Goal: Task Accomplishment & Management: Manage account settings

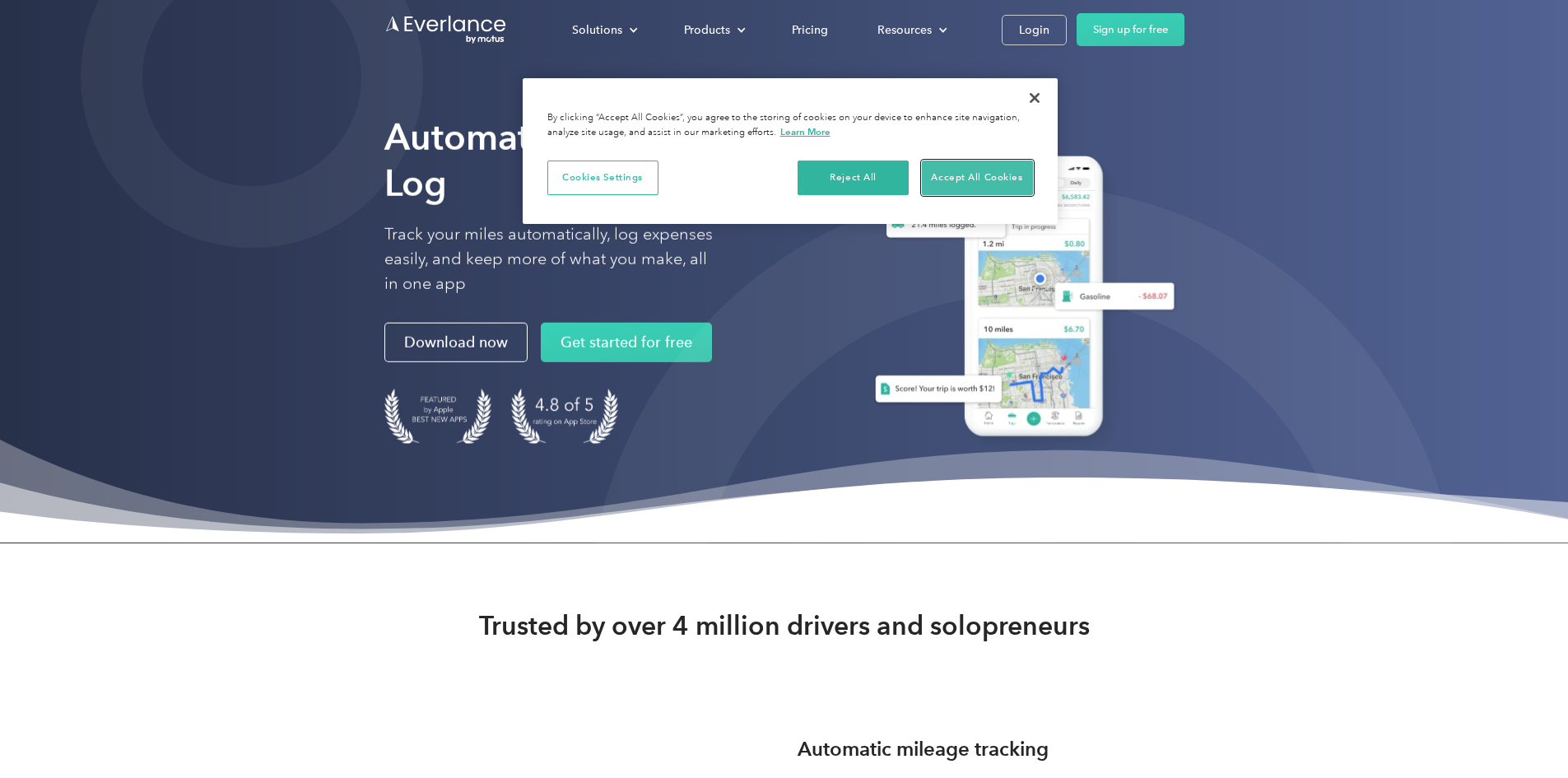
click at [992, 183] on button "Accept All Cookies" at bounding box center [977, 178] width 111 height 34
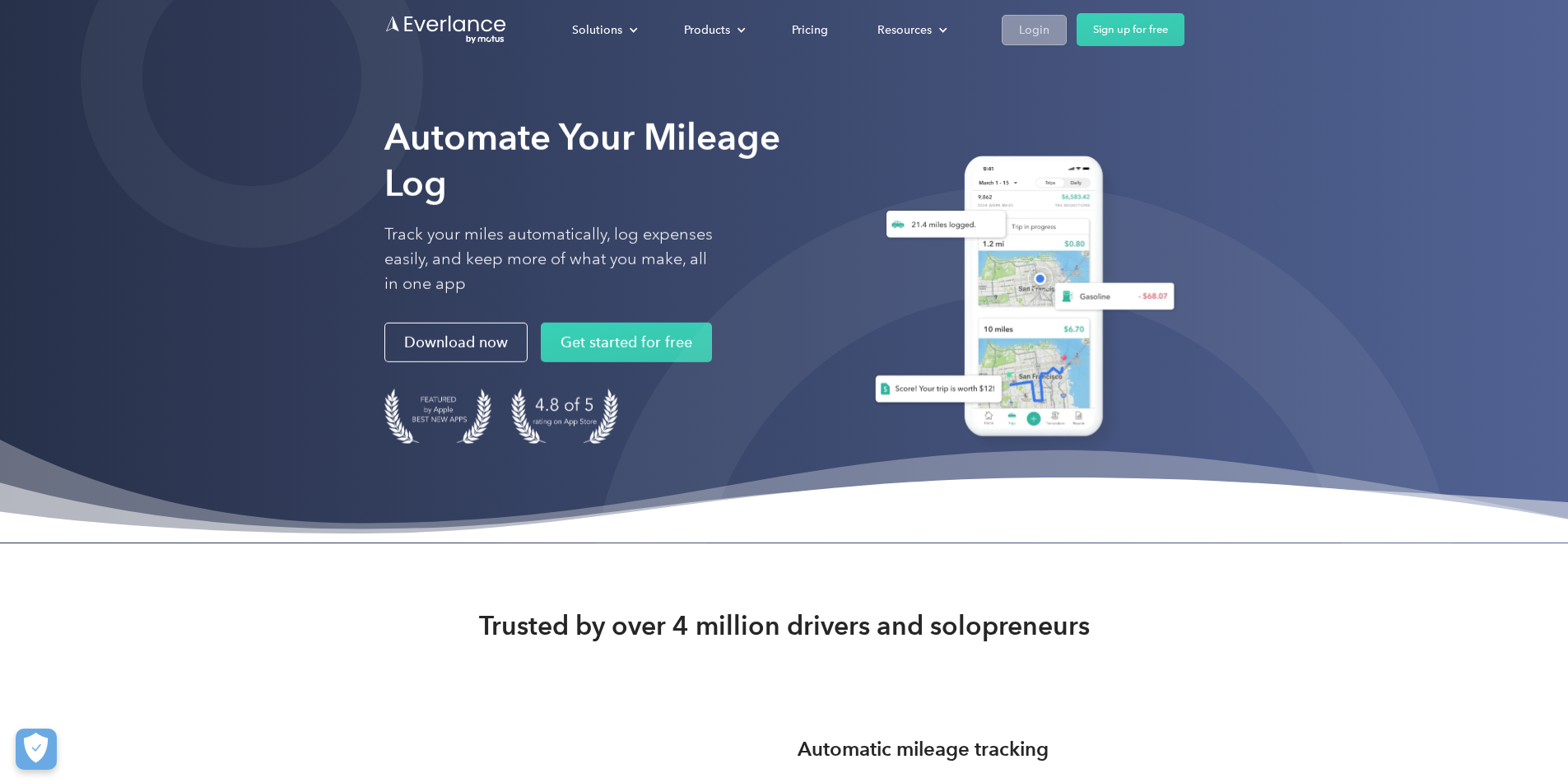
click at [1050, 39] on div "Login" at bounding box center [1034, 29] width 30 height 20
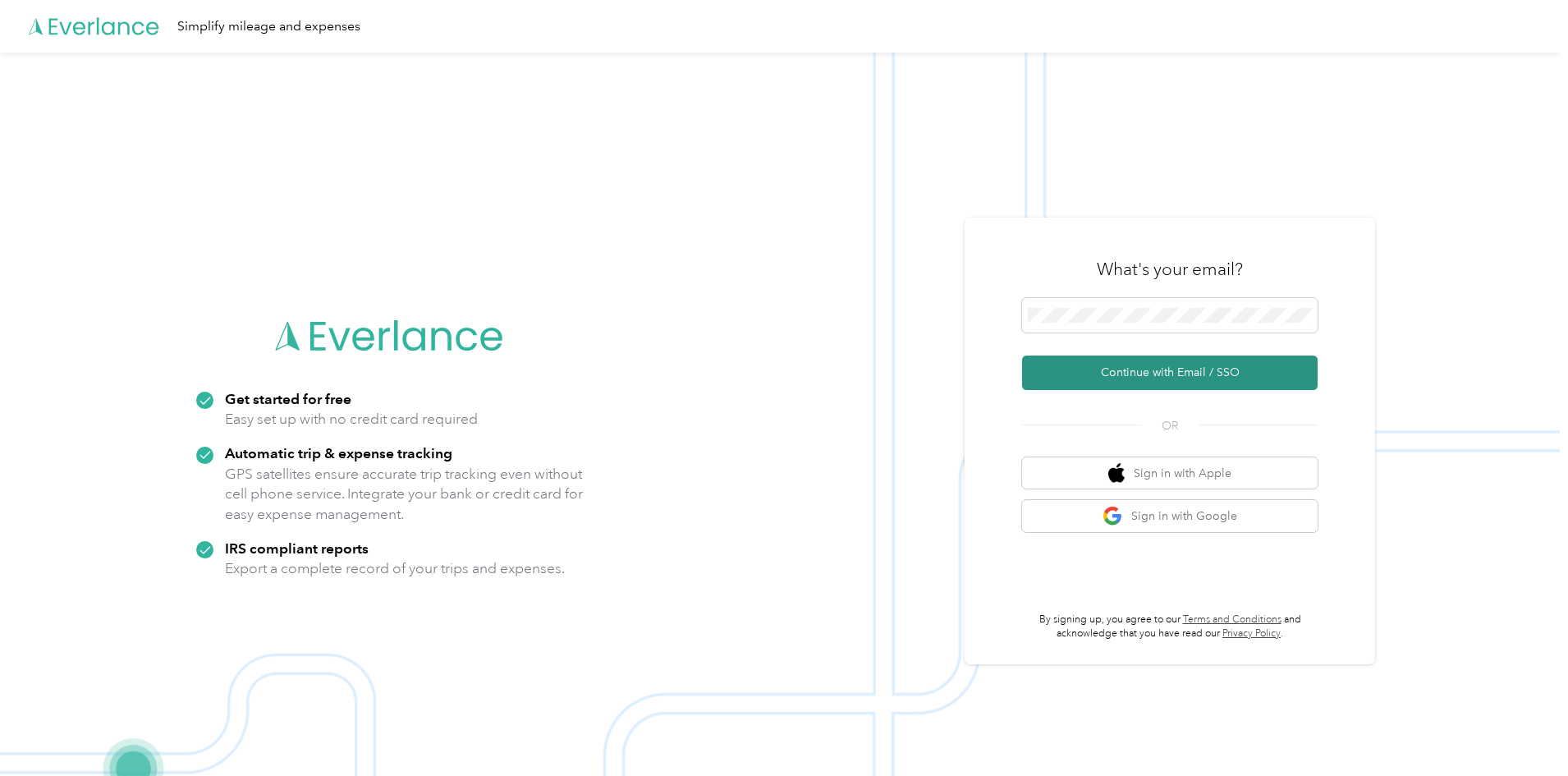
click at [1063, 369] on button "Continue with Email / SSO" at bounding box center [1170, 373] width 296 height 34
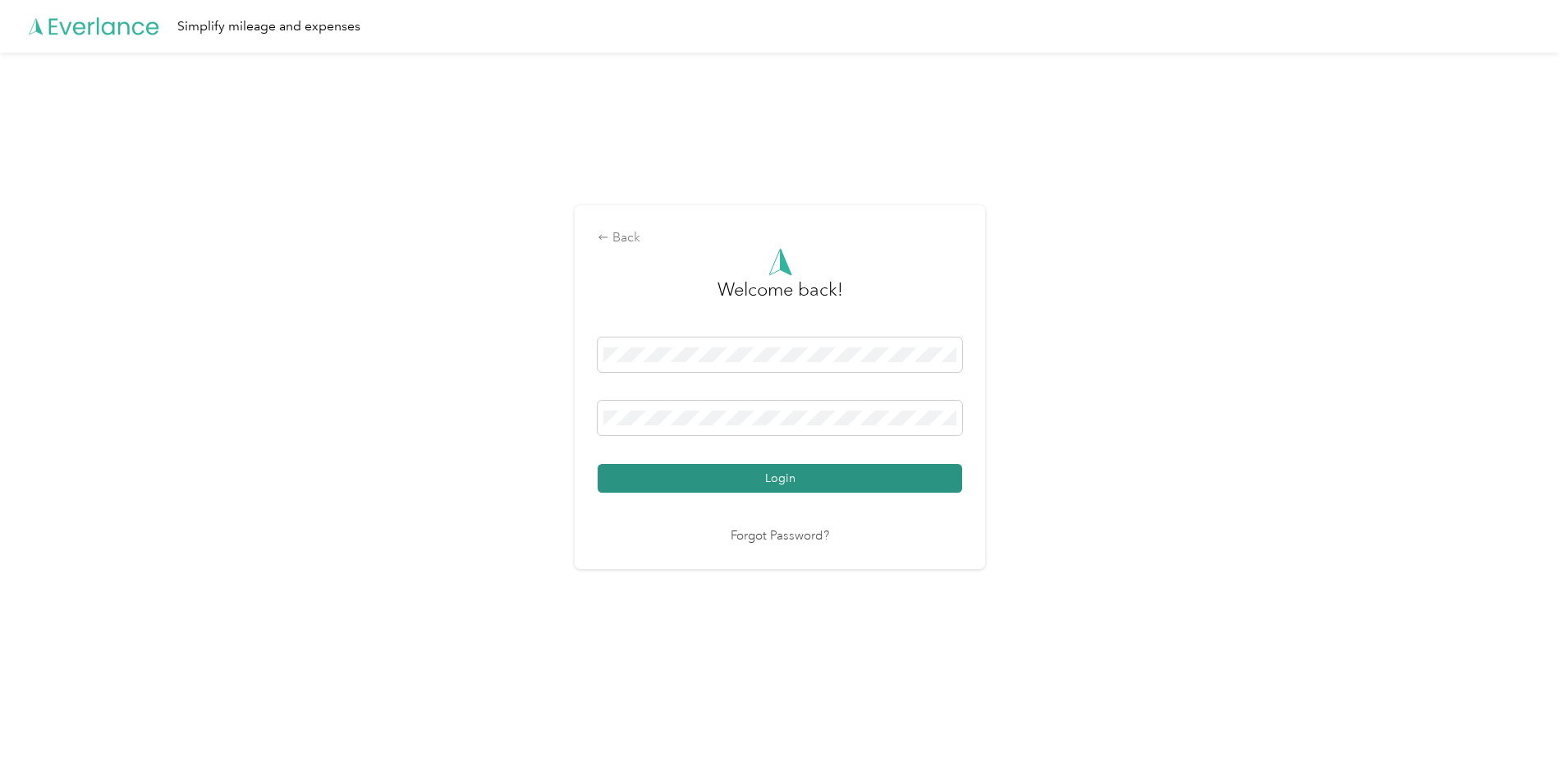
click at [734, 484] on button "Login" at bounding box center [780, 478] width 364 height 29
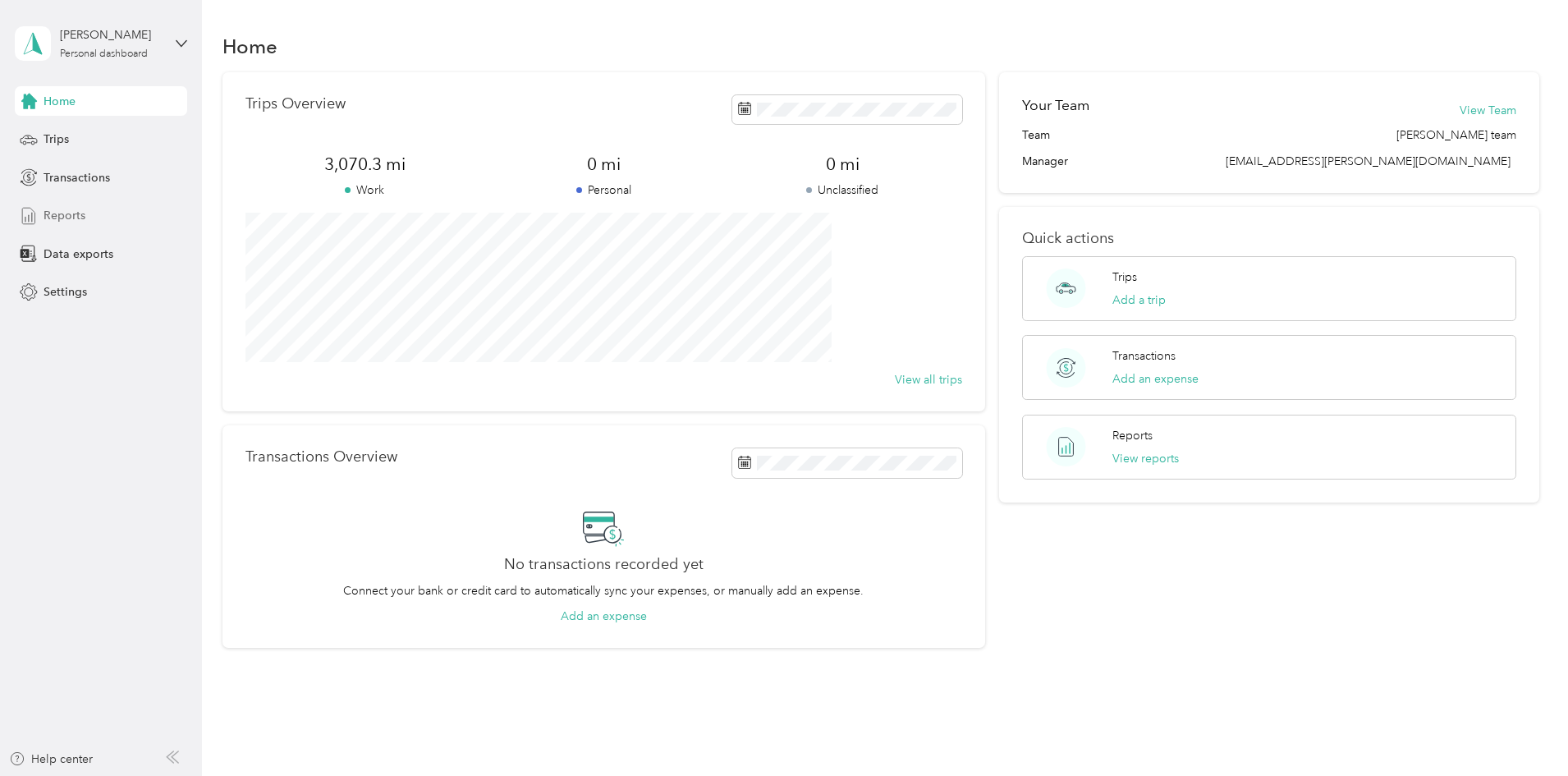
click at [63, 220] on span "Reports" at bounding box center [64, 216] width 42 height 18
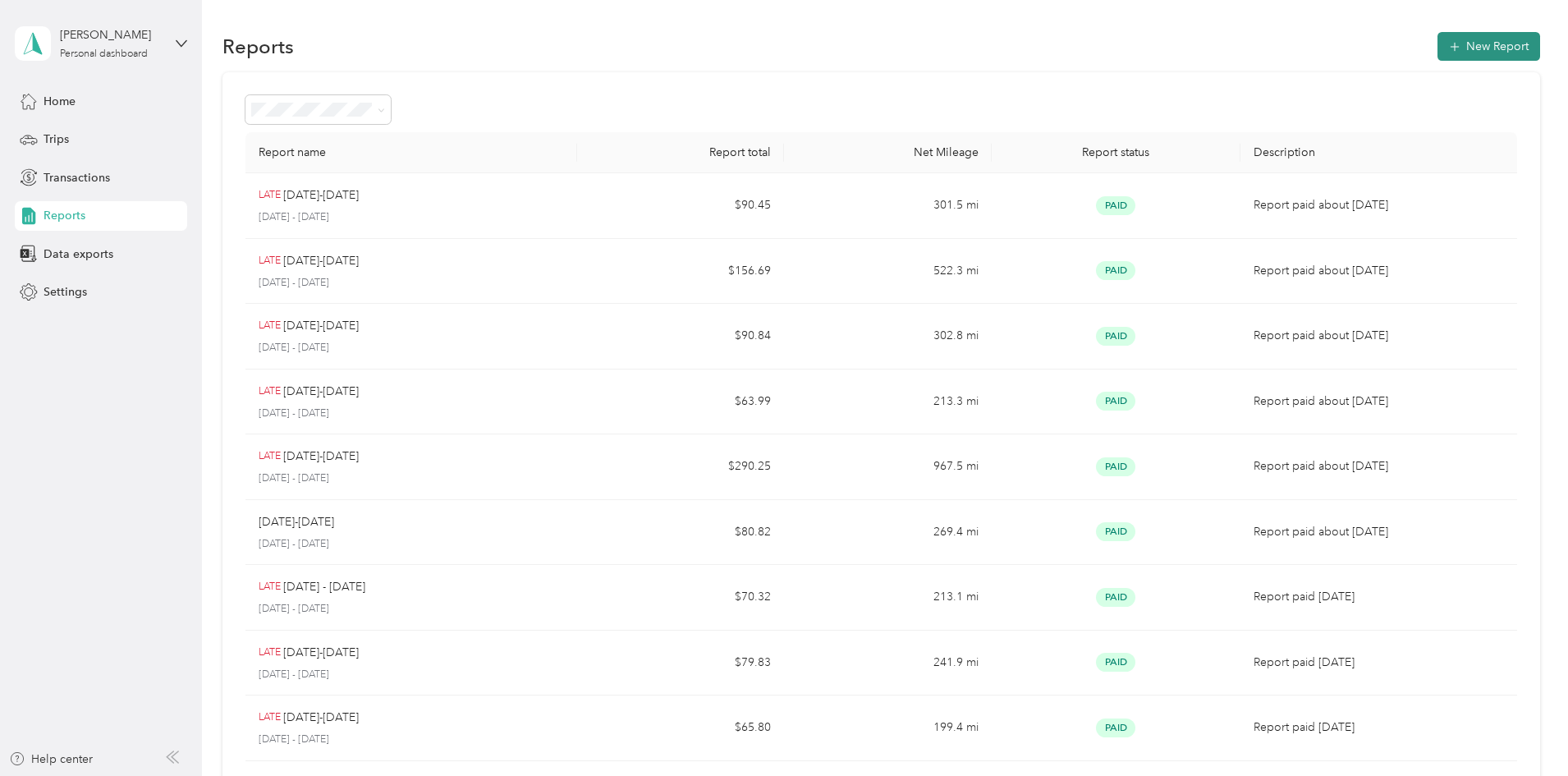
click at [1438, 41] on button "New Report" at bounding box center [1489, 46] width 103 height 29
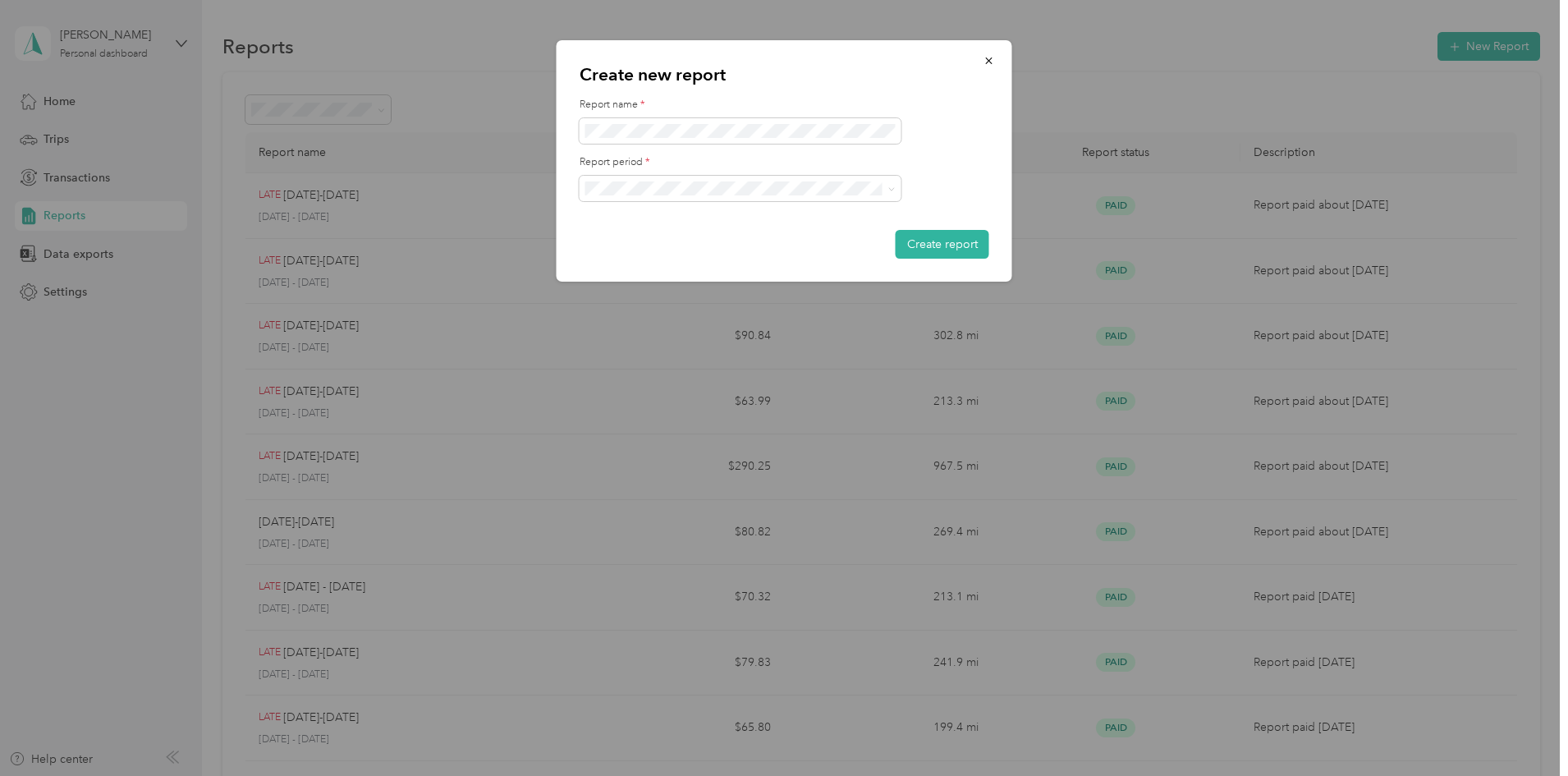
click at [629, 365] on li "[DATE] - [DATE]" at bounding box center [740, 356] width 322 height 29
click at [916, 236] on button "Create report" at bounding box center [942, 244] width 93 height 29
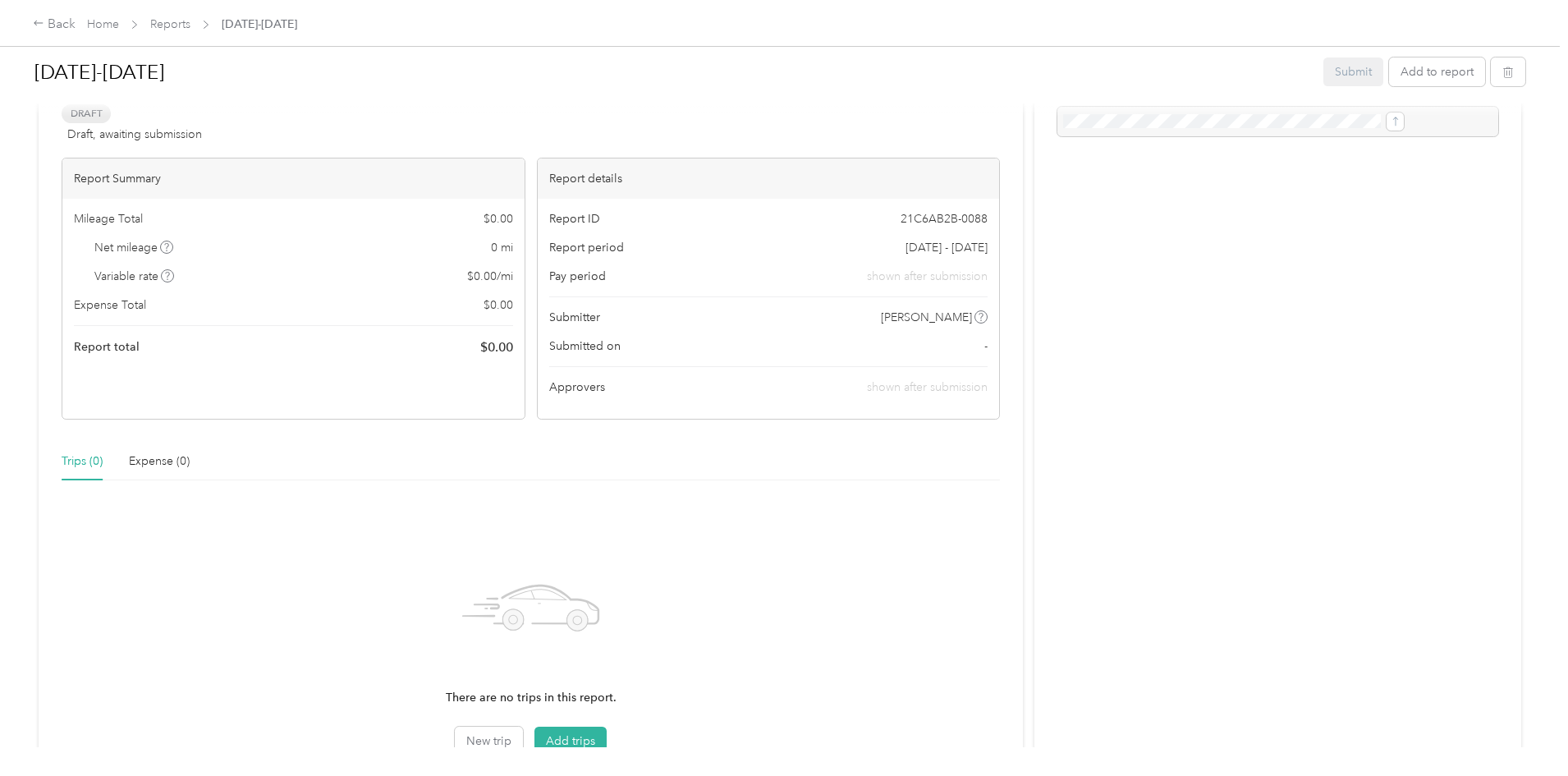
scroll to position [233, 0]
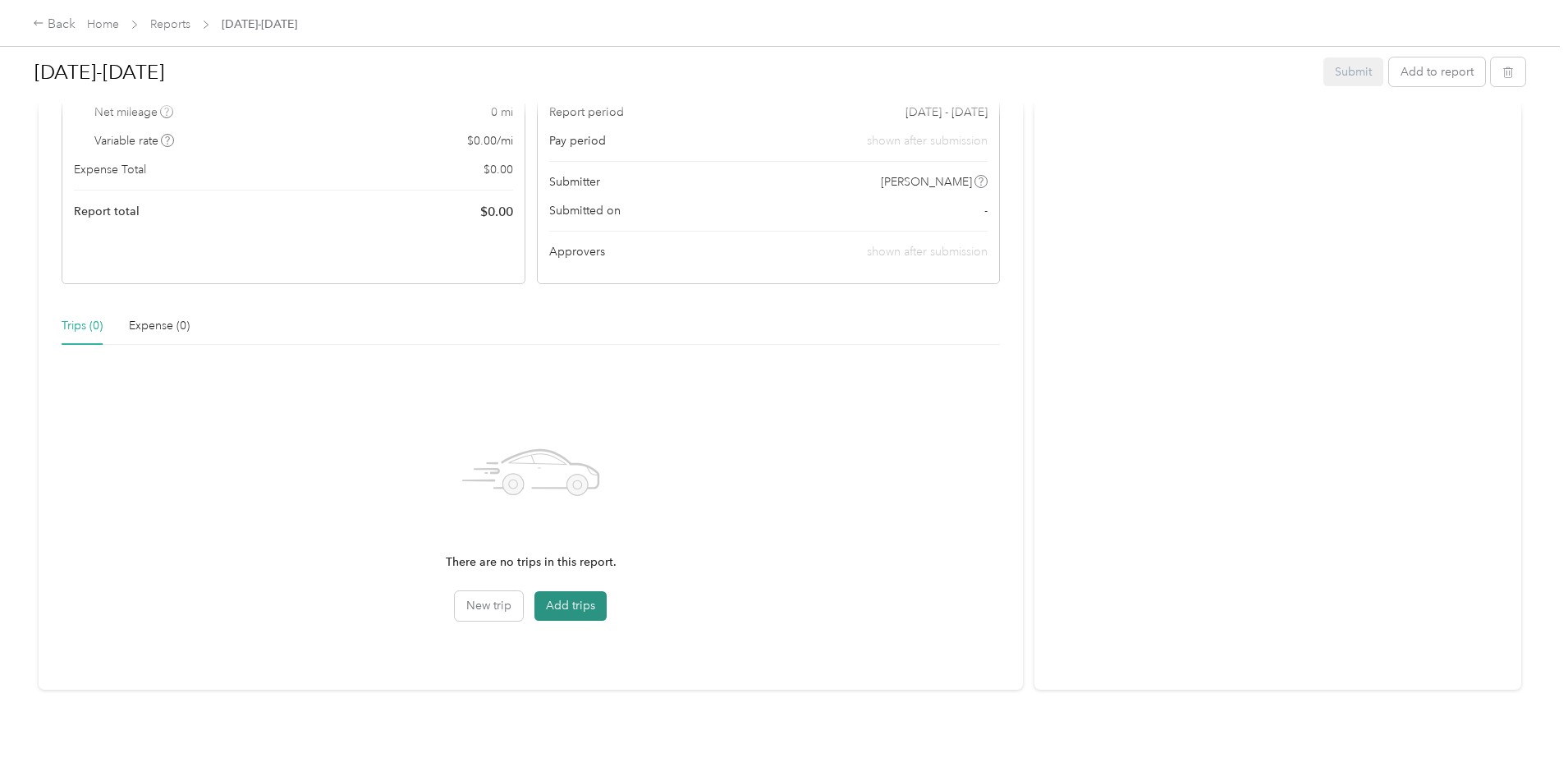
click at [607, 591] on button "Add trips" at bounding box center [571, 606] width 72 height 30
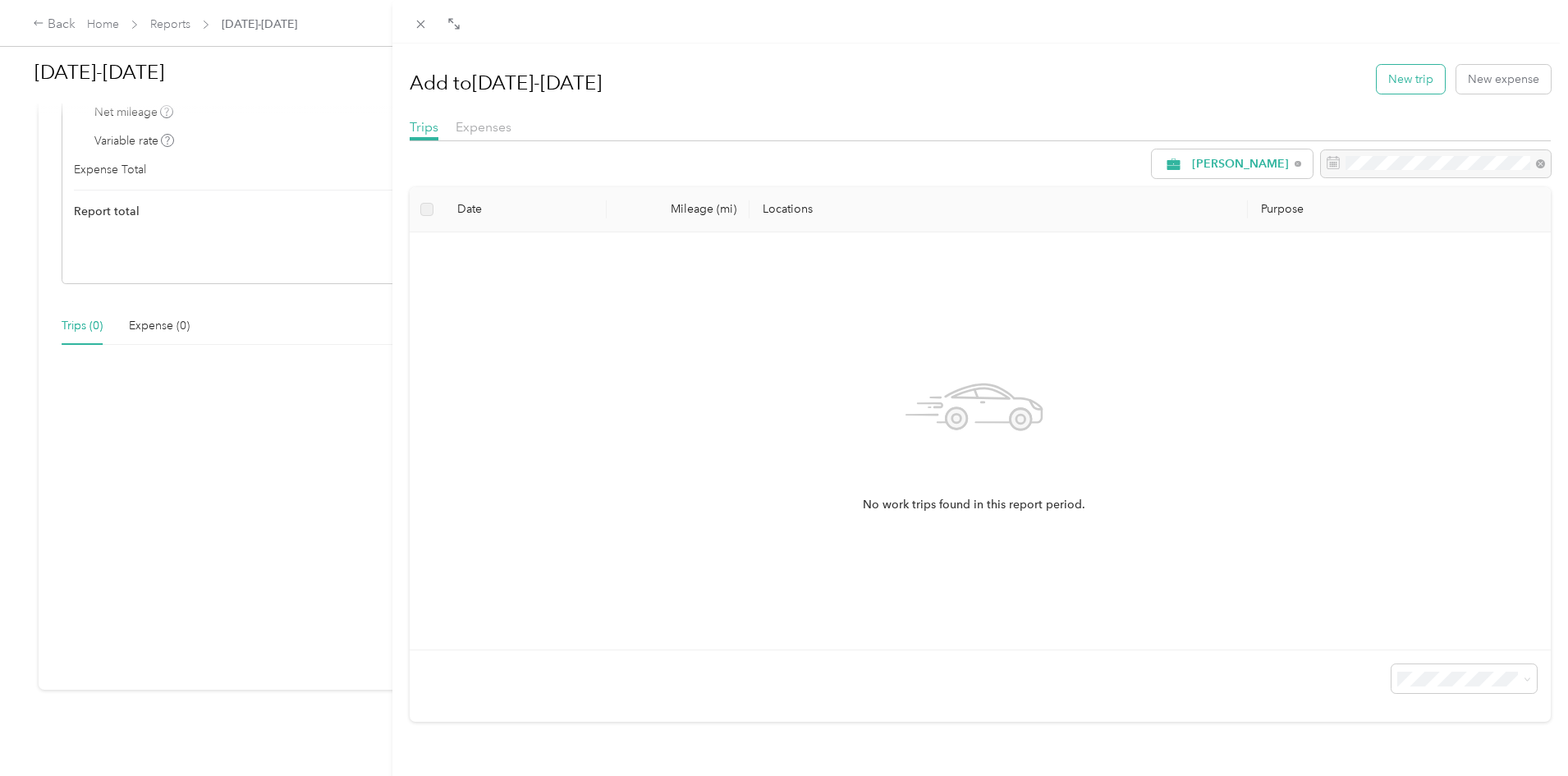
click at [1409, 76] on button "New trip" at bounding box center [1410, 79] width 68 height 29
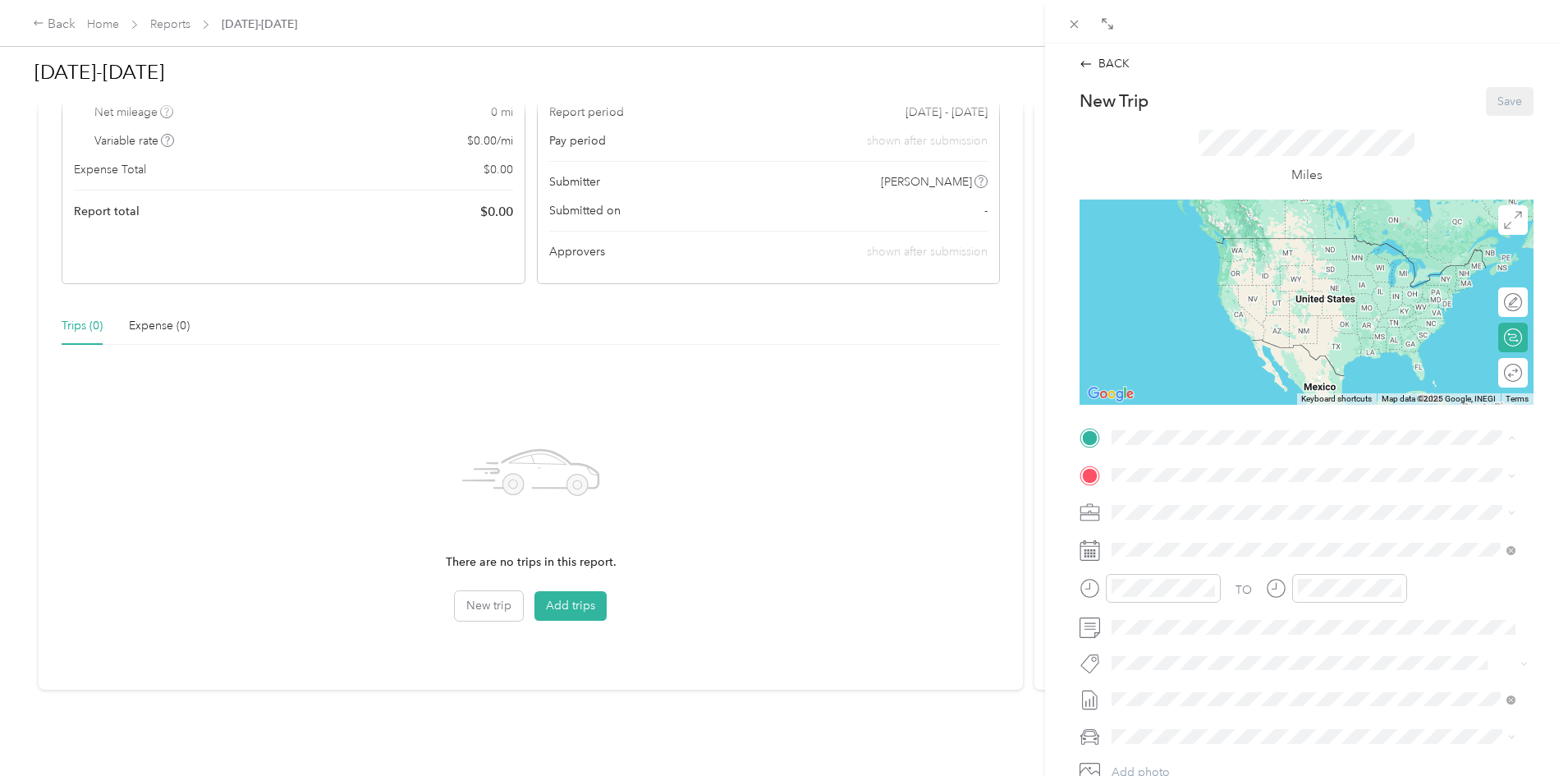
click at [1168, 511] on div "Home [STREET_ADDRESS][US_STATE]" at bounding box center [1225, 512] width 164 height 34
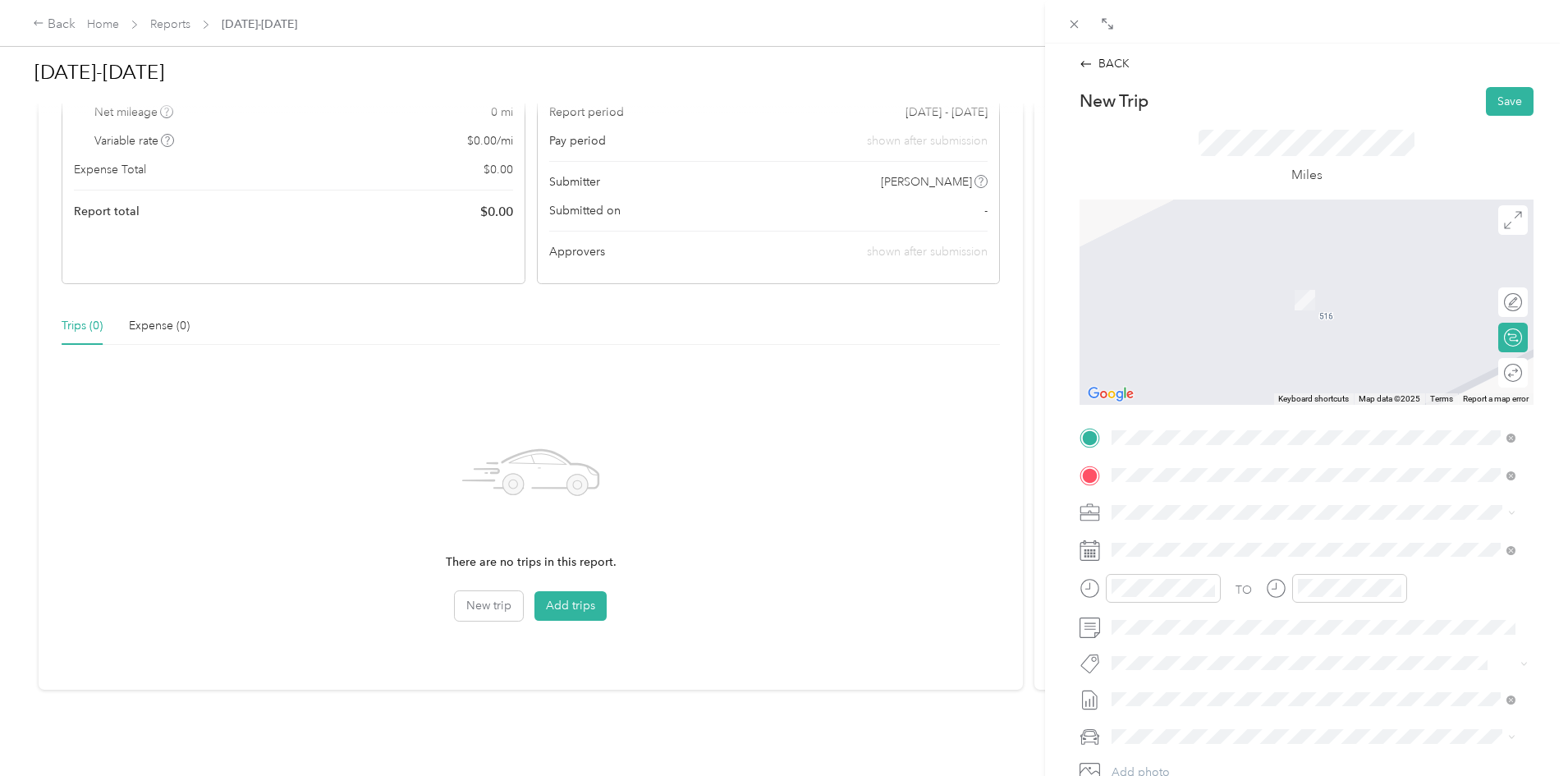
click at [1231, 564] on span "[GEOGRAPHIC_DATA], [GEOGRAPHIC_DATA], [GEOGRAPHIC_DATA]" at bounding box center [1266, 573] width 247 height 31
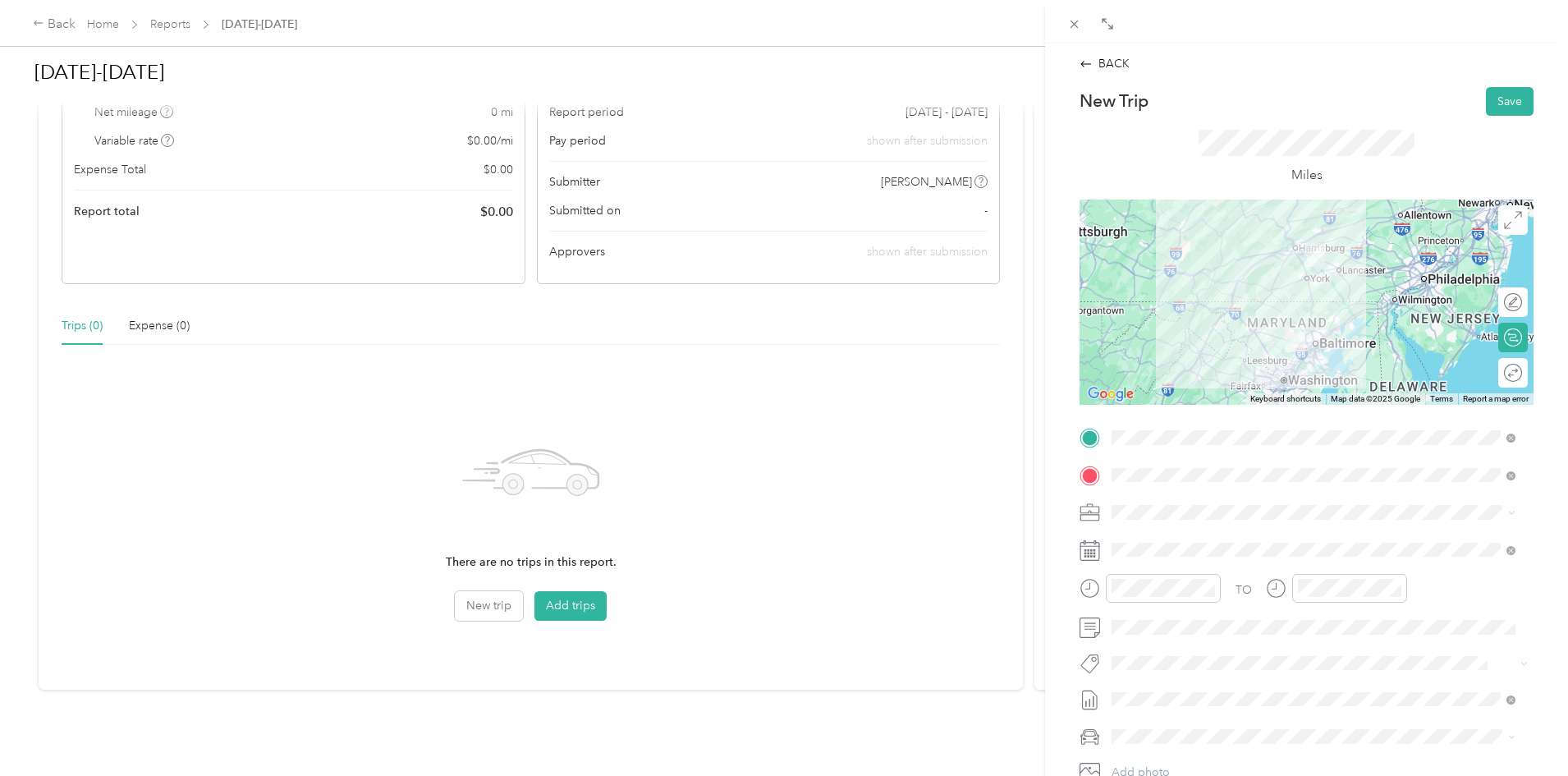
click at [1087, 554] on icon at bounding box center [1089, 551] width 20 height 20
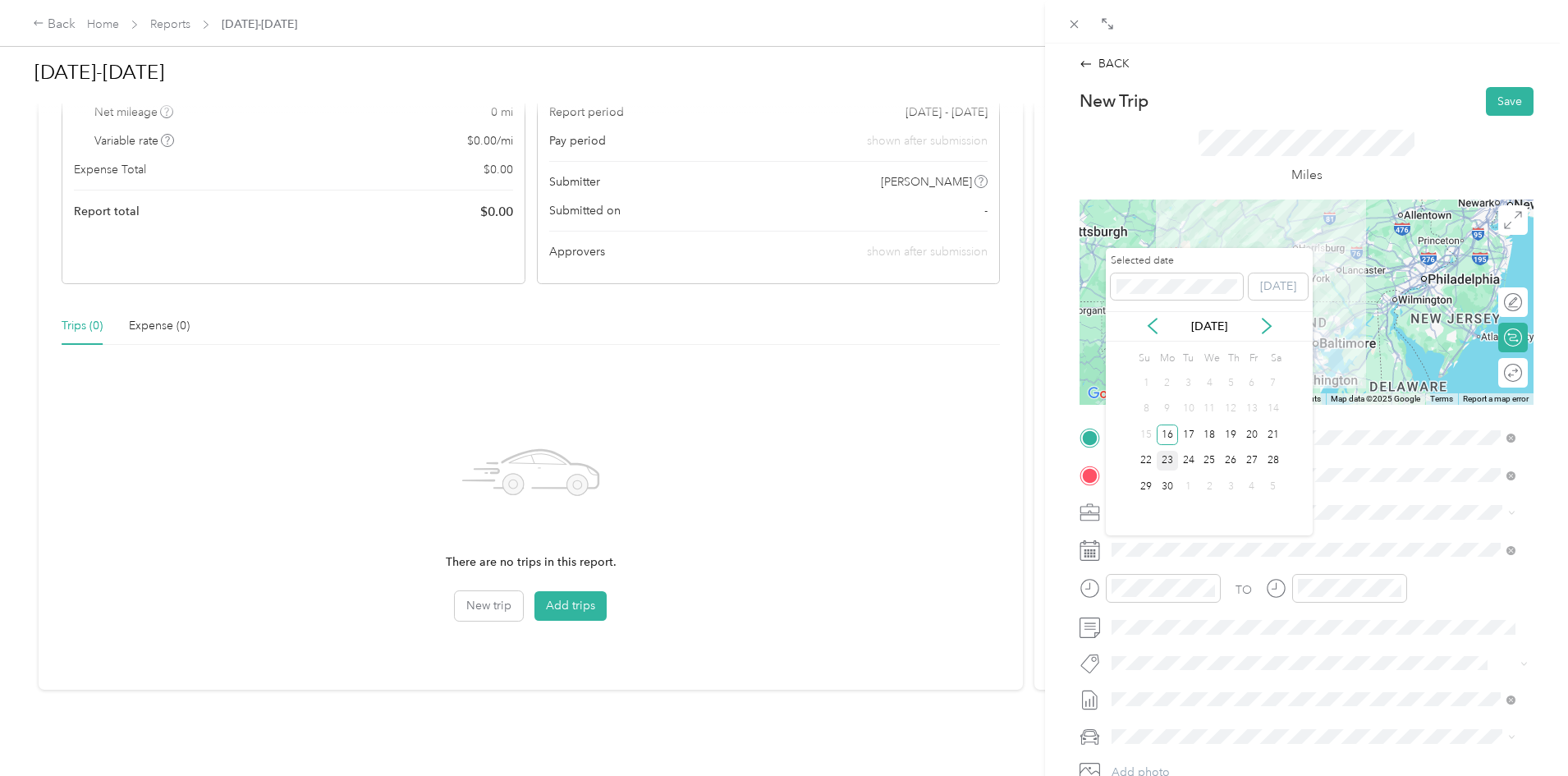
click at [1162, 459] on div "23" at bounding box center [1167, 461] width 21 height 20
click at [1187, 457] on div "24" at bounding box center [1189, 461] width 21 height 20
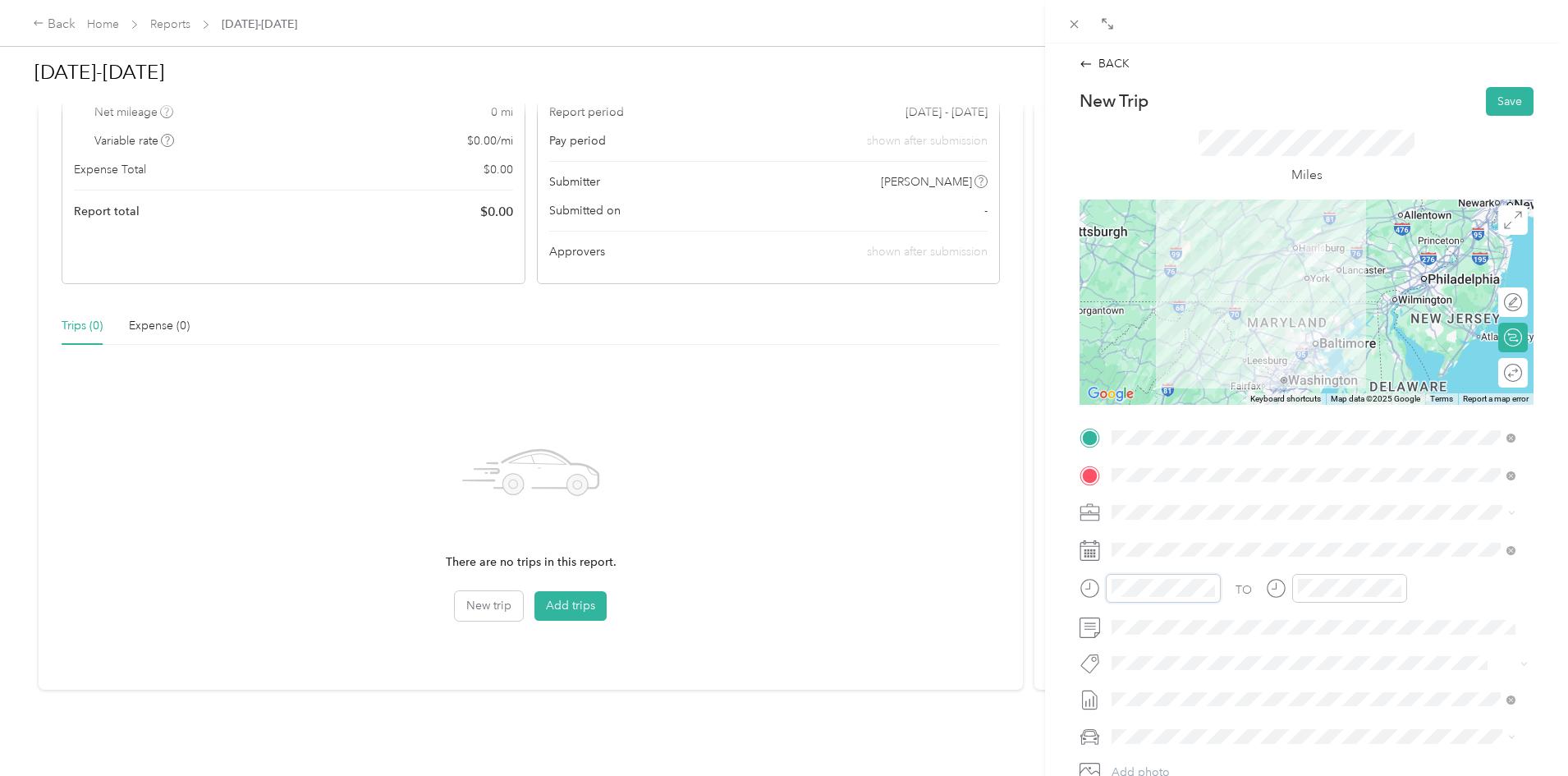
click at [1086, 577] on div at bounding box center [1150, 588] width 141 height 29
click at [1230, 370] on div "AM" at bounding box center [1221, 369] width 40 height 23
click at [1311, 473] on div "09" at bounding box center [1314, 477] width 40 height 23
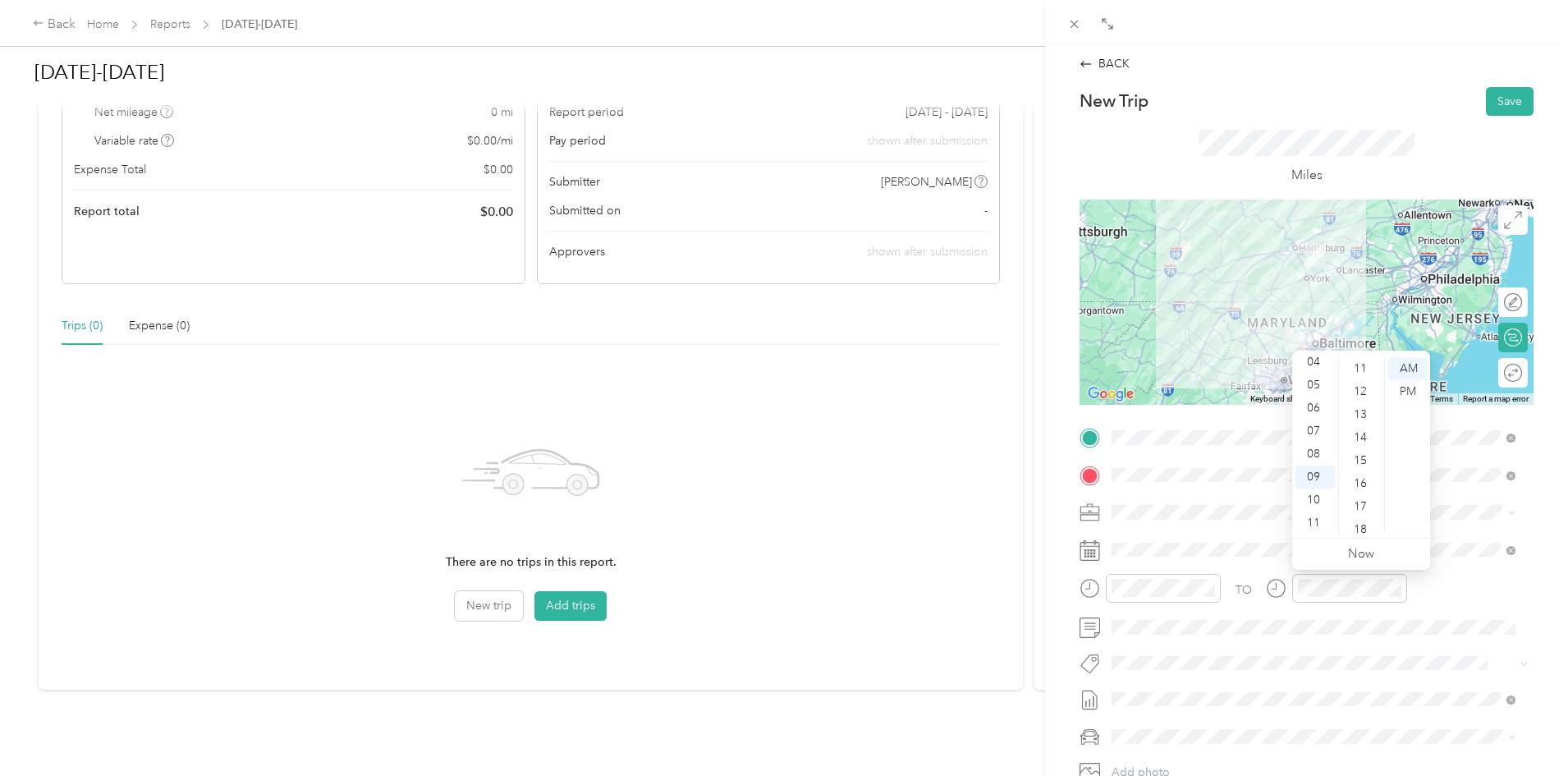
scroll to position [0, 0]
click at [1359, 367] on div "00" at bounding box center [1362, 369] width 40 height 23
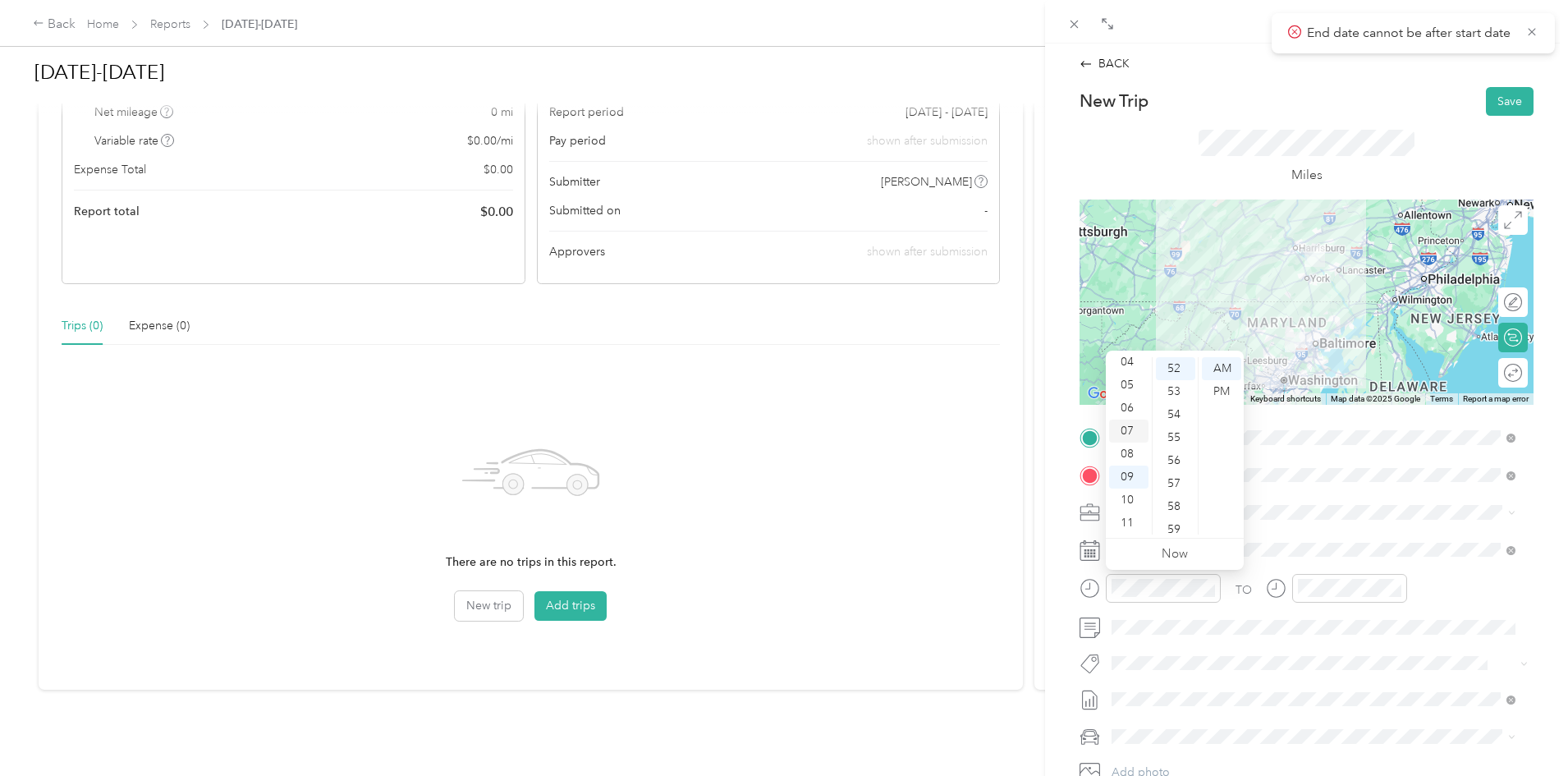
click at [1126, 433] on div "07" at bounding box center [1129, 431] width 40 height 23
click at [1169, 430] on div "30" at bounding box center [1175, 431] width 40 height 23
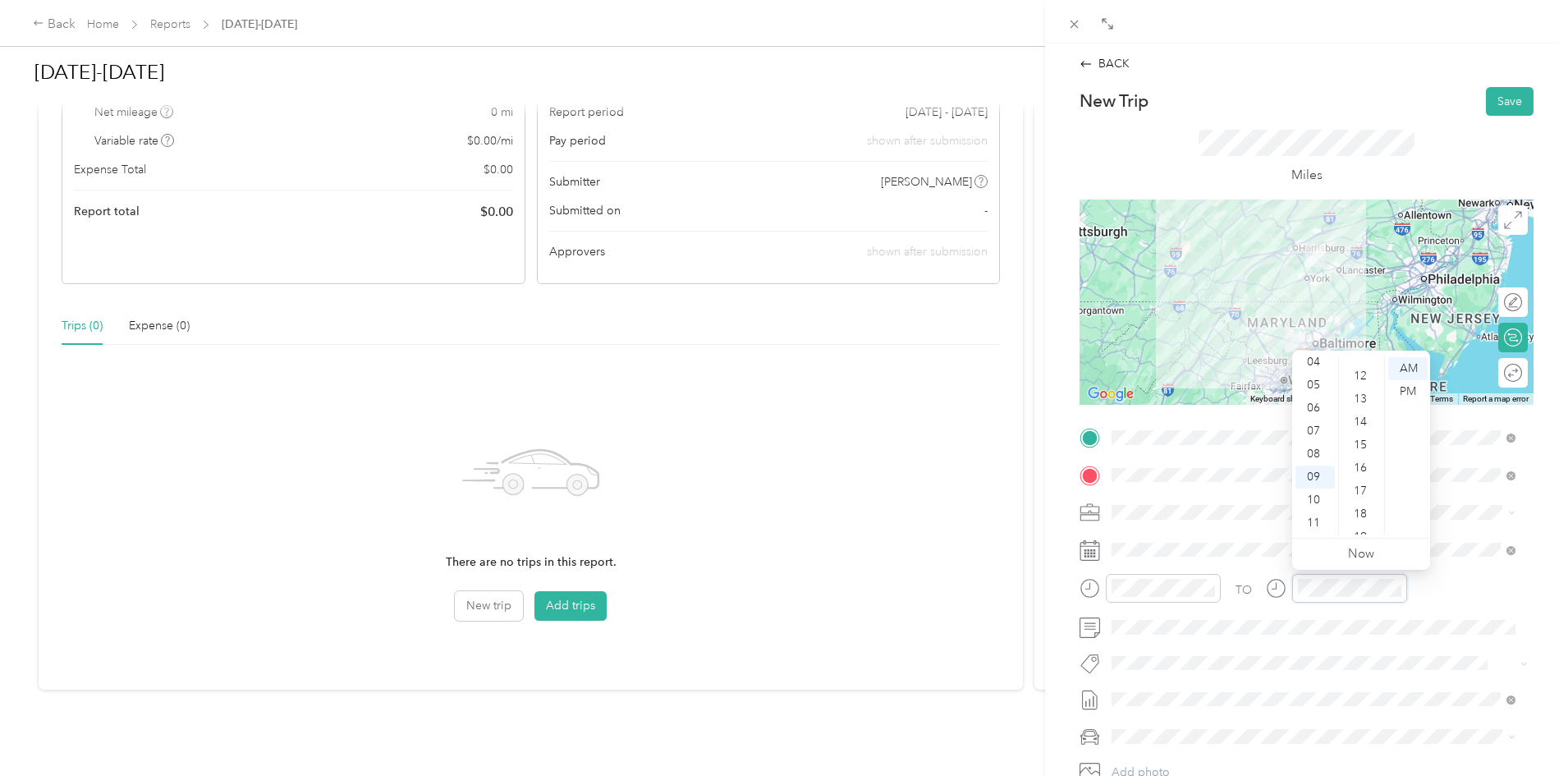
scroll to position [0, 0]
click at [1365, 368] on div "00" at bounding box center [1362, 369] width 40 height 23
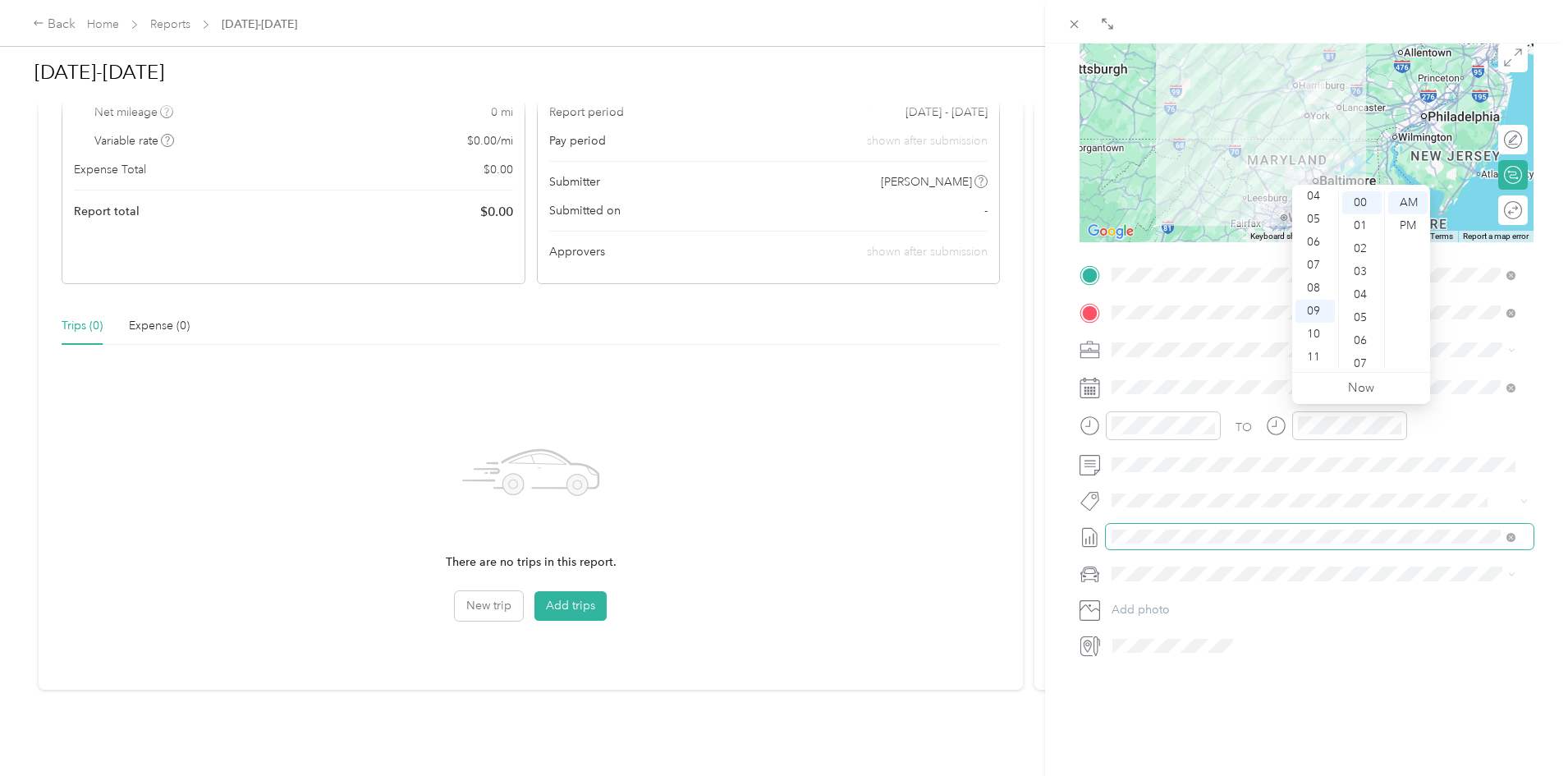
scroll to position [175, 0]
click at [1134, 701] on div "BACK New Trip Save This trip cannot be edited because it is either under review…" at bounding box center [1307, 431] width 523 height 776
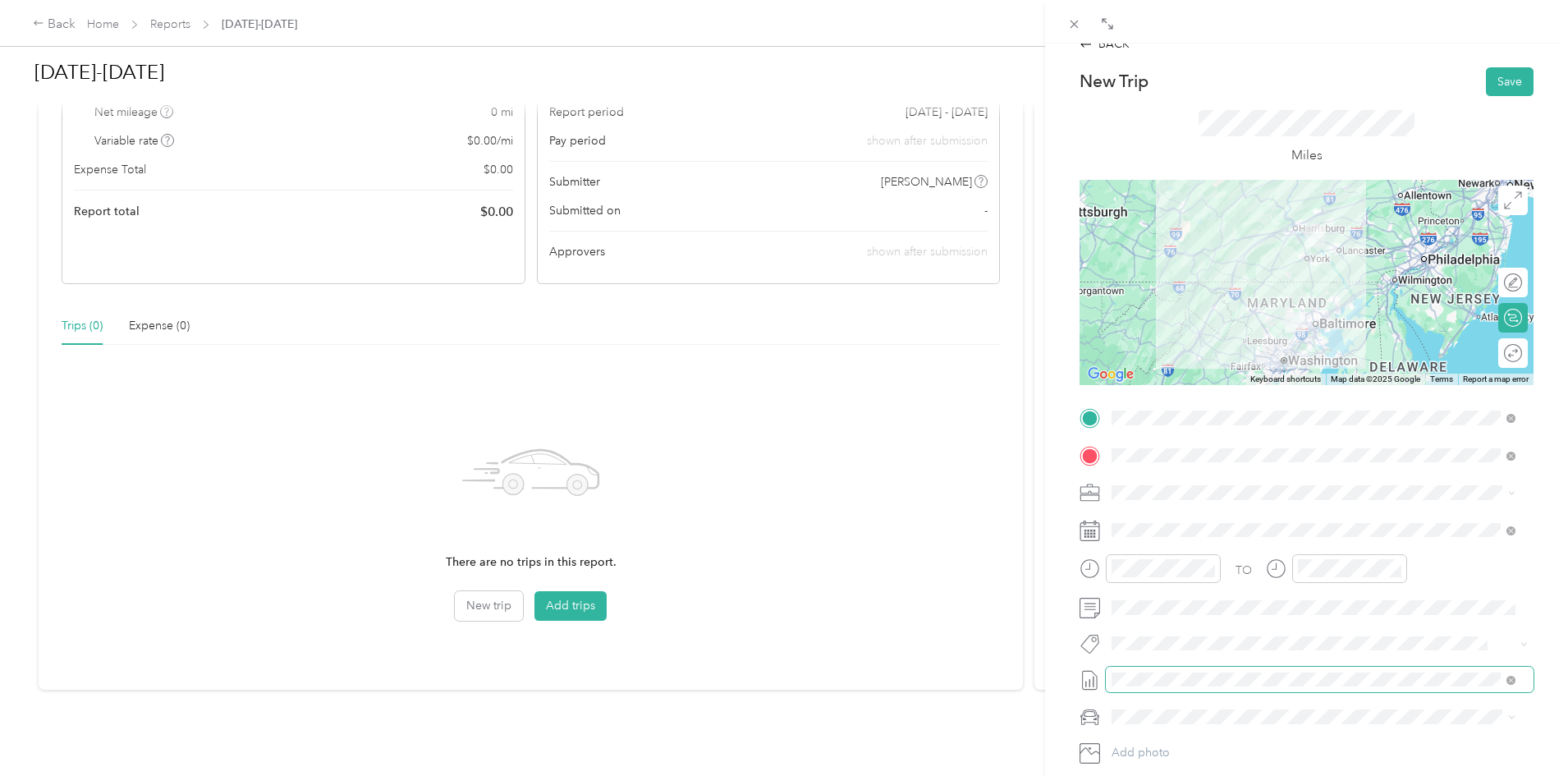
scroll to position [0, 0]
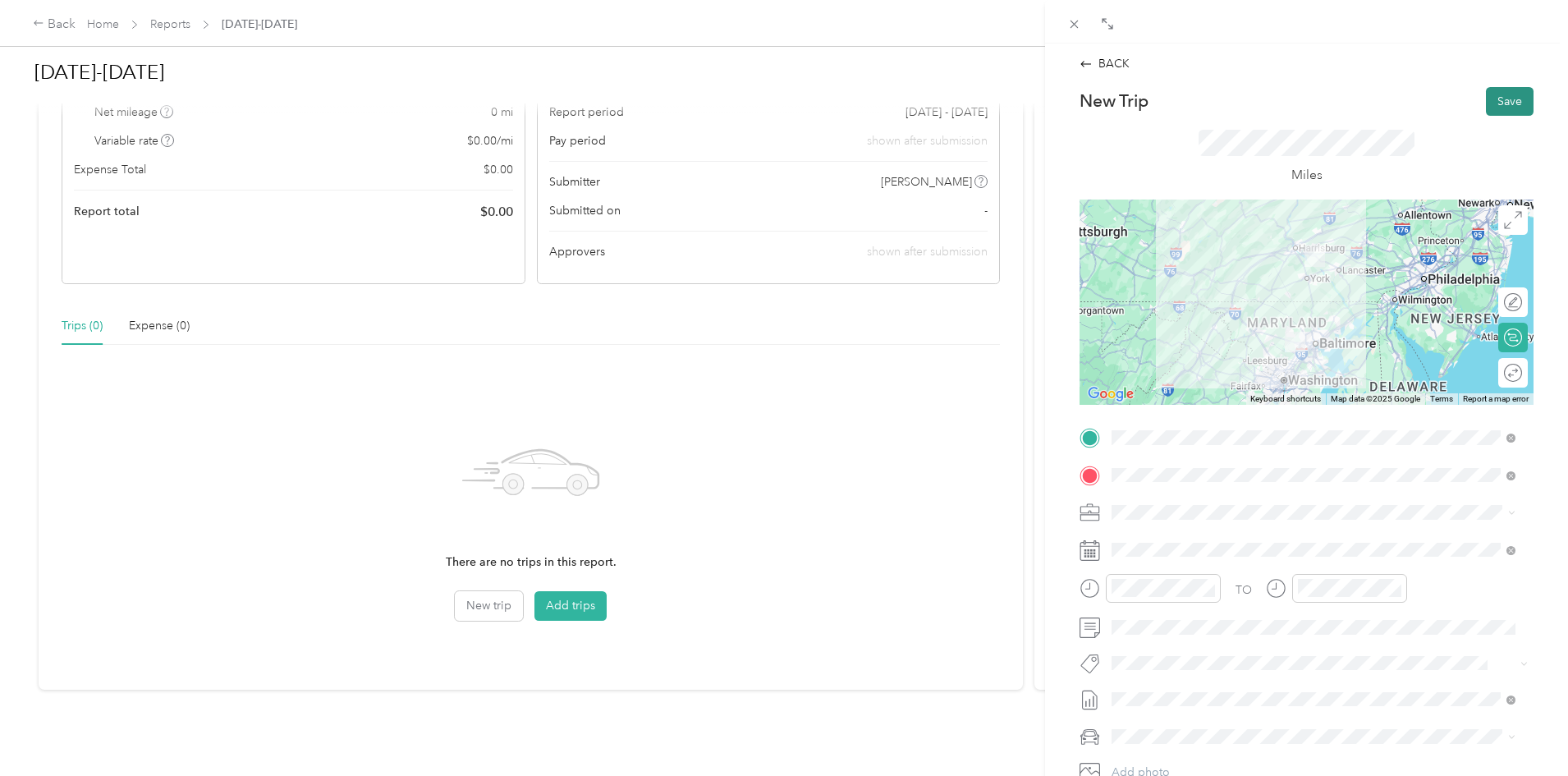
click at [1498, 112] on button "Save" at bounding box center [1510, 101] width 48 height 29
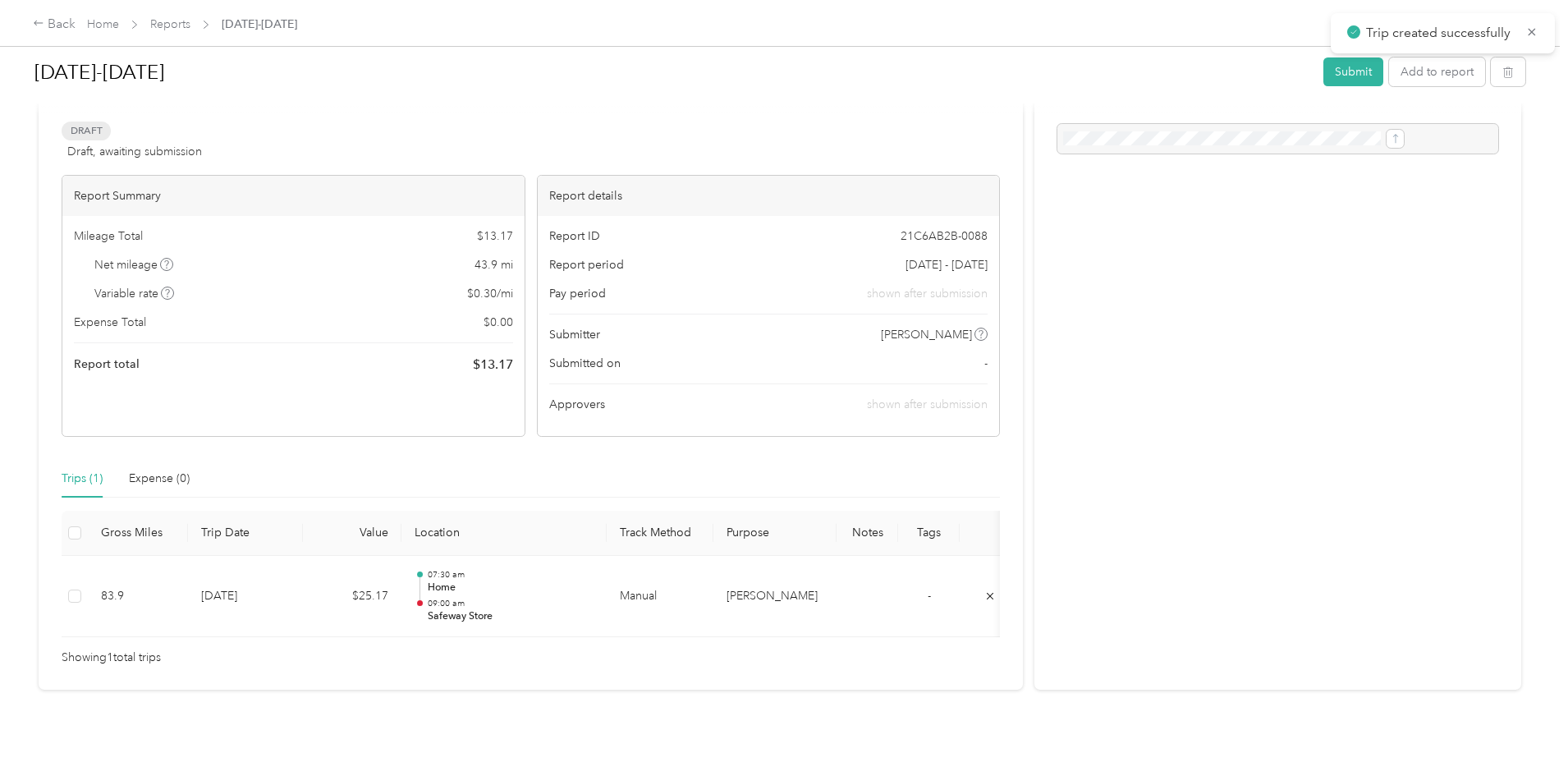
scroll to position [92, 0]
click at [1389, 76] on button "Add to report" at bounding box center [1437, 71] width 96 height 29
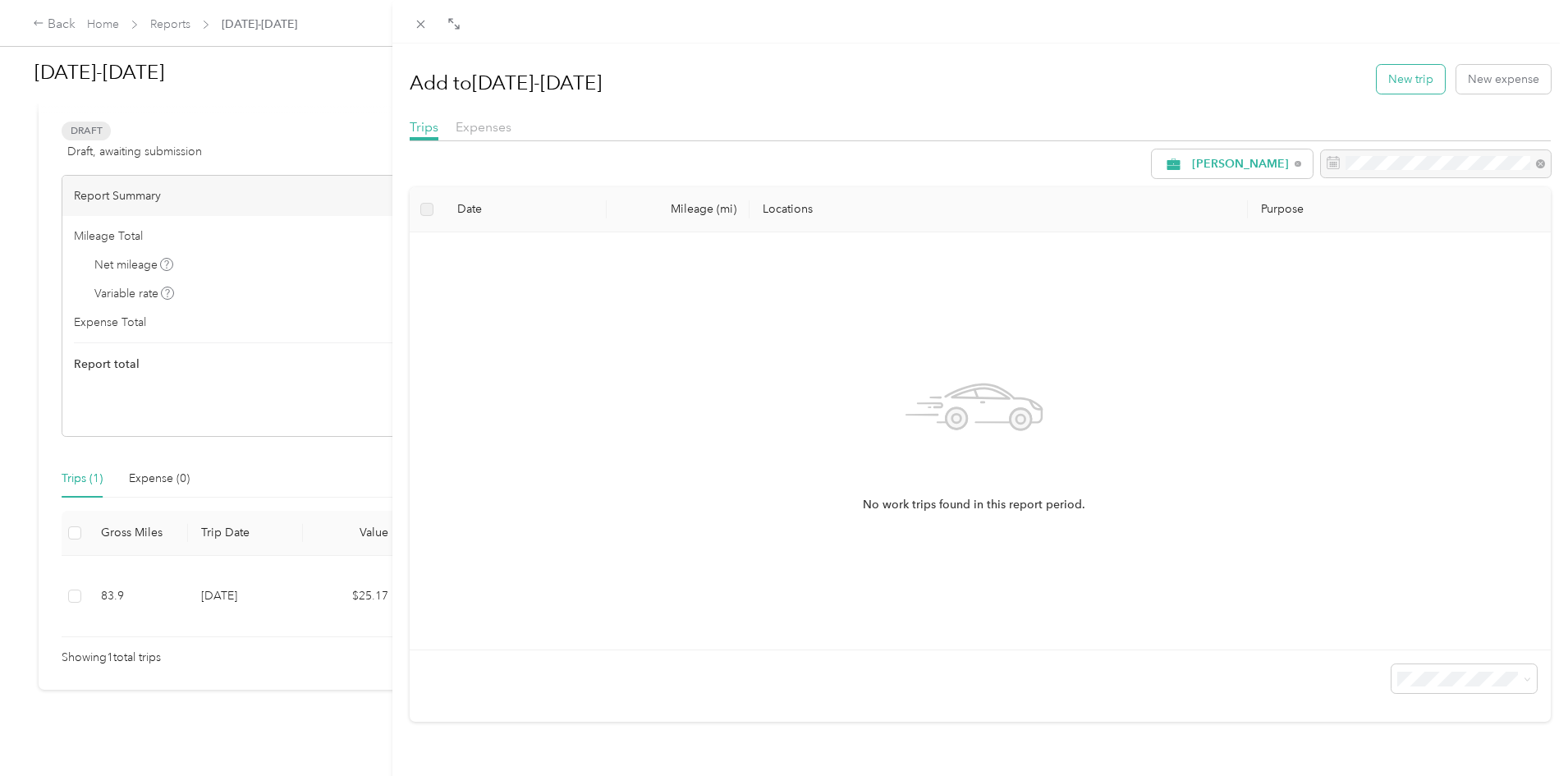
click at [1401, 77] on button "New trip" at bounding box center [1410, 79] width 68 height 29
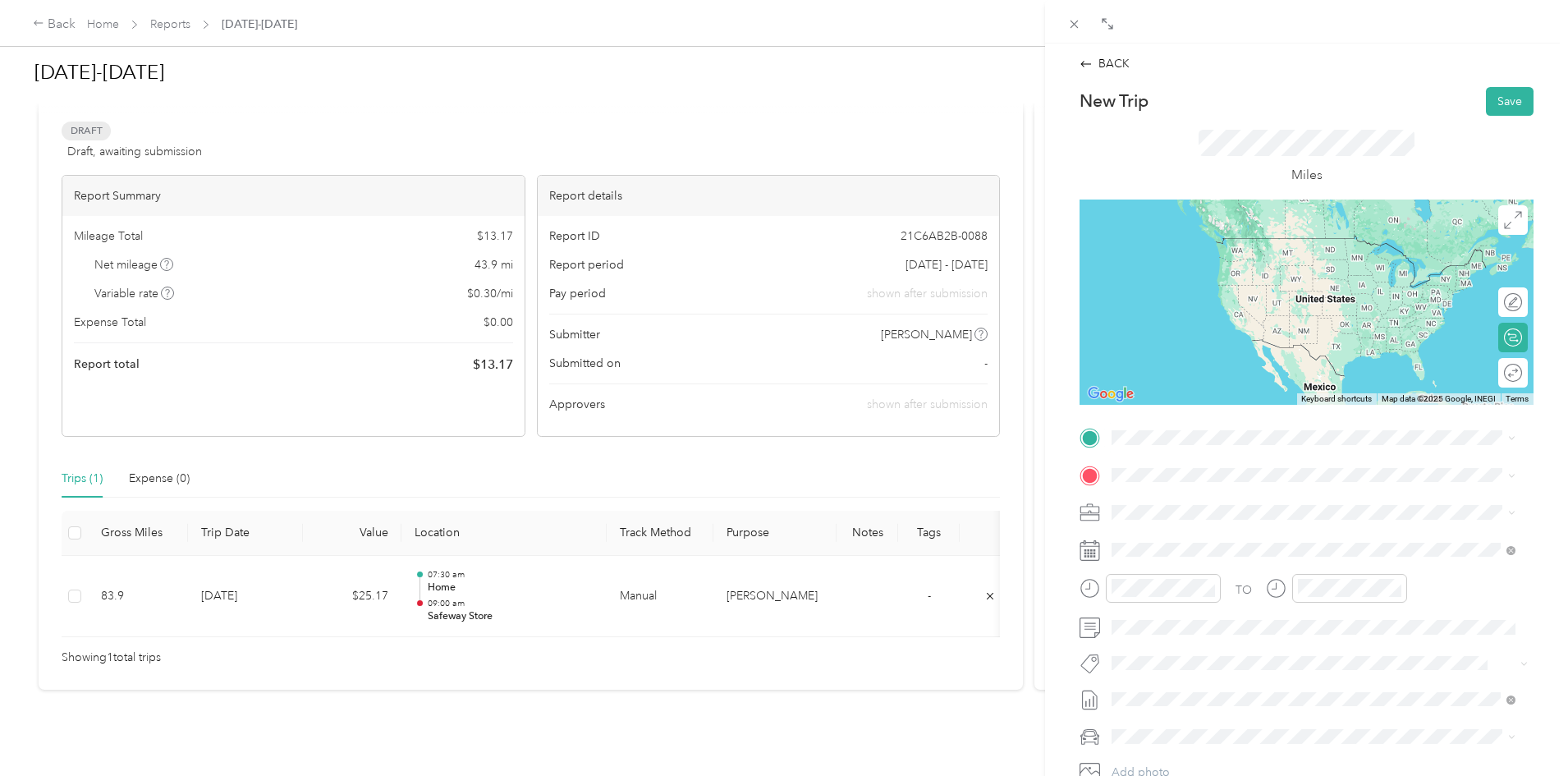
click at [1195, 514] on div "TEAM Safeway Store [STREET_ADDRESS]" at bounding box center [1326, 519] width 367 height 57
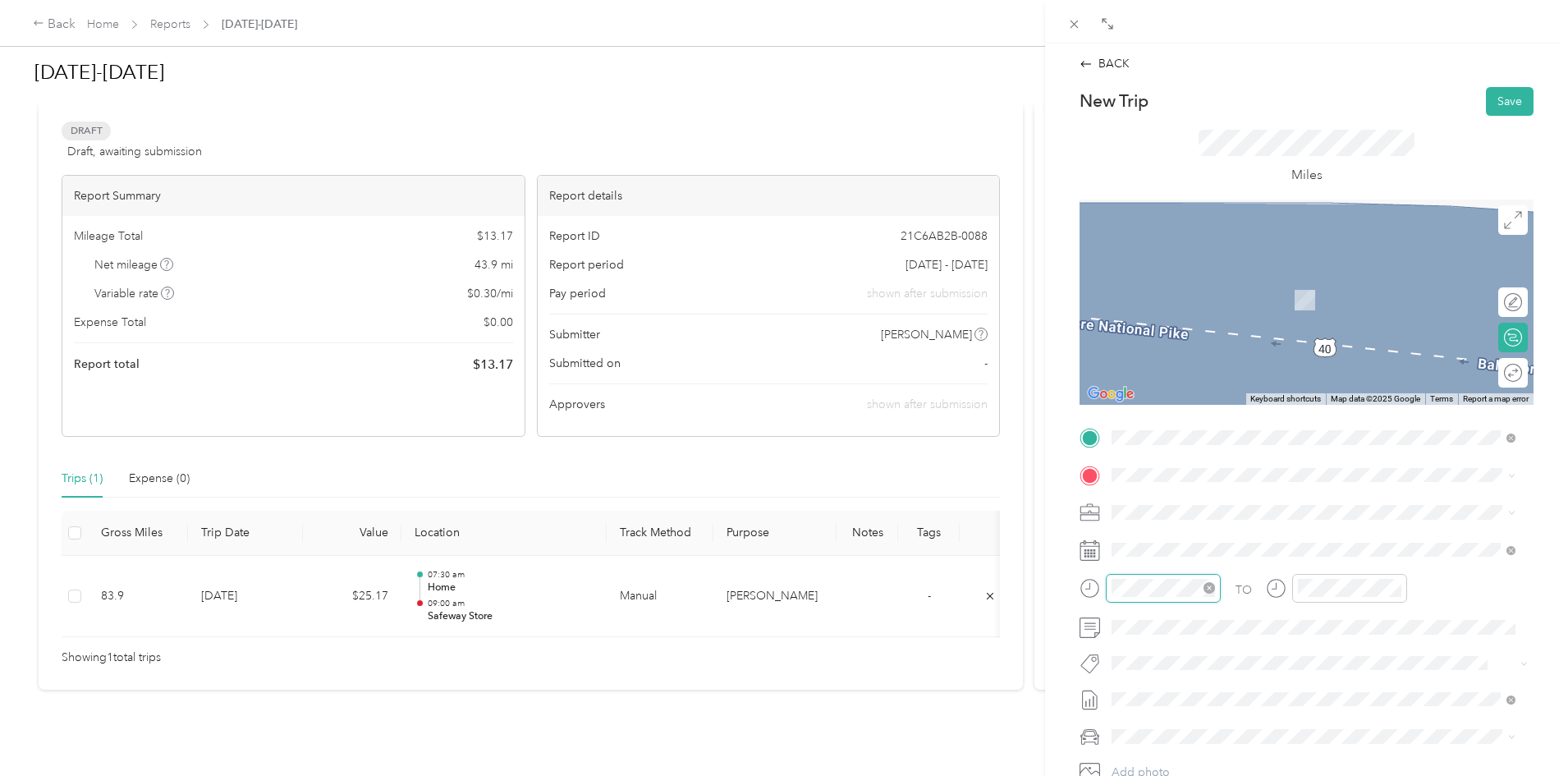
click at [1106, 589] on div at bounding box center [1163, 588] width 115 height 29
click at [1240, 549] on div "TEAM Safeway Store [STREET_ADDRESS][PERSON_NAME]" at bounding box center [1240, 553] width 195 height 41
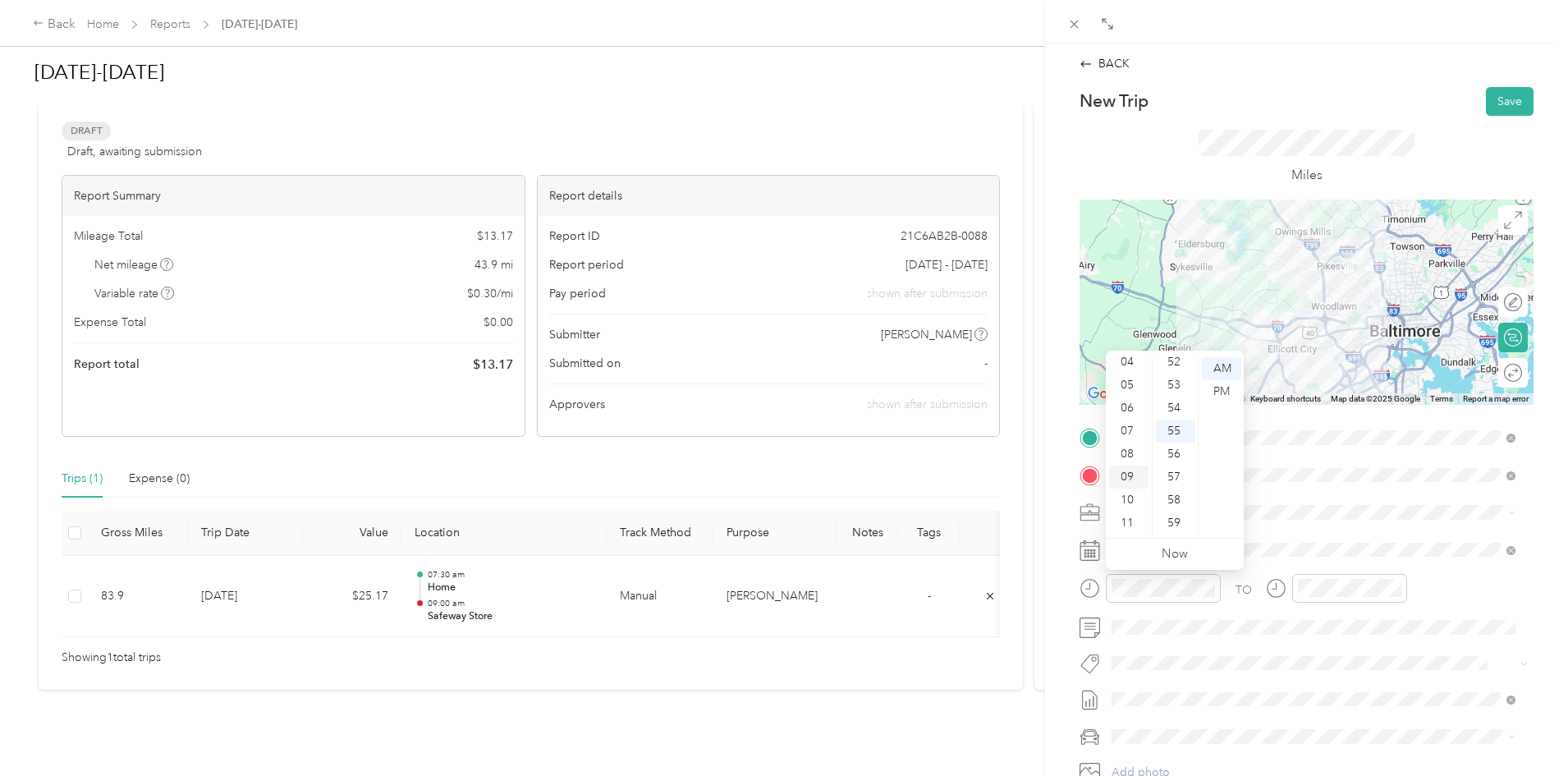
click at [1130, 468] on div "09" at bounding box center [1129, 477] width 40 height 23
click at [1177, 432] on div "30" at bounding box center [1175, 431] width 40 height 23
click at [1221, 366] on div "AM" at bounding box center [1221, 369] width 40 height 23
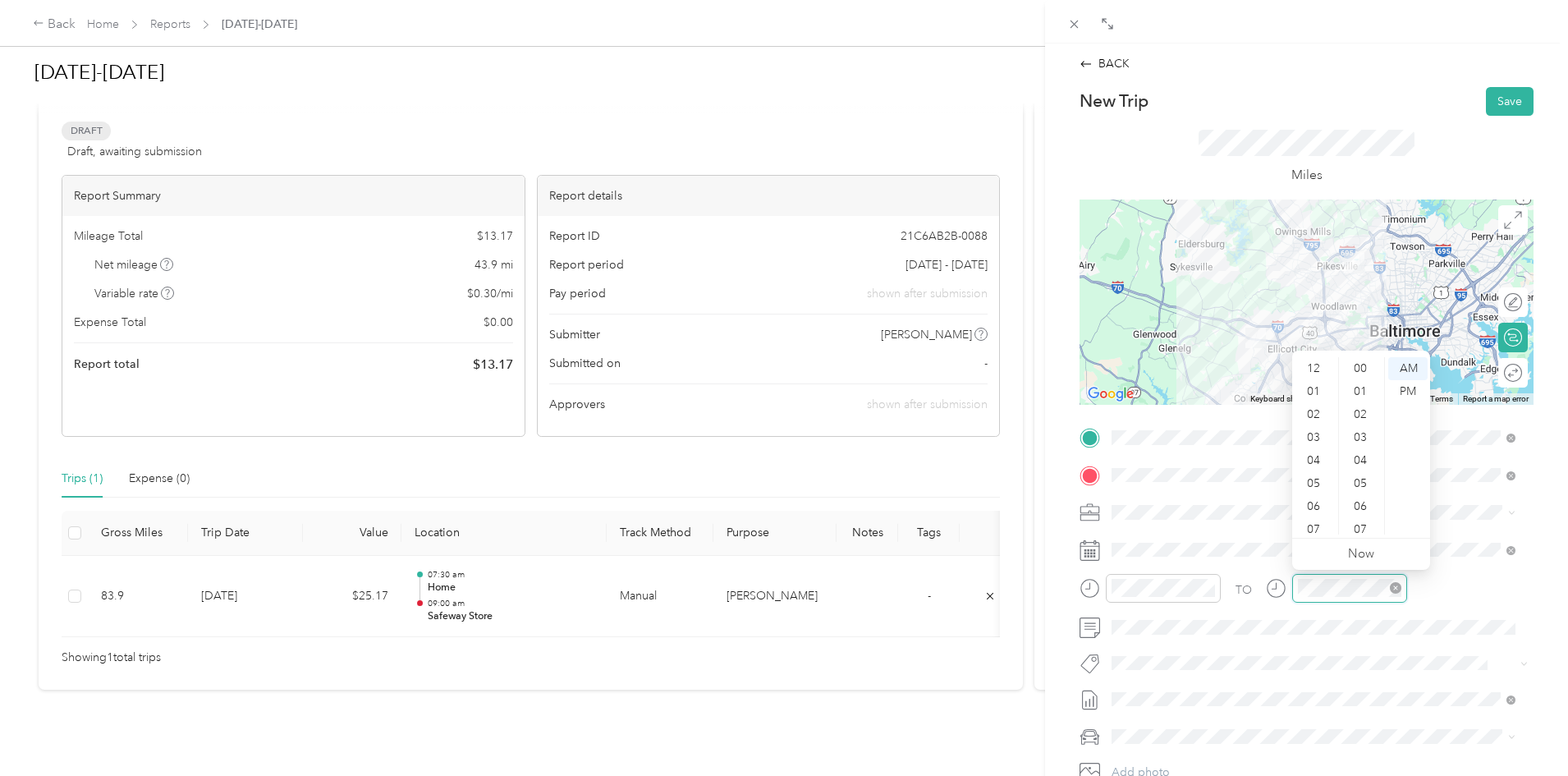
scroll to position [1202, 0]
click at [1314, 480] on div "09" at bounding box center [1314, 477] width 40 height 23
click at [1358, 397] on div "50" at bounding box center [1362, 398] width 40 height 23
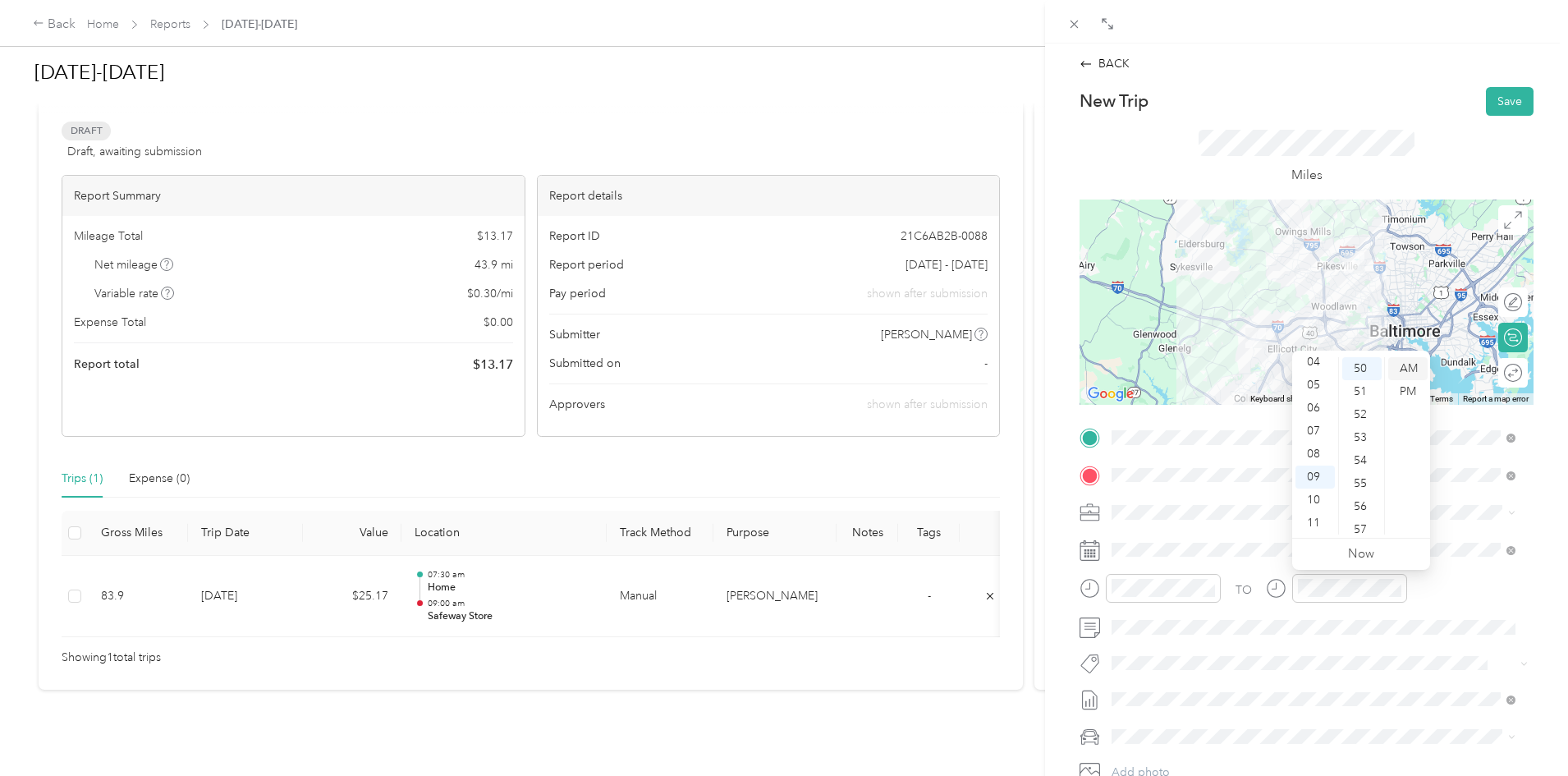
click at [1412, 363] on div "AM" at bounding box center [1408, 369] width 40 height 23
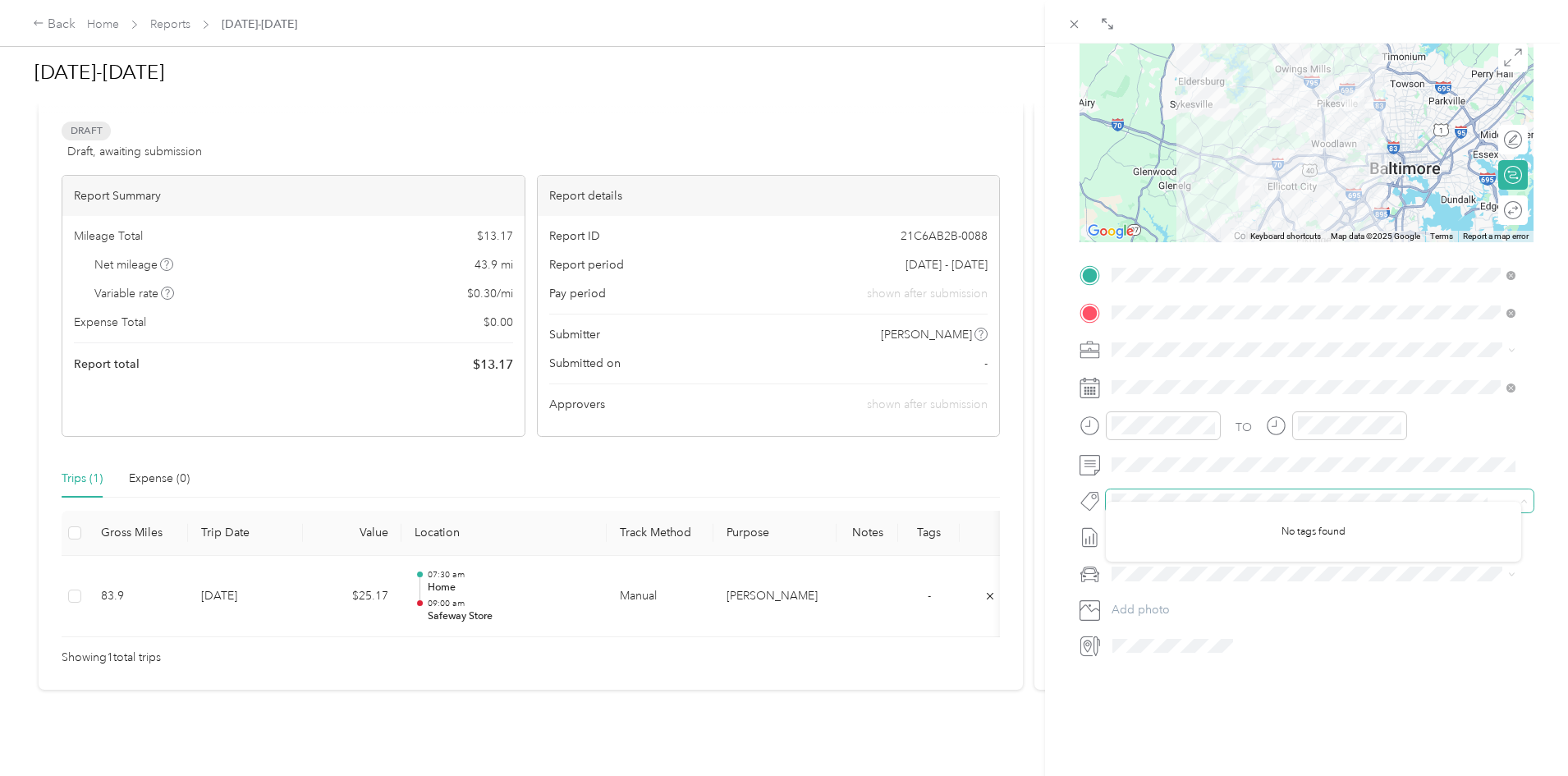
scroll to position [175, 0]
click at [1243, 735] on div "BACK New Trip Save This trip cannot be edited because it is either under review…" at bounding box center [1307, 431] width 523 height 776
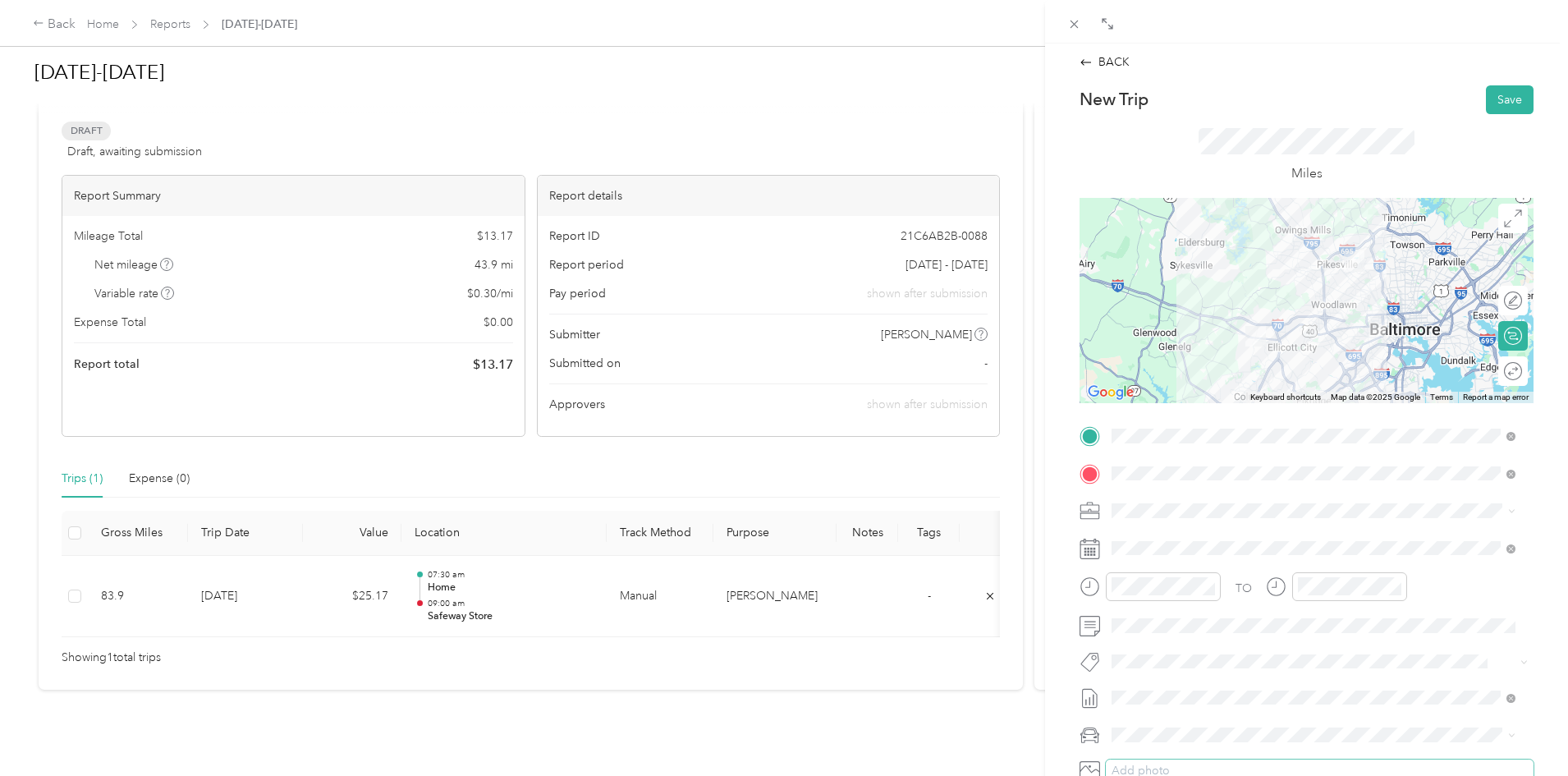
scroll to position [0, 0]
click at [1504, 103] on button "Save" at bounding box center [1510, 101] width 48 height 29
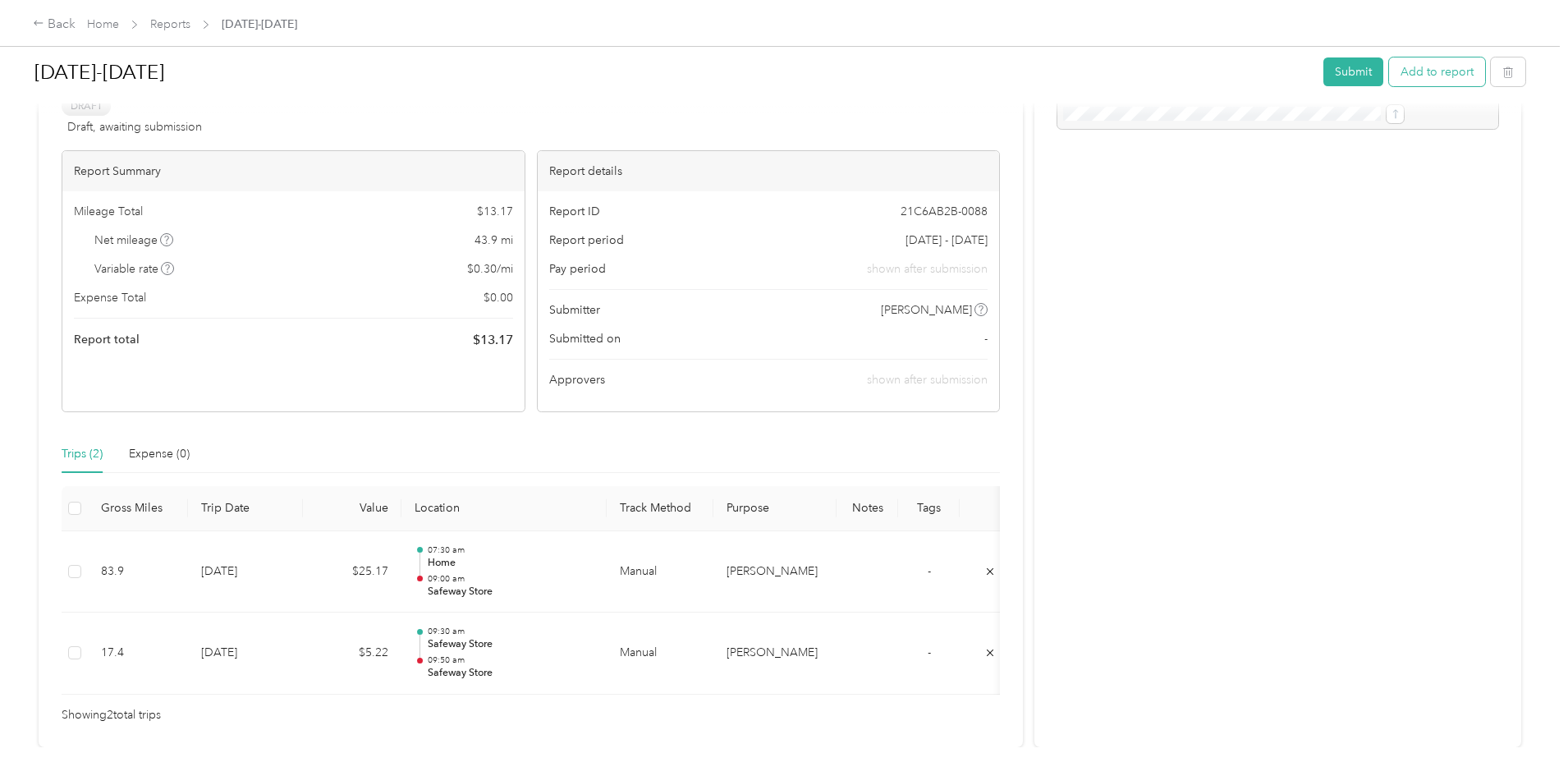
click at [1389, 76] on button "Add to report" at bounding box center [1437, 71] width 96 height 29
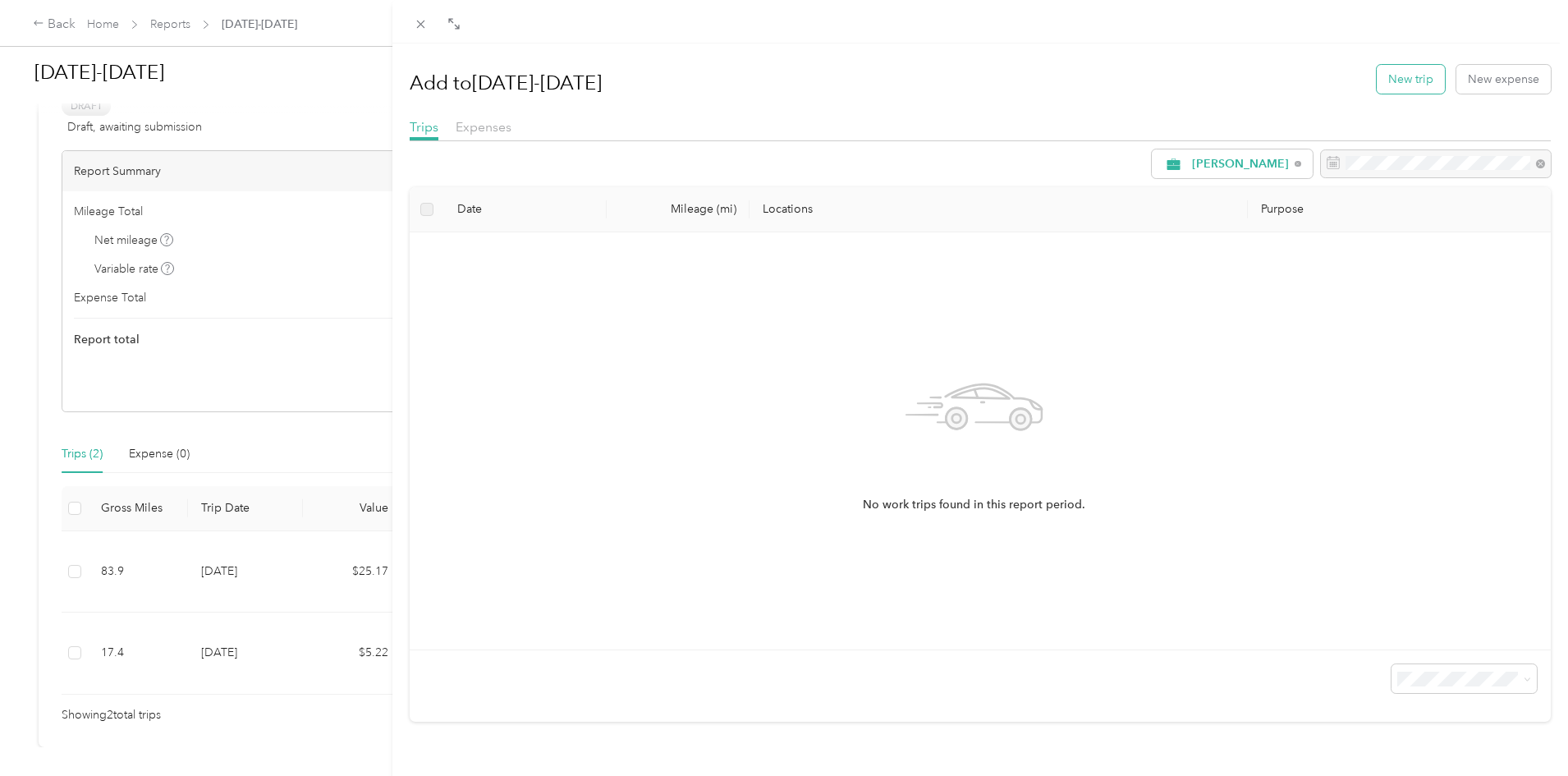
click at [1392, 89] on button "New trip" at bounding box center [1410, 79] width 68 height 29
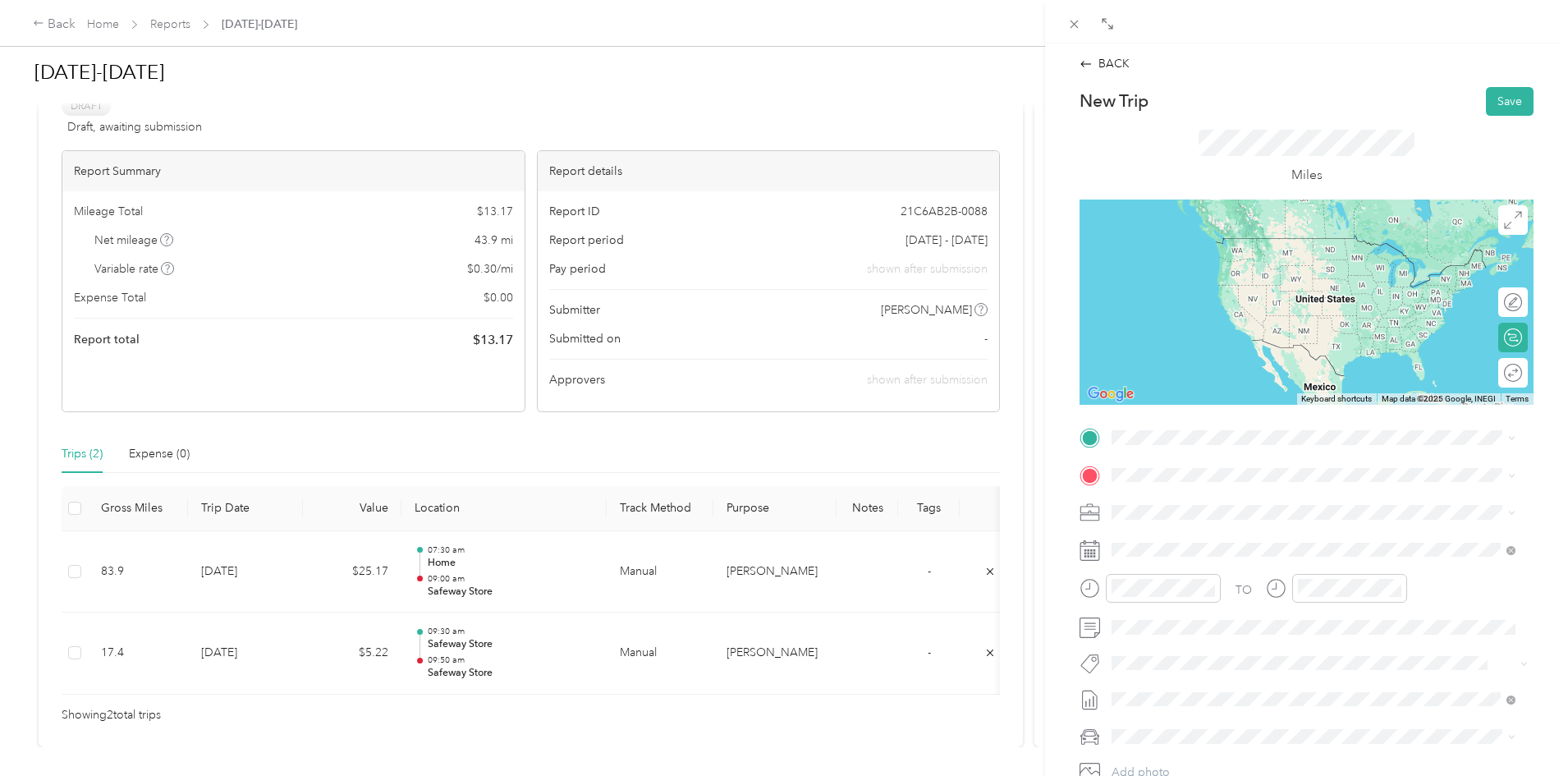
click at [1196, 508] on div "TEAM Safeway Store [STREET_ADDRESS][PERSON_NAME]" at bounding box center [1240, 514] width 195 height 41
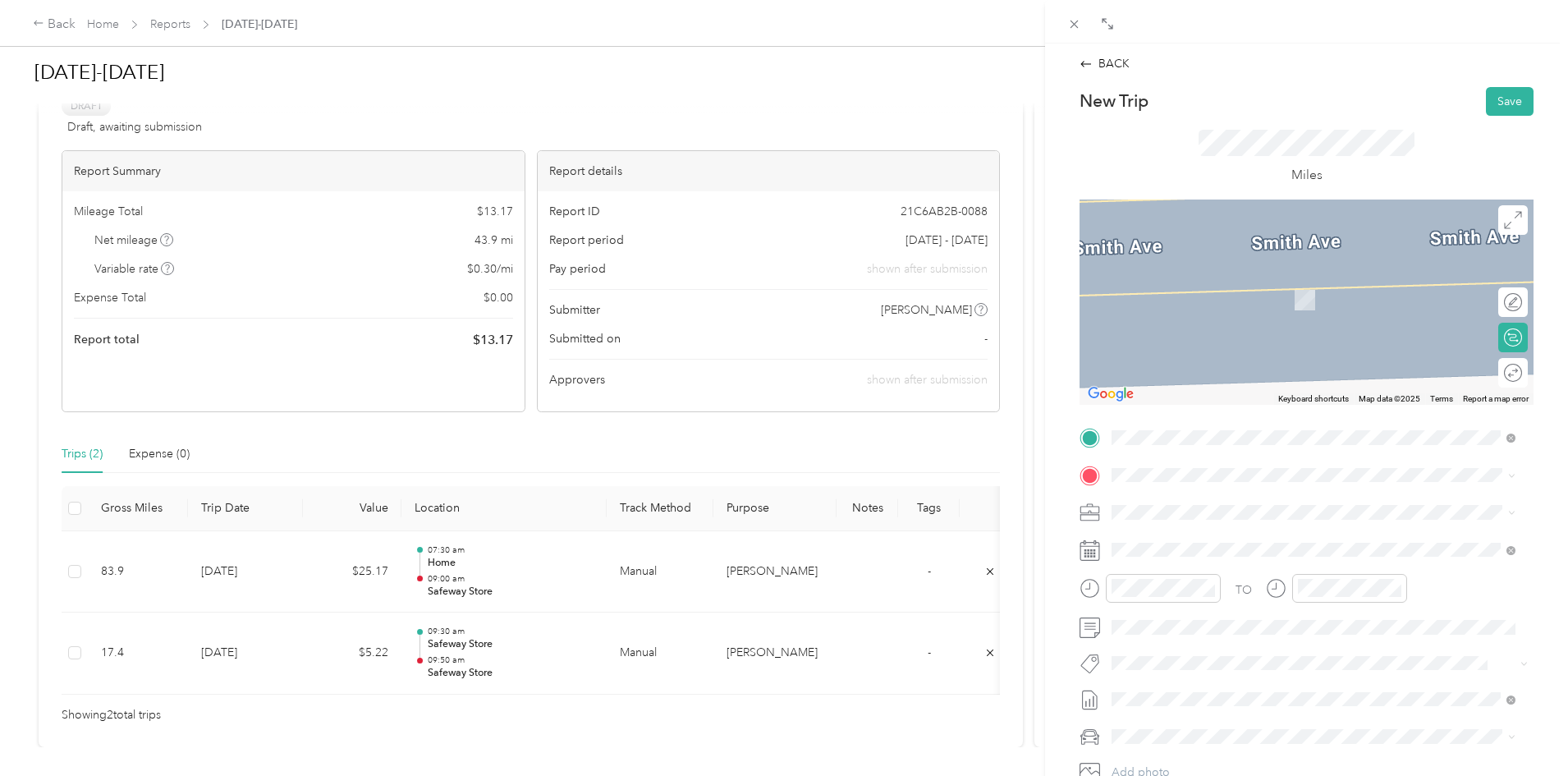
click at [1217, 558] on span "[STREET_ADDRESS]" at bounding box center [1195, 561] width 104 height 14
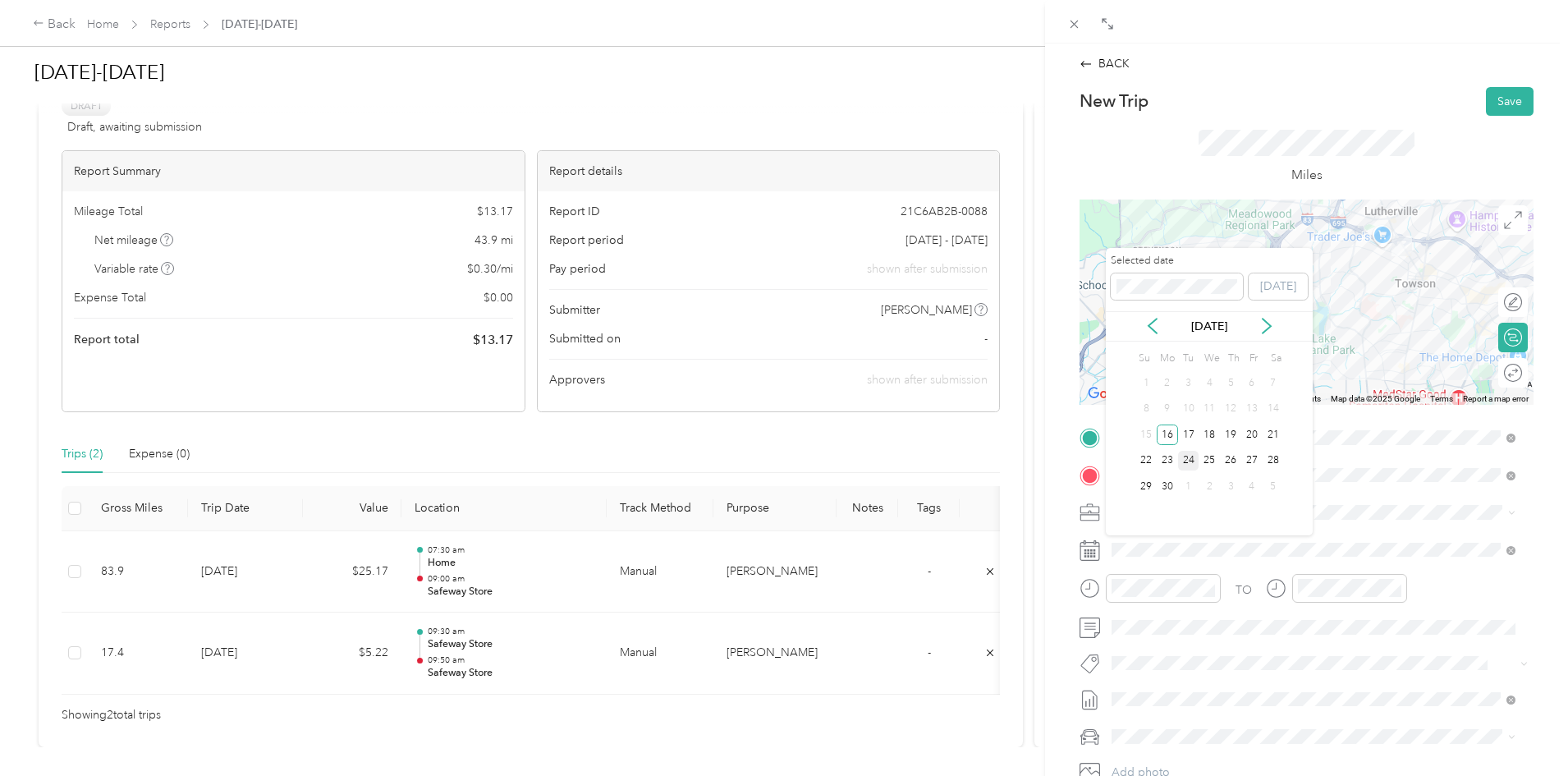
click at [1185, 458] on div "24" at bounding box center [1189, 461] width 21 height 20
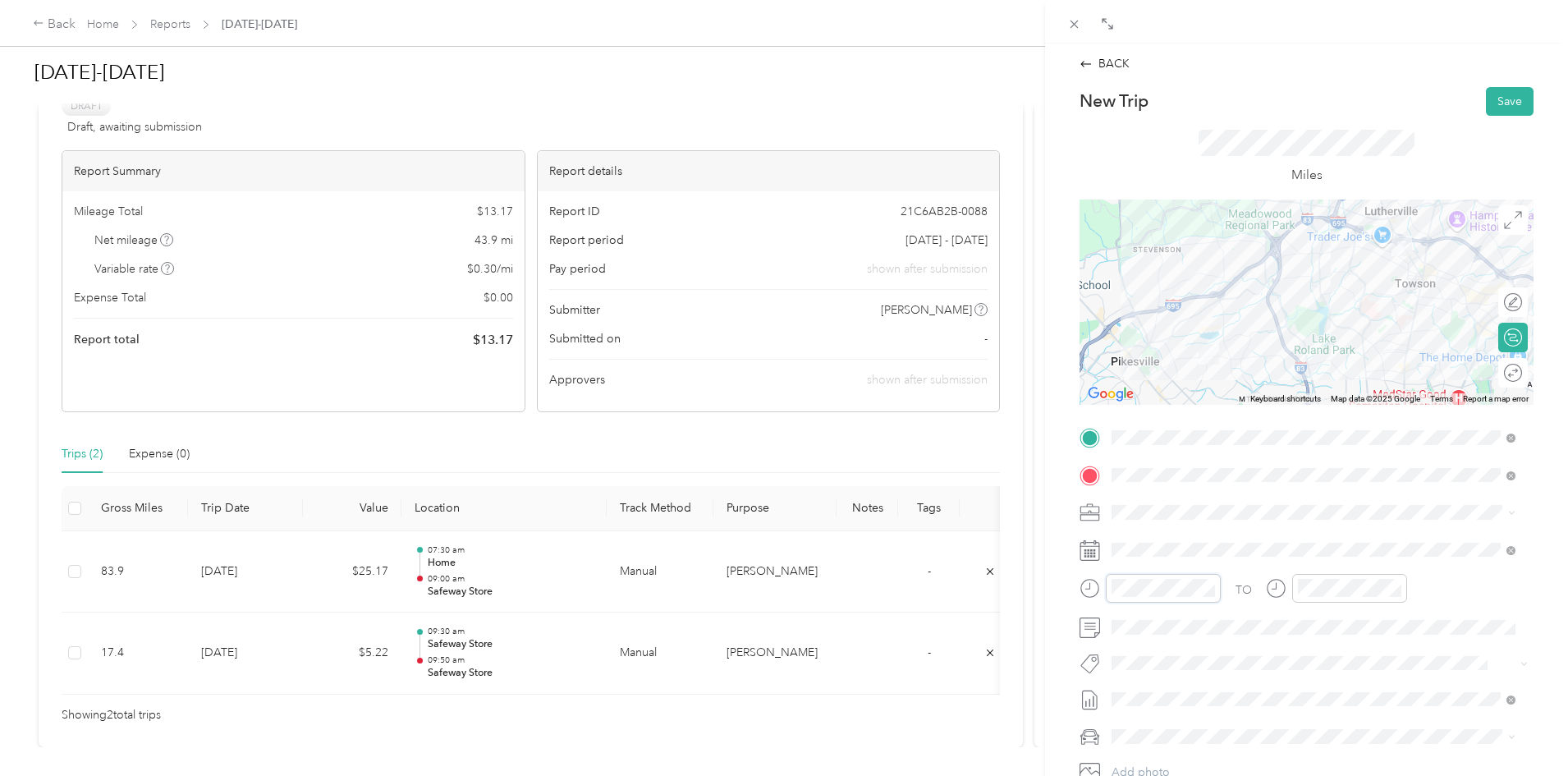
click at [1083, 584] on div at bounding box center [1150, 588] width 141 height 29
click at [1134, 500] on div "10" at bounding box center [1129, 500] width 40 height 23
click at [1175, 407] on div "15" at bounding box center [1175, 415] width 40 height 23
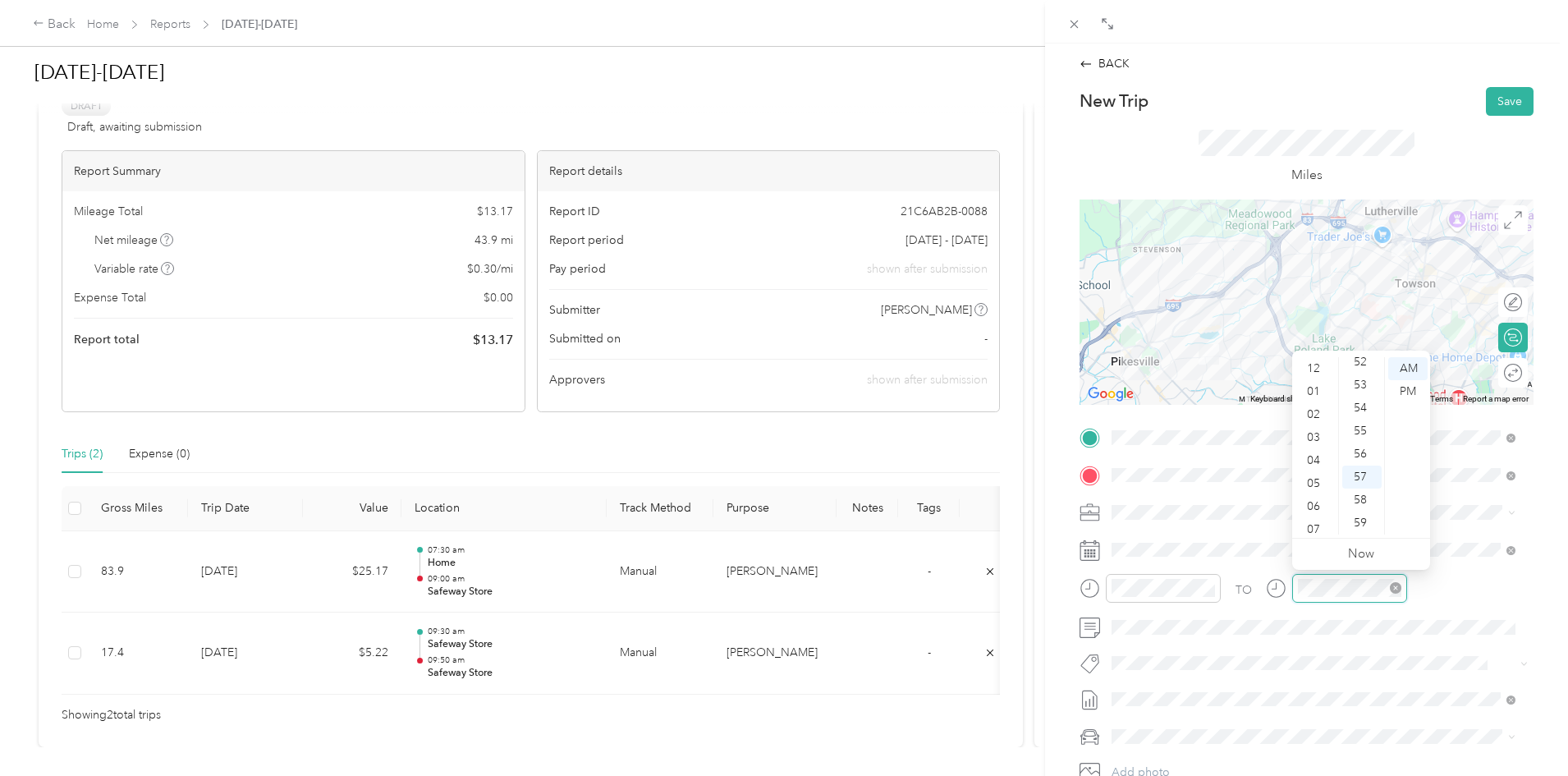
scroll to position [99, 0]
click at [1311, 498] on div "10" at bounding box center [1314, 500] width 40 height 23
click at [1360, 510] on div "30" at bounding box center [1362, 514] width 40 height 23
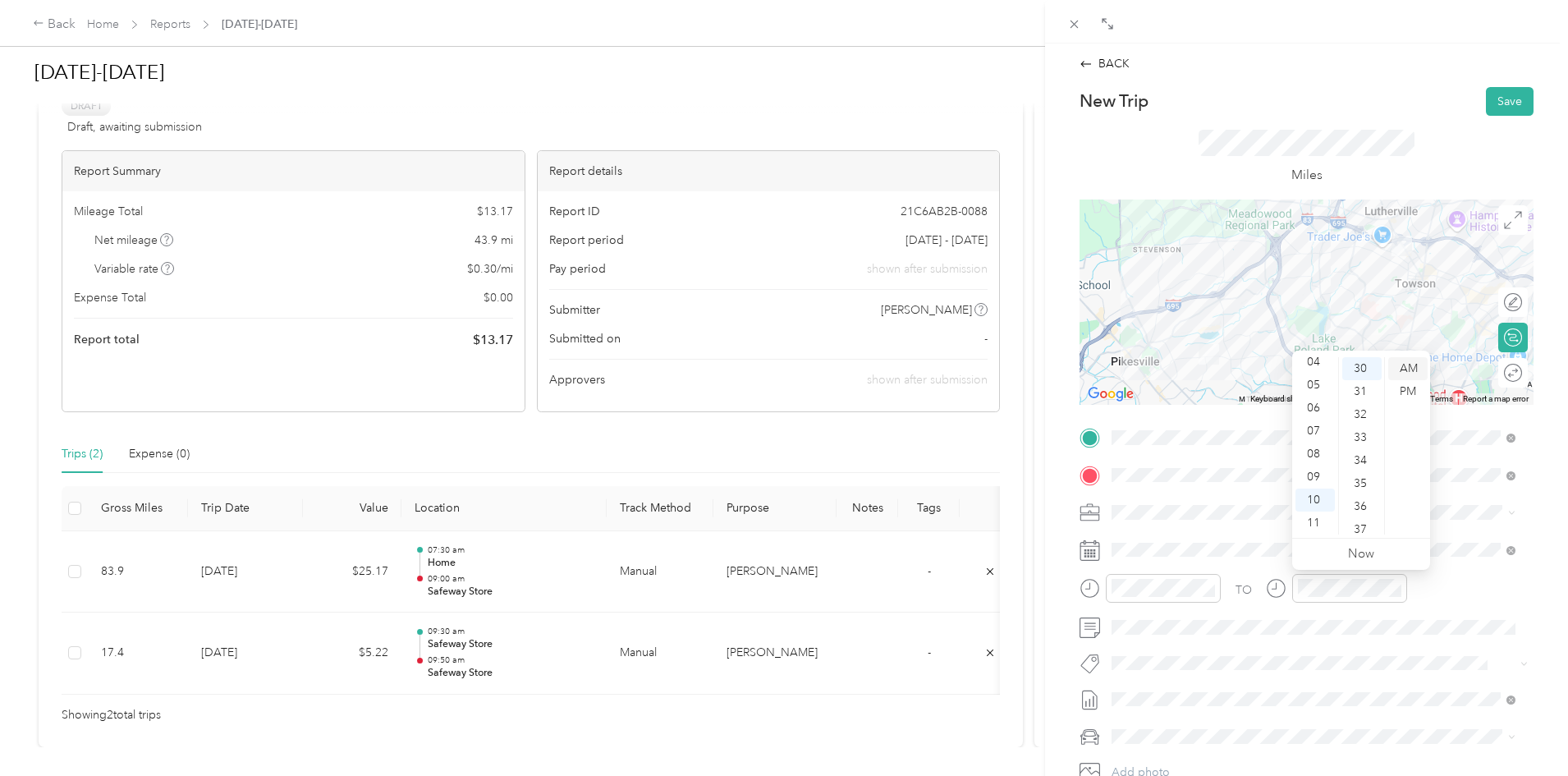
click at [1406, 365] on div "AM" at bounding box center [1408, 369] width 40 height 23
click at [1329, 680] on div "TO Add photo" at bounding box center [1307, 623] width 454 height 396
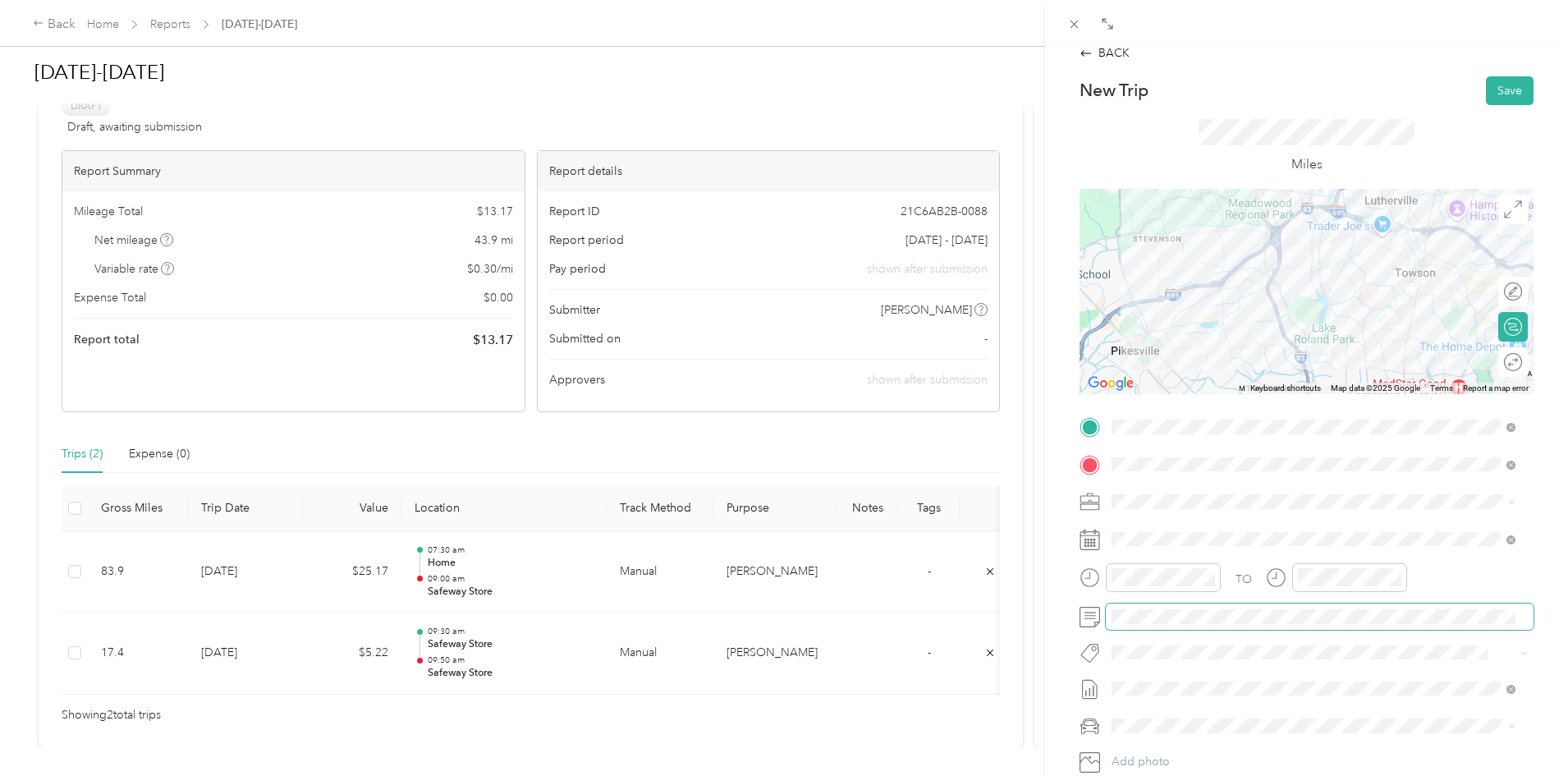
scroll to position [0, 0]
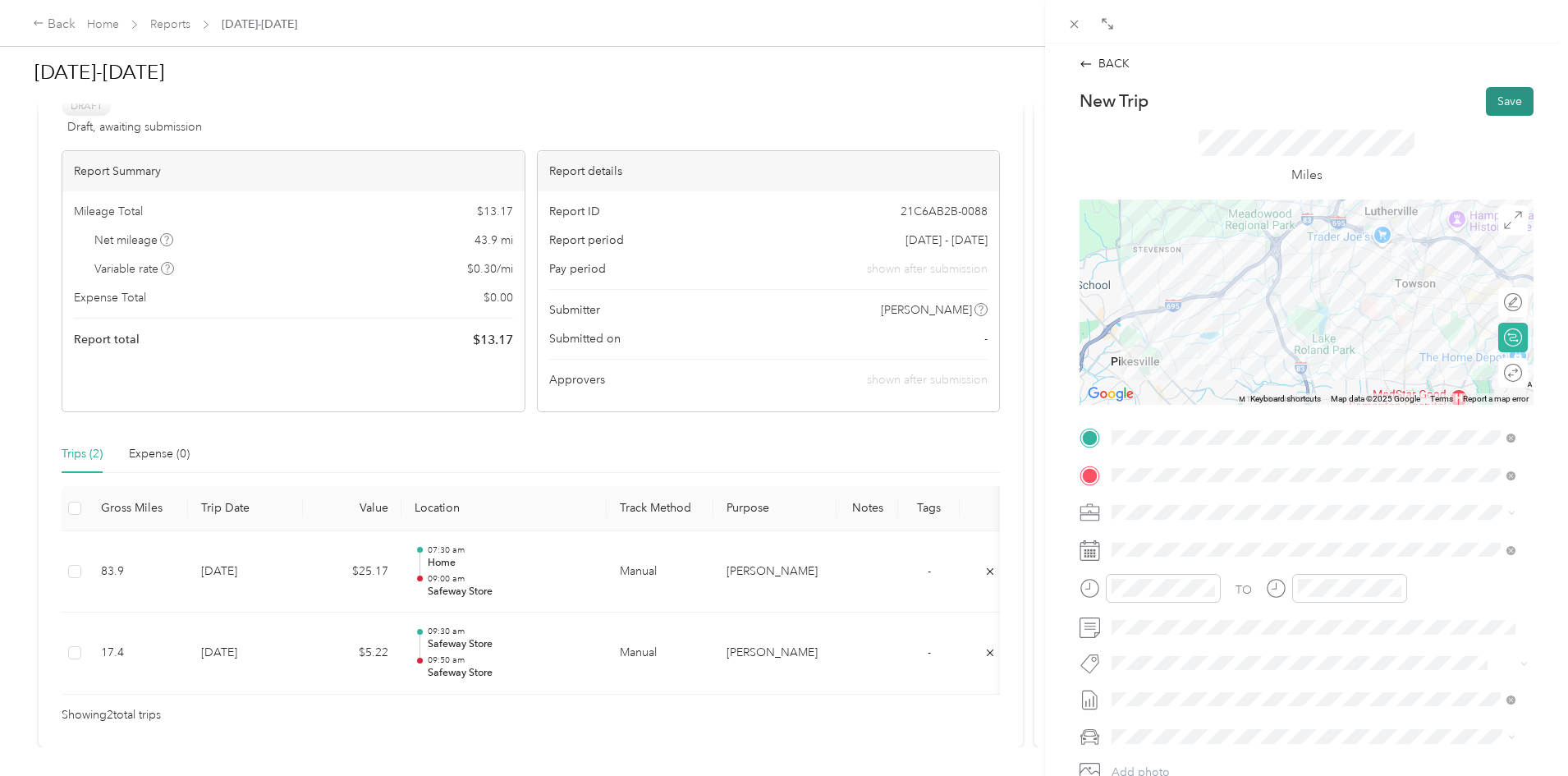
click at [1490, 95] on button "Save" at bounding box center [1510, 101] width 48 height 29
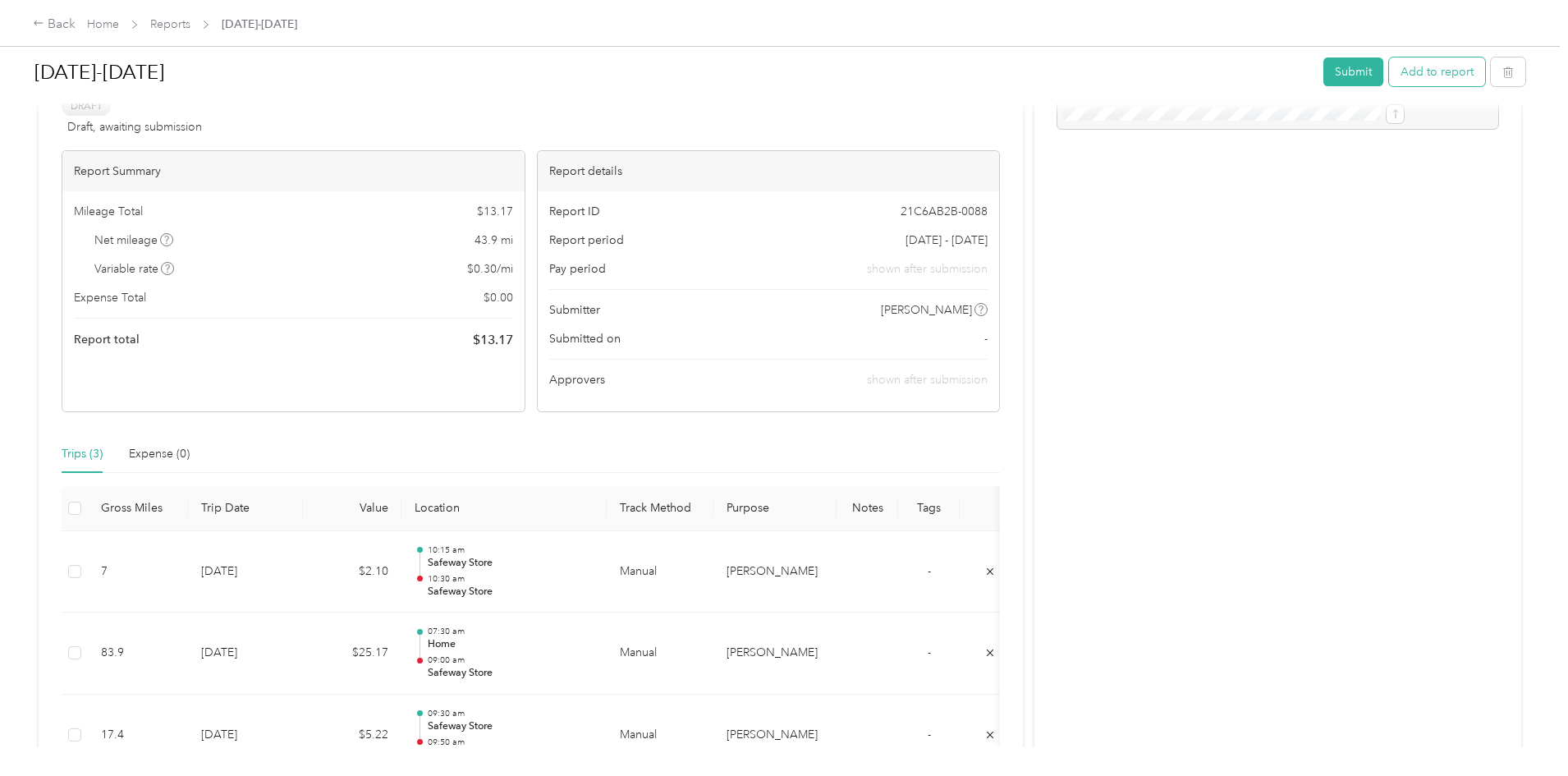
click at [1389, 78] on button "Add to report" at bounding box center [1437, 71] width 96 height 29
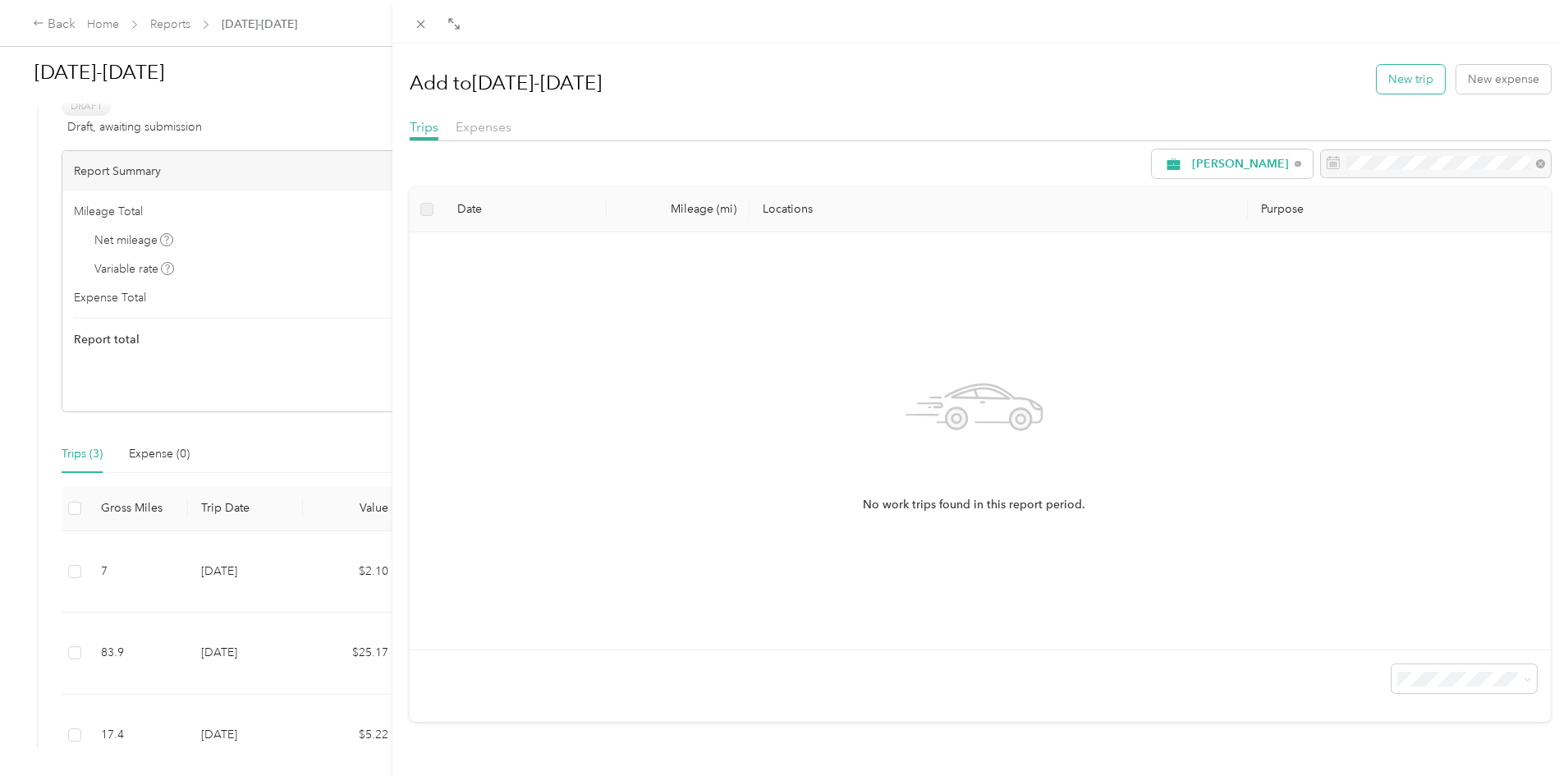
click at [1410, 79] on button "New trip" at bounding box center [1410, 79] width 68 height 29
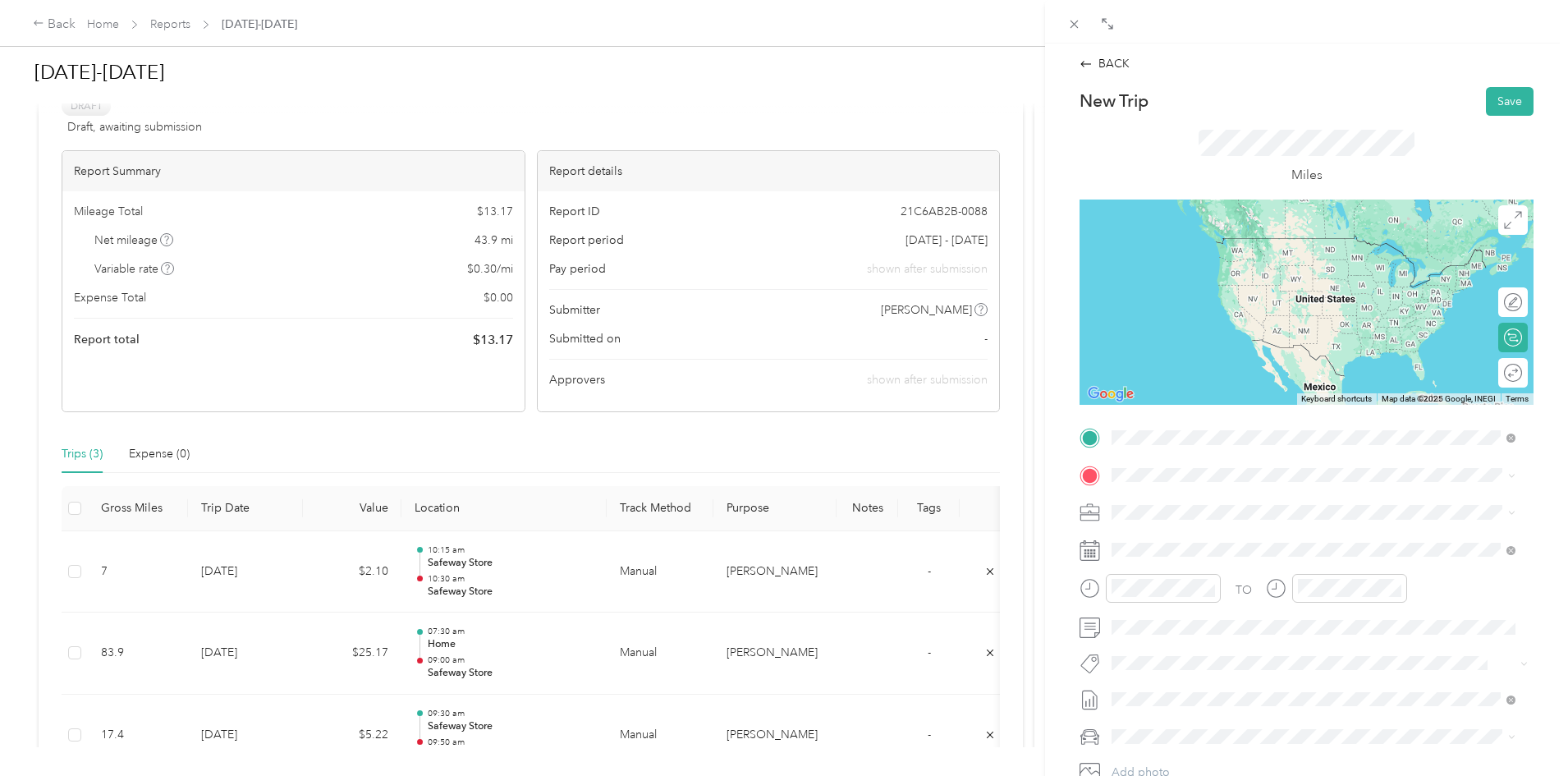
click at [1026, 497] on div "BACK New Trip Save This trip cannot be edited because it is either under review…" at bounding box center [784, 388] width 1568 height 776
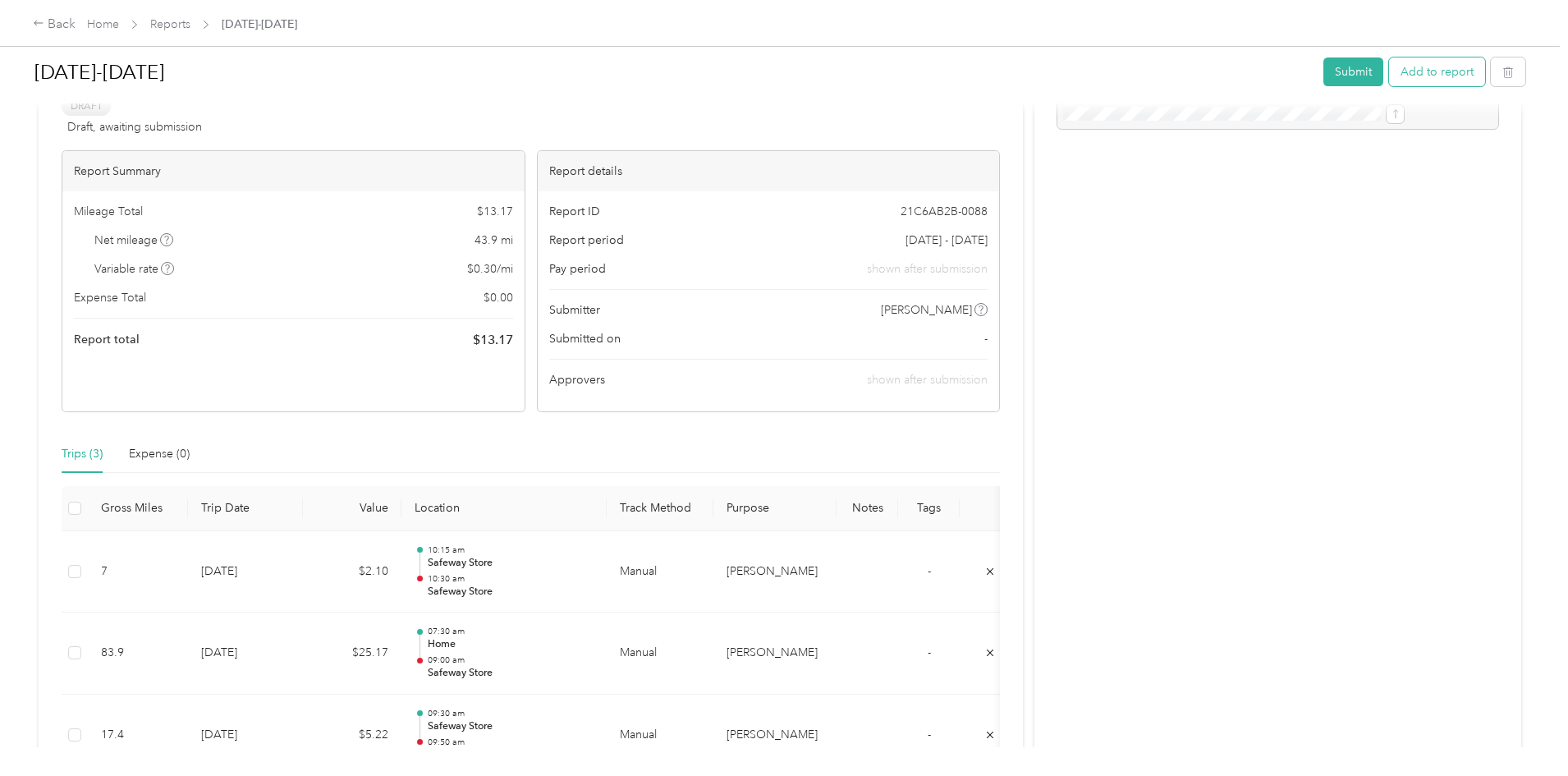
click at [1389, 72] on button "Add to report" at bounding box center [1437, 71] width 96 height 29
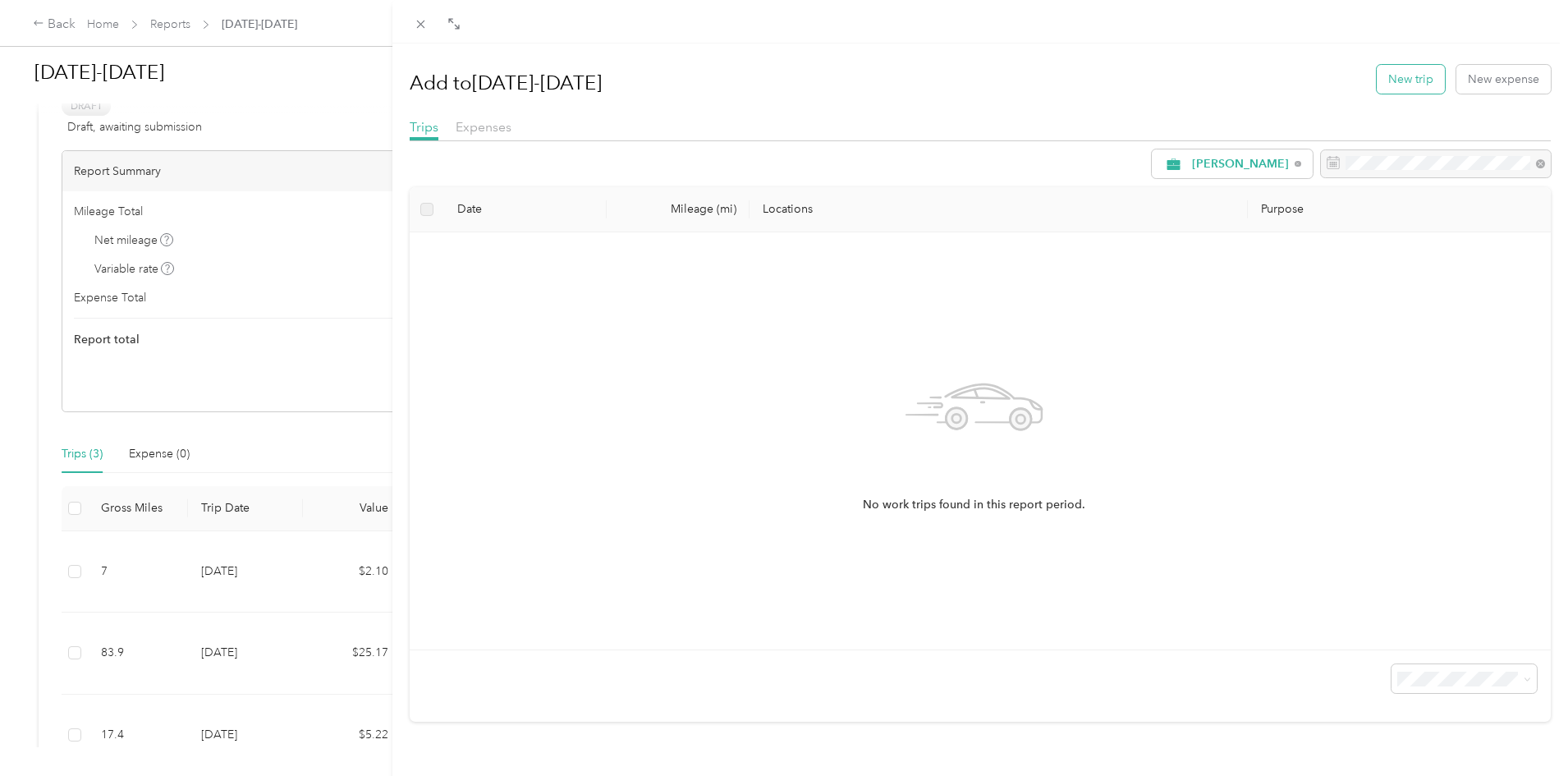
click at [1385, 78] on button "New trip" at bounding box center [1410, 79] width 68 height 29
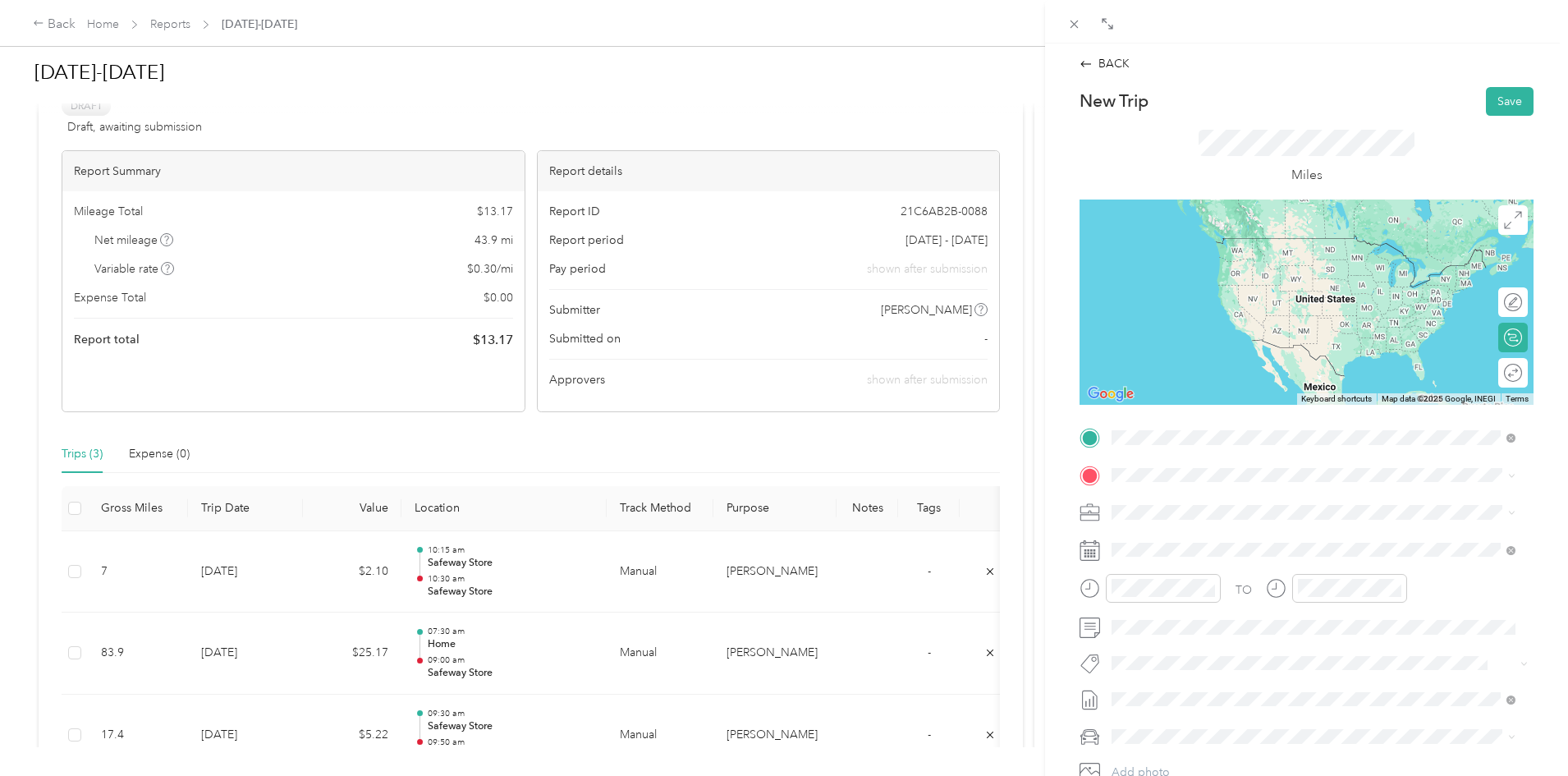
click at [1240, 523] on span "[STREET_ADDRESS]" at bounding box center [1195, 527] width 104 height 14
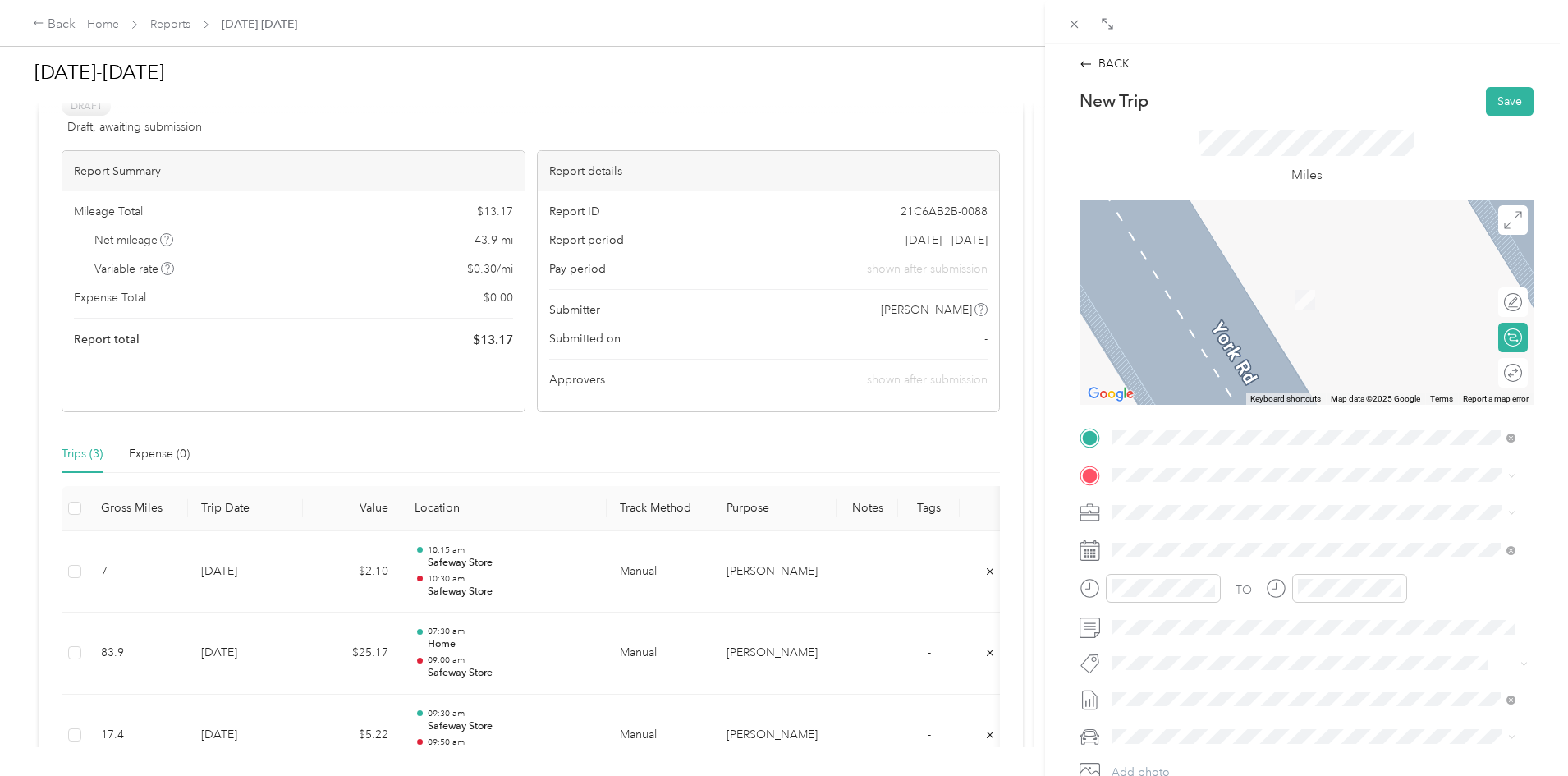
click at [1247, 619] on span "[STREET_ADDRESS]" at bounding box center [1195, 620] width 104 height 14
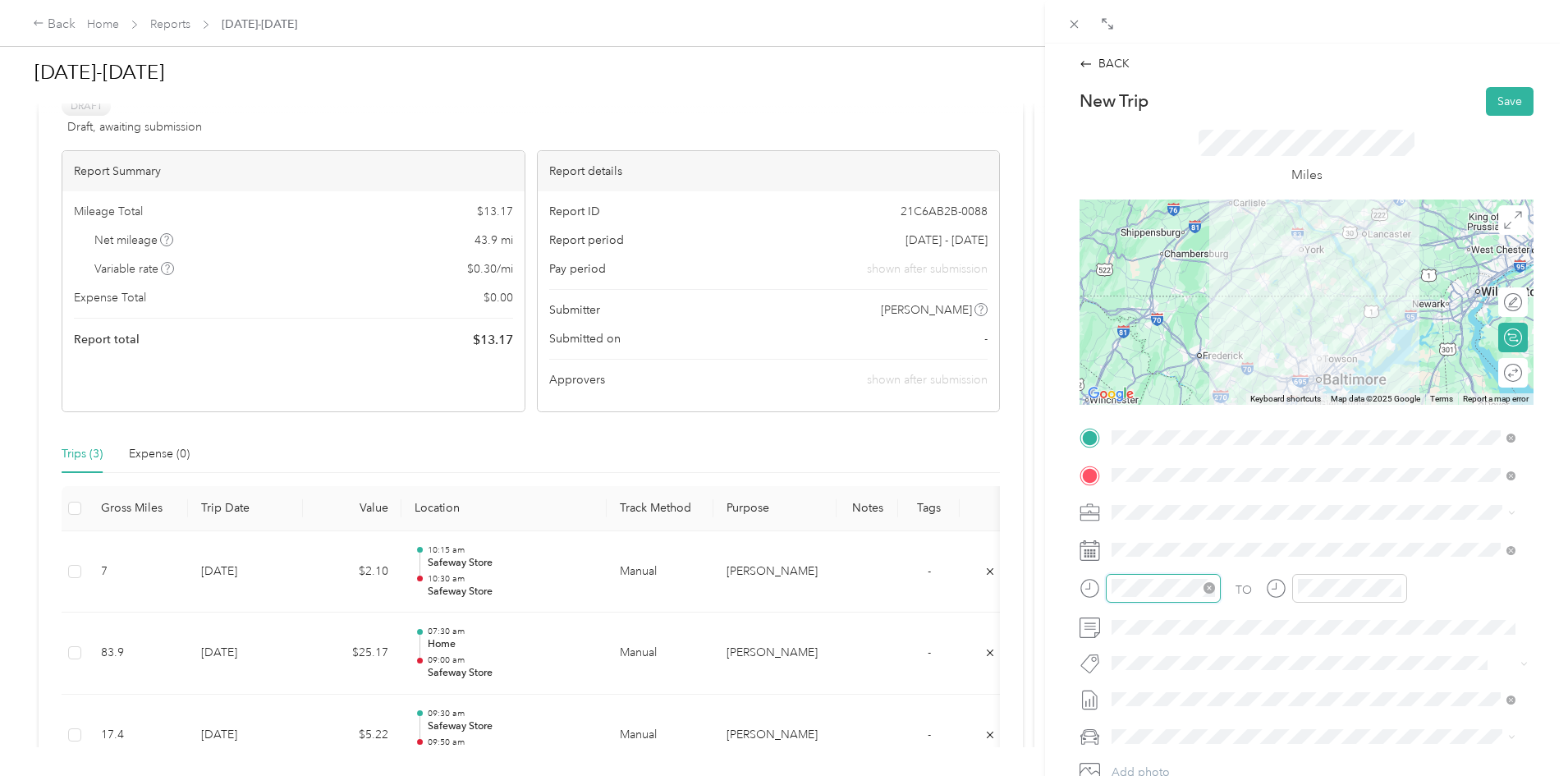
scroll to position [1202, 0]
click at [1123, 517] on div "11" at bounding box center [1129, 523] width 40 height 23
click at [1178, 362] on div "00" at bounding box center [1175, 369] width 40 height 23
click at [1318, 368] on div "12" at bounding box center [1314, 369] width 40 height 23
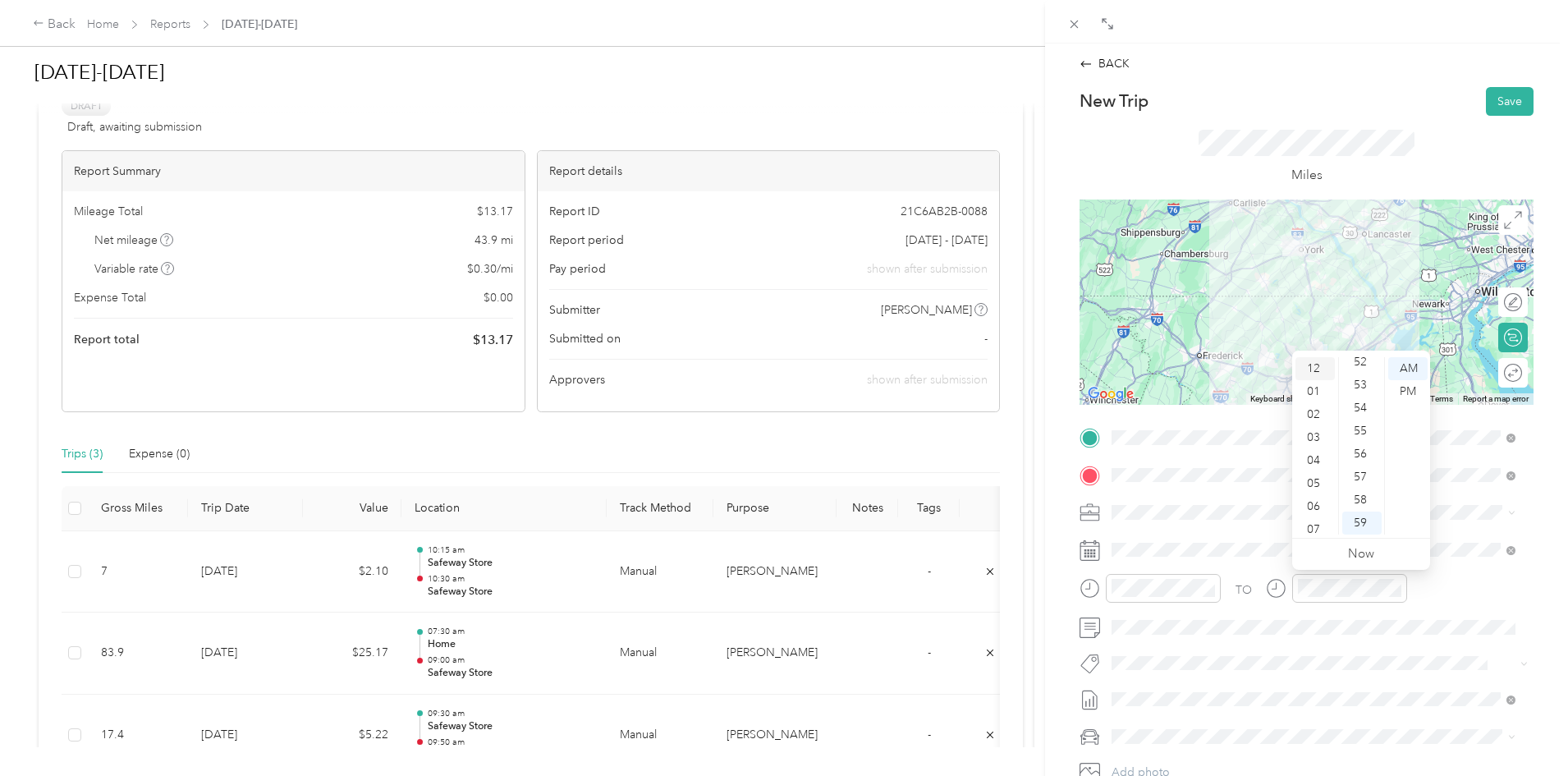
click at [1315, 368] on div "12" at bounding box center [1314, 369] width 40 height 23
click at [1366, 368] on div "00" at bounding box center [1362, 369] width 40 height 23
click at [1410, 391] on div "PM" at bounding box center [1408, 392] width 40 height 23
click at [1033, 640] on div "BACK New Trip Save This trip cannot be edited because it is either under review…" at bounding box center [784, 388] width 1568 height 776
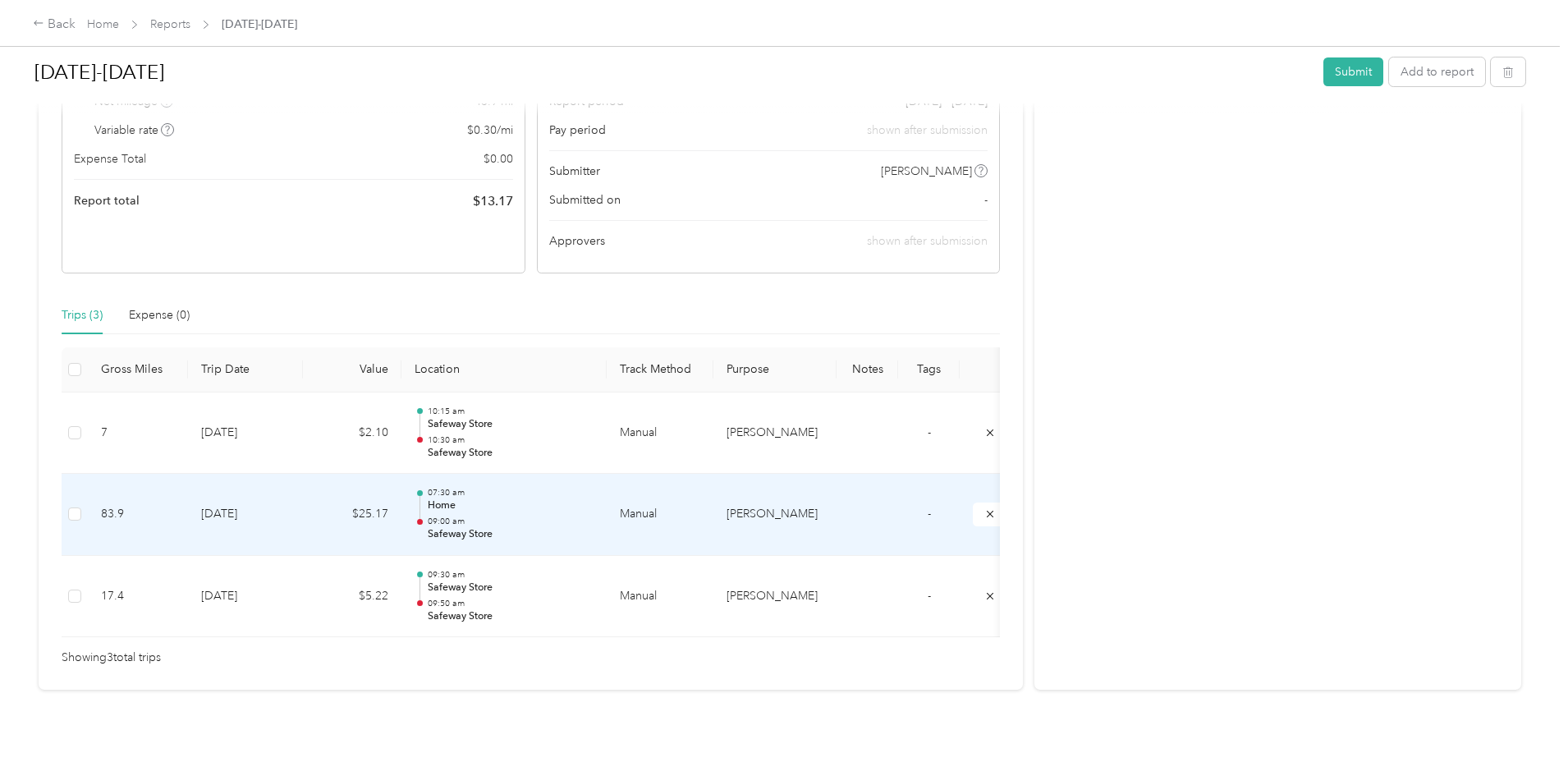
scroll to position [255, 0]
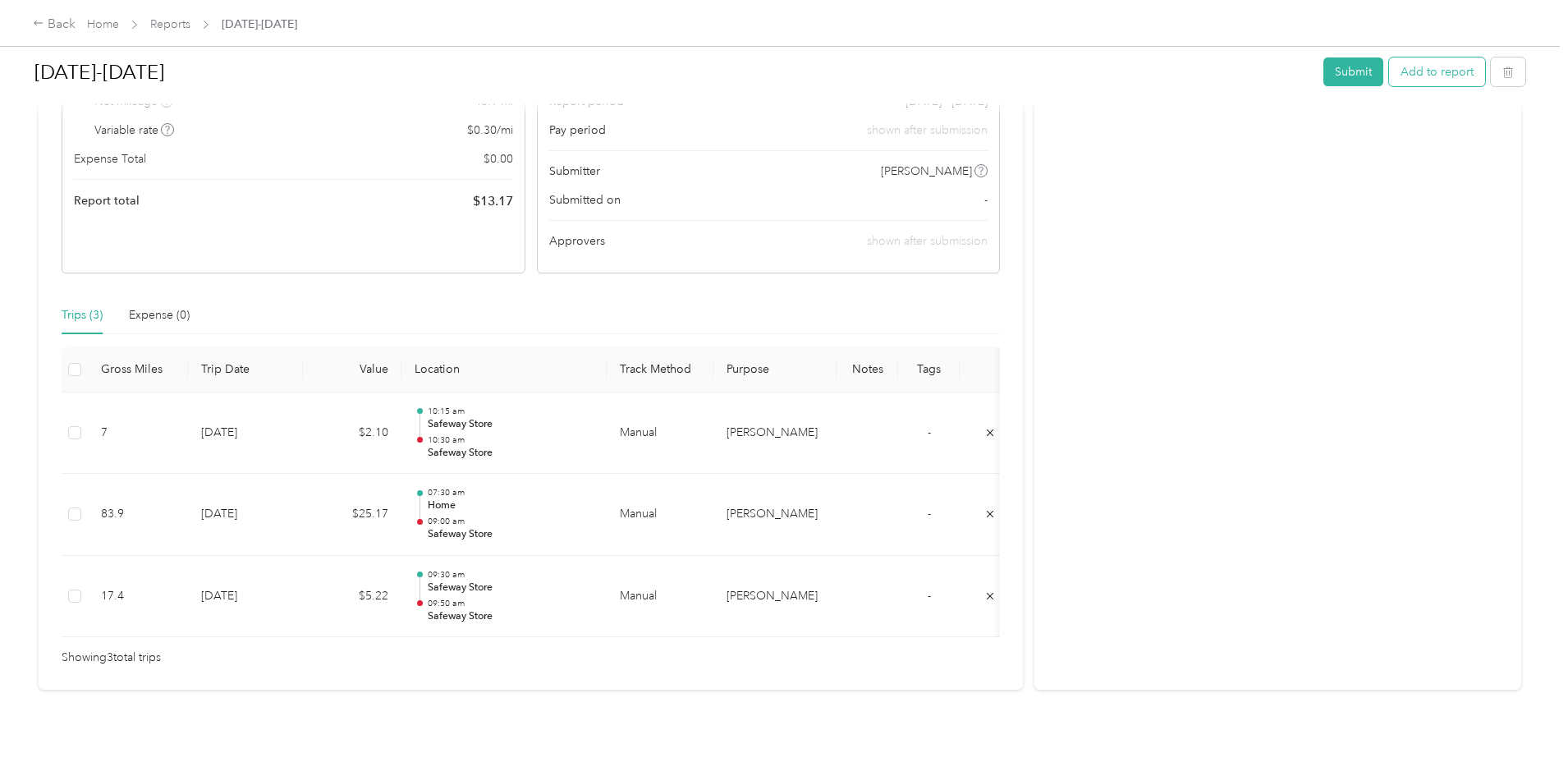
click at [1389, 75] on button "Add to report" at bounding box center [1437, 71] width 96 height 29
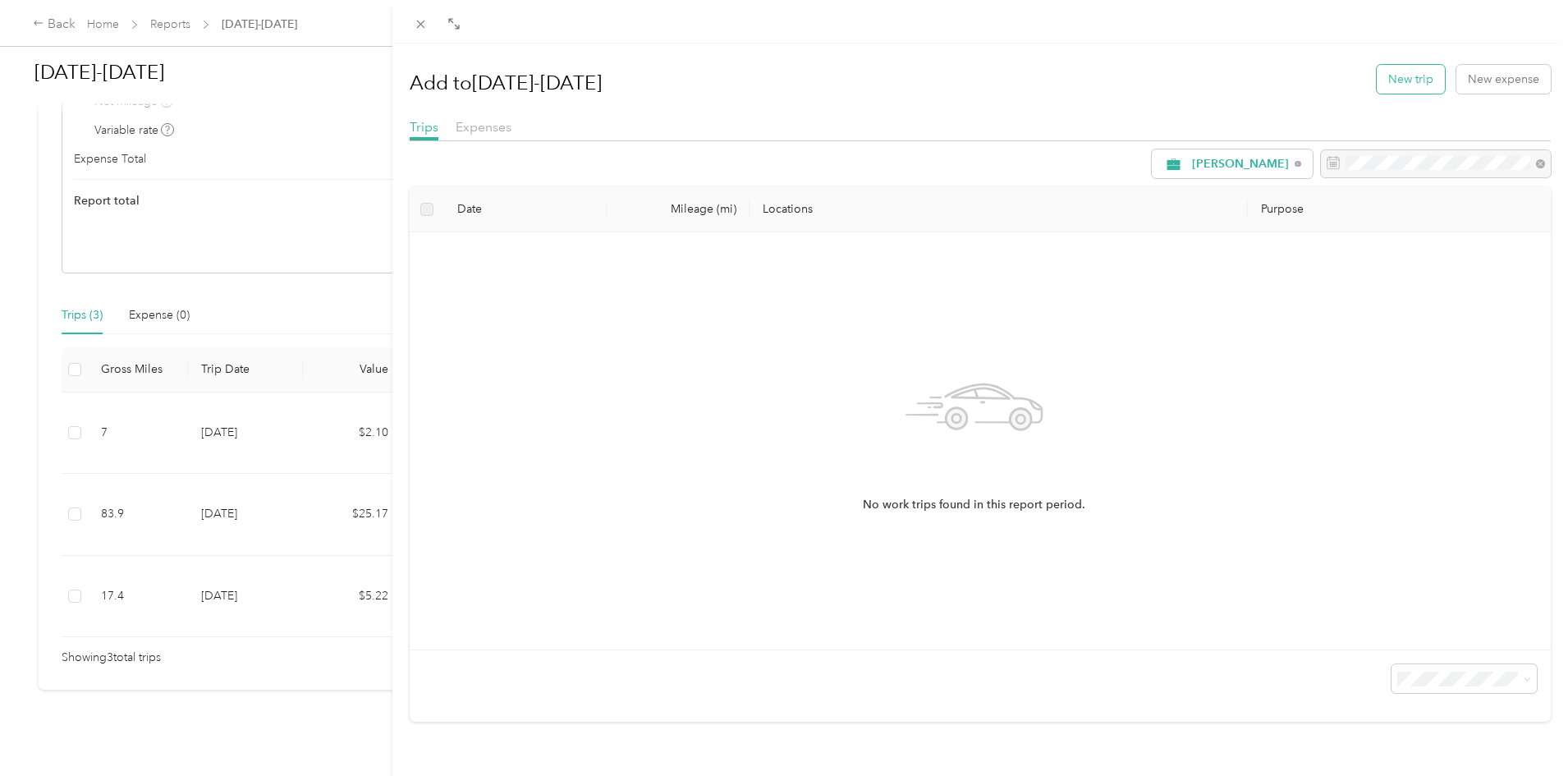
click at [1395, 80] on button "New trip" at bounding box center [1410, 79] width 68 height 29
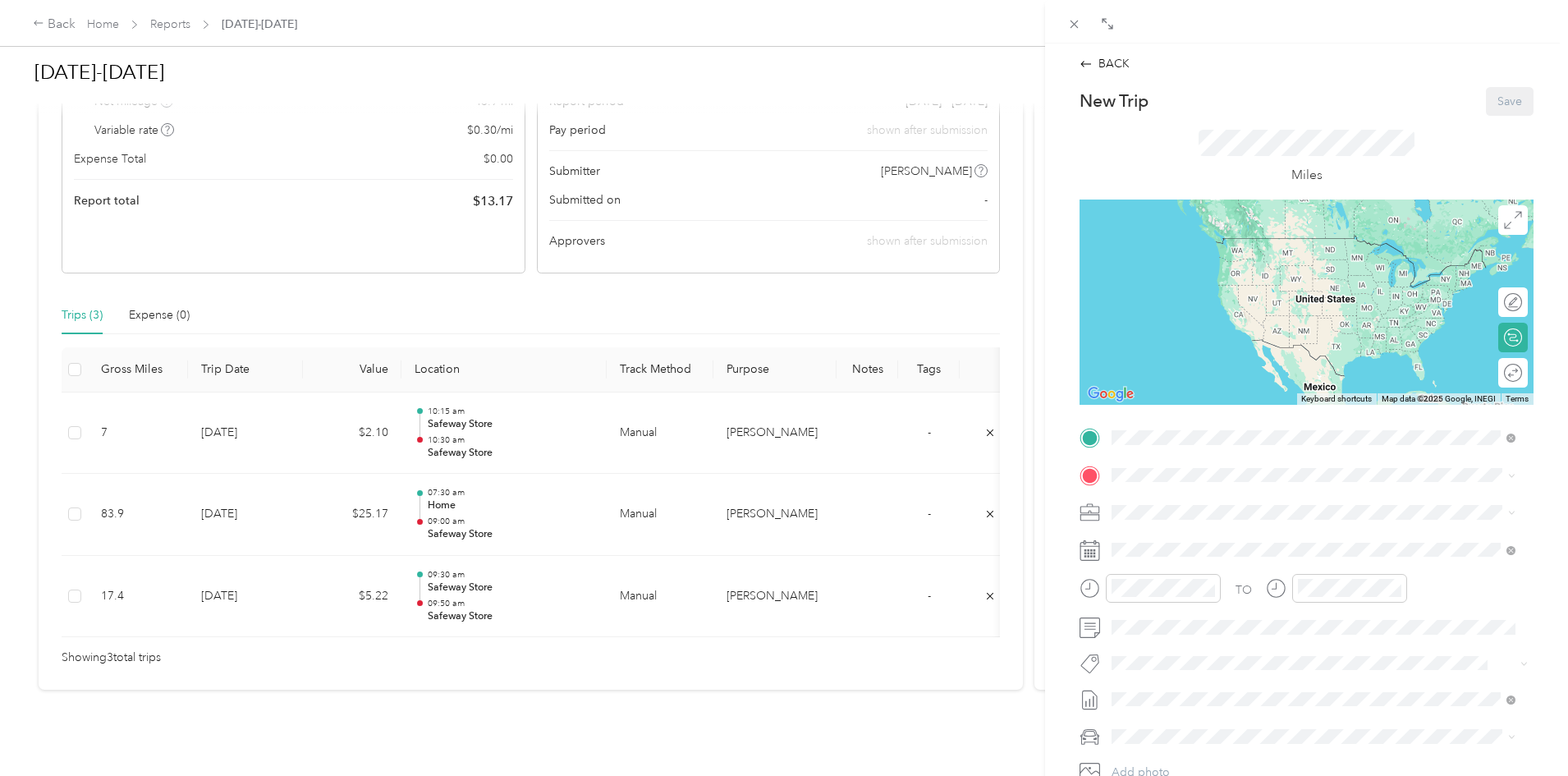
click at [1048, 442] on div "BACK New Trip Save This trip cannot be edited because it is either under review…" at bounding box center [1307, 431] width 523 height 776
click at [1204, 521] on span "[STREET_ADDRESS]" at bounding box center [1195, 527] width 104 height 14
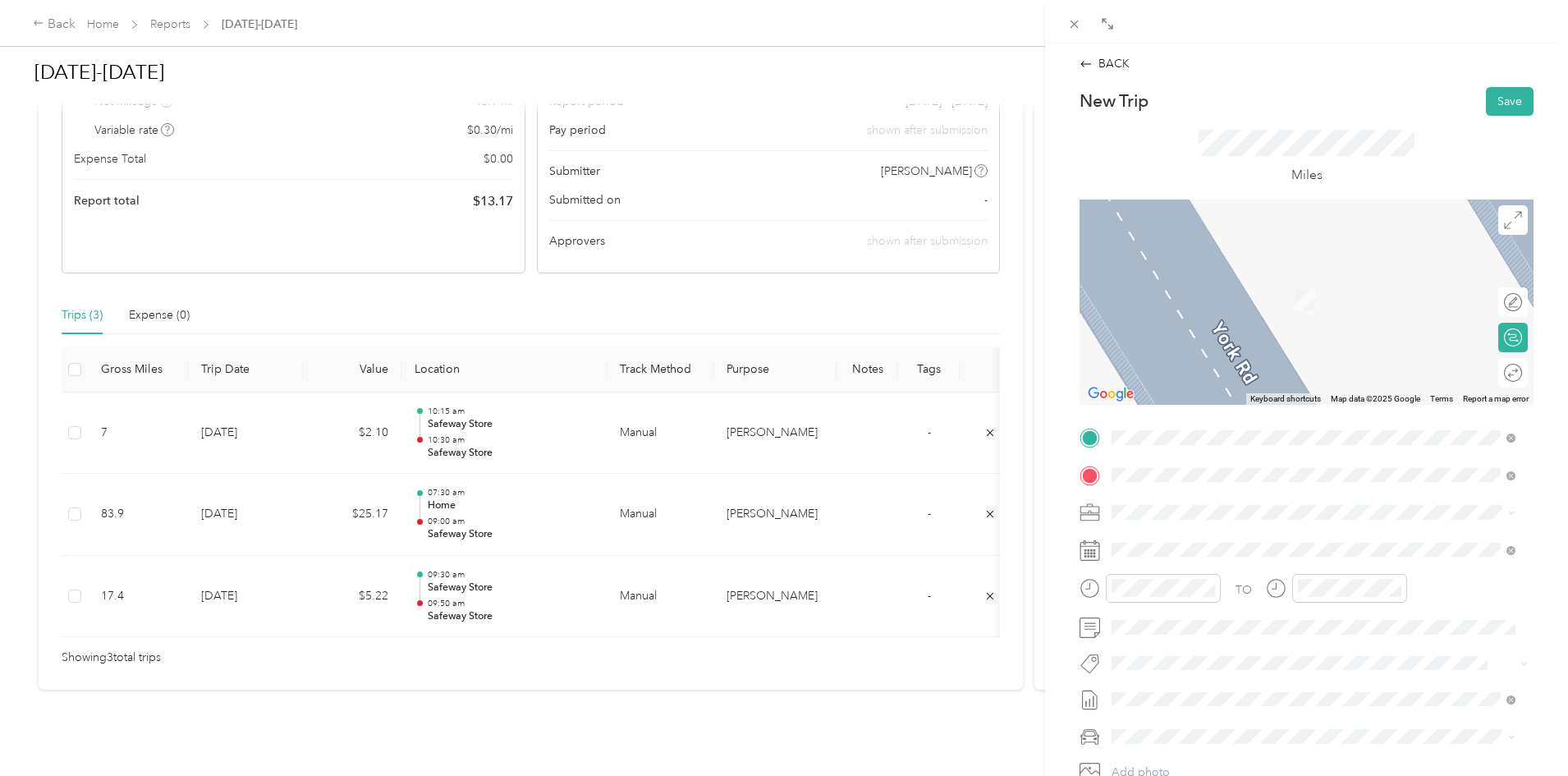
click at [1233, 608] on div "TEAM Walmart Supercenter [STREET_ADDRESS]" at bounding box center [1227, 610] width 170 height 41
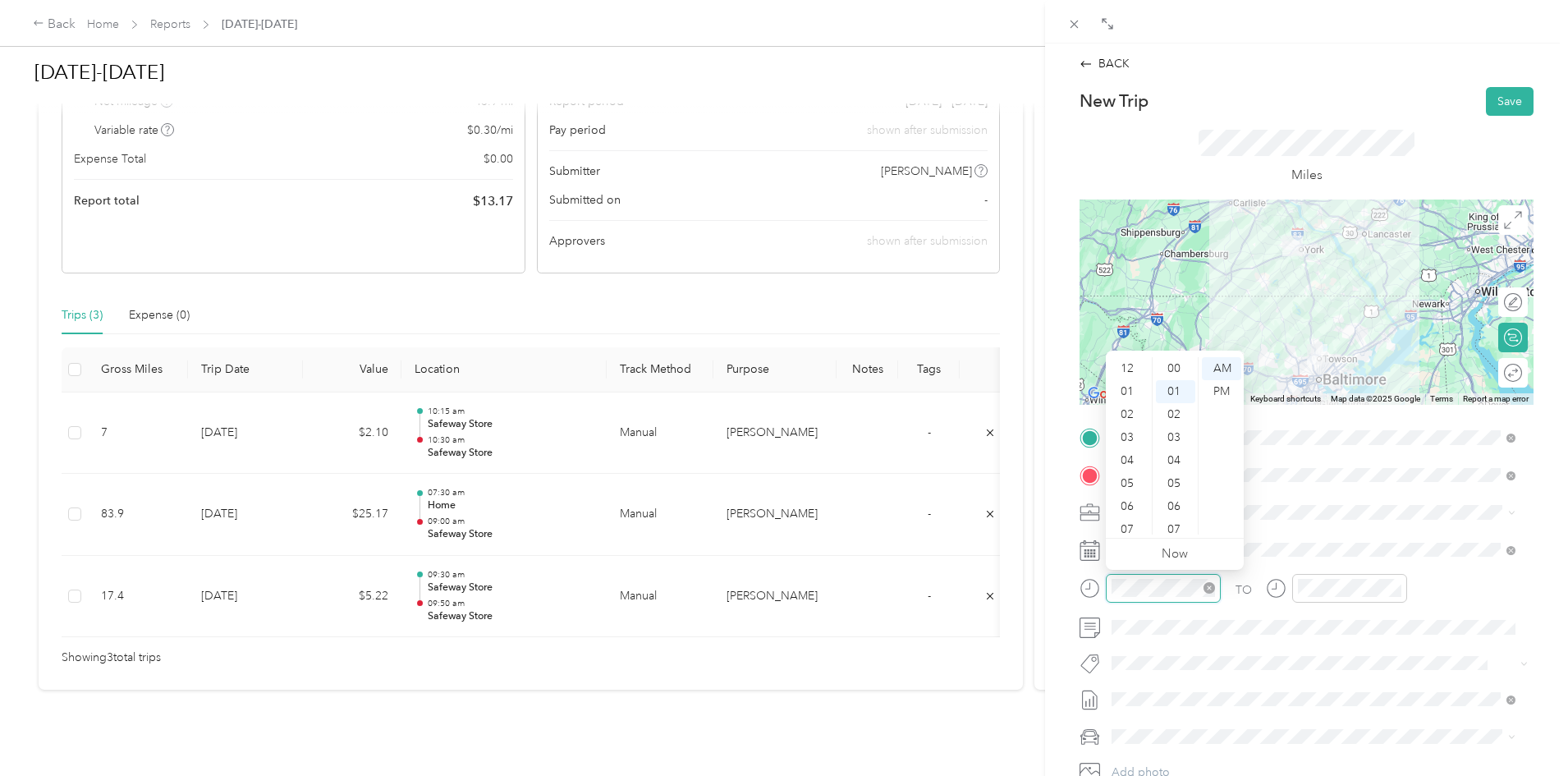
scroll to position [23, 0]
click at [1130, 519] on div "11" at bounding box center [1129, 523] width 40 height 23
click at [1180, 366] on div "00" at bounding box center [1175, 369] width 40 height 23
click at [1217, 365] on div "AM" at bounding box center [1221, 369] width 40 height 23
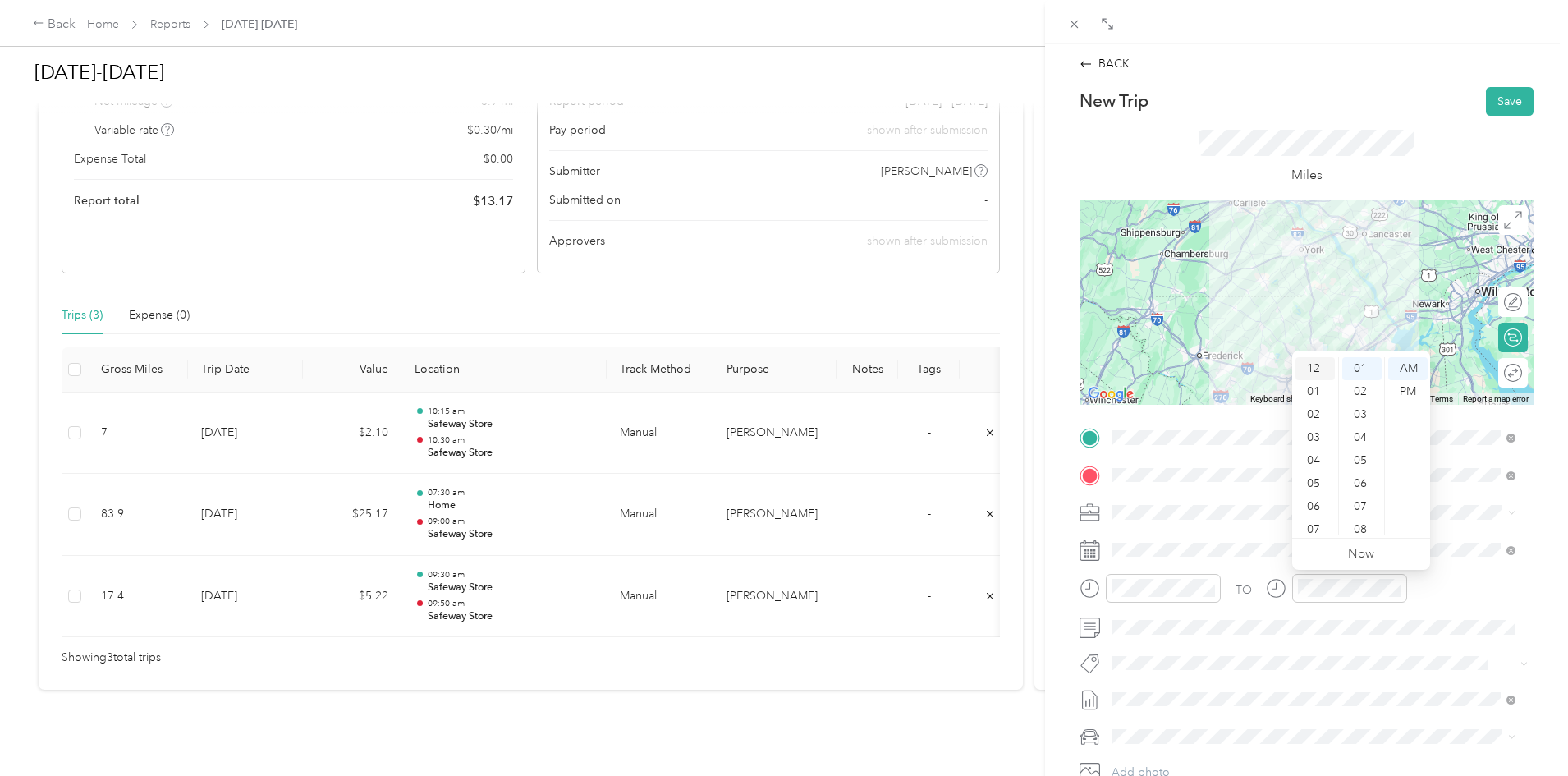
click at [1307, 366] on div "12" at bounding box center [1314, 369] width 40 height 23
click at [1365, 365] on div "00" at bounding box center [1362, 369] width 40 height 23
click at [1409, 388] on div "PM" at bounding box center [1408, 392] width 40 height 23
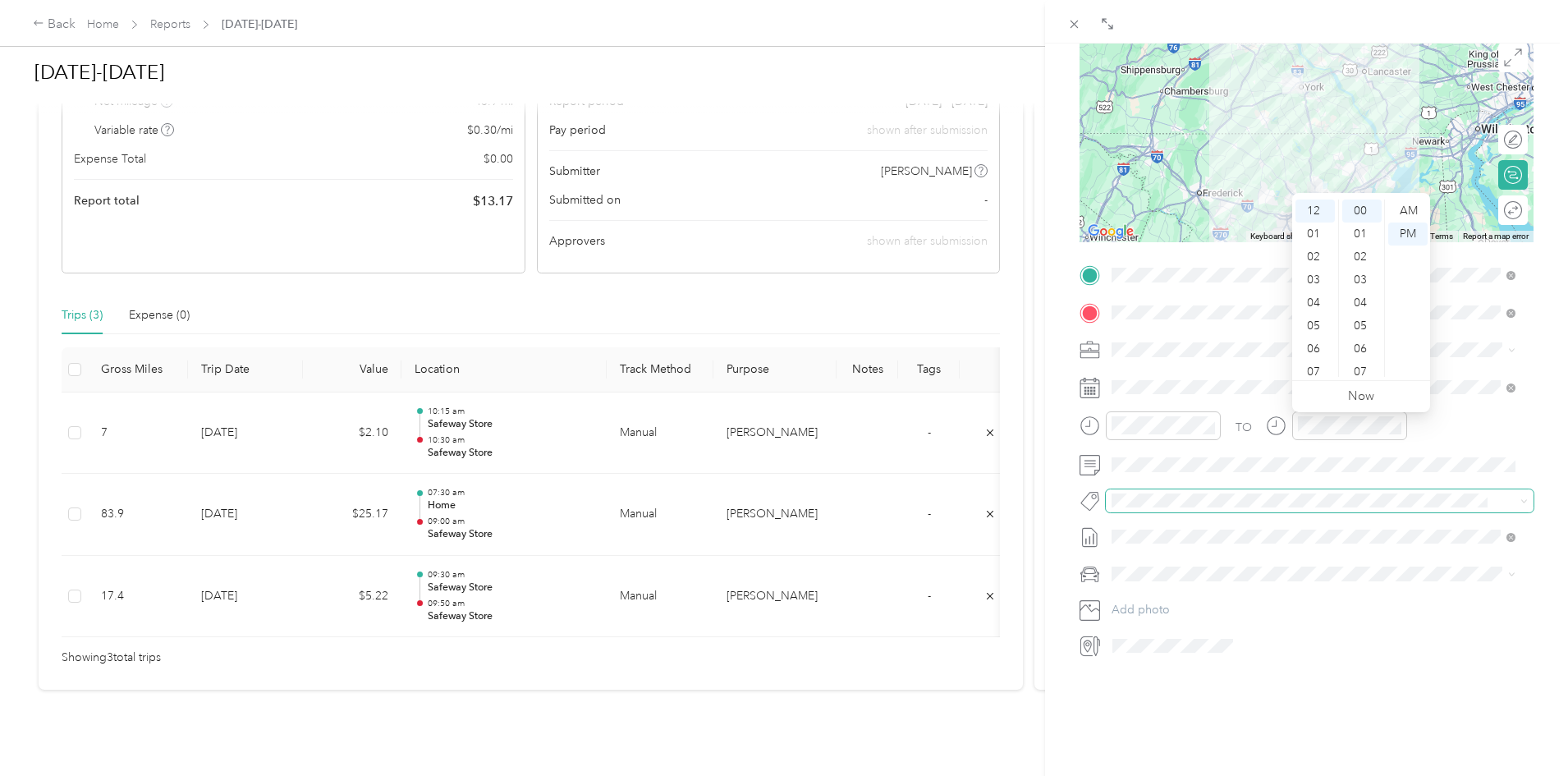
scroll to position [175, 0]
click at [1087, 379] on icon at bounding box center [1089, 388] width 20 height 20
click at [1093, 379] on icon at bounding box center [1089, 388] width 20 height 20
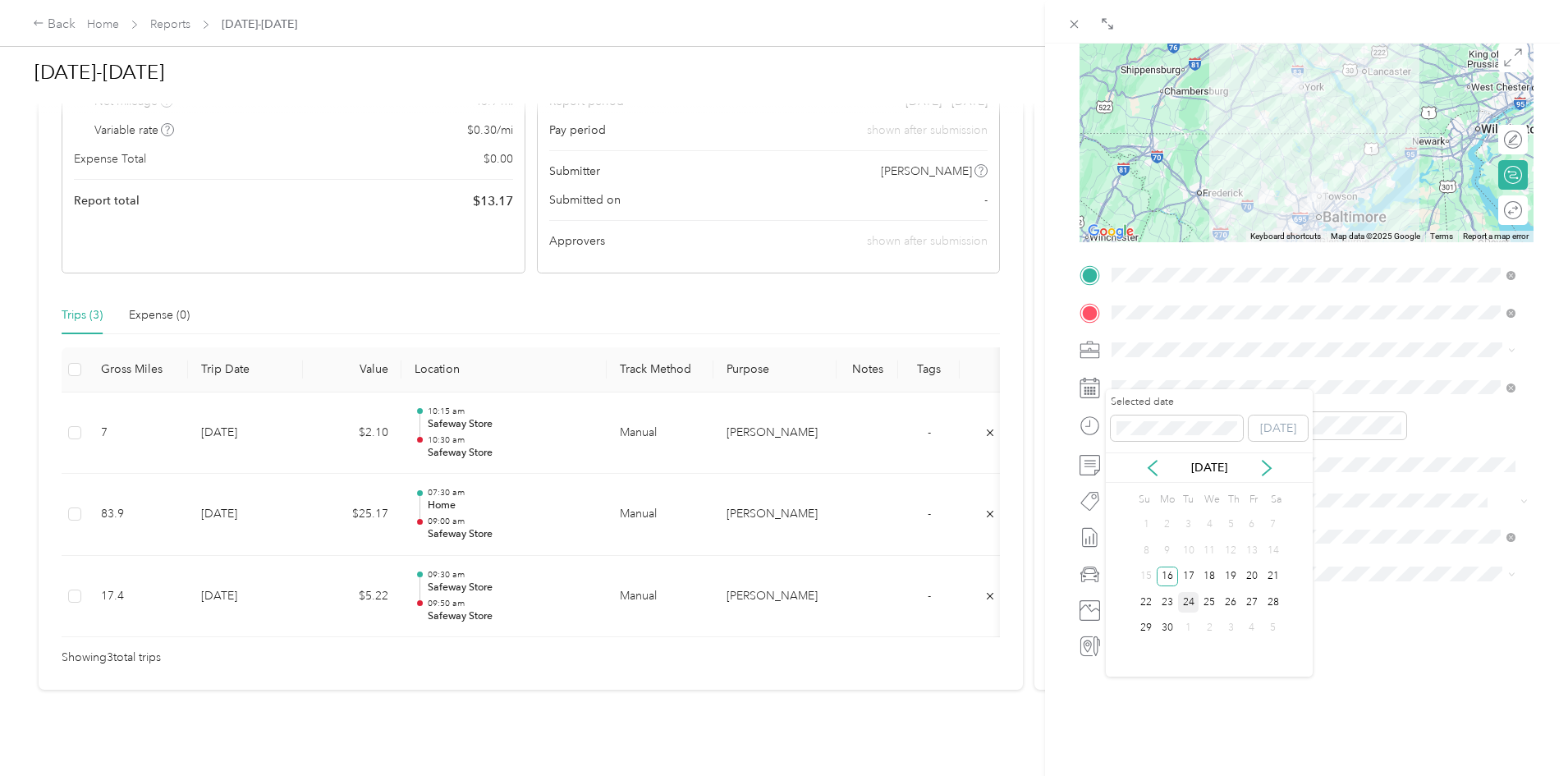
click at [1192, 602] on div "24" at bounding box center [1189, 602] width 21 height 20
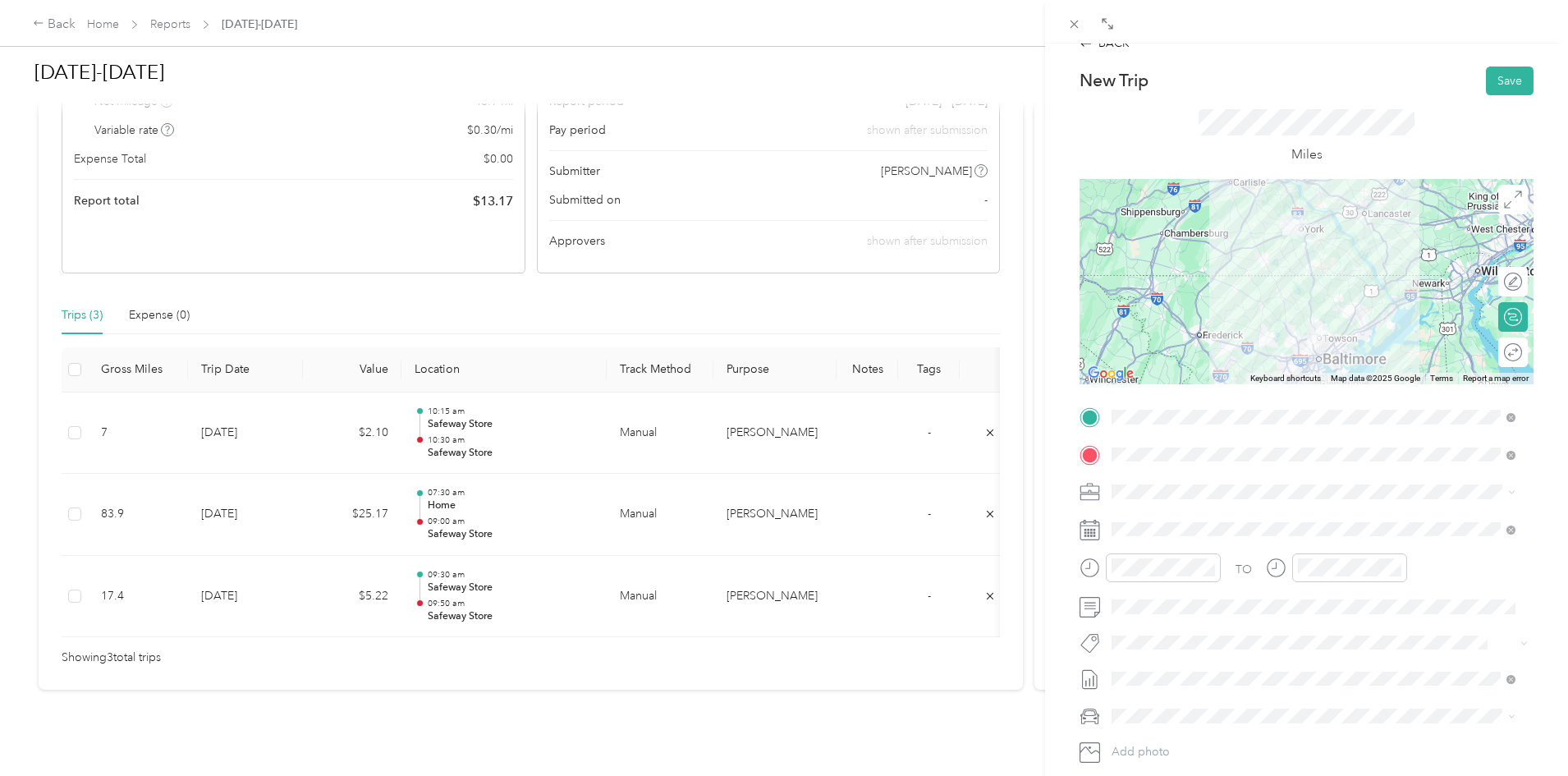
scroll to position [0, 0]
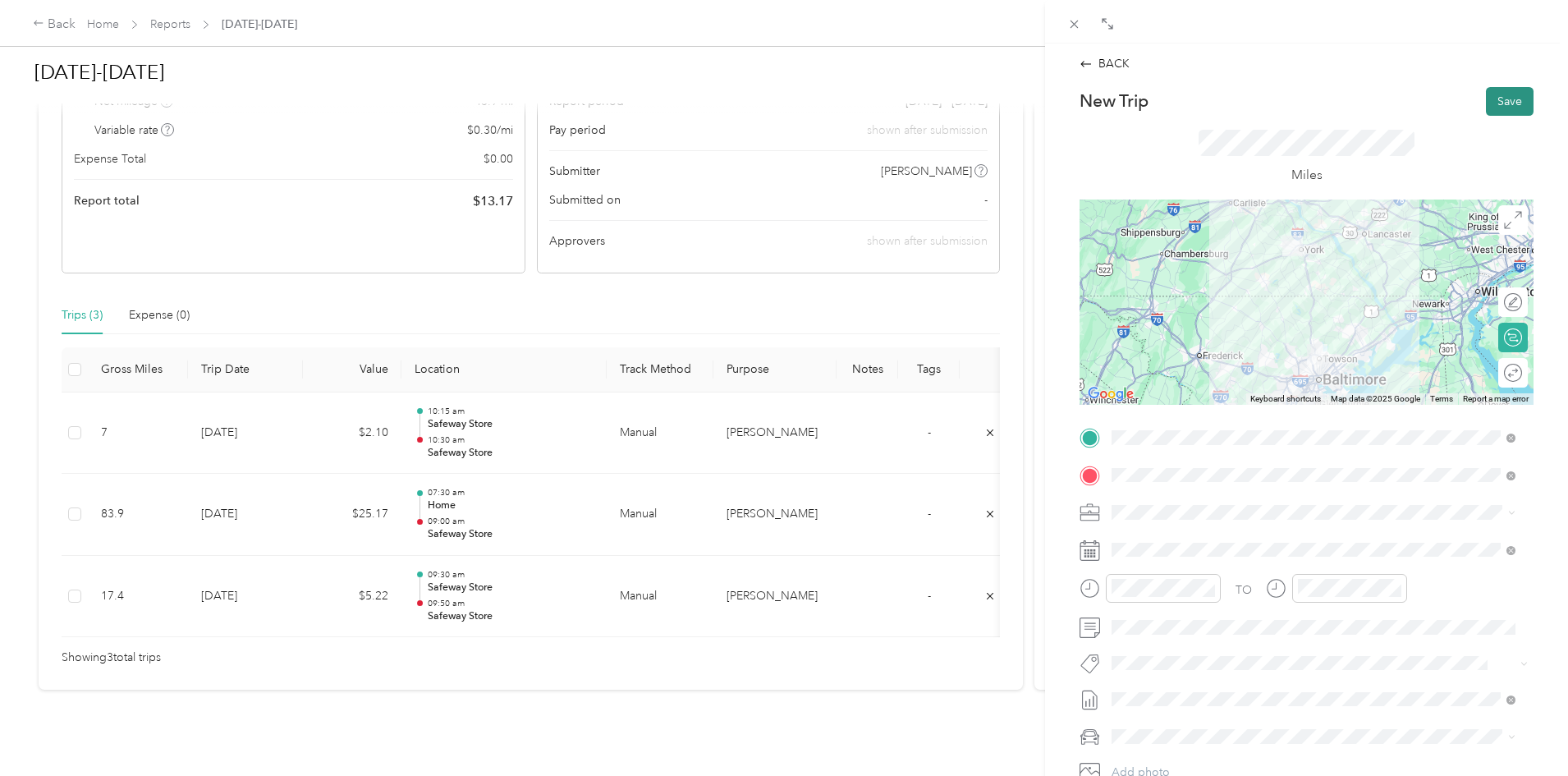
click at [1489, 99] on button "Save" at bounding box center [1510, 101] width 48 height 29
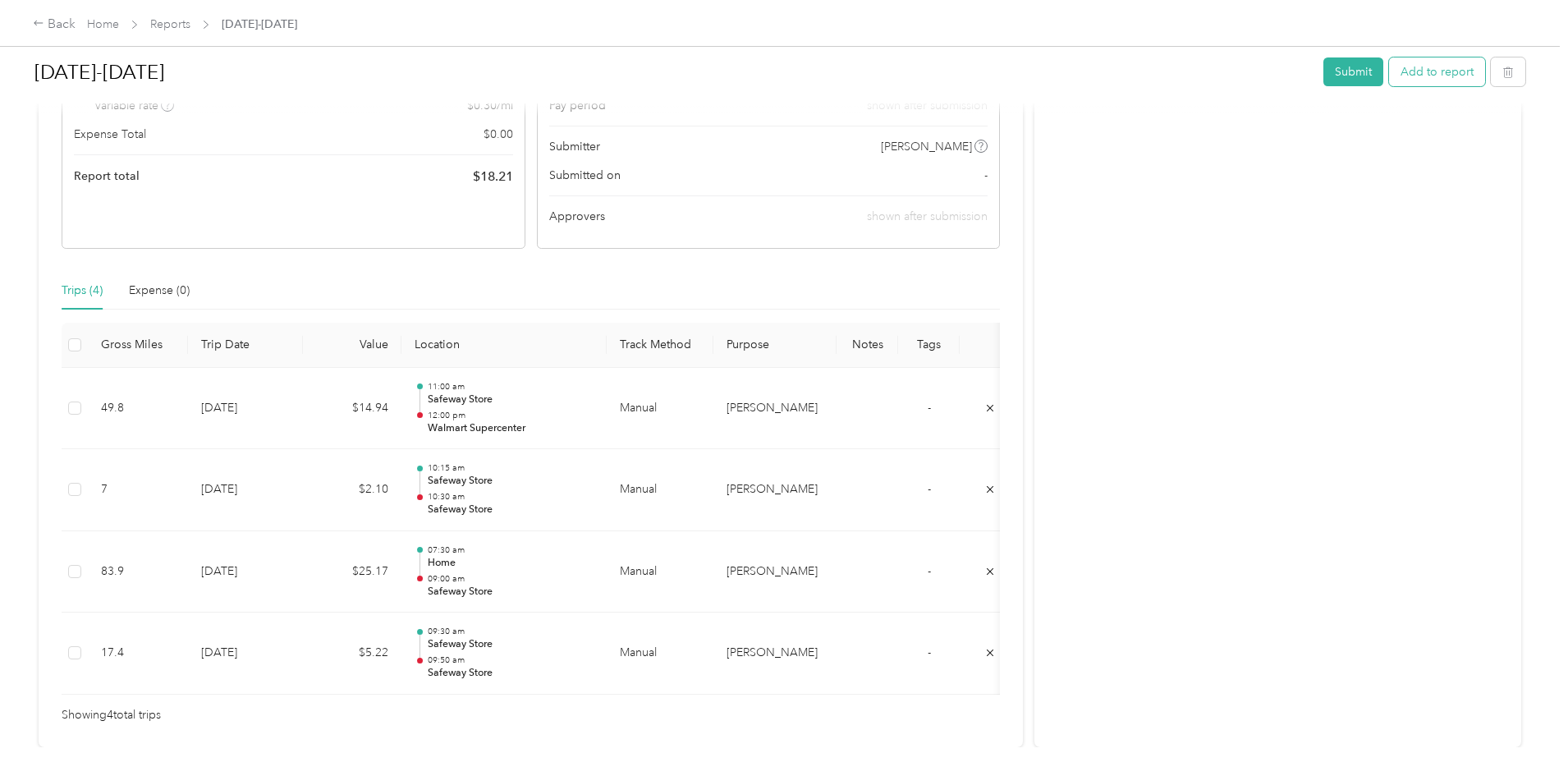
click at [1389, 73] on button "Add to report" at bounding box center [1437, 71] width 96 height 29
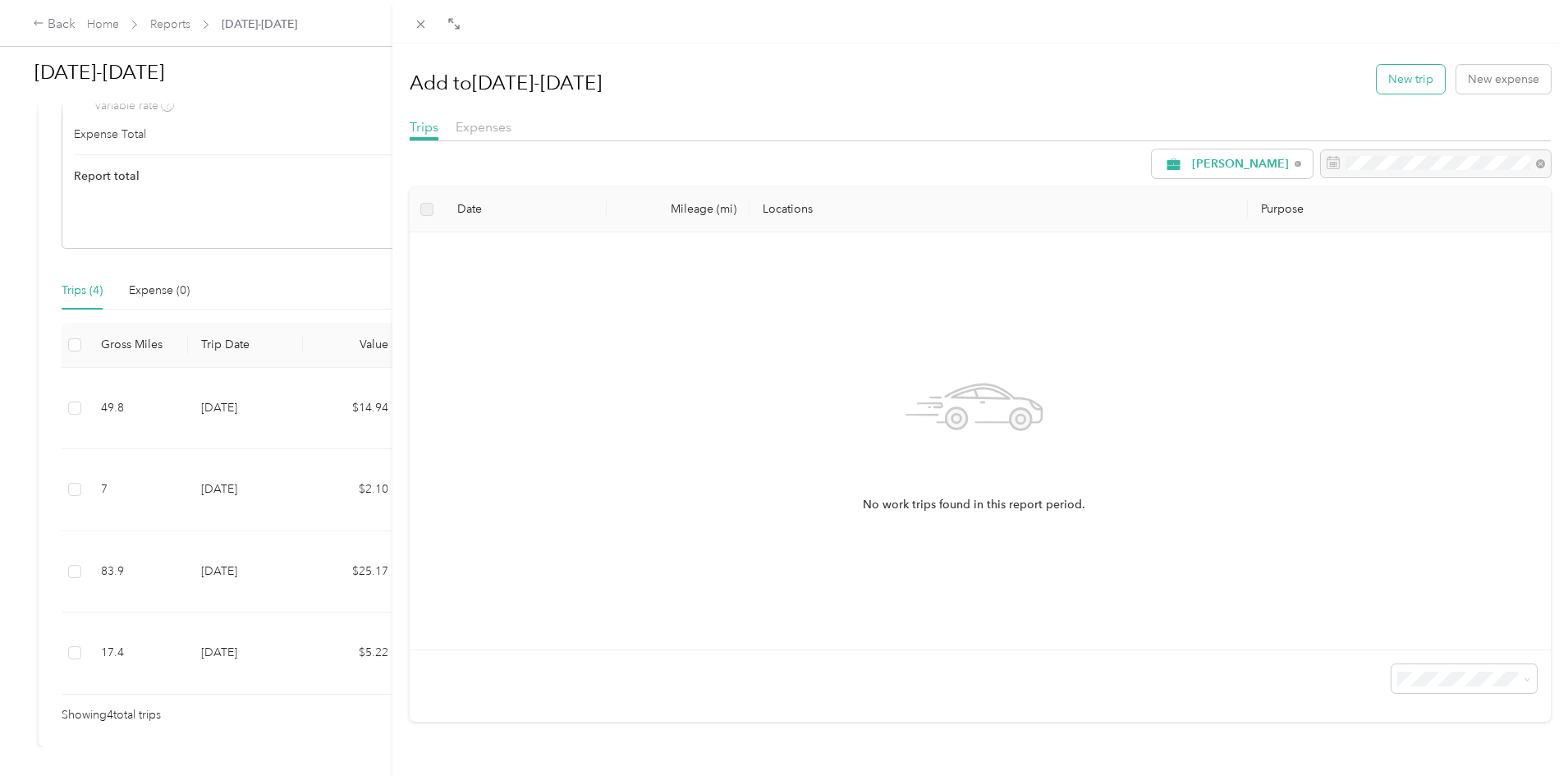
click at [1394, 71] on button "New trip" at bounding box center [1410, 79] width 68 height 29
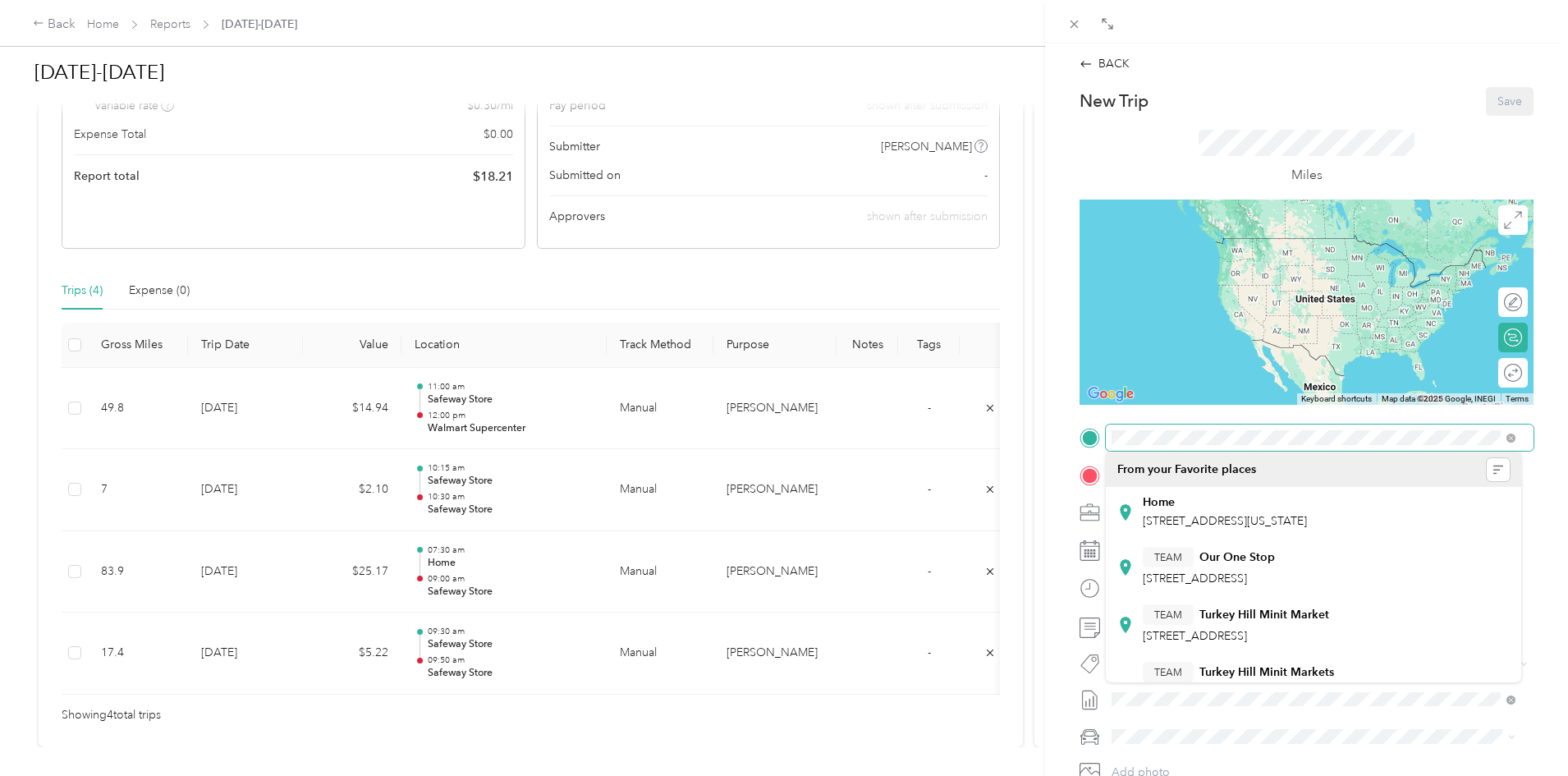
click at [1071, 440] on form "New Trip Save This trip cannot be edited because it is either under review, app…" at bounding box center [1307, 455] width 489 height 735
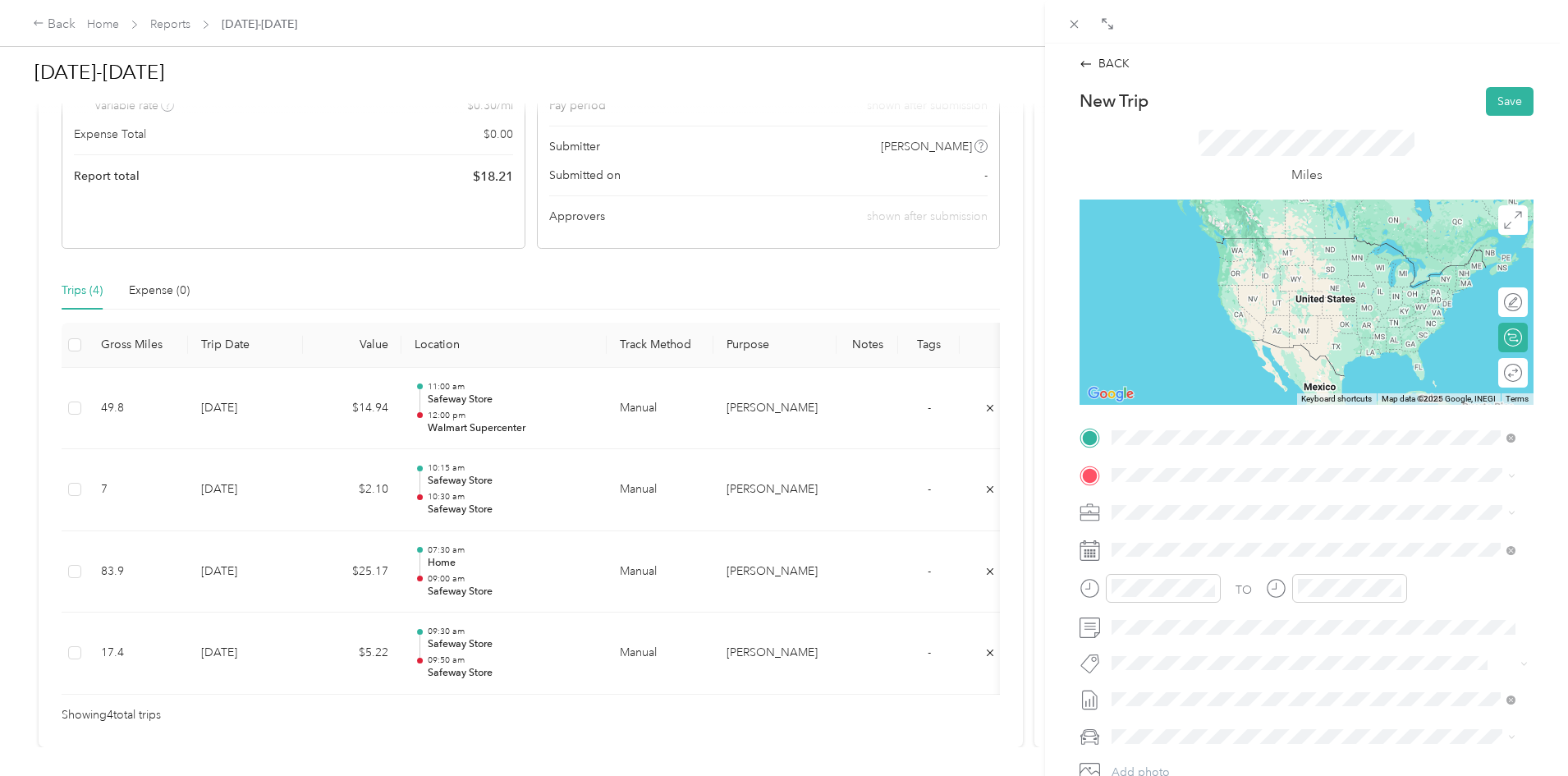
click at [1184, 574] on div "TEAM Walmart Supercenter [STREET_ADDRESS]" at bounding box center [1227, 573] width 170 height 41
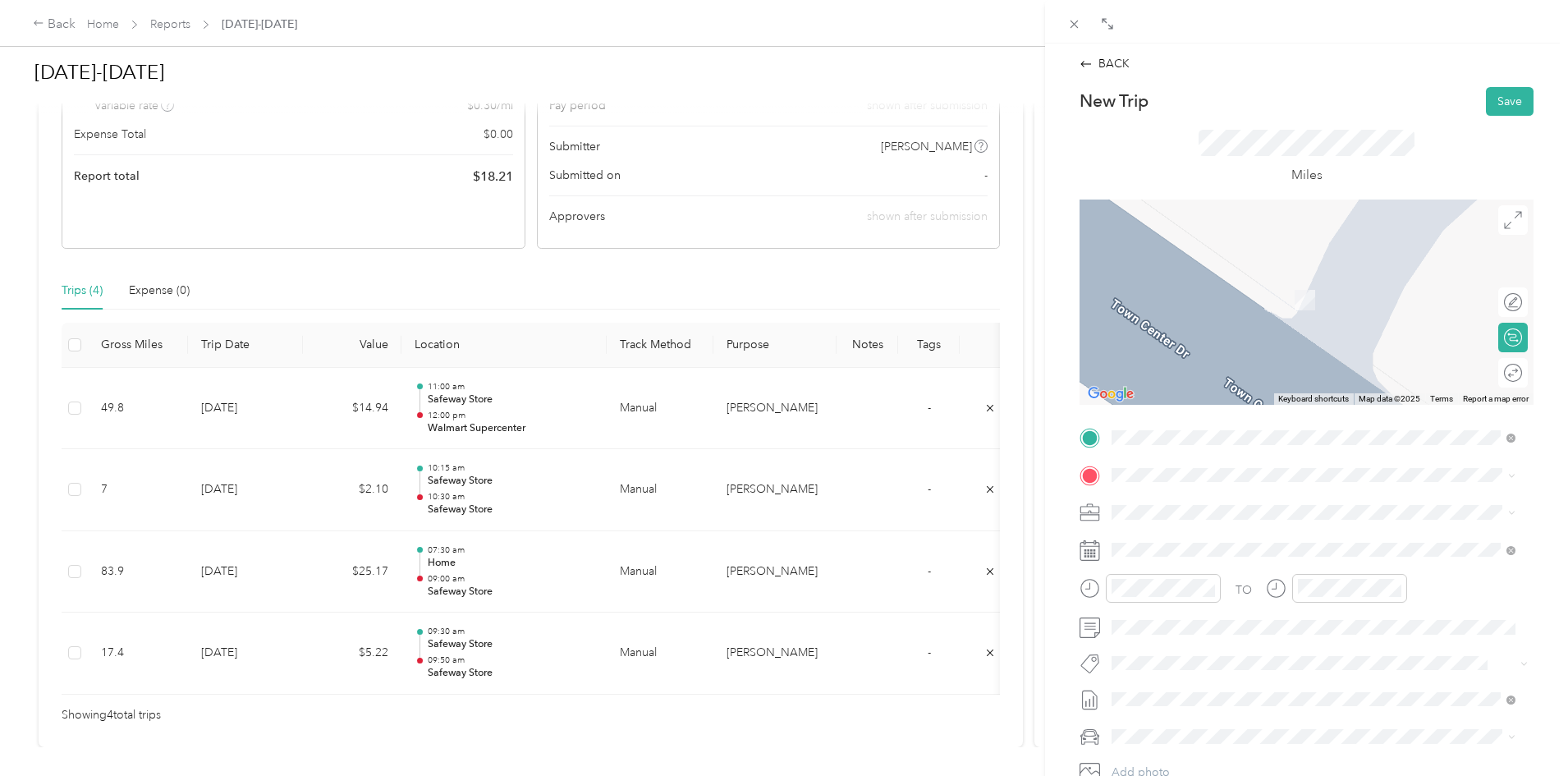
click at [1204, 559] on span "[STREET_ADDRESS][US_STATE]" at bounding box center [1225, 559] width 164 height 14
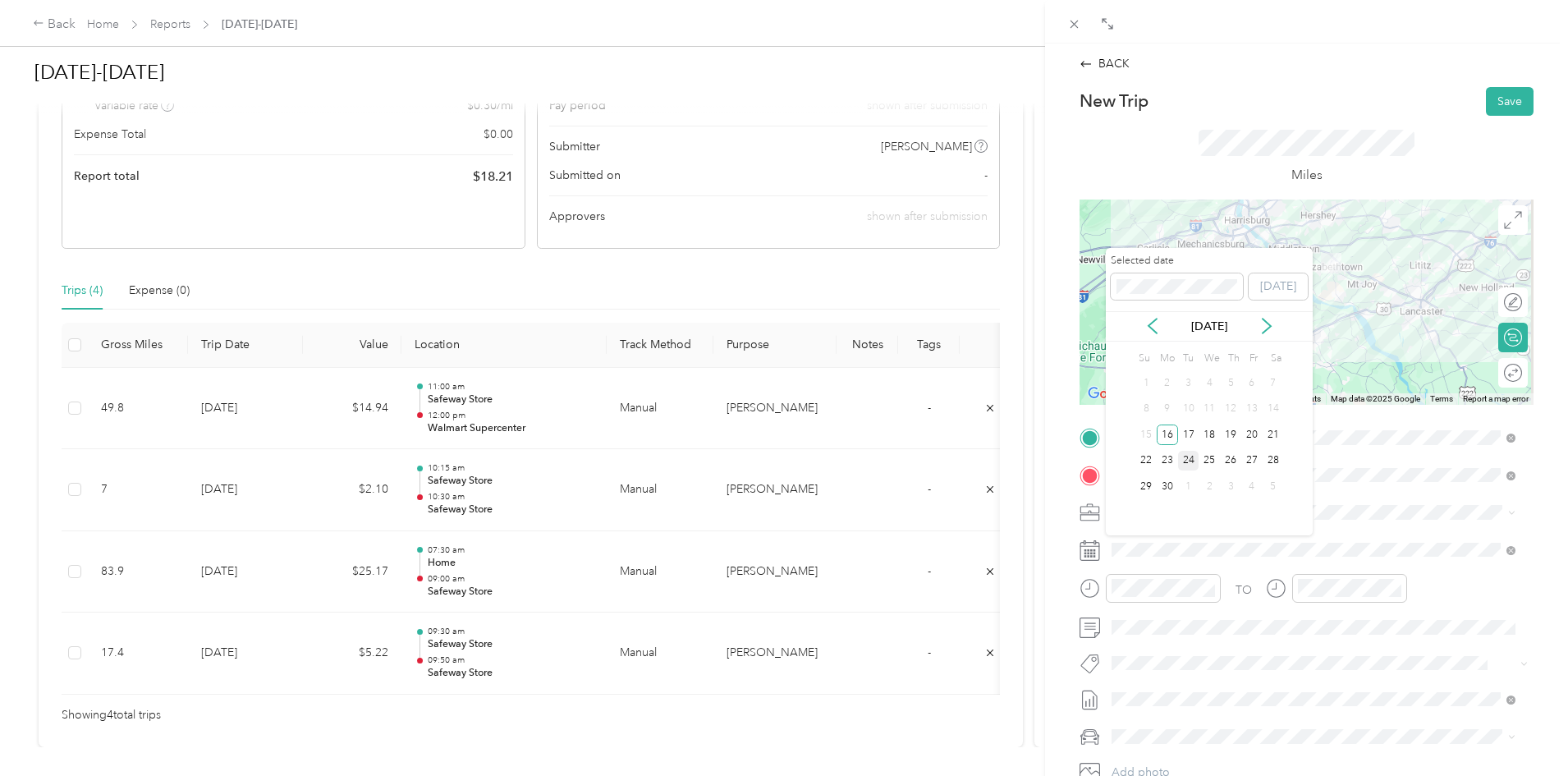
click at [1190, 464] on div "24" at bounding box center [1189, 461] width 21 height 20
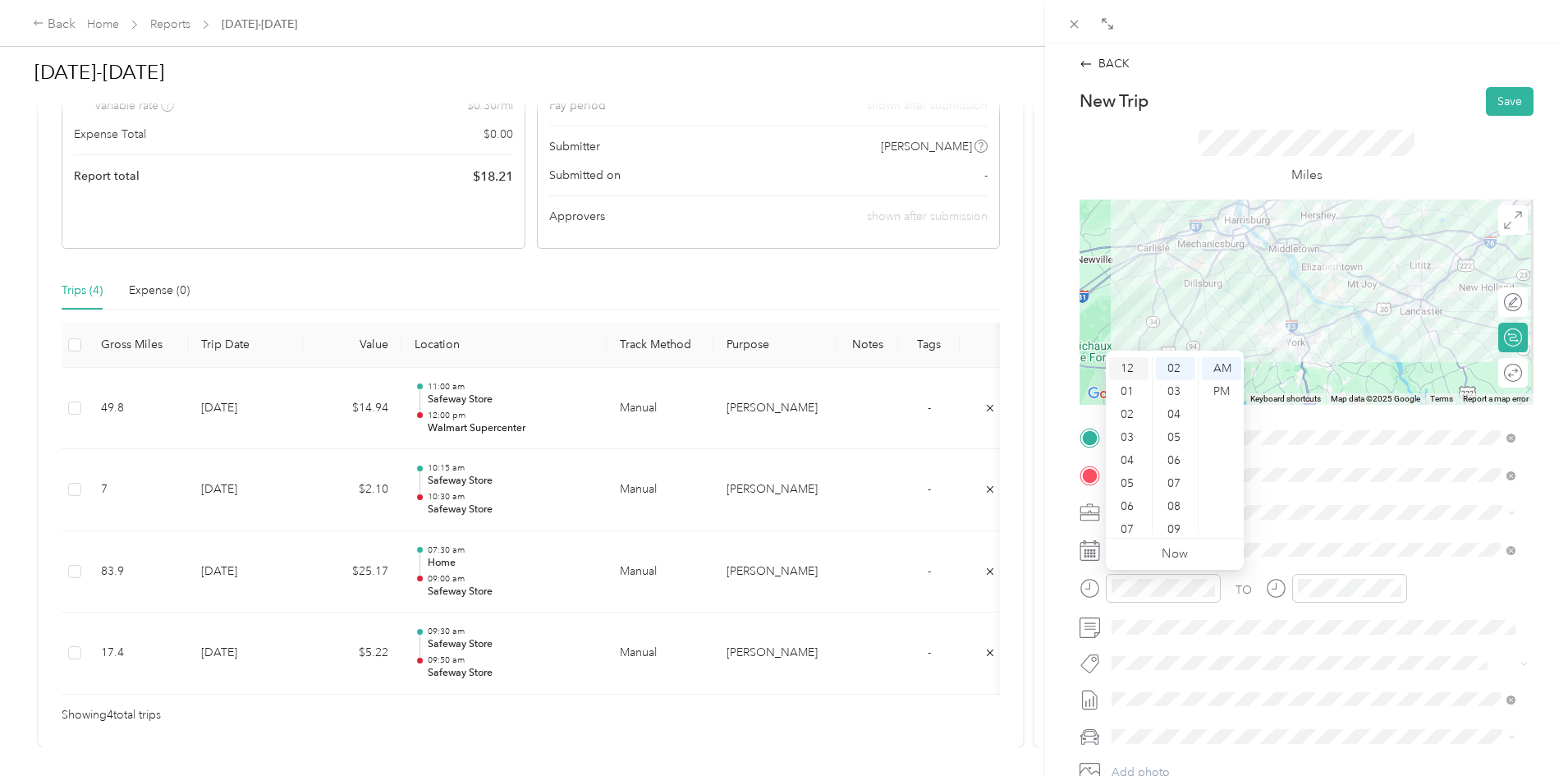
click at [1129, 362] on div "12" at bounding box center [1129, 369] width 40 height 23
click at [1179, 434] on div "30" at bounding box center [1175, 438] width 40 height 23
click at [1218, 388] on div "PM" at bounding box center [1221, 392] width 40 height 23
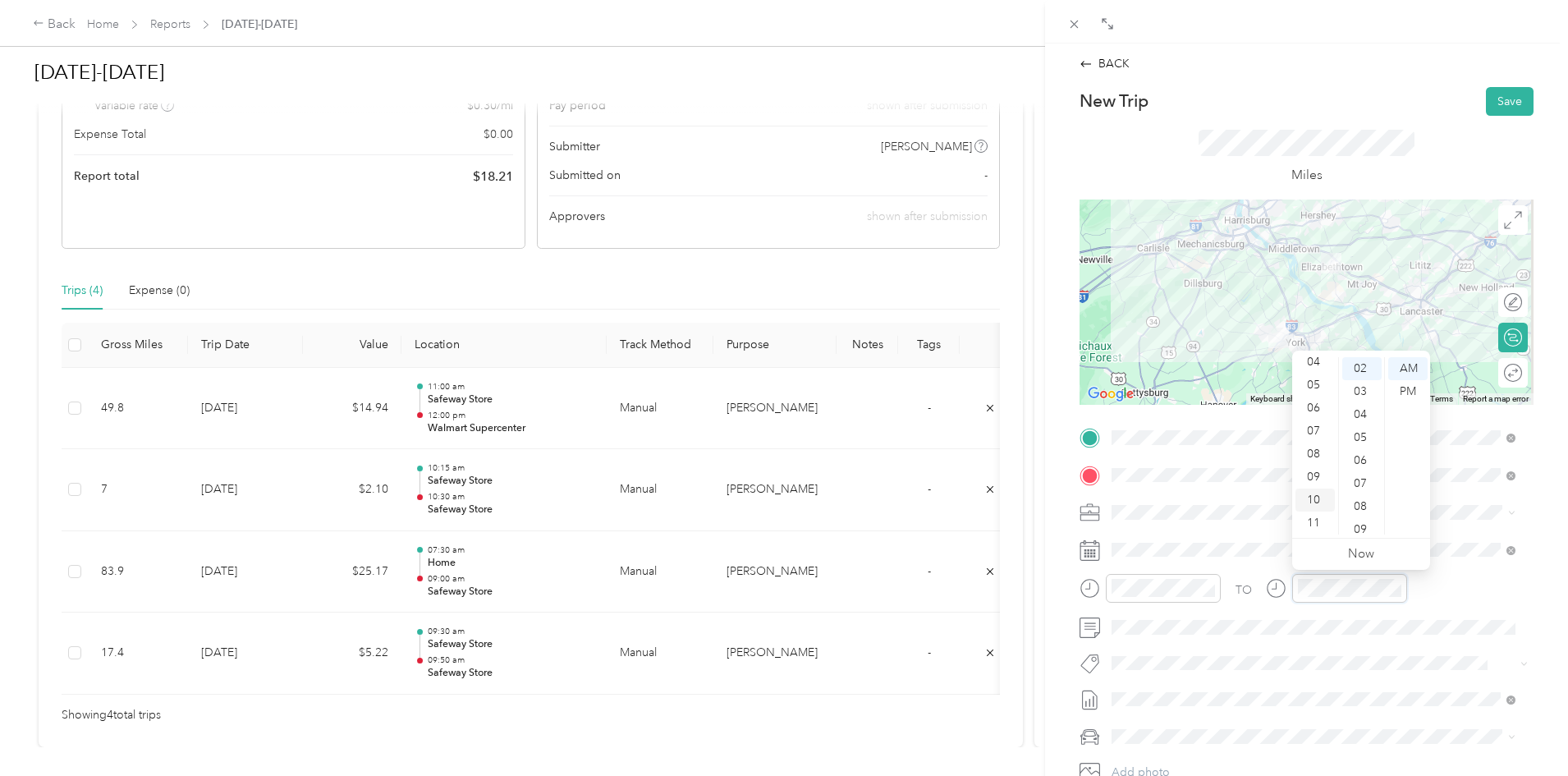
scroll to position [0, 0]
click at [1313, 391] on div "01" at bounding box center [1314, 392] width 40 height 23
click at [1368, 368] on div "00" at bounding box center [1362, 369] width 40 height 23
click at [1403, 384] on div "PM" at bounding box center [1408, 392] width 40 height 23
click at [1502, 107] on button "Save" at bounding box center [1510, 101] width 48 height 29
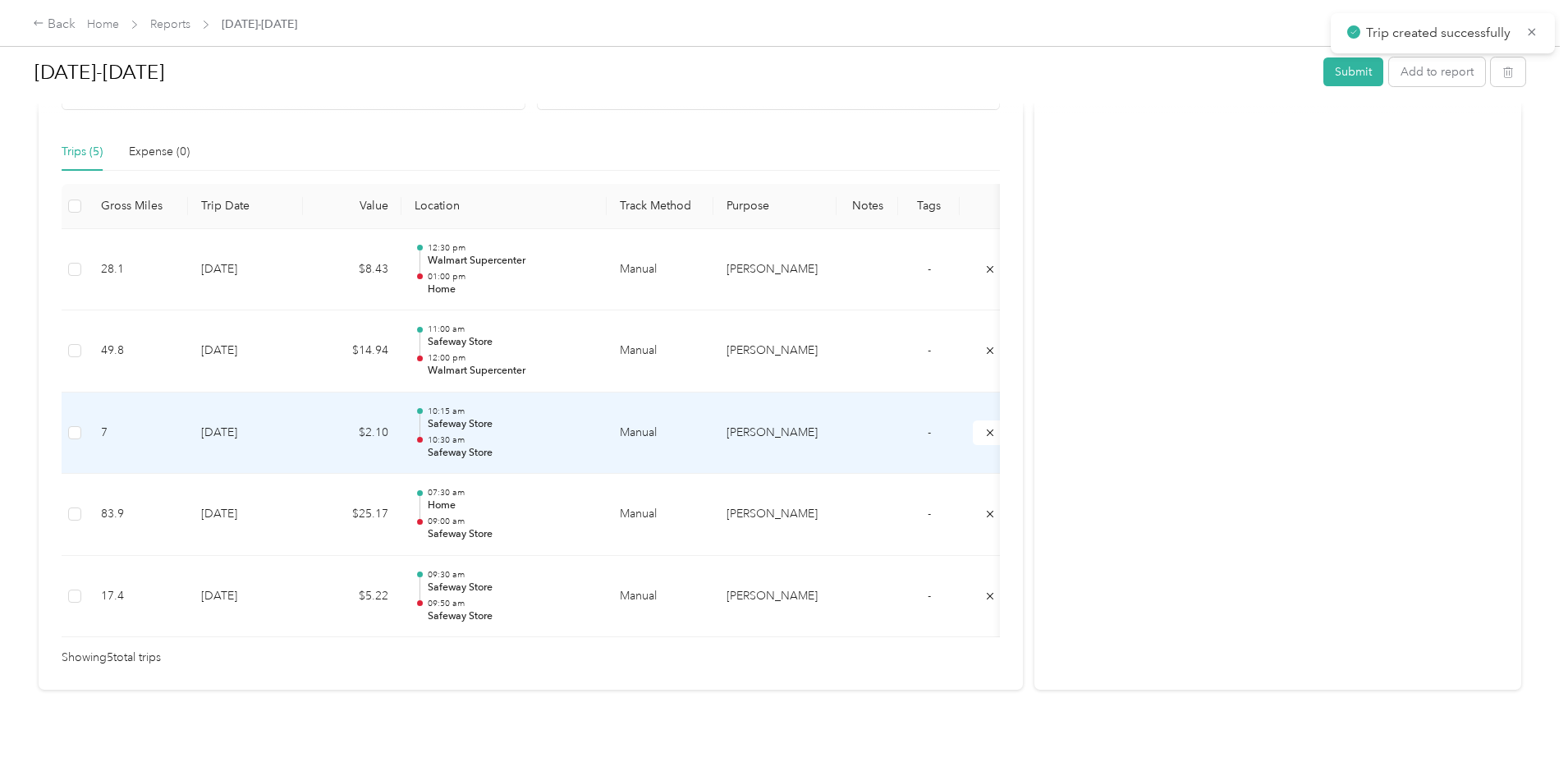
scroll to position [419, 0]
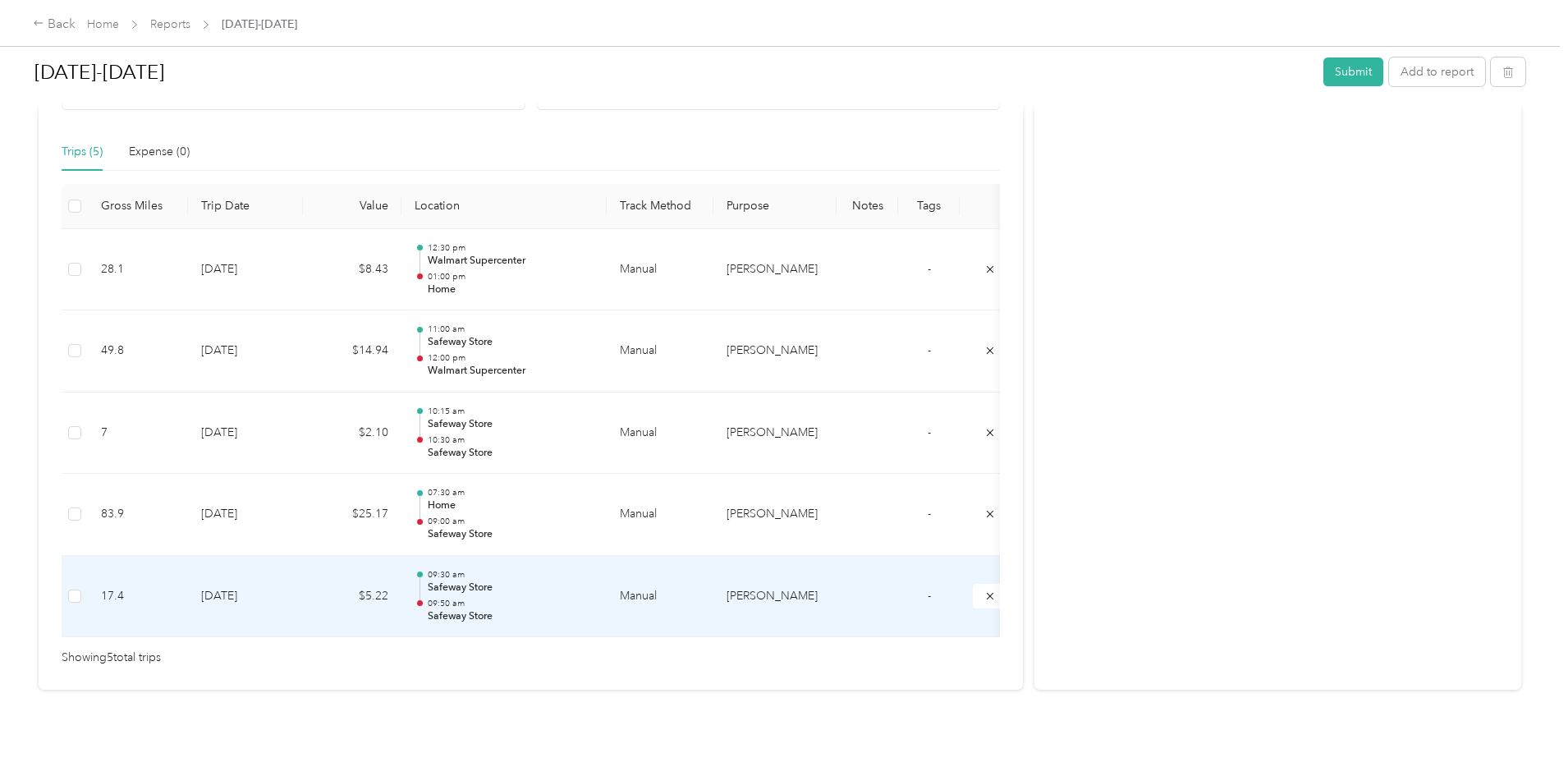
click at [188, 582] on td "17.4" at bounding box center [138, 596] width 100 height 82
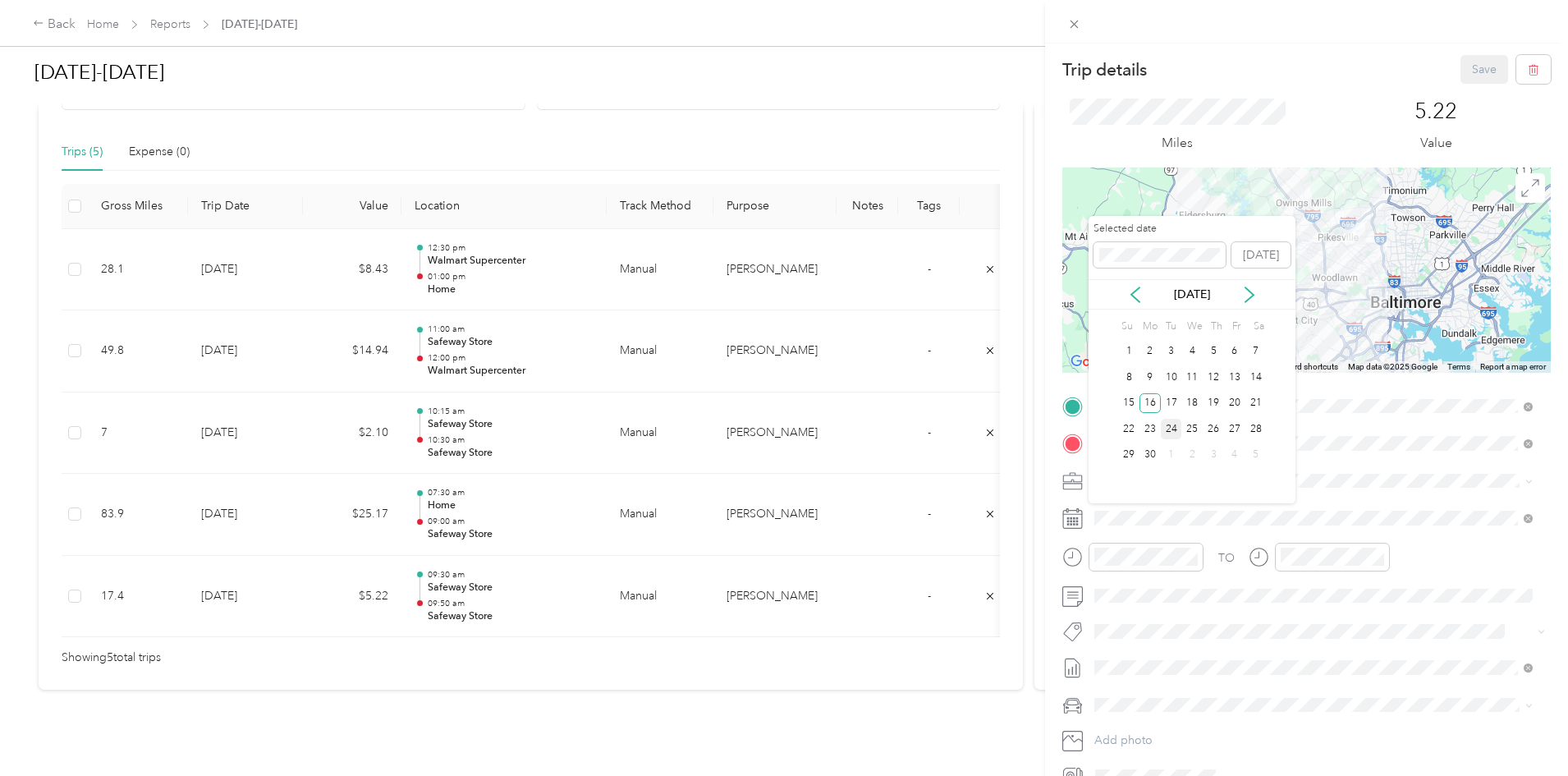
click at [1172, 424] on div "24" at bounding box center [1171, 429] width 21 height 20
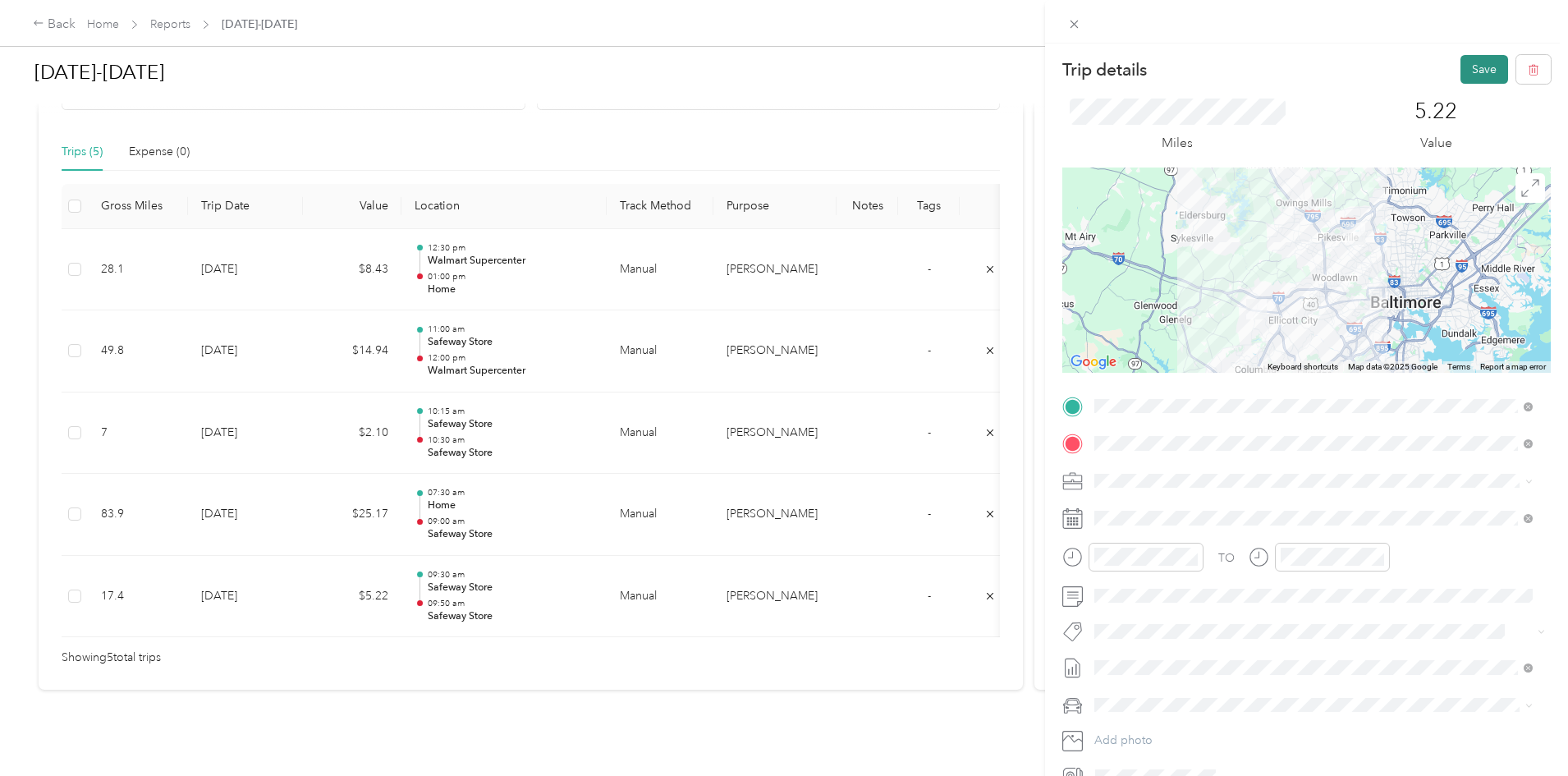
click at [1461, 67] on button "Save" at bounding box center [1484, 69] width 48 height 29
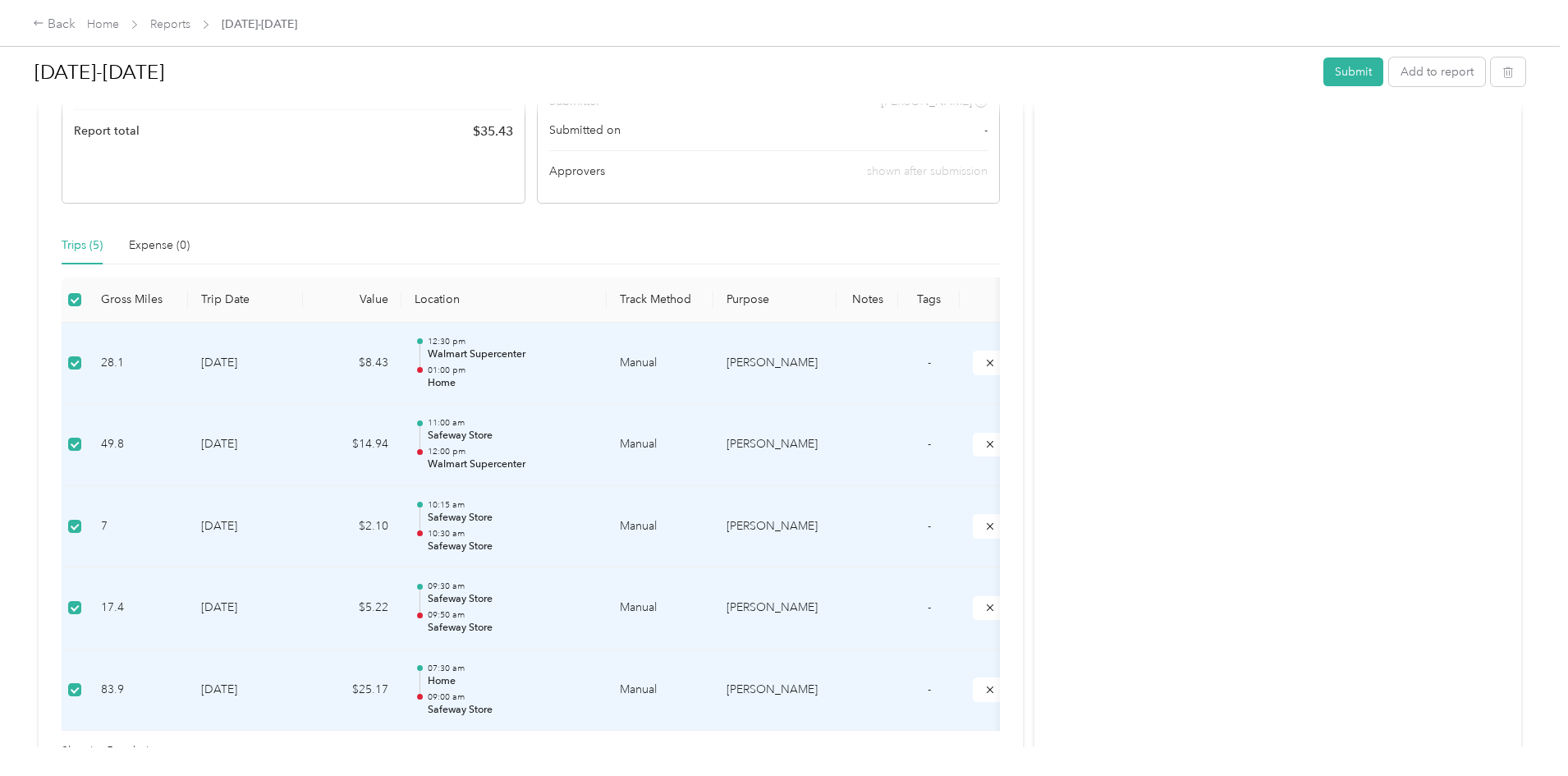
scroll to position [329, 0]
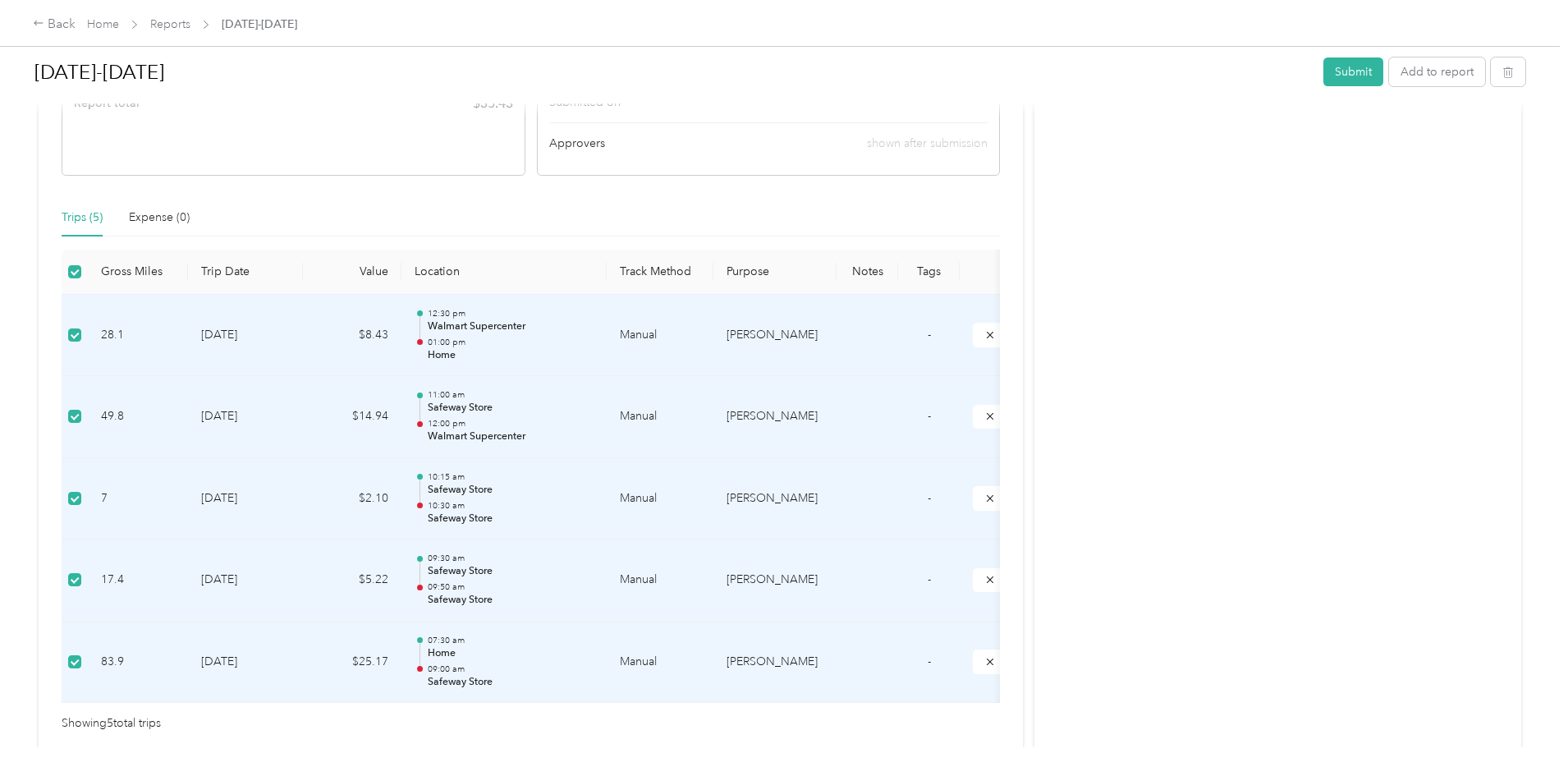
click at [88, 481] on div "Back Home Reports [DATE]-[DATE] [DATE]-[DATE] Submit Add to report This report …" at bounding box center [780, 388] width 1560 height 776
click at [81, 279] on label at bounding box center [74, 271] width 13 height 18
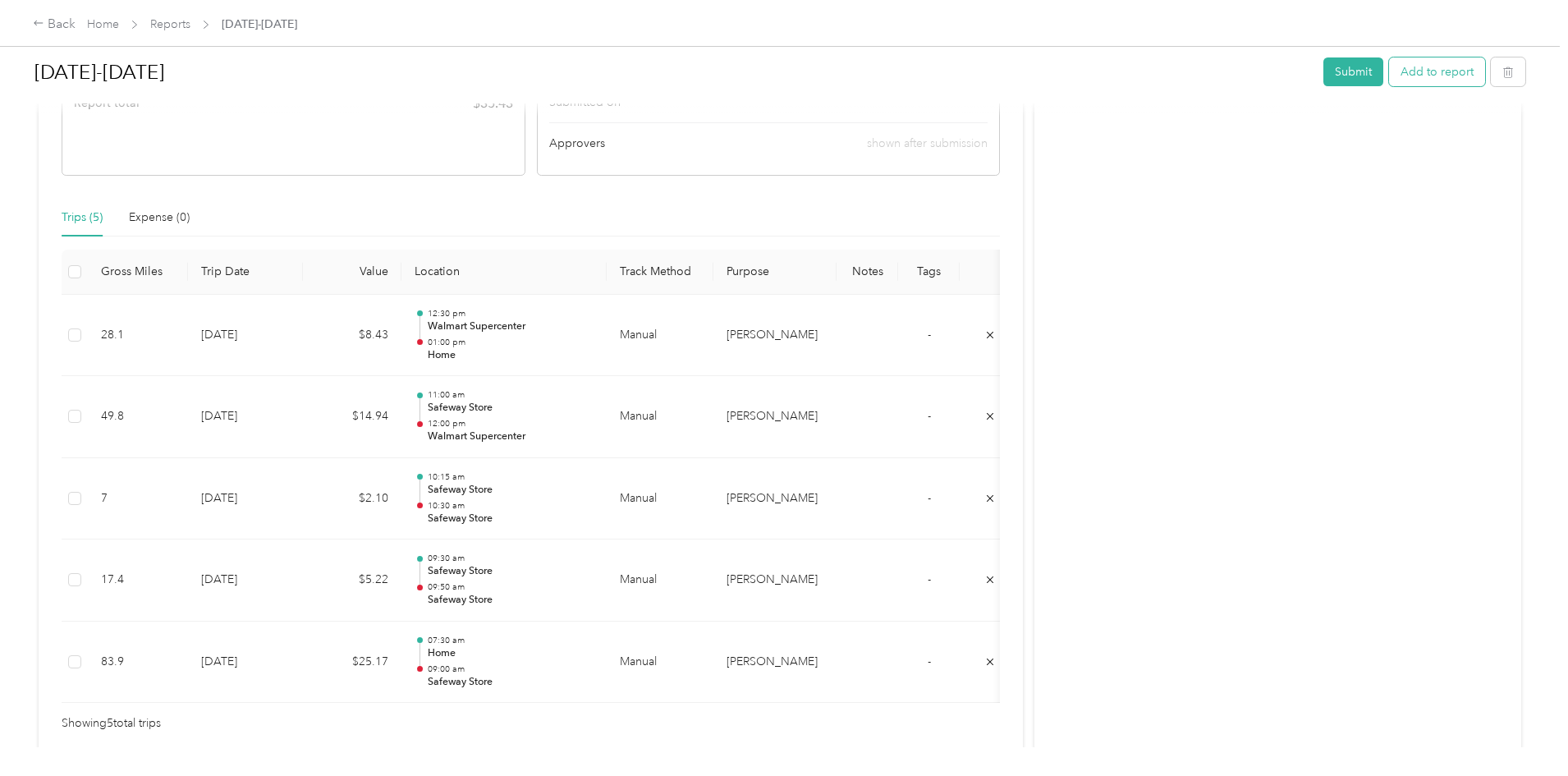
click at [1389, 71] on button "Add to report" at bounding box center [1437, 71] width 96 height 29
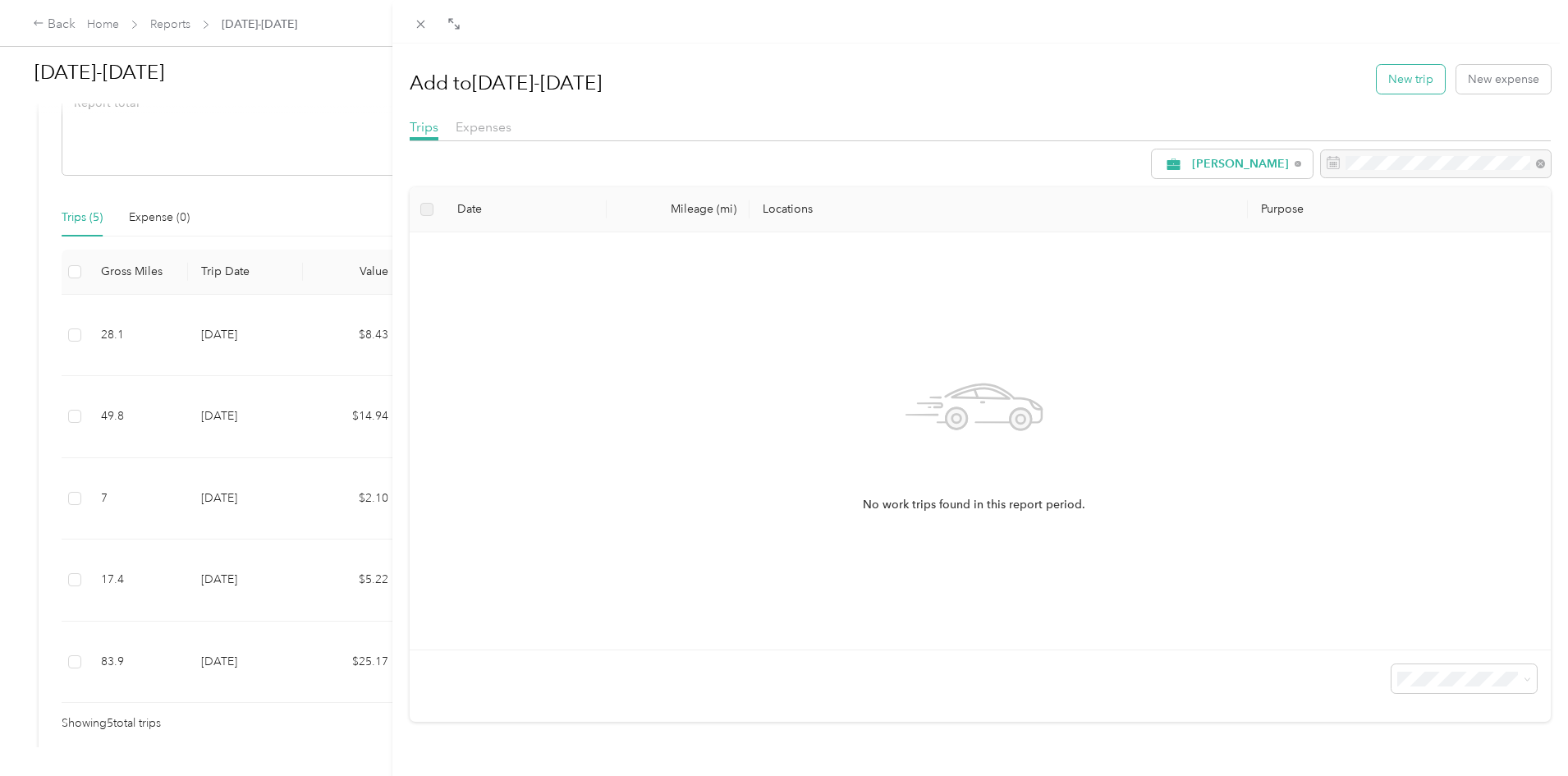
click at [1396, 74] on button "New trip" at bounding box center [1410, 79] width 68 height 29
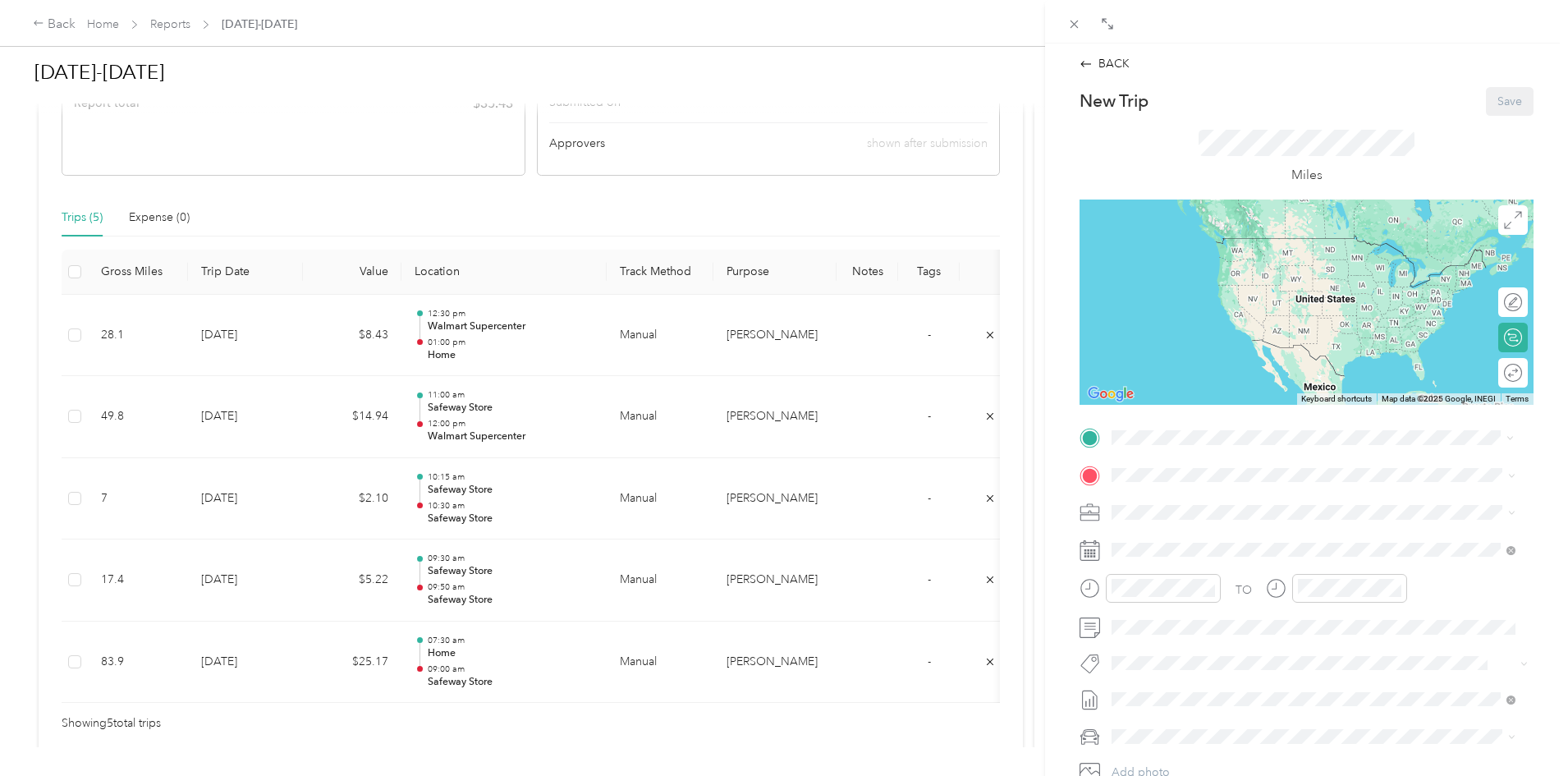
click at [1163, 516] on span "[STREET_ADDRESS][US_STATE]" at bounding box center [1225, 521] width 164 height 14
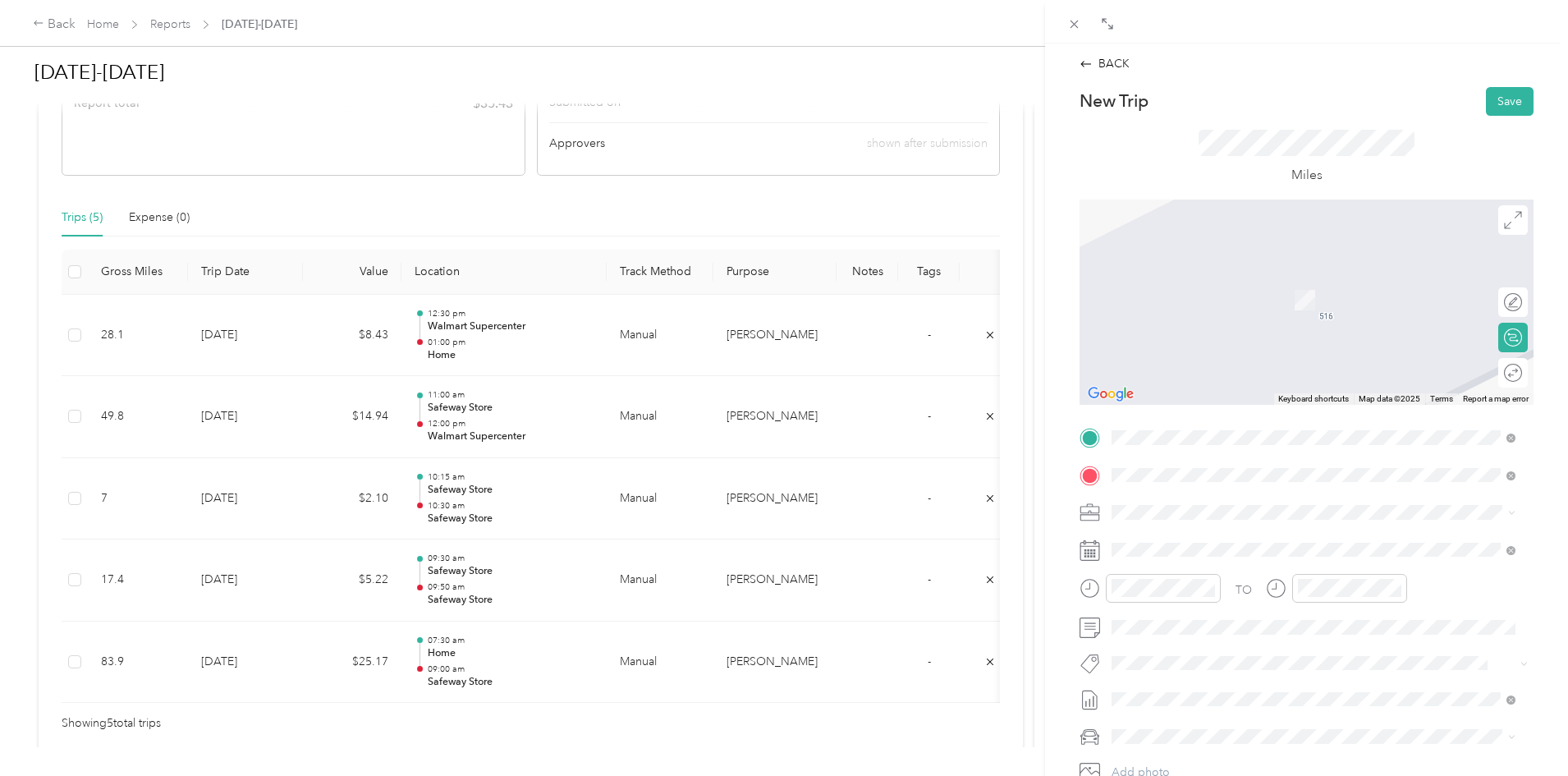
click at [1209, 558] on span "[STREET_ADDRESS][PERSON_NAME][PERSON_NAME]" at bounding box center [1285, 565] width 286 height 14
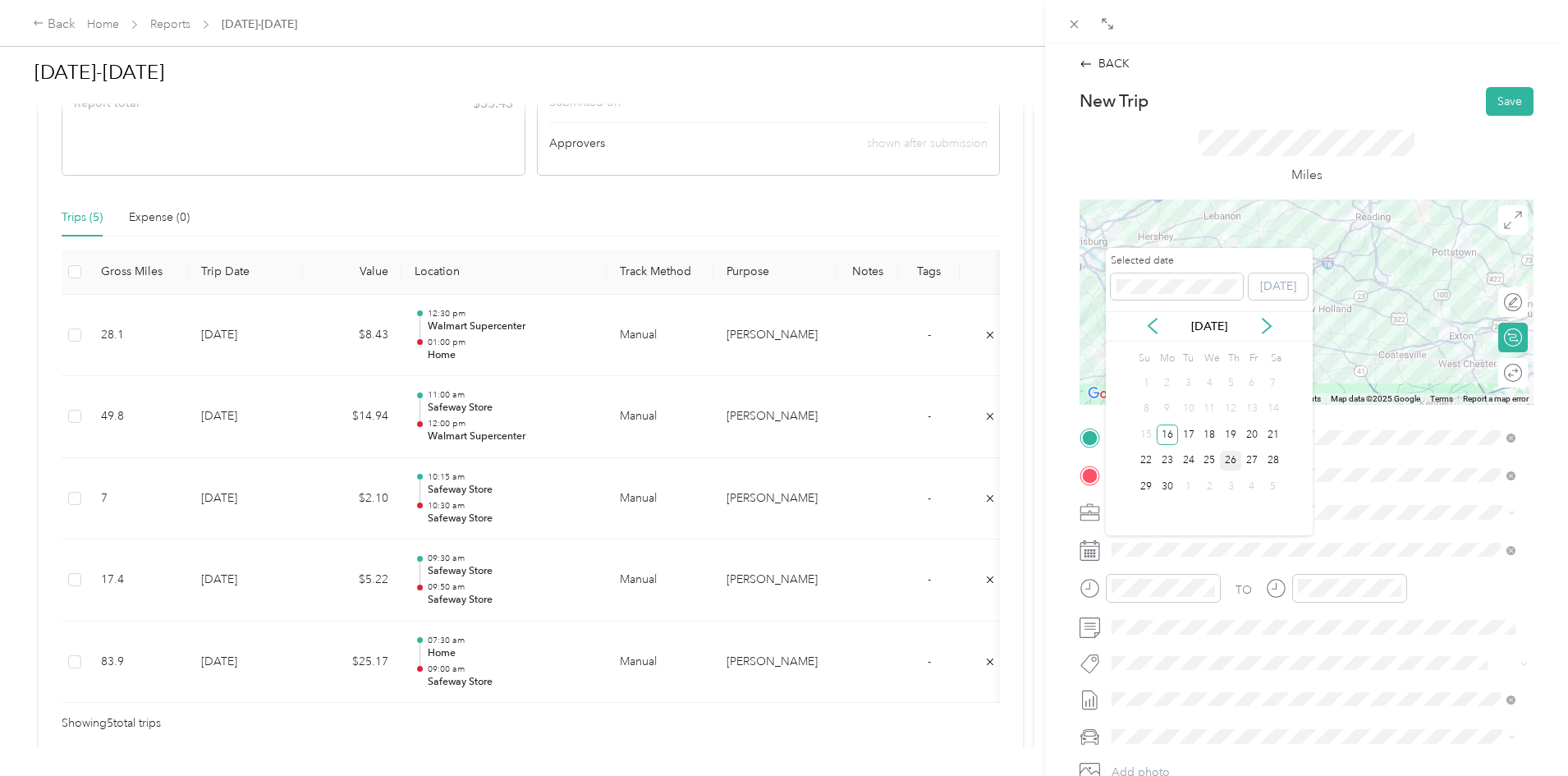
click at [1227, 462] on div "26" at bounding box center [1231, 461] width 21 height 20
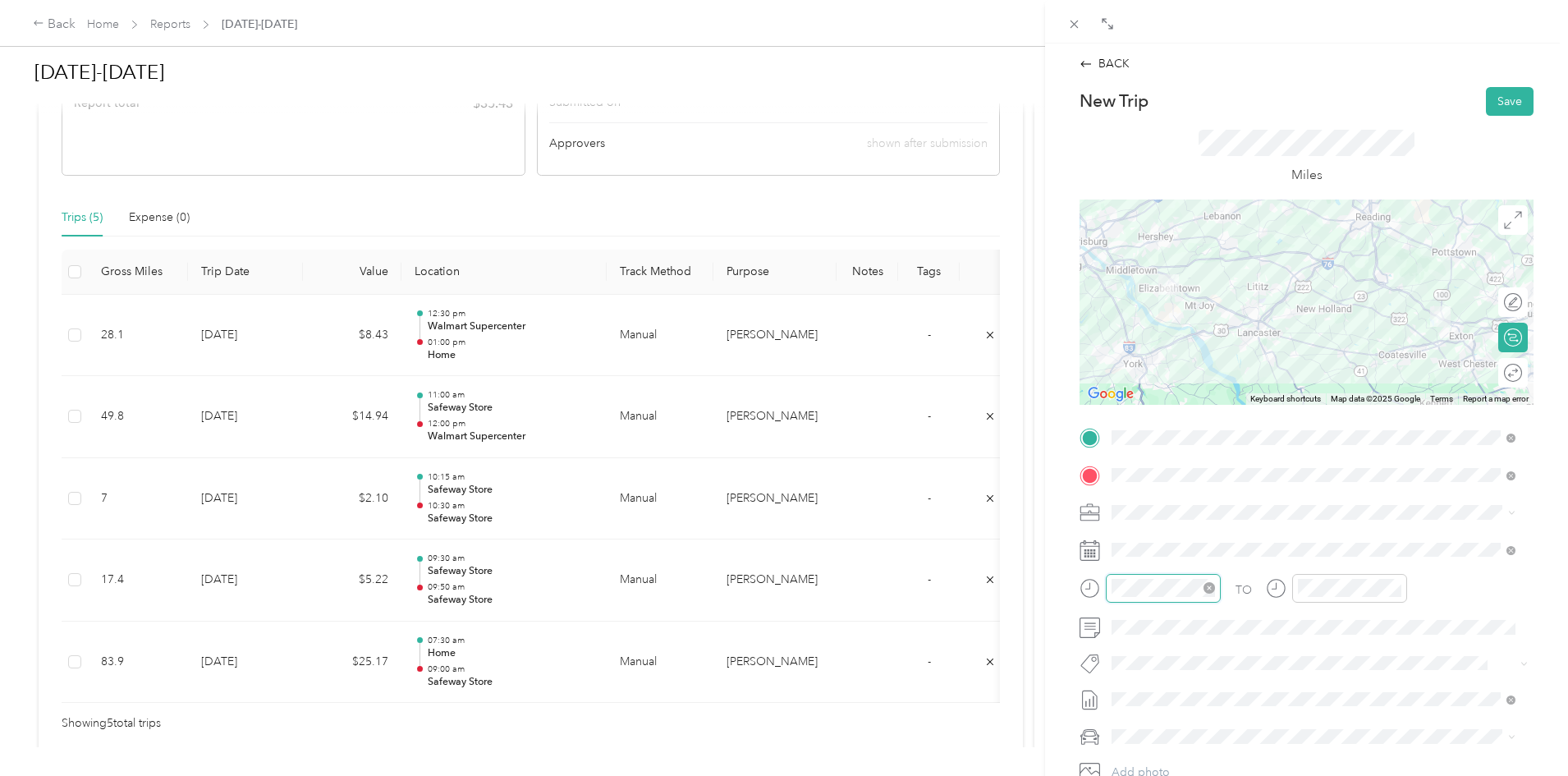
scroll to position [92, 0]
click at [1134, 454] on div "08" at bounding box center [1129, 455] width 40 height 23
click at [1174, 467] on div "30" at bounding box center [1175, 474] width 40 height 23
click at [1220, 366] on div "AM" at bounding box center [1221, 369] width 40 height 23
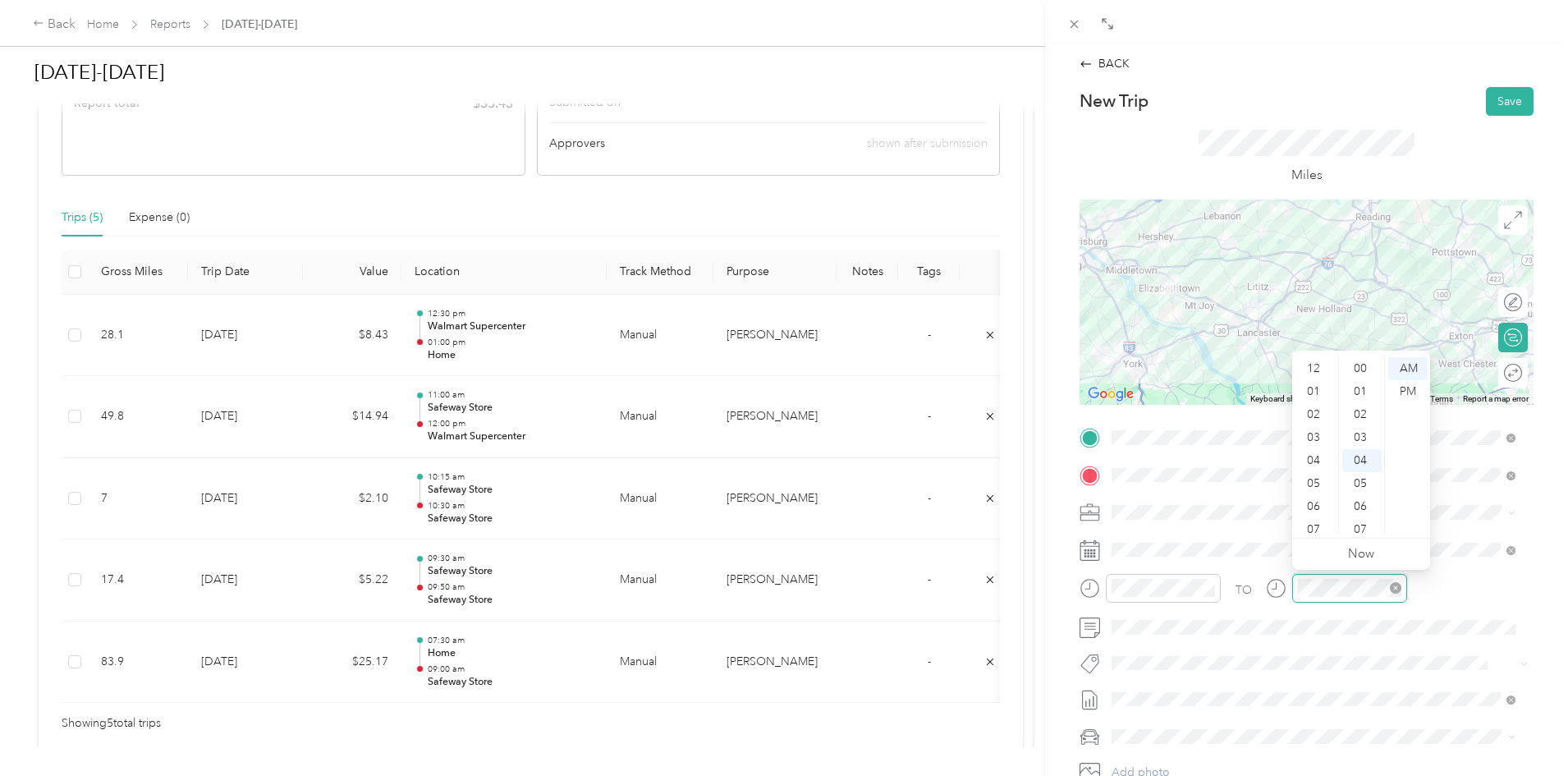
scroll to position [92, 0]
click at [1318, 470] on div "09" at bounding box center [1314, 477] width 40 height 23
click at [1367, 405] on div "45" at bounding box center [1362, 408] width 40 height 23
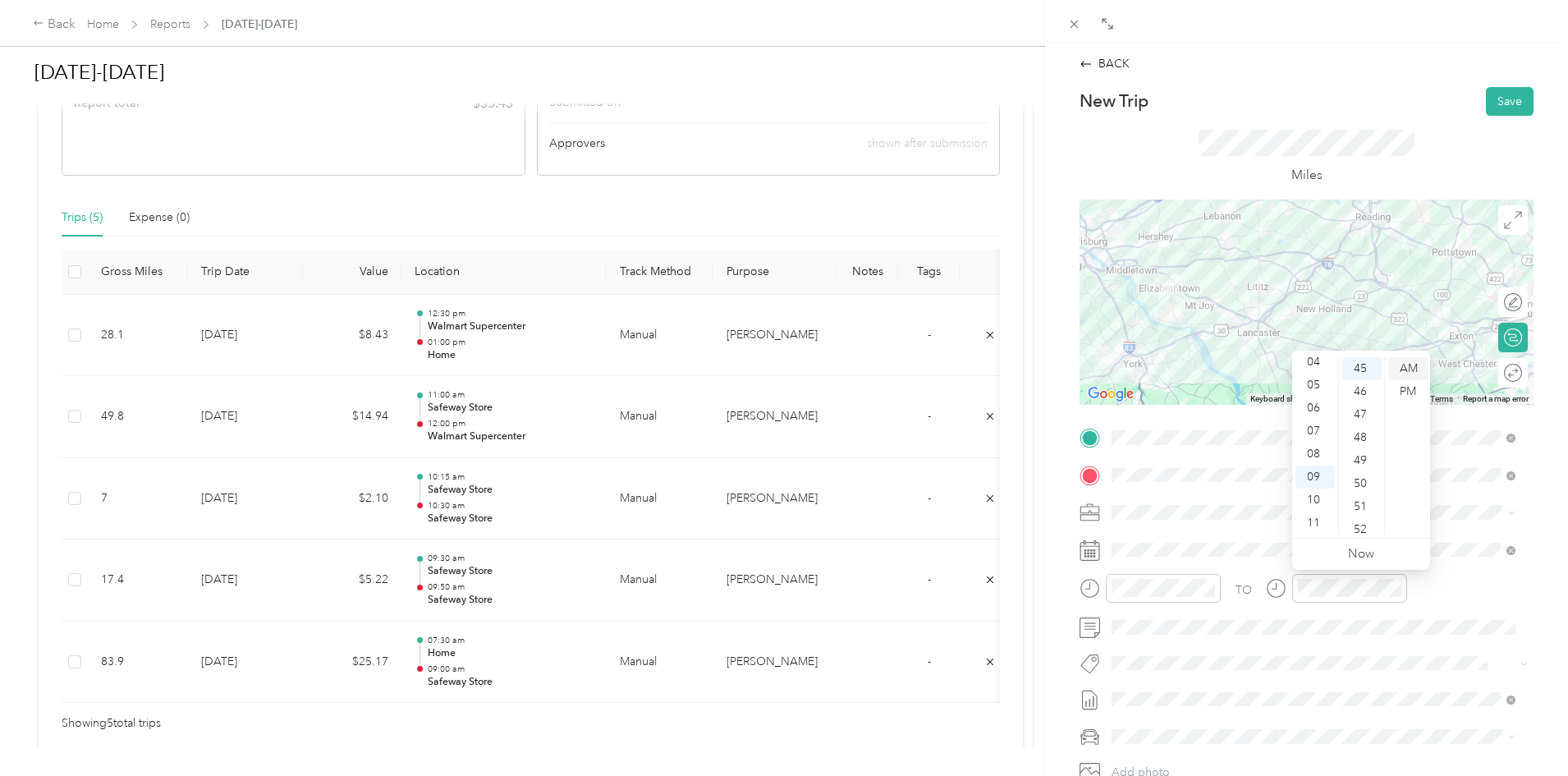
click at [1412, 370] on div "AM" at bounding box center [1408, 369] width 40 height 23
click at [1054, 605] on div "BACK New Trip Save This trip cannot be edited because it is either under review…" at bounding box center [1307, 431] width 523 height 776
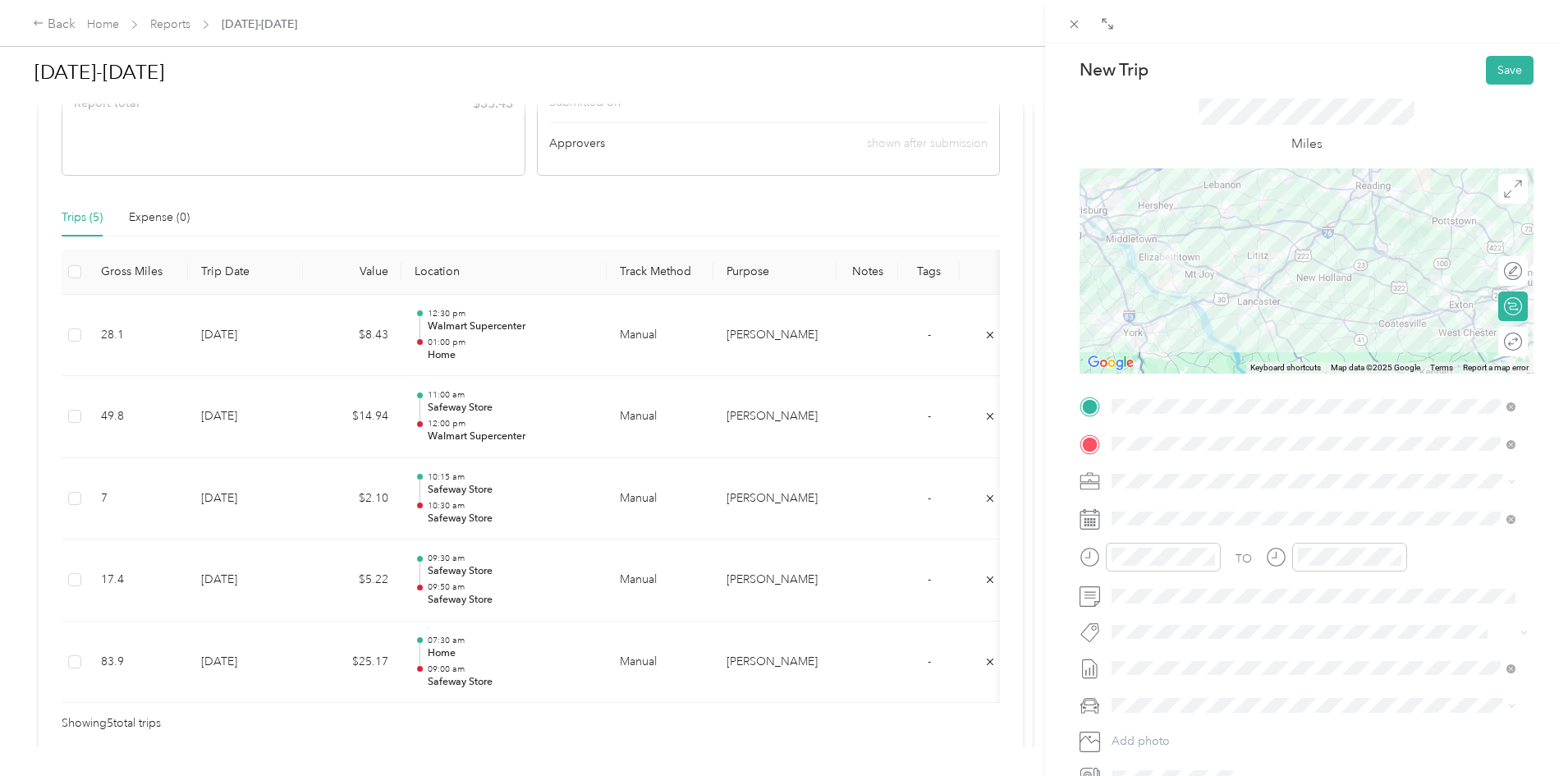
scroll to position [0, 0]
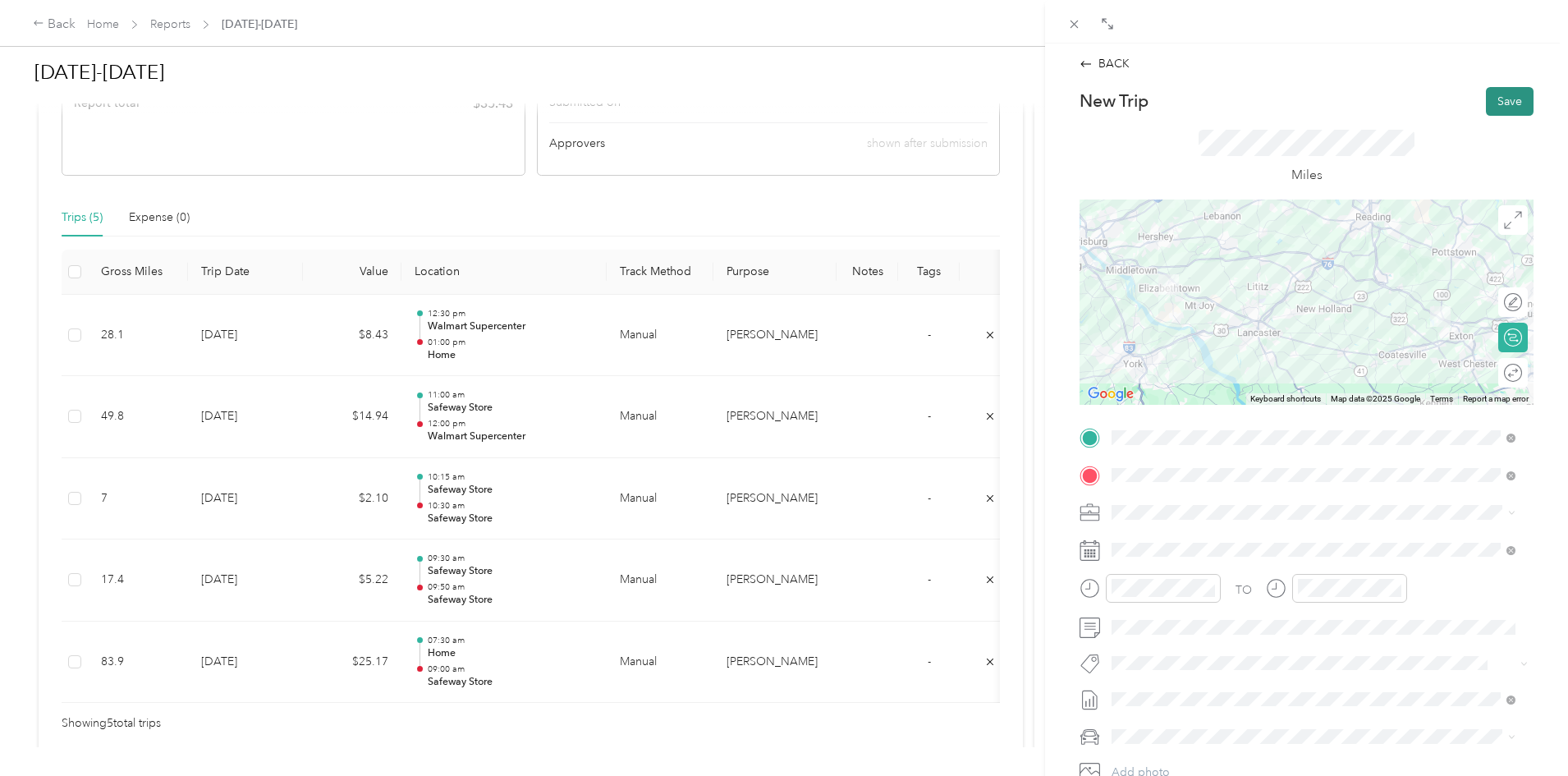
click at [1506, 101] on button "Save" at bounding box center [1510, 101] width 48 height 29
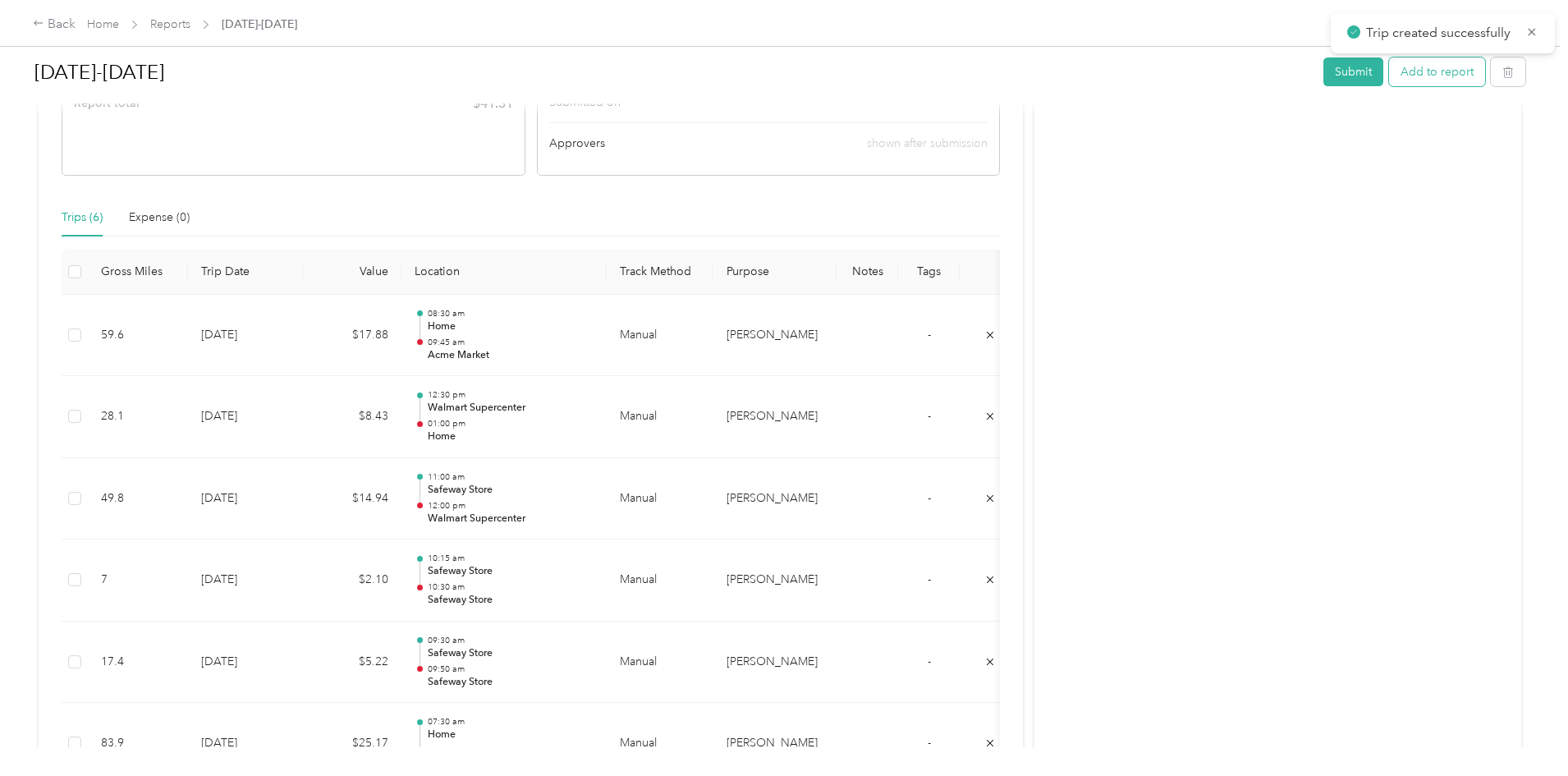
click at [1389, 79] on button "Add to report" at bounding box center [1437, 71] width 96 height 29
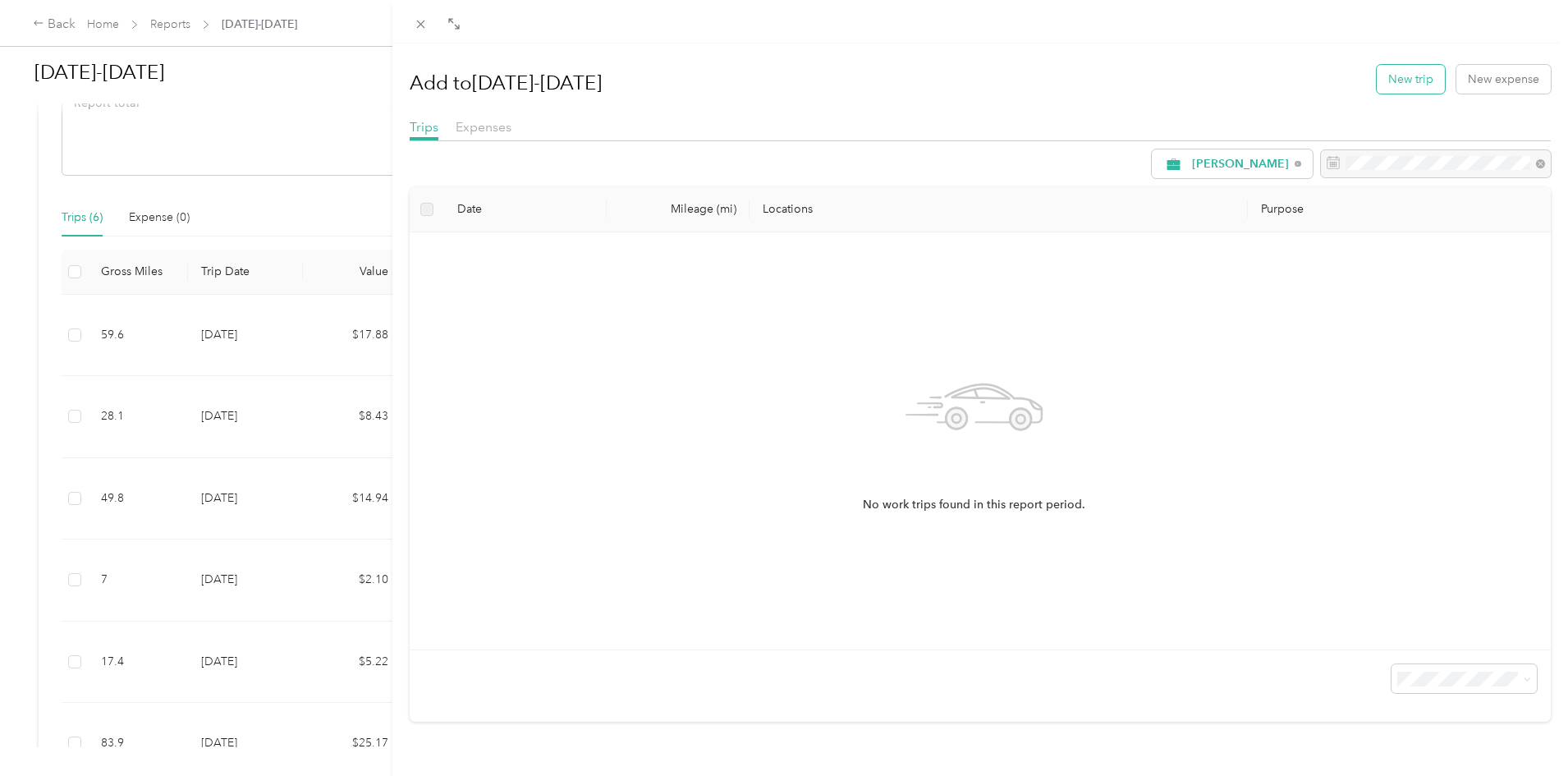
click at [1379, 78] on button "New trip" at bounding box center [1410, 79] width 68 height 29
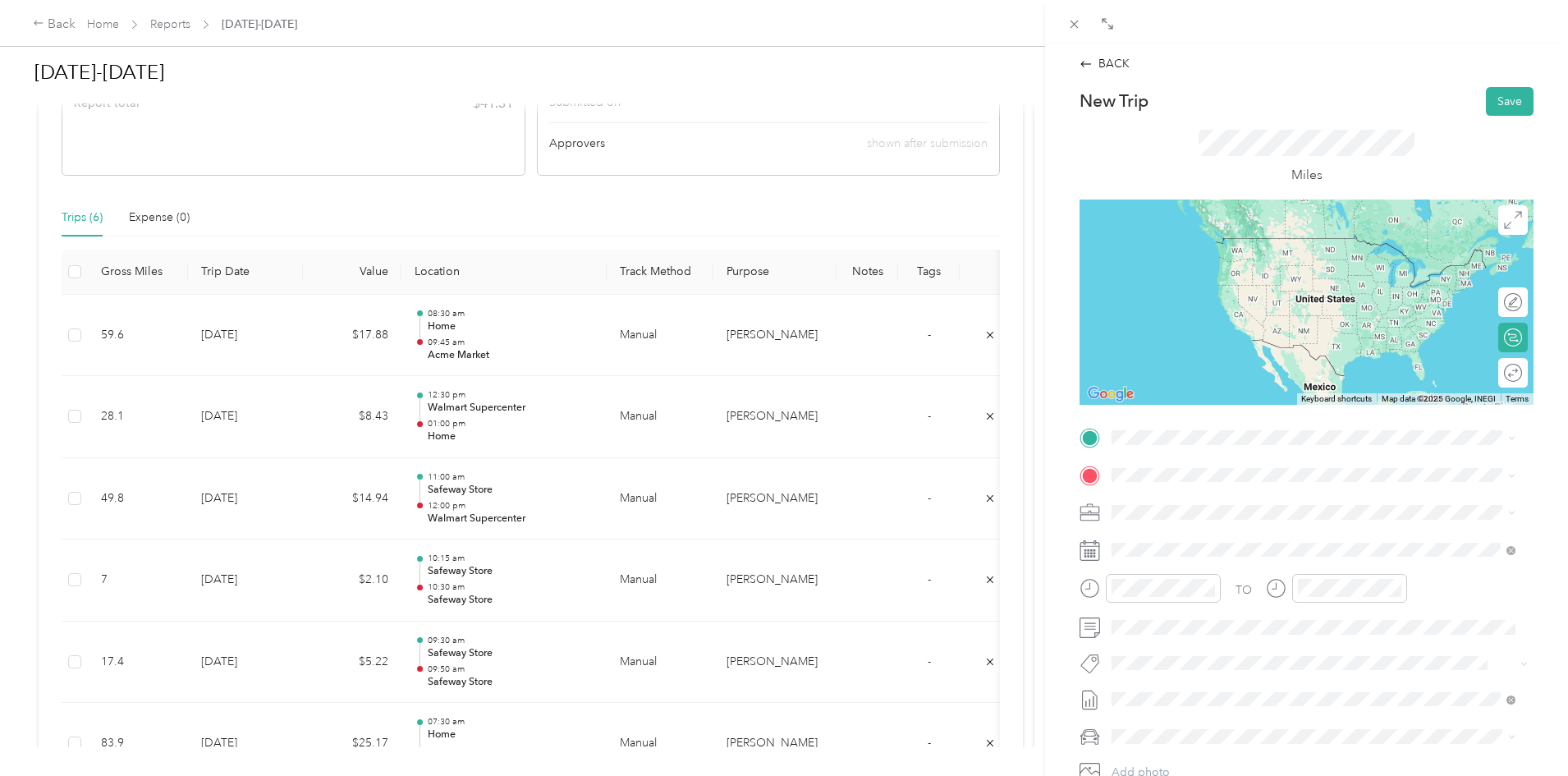
click at [1259, 514] on div "TEAM Acme Market [STREET_ADDRESS][PERSON_NAME][PERSON_NAME]" at bounding box center [1285, 514] width 286 height 41
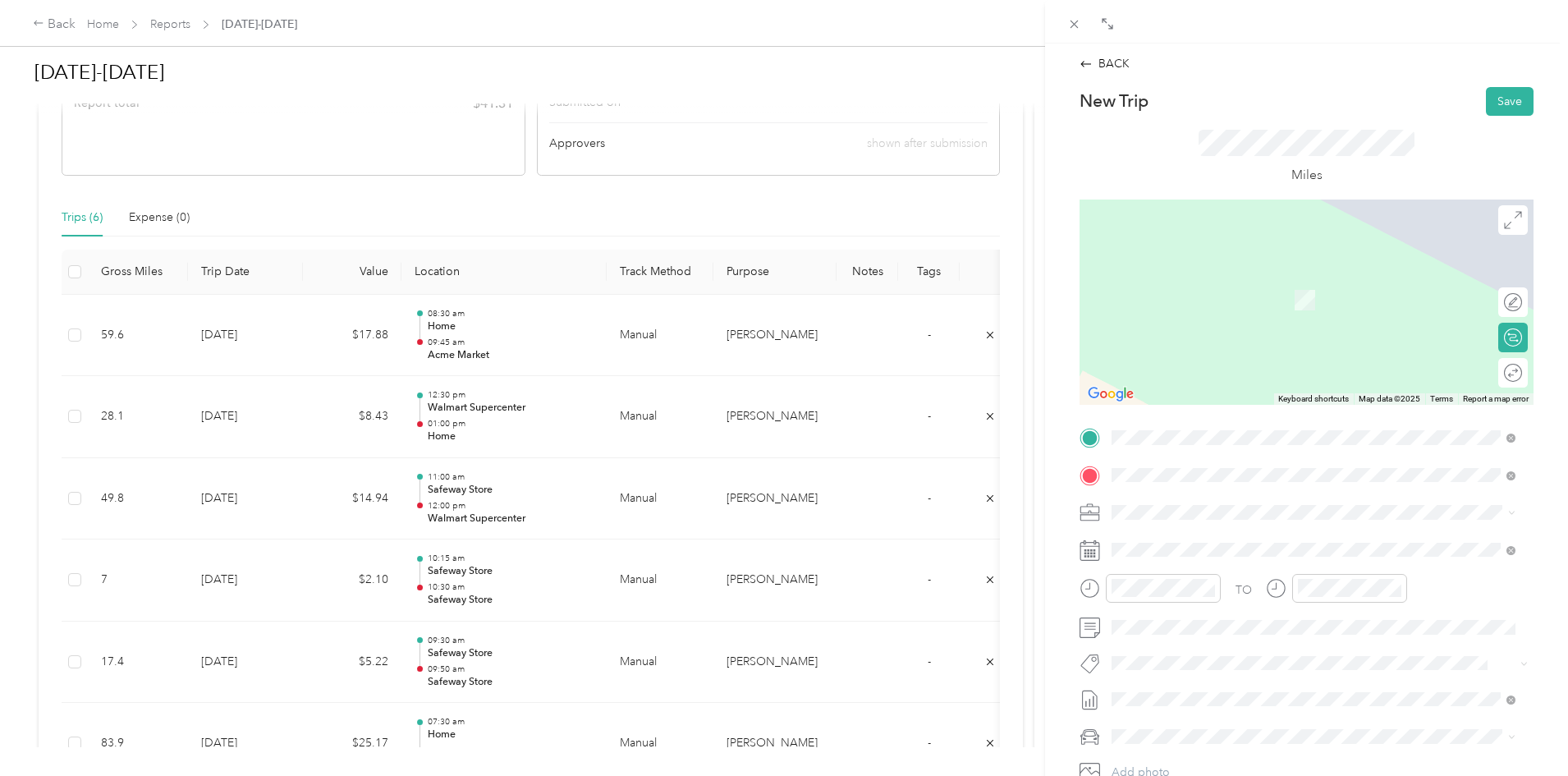
click at [1213, 551] on div "TEAM Acme Merchandising Office [STREET_ADDRESS]" at bounding box center [1246, 553] width 207 height 41
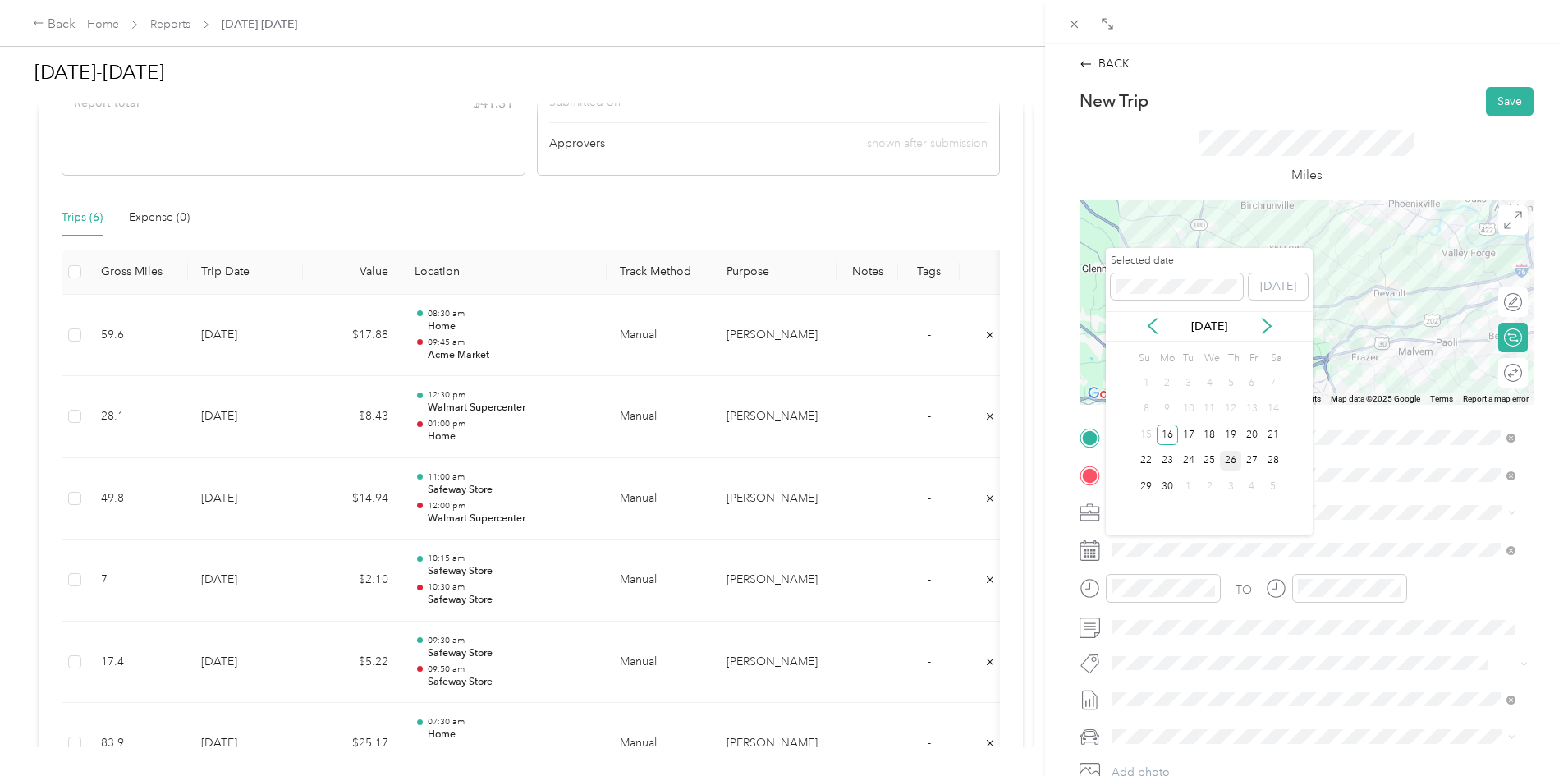
click at [1237, 468] on div "26" at bounding box center [1231, 461] width 21 height 20
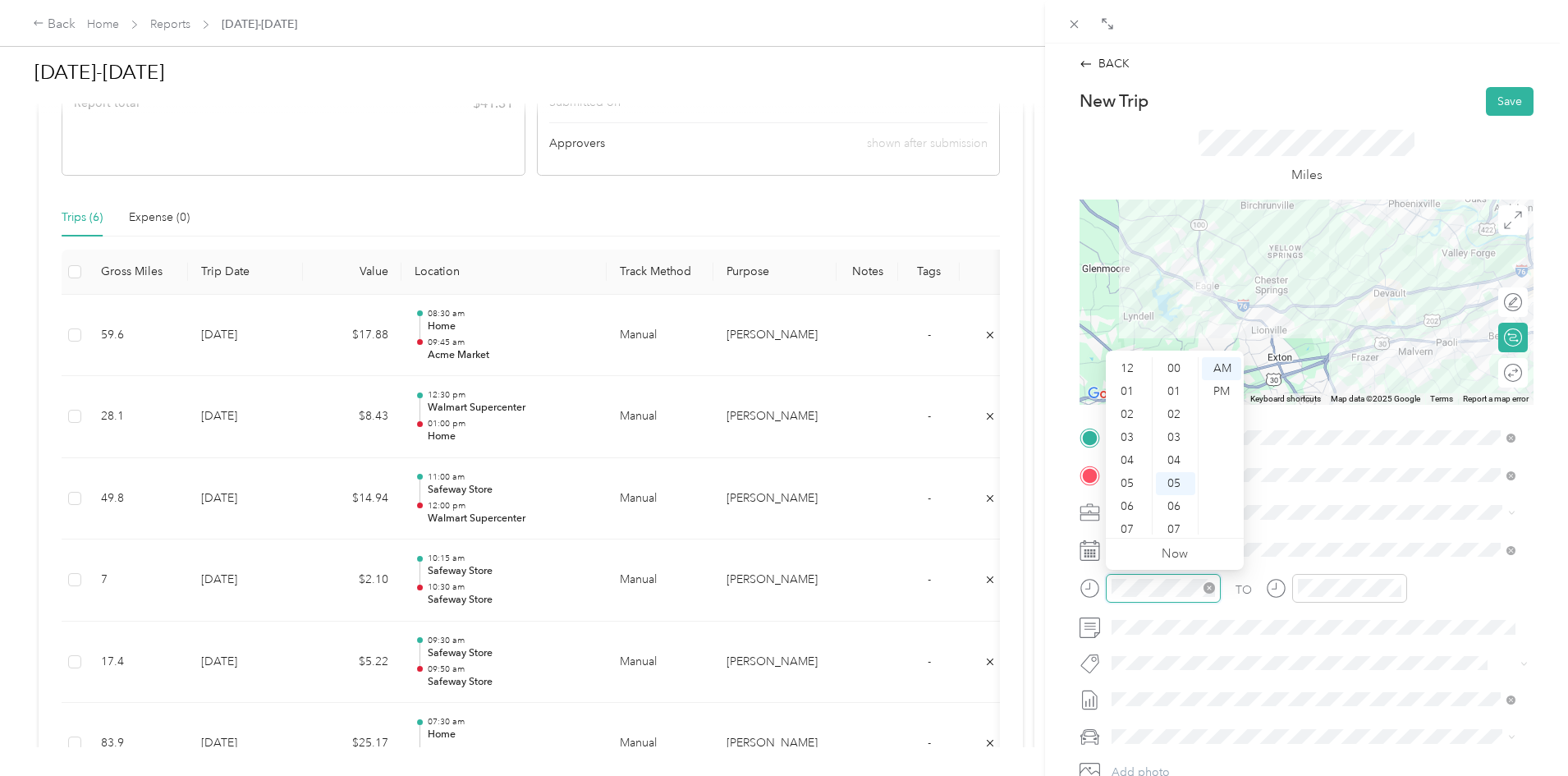
scroll to position [115, 0]
click at [1127, 503] on div "10" at bounding box center [1129, 500] width 40 height 23
click at [1173, 429] on div "15" at bounding box center [1175, 434] width 40 height 23
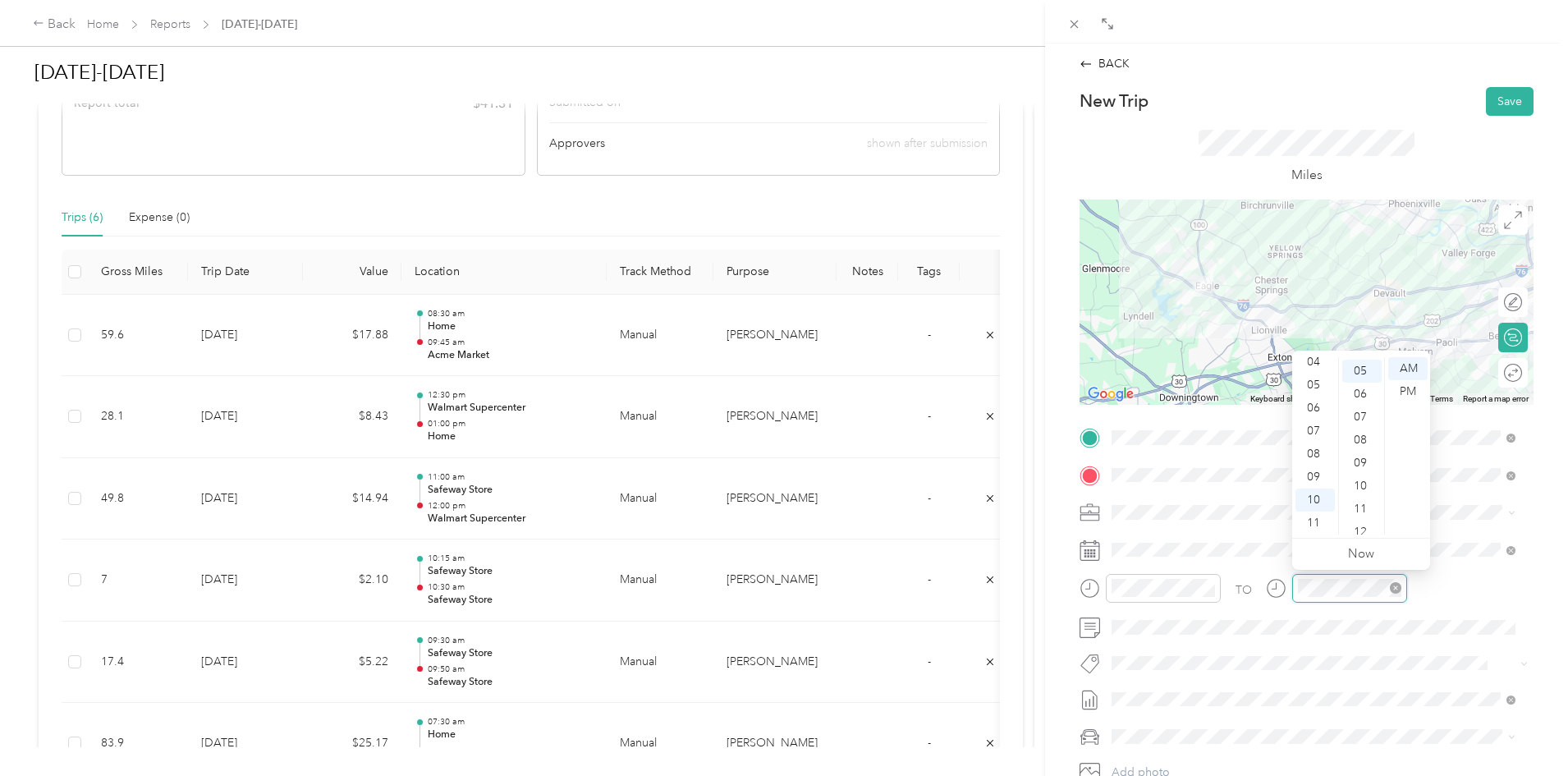
scroll to position [115, 0]
click at [1316, 499] on div "10" at bounding box center [1314, 500] width 40 height 23
click at [1358, 452] on div "30" at bounding box center [1362, 451] width 40 height 23
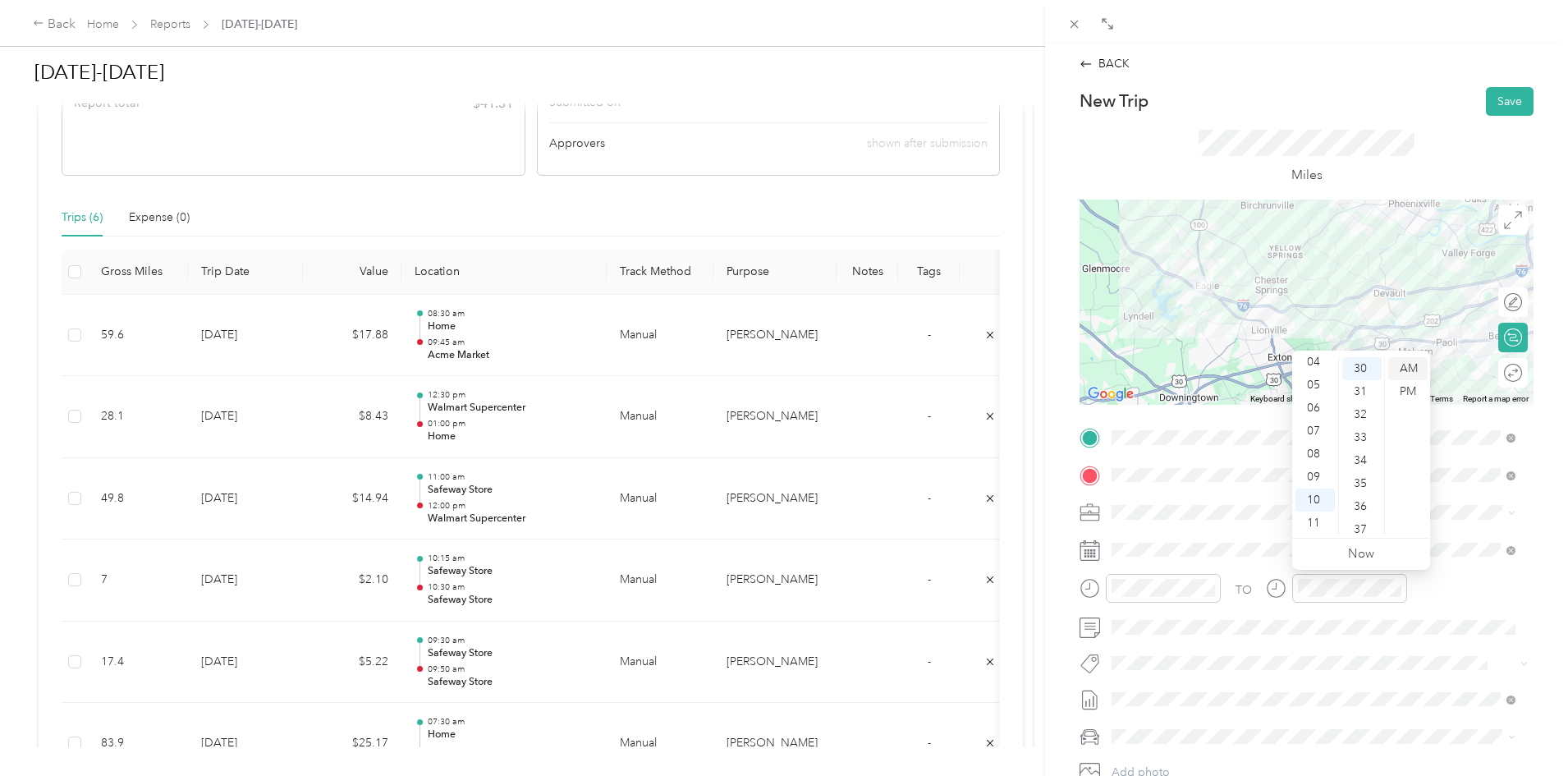
click at [1406, 370] on div "AM" at bounding box center [1408, 369] width 40 height 23
click at [1500, 98] on button "Save" at bounding box center [1510, 101] width 48 height 29
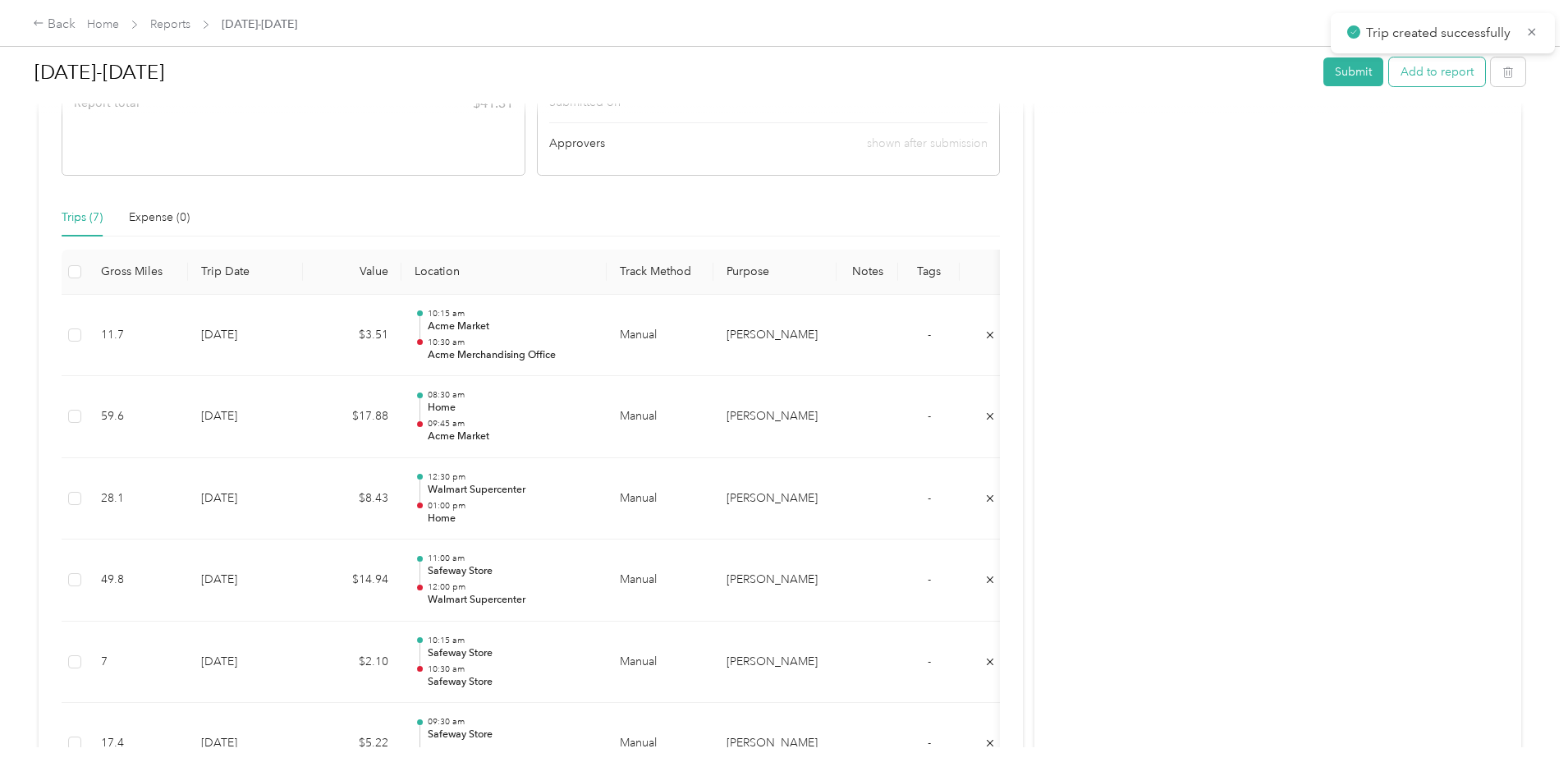
click at [1389, 79] on button "Add to report" at bounding box center [1437, 71] width 96 height 29
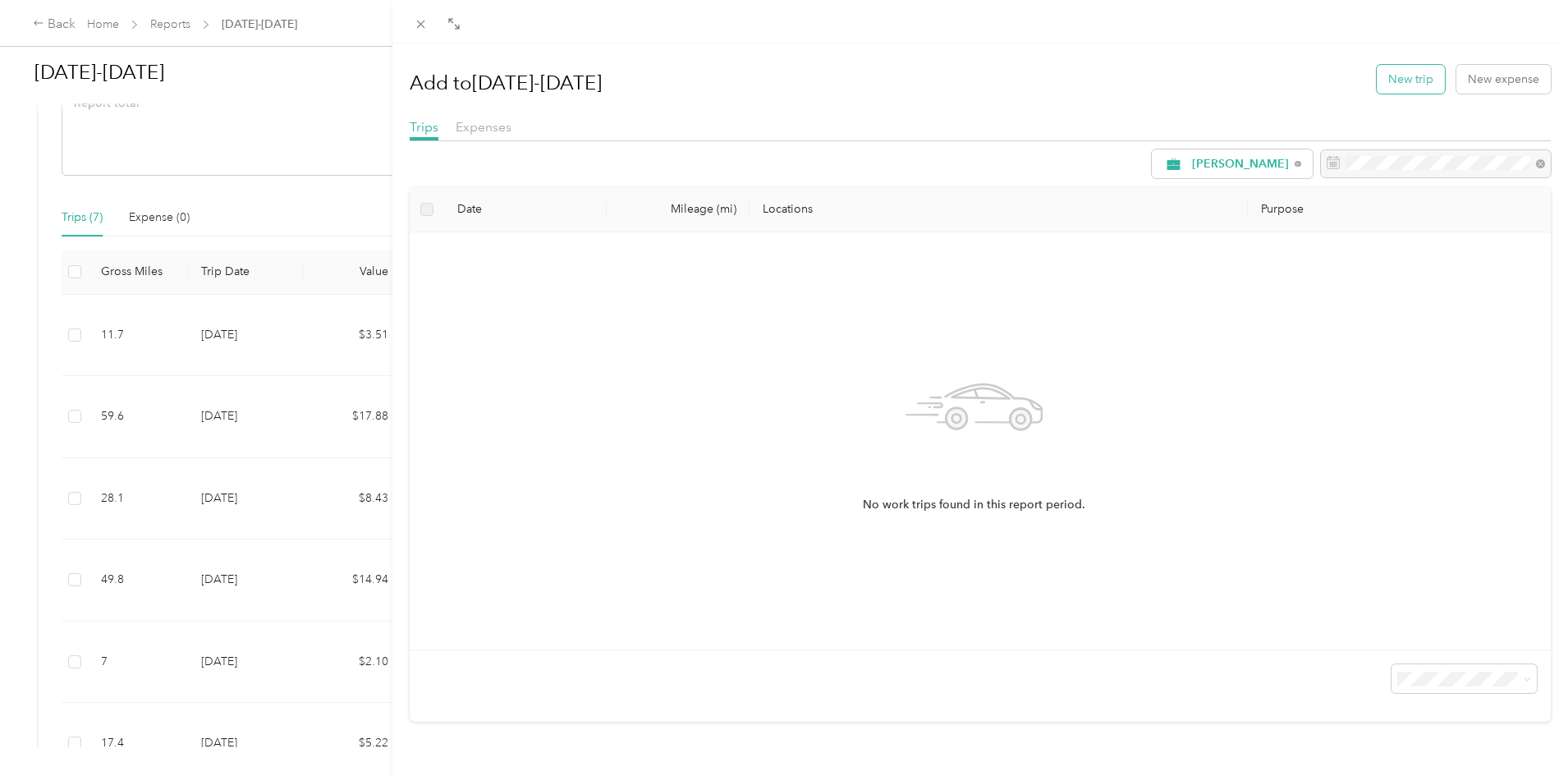
click at [1388, 75] on button "New trip" at bounding box center [1410, 79] width 68 height 29
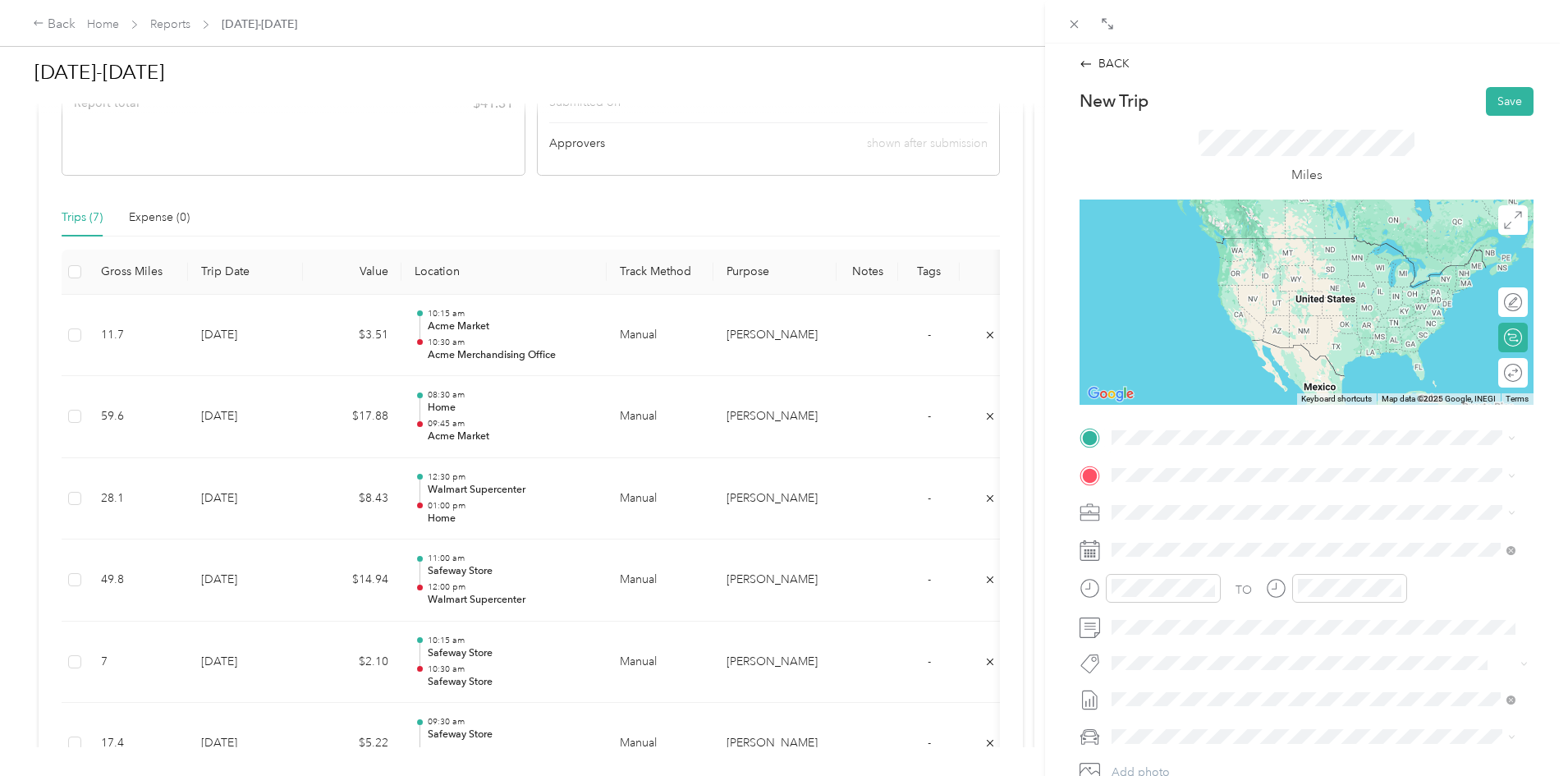
click at [1199, 507] on strong "Acme Merchandising Office" at bounding box center [1274, 503] width 151 height 15
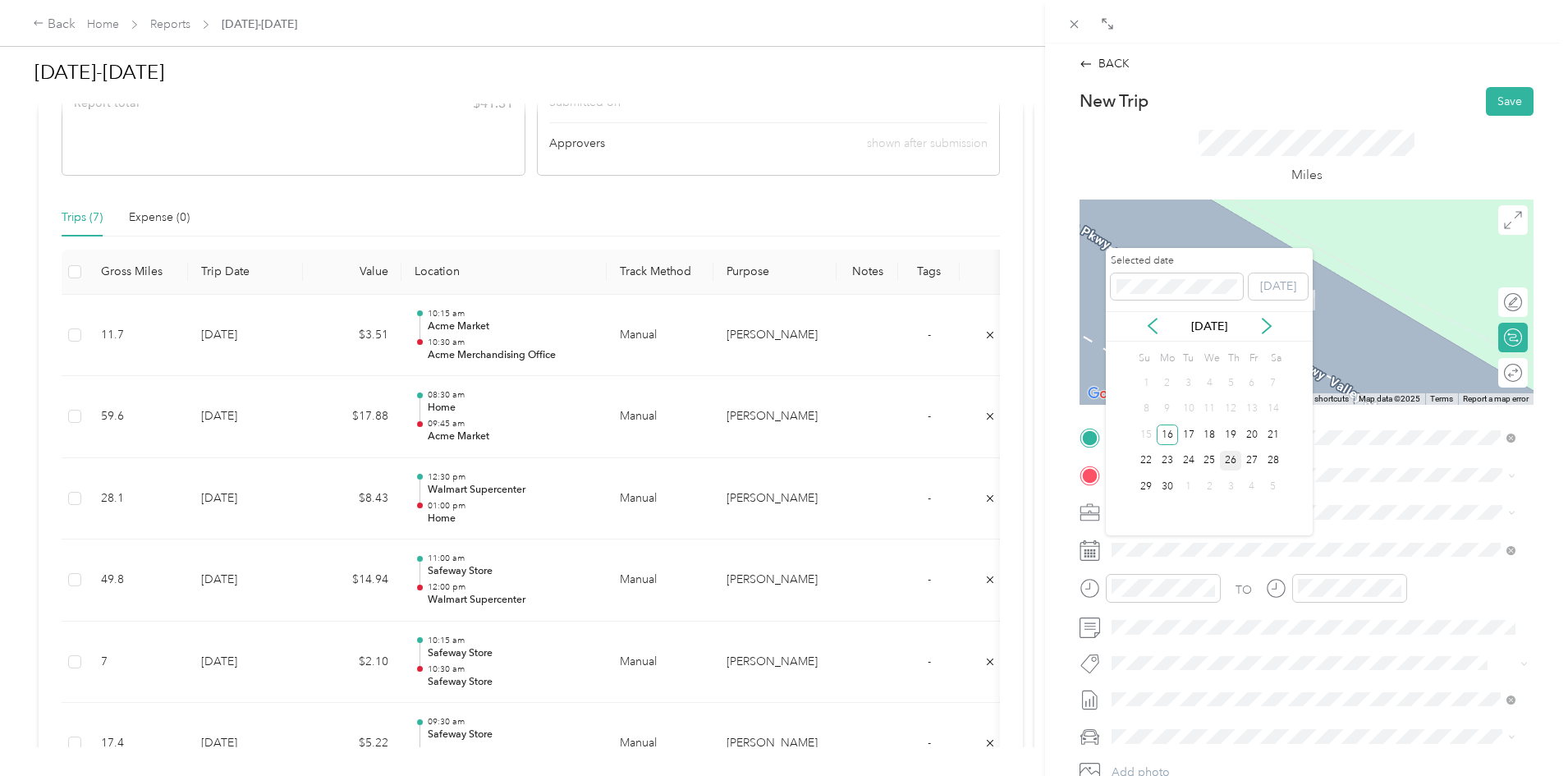
click at [1233, 458] on div "26" at bounding box center [1231, 461] width 21 height 20
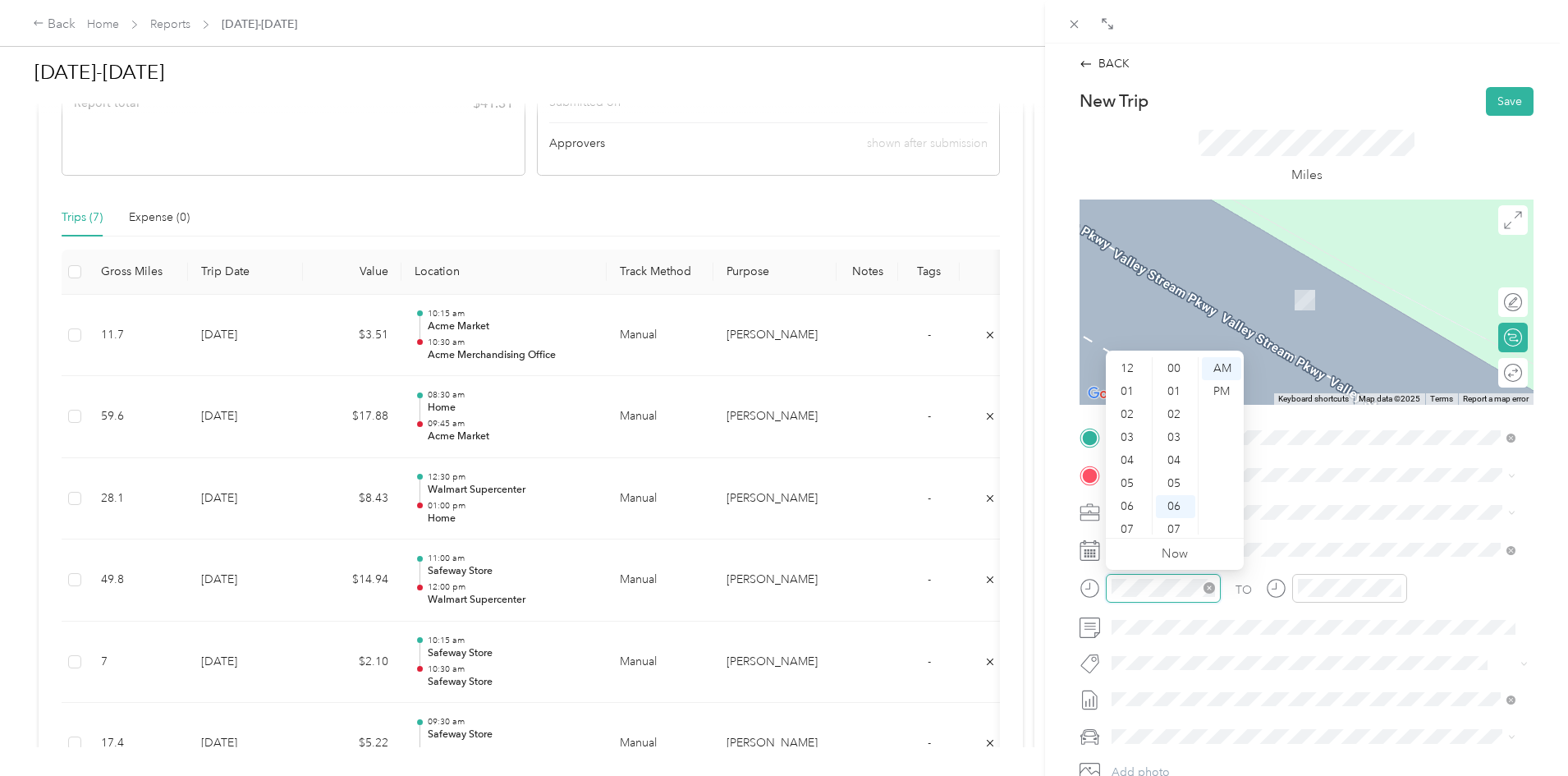
scroll to position [99, 0]
click at [1131, 521] on div "11" at bounding box center [1129, 523] width 40 height 23
click at [1176, 427] on div "30" at bounding box center [1175, 428] width 40 height 23
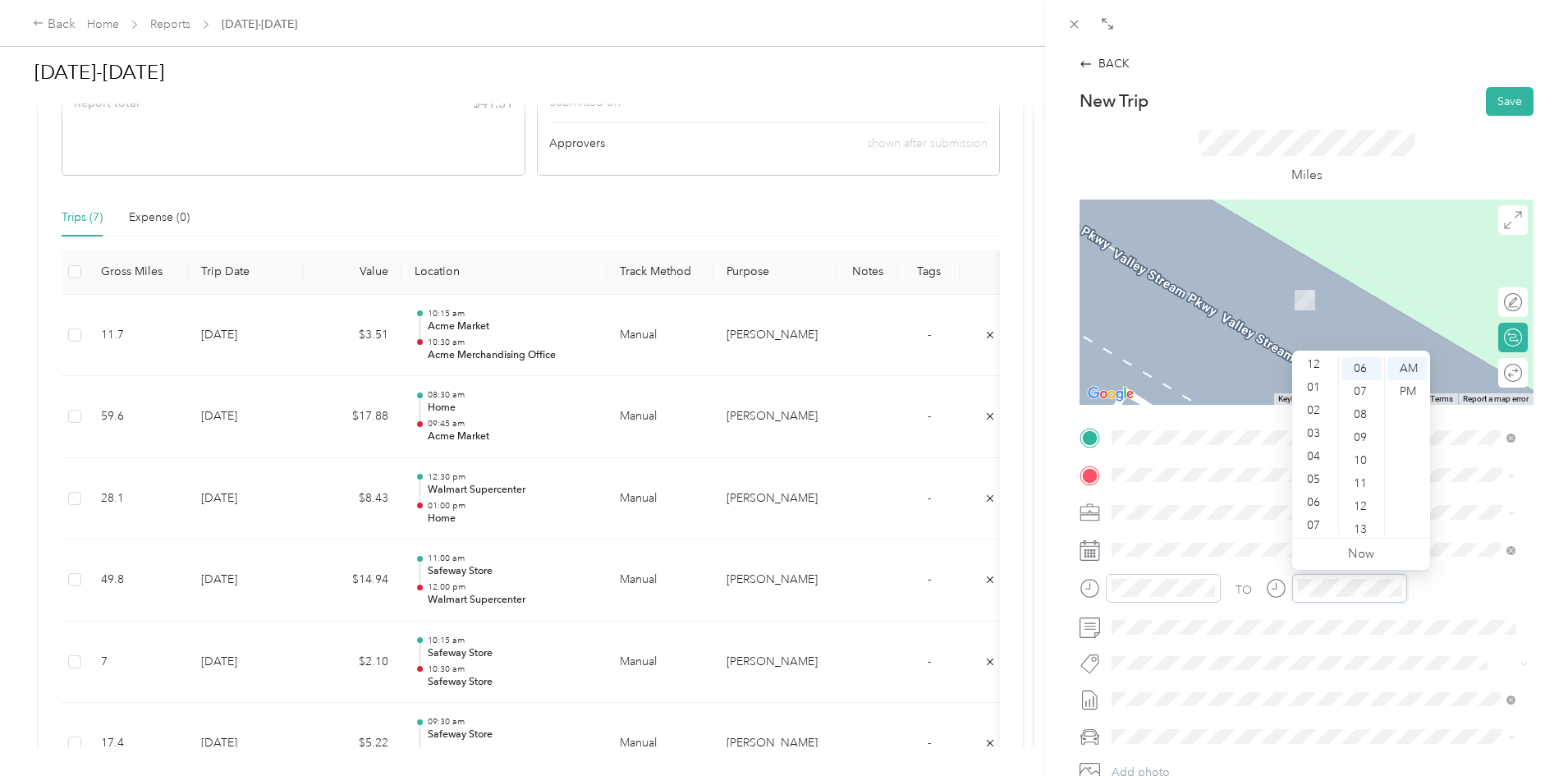
scroll to position [0, 0]
click at [1315, 364] on div "12" at bounding box center [1314, 369] width 40 height 23
click at [1366, 441] on div "45" at bounding box center [1362, 444] width 40 height 23
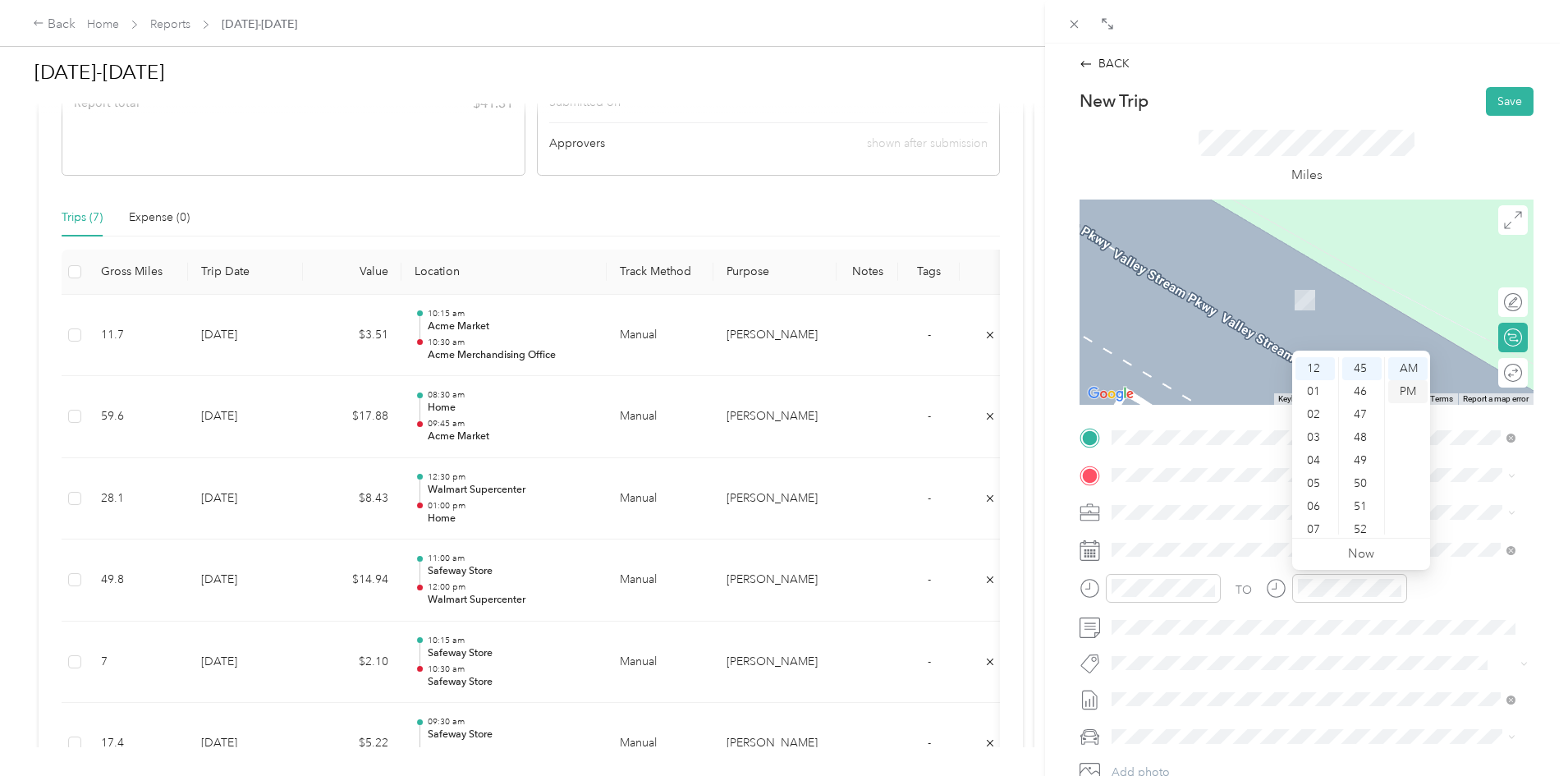
click at [1411, 391] on div "PM" at bounding box center [1408, 392] width 40 height 23
click at [1156, 560] on div "Home [STREET_ADDRESS][US_STATE]" at bounding box center [1225, 550] width 164 height 34
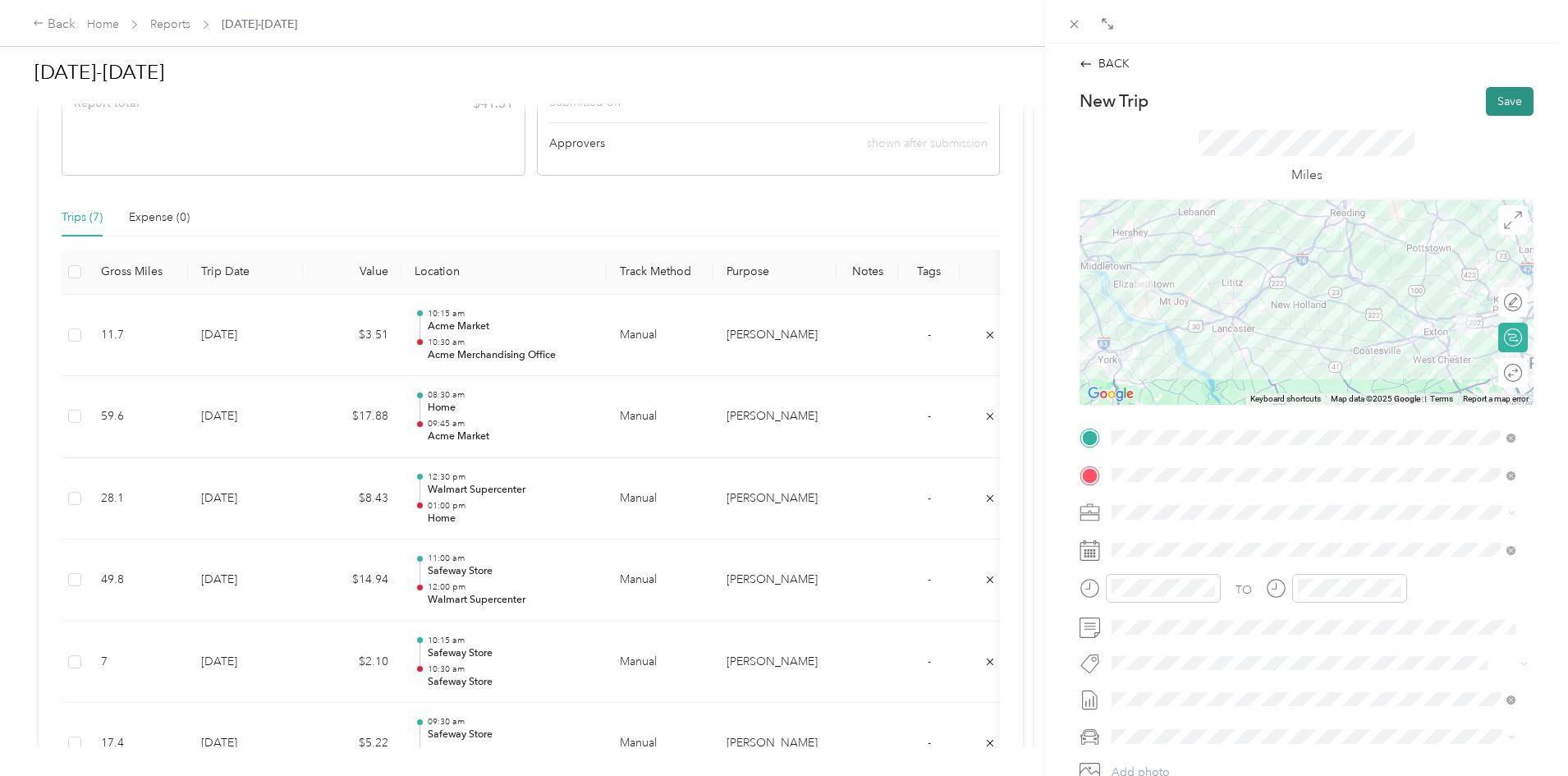
click at [1493, 104] on button "Save" at bounding box center [1510, 101] width 48 height 29
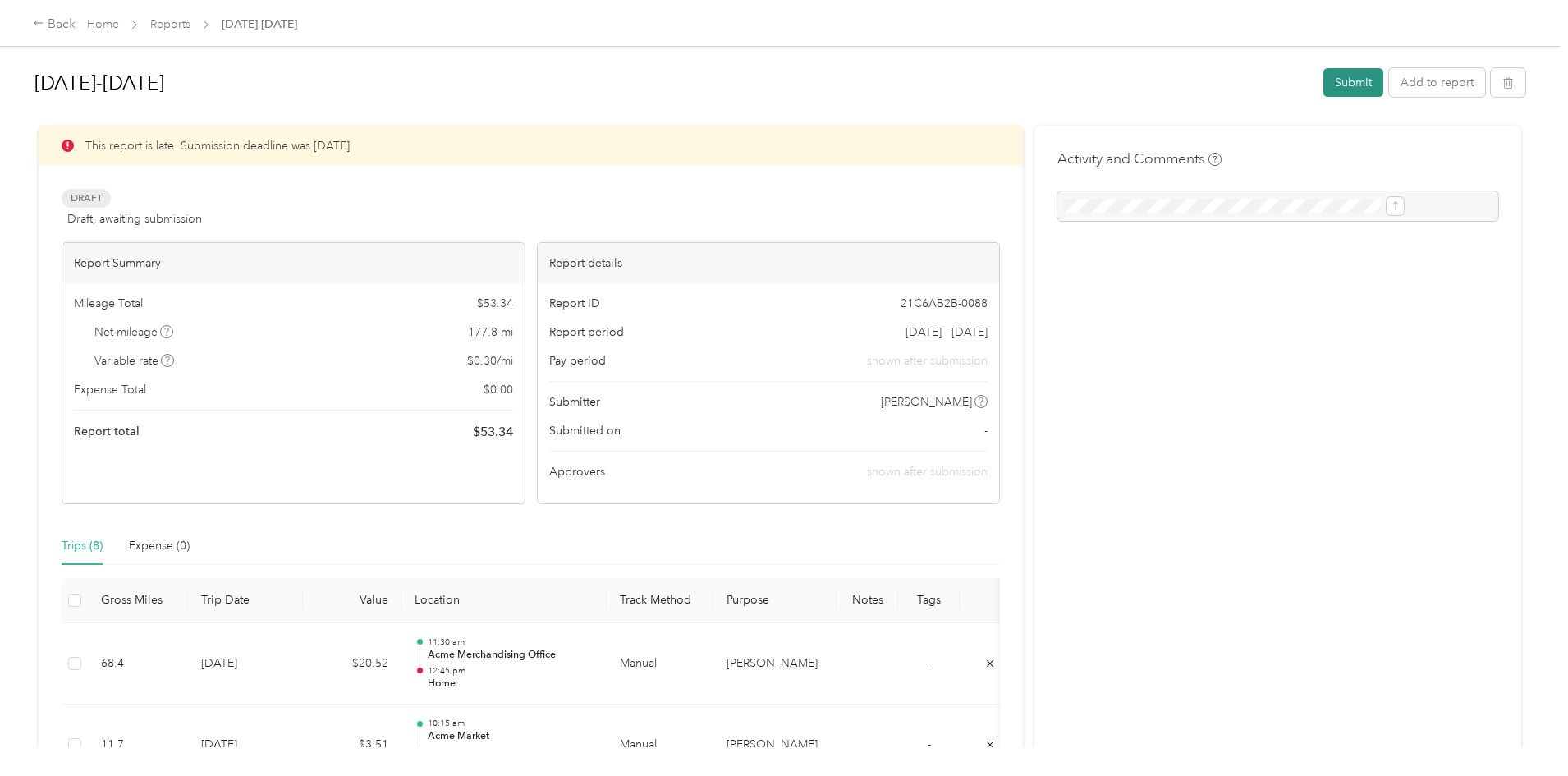
click at [1323, 87] on button "Submit" at bounding box center [1353, 82] width 60 height 29
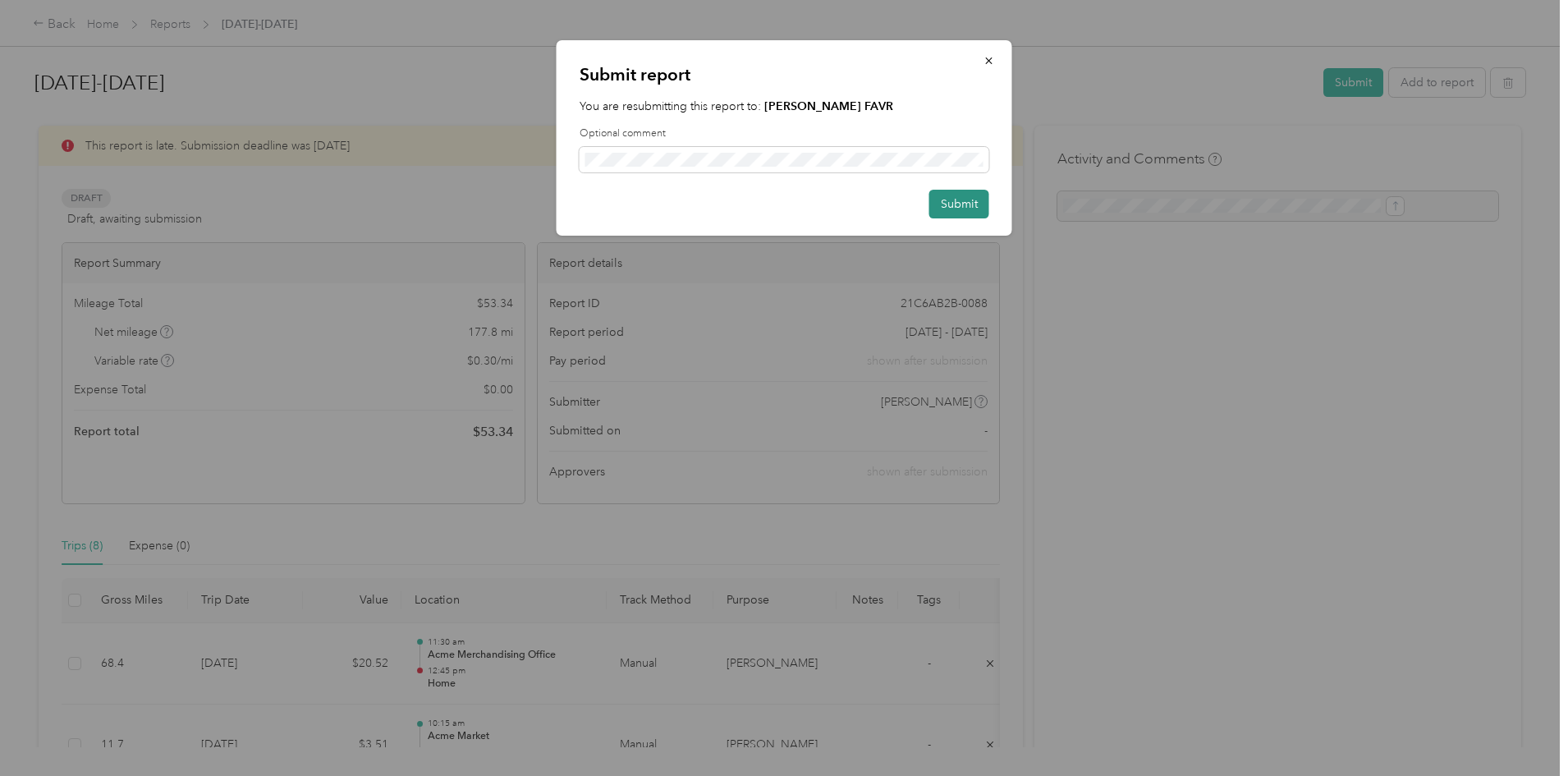
click at [943, 209] on button "Submit" at bounding box center [959, 203] width 60 height 29
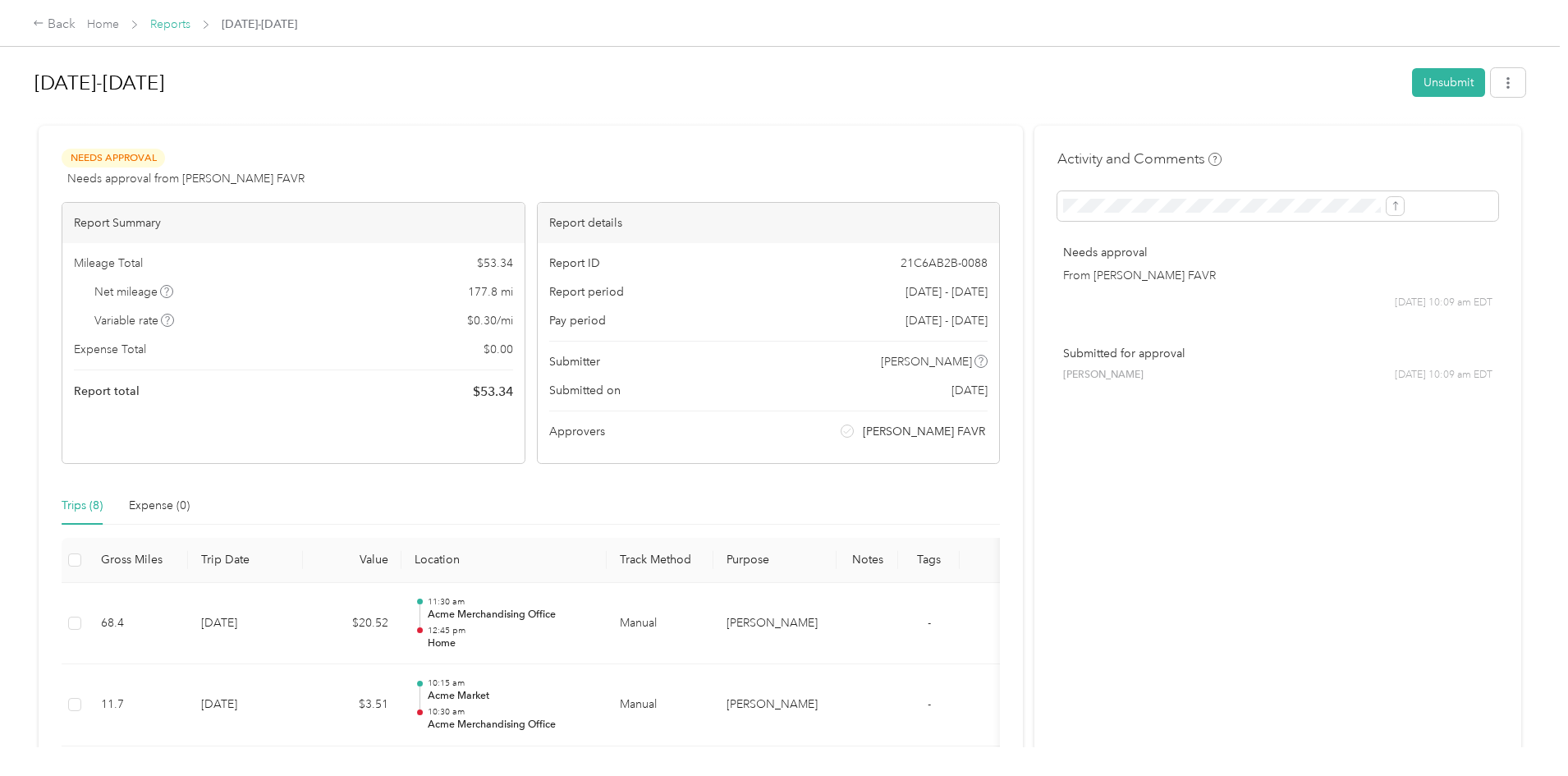
click at [190, 23] on link "Reports" at bounding box center [171, 25] width 40 height 14
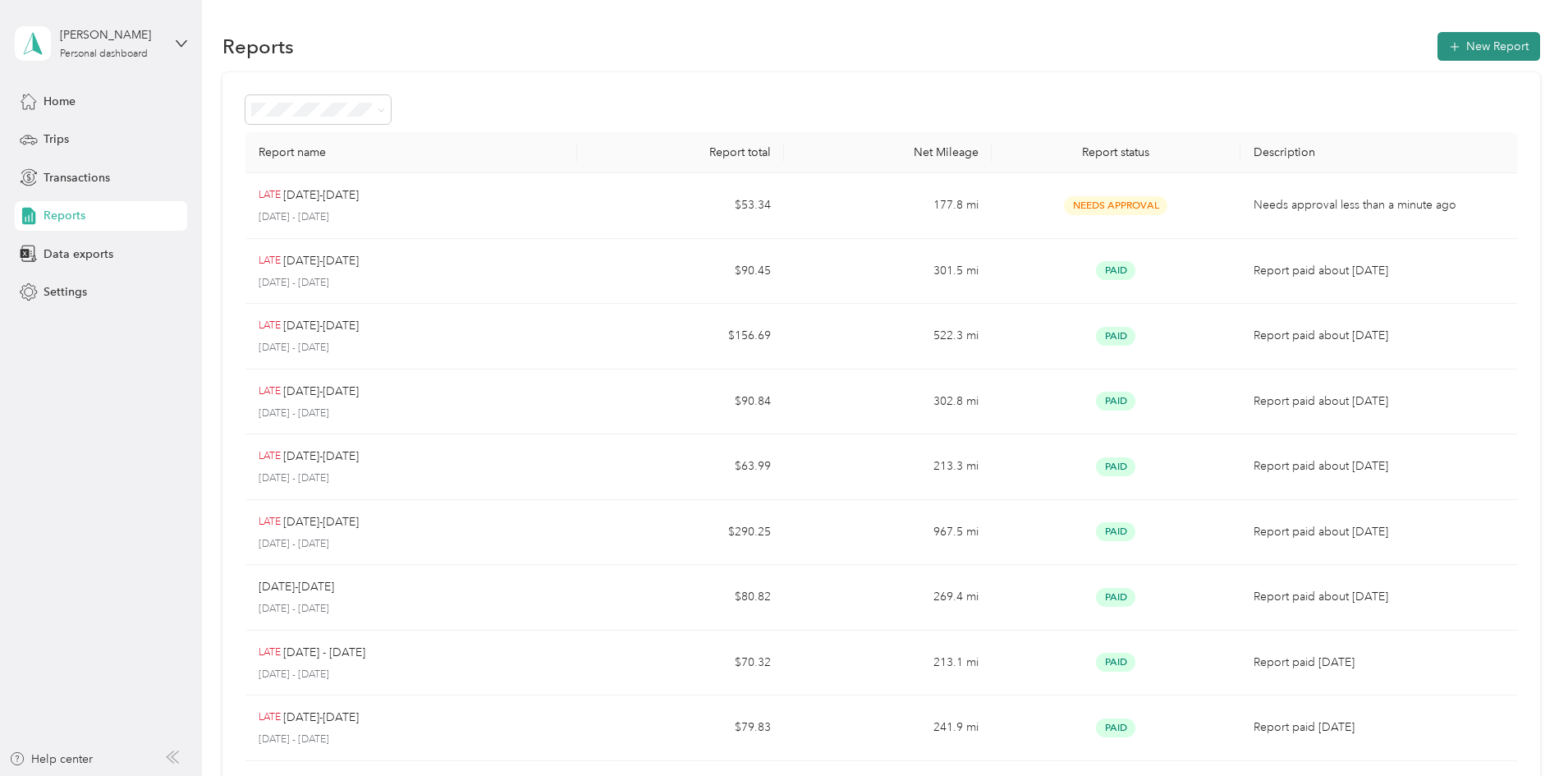
click at [1438, 44] on button "New Report" at bounding box center [1489, 46] width 103 height 29
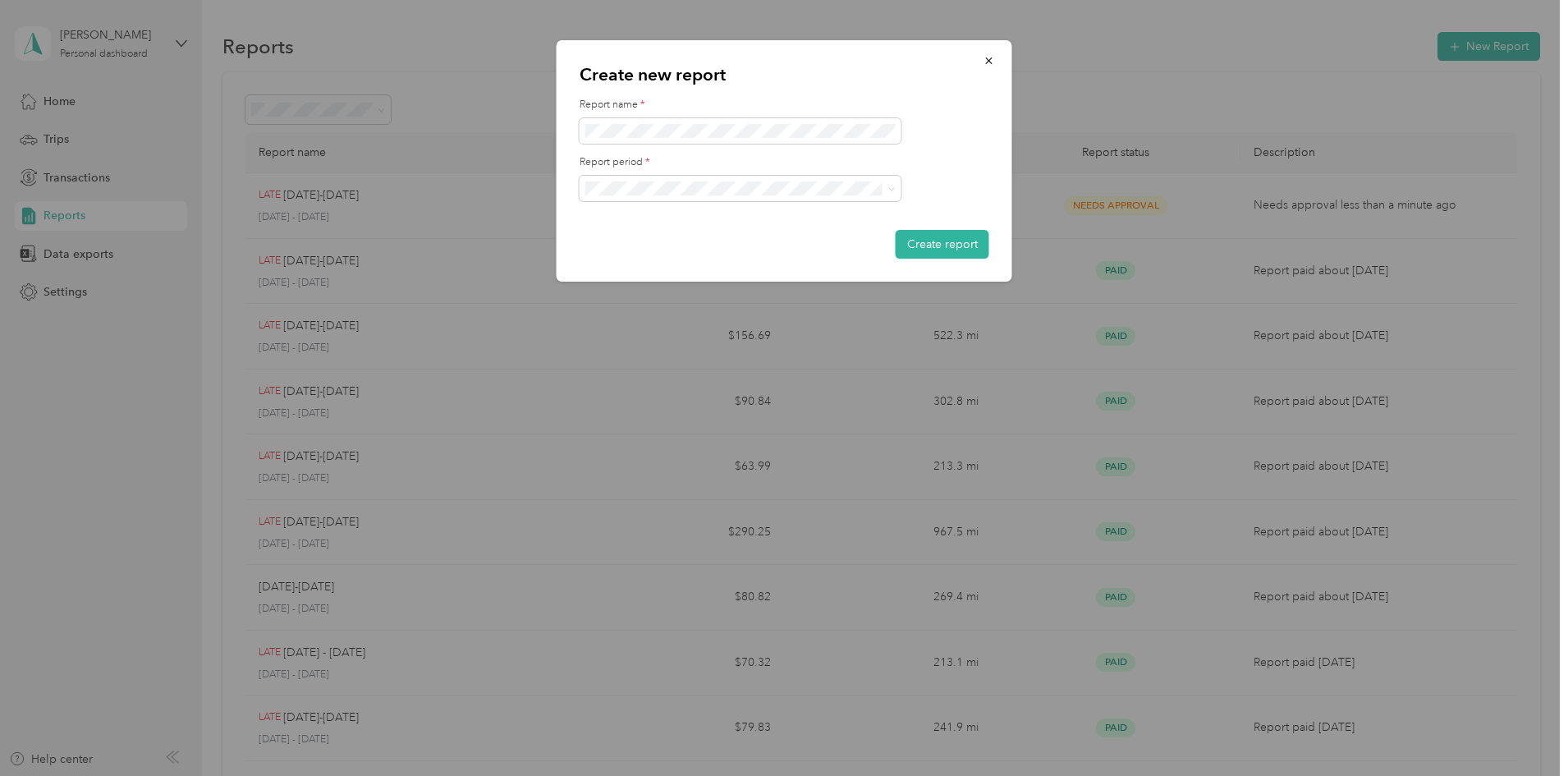
click at [638, 330] on span "[DATE] - [DATE]" at bounding box center [631, 332] width 82 height 14
click at [895, 230] on button "Create report" at bounding box center [942, 244] width 93 height 29
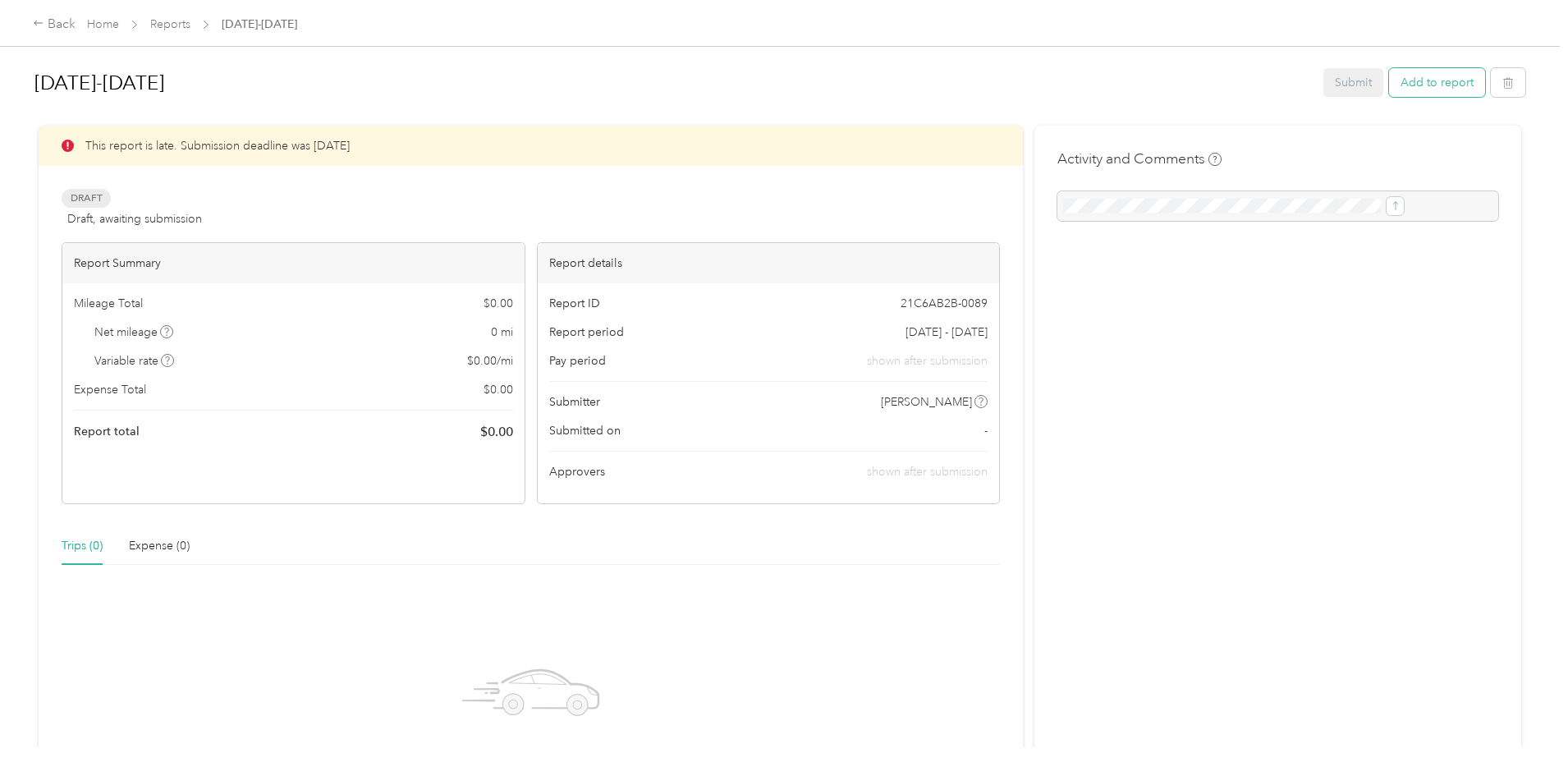
click at [1389, 78] on button "Add to report" at bounding box center [1437, 82] width 96 height 29
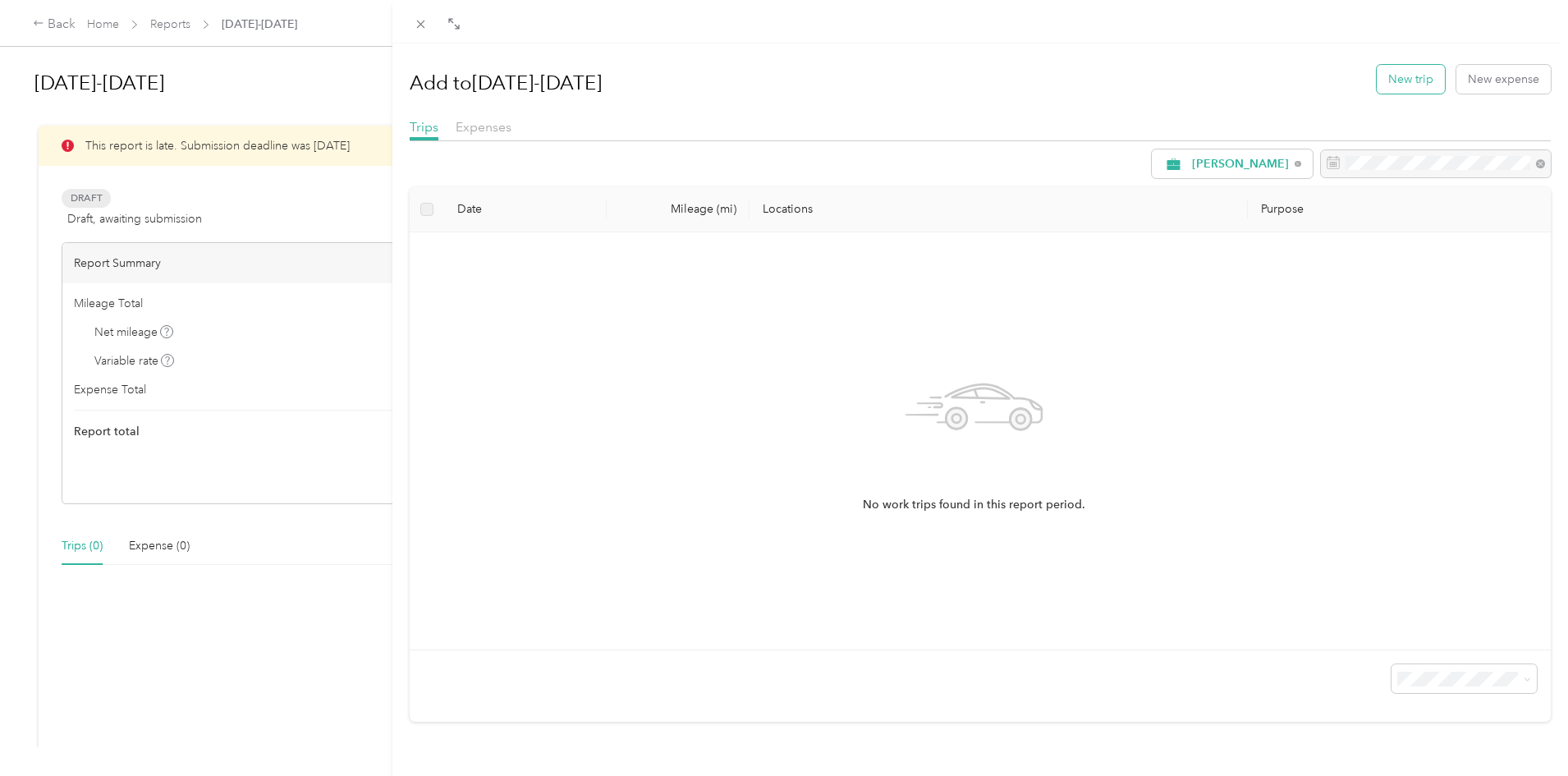
click at [1402, 84] on button "New trip" at bounding box center [1410, 79] width 68 height 29
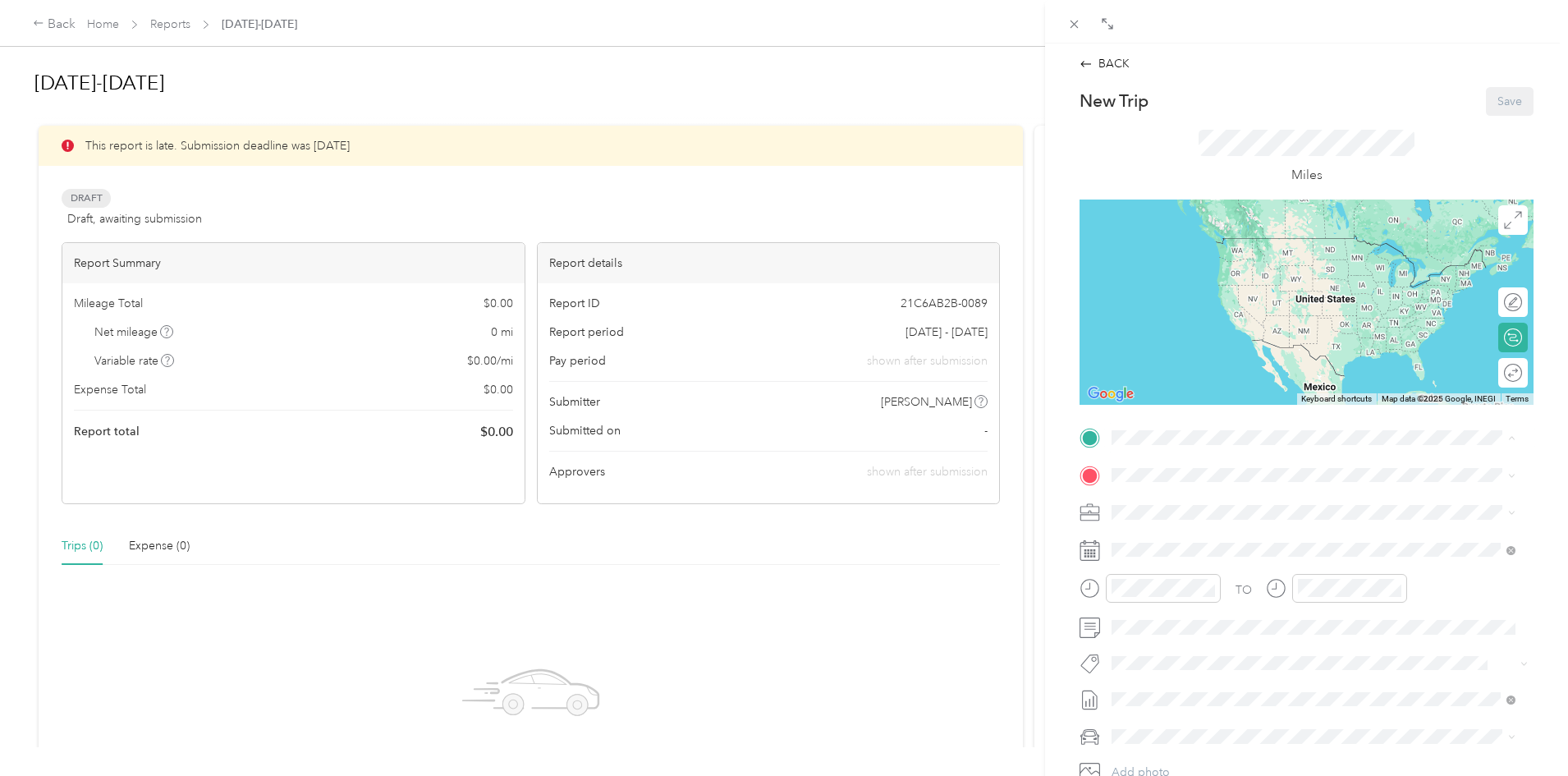
click at [1174, 527] on div "Home [STREET_ADDRESS][US_STATE]" at bounding box center [1225, 512] width 164 height 34
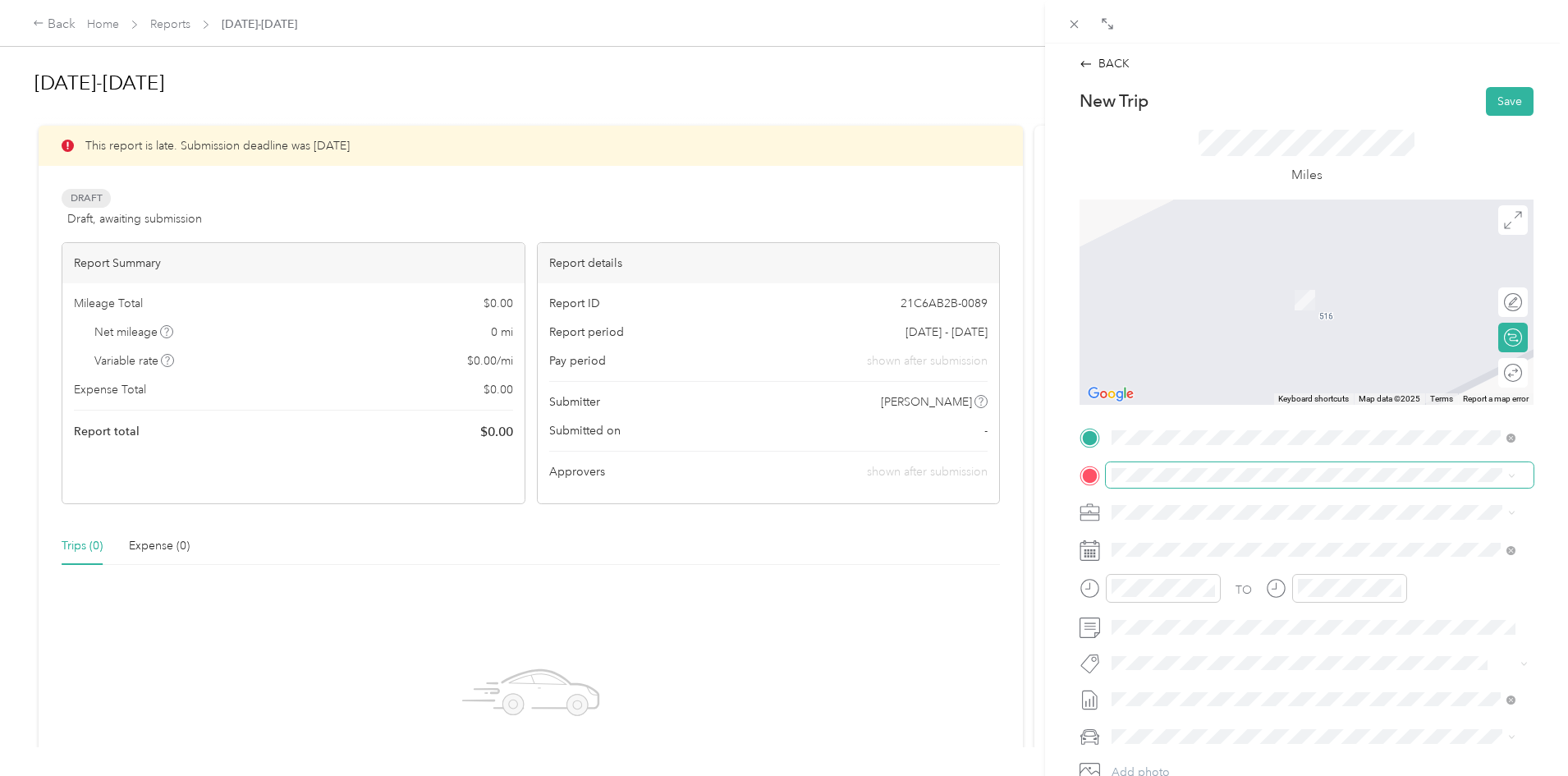
click at [1152, 484] on span at bounding box center [1320, 476] width 428 height 26
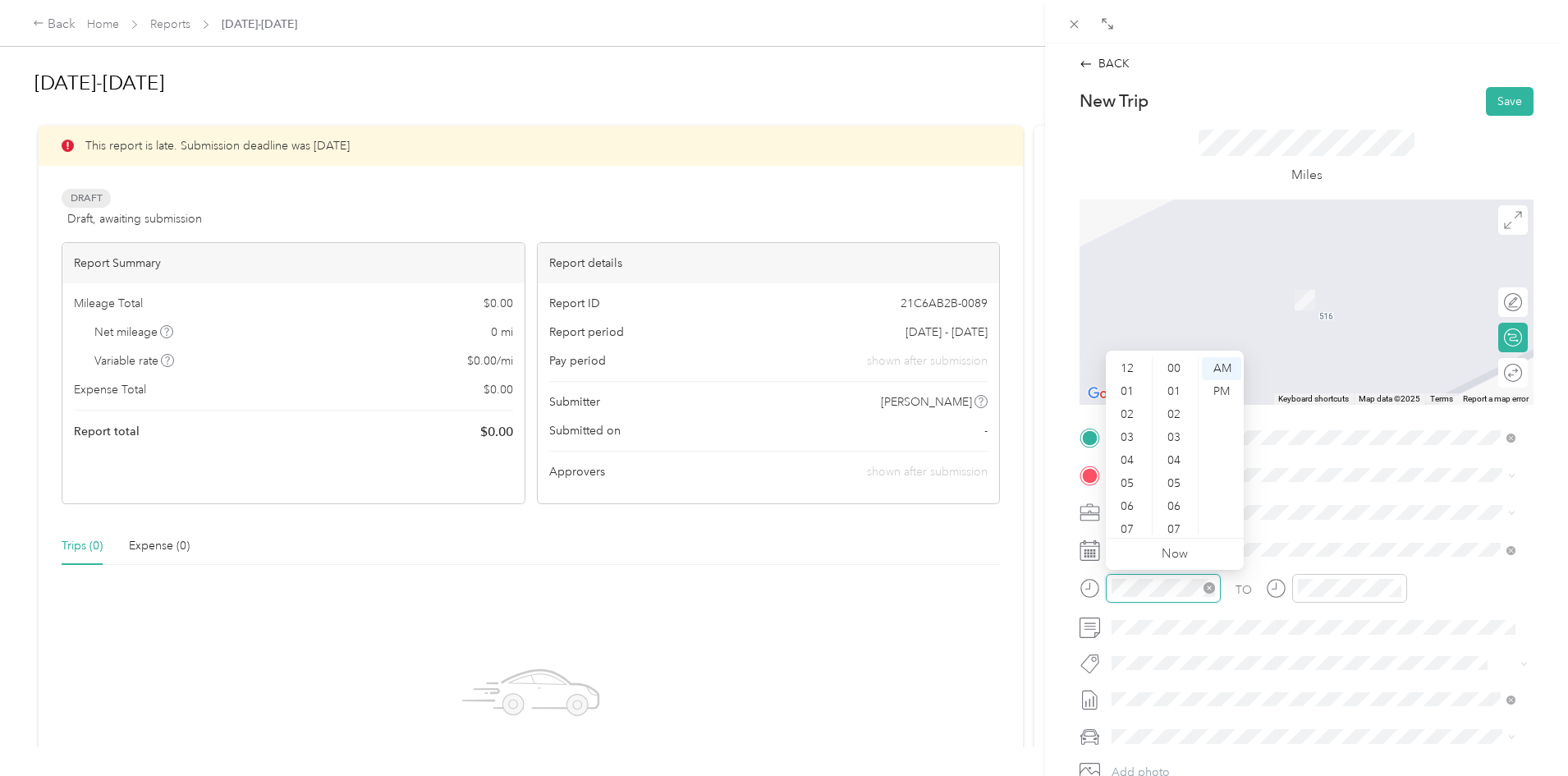
scroll to position [99, 0]
click at [1124, 454] on div "08" at bounding box center [1129, 455] width 40 height 23
click at [1173, 370] on div "00" at bounding box center [1175, 369] width 40 height 23
click at [1218, 366] on div "AM" at bounding box center [1221, 369] width 40 height 23
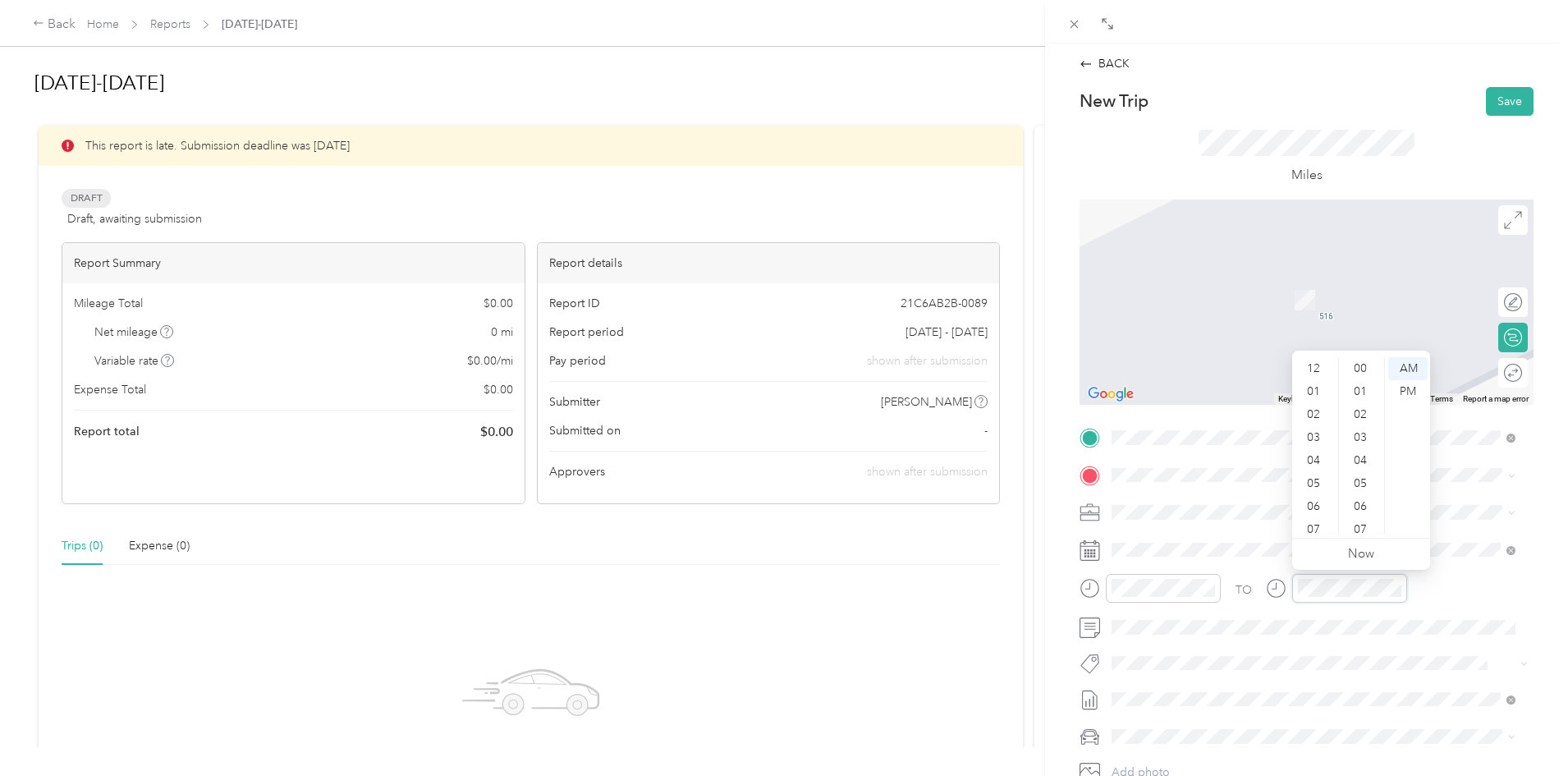
scroll to position [99, 0]
click at [1314, 481] on div "09" at bounding box center [1314, 477] width 40 height 23
click at [1218, 570] on span "[STREET_ADDRESS][PERSON_NAME][GEOGRAPHIC_DATA][PERSON_NAME], [US_STATE], [GEOGR…" at bounding box center [1299, 567] width 313 height 31
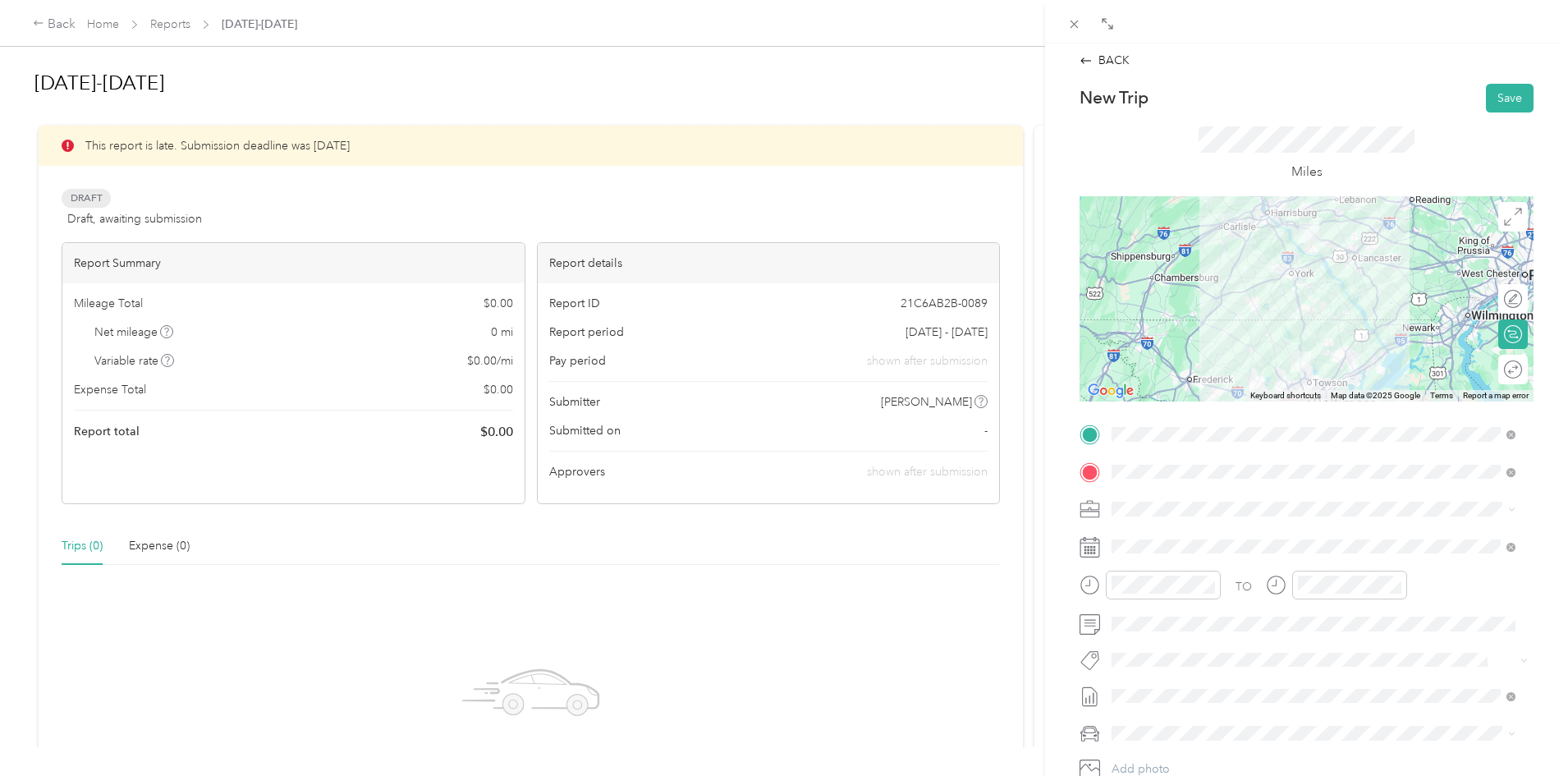
scroll to position [0, 0]
click at [1497, 105] on button "Save" at bounding box center [1510, 101] width 48 height 29
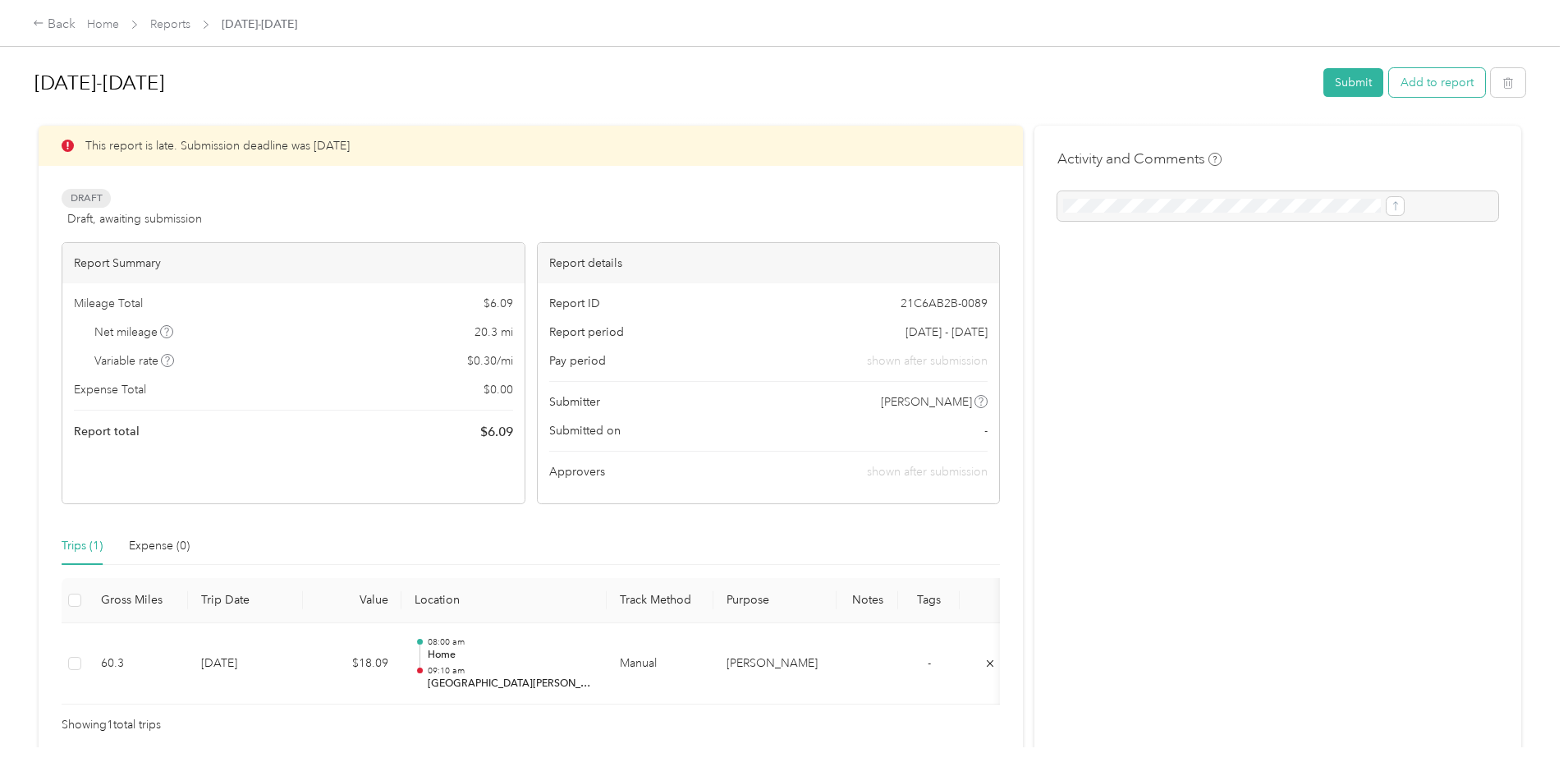
click at [1389, 85] on button "Add to report" at bounding box center [1437, 82] width 96 height 29
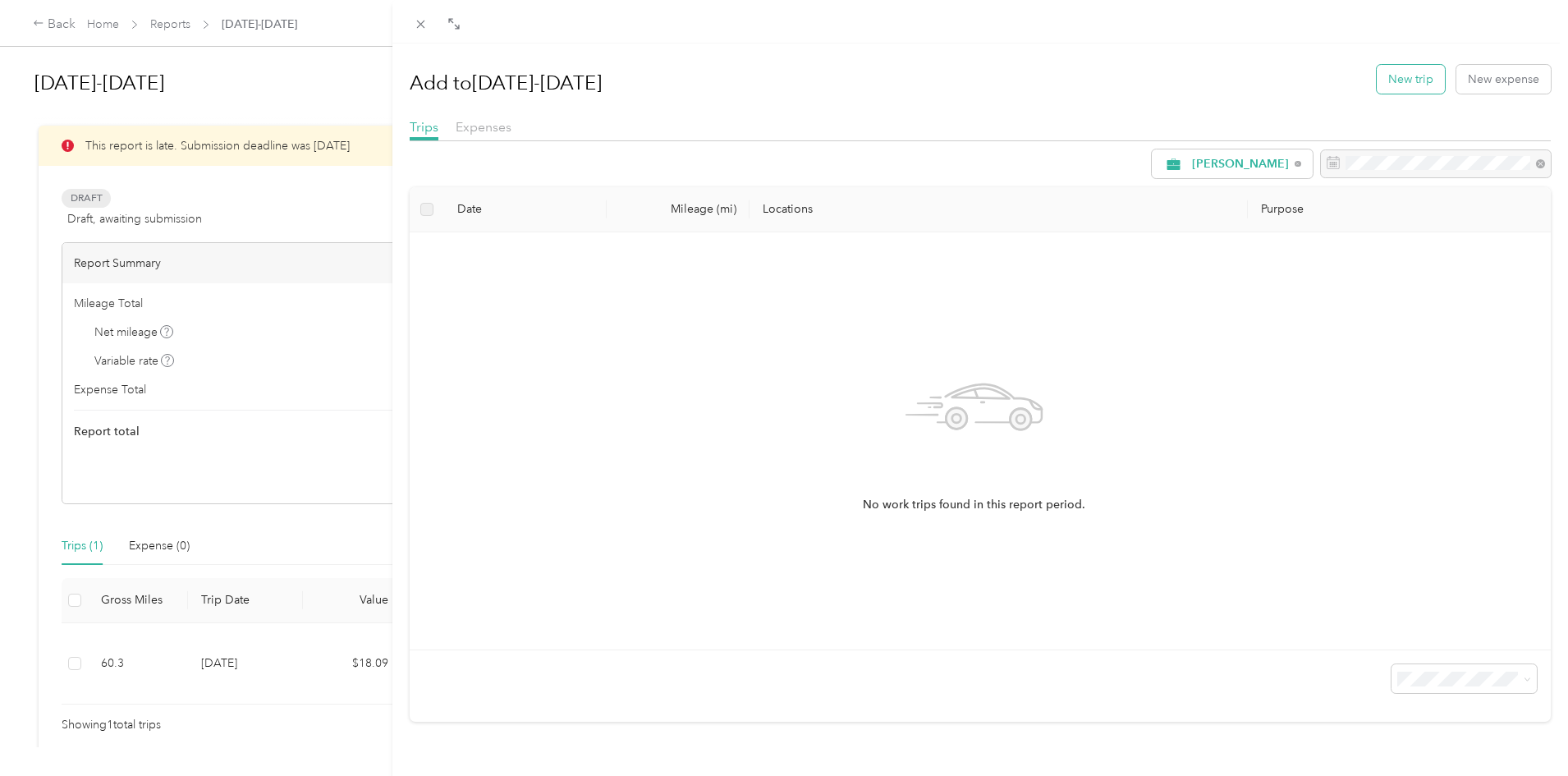
click at [1381, 83] on button "New trip" at bounding box center [1410, 79] width 68 height 29
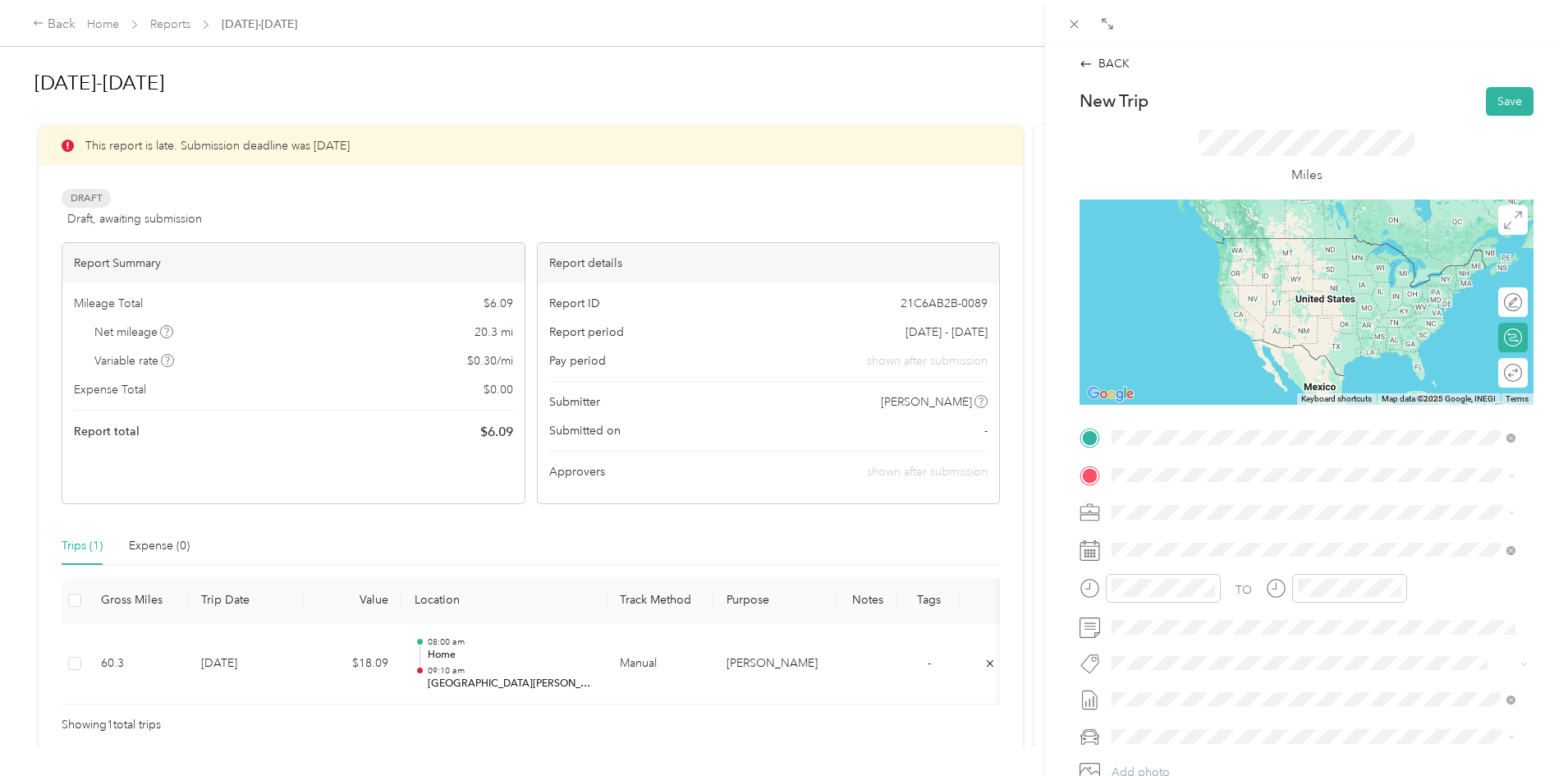
click at [1226, 515] on span "[STREET_ADDRESS][PERSON_NAME][GEOGRAPHIC_DATA][PERSON_NAME], [US_STATE], [GEOGR…" at bounding box center [1299, 529] width 313 height 31
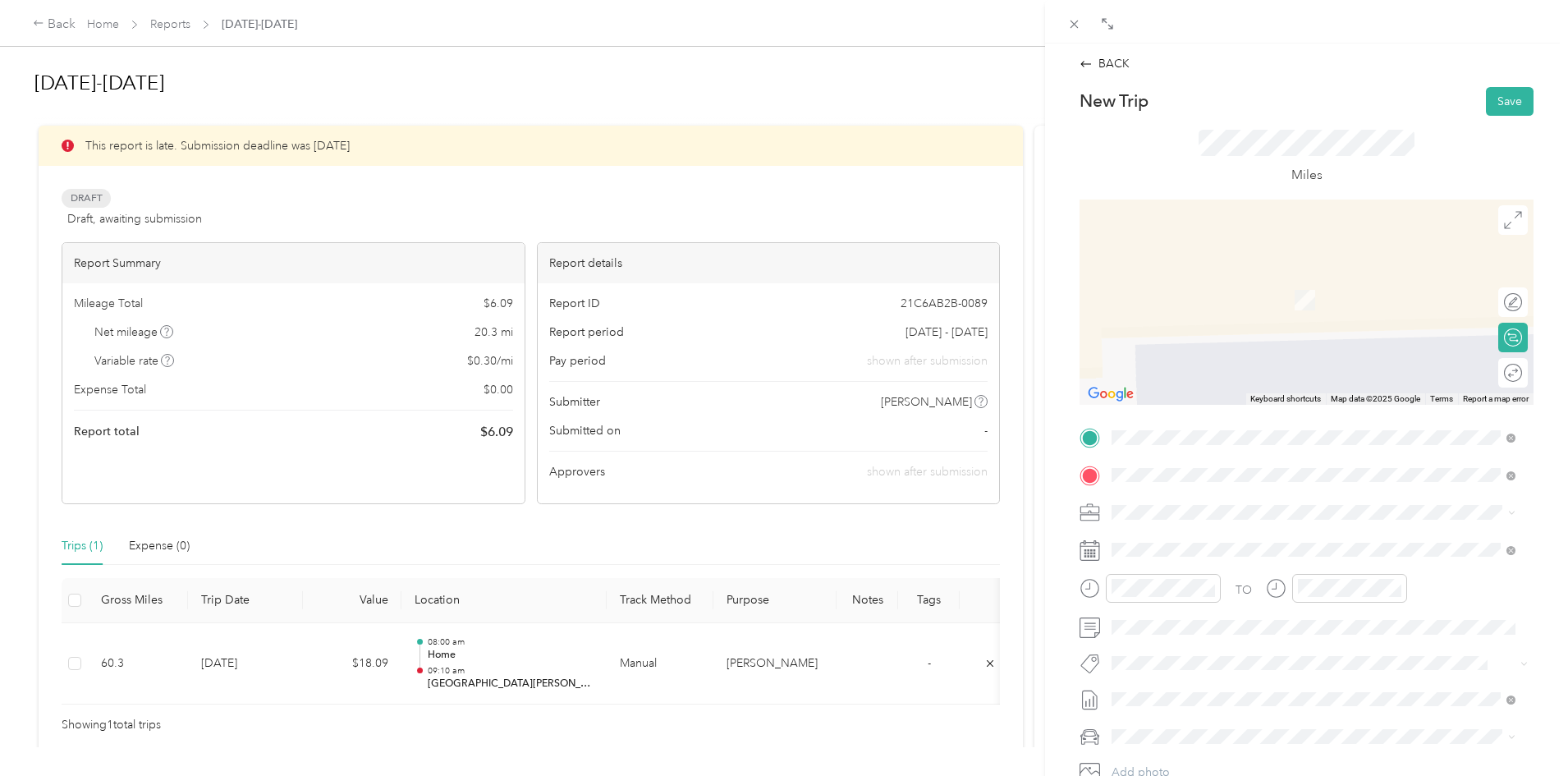
click at [1247, 561] on span "[STREET_ADDRESS]" at bounding box center [1195, 565] width 104 height 14
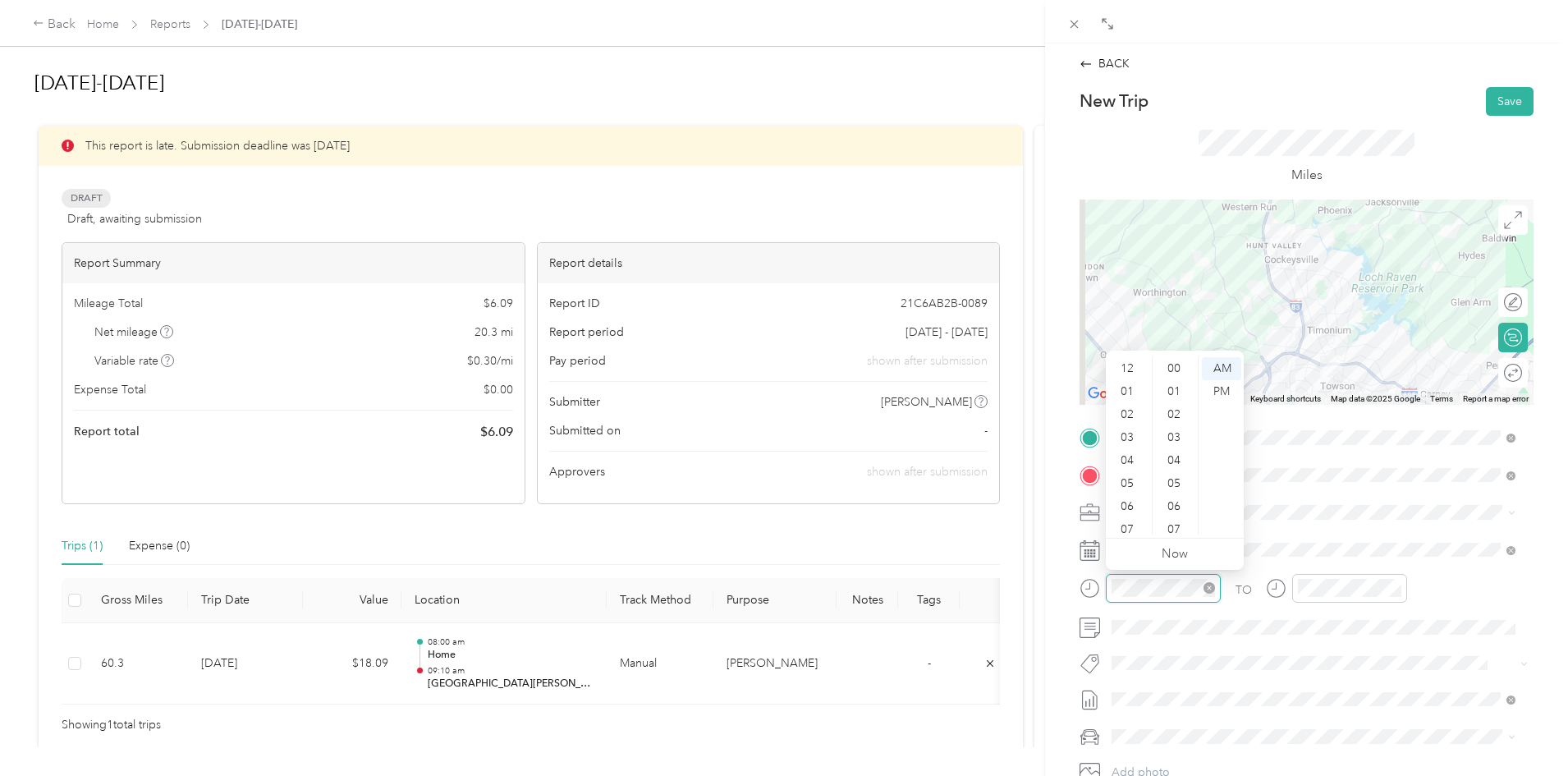
scroll to position [99, 0]
click at [1131, 479] on div "09" at bounding box center [1129, 477] width 40 height 23
click at [1173, 456] on div "30" at bounding box center [1175, 455] width 40 height 23
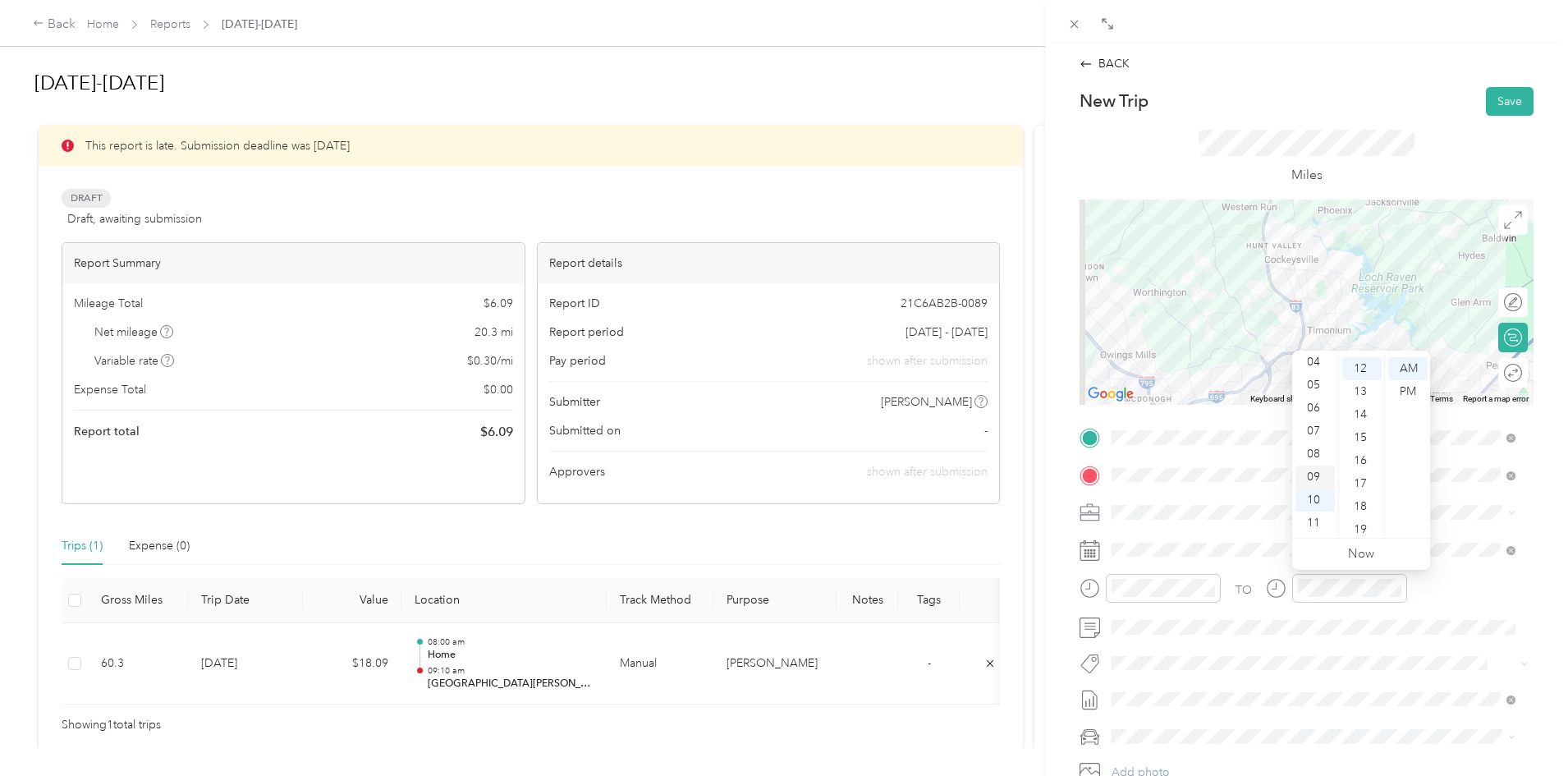
click at [1310, 477] on div "09" at bounding box center [1314, 477] width 40 height 23
click at [1366, 388] on div "45" at bounding box center [1362, 388] width 40 height 23
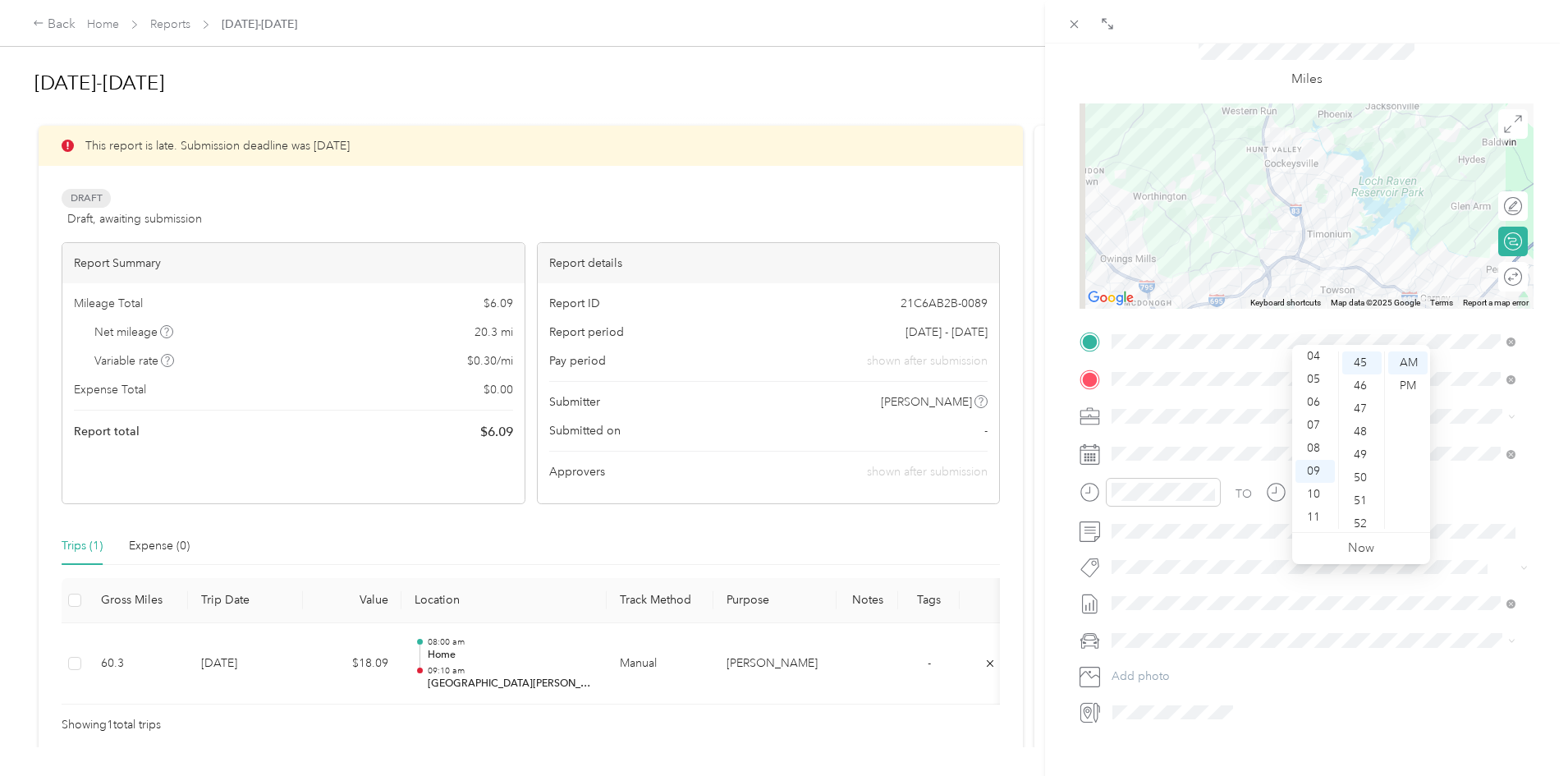
scroll to position [0, 0]
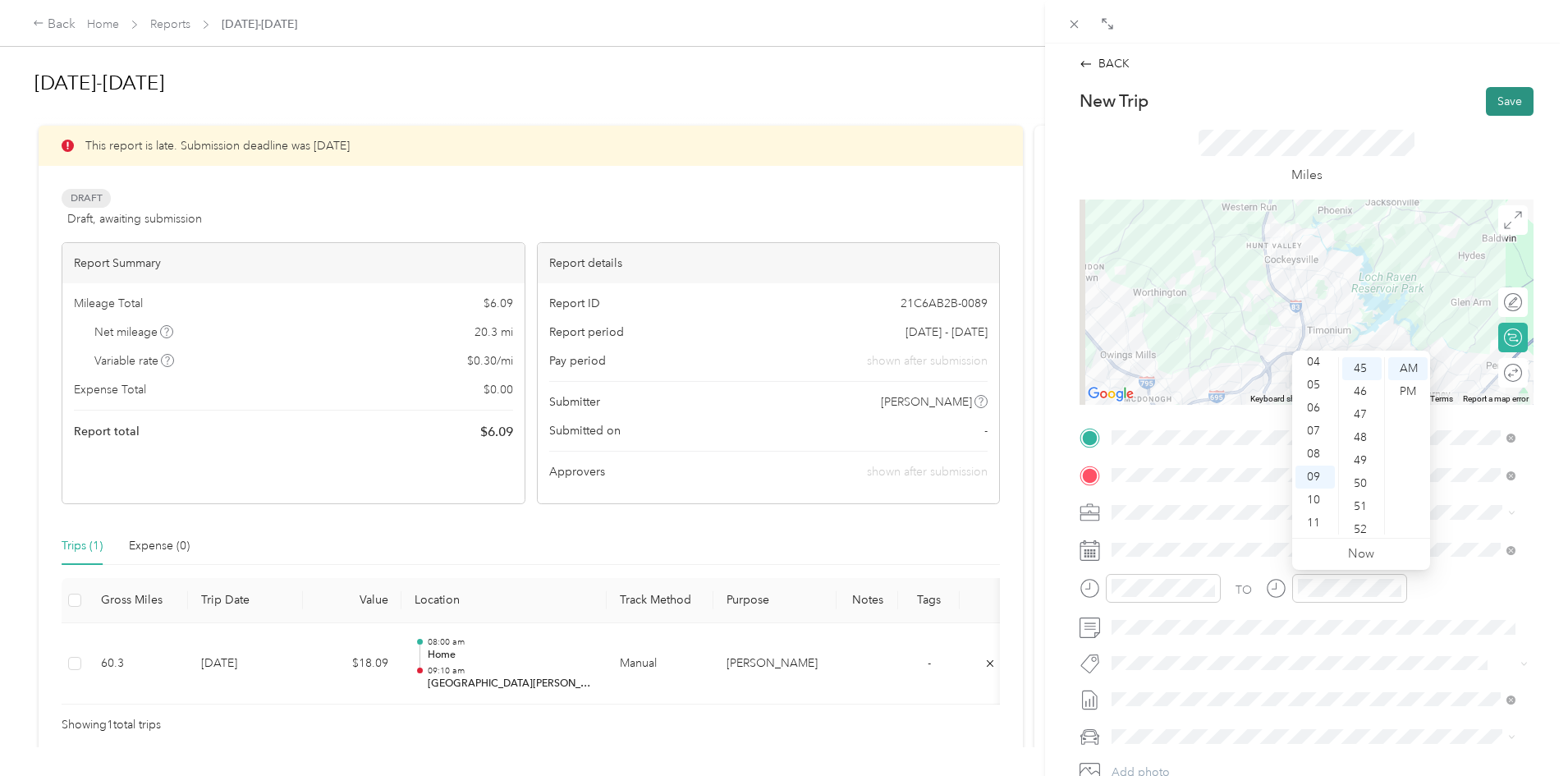
click at [1499, 103] on button "Save" at bounding box center [1510, 101] width 48 height 29
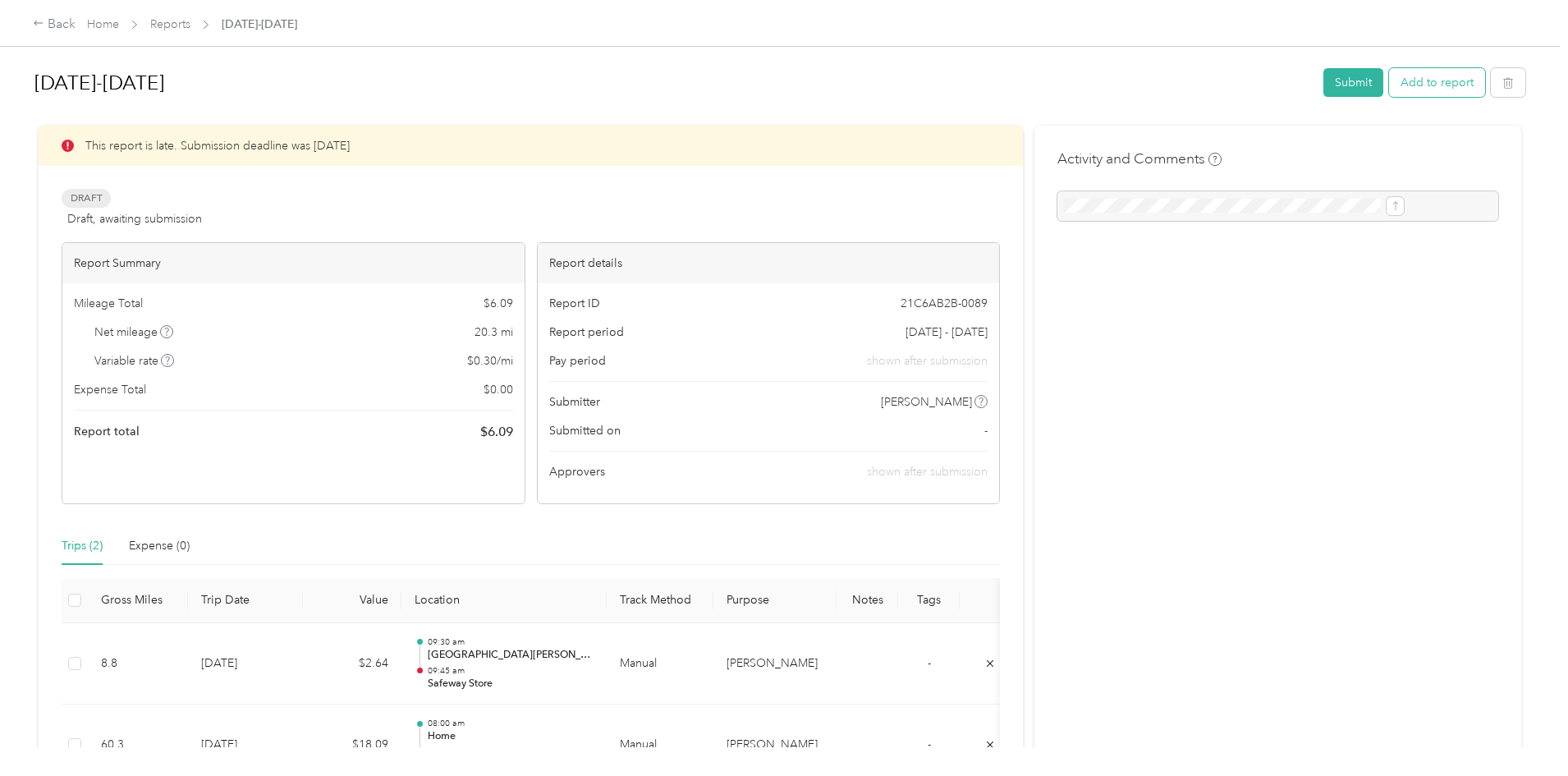
click at [1389, 81] on button "Add to report" at bounding box center [1437, 82] width 96 height 29
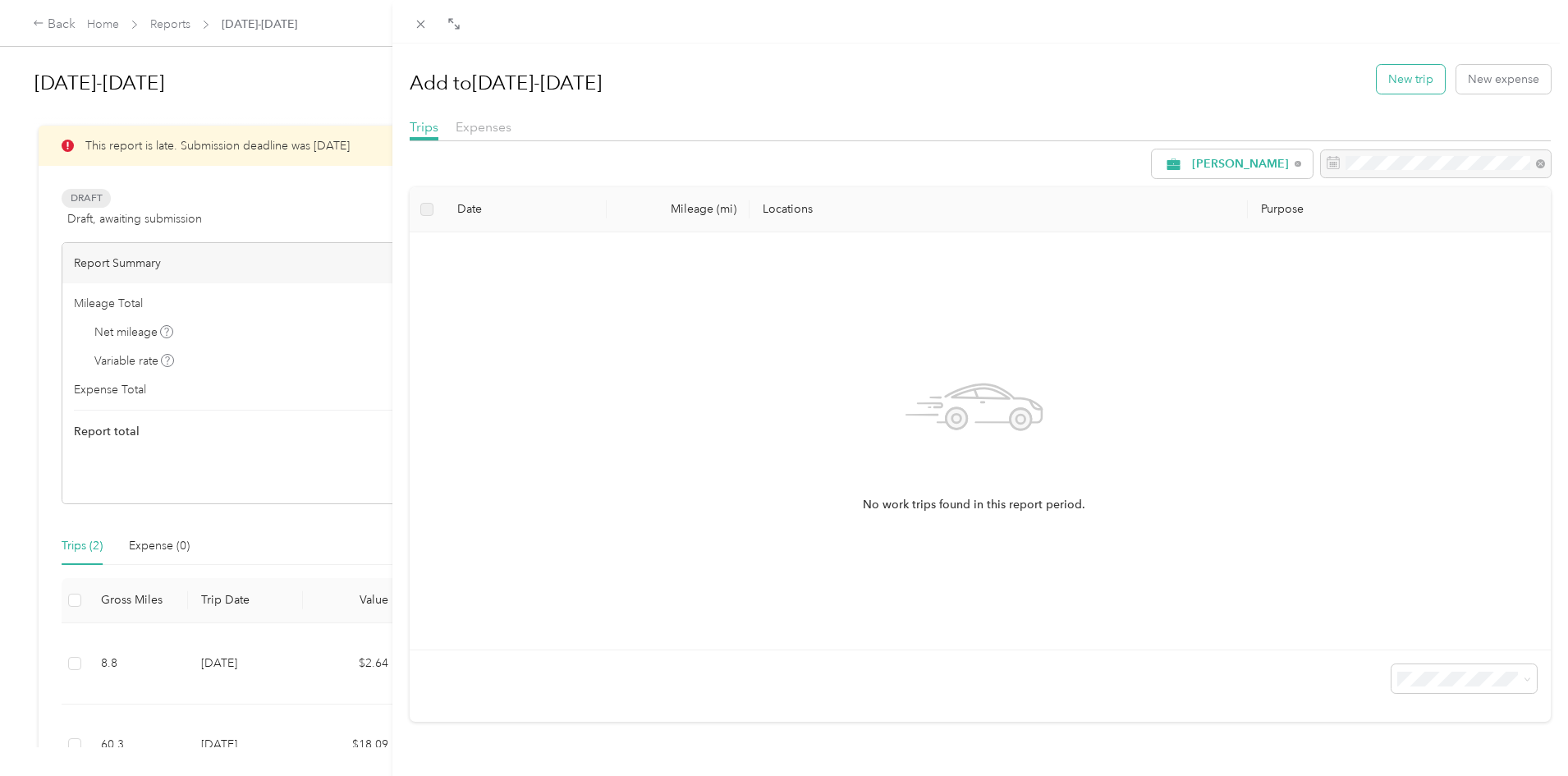
click at [1391, 78] on button "New trip" at bounding box center [1410, 79] width 68 height 29
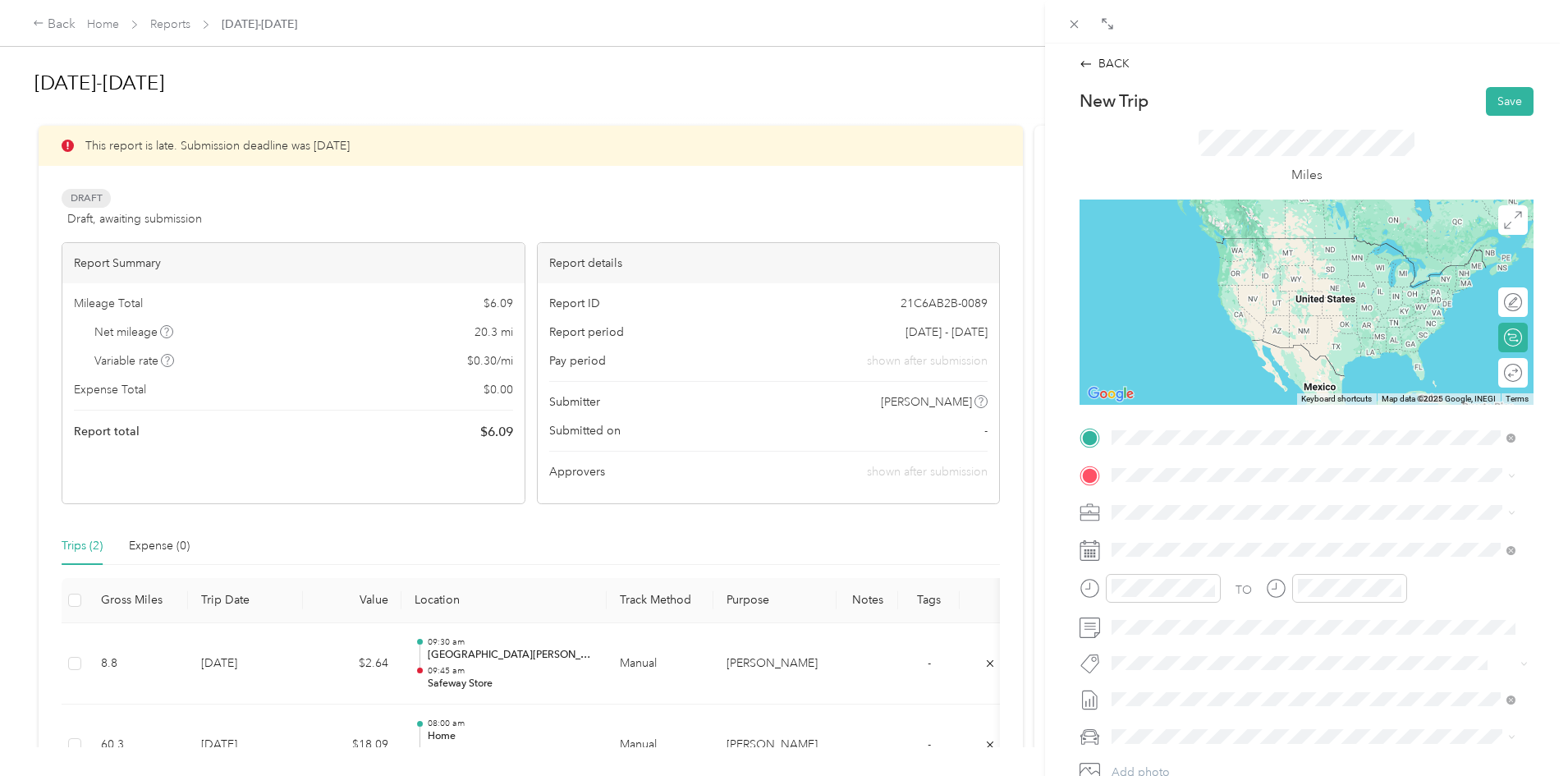
click at [1236, 526] on span "[STREET_ADDRESS]" at bounding box center [1195, 527] width 104 height 14
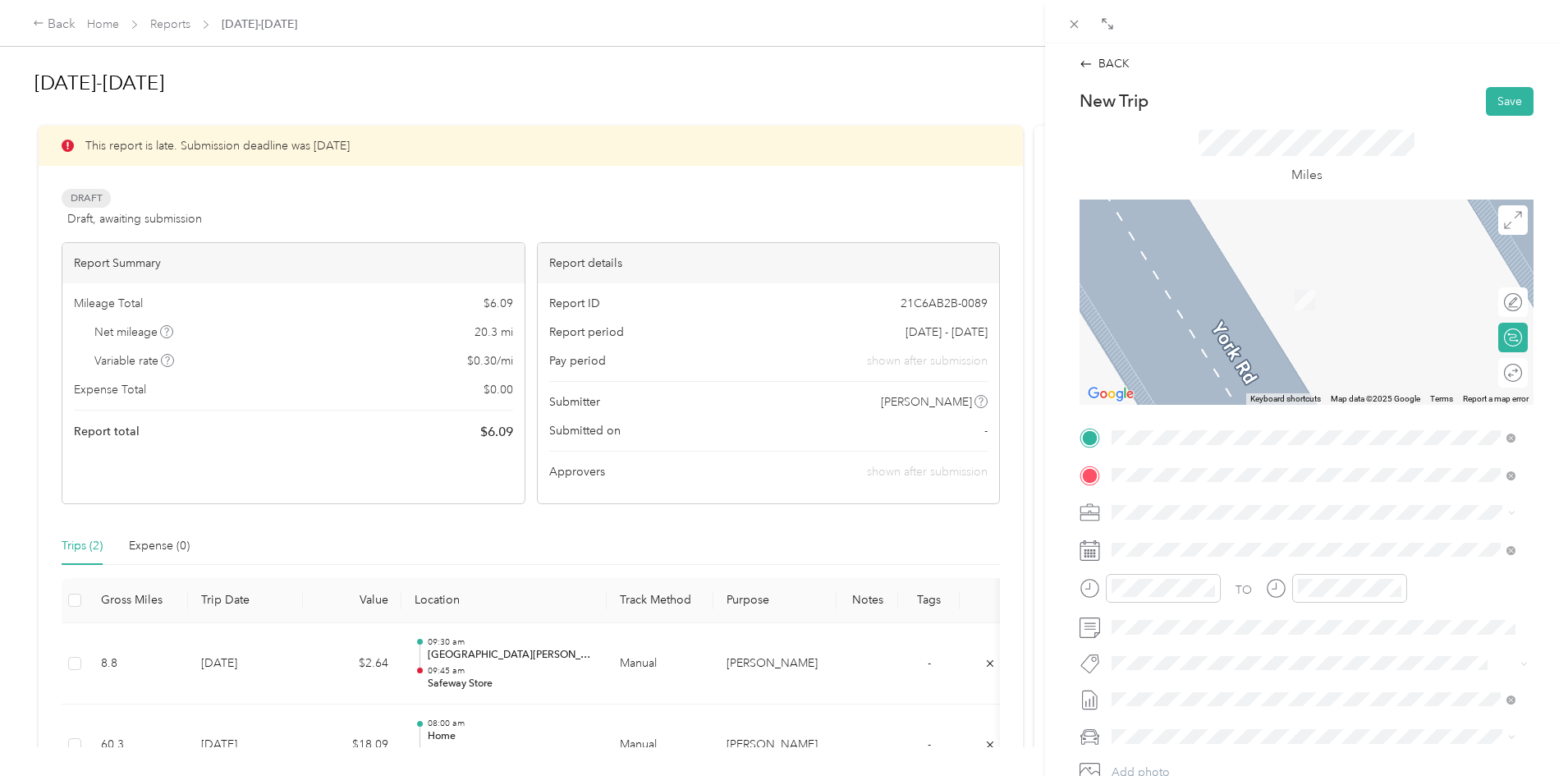
click at [1239, 558] on span "[STREET_ADDRESS][PERSON_NAME]" at bounding box center [1240, 565] width 195 height 14
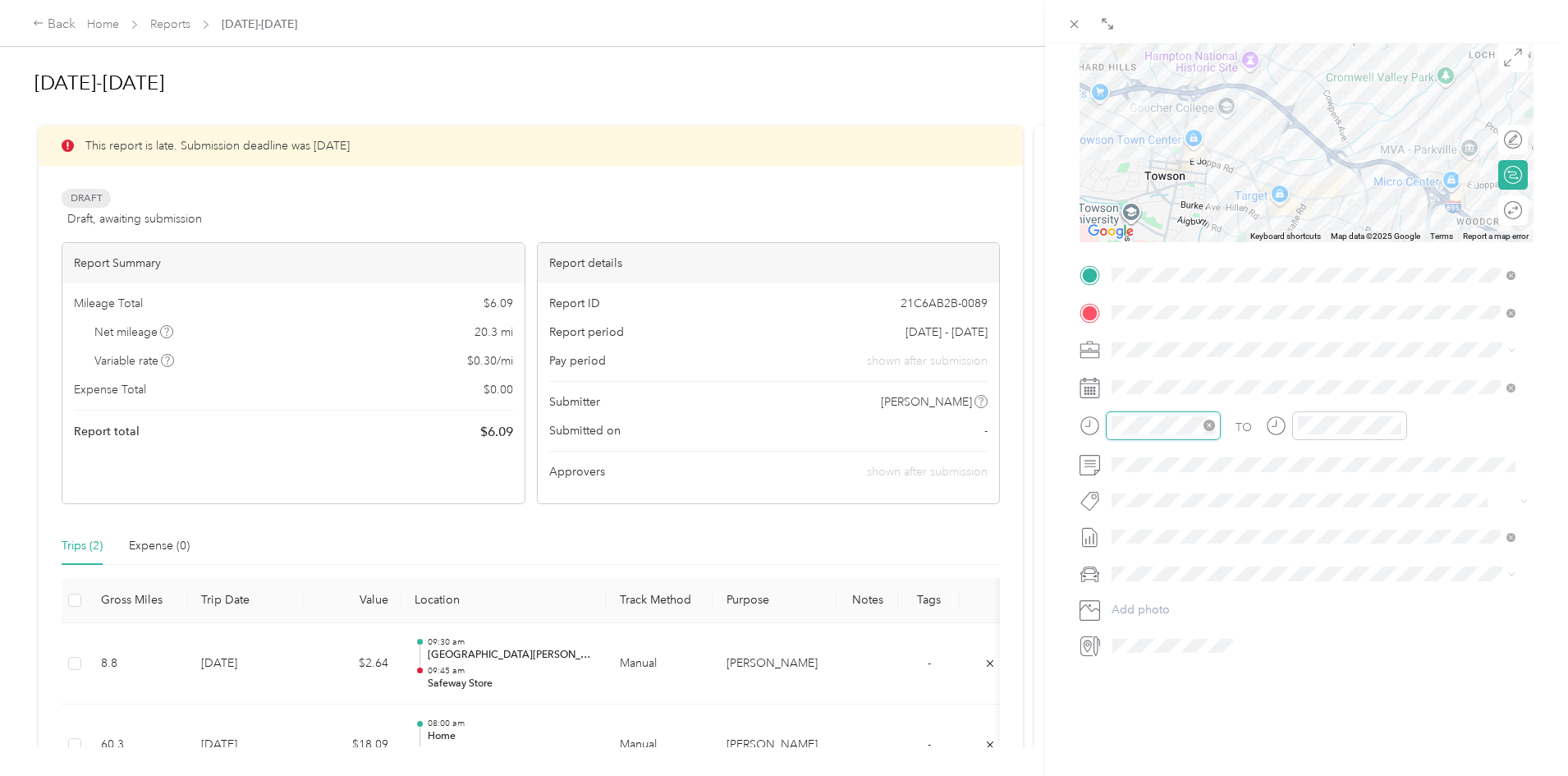
scroll to position [299, 0]
click at [1178, 506] on div "15" at bounding box center [1175, 506] width 40 height 23
click at [1359, 525] on div "30" at bounding box center [1362, 522] width 40 height 23
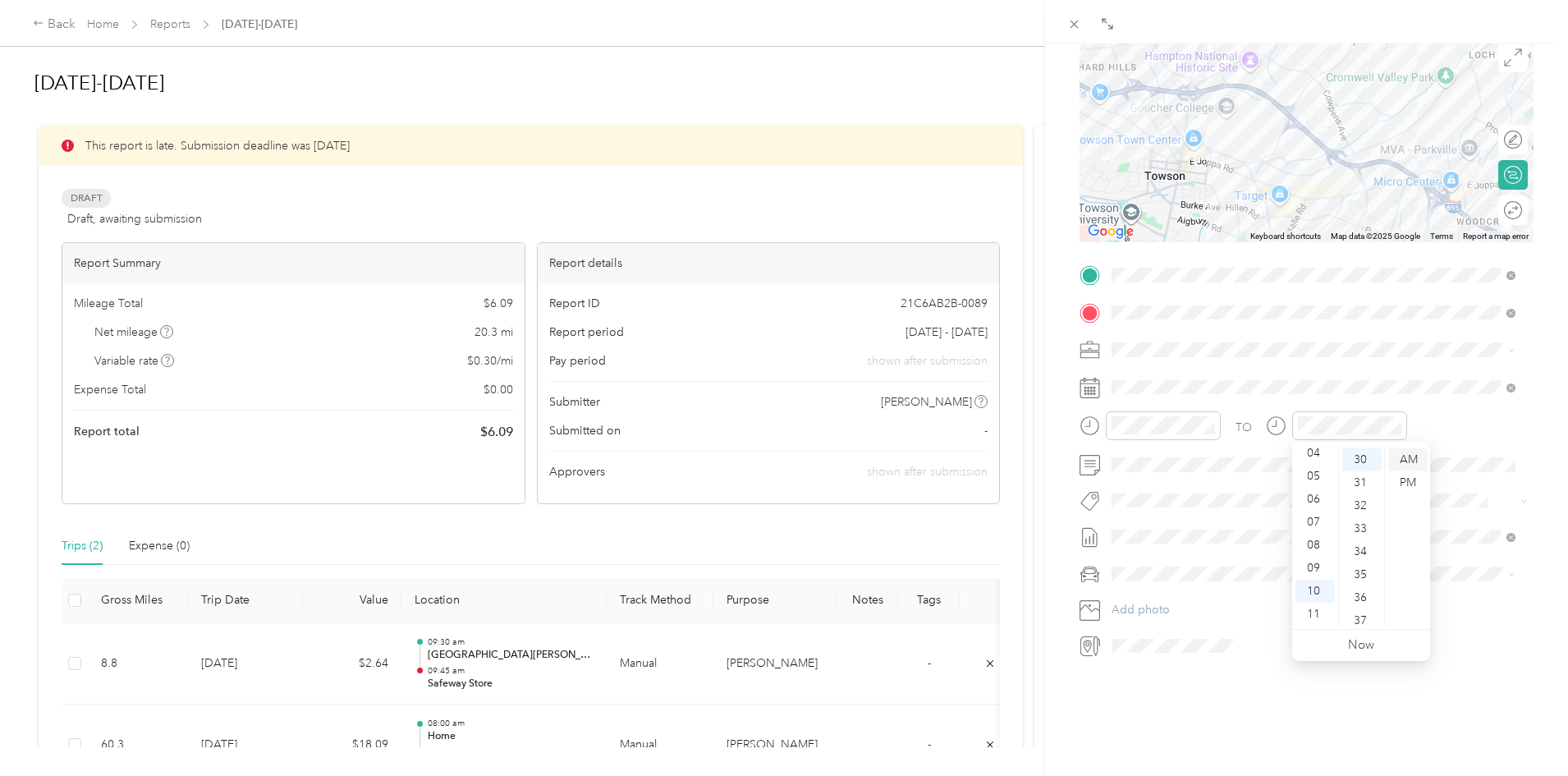
click at [1411, 463] on div "AM" at bounding box center [1408, 460] width 40 height 23
click at [1031, 469] on div "BACK New Trip Save This trip cannot be edited because it is either under review…" at bounding box center [784, 388] width 1568 height 776
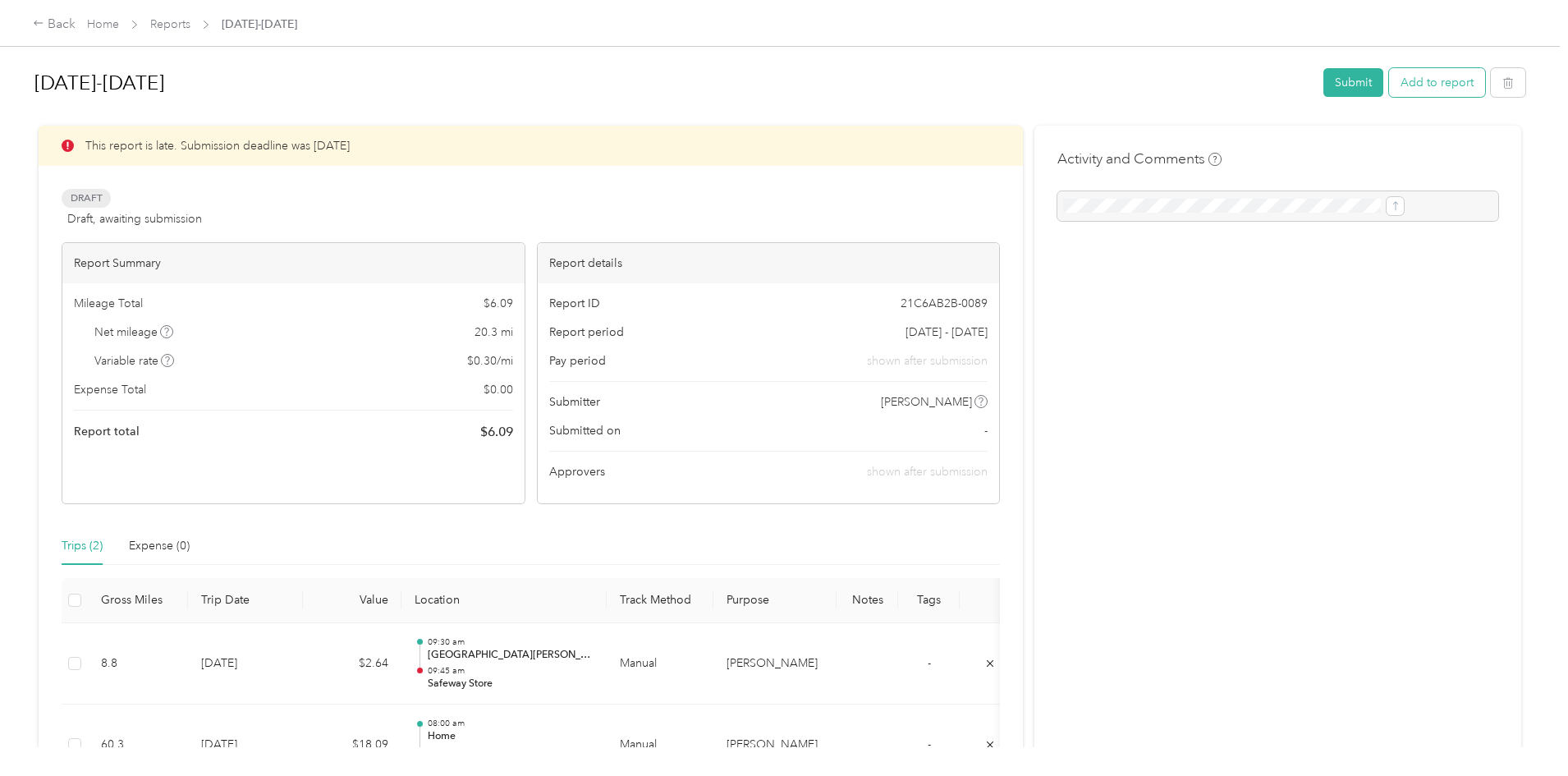
click at [1389, 79] on button "Add to report" at bounding box center [1437, 82] width 96 height 29
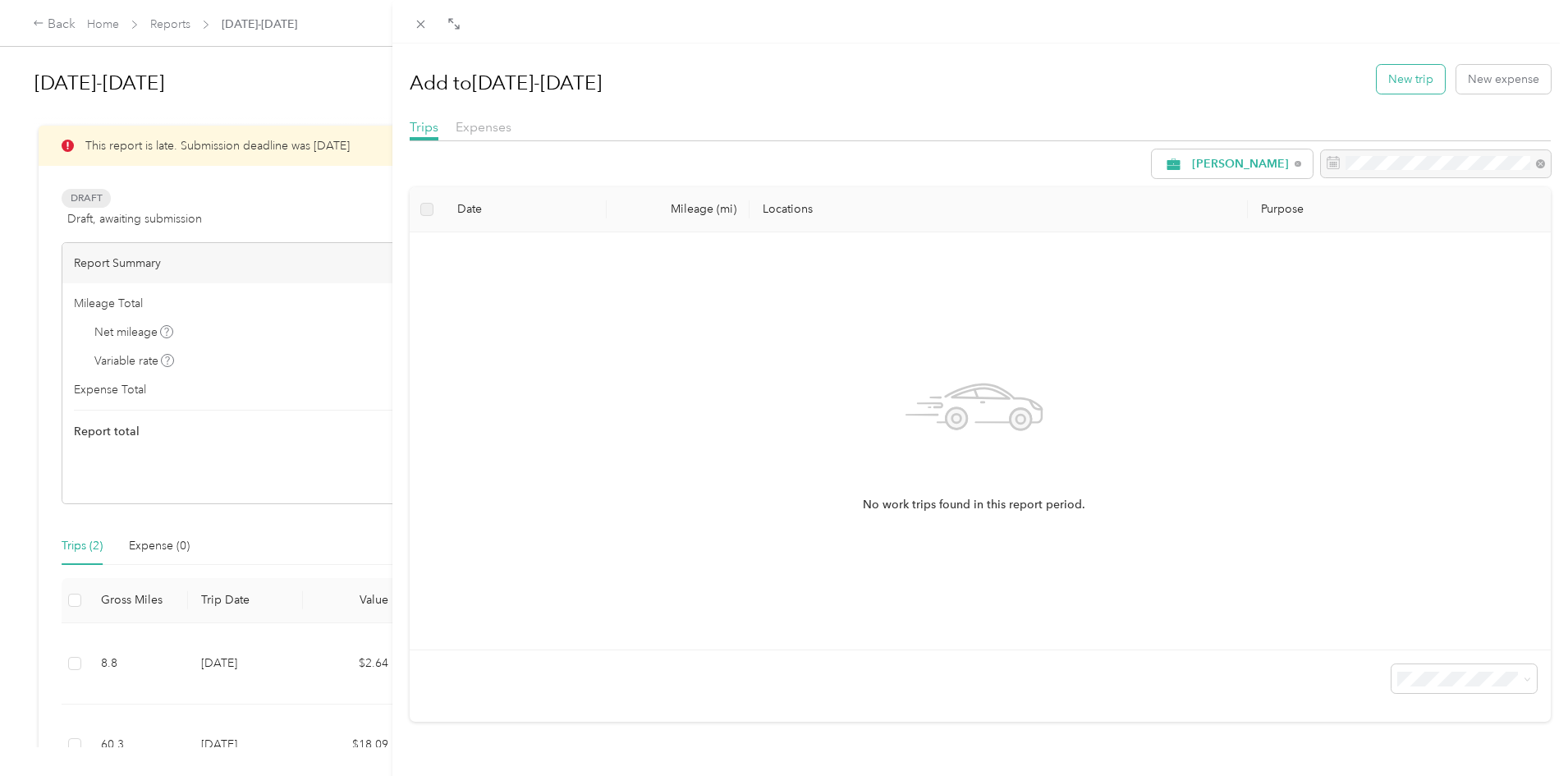
click at [1406, 85] on button "New trip" at bounding box center [1410, 79] width 68 height 29
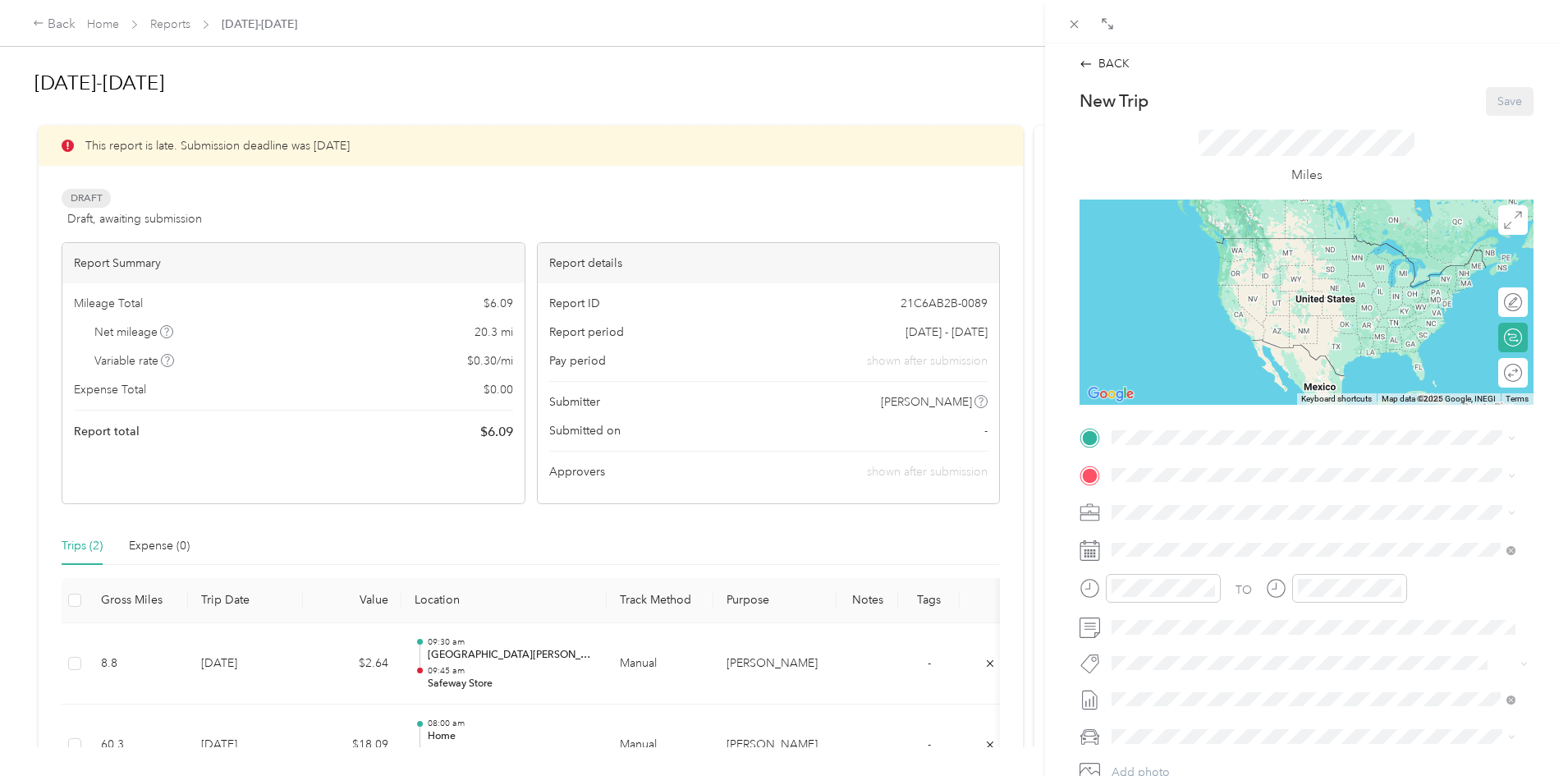
click at [1005, 418] on div "BACK New Trip Save This trip cannot be edited because it is either under review…" at bounding box center [784, 388] width 1568 height 776
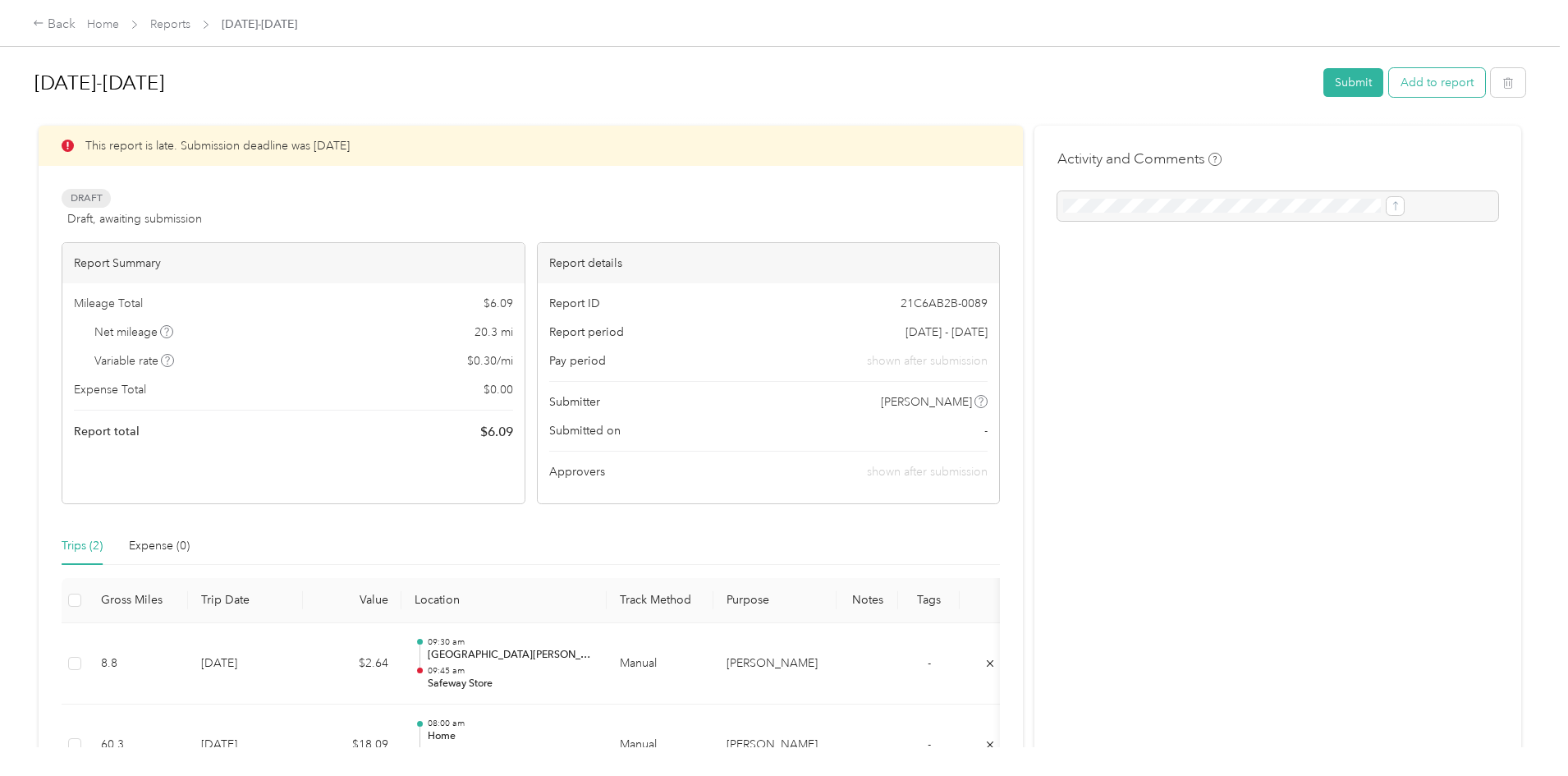
click at [1389, 85] on button "Add to report" at bounding box center [1437, 82] width 96 height 29
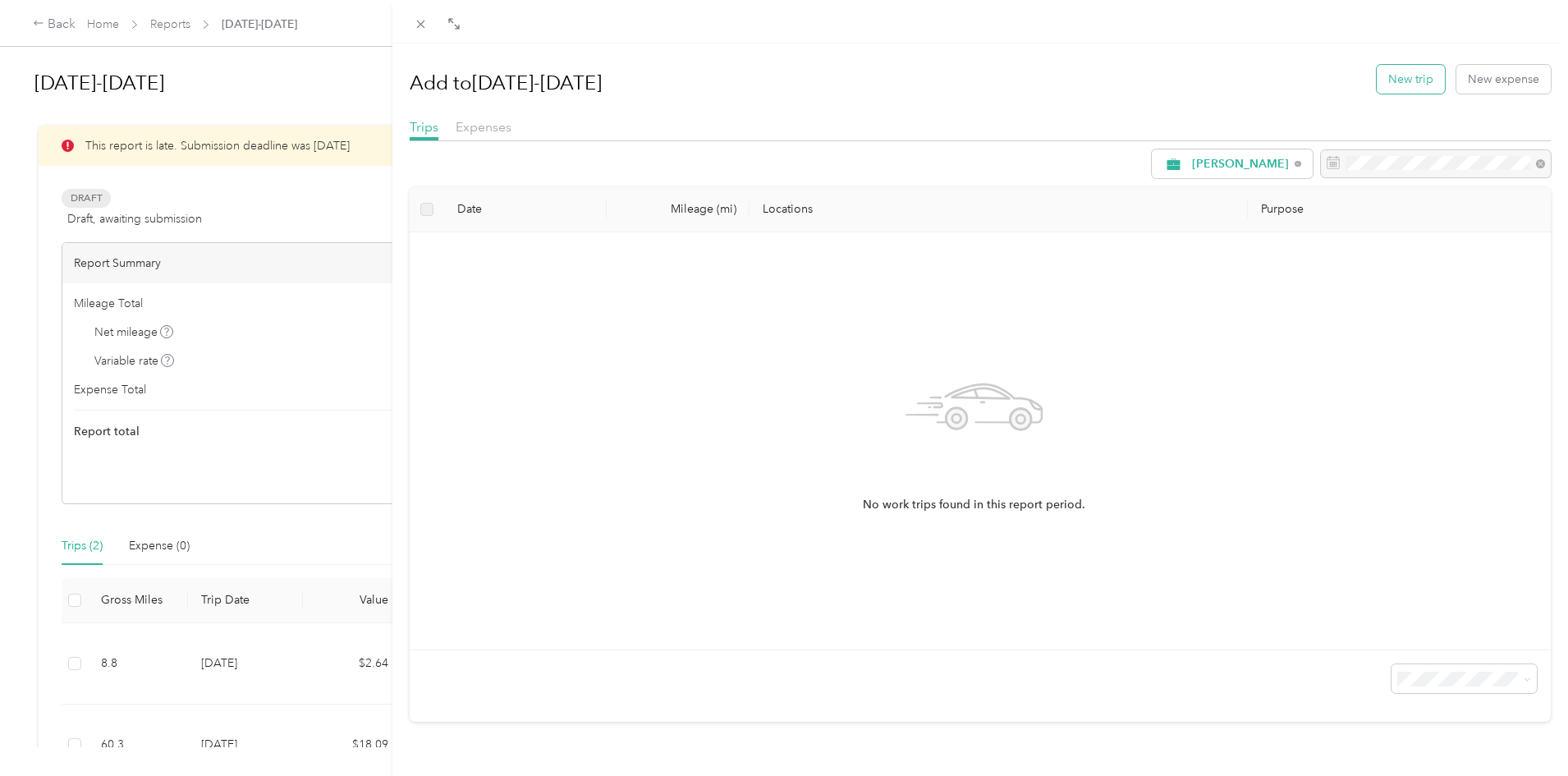
click at [1388, 85] on button "New trip" at bounding box center [1410, 79] width 68 height 29
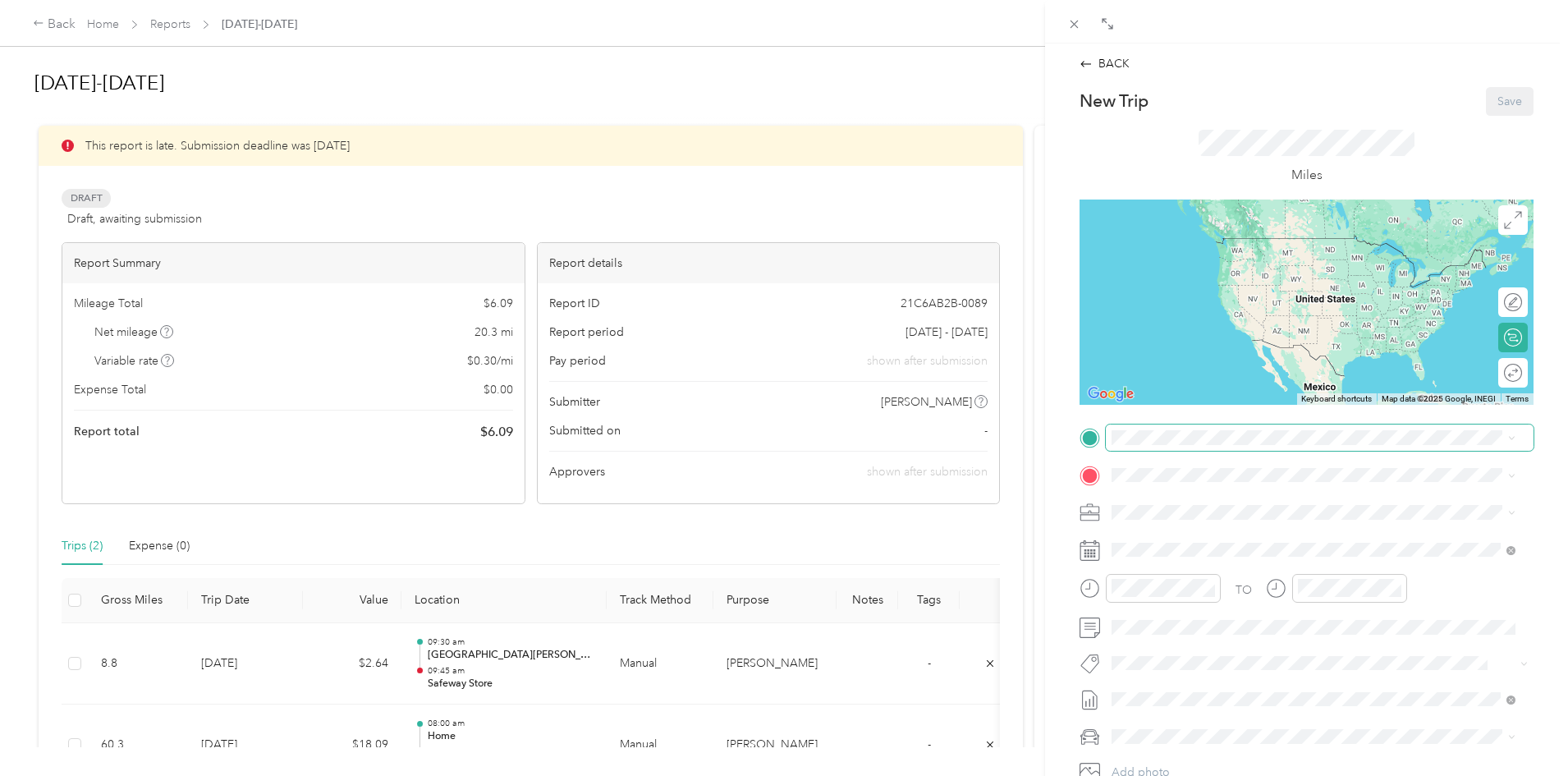
click at [1168, 447] on span at bounding box center [1320, 438] width 428 height 26
click at [1216, 528] on div "TEAM Safeway Store [STREET_ADDRESS][PERSON_NAME]" at bounding box center [1314, 515] width 393 height 46
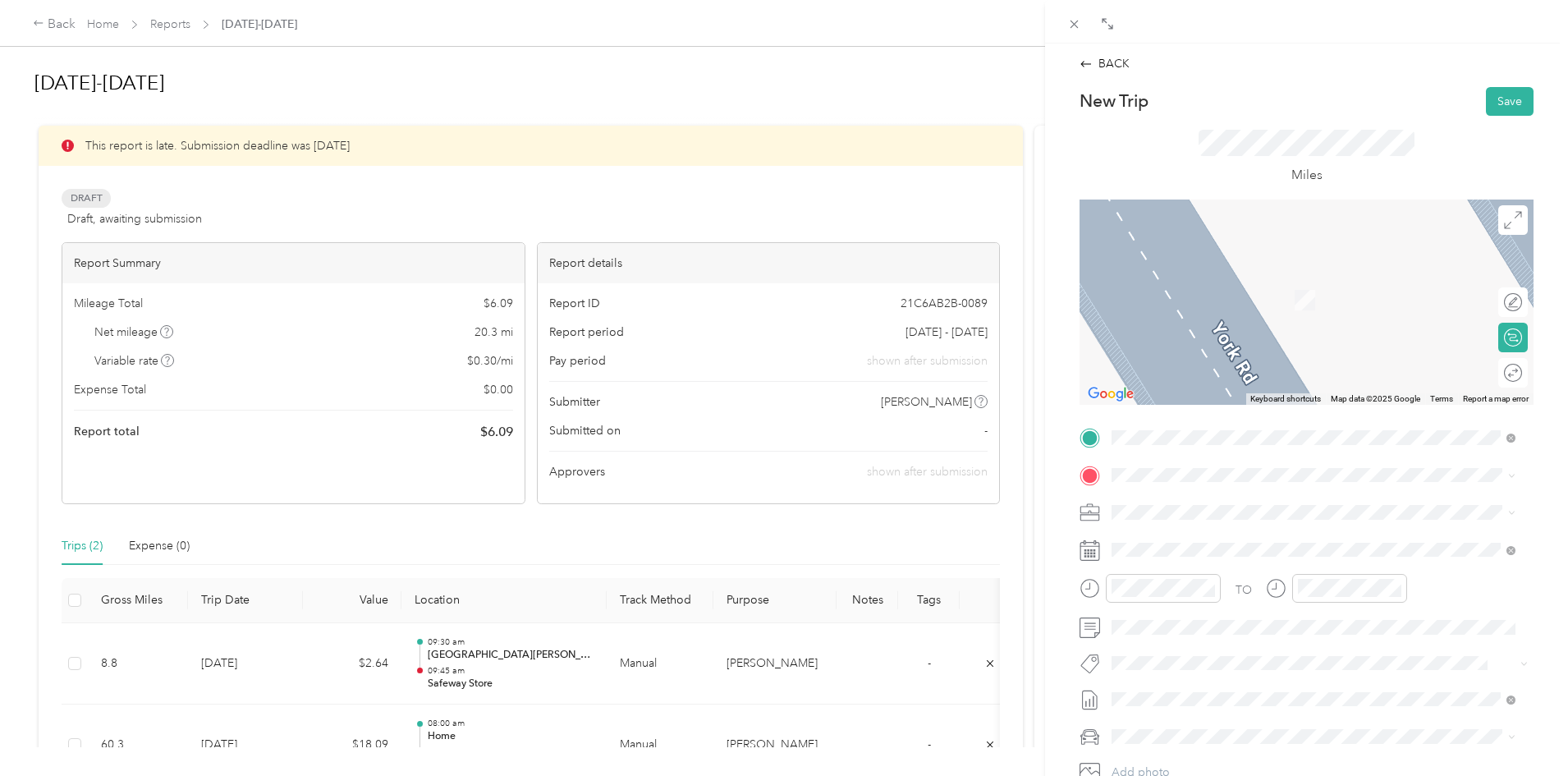
click at [1279, 561] on span "[STREET_ADDRESS][PERSON_NAME]" at bounding box center [1240, 561] width 195 height 14
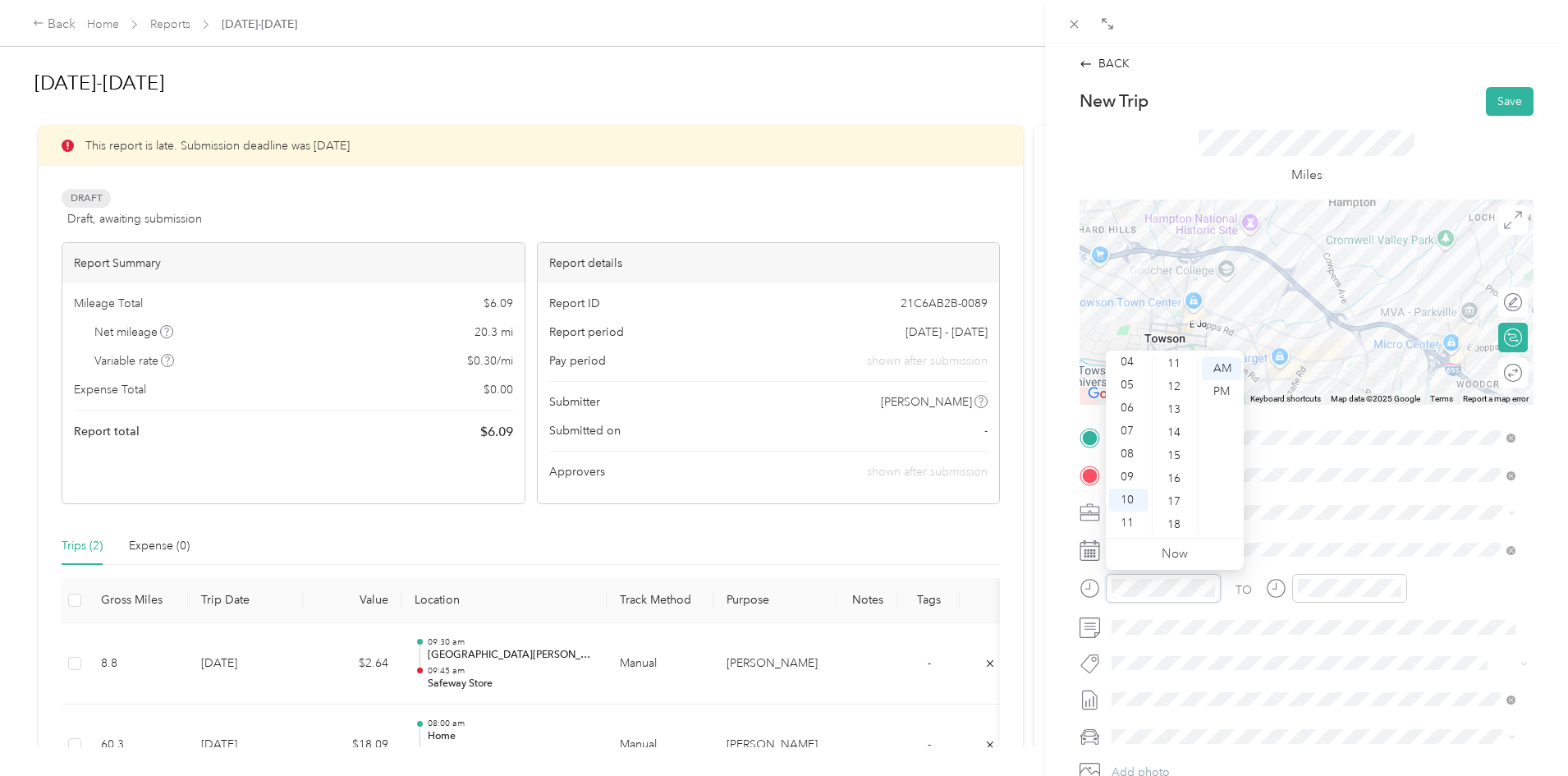
scroll to position [237, 0]
click at [1175, 473] on div "15" at bounding box center [1175, 477] width 40 height 23
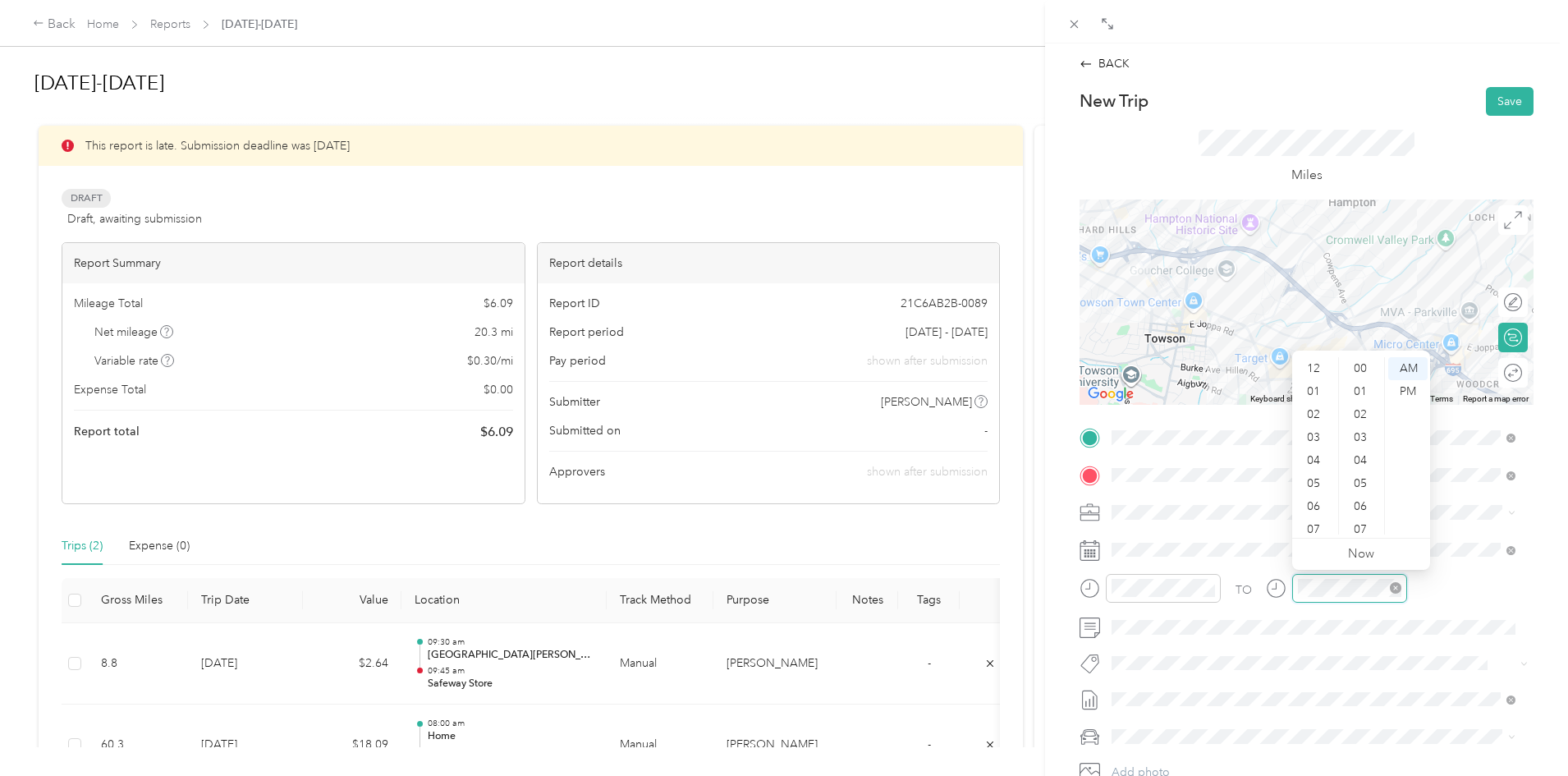
scroll to position [99, 0]
click at [1309, 525] on div "11" at bounding box center [1314, 523] width 40 height 23
click at [1366, 364] on div "00" at bounding box center [1362, 369] width 40 height 23
click at [1406, 367] on div "AM" at bounding box center [1408, 369] width 40 height 23
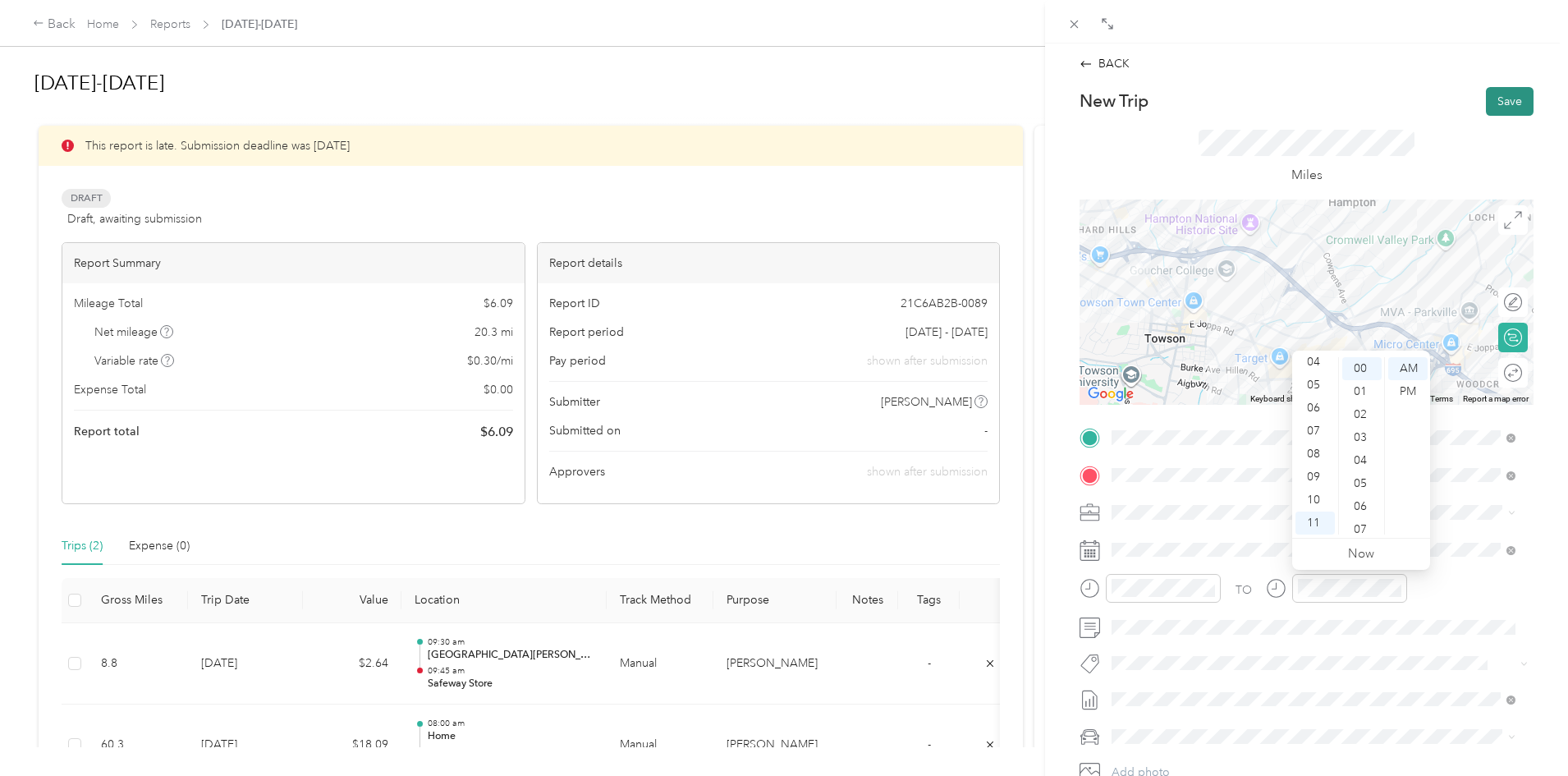
click at [1497, 105] on button "Save" at bounding box center [1510, 101] width 48 height 29
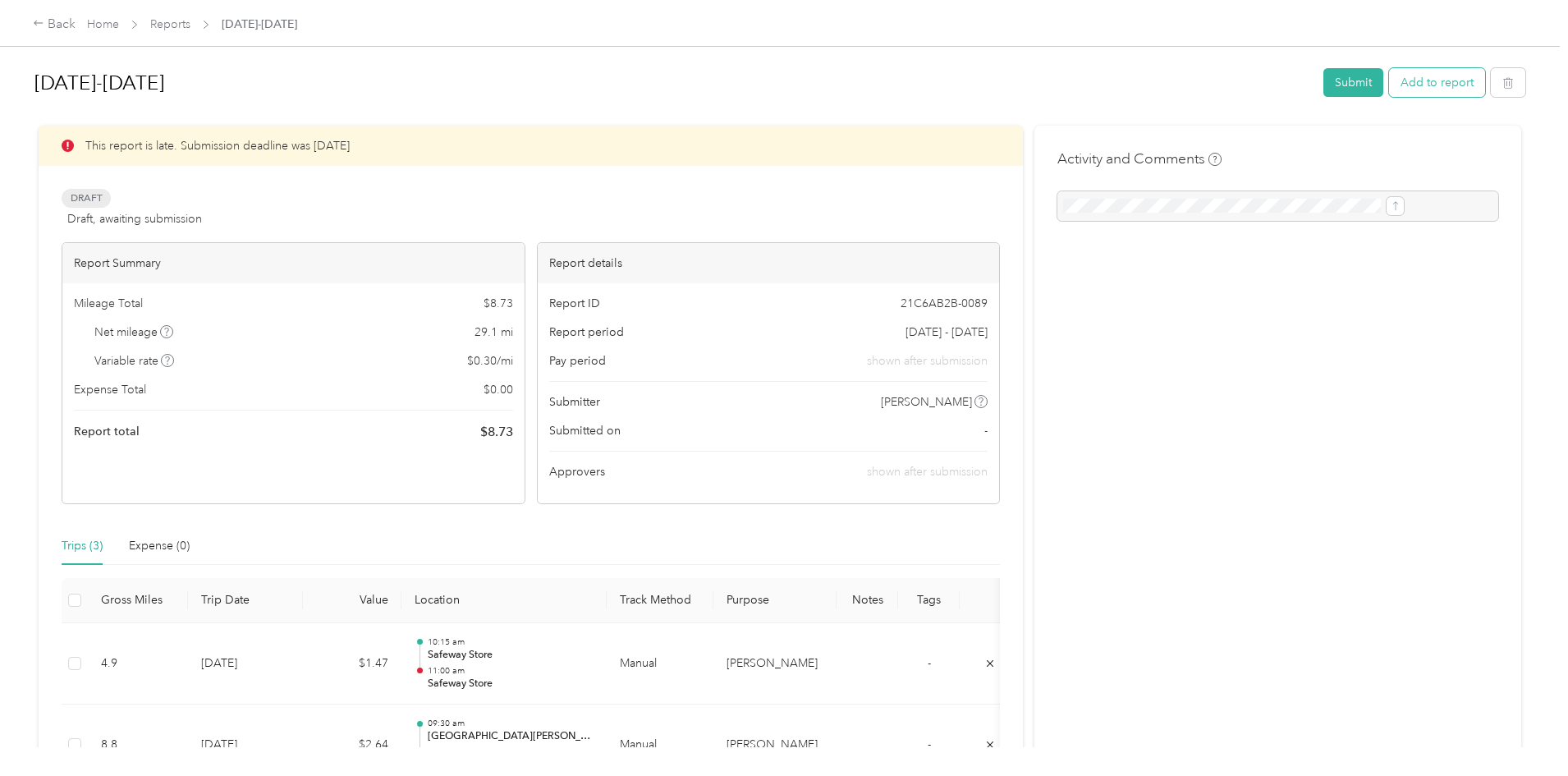
click at [1389, 88] on button "Add to report" at bounding box center [1437, 82] width 96 height 29
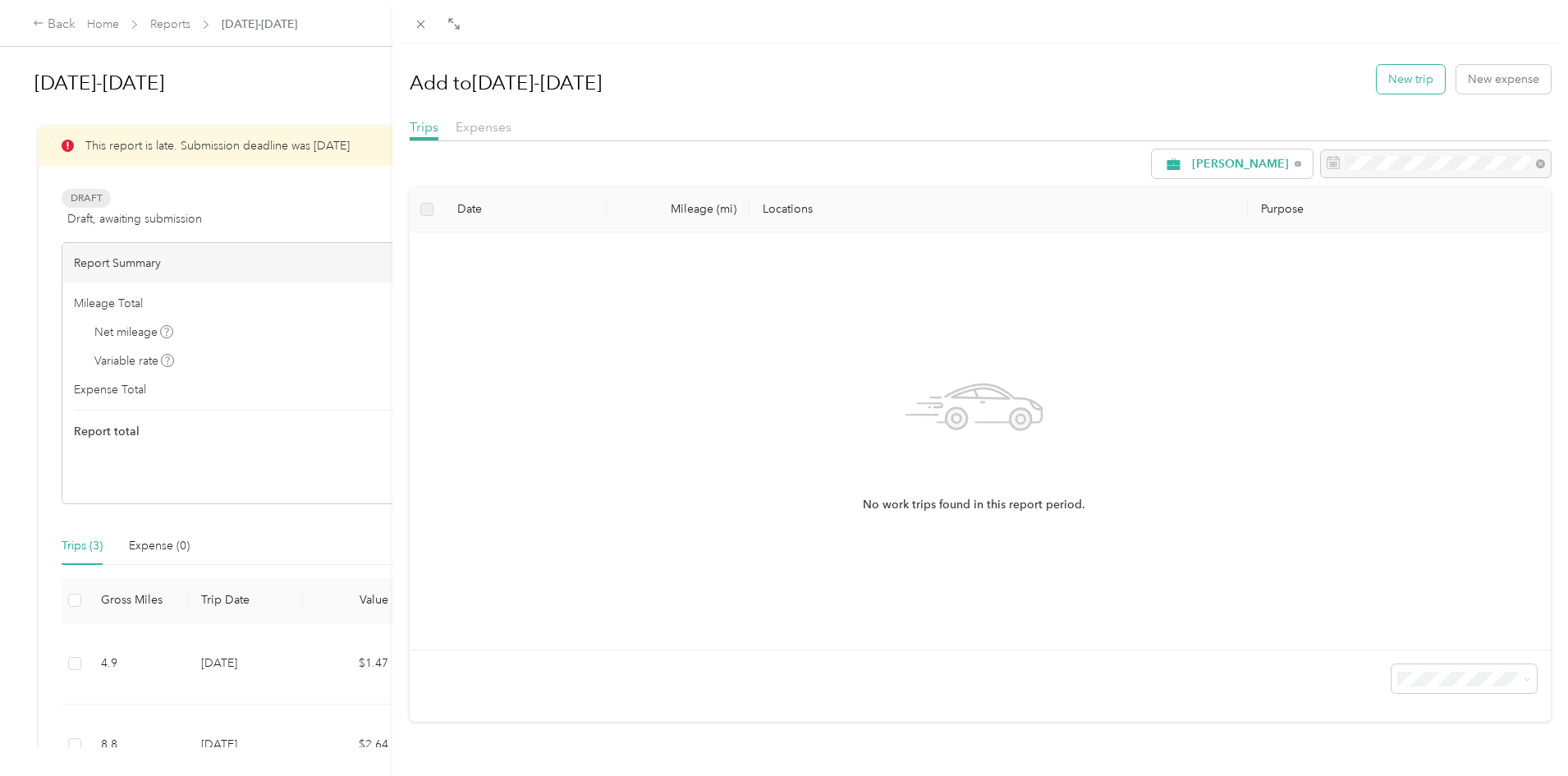
click at [1382, 86] on button "New trip" at bounding box center [1410, 79] width 68 height 29
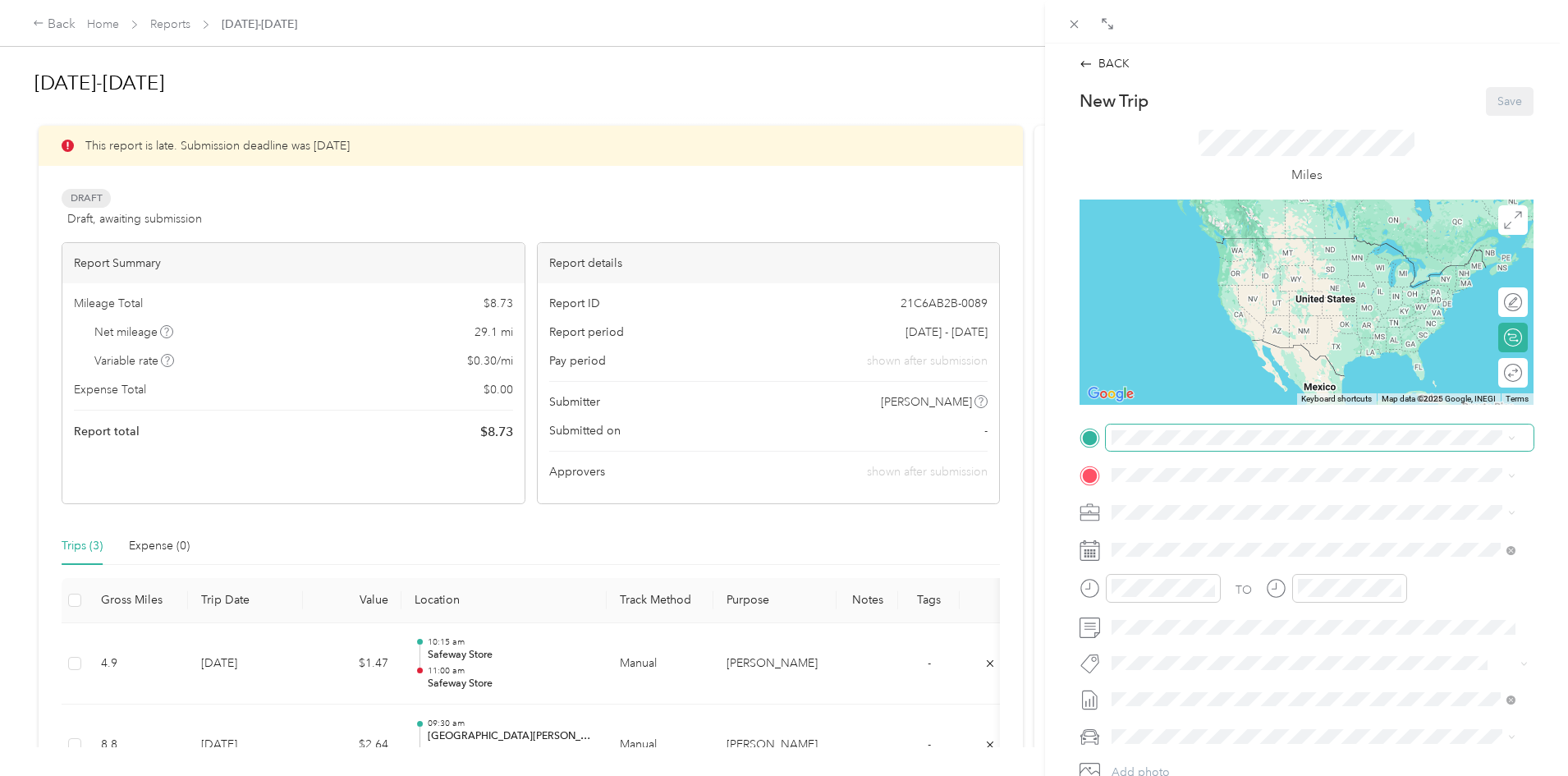
click at [1269, 430] on span at bounding box center [1320, 438] width 428 height 26
click at [1267, 628] on div "TEAM Safeway Store [STREET_ADDRESS][PERSON_NAME]" at bounding box center [1240, 625] width 195 height 41
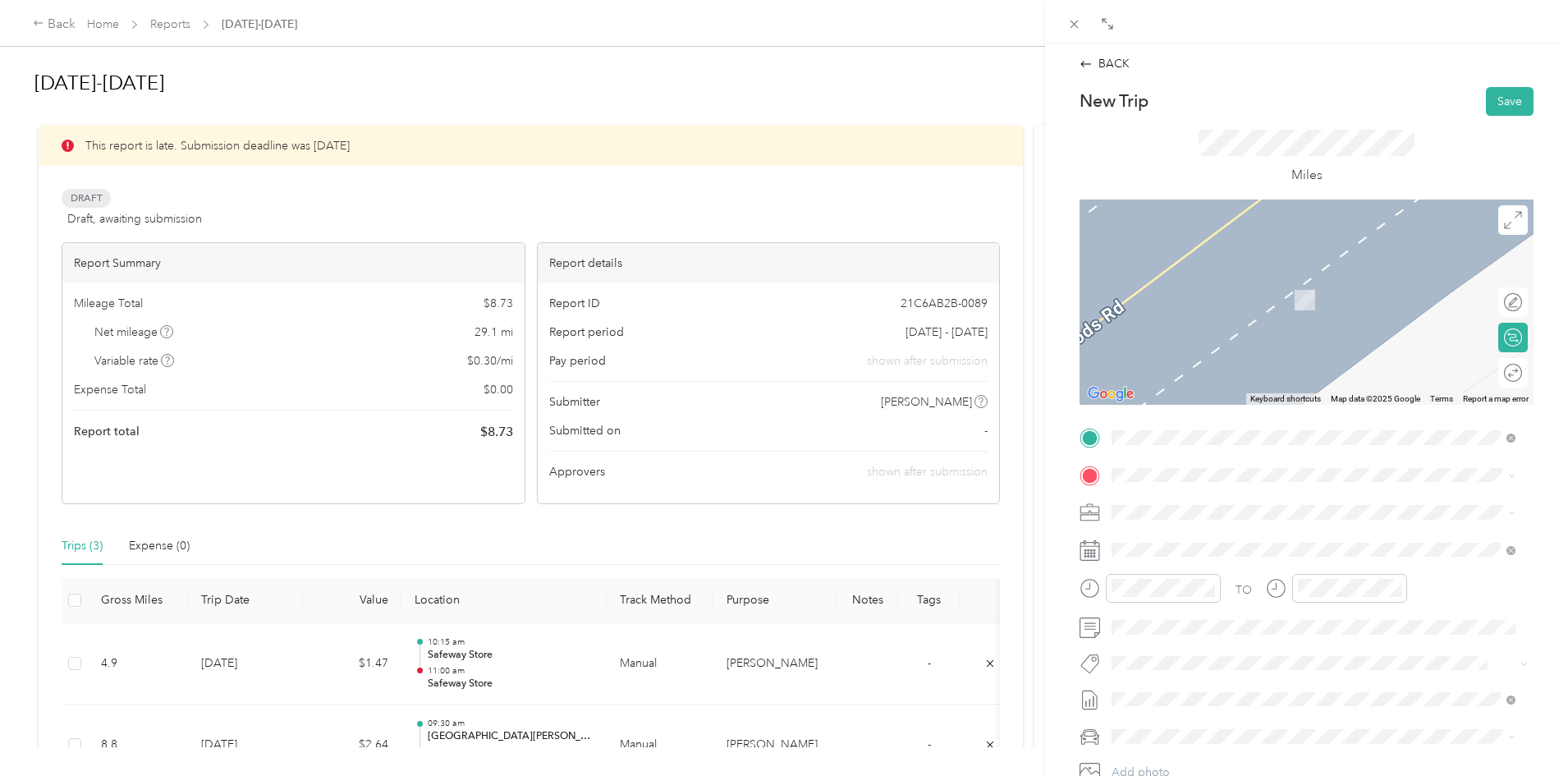
click at [1281, 549] on div "TEAM Safeway Store [STREET_ADDRESS][PERSON_NAME]" at bounding box center [1240, 552] width 195 height 41
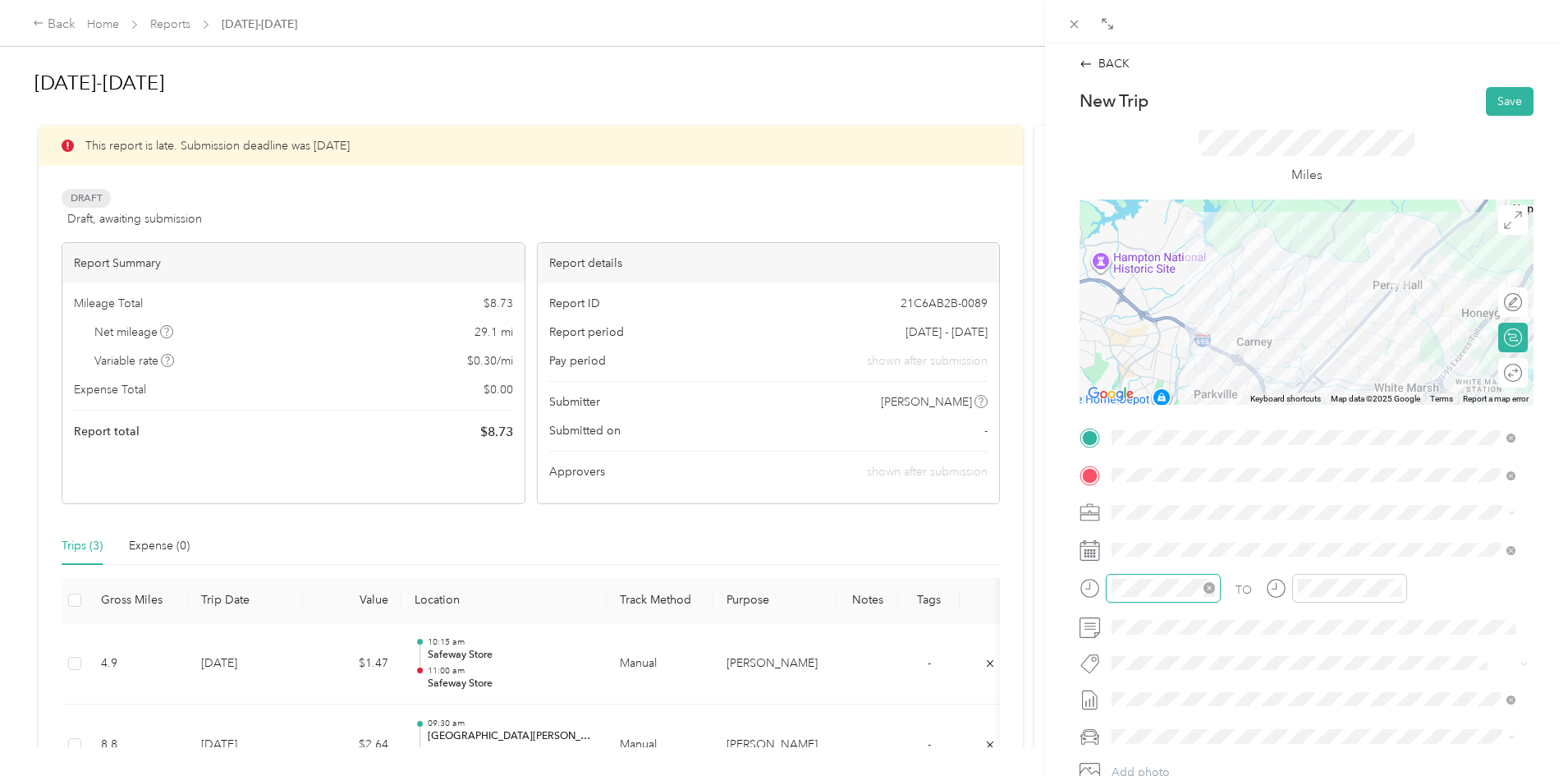
scroll to position [99, 0]
click at [1129, 524] on div "11" at bounding box center [1129, 523] width 40 height 23
click at [1176, 389] on div "30" at bounding box center [1175, 388] width 40 height 23
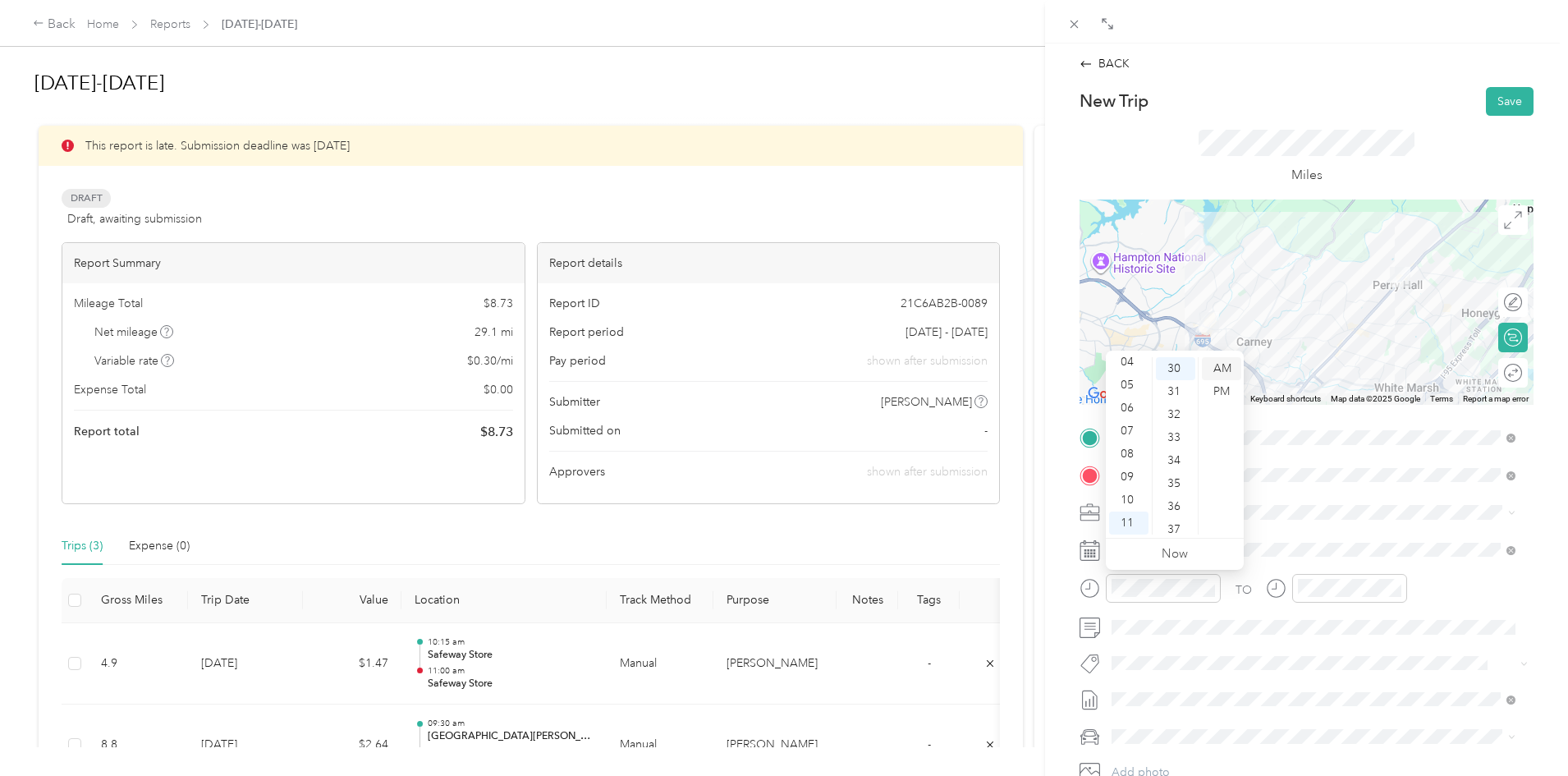
click at [1219, 370] on div "AM" at bounding box center [1221, 369] width 40 height 23
click at [1316, 526] on div "11" at bounding box center [1314, 523] width 40 height 23
click at [1360, 407] on div "45" at bounding box center [1362, 405] width 40 height 23
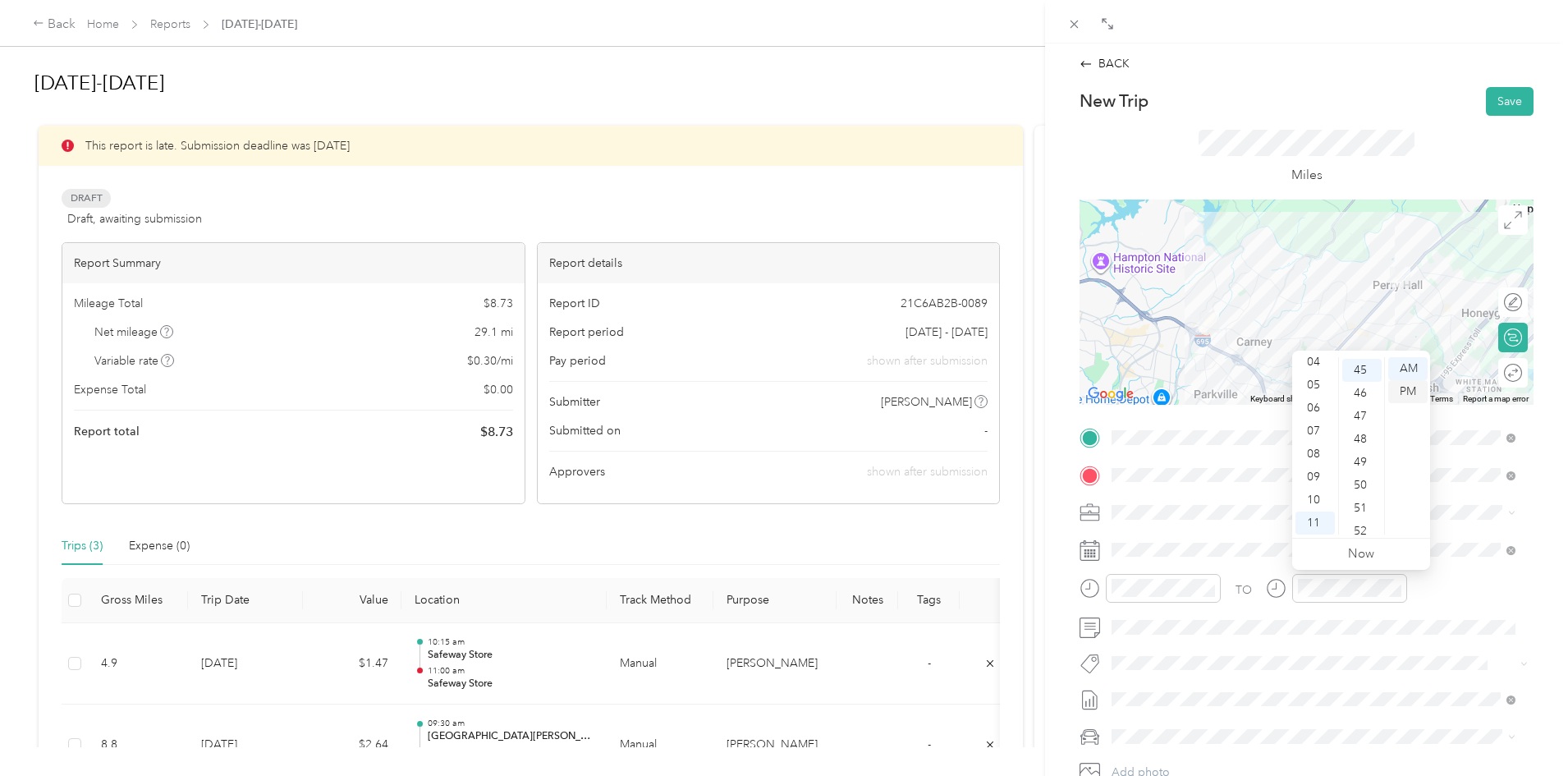
scroll to position [1035, 0]
click at [1413, 368] on div "AM" at bounding box center [1408, 369] width 40 height 23
click at [1492, 100] on button "Save" at bounding box center [1510, 101] width 48 height 29
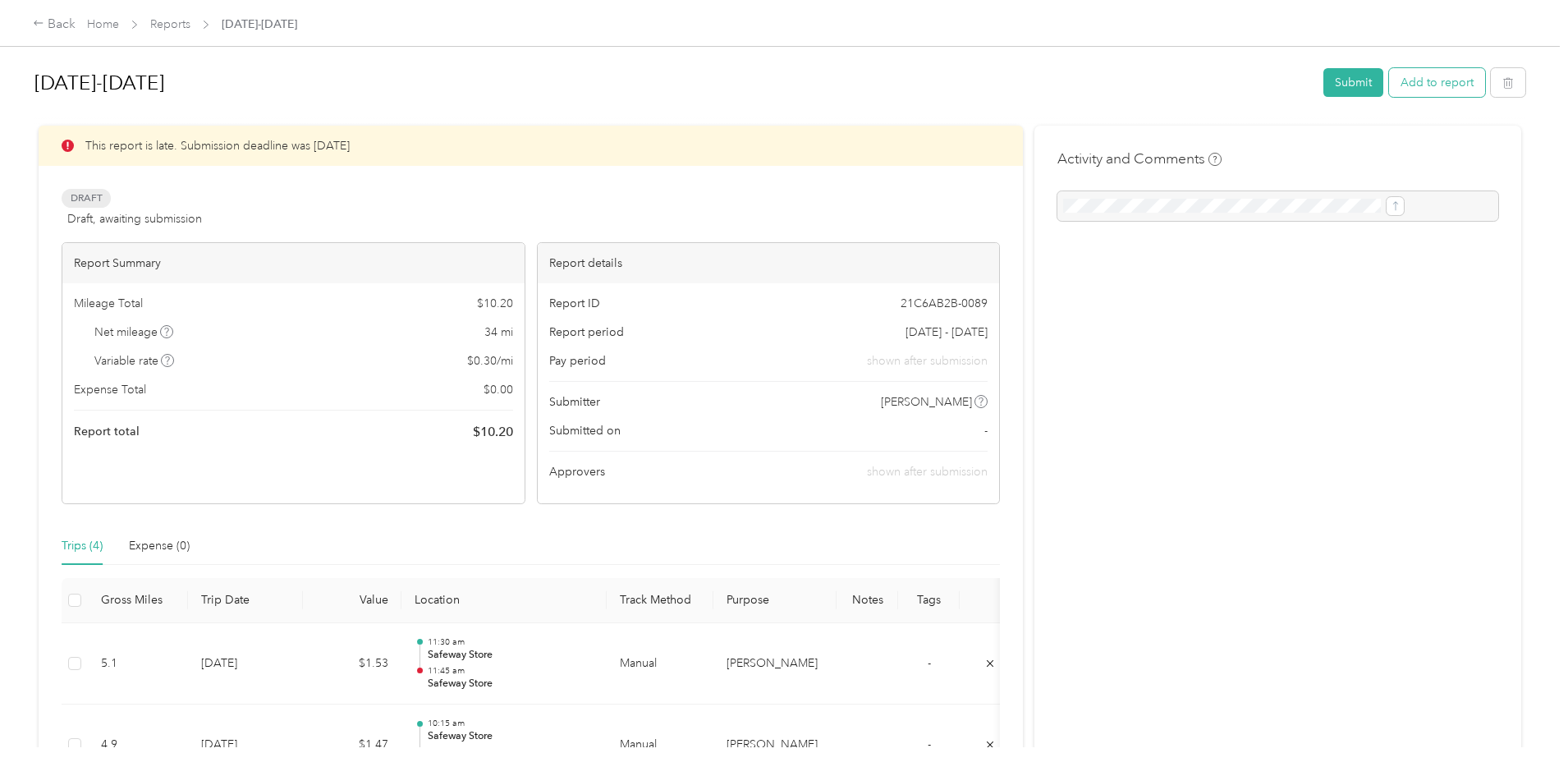
click at [1389, 85] on button "Add to report" at bounding box center [1437, 82] width 96 height 29
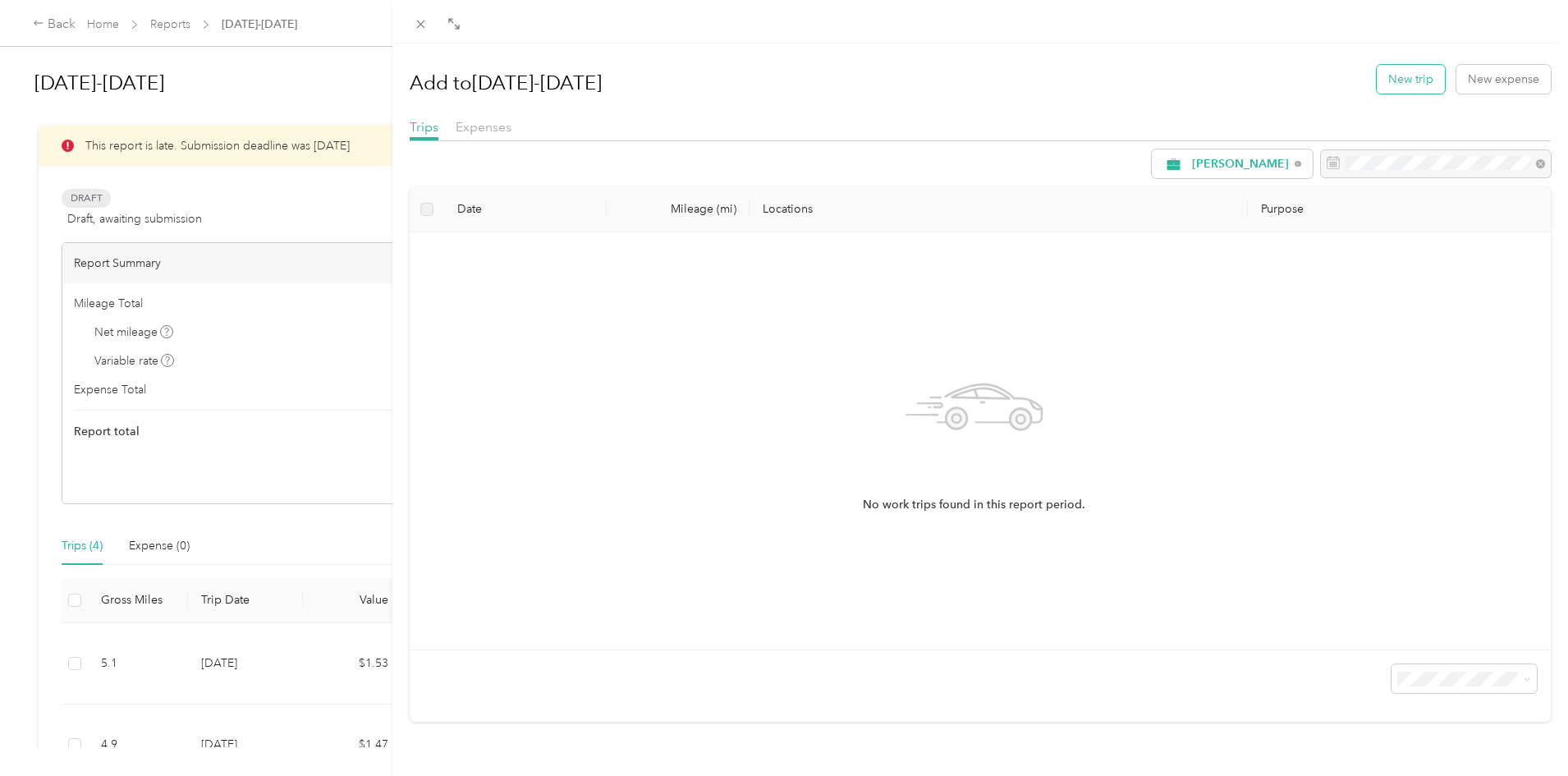
click at [1399, 73] on button "New trip" at bounding box center [1410, 79] width 68 height 29
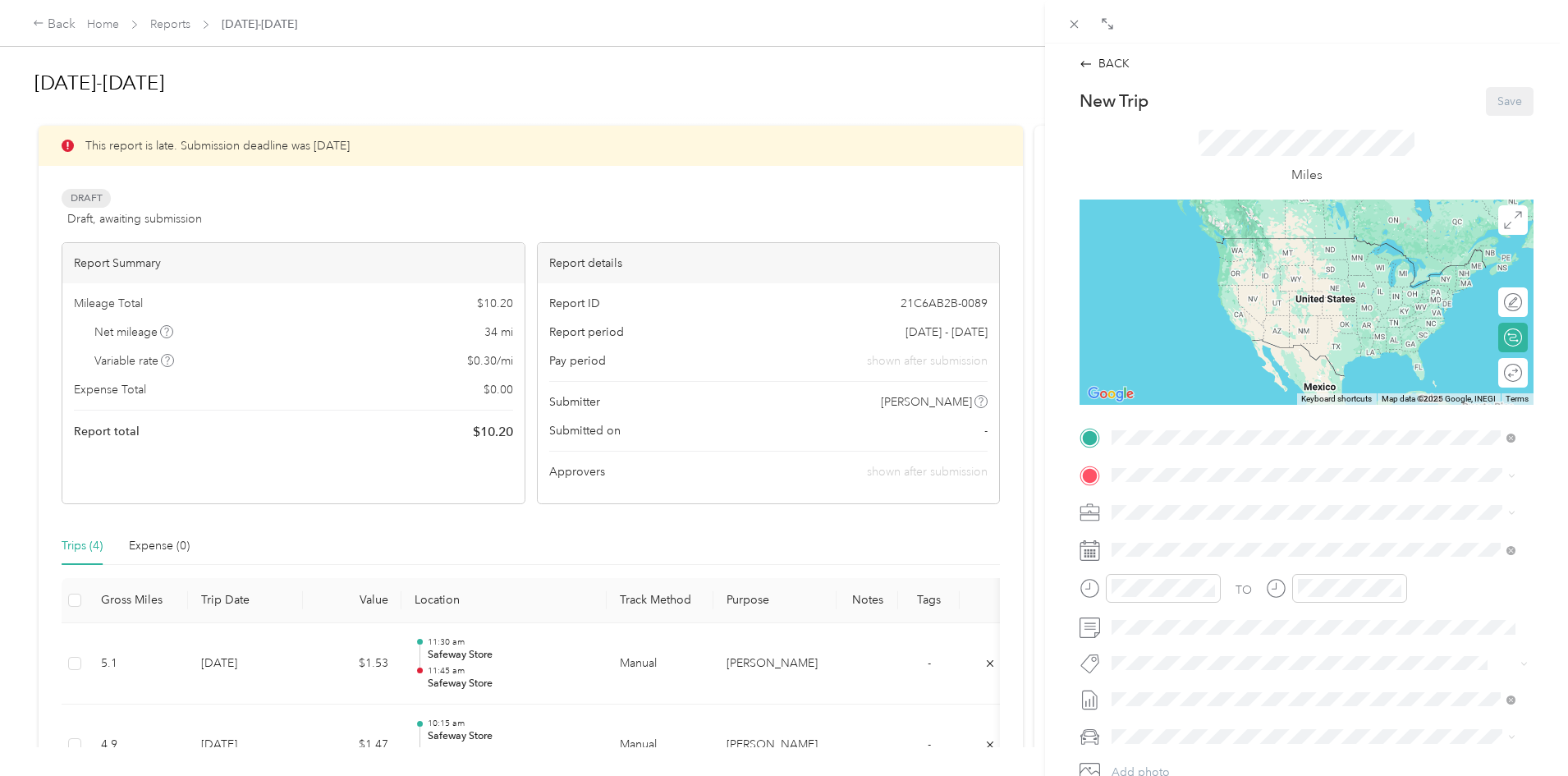
click at [1034, 434] on div "BACK New Trip Save This trip cannot be edited because it is either under review…" at bounding box center [784, 388] width 1568 height 776
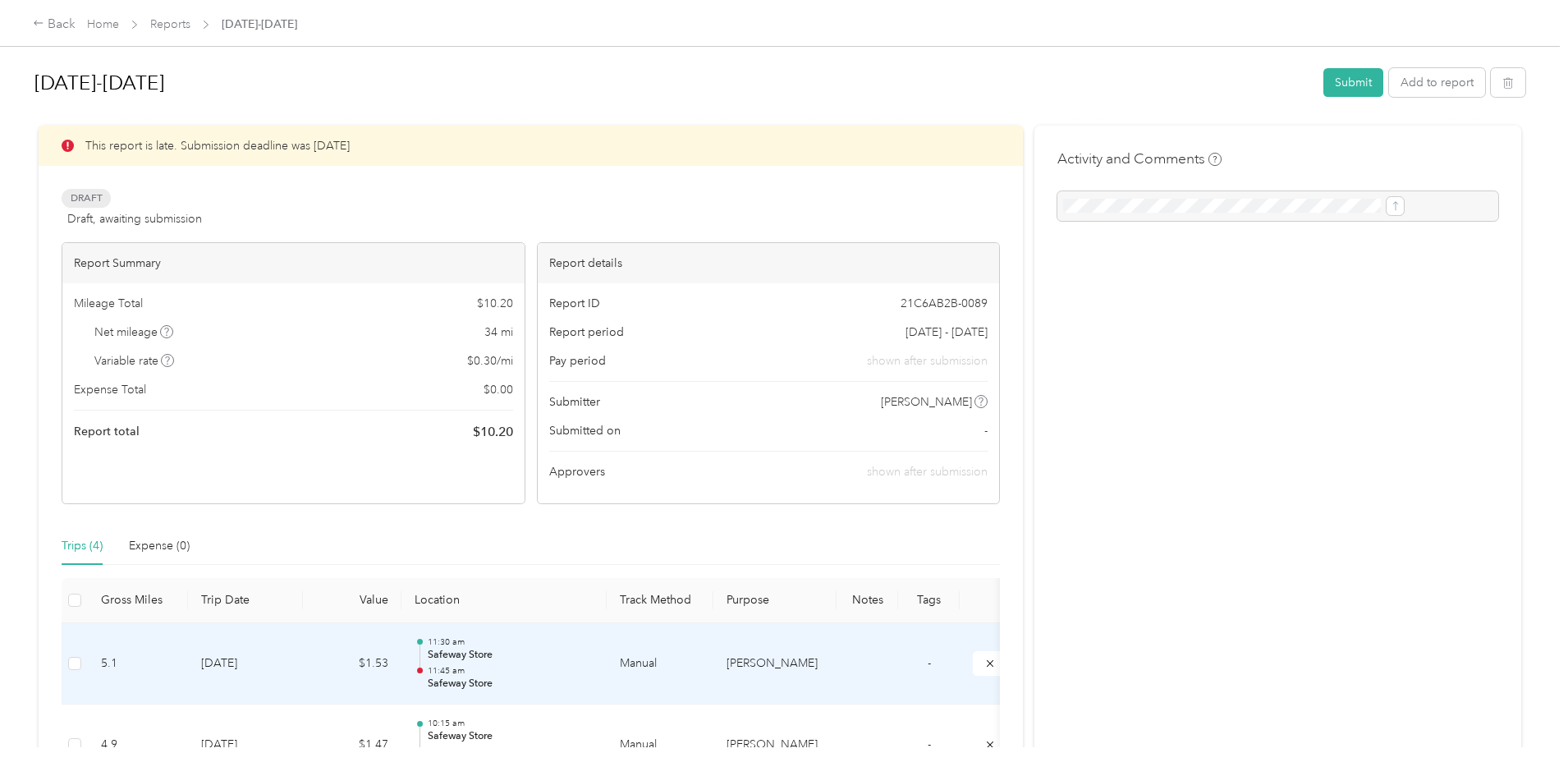
click at [401, 684] on td "$1.53" at bounding box center [352, 664] width 99 height 82
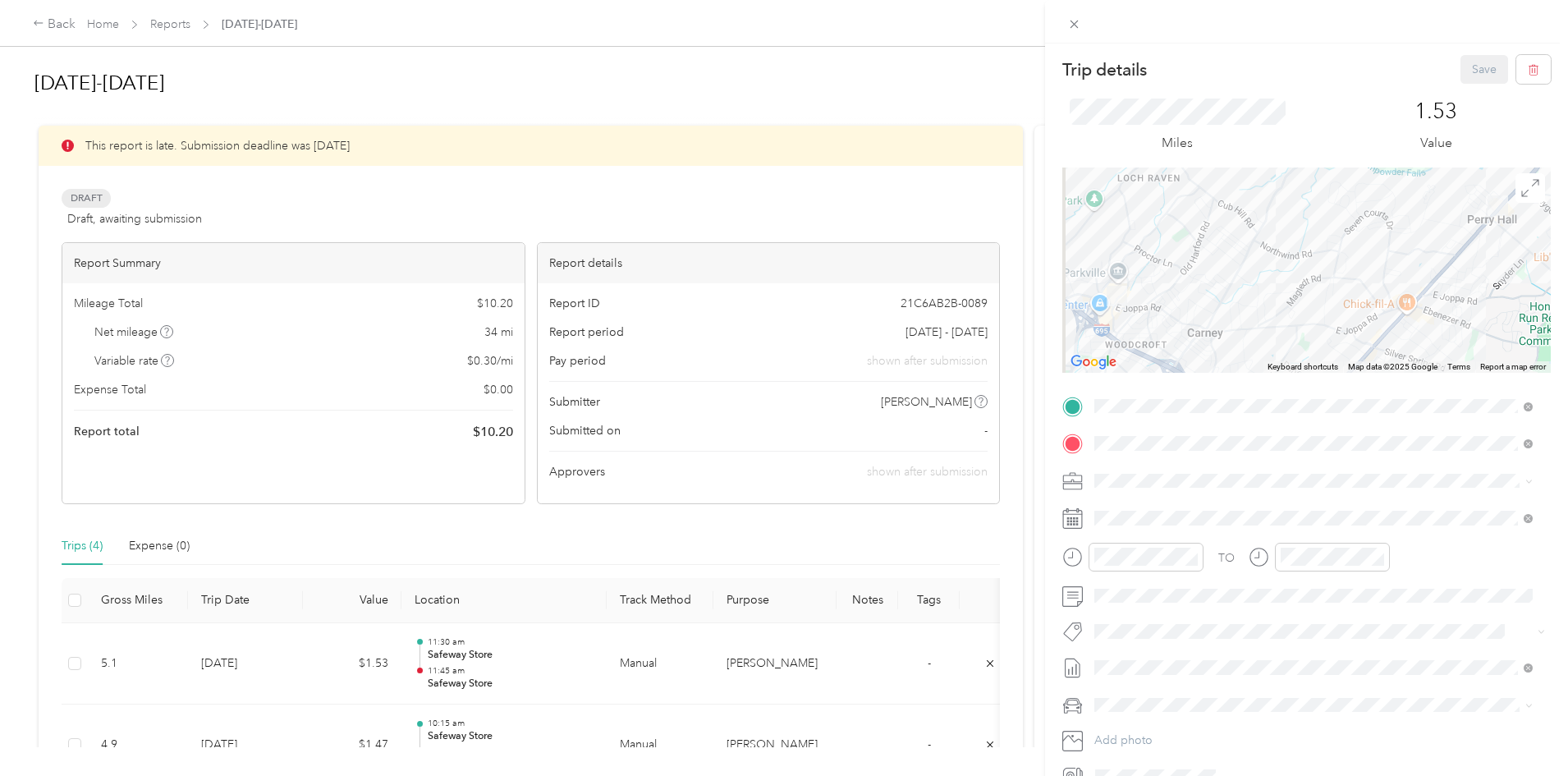
click at [552, 93] on div "Trip details Save This trip cannot be edited because it is either under review,…" at bounding box center [784, 388] width 1568 height 776
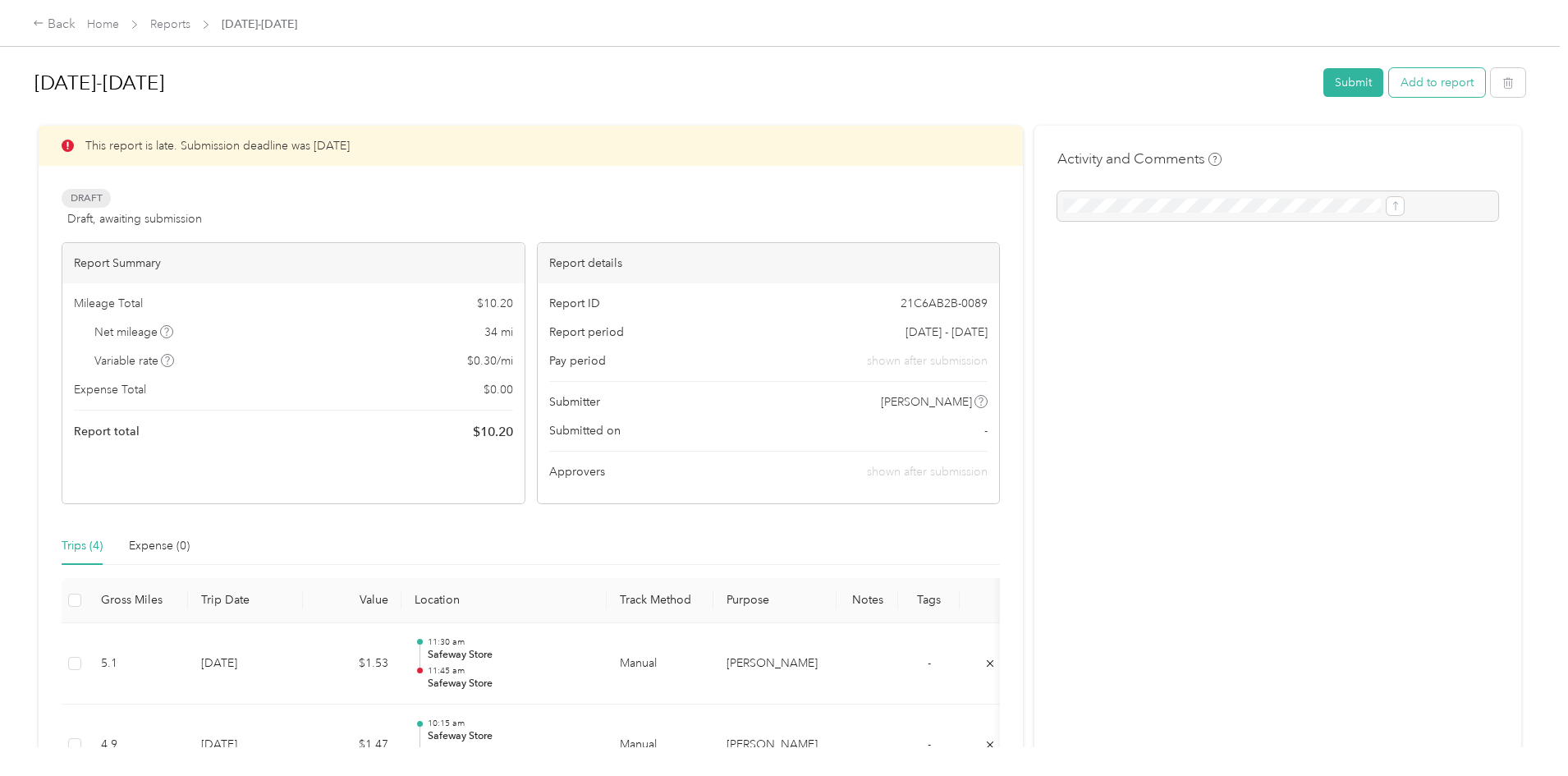
click at [1389, 78] on button "Add to report" at bounding box center [1437, 82] width 96 height 29
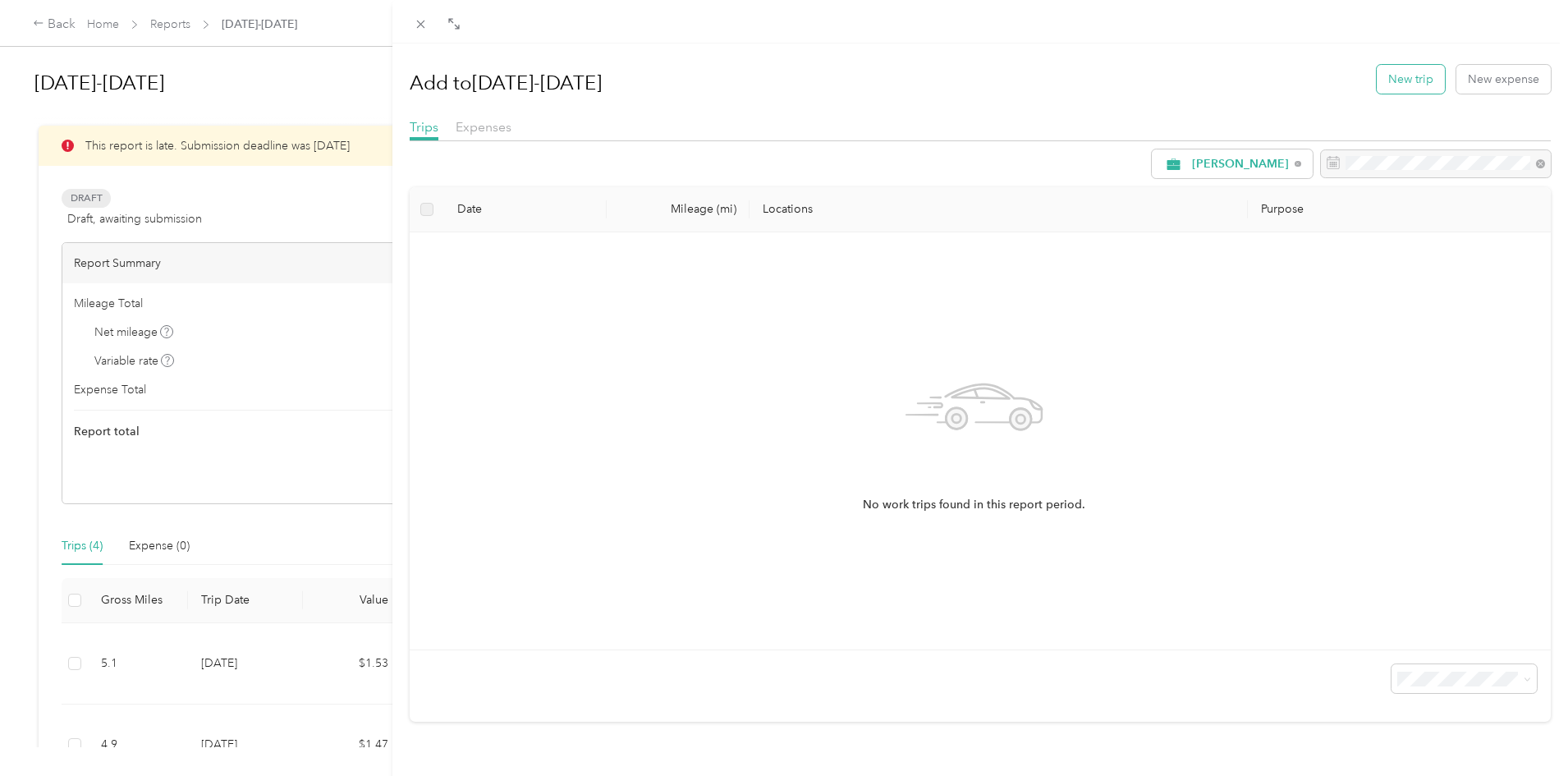
click at [1395, 79] on button "New trip" at bounding box center [1410, 79] width 68 height 29
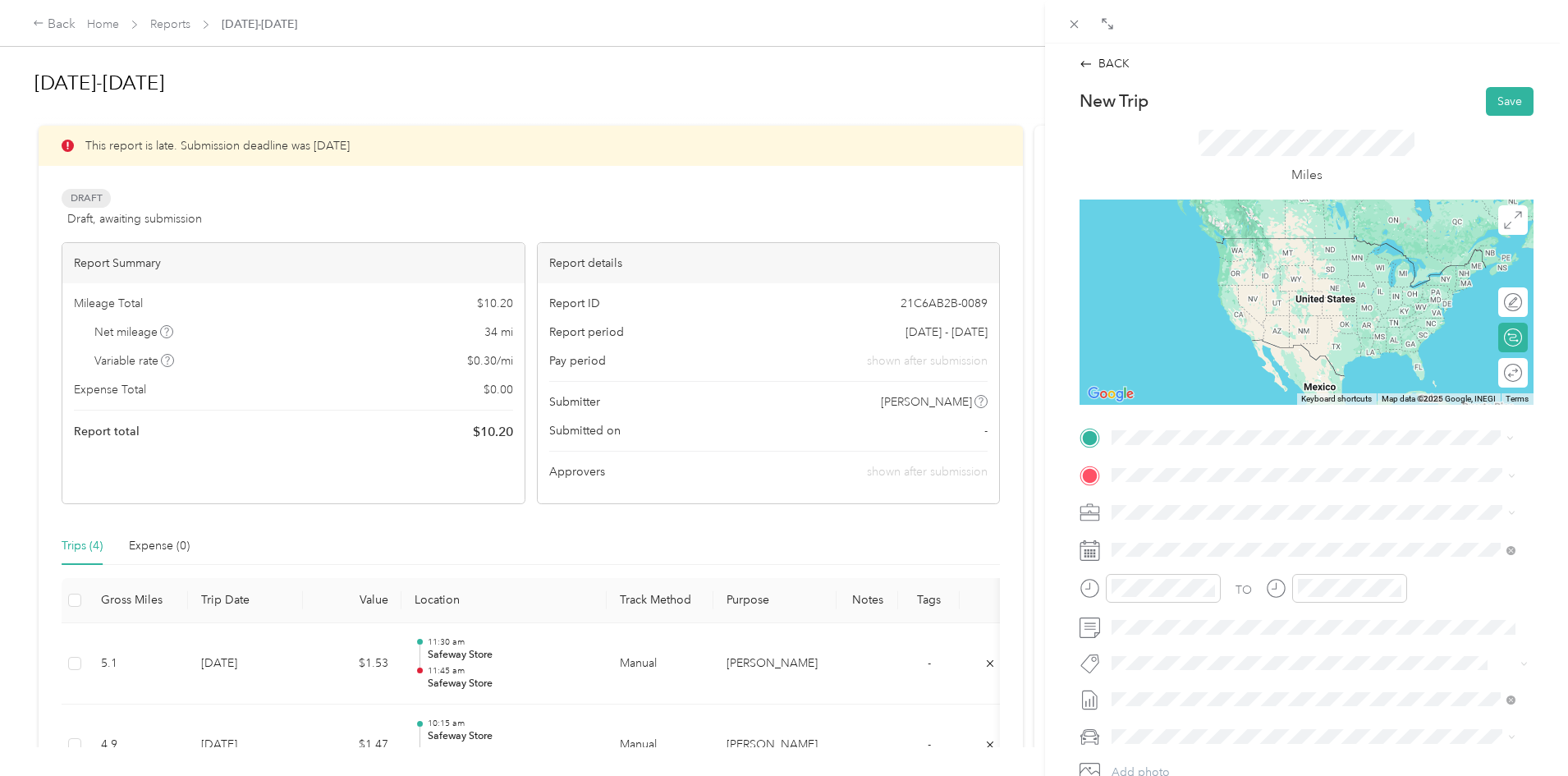
click at [1210, 524] on span "[STREET_ADDRESS][PERSON_NAME]" at bounding box center [1240, 527] width 195 height 14
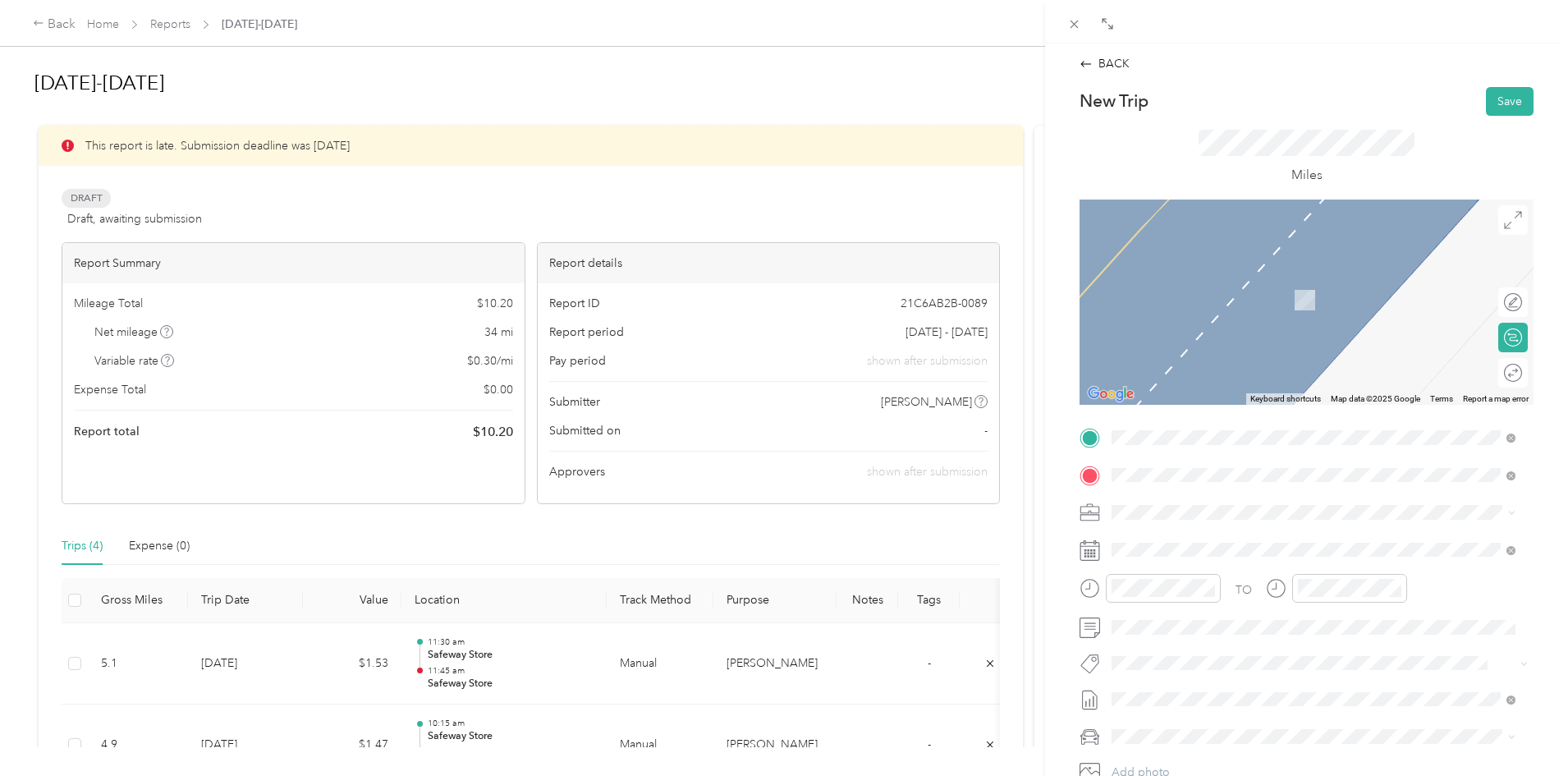
click at [1238, 624] on div "TEAM Giant [STREET_ADDRESS]" at bounding box center [1195, 610] width 104 height 41
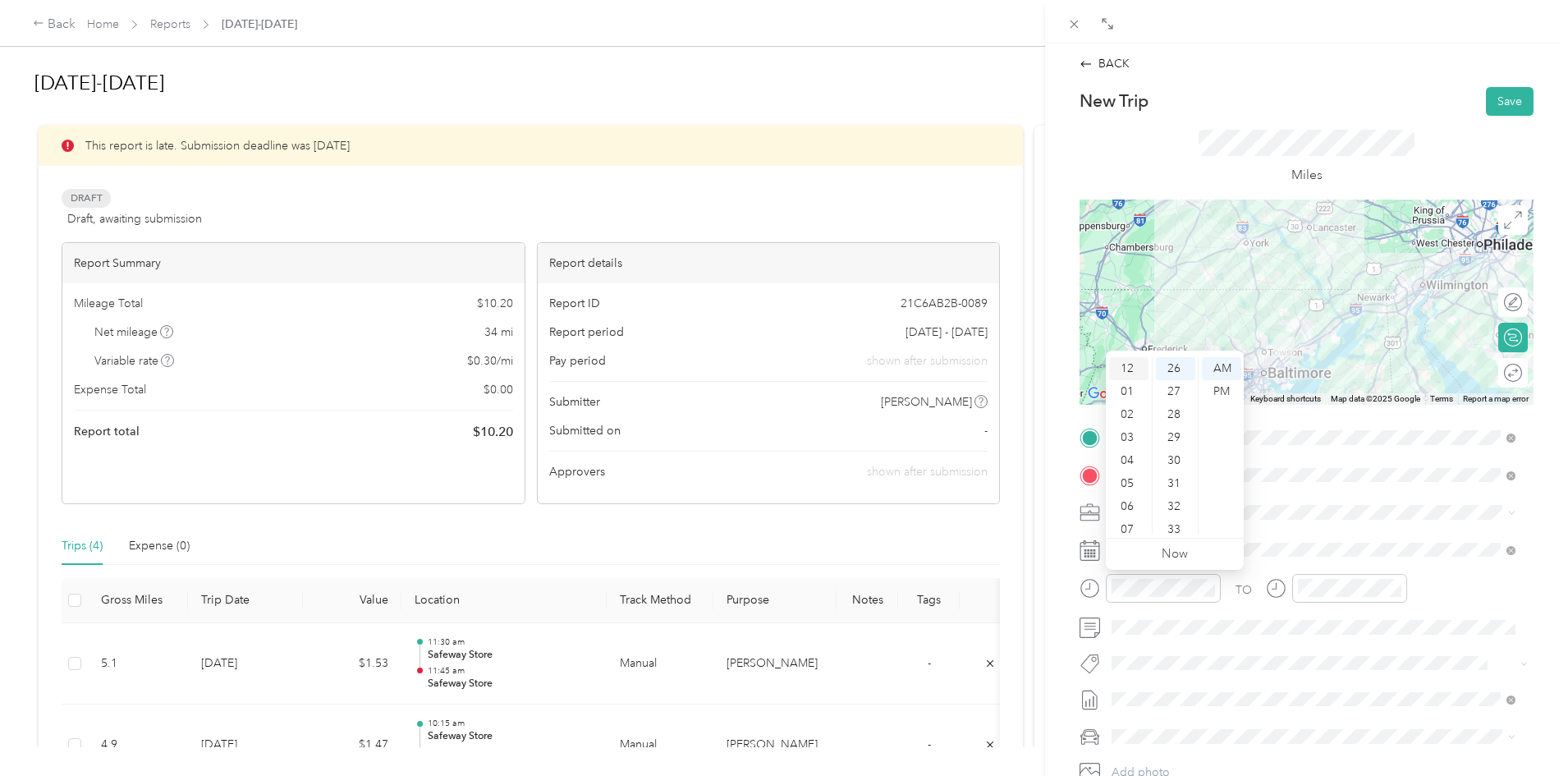
click at [1125, 368] on div "12" at bounding box center [1129, 369] width 40 height 23
click at [1178, 439] on div "15" at bounding box center [1175, 444] width 40 height 23
click at [1218, 389] on div "PM" at bounding box center [1221, 392] width 40 height 23
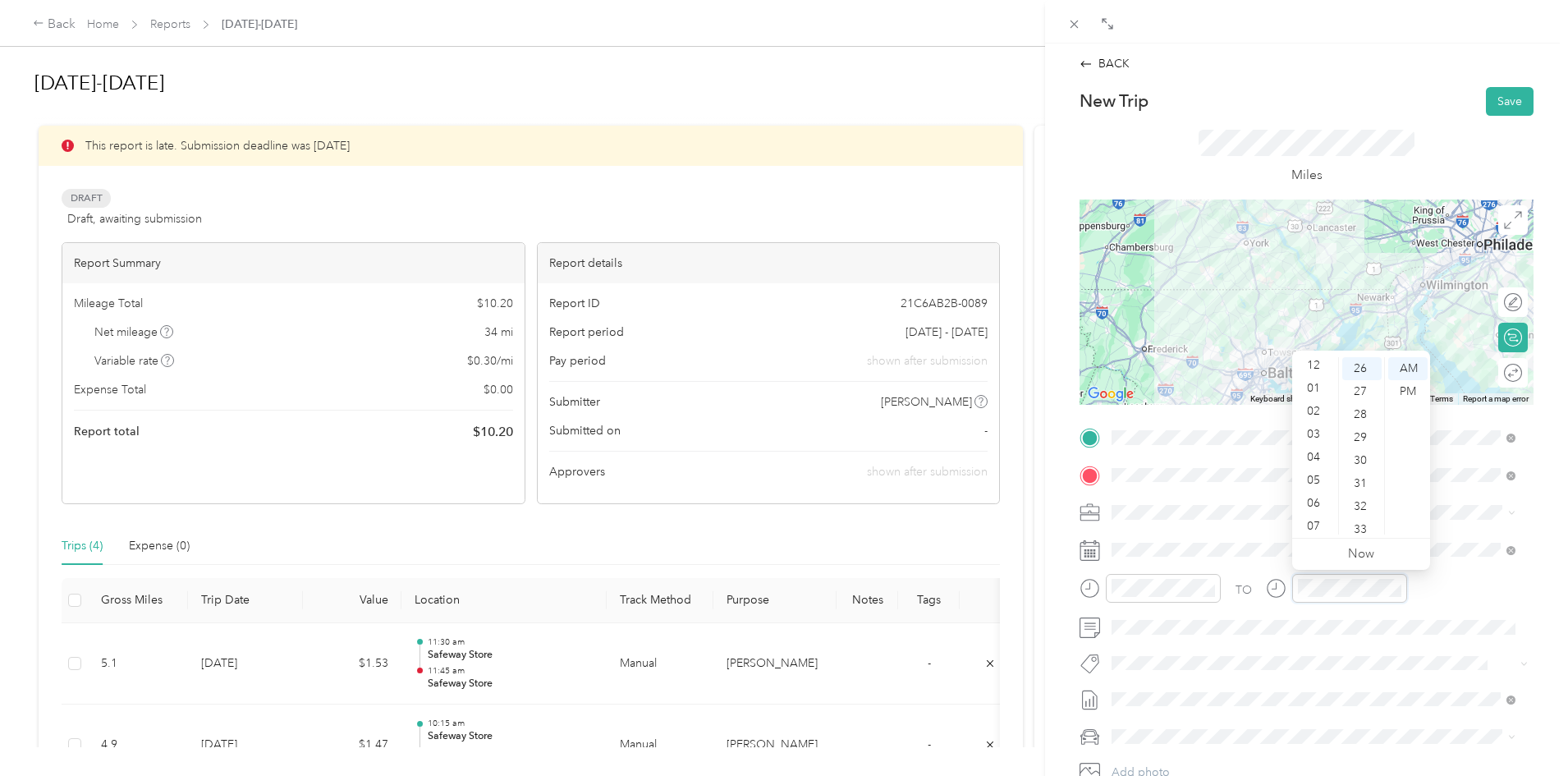
scroll to position [0, 0]
click at [1310, 391] on div "01" at bounding box center [1314, 392] width 40 height 23
click at [1361, 444] on div "15" at bounding box center [1362, 444] width 40 height 23
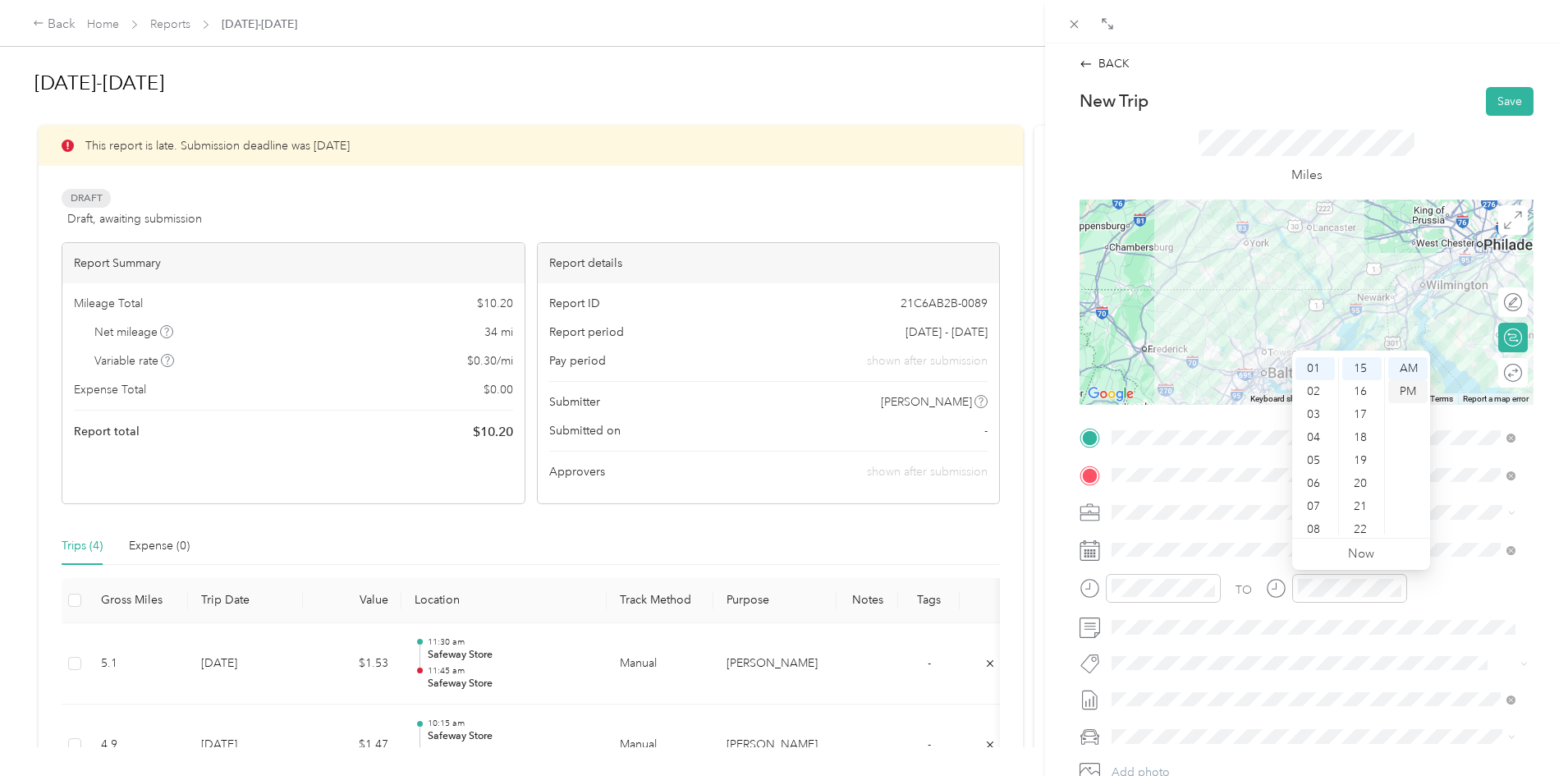
click at [1410, 390] on div "PM" at bounding box center [1408, 392] width 40 height 23
click at [1502, 102] on button "Save" at bounding box center [1510, 101] width 48 height 29
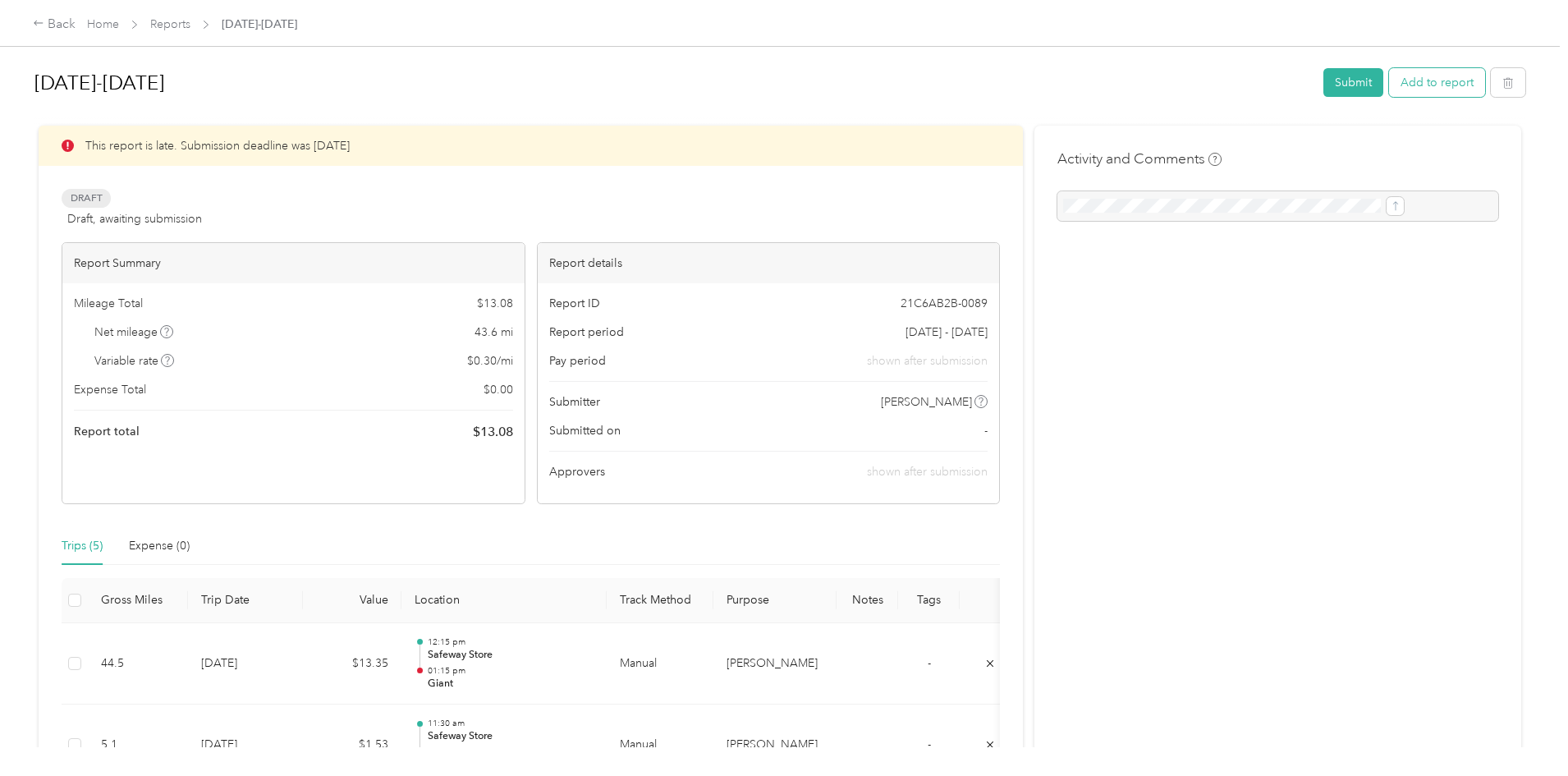
click at [1389, 85] on button "Add to report" at bounding box center [1437, 82] width 96 height 29
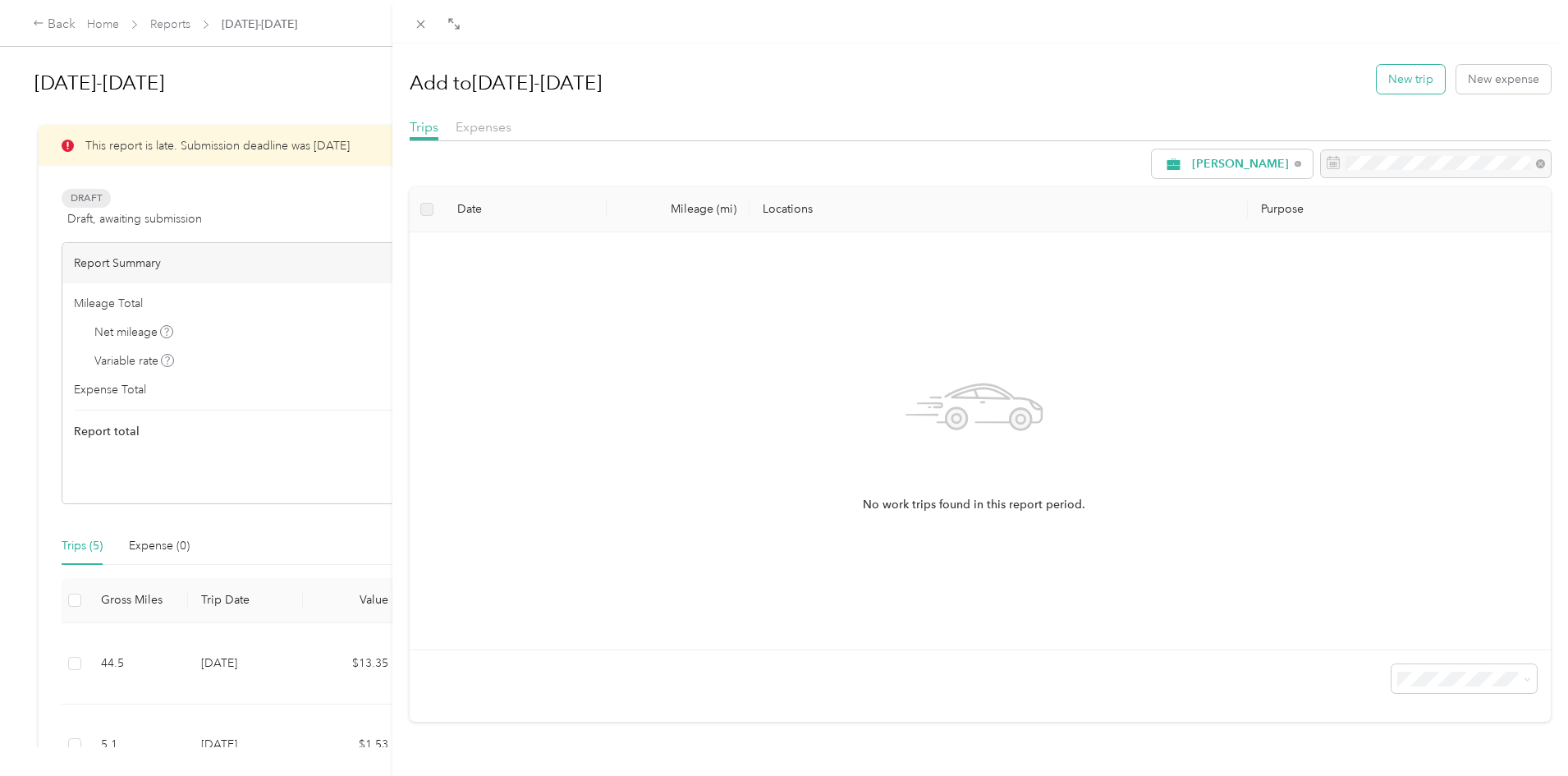
click at [1390, 80] on button "New trip" at bounding box center [1410, 79] width 68 height 29
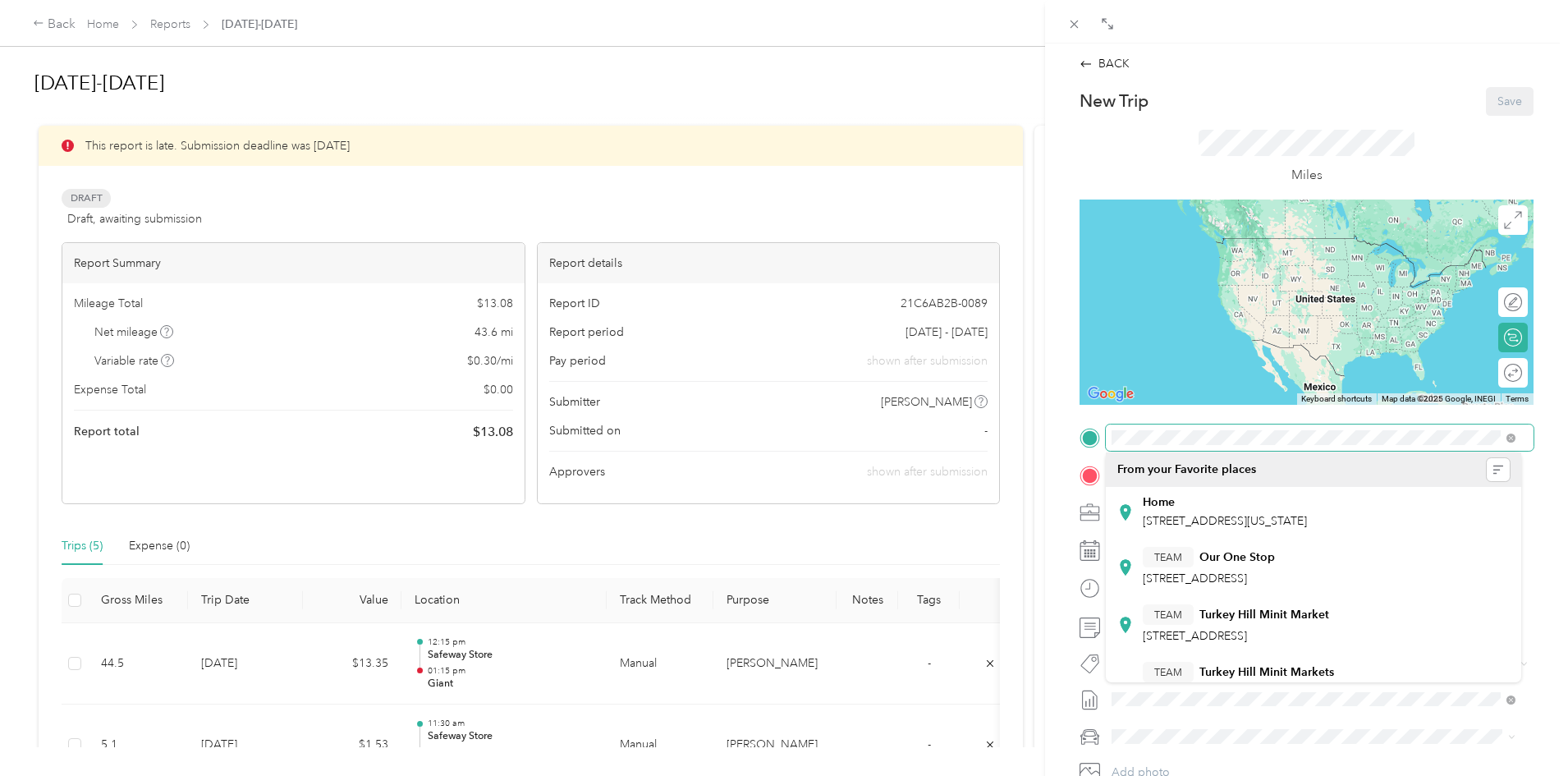
click at [1069, 430] on form "New Trip Save This trip cannot be edited because it is either under review, app…" at bounding box center [1307, 455] width 489 height 735
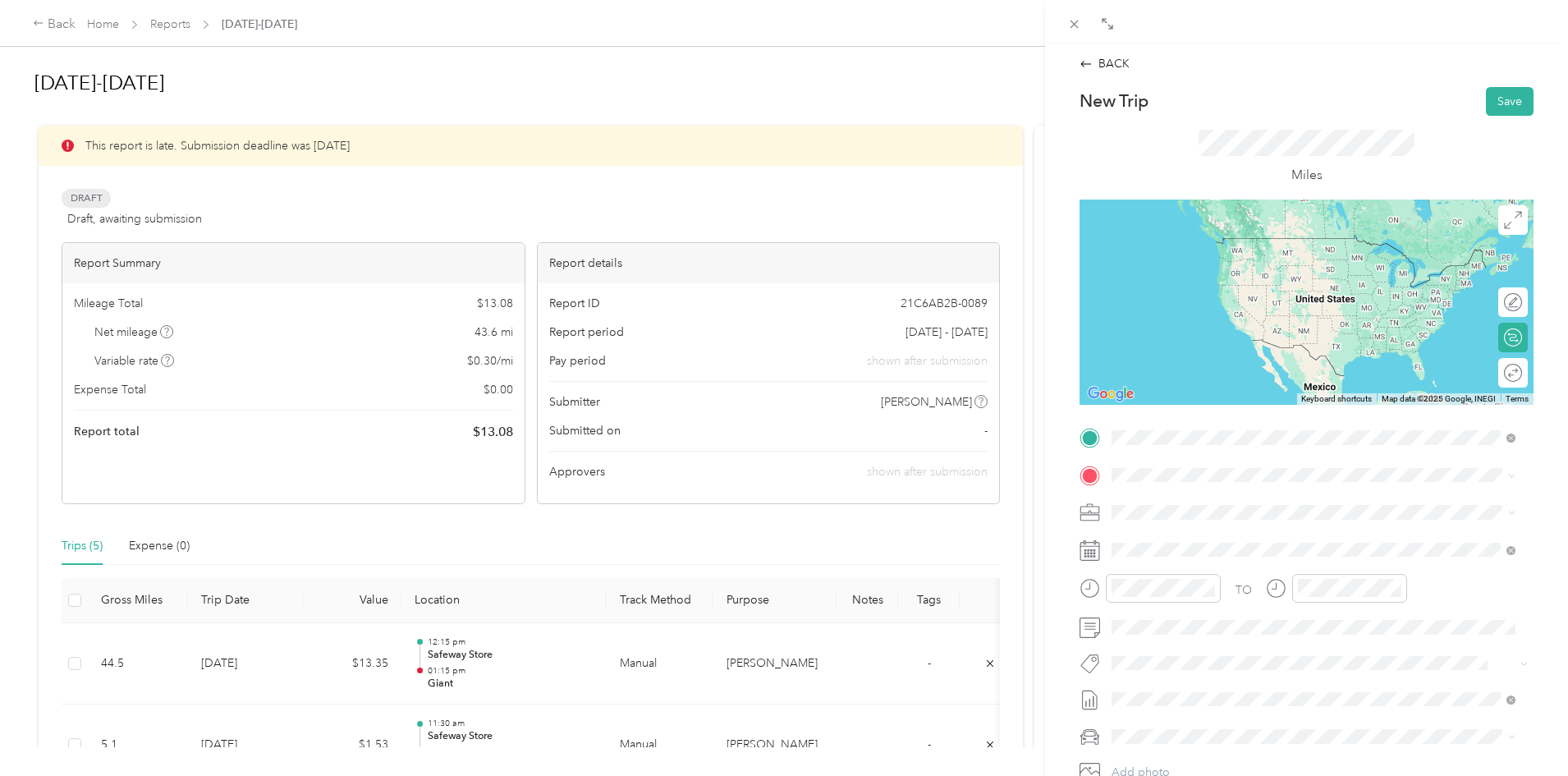
click at [1247, 580] on span "[STREET_ADDRESS]" at bounding box center [1195, 584] width 104 height 14
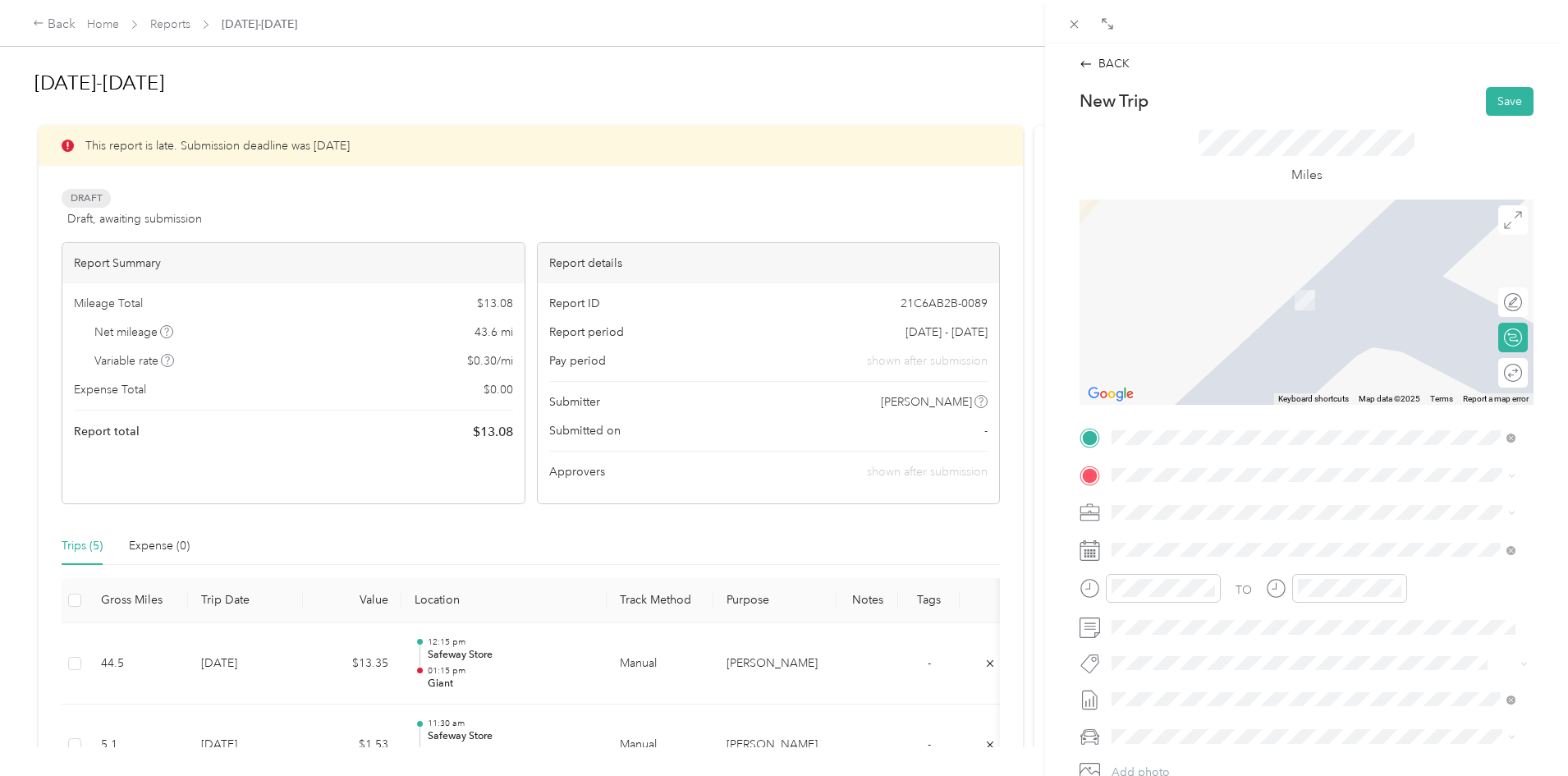
click at [1209, 547] on div "Home [STREET_ADDRESS][US_STATE]" at bounding box center [1225, 546] width 164 height 34
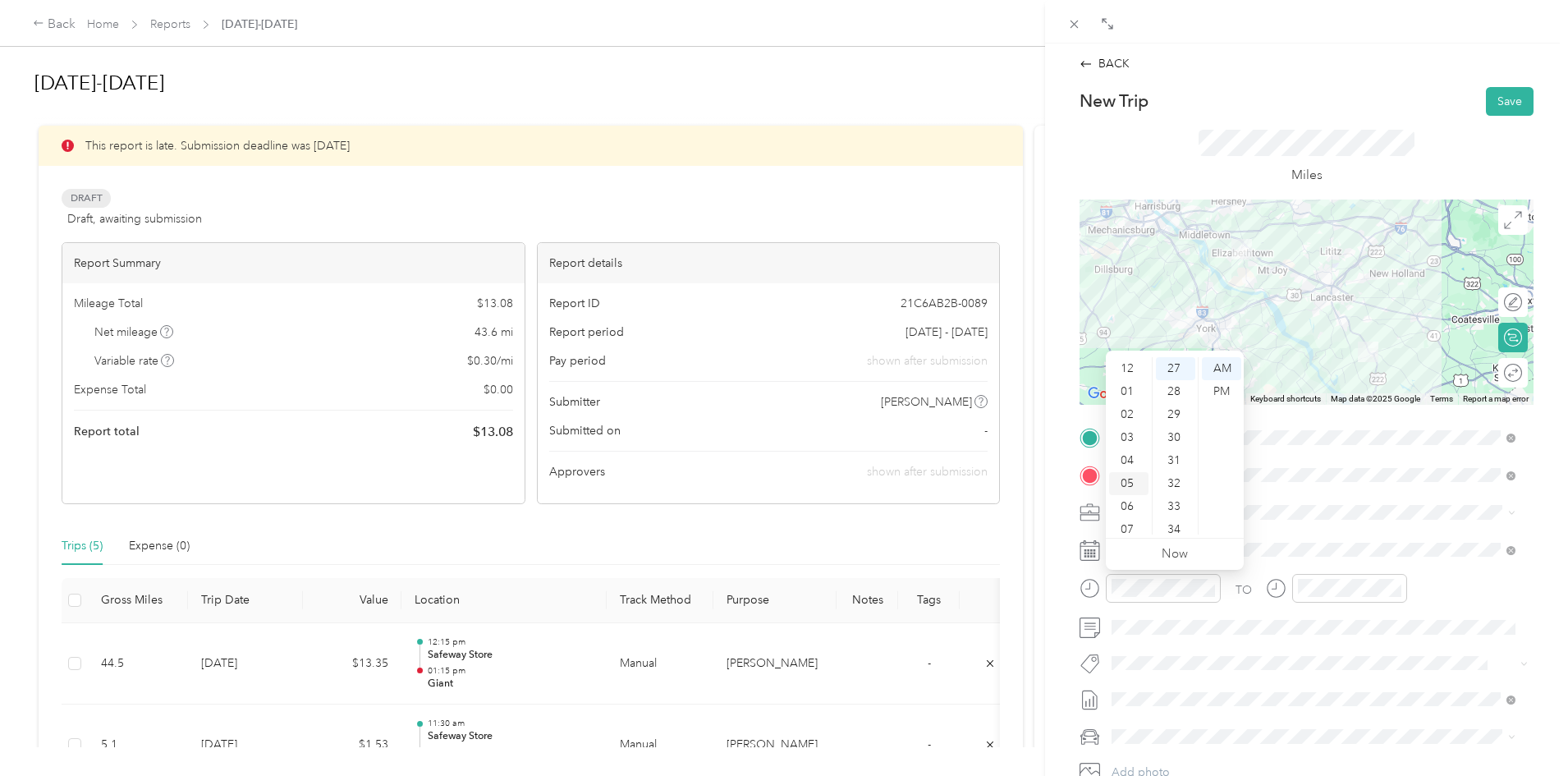
click at [1131, 395] on div "01" at bounding box center [1129, 392] width 40 height 23
click at [1174, 455] on div "45" at bounding box center [1175, 455] width 40 height 23
click at [1226, 383] on div "PM" at bounding box center [1221, 392] width 40 height 23
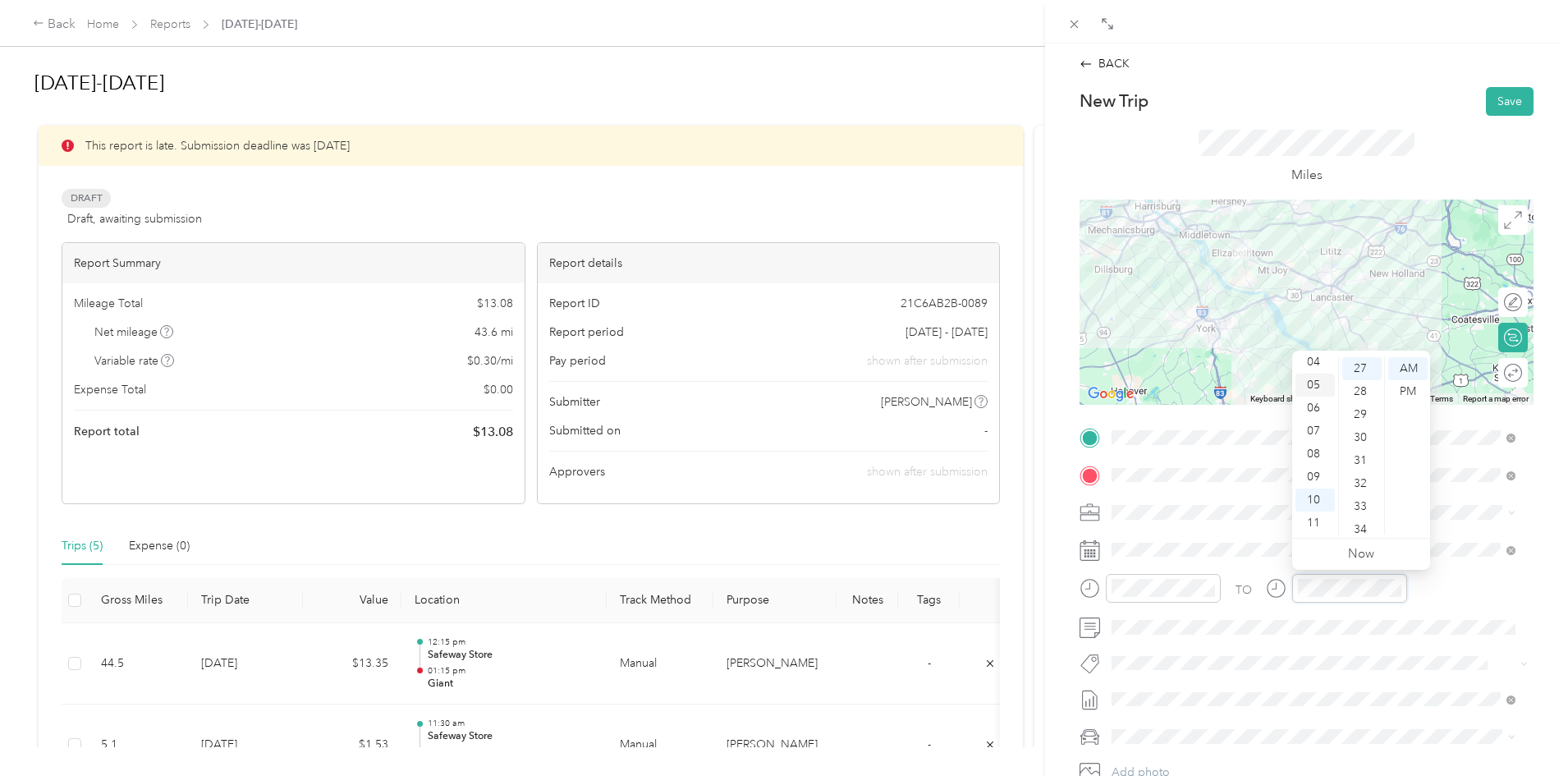
scroll to position [0, 0]
click at [1319, 414] on div "02" at bounding box center [1314, 415] width 40 height 23
click at [1363, 453] on div "45" at bounding box center [1362, 455] width 40 height 23
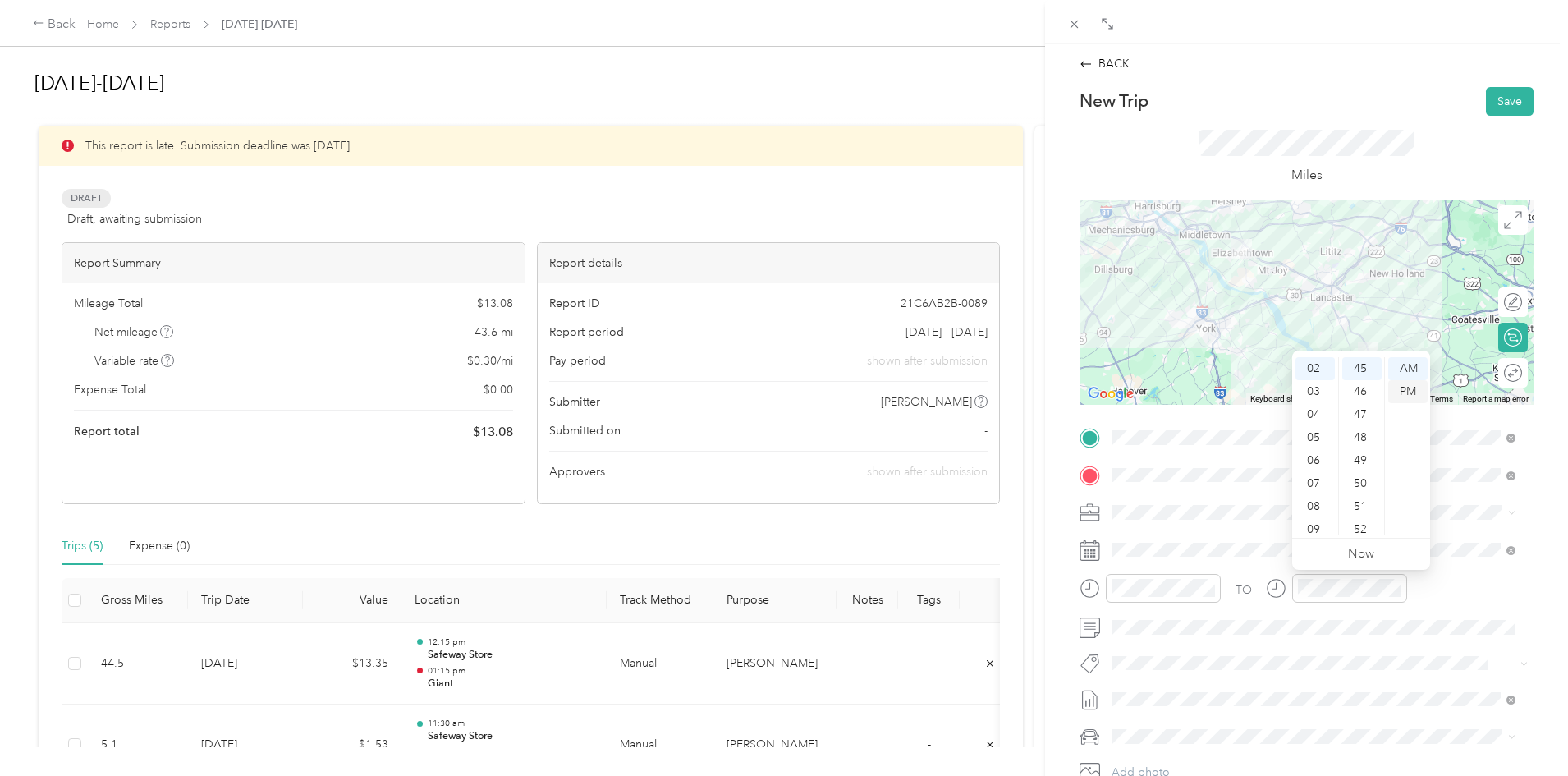
click at [1408, 393] on div "PM" at bounding box center [1408, 392] width 40 height 23
click at [1494, 102] on button "Save" at bounding box center [1510, 101] width 48 height 29
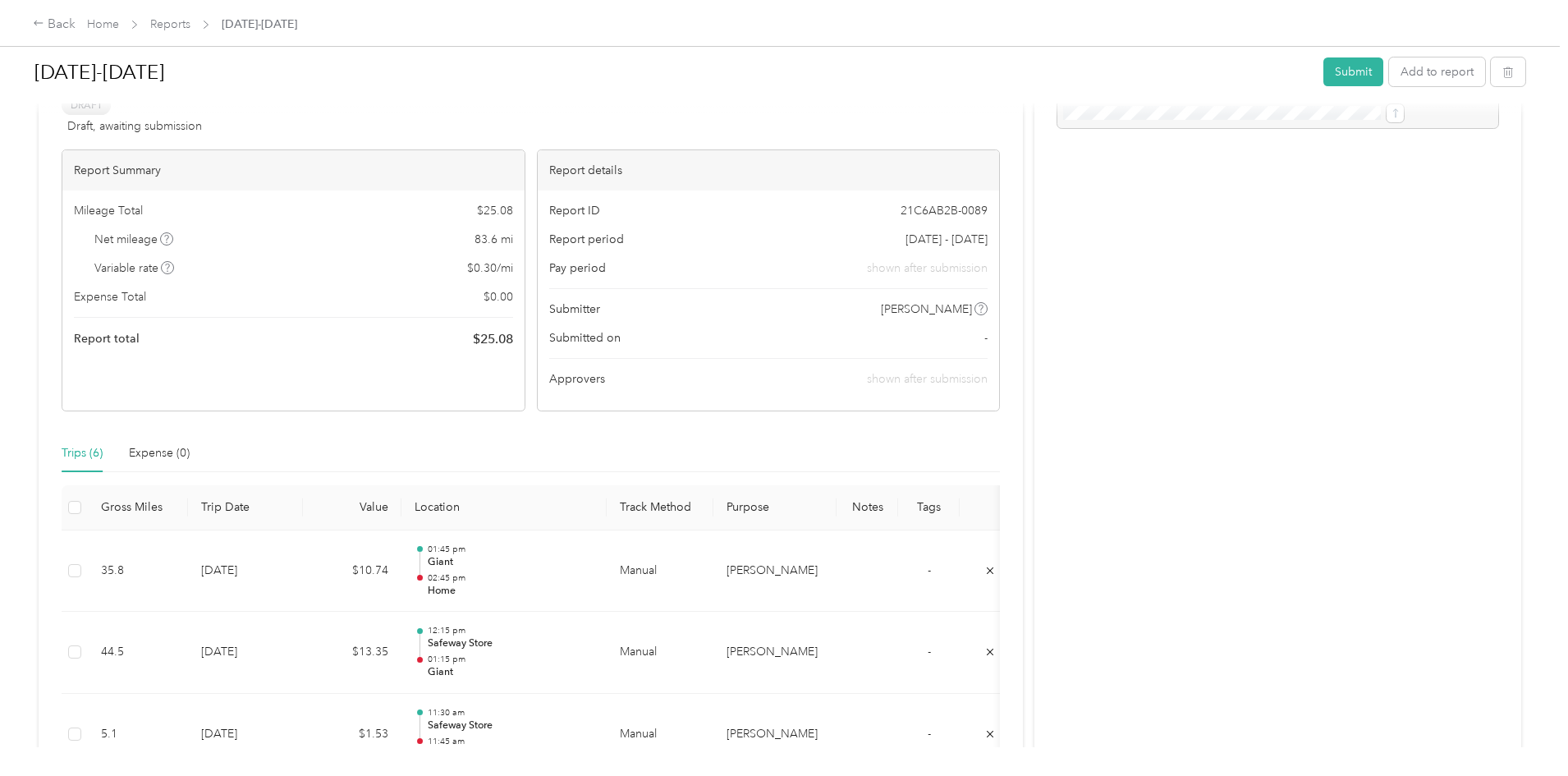
scroll to position [82, 0]
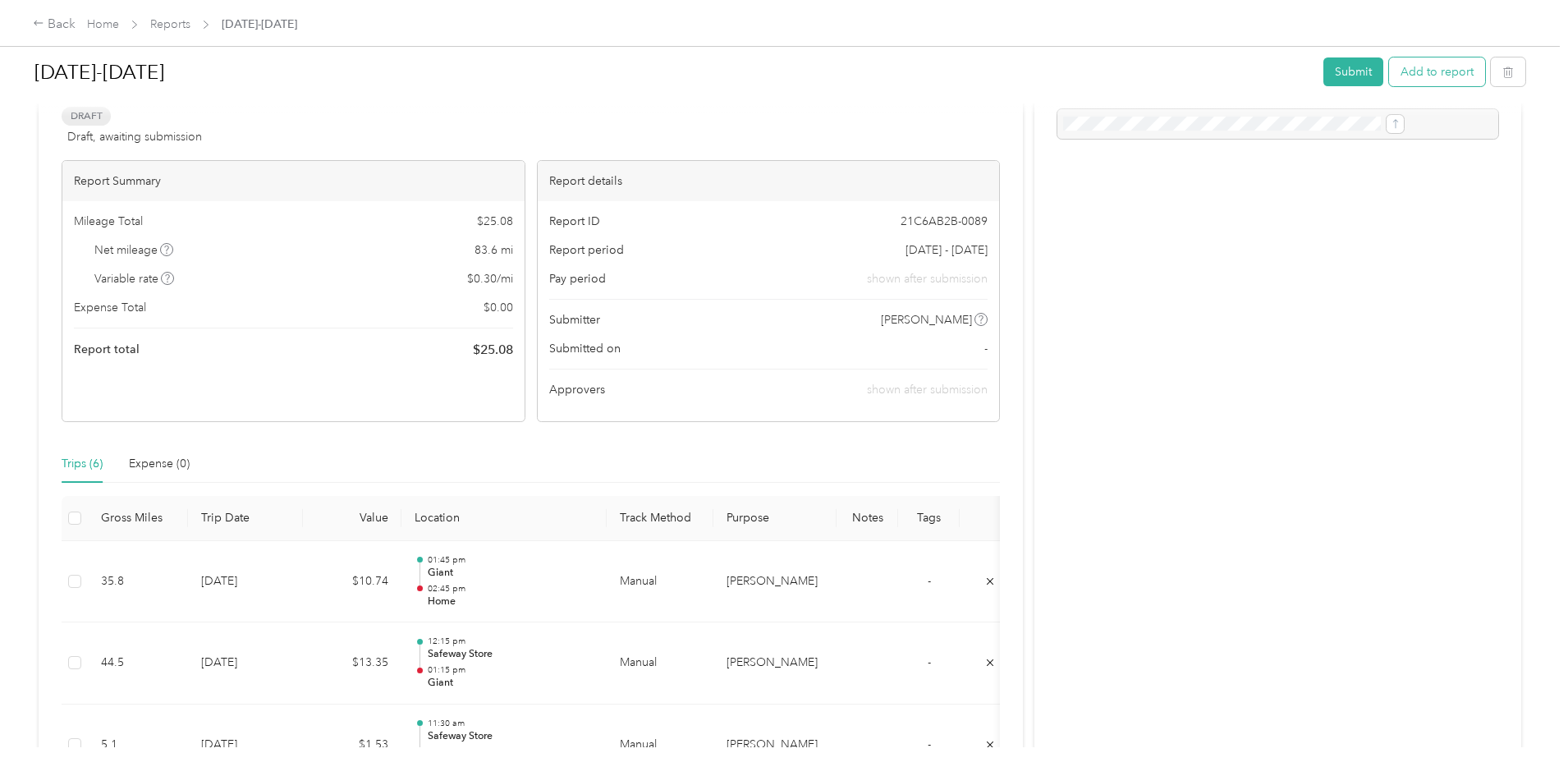
click at [1389, 76] on button "Add to report" at bounding box center [1437, 71] width 96 height 29
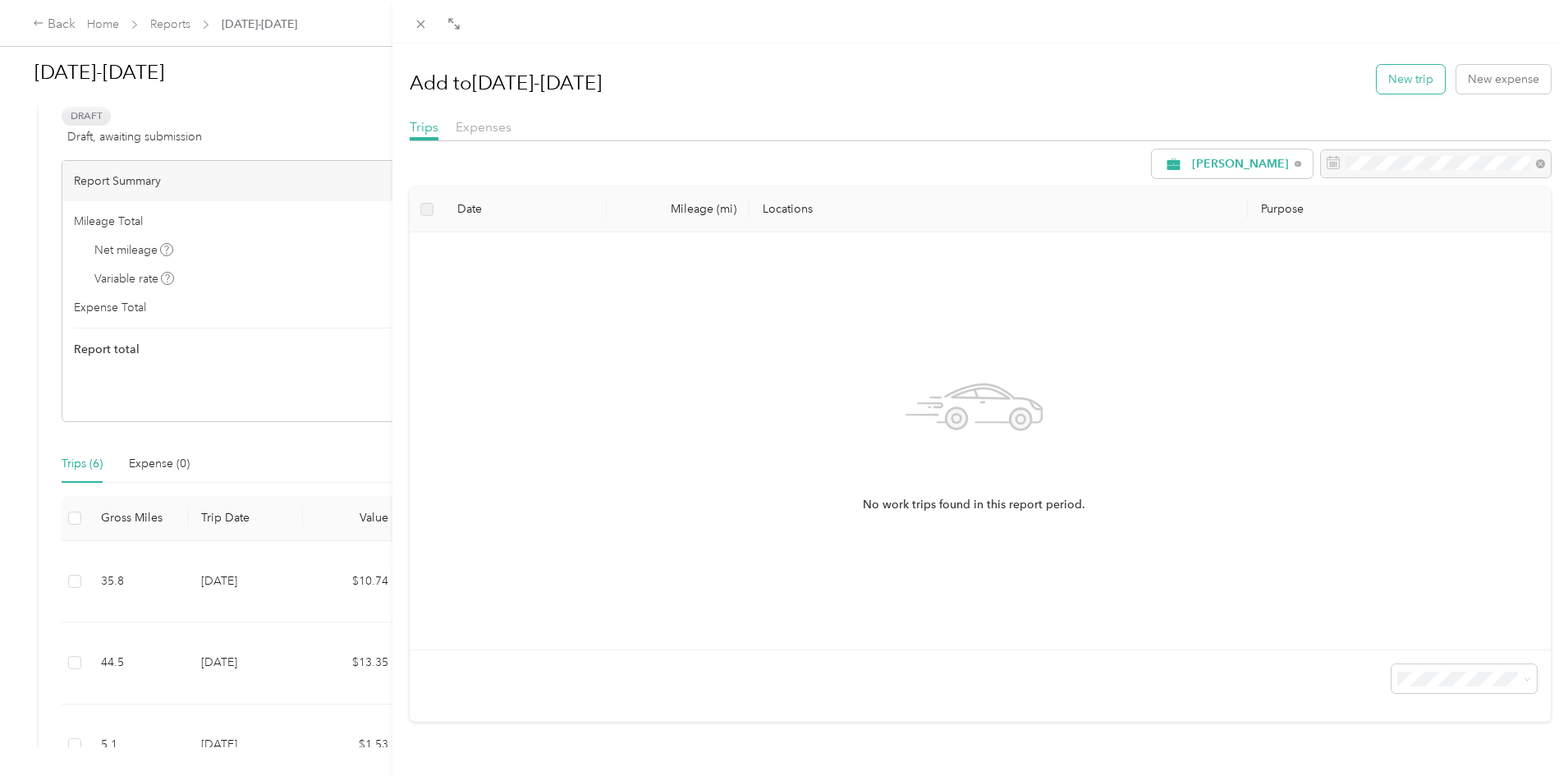
click at [1395, 90] on button "New trip" at bounding box center [1410, 79] width 68 height 29
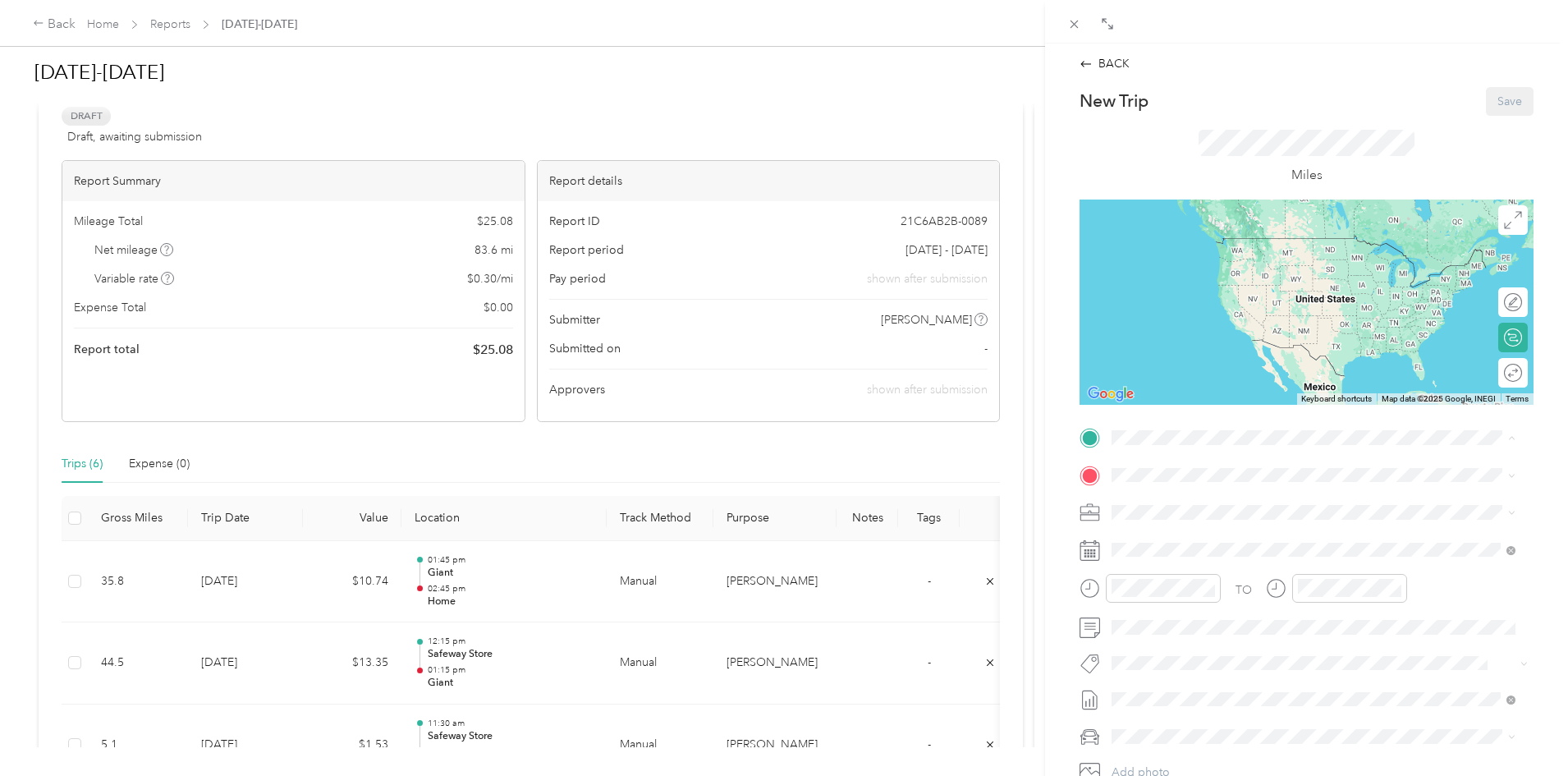
click at [1167, 505] on div "Home [STREET_ADDRESS][US_STATE]" at bounding box center [1225, 512] width 164 height 34
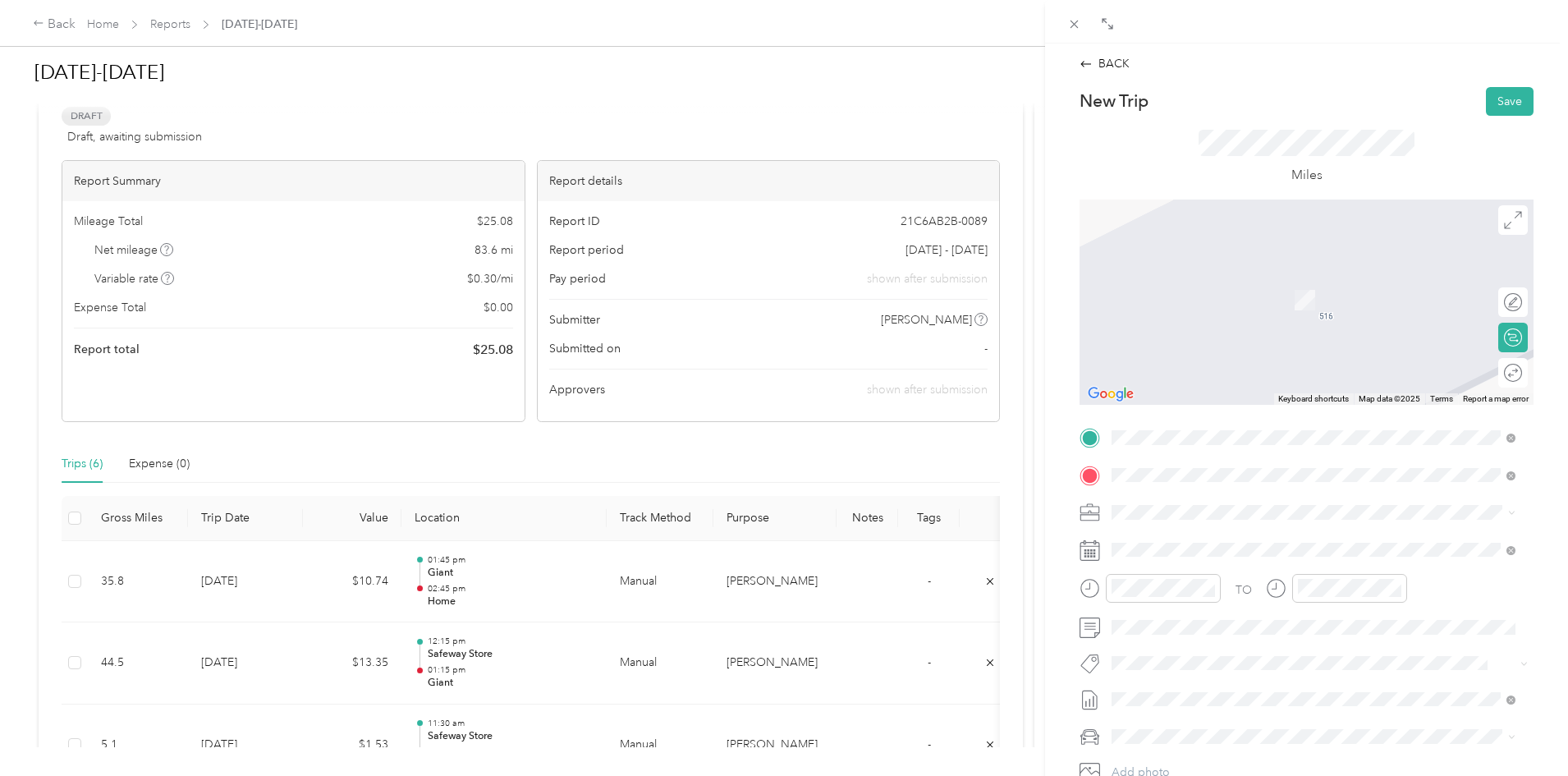
click at [1203, 623] on span "[STREET_ADDRESS]" at bounding box center [1195, 622] width 104 height 14
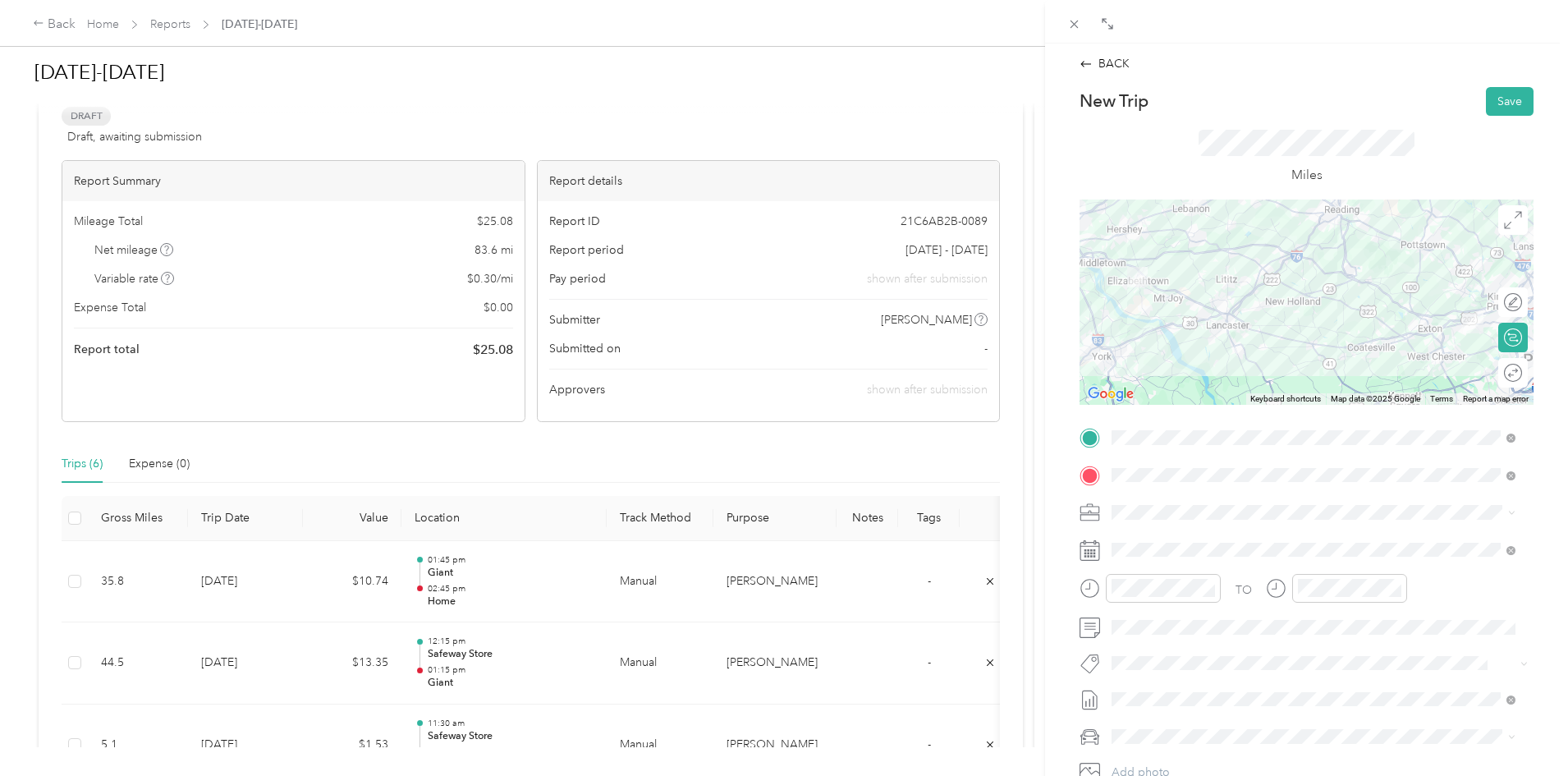
click at [1087, 552] on icon at bounding box center [1089, 551] width 20 height 20
click at [1094, 558] on icon at bounding box center [1089, 551] width 20 height 20
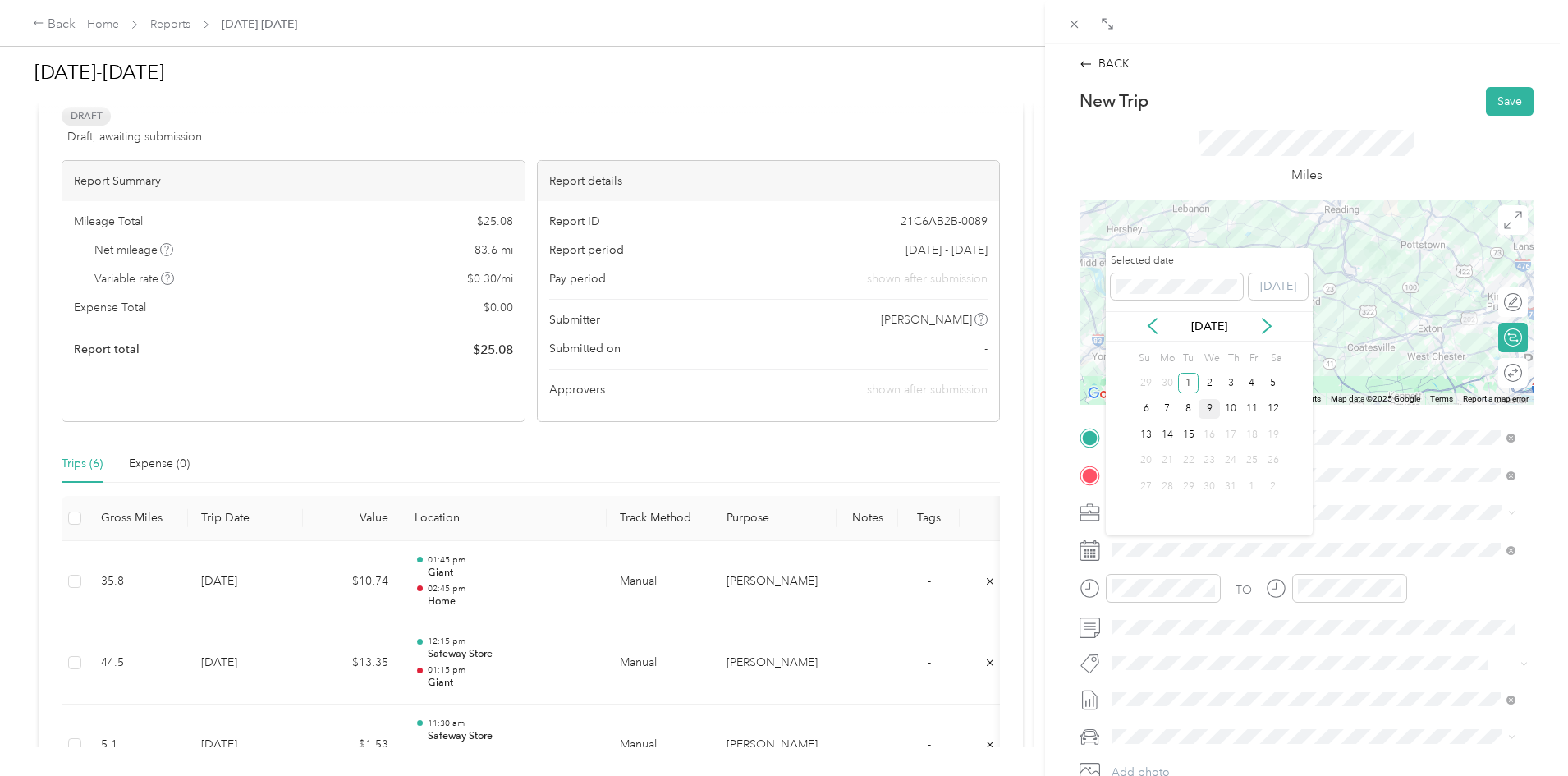
click at [1211, 413] on div "9" at bounding box center [1209, 409] width 21 height 20
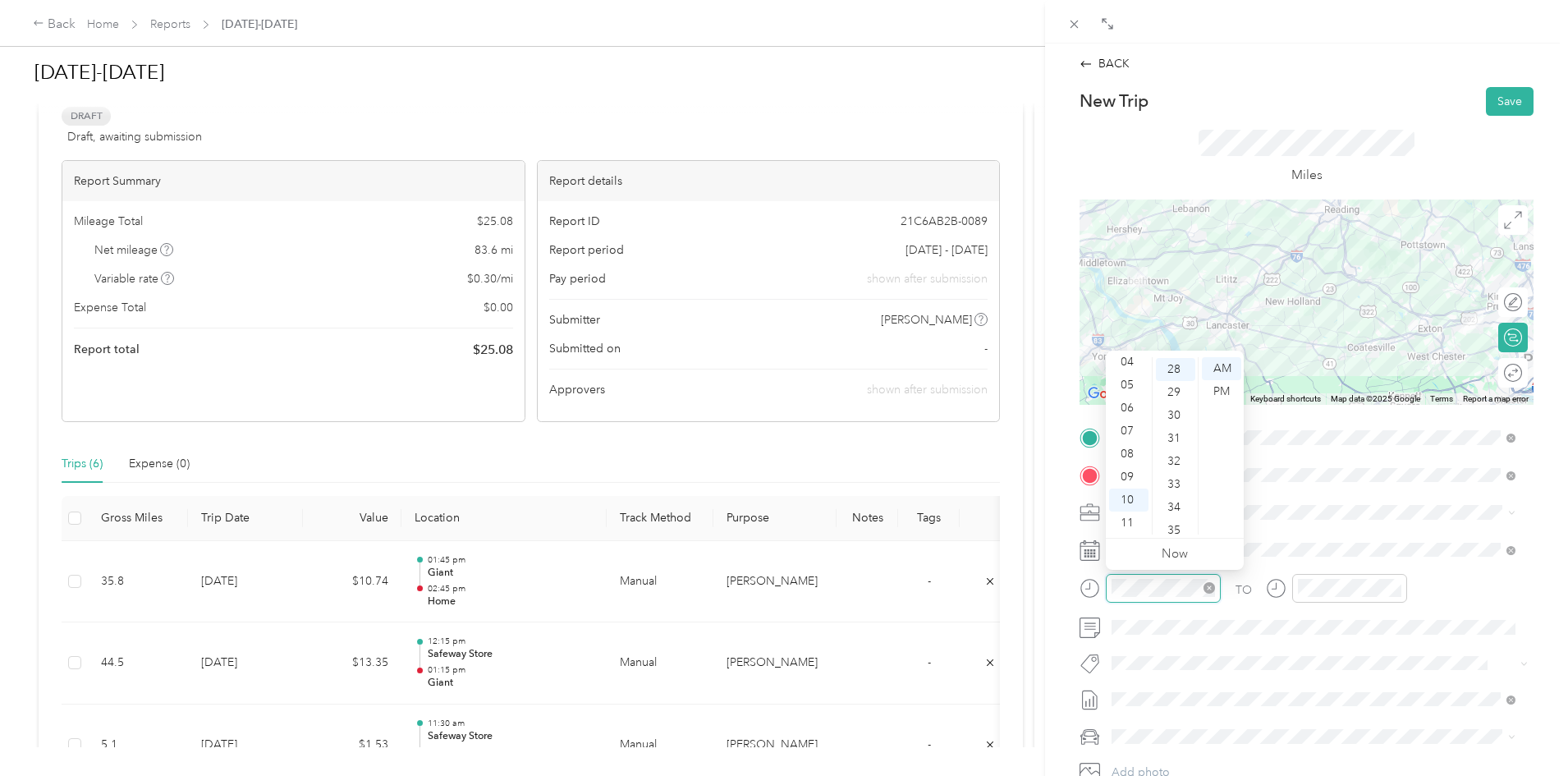
scroll to position [644, 0]
click at [1134, 454] on div "08" at bounding box center [1129, 455] width 40 height 23
click at [1177, 365] on div "00" at bounding box center [1175, 369] width 40 height 23
click at [1226, 369] on div "AM" at bounding box center [1221, 369] width 40 height 23
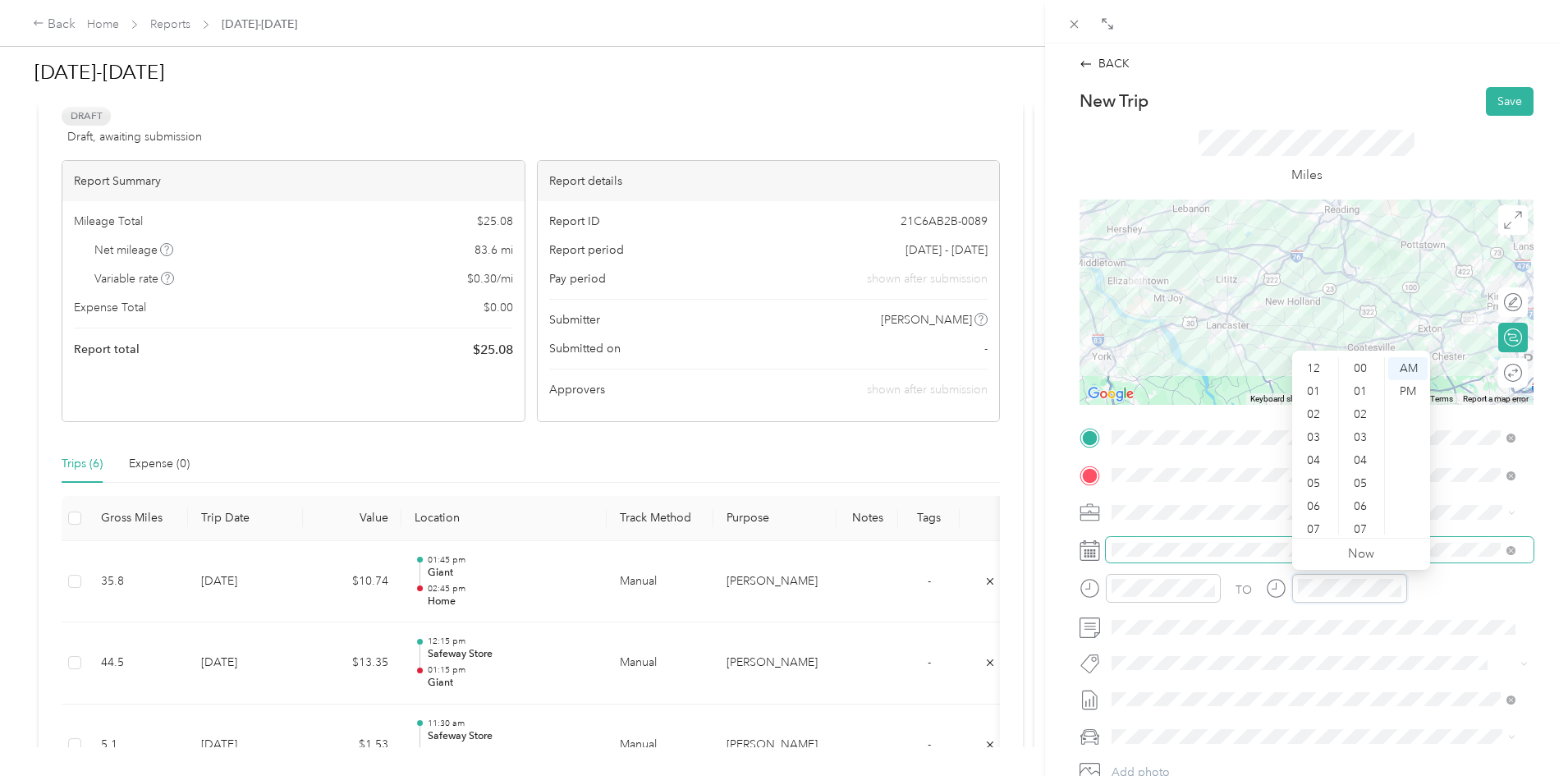
scroll to position [99, 0]
click at [1317, 471] on div "09" at bounding box center [1314, 477] width 40 height 23
click at [1363, 409] on div "30" at bounding box center [1362, 415] width 40 height 23
click at [1414, 364] on div "AM" at bounding box center [1408, 369] width 40 height 23
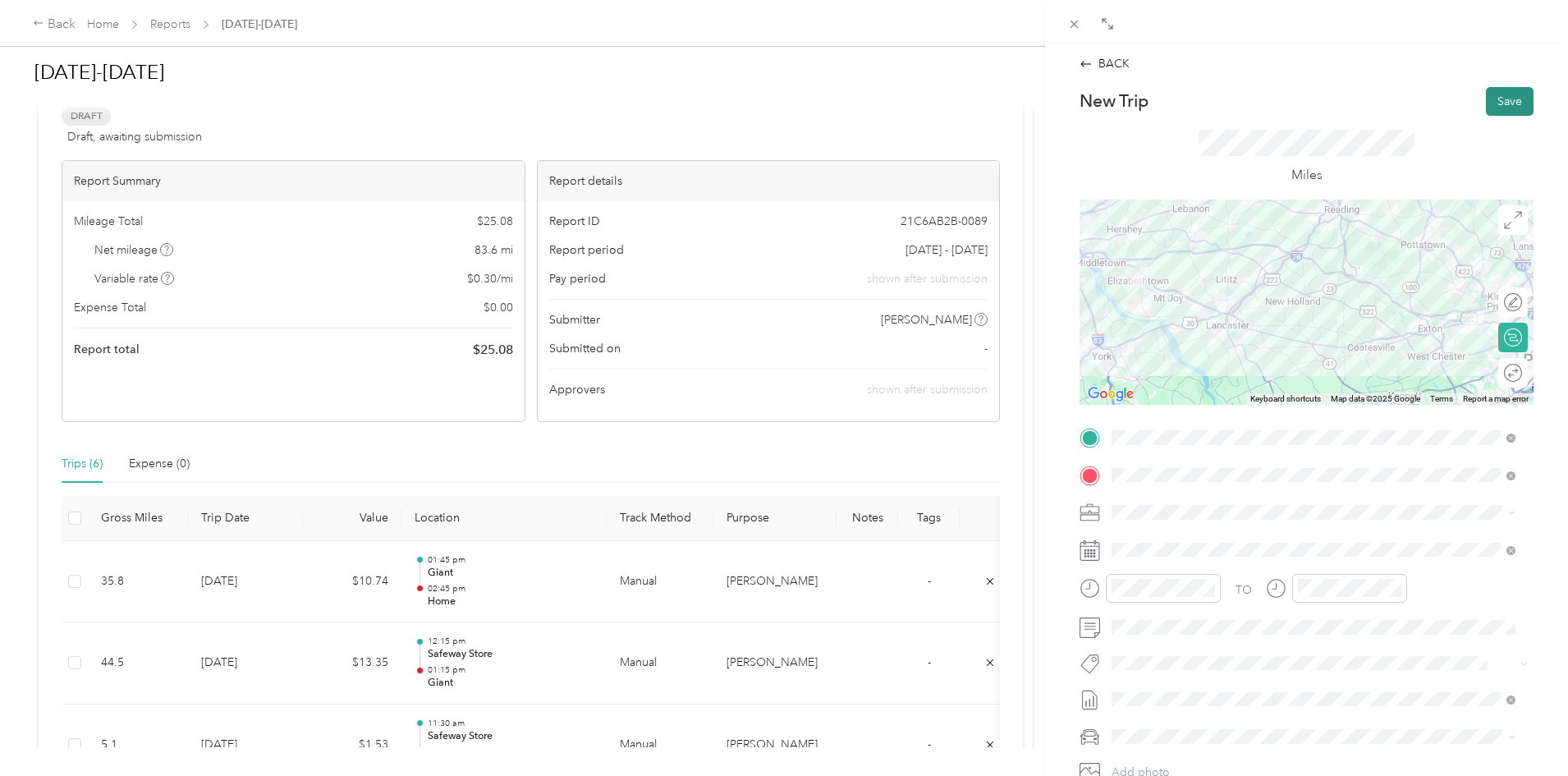
click at [1494, 100] on button "Save" at bounding box center [1510, 101] width 48 height 29
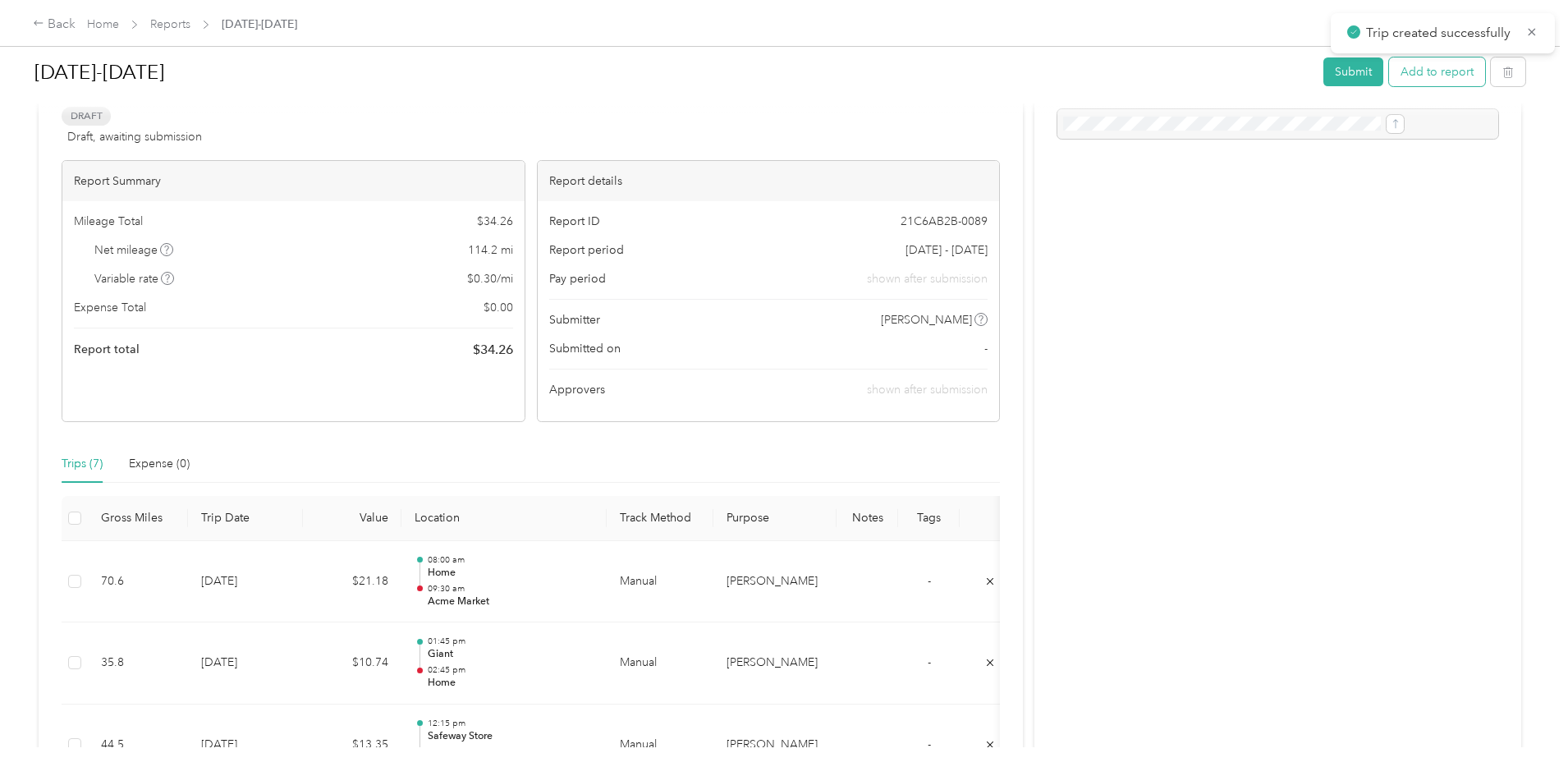
click at [1389, 72] on button "Add to report" at bounding box center [1437, 71] width 96 height 29
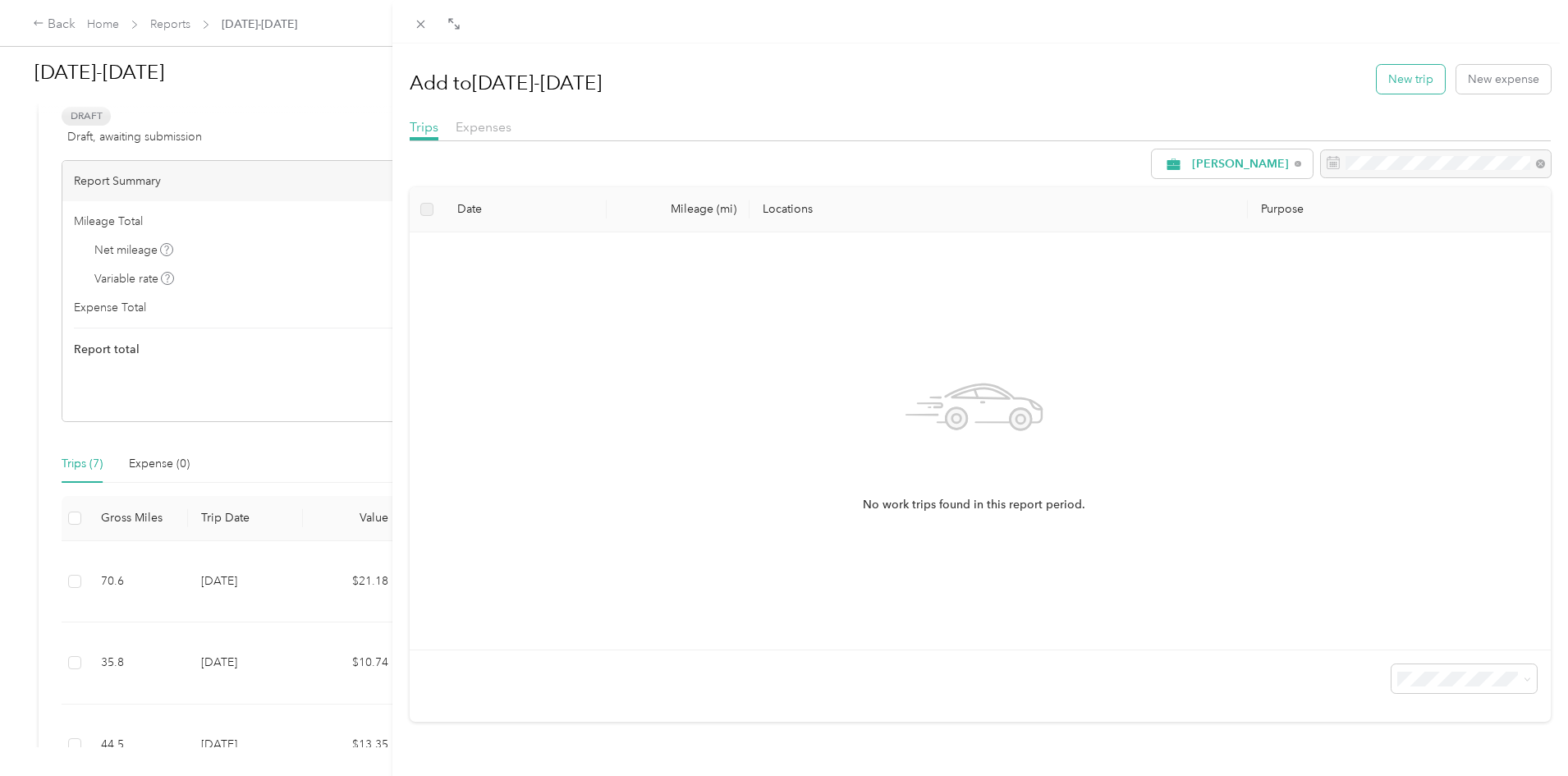
click at [1393, 84] on button "New trip" at bounding box center [1410, 79] width 68 height 29
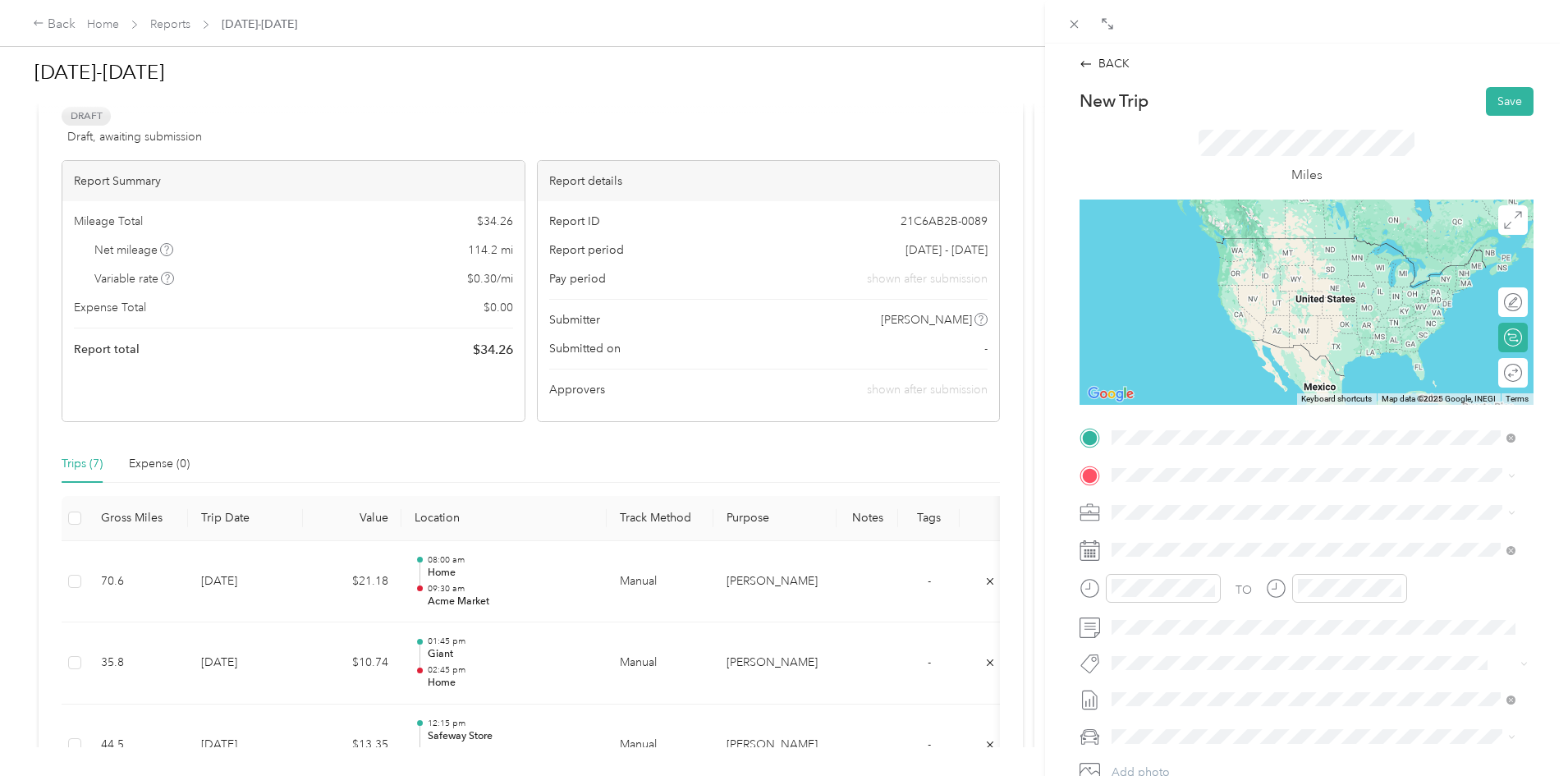
click at [1229, 589] on span "[STREET_ADDRESS]" at bounding box center [1195, 584] width 104 height 14
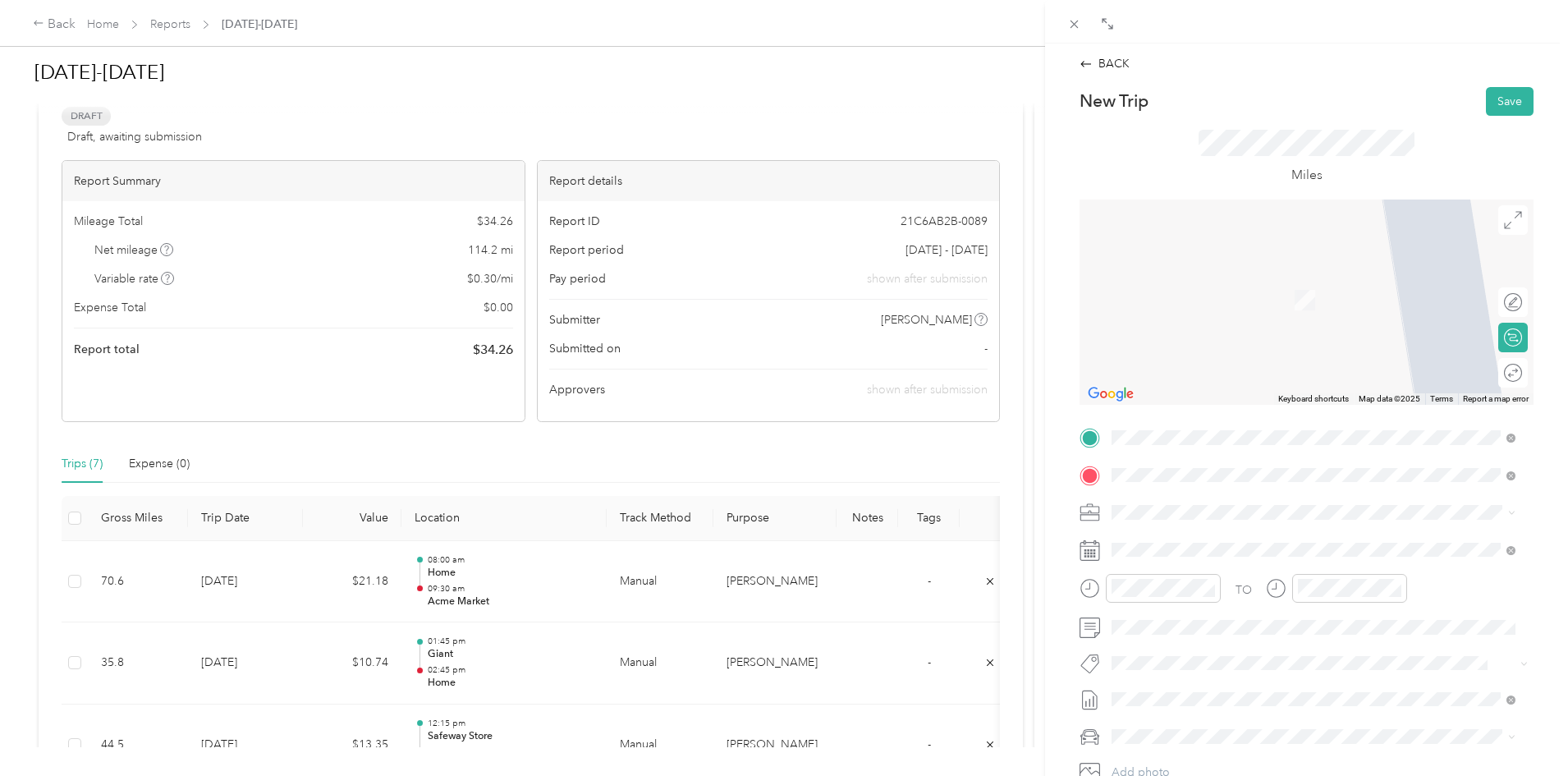
click at [1238, 549] on div "TEAM Acme Merchandising Office [STREET_ADDRESS]" at bounding box center [1246, 553] width 207 height 41
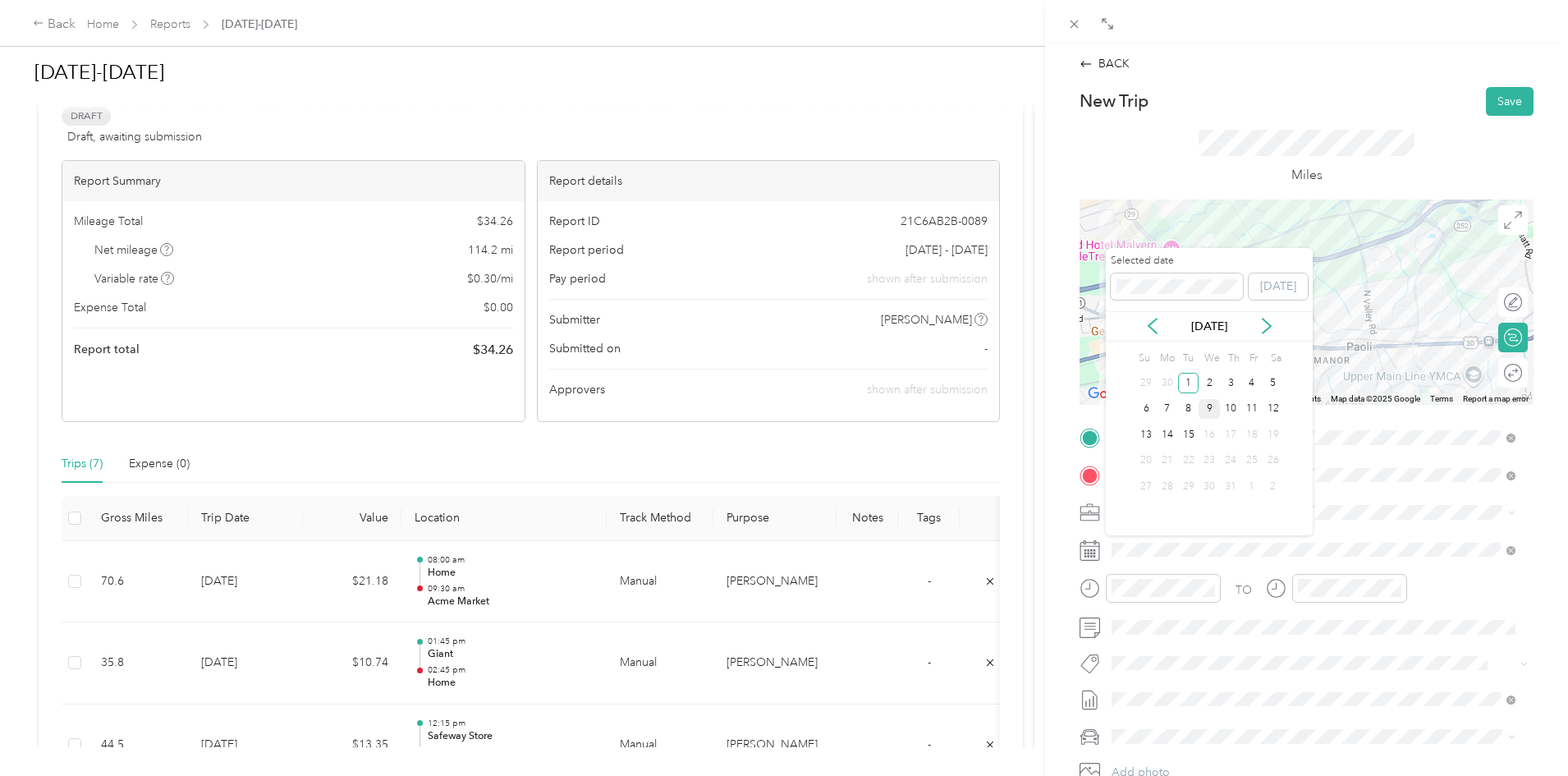
click at [1209, 408] on div "9" at bounding box center [1209, 409] width 21 height 20
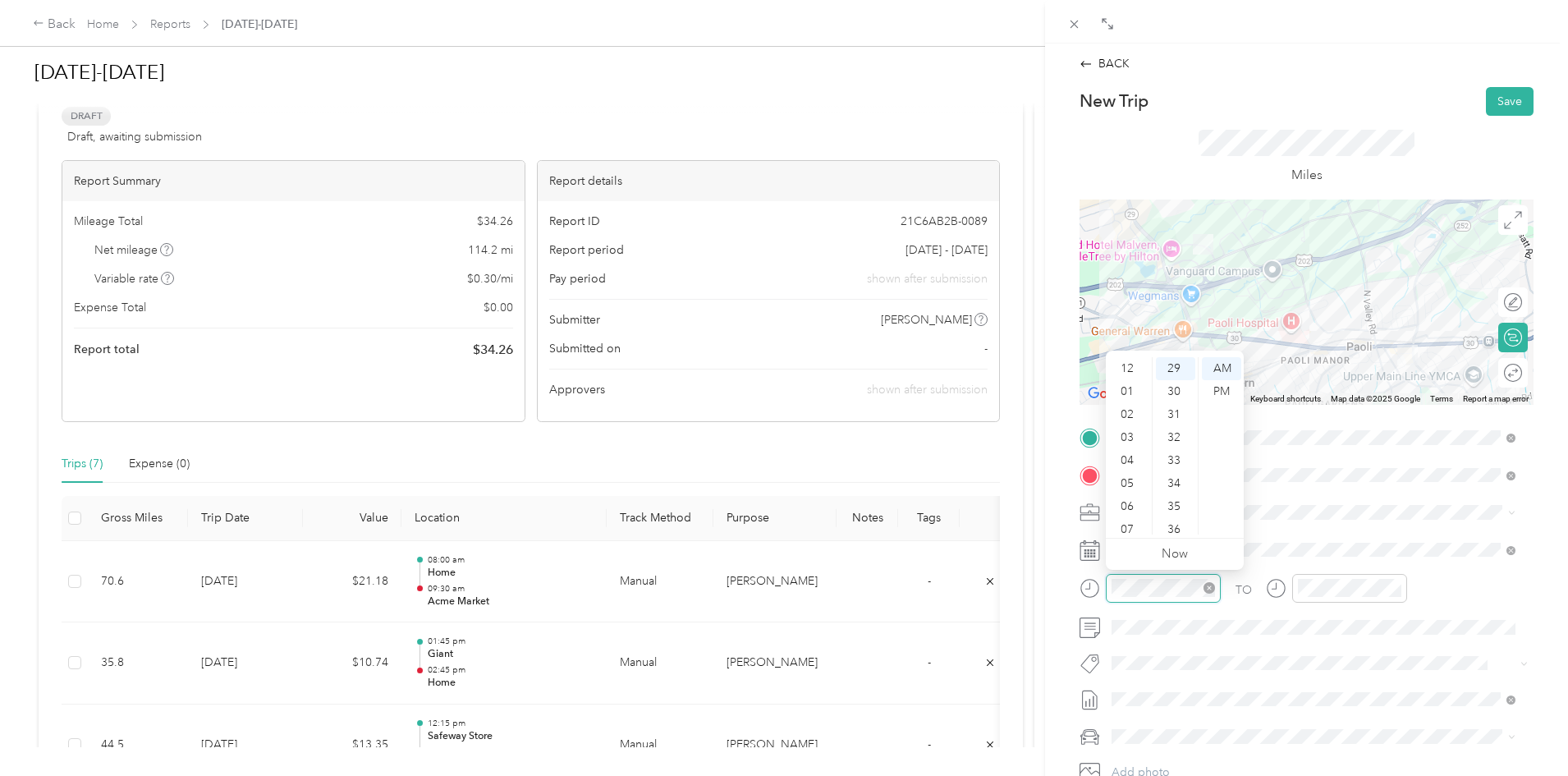
scroll to position [99, 0]
click at [1139, 497] on div "10" at bounding box center [1129, 500] width 40 height 23
click at [1174, 359] on div "00" at bounding box center [1175, 369] width 40 height 23
click at [1221, 366] on div "AM" at bounding box center [1221, 369] width 40 height 23
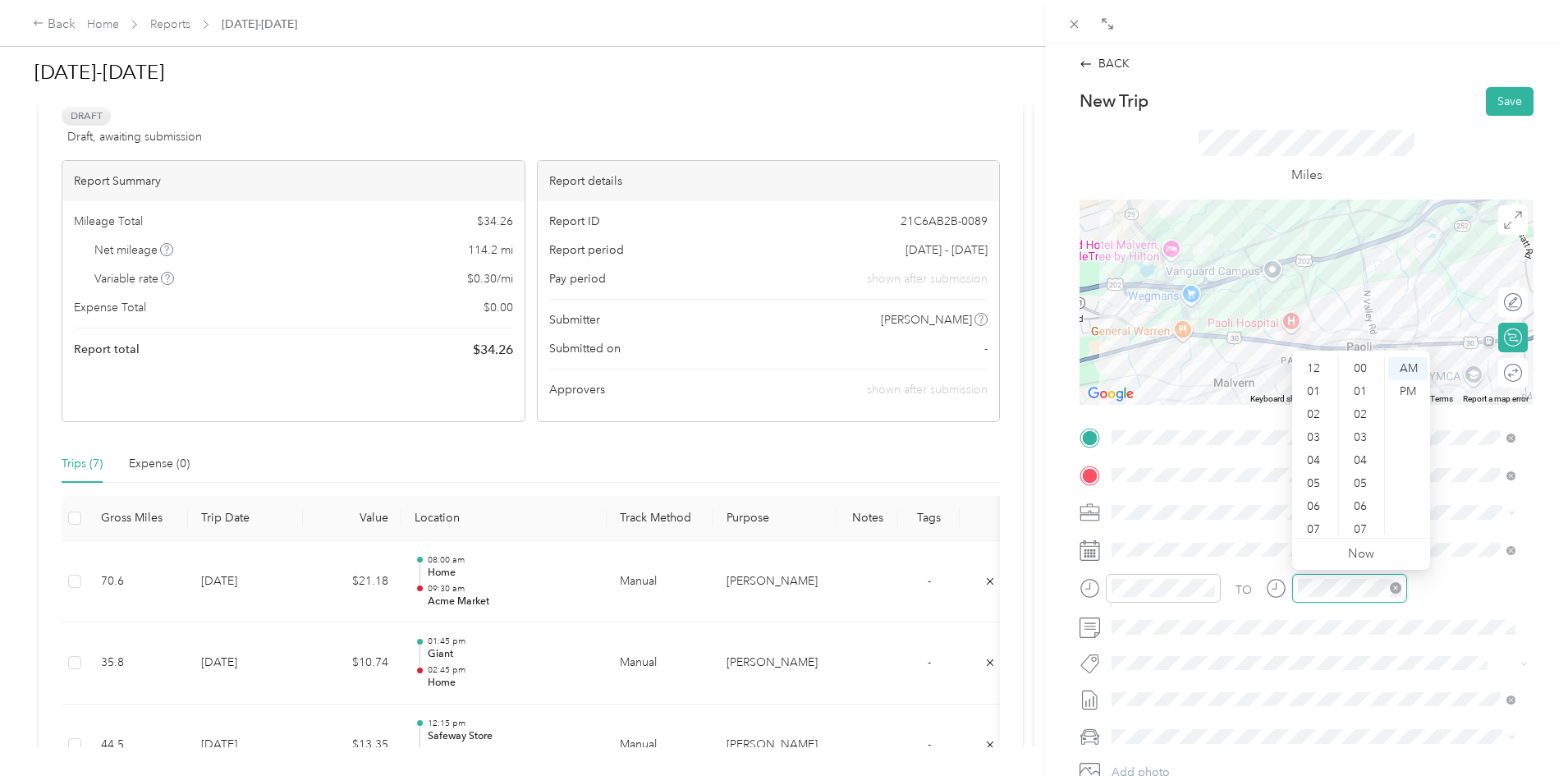
scroll to position [99, 0]
click at [1314, 497] on div "10" at bounding box center [1314, 500] width 40 height 23
click at [1367, 373] on div "15" at bounding box center [1362, 375] width 40 height 23
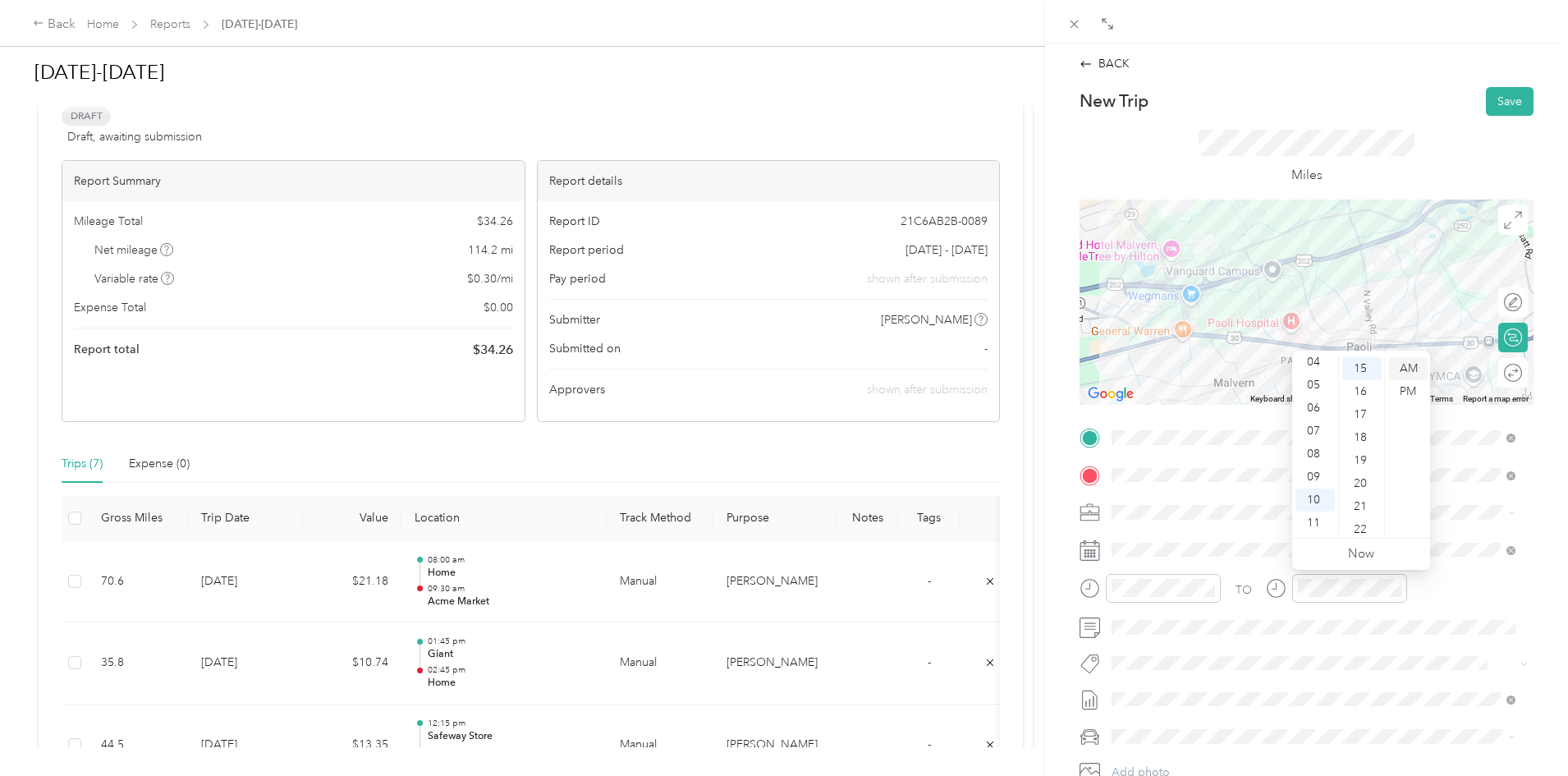
click at [1408, 367] on div "AM" at bounding box center [1408, 369] width 40 height 23
click at [1491, 96] on button "Save" at bounding box center [1510, 101] width 48 height 29
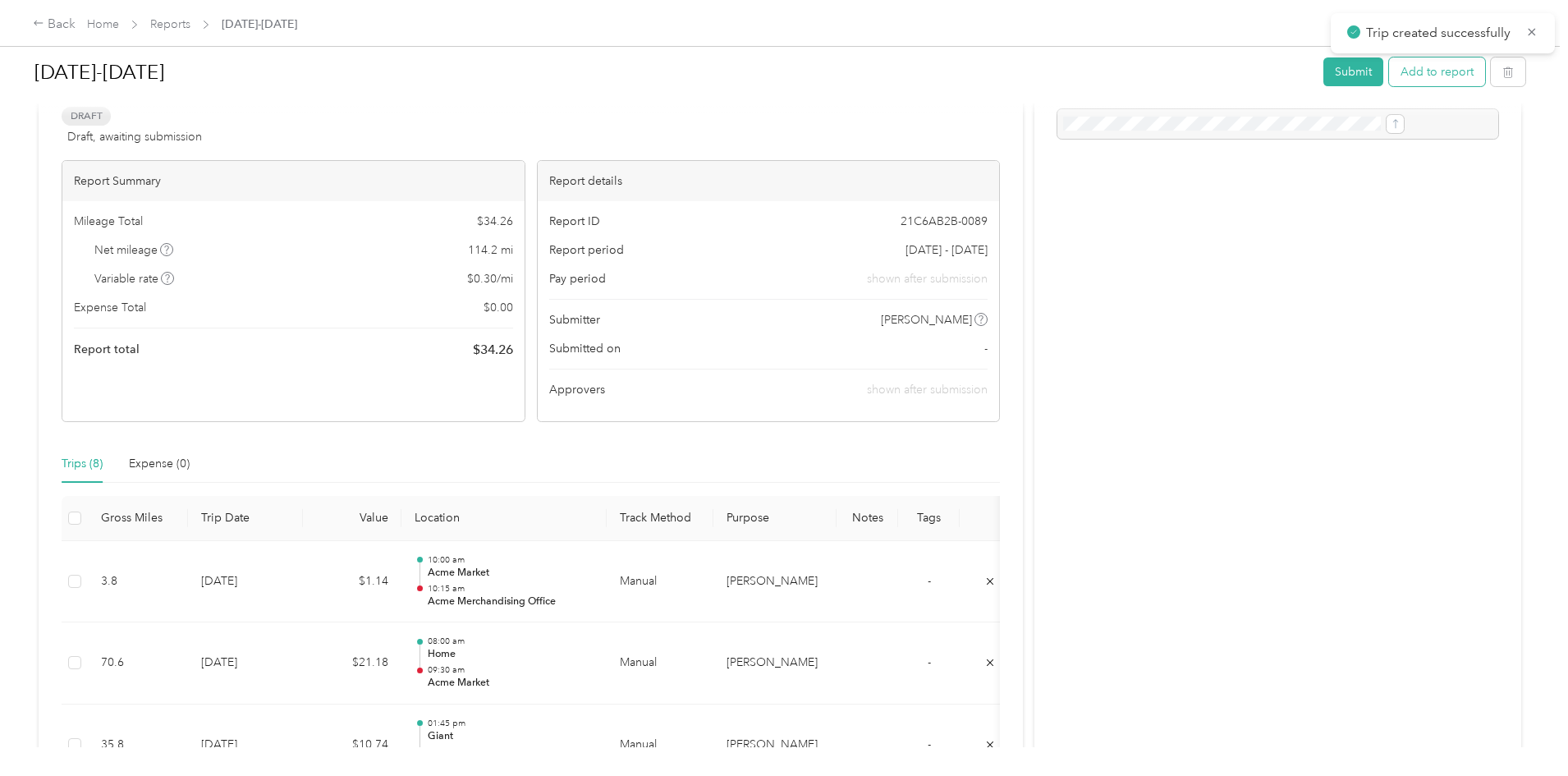
click at [1389, 72] on button "Add to report" at bounding box center [1437, 71] width 96 height 29
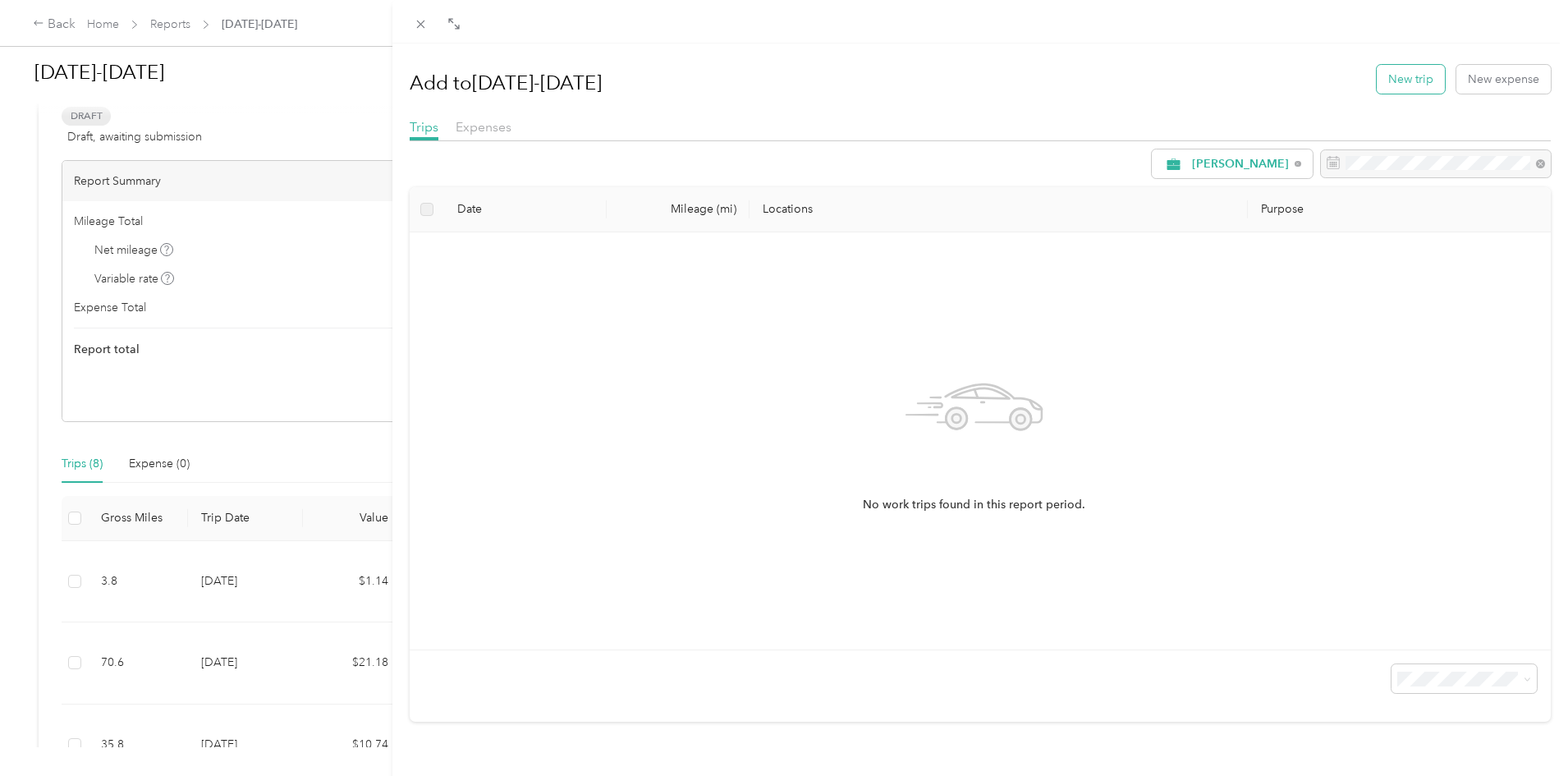
click at [1390, 84] on button "New trip" at bounding box center [1410, 79] width 68 height 29
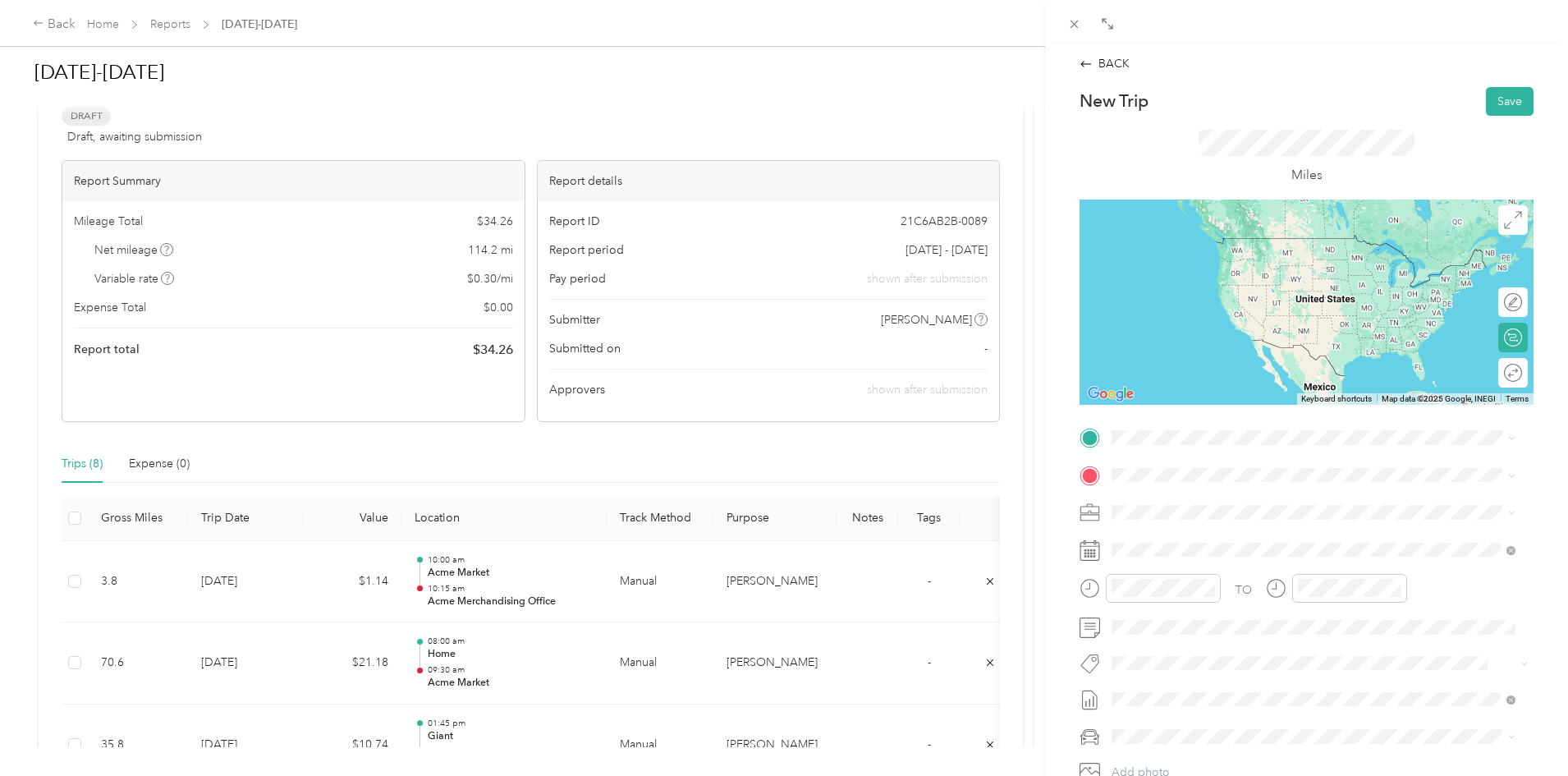
click at [1252, 505] on strong "Acme Merchandising Office" at bounding box center [1274, 500] width 151 height 15
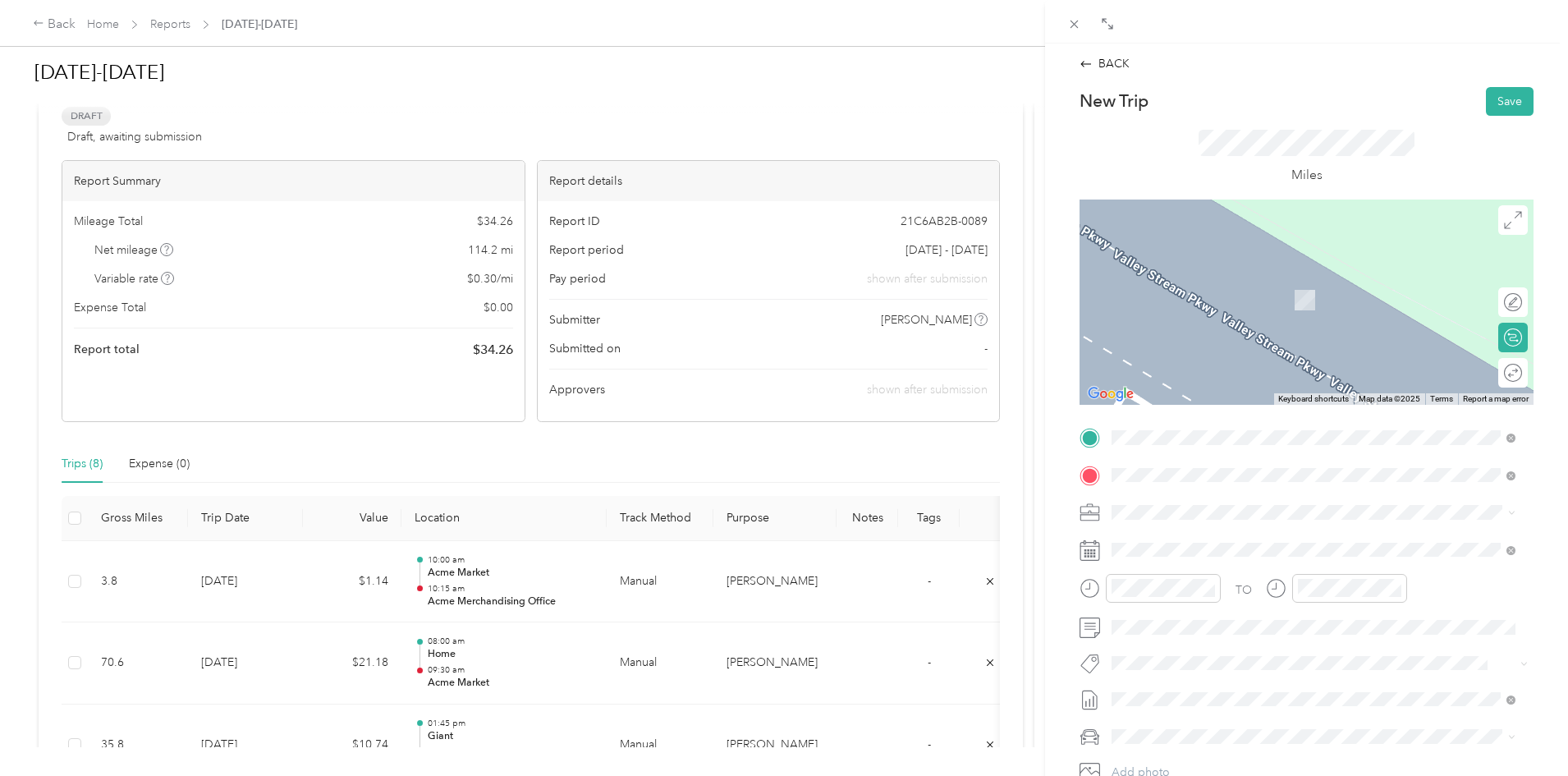
click at [1222, 551] on div "TEAM Acme Market [STREET_ADDRESS]" at bounding box center [1207, 553] width 129 height 41
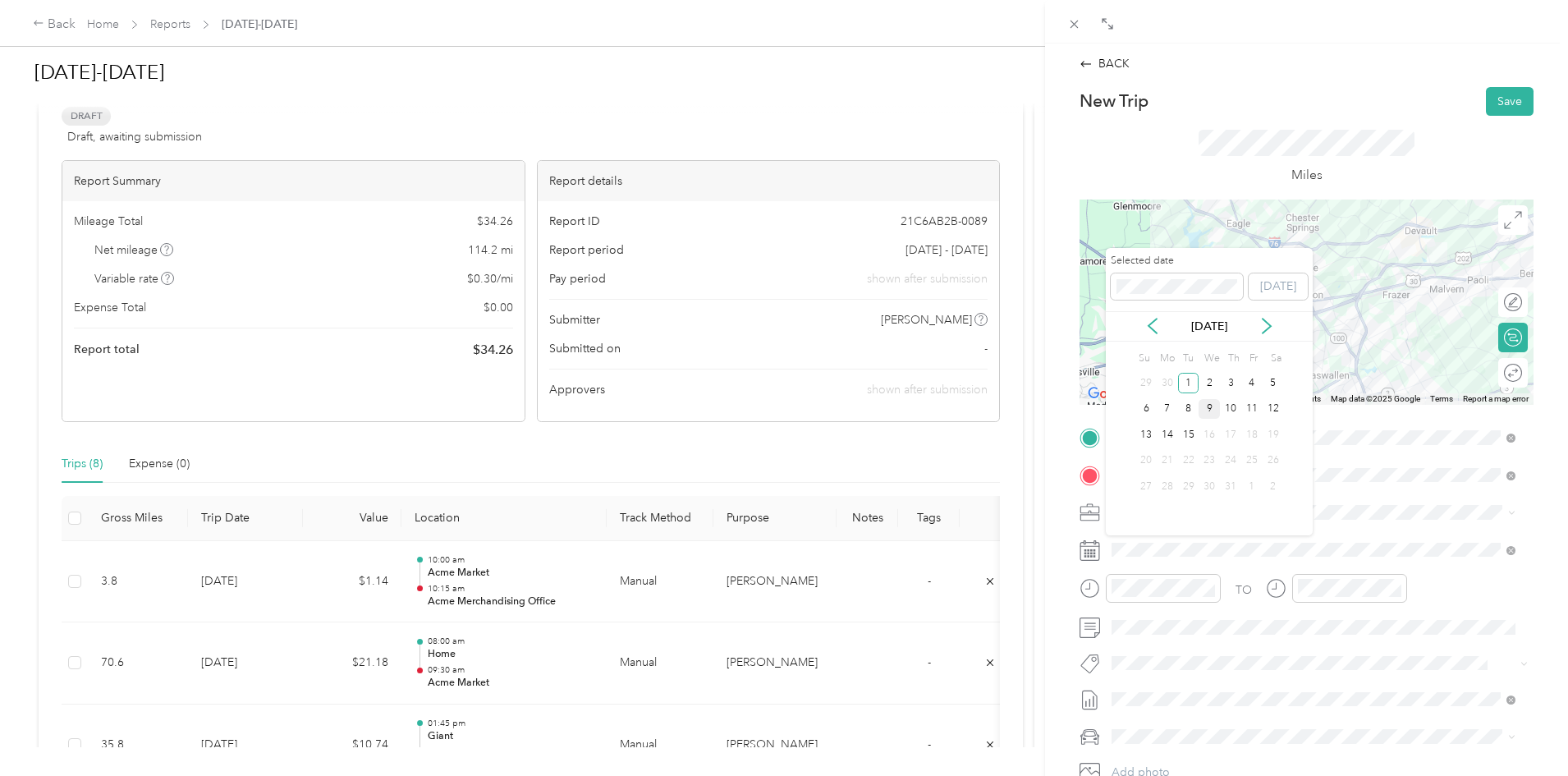
click at [1207, 408] on div "9" at bounding box center [1209, 409] width 21 height 20
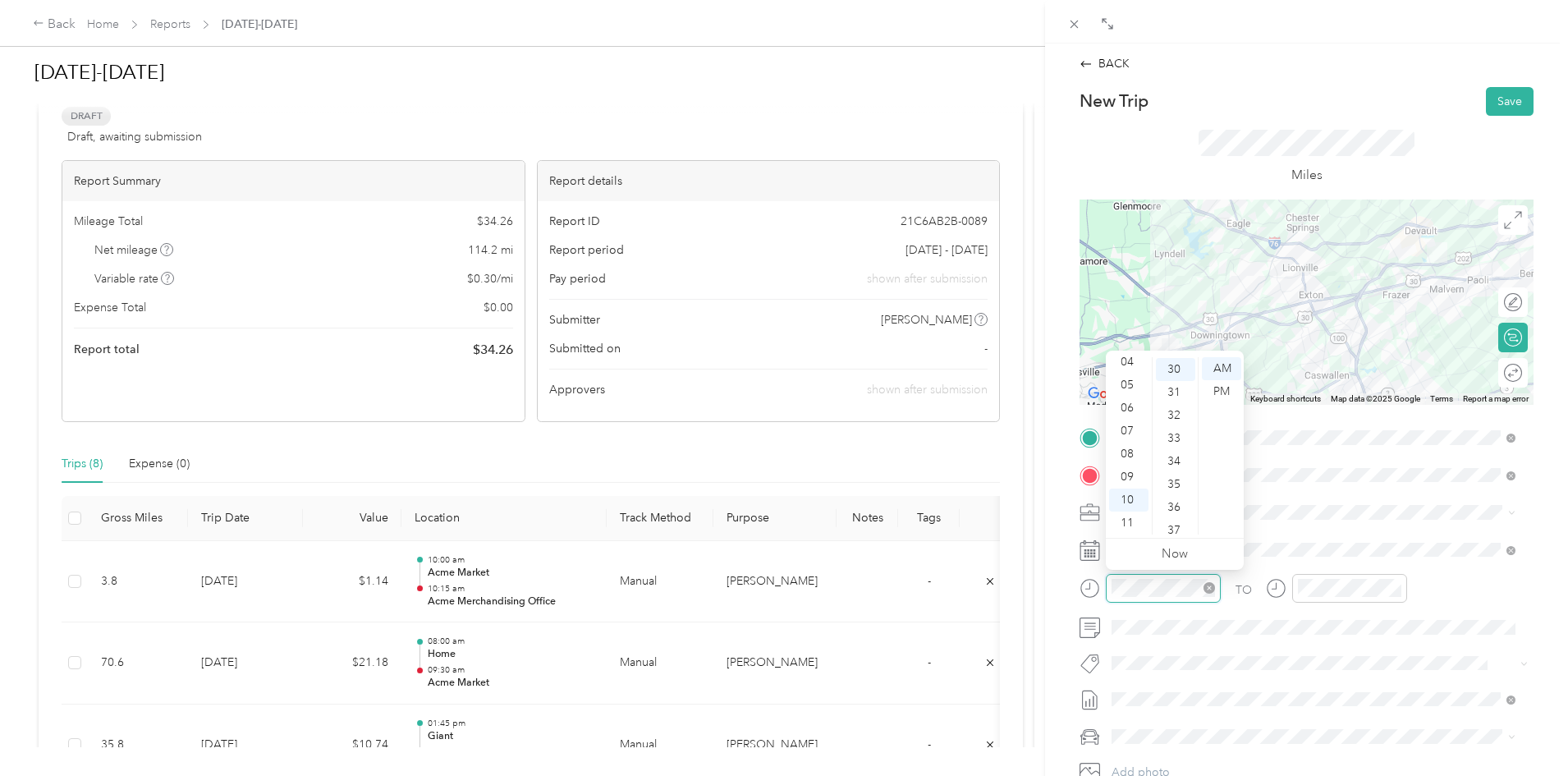
scroll to position [690, 0]
click at [1123, 525] on div "11" at bounding box center [1129, 523] width 40 height 23
click at [1174, 369] on div "00" at bounding box center [1175, 369] width 40 height 23
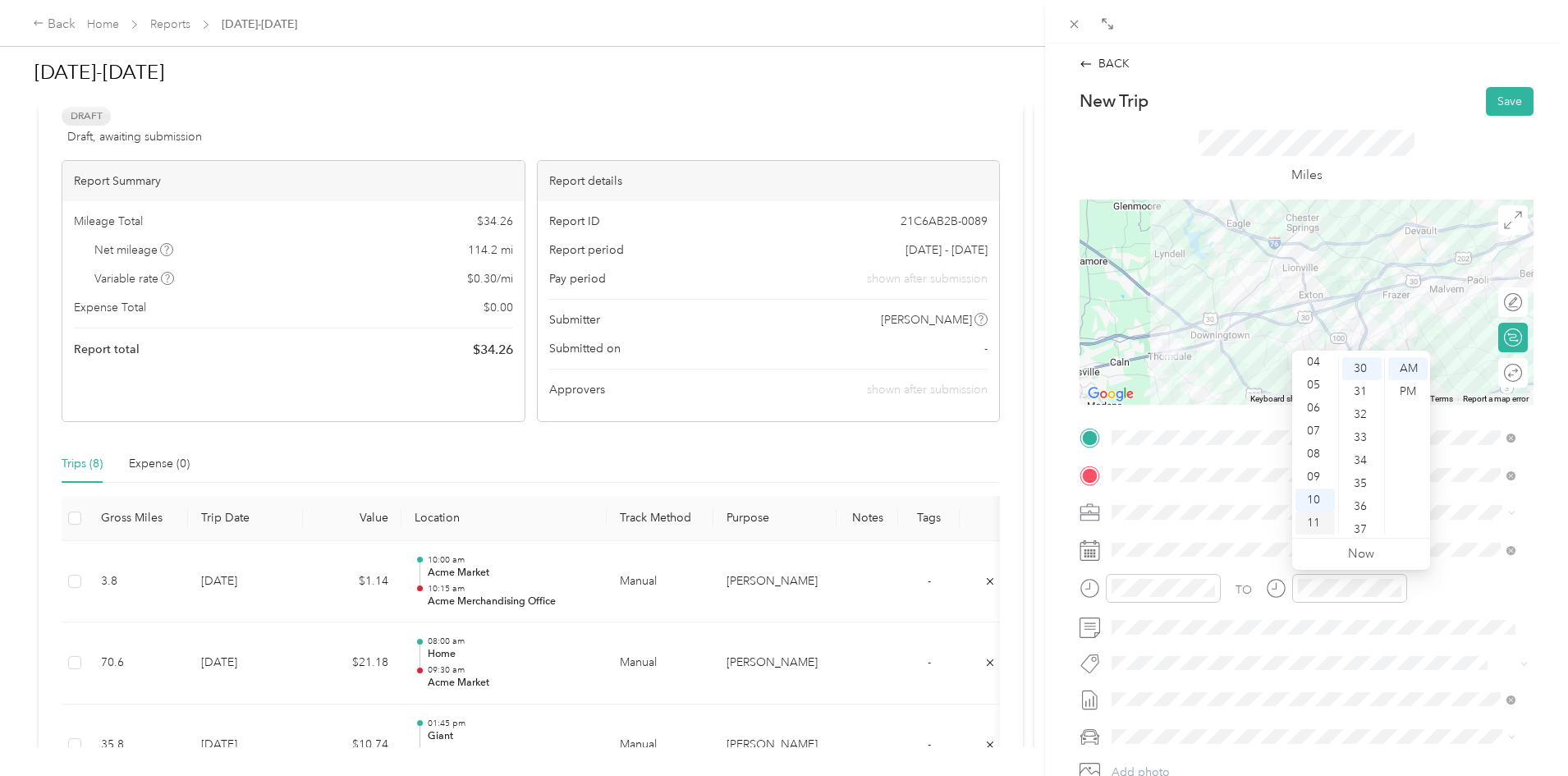
click at [1318, 523] on div "11" at bounding box center [1314, 523] width 40 height 23
click at [1361, 370] on div "30" at bounding box center [1362, 369] width 40 height 23
click at [1411, 368] on div "AM" at bounding box center [1408, 369] width 40 height 23
click at [1501, 100] on button "Save" at bounding box center [1510, 101] width 48 height 29
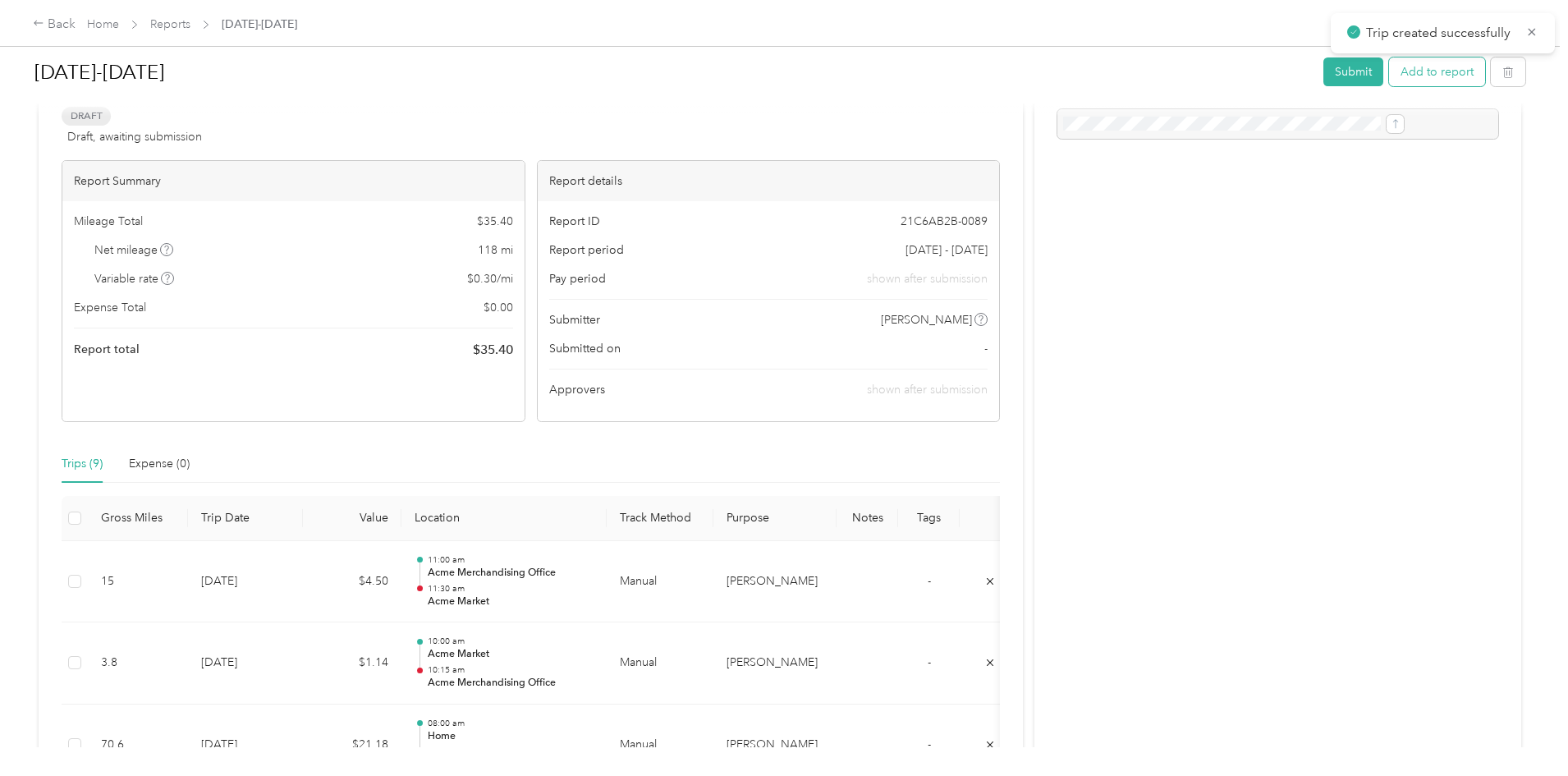
click at [1389, 72] on button "Add to report" at bounding box center [1437, 71] width 96 height 29
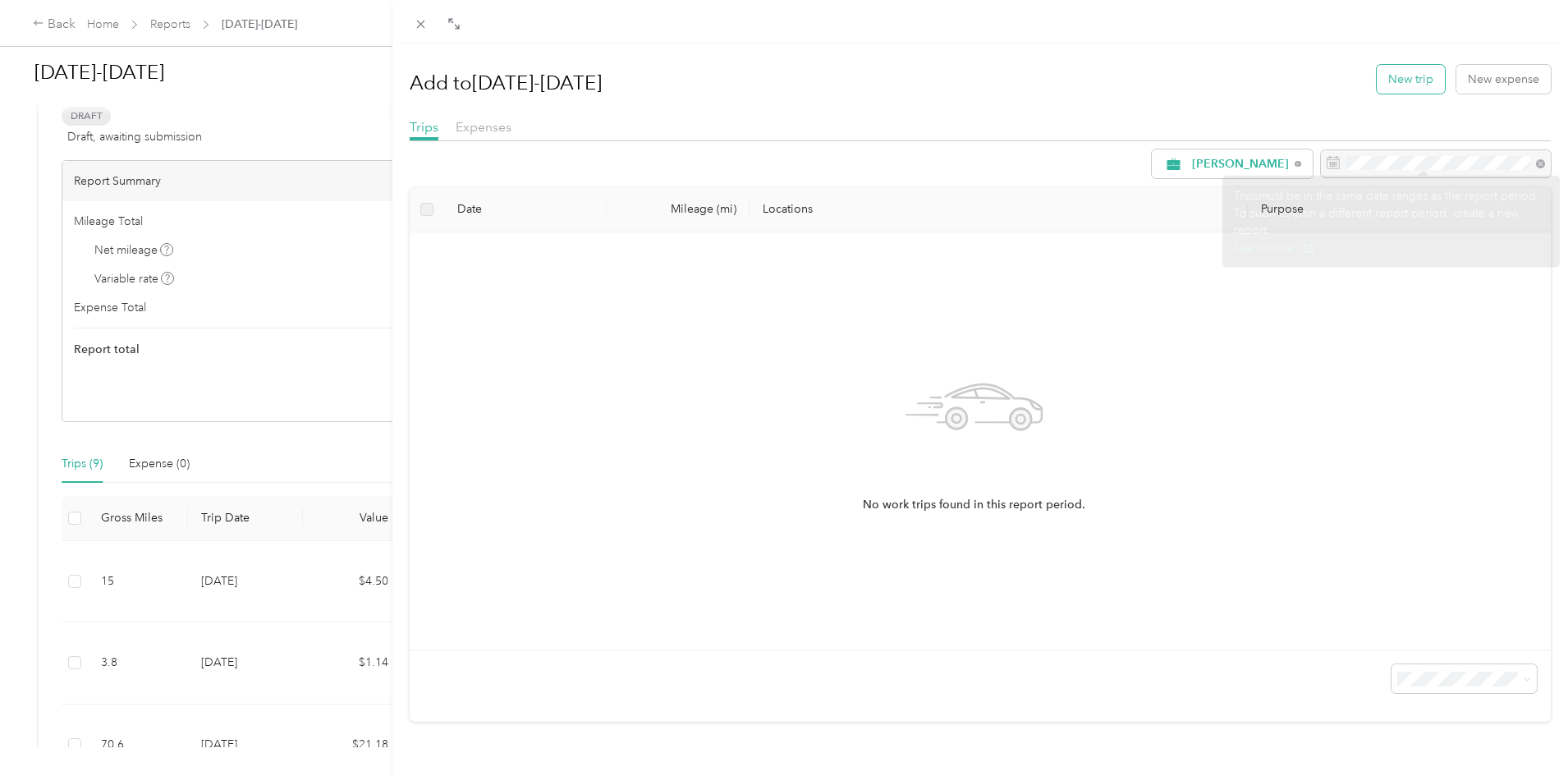
click at [1403, 72] on button "New trip" at bounding box center [1410, 79] width 68 height 29
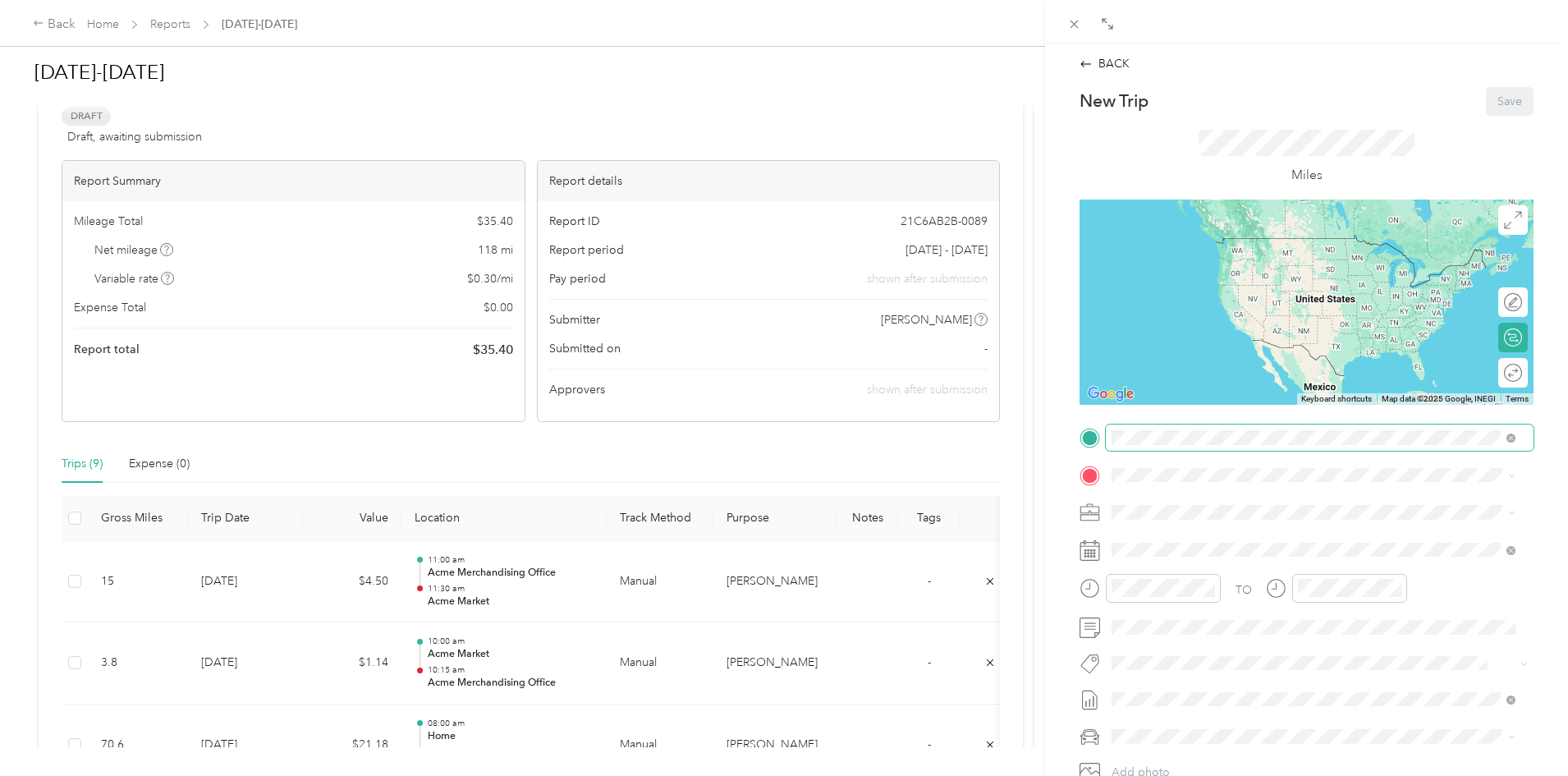
click at [1216, 437] on span at bounding box center [1320, 438] width 428 height 26
click at [1247, 587] on span "[STREET_ADDRESS]" at bounding box center [1195, 584] width 104 height 14
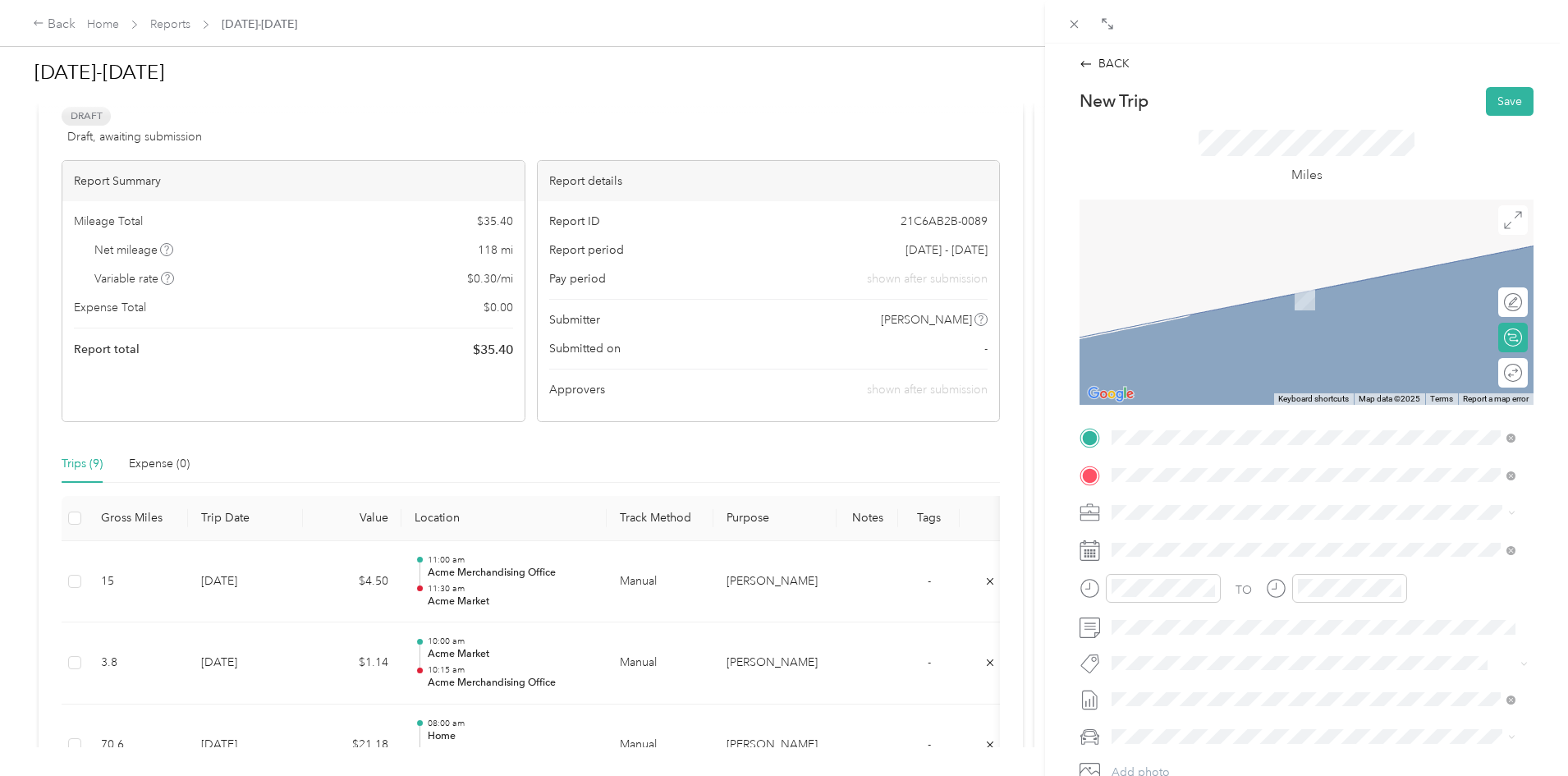
click at [1223, 548] on div "TEAM Walmart Supercenter [STREET_ADDRESS]" at bounding box center [1227, 553] width 170 height 41
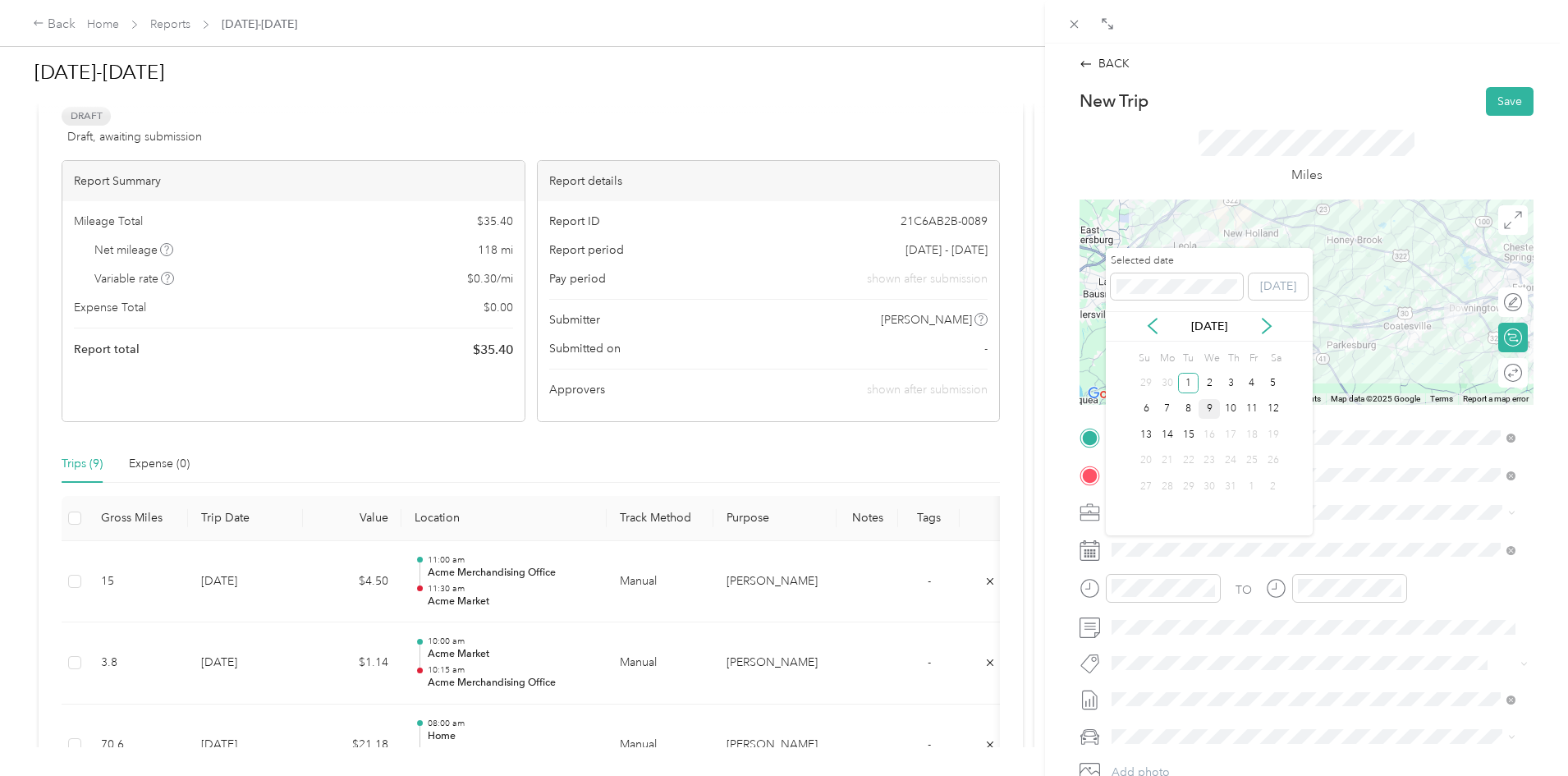
click at [1213, 411] on div "9" at bounding box center [1209, 409] width 21 height 20
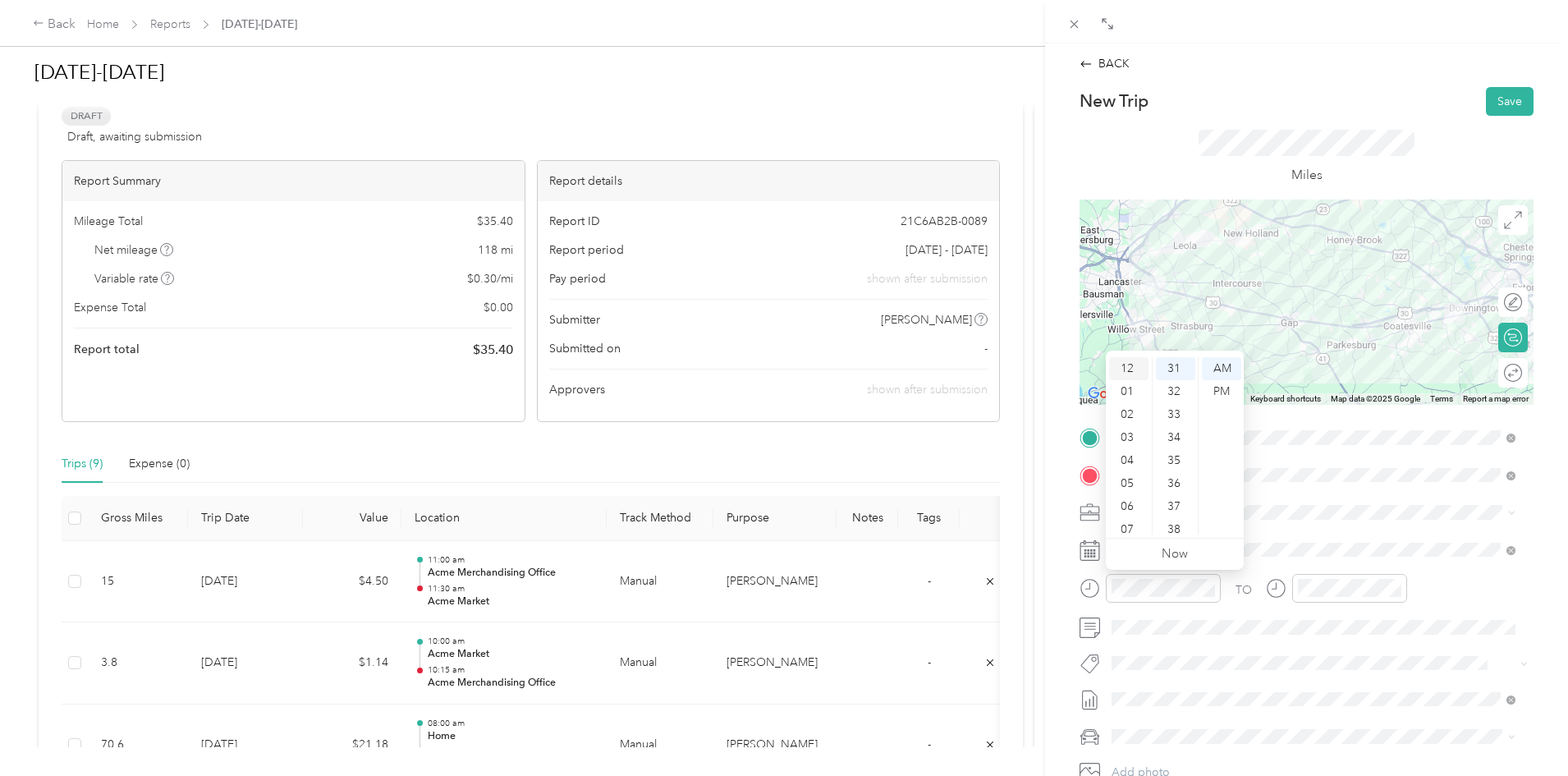
click at [1124, 363] on div "12" at bounding box center [1129, 369] width 40 height 23
click at [1181, 363] on div "00" at bounding box center [1175, 369] width 40 height 23
click at [1222, 386] on div "PM" at bounding box center [1221, 392] width 40 height 23
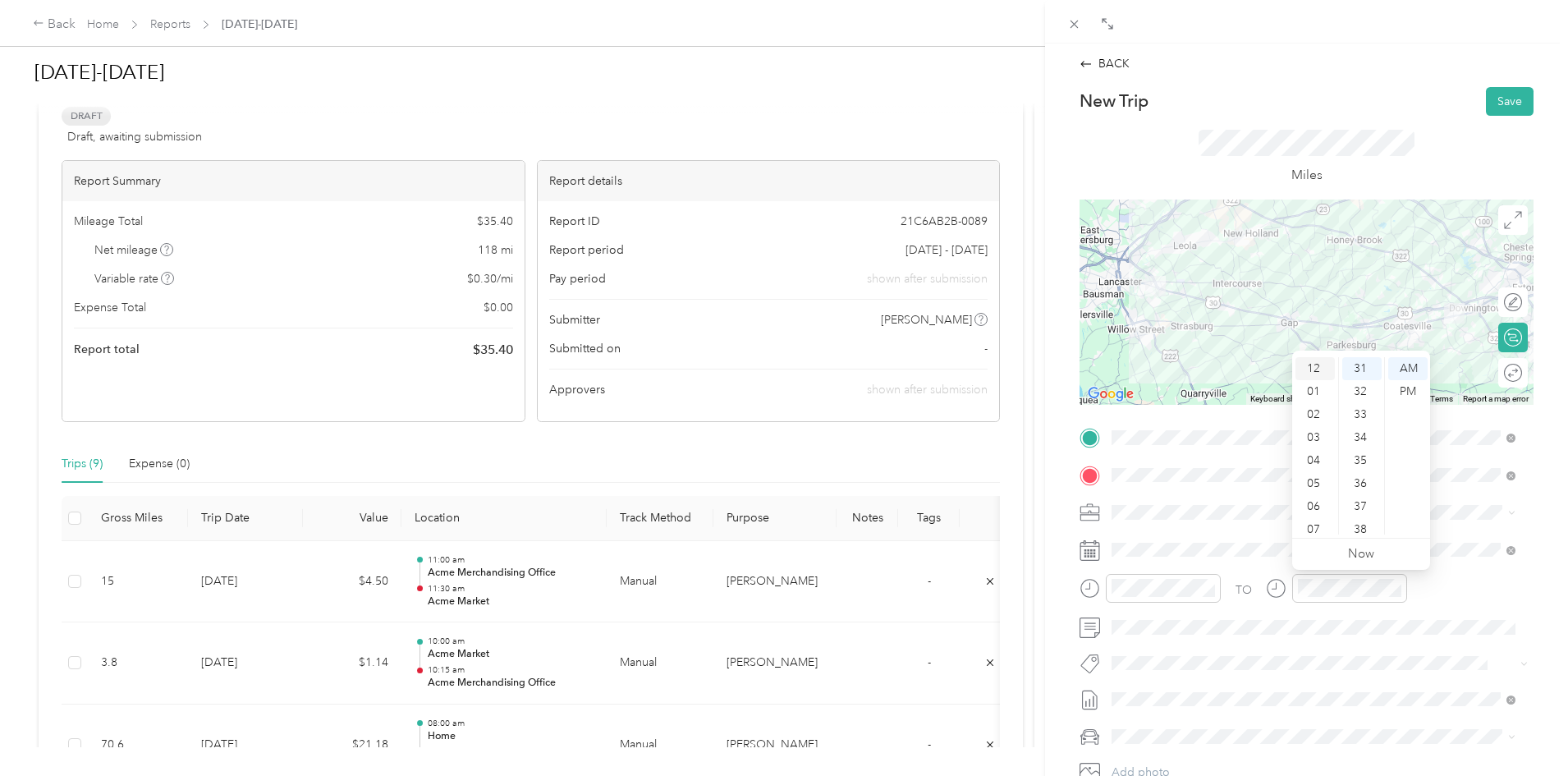
click at [1319, 362] on div "12" at bounding box center [1314, 369] width 40 height 23
click at [1364, 436] on div "45" at bounding box center [1362, 444] width 40 height 23
click at [1414, 388] on div "PM" at bounding box center [1408, 392] width 40 height 23
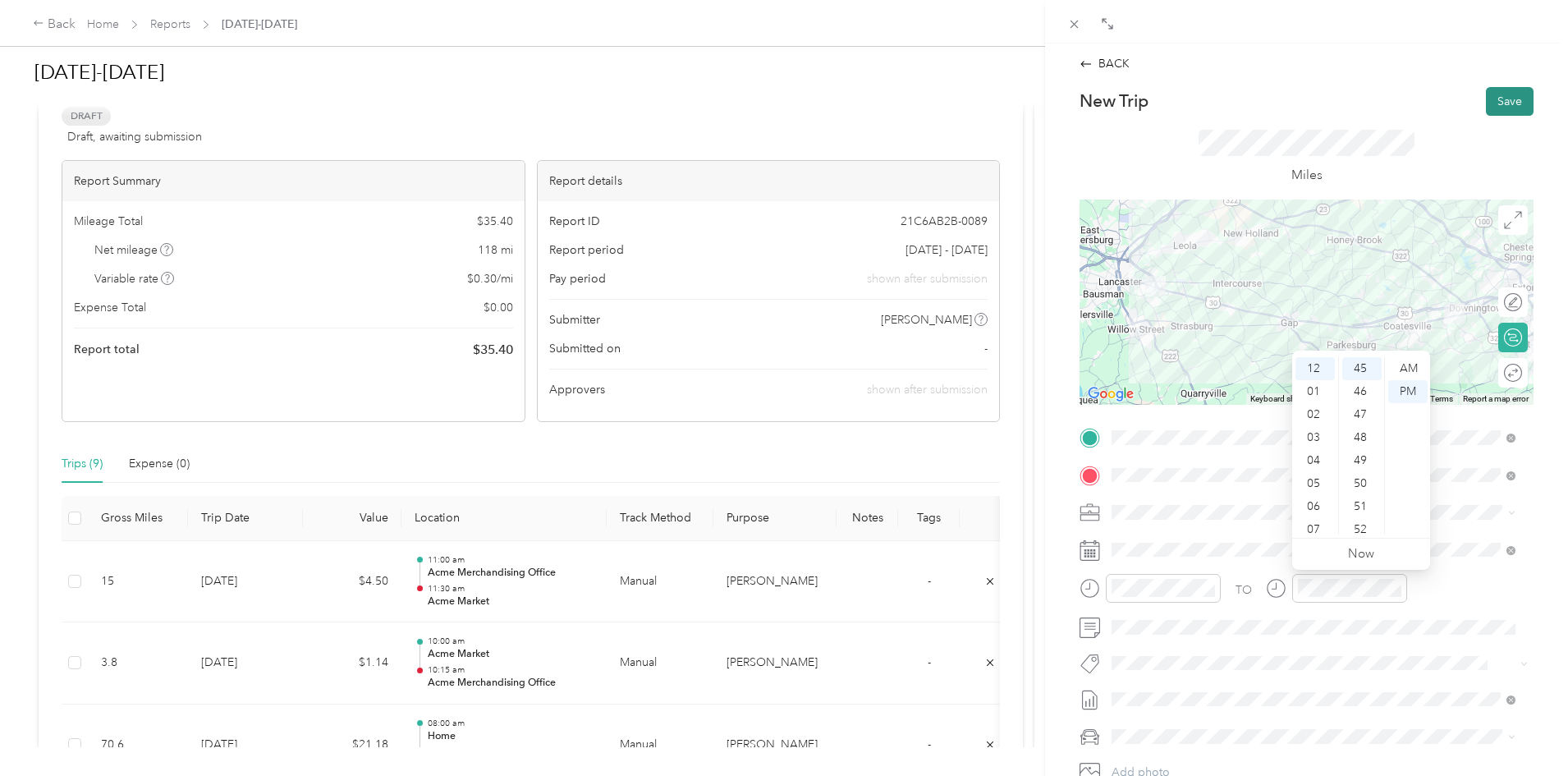
click at [1505, 92] on button "Save" at bounding box center [1510, 101] width 48 height 29
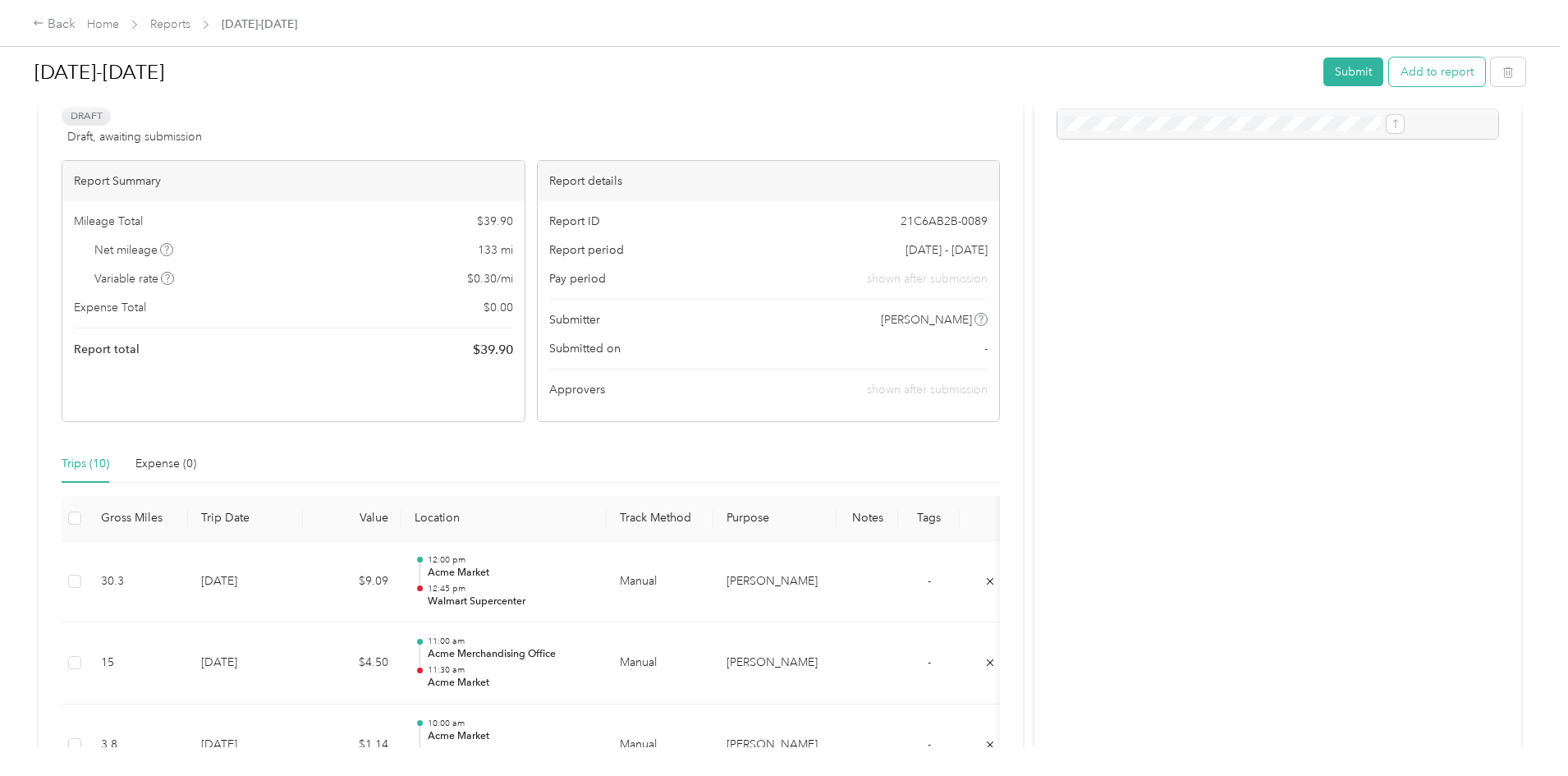
click at [1389, 78] on button "Add to report" at bounding box center [1437, 71] width 96 height 29
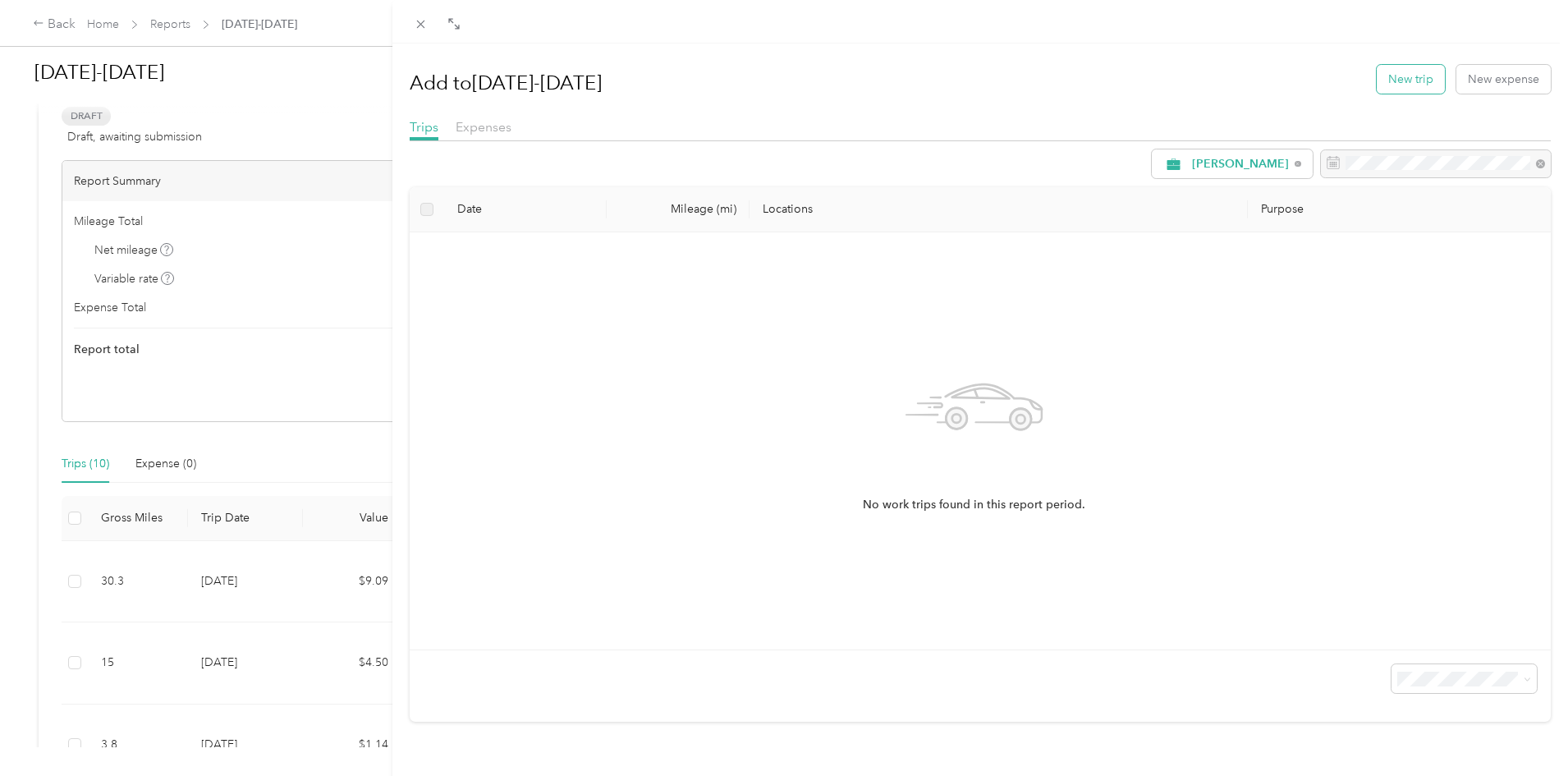
click at [1396, 79] on button "New trip" at bounding box center [1410, 79] width 68 height 29
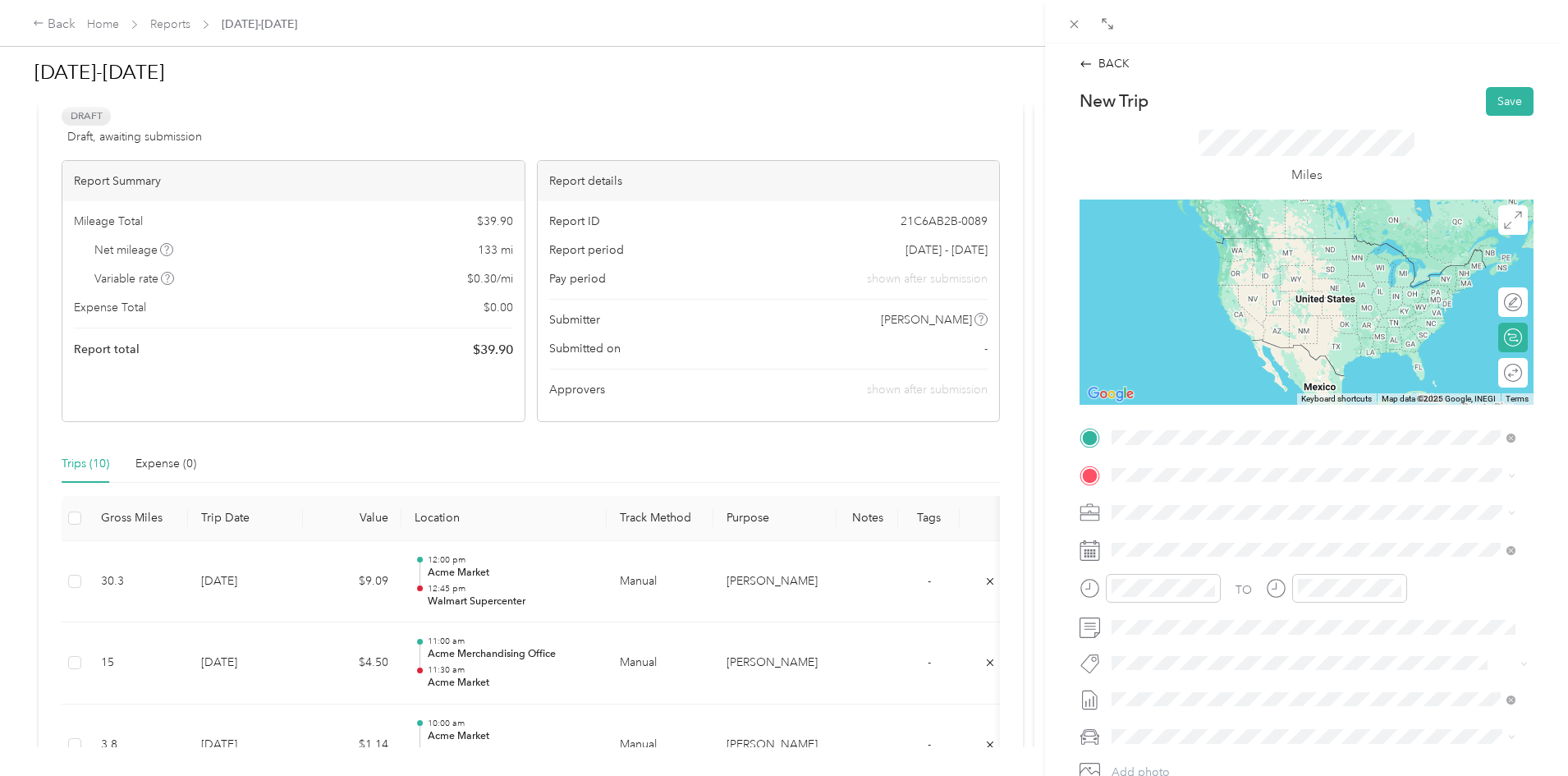
click at [1247, 584] on span "[STREET_ADDRESS]" at bounding box center [1195, 584] width 104 height 14
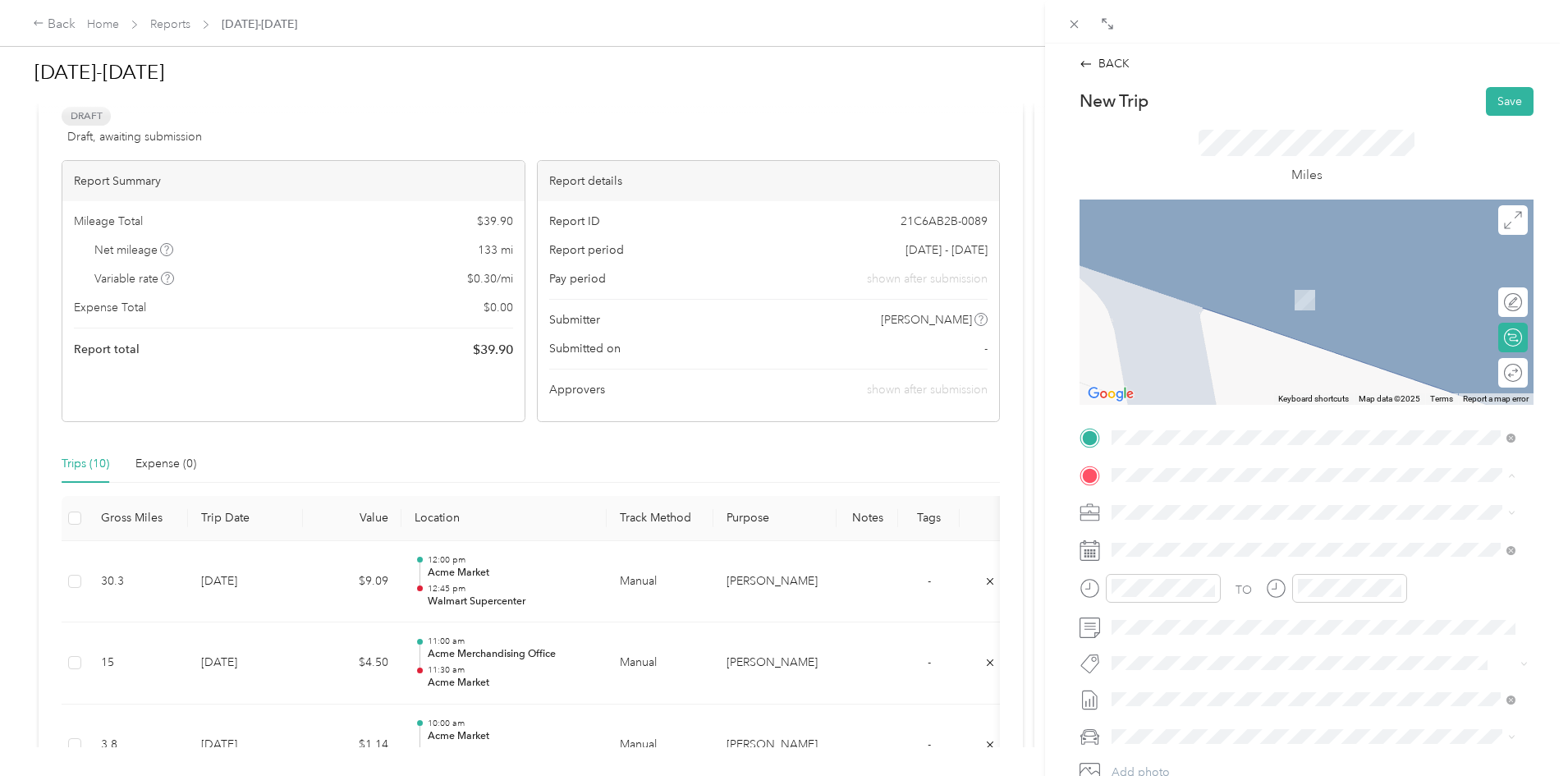
click at [1182, 552] on span "[STREET_ADDRESS][US_STATE]" at bounding box center [1225, 559] width 164 height 14
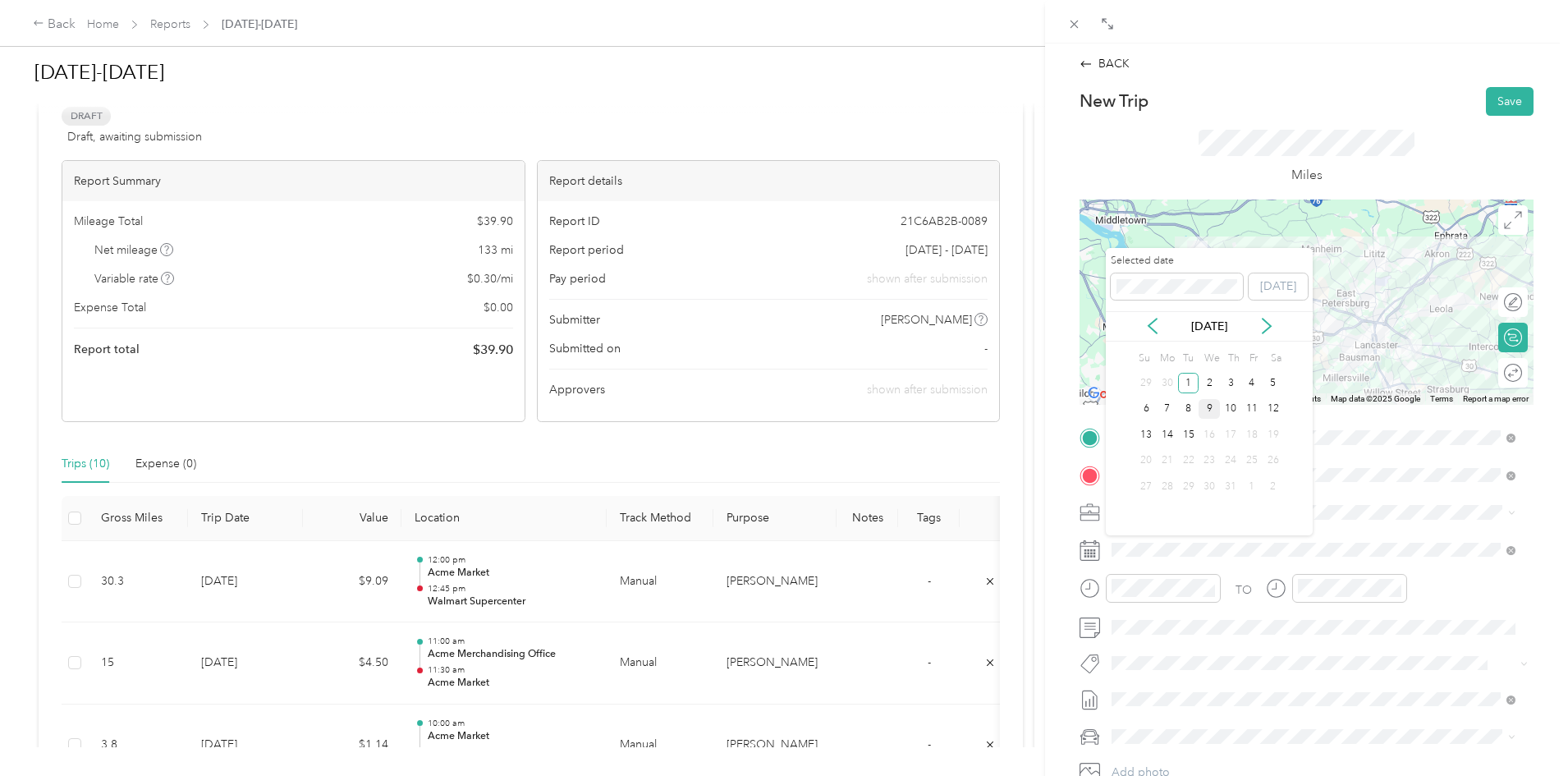
click at [1211, 413] on div "9" at bounding box center [1209, 409] width 21 height 20
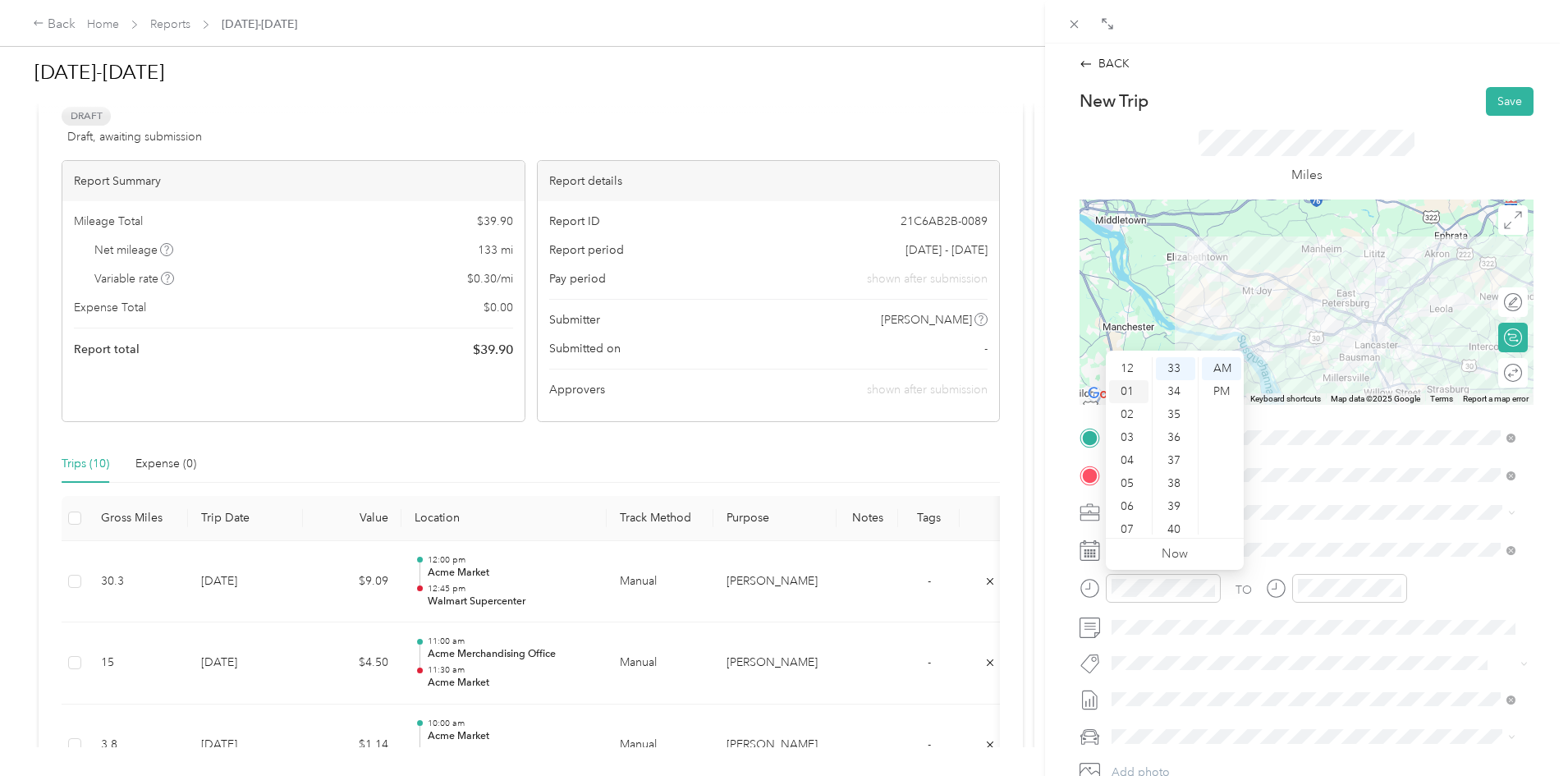
click at [1131, 392] on div "01" at bounding box center [1129, 392] width 40 height 23
click at [1178, 458] on div "30" at bounding box center [1175, 464] width 40 height 23
click at [1225, 396] on div "PM" at bounding box center [1221, 392] width 40 height 23
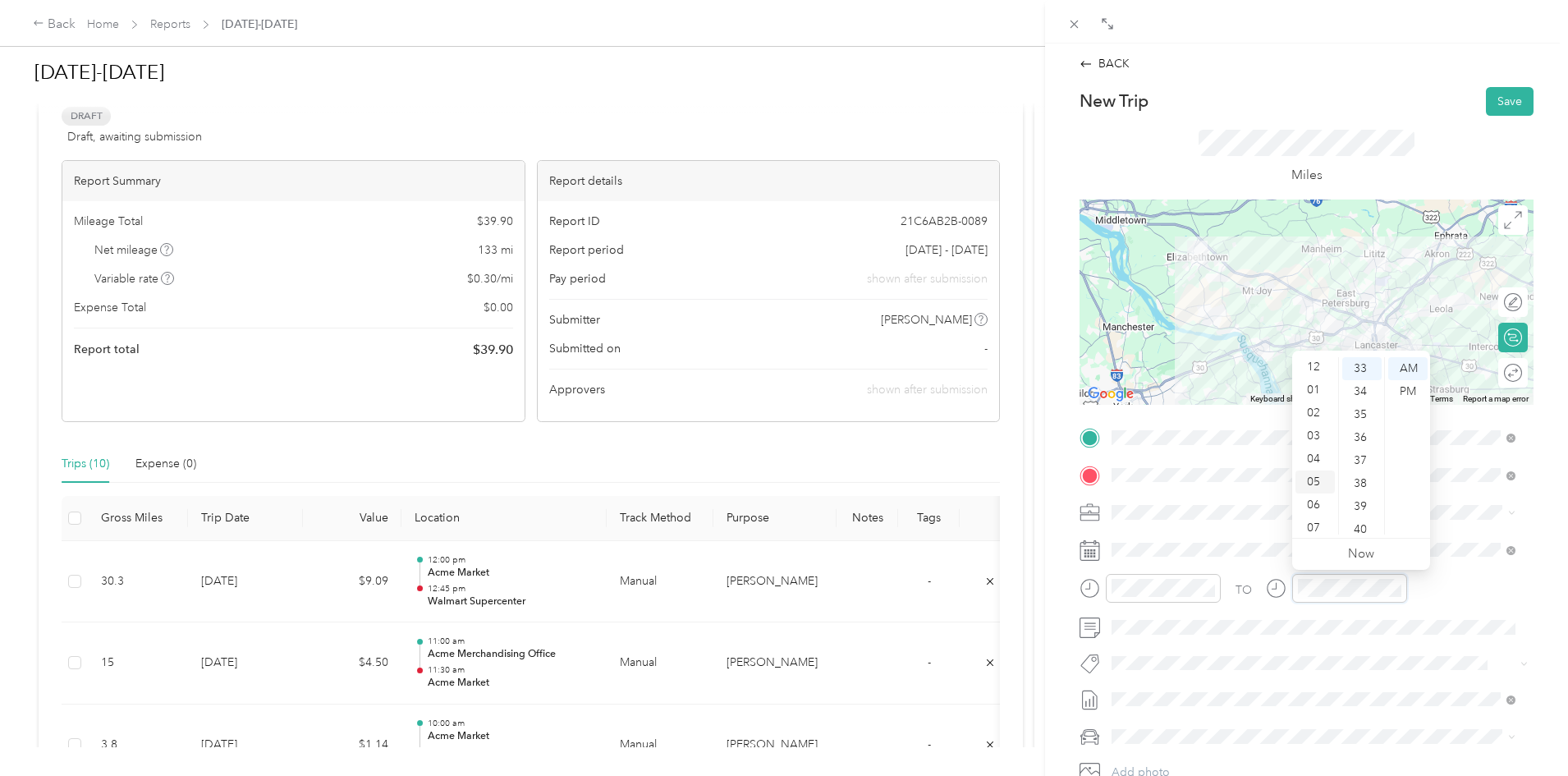
scroll to position [0, 0]
click at [1307, 414] on div "02" at bounding box center [1314, 415] width 40 height 23
click at [1361, 366] on div "00" at bounding box center [1362, 369] width 40 height 23
click at [1410, 391] on div "PM" at bounding box center [1408, 392] width 40 height 23
click at [1504, 97] on button "Save" at bounding box center [1510, 101] width 48 height 29
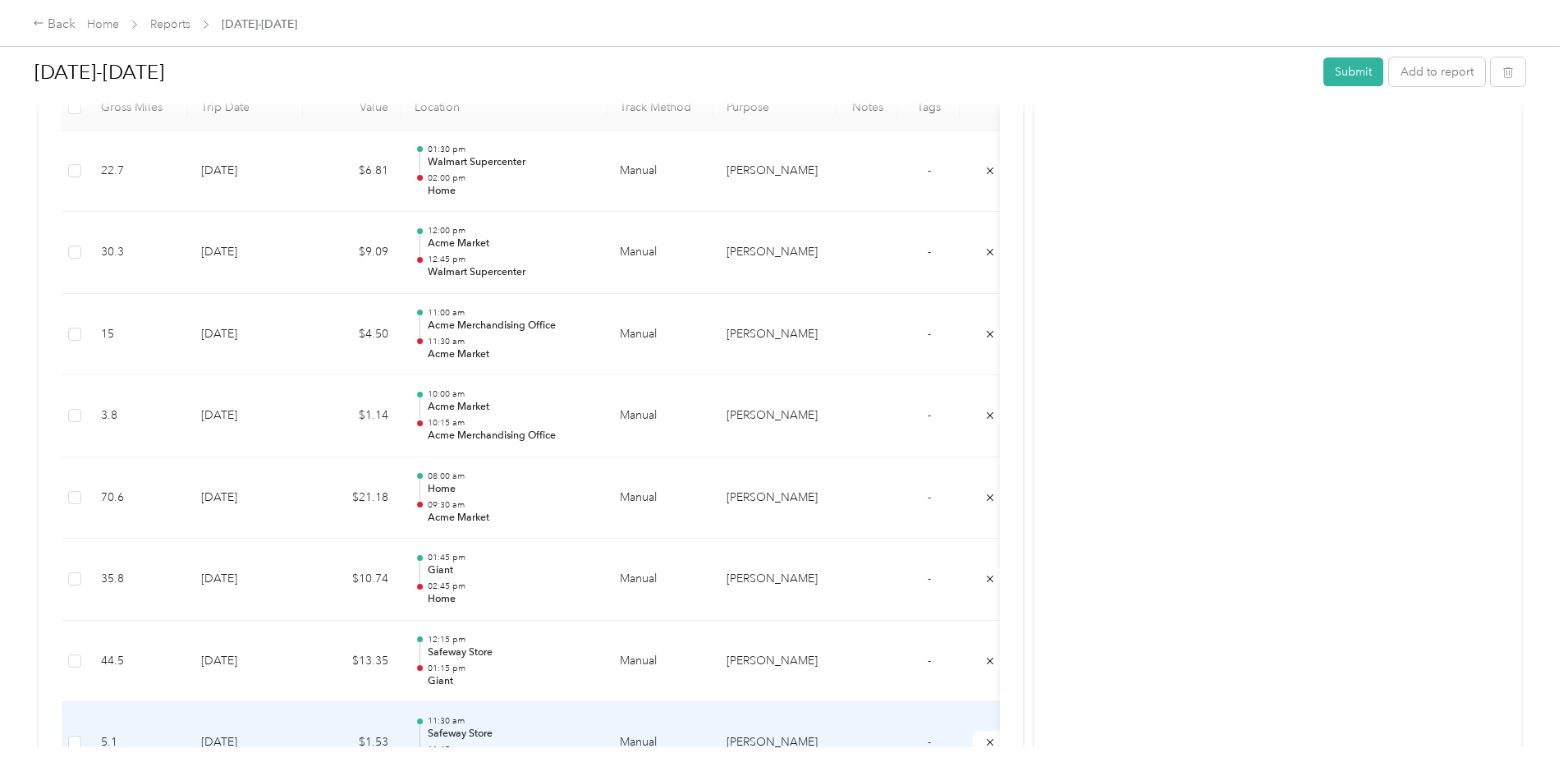
scroll to position [247, 0]
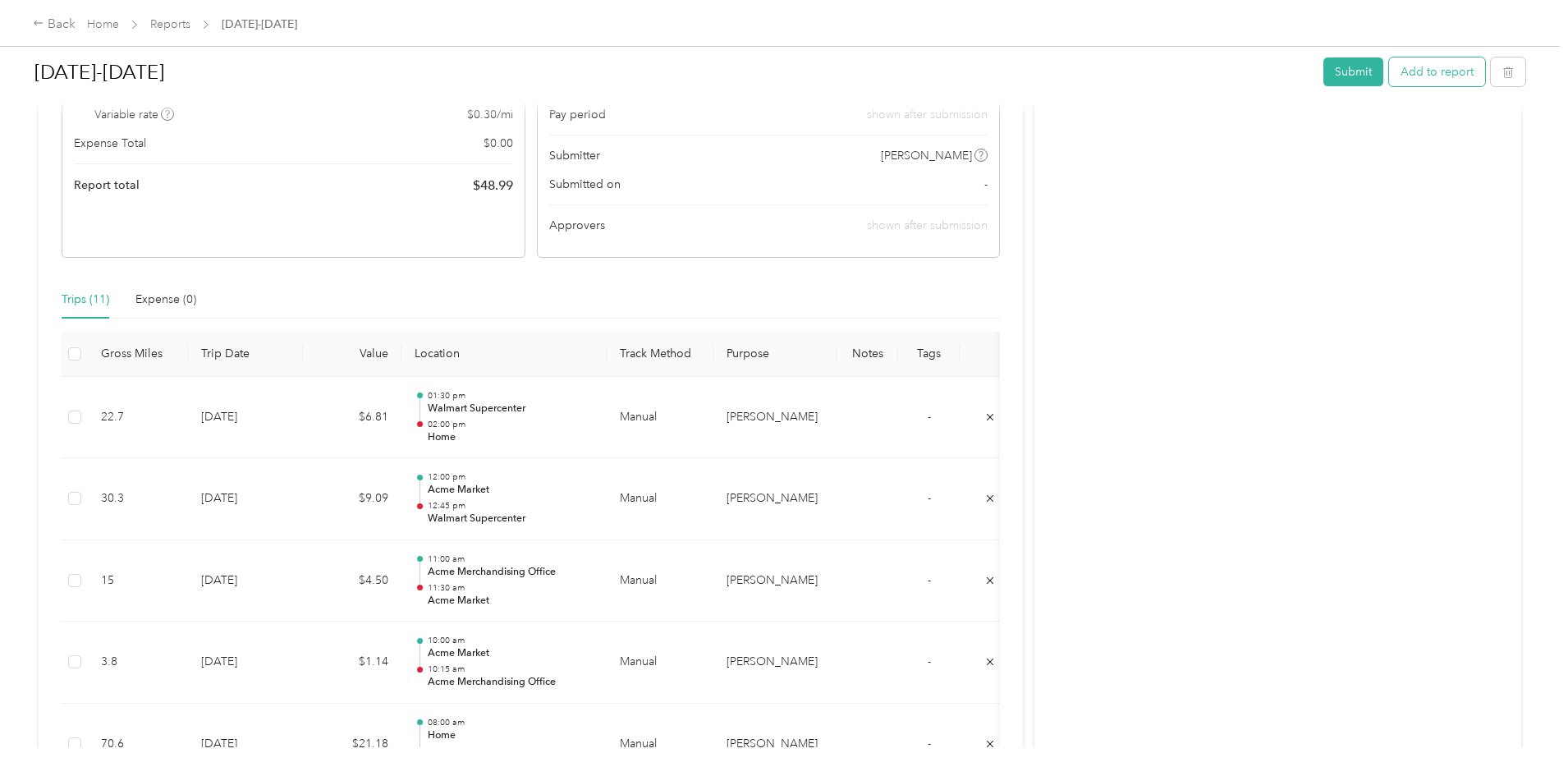
click at [1389, 74] on button "Add to report" at bounding box center [1437, 71] width 96 height 29
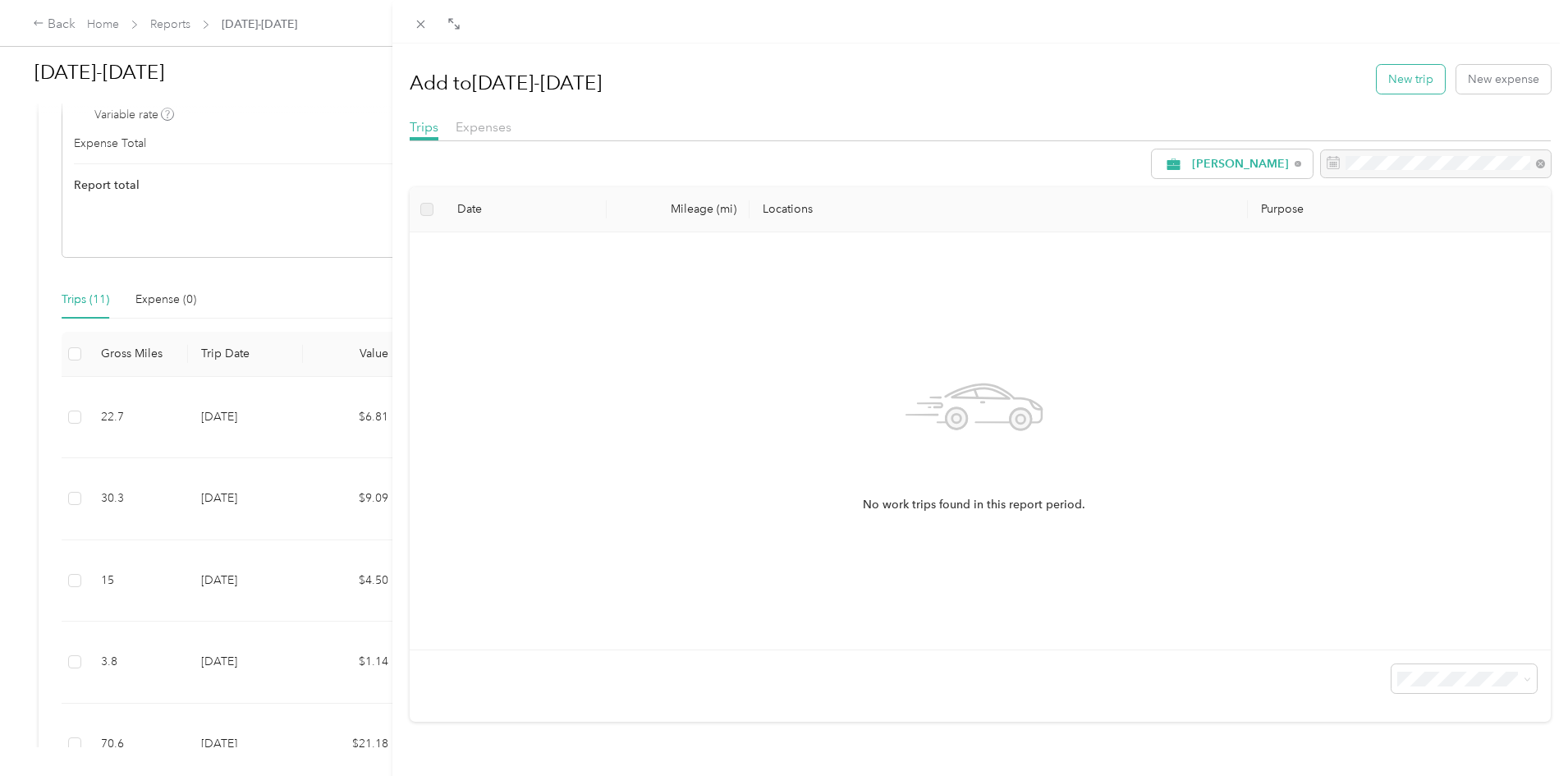
click at [1377, 72] on button "New trip" at bounding box center [1410, 79] width 68 height 29
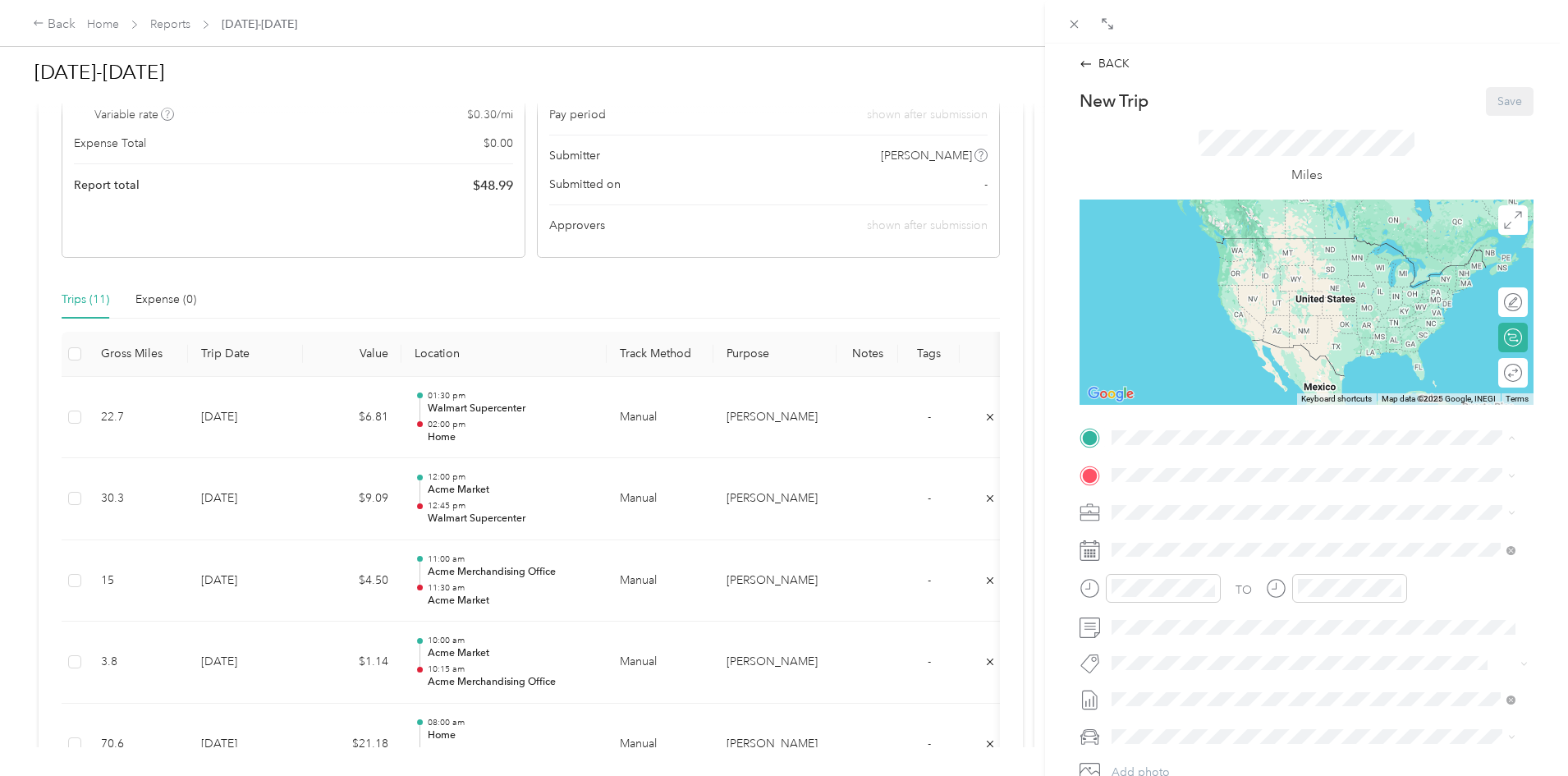
click at [1160, 510] on div "Home [STREET_ADDRESS][US_STATE]" at bounding box center [1225, 512] width 164 height 34
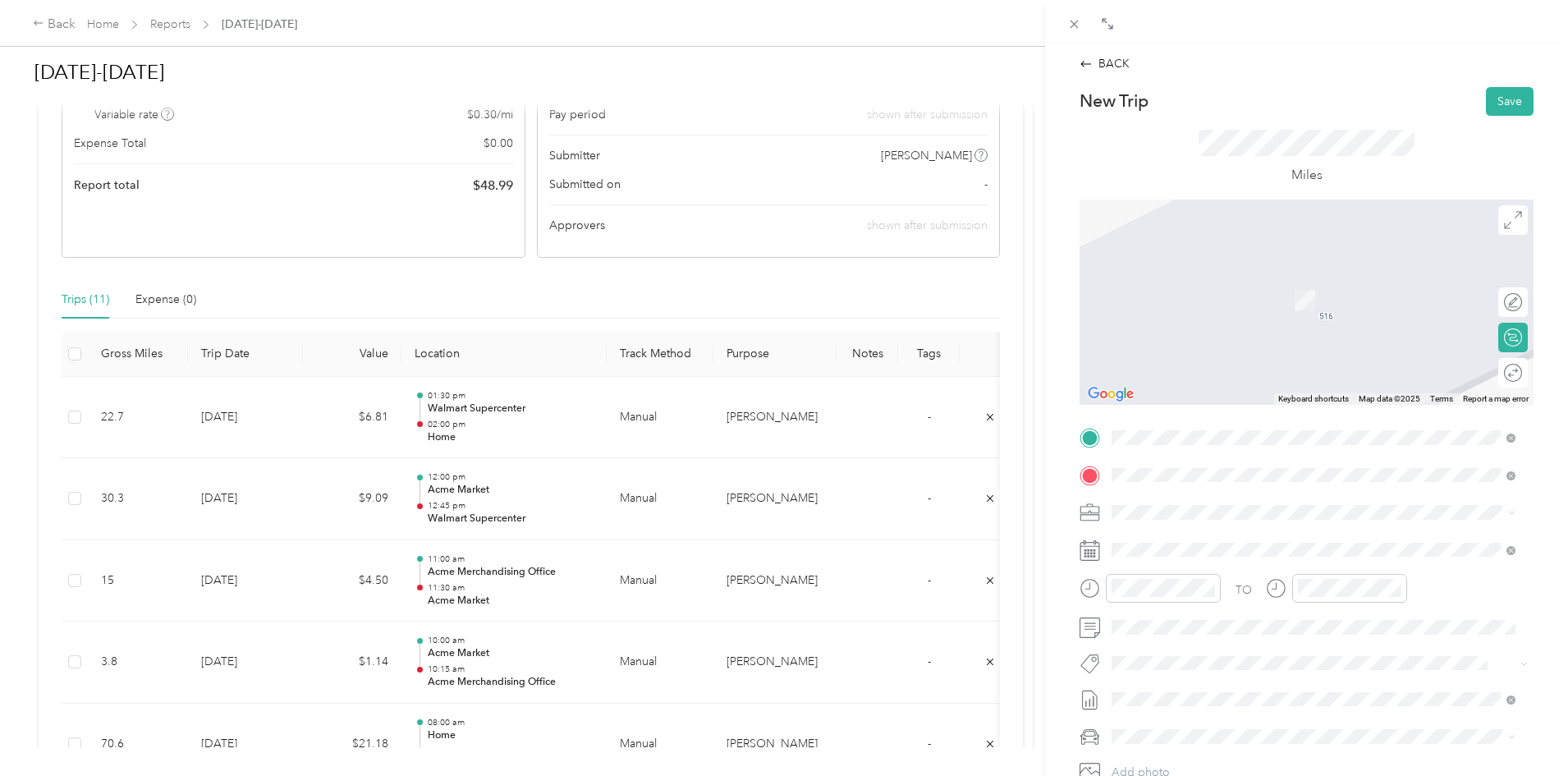
click at [1196, 567] on span "[STREET_ADDRESS][PERSON_NAME][PERSON_NAME]" at bounding box center [1285, 565] width 286 height 14
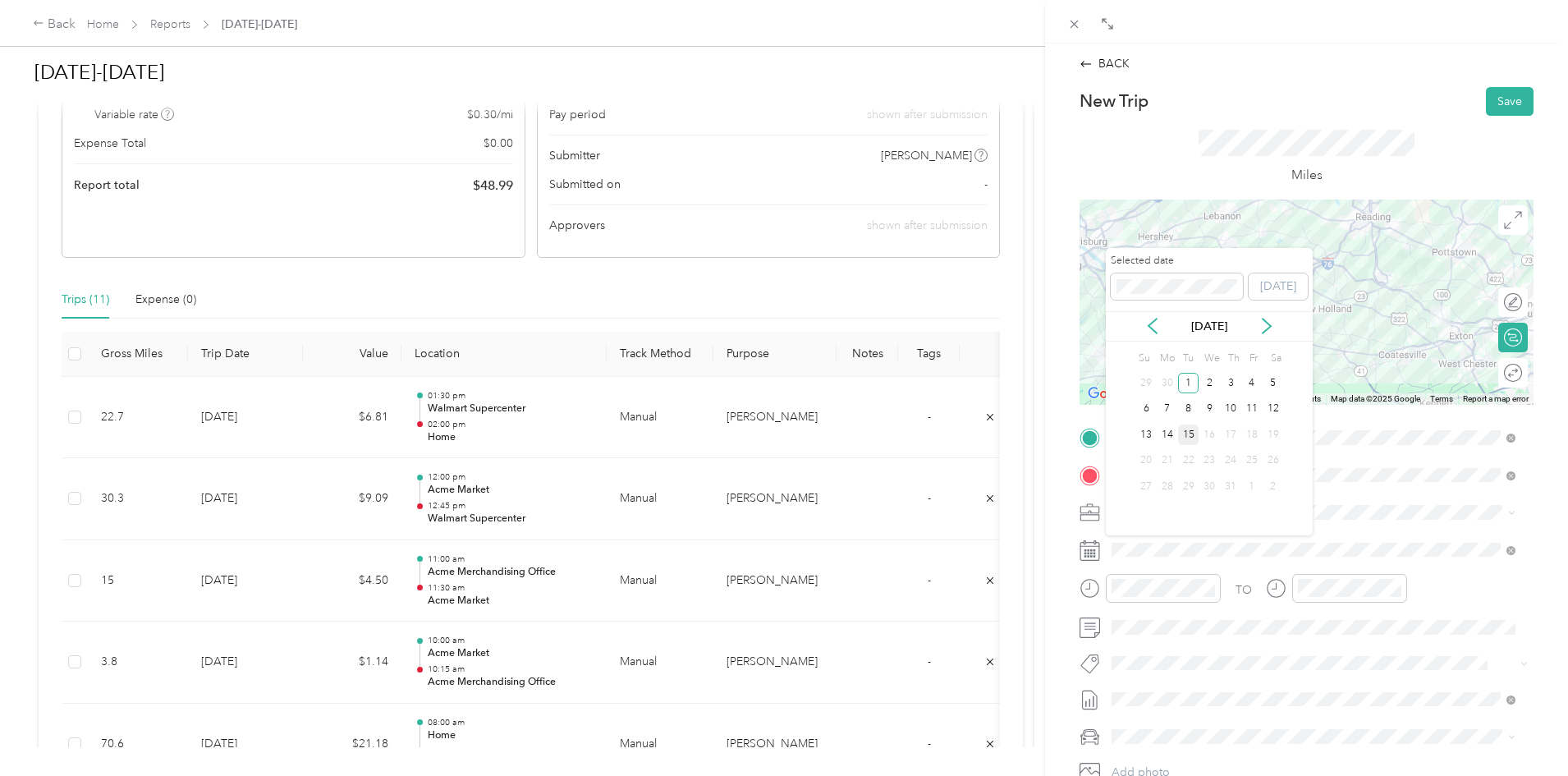
click at [1194, 432] on div "15" at bounding box center [1189, 434] width 21 height 20
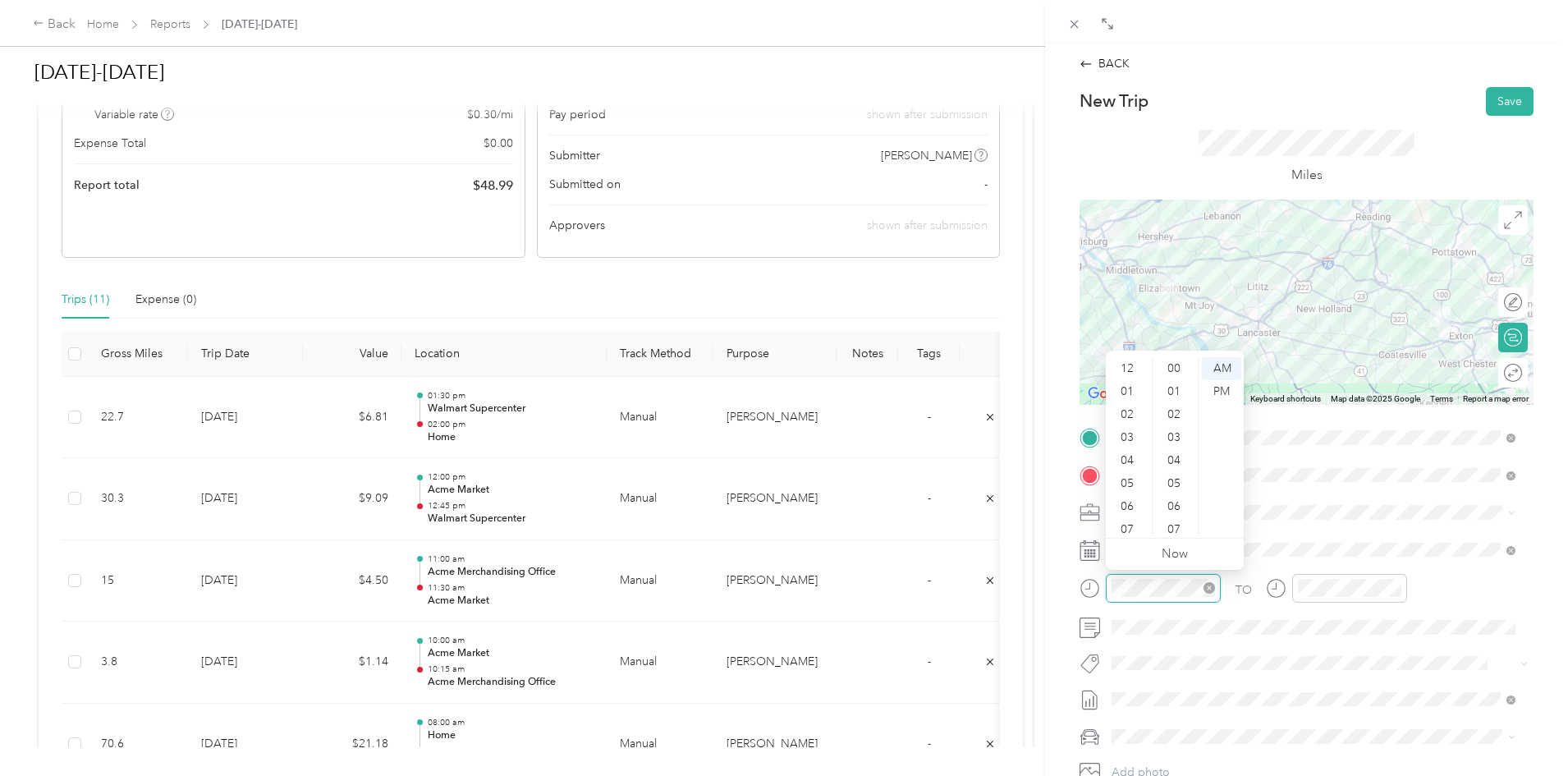
scroll to position [99, 0]
click at [1132, 448] on div "08" at bounding box center [1129, 455] width 40 height 23
click at [1178, 358] on div "00" at bounding box center [1175, 362] width 40 height 23
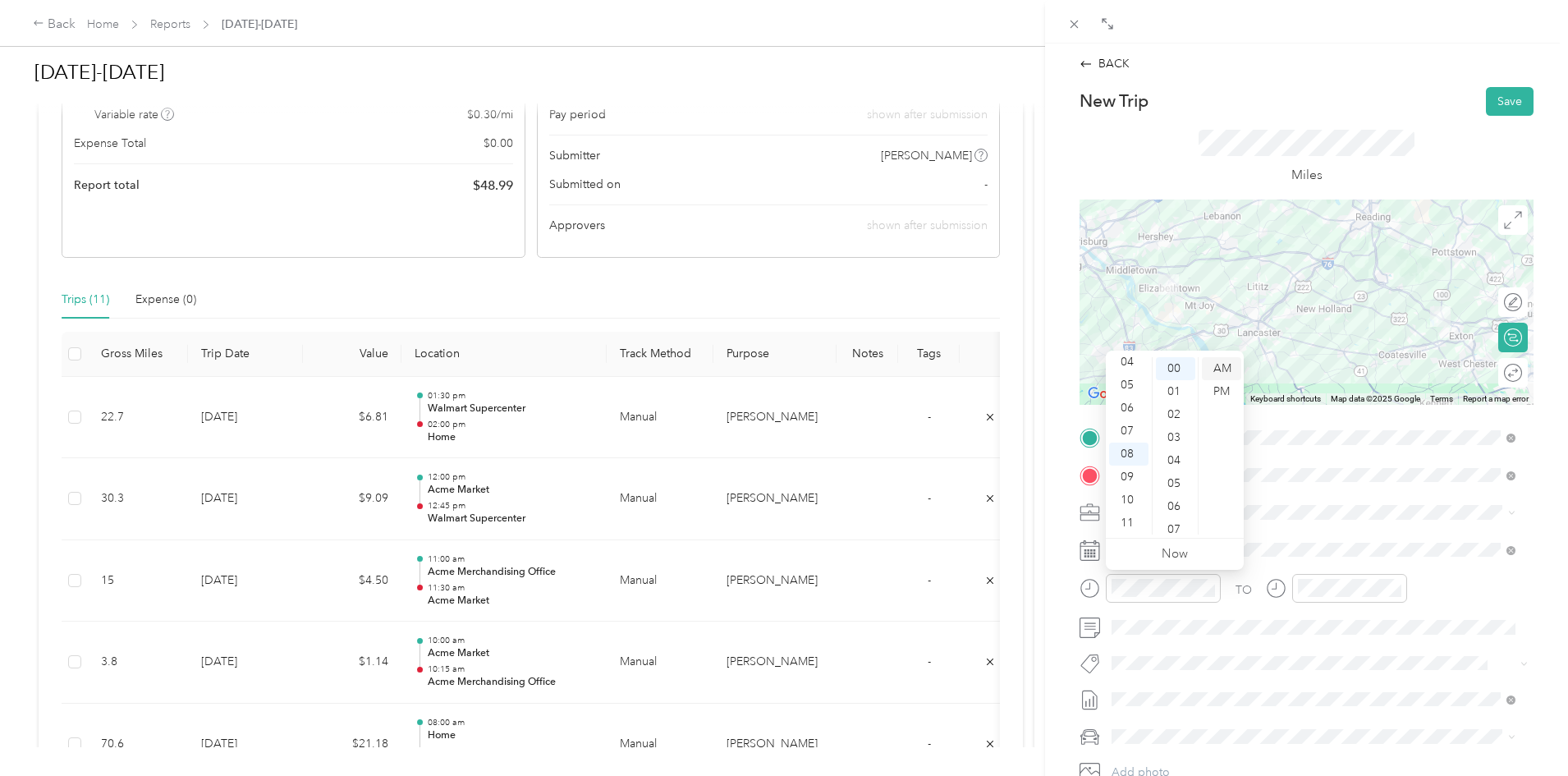
click at [1223, 371] on div "AM" at bounding box center [1221, 369] width 40 height 23
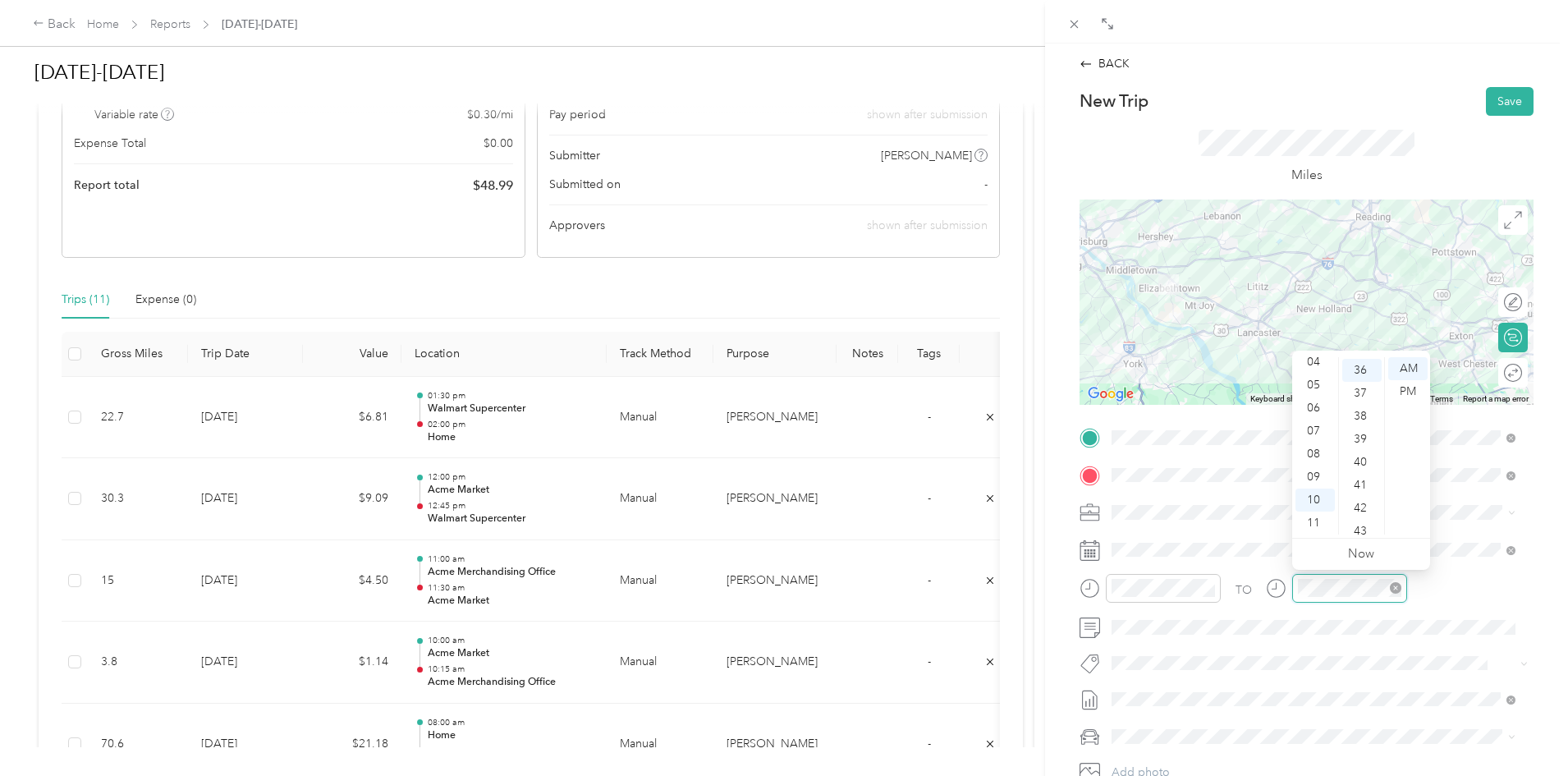
scroll to position [828, 0]
click at [1313, 475] on div "09" at bounding box center [1314, 477] width 40 height 23
click at [1355, 375] on div "15" at bounding box center [1362, 379] width 40 height 23
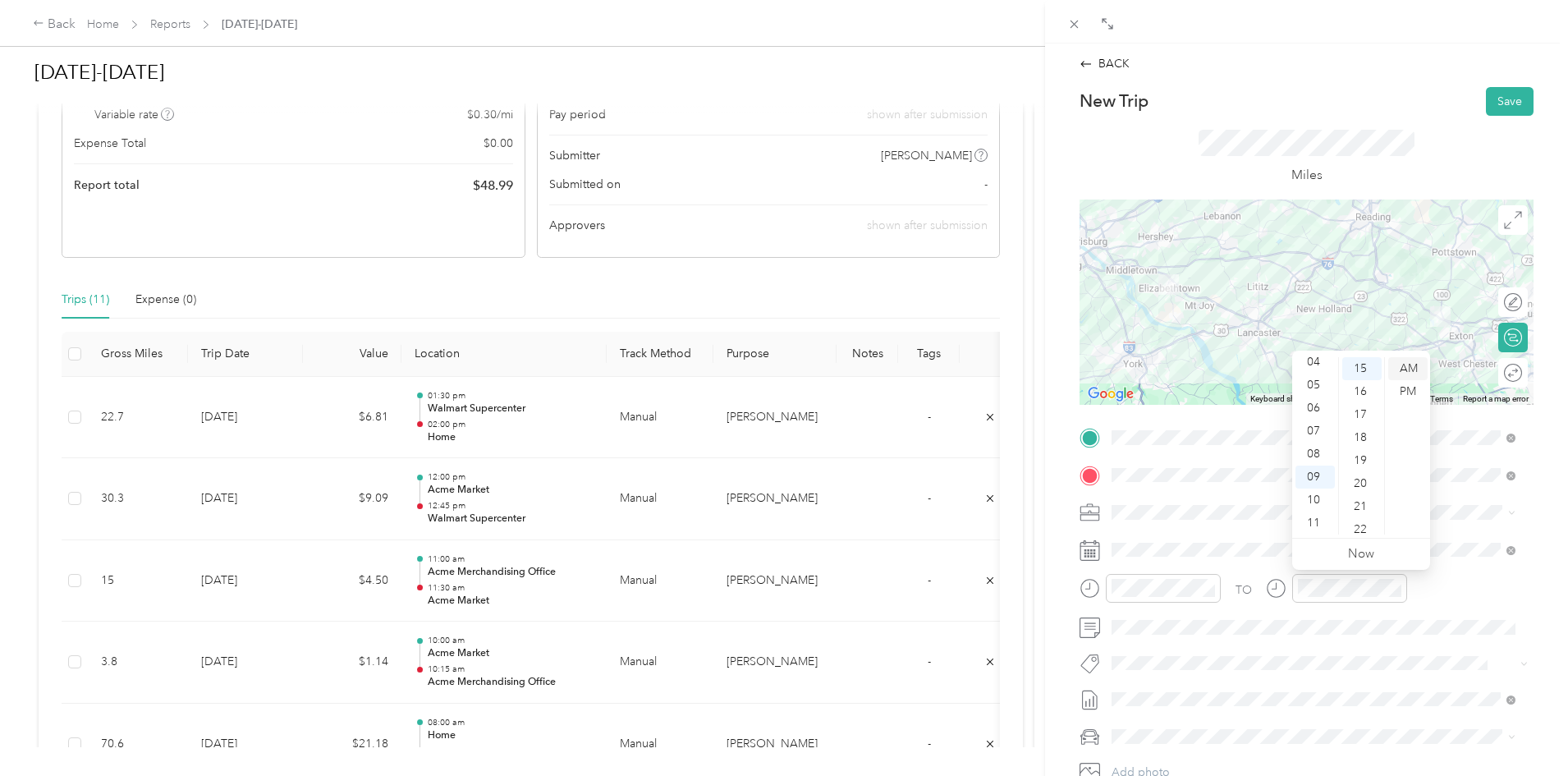
click at [1408, 366] on div "AM" at bounding box center [1408, 369] width 40 height 23
click at [1501, 94] on button "Save" at bounding box center [1510, 101] width 48 height 29
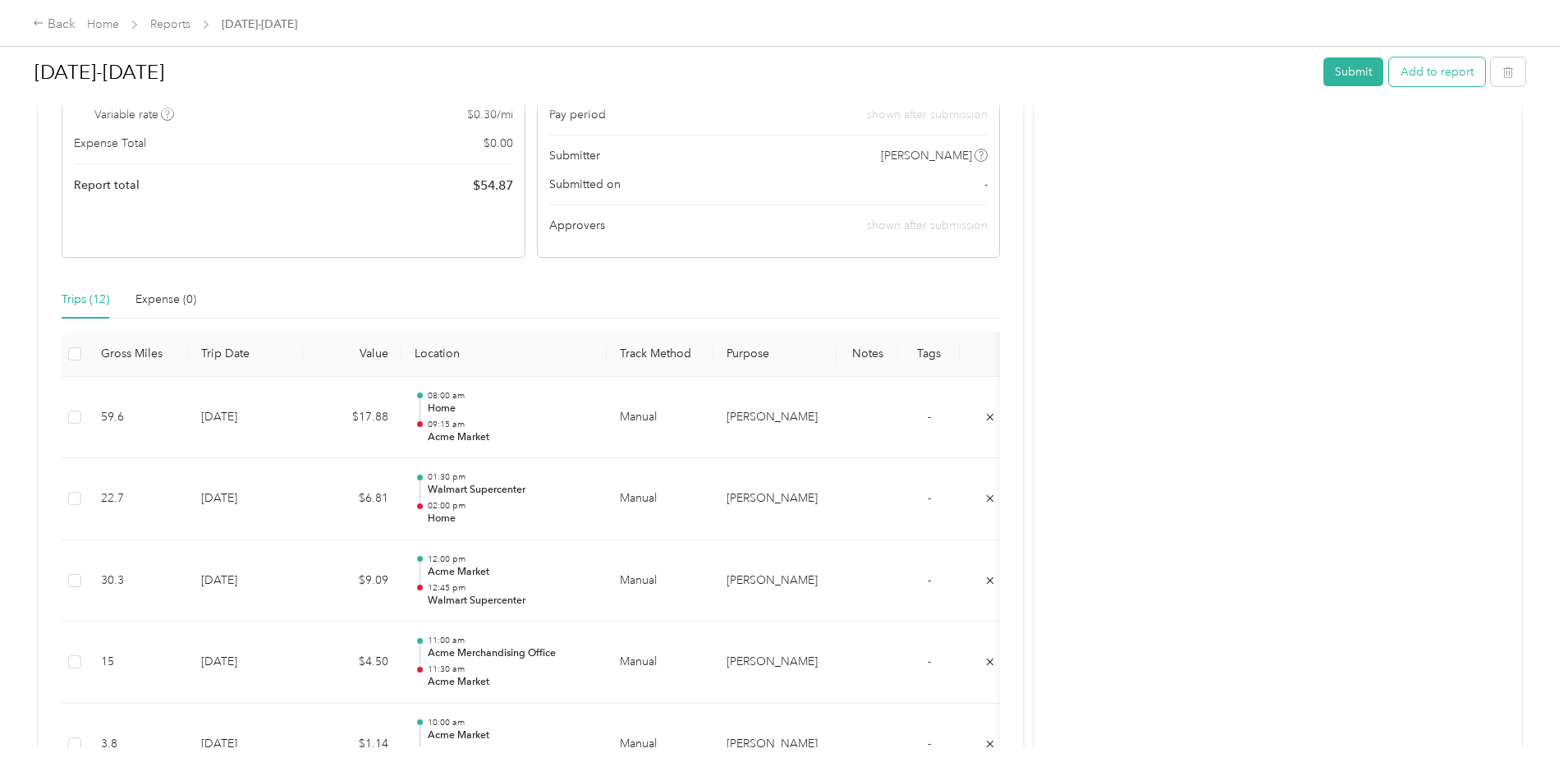
click at [1389, 70] on button "Add to report" at bounding box center [1437, 71] width 96 height 29
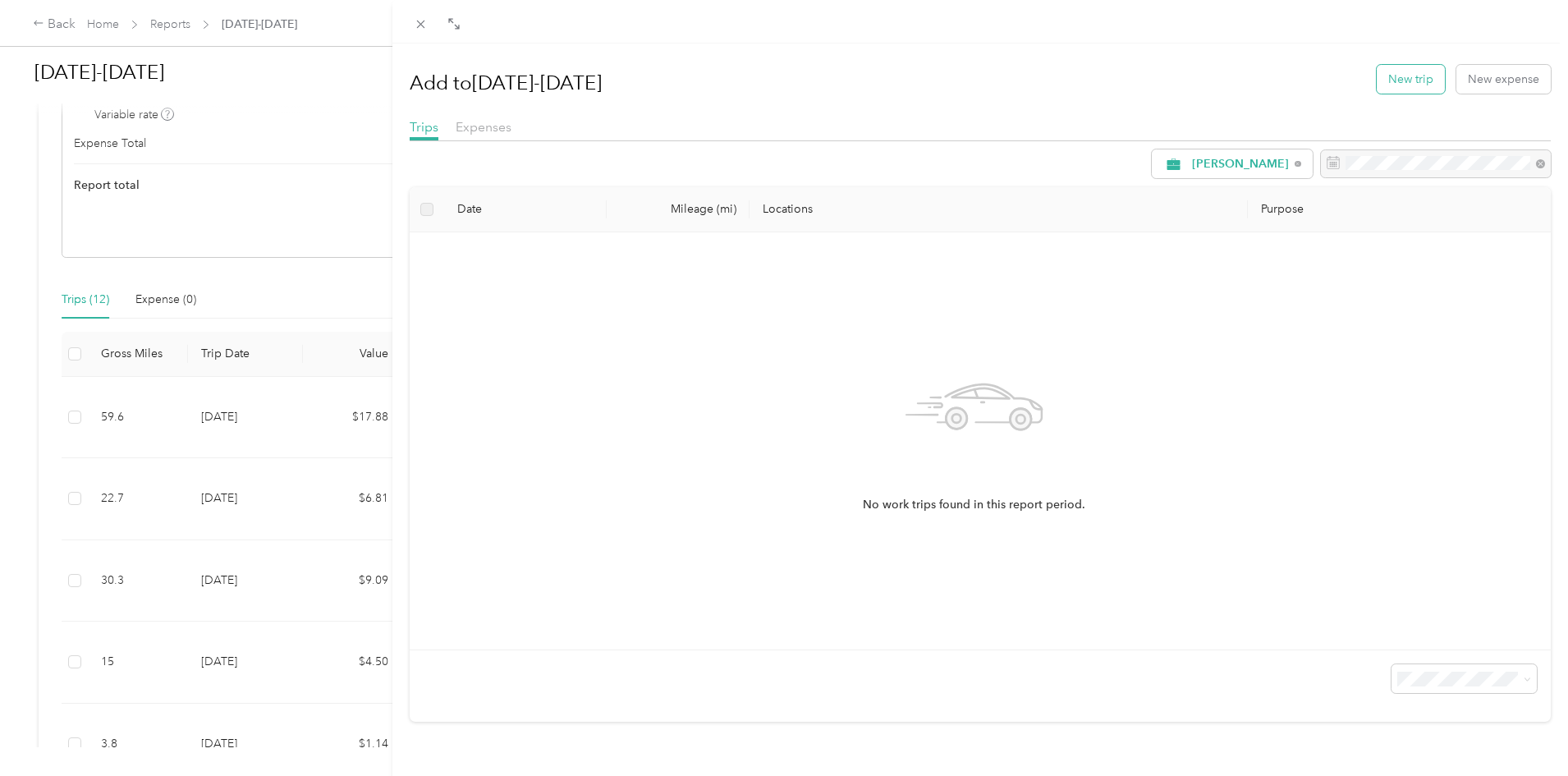
click at [1402, 81] on button "New trip" at bounding box center [1410, 79] width 68 height 29
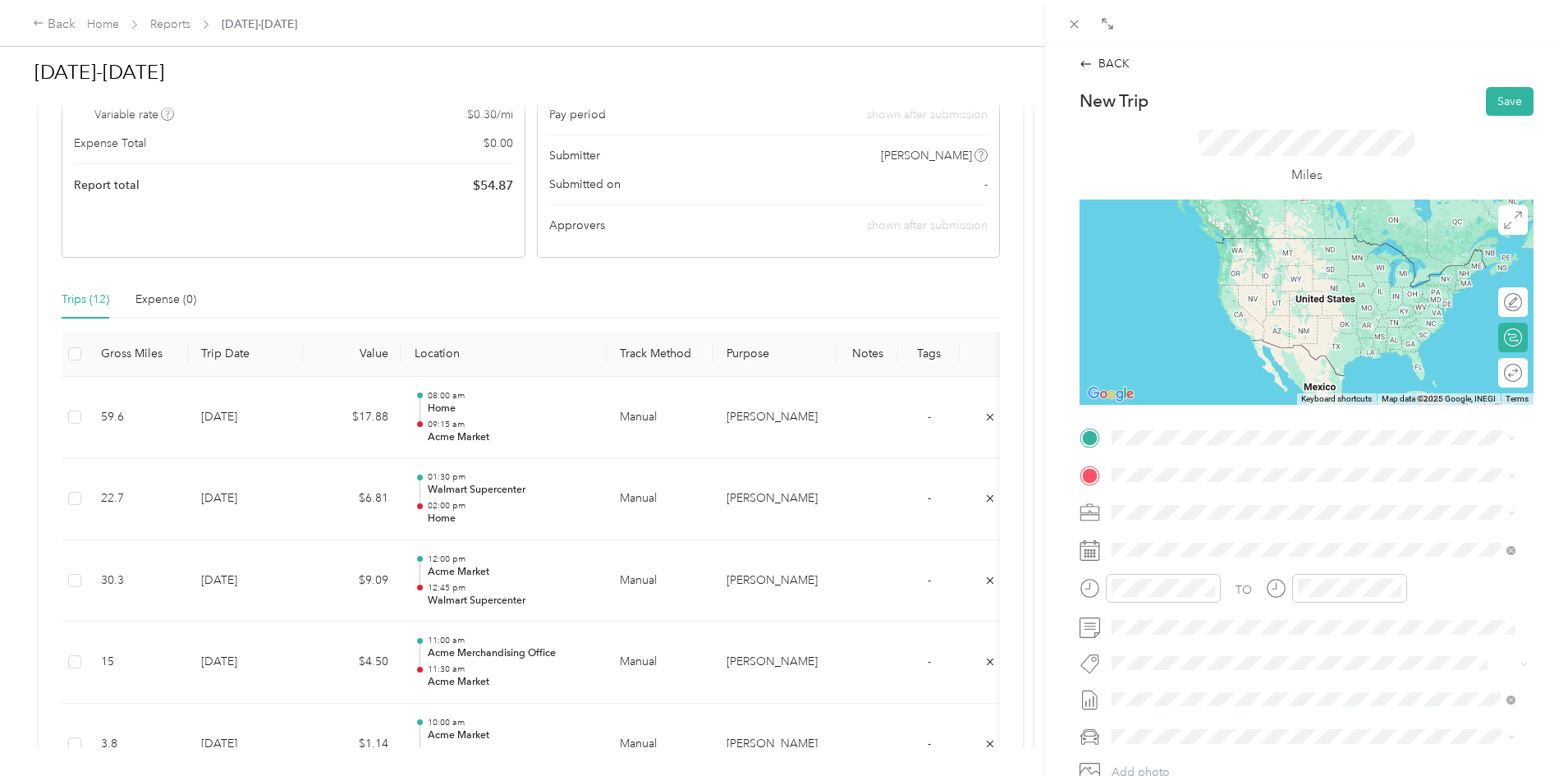
click at [1211, 533] on li "TEAM Acme Market [STREET_ADDRESS][PERSON_NAME][PERSON_NAME]" at bounding box center [1314, 512] width 416 height 57
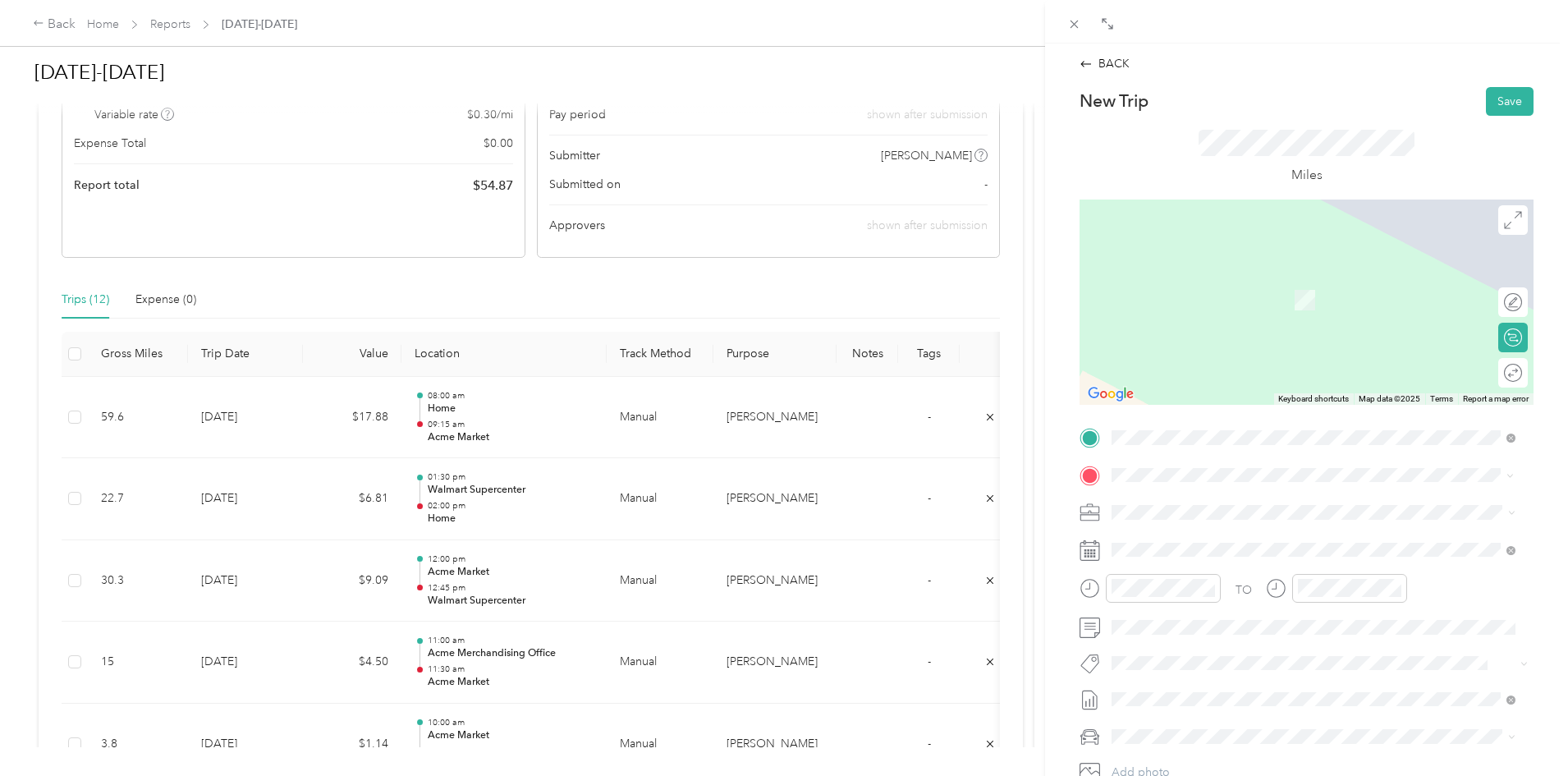
click at [1204, 544] on strong "Acme Merchandising Office" at bounding box center [1274, 543] width 151 height 15
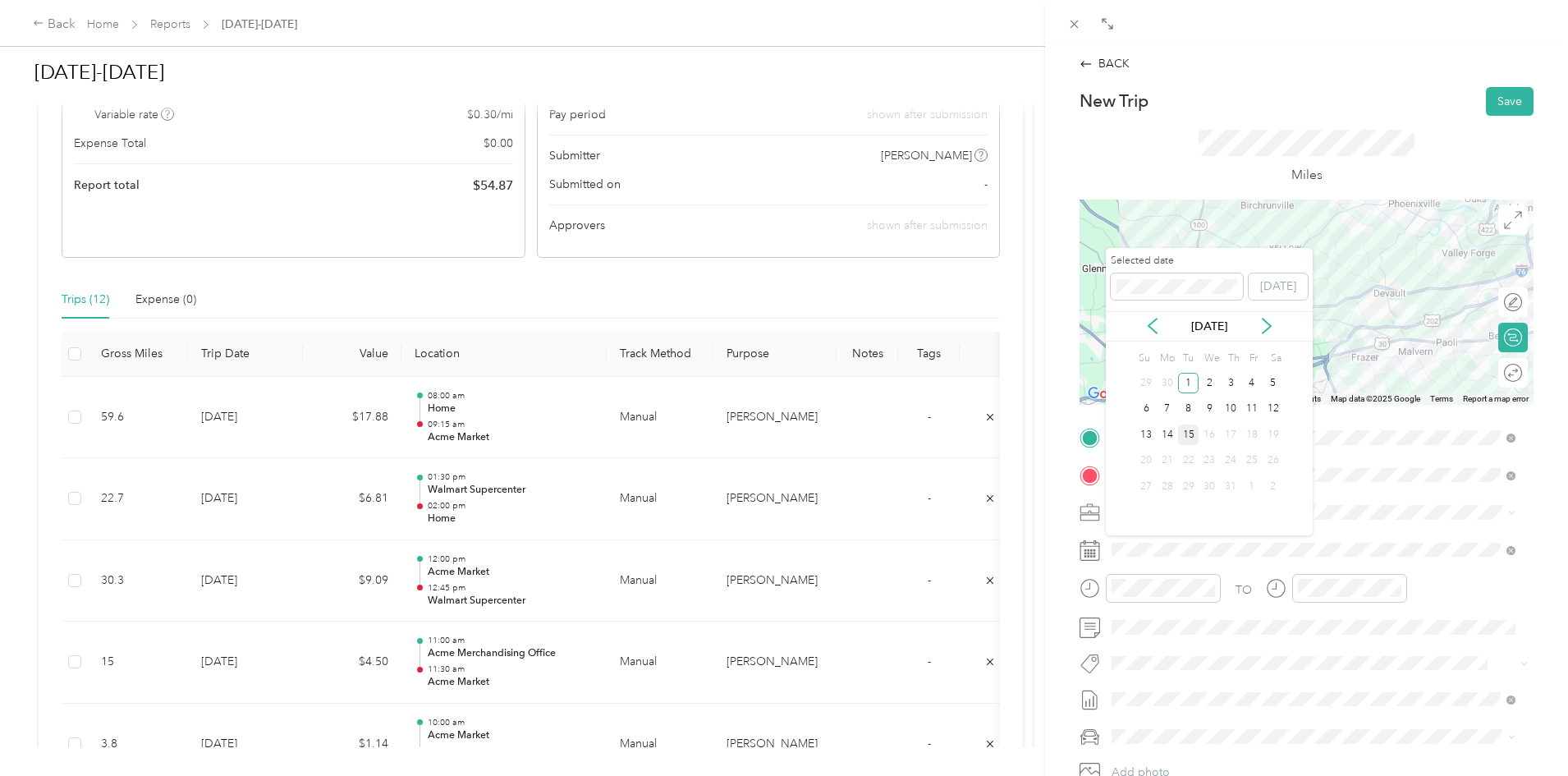
click at [1193, 435] on div "15" at bounding box center [1189, 434] width 21 height 20
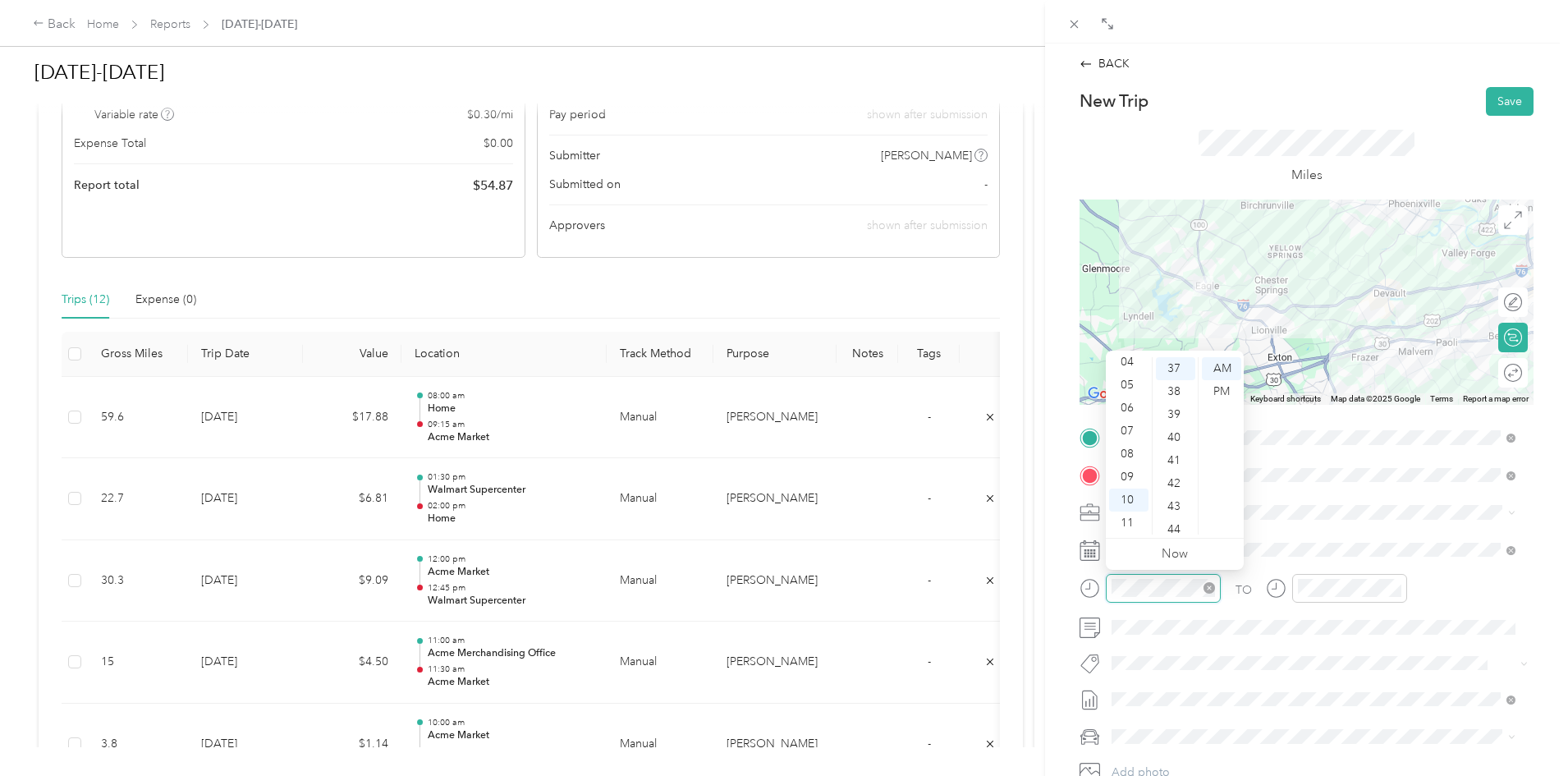
scroll to position [851, 0]
click at [1131, 469] on div "09" at bounding box center [1129, 477] width 40 height 23
click at [1177, 470] on div "45" at bounding box center [1175, 470] width 40 height 23
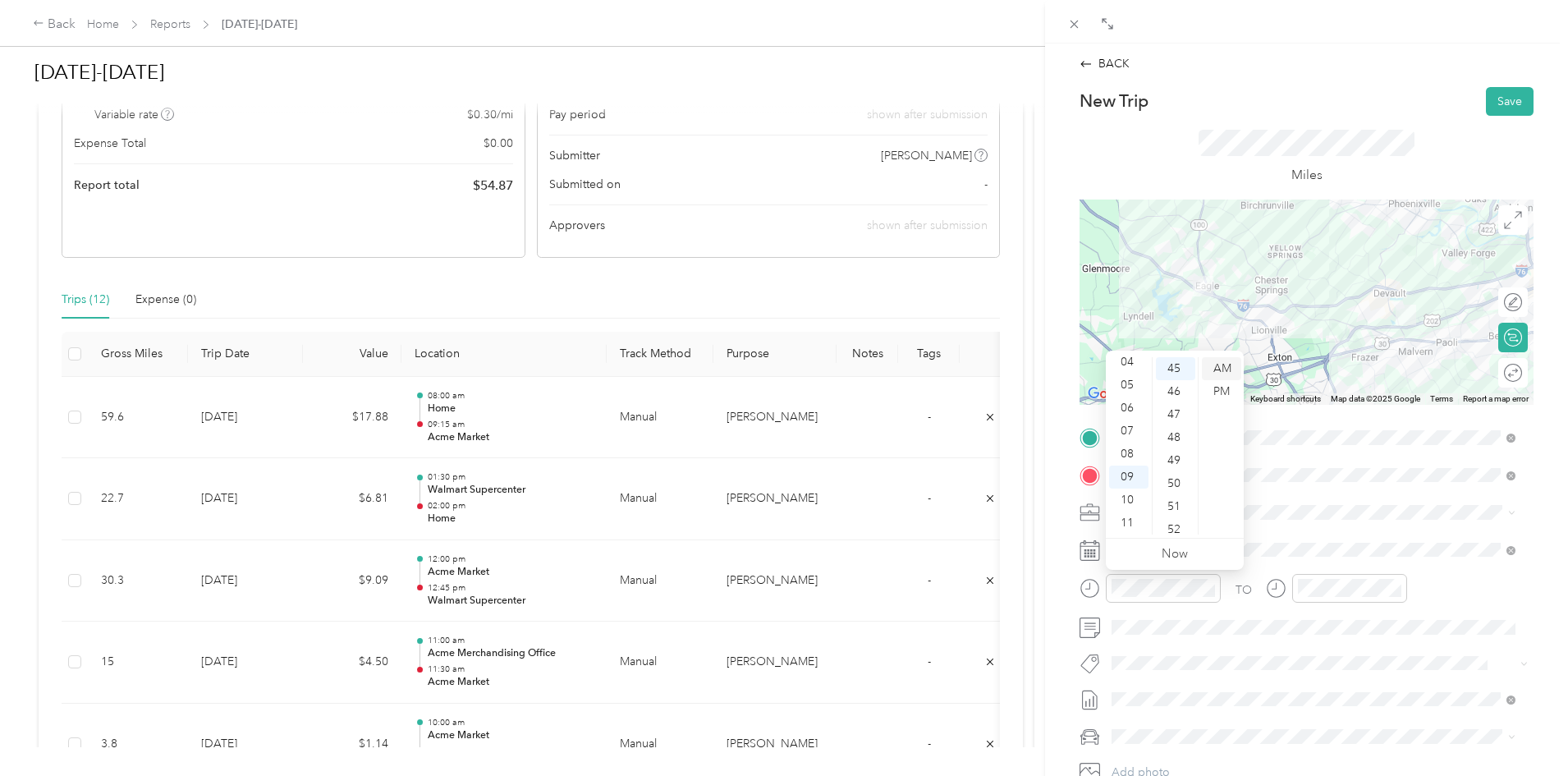
click at [1226, 367] on div "AM" at bounding box center [1221, 369] width 40 height 23
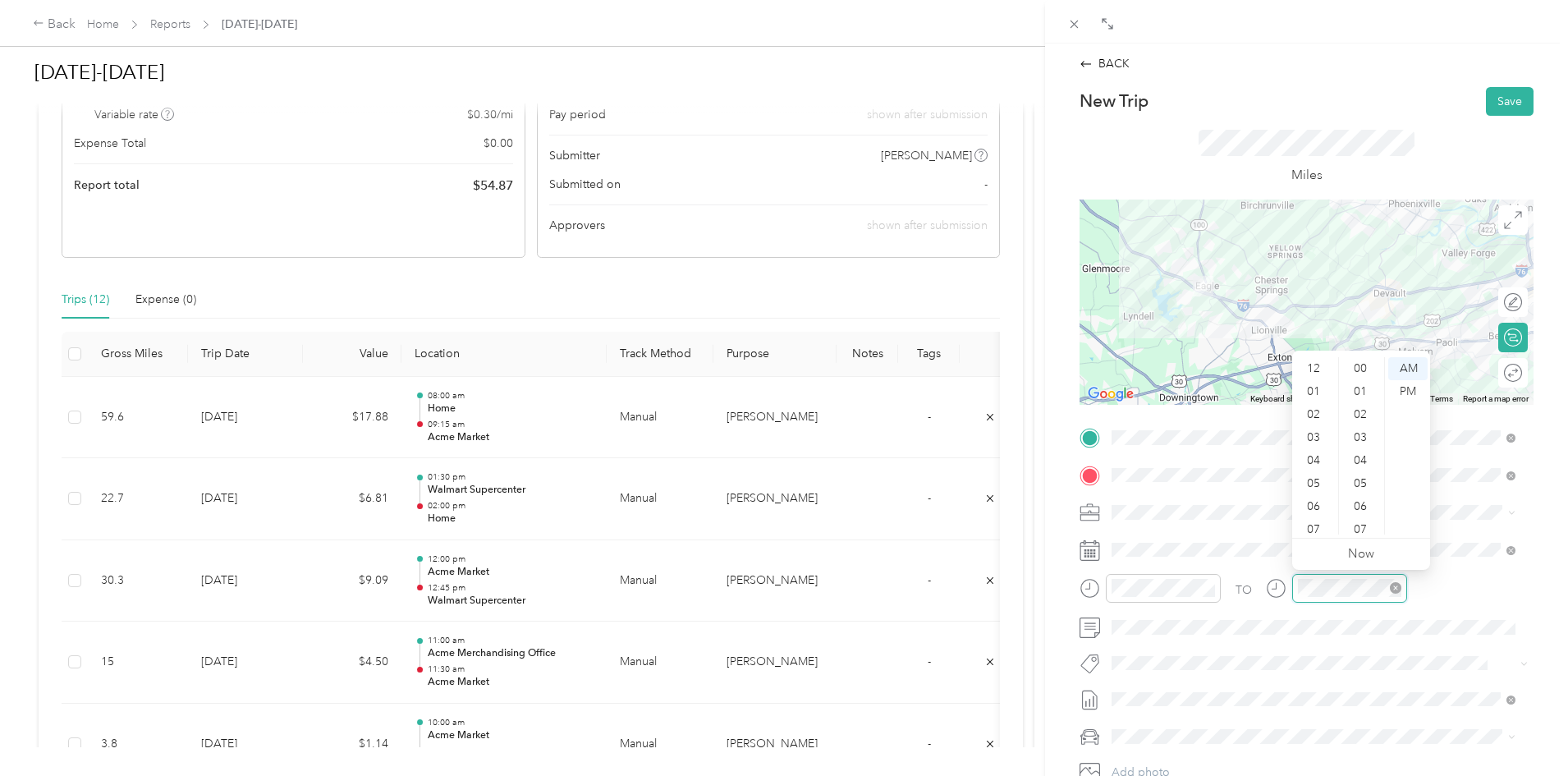
scroll to position [99, 0]
click at [1313, 499] on div "10" at bounding box center [1314, 500] width 40 height 23
click at [1362, 369] on div "00" at bounding box center [1362, 369] width 40 height 23
click at [1410, 361] on div "AM" at bounding box center [1408, 369] width 40 height 23
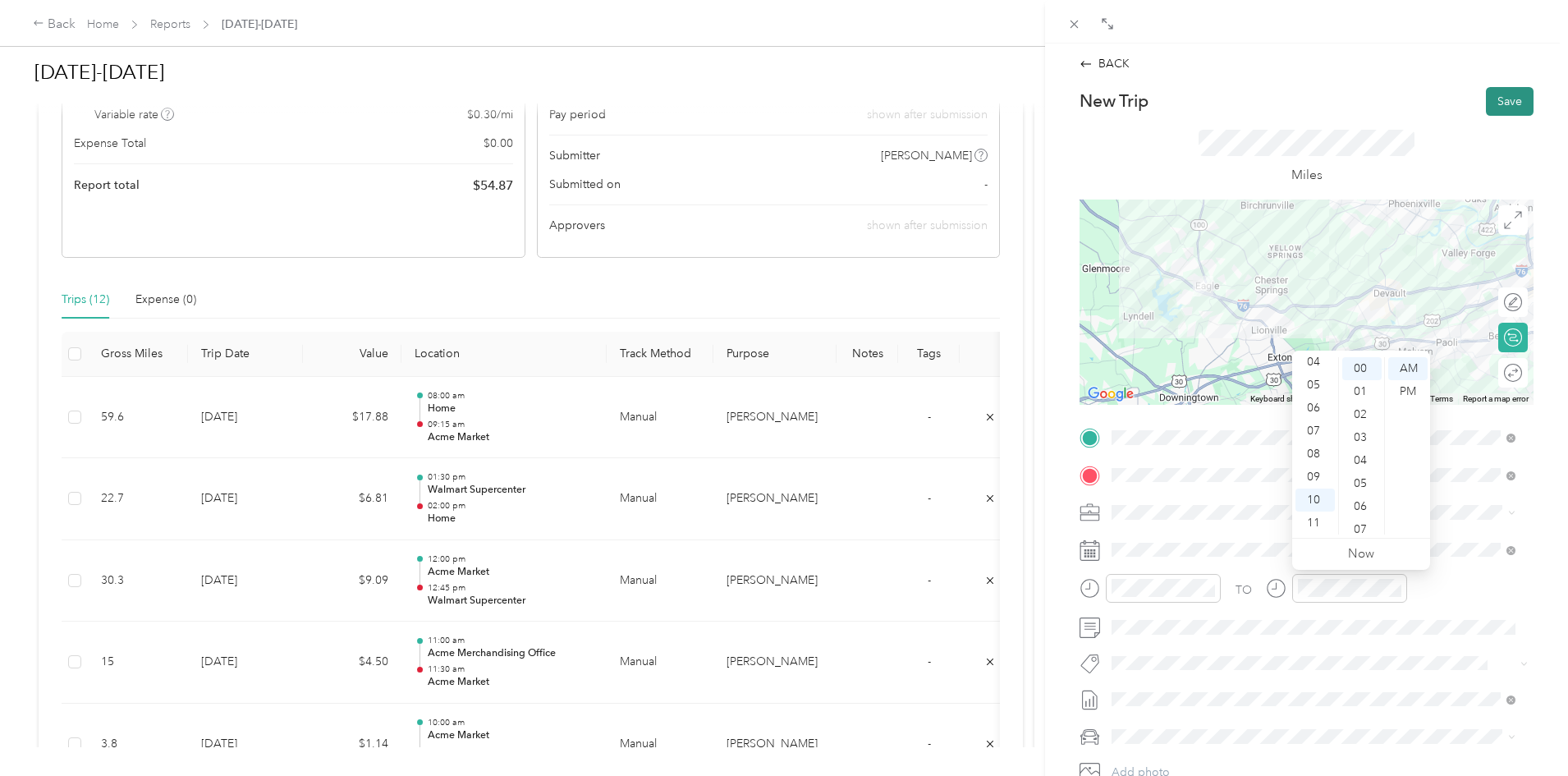
click at [1491, 95] on button "Save" at bounding box center [1510, 101] width 48 height 29
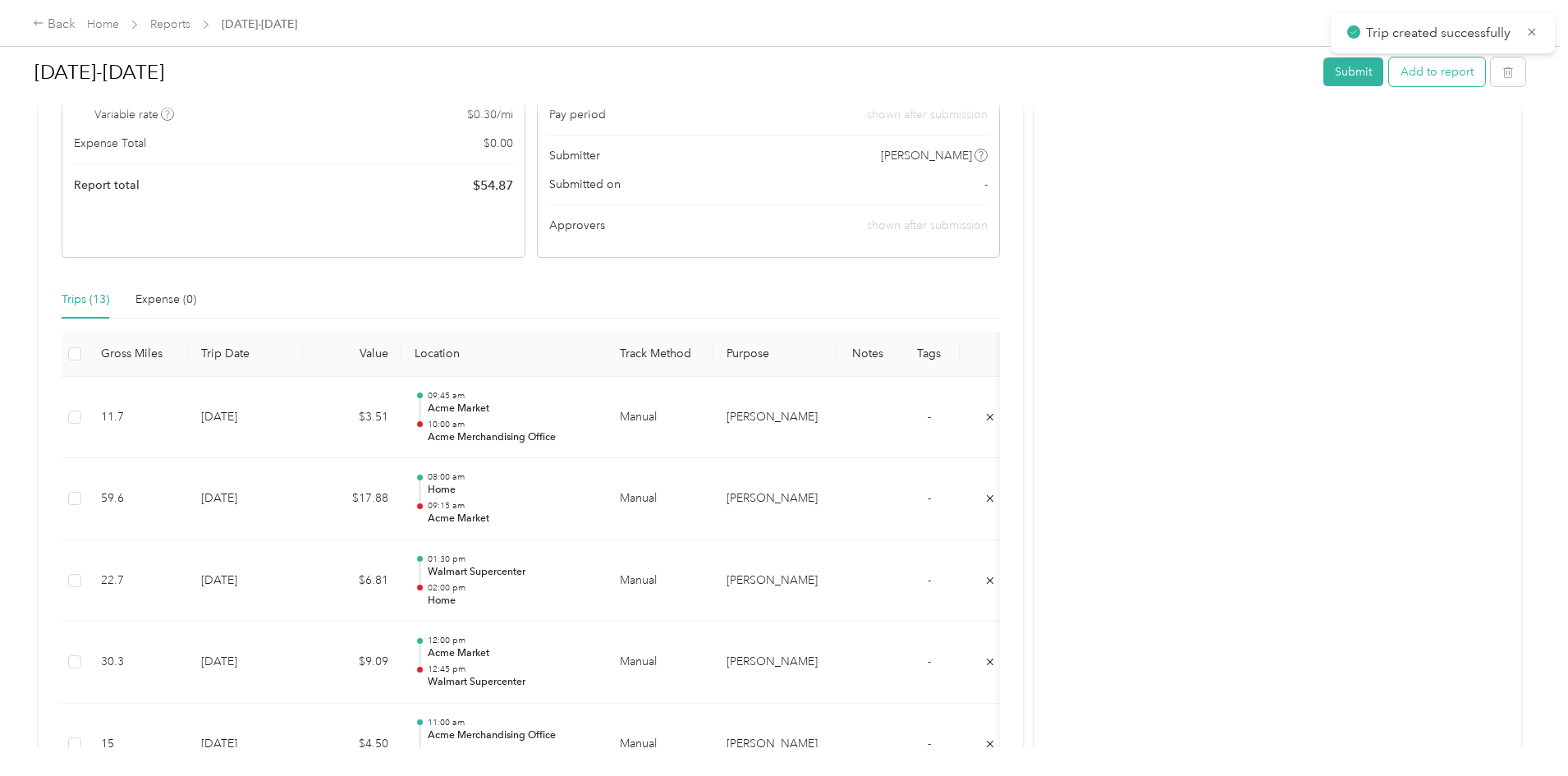
click at [1389, 72] on button "Add to report" at bounding box center [1437, 71] width 96 height 29
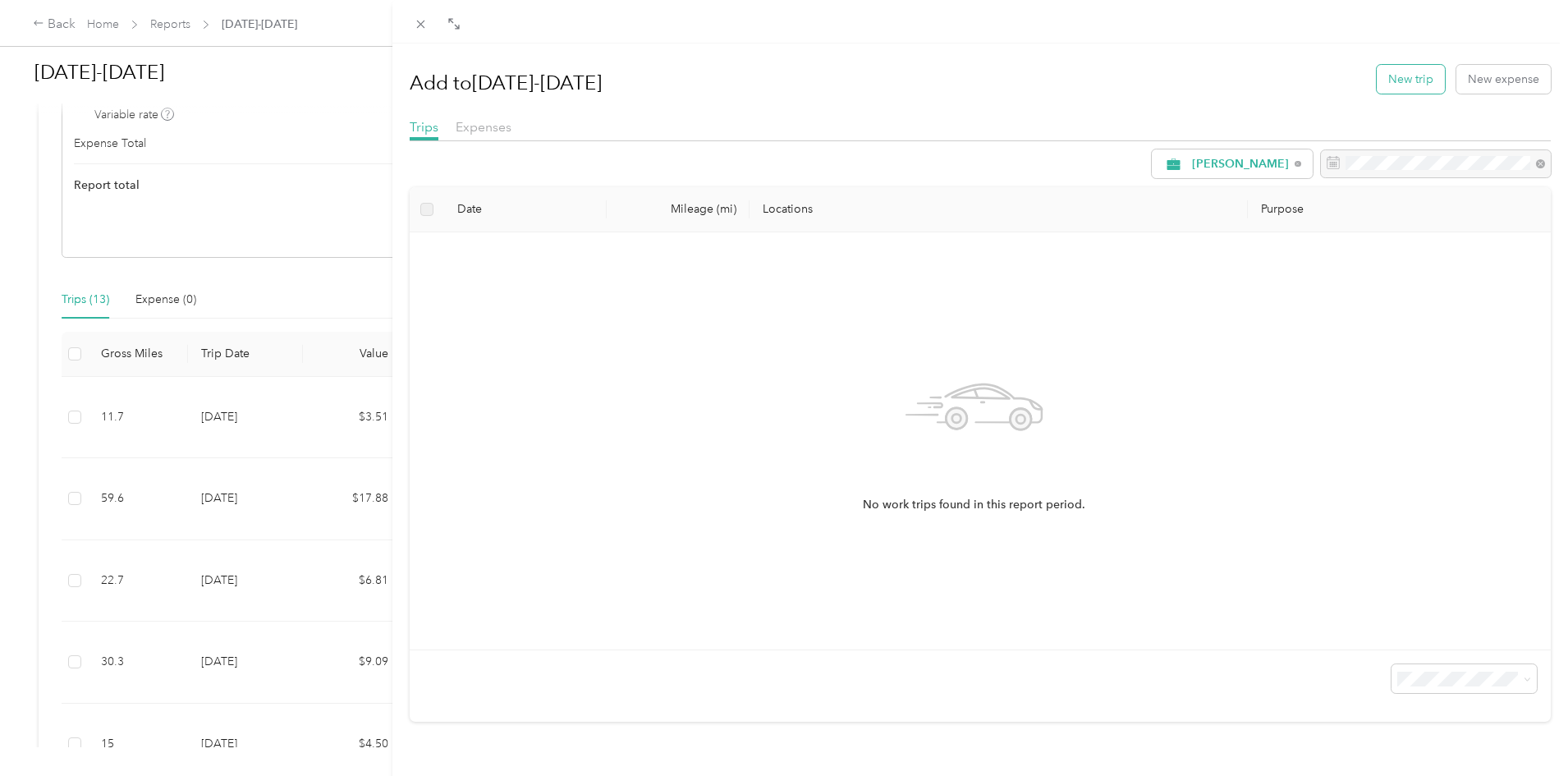
click at [1388, 71] on button "New trip" at bounding box center [1410, 79] width 68 height 29
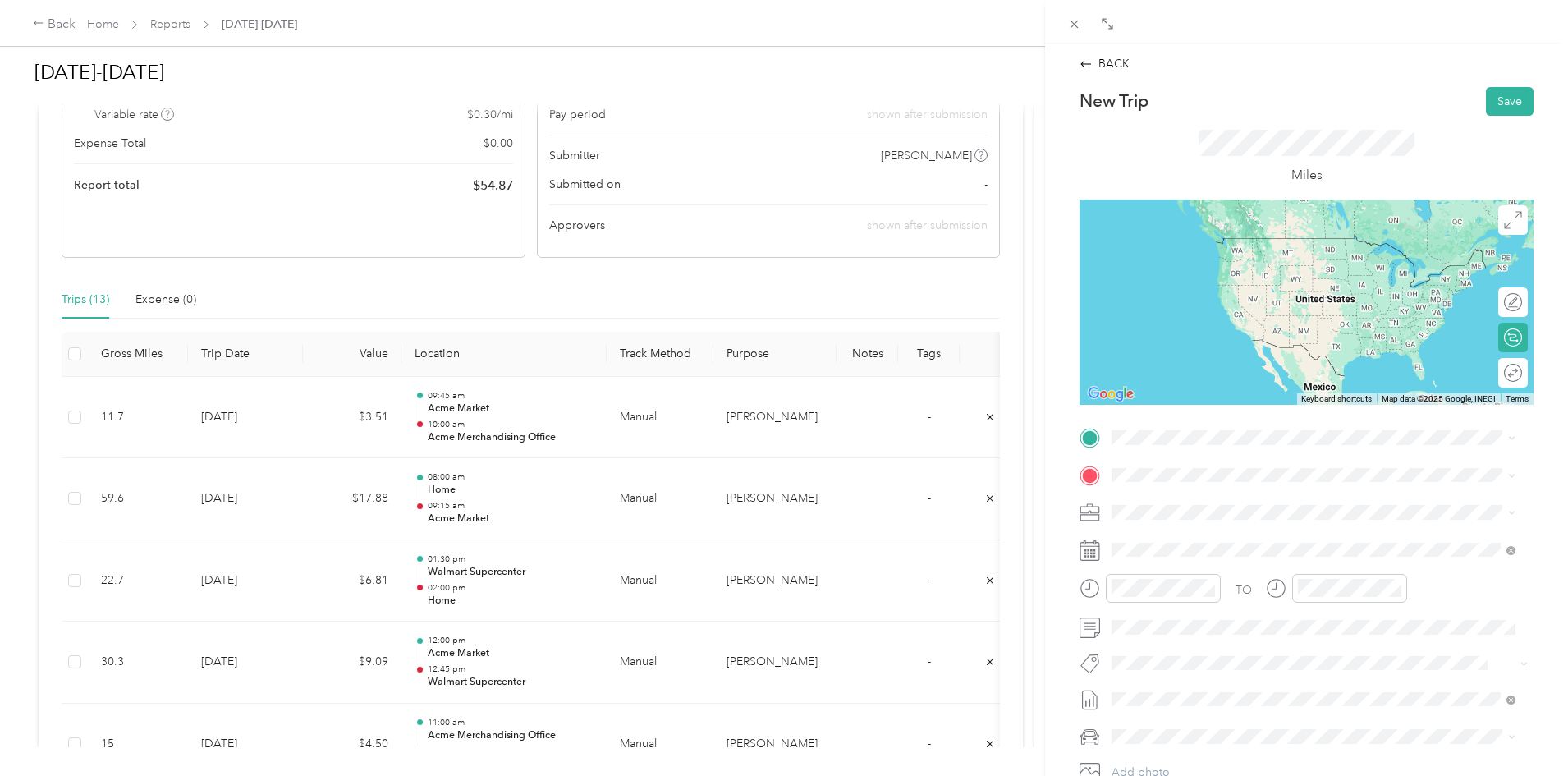
click at [1227, 518] on div "TEAM Acme Merchandising Office [STREET_ADDRESS]" at bounding box center [1246, 510] width 207 height 41
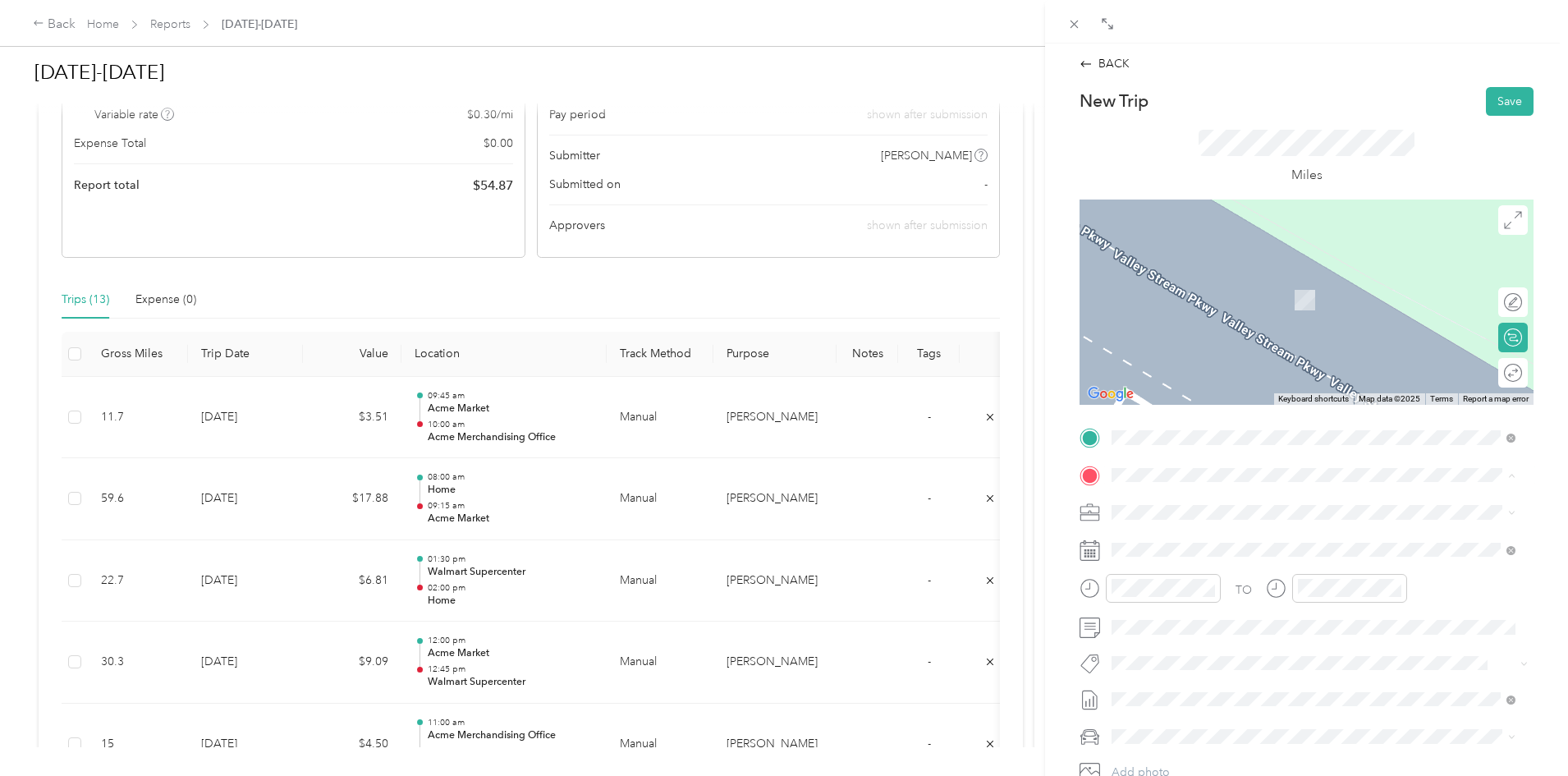
click at [1170, 552] on span "[STREET_ADDRESS][US_STATE]" at bounding box center [1225, 559] width 164 height 14
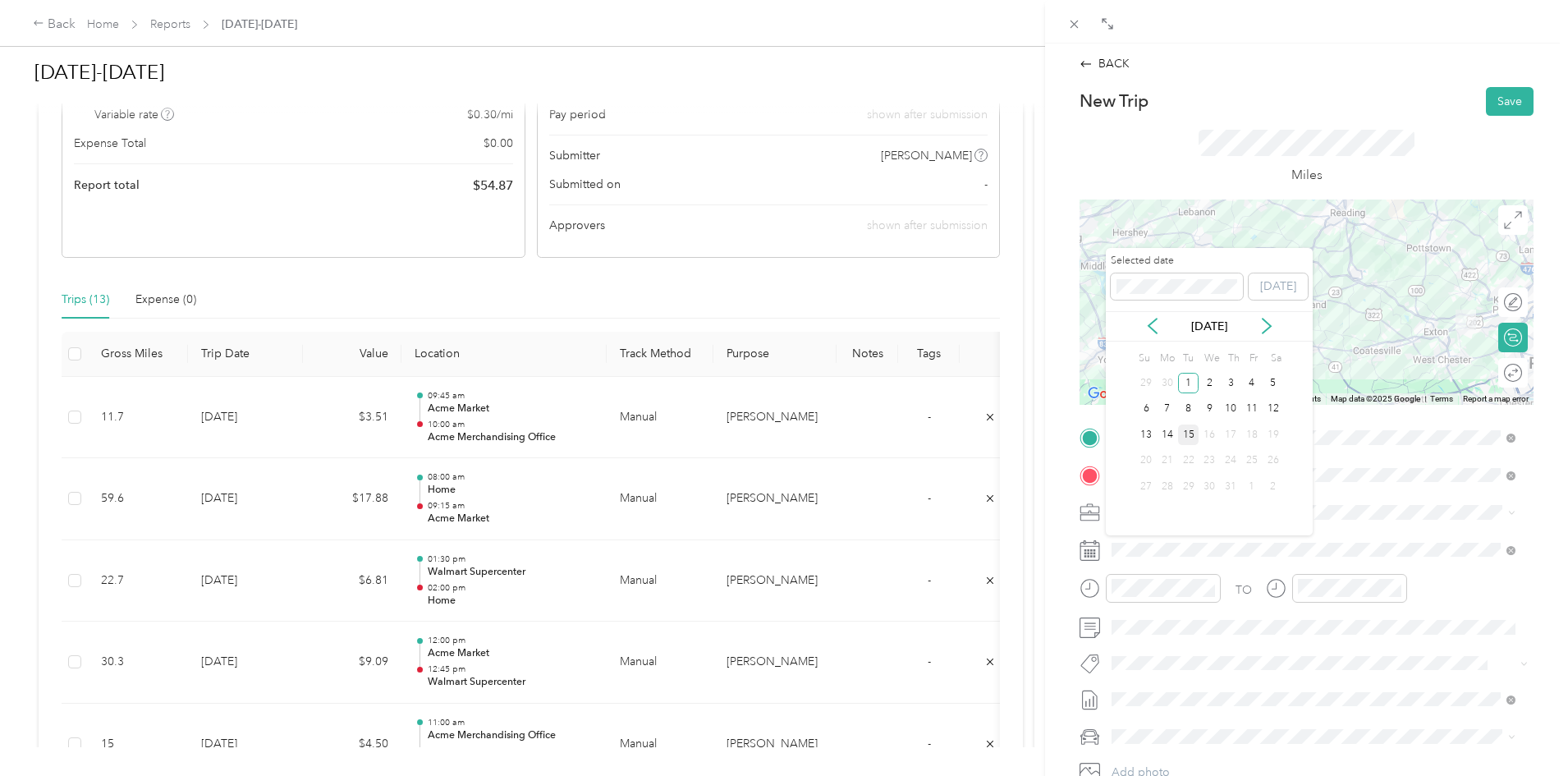
click at [1192, 435] on div "15" at bounding box center [1189, 434] width 21 height 20
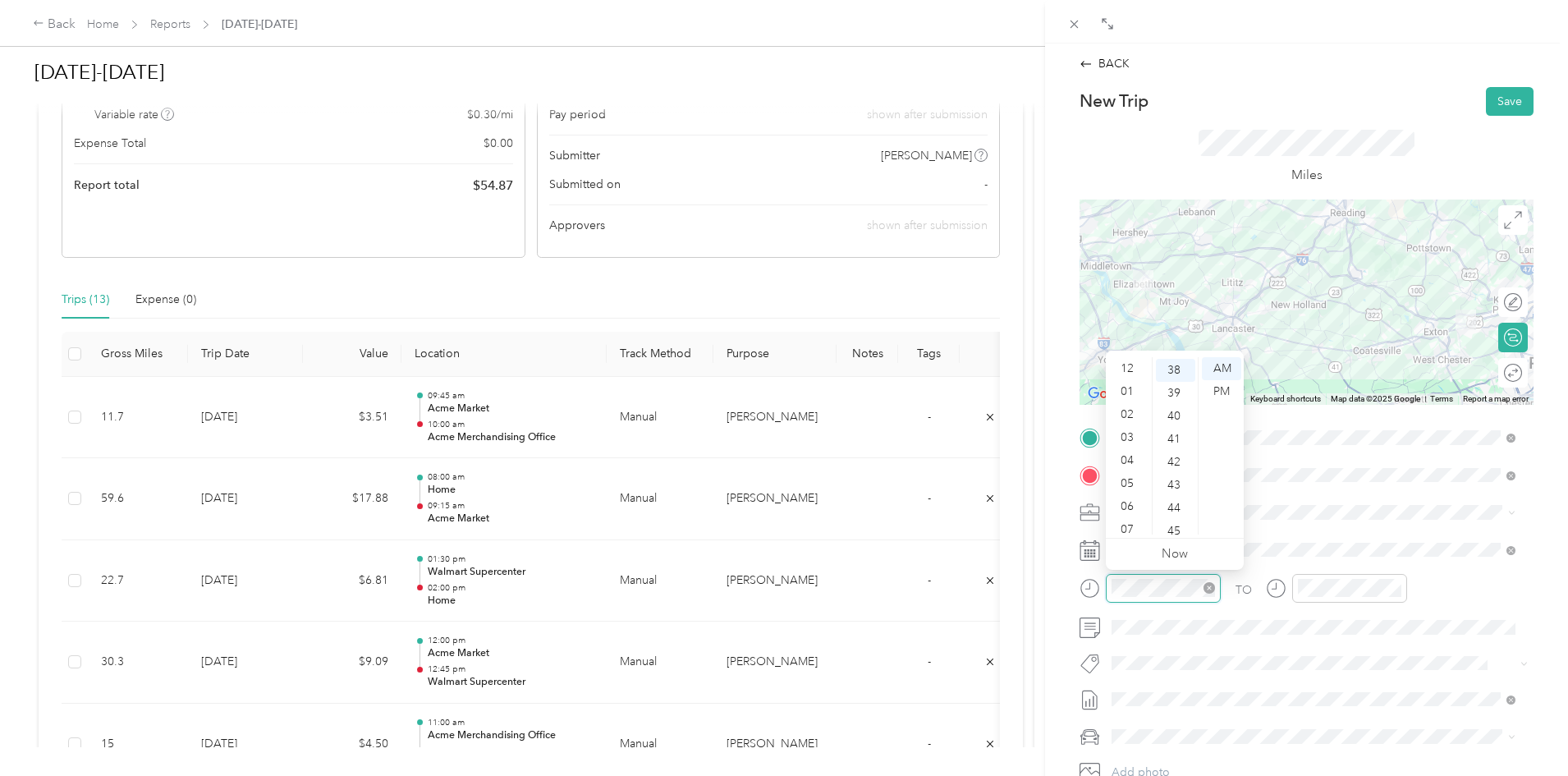
scroll to position [99, 0]
click at [1132, 520] on div "11" at bounding box center [1129, 523] width 40 height 23
click at [1177, 426] on div "30" at bounding box center [1175, 431] width 40 height 23
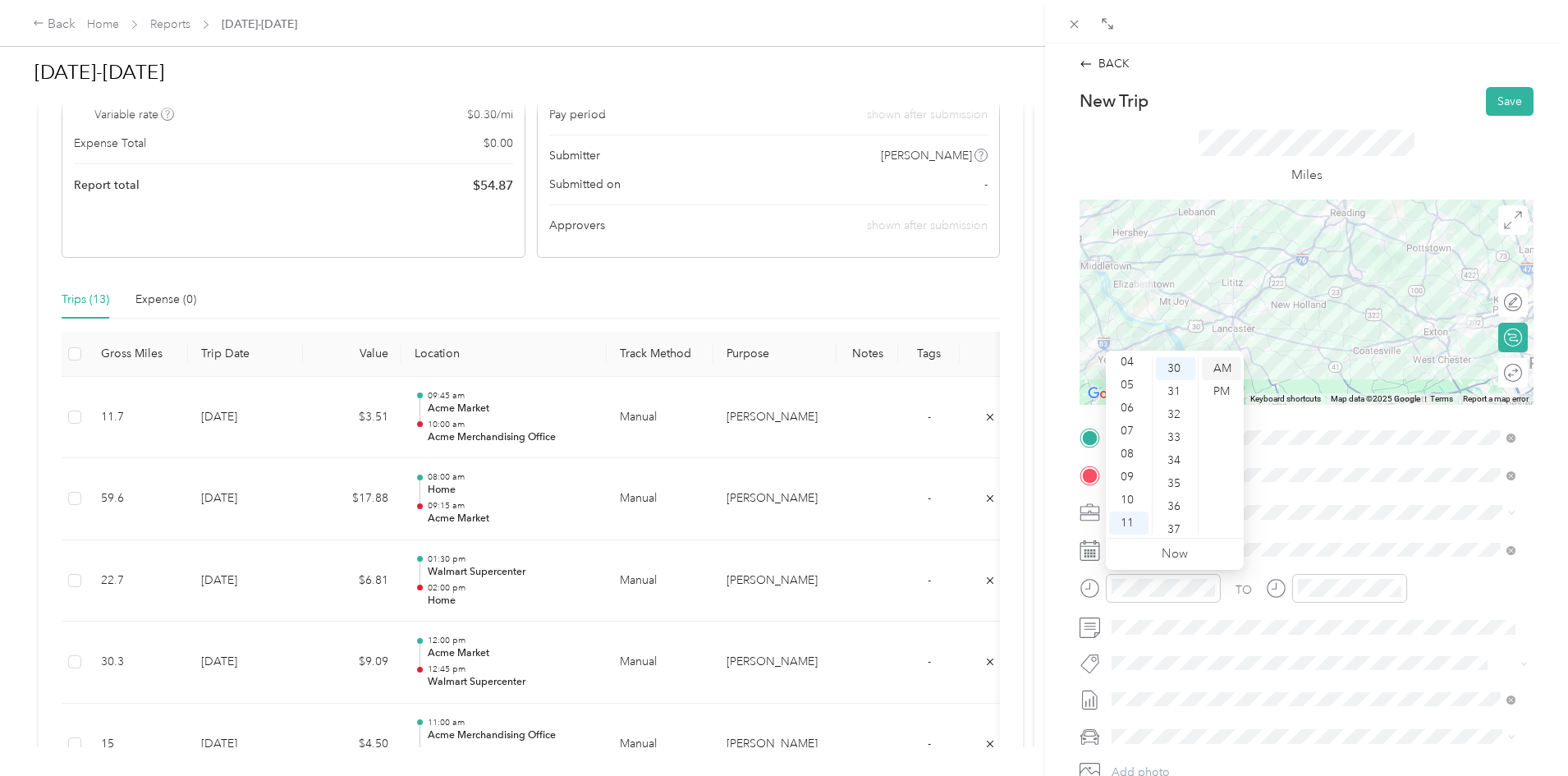
click at [1221, 371] on div "AM" at bounding box center [1221, 369] width 40 height 23
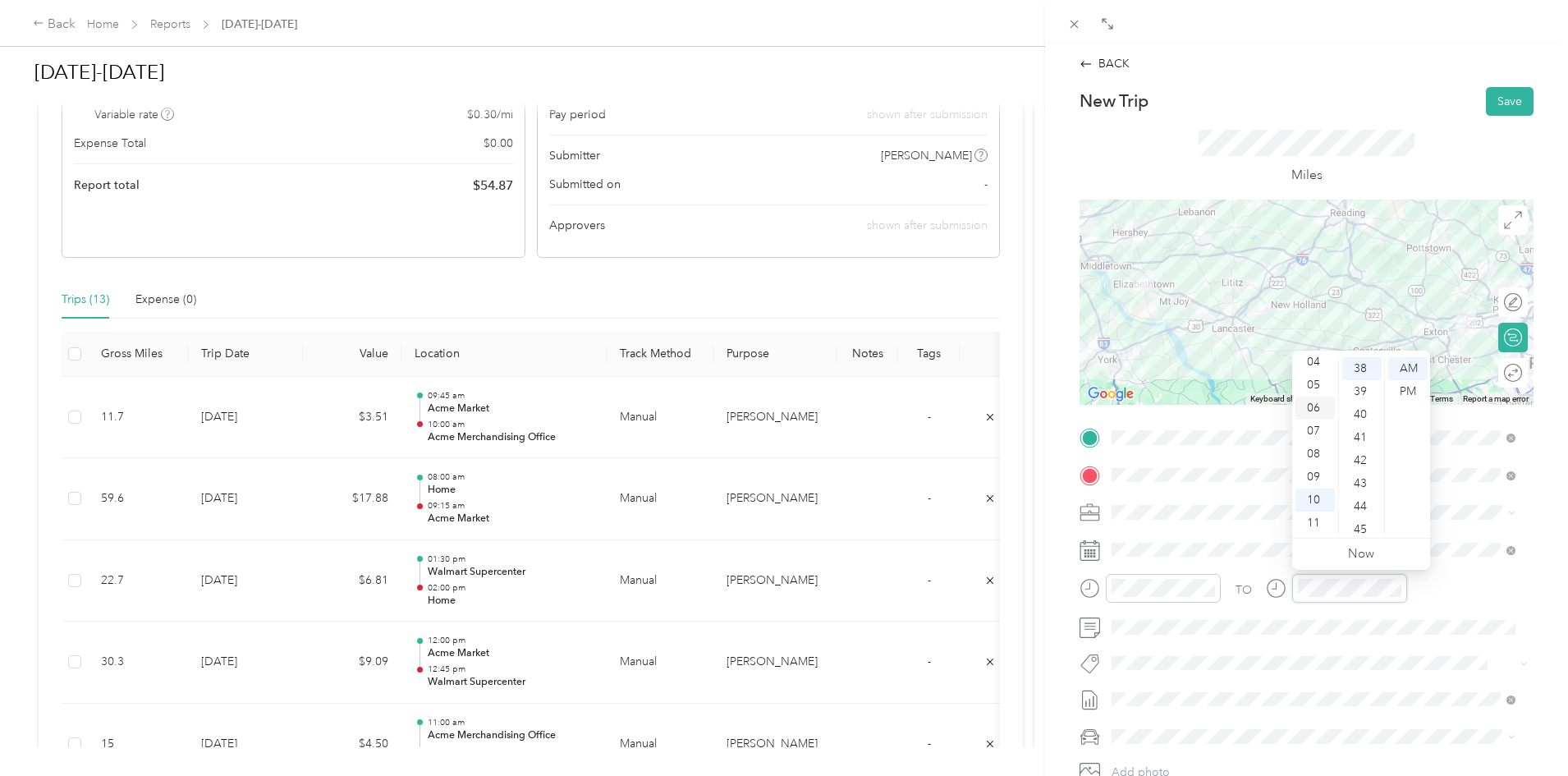
scroll to position [0, 0]
click at [1316, 368] on div "12" at bounding box center [1314, 369] width 40 height 23
click at [1366, 527] on div "45" at bounding box center [1362, 529] width 40 height 23
click at [1403, 388] on div "PM" at bounding box center [1408, 392] width 40 height 23
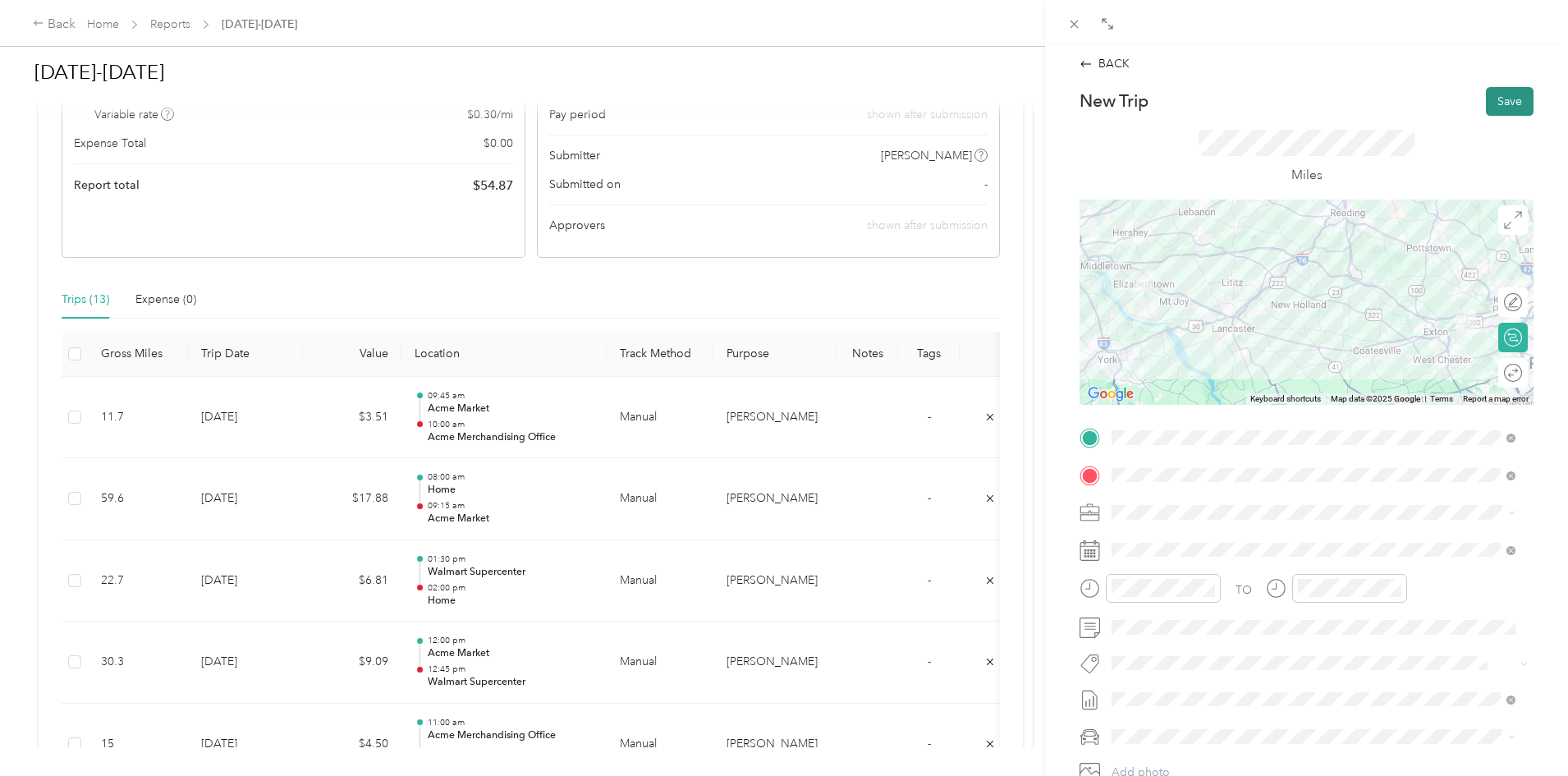
click at [1500, 105] on button "Save" at bounding box center [1510, 101] width 48 height 29
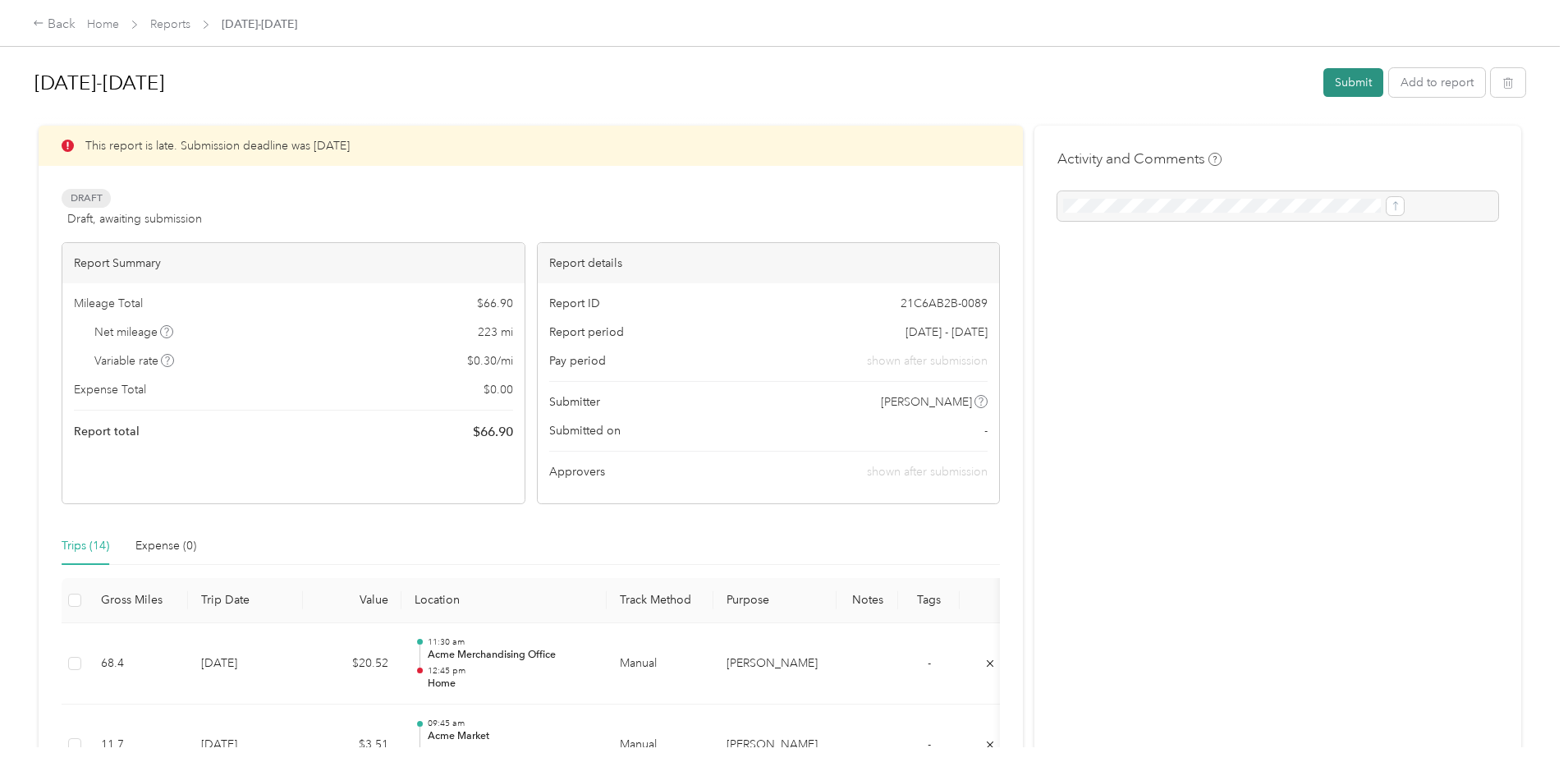
click at [1323, 80] on button "Submit" at bounding box center [1353, 82] width 60 height 29
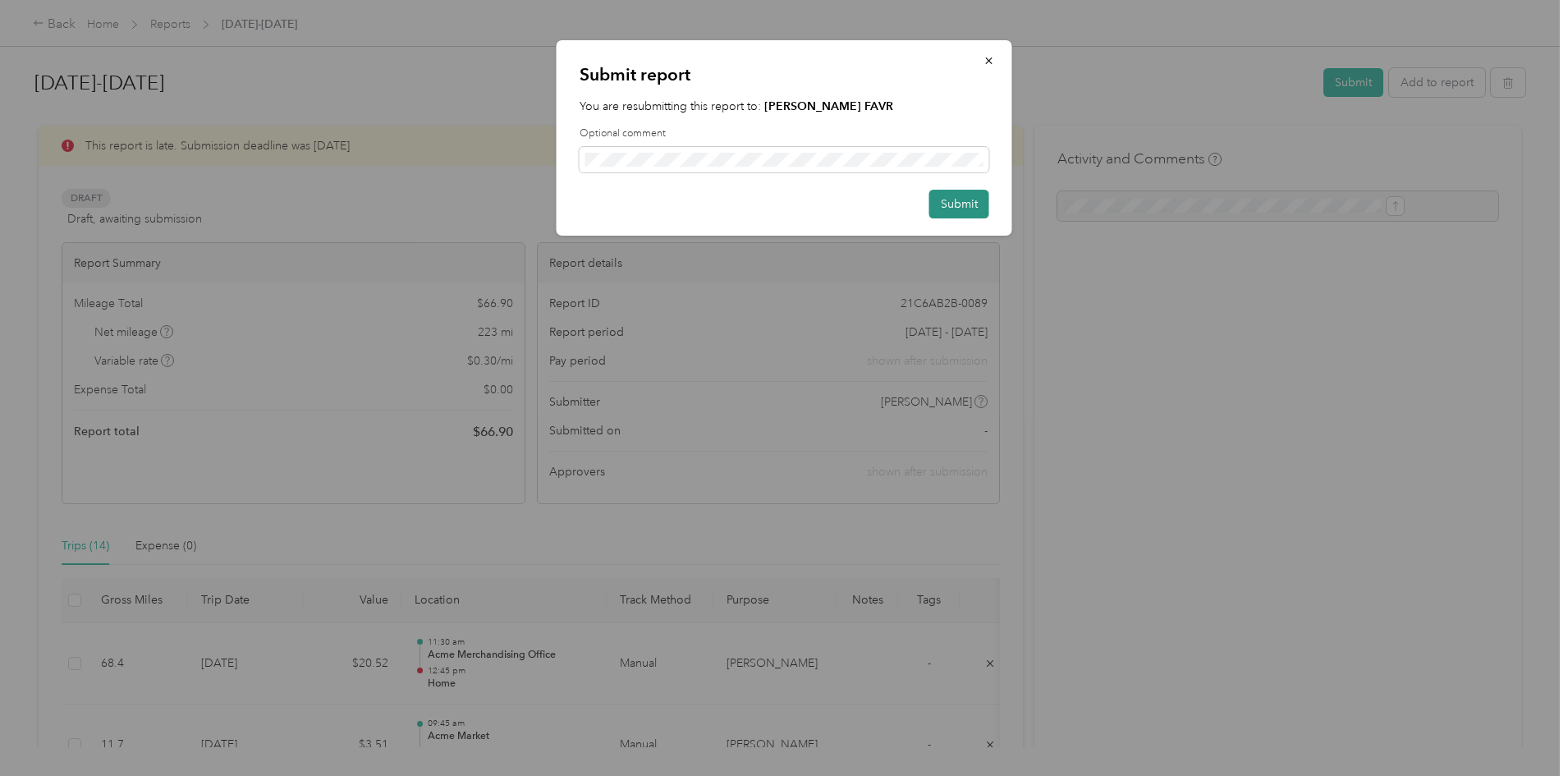
click at [964, 205] on button "Submit" at bounding box center [959, 203] width 60 height 29
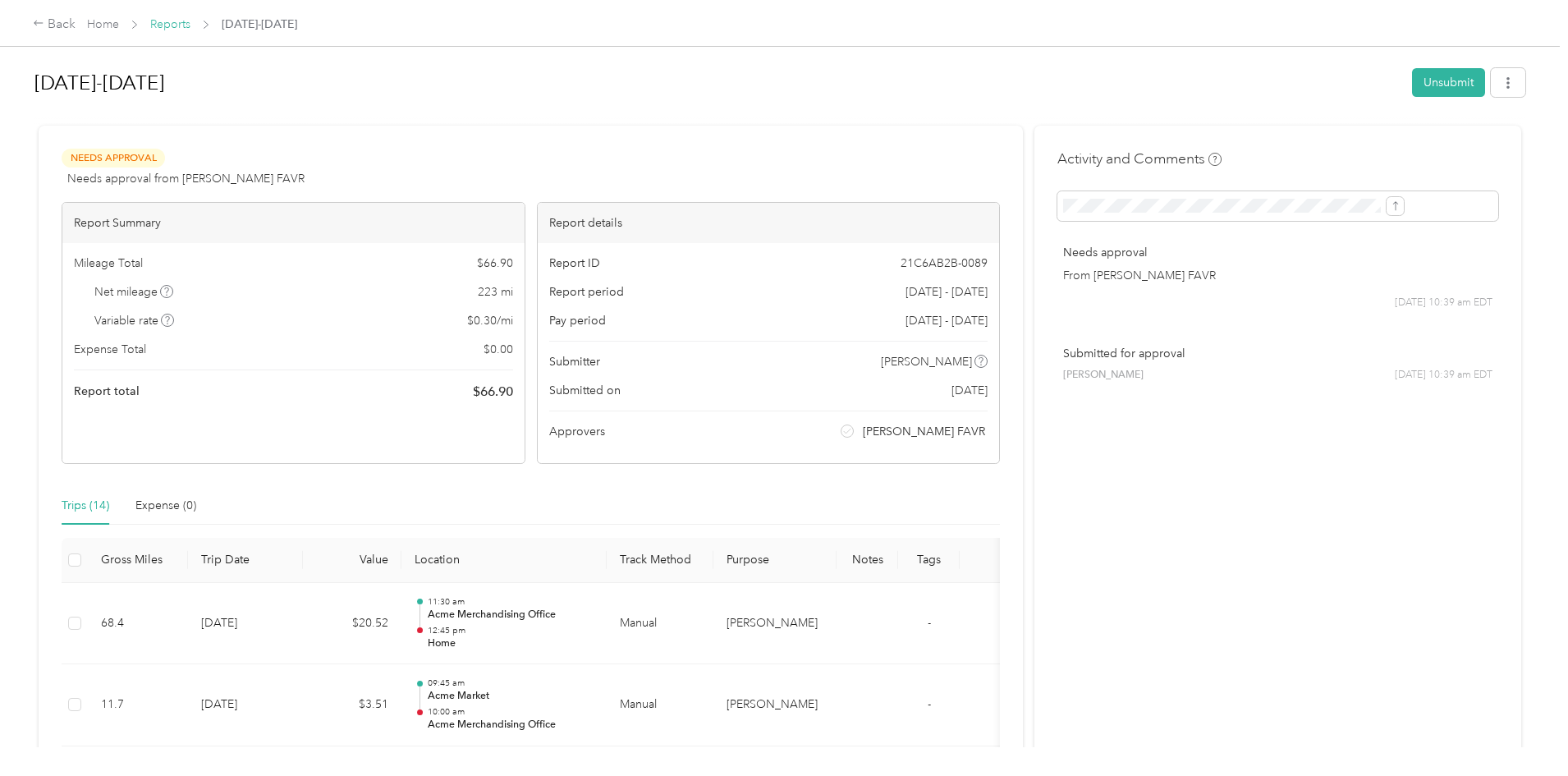
click at [190, 19] on link "Reports" at bounding box center [171, 25] width 40 height 14
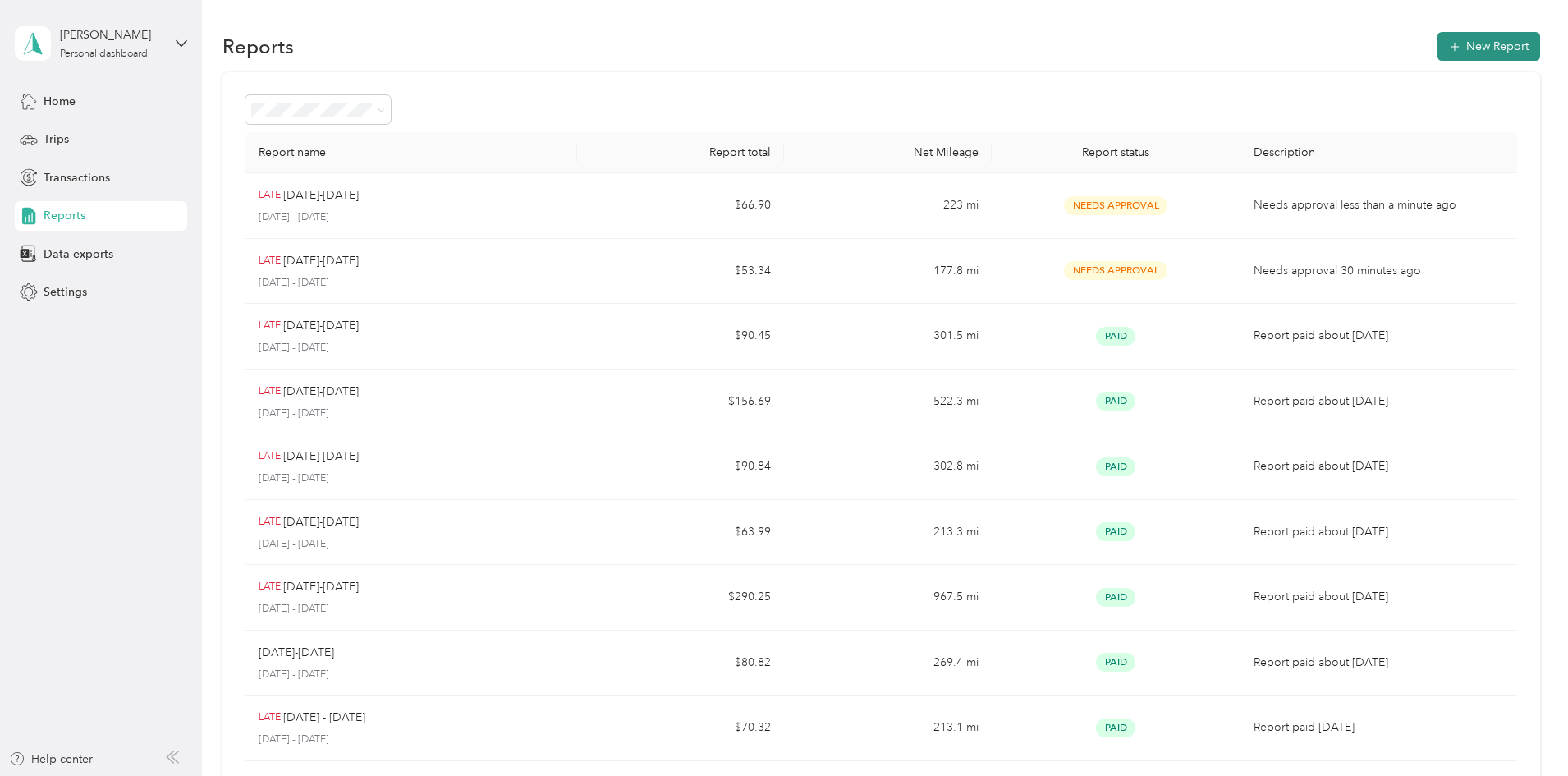
click at [1438, 52] on button "New Report" at bounding box center [1489, 46] width 103 height 29
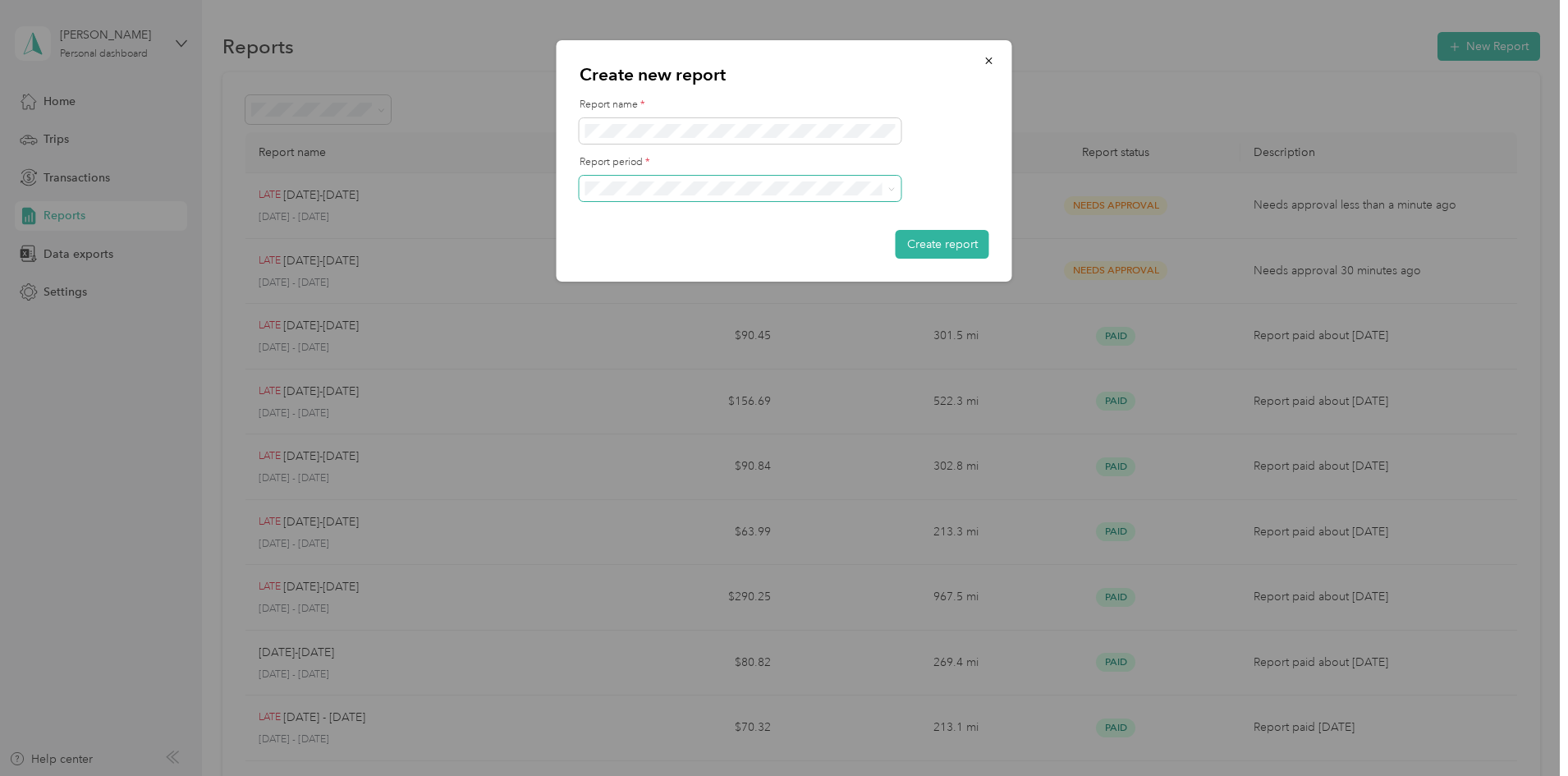
click at [665, 196] on span at bounding box center [740, 189] width 322 height 26
click at [658, 360] on span "[DATE] - [DATE]" at bounding box center [631, 361] width 82 height 14
click at [895, 230] on button "Create report" at bounding box center [942, 244] width 93 height 29
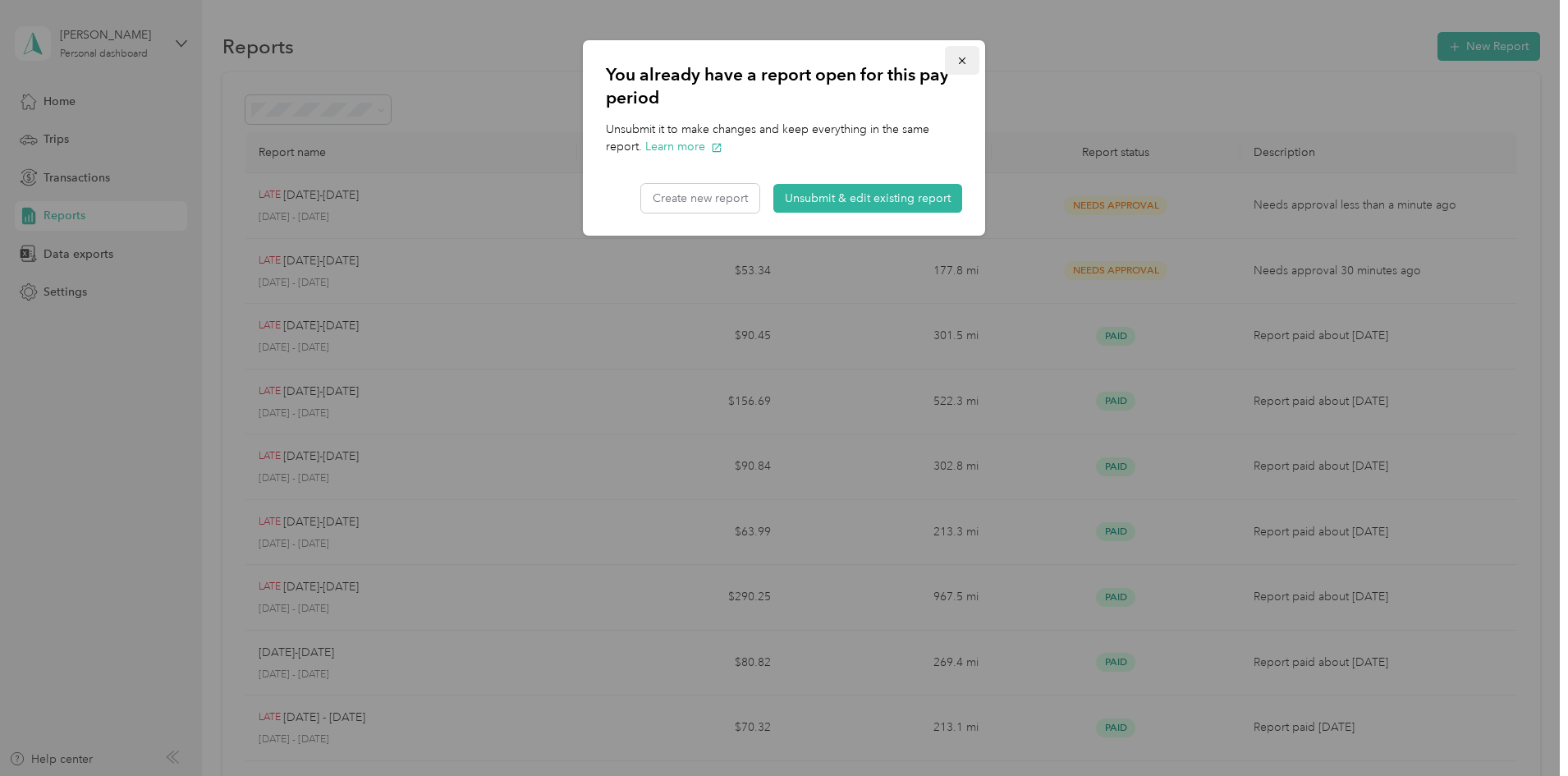
click at [966, 59] on icon "button" at bounding box center [961, 60] width 11 height 11
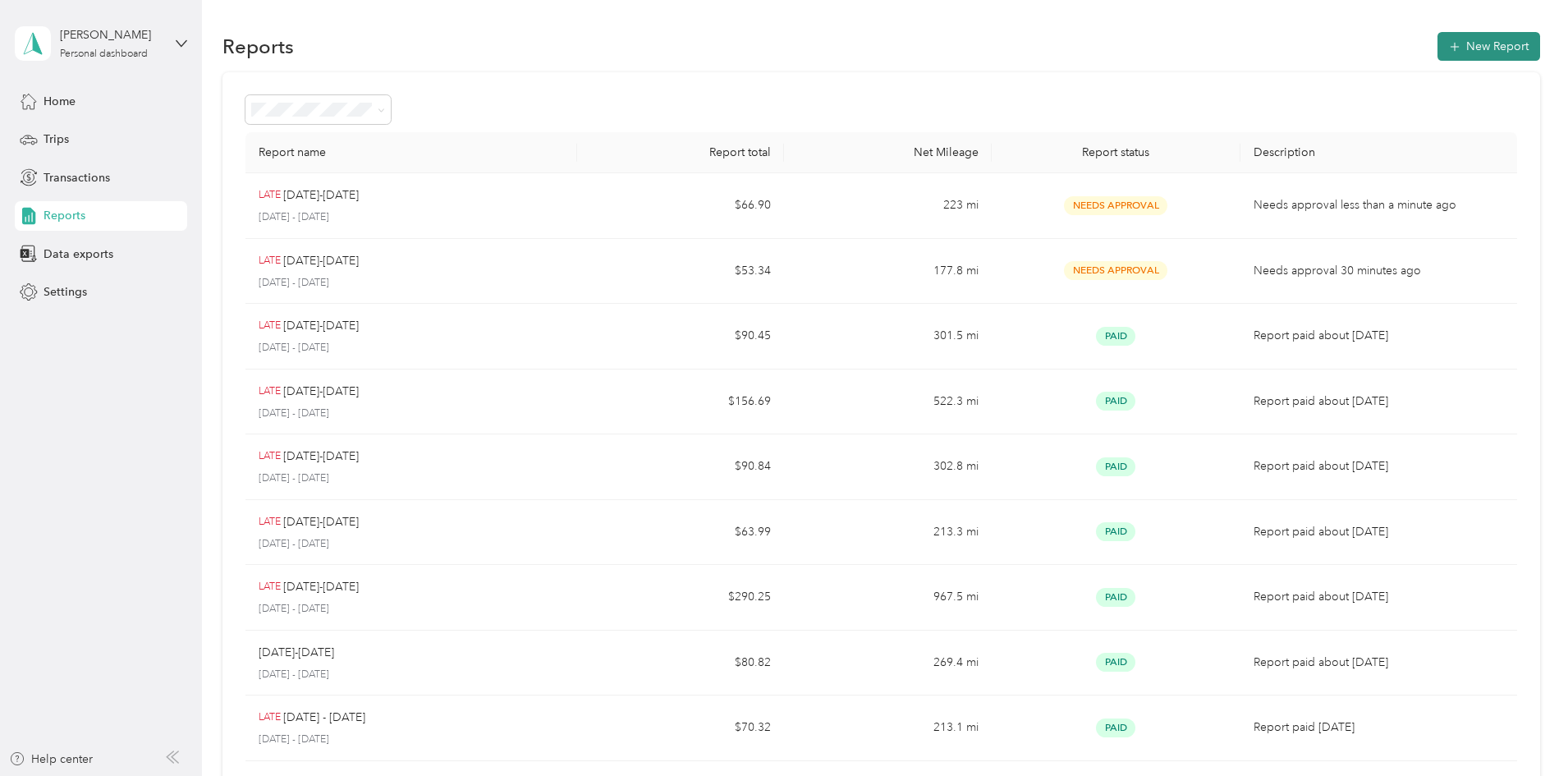
click at [1438, 48] on button "New Report" at bounding box center [1489, 46] width 103 height 29
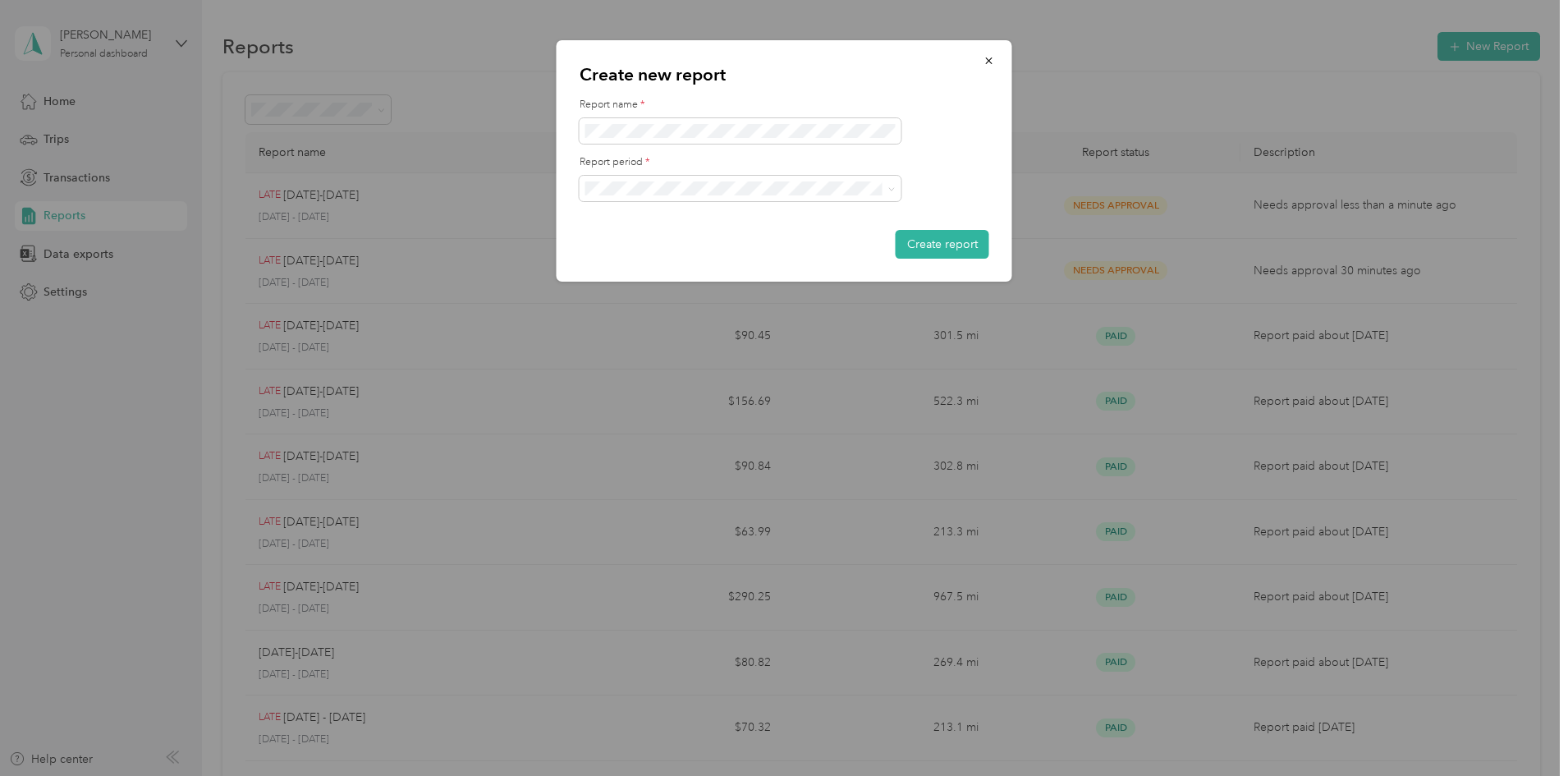
click at [642, 298] on span "[DATE] - [DATE]" at bounding box center [631, 302] width 82 height 14
click at [954, 252] on button "Create report" at bounding box center [942, 244] width 93 height 29
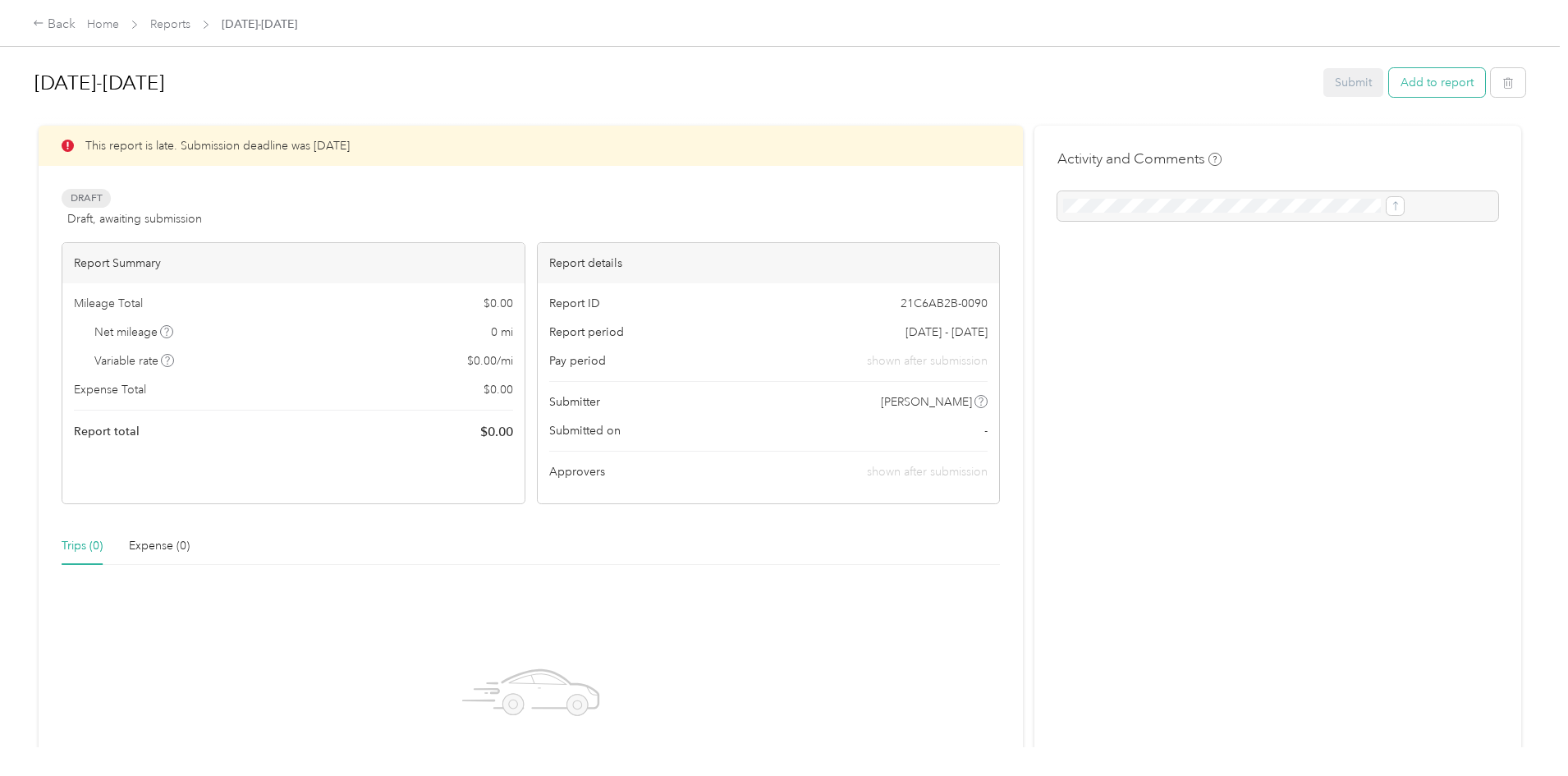
click at [1389, 90] on button "Add to report" at bounding box center [1437, 82] width 96 height 29
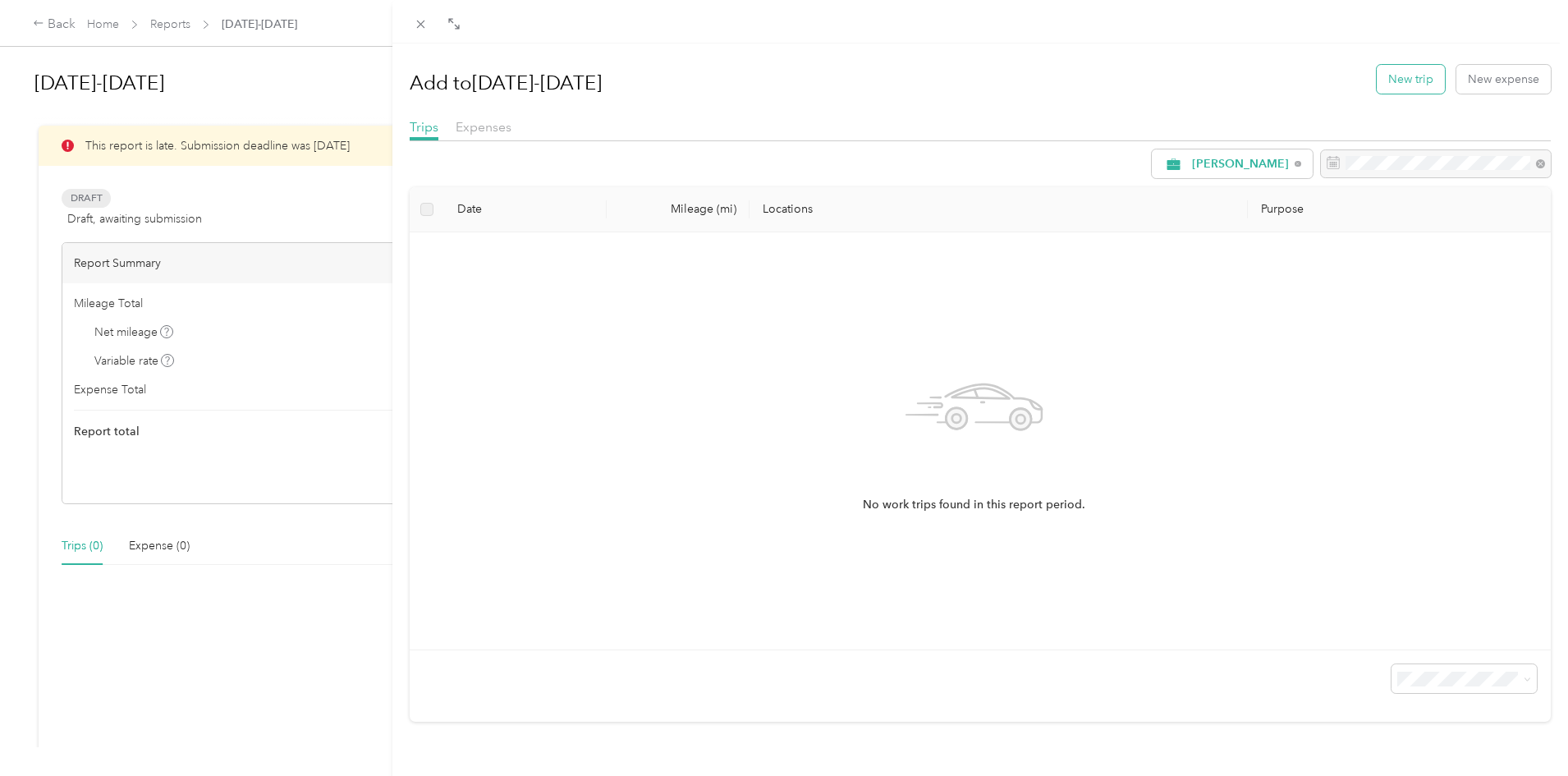
click at [1402, 74] on button "New trip" at bounding box center [1410, 79] width 68 height 29
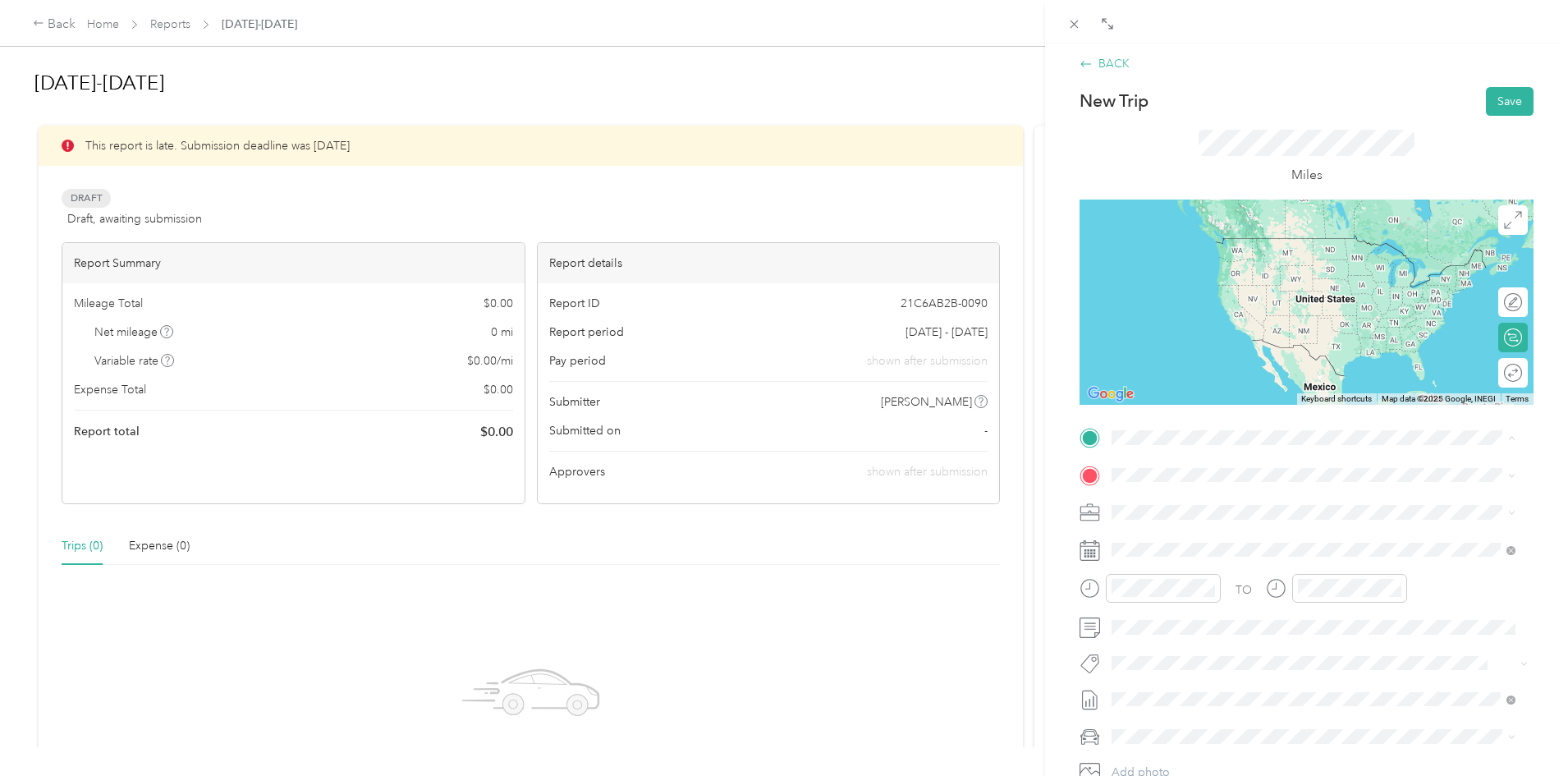
click at [1109, 70] on div "BACK" at bounding box center [1104, 63] width 50 height 18
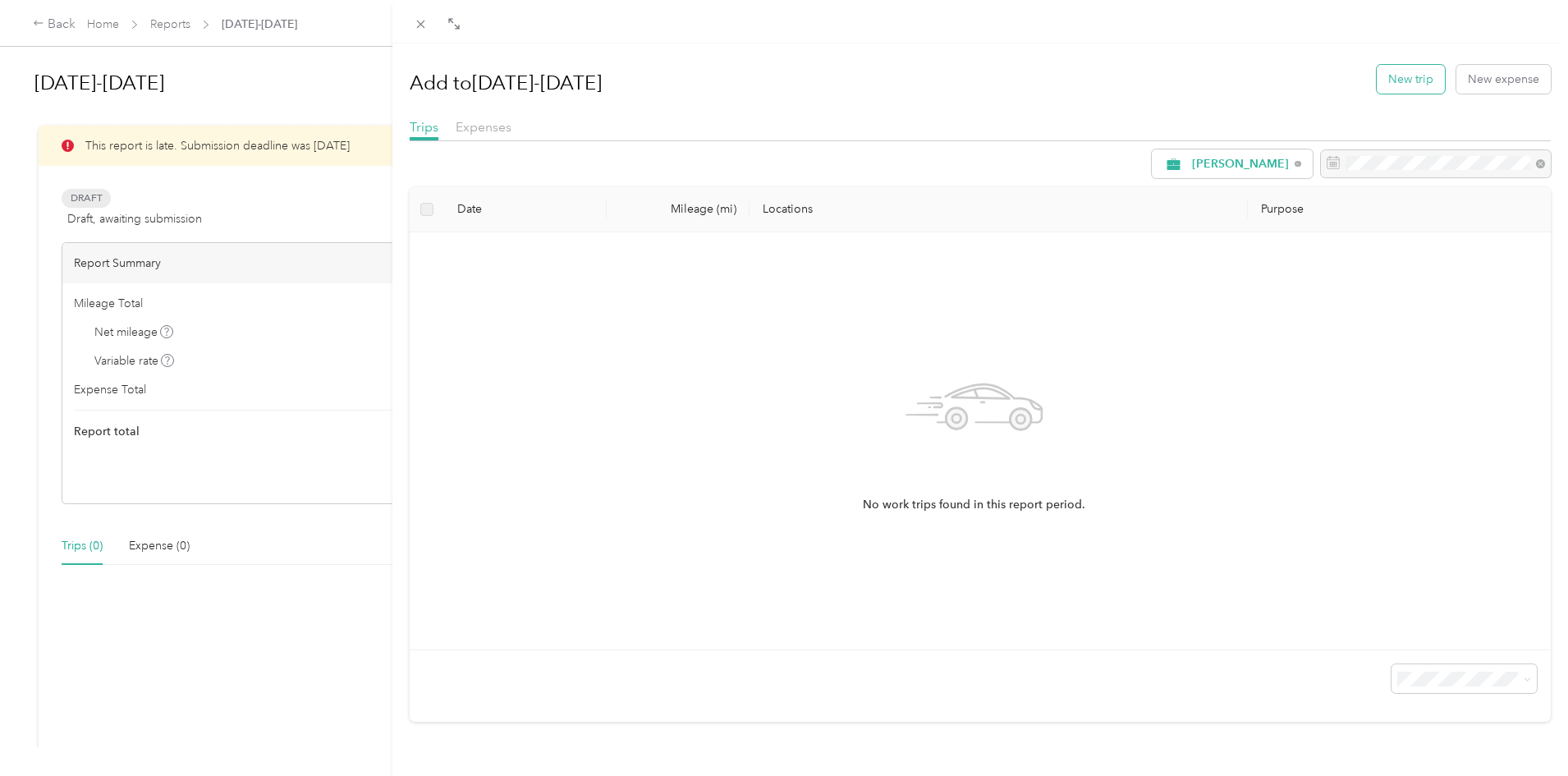
click at [1390, 77] on button "New trip" at bounding box center [1410, 79] width 68 height 29
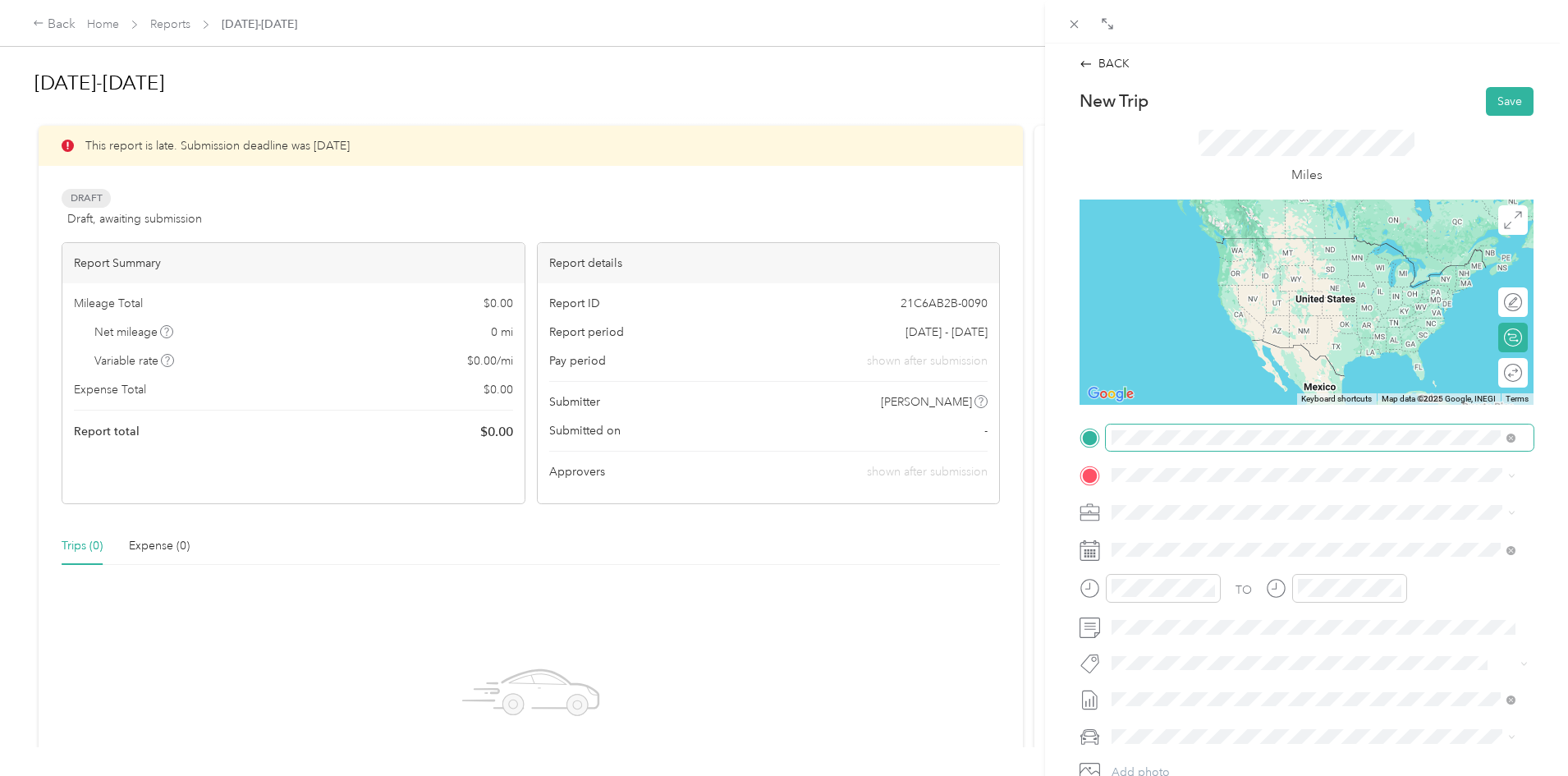
click at [1152, 429] on span at bounding box center [1320, 438] width 428 height 26
click at [1208, 523] on span "[STREET_ADDRESS][US_STATE]" at bounding box center [1225, 521] width 164 height 14
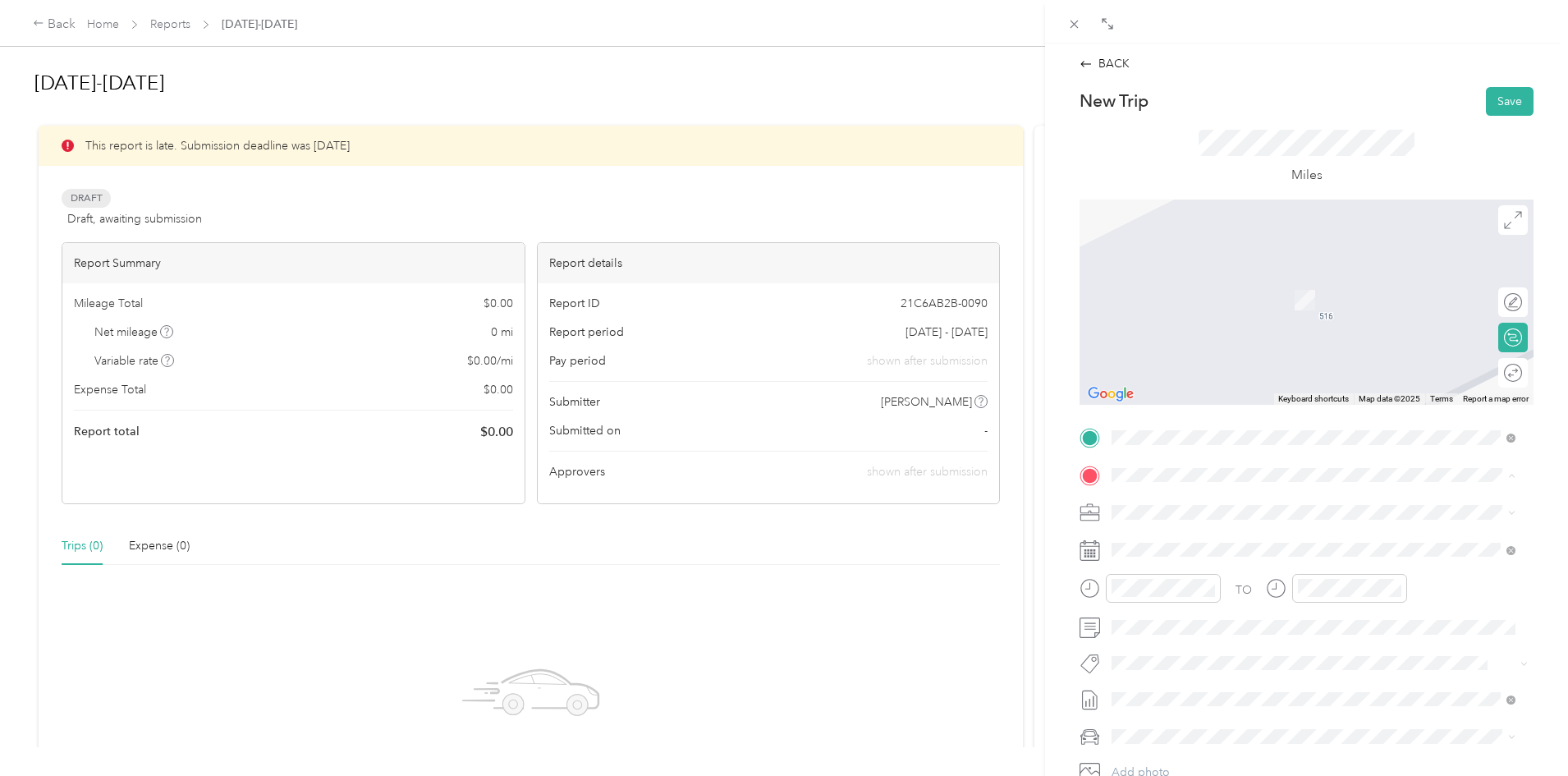
click at [1219, 558] on span "[STREET_ADDRESS]" at bounding box center [1195, 565] width 104 height 14
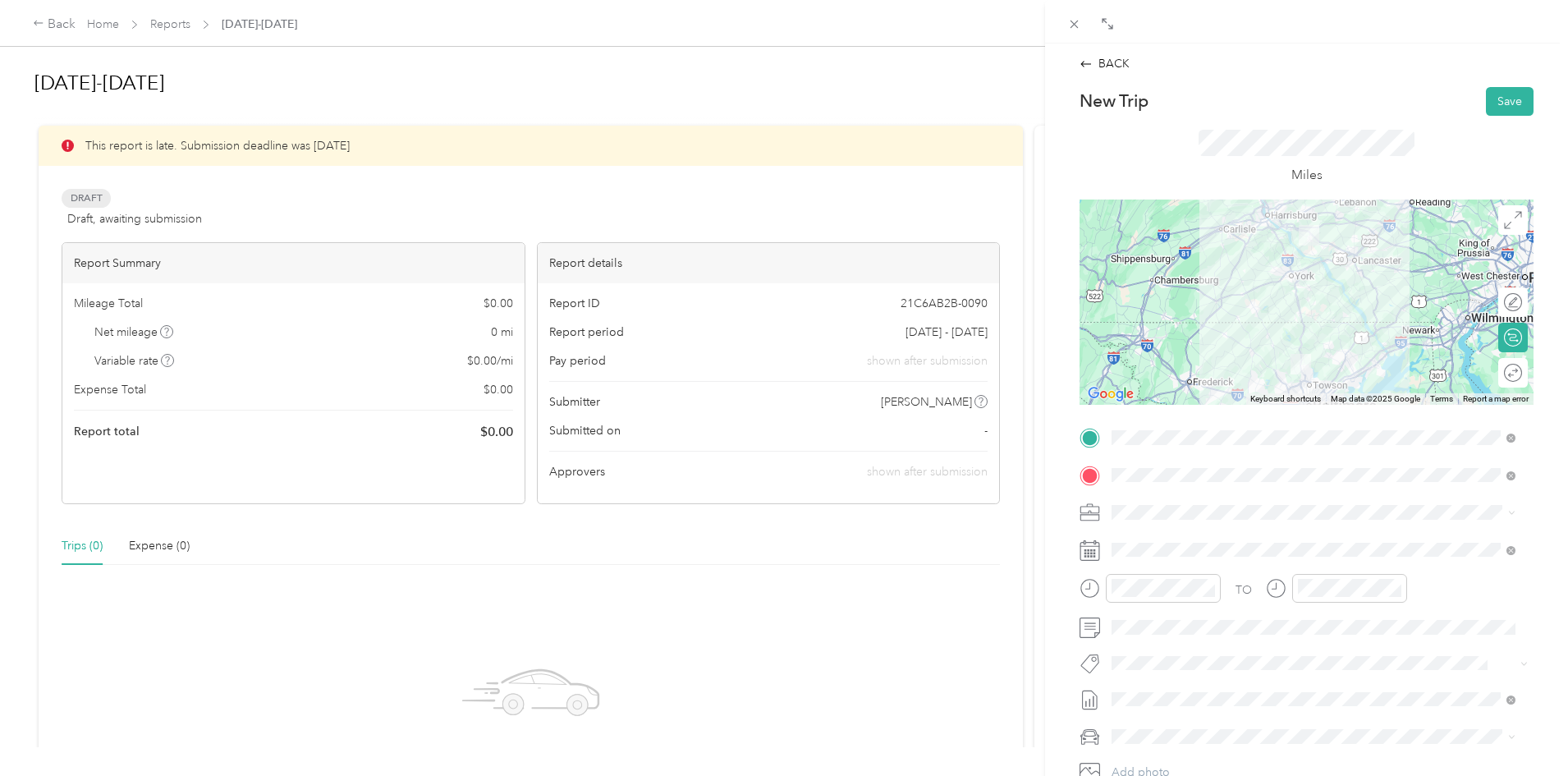
click at [1086, 553] on rect at bounding box center [1086, 553] width 3 height 3
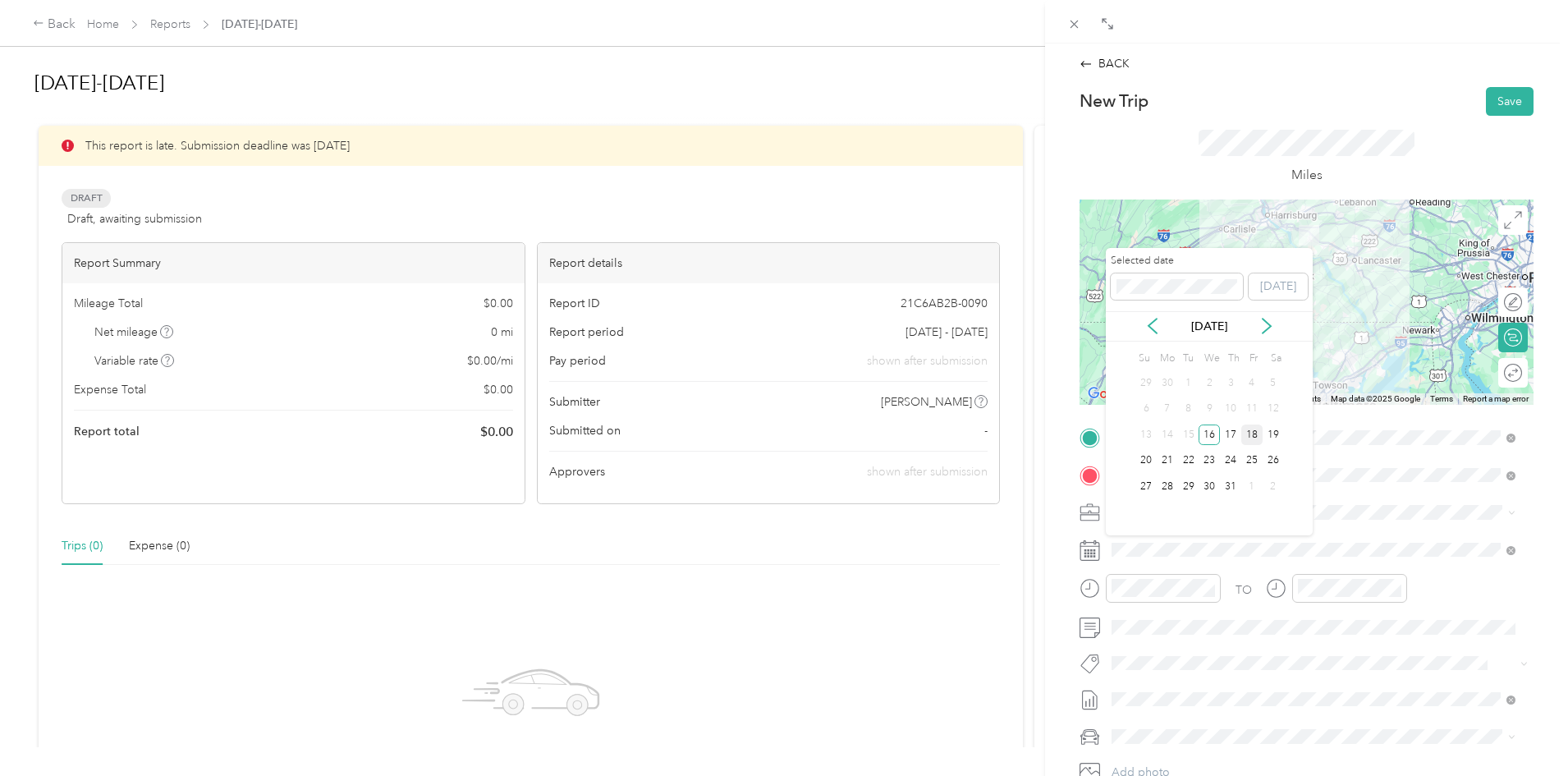
click at [1252, 440] on div "18" at bounding box center [1252, 434] width 21 height 20
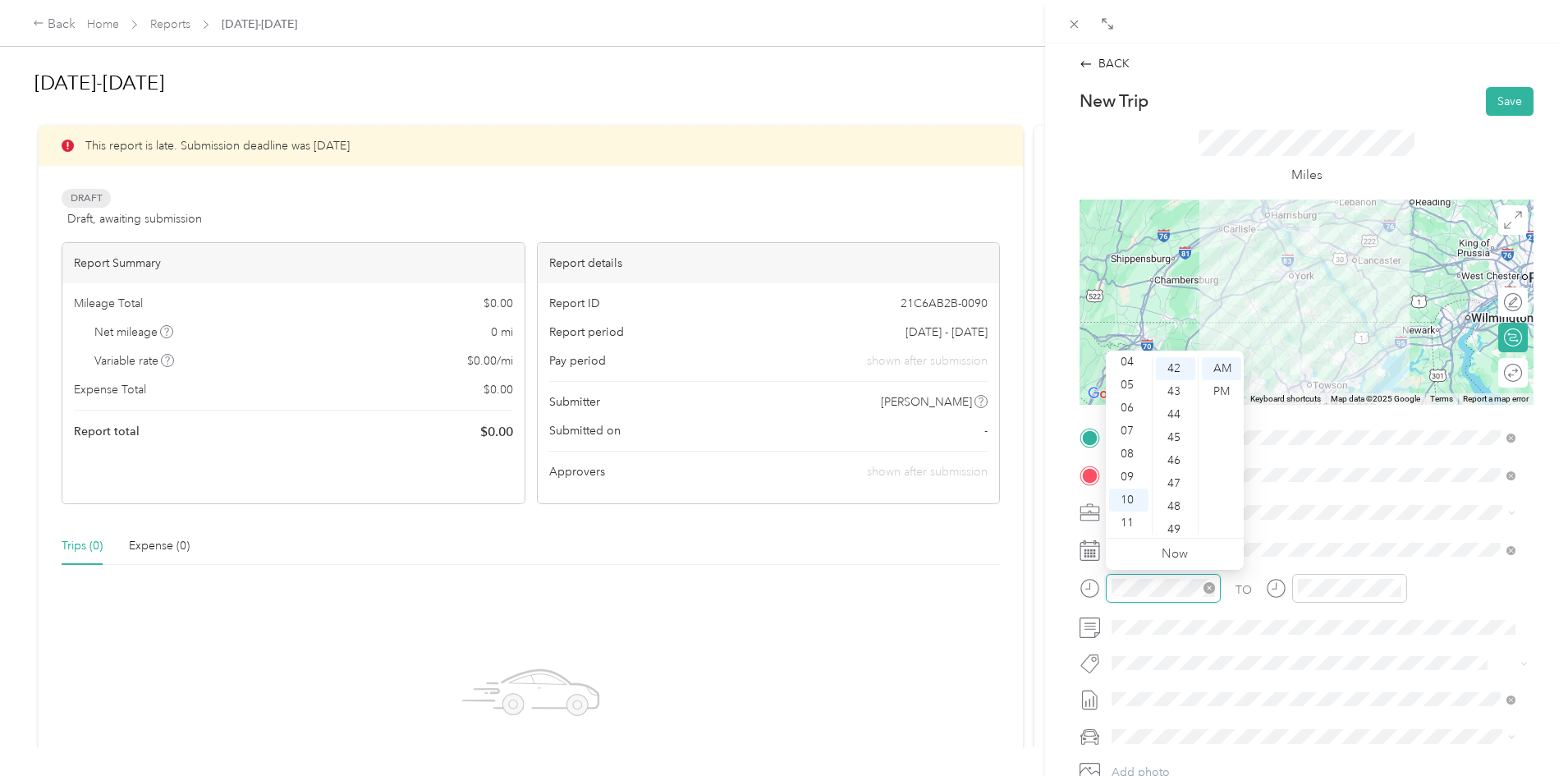
scroll to position [966, 0]
click at [1130, 458] on div "08" at bounding box center [1129, 455] width 40 height 23
click at [1173, 369] on div "00" at bounding box center [1175, 369] width 40 height 23
click at [1222, 366] on div "AM" at bounding box center [1221, 369] width 40 height 23
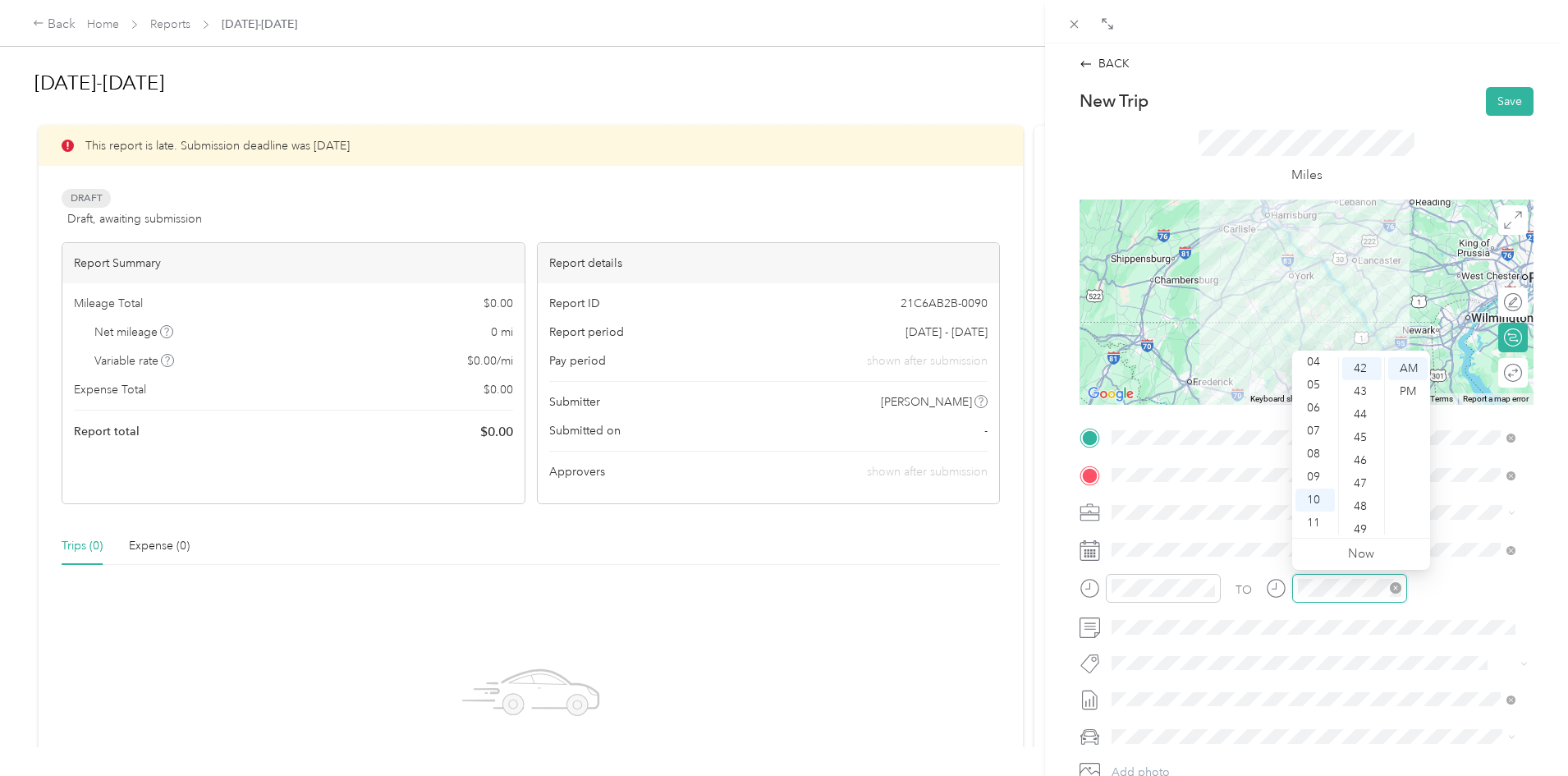
scroll to position [966, 0]
click at [1308, 476] on div "09" at bounding box center [1314, 477] width 40 height 23
click at [1361, 485] on div "15" at bounding box center [1362, 487] width 40 height 23
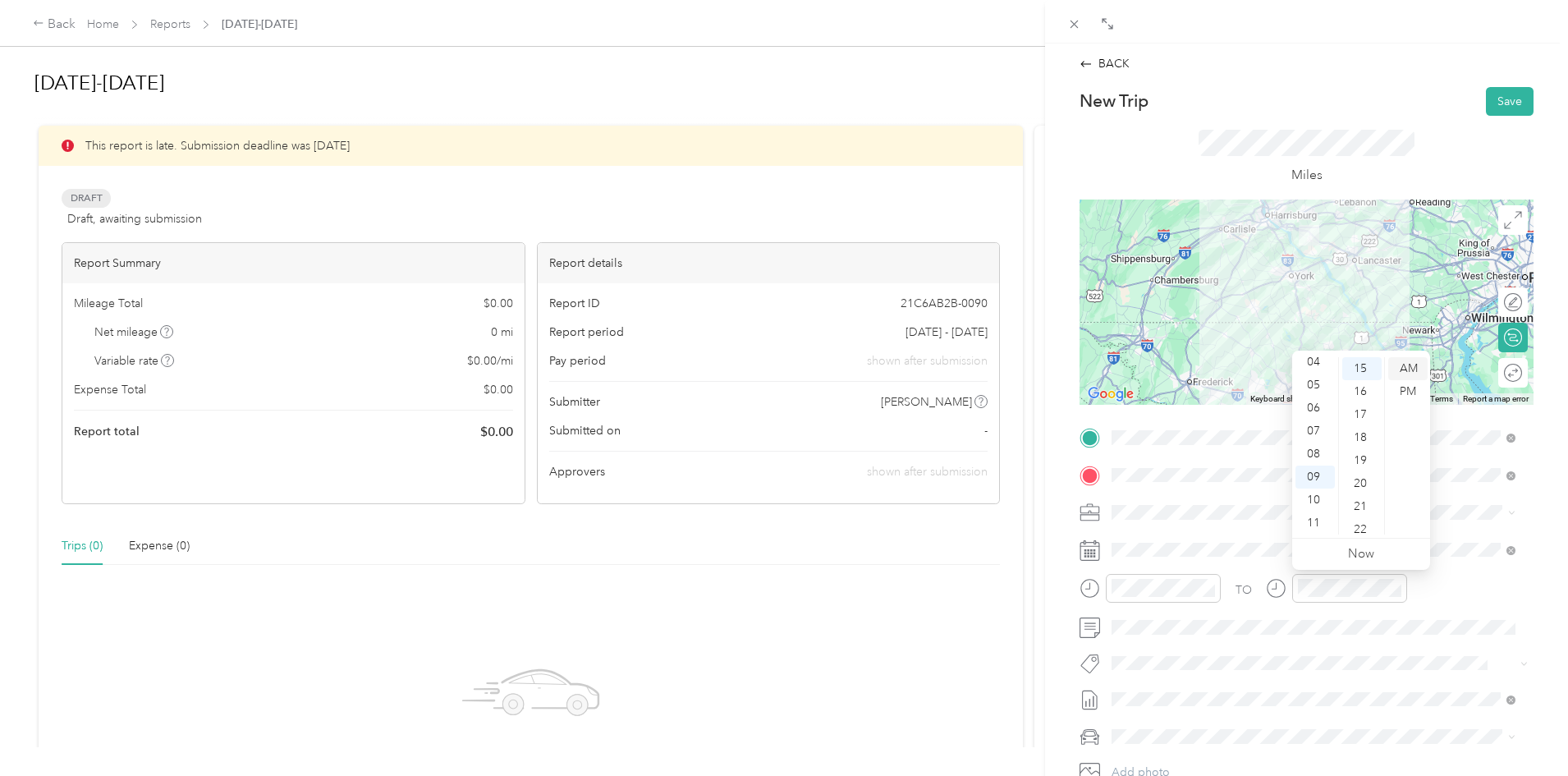
click at [1409, 364] on div "AM" at bounding box center [1408, 369] width 40 height 23
click at [1513, 97] on button "Save" at bounding box center [1510, 101] width 48 height 29
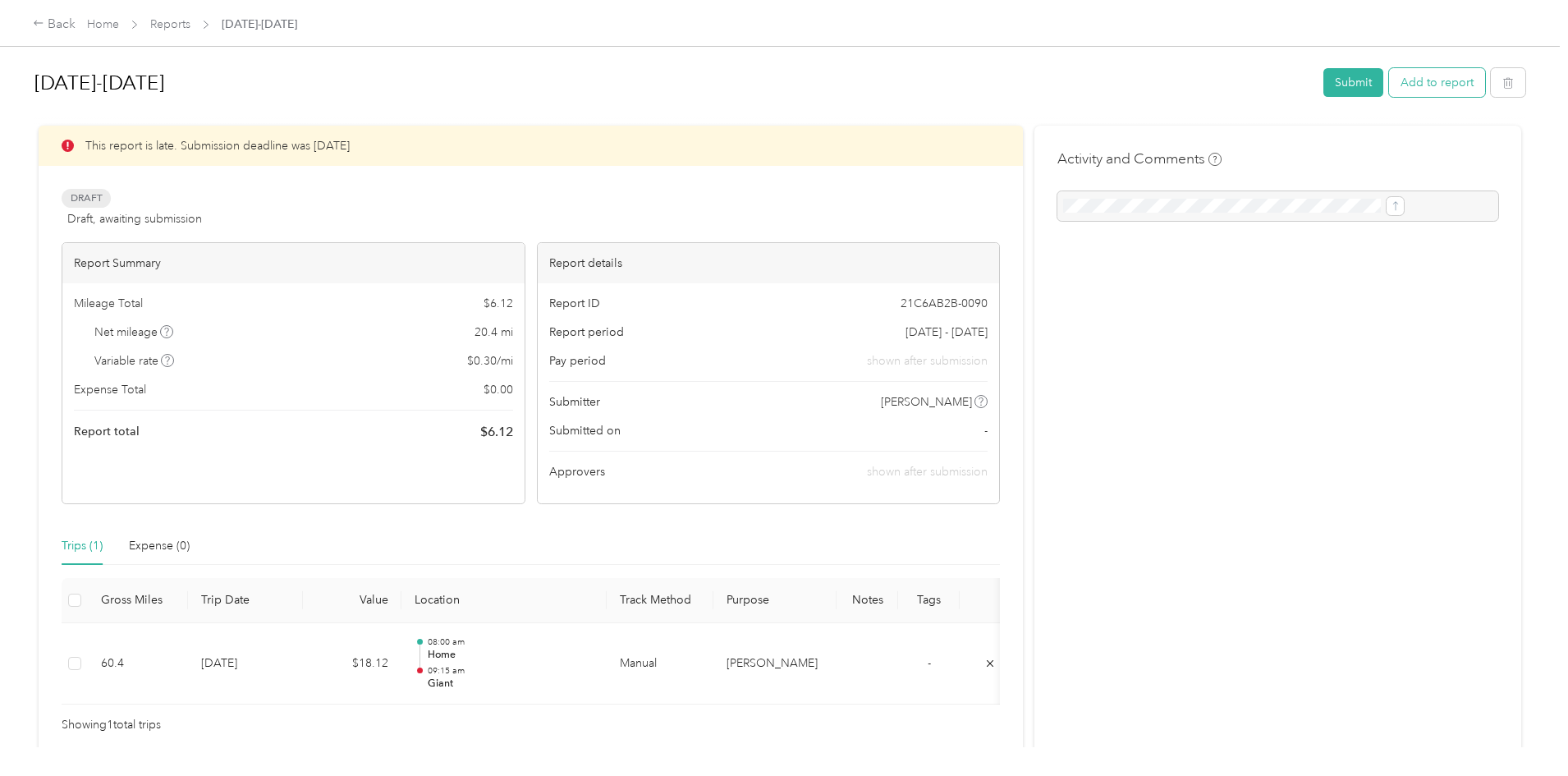
click at [1389, 88] on button "Add to report" at bounding box center [1437, 82] width 96 height 29
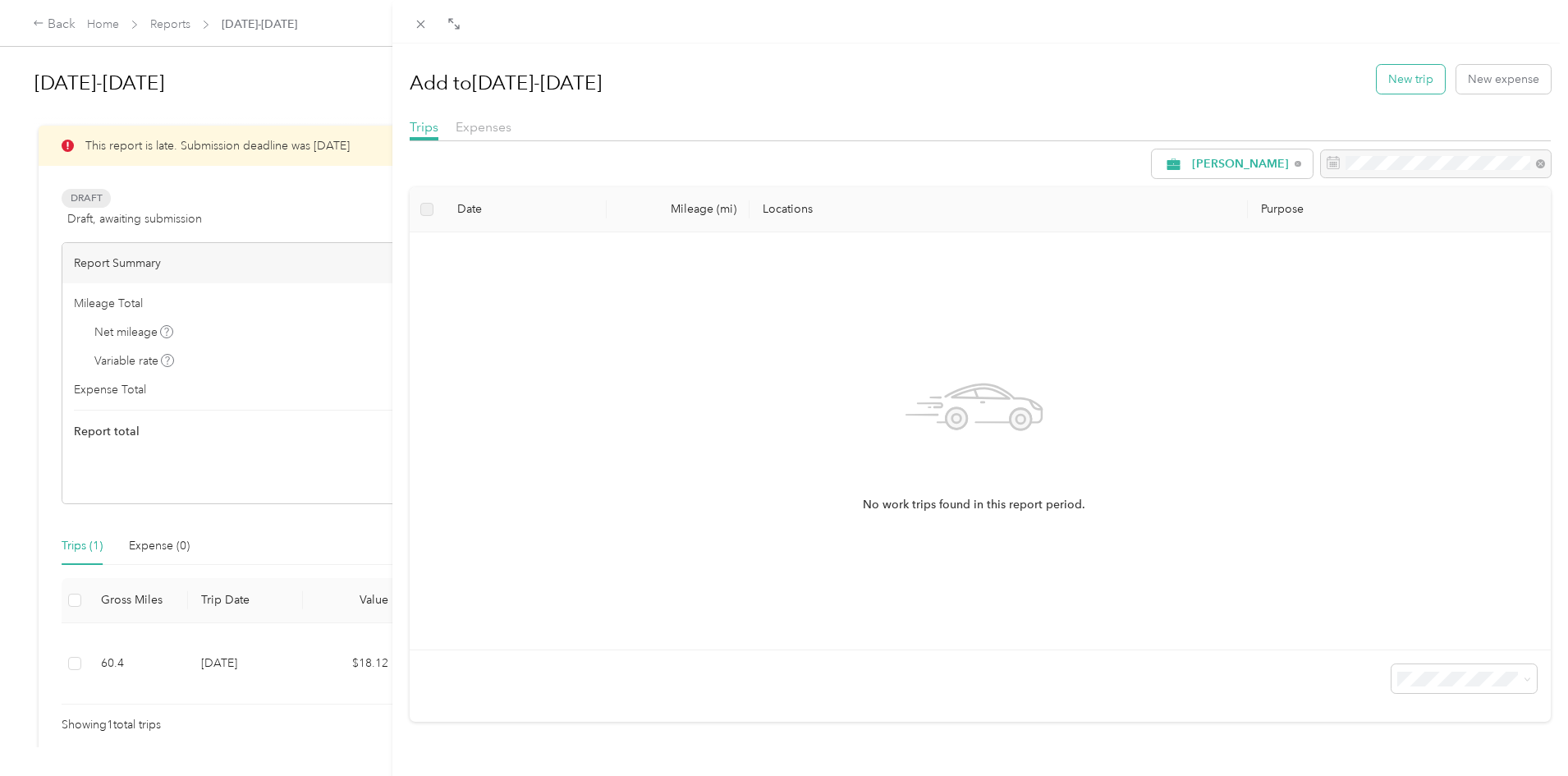
click at [1394, 87] on button "New trip" at bounding box center [1410, 79] width 68 height 29
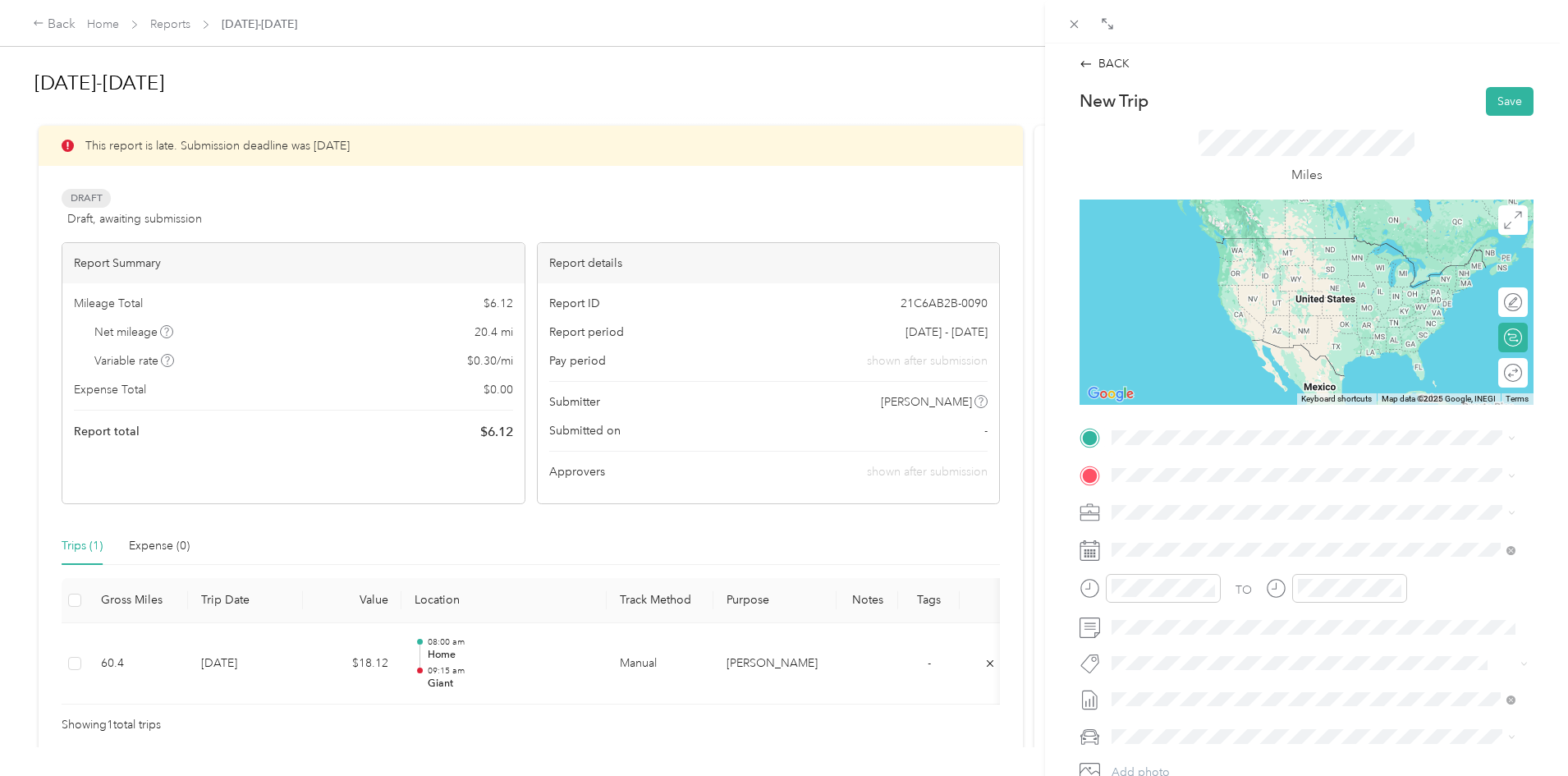
click at [1209, 524] on span "[STREET_ADDRESS]" at bounding box center [1195, 522] width 104 height 14
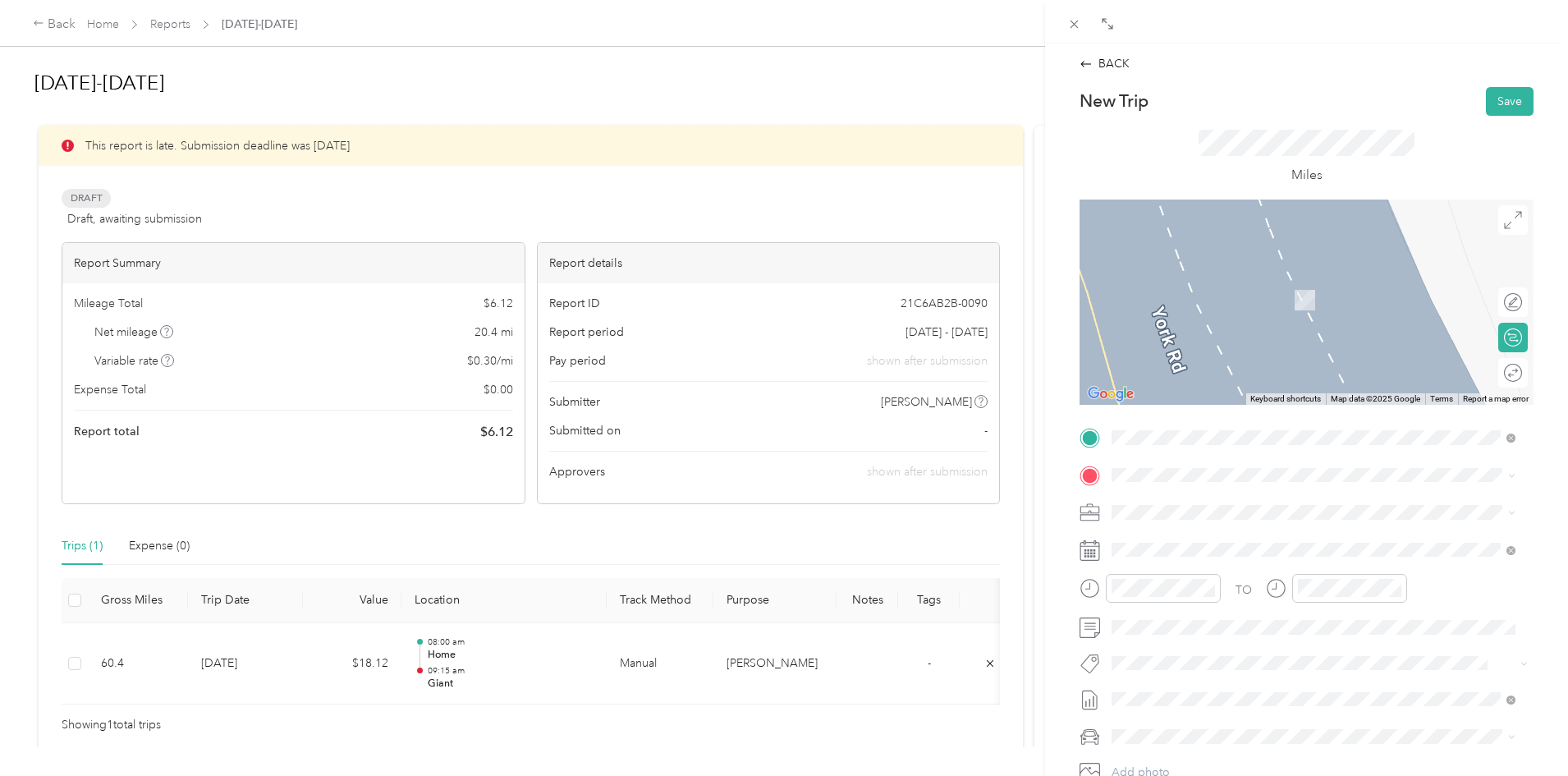
click at [1216, 569] on li "TEAM Safeway Store [STREET_ADDRESS][PERSON_NAME]" at bounding box center [1314, 546] width 416 height 57
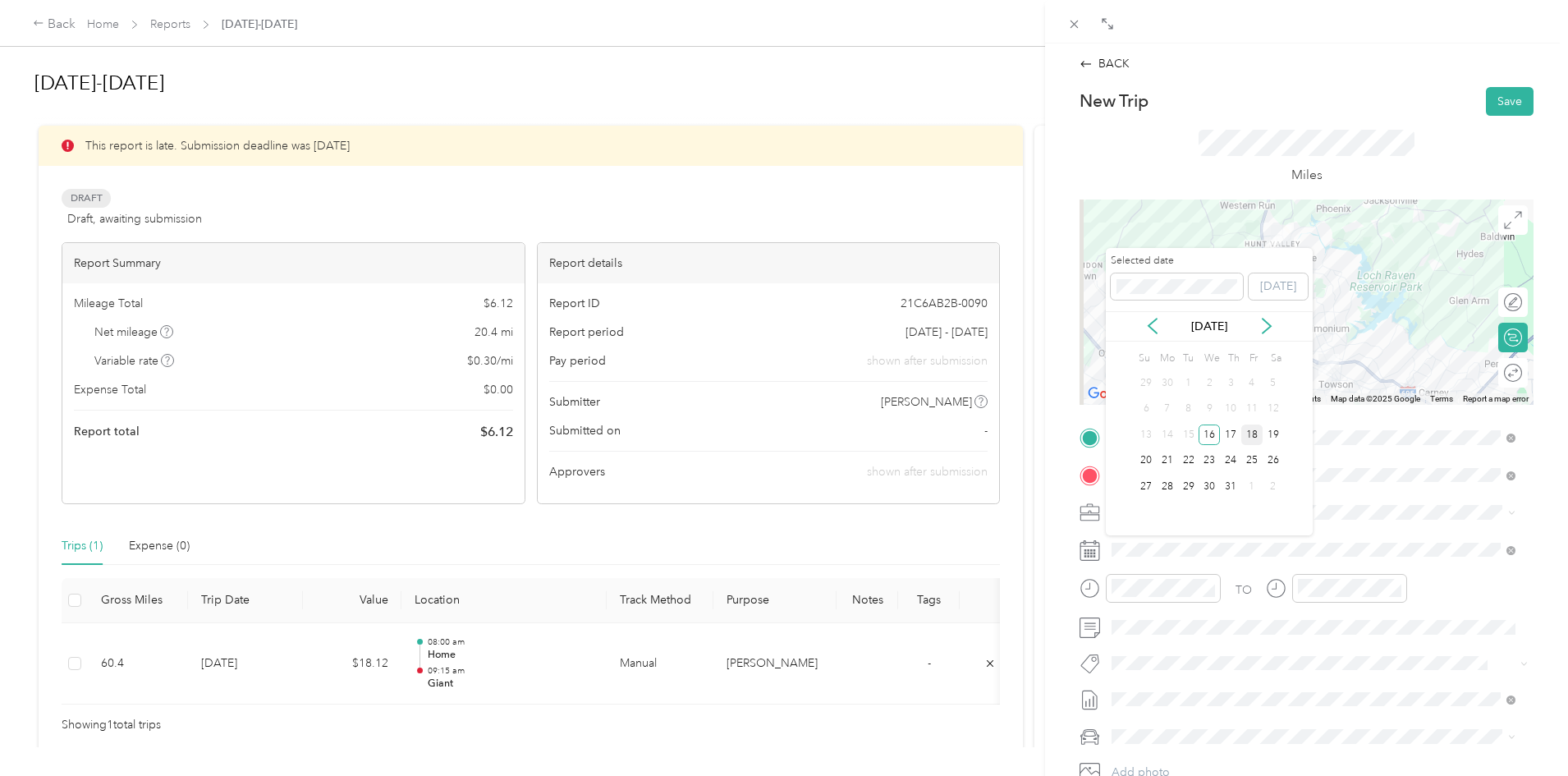
click at [1254, 438] on div "18" at bounding box center [1252, 434] width 21 height 20
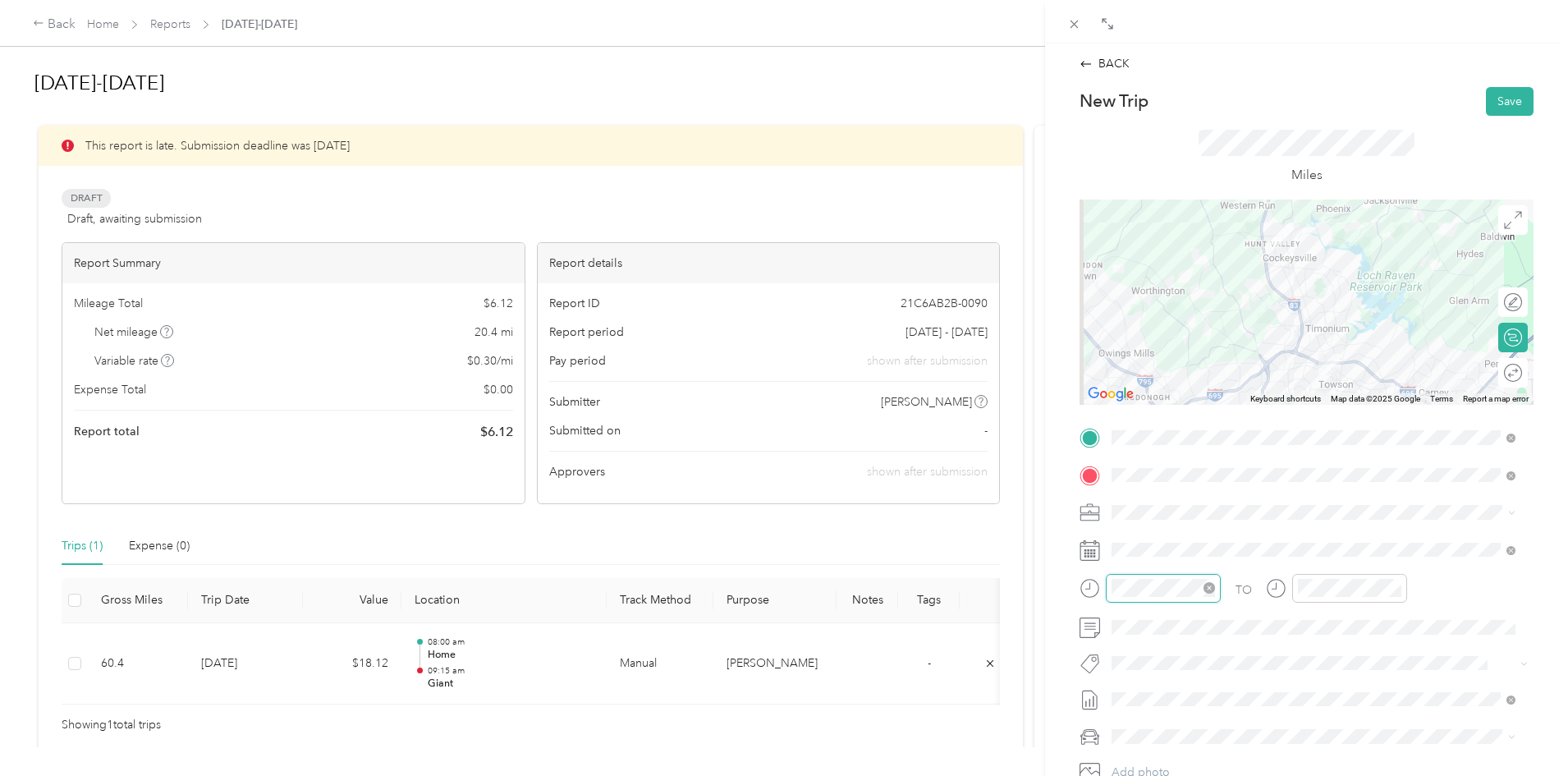
scroll to position [115, 0]
click at [1127, 479] on div "09" at bounding box center [1129, 477] width 40 height 23
click at [1172, 469] on div "45" at bounding box center [1175, 467] width 40 height 23
click at [1227, 358] on div "AM" at bounding box center [1221, 369] width 40 height 23
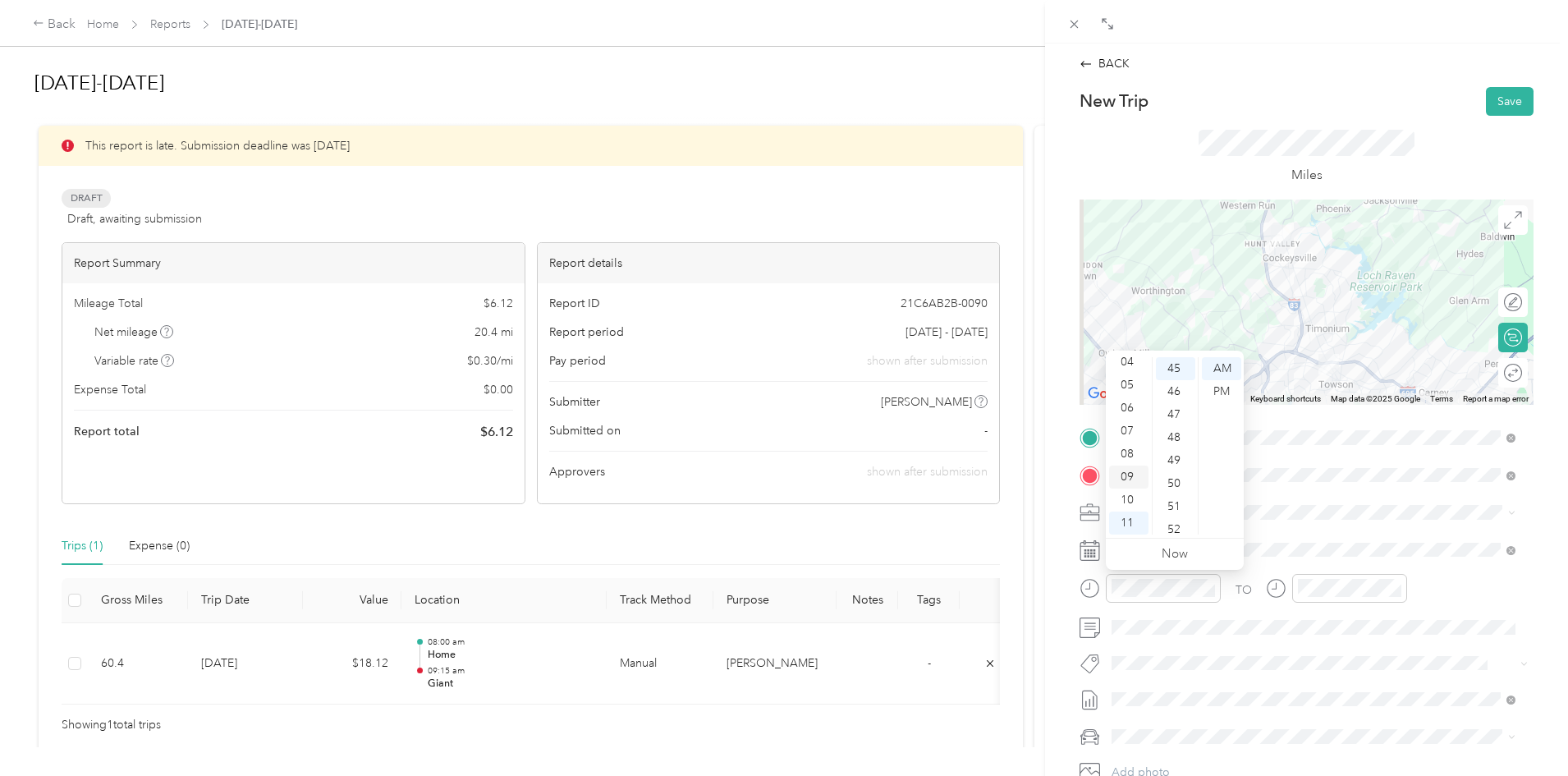
click at [1130, 476] on div "09" at bounding box center [1129, 477] width 40 height 23
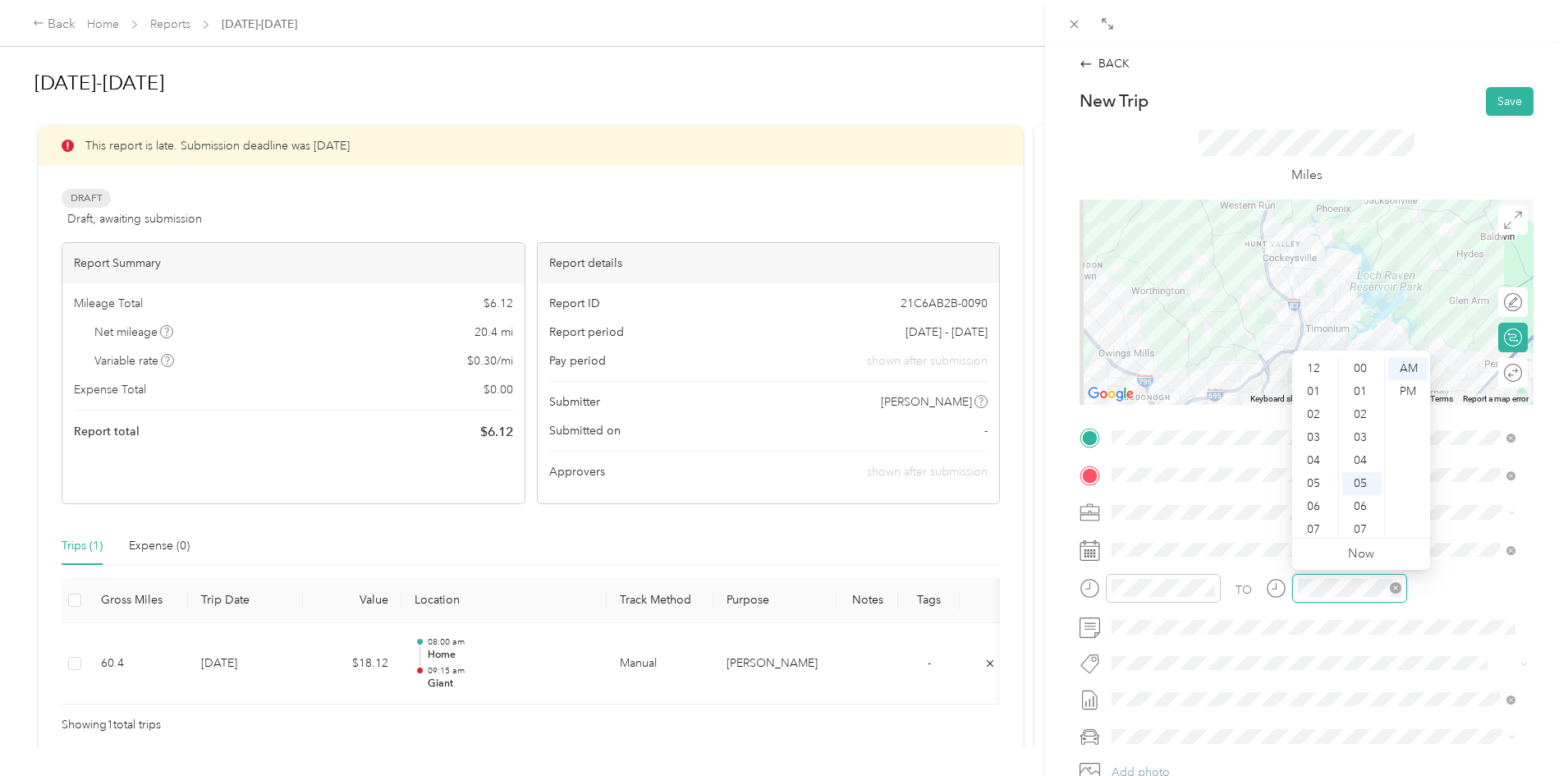
scroll to position [99, 0]
click at [1313, 504] on div "10" at bounding box center [1314, 500] width 40 height 23
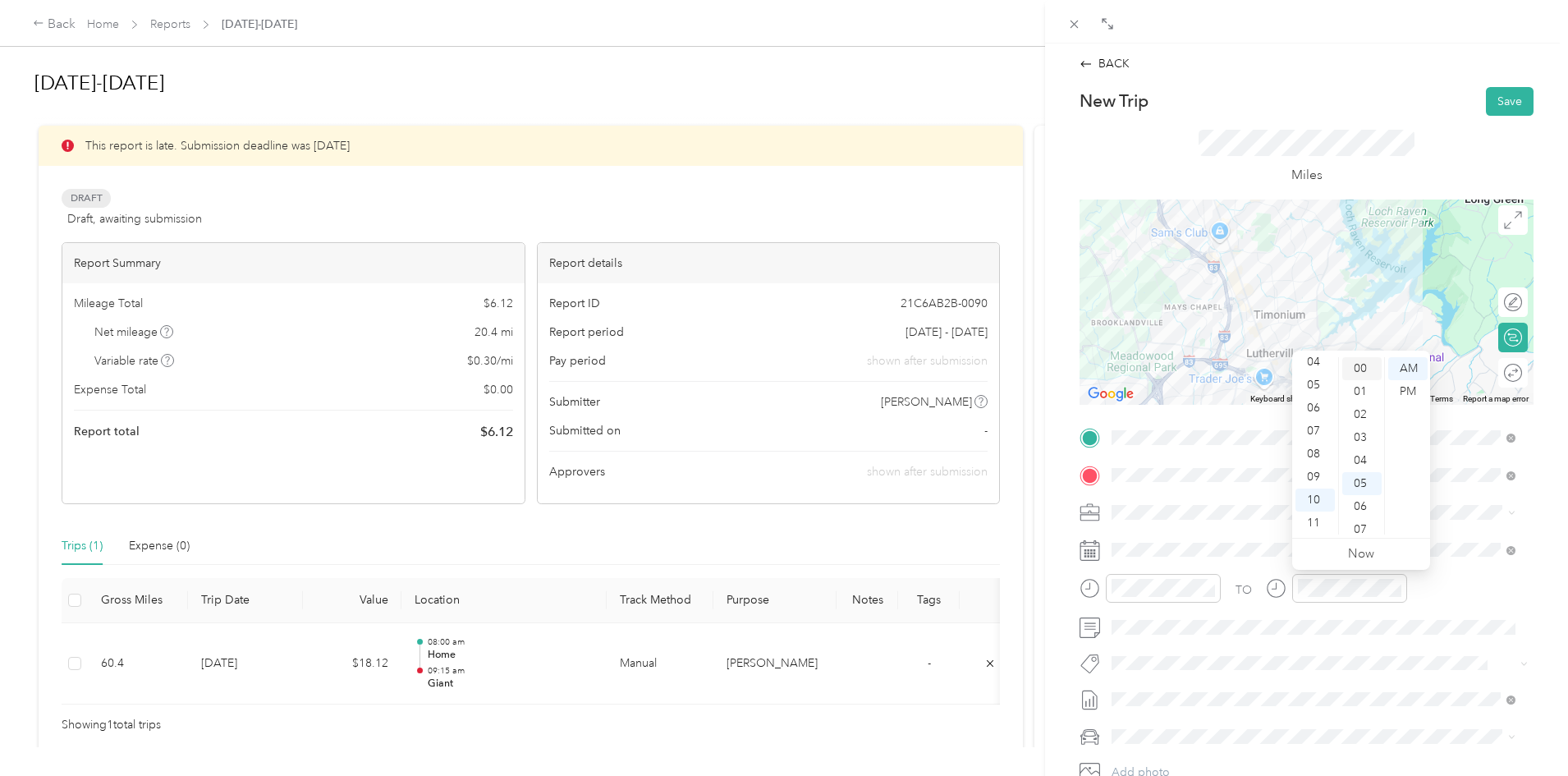
click at [1358, 366] on div "00" at bounding box center [1362, 369] width 40 height 23
click at [1414, 367] on div "AM" at bounding box center [1408, 369] width 40 height 23
click at [1503, 91] on button "Save" at bounding box center [1510, 101] width 48 height 29
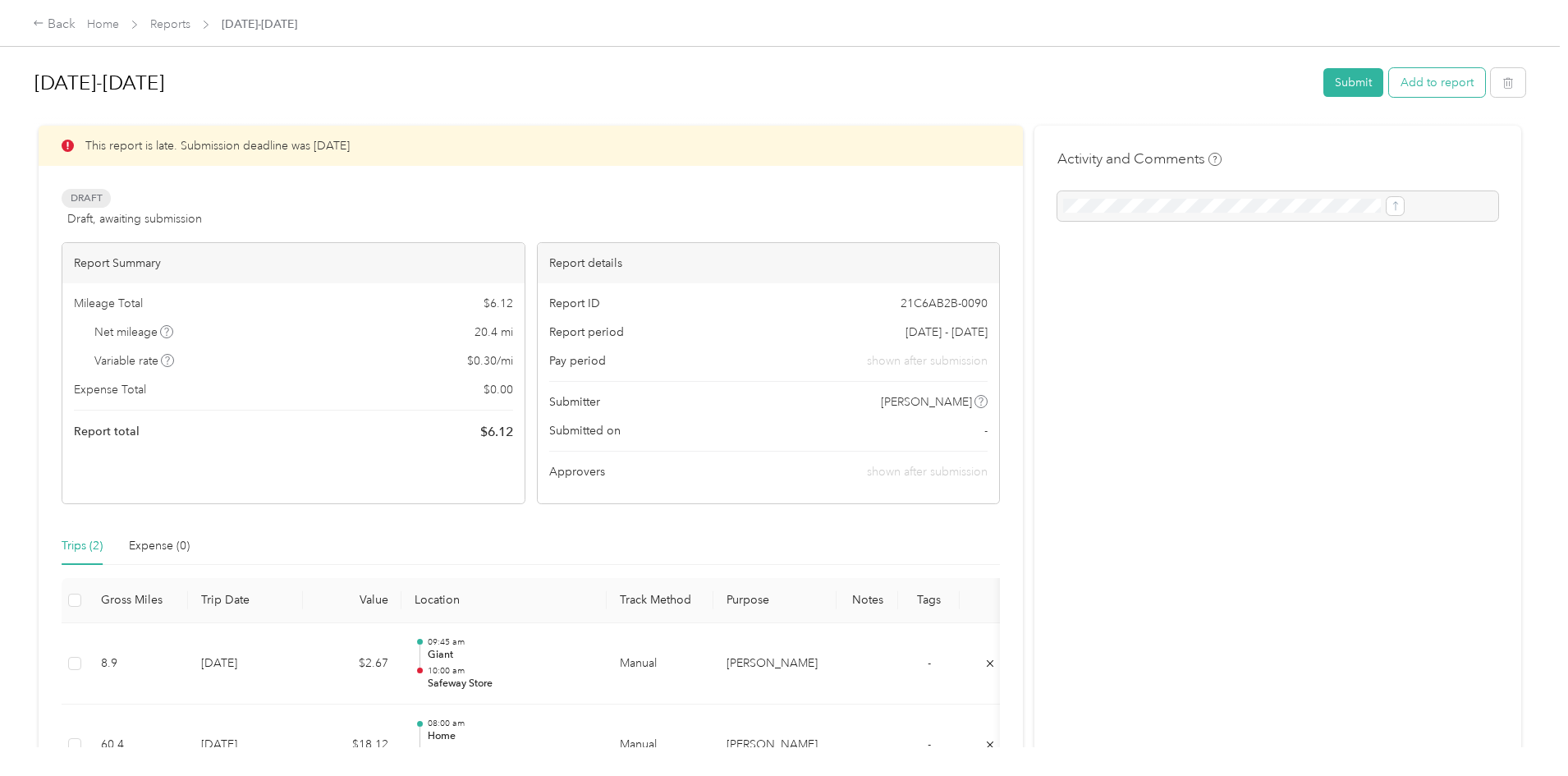
click at [1389, 86] on button "Add to report" at bounding box center [1437, 82] width 96 height 29
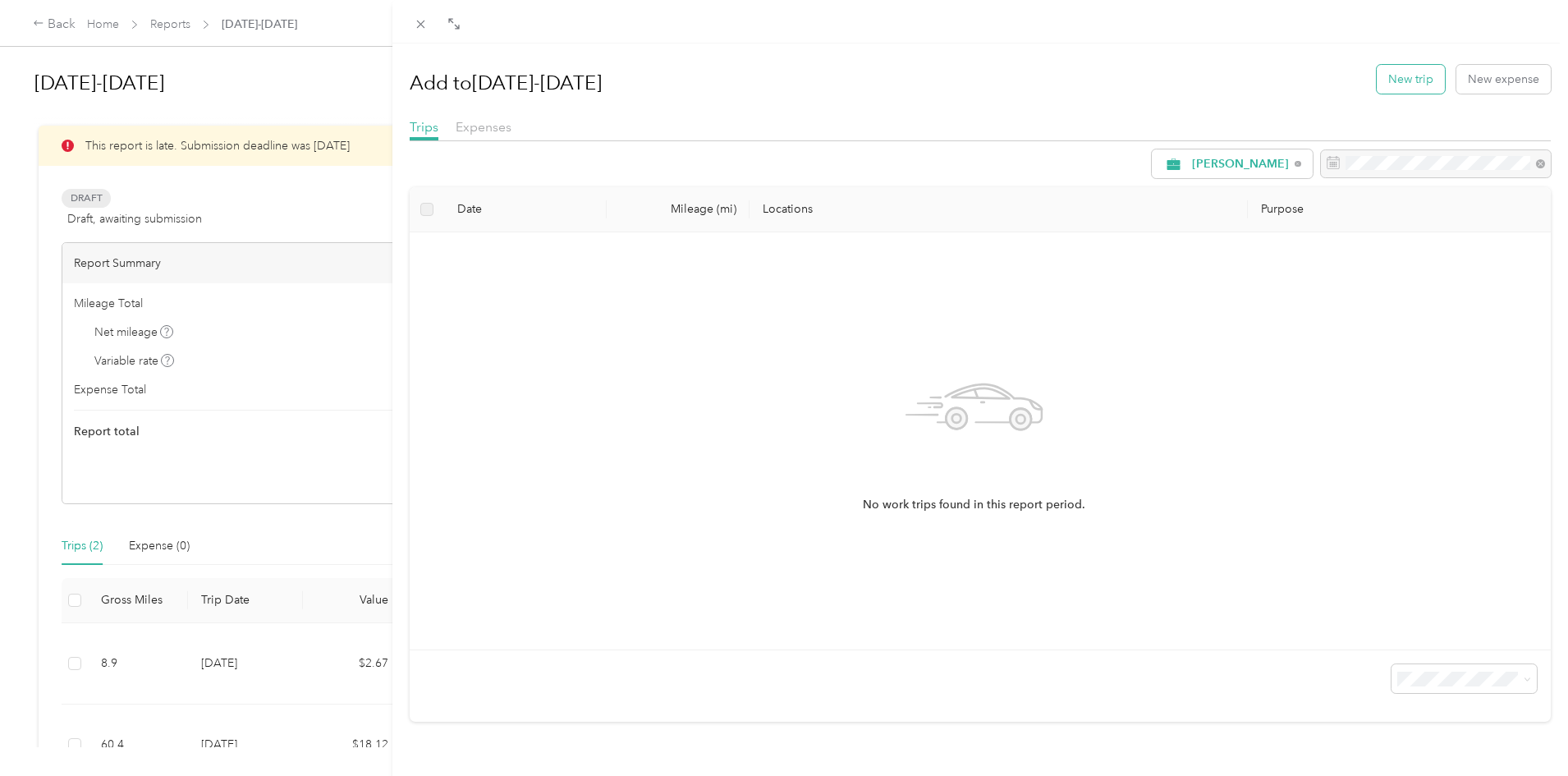
click at [1415, 82] on button "New trip" at bounding box center [1410, 79] width 68 height 29
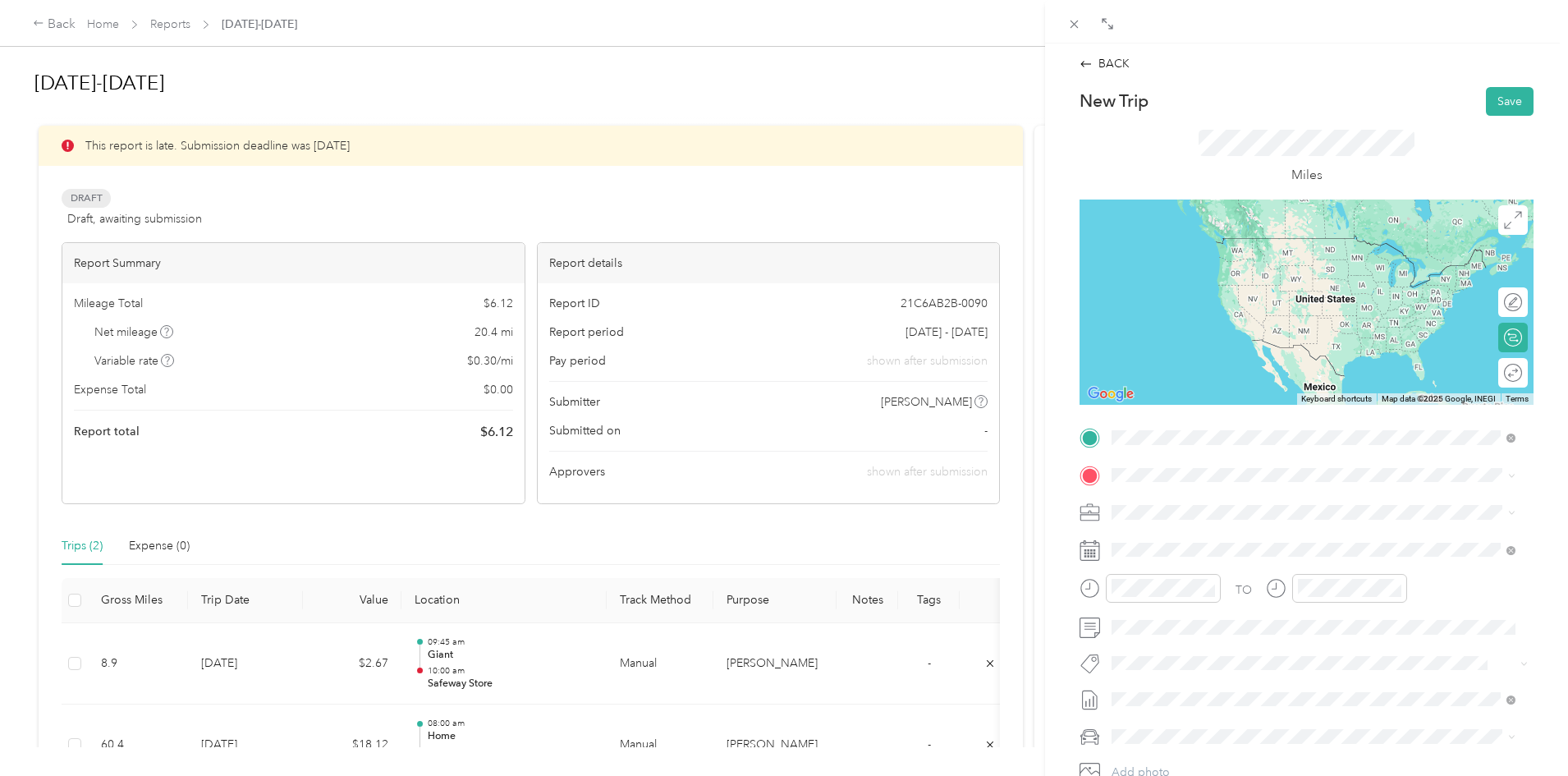
click at [1253, 517] on div "TEAM Safeway Store [STREET_ADDRESS][PERSON_NAME]" at bounding box center [1210, 515] width 134 height 41
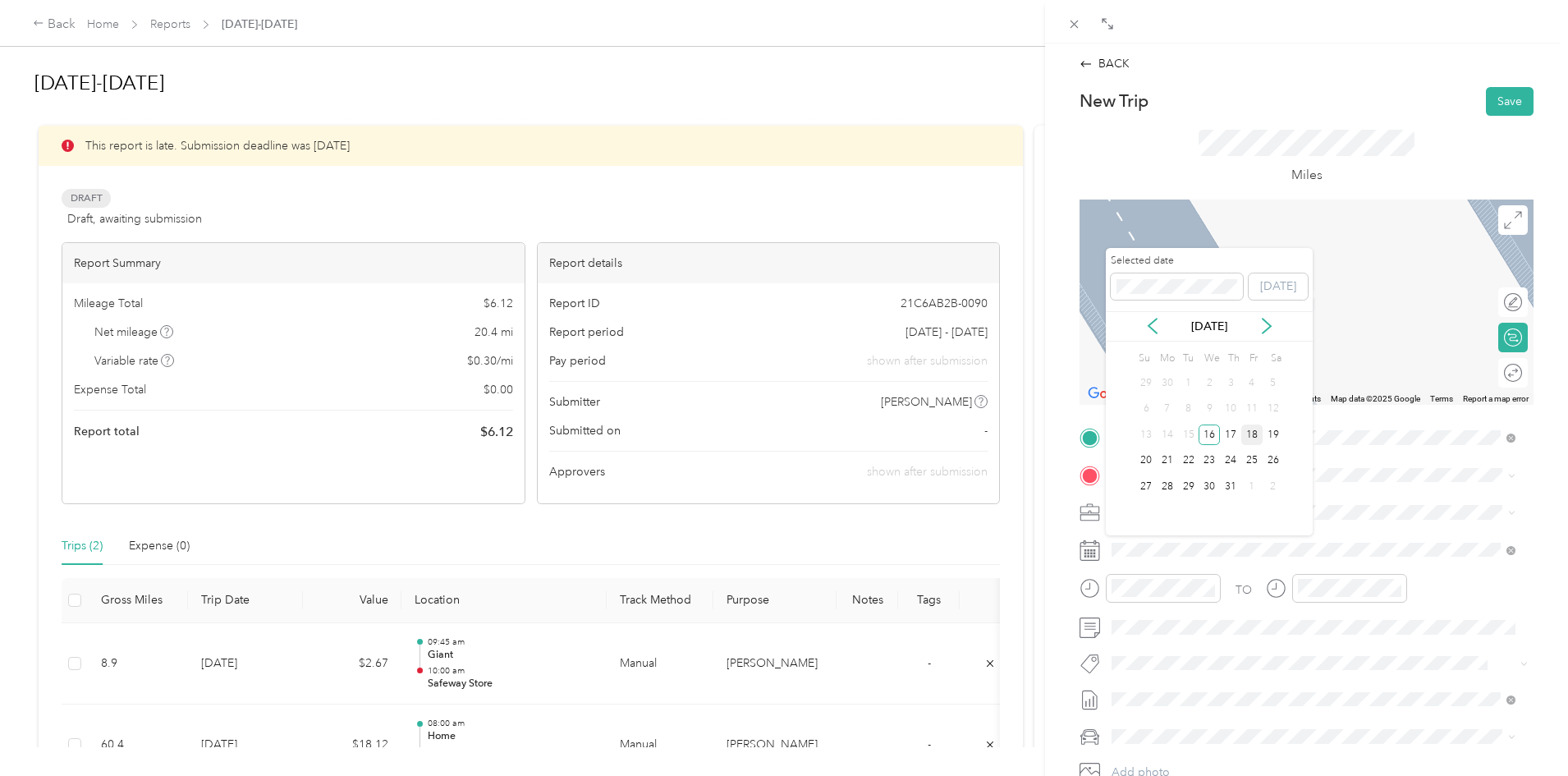
click at [1249, 433] on div "18" at bounding box center [1252, 434] width 21 height 20
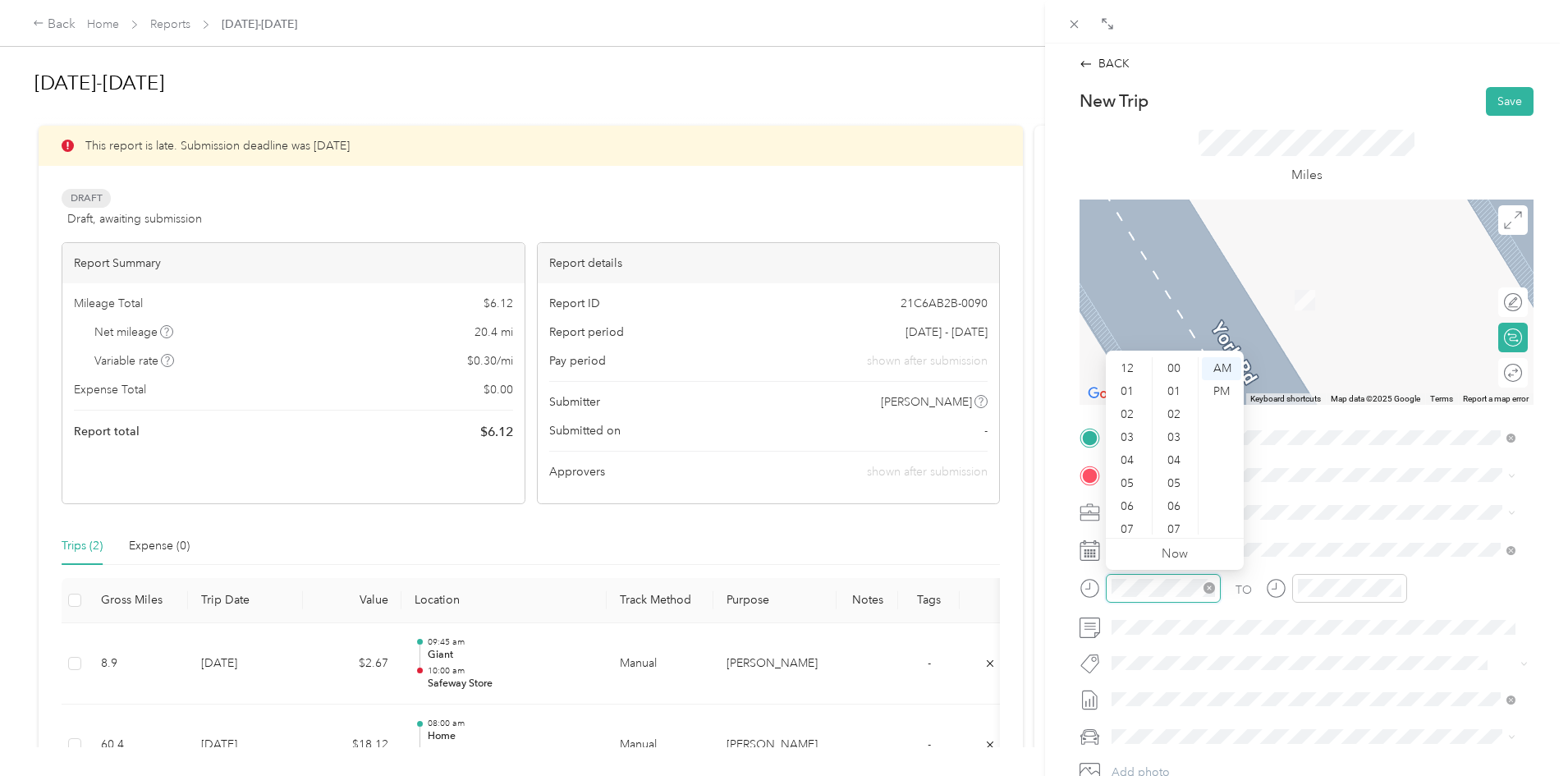
scroll to position [99, 0]
click at [1125, 500] on div "10" at bounding box center [1129, 500] width 40 height 23
click at [1180, 415] on div "30" at bounding box center [1175, 418] width 40 height 23
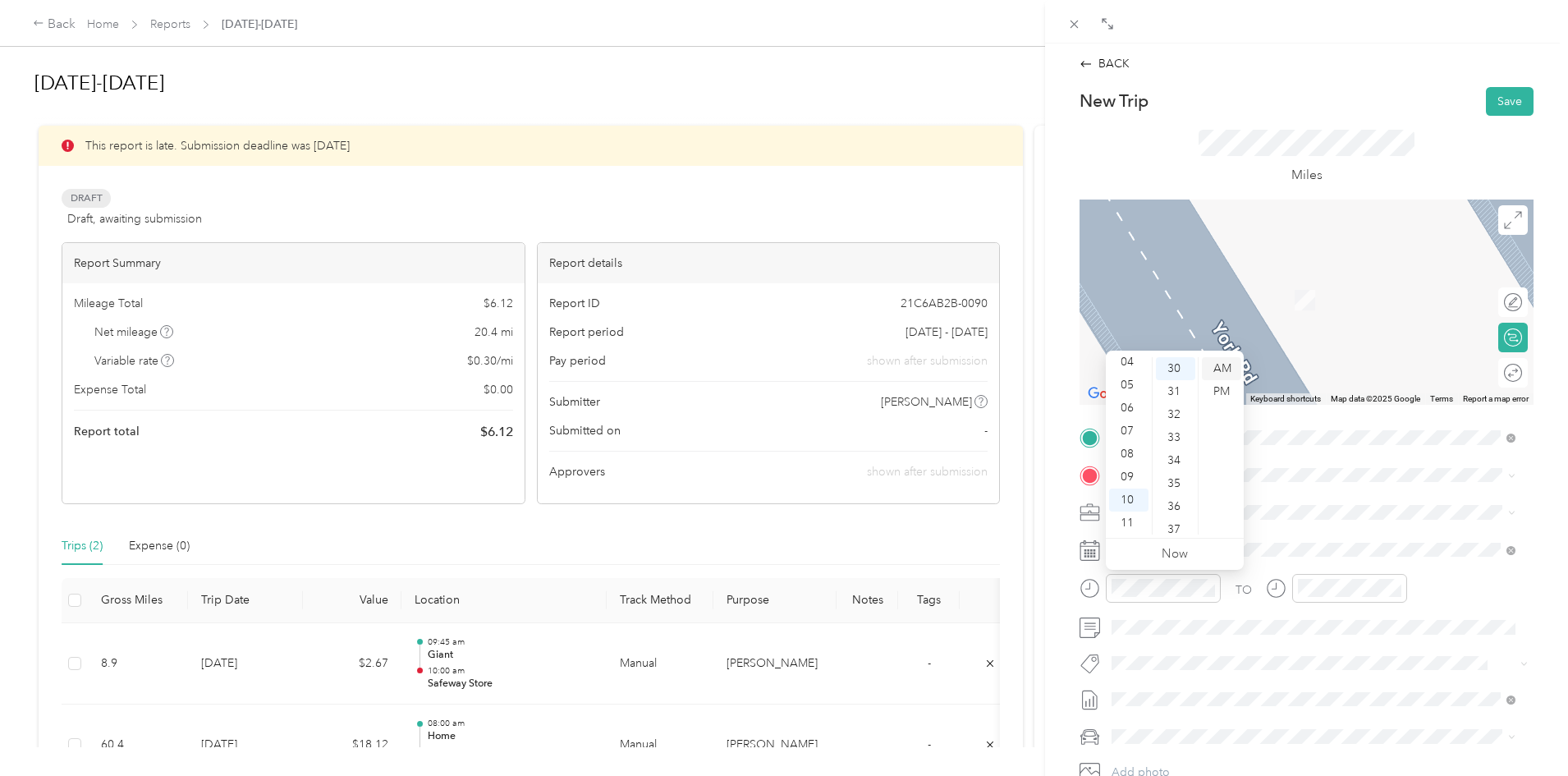
click at [1227, 373] on div "AM" at bounding box center [1221, 369] width 40 height 23
click at [1372, 654] on span at bounding box center [1306, 663] width 400 height 18
click at [1182, 557] on span "[STREET_ADDRESS][US_STATE]" at bounding box center [1225, 559] width 164 height 14
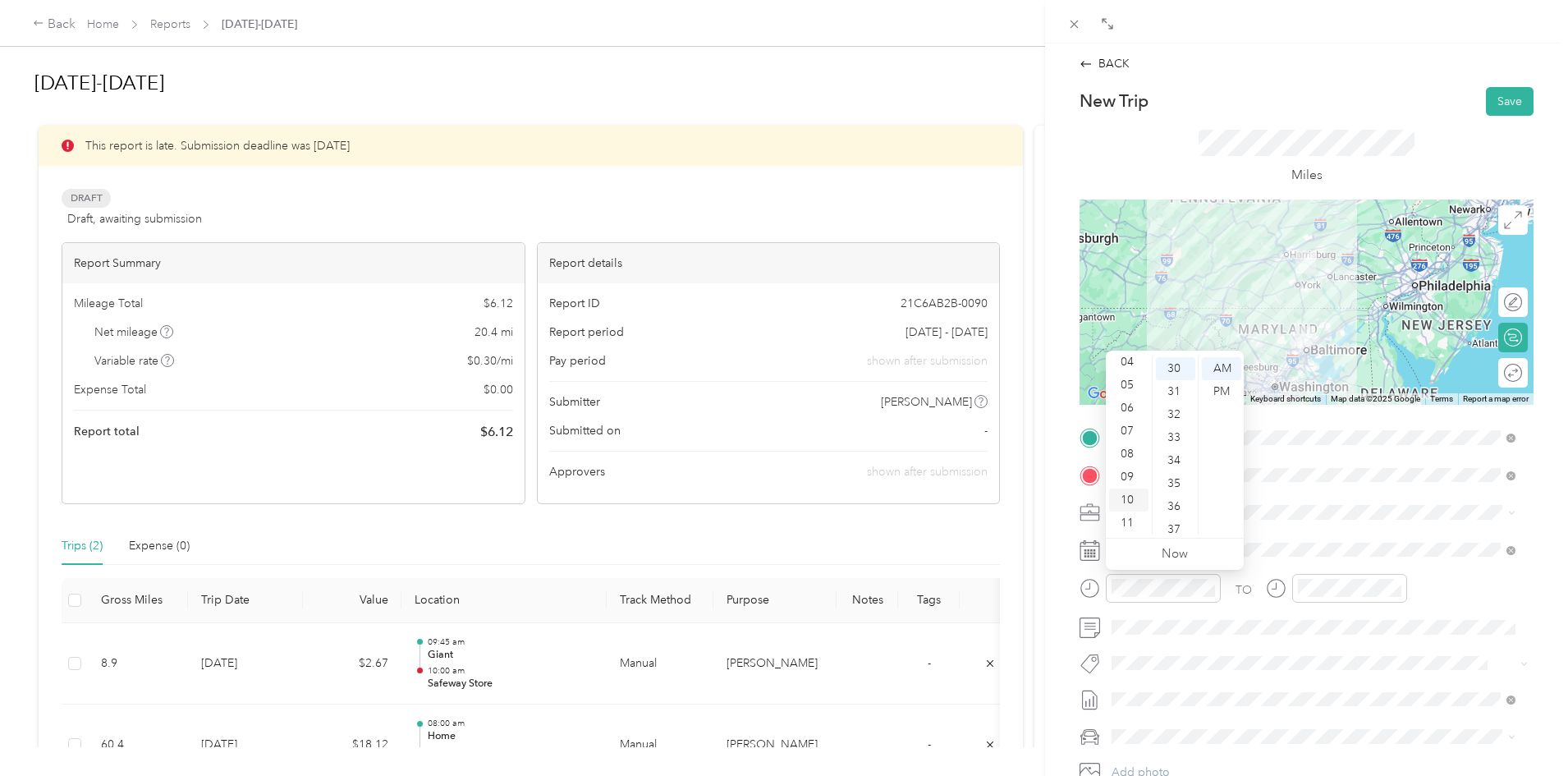
click at [1125, 503] on div "10" at bounding box center [1129, 500] width 40 height 23
click at [1180, 463] on div "45" at bounding box center [1175, 467] width 40 height 23
click at [1230, 369] on div "AM" at bounding box center [1221, 369] width 40 height 23
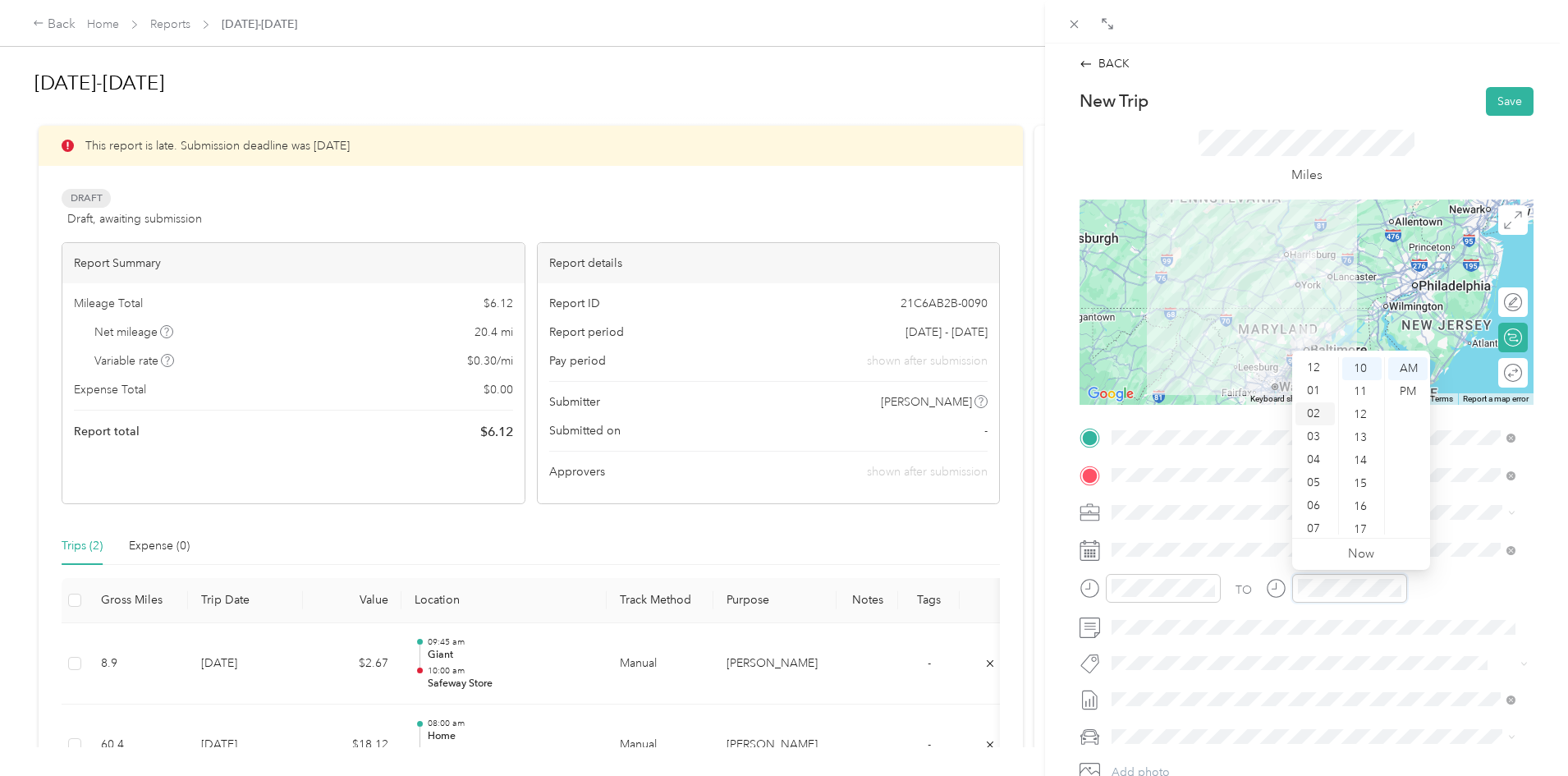
scroll to position [0, 0]
click at [1318, 366] on div "12" at bounding box center [1314, 369] width 40 height 23
click at [1361, 403] on div "15" at bounding box center [1362, 402] width 40 height 23
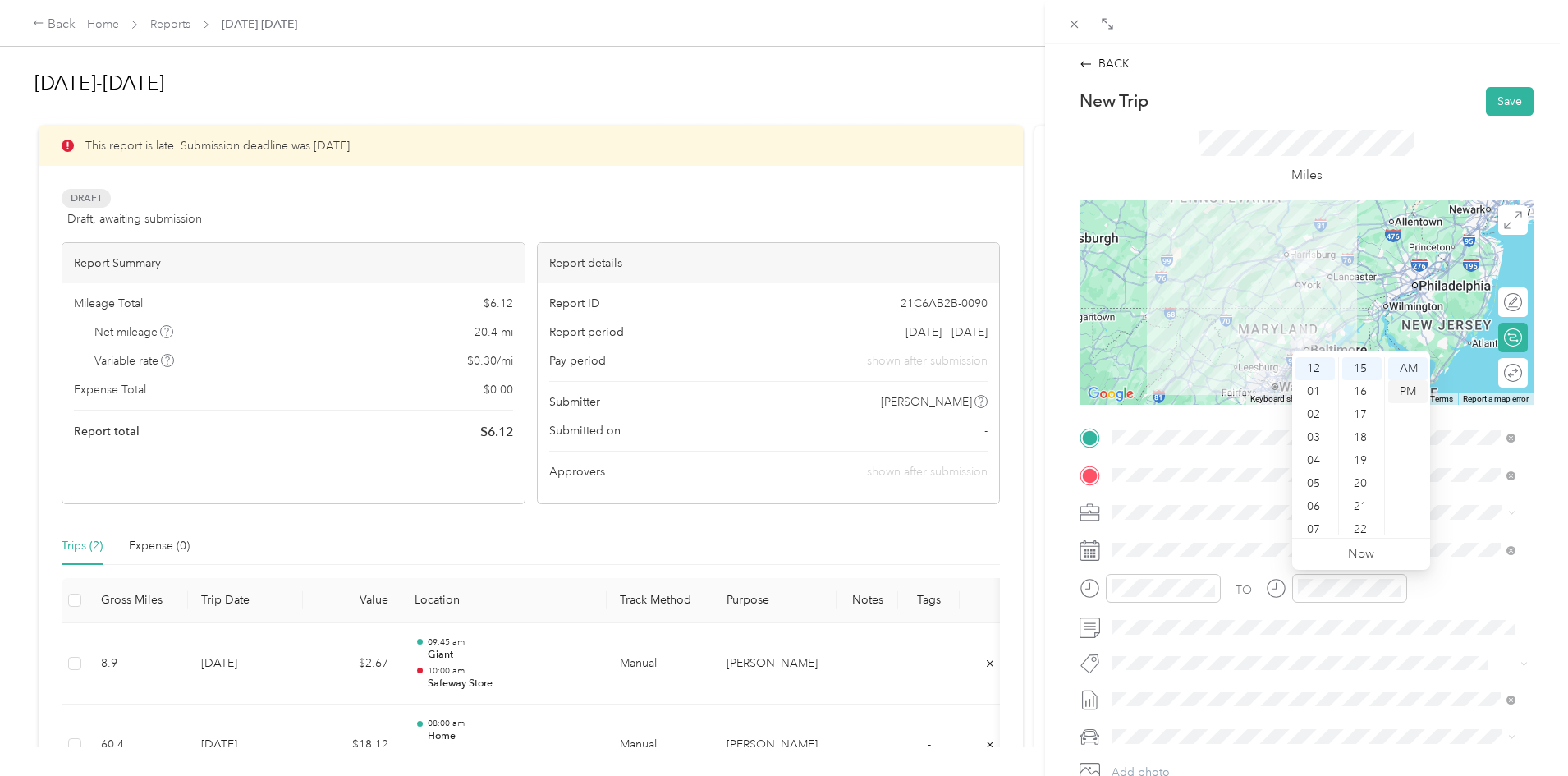
click at [1403, 388] on div "PM" at bounding box center [1408, 392] width 40 height 23
click at [1497, 103] on button "Save" at bounding box center [1510, 101] width 48 height 29
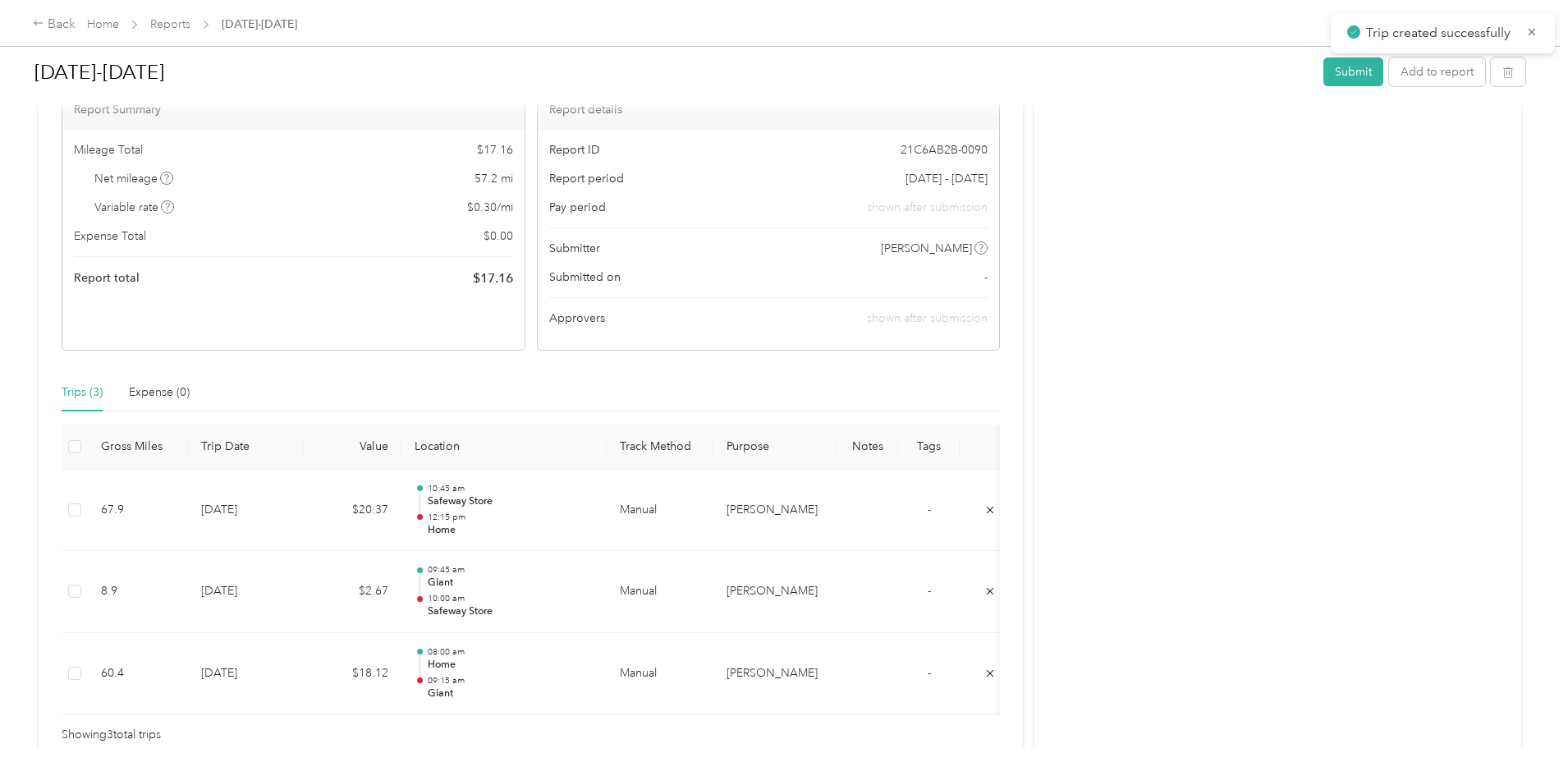
scroll to position [164, 0]
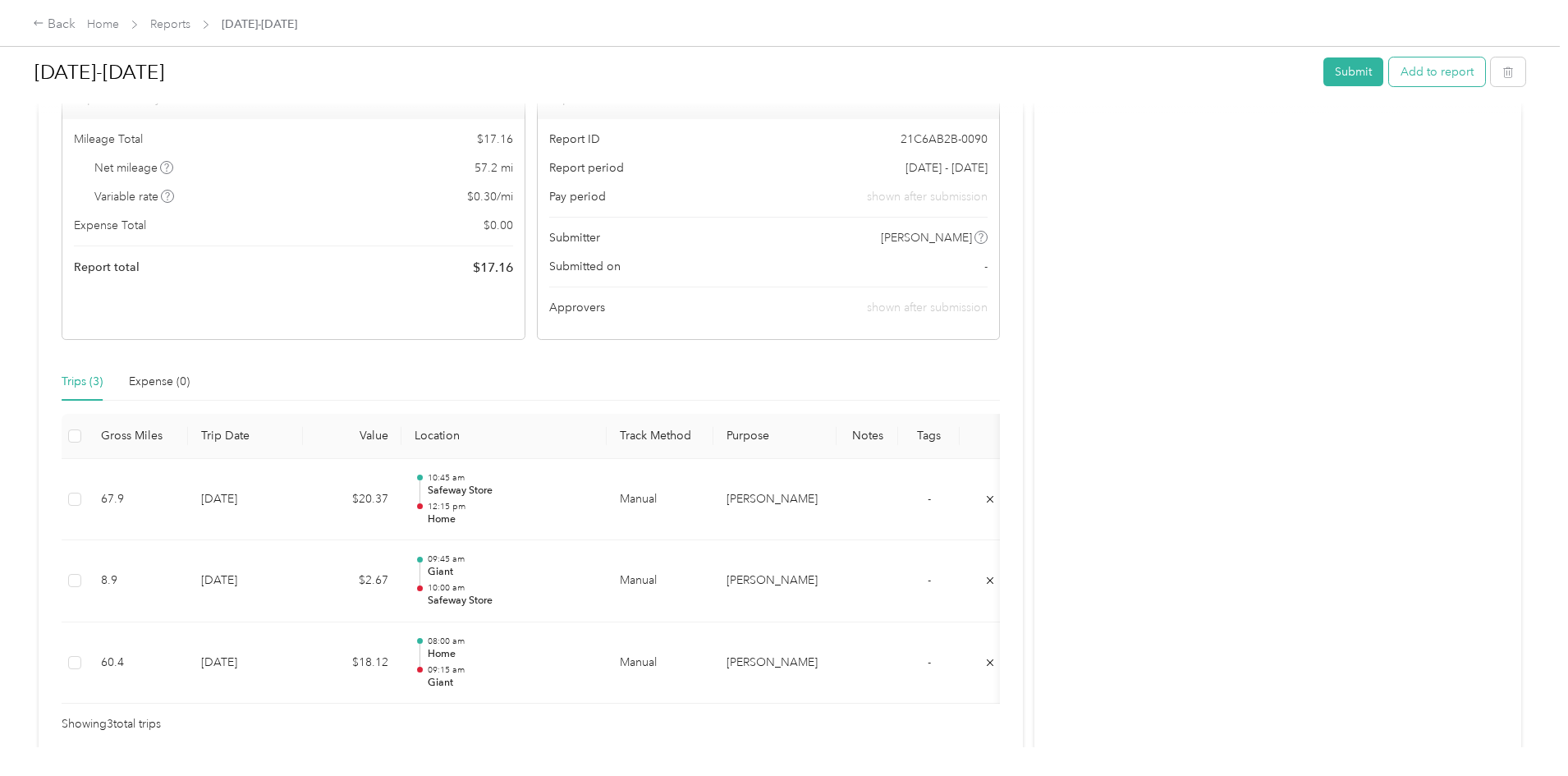
click at [1389, 79] on button "Add to report" at bounding box center [1437, 71] width 96 height 29
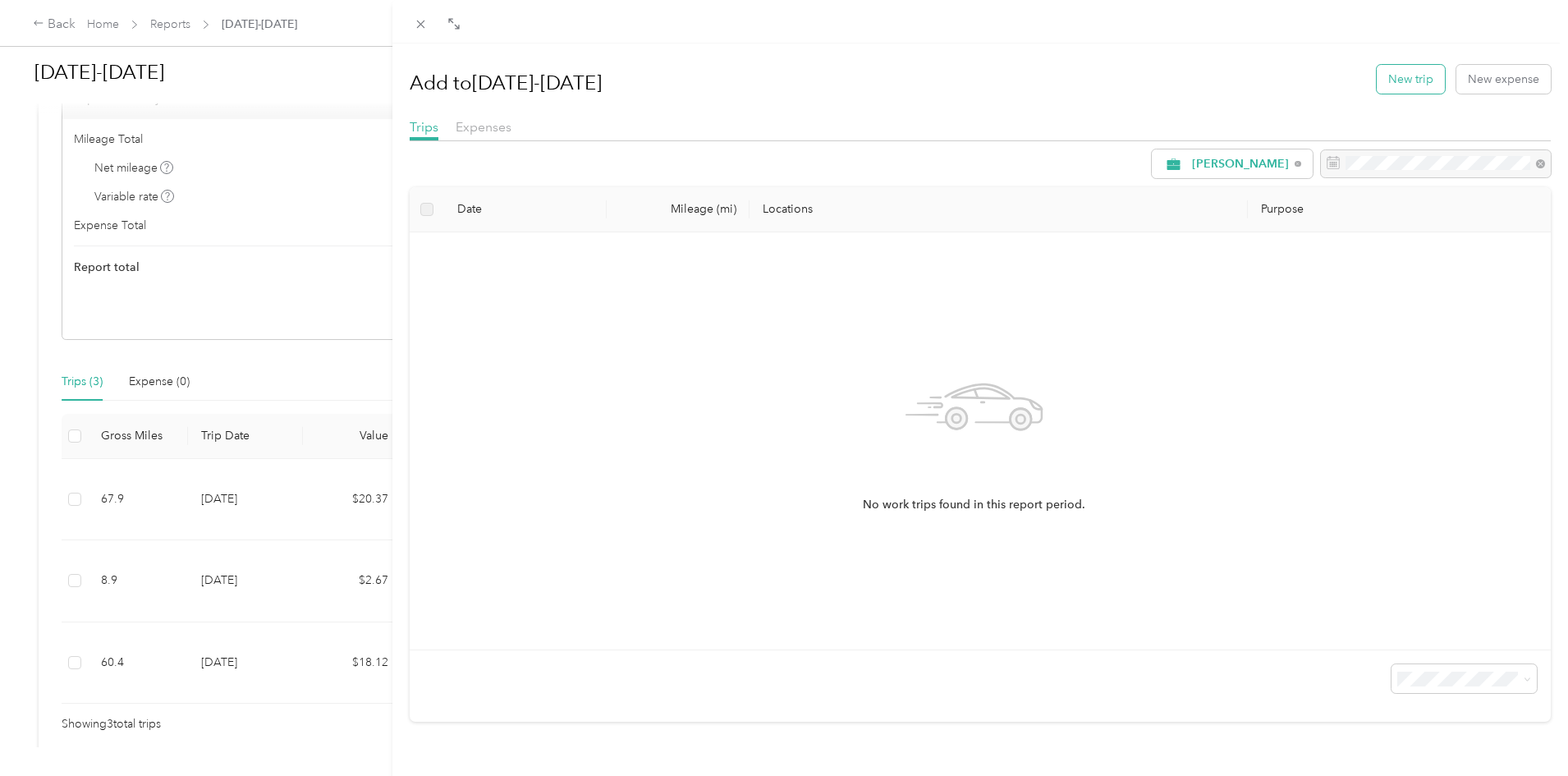
click at [1384, 84] on button "New trip" at bounding box center [1410, 79] width 68 height 29
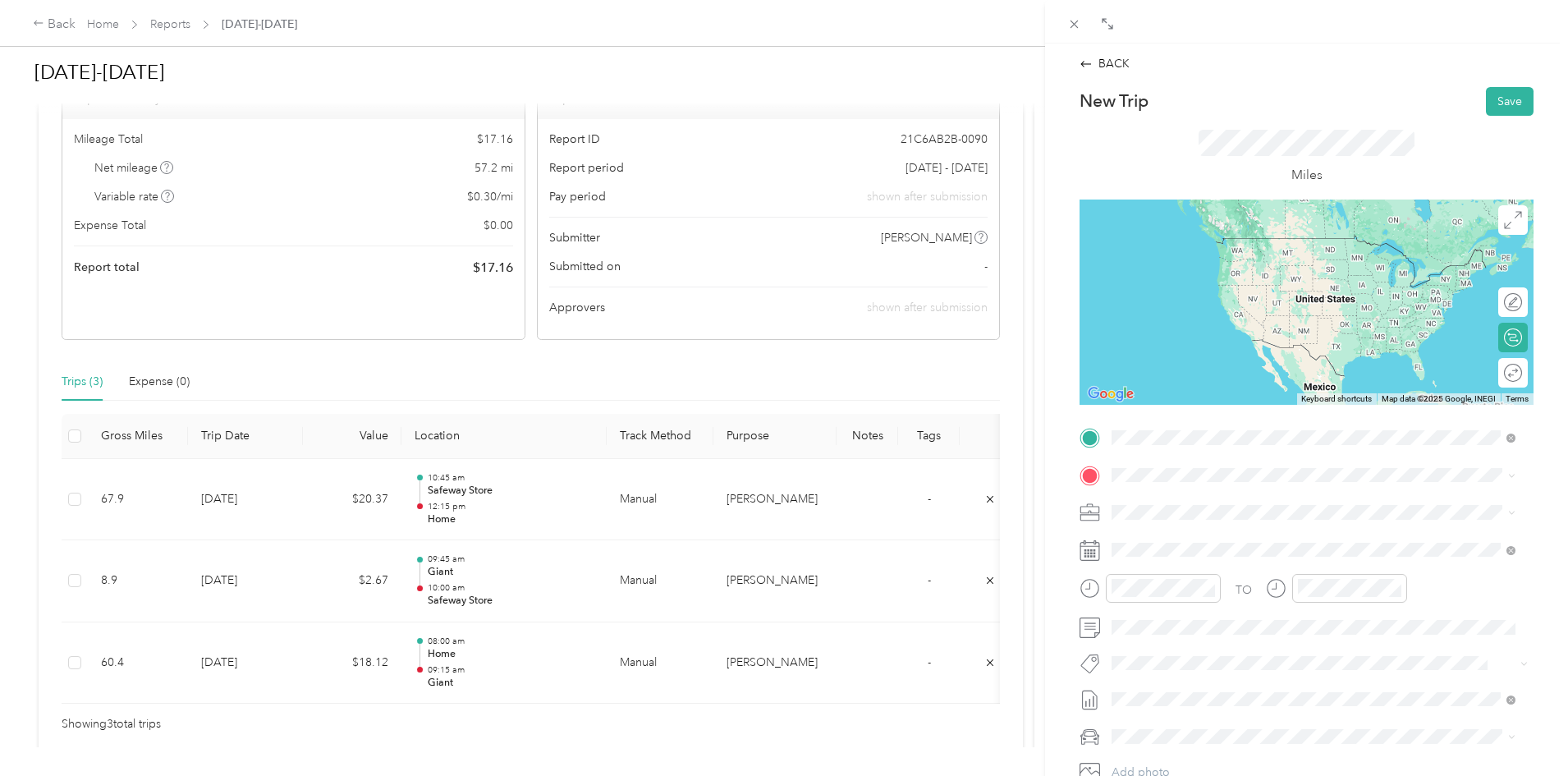
click at [1174, 514] on div "Home [STREET_ADDRESS][US_STATE]" at bounding box center [1225, 512] width 164 height 34
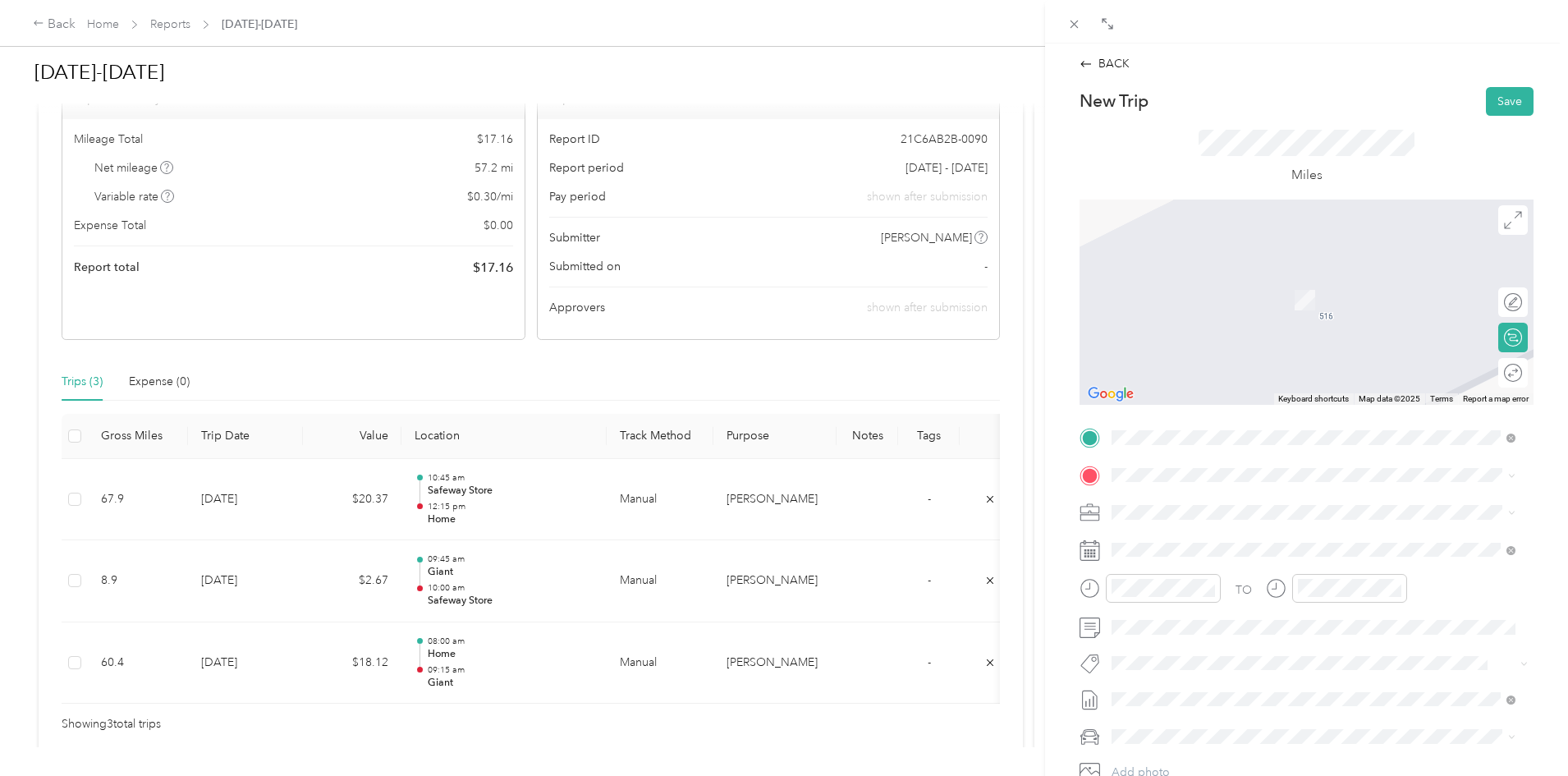
click at [1238, 562] on span "[STREET_ADDRESS]" at bounding box center [1195, 560] width 104 height 14
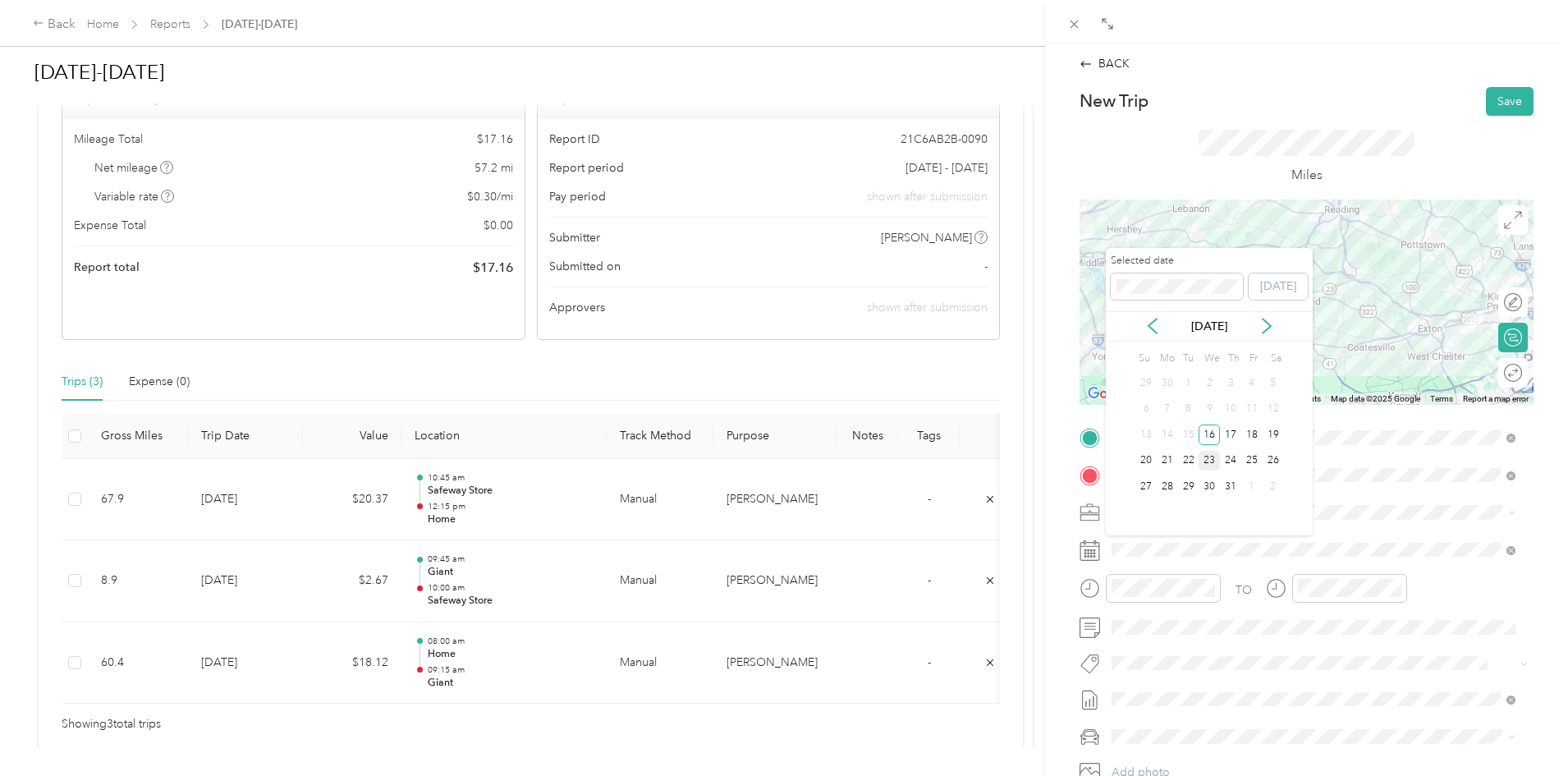
click at [1211, 461] on div "23" at bounding box center [1209, 461] width 21 height 20
click at [1233, 458] on div "24" at bounding box center [1231, 461] width 21 height 20
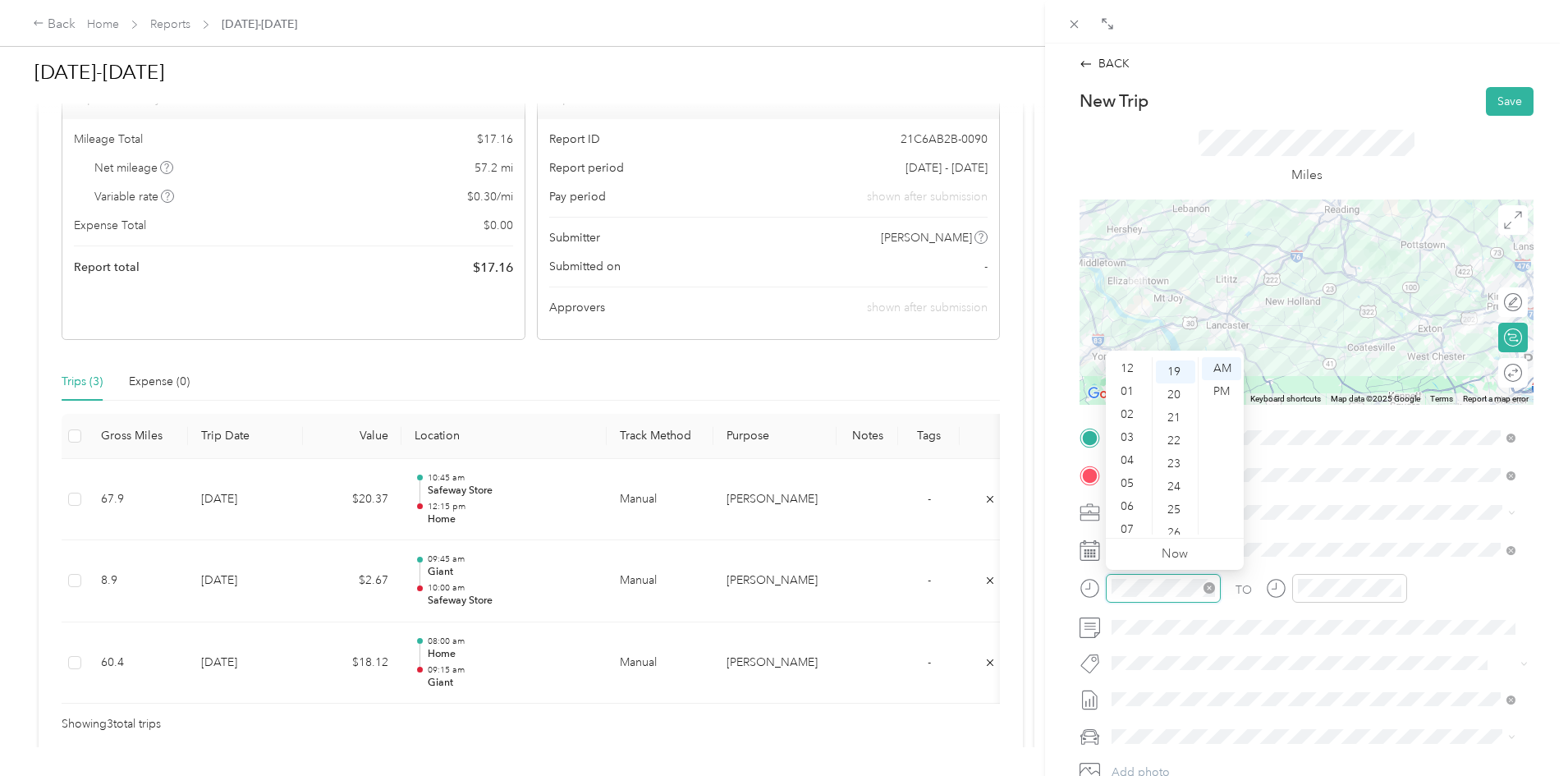
scroll to position [99, 0]
click at [1130, 460] on div "08" at bounding box center [1129, 455] width 40 height 23
click at [1170, 371] on div "30" at bounding box center [1175, 375] width 40 height 23
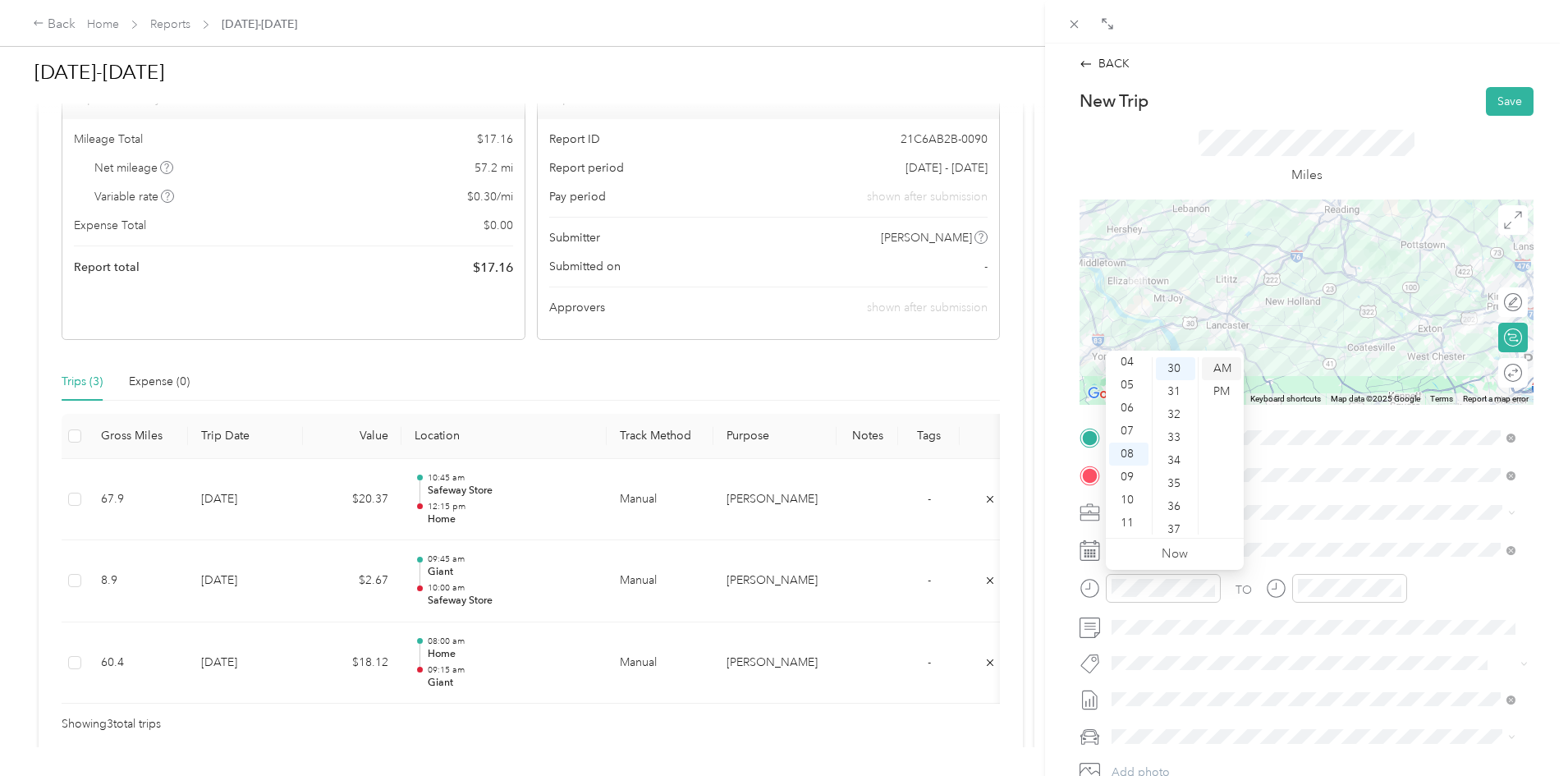
click at [1219, 368] on div "AM" at bounding box center [1221, 369] width 40 height 23
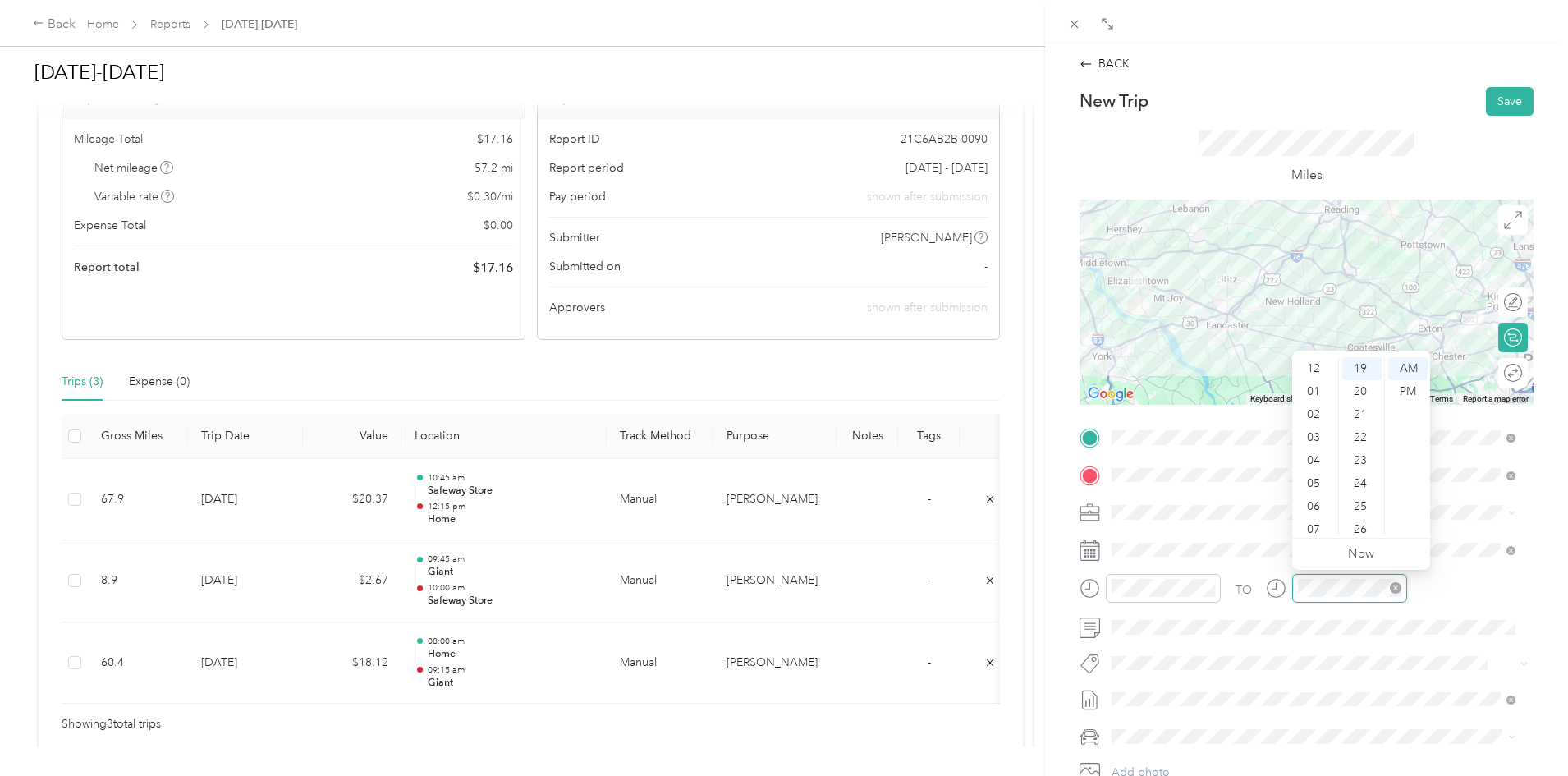
scroll to position [99, 0]
click at [1308, 475] on div "09" at bounding box center [1314, 477] width 40 height 23
click at [1310, 495] on div "10" at bounding box center [1314, 500] width 40 height 23
click at [1358, 372] on div "00" at bounding box center [1362, 369] width 40 height 23
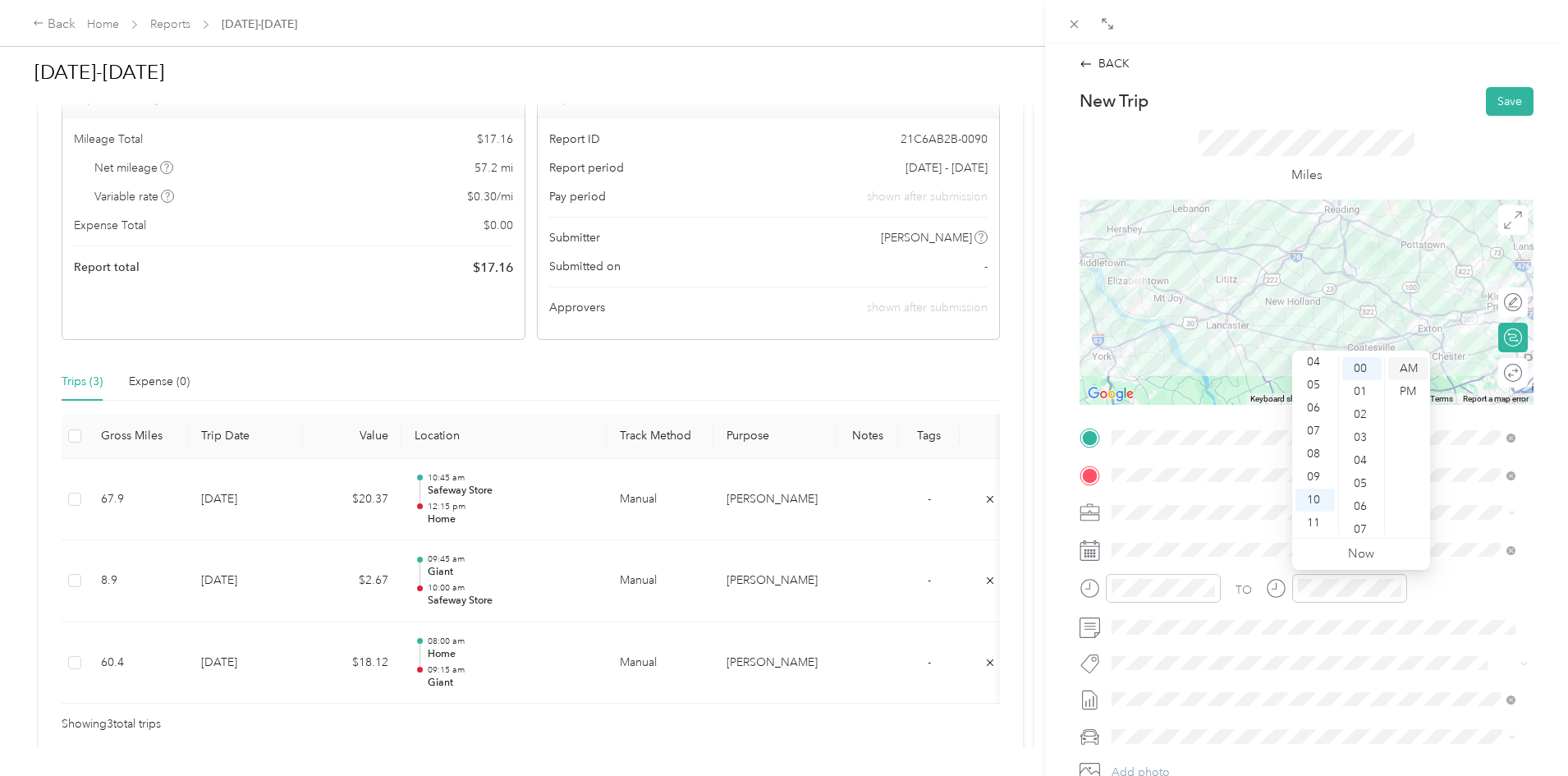
click at [1413, 364] on div "AM" at bounding box center [1408, 369] width 40 height 23
click at [1491, 100] on button "Save" at bounding box center [1510, 101] width 48 height 29
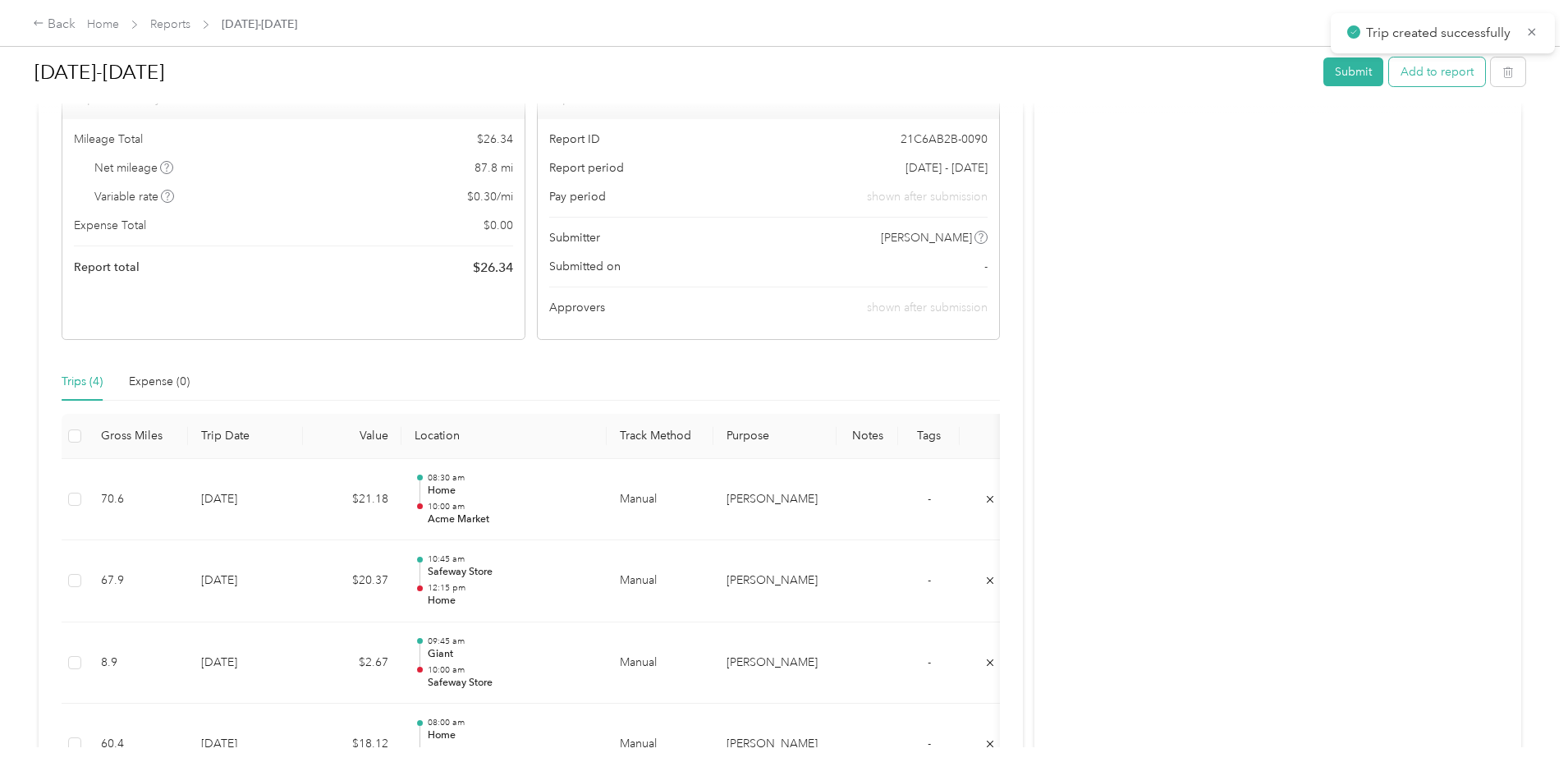
click at [1389, 78] on button "Add to report" at bounding box center [1437, 71] width 96 height 29
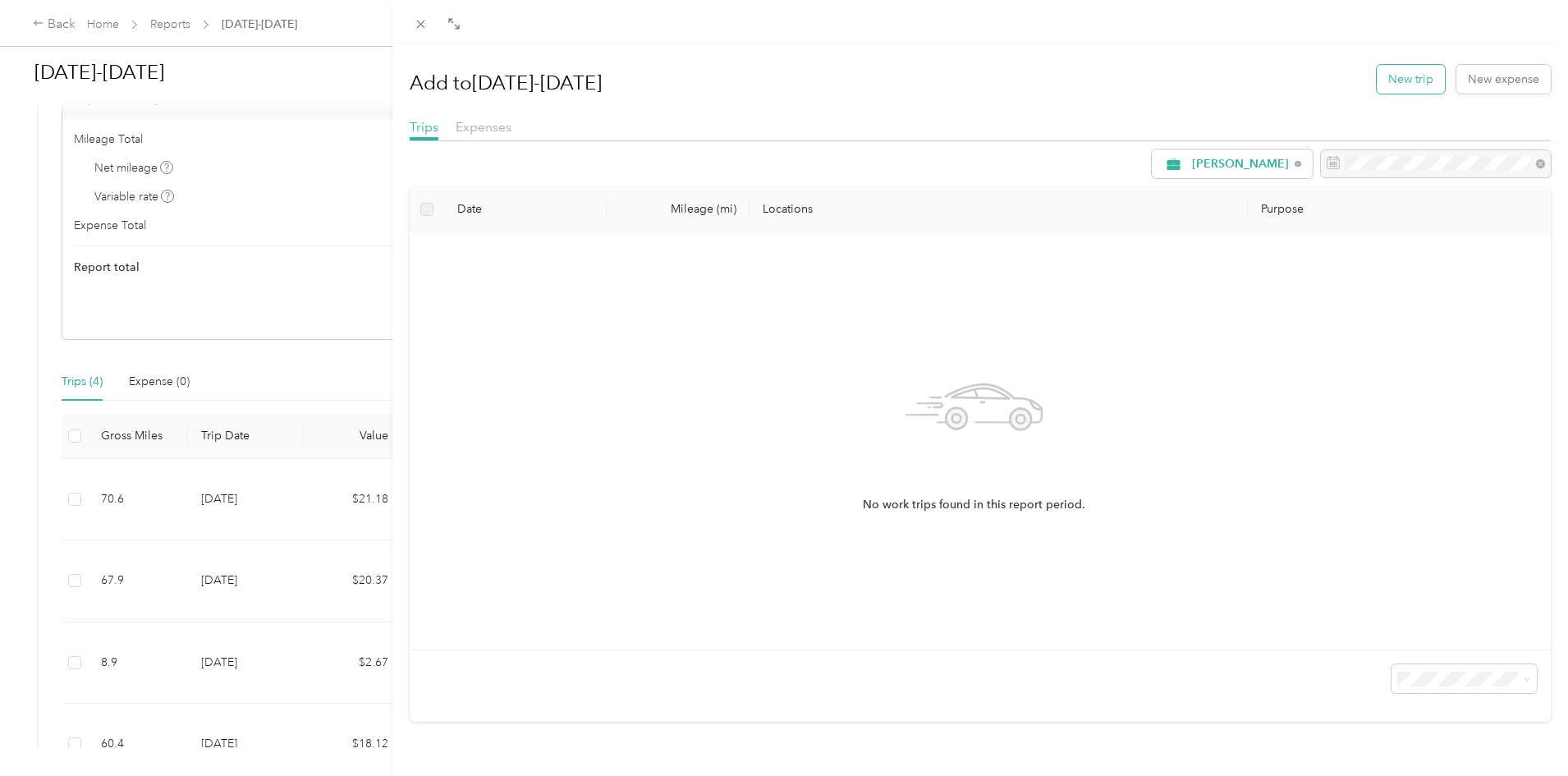
click at [1413, 79] on button "New trip" at bounding box center [1410, 79] width 68 height 29
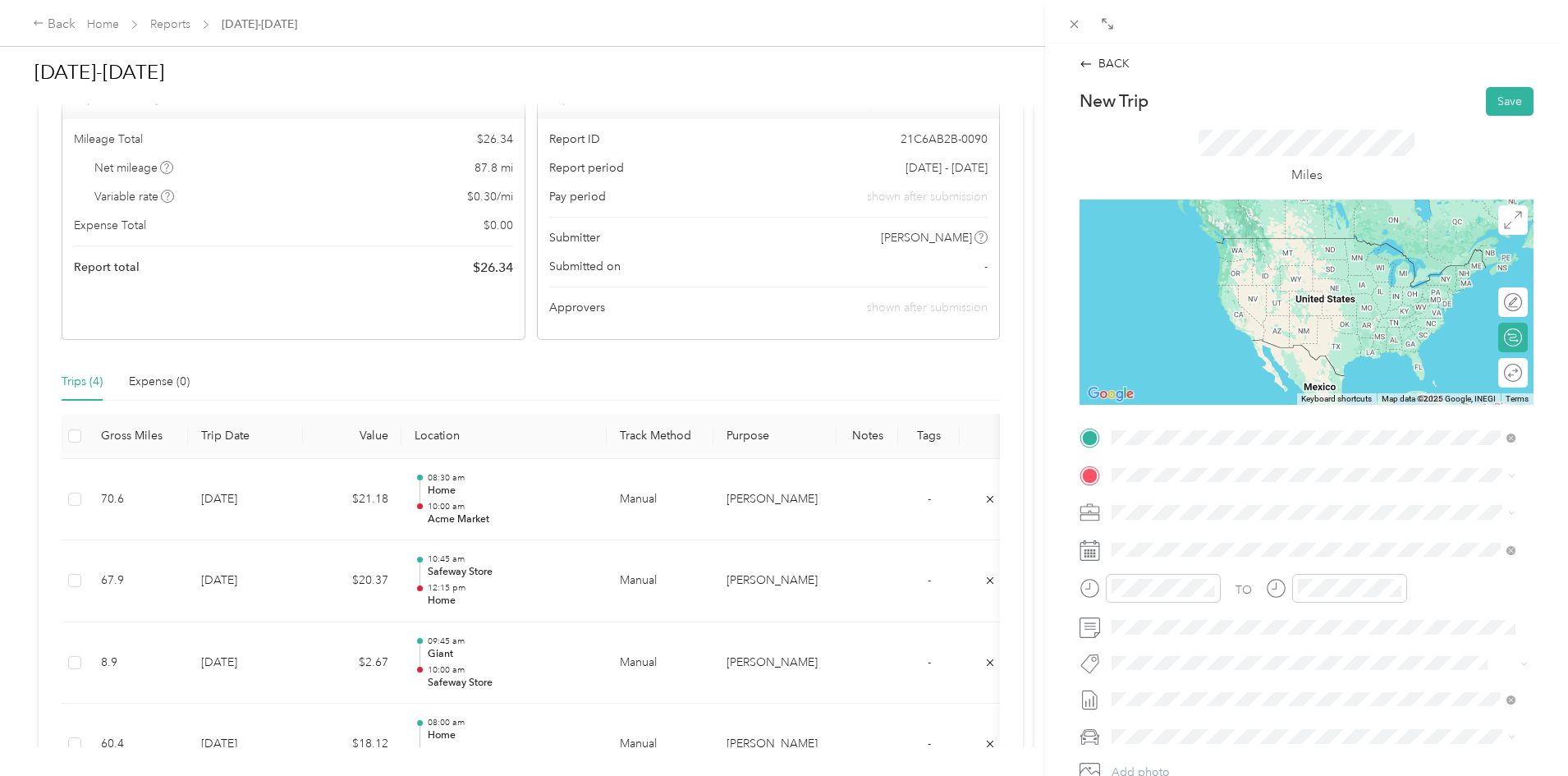
click at [1247, 581] on span "[STREET_ADDRESS]" at bounding box center [1195, 584] width 104 height 14
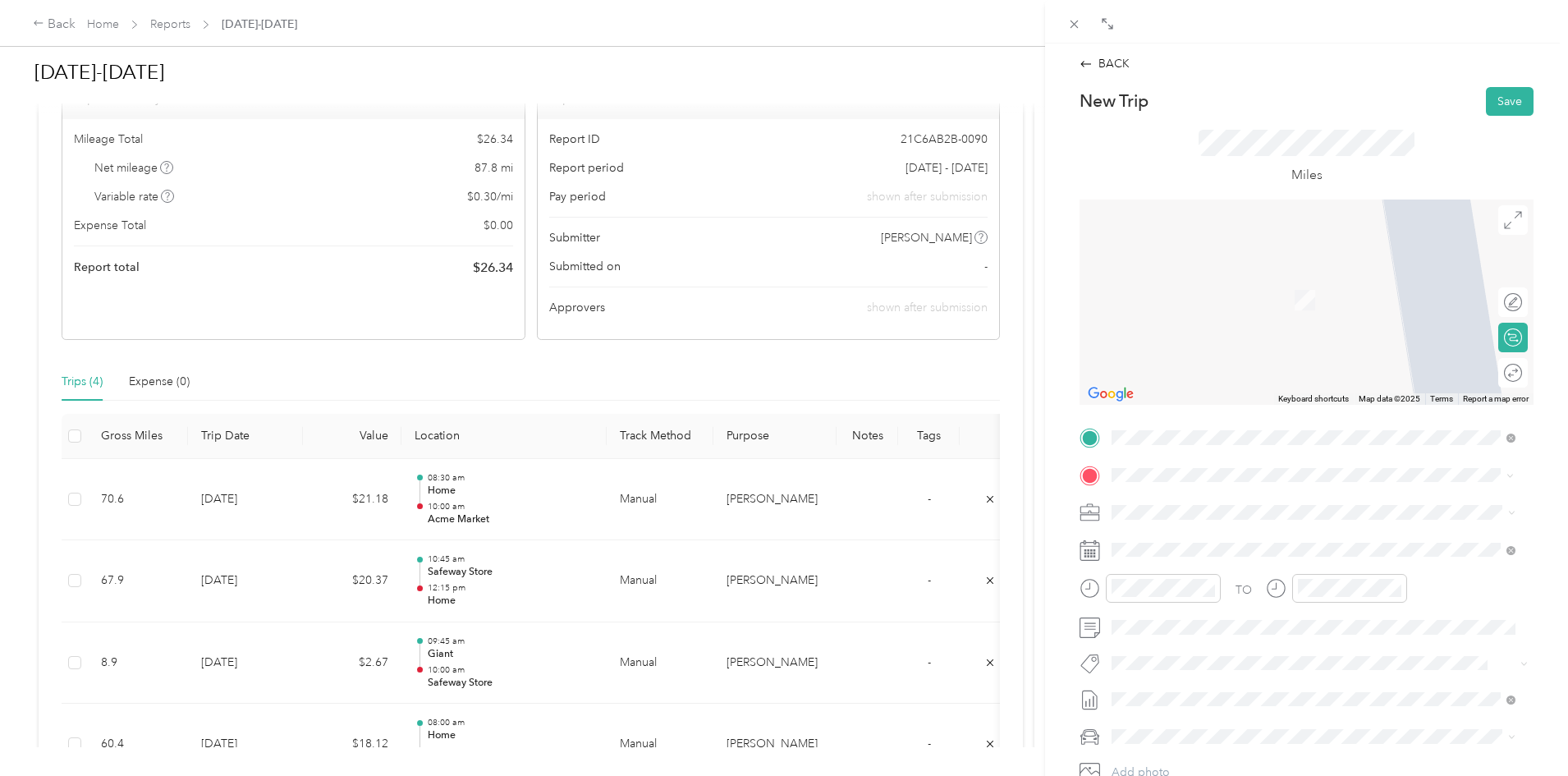
click at [1242, 628] on li "TEAM Acme Market [GEOGRAPHIC_DATA], [GEOGRAPHIC_DATA]" at bounding box center [1314, 610] width 416 height 57
click at [1202, 542] on strong "Acme Market" at bounding box center [1235, 543] width 72 height 15
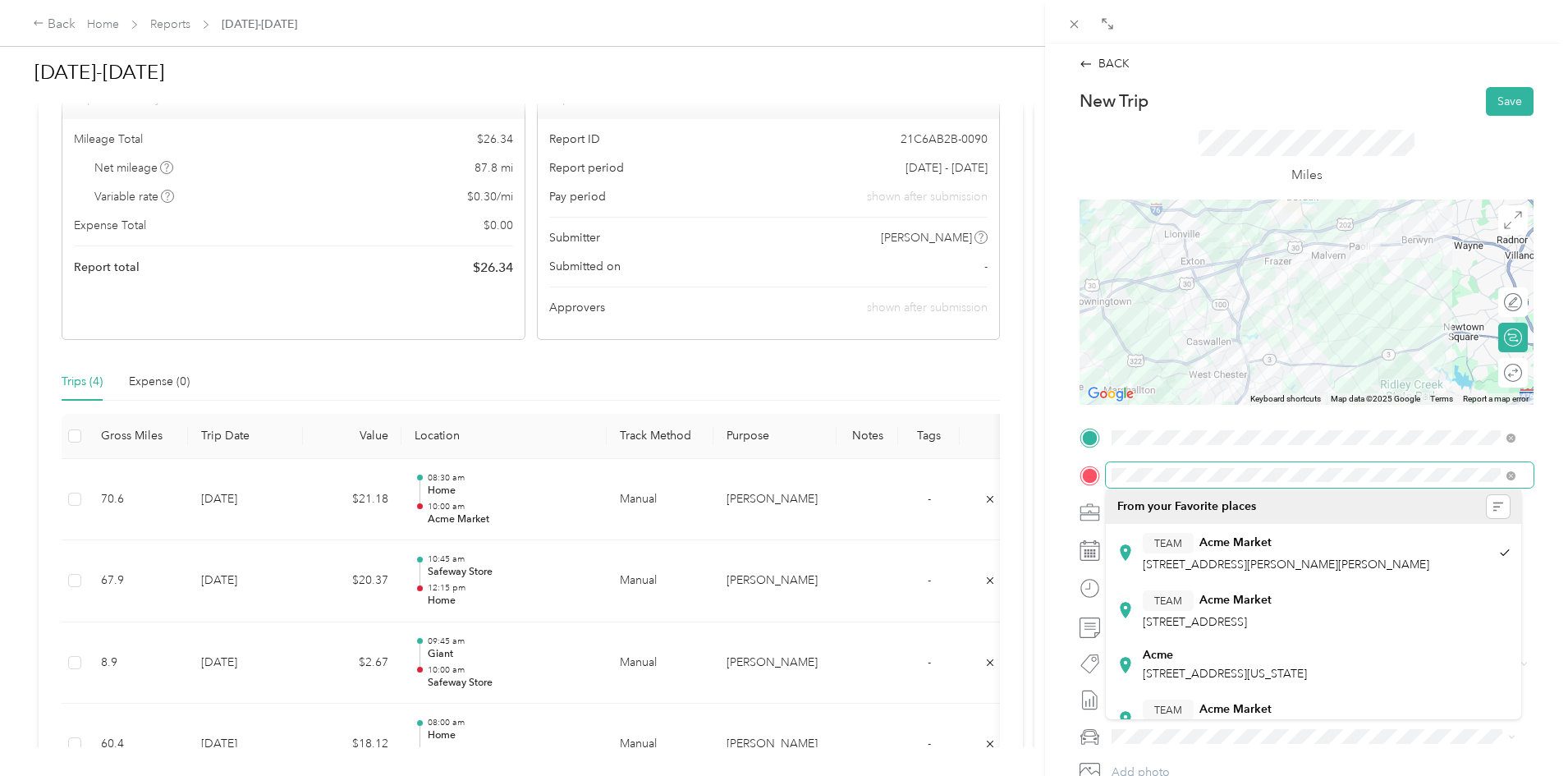
click at [1086, 480] on div at bounding box center [1307, 476] width 454 height 26
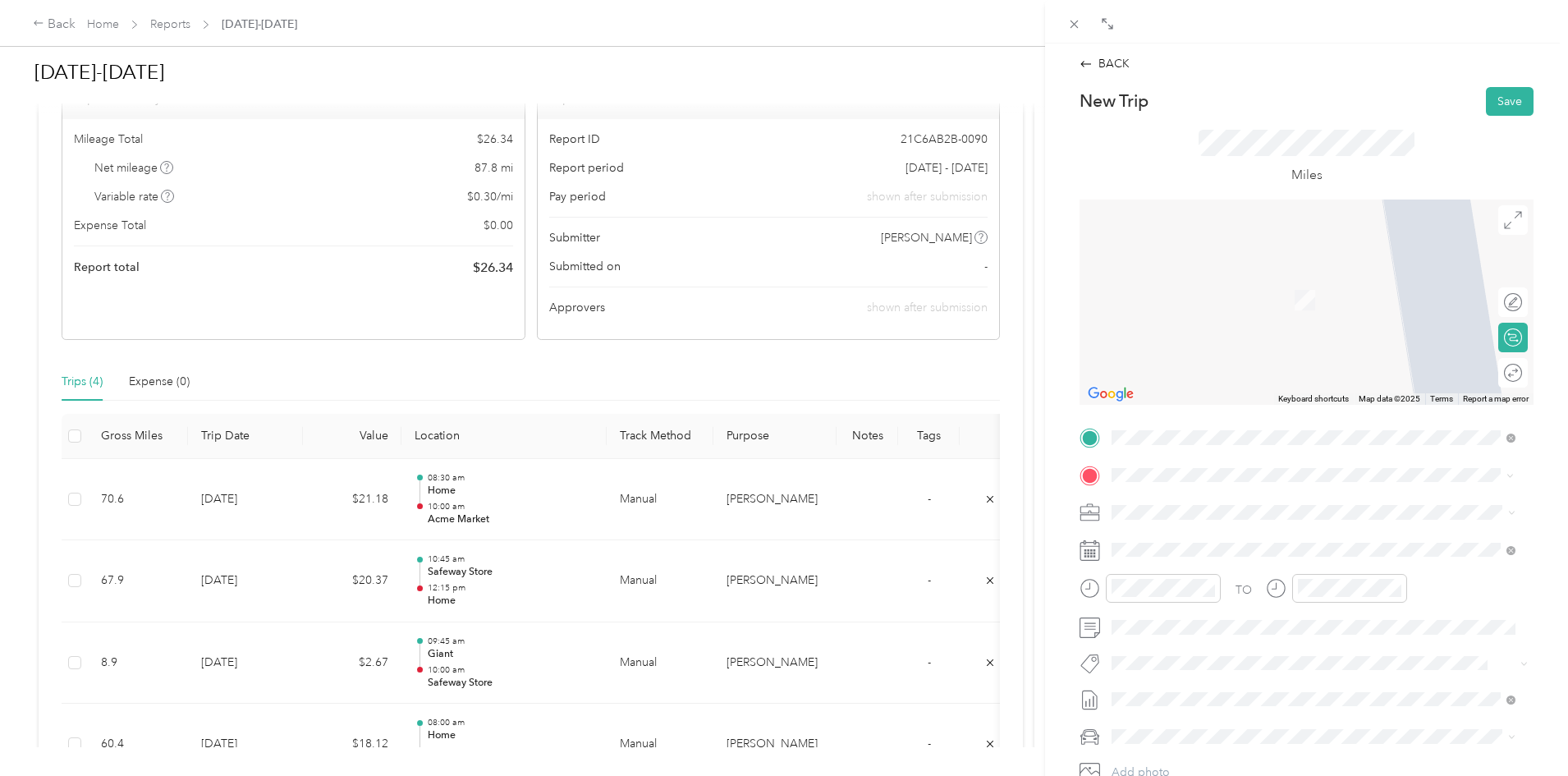
click at [1282, 555] on div "TEAM Acme Merchandising Office [STREET_ADDRESS]" at bounding box center [1246, 553] width 207 height 41
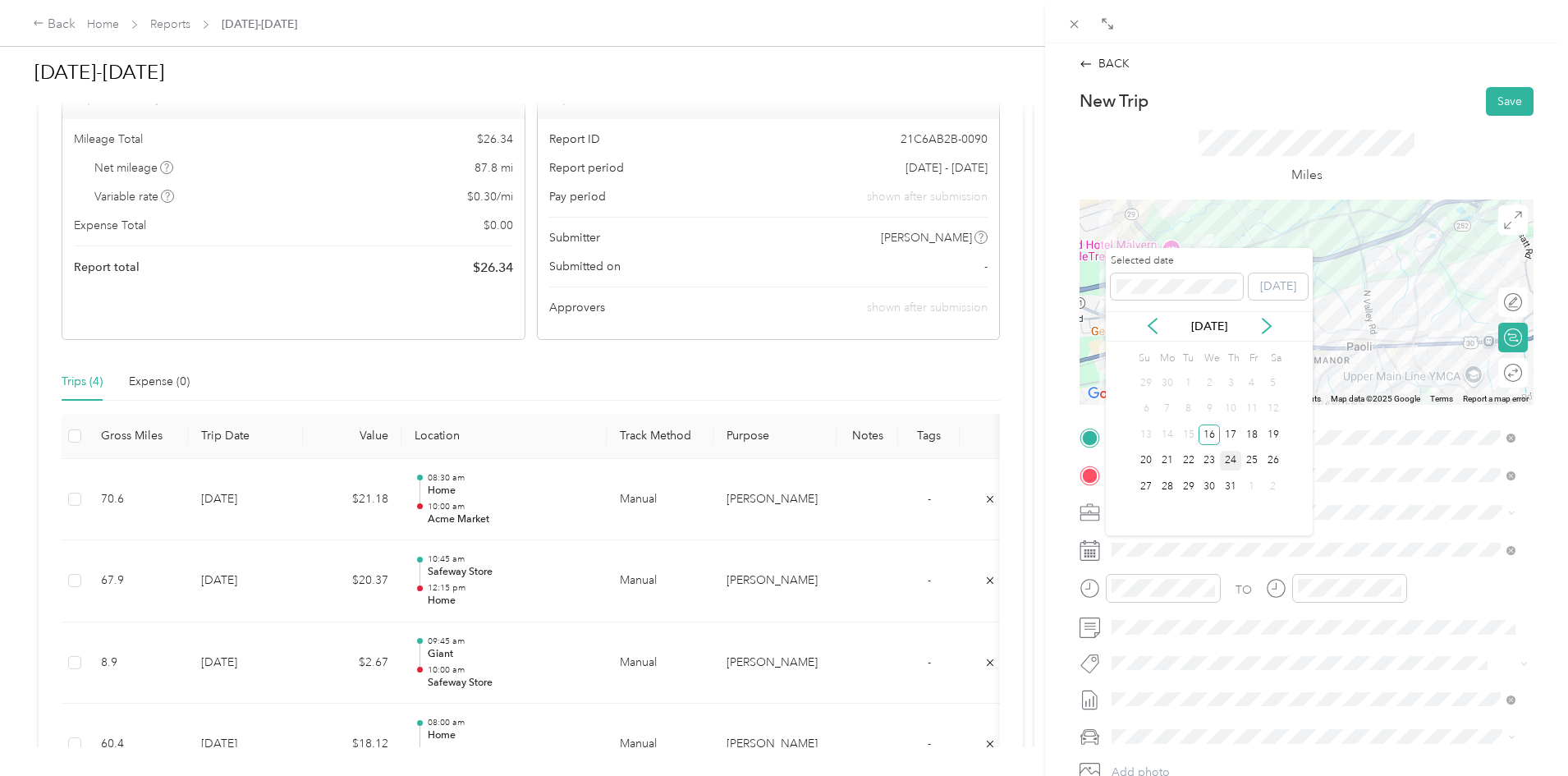
click at [1232, 462] on div "24" at bounding box center [1231, 461] width 21 height 20
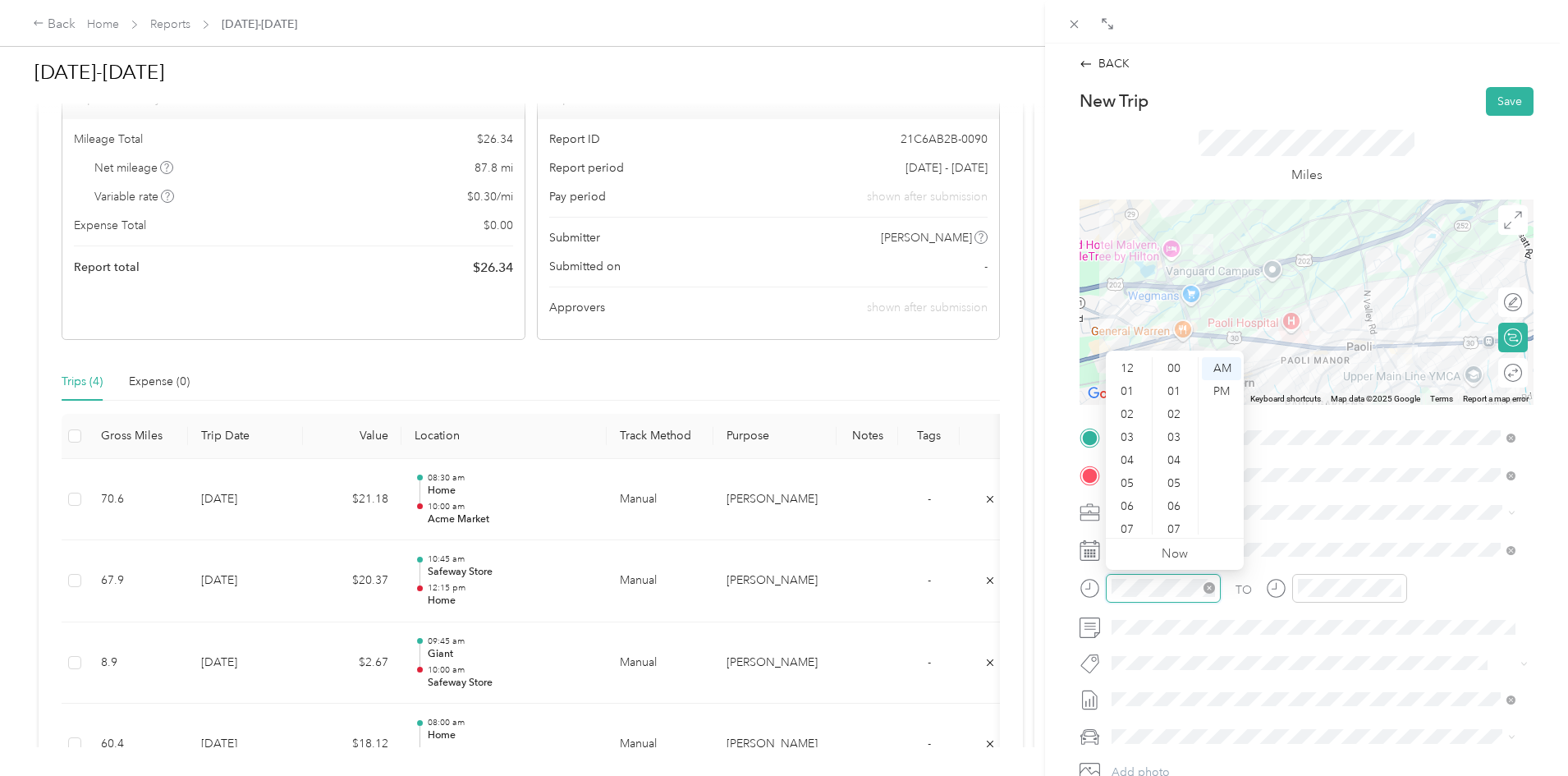
scroll to position [99, 0]
click at [1127, 496] on div "10" at bounding box center [1129, 500] width 40 height 23
click at [1179, 432] on div "30" at bounding box center [1175, 434] width 40 height 23
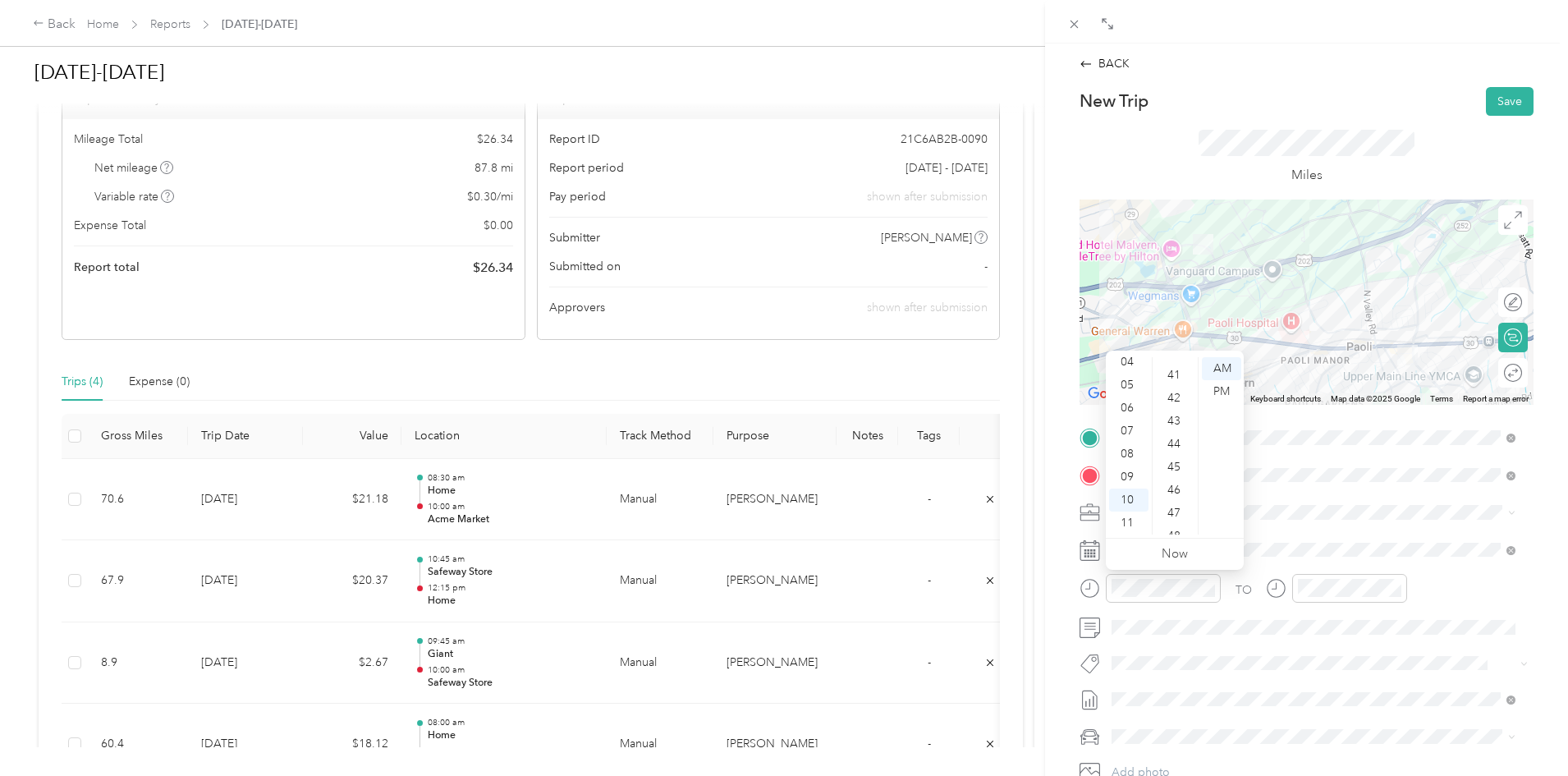
click at [1180, 469] on div "45" at bounding box center [1175, 467] width 40 height 23
click at [1224, 367] on div "AM" at bounding box center [1221, 369] width 40 height 23
click at [1505, 104] on button "Save" at bounding box center [1510, 101] width 48 height 29
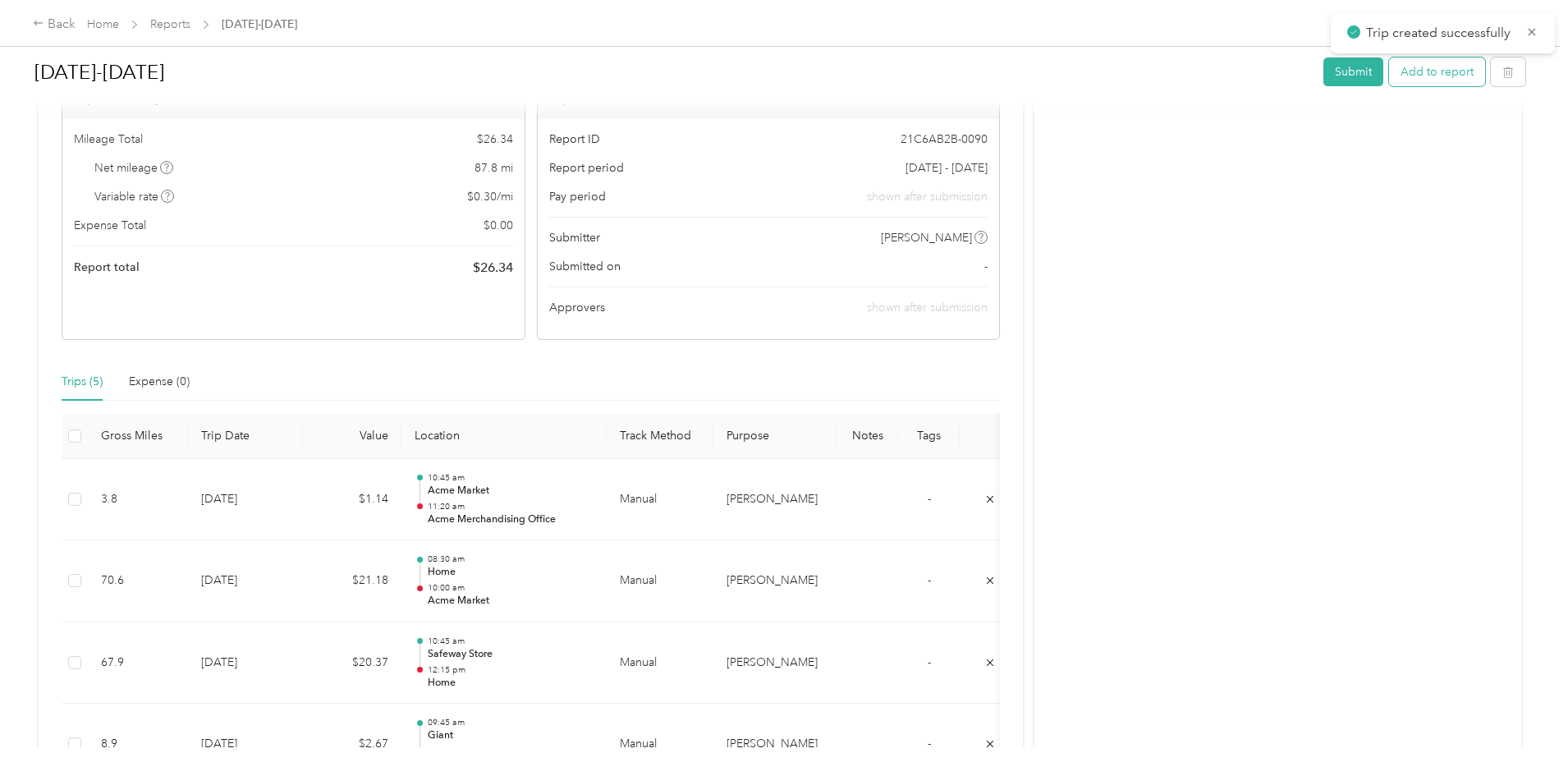
click at [1389, 78] on button "Add to report" at bounding box center [1437, 71] width 96 height 29
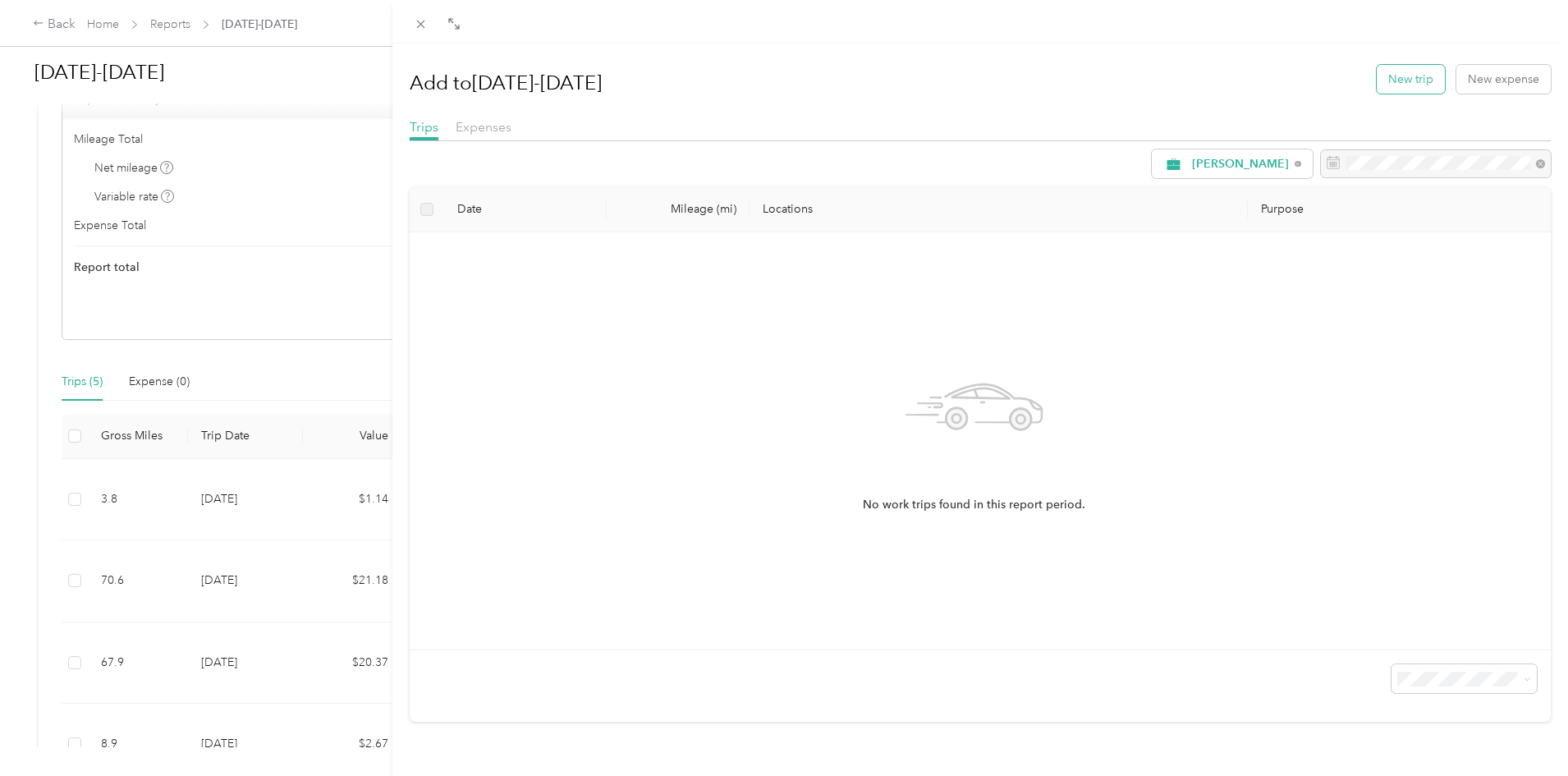
click at [1386, 87] on button "New trip" at bounding box center [1410, 79] width 68 height 29
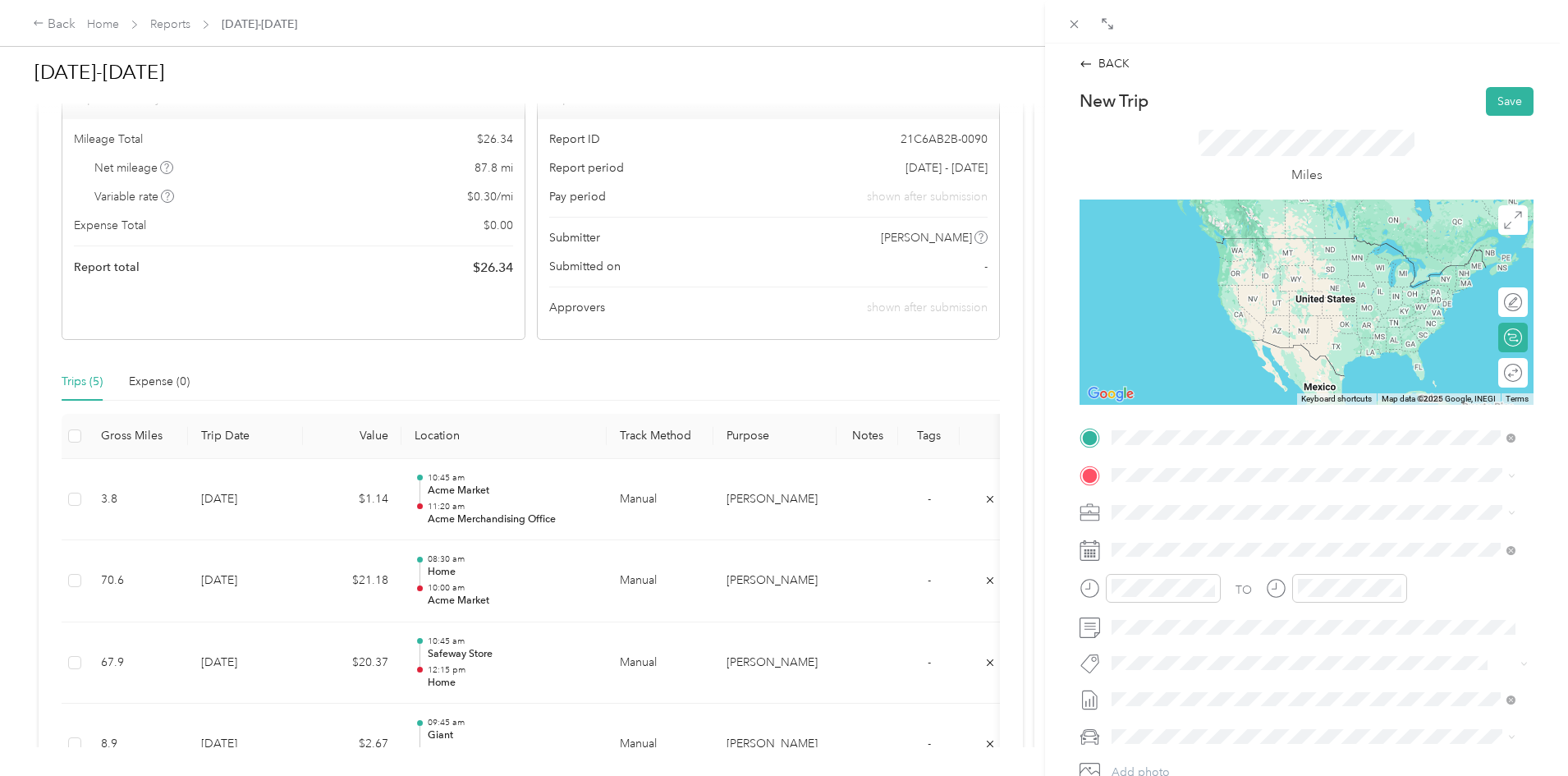
click at [1270, 512] on div "TEAM Acme Merchandising Office [STREET_ADDRESS]" at bounding box center [1246, 515] width 207 height 41
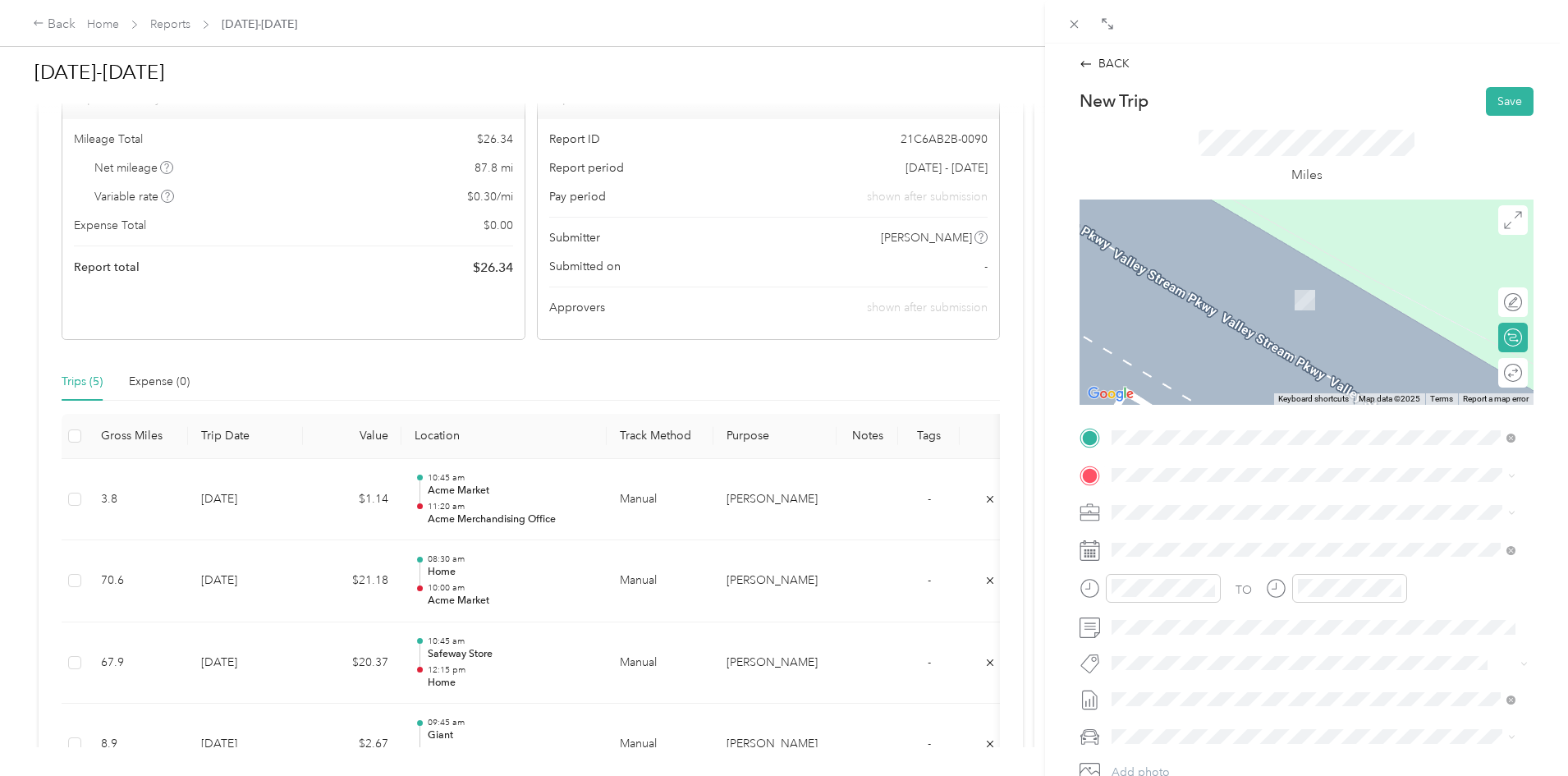
click at [1195, 615] on span "[STREET_ADDRESS]" at bounding box center [1195, 619] width 104 height 14
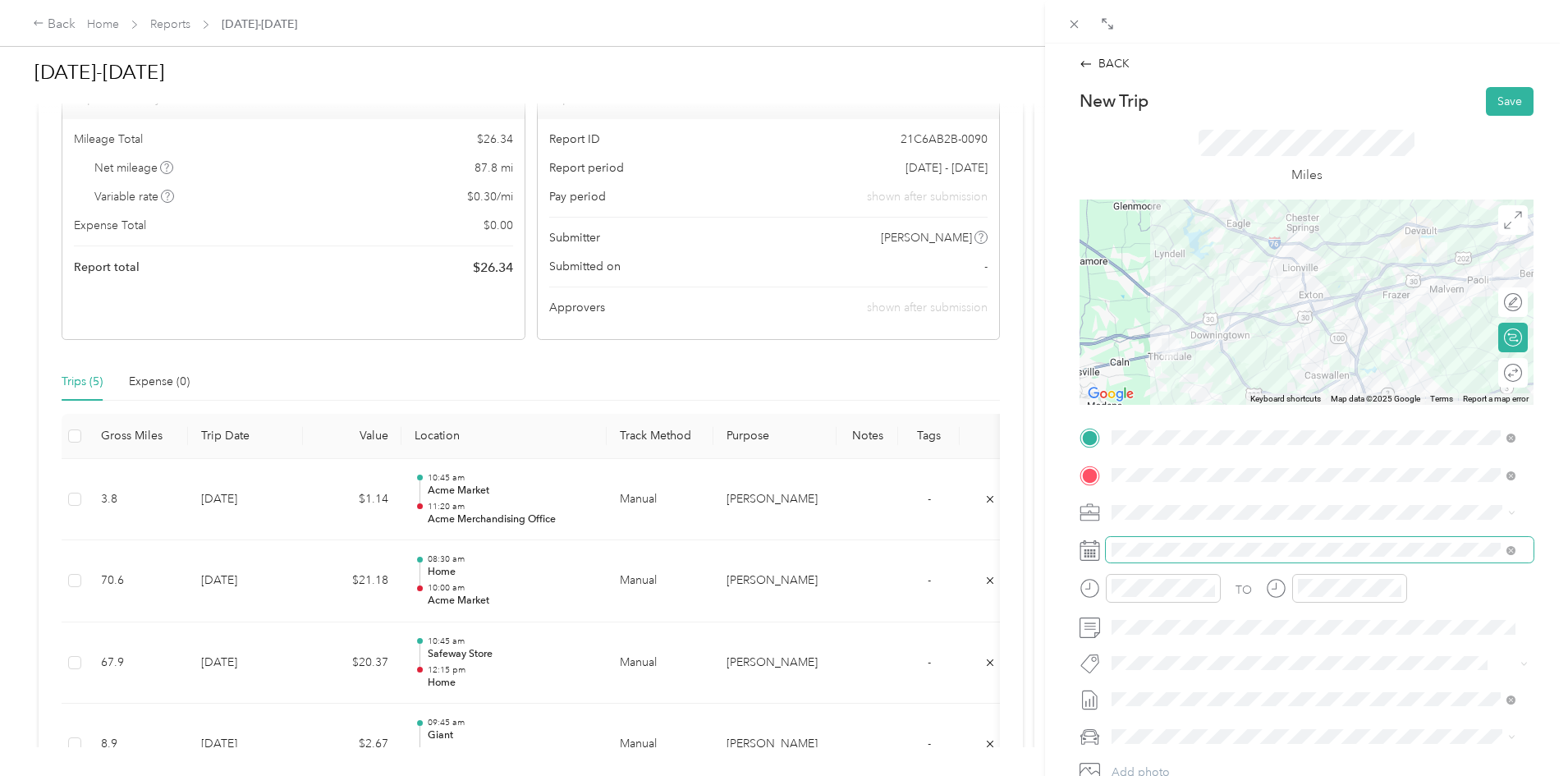
click at [1159, 558] on span at bounding box center [1320, 551] width 428 height 26
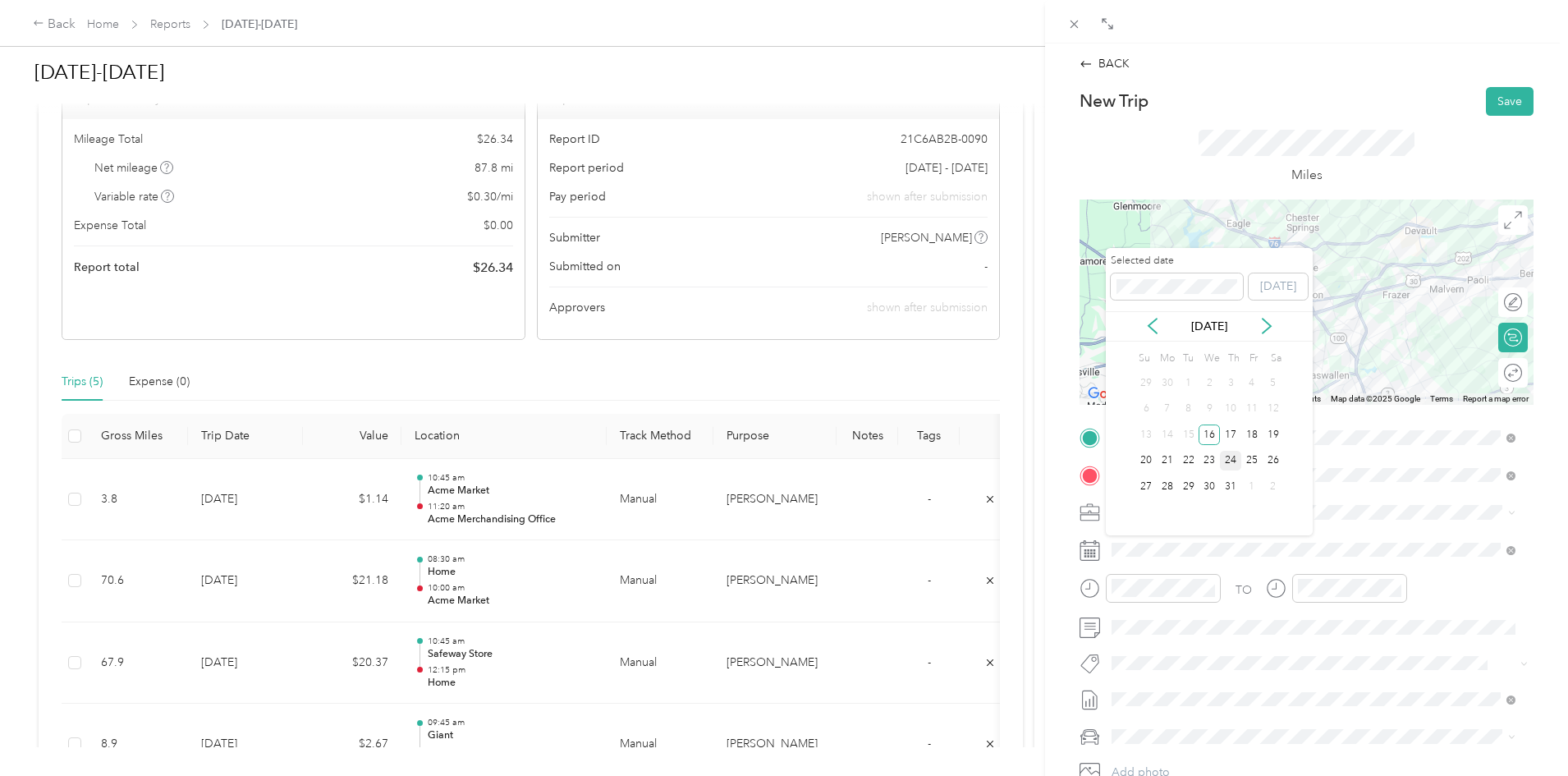
click at [1224, 461] on div "24" at bounding box center [1231, 461] width 21 height 20
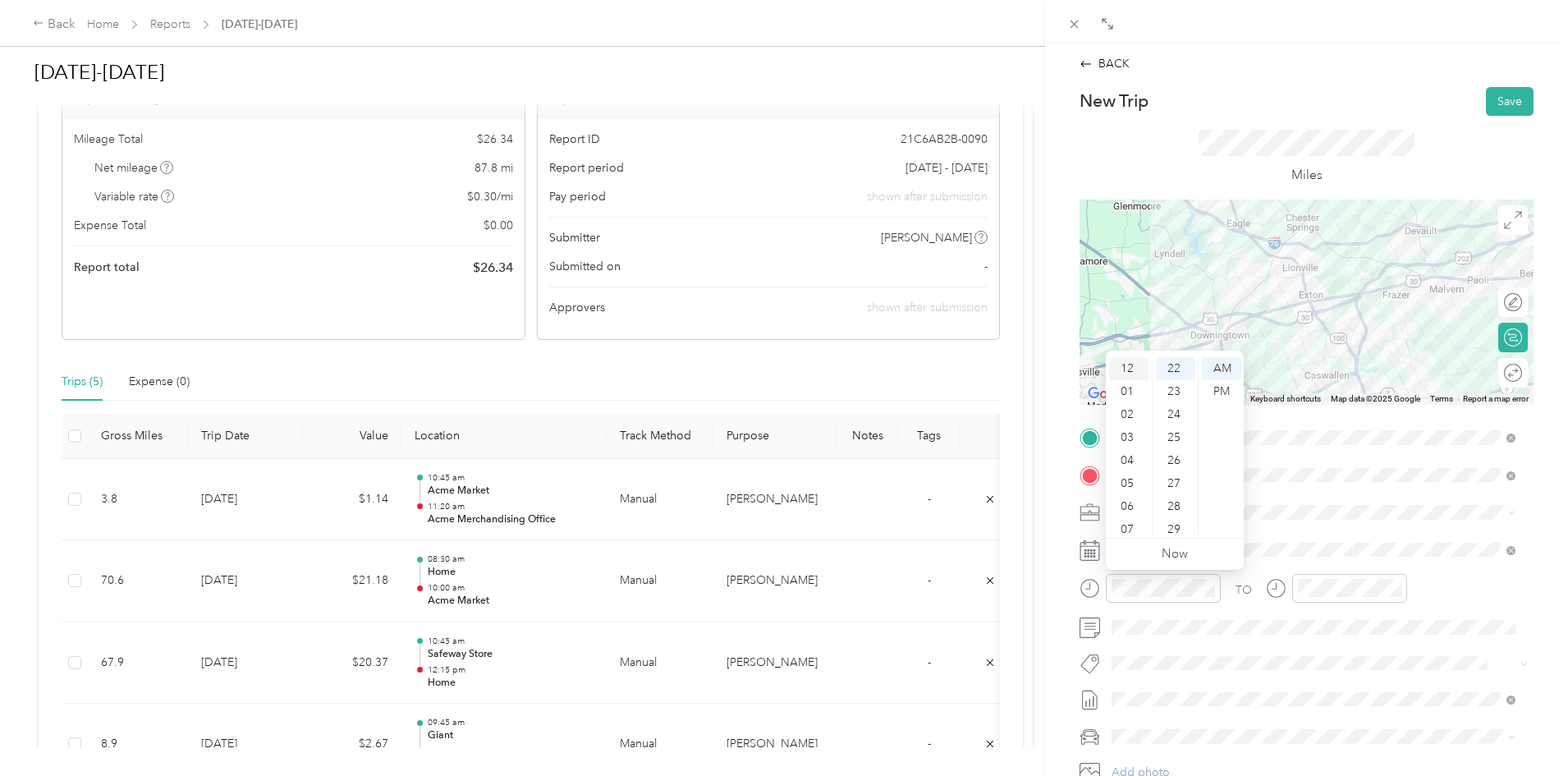
click at [1130, 372] on div "12" at bounding box center [1129, 369] width 40 height 23
click at [1177, 453] on div "15" at bounding box center [1175, 455] width 40 height 23
click at [1225, 393] on div "PM" at bounding box center [1221, 392] width 40 height 23
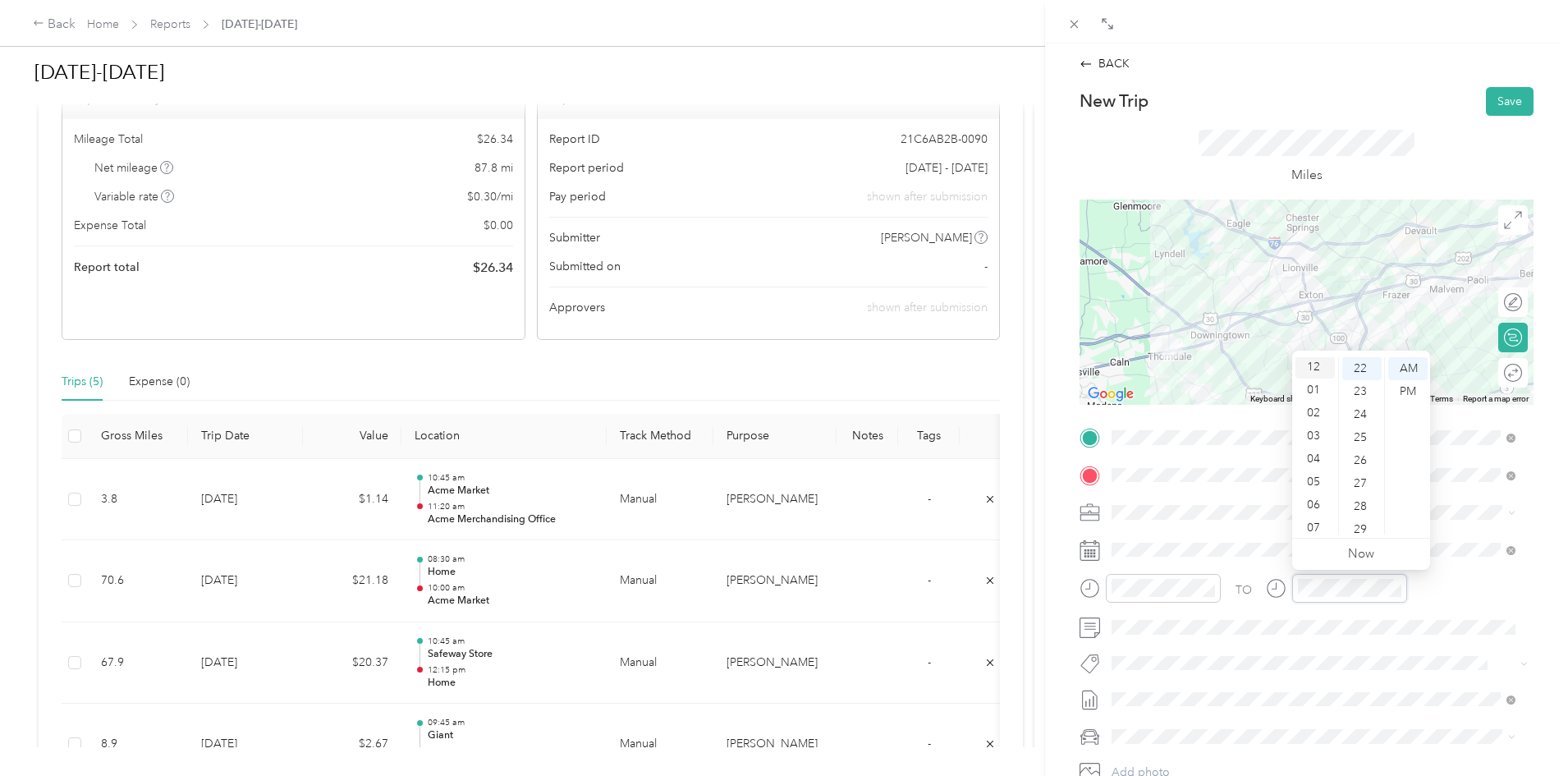
scroll to position [0, 0]
click at [1314, 375] on div "12" at bounding box center [1314, 369] width 40 height 23
click at [1363, 456] on div "40" at bounding box center [1362, 455] width 40 height 23
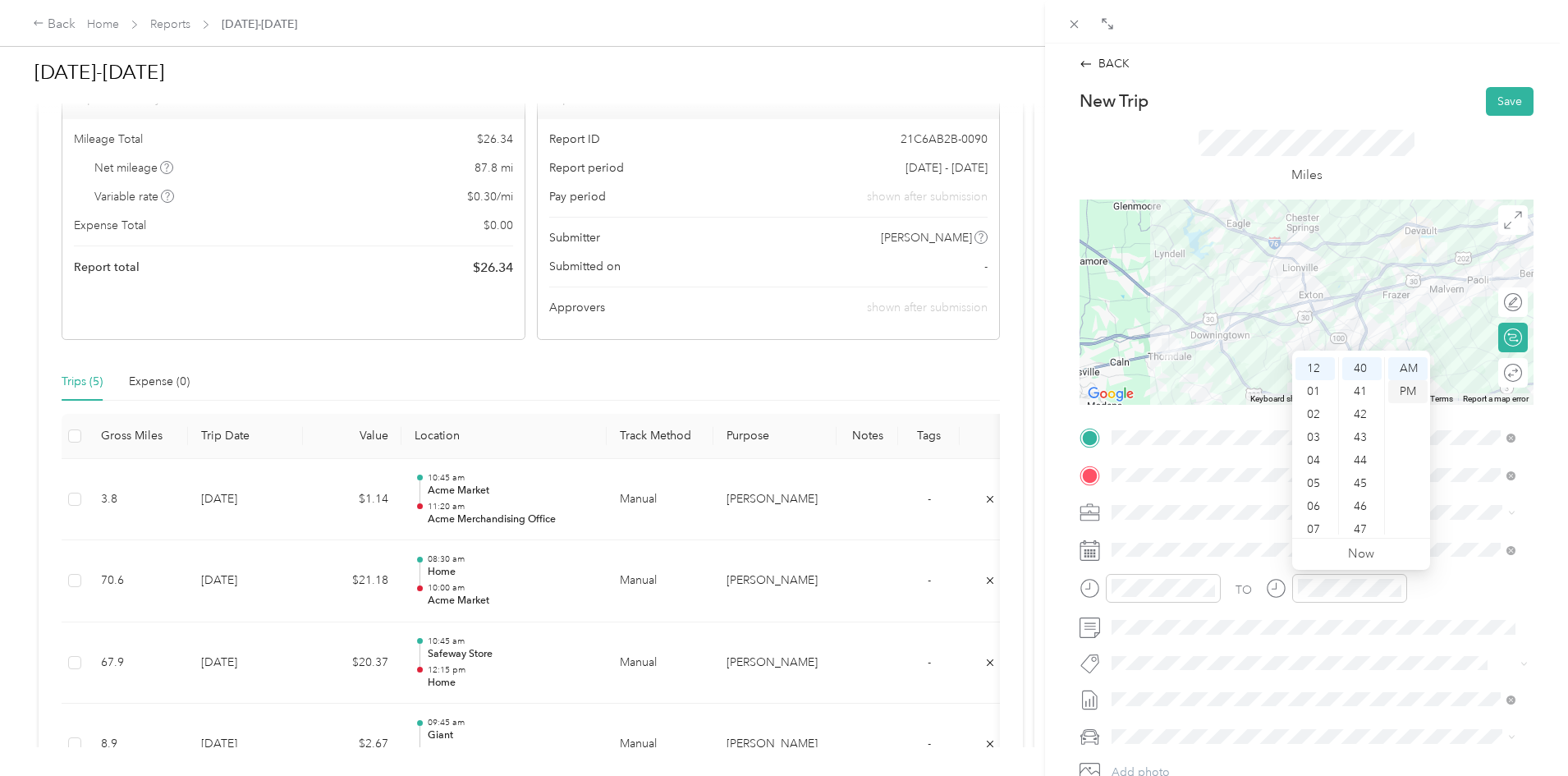
click at [1407, 398] on div "PM" at bounding box center [1408, 392] width 40 height 23
click at [1486, 99] on button "Save" at bounding box center [1510, 101] width 48 height 29
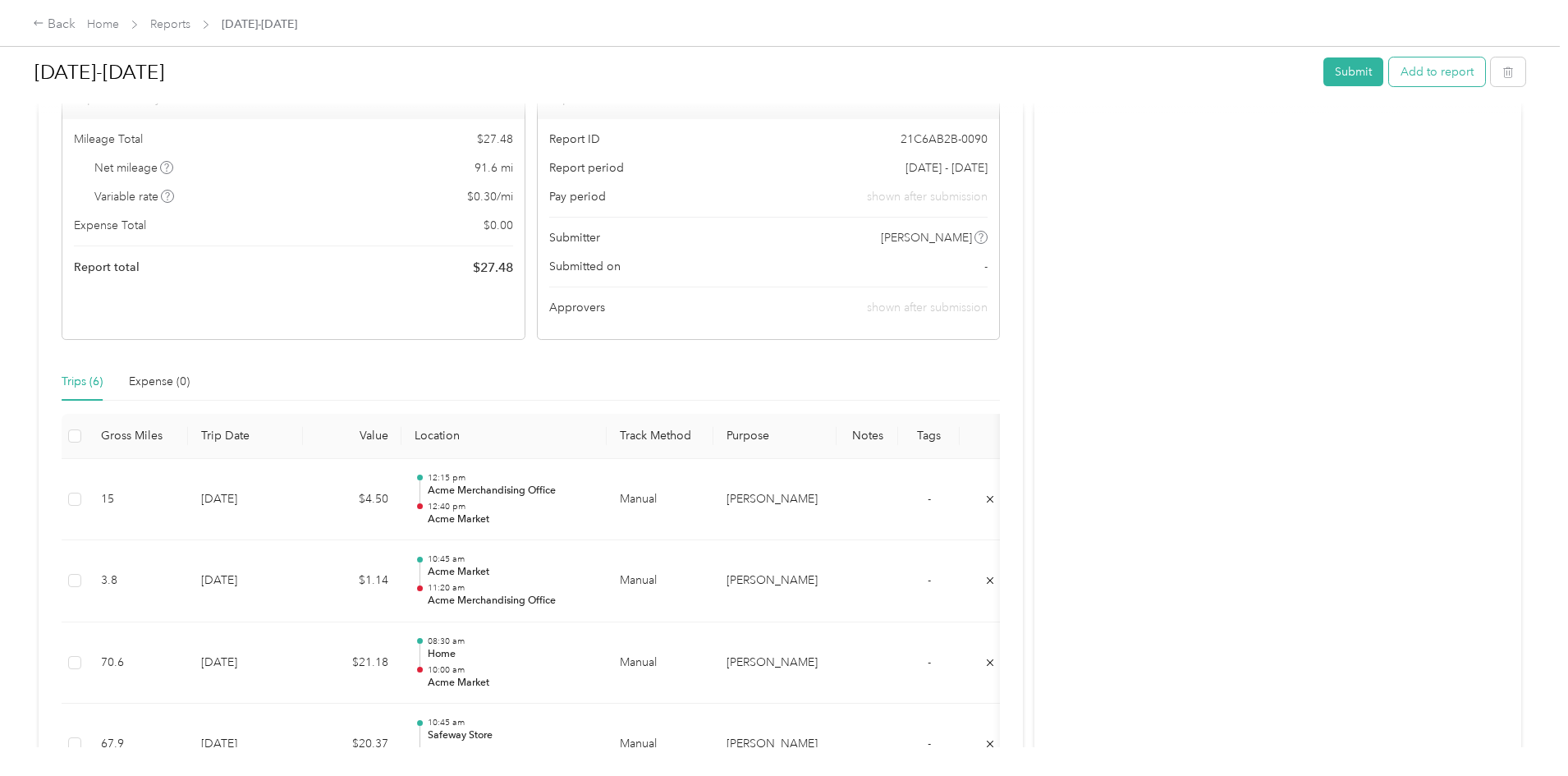
click at [1389, 78] on button "Add to report" at bounding box center [1437, 71] width 96 height 29
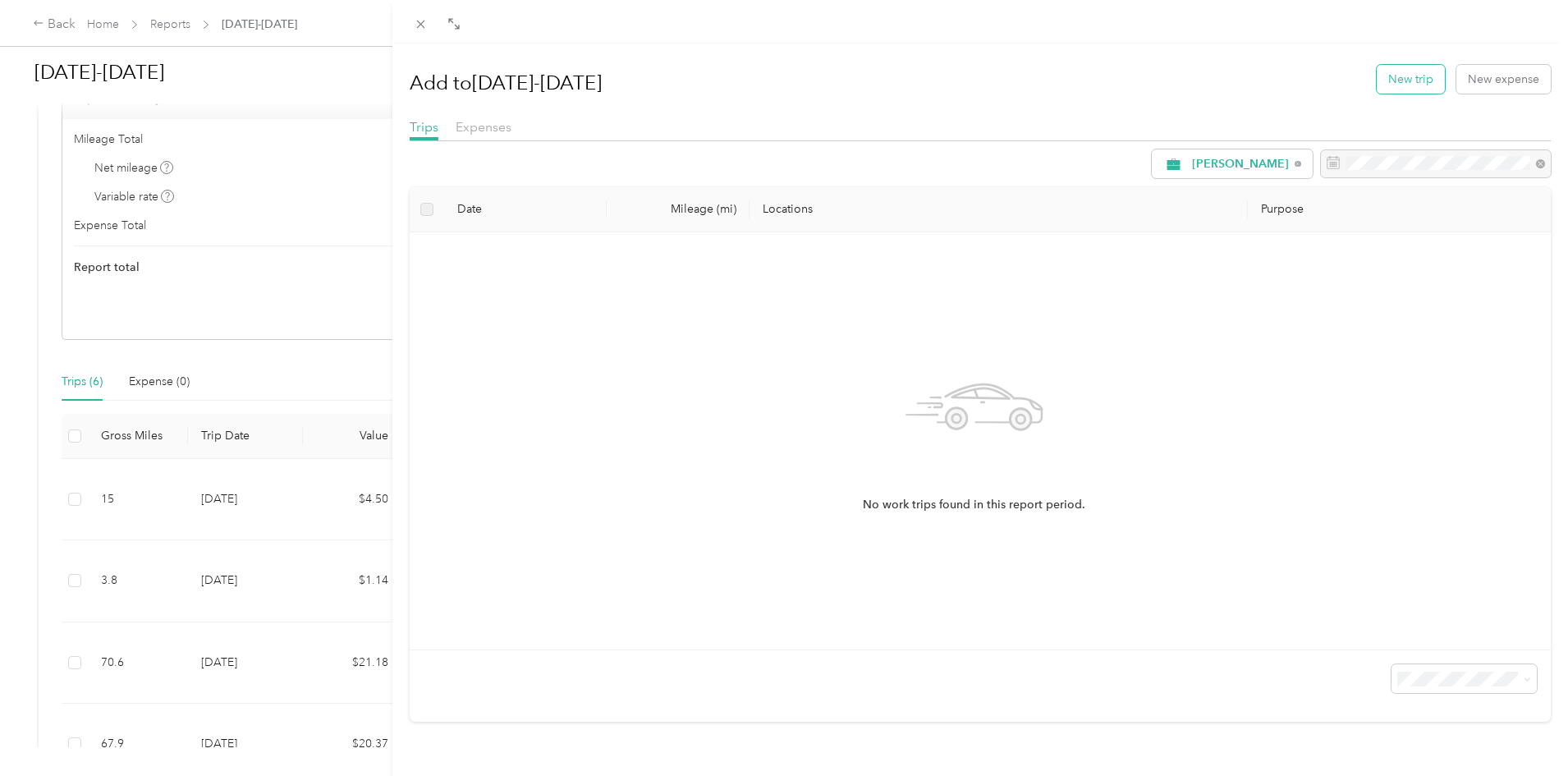
click at [1377, 89] on button "New trip" at bounding box center [1410, 79] width 68 height 29
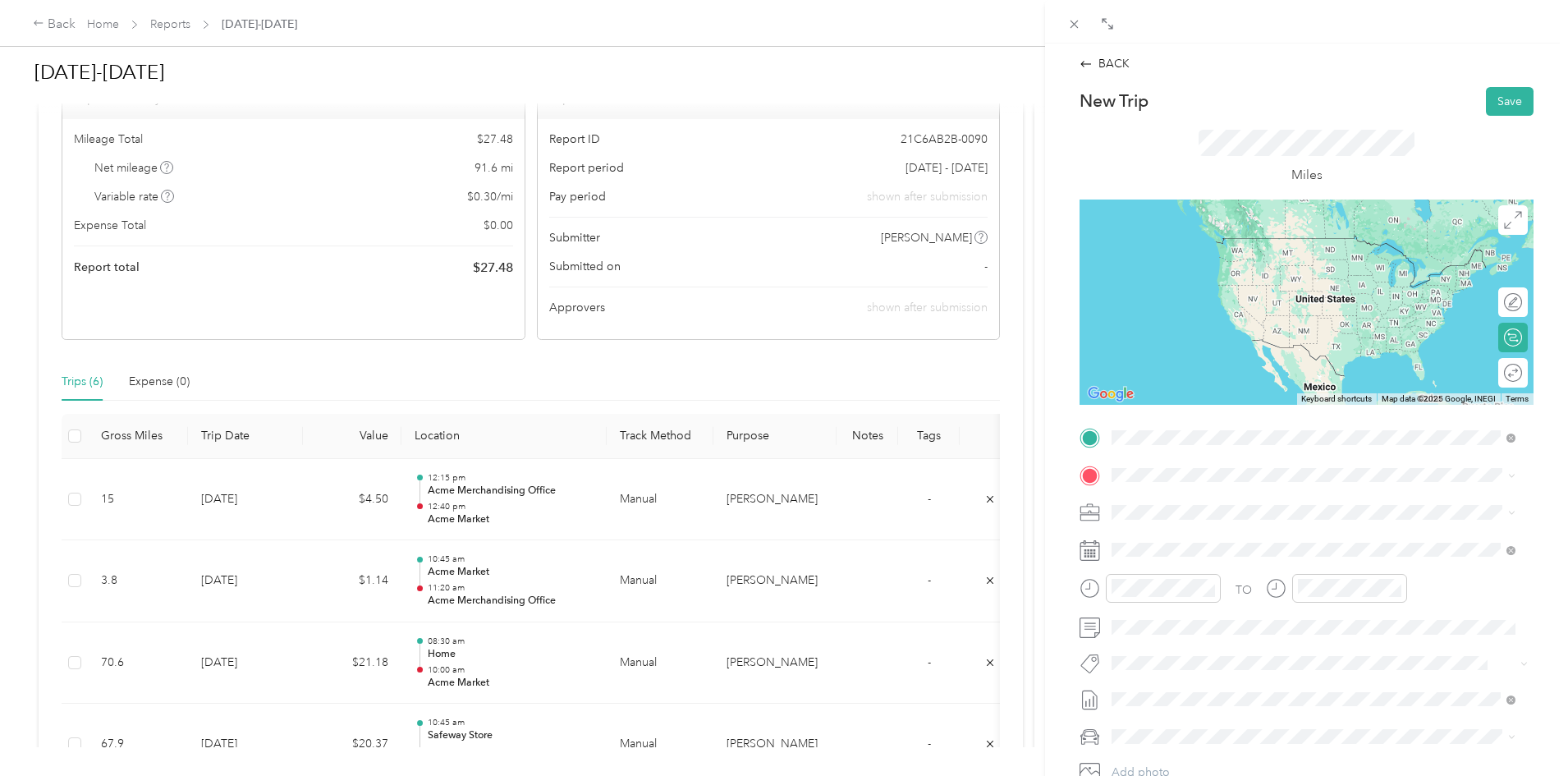
click at [1220, 521] on span "[STREET_ADDRESS]" at bounding box center [1195, 527] width 104 height 14
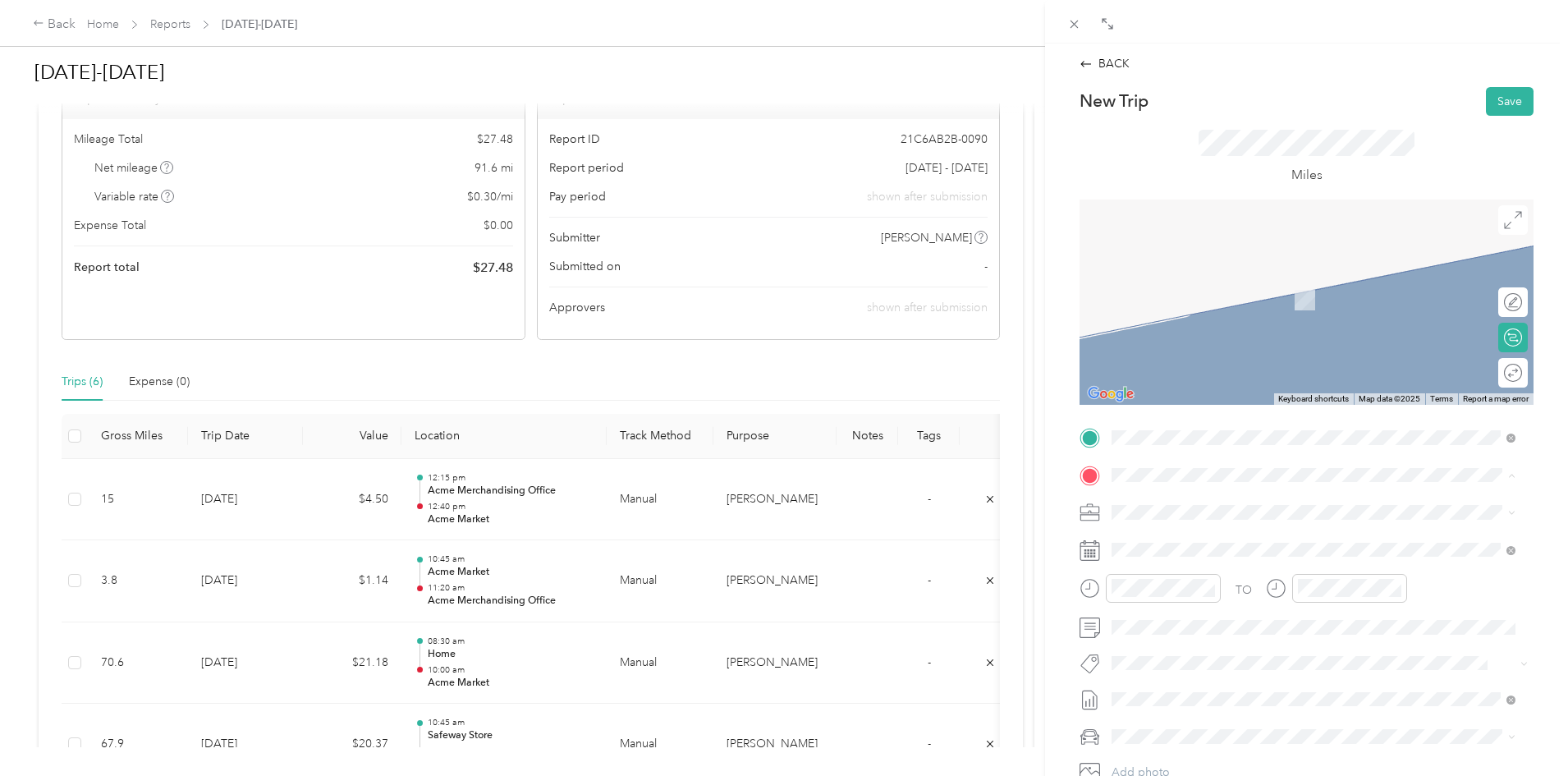
click at [1180, 563] on span "[STREET_ADDRESS][US_STATE]" at bounding box center [1225, 559] width 164 height 14
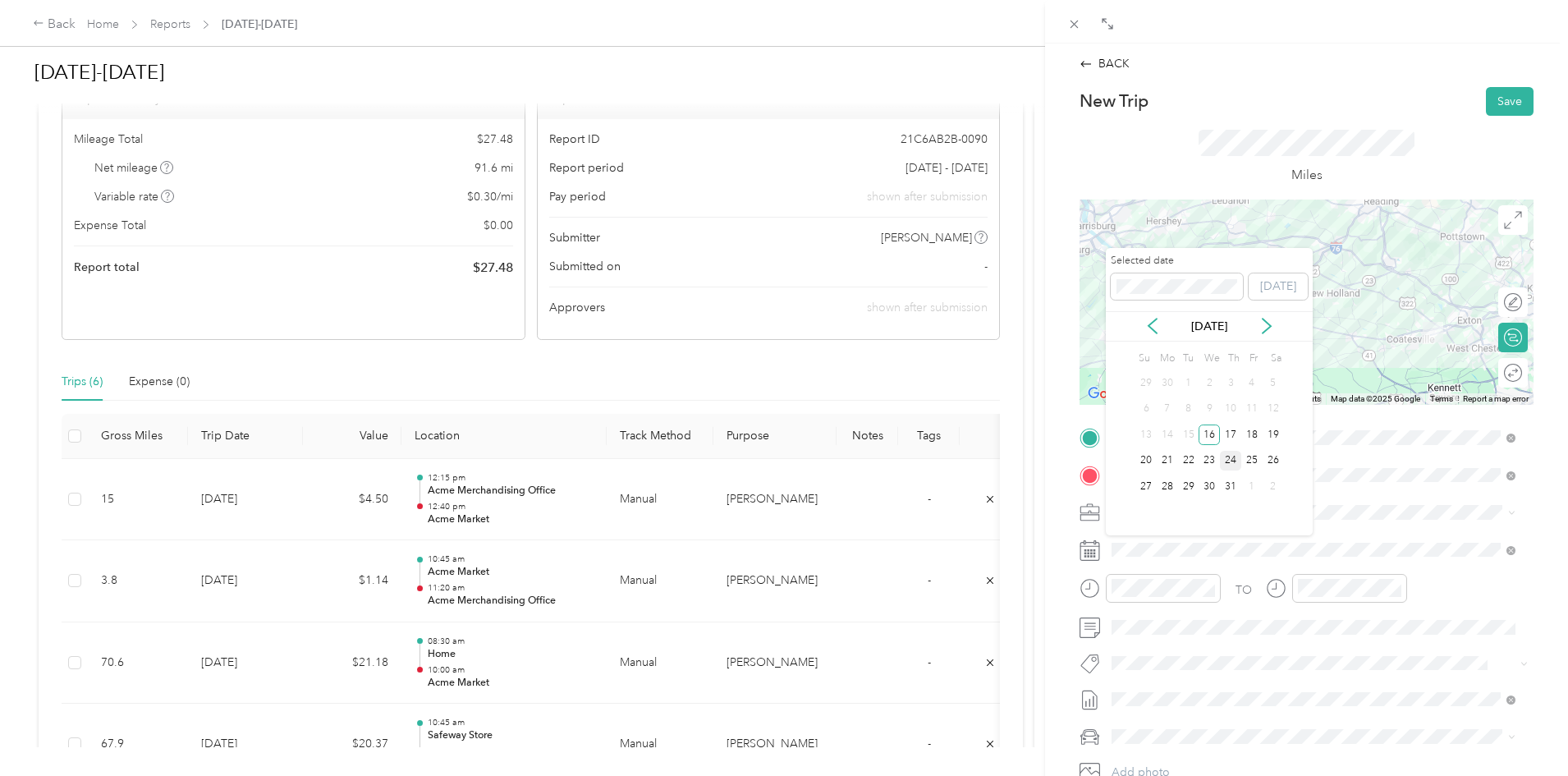
click at [1231, 461] on div "24" at bounding box center [1231, 461] width 21 height 20
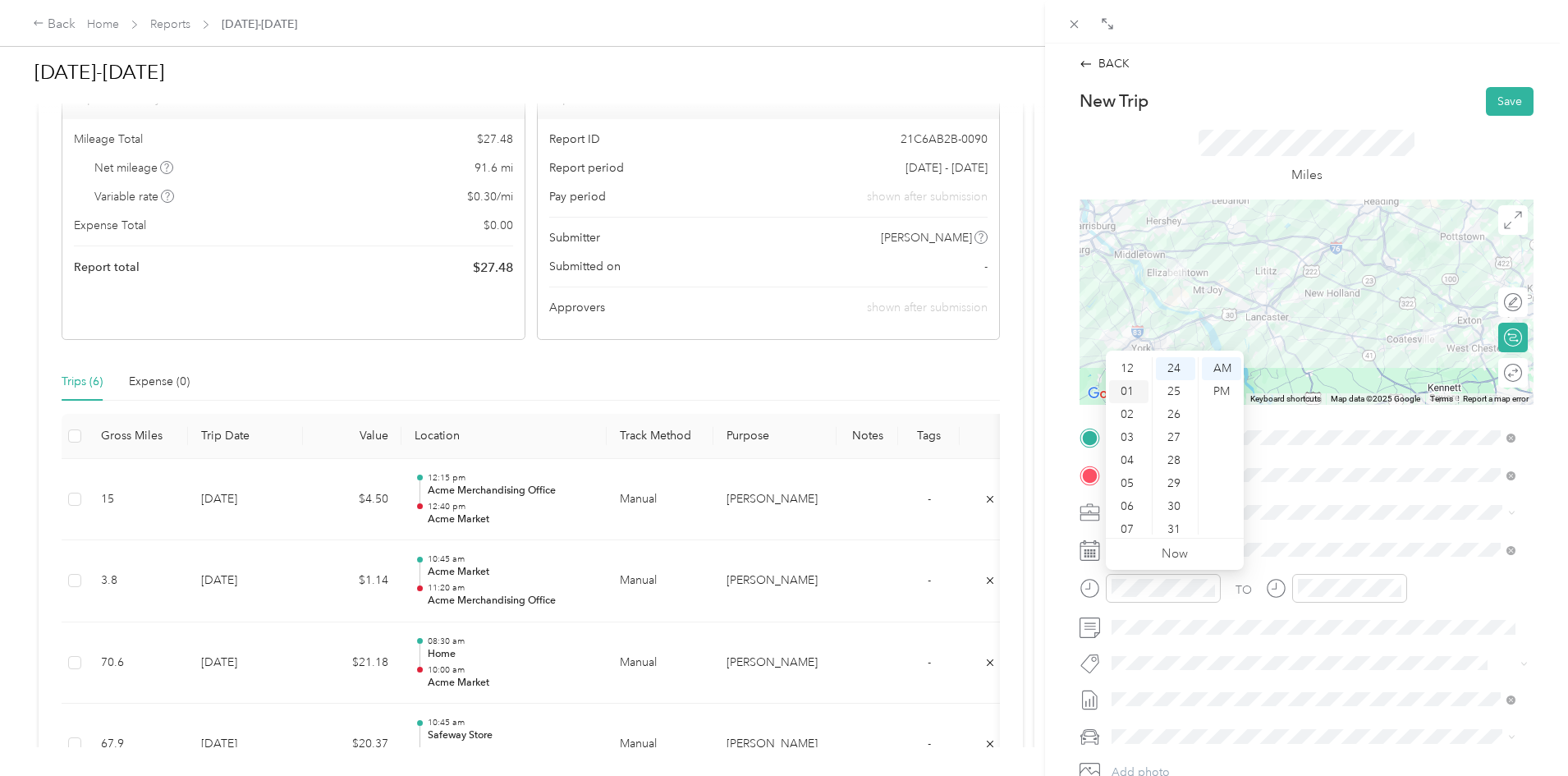
click at [1129, 391] on div "01" at bounding box center [1129, 392] width 40 height 23
click at [1172, 488] on div "15" at bounding box center [1175, 491] width 40 height 23
click at [1218, 383] on div "PM" at bounding box center [1221, 392] width 40 height 23
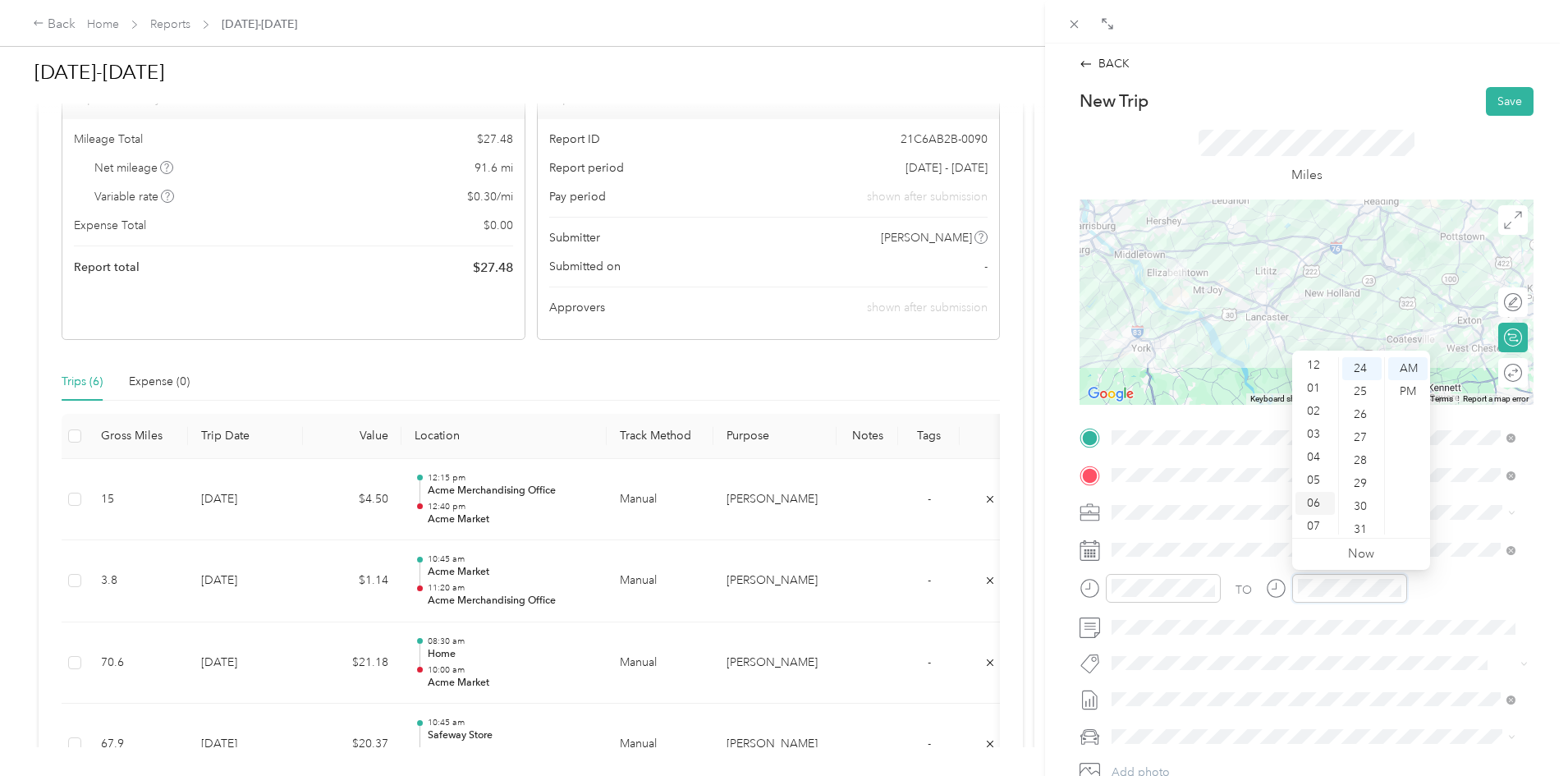
scroll to position [0, 0]
click at [1313, 415] on div "02" at bounding box center [1314, 415] width 40 height 23
click at [1358, 422] on div "30" at bounding box center [1362, 425] width 40 height 23
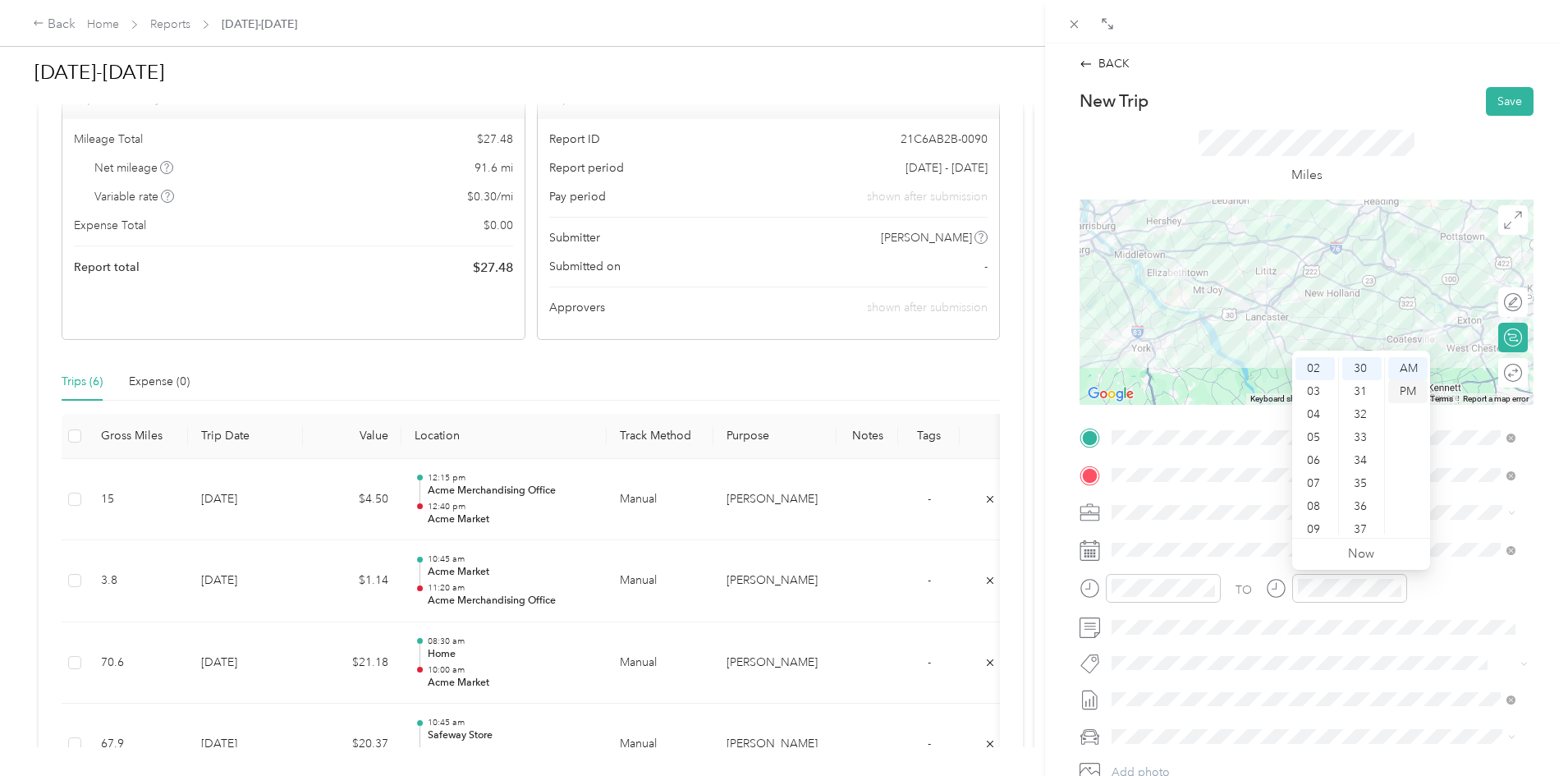
click at [1403, 388] on div "PM" at bounding box center [1408, 392] width 40 height 23
click at [1496, 103] on button "Save" at bounding box center [1510, 101] width 48 height 29
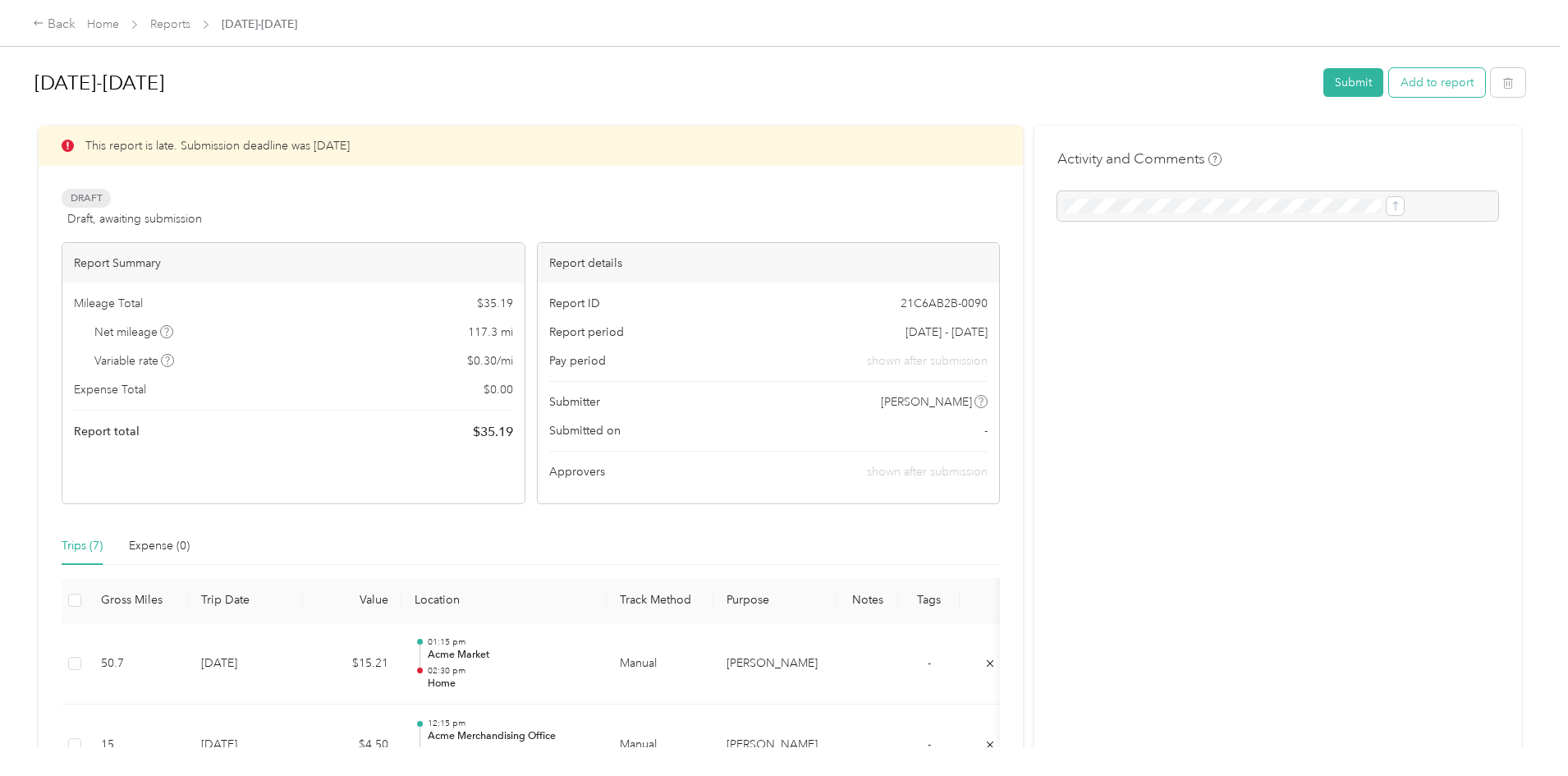
click at [1389, 86] on button "Add to report" at bounding box center [1437, 82] width 96 height 29
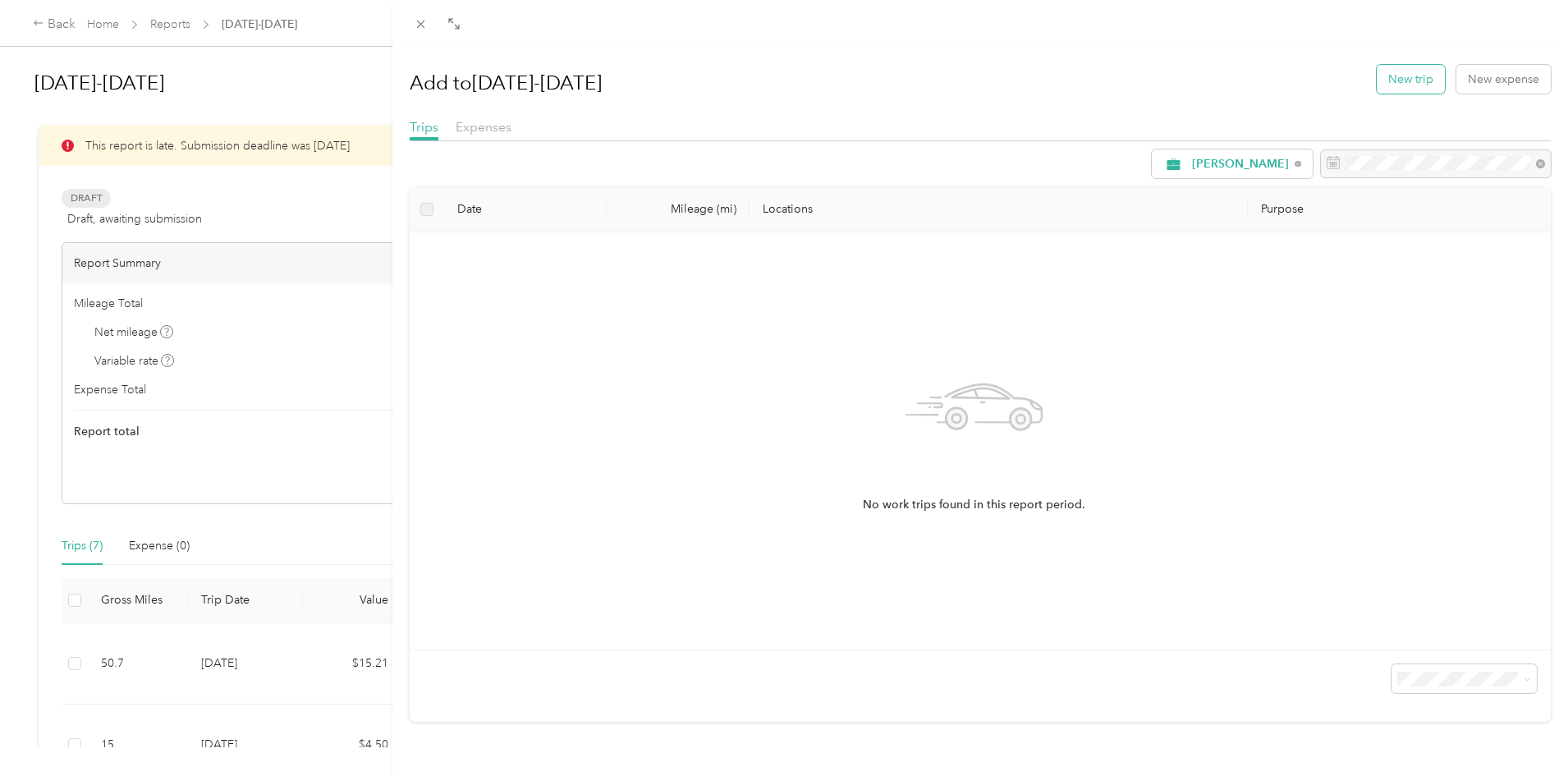
click at [1409, 72] on button "New trip" at bounding box center [1410, 79] width 68 height 29
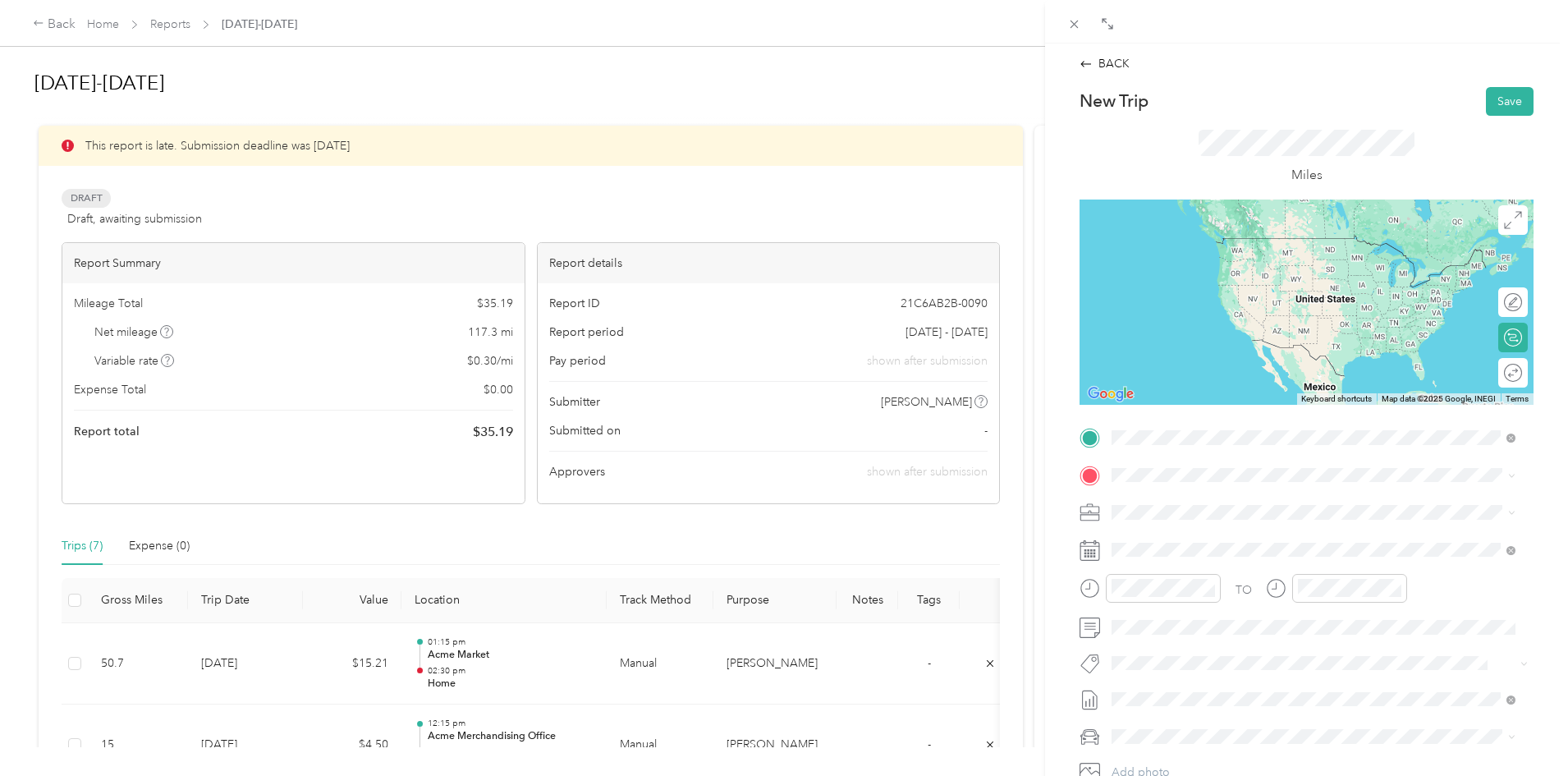
click at [1181, 529] on div "Home [STREET_ADDRESS][US_STATE]" at bounding box center [1225, 512] width 164 height 34
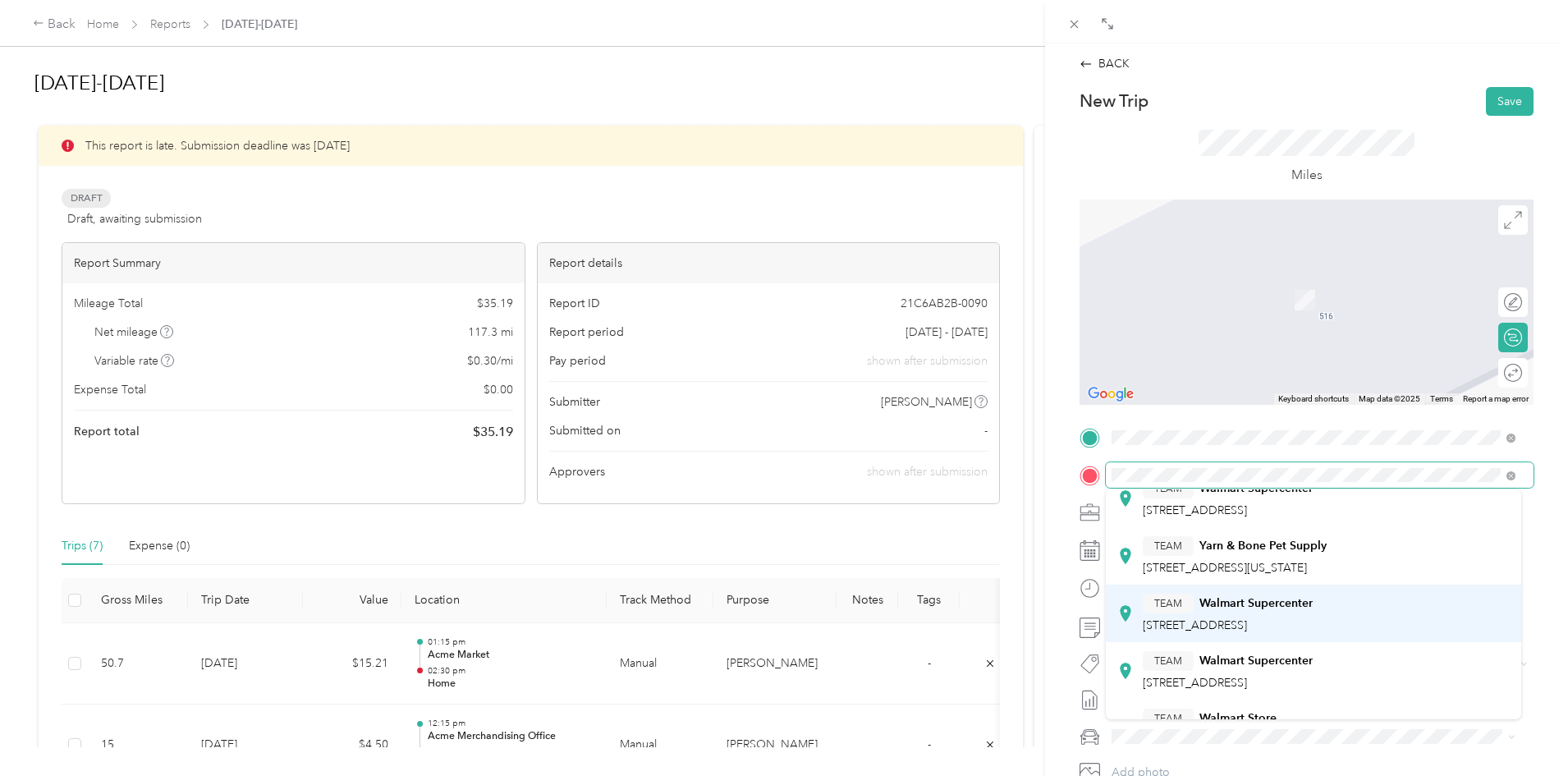
scroll to position [82, 0]
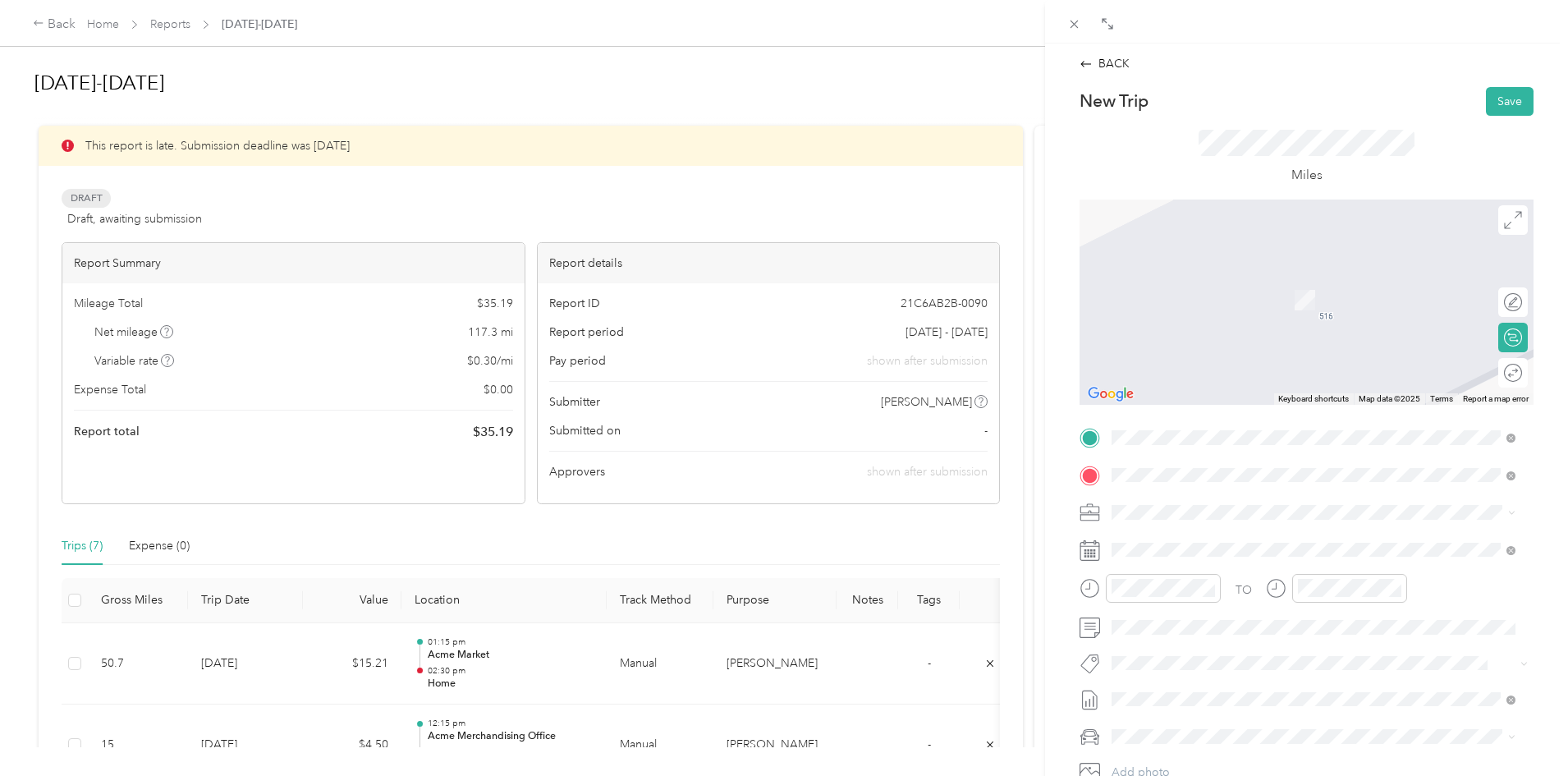
click at [1217, 652] on span "[STREET_ADDRESS]" at bounding box center [1195, 655] width 104 height 14
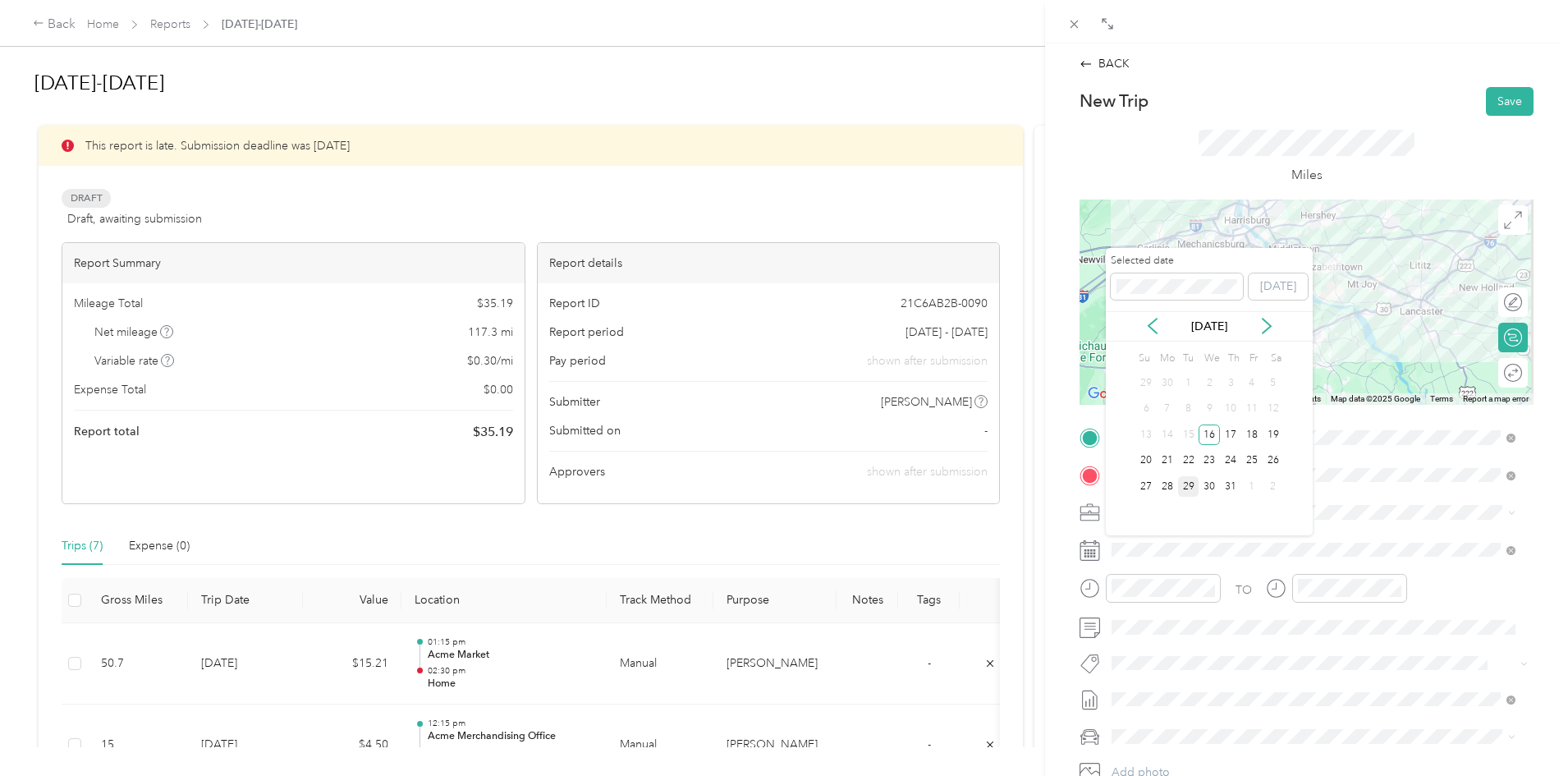
click at [1184, 485] on div "29" at bounding box center [1189, 486] width 21 height 20
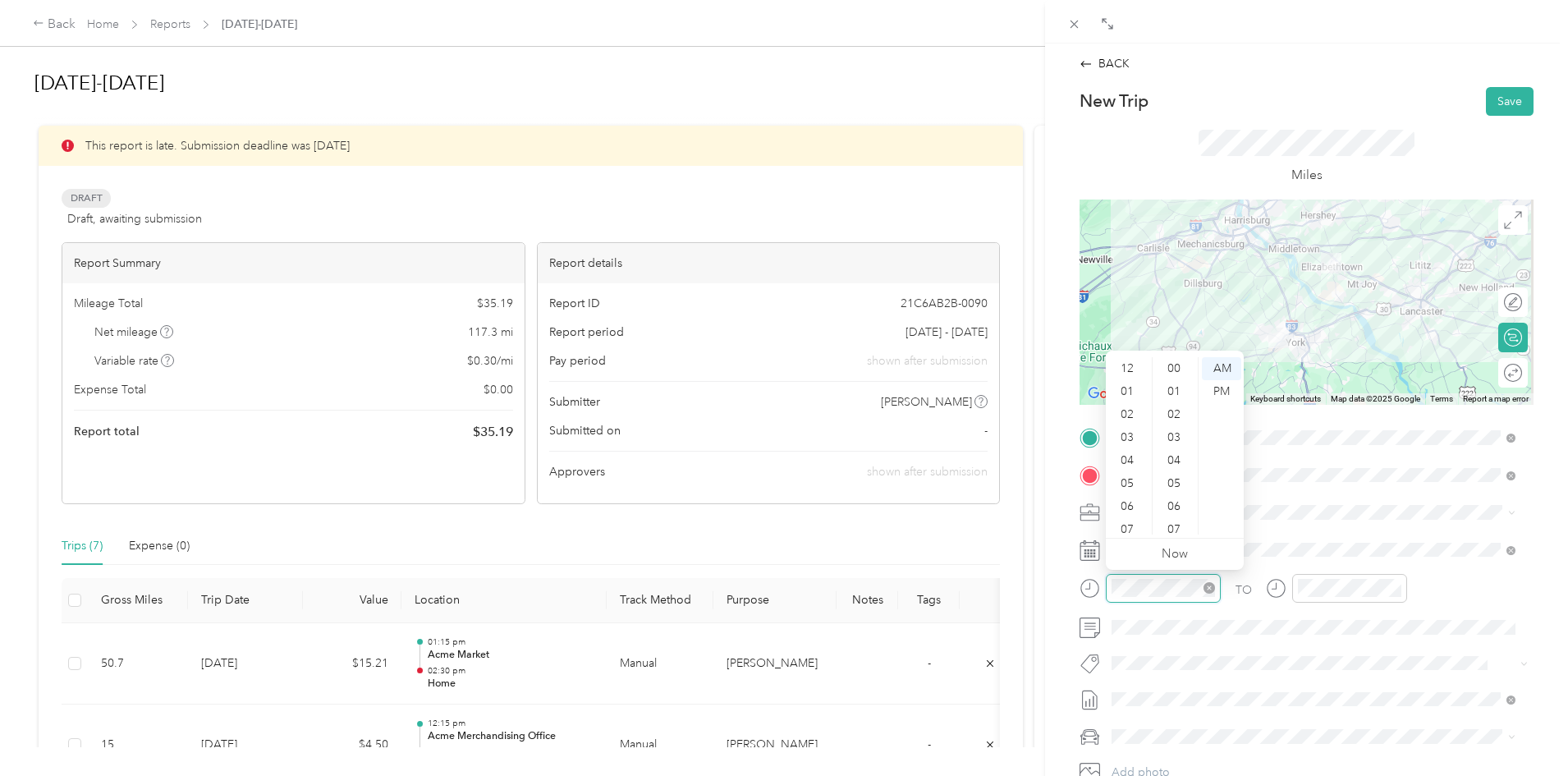
scroll to position [99, 0]
click at [1125, 455] on div "08" at bounding box center [1129, 455] width 40 height 23
click at [1170, 370] on div "00" at bounding box center [1175, 369] width 40 height 23
click at [1226, 369] on div "AM" at bounding box center [1221, 369] width 40 height 23
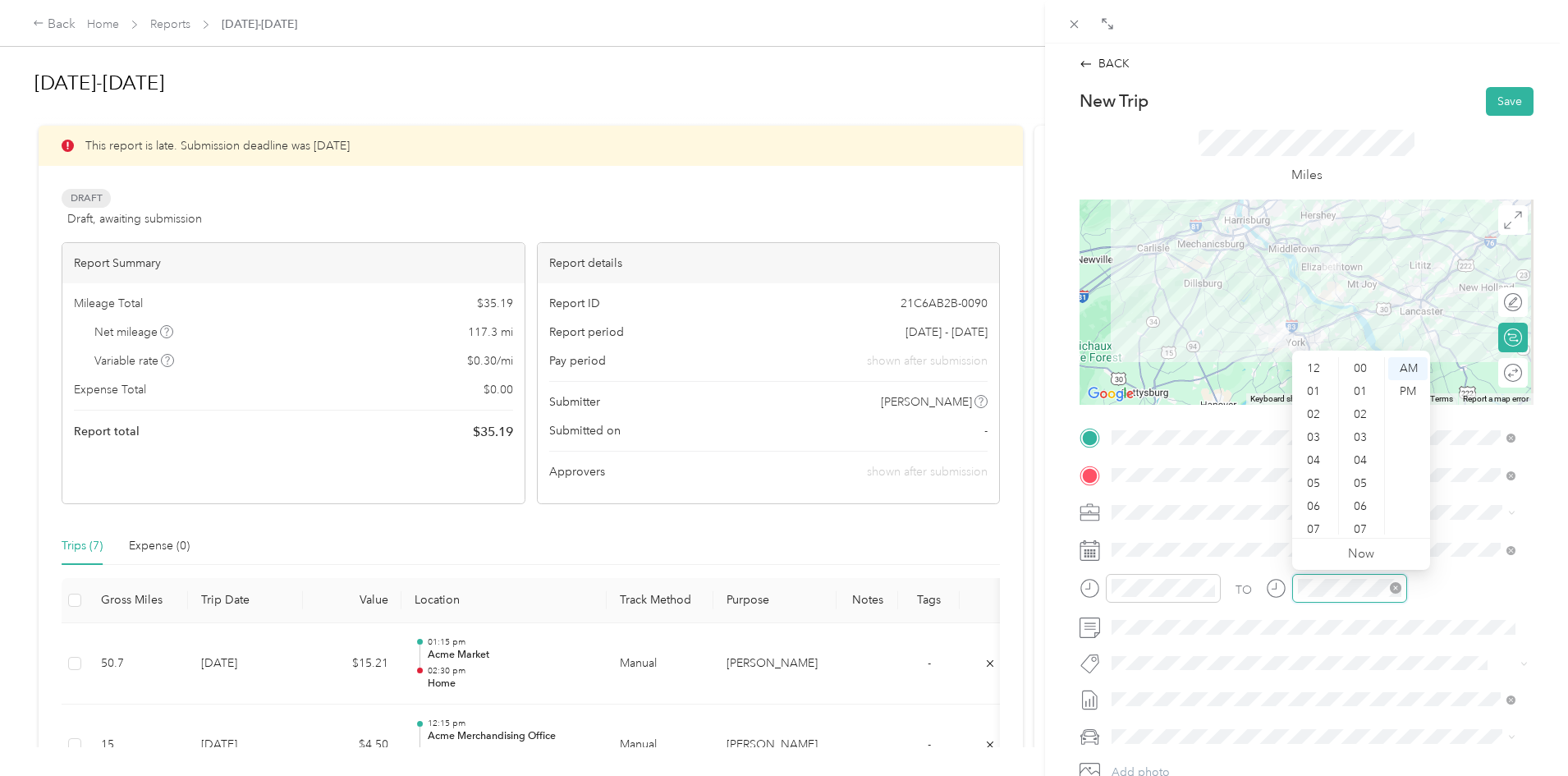
scroll to position [99, 0]
click at [1309, 456] on div "08" at bounding box center [1314, 455] width 40 height 23
click at [1360, 525] on div "40" at bounding box center [1362, 527] width 40 height 23
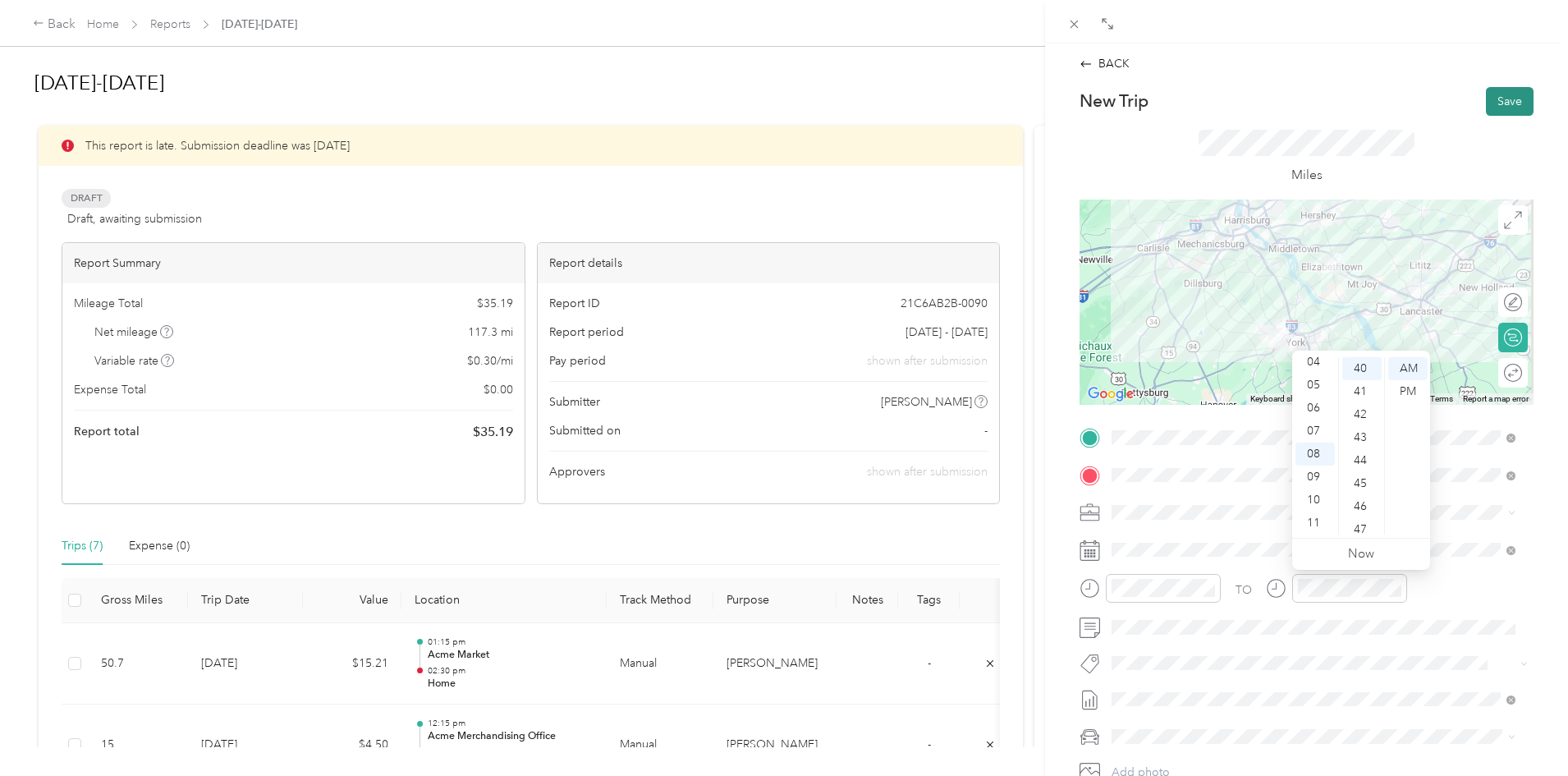
click at [1491, 102] on button "Save" at bounding box center [1510, 101] width 48 height 29
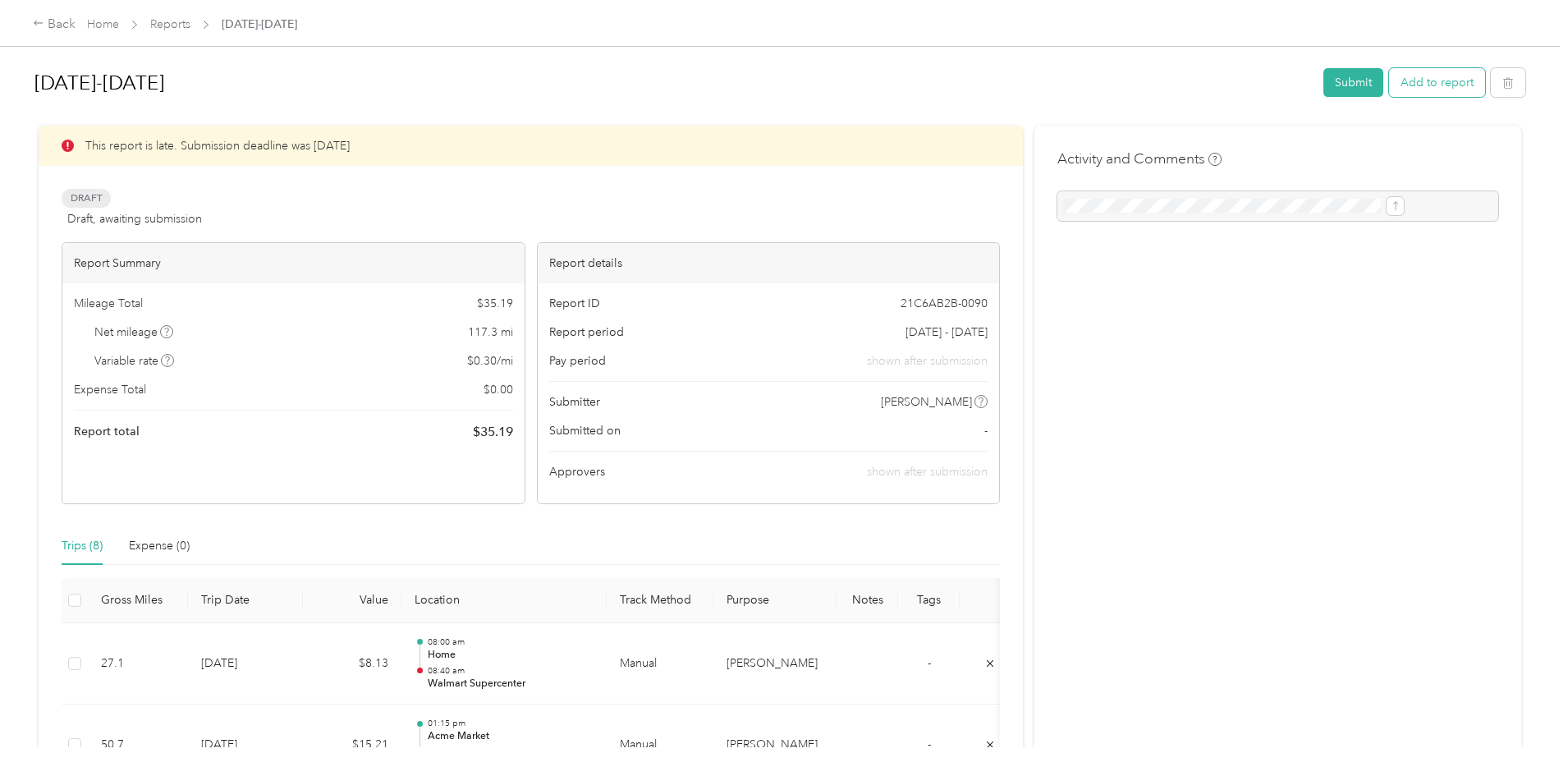
click at [1389, 84] on button "Add to report" at bounding box center [1437, 82] width 96 height 29
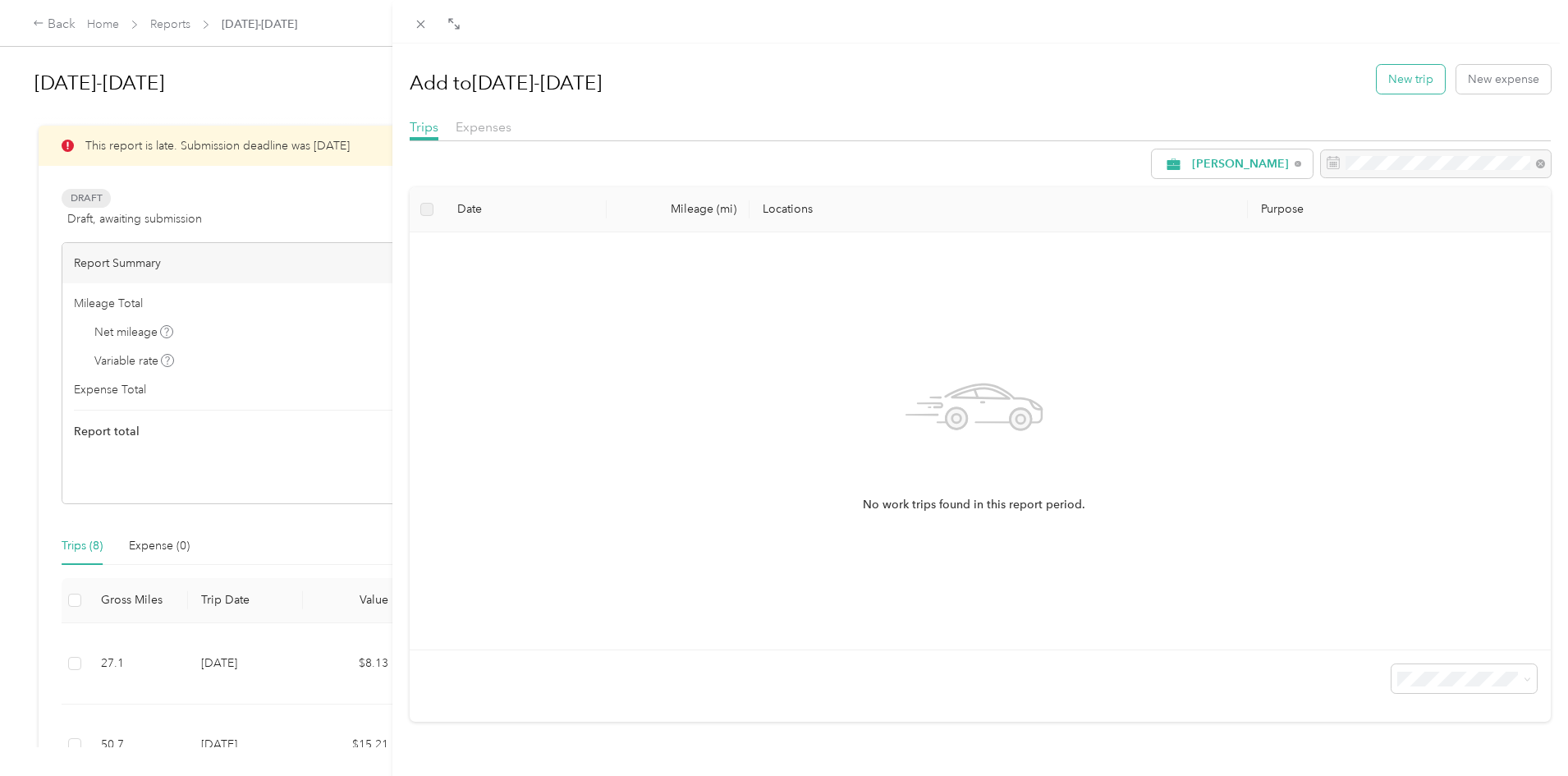
click at [1377, 75] on button "New trip" at bounding box center [1410, 79] width 68 height 29
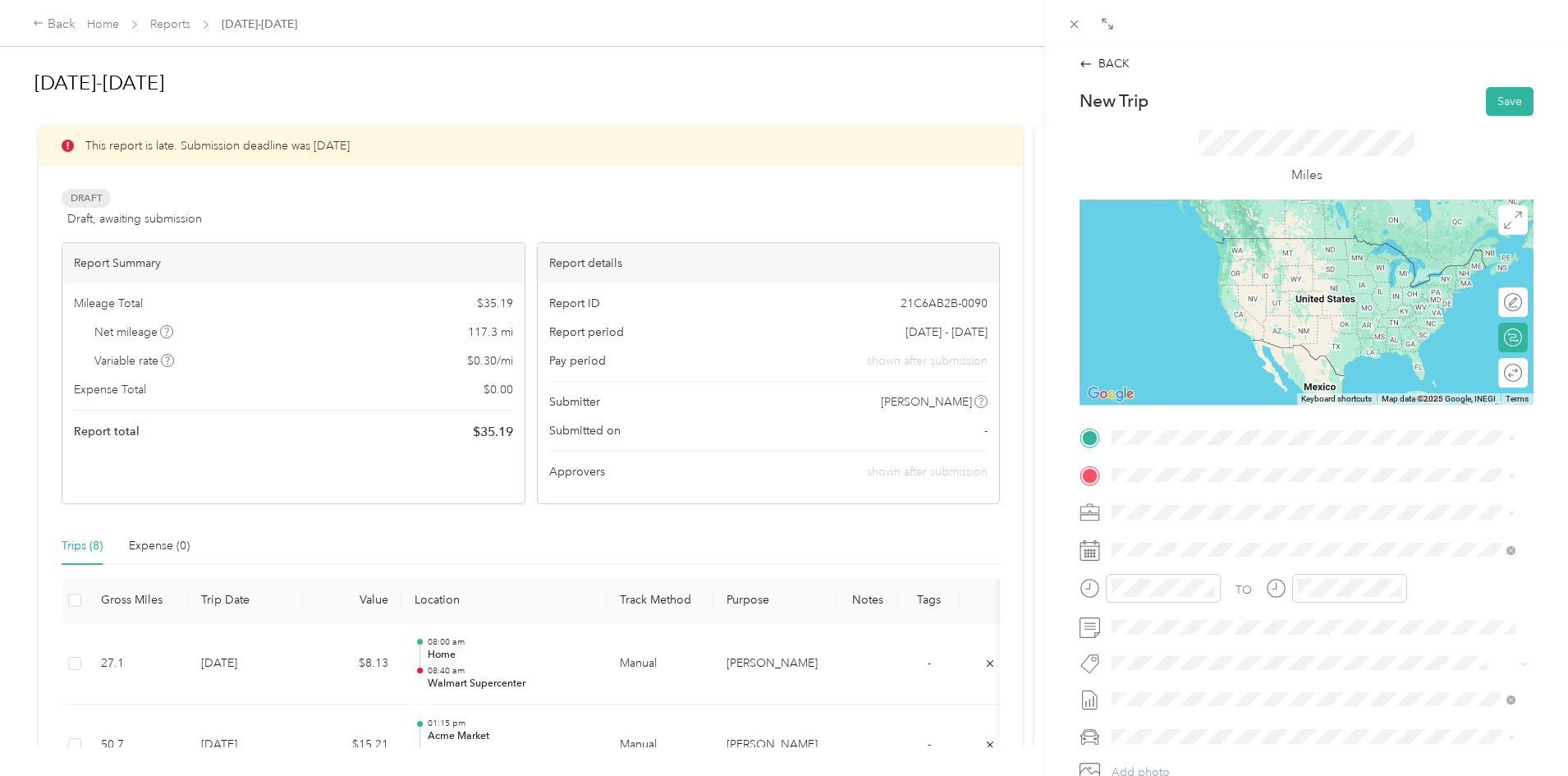
click at [1231, 573] on div "TEAM Walmart Supercenter [STREET_ADDRESS]" at bounding box center [1227, 570] width 170 height 41
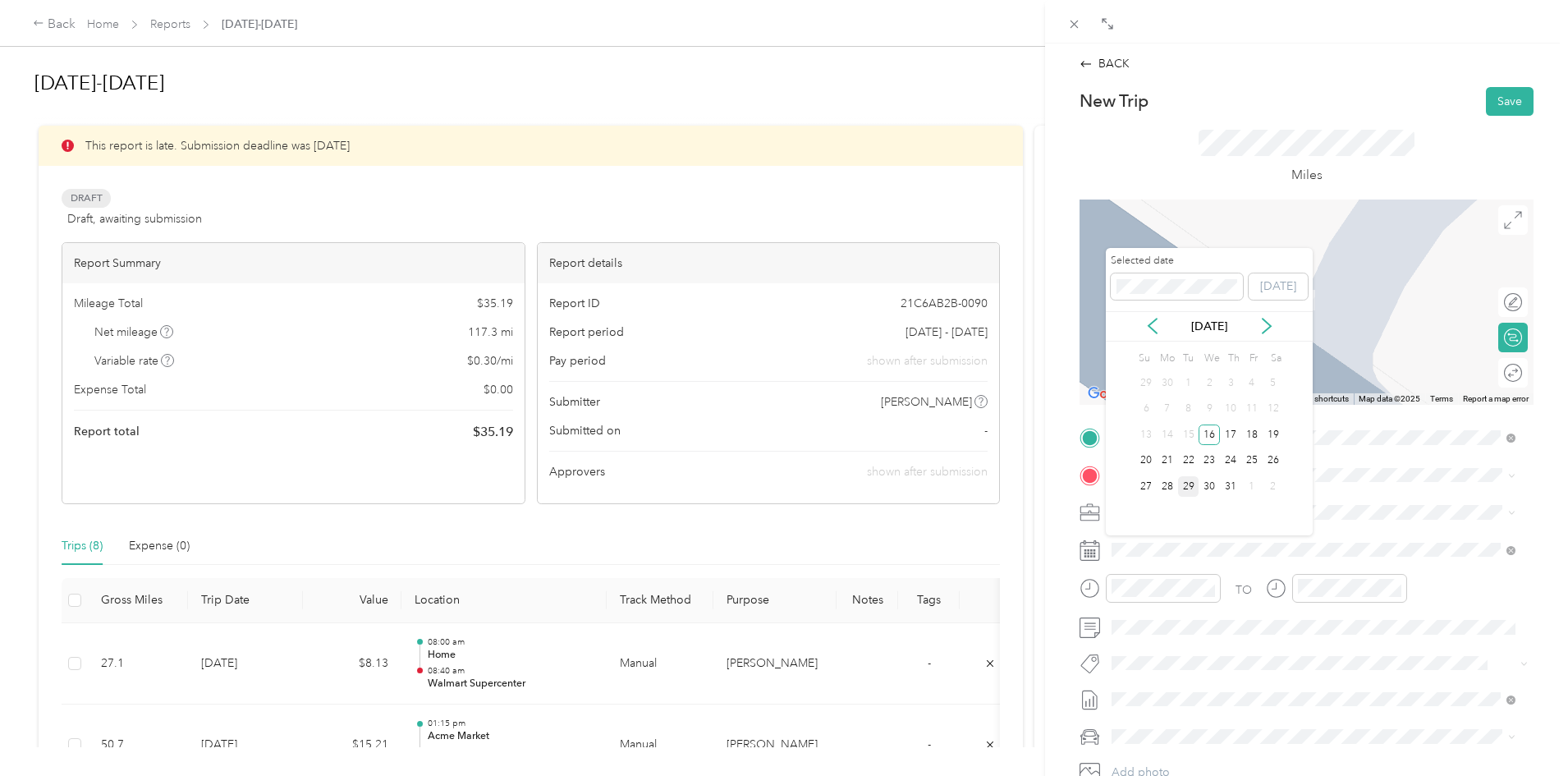
click at [1188, 490] on div "29" at bounding box center [1189, 486] width 21 height 20
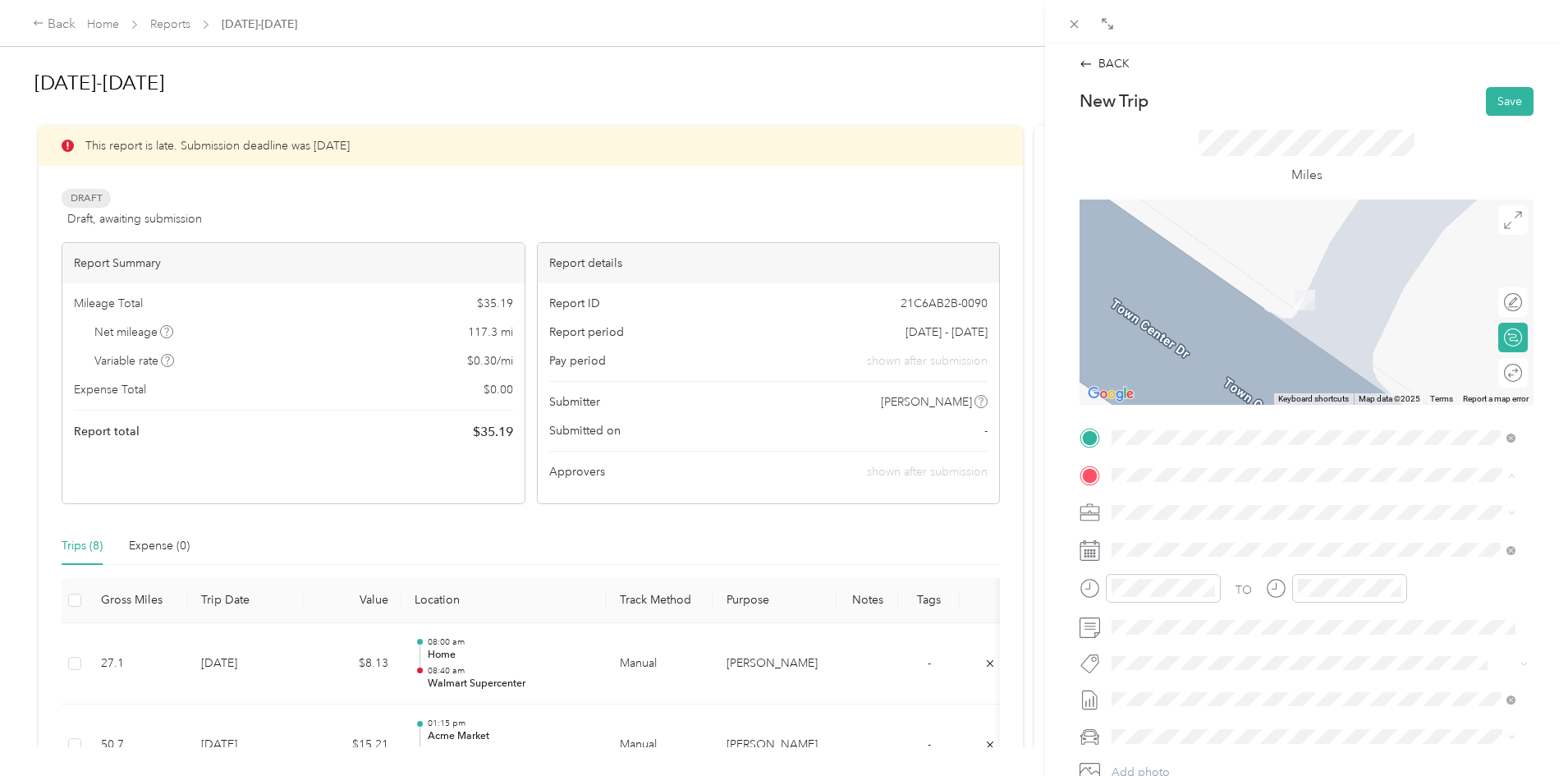
click at [1233, 551] on div "TEAM ShopRite [STREET_ADDRESS]" at bounding box center [1196, 553] width 106 height 41
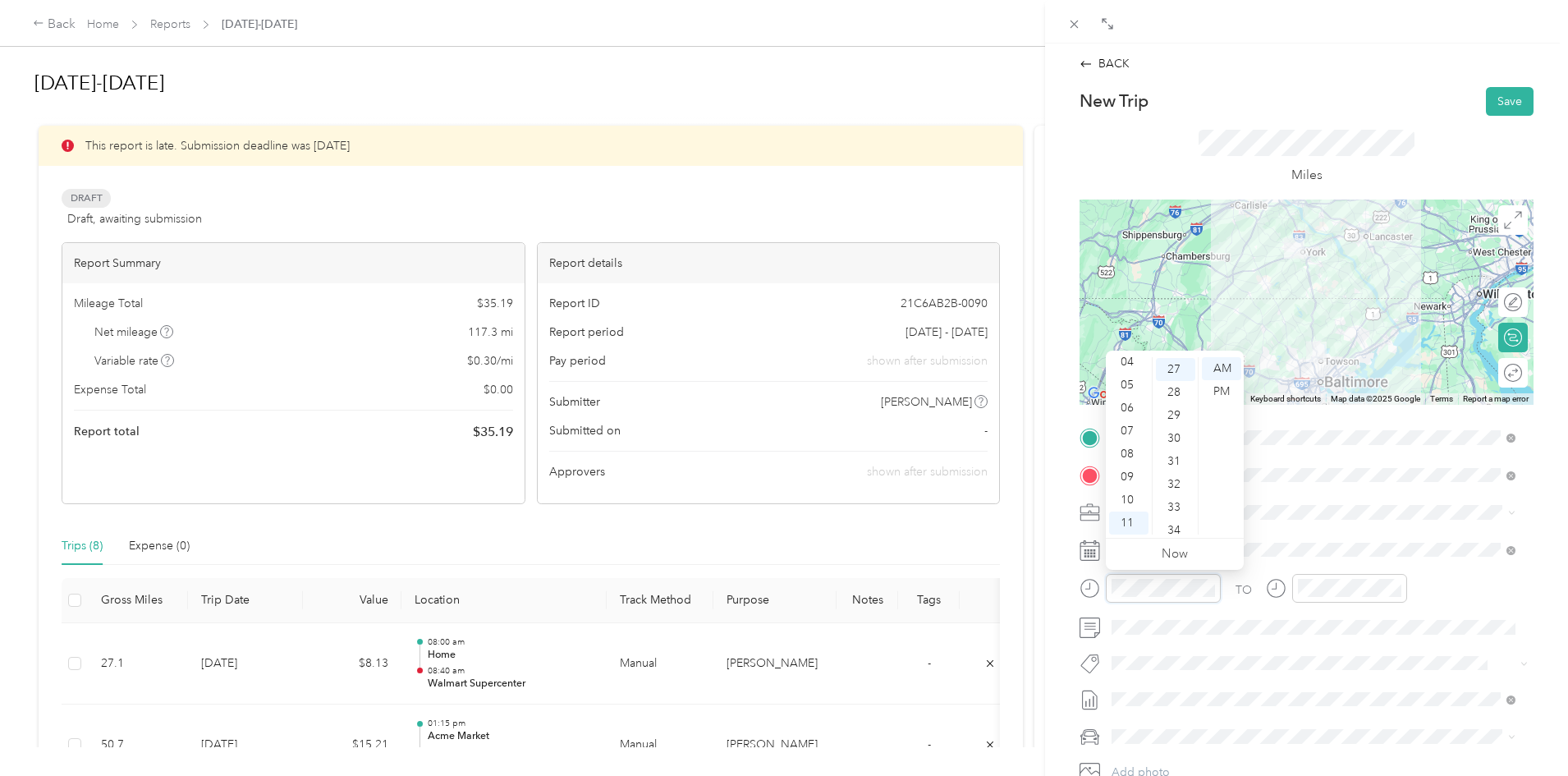
scroll to position [621, 0]
click at [1132, 472] on div "09" at bounding box center [1129, 477] width 40 height 23
click at [1178, 498] on div "15" at bounding box center [1175, 504] width 40 height 23
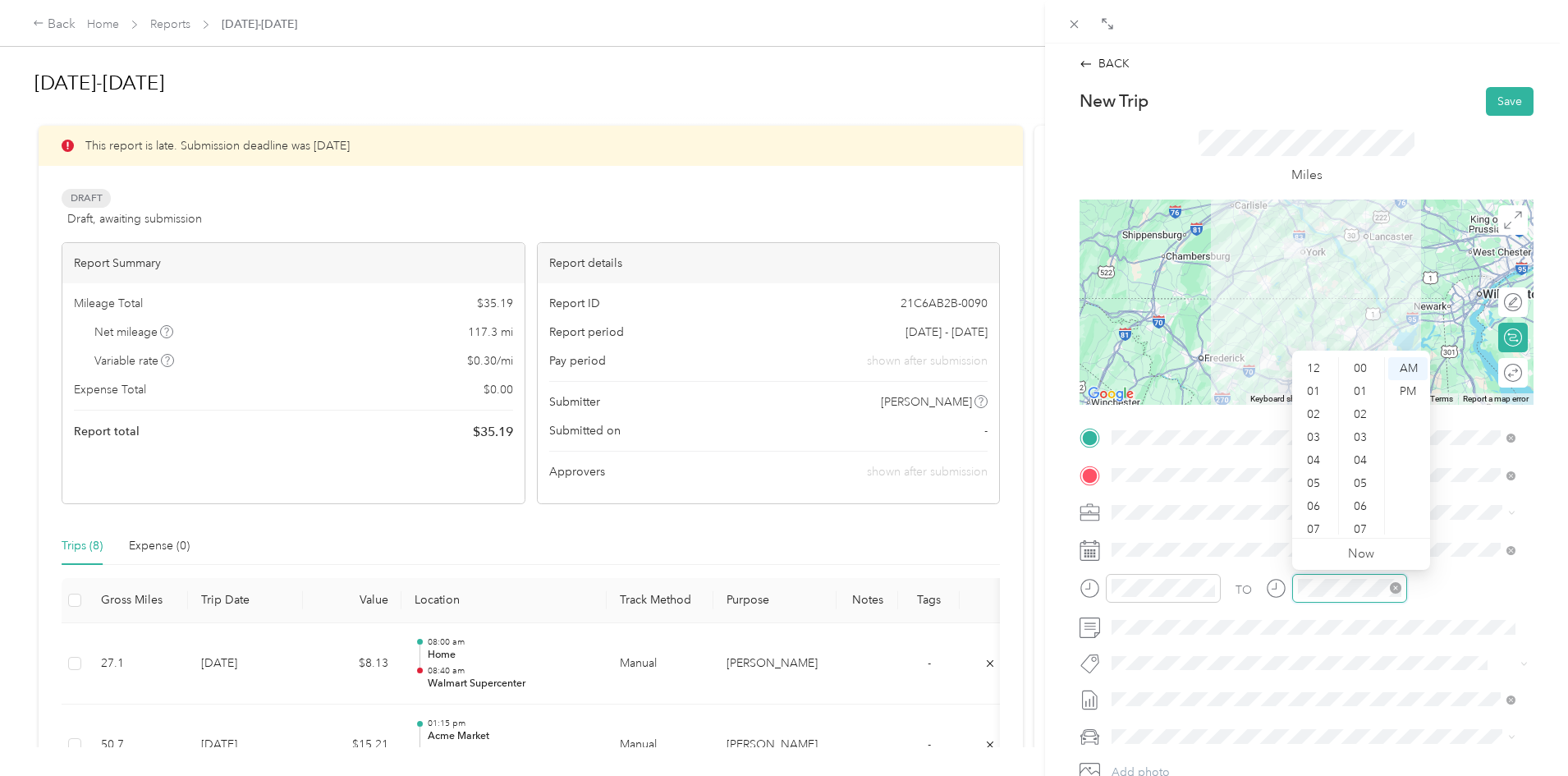
scroll to position [99, 0]
click at [1311, 504] on div "10" at bounding box center [1314, 500] width 40 height 23
click at [1362, 504] on div "15" at bounding box center [1362, 504] width 40 height 23
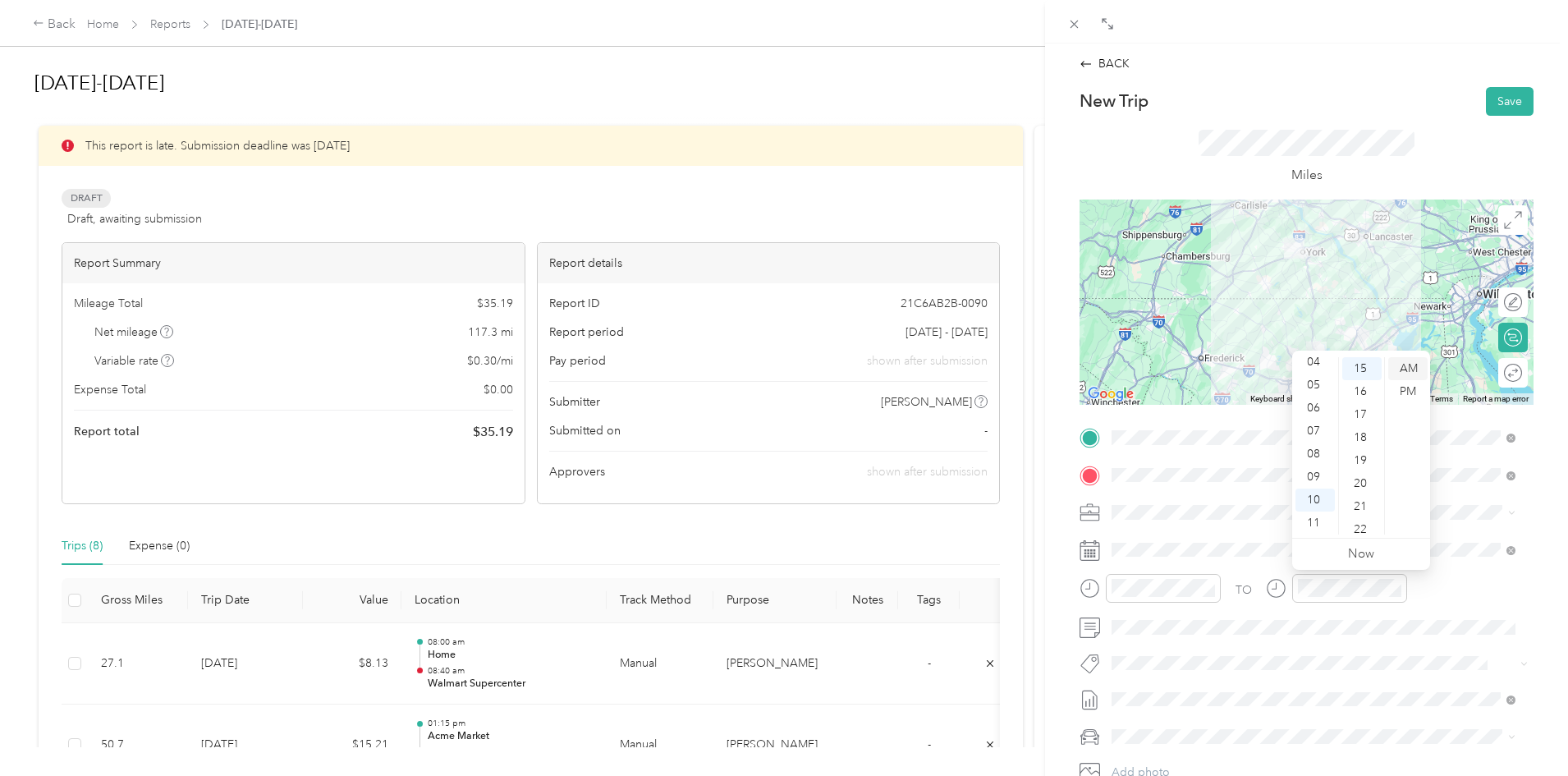
click at [1407, 371] on div "AM" at bounding box center [1408, 369] width 40 height 23
click at [1508, 107] on button "Save" at bounding box center [1510, 101] width 48 height 29
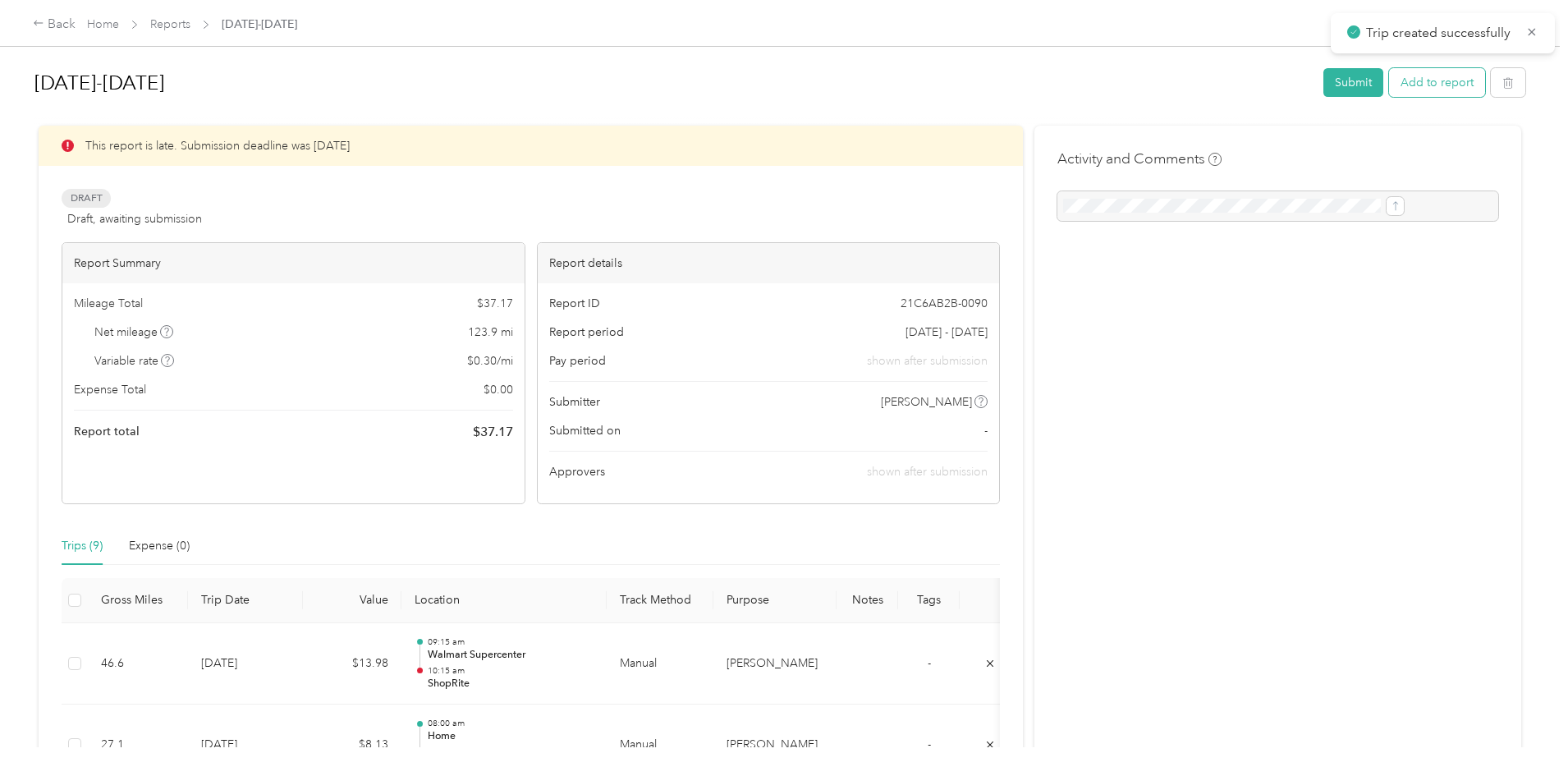
click at [1389, 90] on button "Add to report" at bounding box center [1437, 82] width 96 height 29
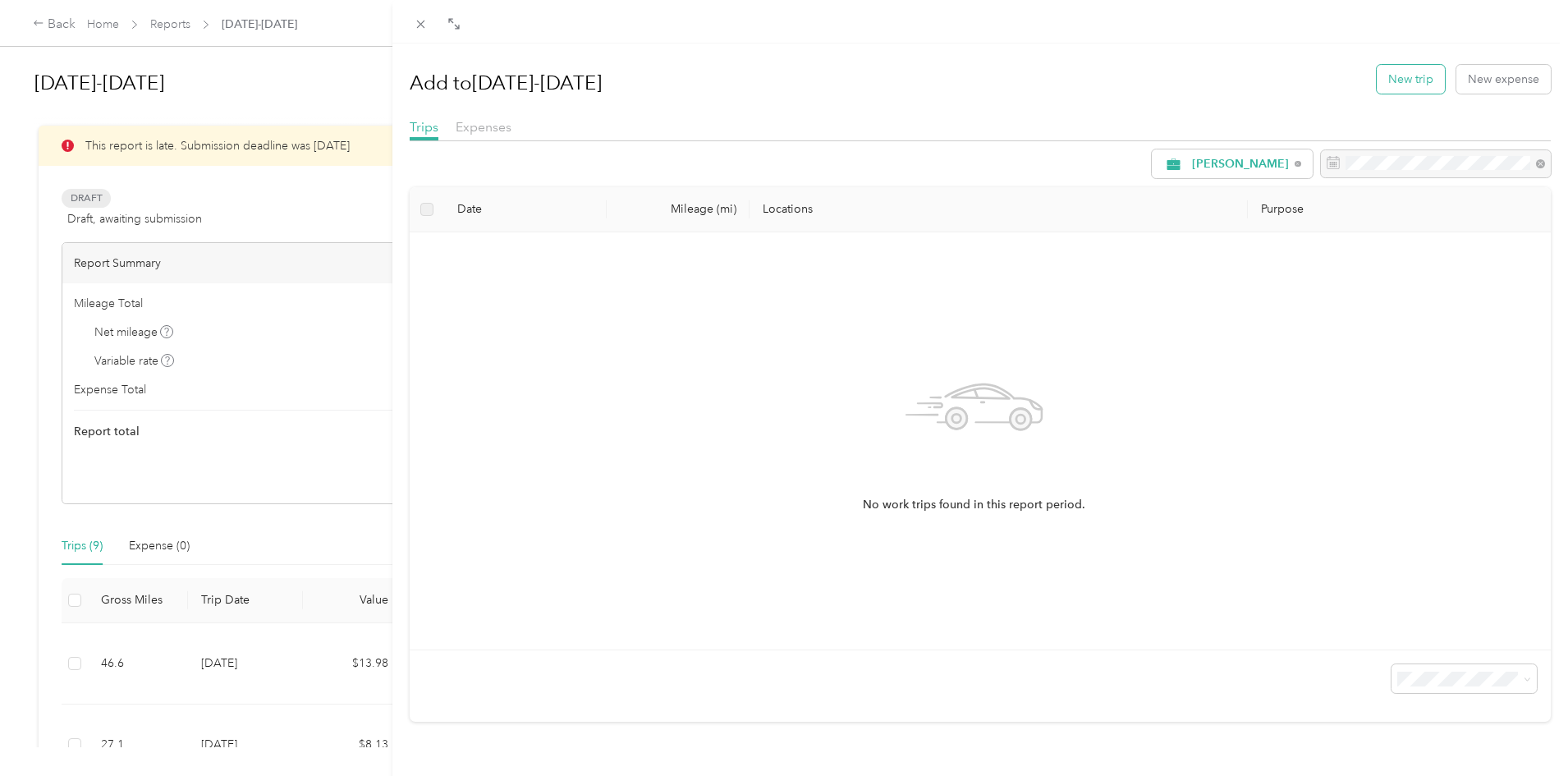
click at [1406, 83] on button "New trip" at bounding box center [1410, 79] width 68 height 29
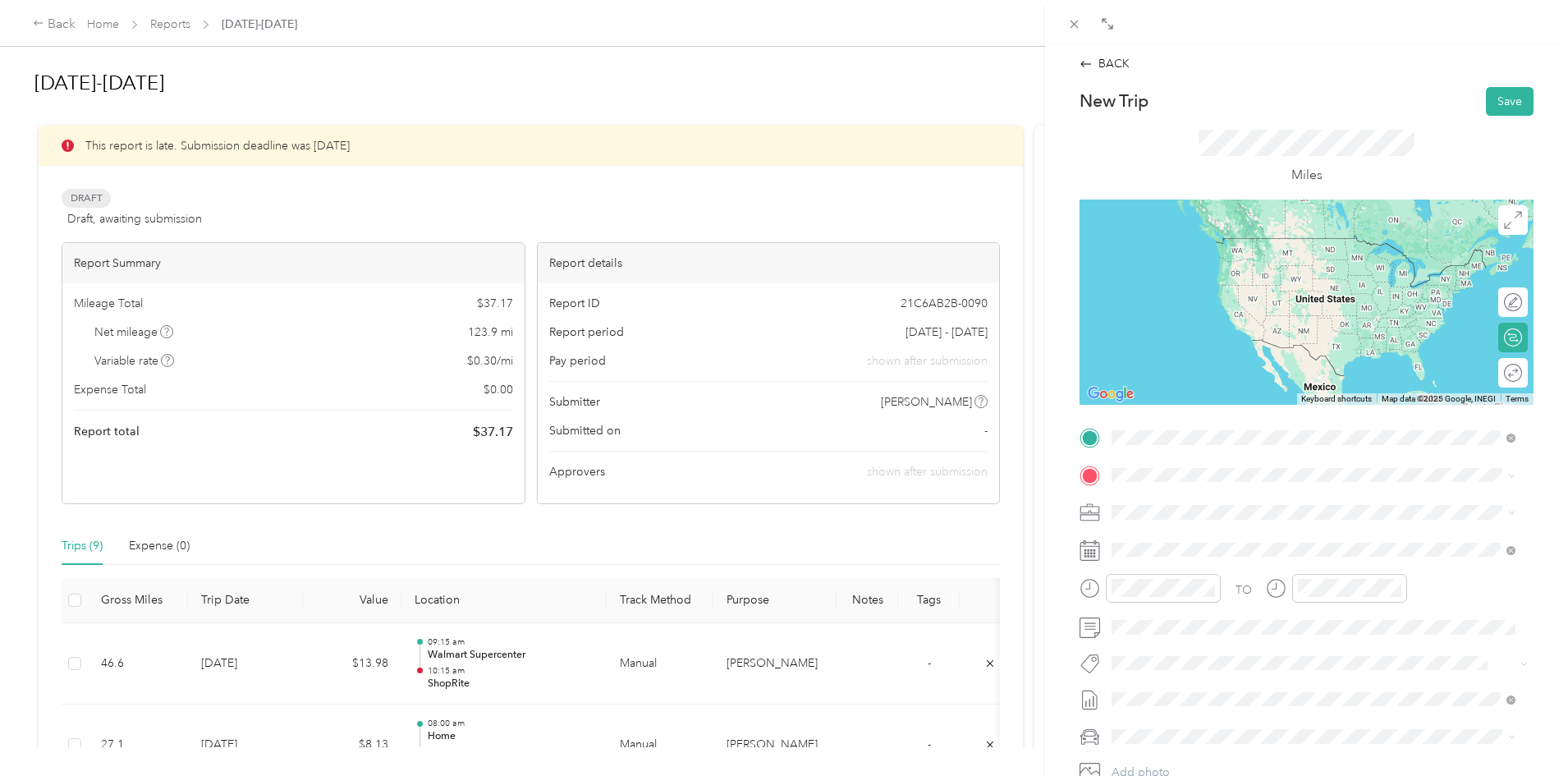
click at [1173, 516] on div "TEAM ShopRite [STREET_ADDRESS]" at bounding box center [1196, 515] width 106 height 41
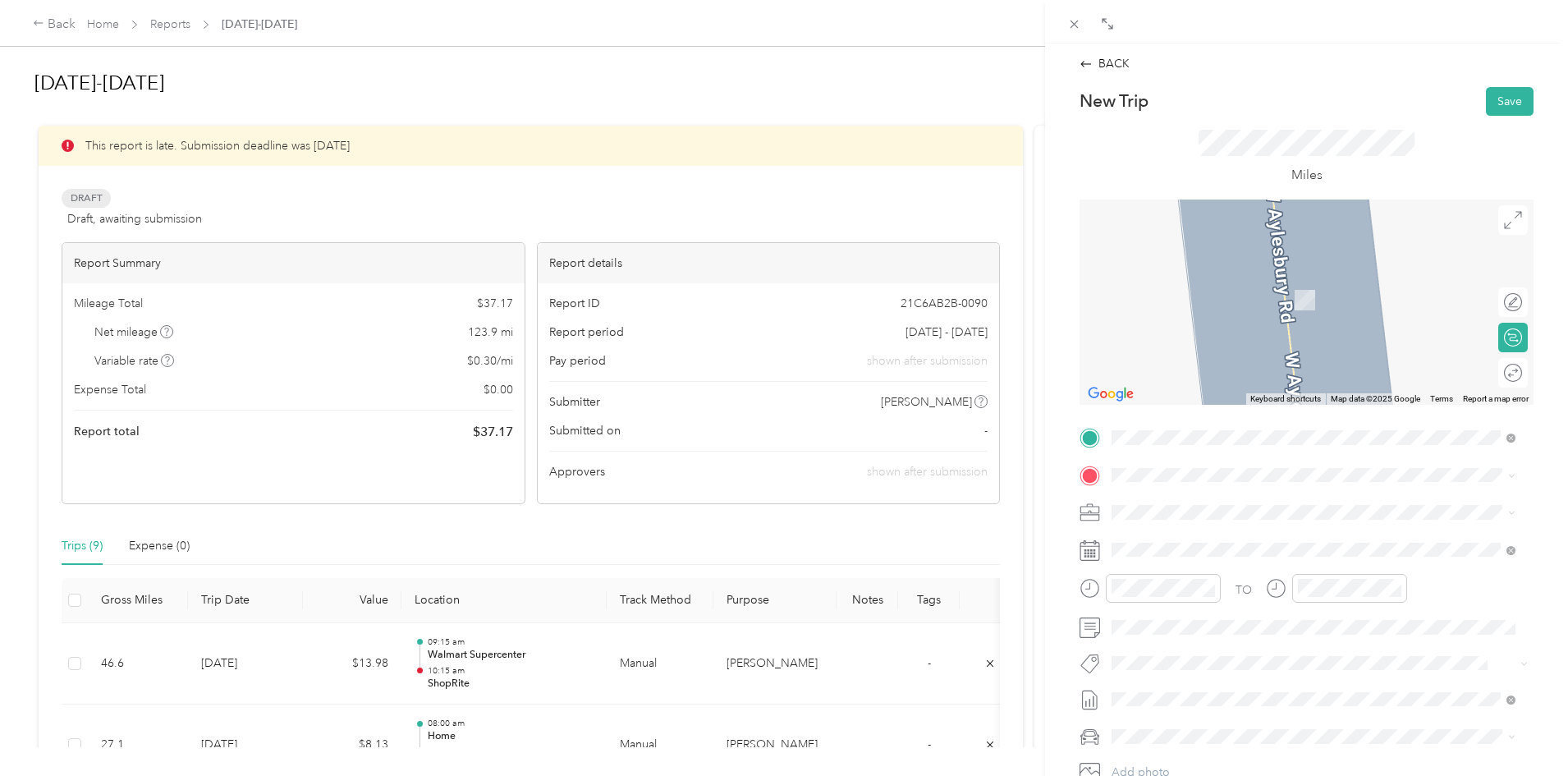
click at [1266, 572] on ol "From your Favorite places TEAM Safeway Store [STREET_ADDRESS][GEOGRAPHIC_DATA],…" at bounding box center [1314, 600] width 416 height 230
click at [1196, 558] on span "[STREET_ADDRESS]" at bounding box center [1195, 565] width 104 height 14
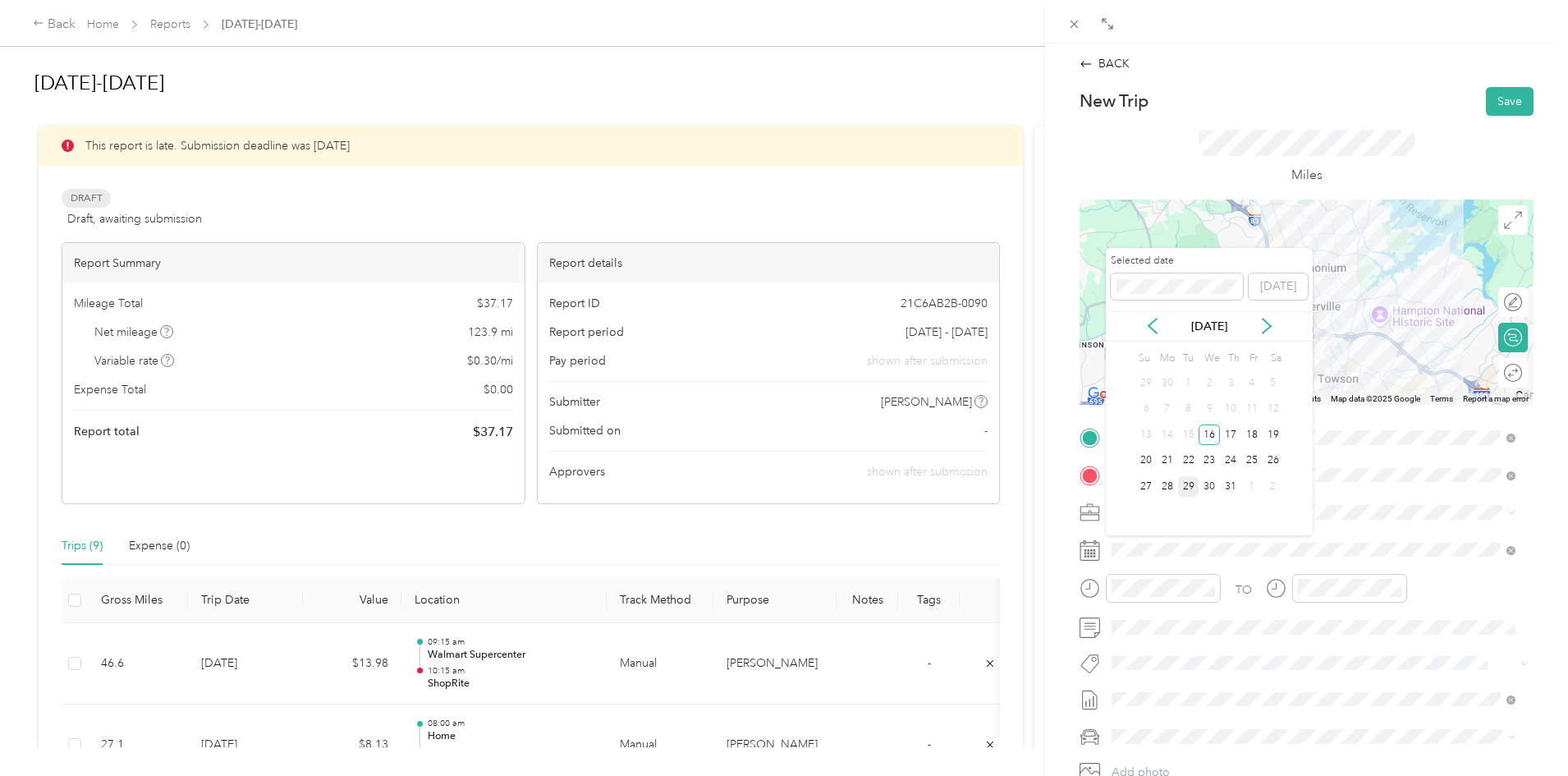
click at [1195, 486] on div "29" at bounding box center [1189, 486] width 21 height 20
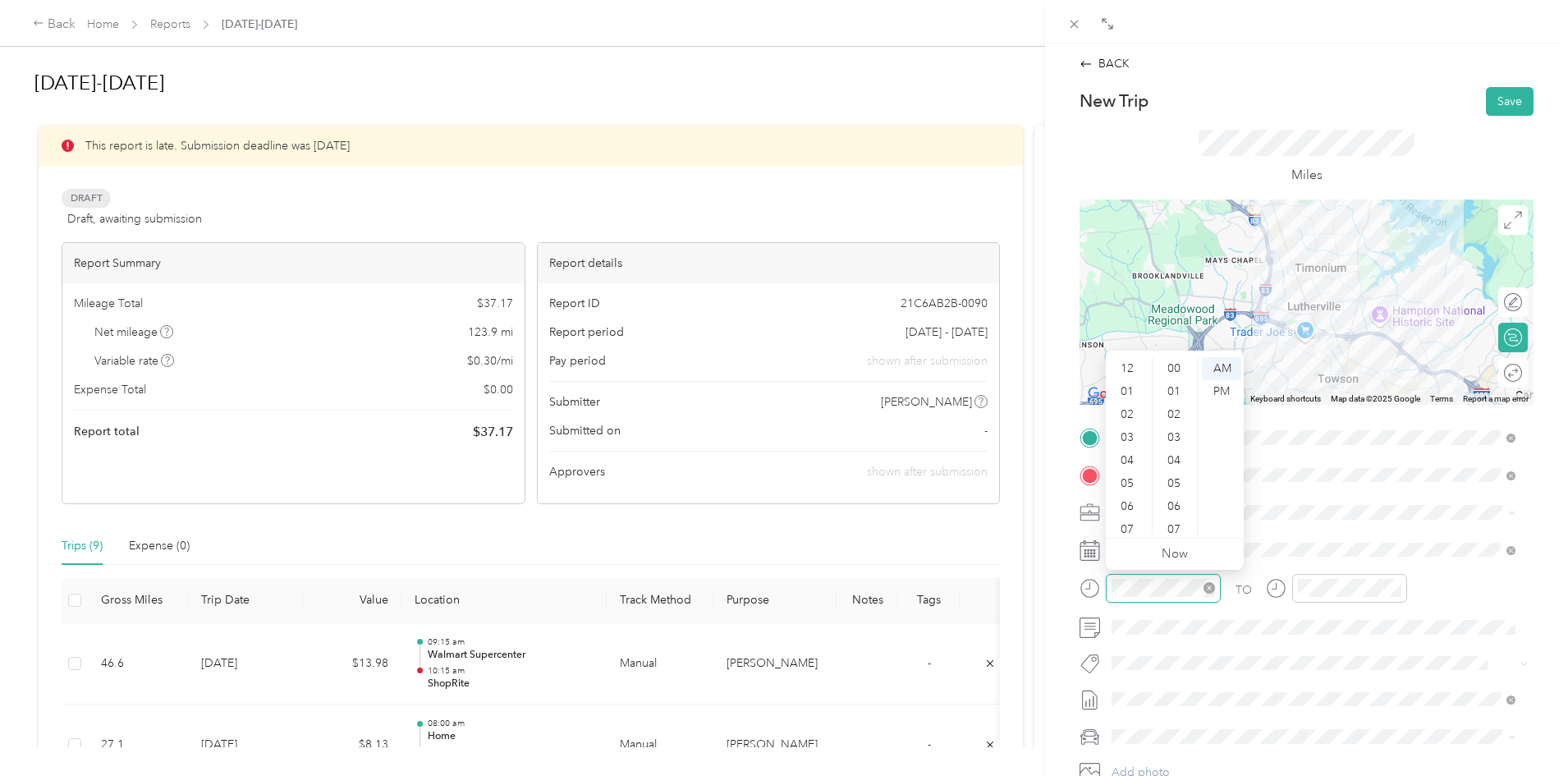
scroll to position [99, 0]
click at [1132, 500] on div "10" at bounding box center [1129, 500] width 40 height 23
click at [1173, 467] on div "45" at bounding box center [1175, 467] width 40 height 23
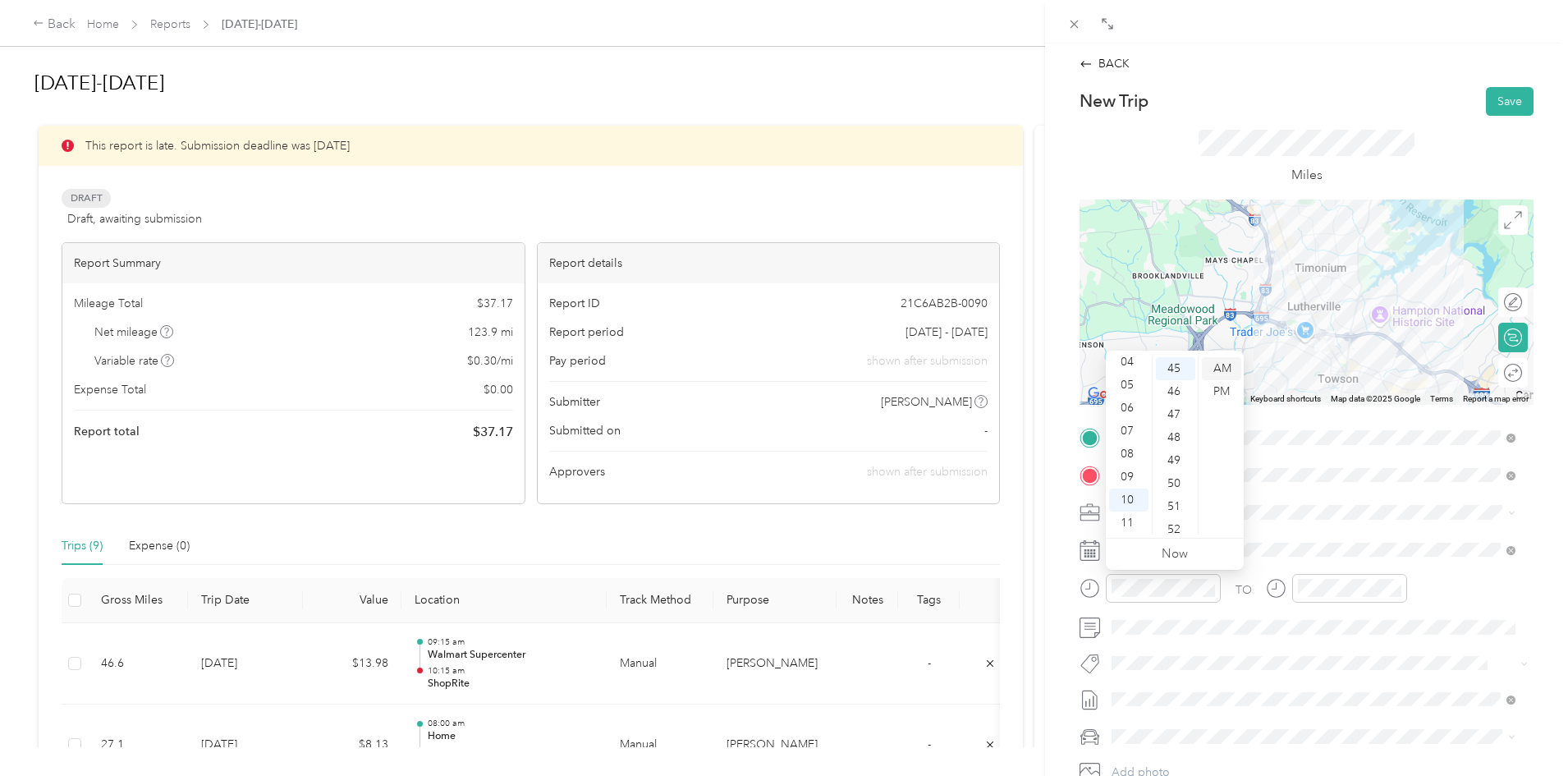
click at [1217, 367] on div "AM" at bounding box center [1221, 369] width 40 height 23
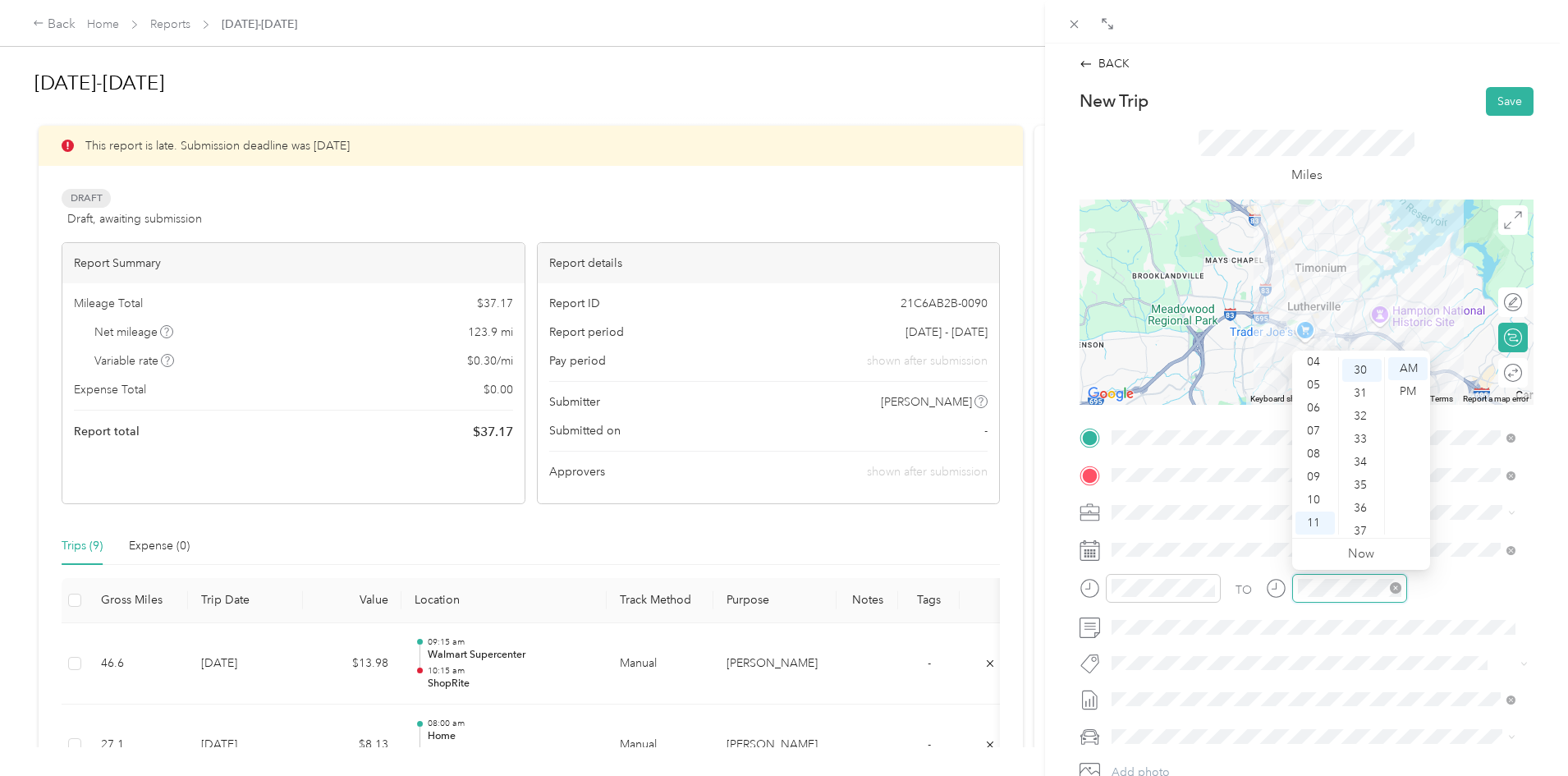
scroll to position [690, 0]
click at [1317, 499] on div "10" at bounding box center [1314, 500] width 40 height 23
click at [1316, 499] on div "10" at bounding box center [1314, 500] width 40 height 23
click at [1361, 432] on div "55" at bounding box center [1362, 431] width 40 height 23
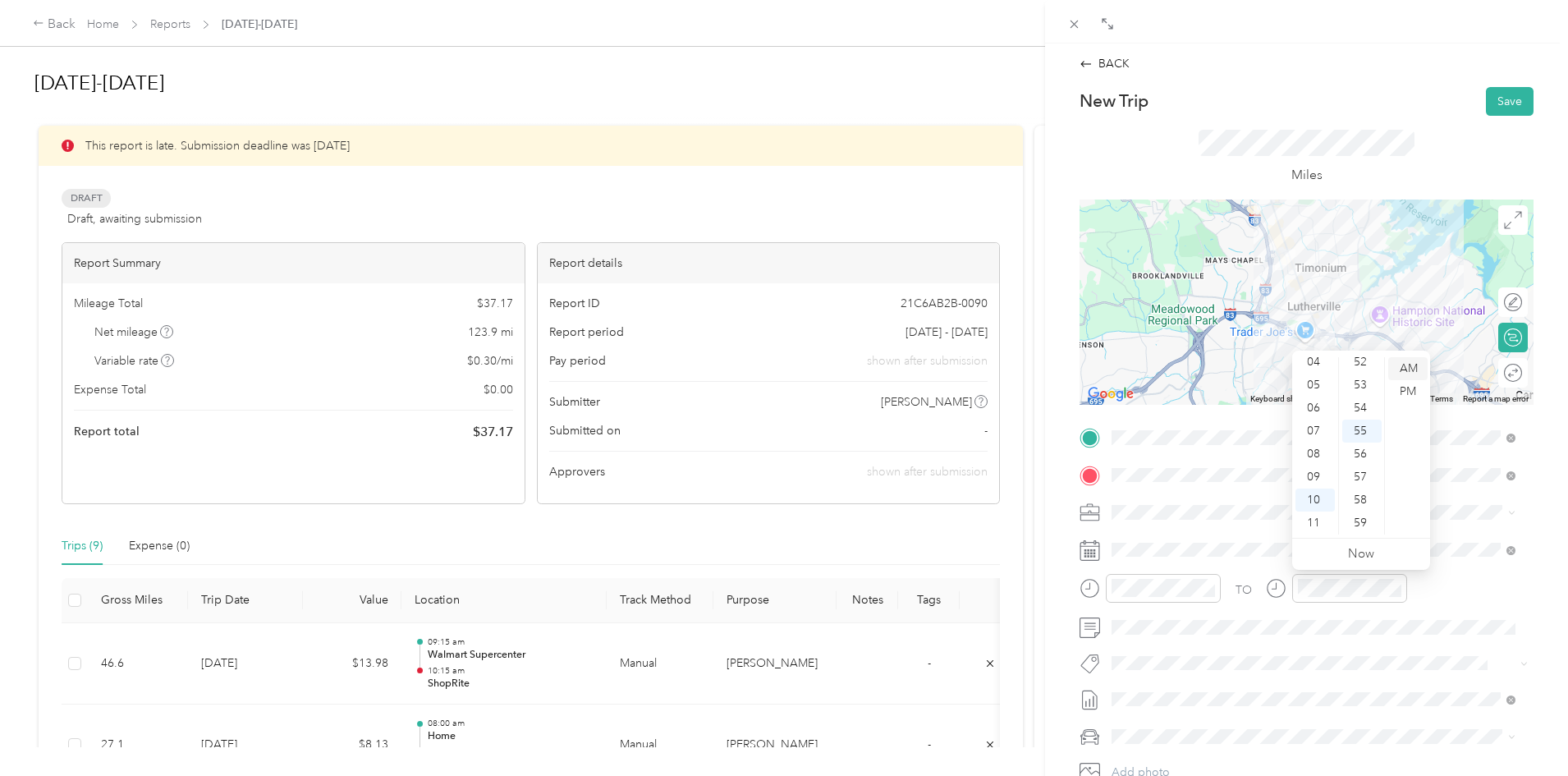
click at [1410, 369] on div "AM" at bounding box center [1408, 369] width 40 height 23
click at [1488, 103] on button "Save" at bounding box center [1510, 101] width 48 height 29
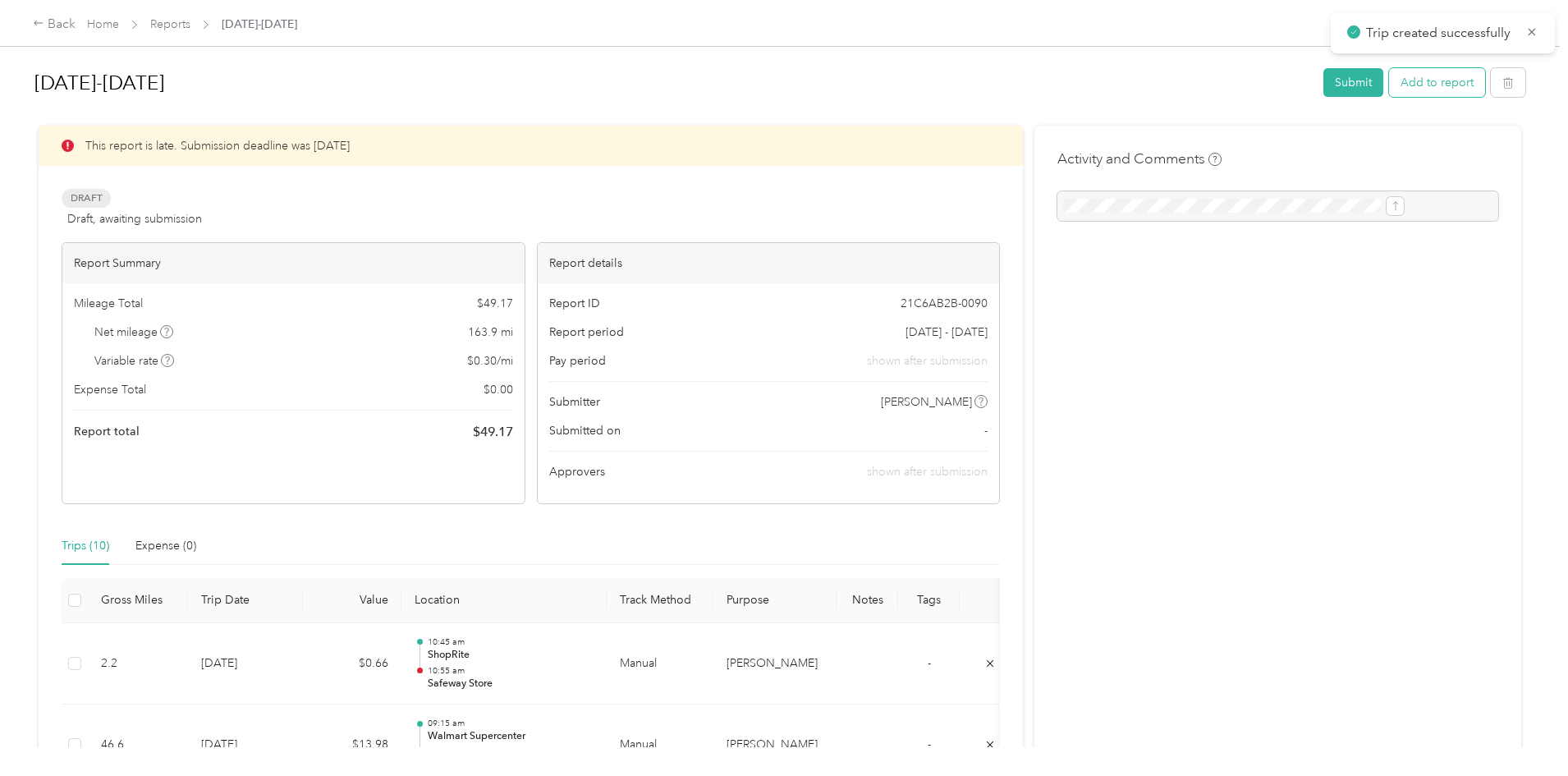
click at [1389, 84] on button "Add to report" at bounding box center [1437, 82] width 96 height 29
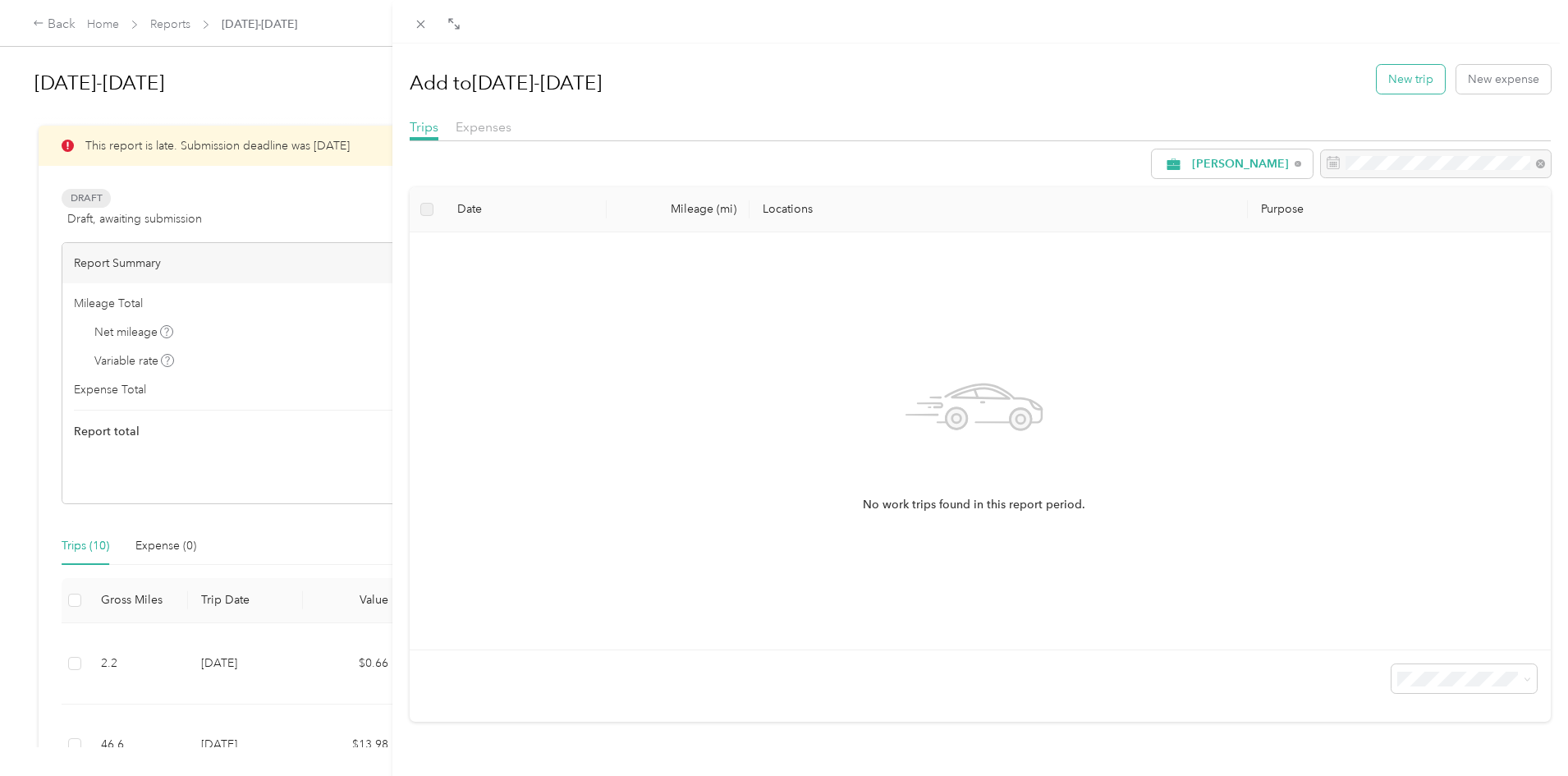
click at [1377, 78] on button "New trip" at bounding box center [1410, 79] width 68 height 29
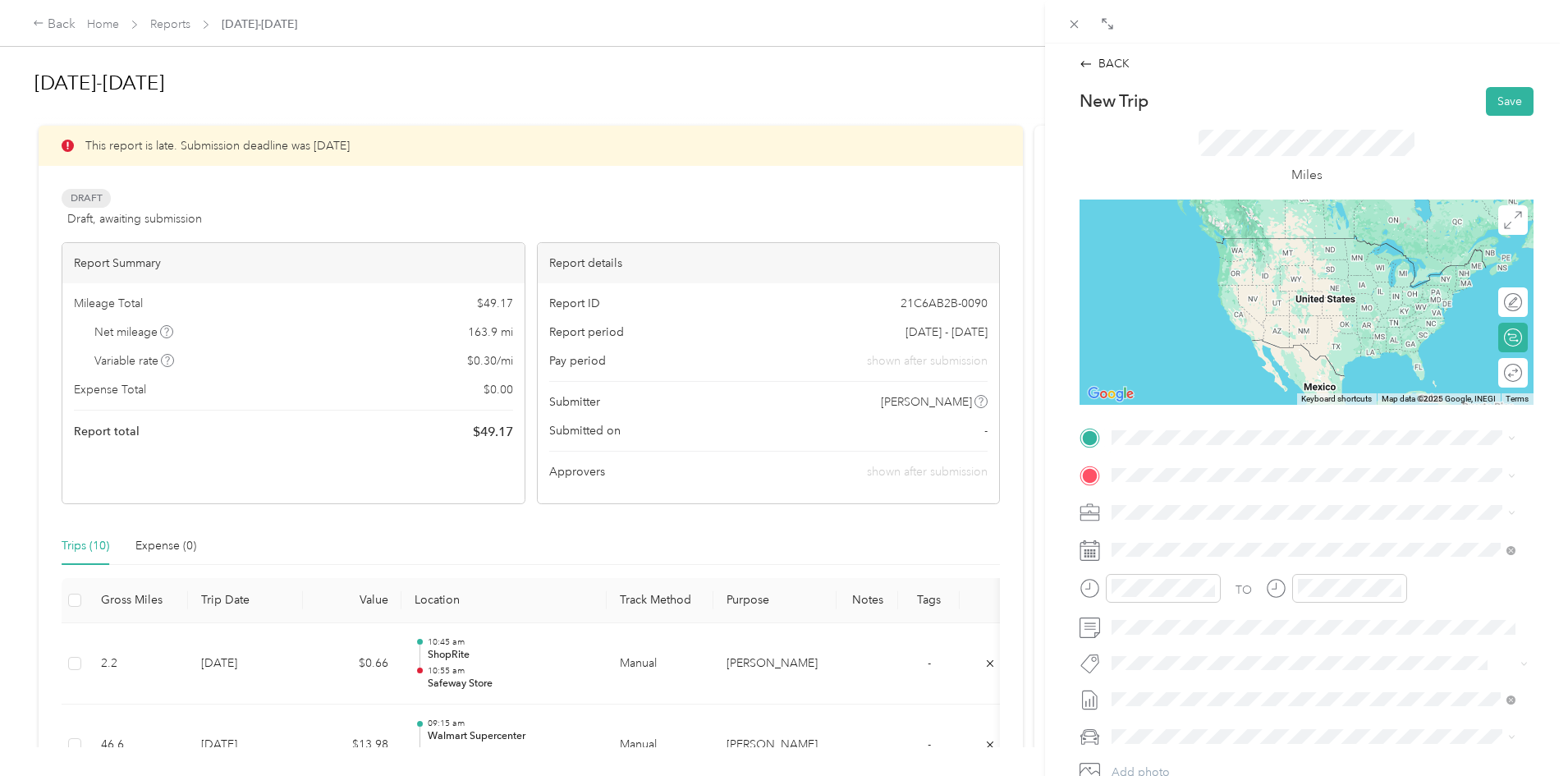
click at [1190, 530] on div "TEAM Safeway Store [STREET_ADDRESS][PERSON_NAME]" at bounding box center [1314, 508] width 393 height 46
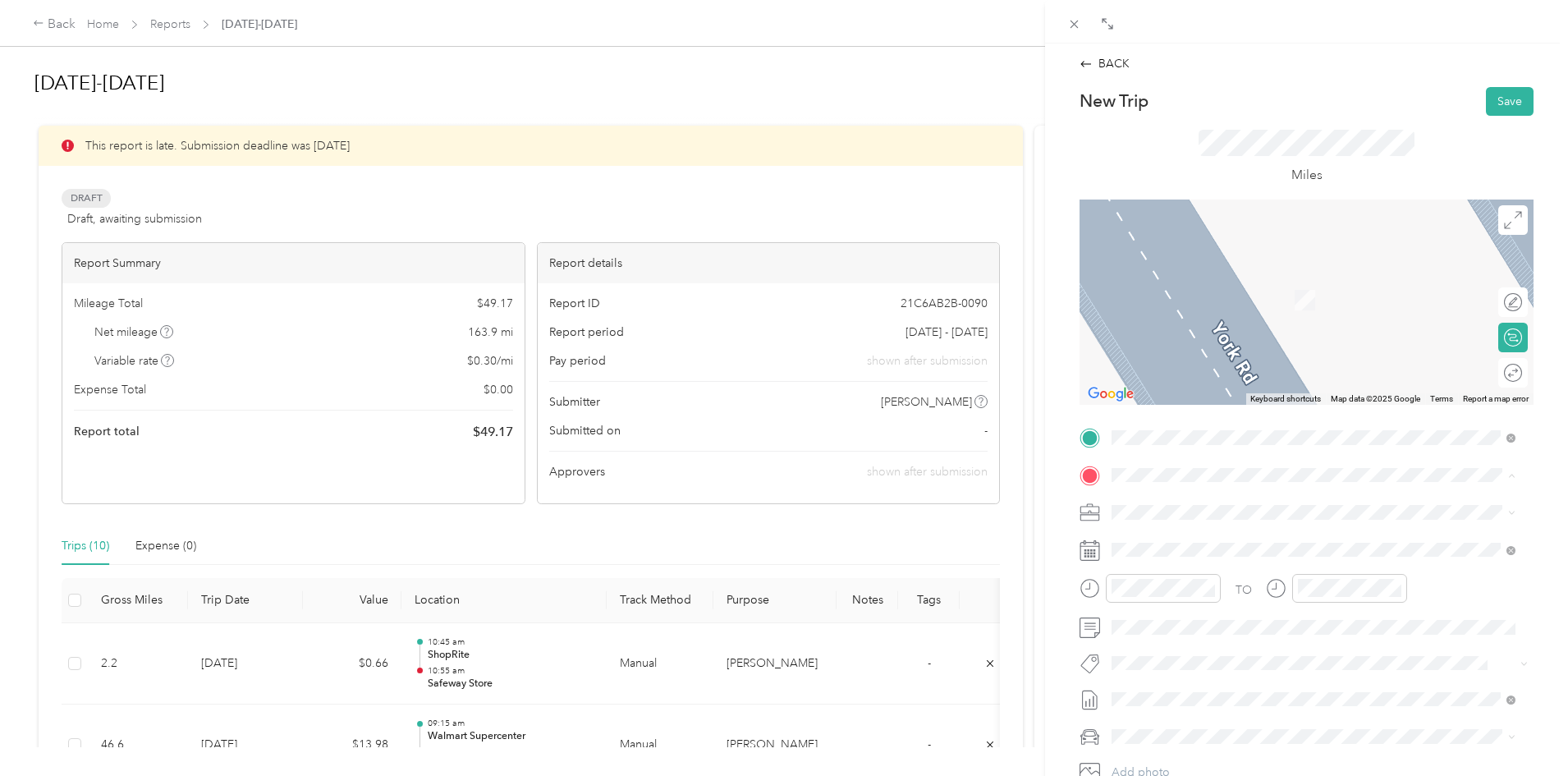
click at [1179, 550] on div "Home [STREET_ADDRESS][US_STATE]" at bounding box center [1225, 550] width 164 height 34
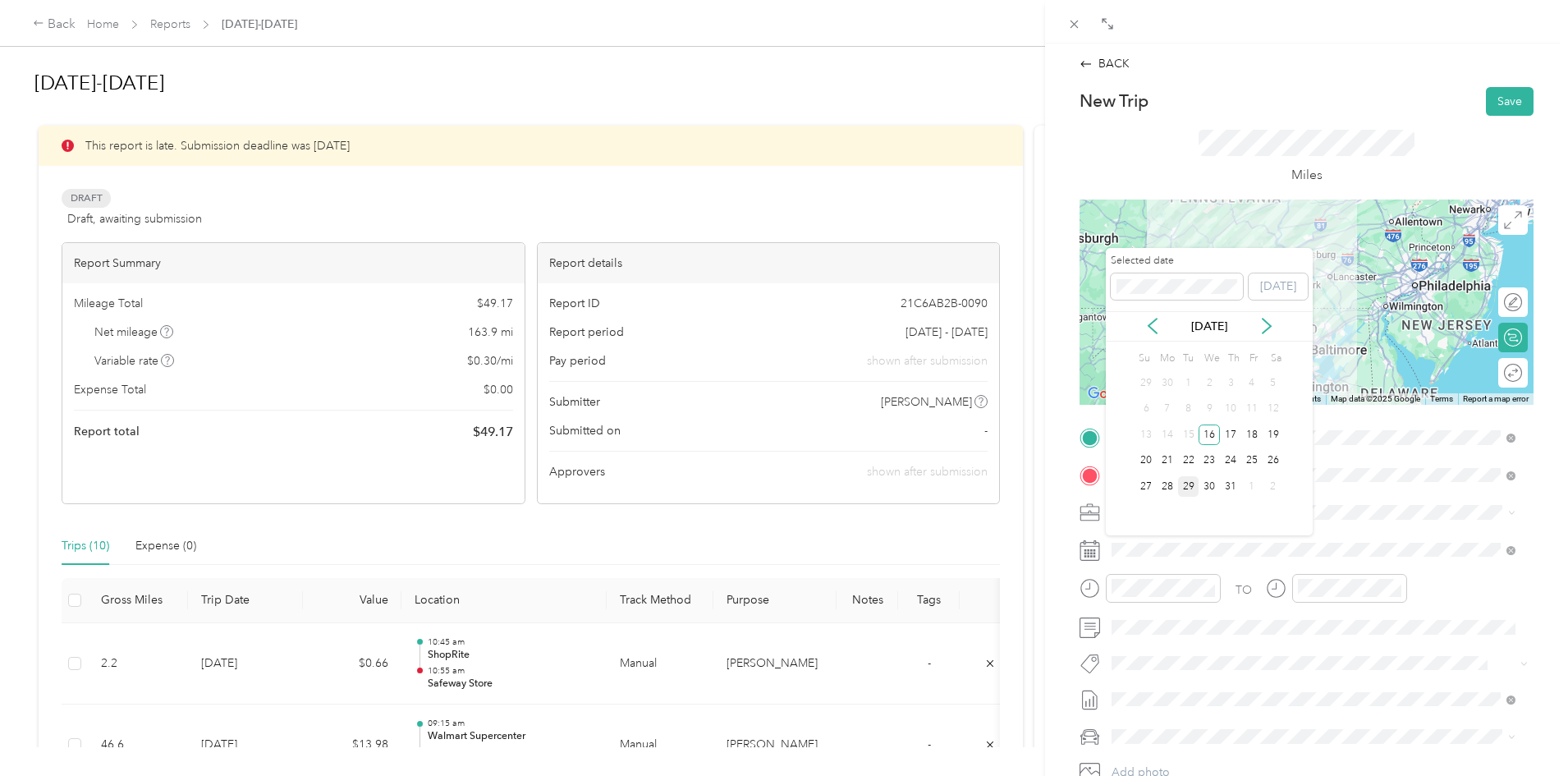
click at [1189, 486] on div "29" at bounding box center [1189, 486] width 21 height 20
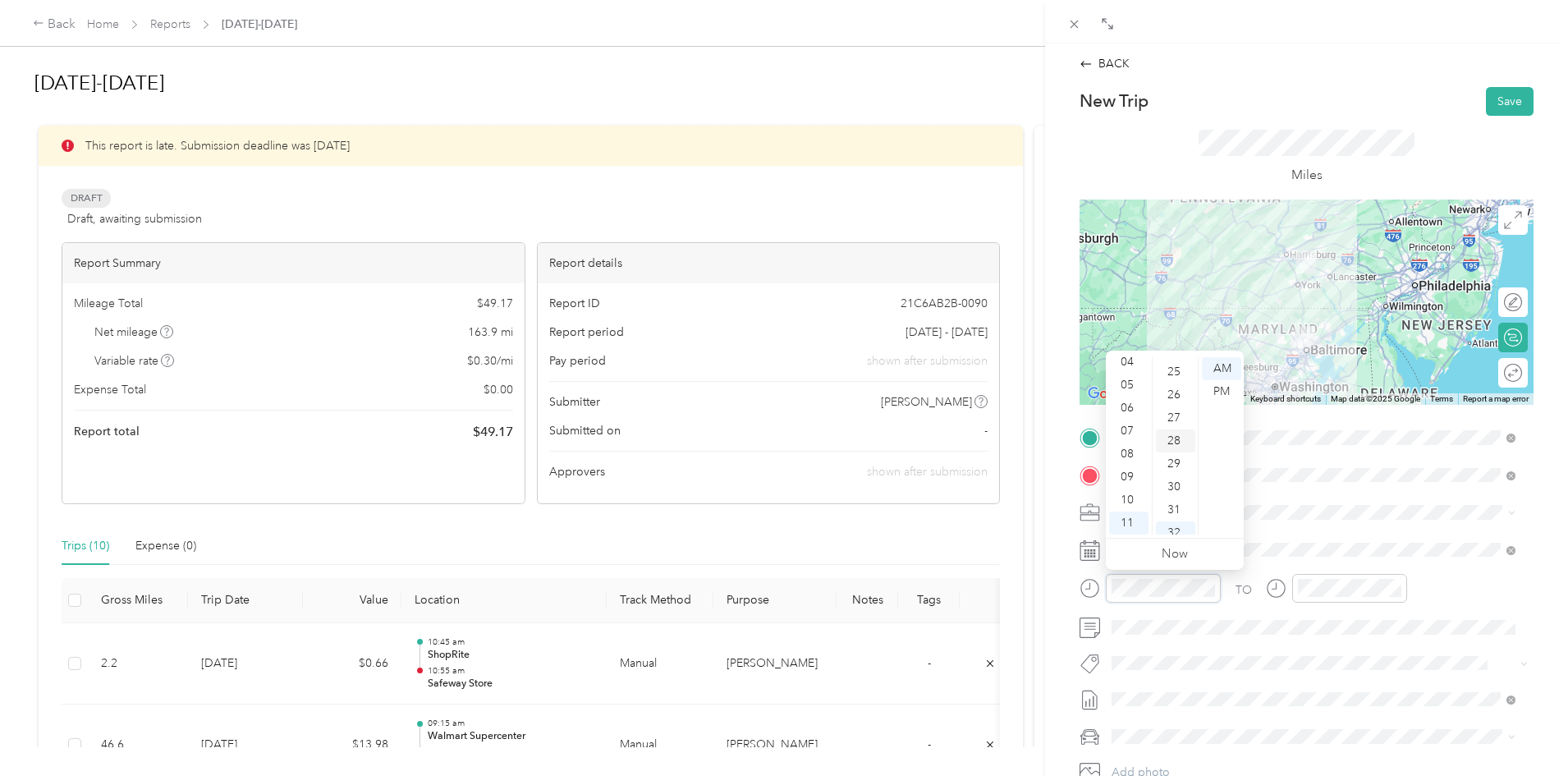
scroll to position [654, 0]
click at [1178, 409] on div "30" at bounding box center [1175, 405] width 40 height 23
click at [1216, 371] on div "AM" at bounding box center [1221, 369] width 40 height 23
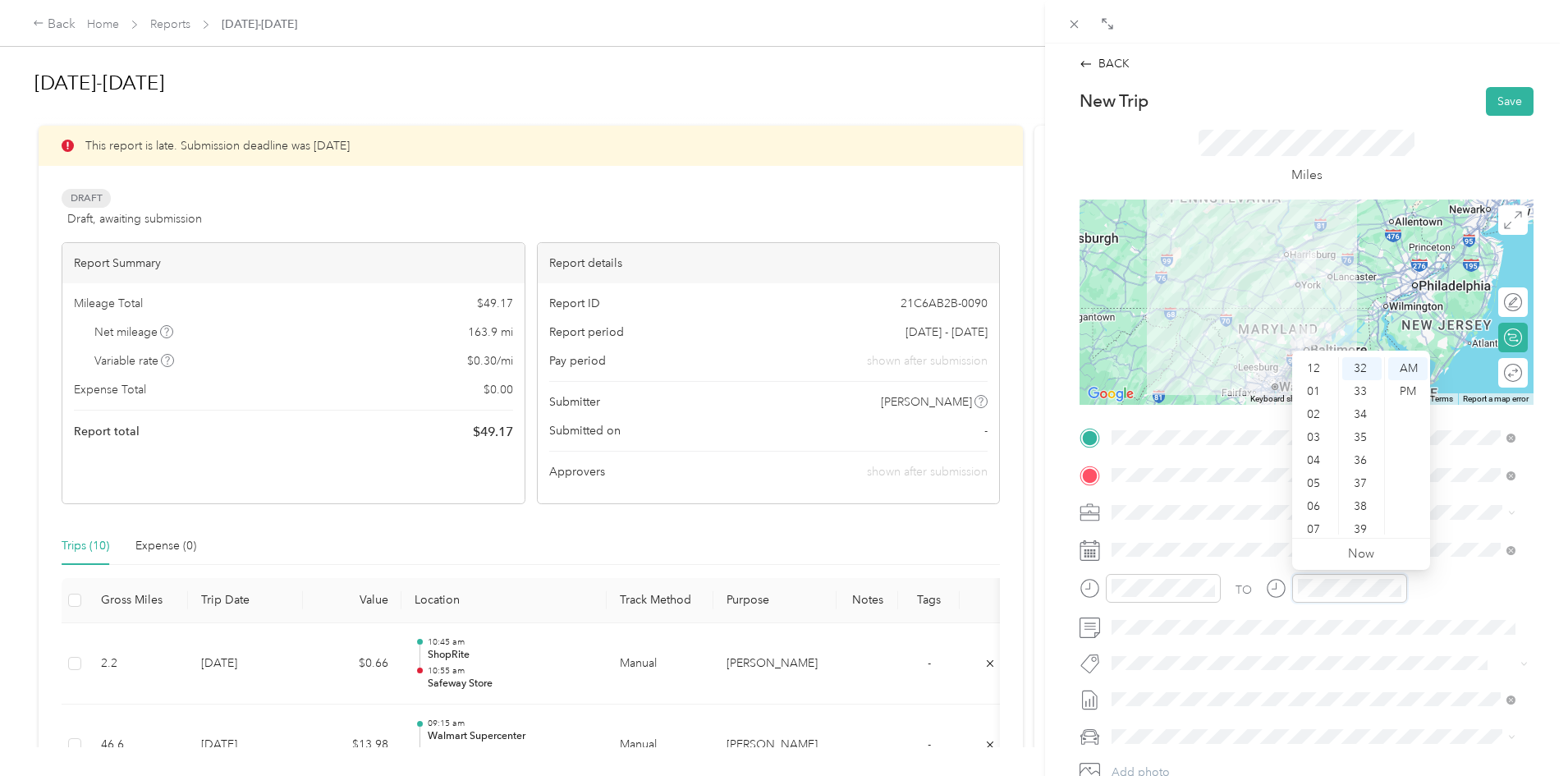
scroll to position [490, 0]
click at [1318, 395] on div "01" at bounding box center [1314, 392] width 40 height 23
click at [1365, 372] on div "00" at bounding box center [1362, 369] width 40 height 23
click at [1413, 387] on div "PM" at bounding box center [1408, 392] width 40 height 23
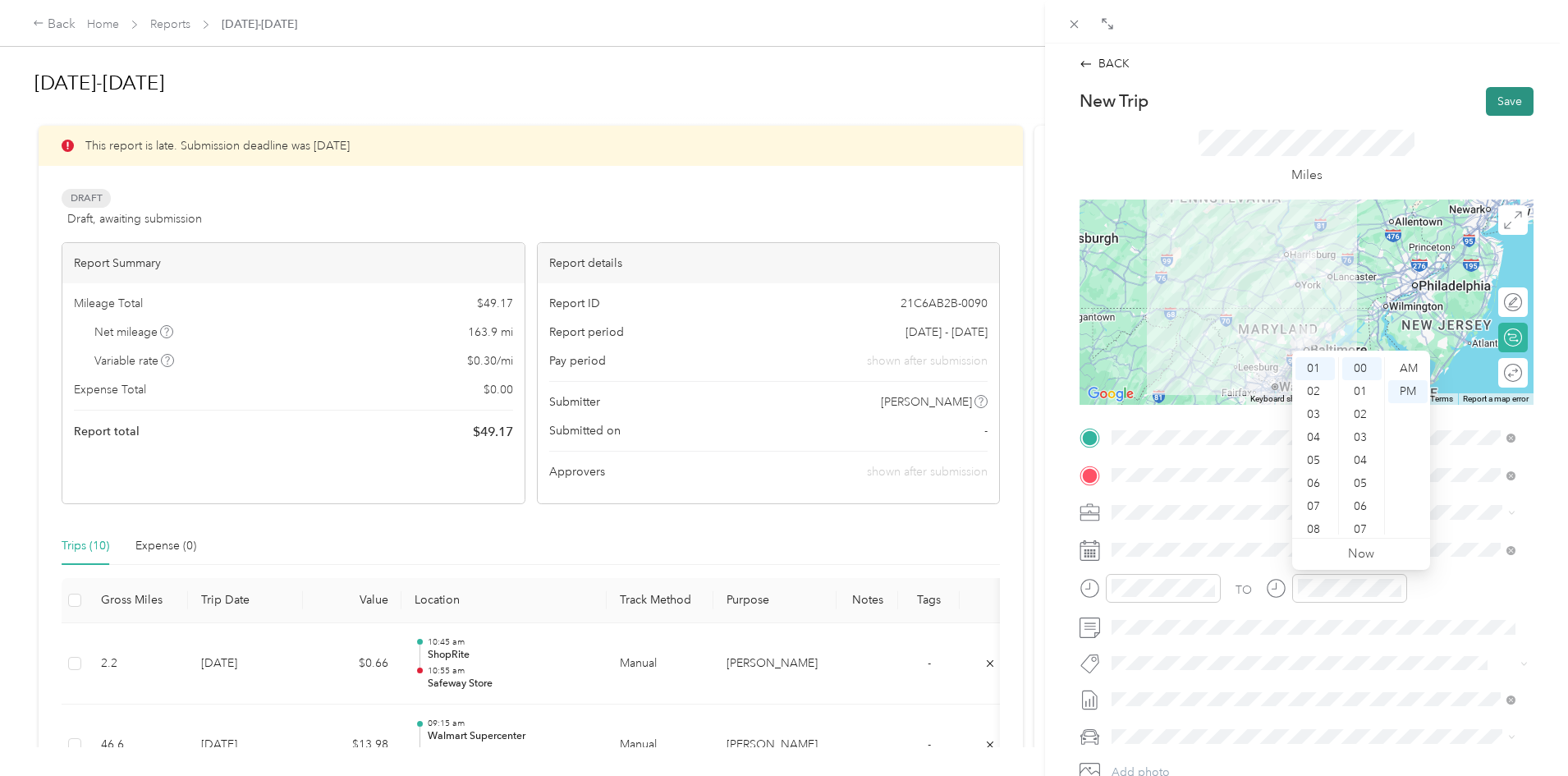
click at [1495, 99] on button "Save" at bounding box center [1510, 101] width 48 height 29
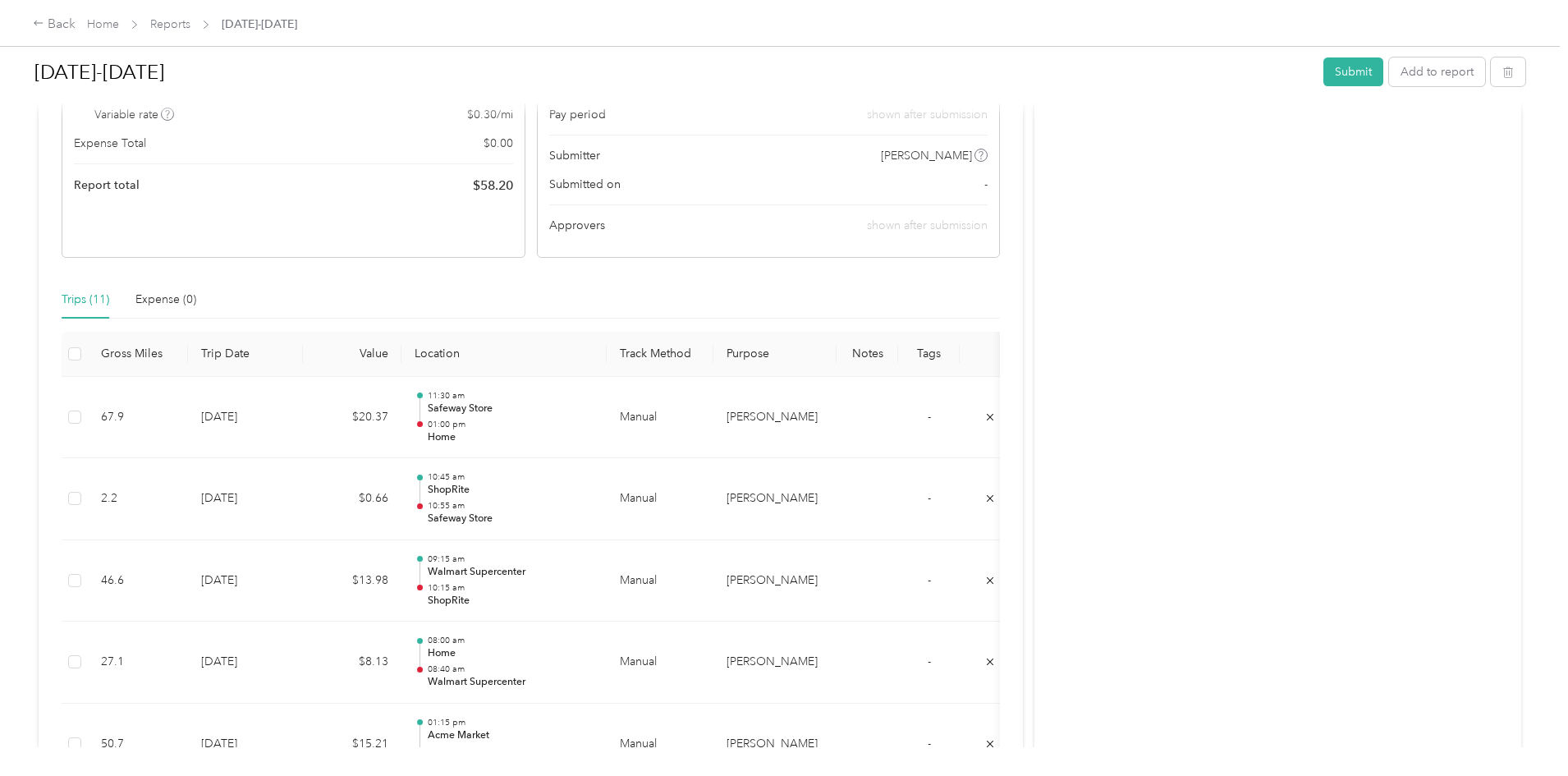
scroll to position [164, 0]
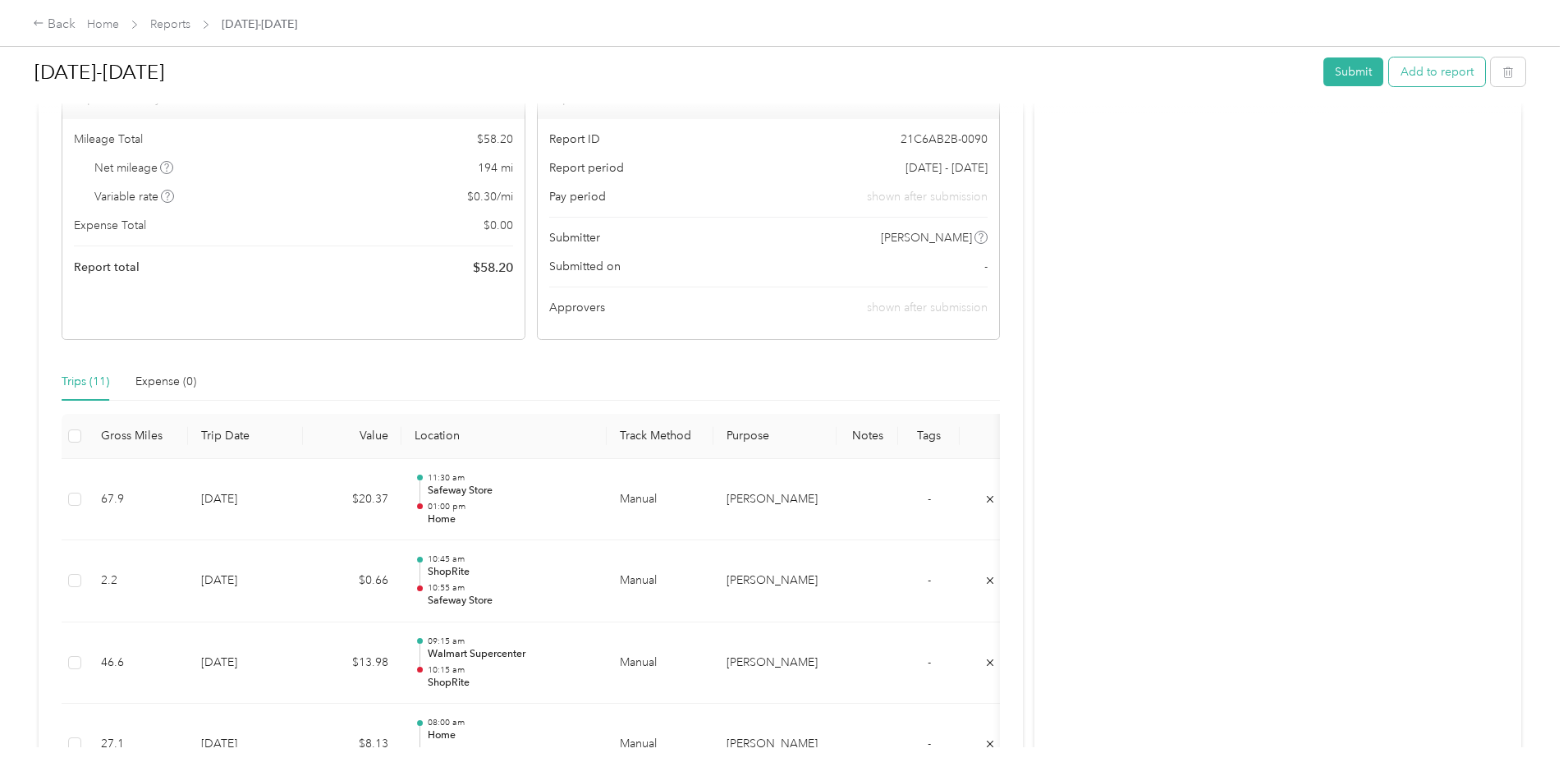
click at [1389, 76] on button "Add to report" at bounding box center [1437, 71] width 96 height 29
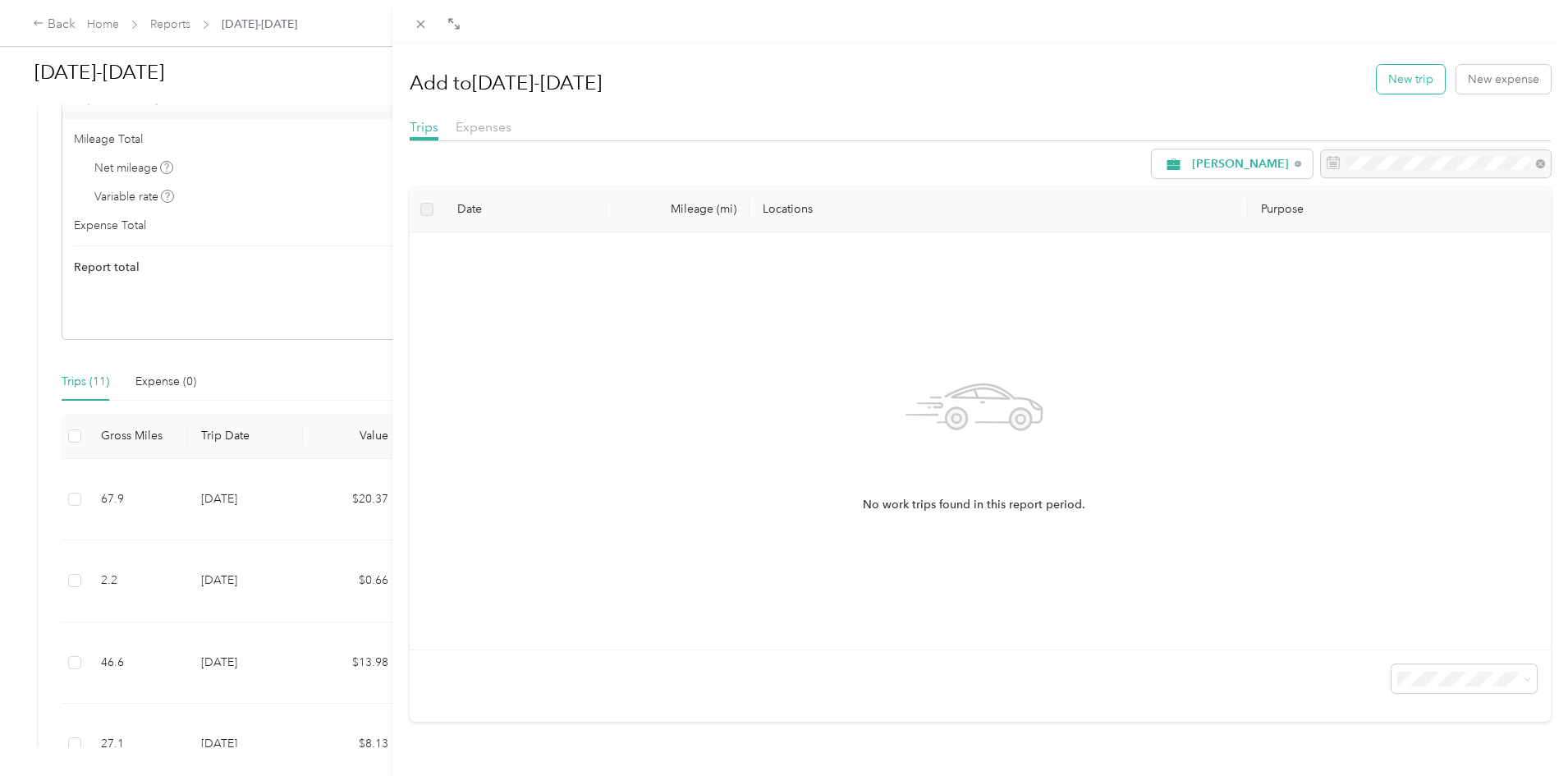
click at [1399, 76] on button "New trip" at bounding box center [1410, 79] width 68 height 29
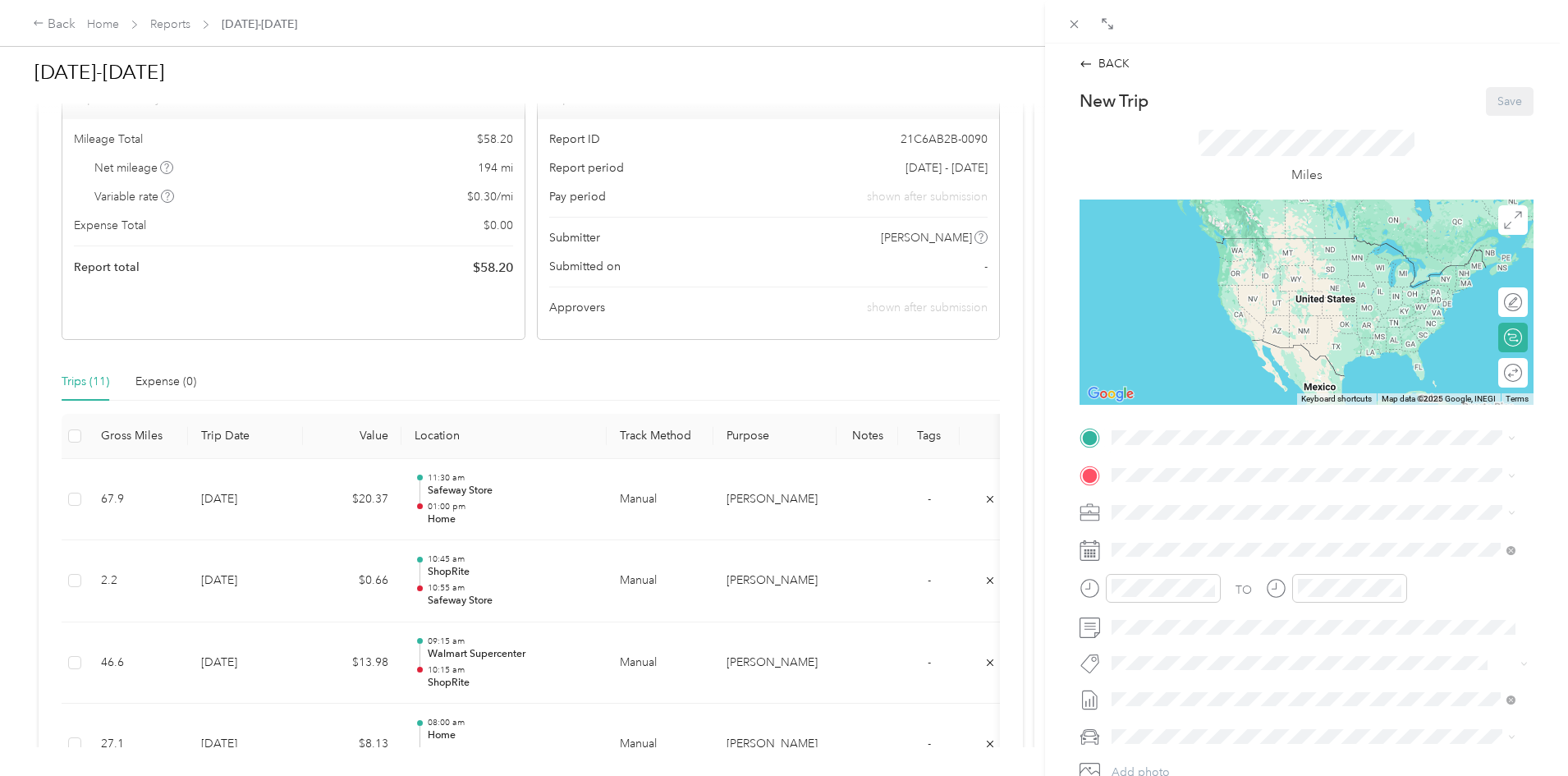
click at [1145, 511] on div "Home [STREET_ADDRESS][US_STATE]" at bounding box center [1225, 509] width 164 height 34
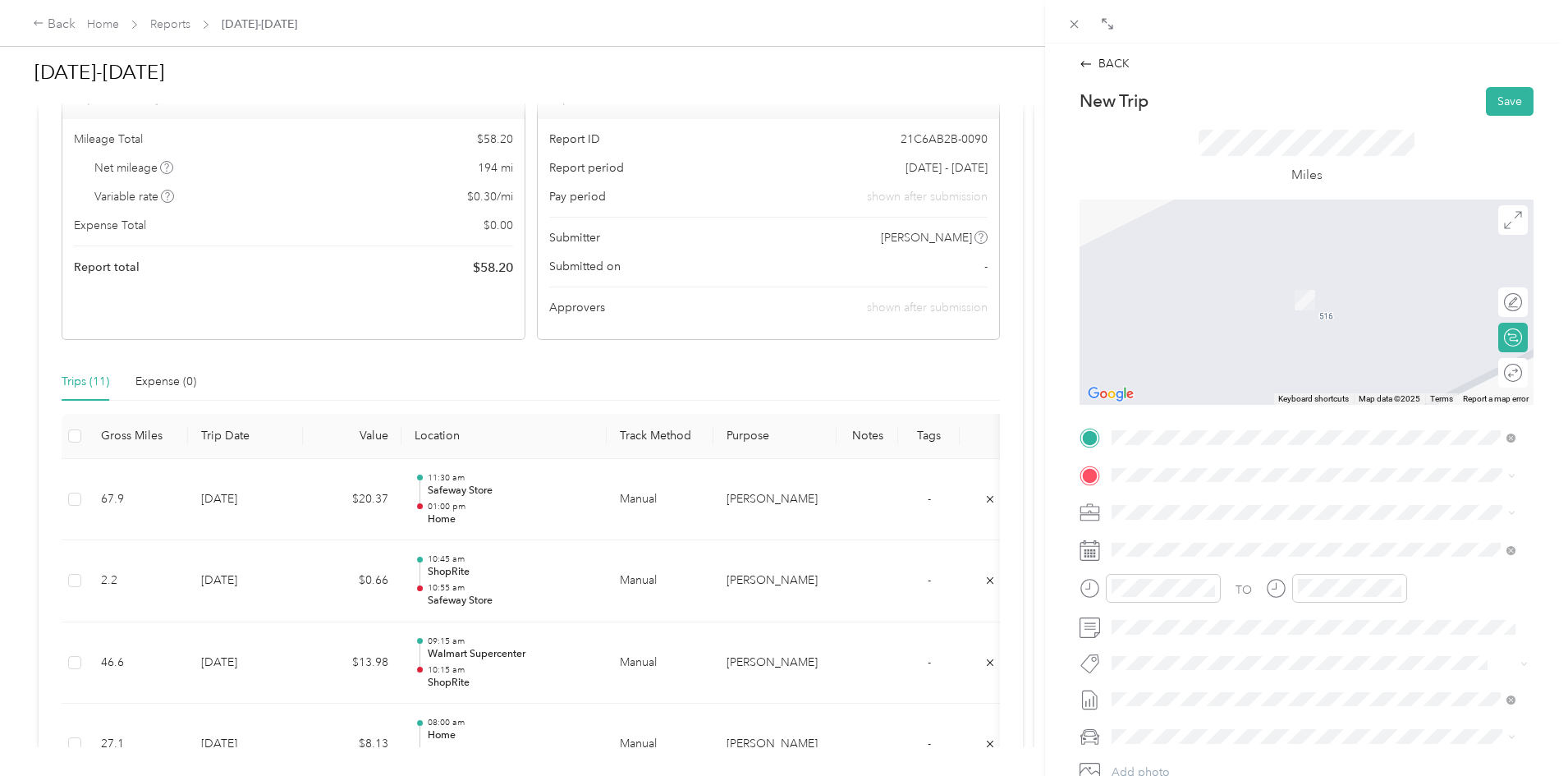
click at [1186, 555] on div "TEAM Acme Market [STREET_ADDRESS]" at bounding box center [1207, 549] width 129 height 41
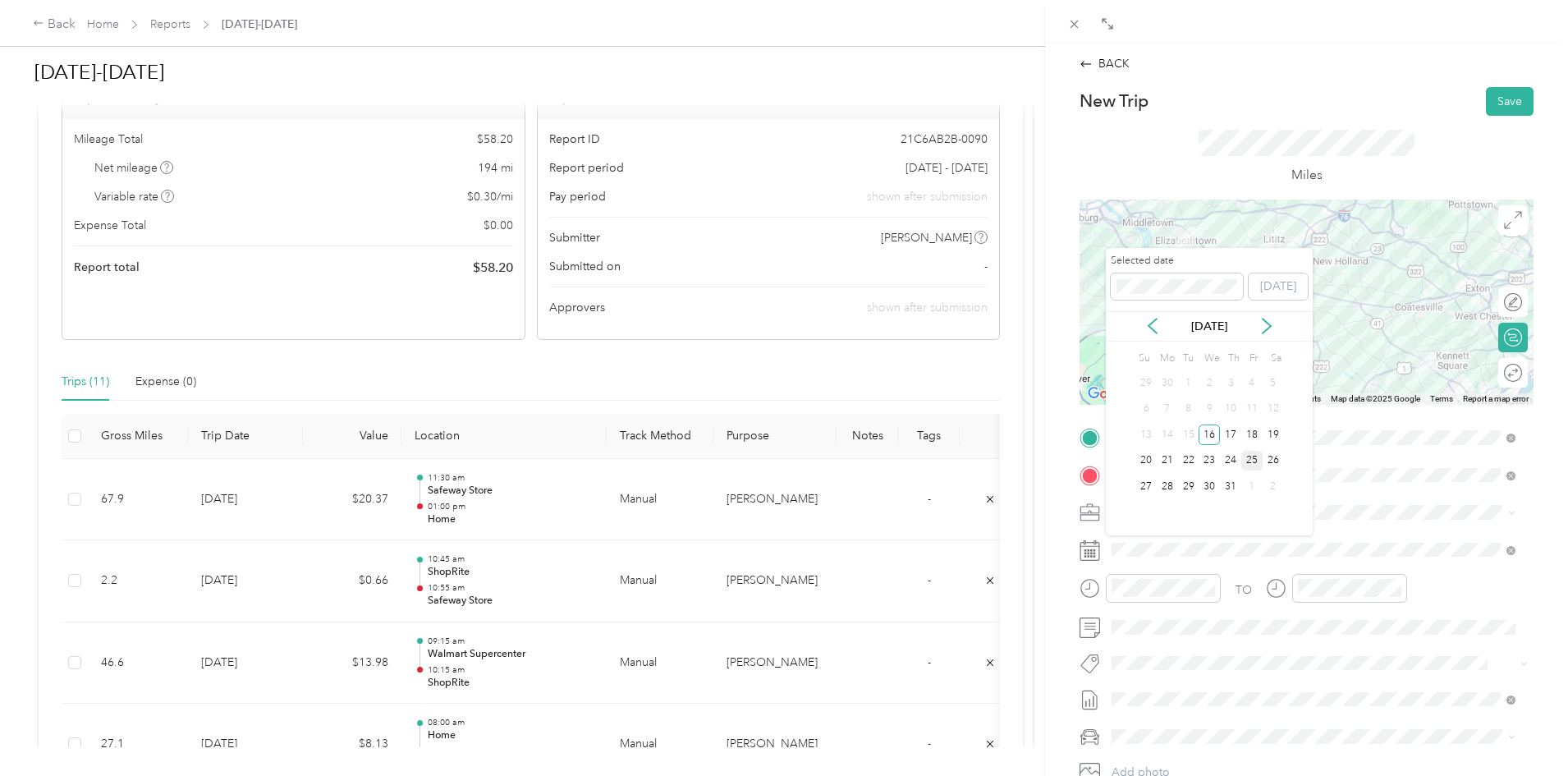
click at [1252, 459] on div "25" at bounding box center [1252, 461] width 21 height 20
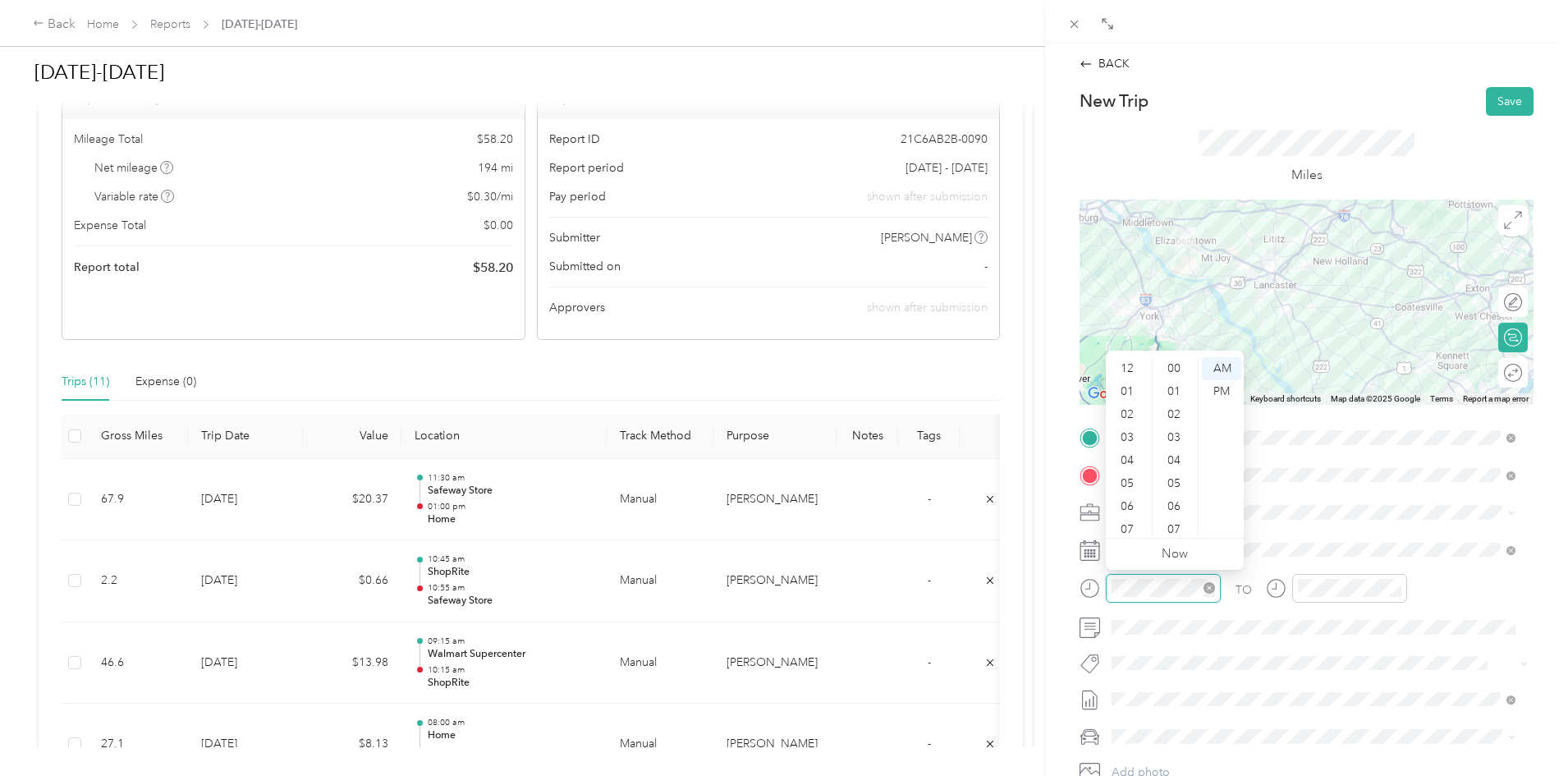
scroll to position [99, 0]
click at [1125, 456] on div "08" at bounding box center [1129, 455] width 40 height 23
click at [1172, 365] on div "00" at bounding box center [1175, 369] width 40 height 23
click at [1223, 369] on div "AM" at bounding box center [1221, 369] width 40 height 23
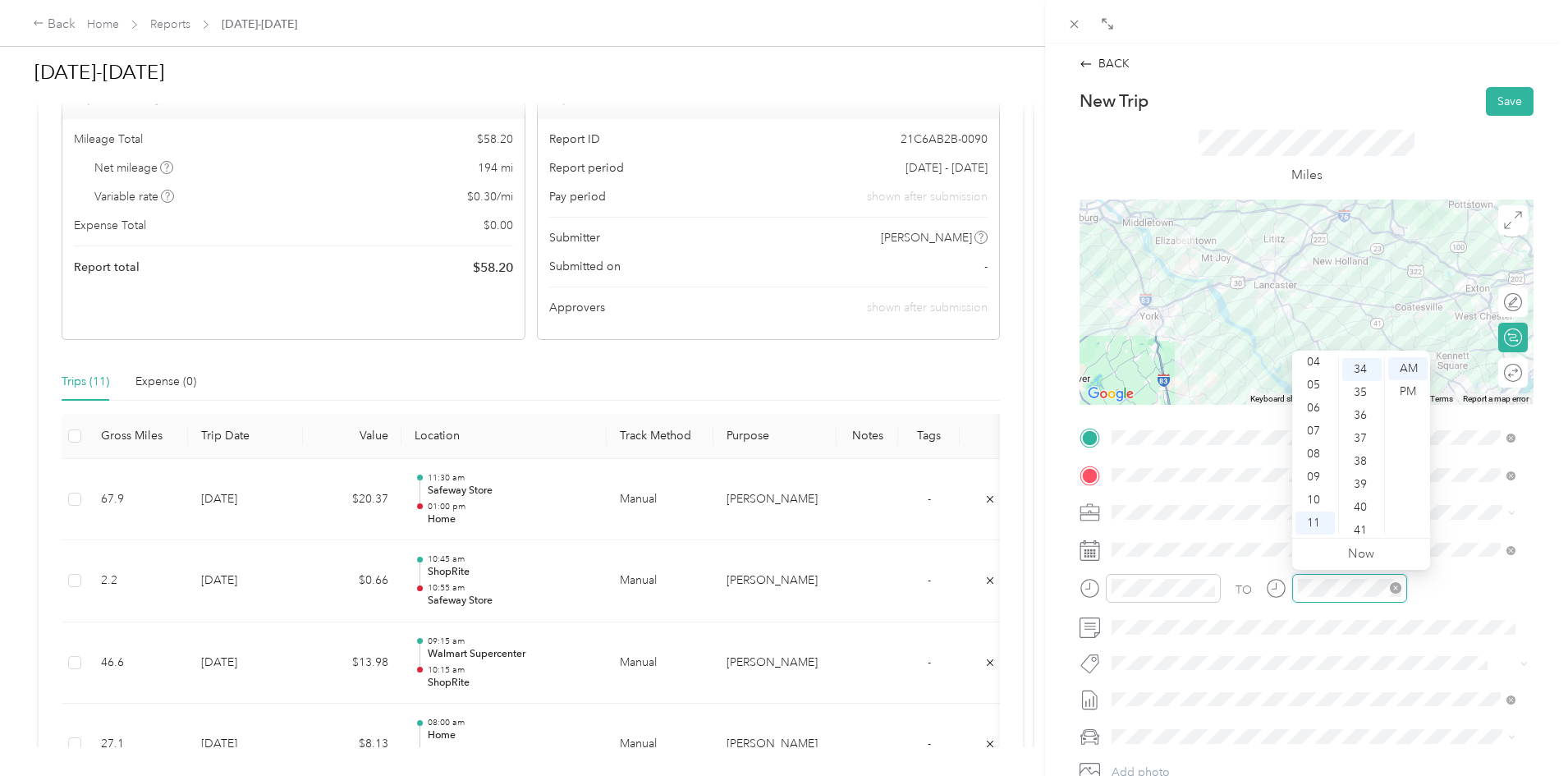
scroll to position [782, 0]
click at [1310, 472] on div "09" at bounding box center [1314, 477] width 40 height 23
click at [1359, 387] on div "10" at bounding box center [1362, 392] width 40 height 23
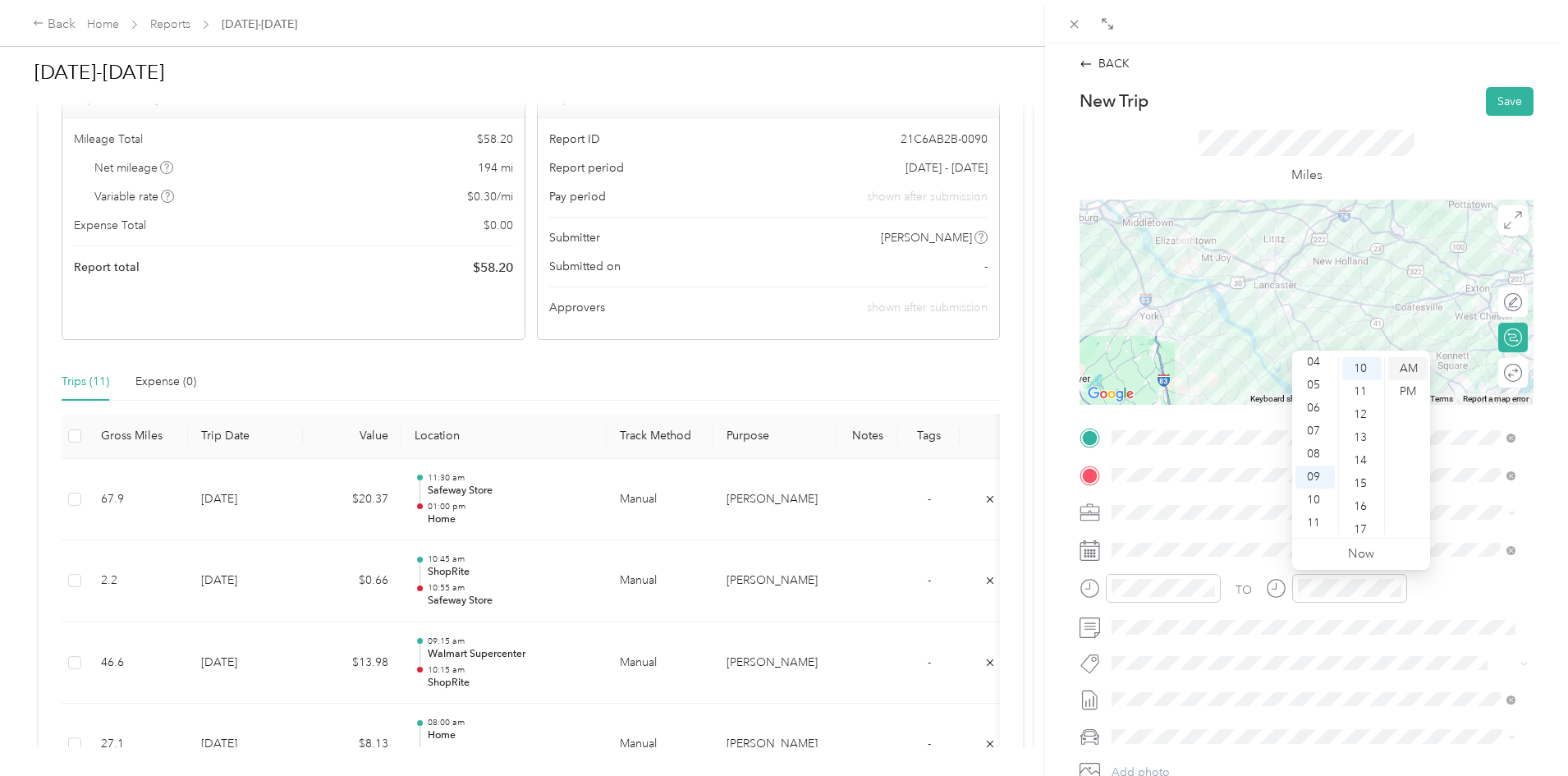
click at [1405, 369] on div "AM" at bounding box center [1408, 369] width 40 height 23
click at [1491, 98] on button "Save" at bounding box center [1510, 101] width 48 height 29
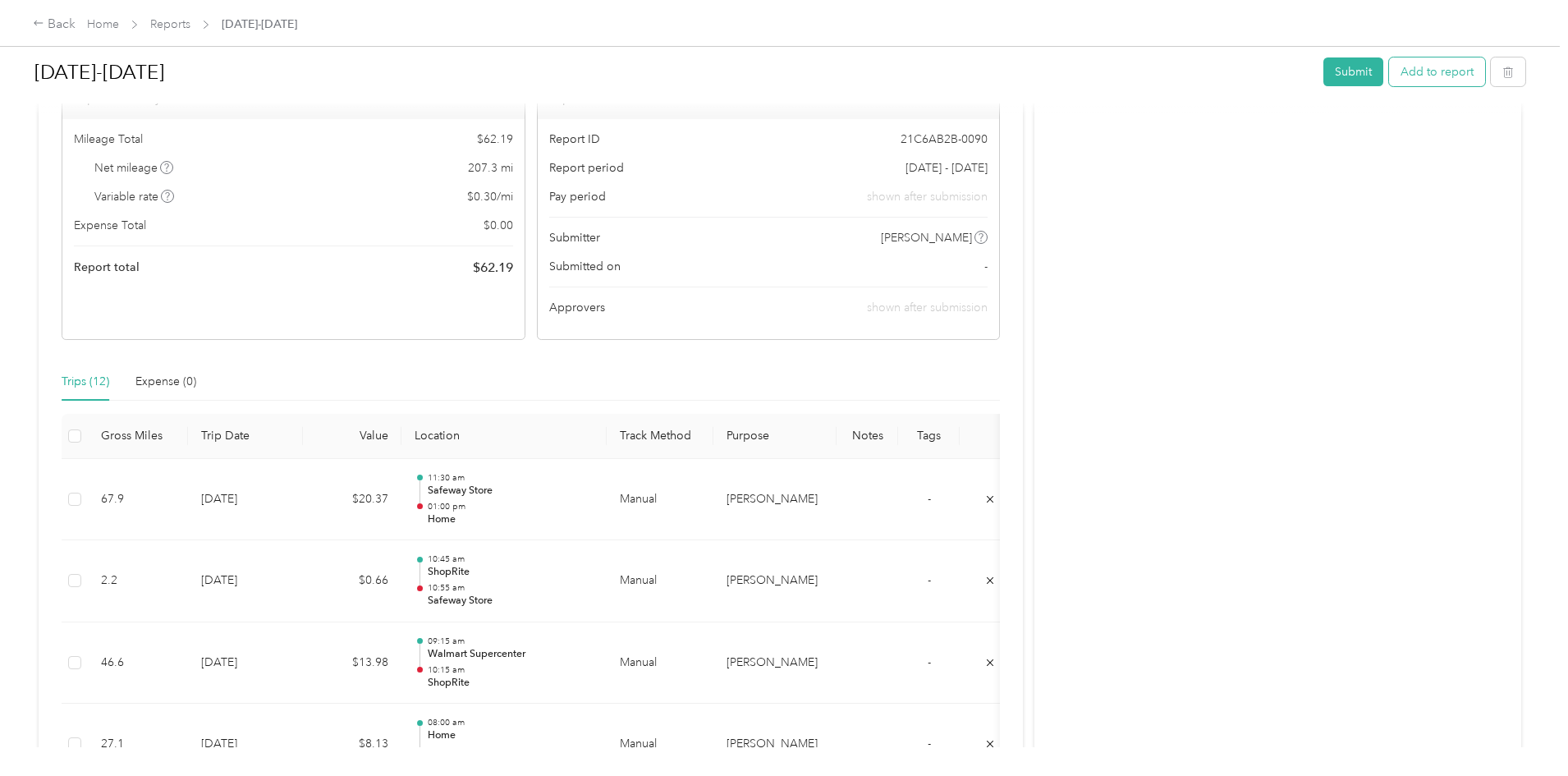
click at [1389, 71] on button "Add to report" at bounding box center [1437, 71] width 96 height 29
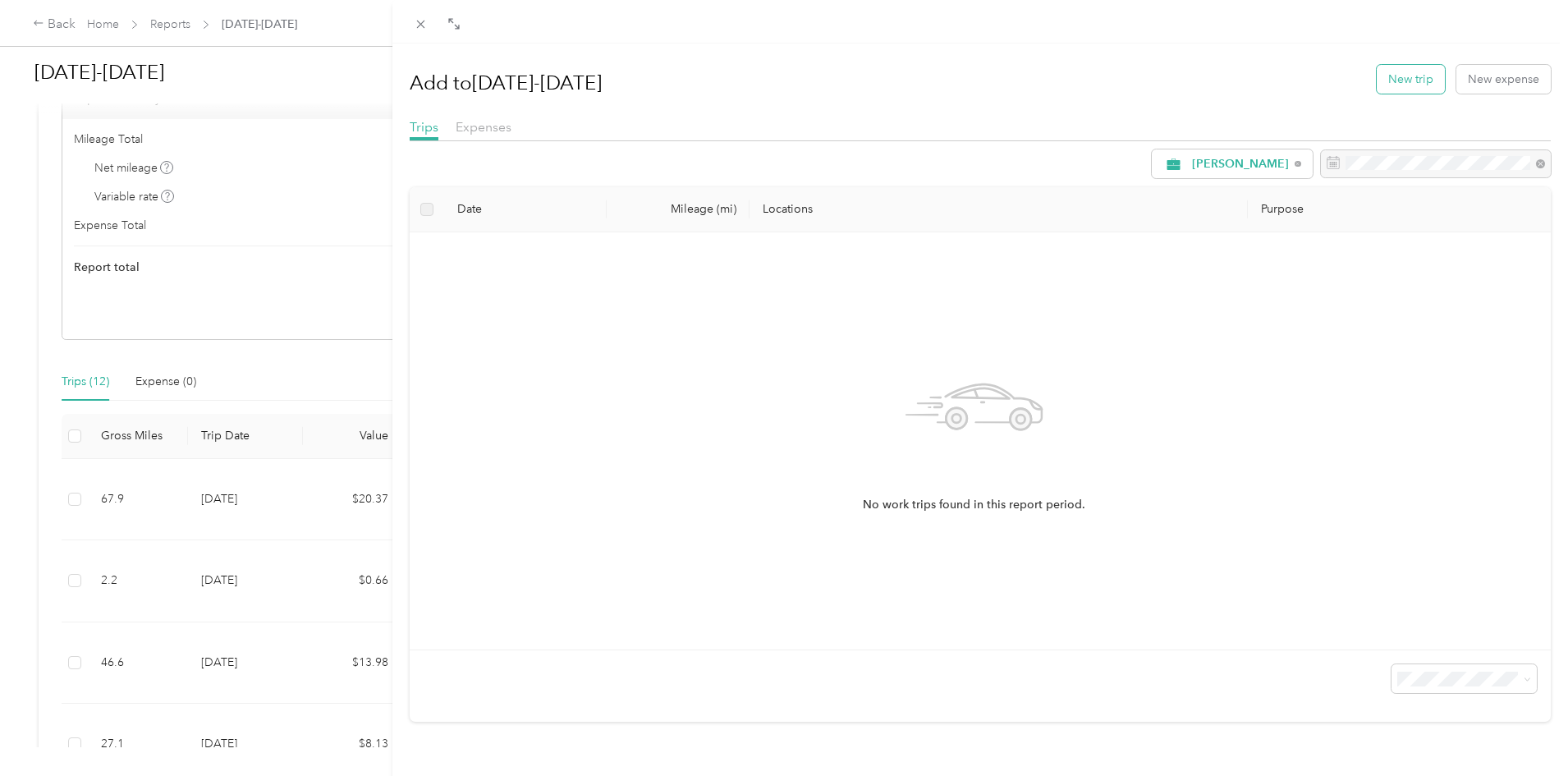
click at [1391, 83] on button "New trip" at bounding box center [1410, 79] width 68 height 29
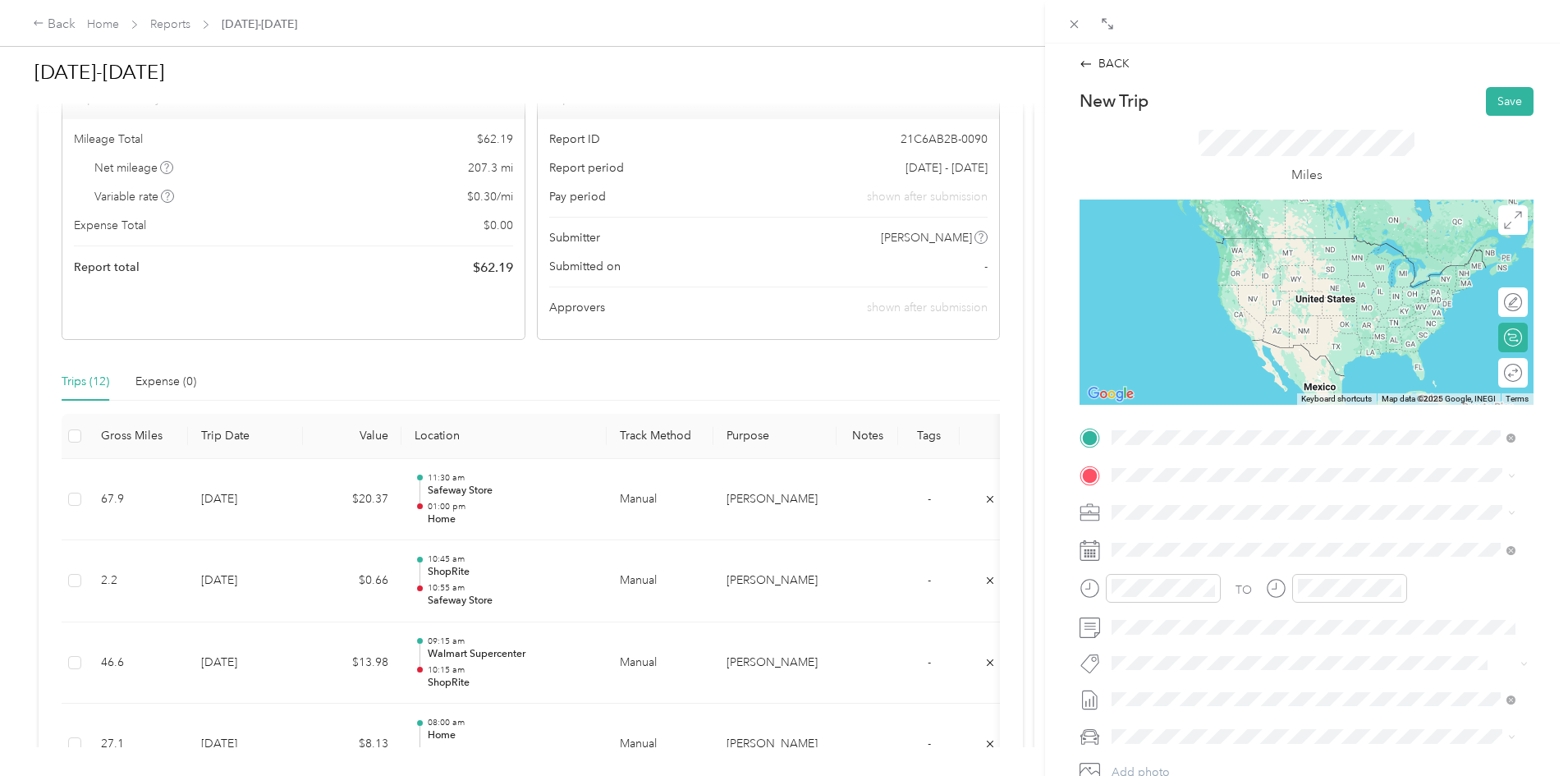
click at [1184, 505] on button "TEAM" at bounding box center [1168, 505] width 51 height 20
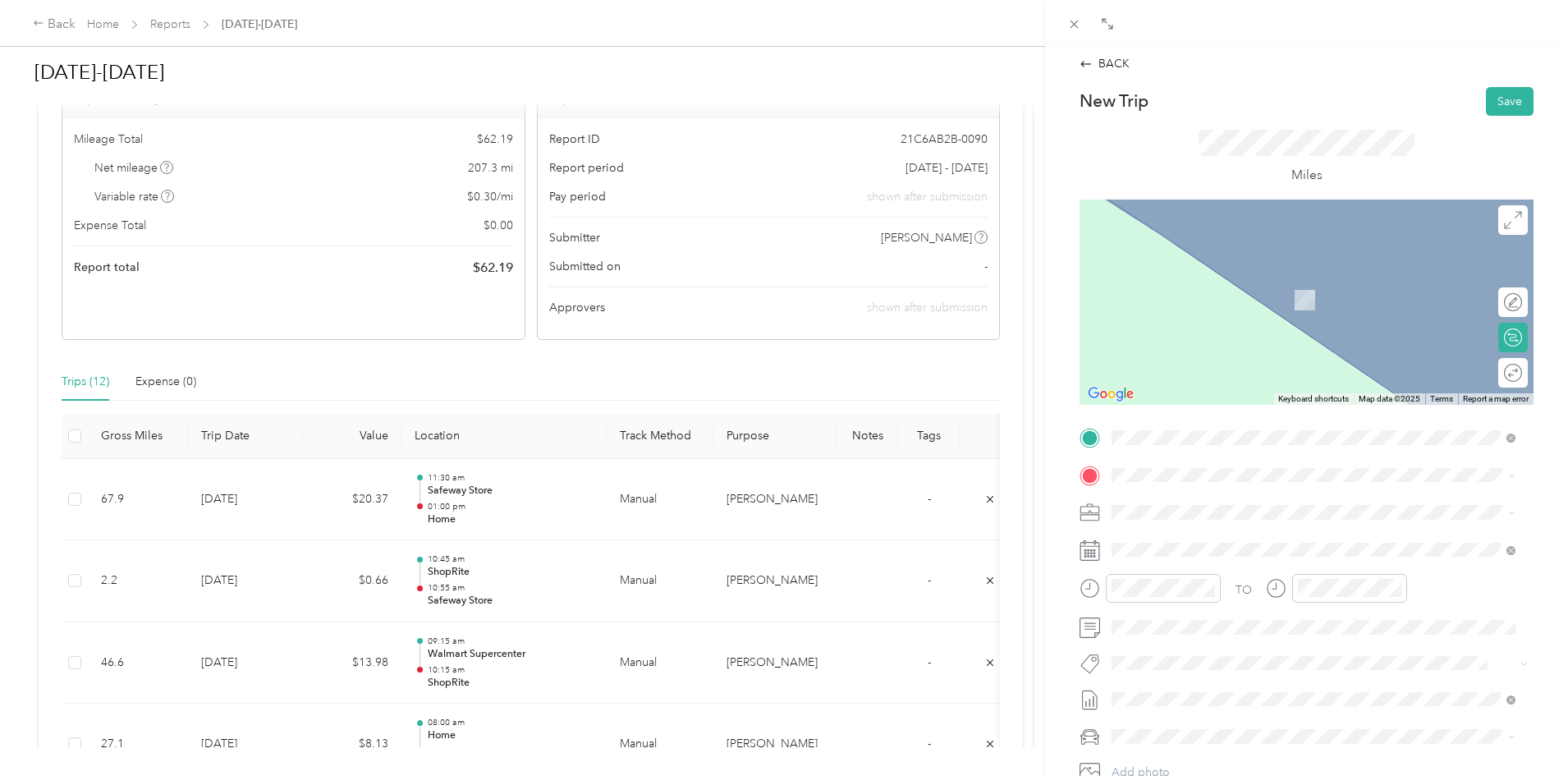
click at [1236, 549] on div "TEAM Walmart [GEOGRAPHIC_DATA][STREET_ADDRESS][GEOGRAPHIC_DATA]" at bounding box center [1227, 549] width 170 height 41
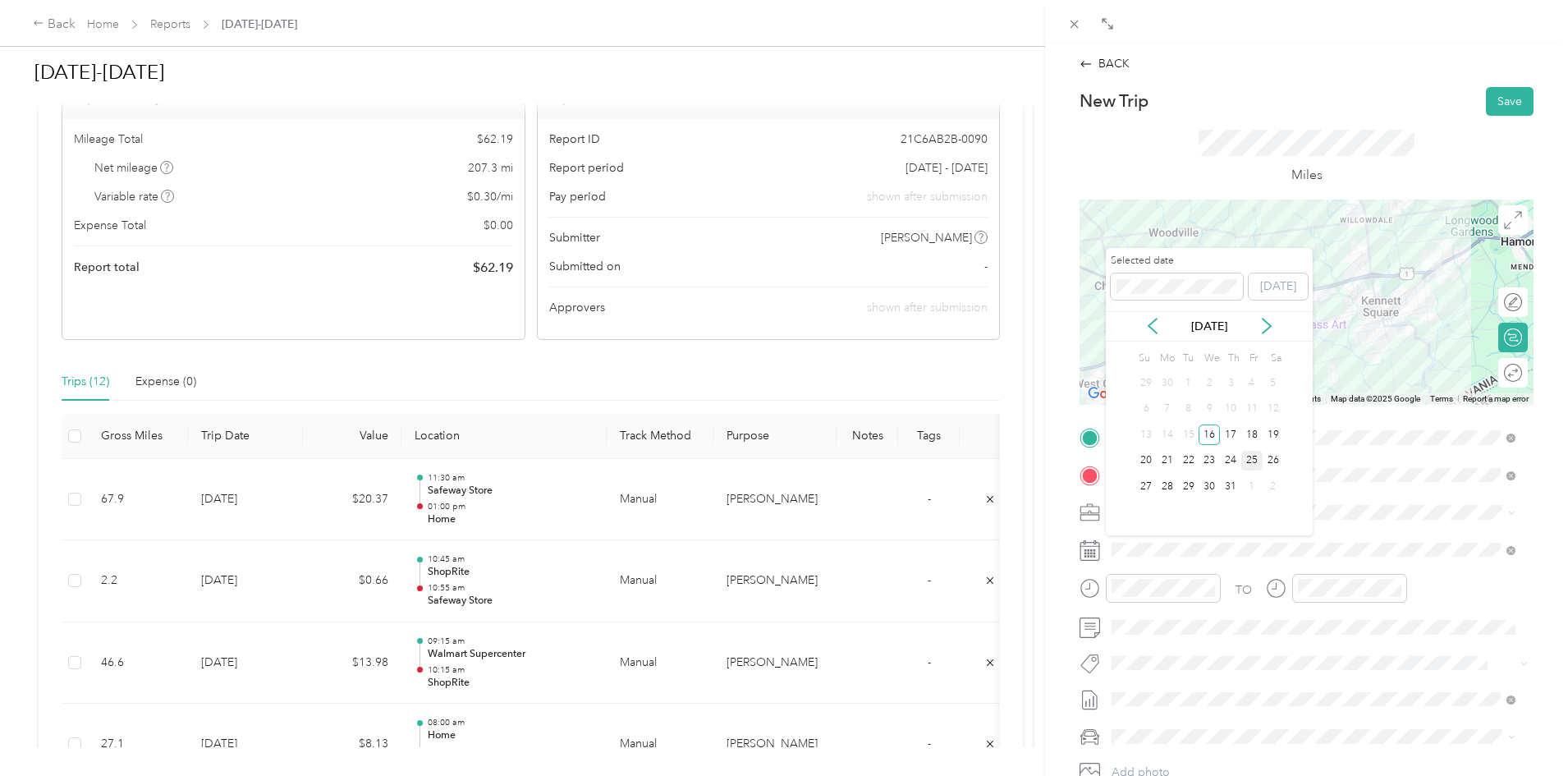
click at [1257, 456] on div "25" at bounding box center [1252, 461] width 21 height 20
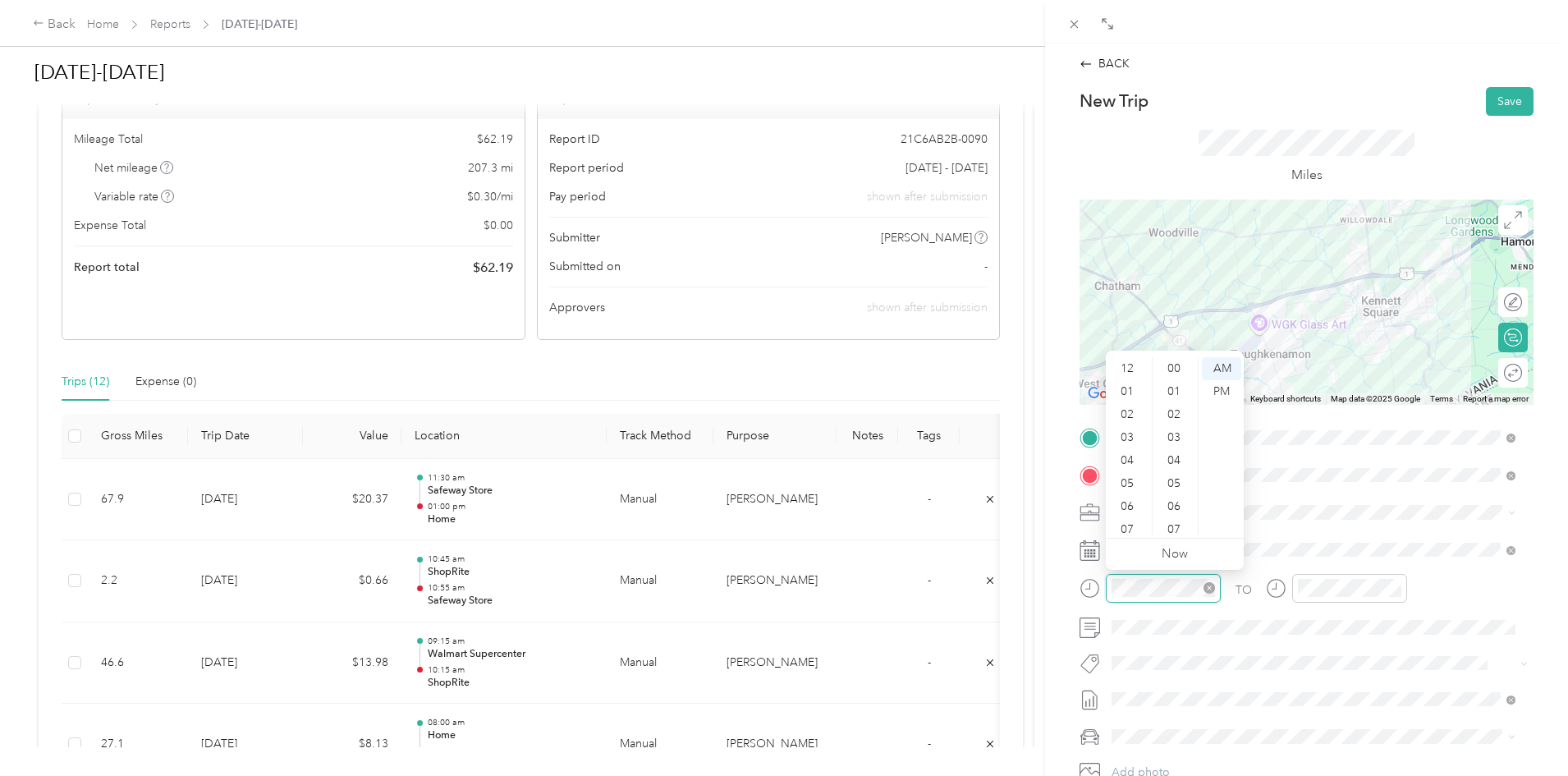
scroll to position [99, 0]
click at [1123, 478] on div "09" at bounding box center [1129, 477] width 40 height 23
click at [1174, 455] on div "45" at bounding box center [1175, 461] width 40 height 23
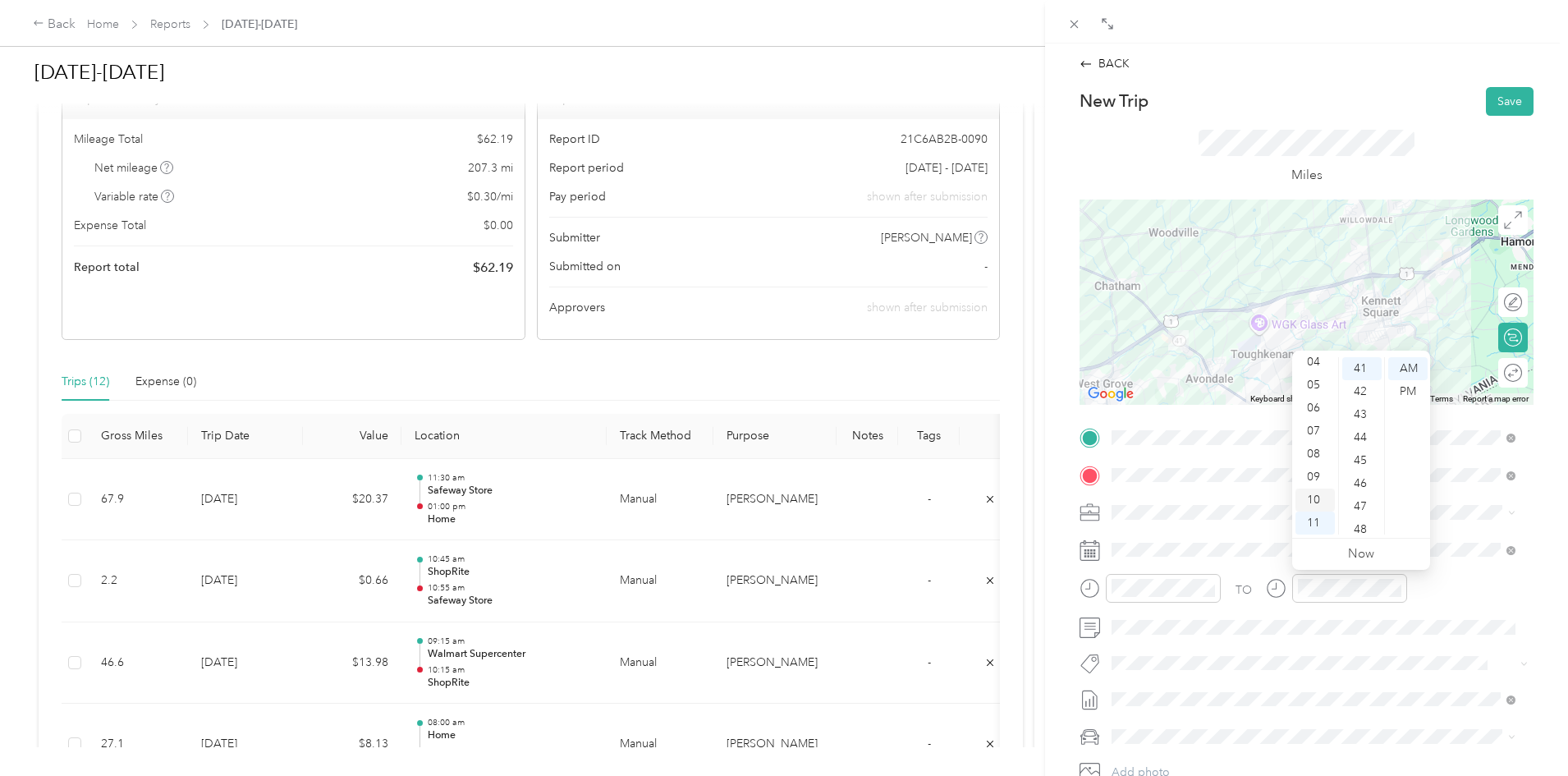
click at [1314, 494] on div "10" at bounding box center [1314, 500] width 40 height 23
click at [1358, 367] on div "00" at bounding box center [1362, 369] width 40 height 23
click at [1406, 366] on div "AM" at bounding box center [1408, 369] width 40 height 23
click at [1506, 105] on button "Save" at bounding box center [1510, 101] width 48 height 29
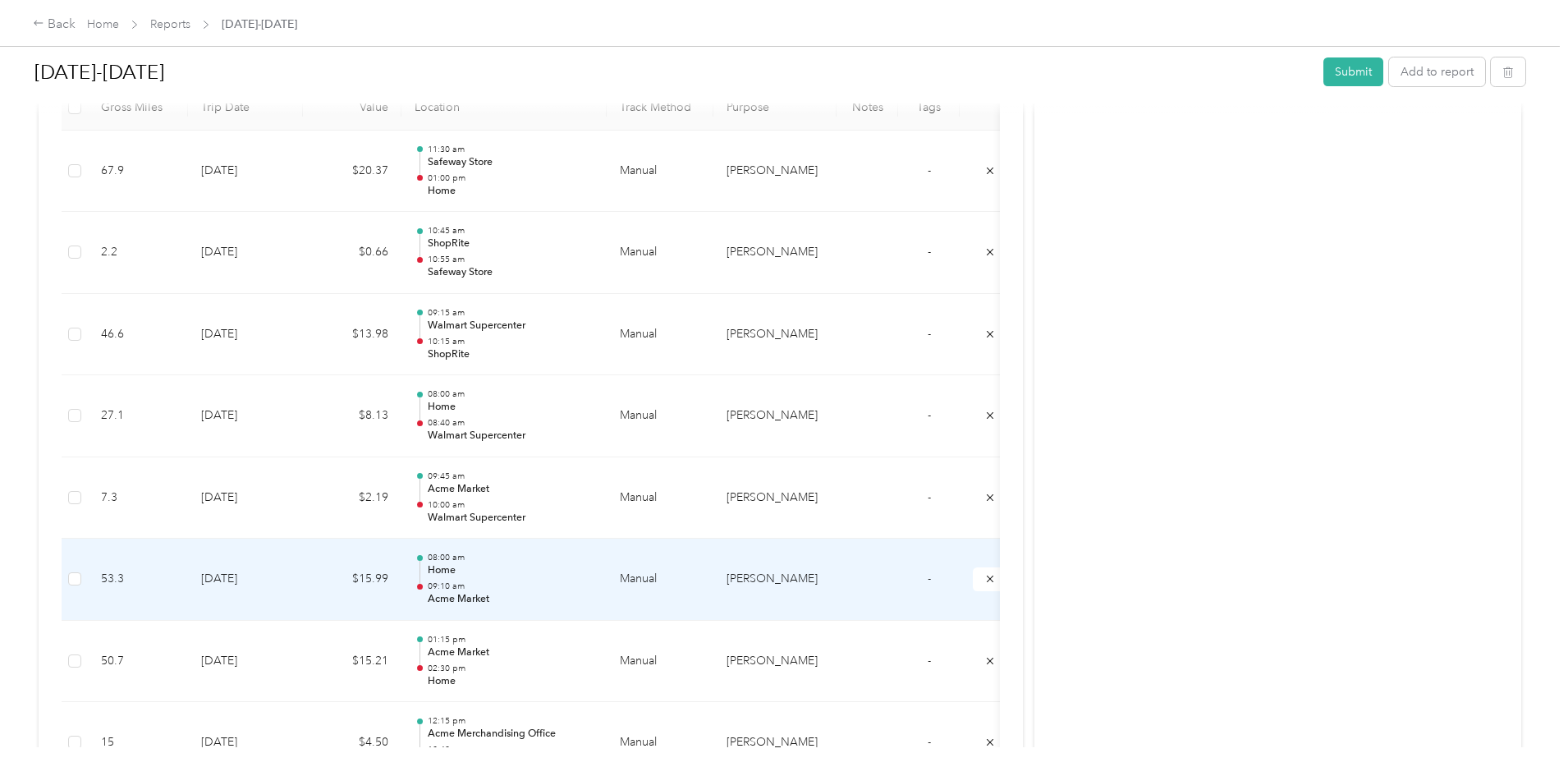
scroll to position [575, 0]
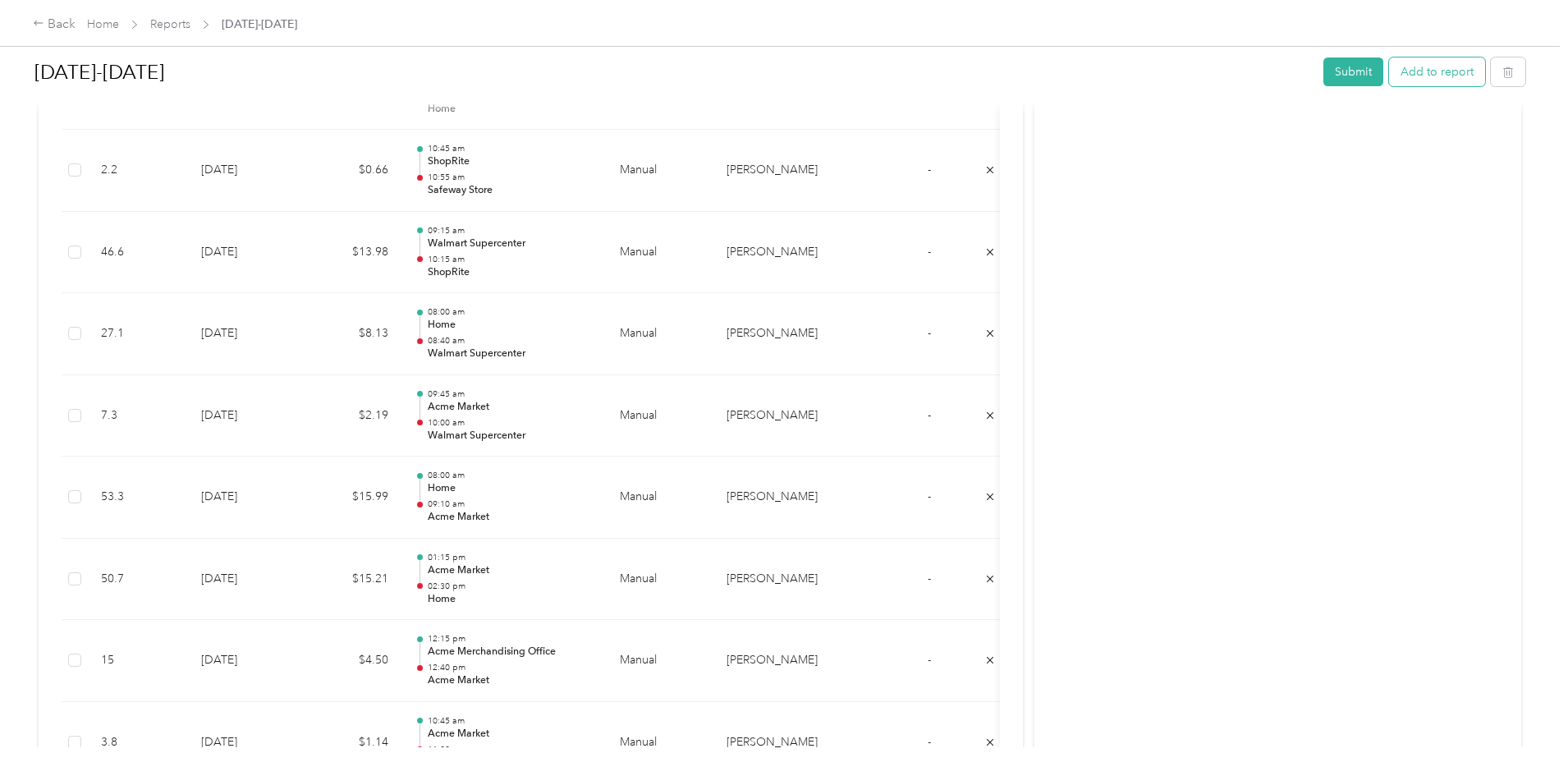
click at [1389, 69] on button "Add to report" at bounding box center [1437, 71] width 96 height 29
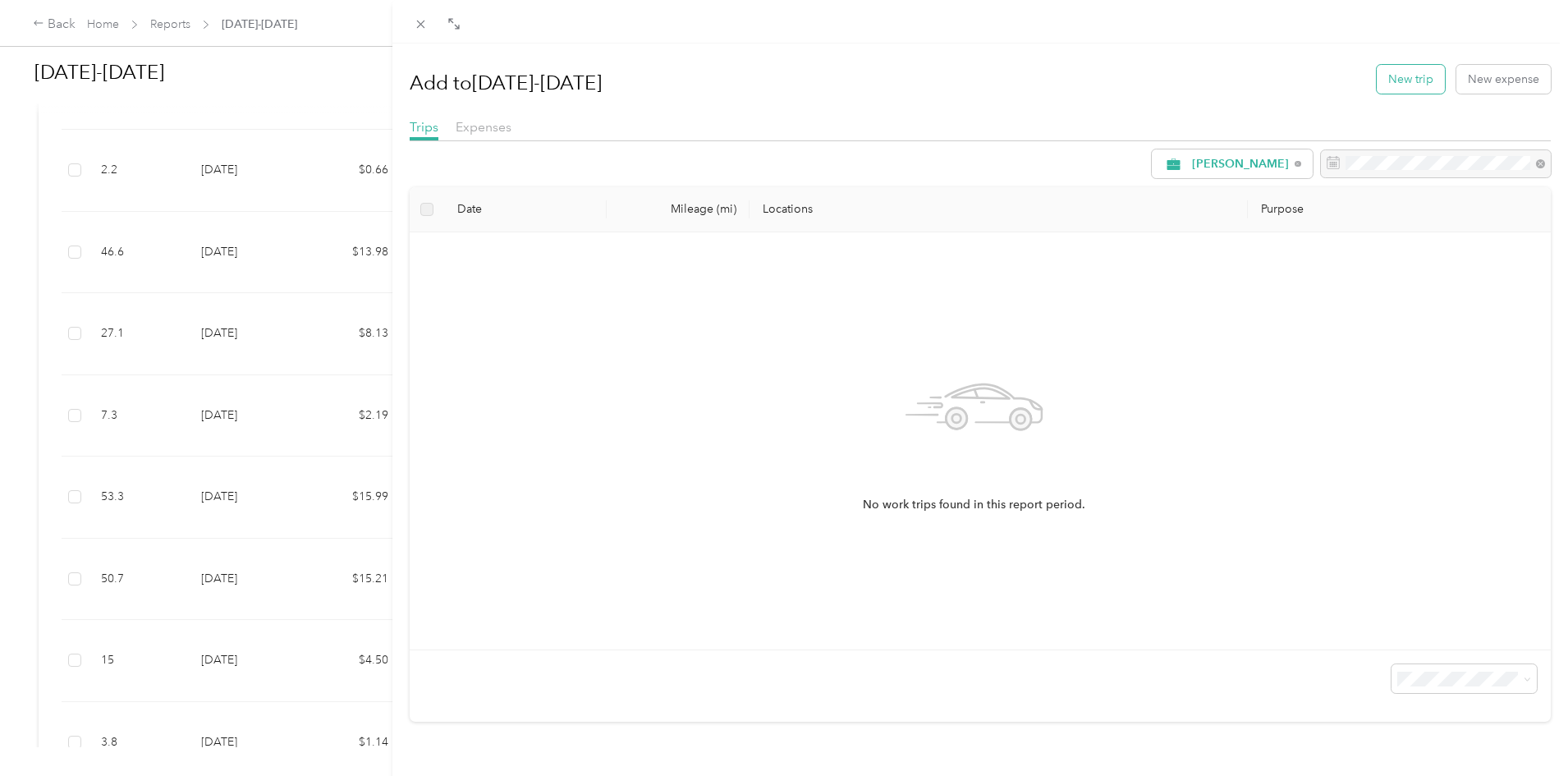
click at [1419, 76] on button "New trip" at bounding box center [1410, 79] width 68 height 29
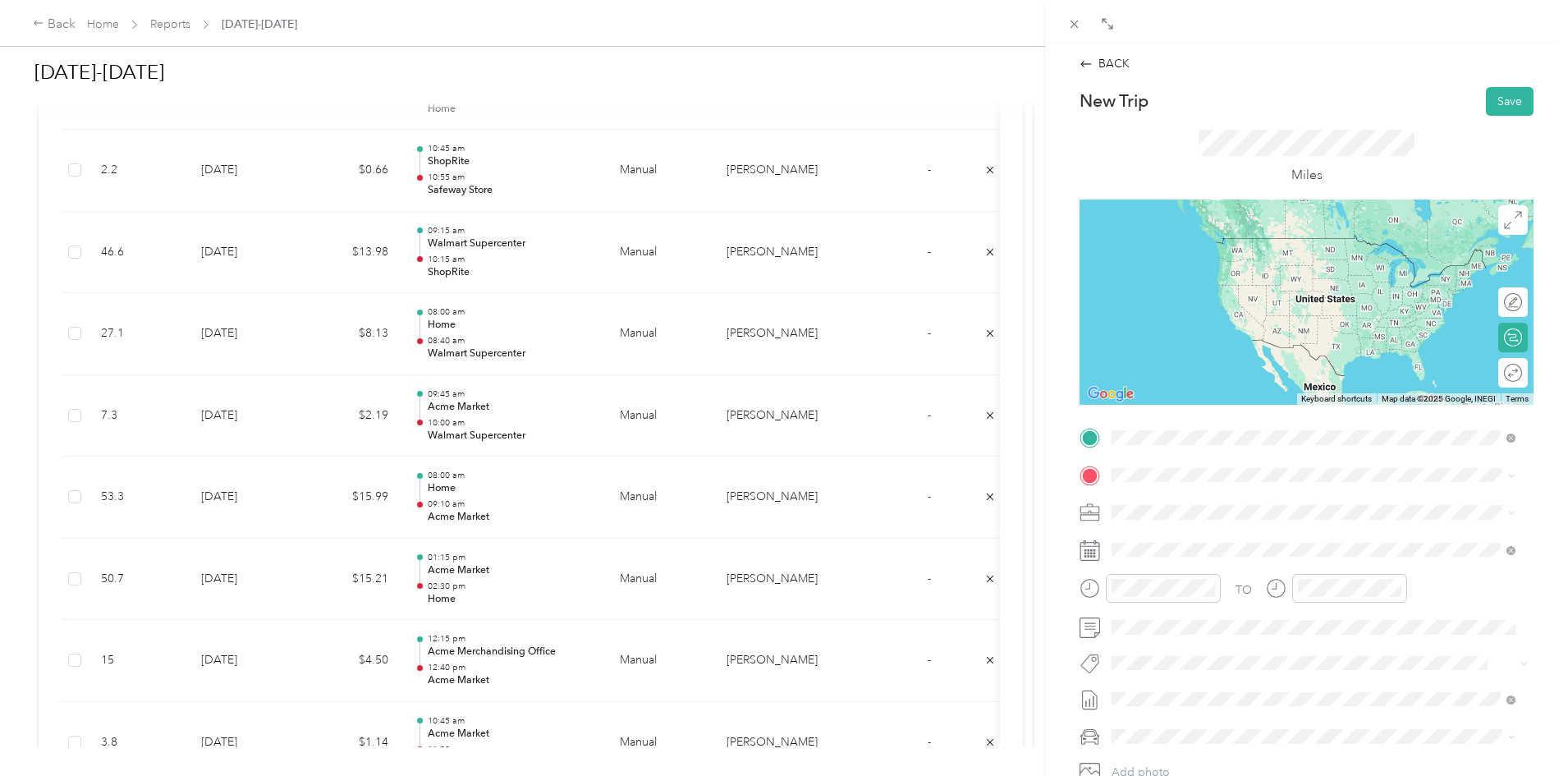
click at [1236, 521] on span "[STREET_ADDRESS]" at bounding box center [1195, 527] width 104 height 14
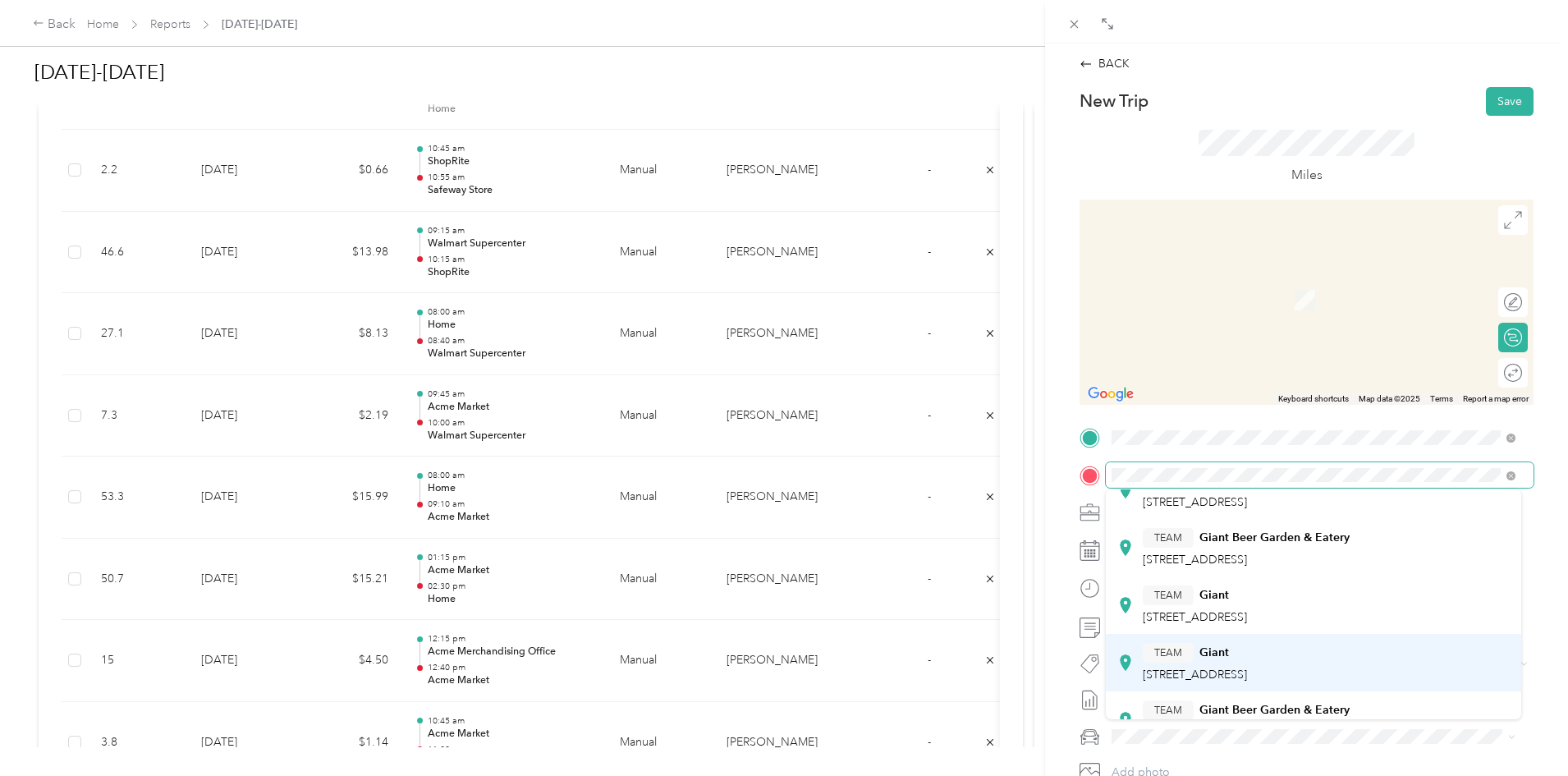
scroll to position [329, 0]
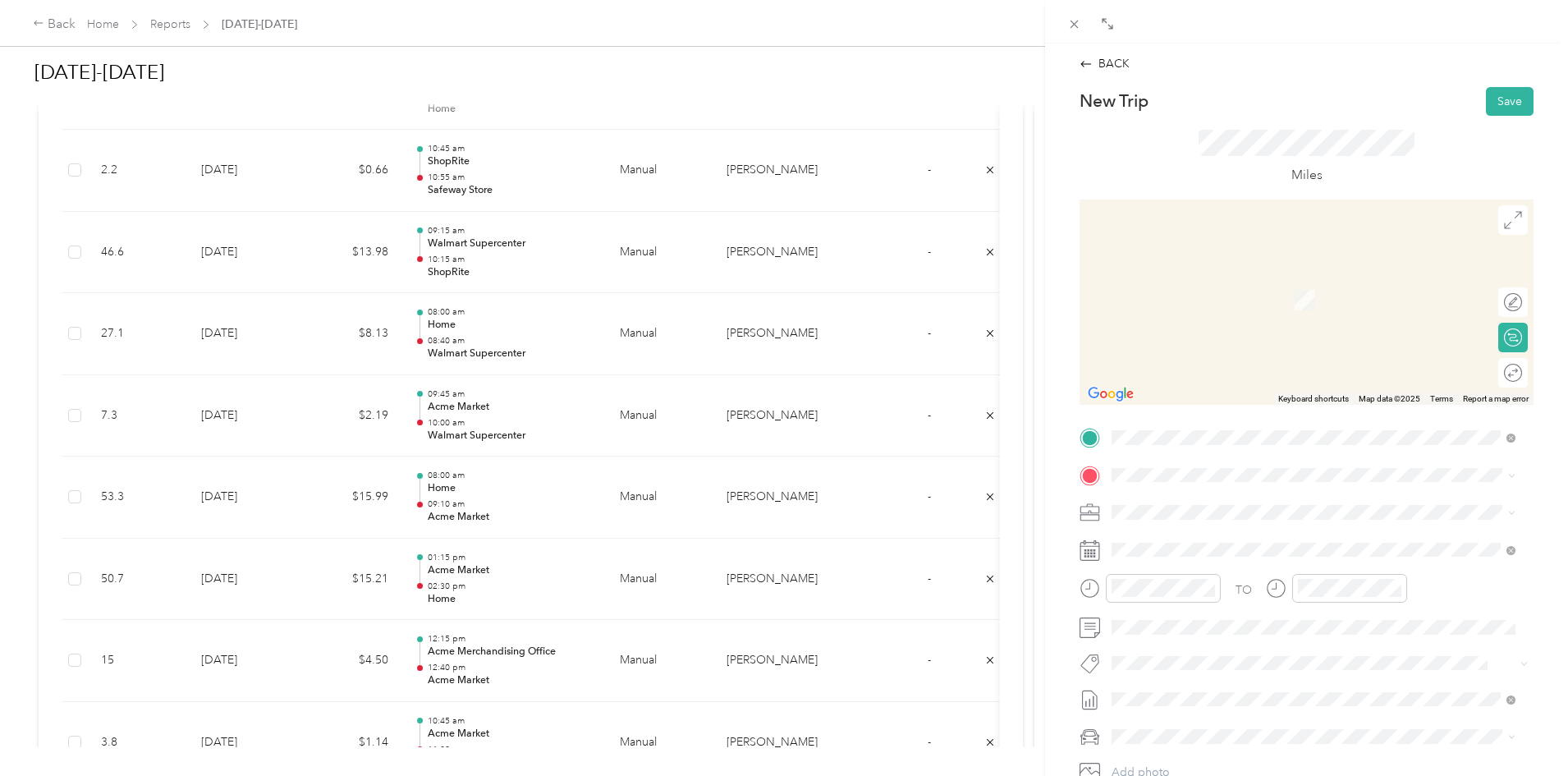
click at [1233, 578] on span "[STREET_ADDRESS]" at bounding box center [1195, 578] width 104 height 14
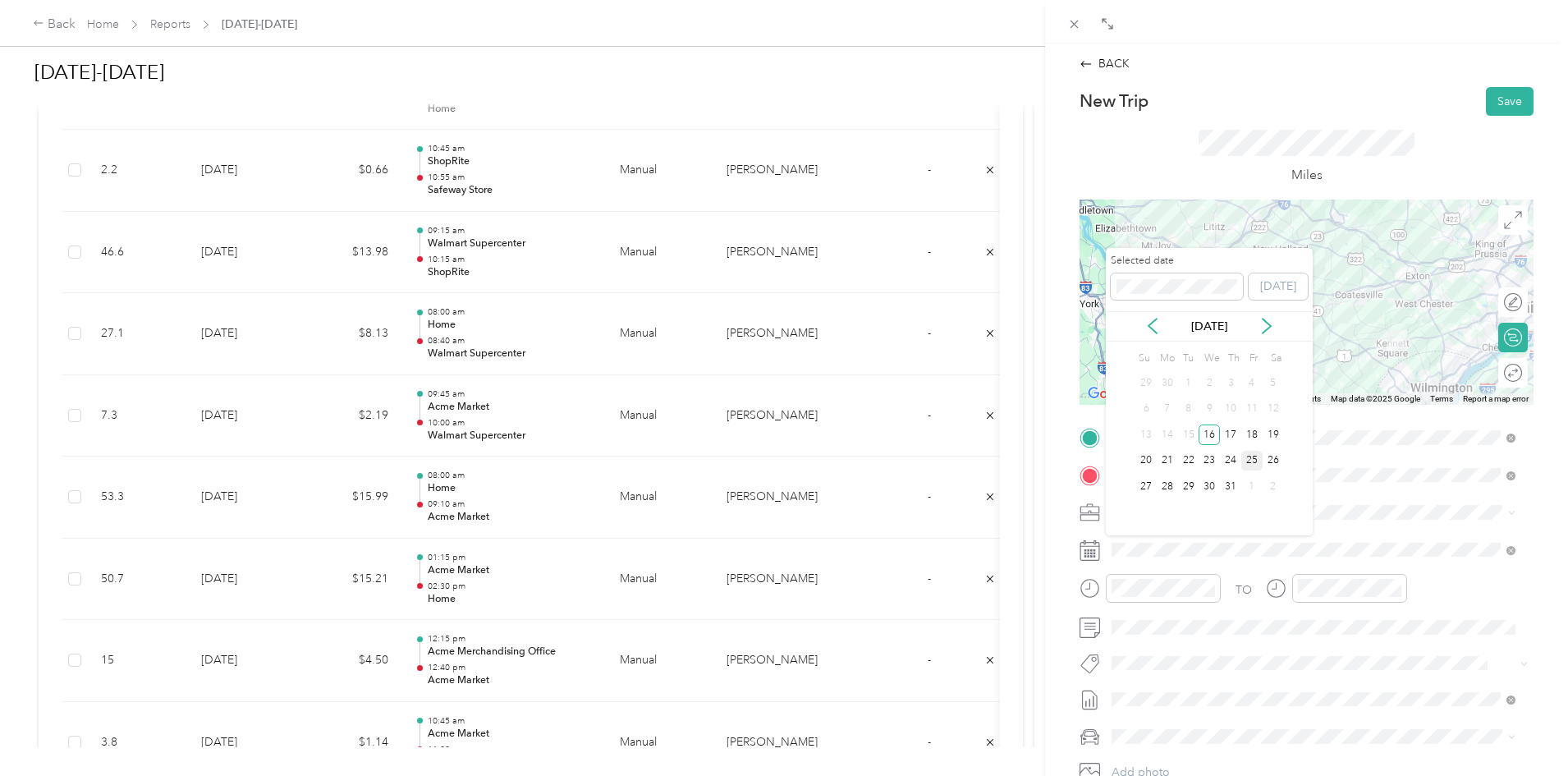
click at [1248, 461] on div "25" at bounding box center [1252, 461] width 21 height 20
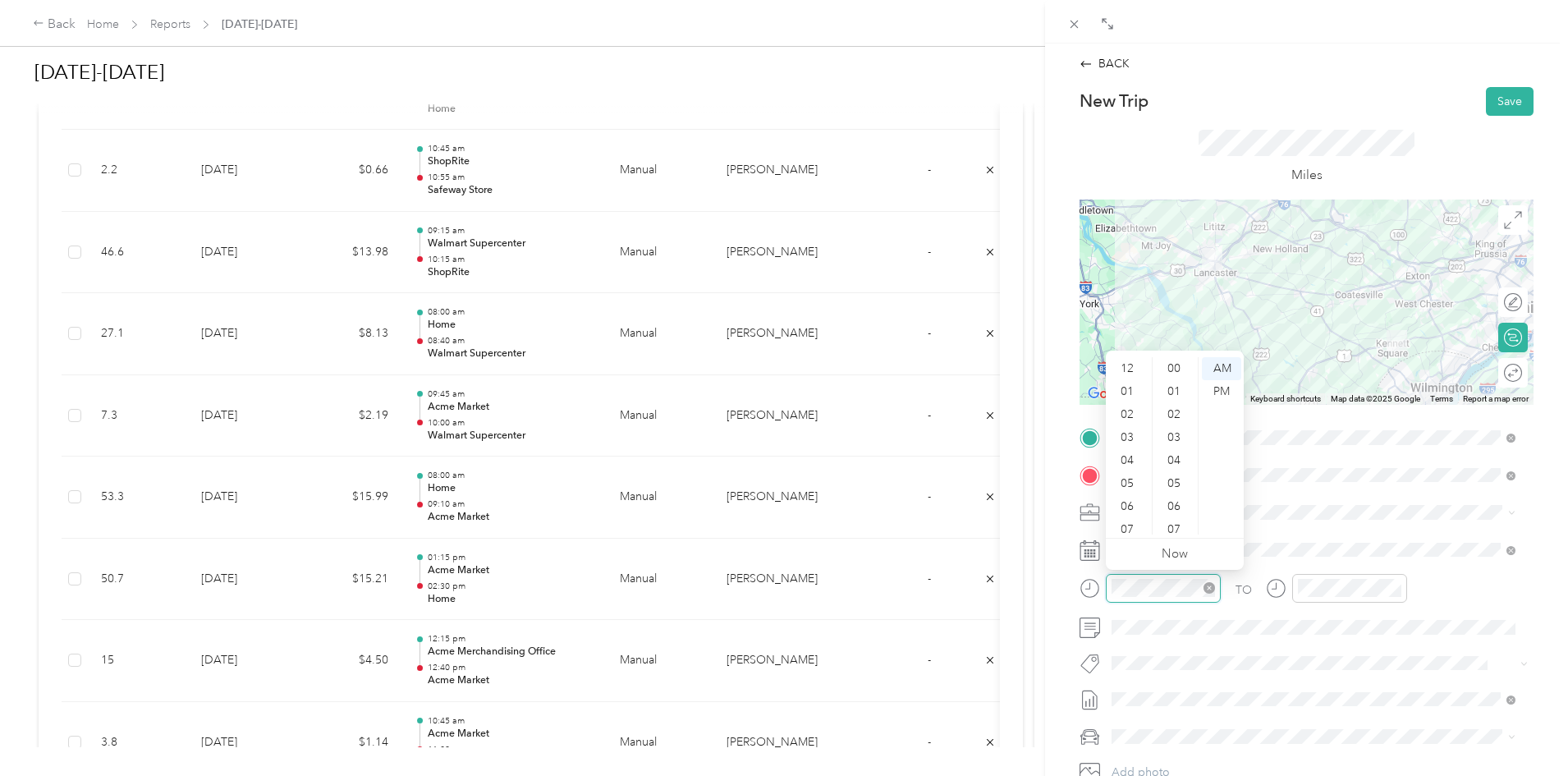
scroll to position [99, 0]
click at [1130, 501] on div "10" at bounding box center [1129, 500] width 40 height 23
click at [1176, 410] on div "45" at bounding box center [1175, 415] width 40 height 23
click at [1225, 370] on div "AM" at bounding box center [1221, 369] width 40 height 23
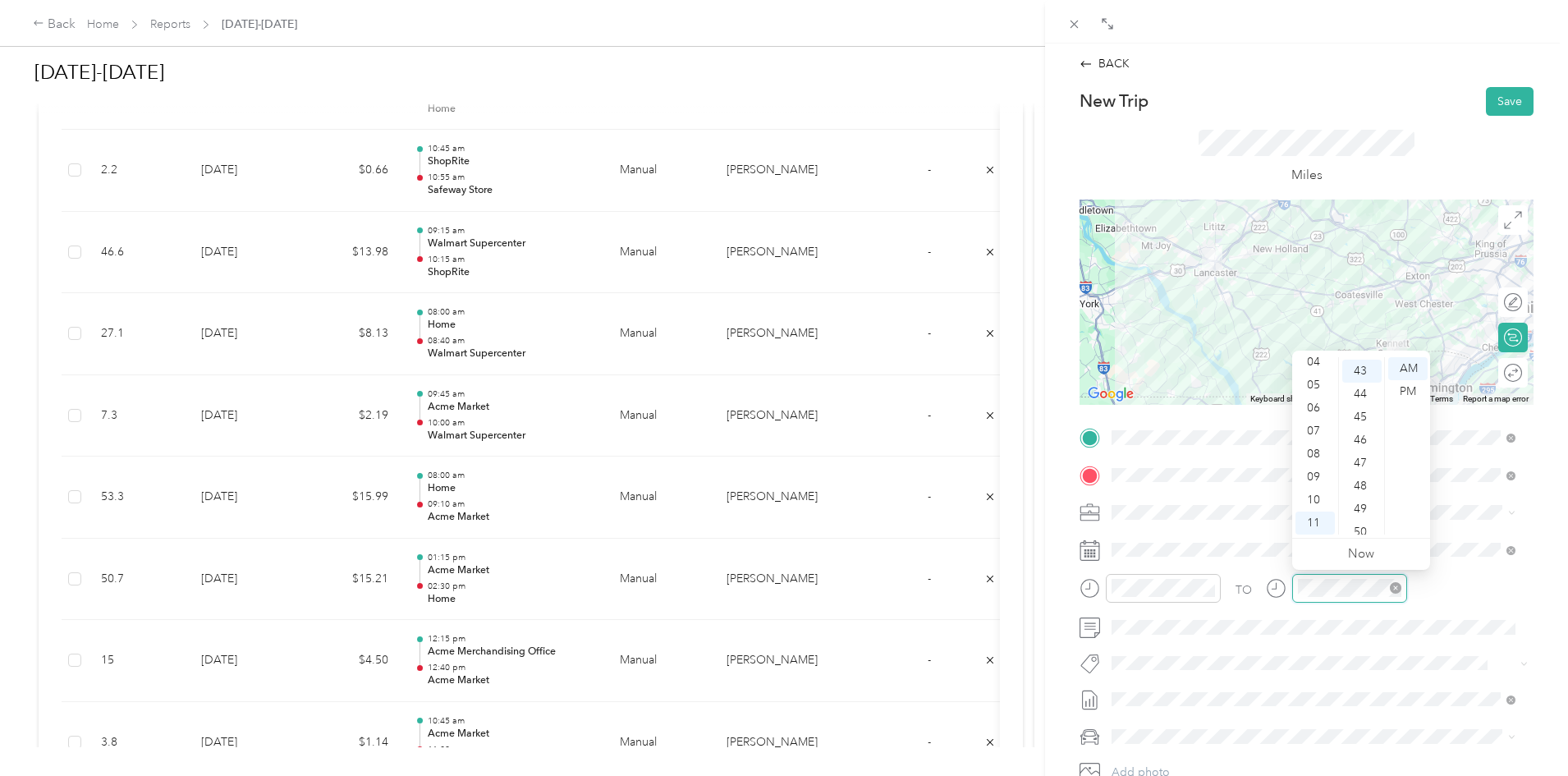
scroll to position [989, 0]
click at [1309, 526] on div "11" at bounding box center [1314, 523] width 40 height 23
click at [1355, 412] on div "45" at bounding box center [1362, 415] width 40 height 23
click at [1405, 363] on div "AM" at bounding box center [1408, 369] width 40 height 23
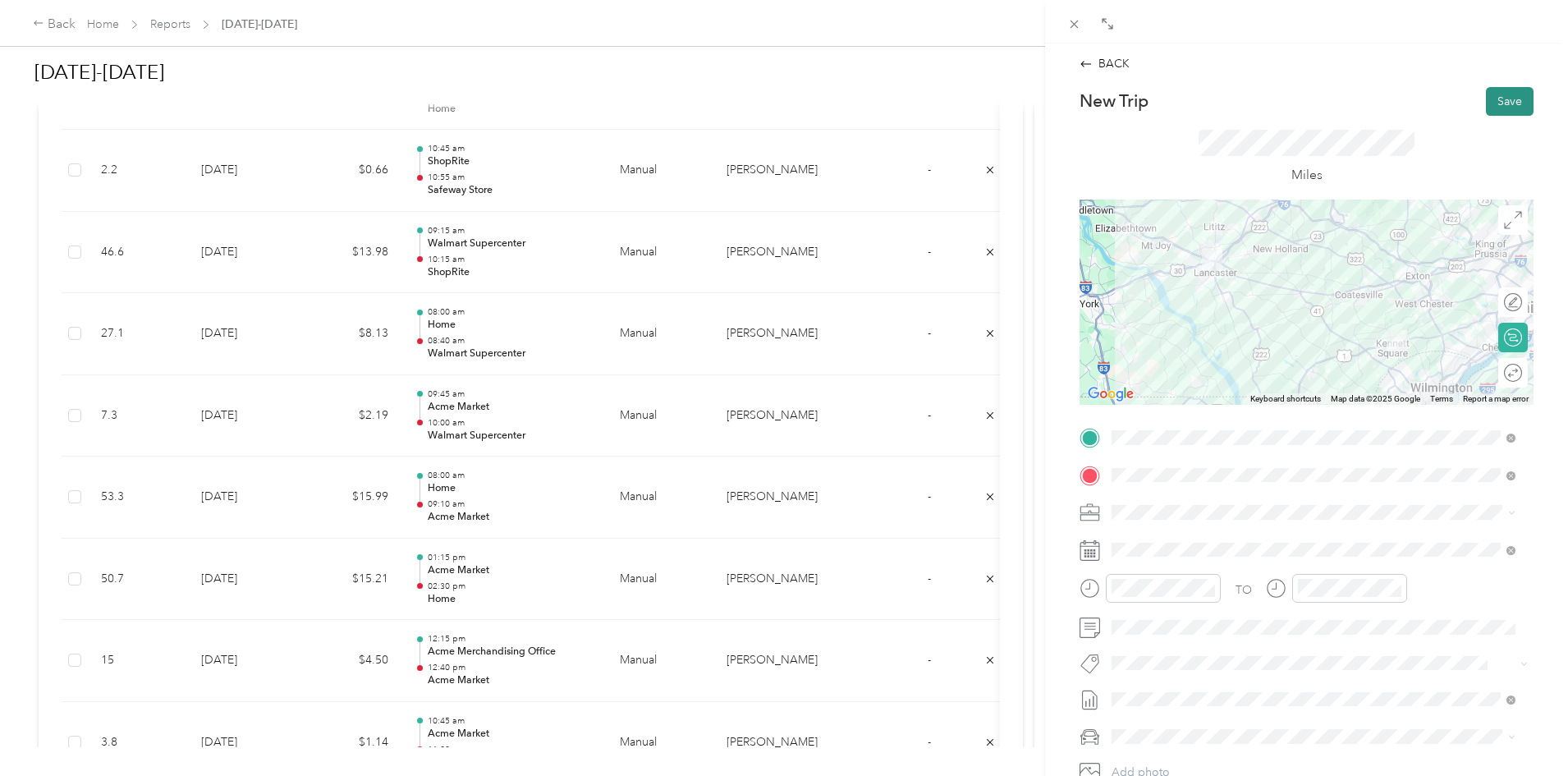
click at [1497, 92] on button "Save" at bounding box center [1510, 101] width 48 height 29
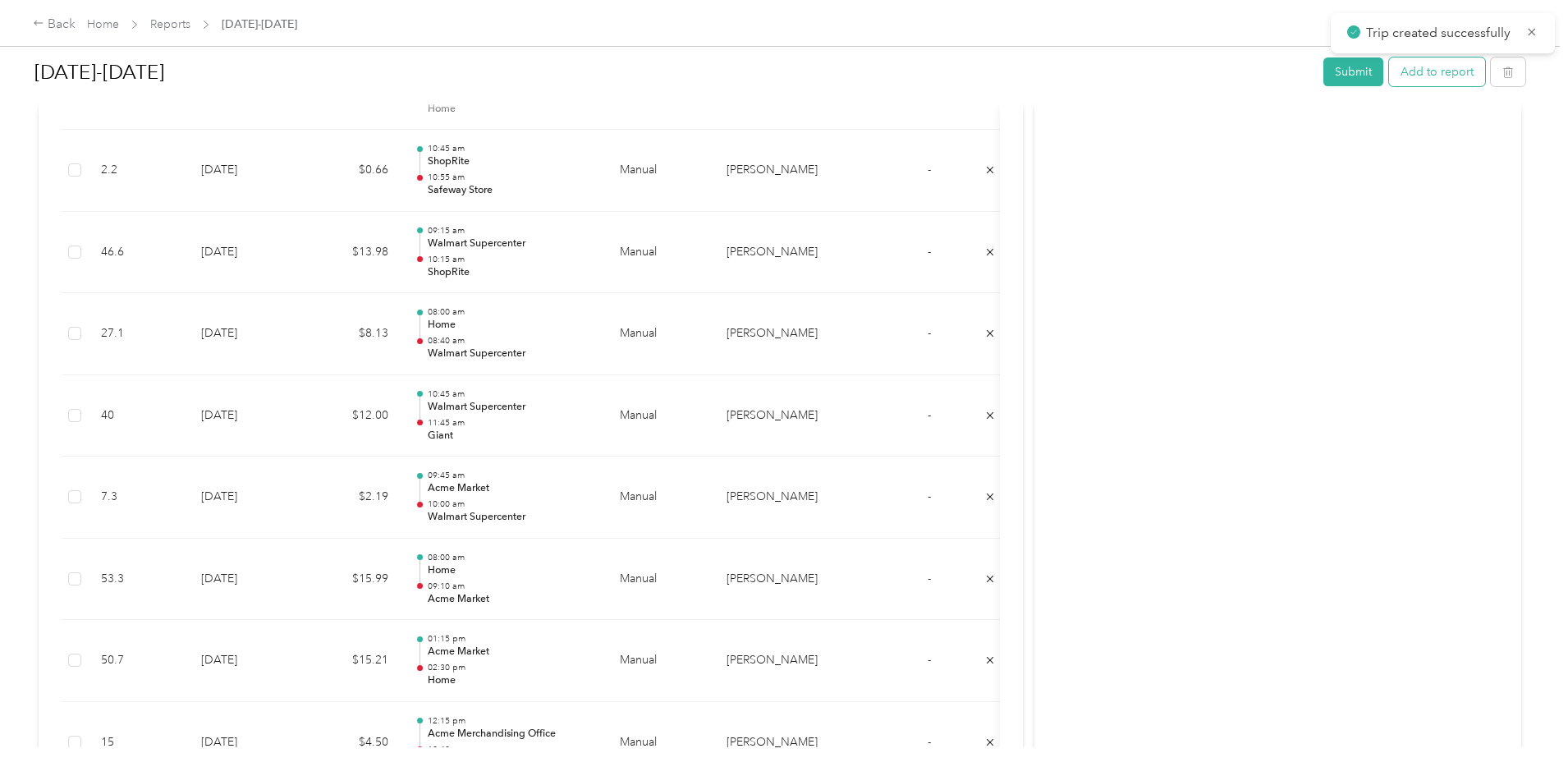
click at [1389, 67] on button "Add to report" at bounding box center [1437, 71] width 96 height 29
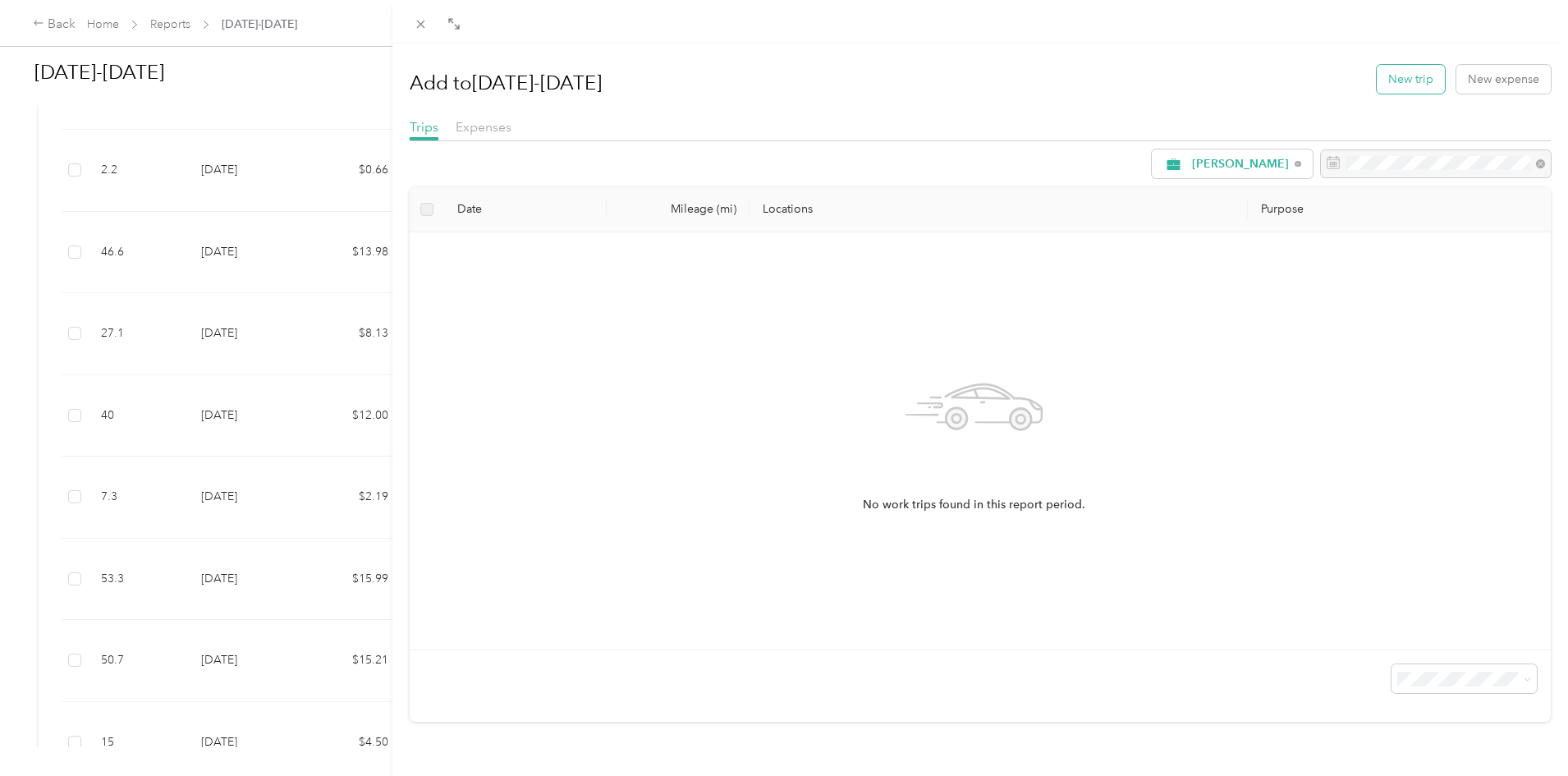
click at [1395, 89] on button "New trip" at bounding box center [1410, 79] width 68 height 29
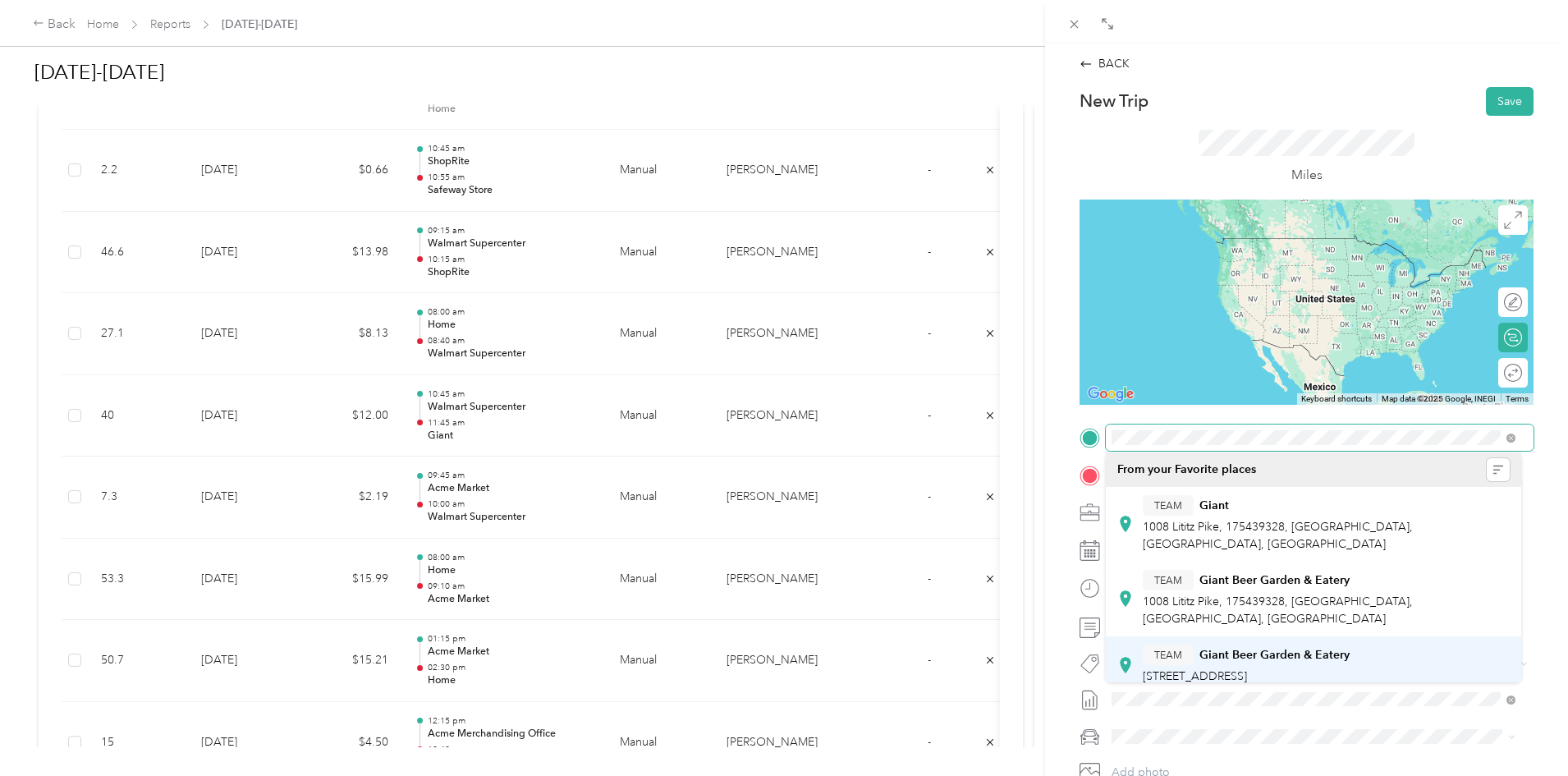
scroll to position [82, 0]
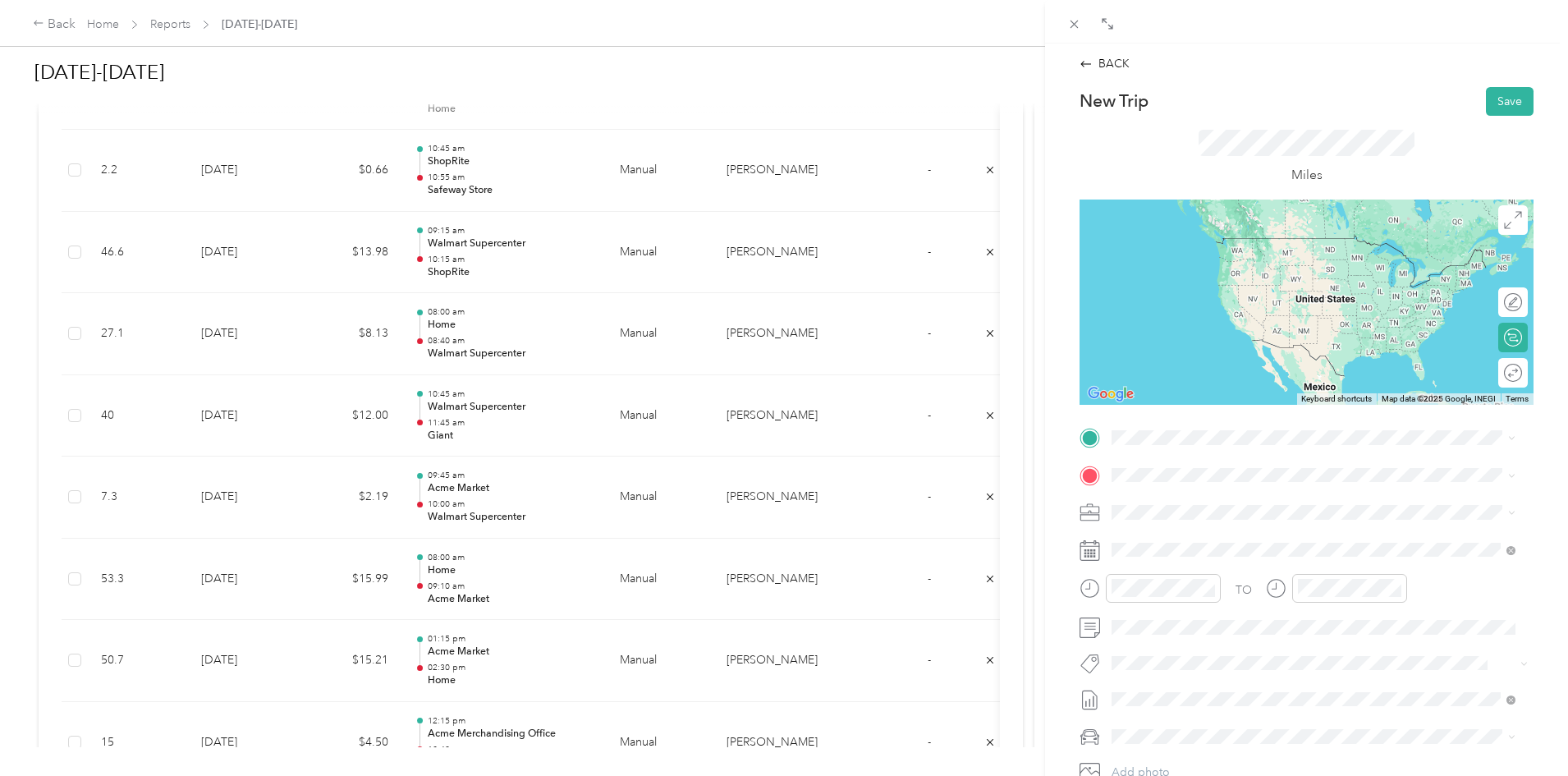
click at [1205, 638] on span "[STREET_ADDRESS]" at bounding box center [1195, 645] width 104 height 14
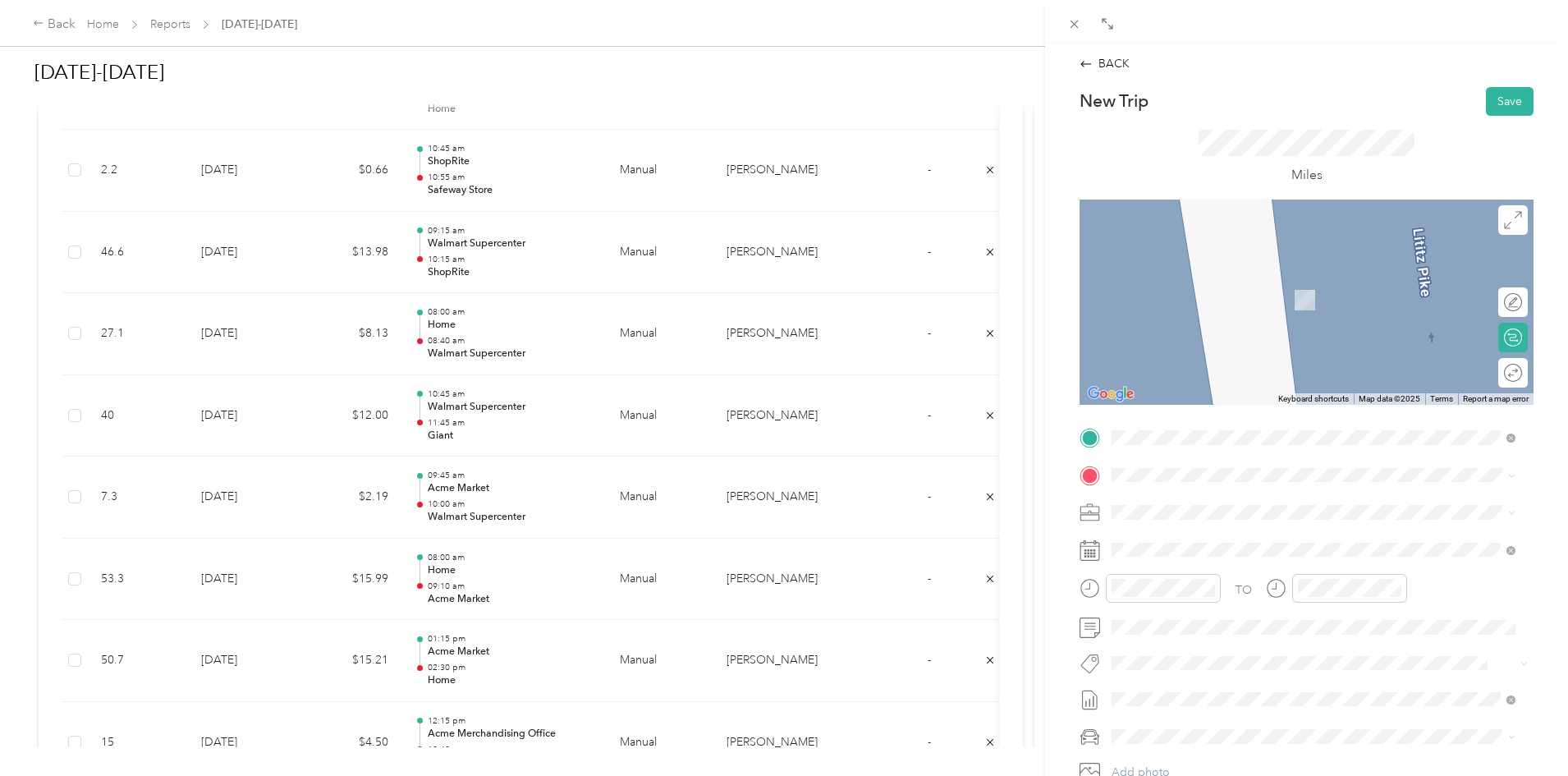
click at [1171, 541] on div "Home [STREET_ADDRESS][US_STATE]" at bounding box center [1225, 543] width 164 height 34
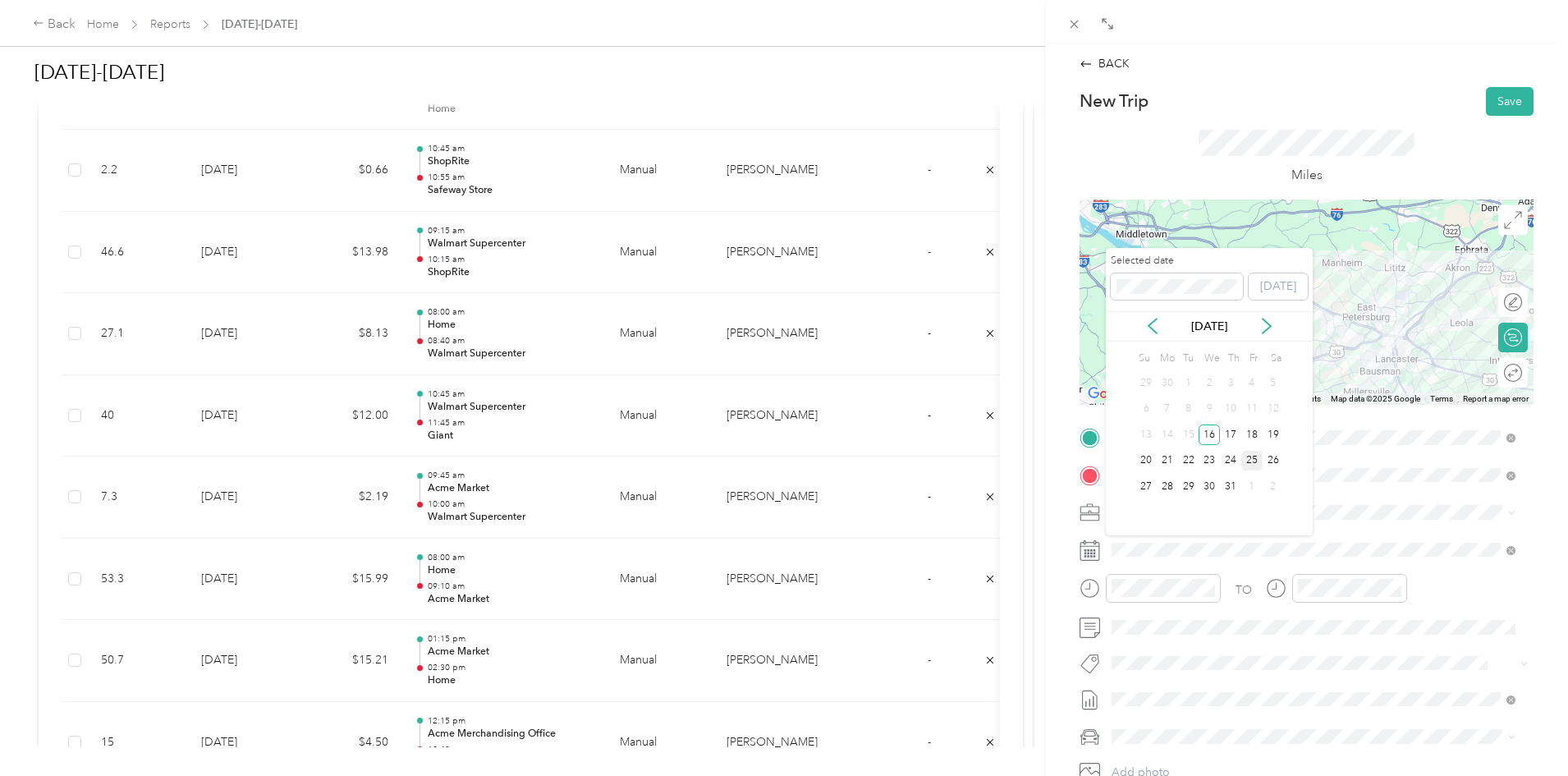
click at [1251, 454] on div "25" at bounding box center [1252, 461] width 21 height 20
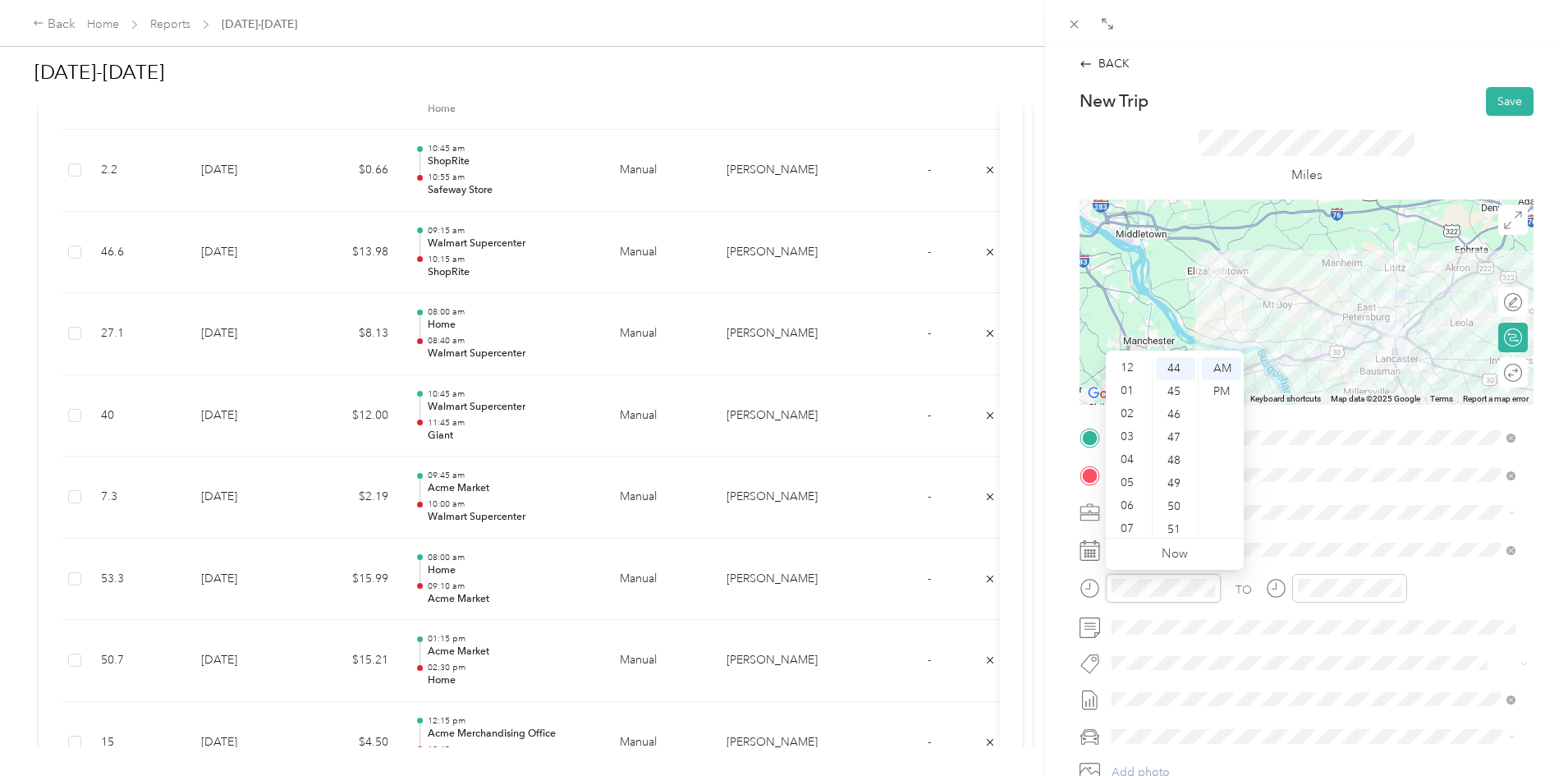
scroll to position [0, 0]
click at [1125, 366] on div "12" at bounding box center [1129, 369] width 40 height 23
click at [1172, 444] on div "15" at bounding box center [1175, 441] width 40 height 23
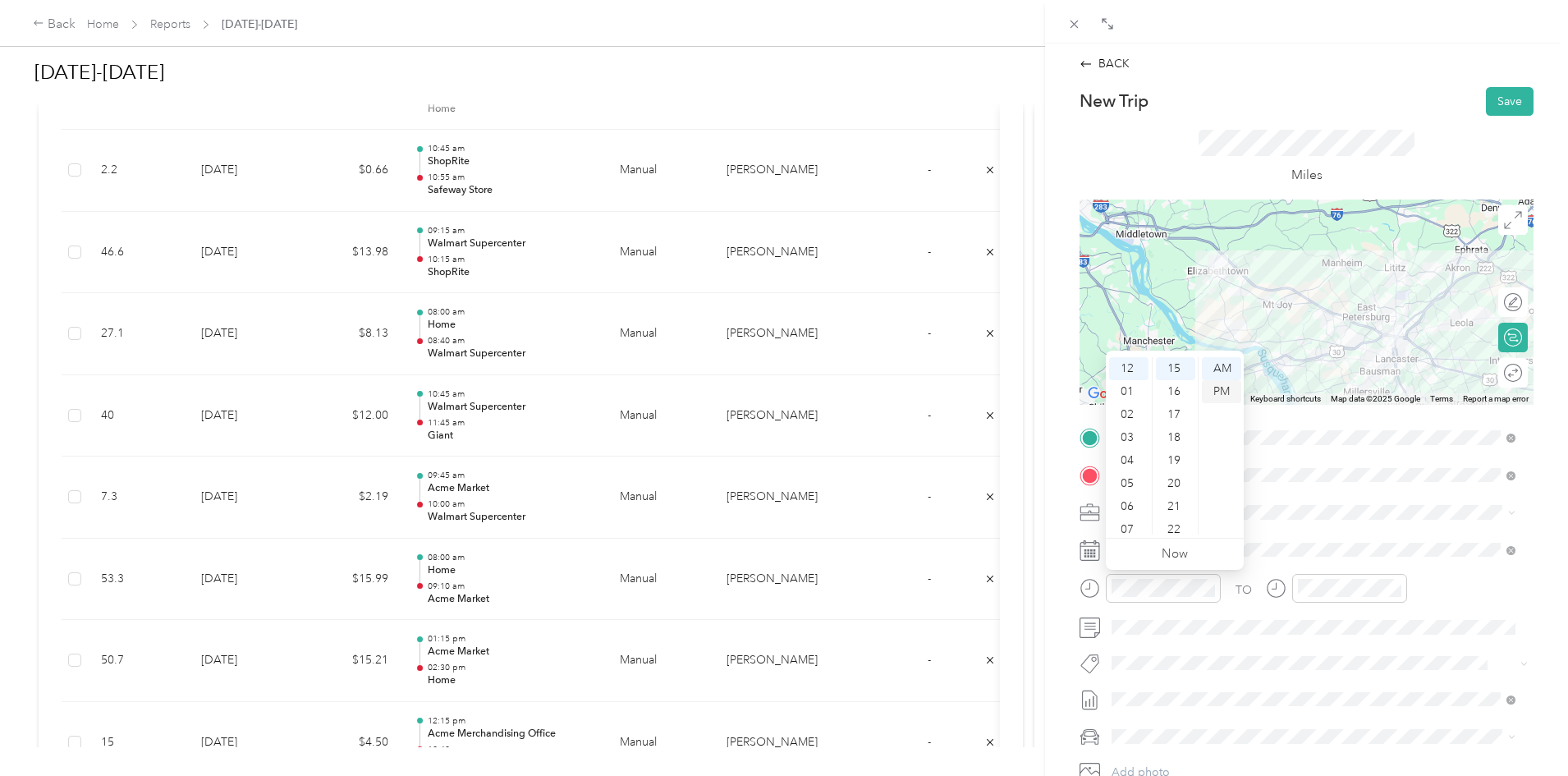
click at [1228, 396] on div "PM" at bounding box center [1221, 392] width 40 height 23
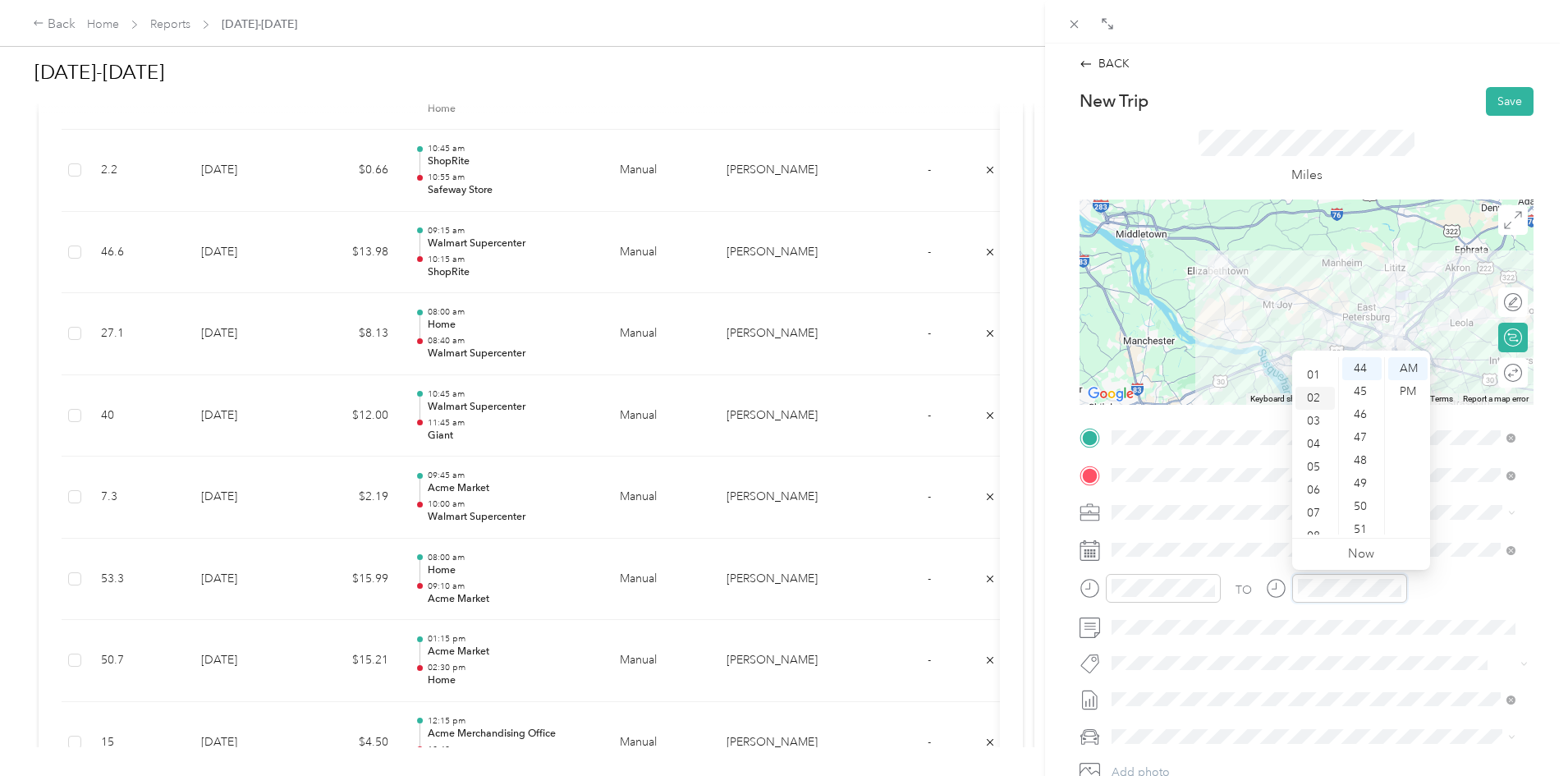
scroll to position [0, 0]
click at [1314, 364] on div "12" at bounding box center [1314, 369] width 40 height 23
click at [1356, 391] on div "45" at bounding box center [1362, 392] width 40 height 23
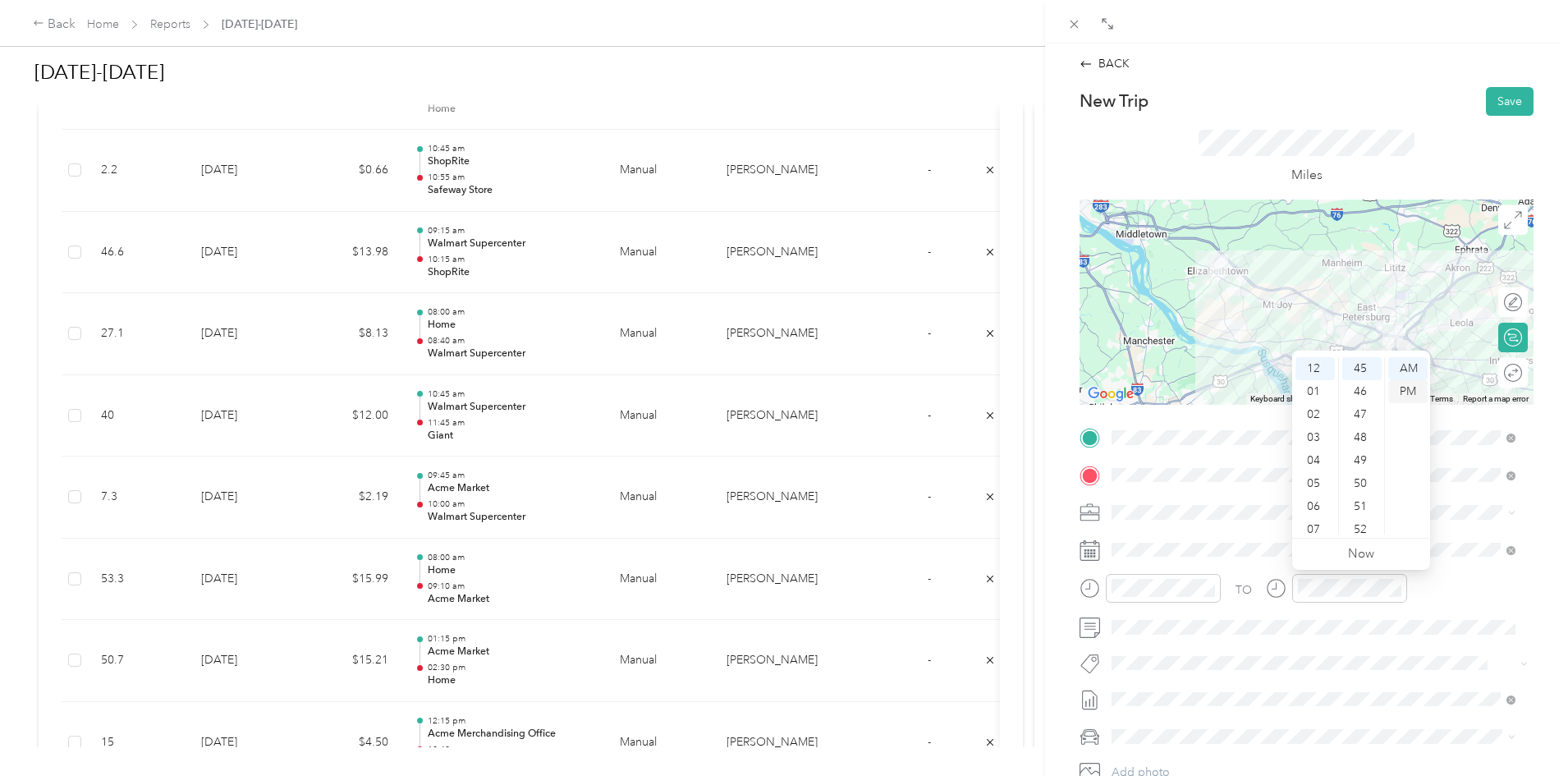
click at [1408, 387] on div "PM" at bounding box center [1408, 392] width 40 height 23
click at [1498, 104] on button "Save" at bounding box center [1510, 101] width 48 height 29
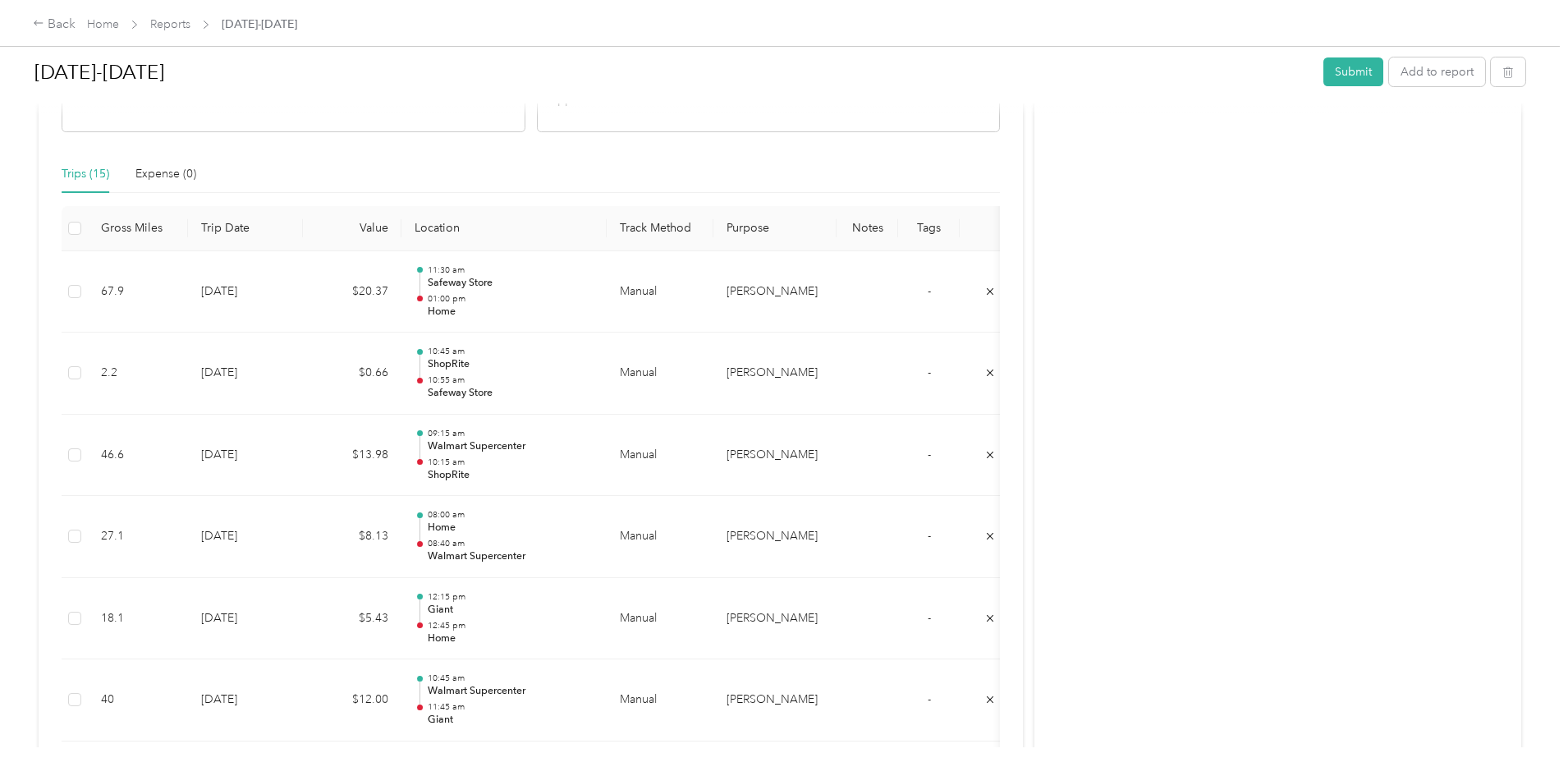
scroll to position [410, 0]
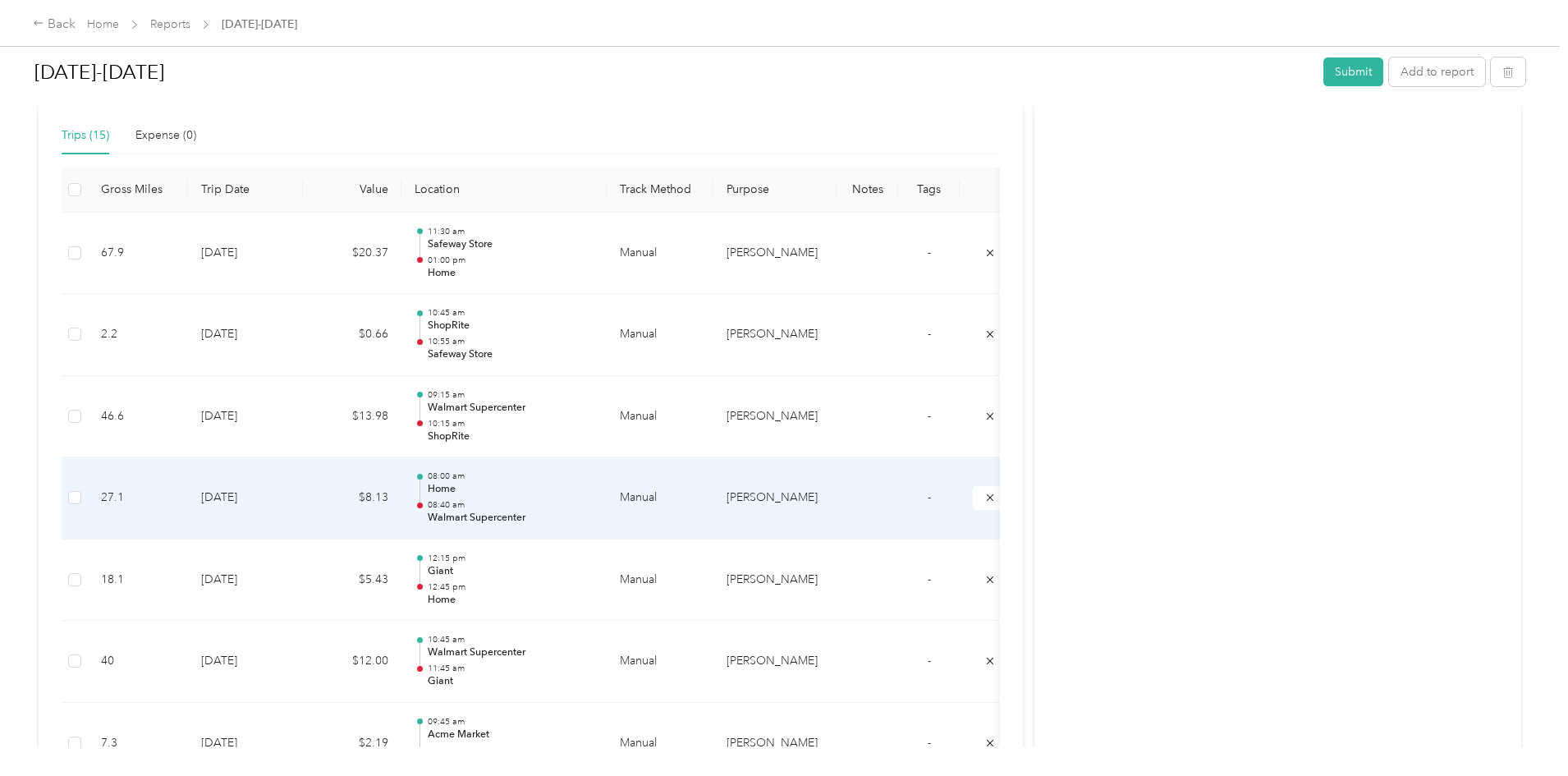
click at [88, 501] on td at bounding box center [75, 498] width 26 height 82
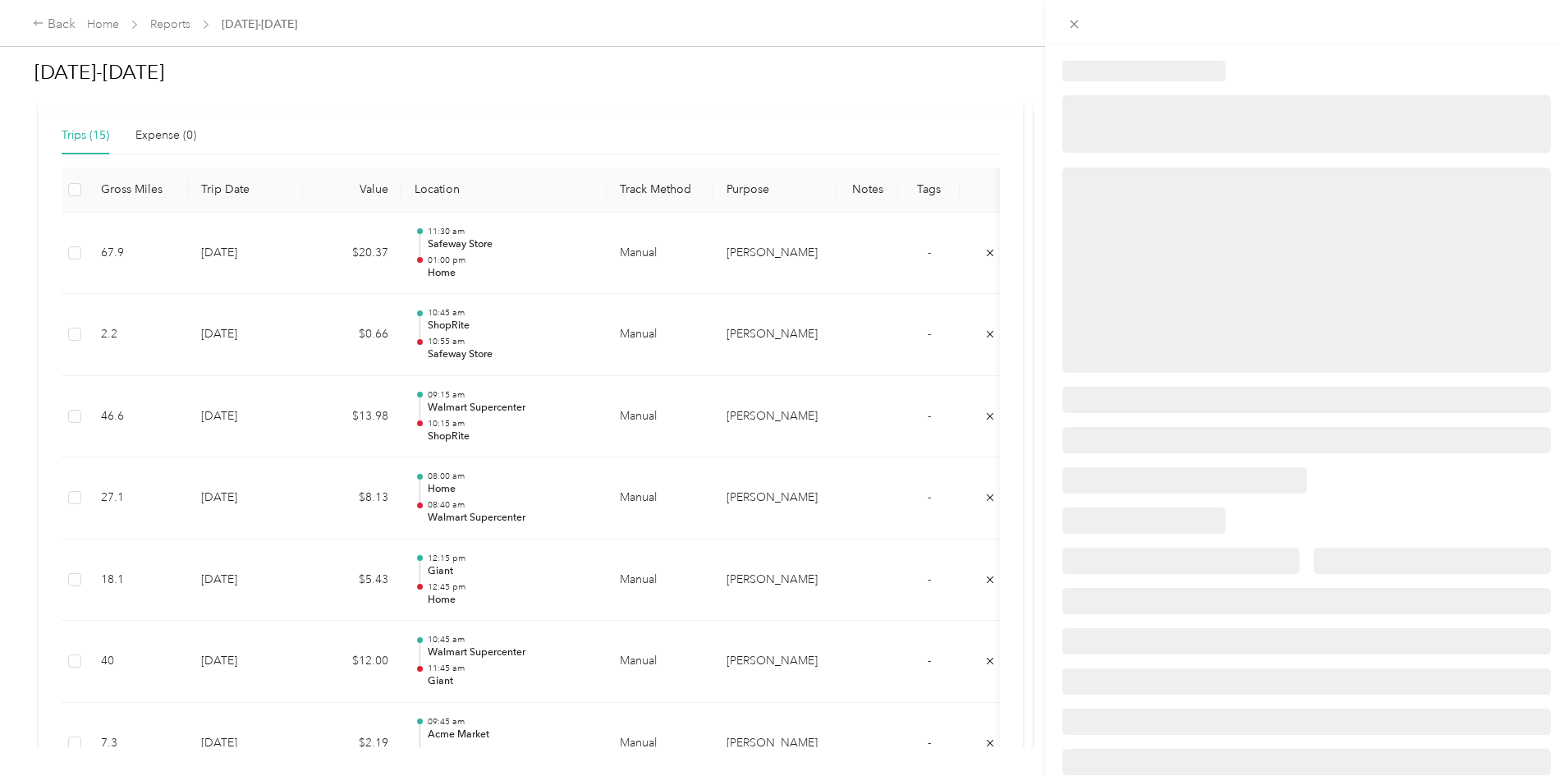
click at [202, 427] on div at bounding box center [784, 388] width 1568 height 776
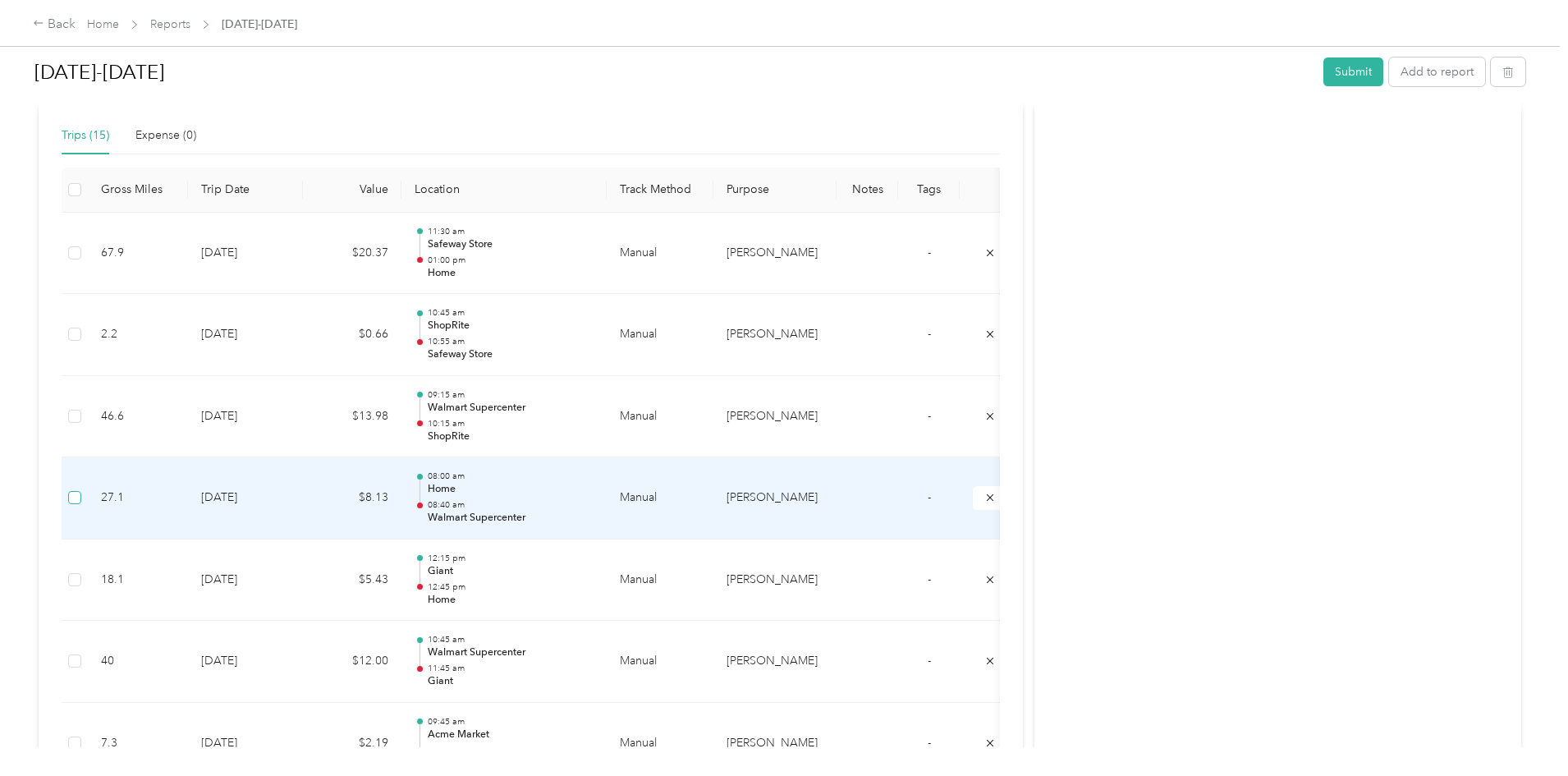
click at [81, 491] on label at bounding box center [74, 498] width 13 height 18
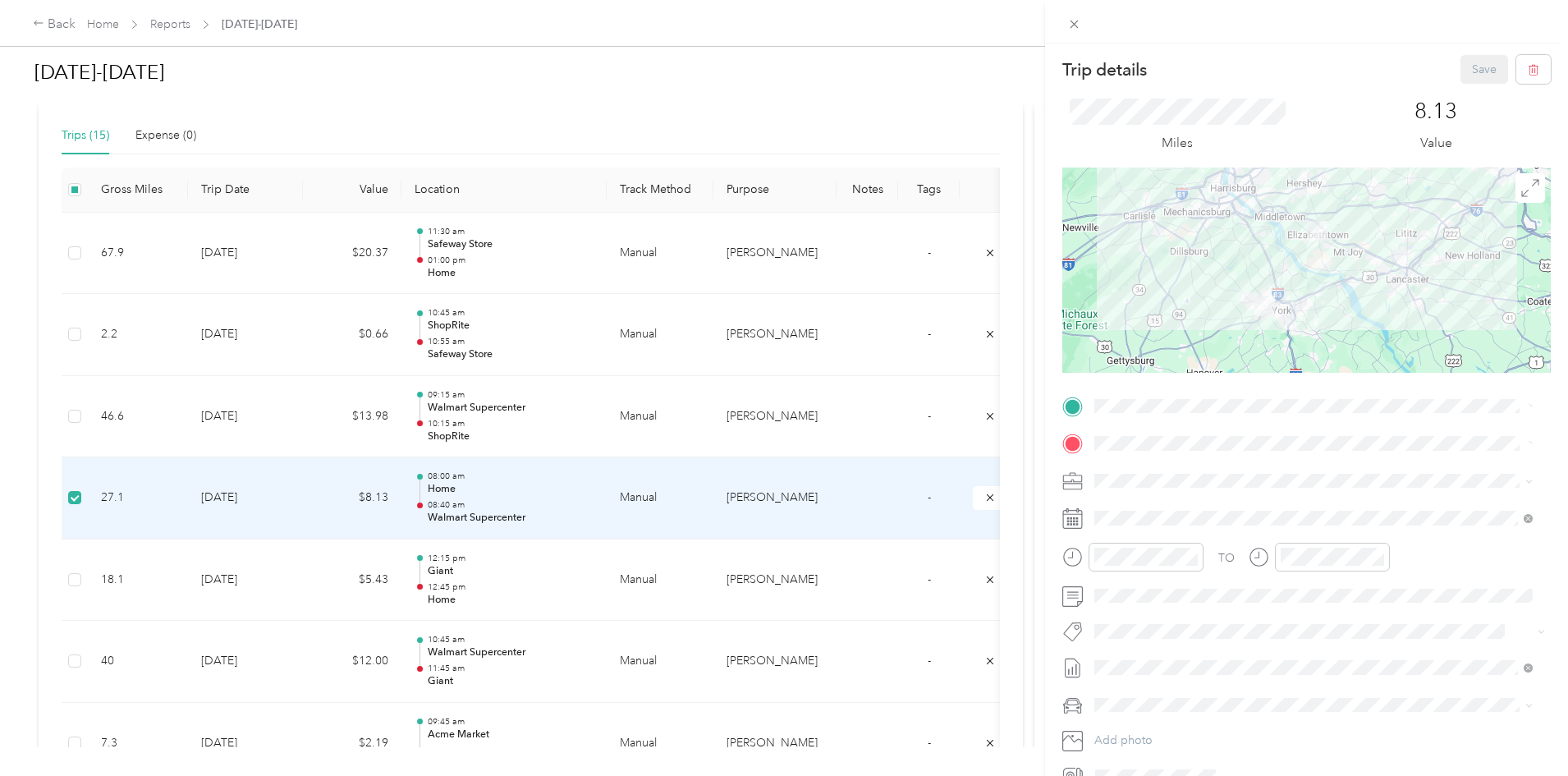
click at [213, 420] on div "Trip details Save This trip cannot be edited because it is either under review,…" at bounding box center [784, 388] width 1568 height 776
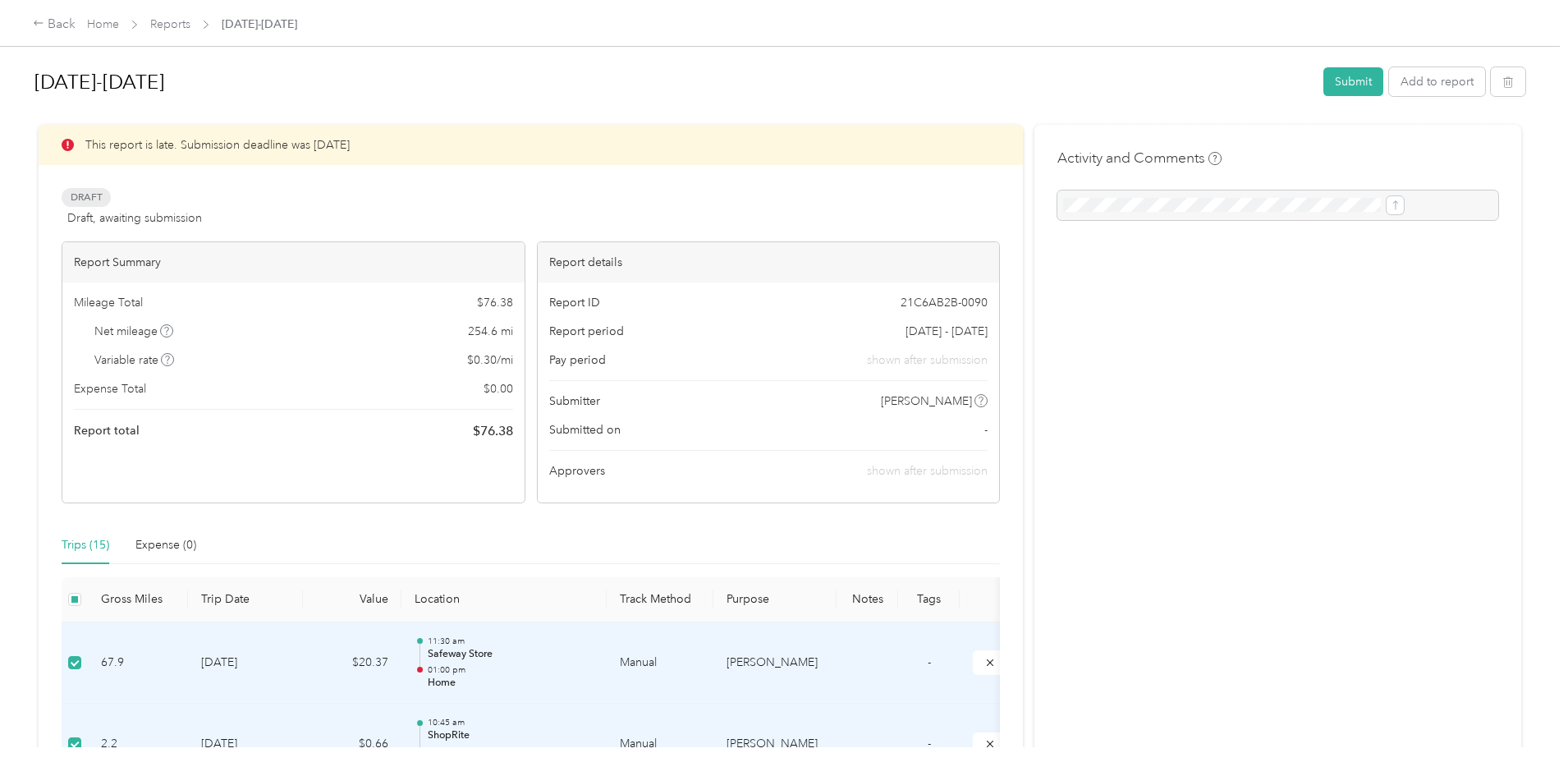
scroll to position [0, 0]
click at [136, 373] on div "[DATE]-[DATE] Submit Add to report This report is late. Submission deadline was…" at bounding box center [780, 373] width 1560 height 748
click at [1323, 81] on button "Submit" at bounding box center [1353, 82] width 60 height 29
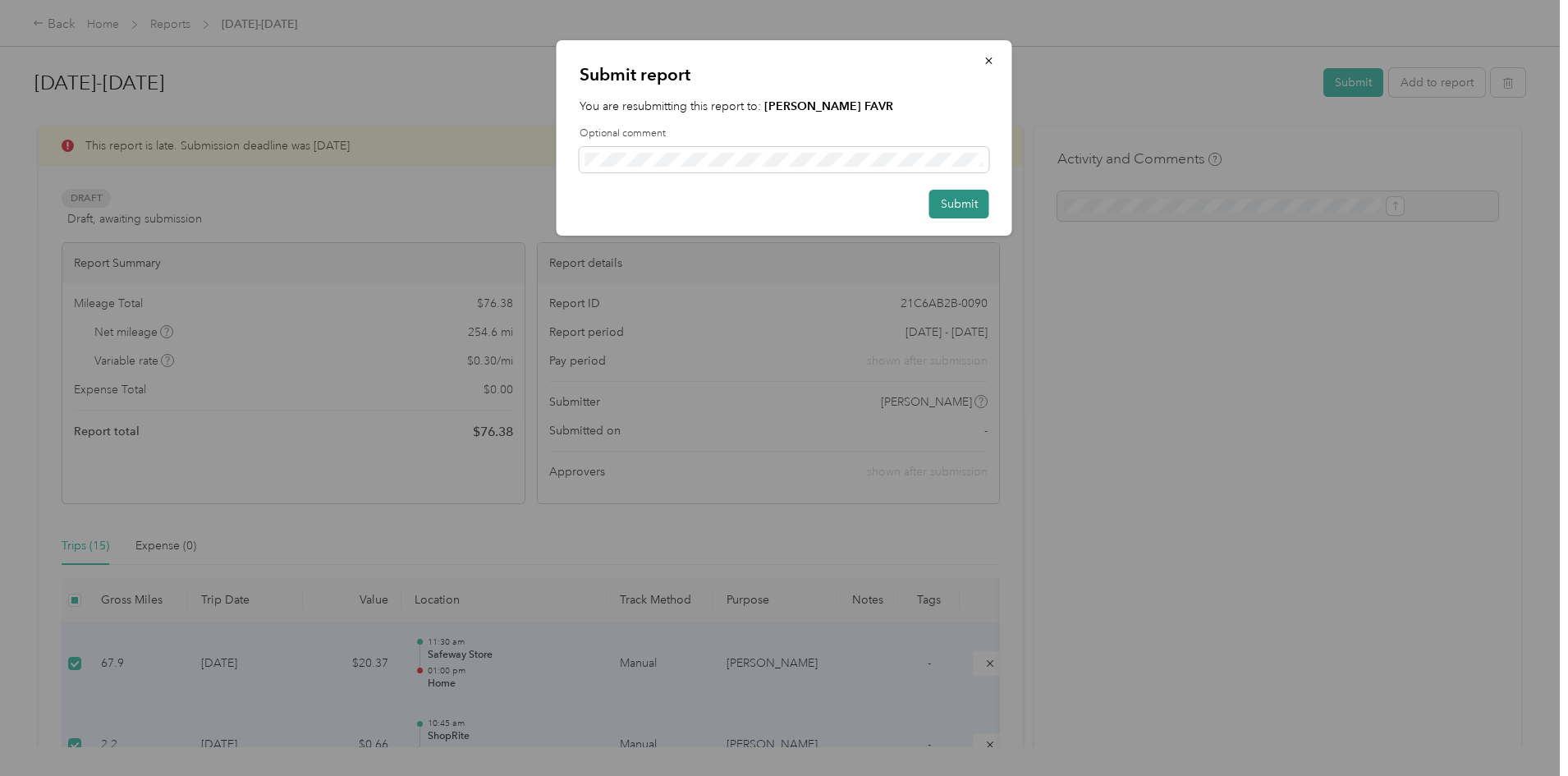
click at [939, 203] on button "Submit" at bounding box center [959, 203] width 60 height 29
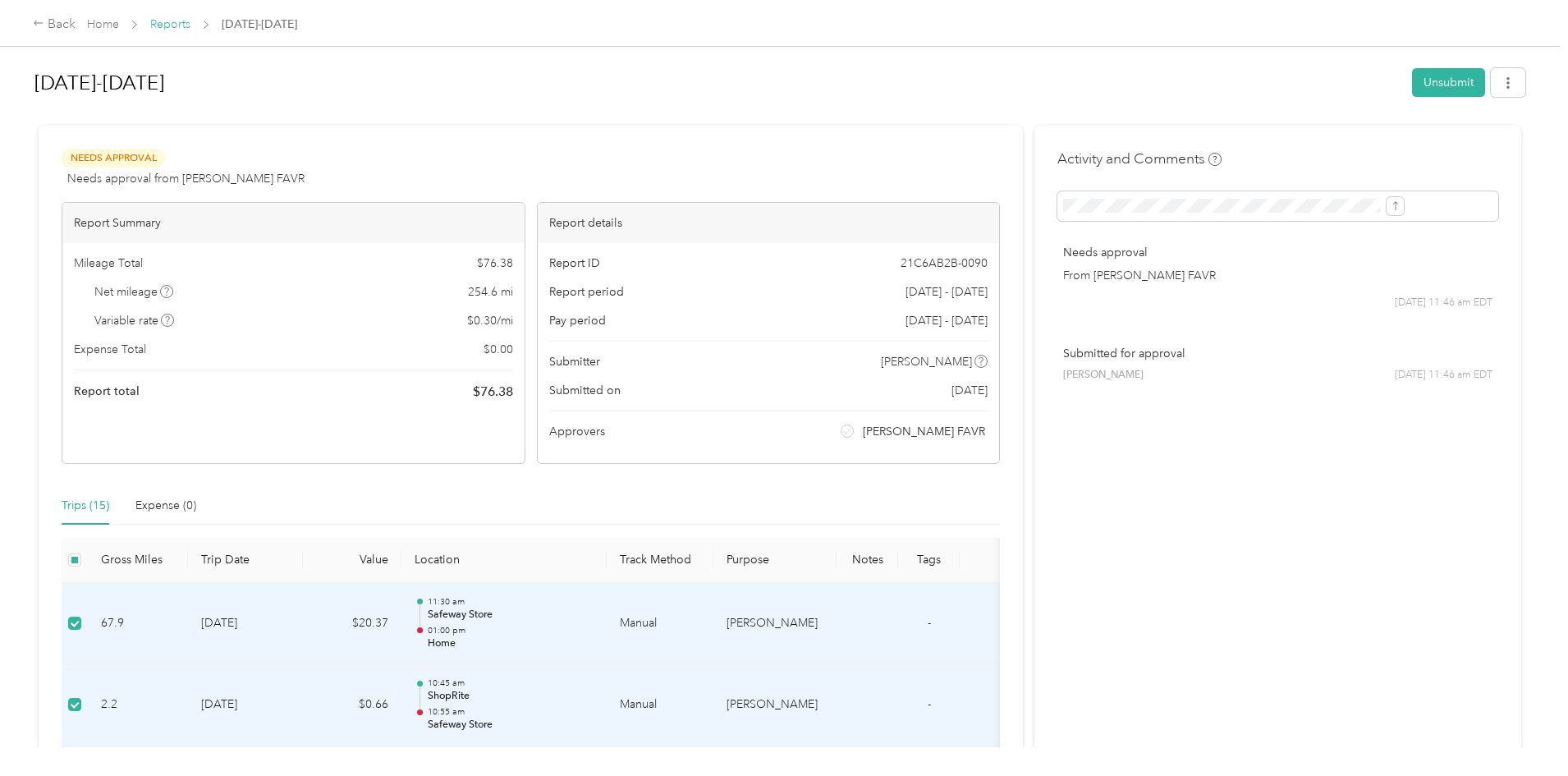
click at [190, 27] on link "Reports" at bounding box center [171, 25] width 40 height 14
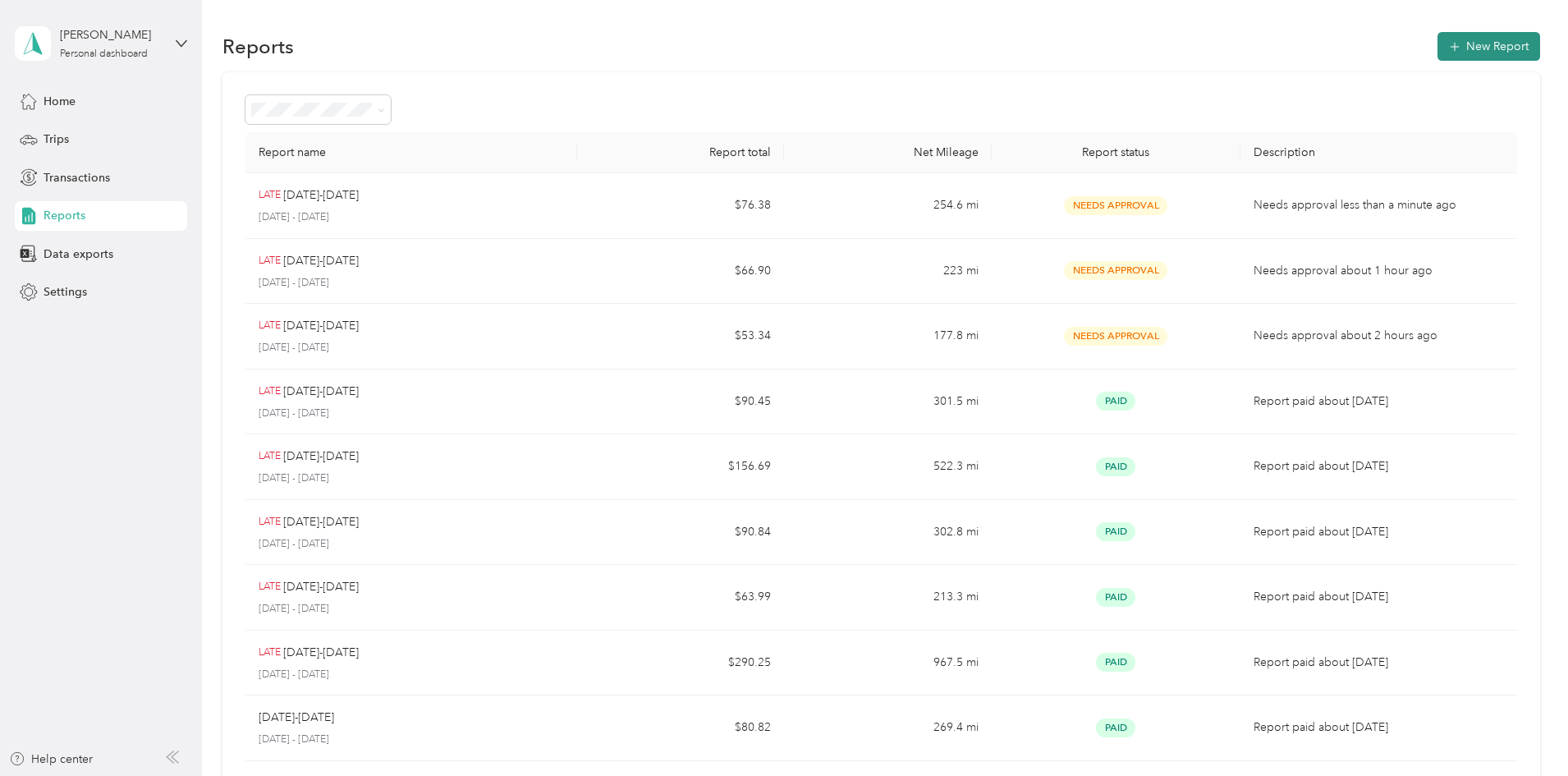
click at [1438, 48] on button "New Report" at bounding box center [1489, 46] width 103 height 29
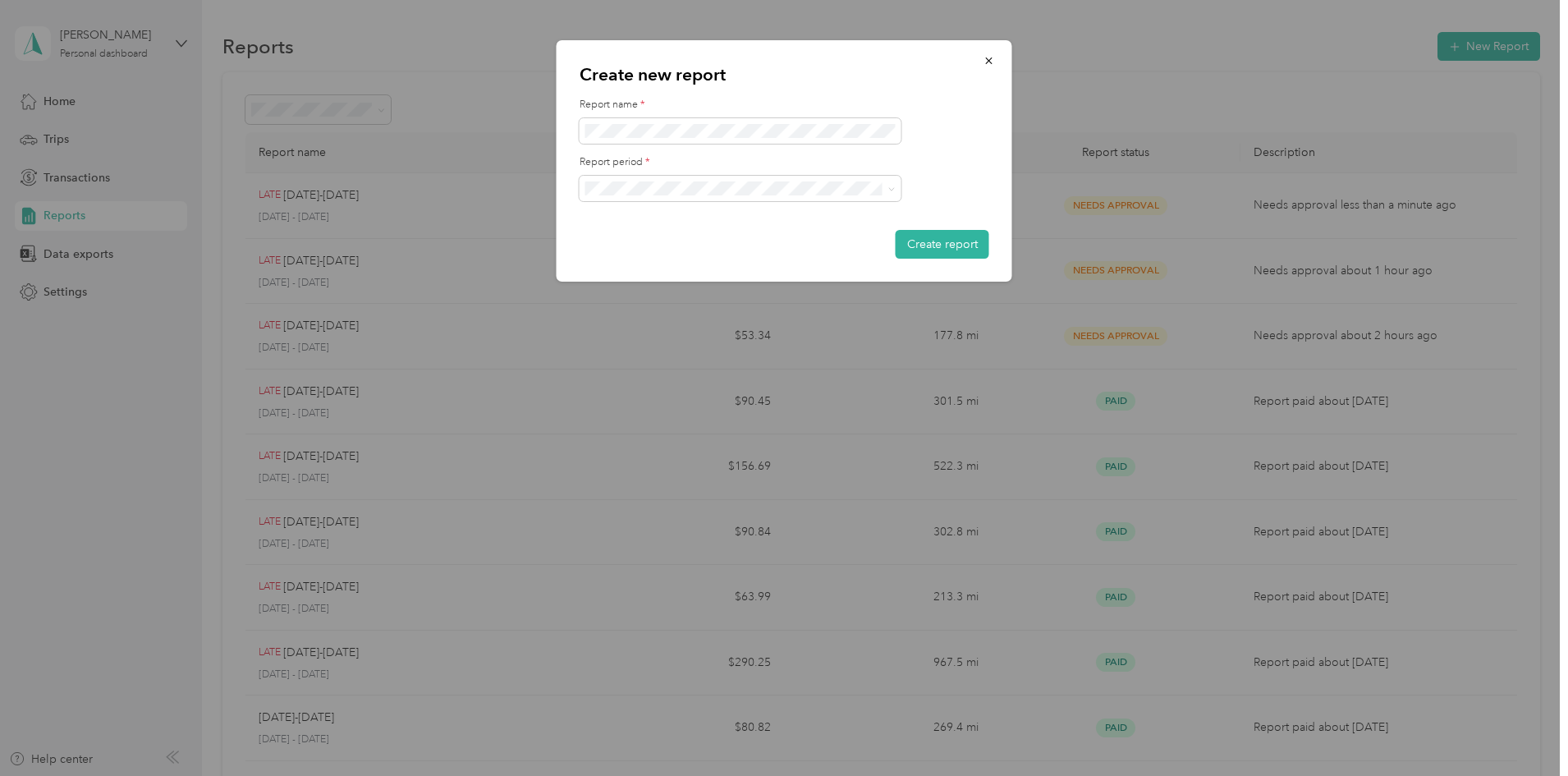
click at [647, 280] on ol "[DATE] - [DATE] [DATE] - [DATE] [DATE] - [DATE] [DATE] - [DATE] [DATE] - [DATE]…" at bounding box center [740, 280] width 322 height 173
click at [629, 266] on div "[DATE] - [DATE]" at bounding box center [740, 275] width 298 height 18
click at [895, 230] on button "Create report" at bounding box center [942, 244] width 93 height 29
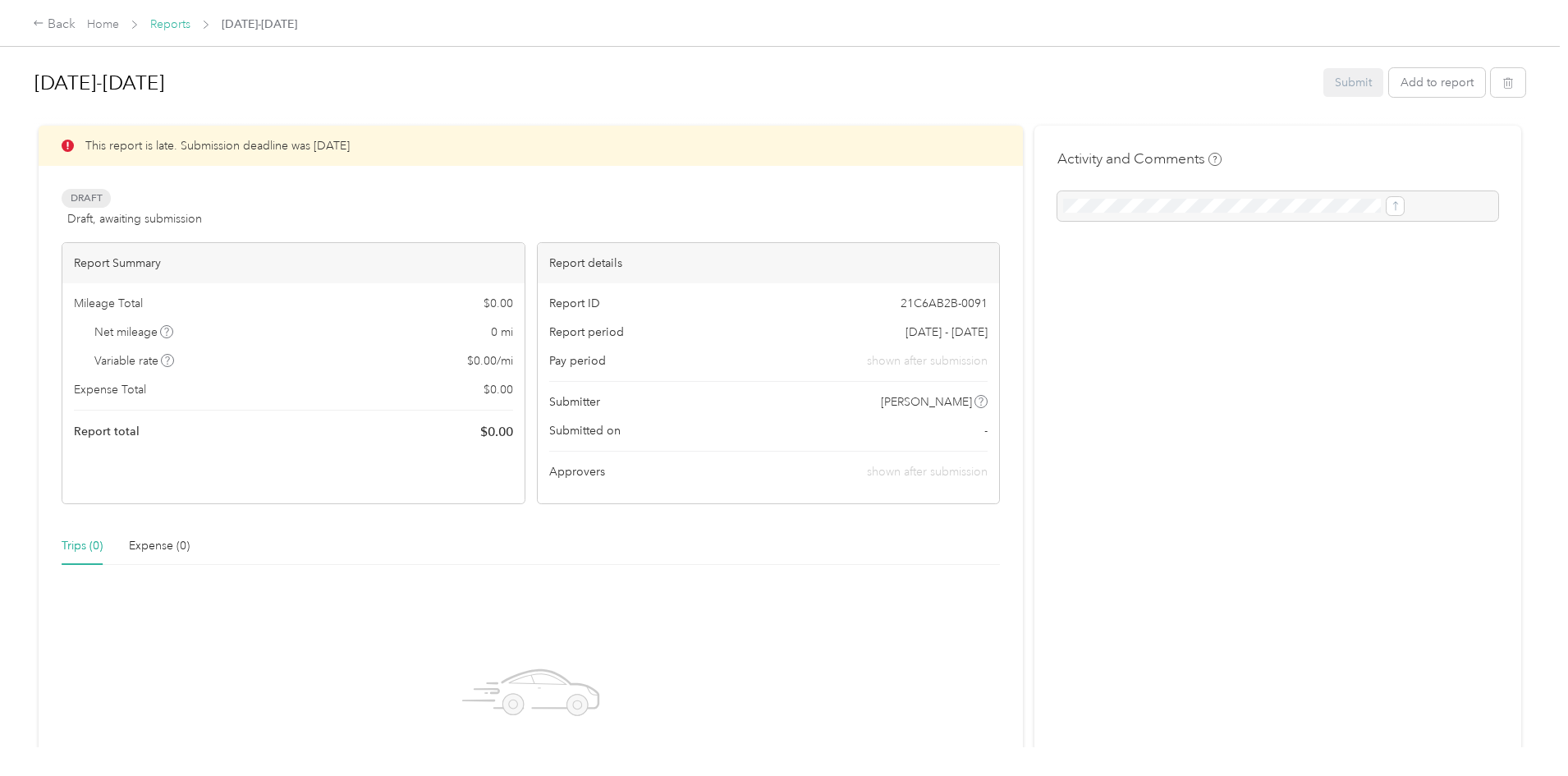
click at [190, 19] on link "Reports" at bounding box center [171, 25] width 40 height 14
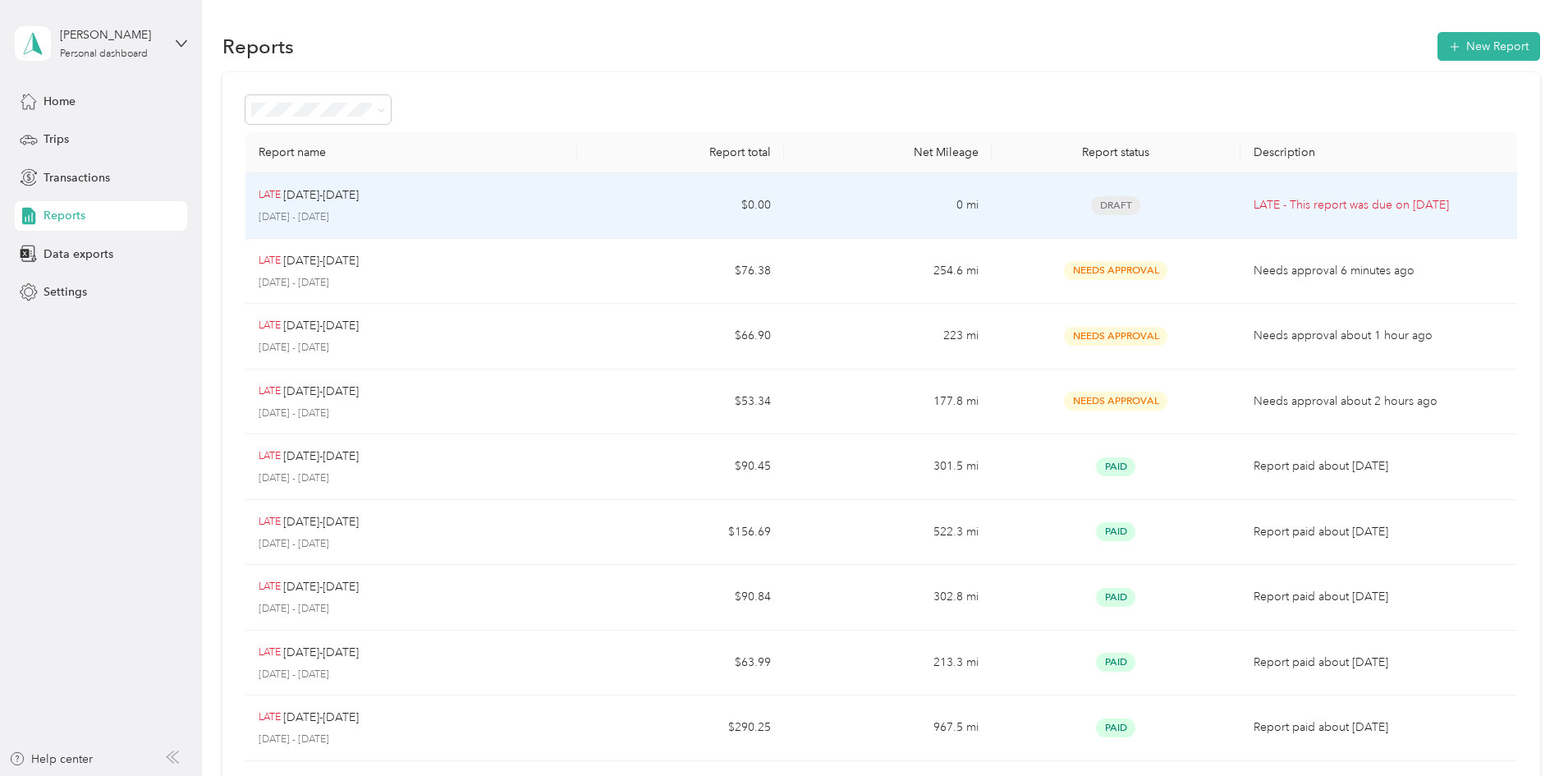
click at [358, 188] on p "[DATE]-[DATE]" at bounding box center [321, 196] width 76 height 18
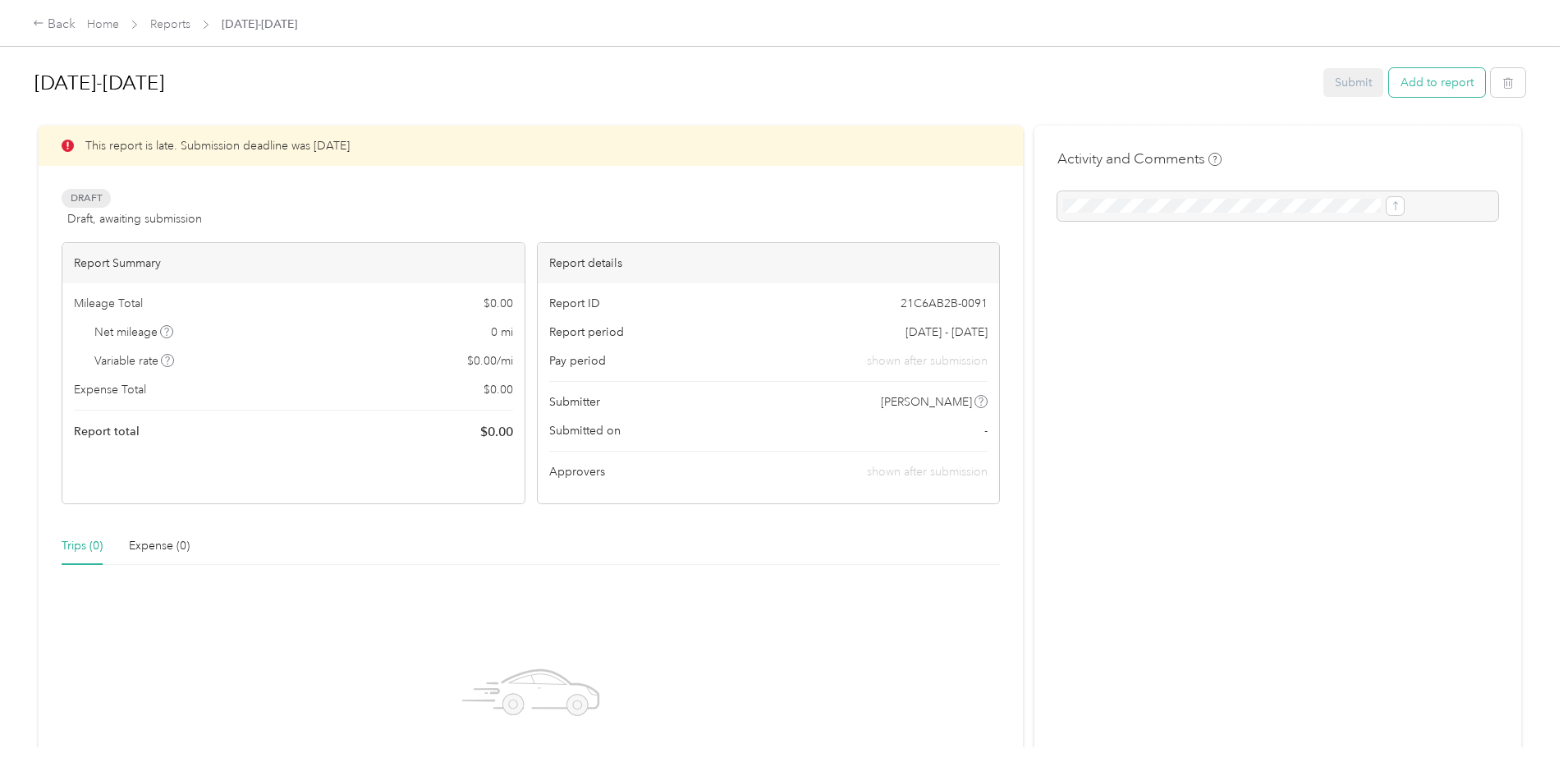
click at [1389, 85] on button "Add to report" at bounding box center [1437, 82] width 96 height 29
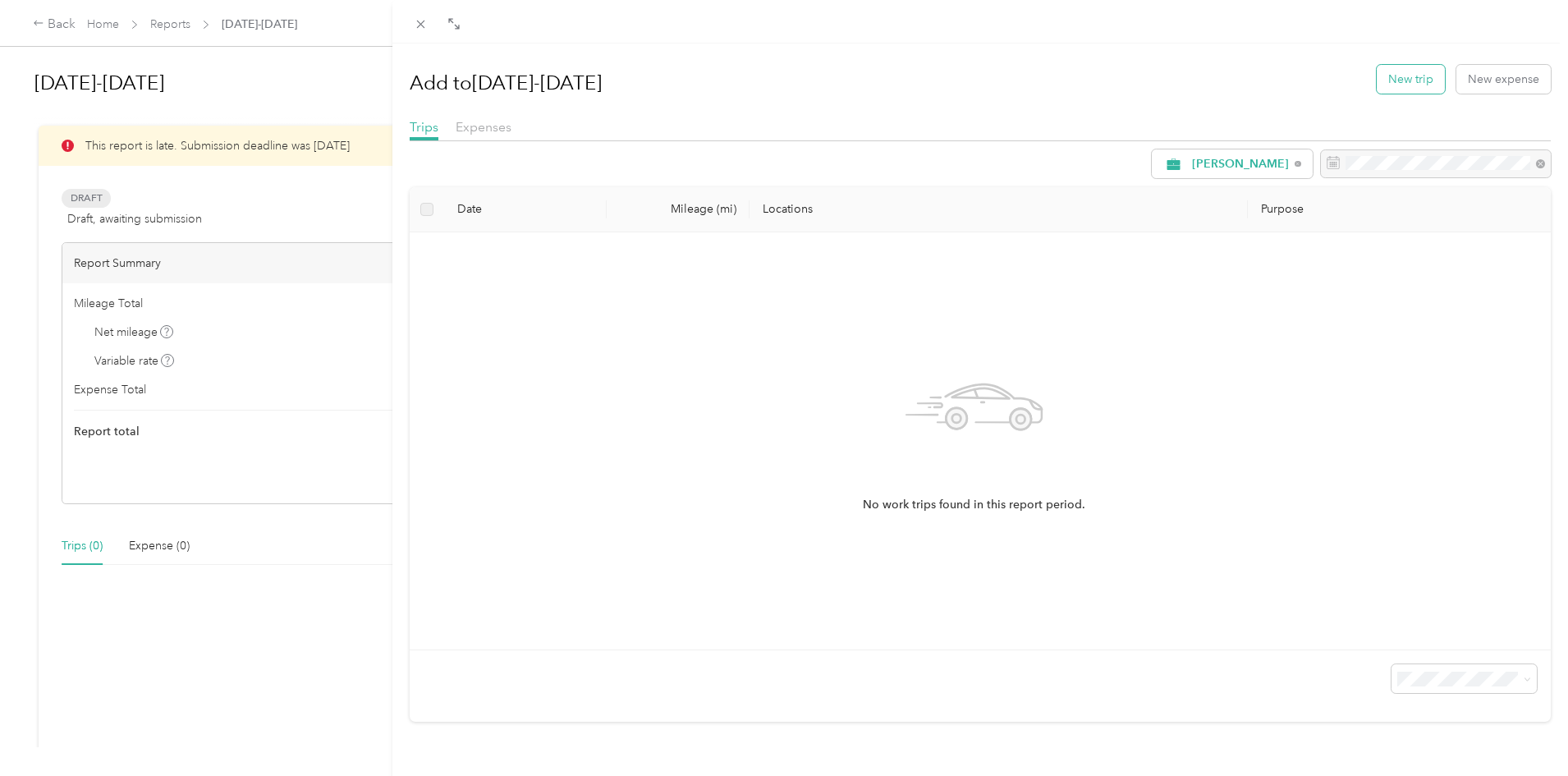
click at [1402, 75] on button "New trip" at bounding box center [1410, 79] width 68 height 29
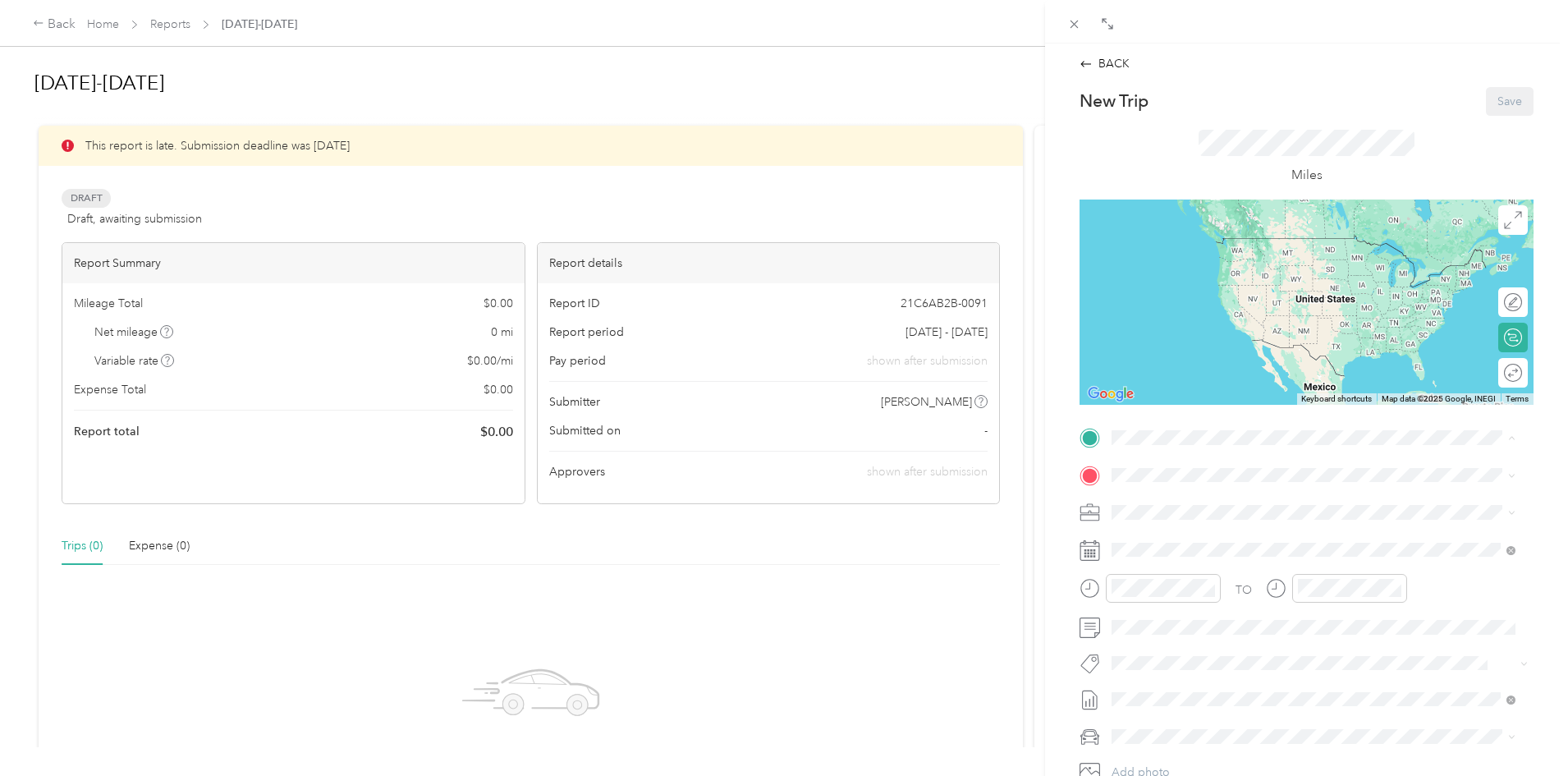
click at [1155, 516] on span "[STREET_ADDRESS][US_STATE]" at bounding box center [1225, 521] width 164 height 14
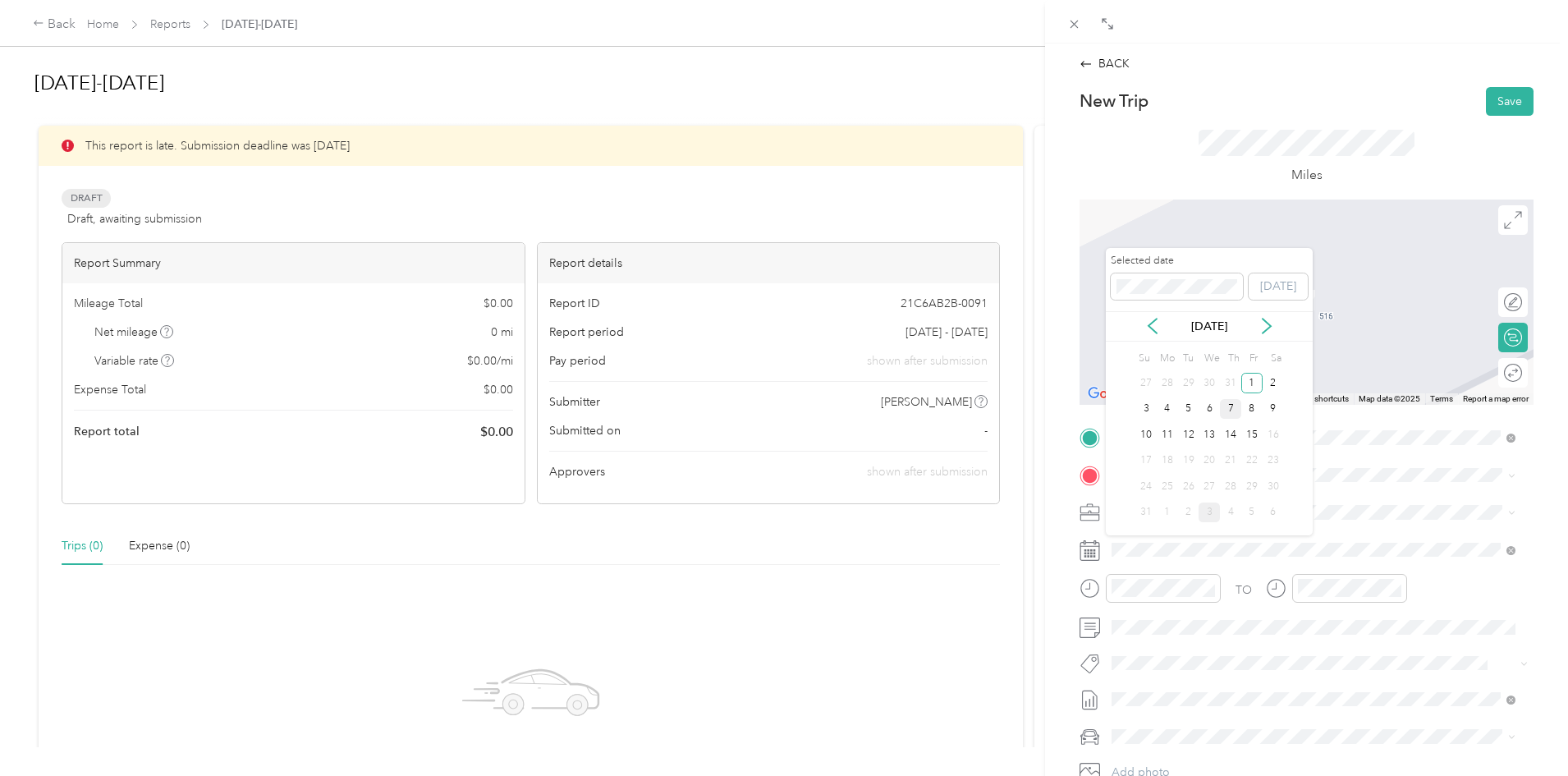
click at [1230, 407] on div "7" at bounding box center [1231, 409] width 21 height 20
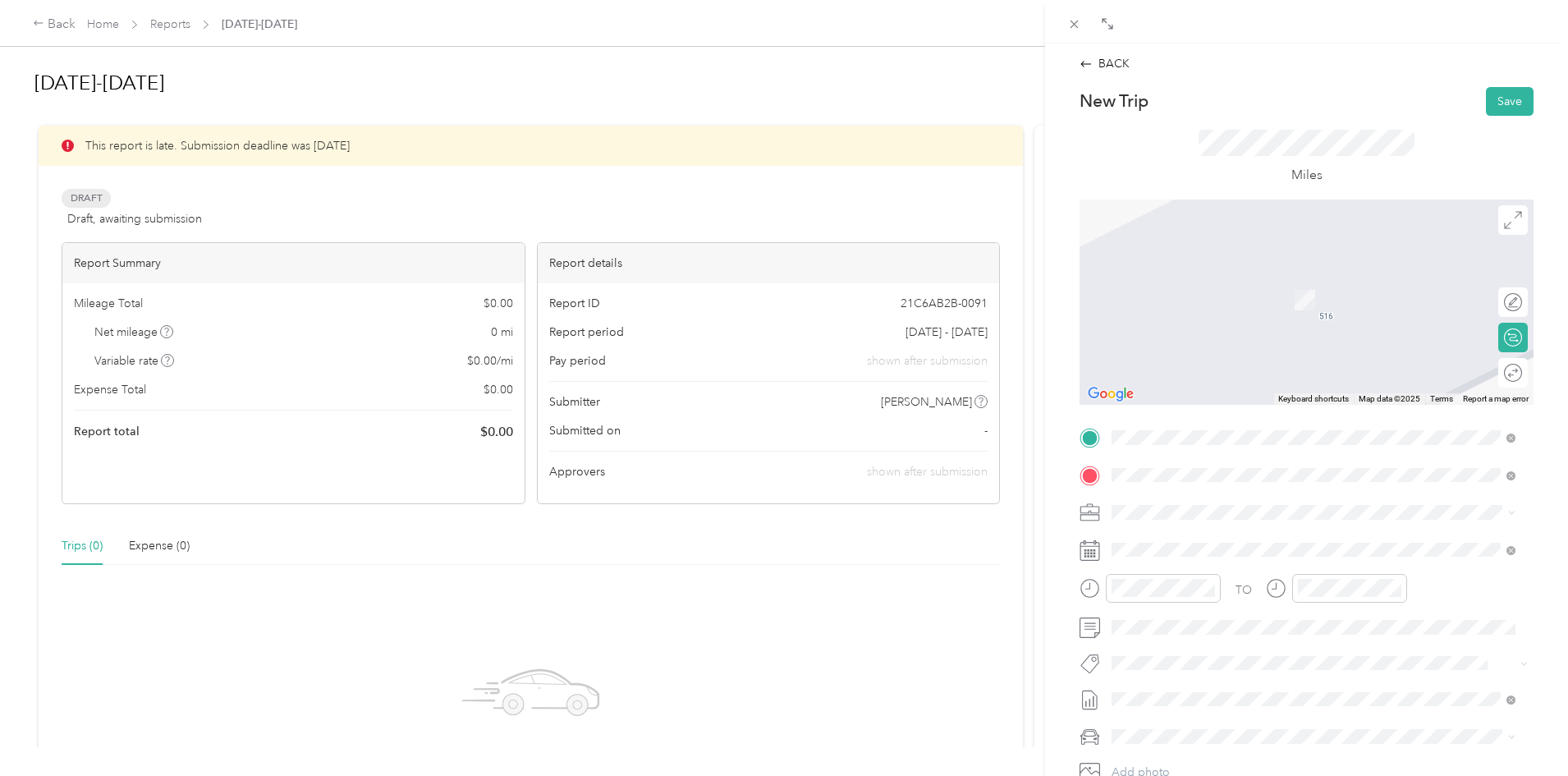
click at [1211, 604] on div "TEAM Acme Market [STREET_ADDRESS]" at bounding box center [1207, 610] width 129 height 41
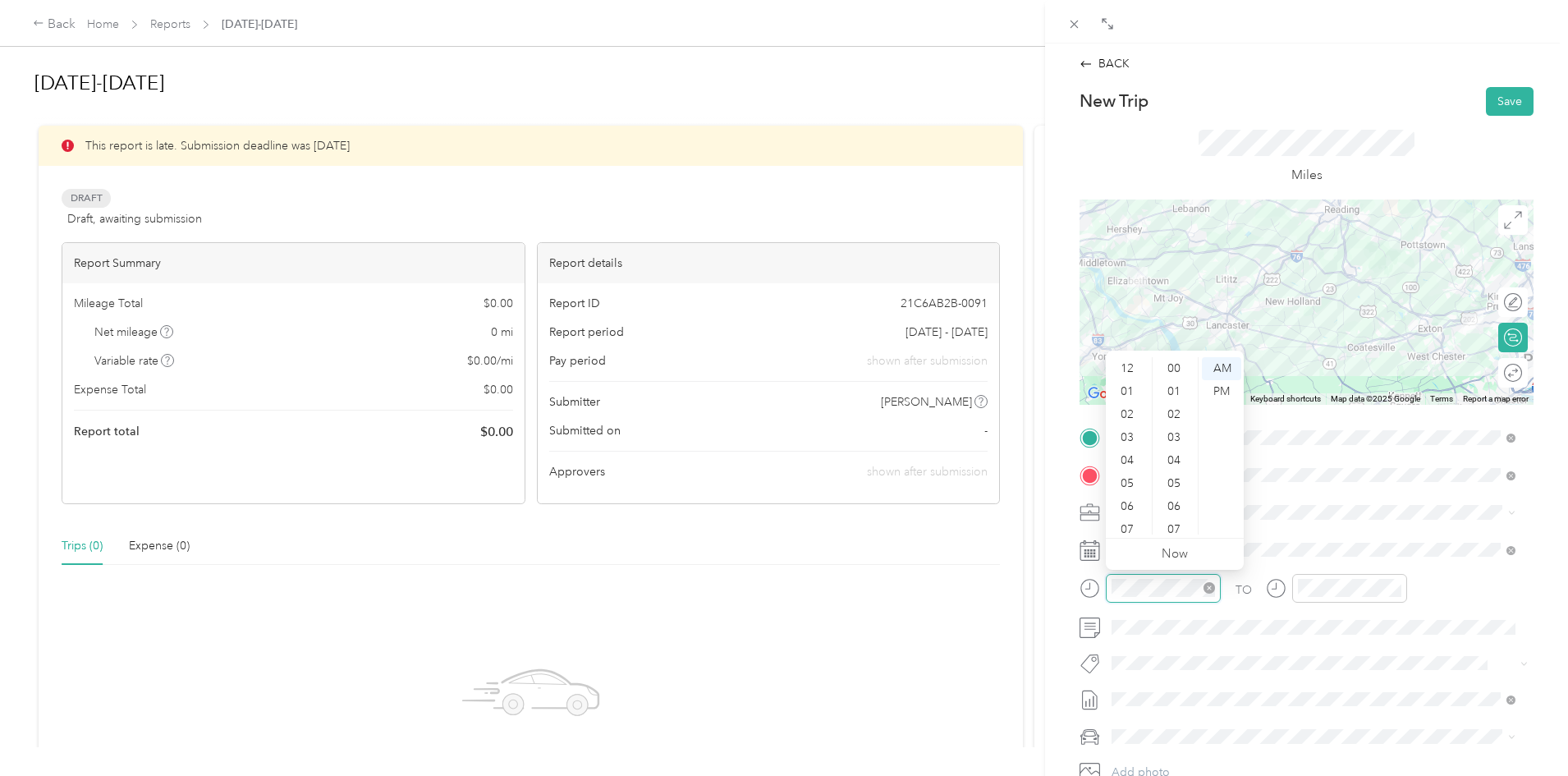
scroll to position [1202, 0]
click at [1129, 452] on div "08" at bounding box center [1129, 455] width 40 height 23
click at [1173, 511] on div "30" at bounding box center [1175, 514] width 40 height 23
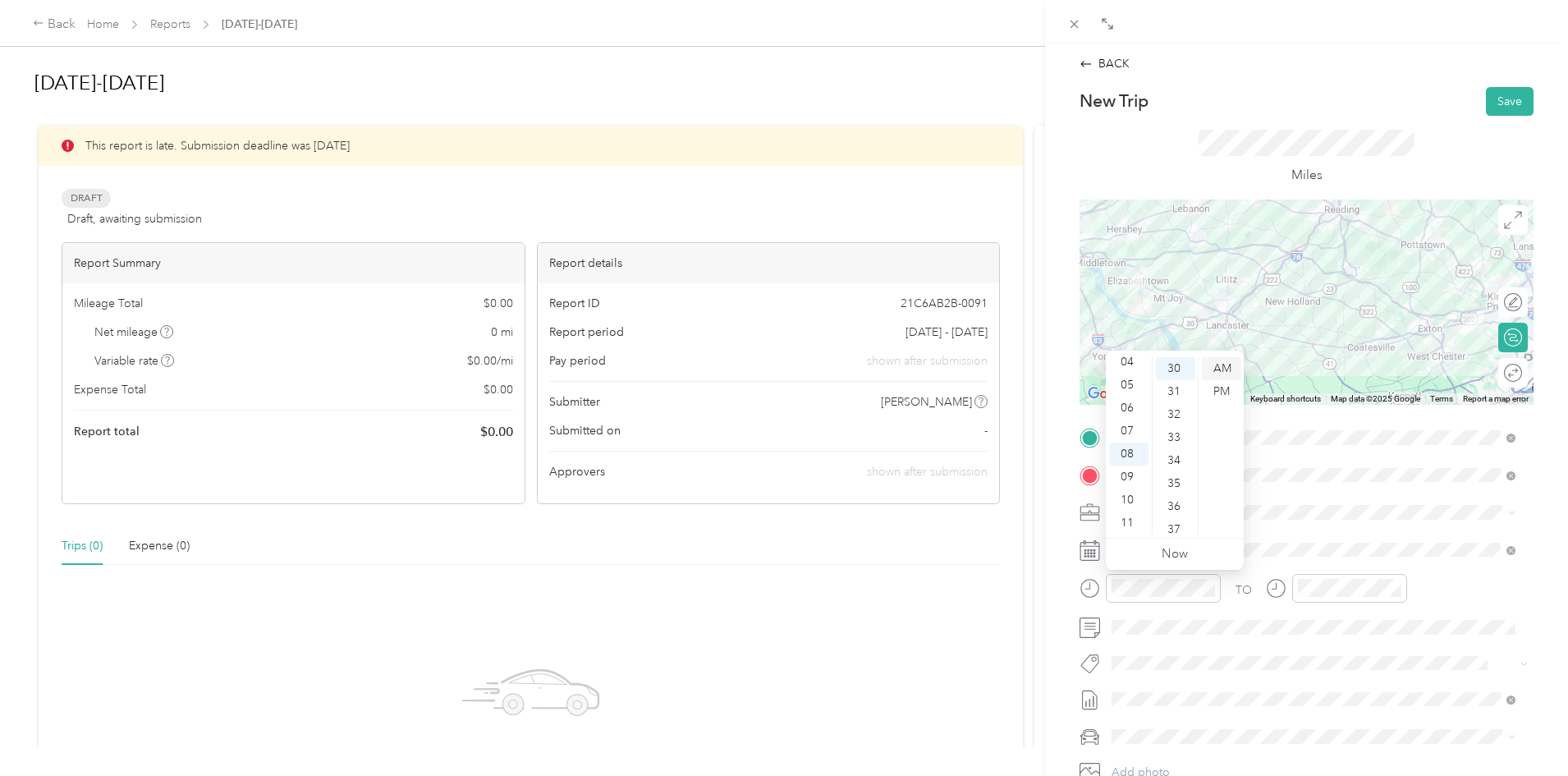
click at [1224, 368] on div "AM" at bounding box center [1221, 369] width 40 height 23
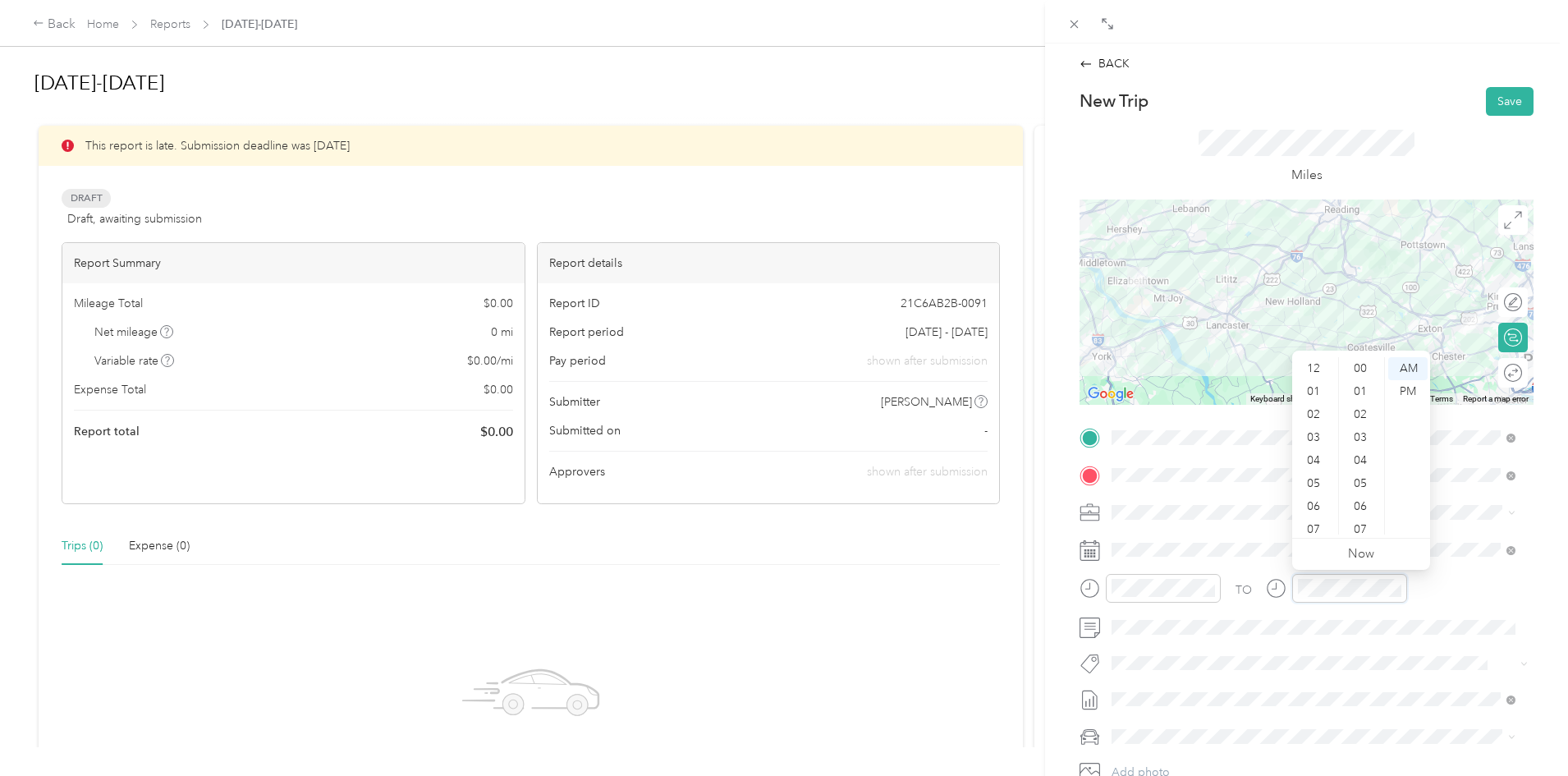
scroll to position [1202, 0]
click at [1309, 479] on div "09" at bounding box center [1314, 477] width 40 height 23
click at [1359, 445] on div "45" at bounding box center [1362, 447] width 40 height 23
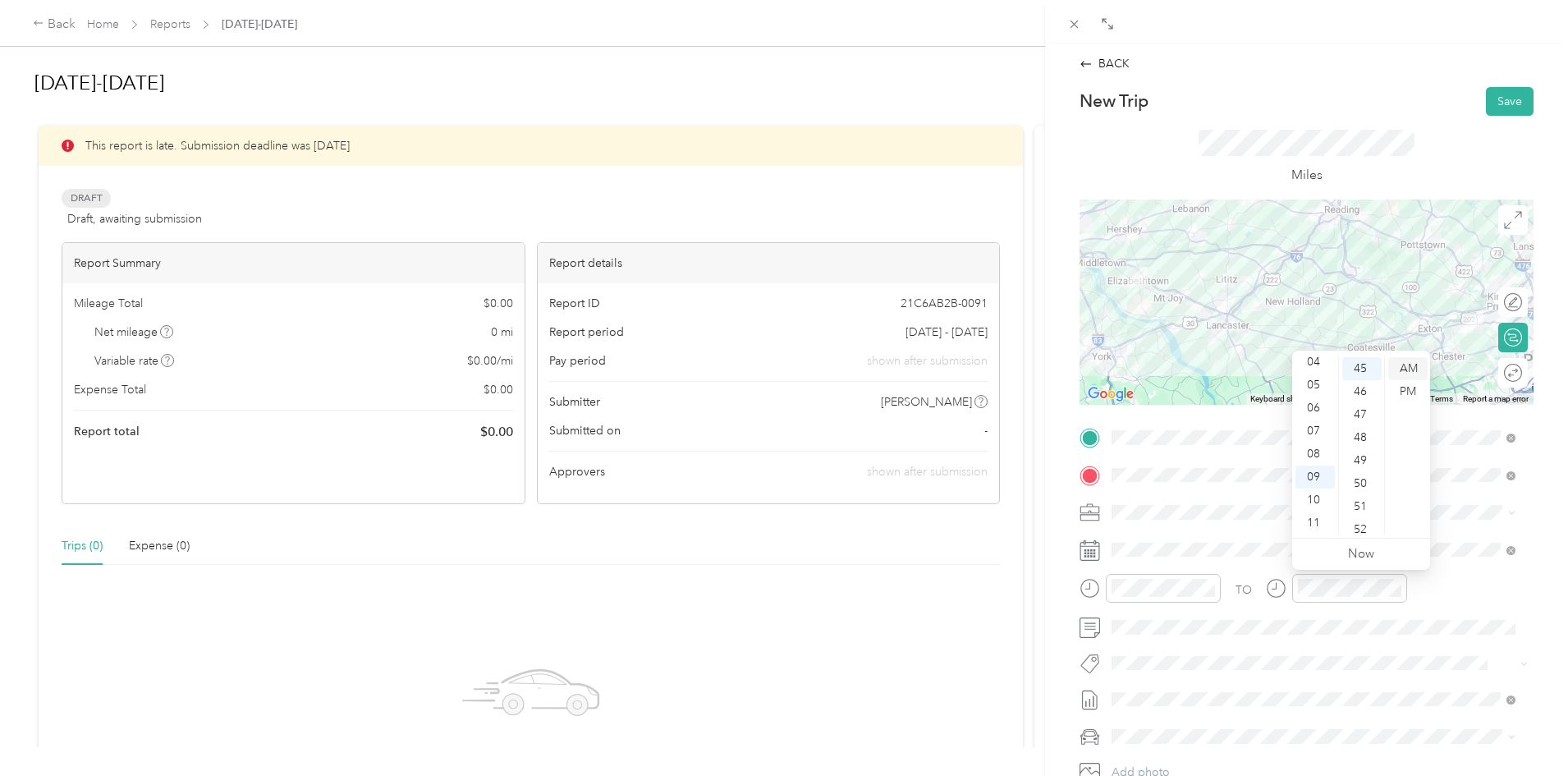
click at [1410, 372] on div "AM" at bounding box center [1408, 369] width 40 height 23
click at [1502, 108] on button "Save" at bounding box center [1510, 101] width 48 height 29
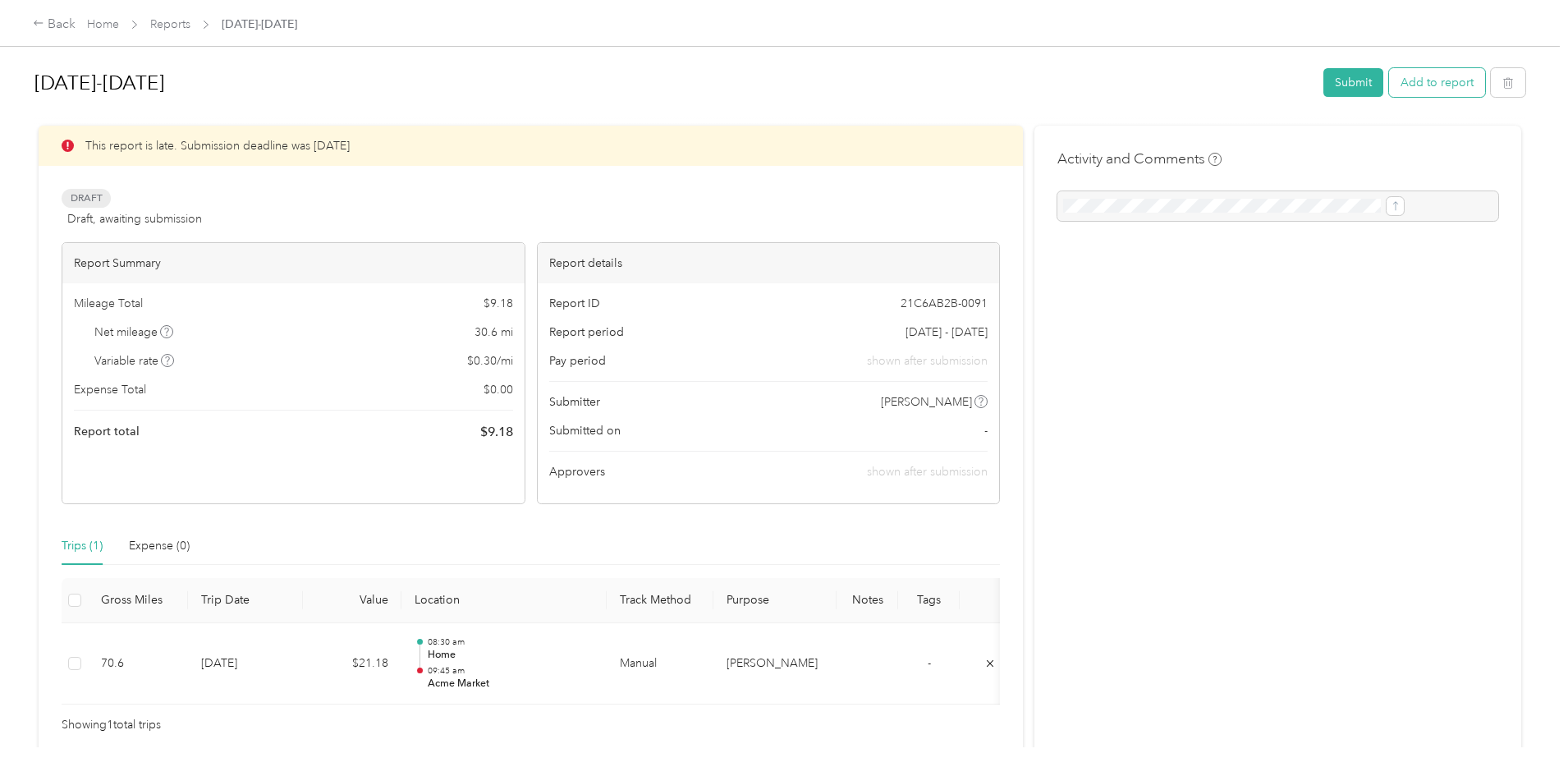
click at [1389, 91] on button "Add to report" at bounding box center [1437, 82] width 96 height 29
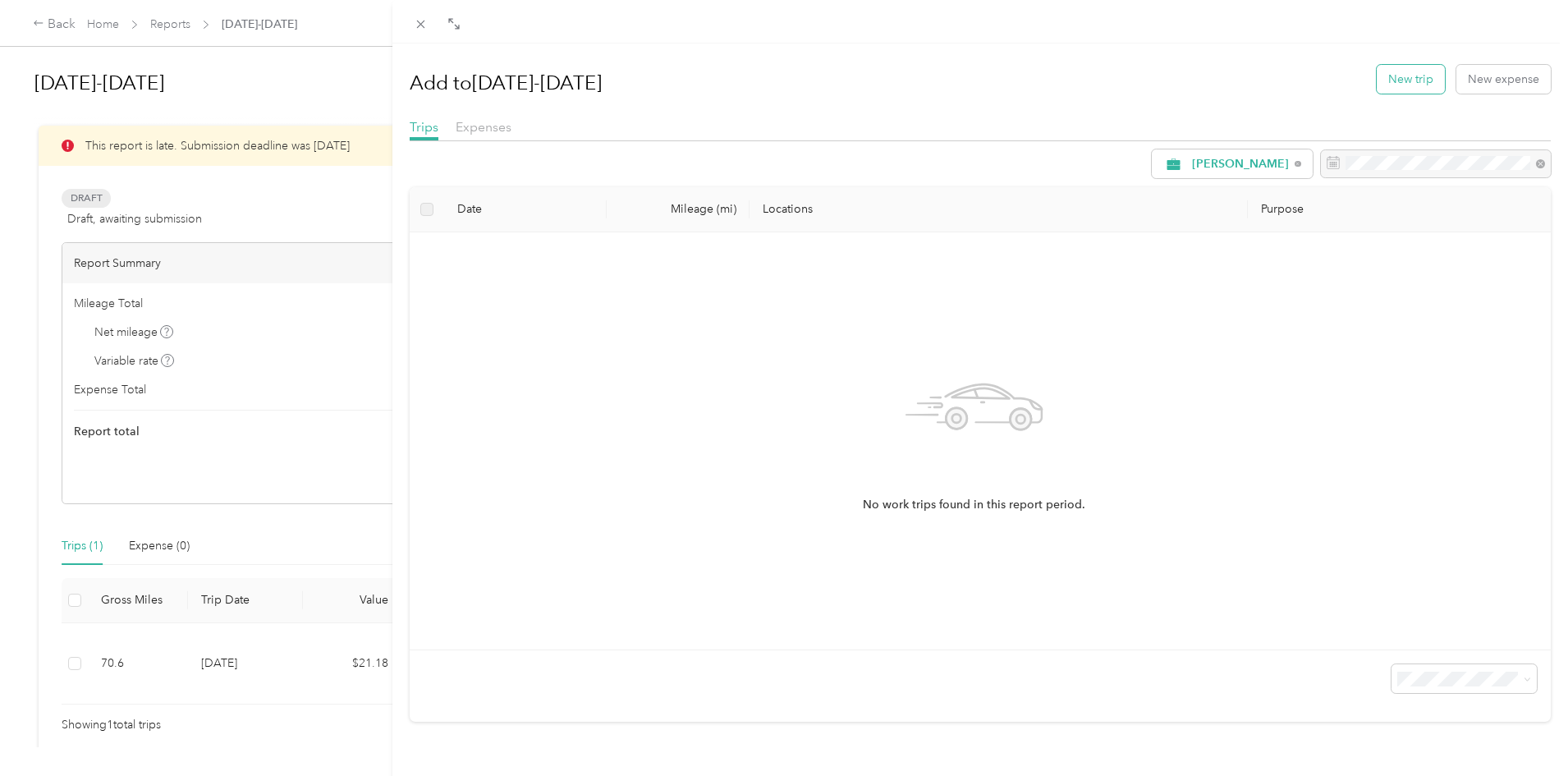
click at [1416, 70] on button "New trip" at bounding box center [1410, 79] width 68 height 29
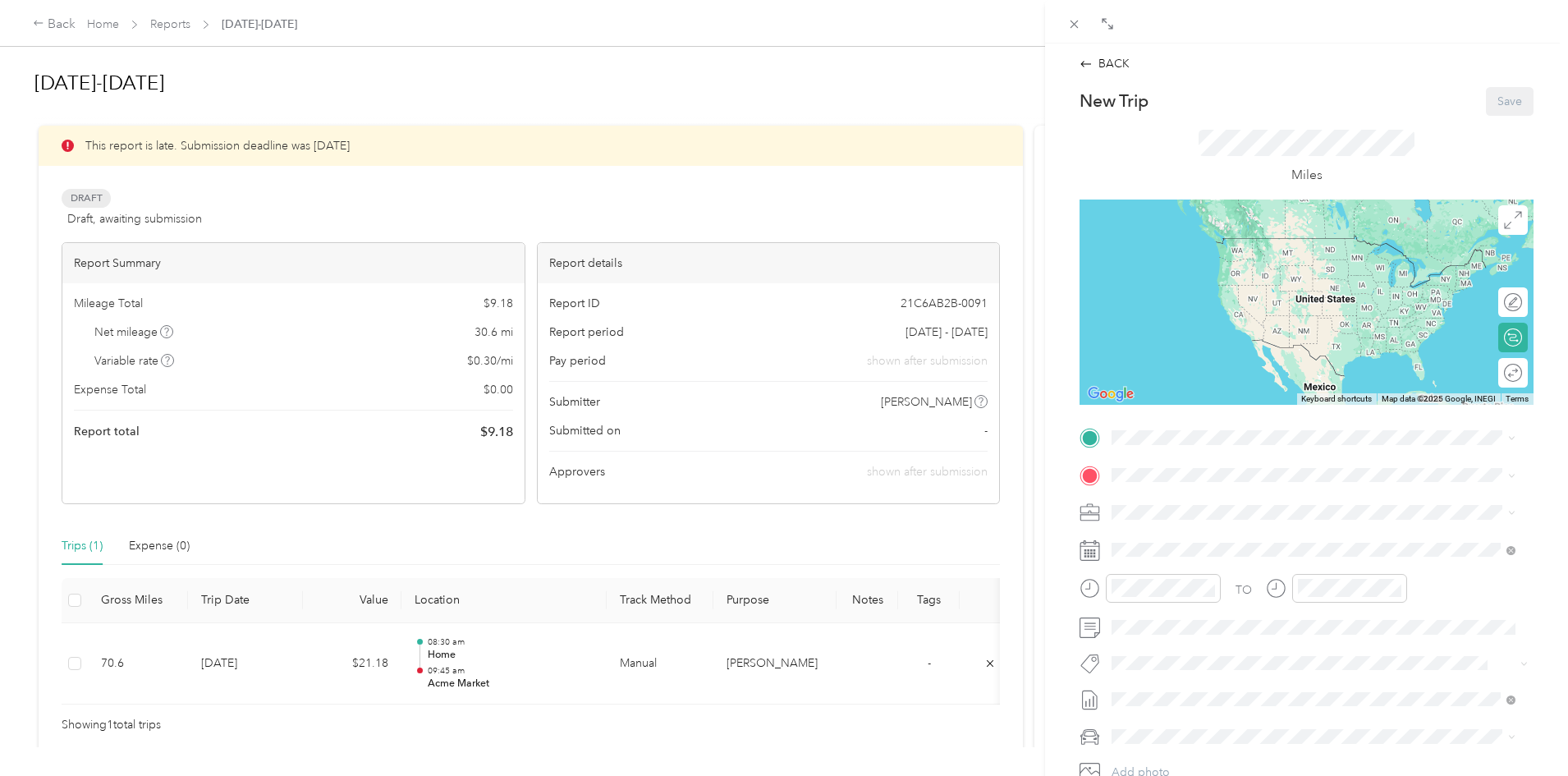
click at [601, 680] on div "BACK New Trip Save This trip cannot be edited because it is either under review…" at bounding box center [784, 388] width 1568 height 776
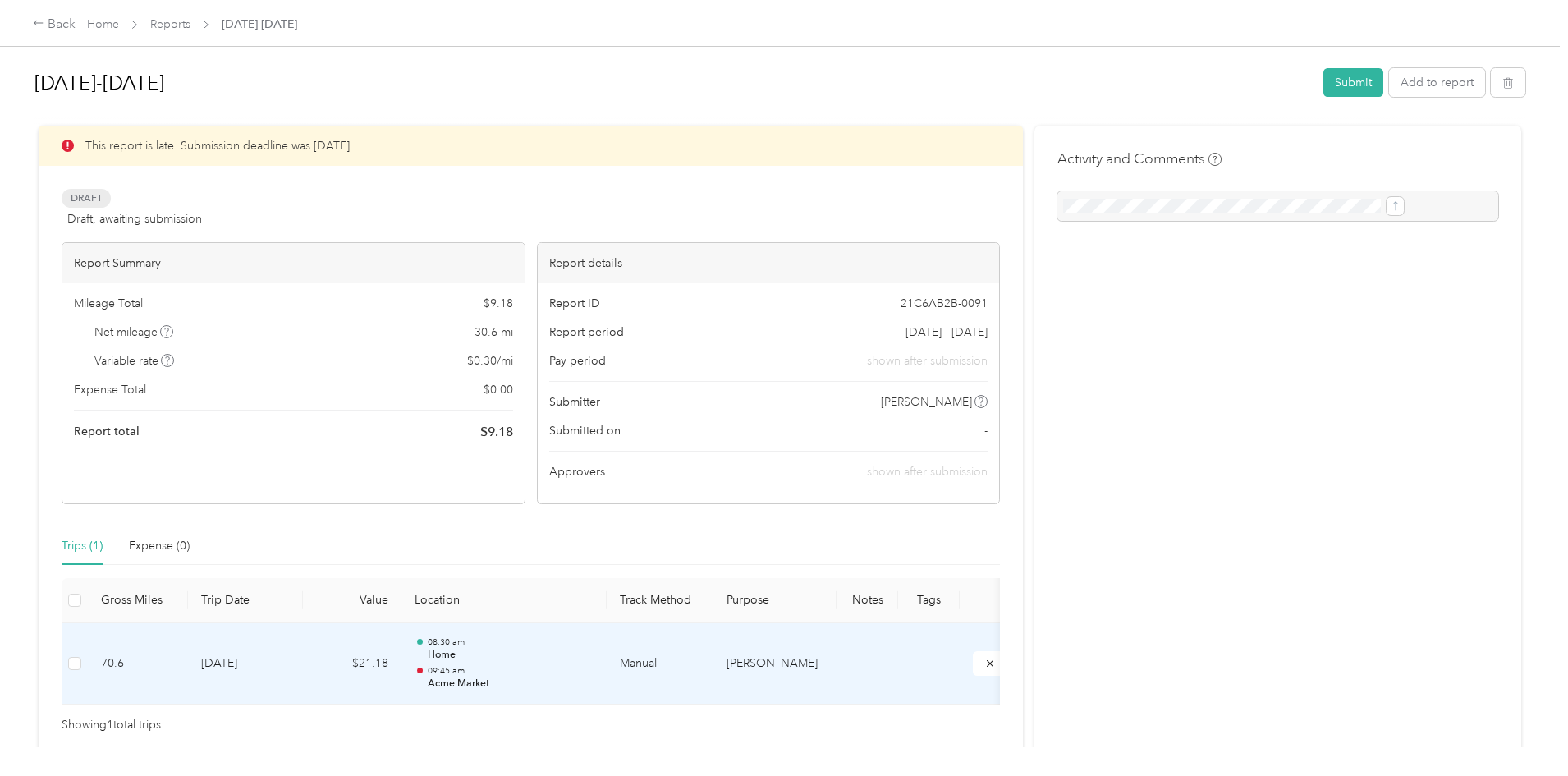
click at [593, 684] on p "Acme Market" at bounding box center [511, 684] width 166 height 15
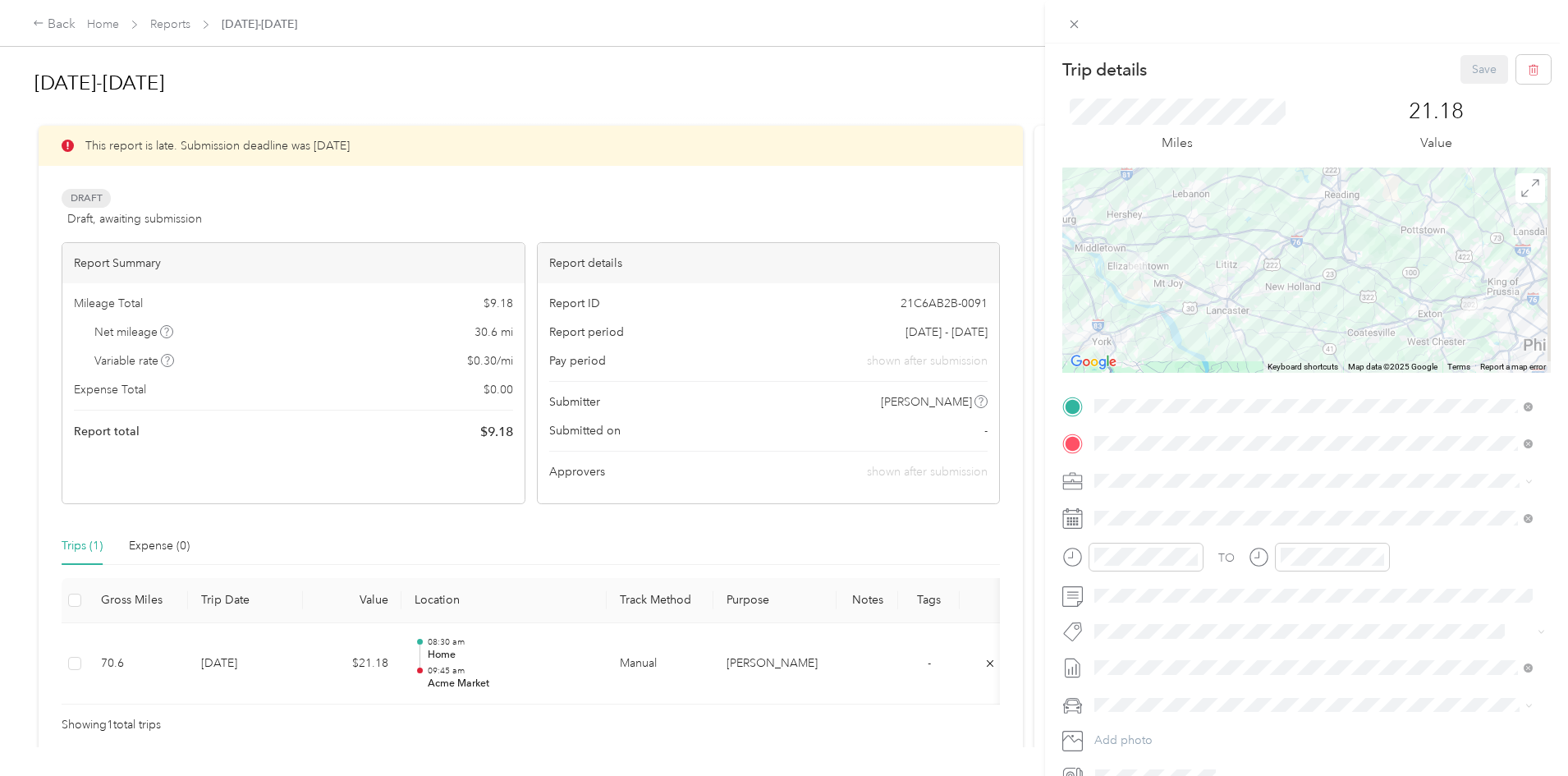
click at [958, 85] on div "Trip details Save This trip cannot be edited because it is either under review,…" at bounding box center [784, 388] width 1568 height 776
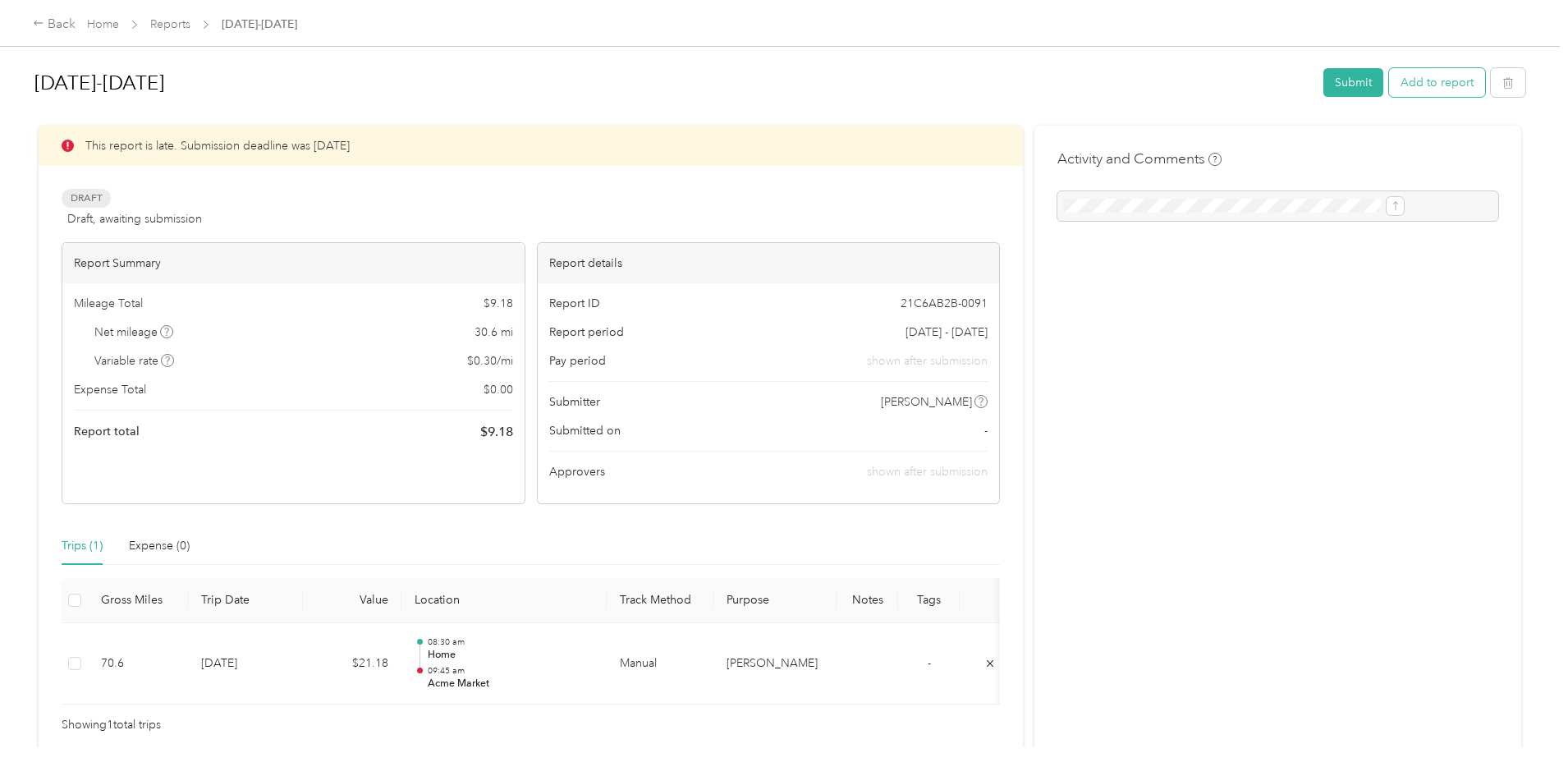
click at [1389, 90] on button "Add to report" at bounding box center [1437, 82] width 96 height 29
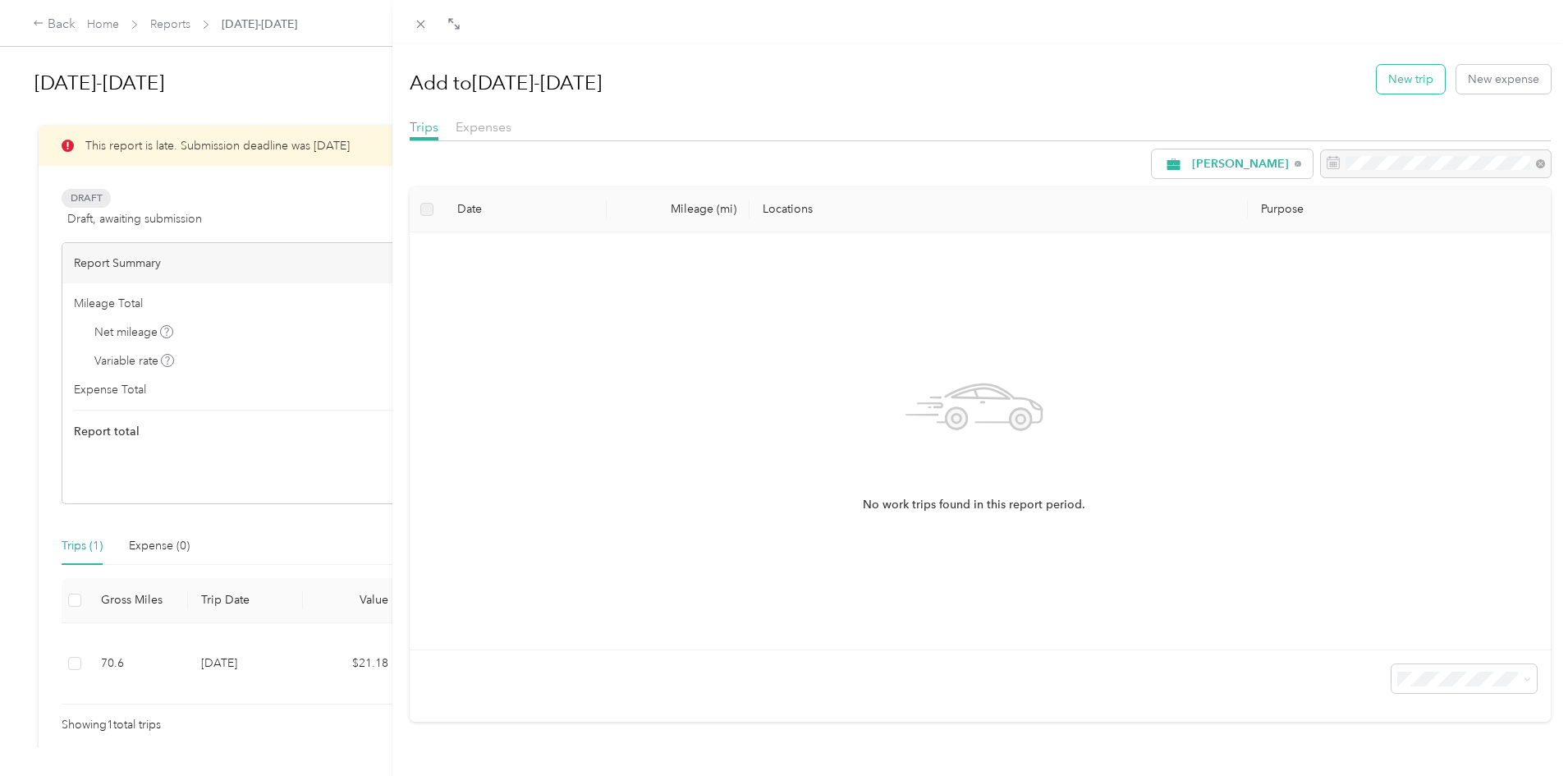
click at [1395, 82] on button "New trip" at bounding box center [1410, 79] width 68 height 29
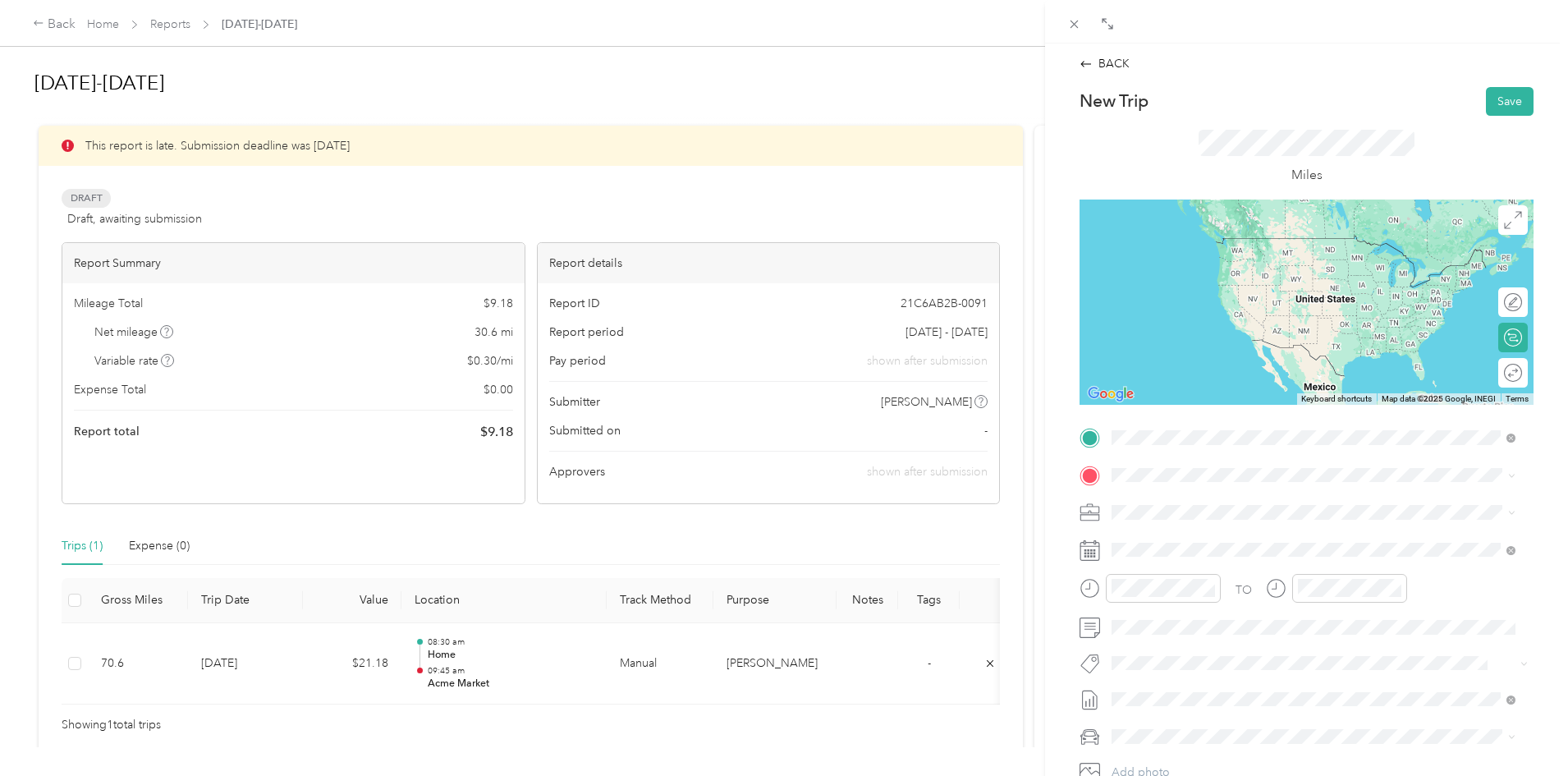
click at [1186, 584] on span "[STREET_ADDRESS]" at bounding box center [1195, 584] width 104 height 14
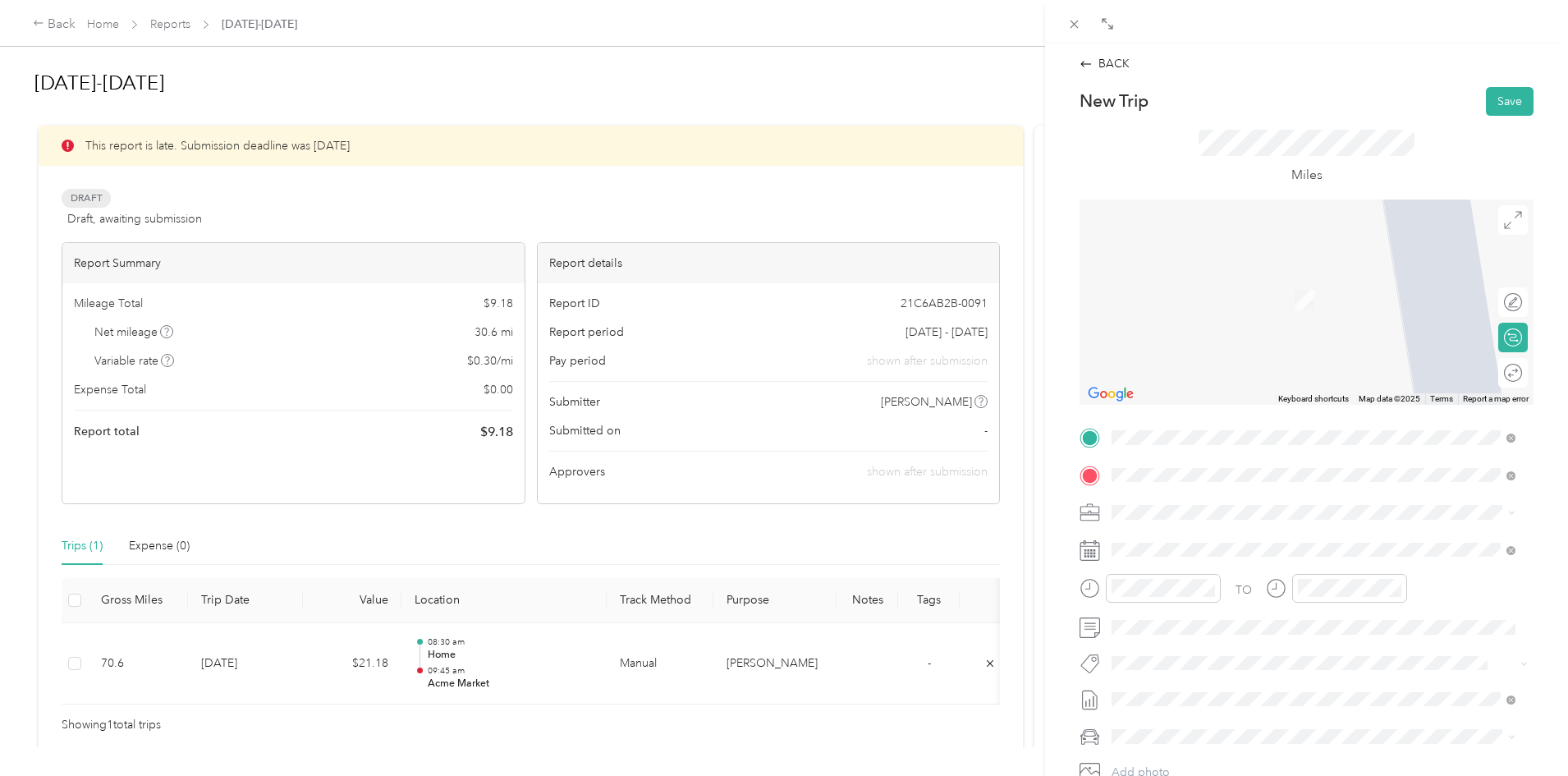
click at [1222, 622] on span "[STREET_ADDRESS]" at bounding box center [1195, 622] width 104 height 14
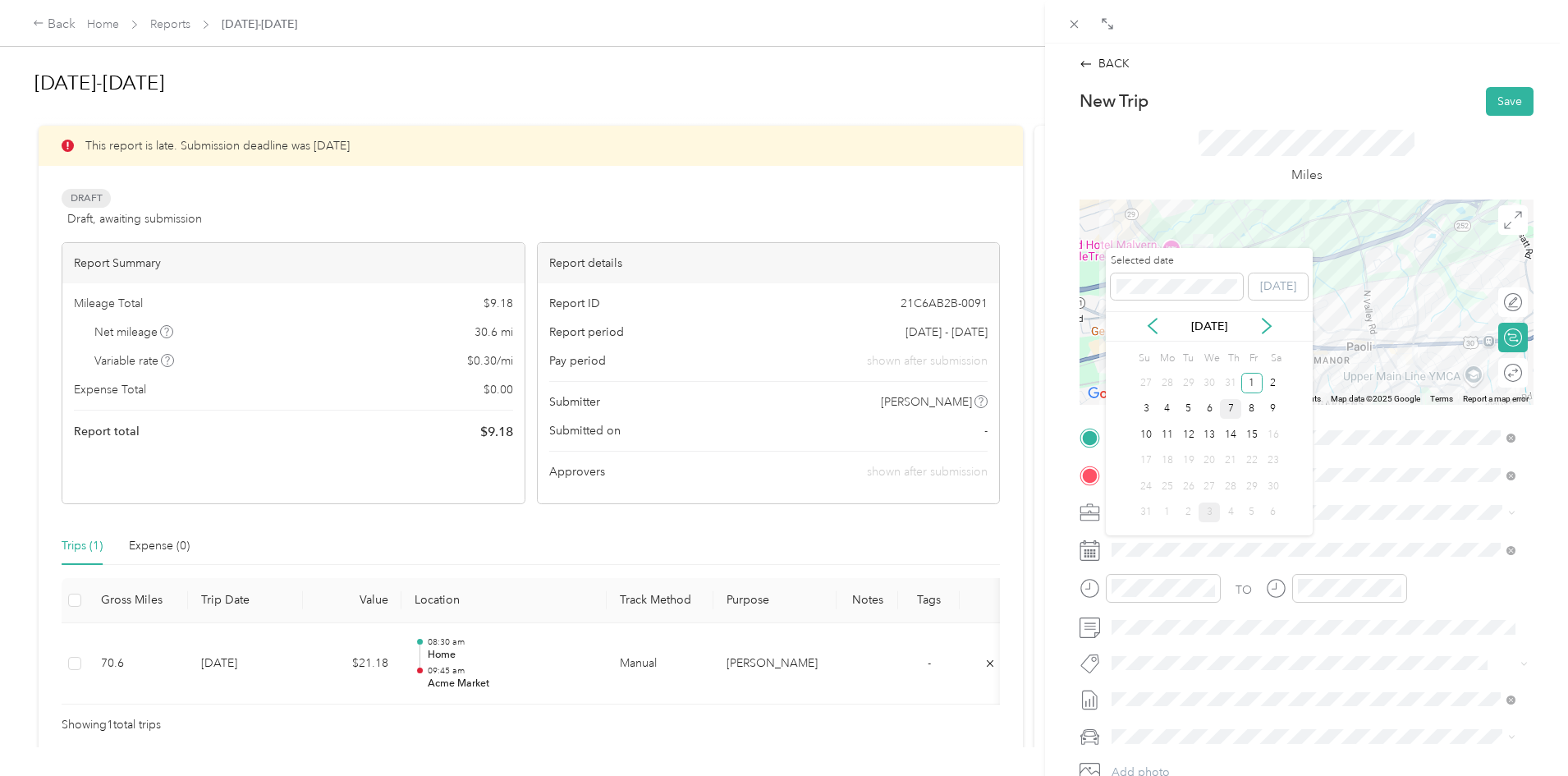
click at [1233, 406] on div "7" at bounding box center [1231, 409] width 21 height 20
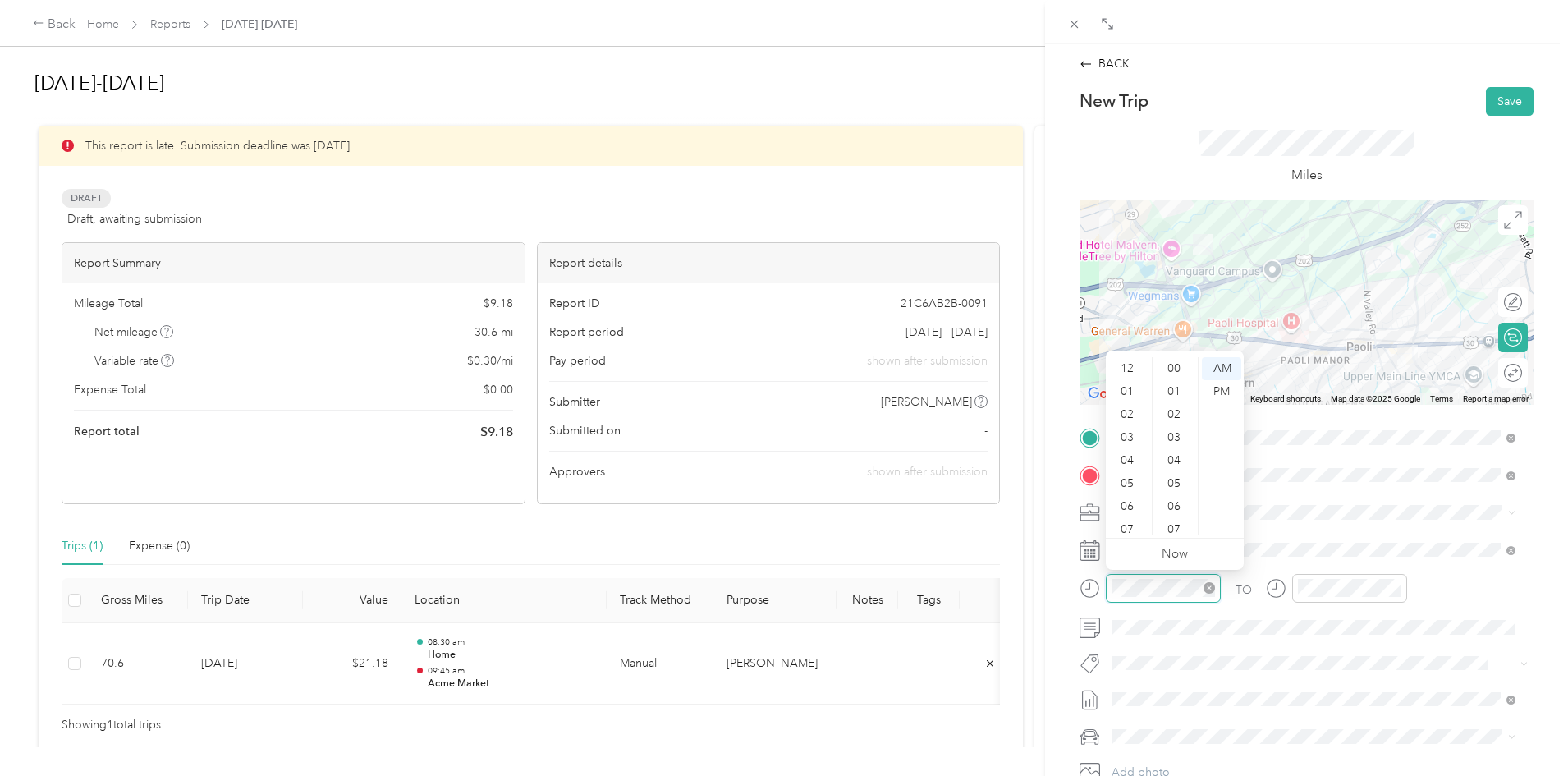
scroll to position [1202, 0]
click at [1133, 499] on div "10" at bounding box center [1129, 500] width 40 height 23
click at [1174, 468] on div "15" at bounding box center [1175, 467] width 40 height 23
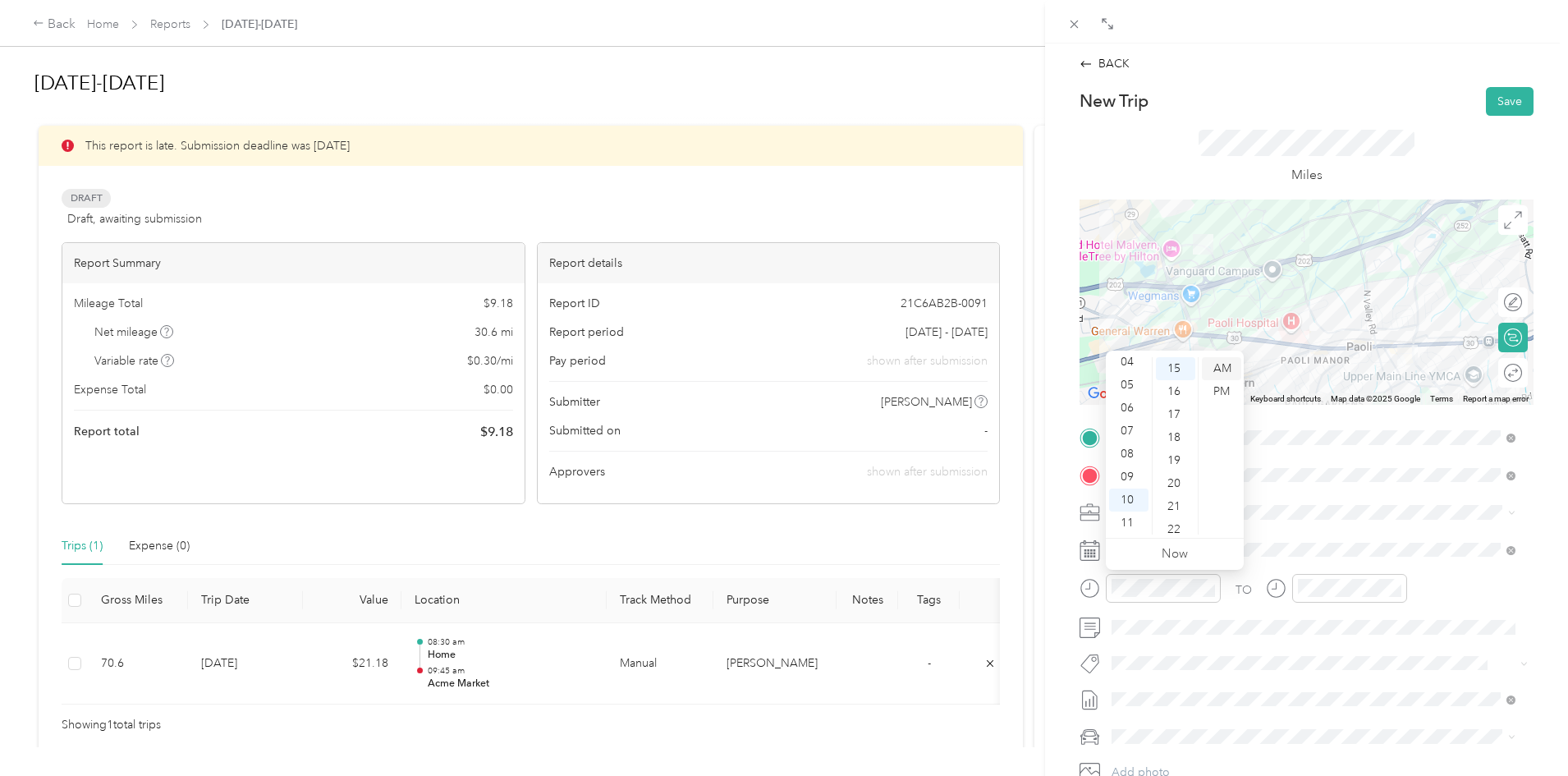
click at [1229, 369] on div "AM" at bounding box center [1221, 369] width 40 height 23
click at [1312, 499] on div "10" at bounding box center [1314, 500] width 40 height 23
click at [1358, 426] on div "30" at bounding box center [1362, 431] width 40 height 23
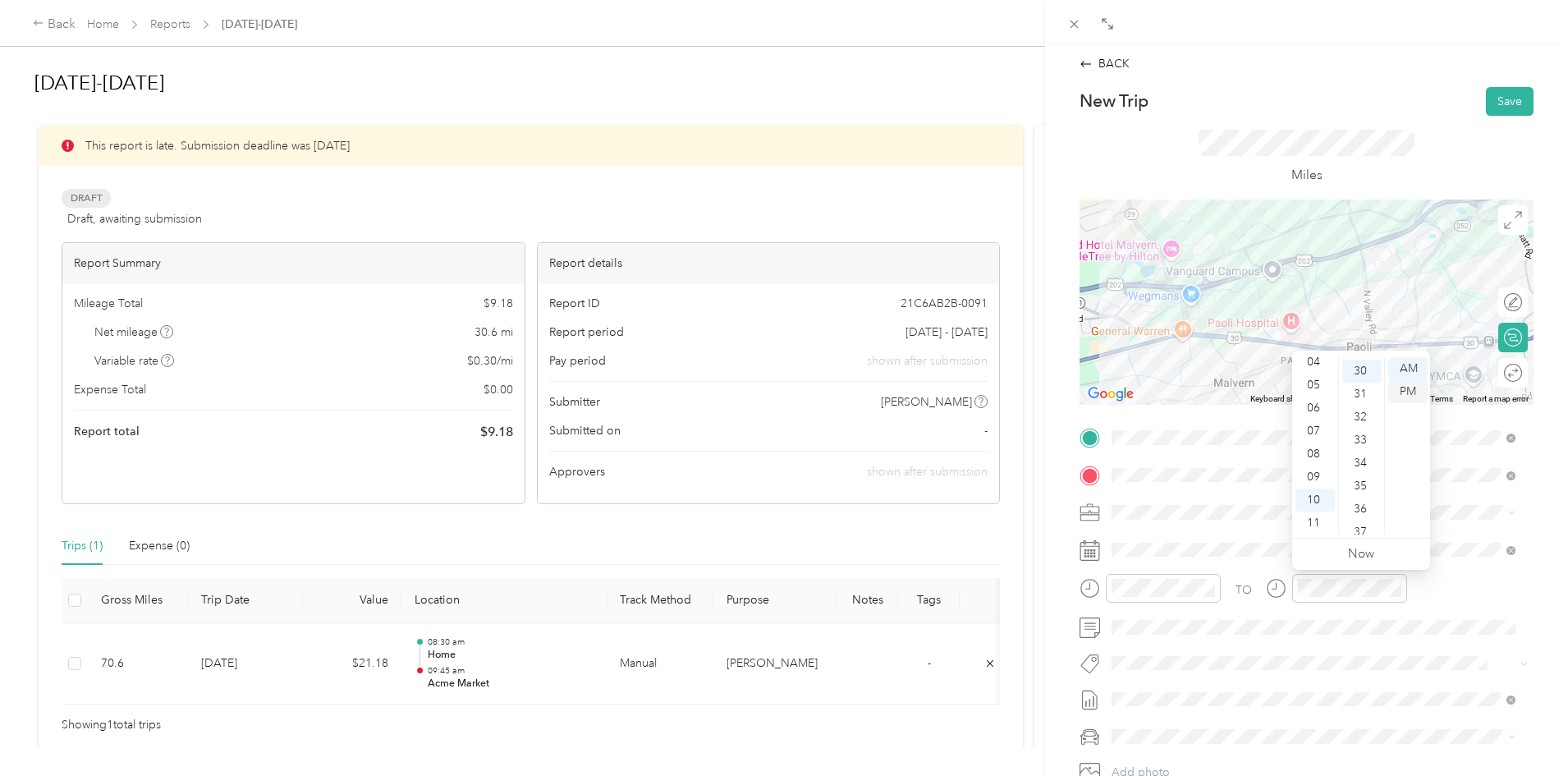
scroll to position [690, 0]
click at [1403, 371] on div "AM" at bounding box center [1408, 369] width 40 height 23
click at [1490, 100] on button "Save" at bounding box center [1510, 101] width 48 height 29
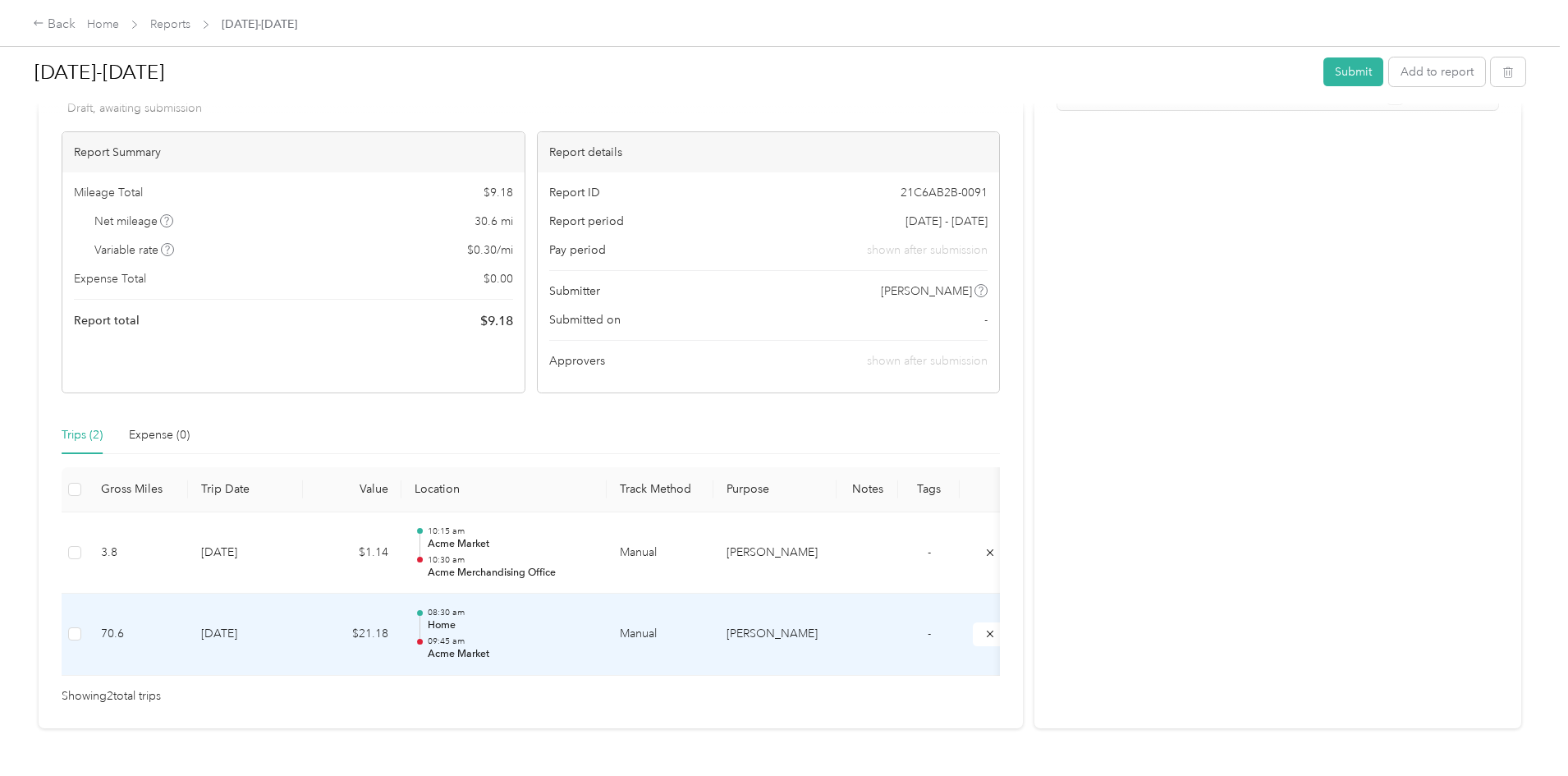
scroll to position [82, 0]
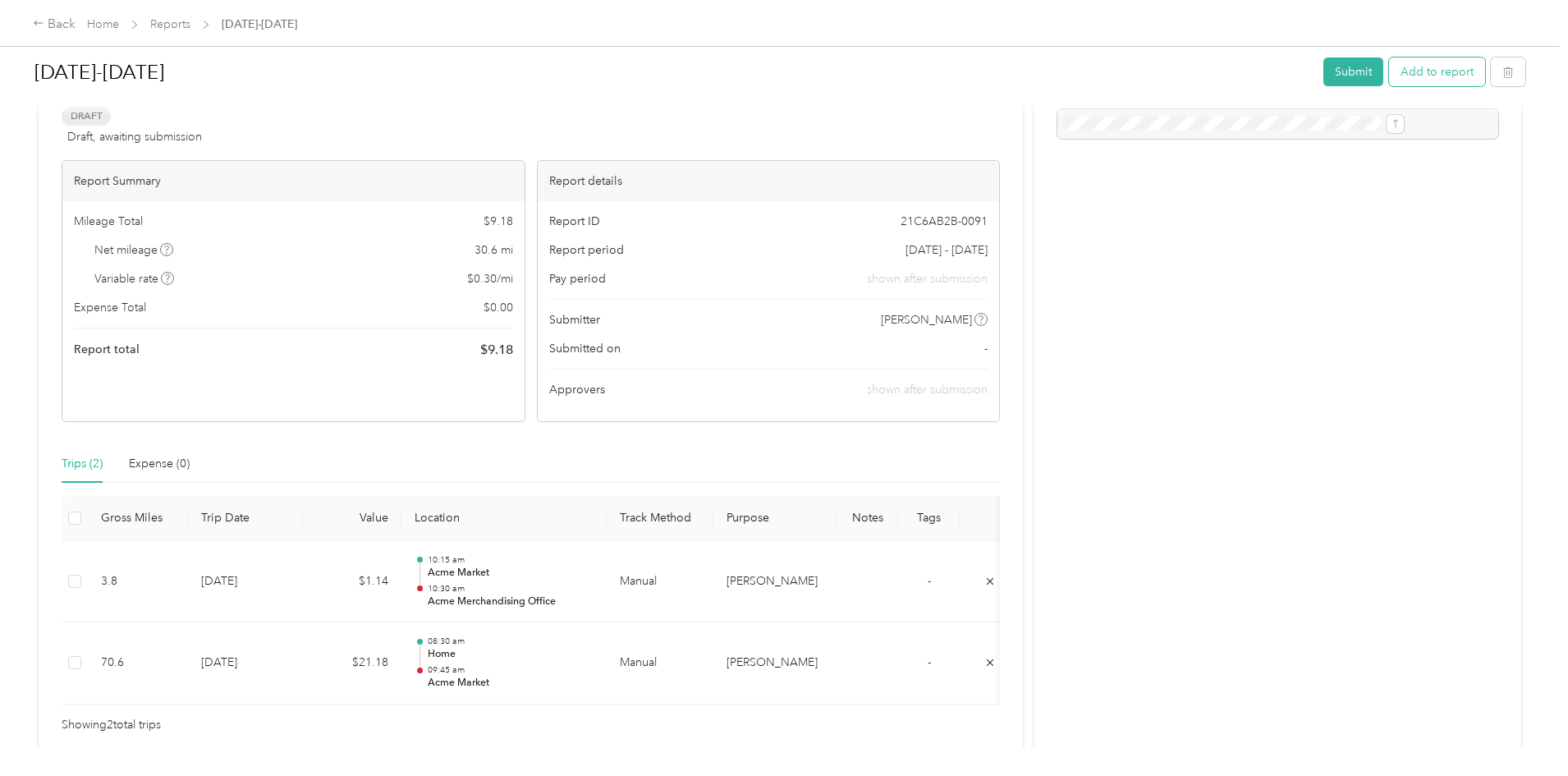
click at [1389, 70] on button "Add to report" at bounding box center [1437, 71] width 96 height 29
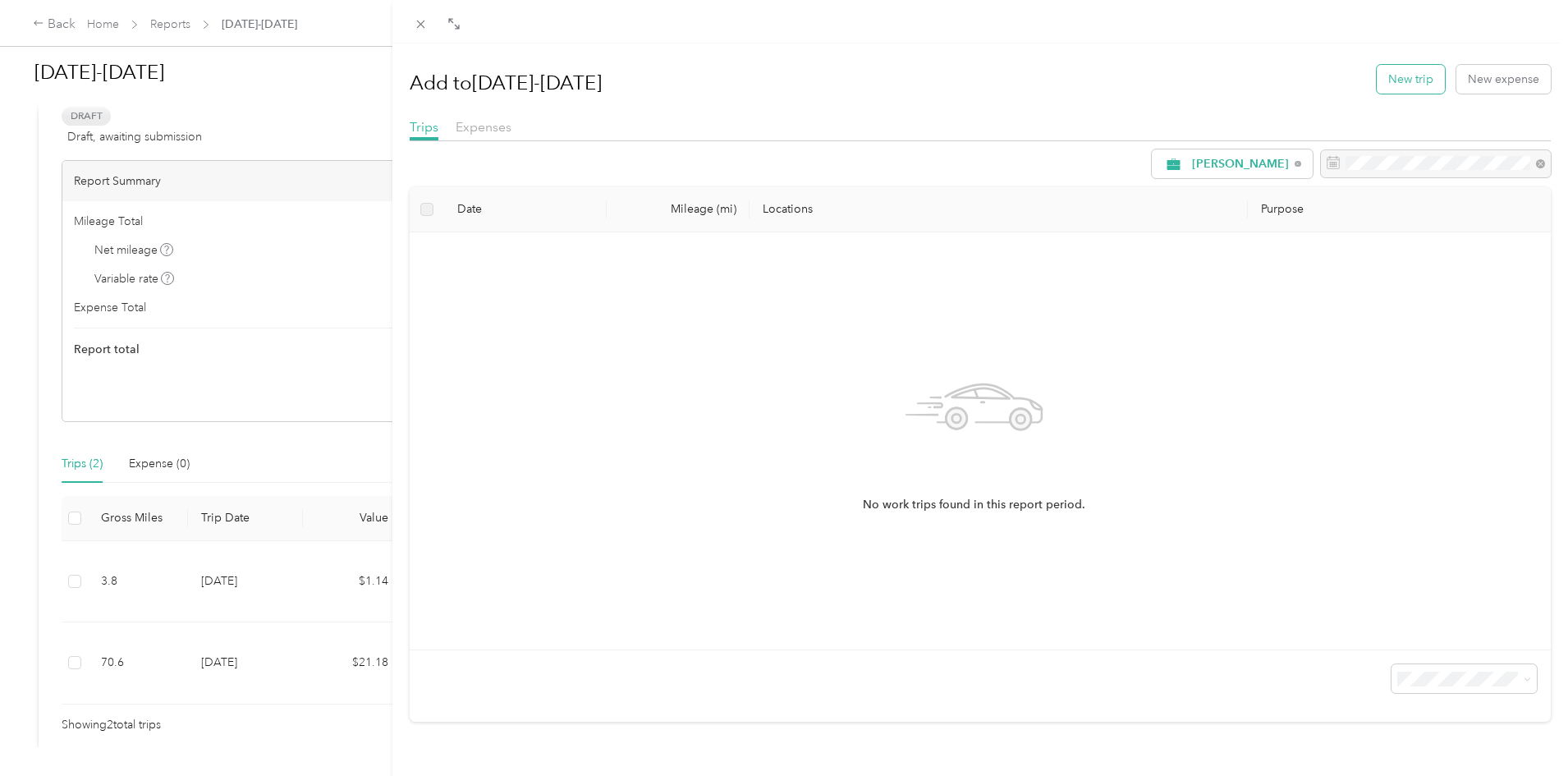
click at [1380, 78] on button "New trip" at bounding box center [1410, 79] width 68 height 29
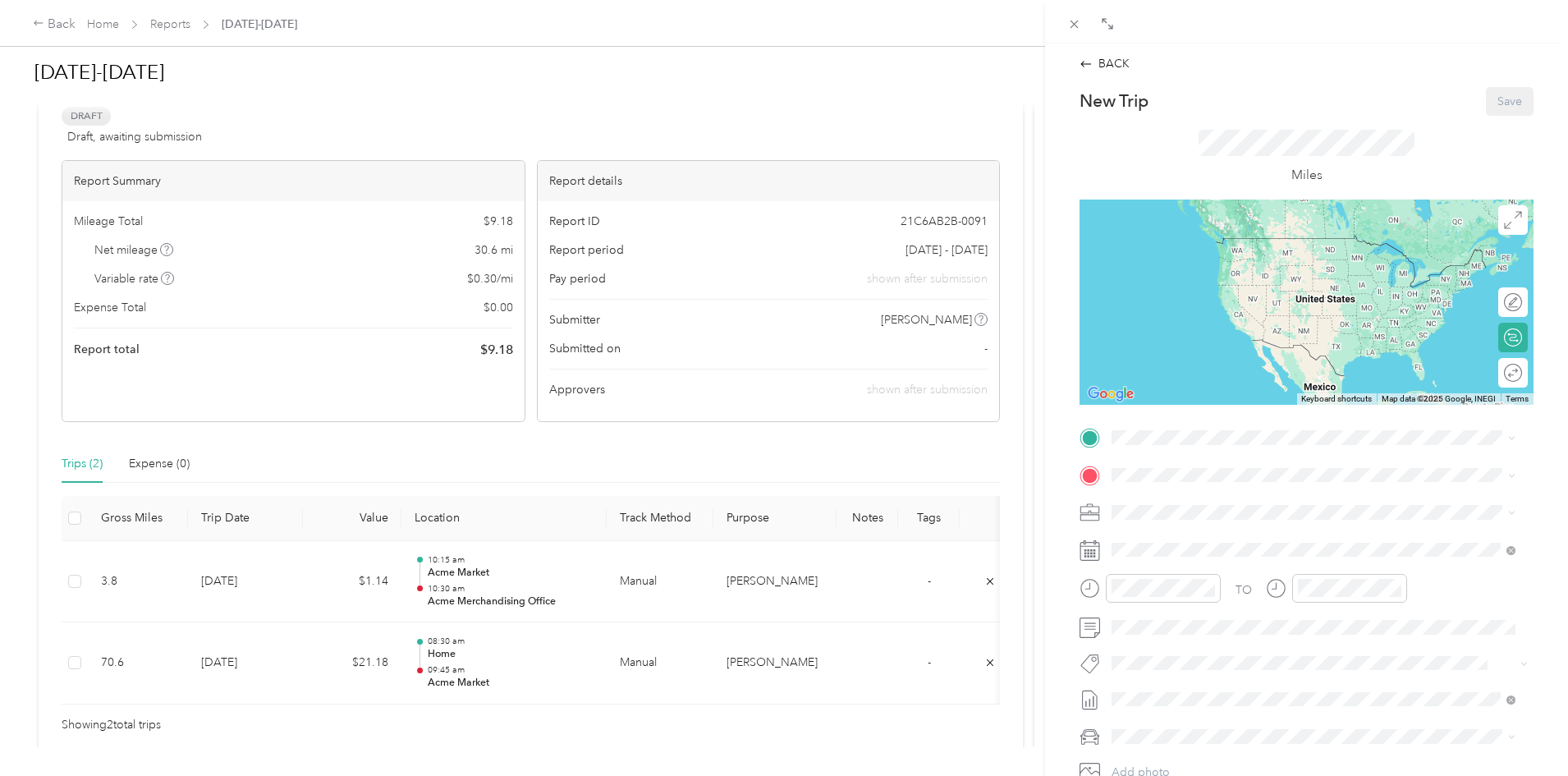
click at [1051, 431] on div "BACK New Trip Save This trip cannot be edited because it is either under review…" at bounding box center [1307, 431] width 523 height 776
click at [1120, 428] on span at bounding box center [1320, 438] width 428 height 26
click at [1247, 529] on span "[STREET_ADDRESS]" at bounding box center [1195, 527] width 104 height 14
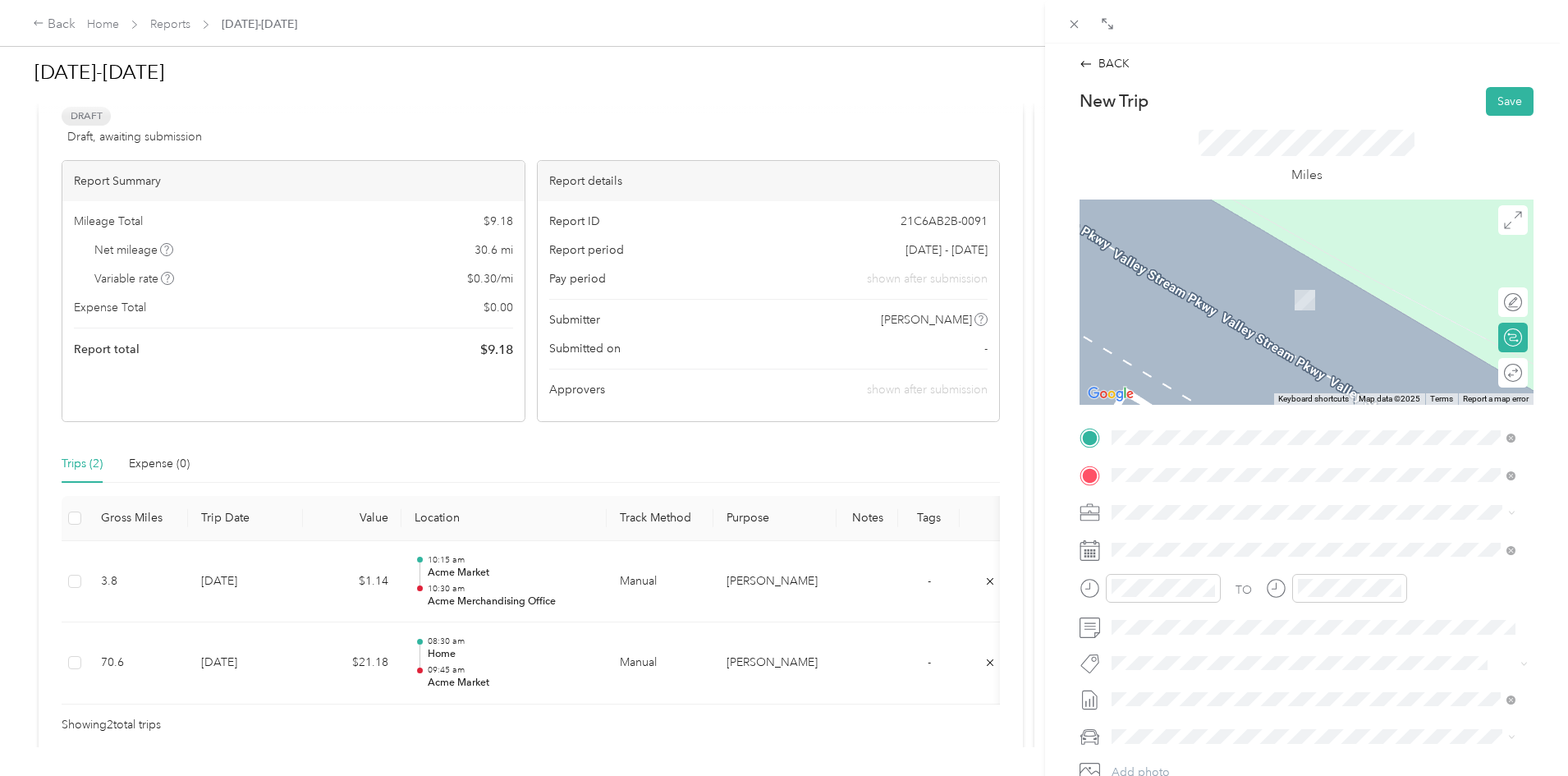
click at [1184, 571] on div "TEAM Acme Market 1095 W Baltimore Pike, 190635101, Media, PA, USA" at bounding box center [1314, 552] width 393 height 46
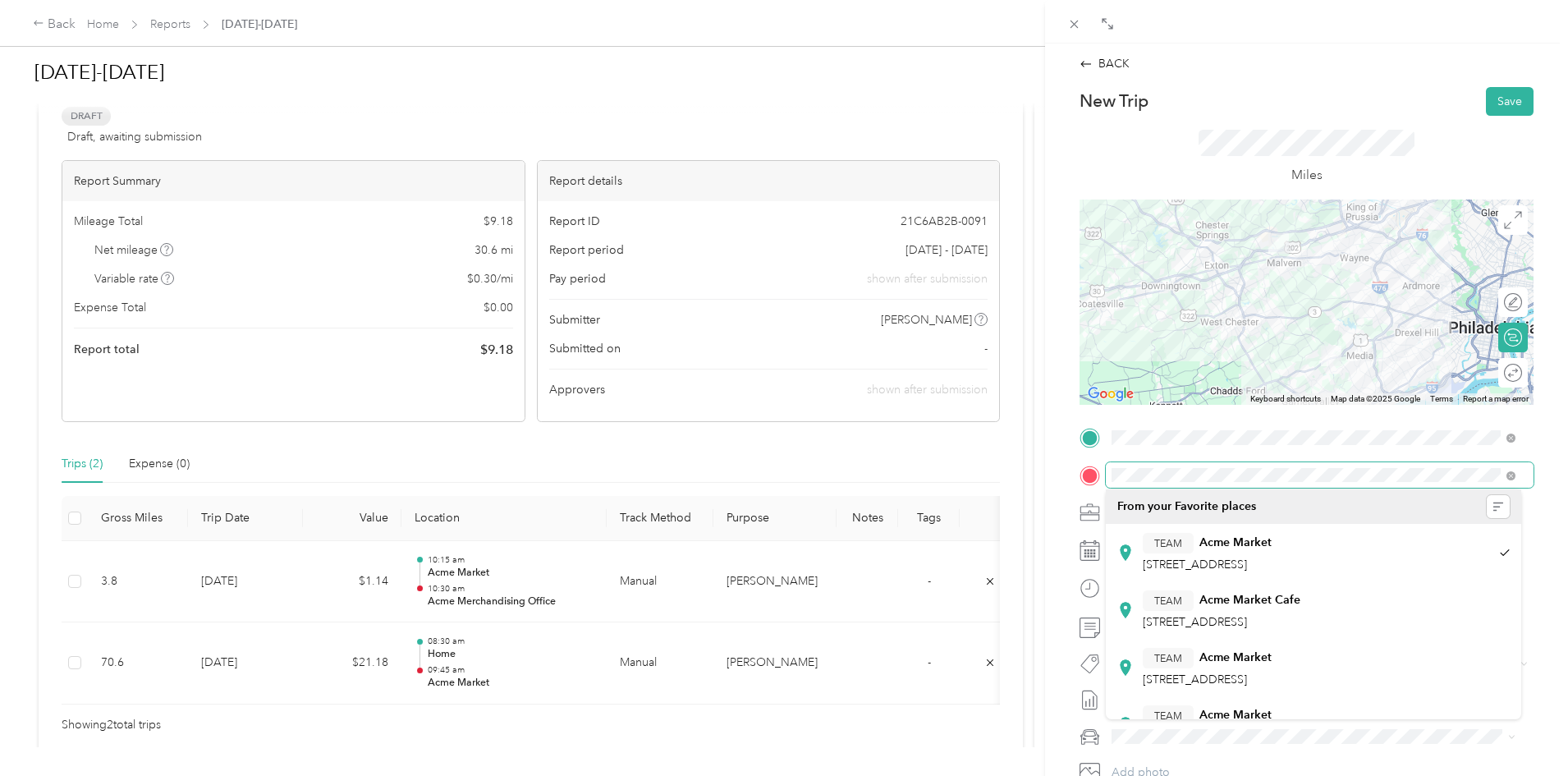
click at [1085, 462] on div at bounding box center [1307, 476] width 454 height 26
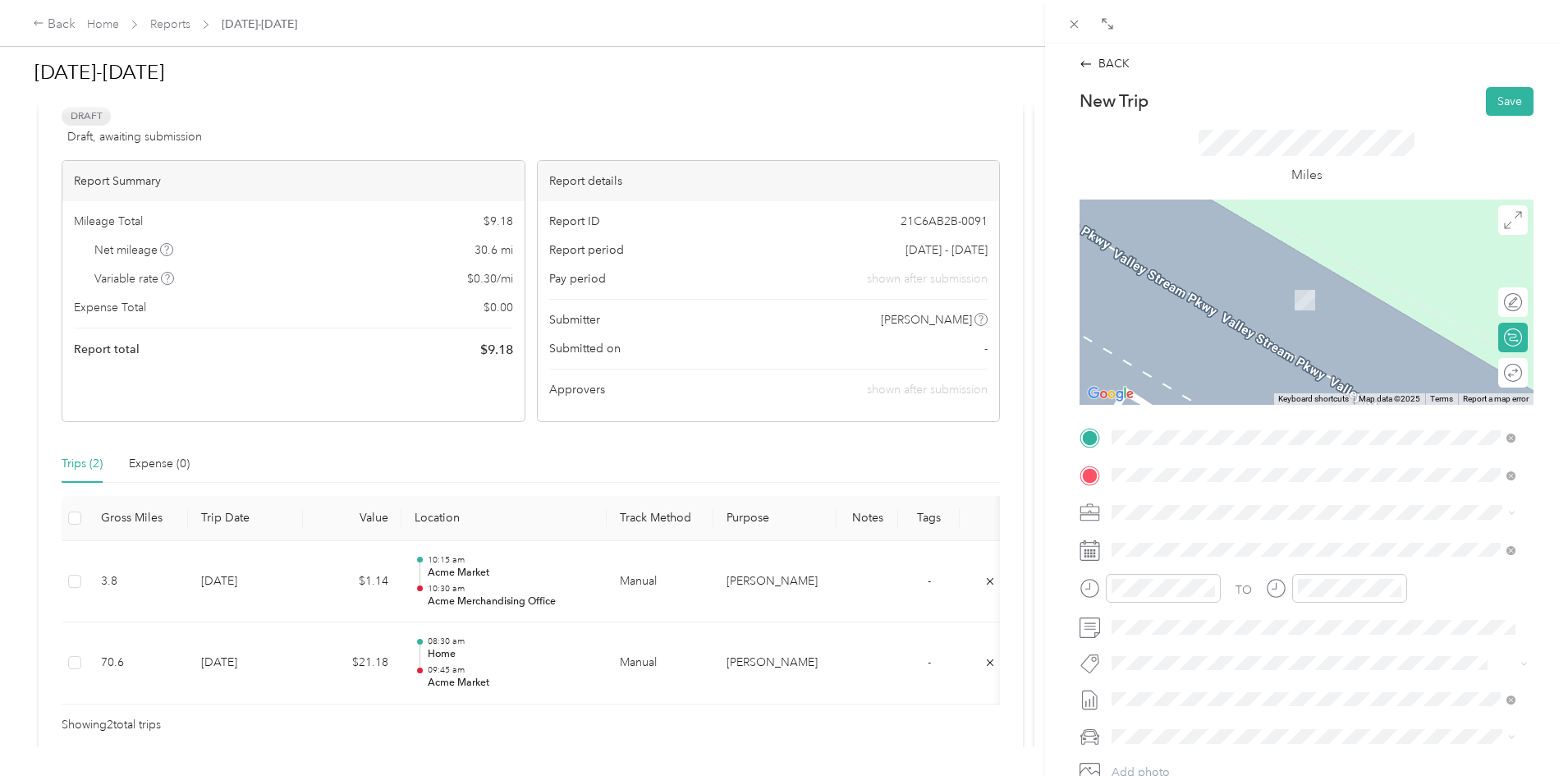
click at [1222, 613] on div "TEAM Acme Market 25 E Germantown Pke, 194011558, Norristown, PA, USA" at bounding box center [1207, 610] width 129 height 41
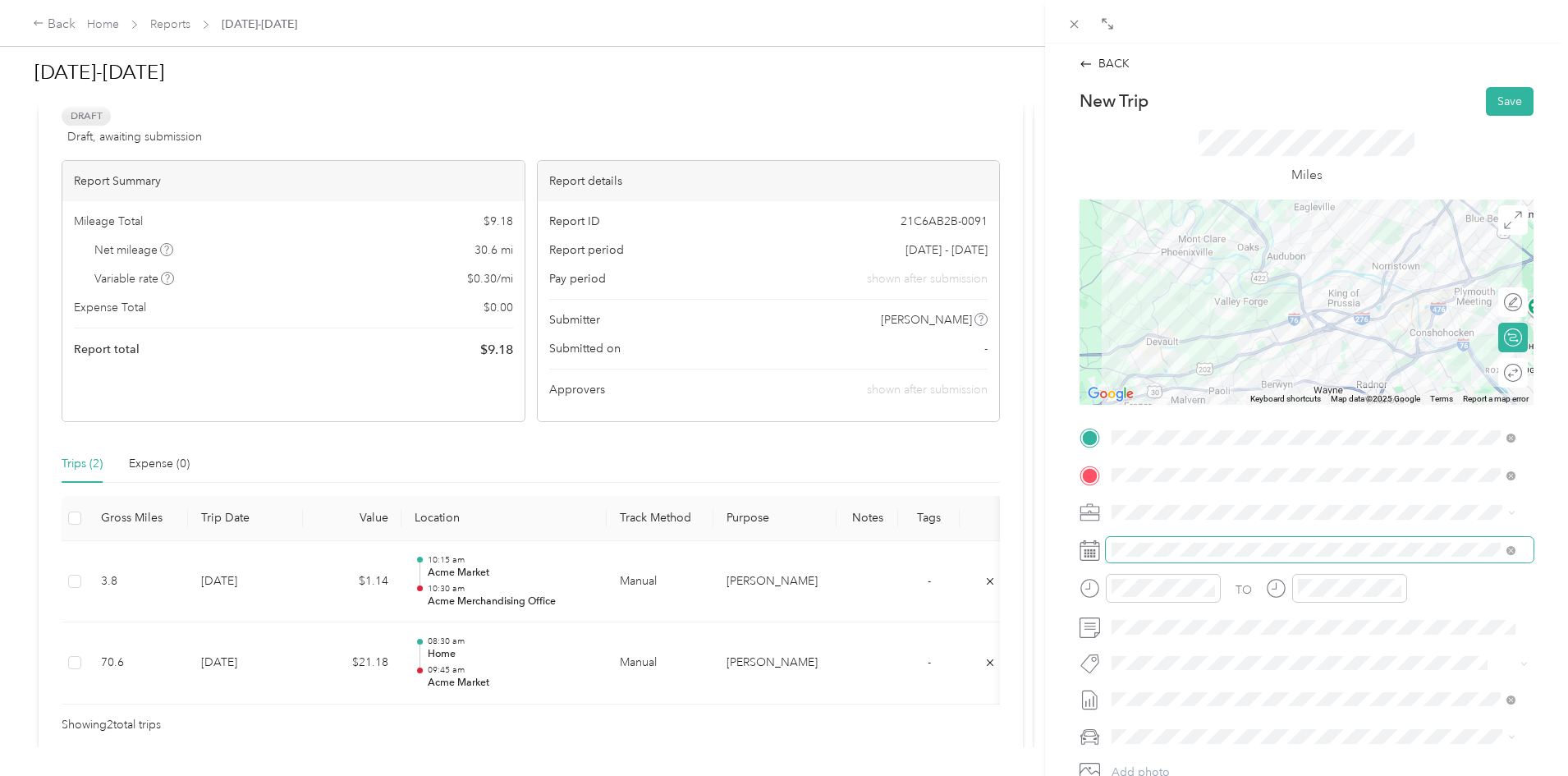
click at [1171, 557] on span at bounding box center [1320, 551] width 428 height 26
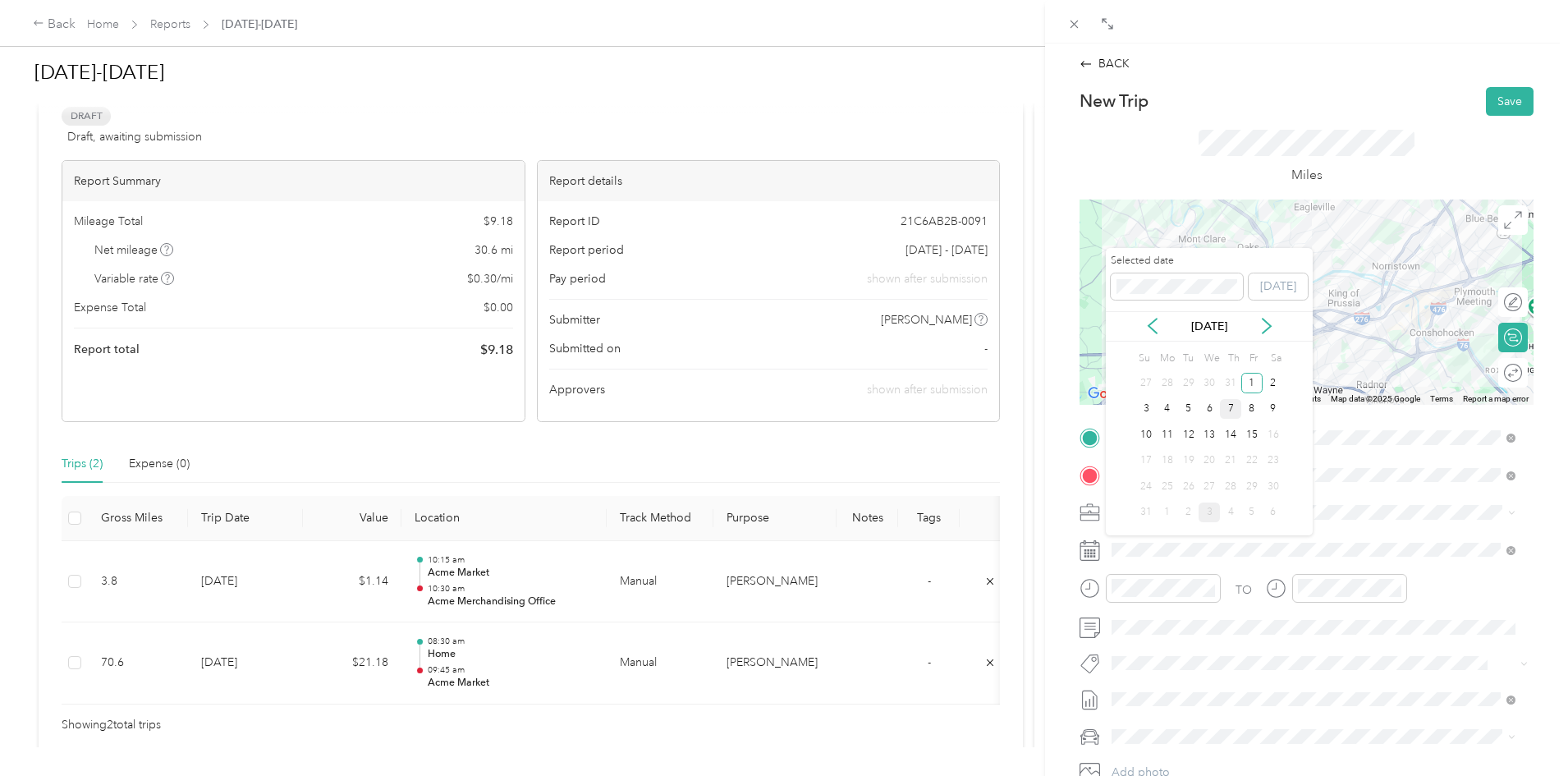
click at [1228, 412] on div "7" at bounding box center [1231, 409] width 21 height 20
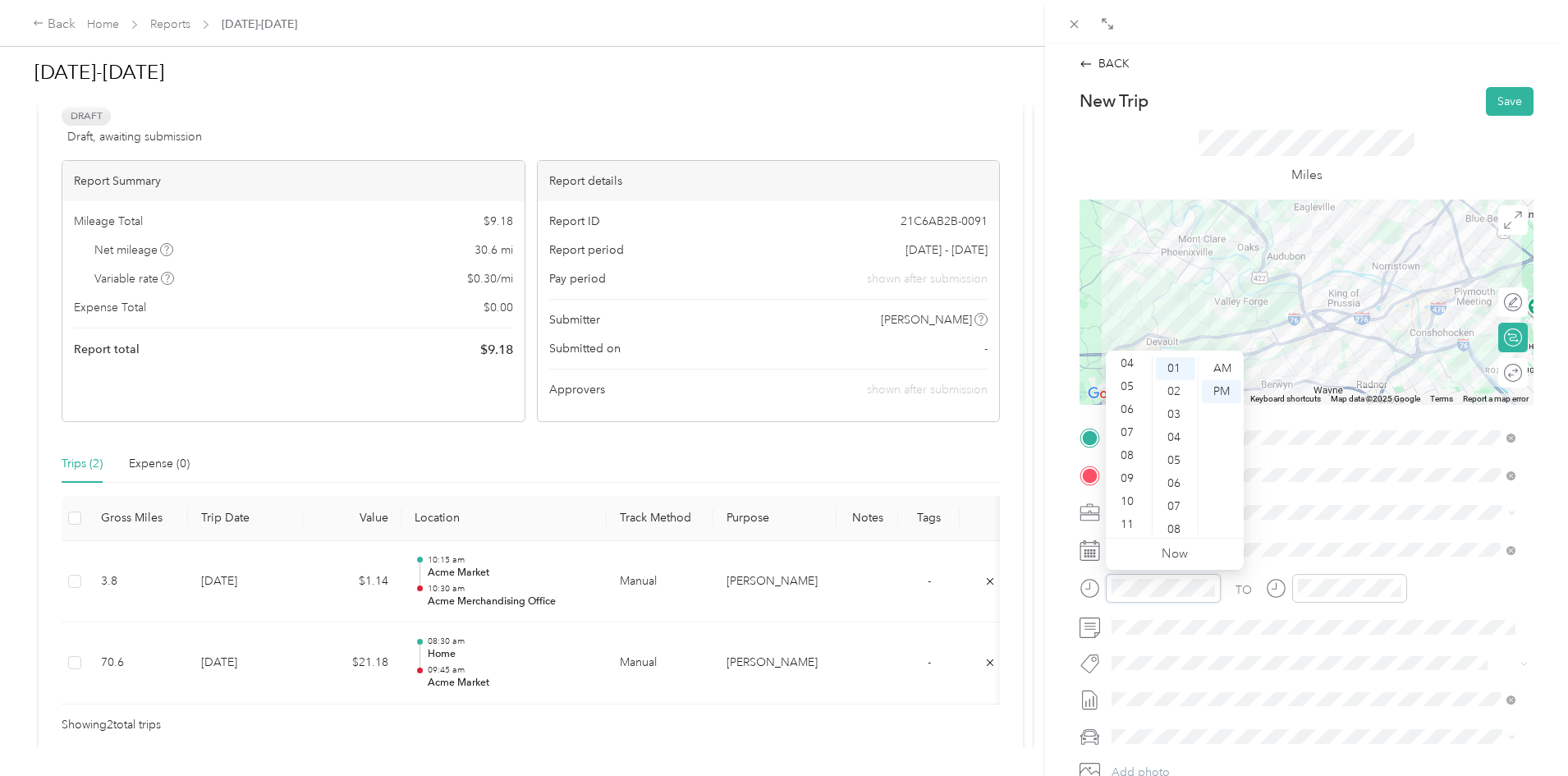
scroll to position [99, 0]
click at [1130, 518] on div "11" at bounding box center [1129, 523] width 40 height 23
click at [1177, 405] on div "30" at bounding box center [1175, 402] width 40 height 23
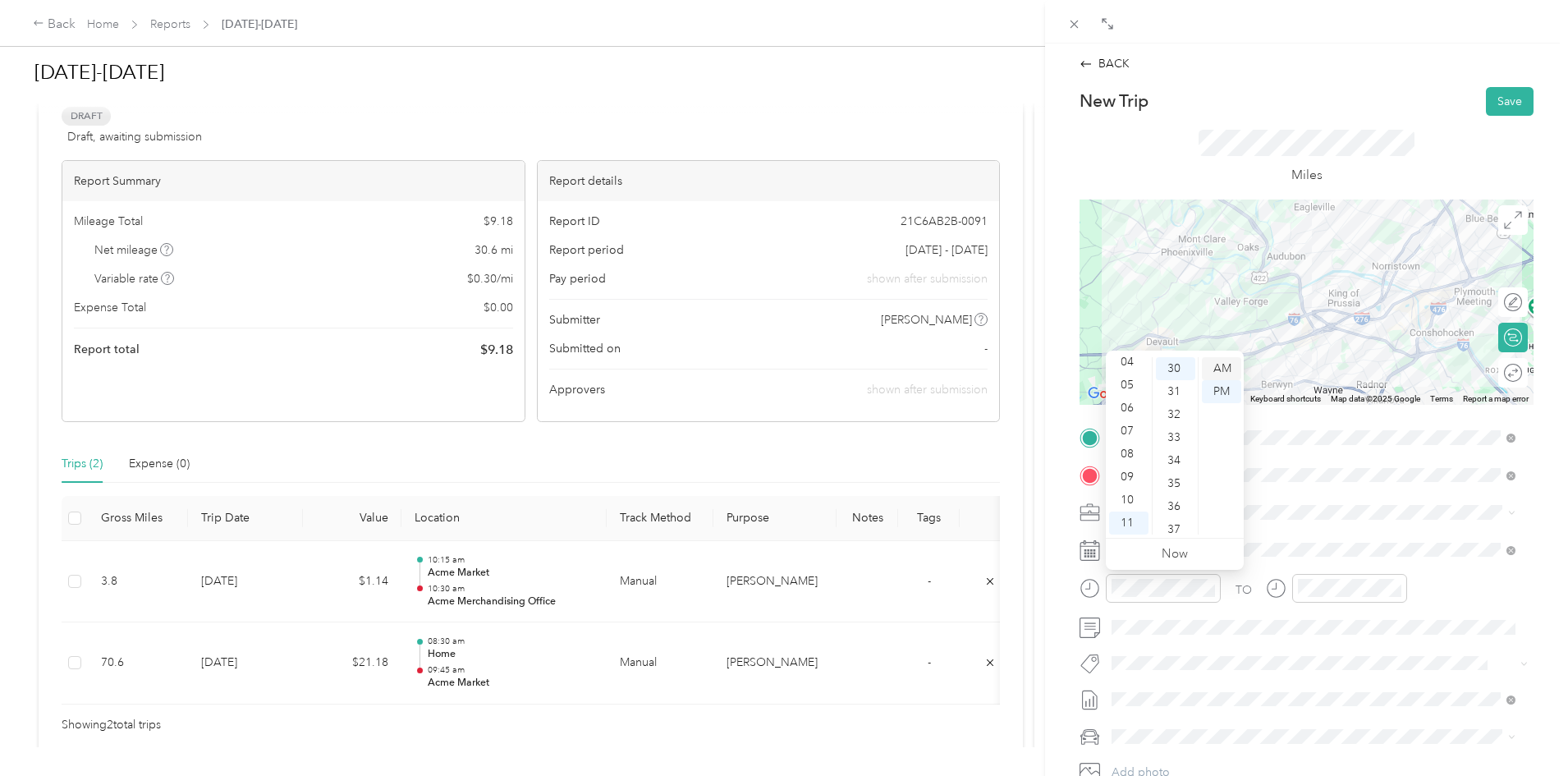
click at [1224, 370] on div "AM" at bounding box center [1221, 369] width 40 height 23
click at [1360, 359] on div "00" at bounding box center [1362, 369] width 40 height 23
click at [1402, 391] on div "PM" at bounding box center [1408, 392] width 40 height 23
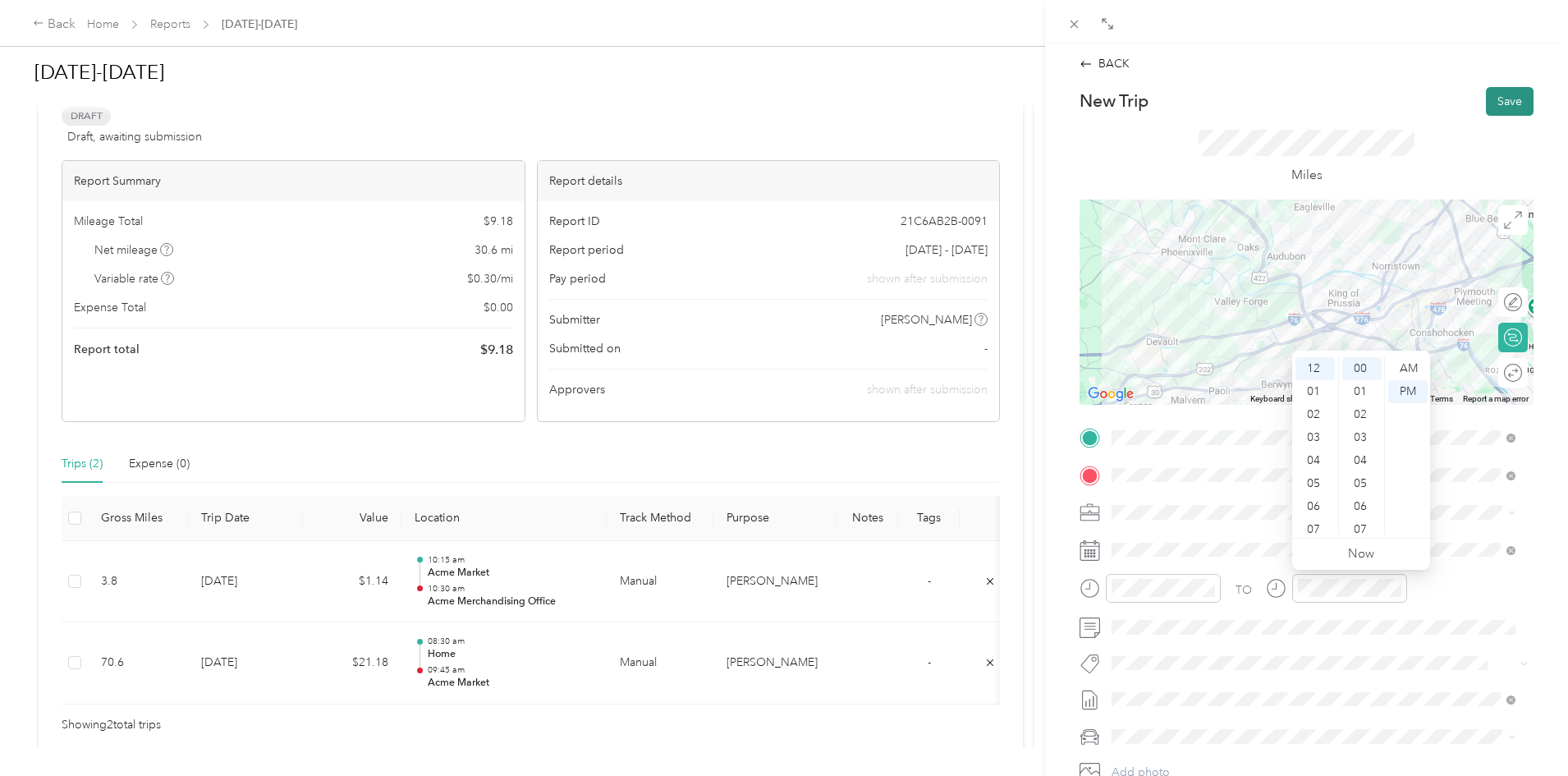
click at [1494, 96] on button "Save" at bounding box center [1510, 101] width 48 height 29
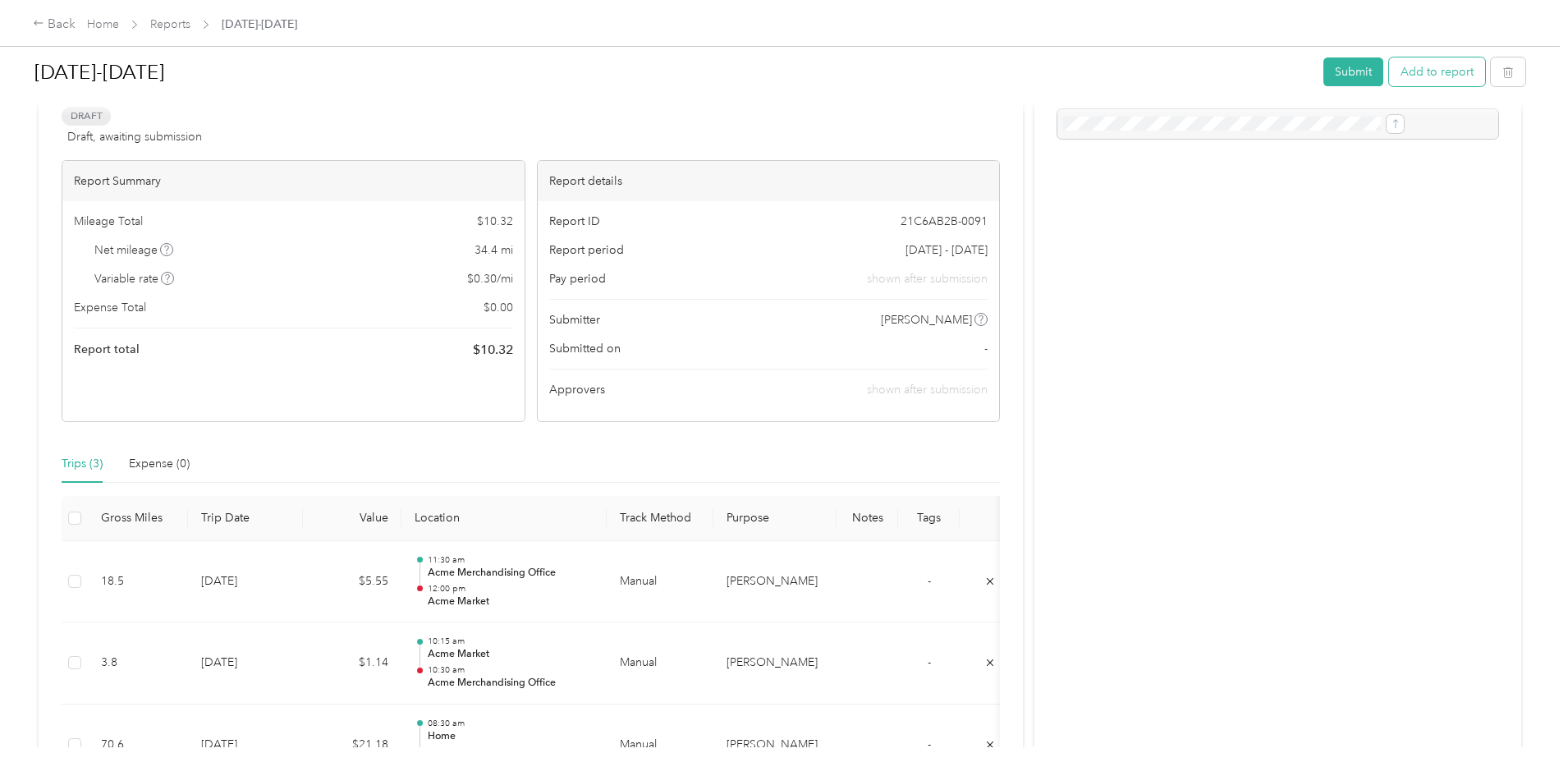
click at [1389, 82] on button "Add to report" at bounding box center [1437, 71] width 96 height 29
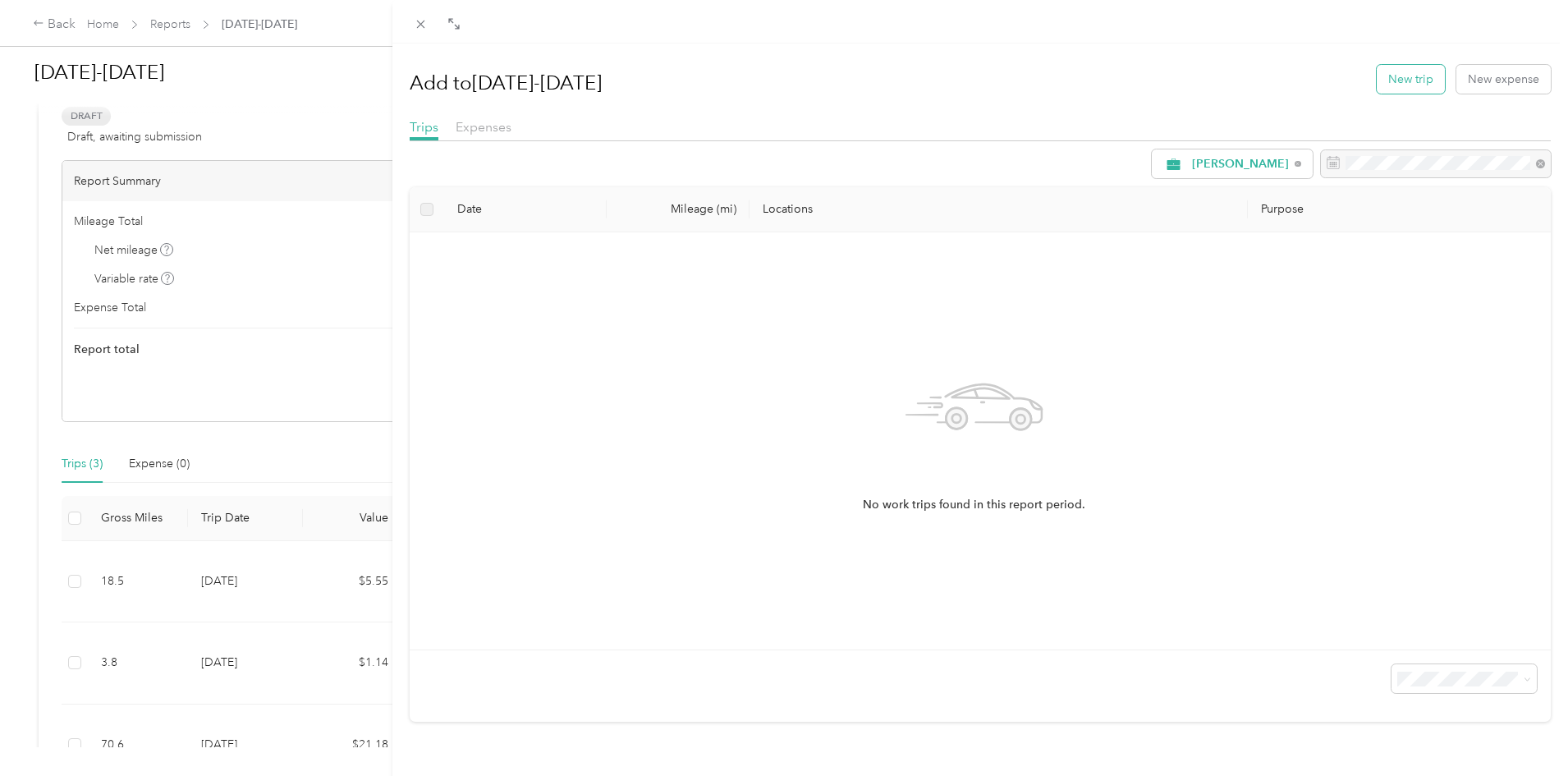
click at [1395, 79] on button "New trip" at bounding box center [1410, 79] width 68 height 29
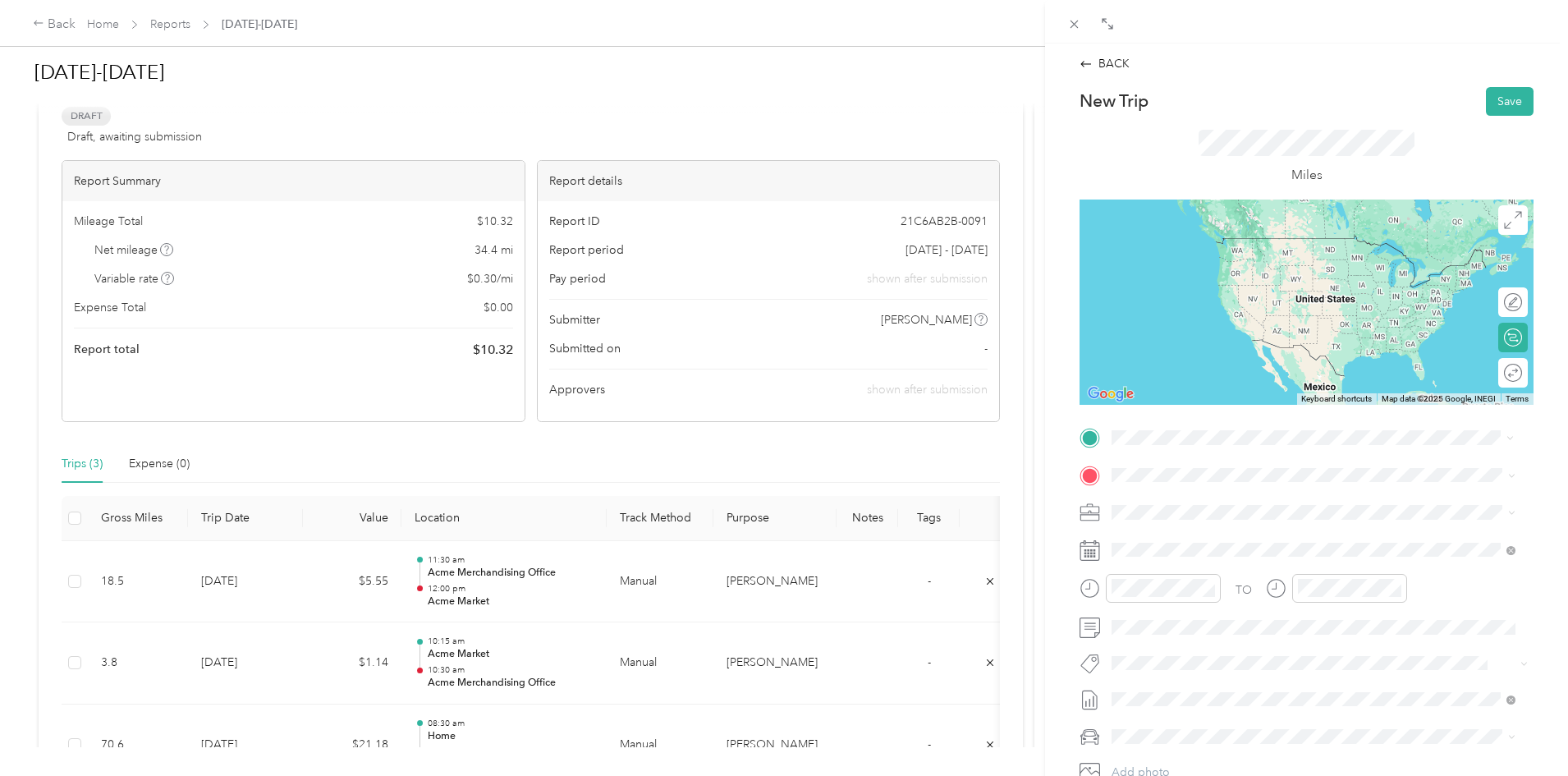
click at [1243, 578] on span "25 E Germantown Pke, 194011558, Norristown, PA, USA" at bounding box center [1195, 584] width 104 height 14
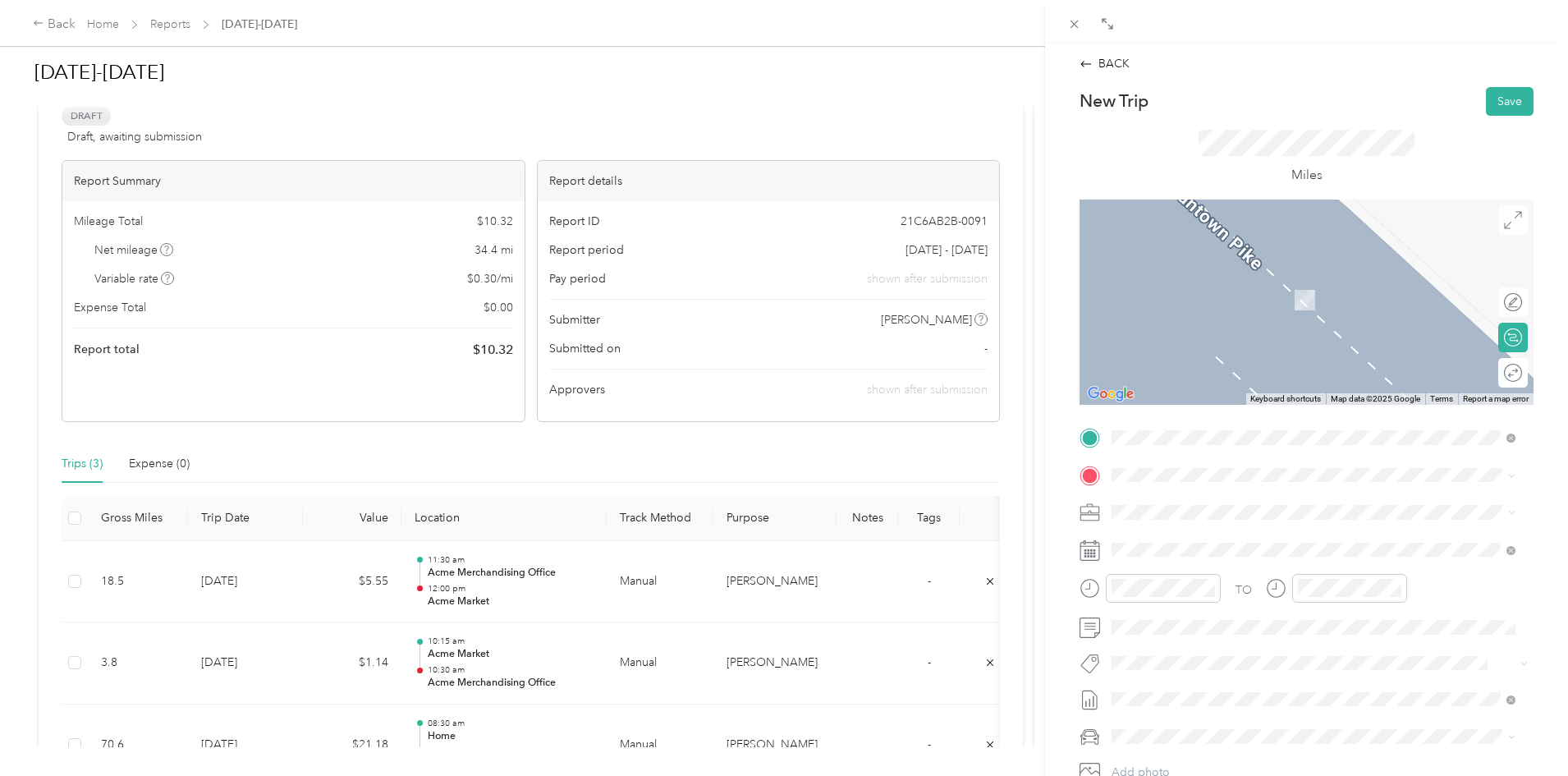
click at [1241, 611] on div "TEAM Acme Market 2761 Ridge Pike, 194031611, Norristown, PA, USA" at bounding box center [1207, 606] width 129 height 41
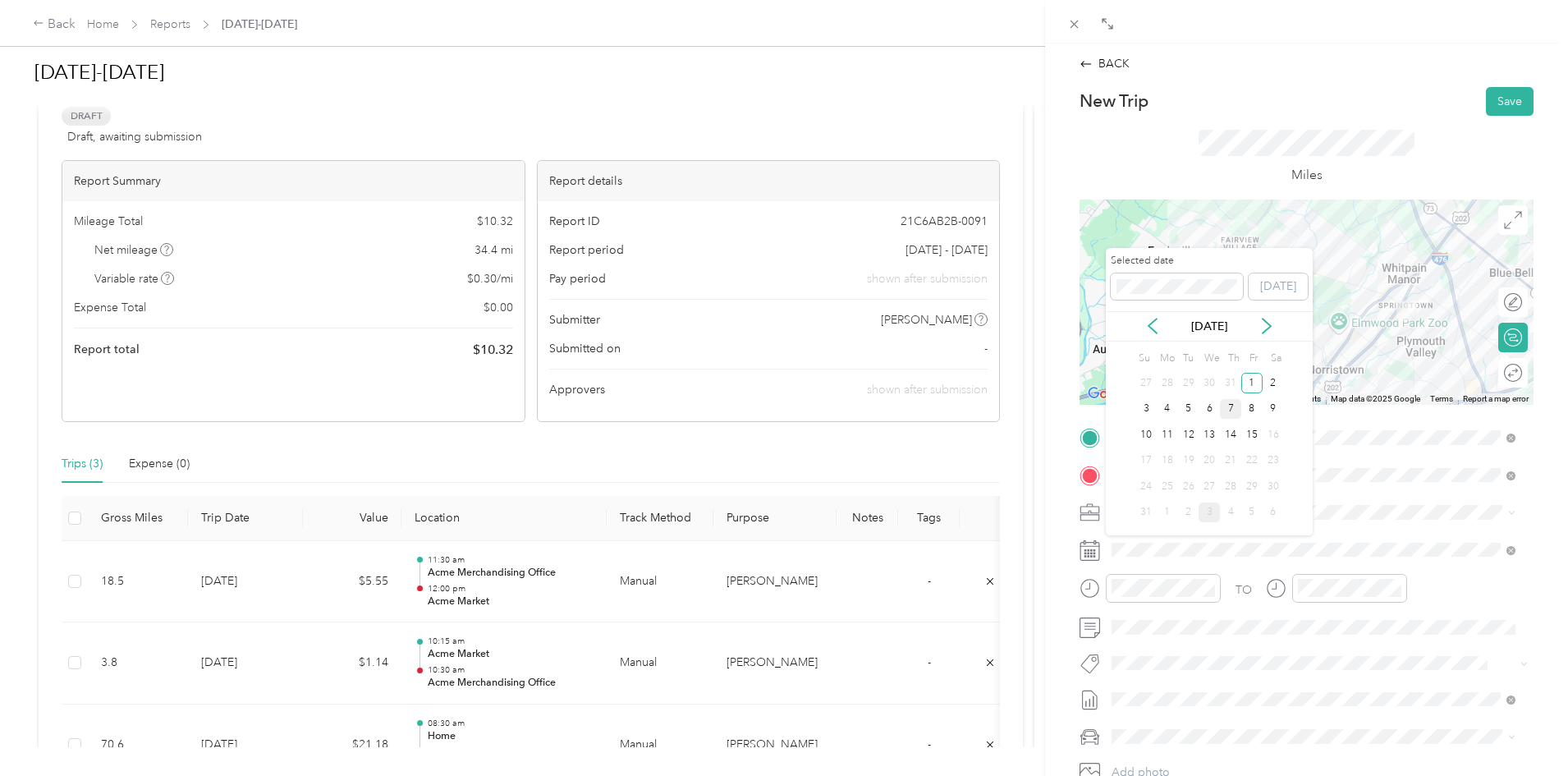
click at [1225, 409] on div "7" at bounding box center [1231, 409] width 21 height 20
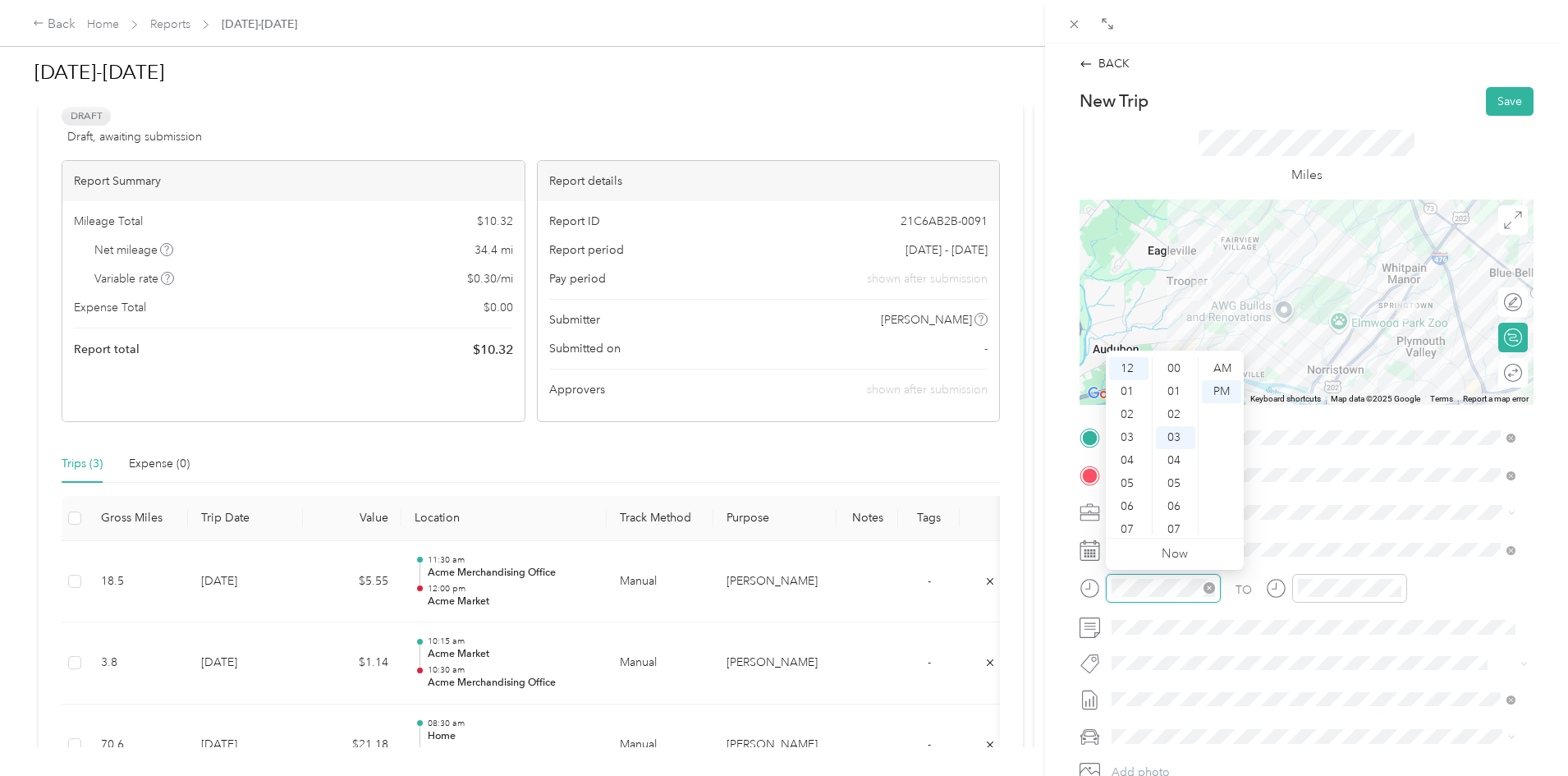
scroll to position [69, 0]
click at [1123, 370] on div "12" at bounding box center [1129, 369] width 40 height 23
click at [1175, 414] on div "30" at bounding box center [1175, 415] width 40 height 23
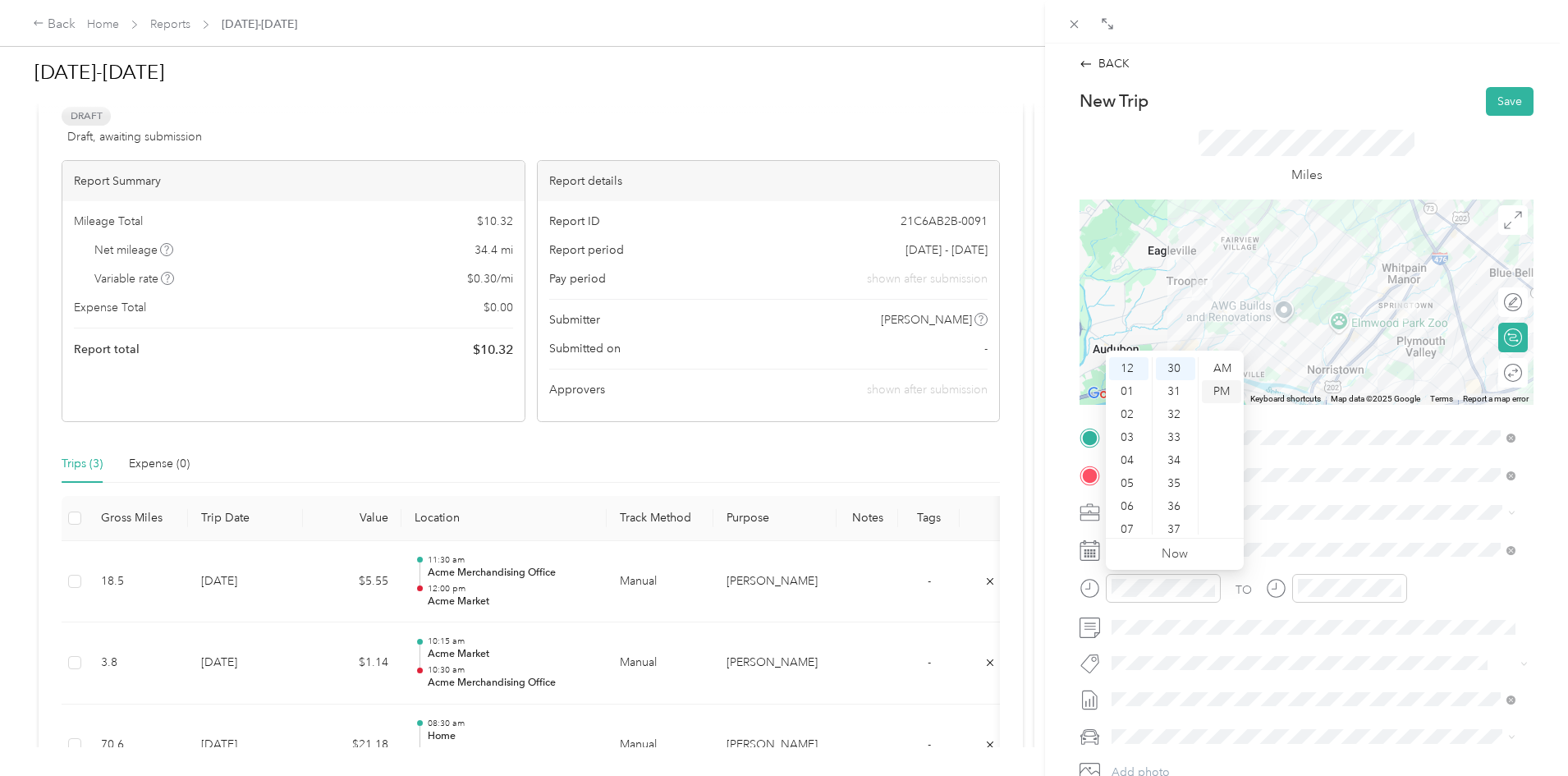
click at [1220, 392] on div "PM" at bounding box center [1221, 392] width 40 height 23
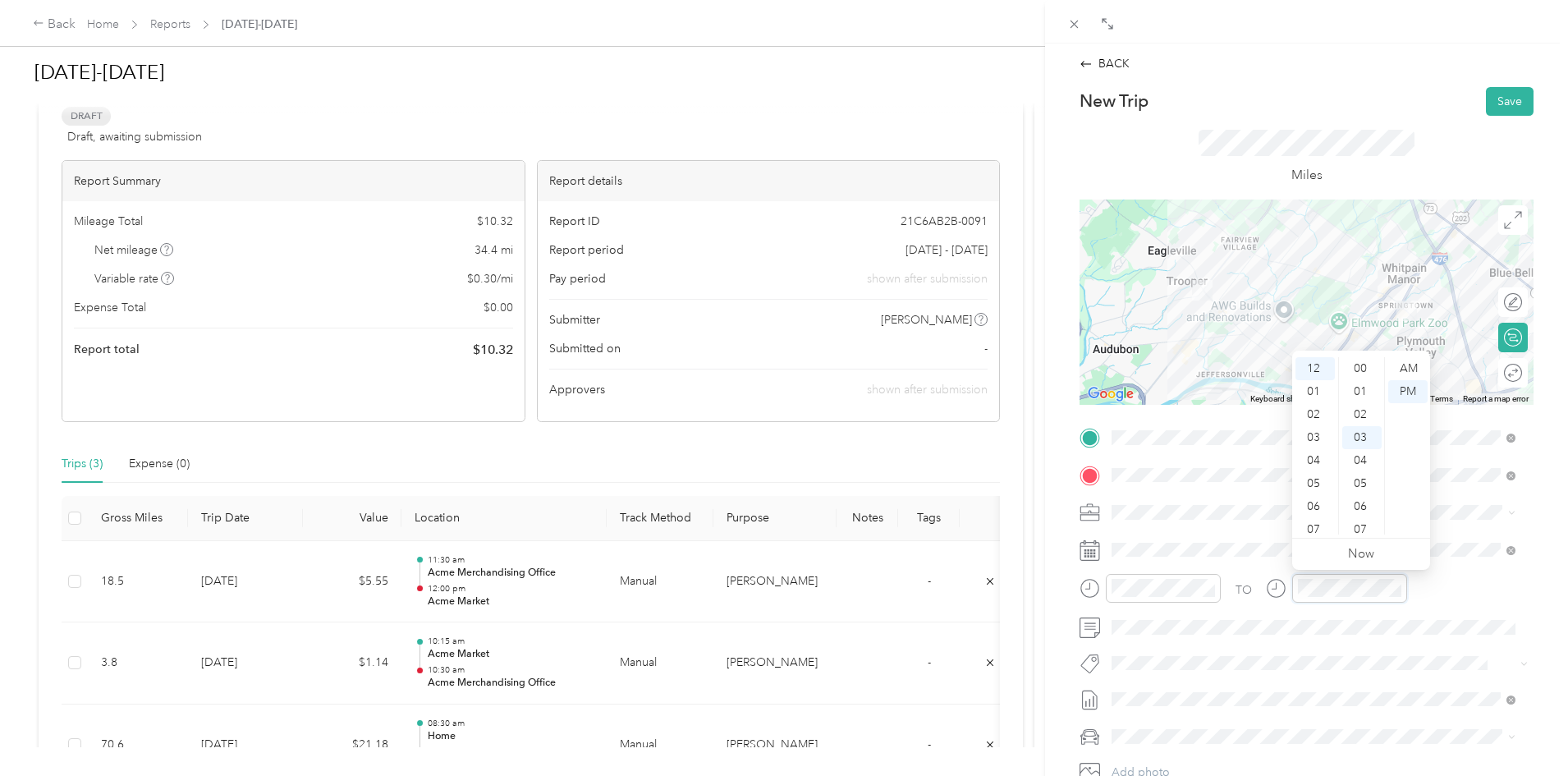
scroll to position [69, 0]
click at [1313, 364] on div "12" at bounding box center [1314, 369] width 40 height 23
click at [1357, 435] on div "45" at bounding box center [1362, 431] width 40 height 23
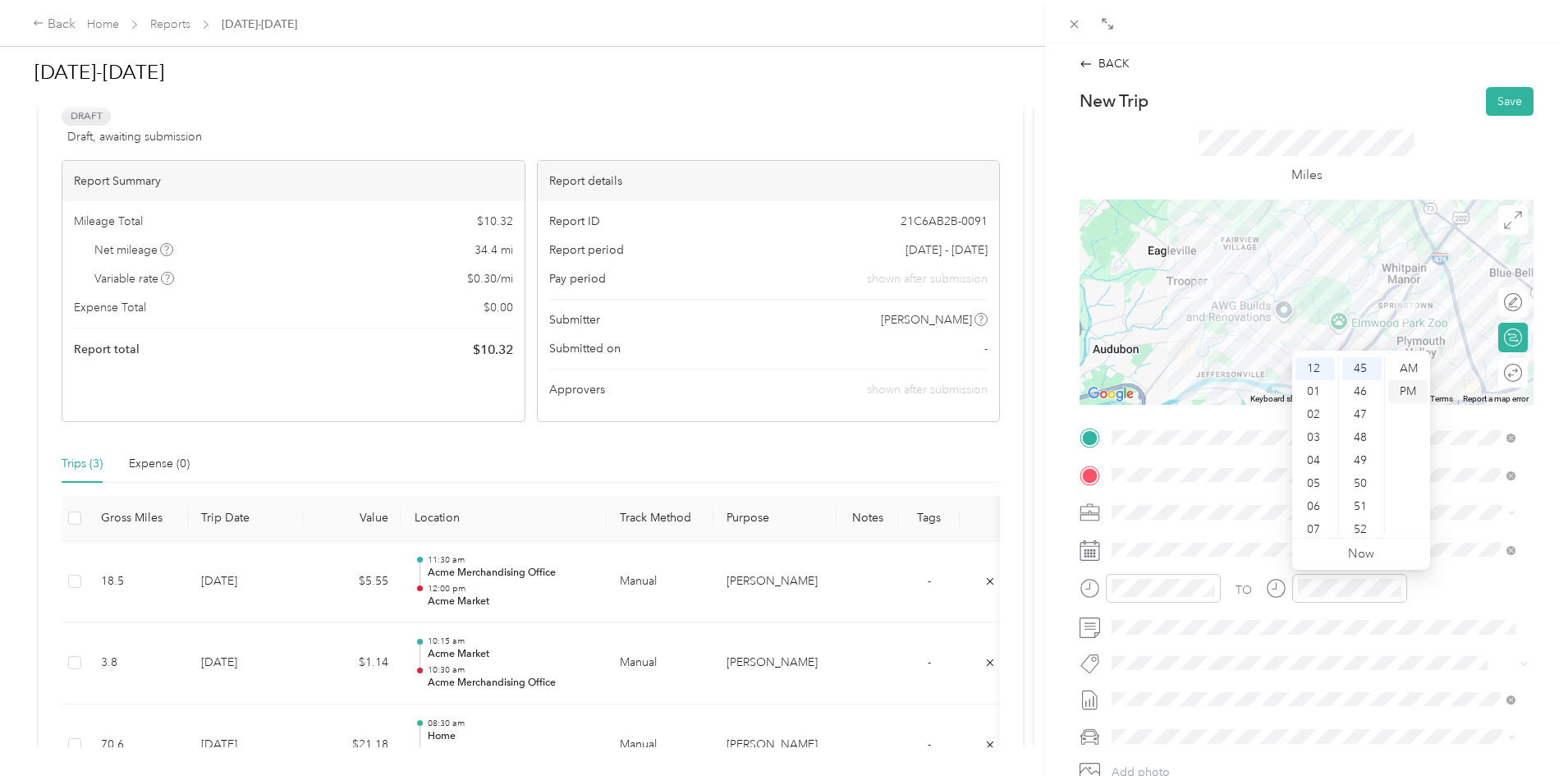
click at [1410, 387] on div "PM" at bounding box center [1408, 392] width 40 height 23
click at [1500, 98] on button "Save" at bounding box center [1510, 101] width 48 height 29
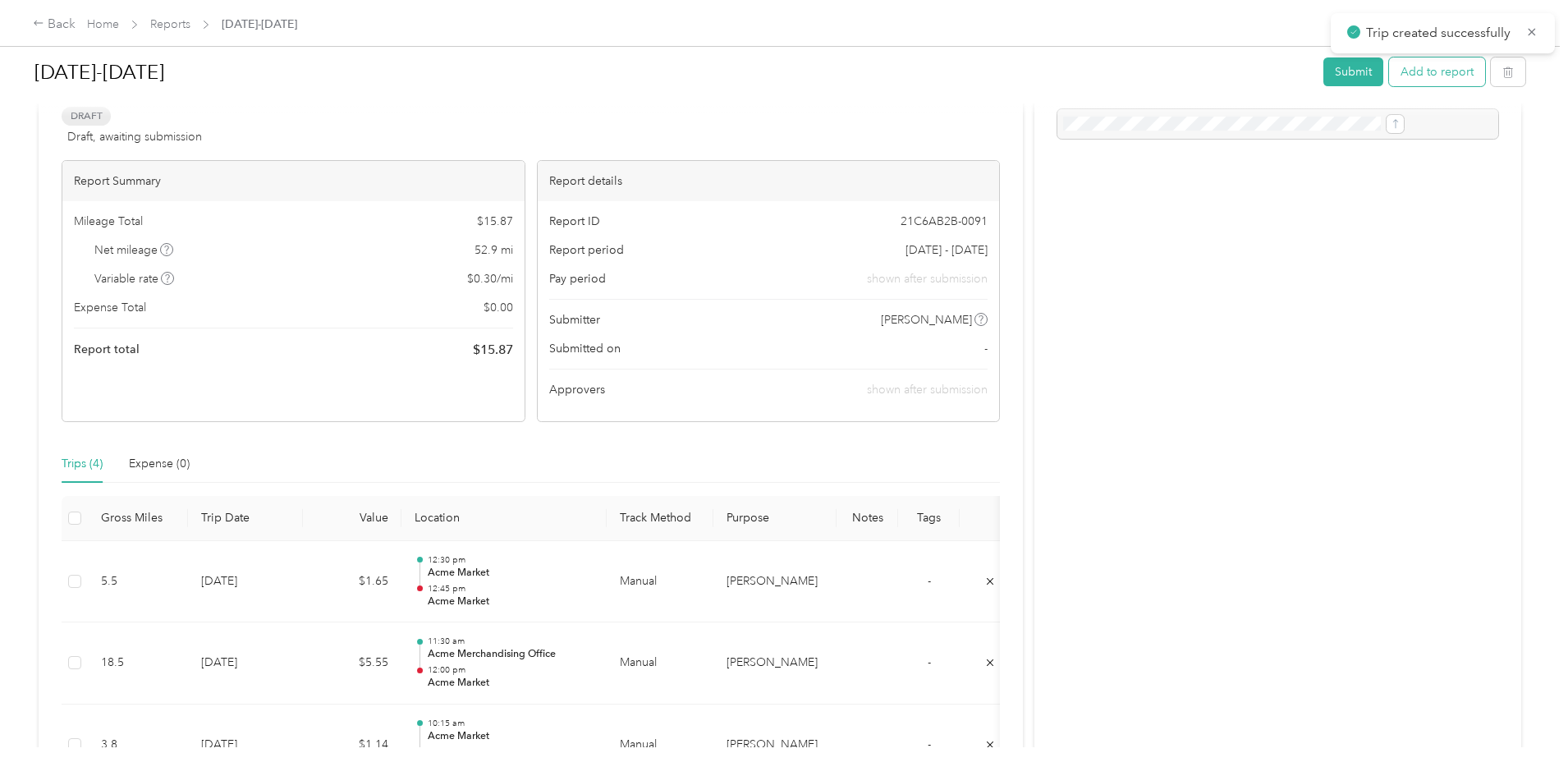
click at [1389, 71] on button "Add to report" at bounding box center [1437, 71] width 96 height 29
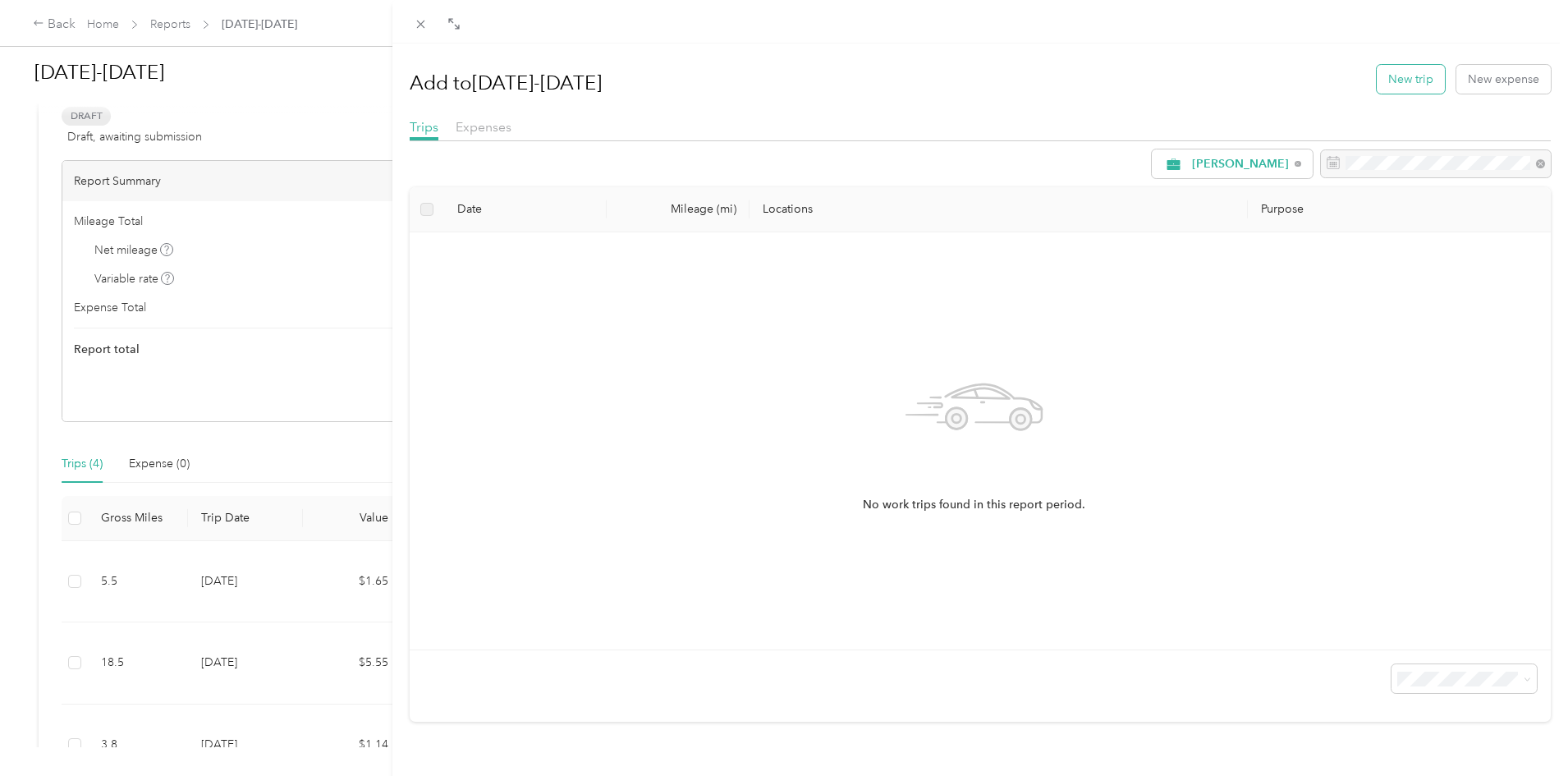
click at [1390, 85] on button "New trip" at bounding box center [1410, 79] width 68 height 29
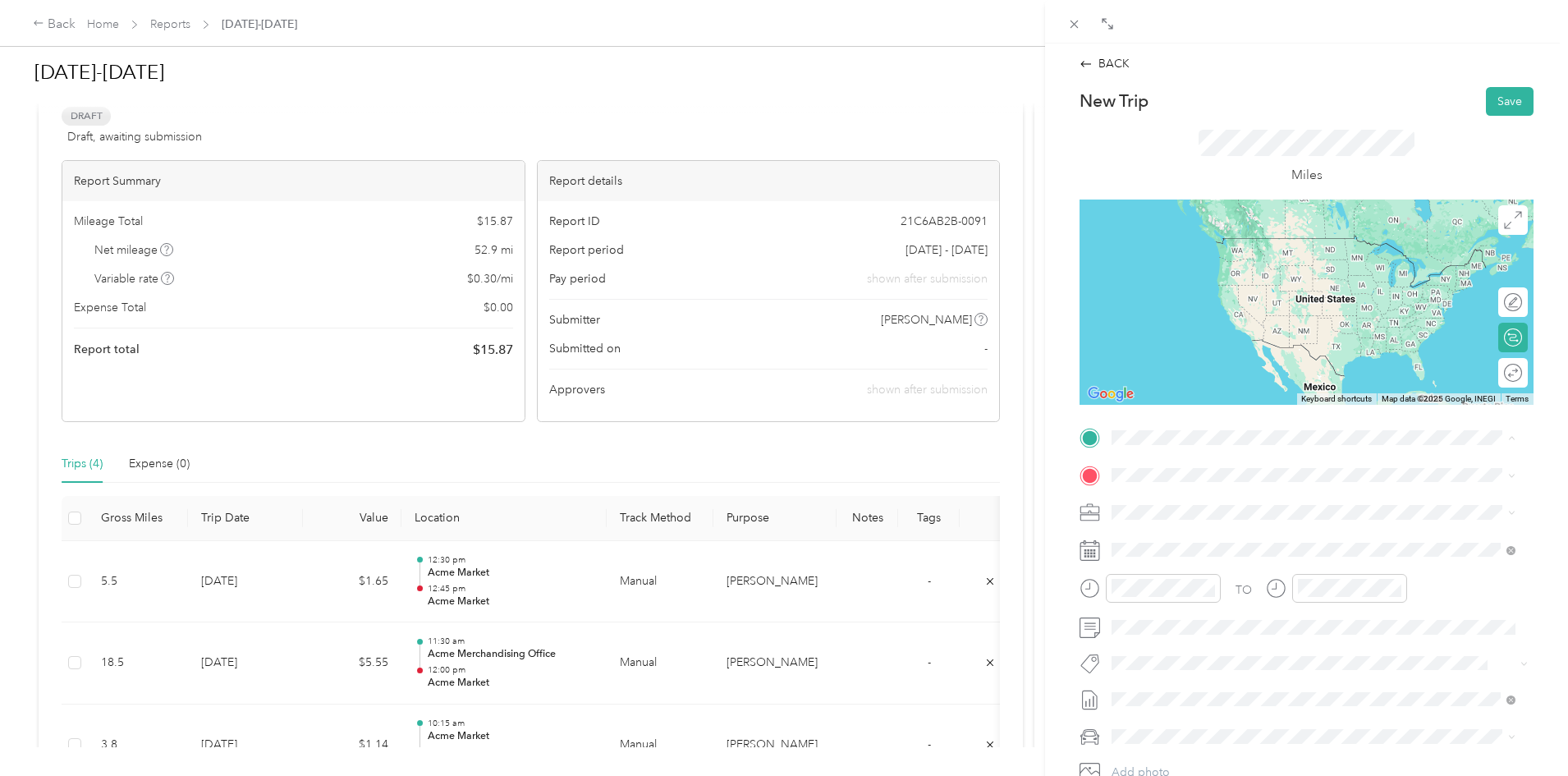
click at [1218, 528] on div "TEAM Acme Market 2761 Ridge Pike, 194031611, Norristown, PA, USA" at bounding box center [1207, 515] width 129 height 41
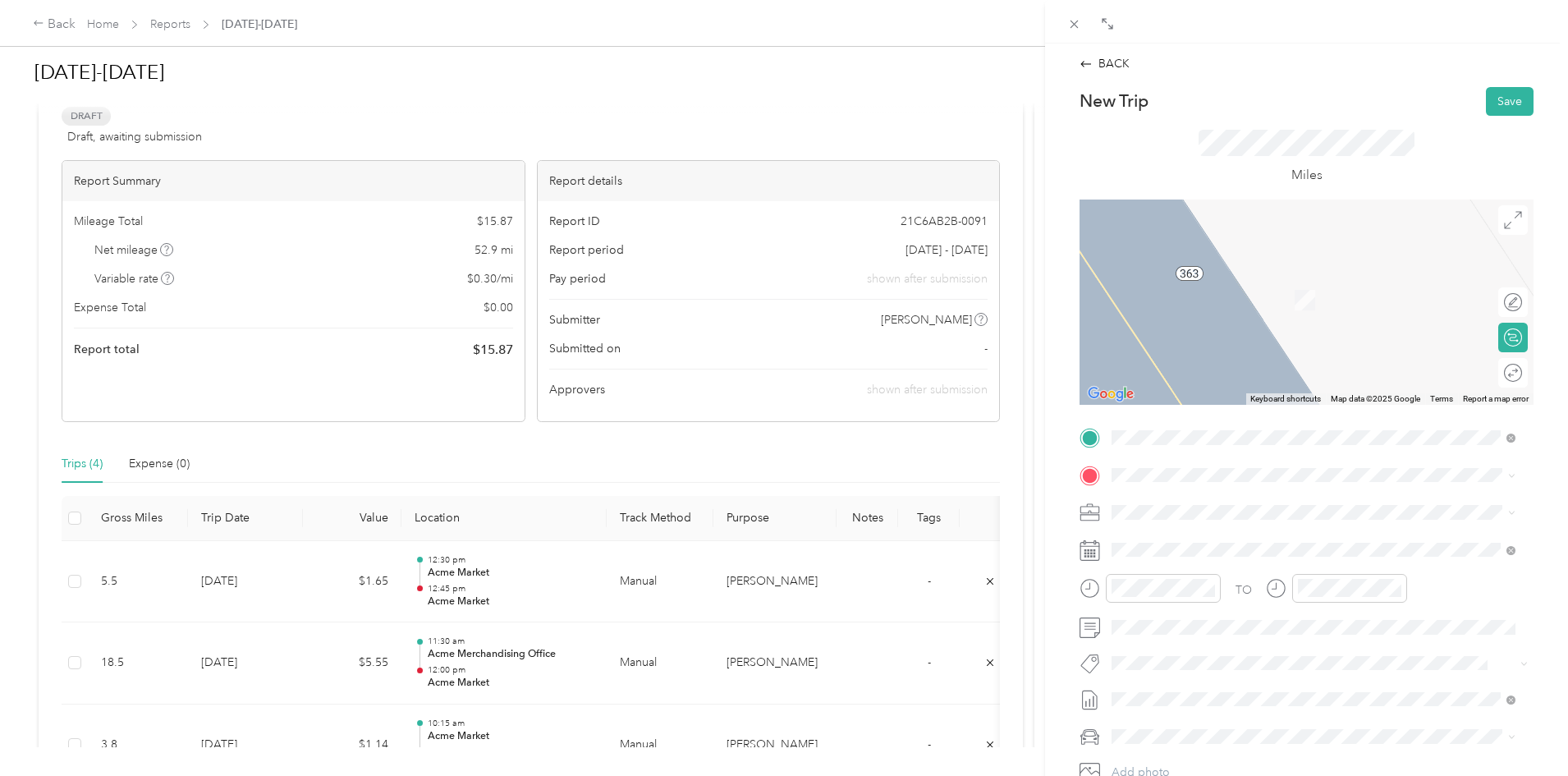
click at [1160, 551] on div "Home [STREET_ADDRESS][US_STATE]" at bounding box center [1225, 546] width 164 height 34
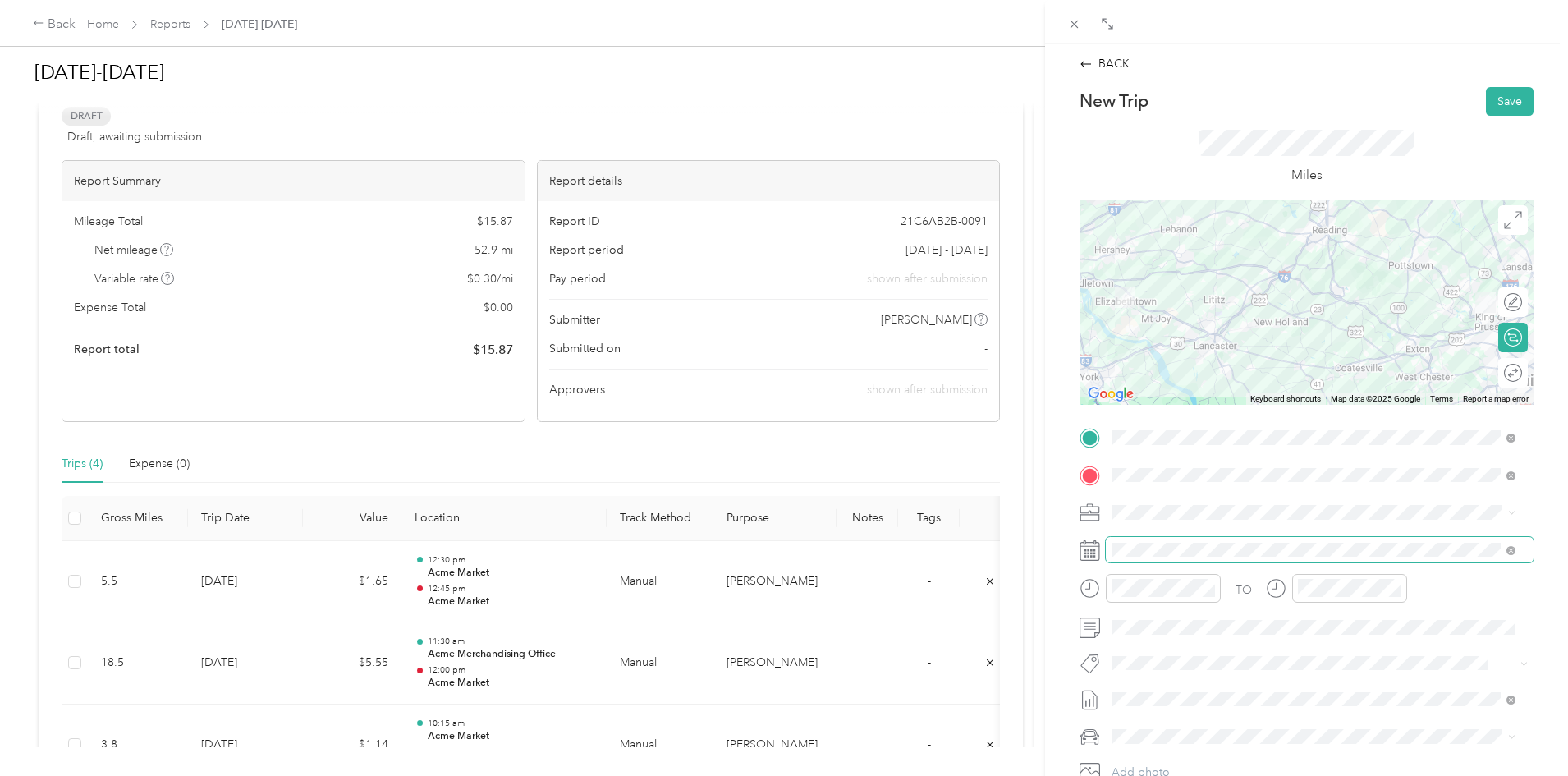
click at [1193, 541] on span at bounding box center [1320, 551] width 428 height 26
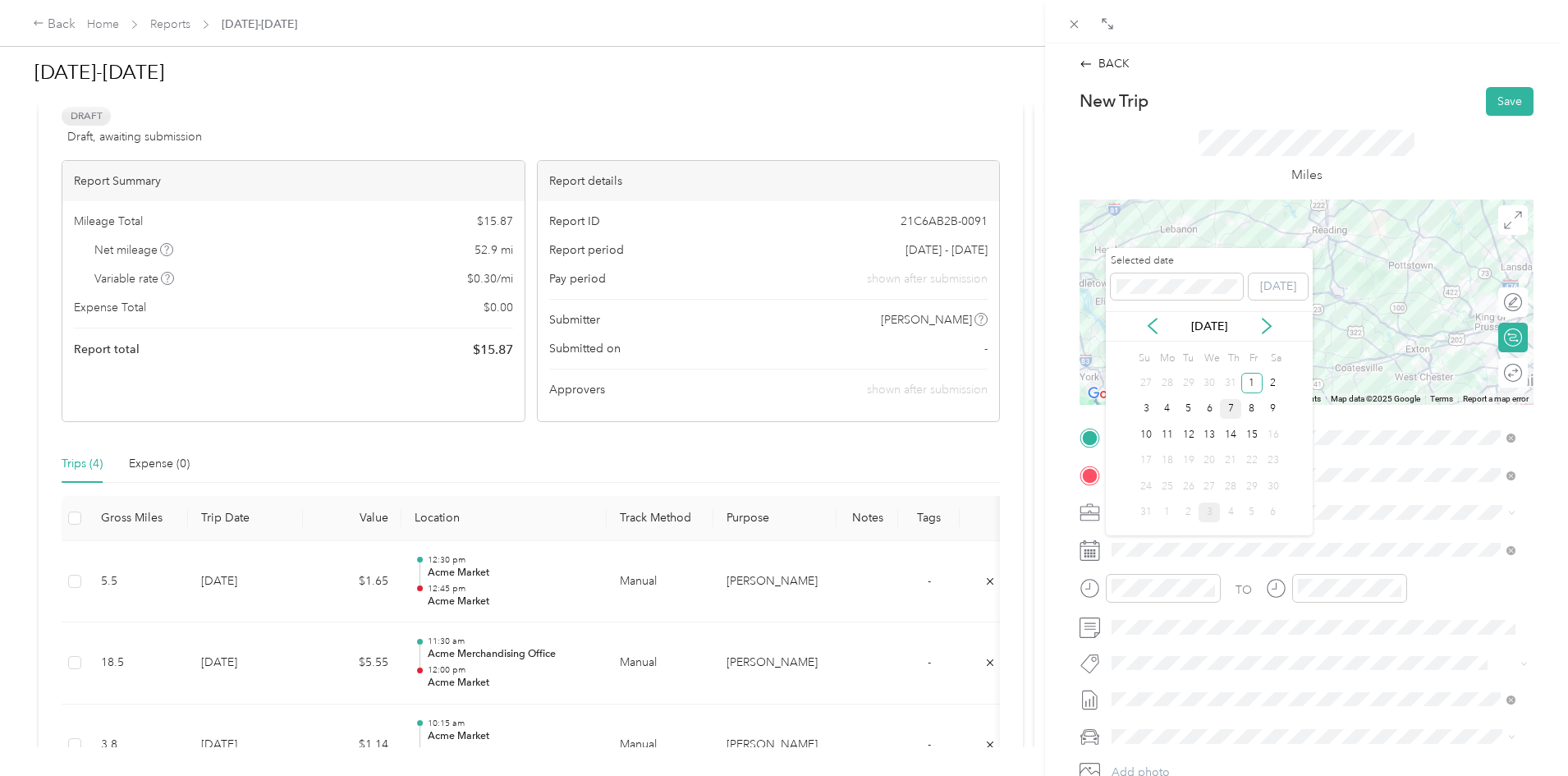
click at [1235, 411] on div "7" at bounding box center [1231, 409] width 21 height 20
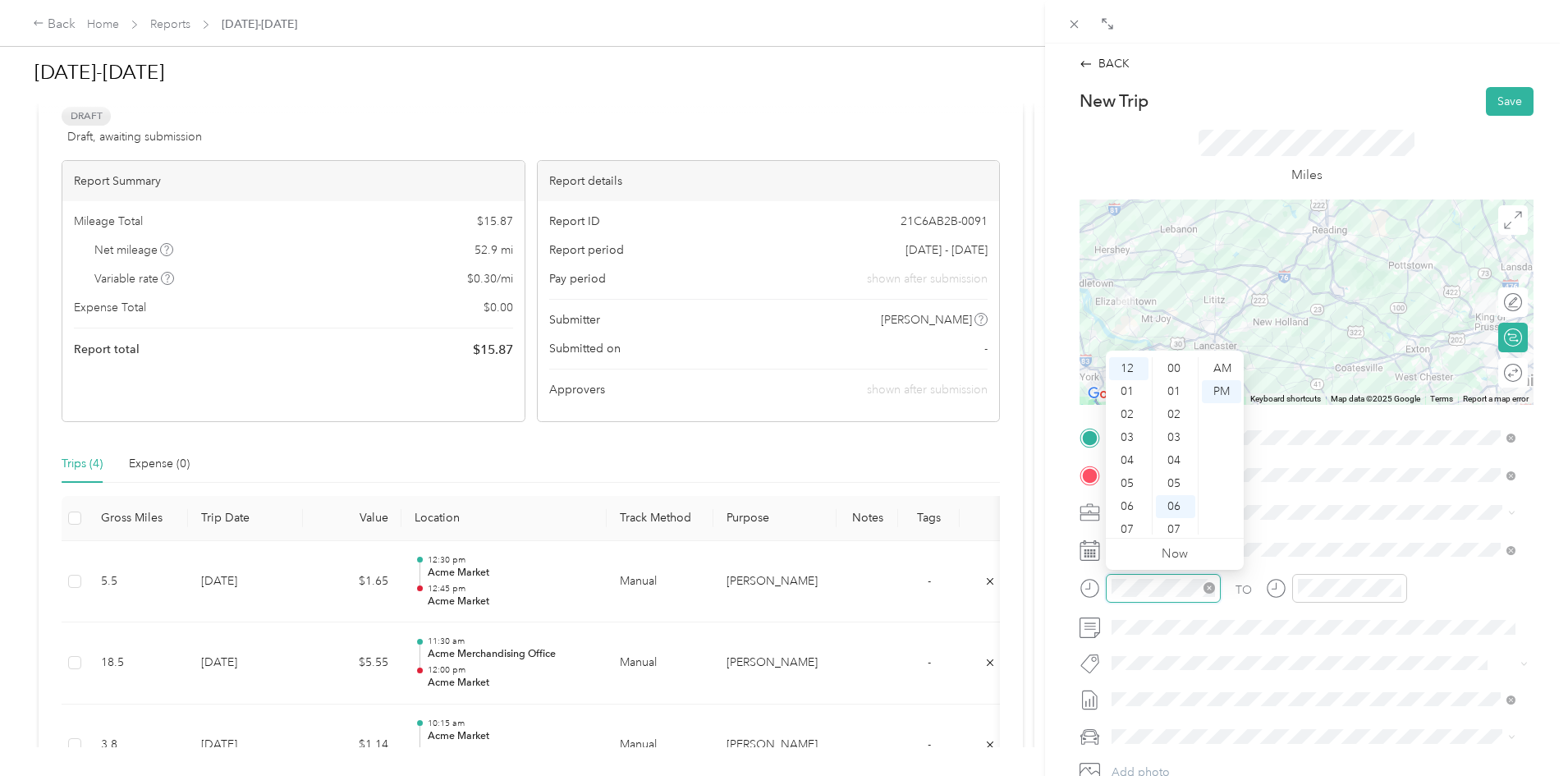
scroll to position [138, 0]
click at [1128, 388] on div "01" at bounding box center [1129, 392] width 40 height 23
click at [1185, 411] on div "15" at bounding box center [1175, 411] width 40 height 23
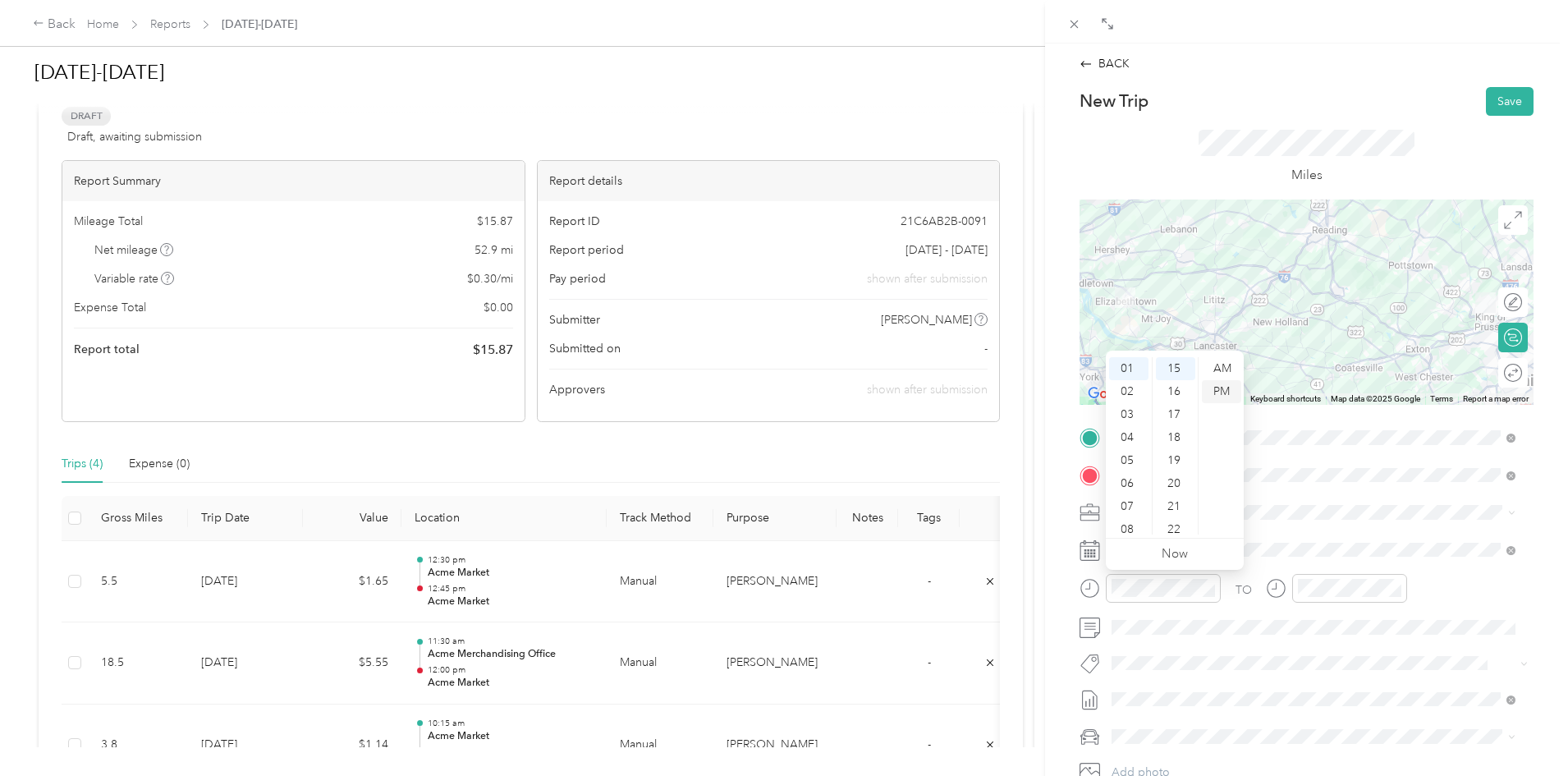
click at [1217, 391] on div "PM" at bounding box center [1221, 392] width 40 height 23
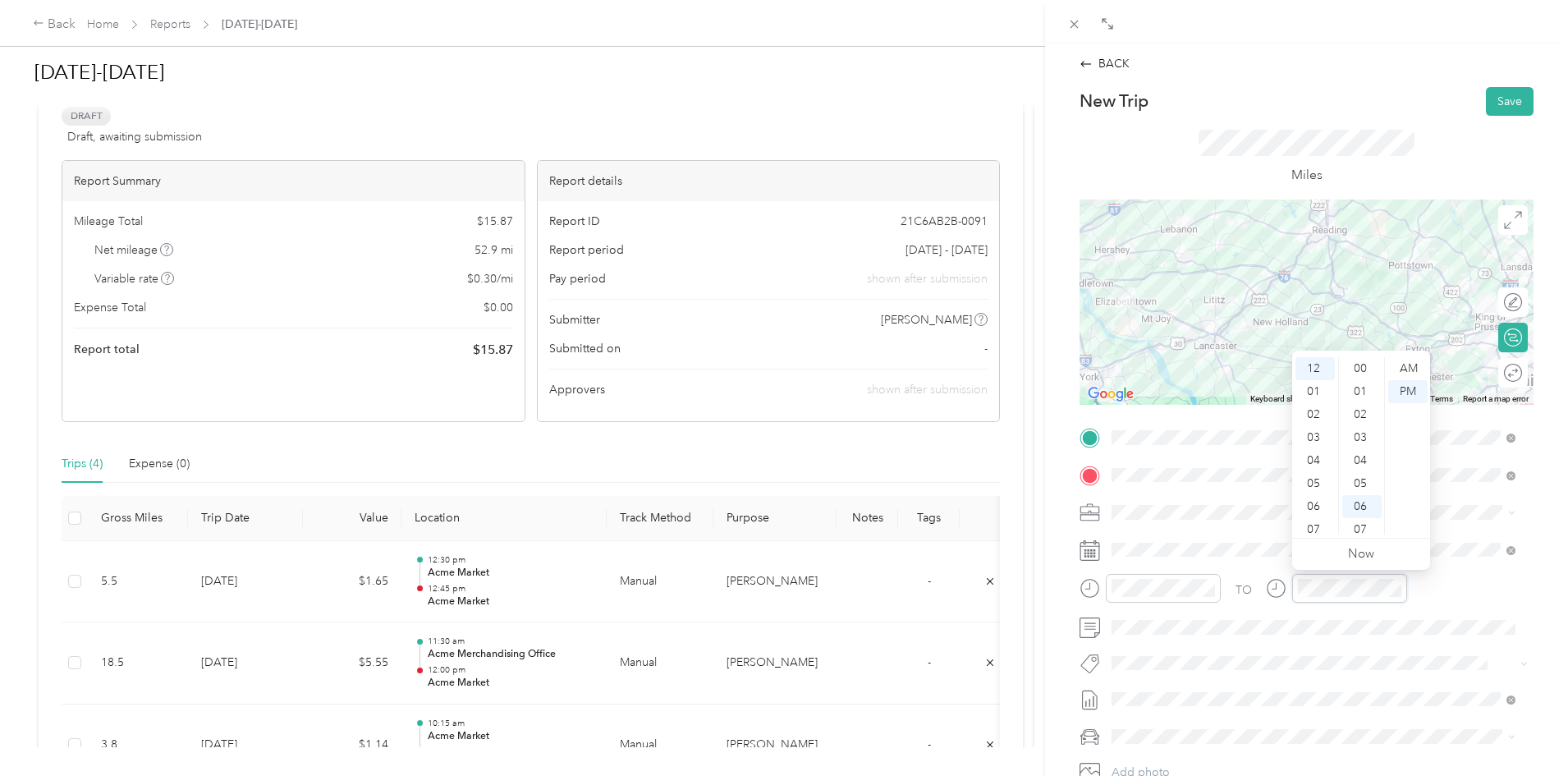
scroll to position [138, 0]
click at [1310, 409] on div "02" at bounding box center [1314, 415] width 40 height 23
click at [1358, 480] on div "50" at bounding box center [1362, 477] width 40 height 23
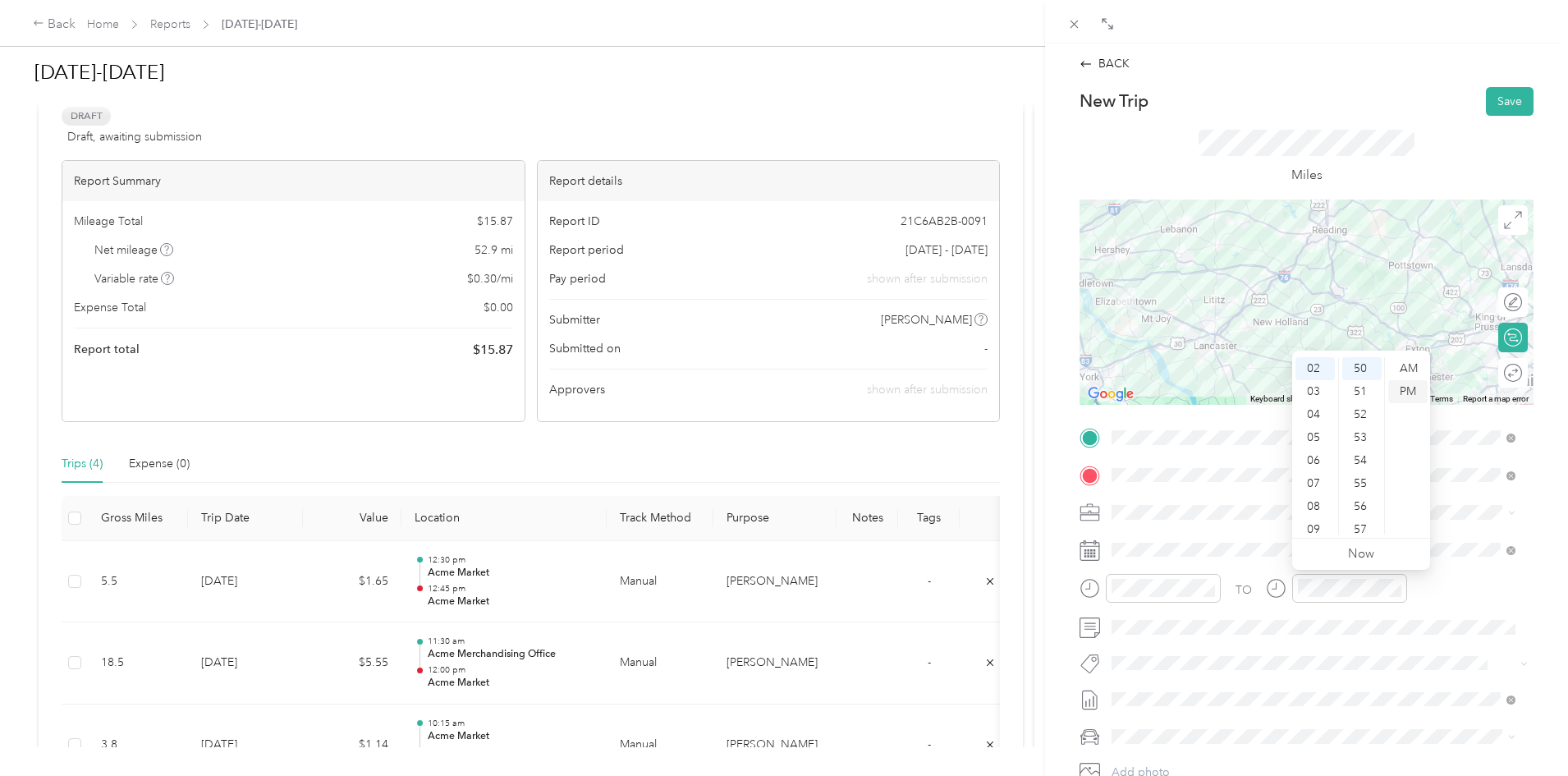
click at [1407, 395] on div "PM" at bounding box center [1408, 392] width 40 height 23
click at [1491, 115] on button "Save" at bounding box center [1510, 101] width 48 height 29
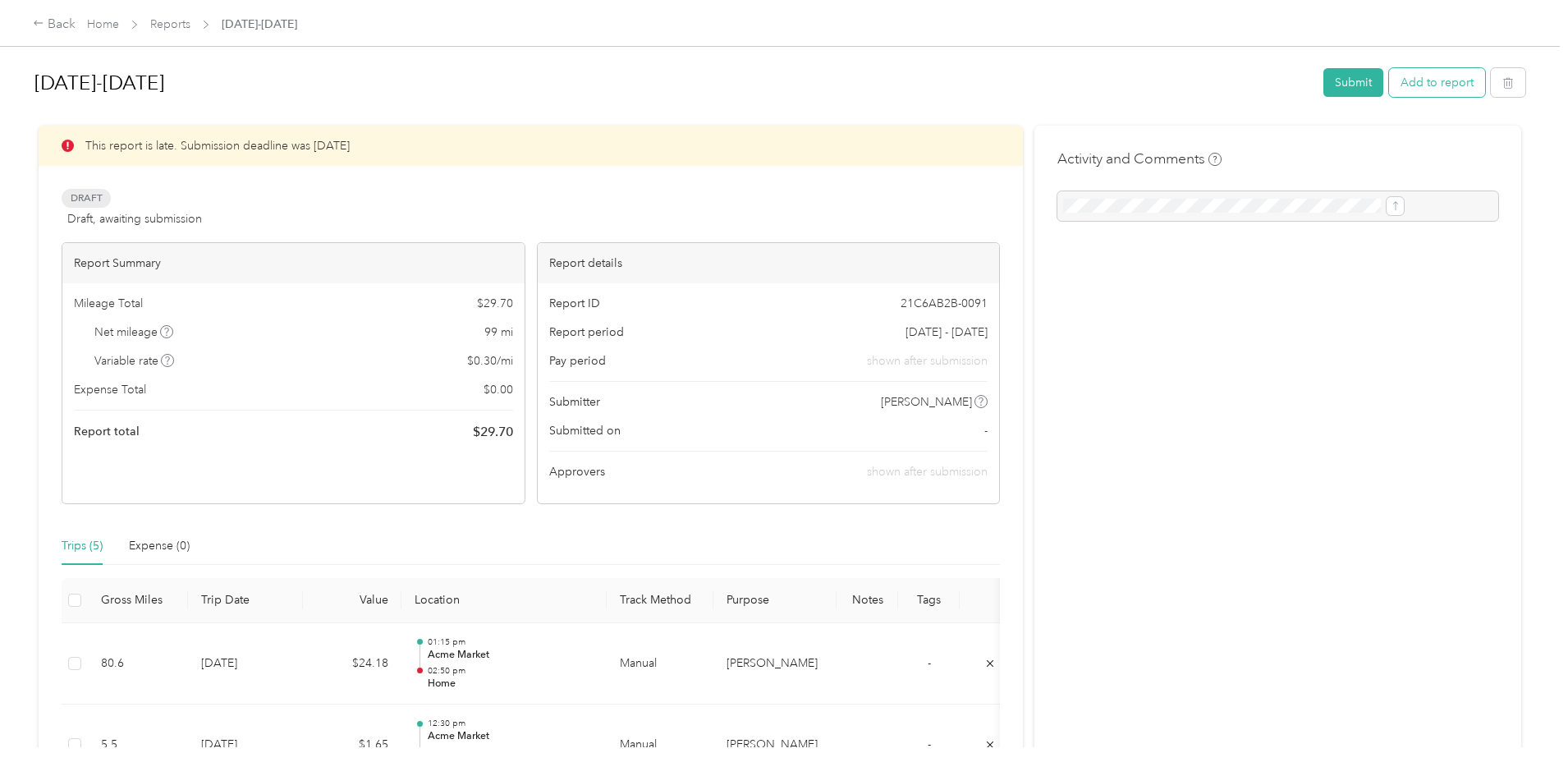
click at [1389, 89] on button "Add to report" at bounding box center [1437, 82] width 96 height 29
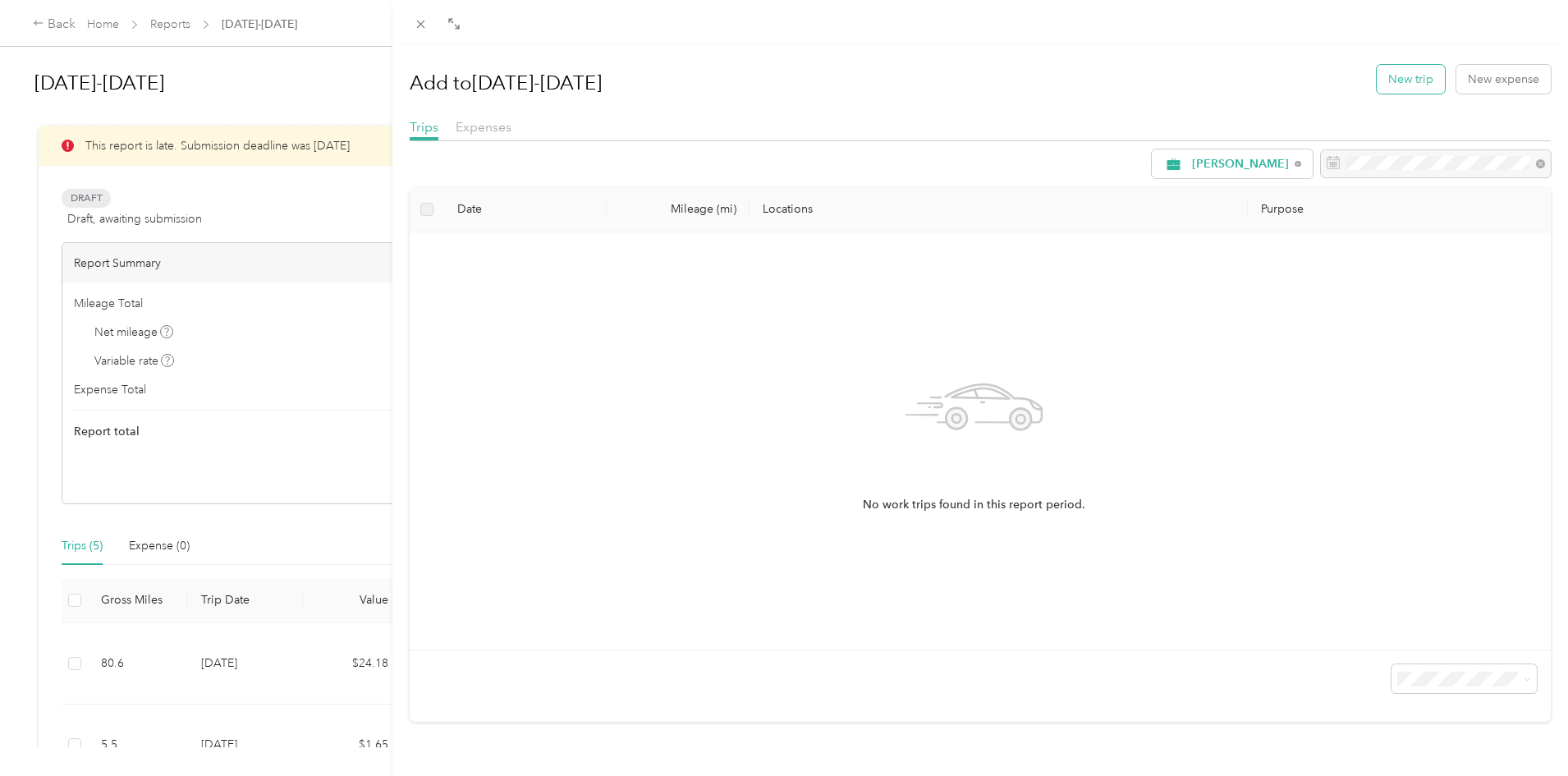
click at [1388, 70] on button "New trip" at bounding box center [1410, 79] width 68 height 29
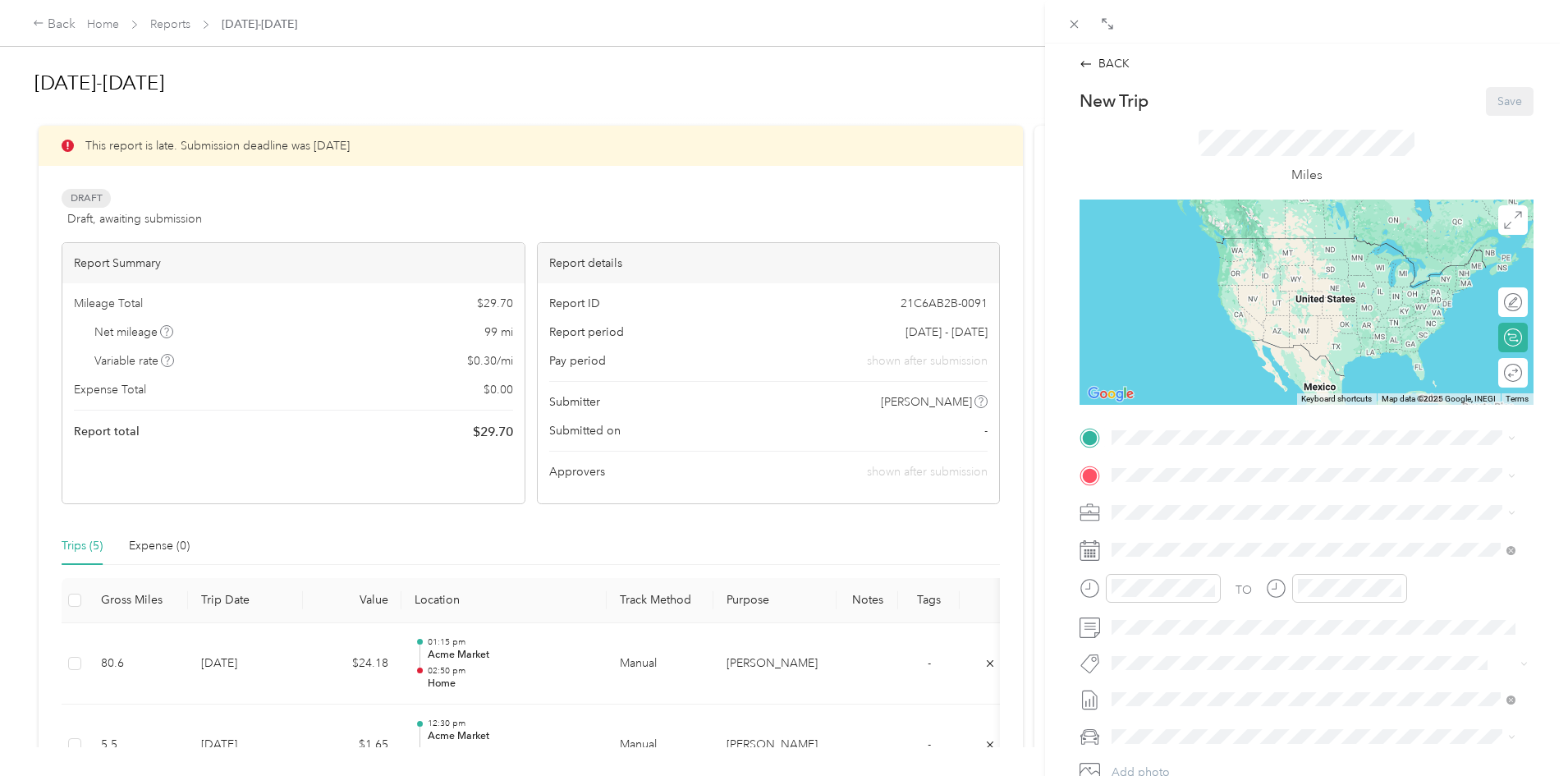
click at [1177, 521] on span "[STREET_ADDRESS][US_STATE]" at bounding box center [1225, 516] width 164 height 14
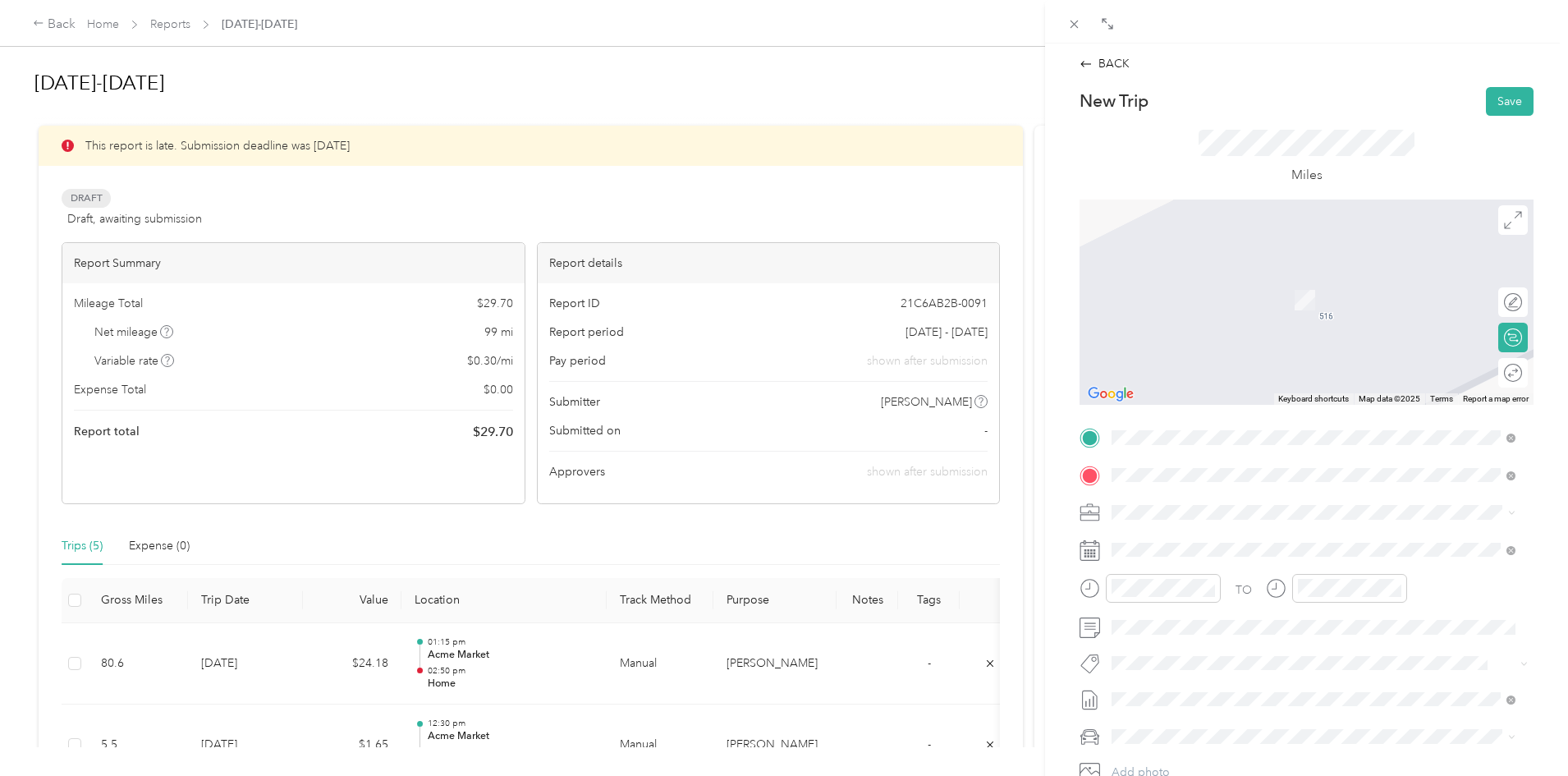
click at [1209, 555] on ol "From your Favorite places TEAM Safeway Store 2801 Smith Ave, 212091456, Baltimo…" at bounding box center [1314, 604] width 416 height 230
click at [1208, 550] on div "TEAM Safeway Store [STREET_ADDRESS][PERSON_NAME]" at bounding box center [1240, 553] width 195 height 41
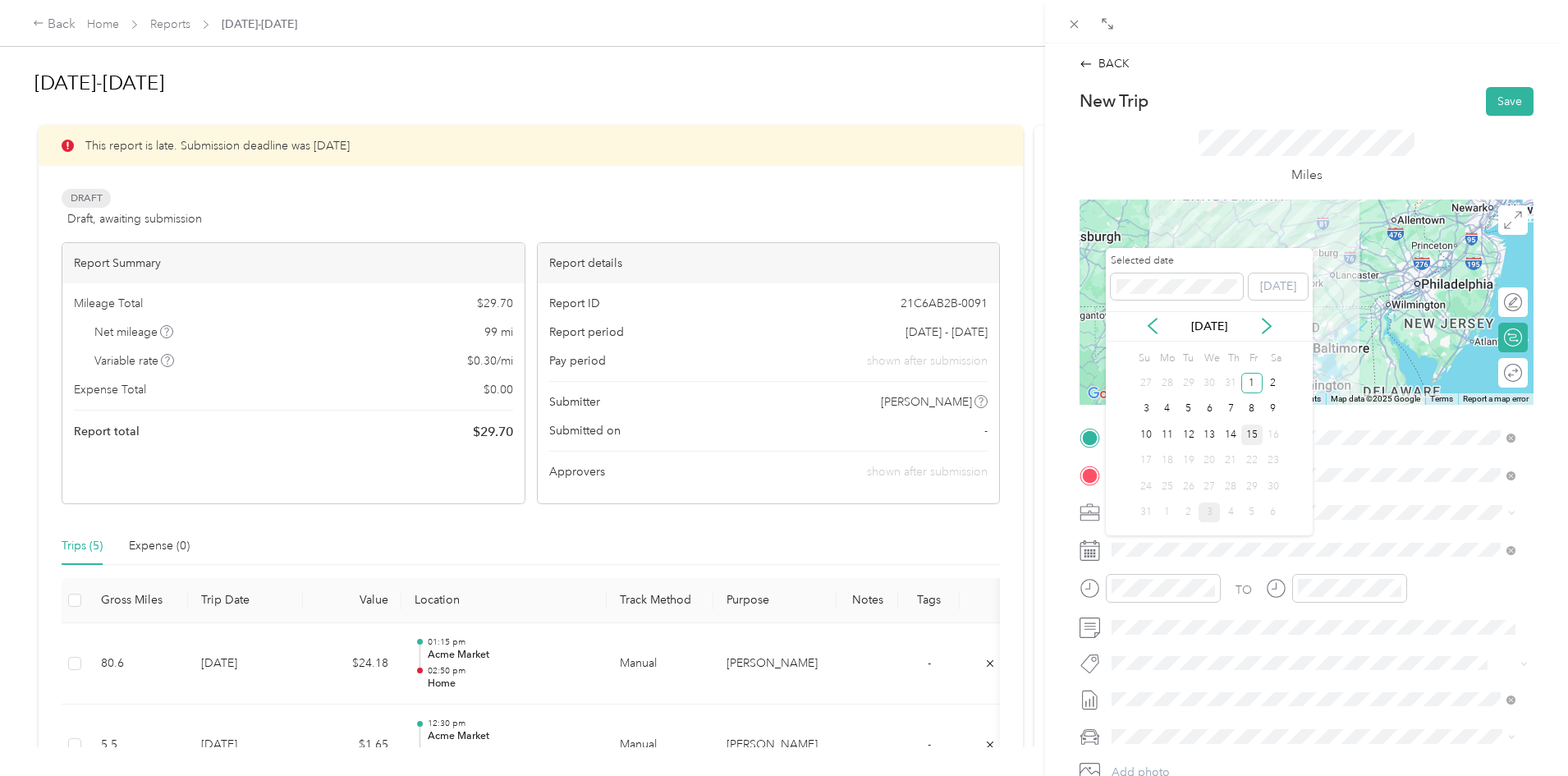
click at [1249, 432] on div "15" at bounding box center [1252, 434] width 21 height 20
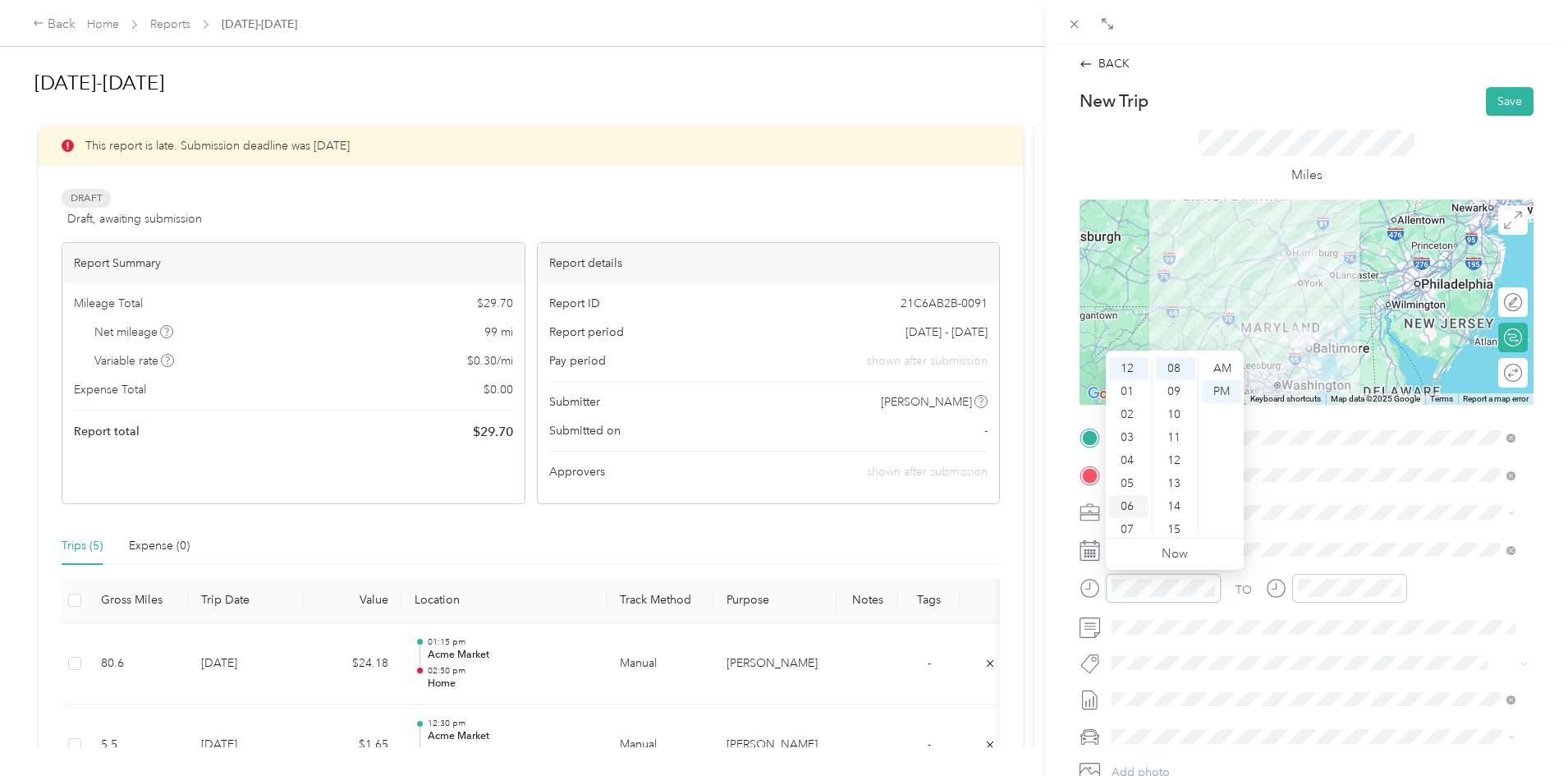
scroll to position [82, 0]
click at [1127, 470] on div "08" at bounding box center [1129, 470] width 40 height 23
click at [1173, 384] on div "30" at bounding box center [1175, 382] width 40 height 23
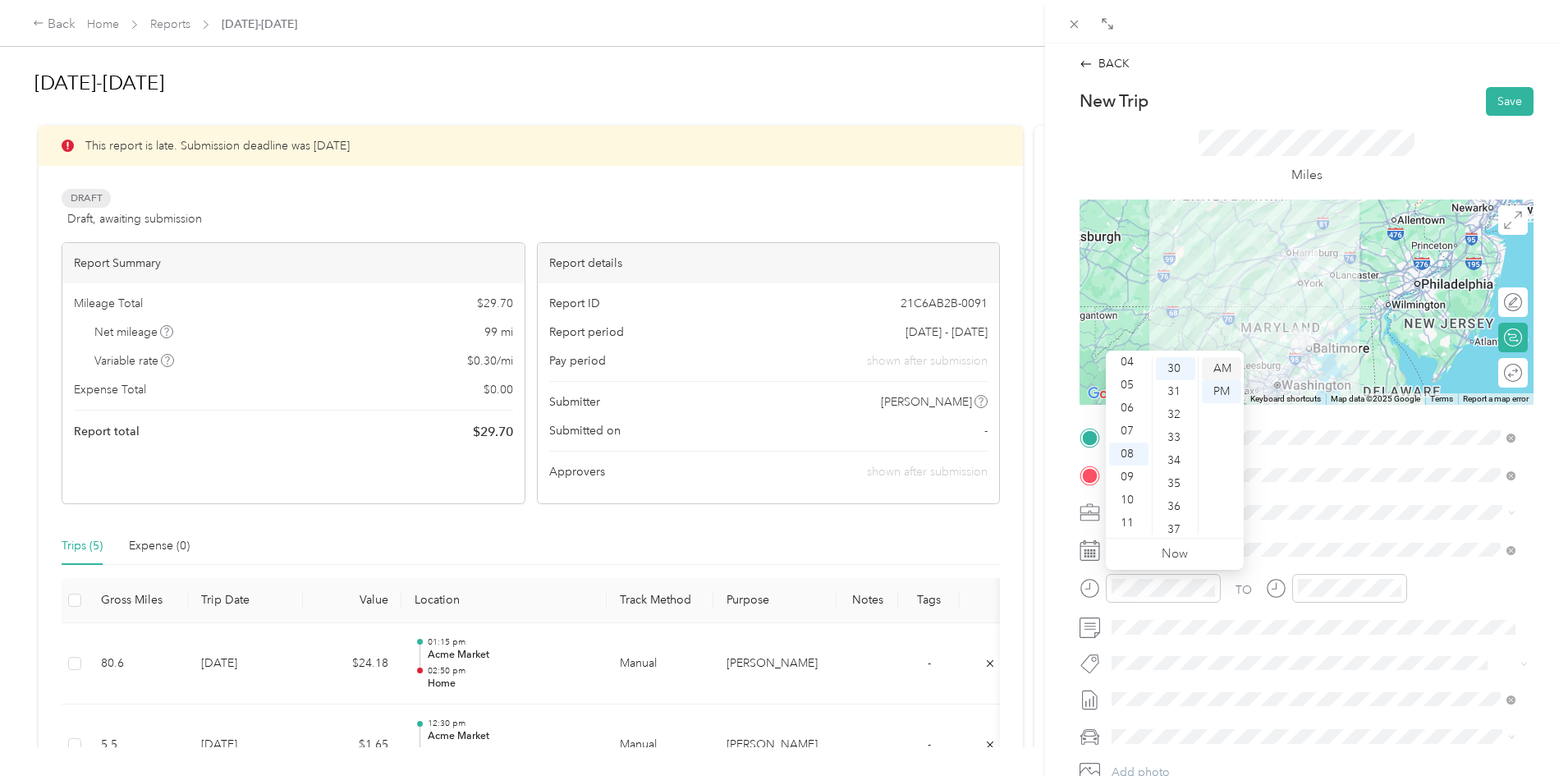
click at [1218, 371] on div "AM" at bounding box center [1221, 369] width 40 height 23
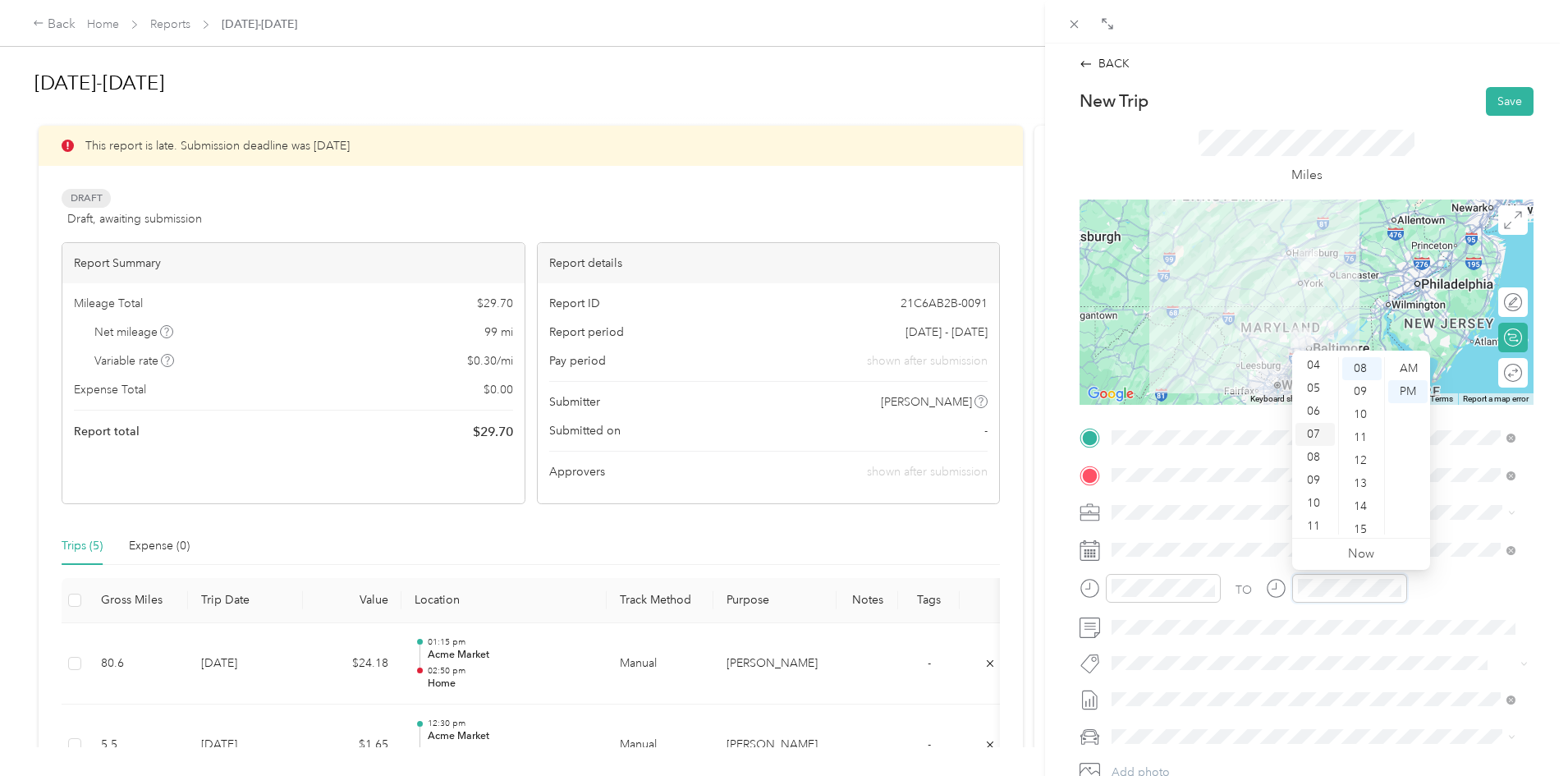
scroll to position [99, 0]
click at [1319, 476] on div "09" at bounding box center [1314, 477] width 40 height 23
click at [1360, 480] on div "45" at bounding box center [1362, 480] width 40 height 23
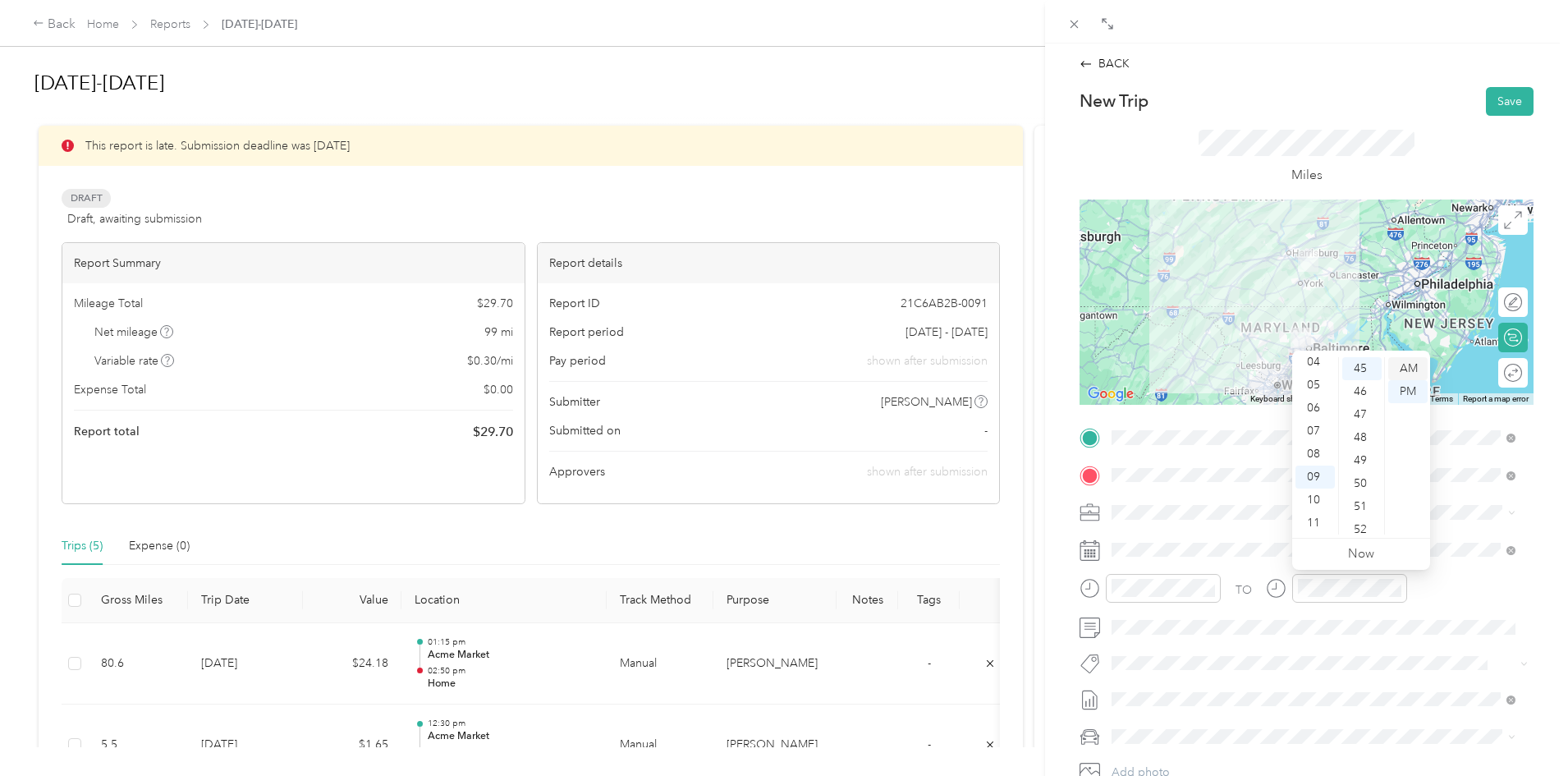
click at [1406, 363] on div "AM" at bounding box center [1408, 369] width 40 height 23
click at [1497, 98] on button "Save" at bounding box center [1510, 101] width 48 height 29
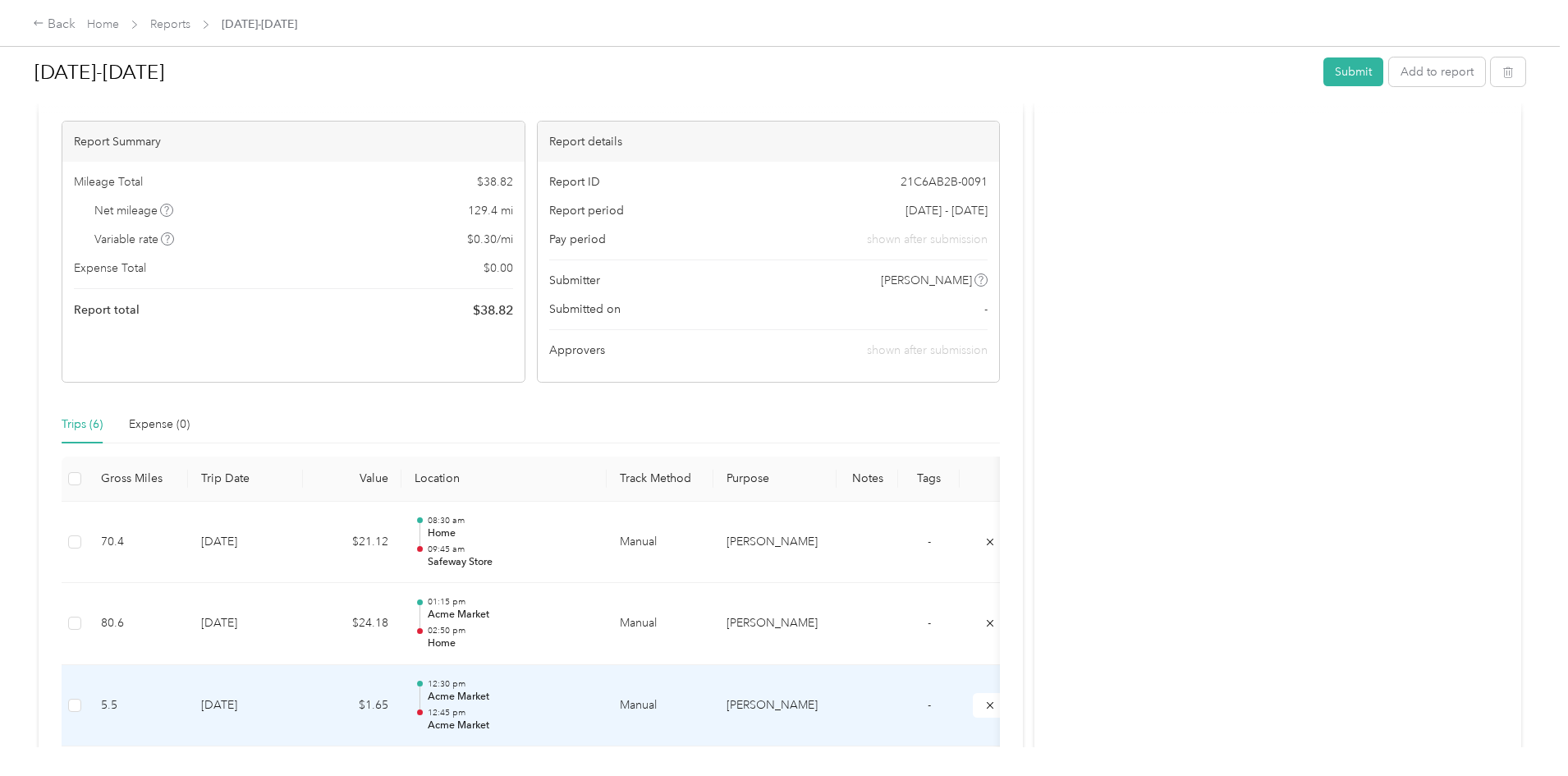
scroll to position [82, 0]
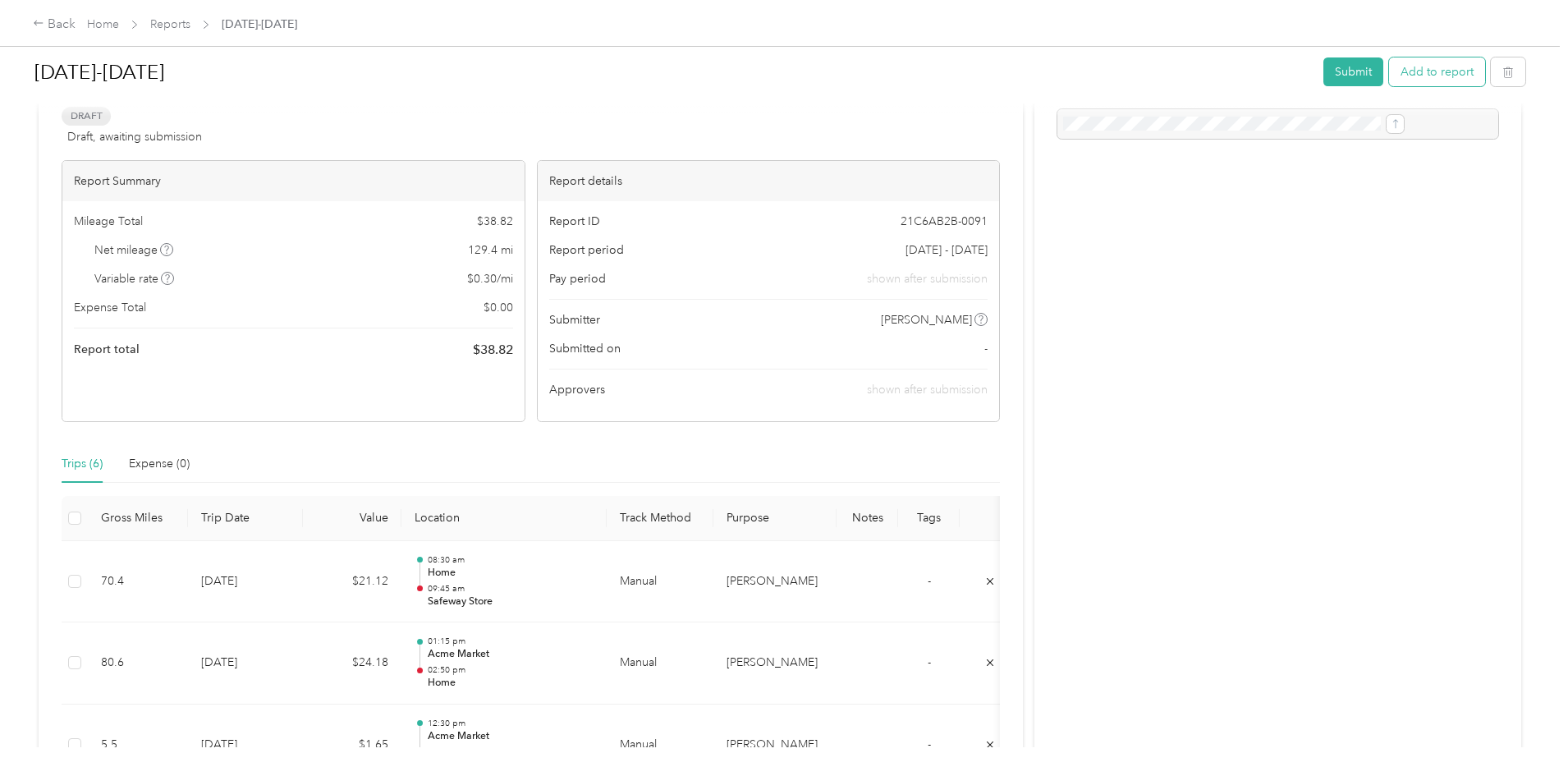
click at [1389, 67] on button "Add to report" at bounding box center [1437, 71] width 96 height 29
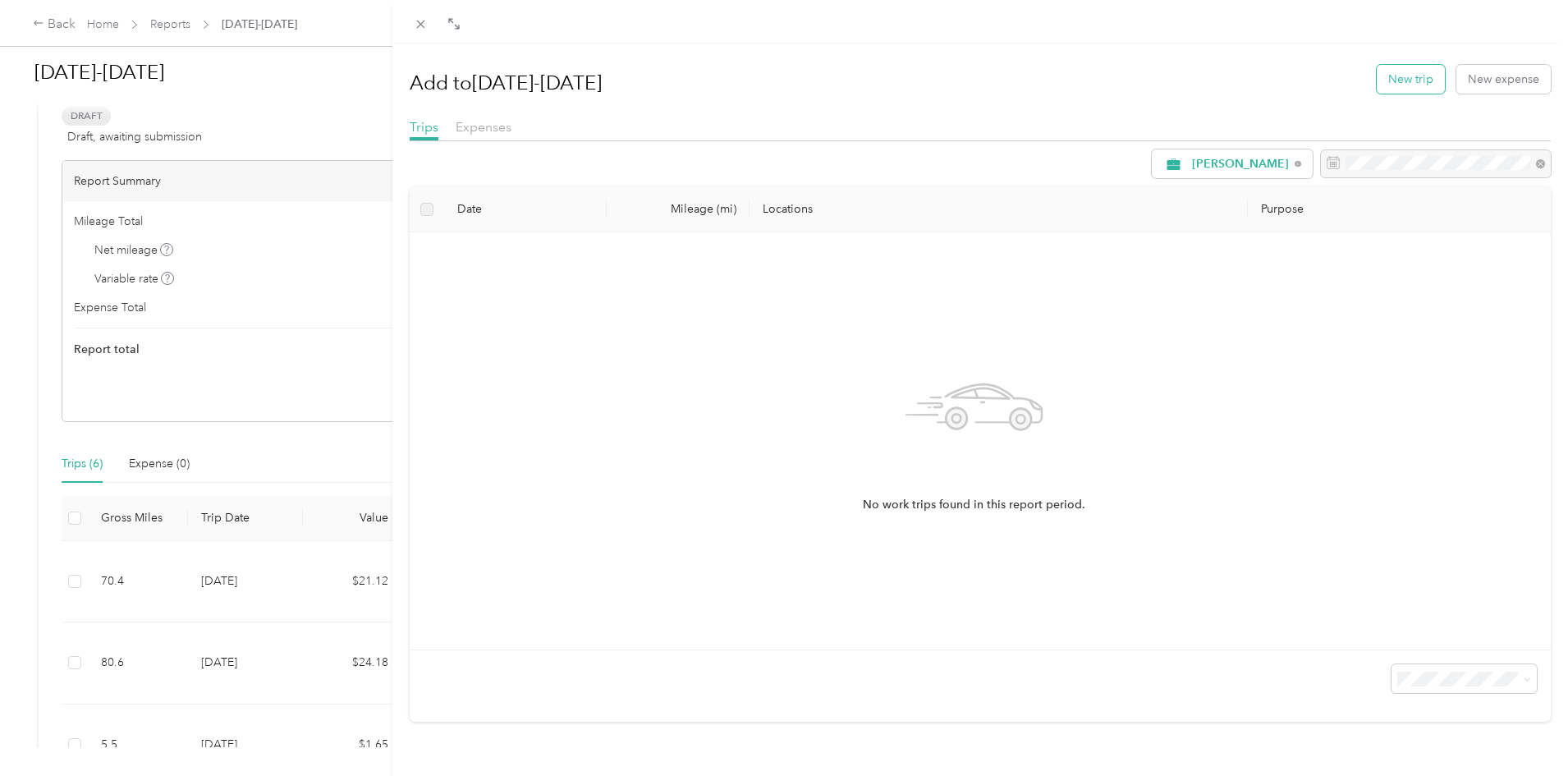
click at [1391, 80] on button "New trip" at bounding box center [1410, 79] width 68 height 29
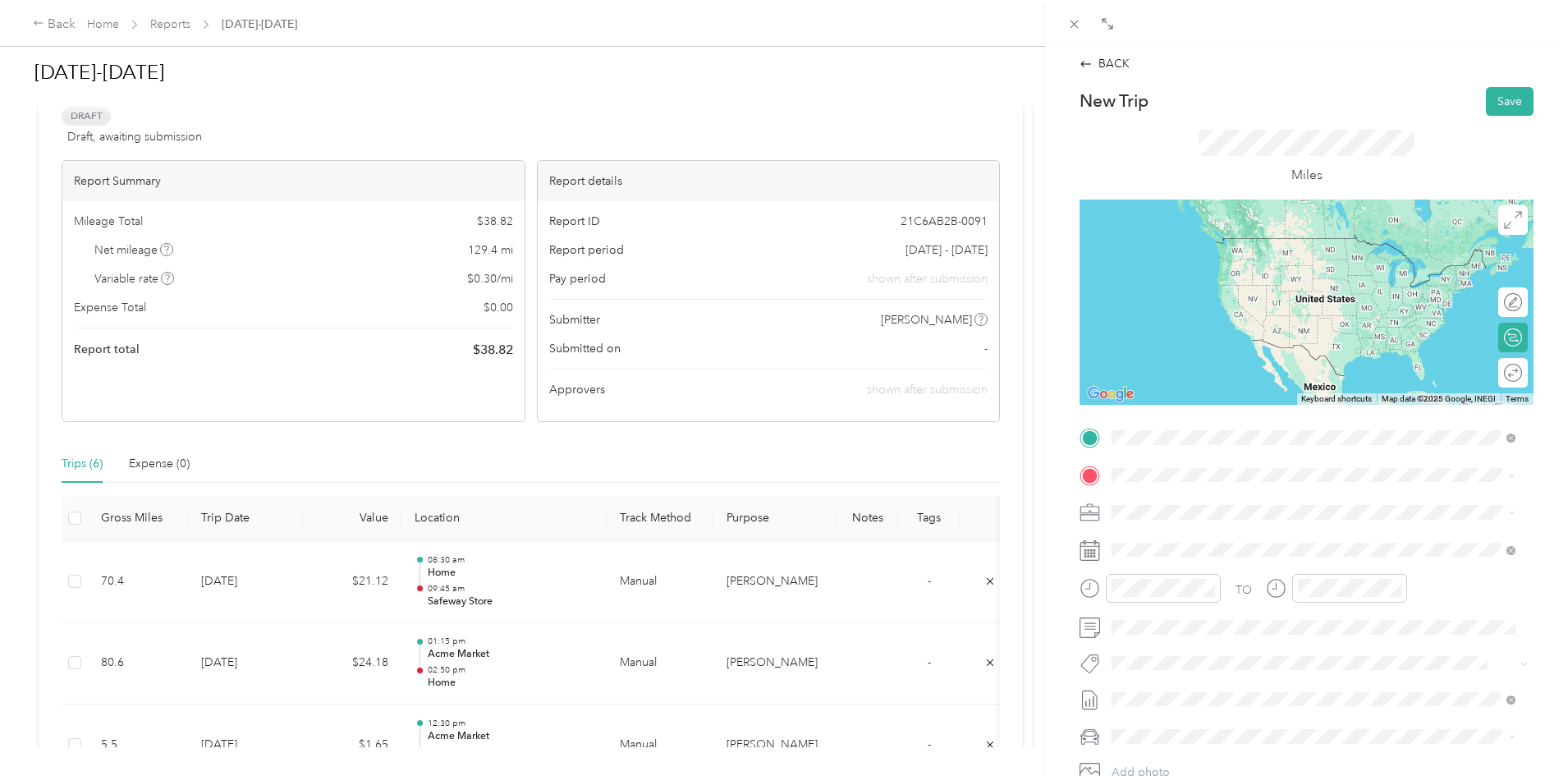
click at [1213, 523] on span "[STREET_ADDRESS][PERSON_NAME]" at bounding box center [1240, 527] width 195 height 14
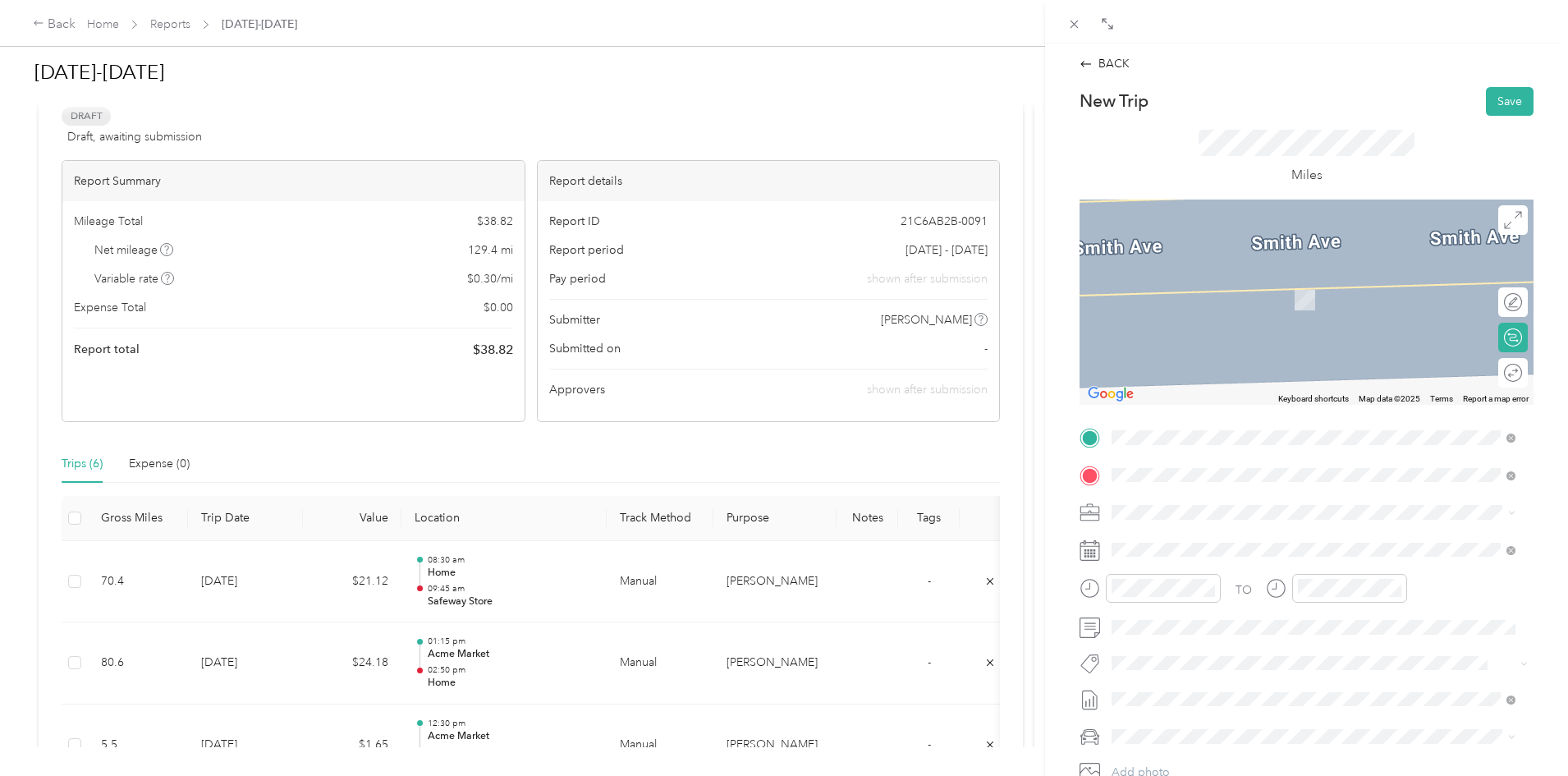
click at [1204, 572] on li "TEAM Safeway Store [STREET_ADDRESS][PERSON_NAME]" at bounding box center [1314, 552] width 416 height 57
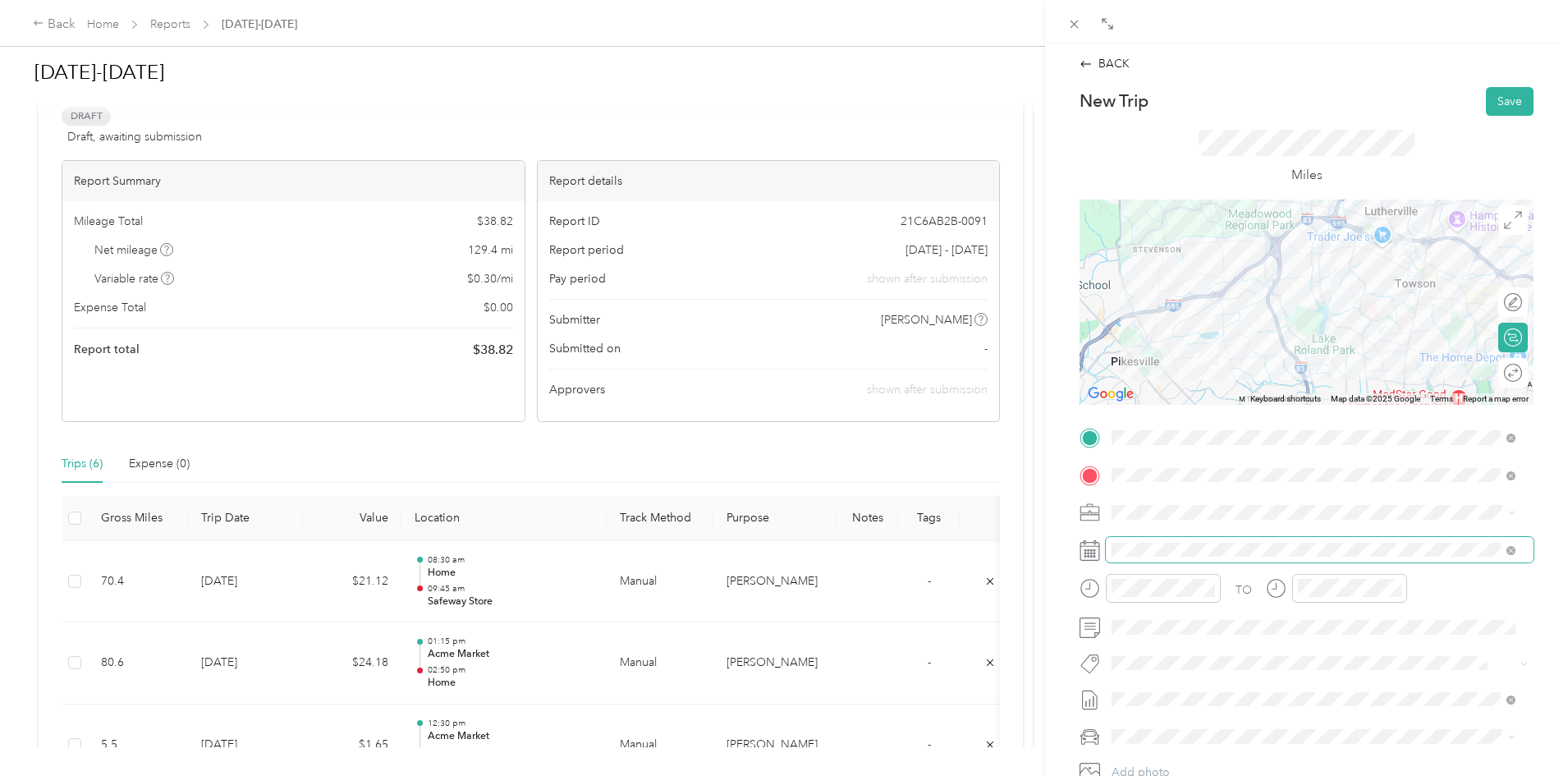
click at [1178, 559] on span at bounding box center [1320, 551] width 428 height 26
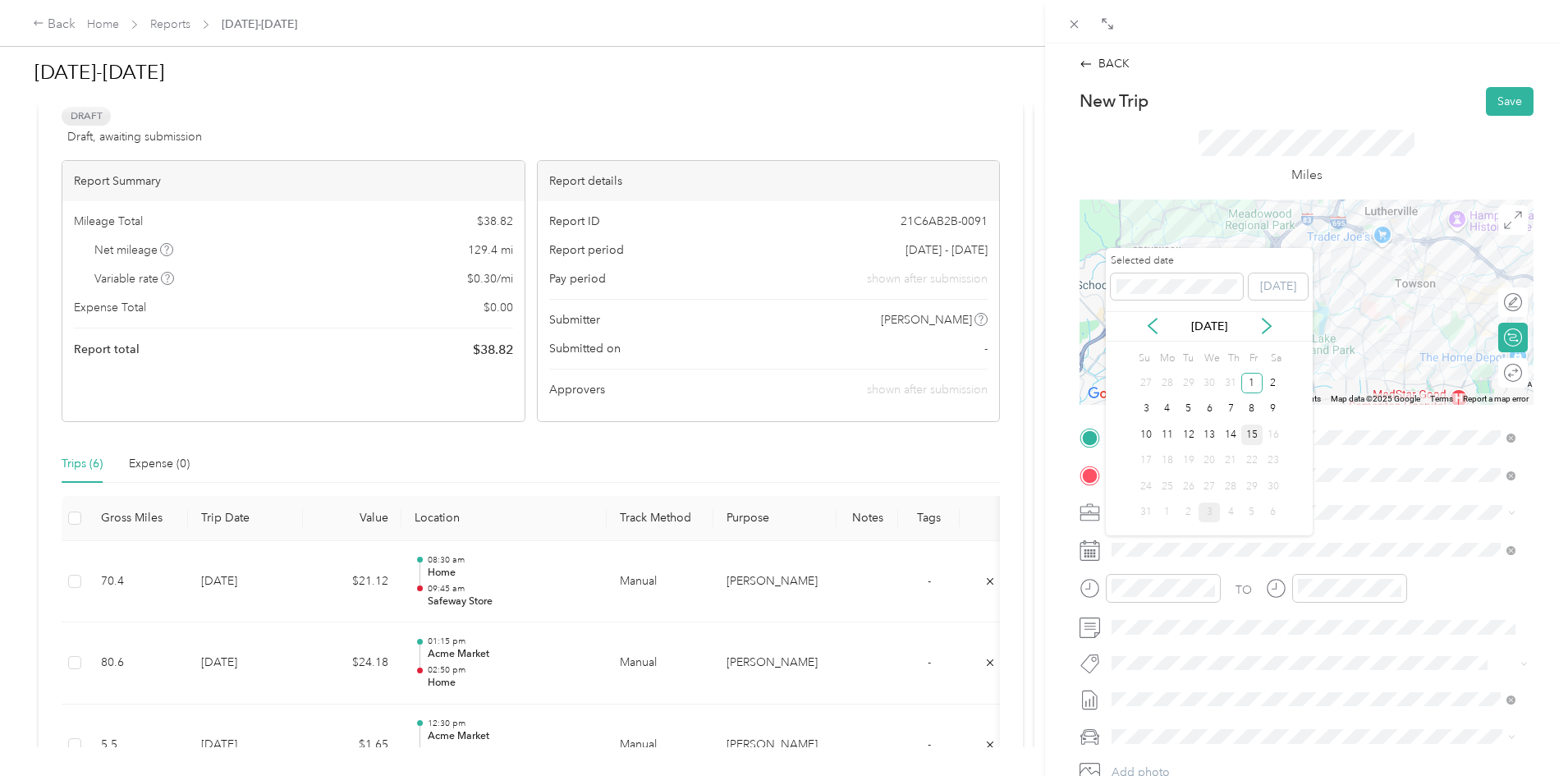
click at [1257, 432] on div "15" at bounding box center [1252, 434] width 21 height 20
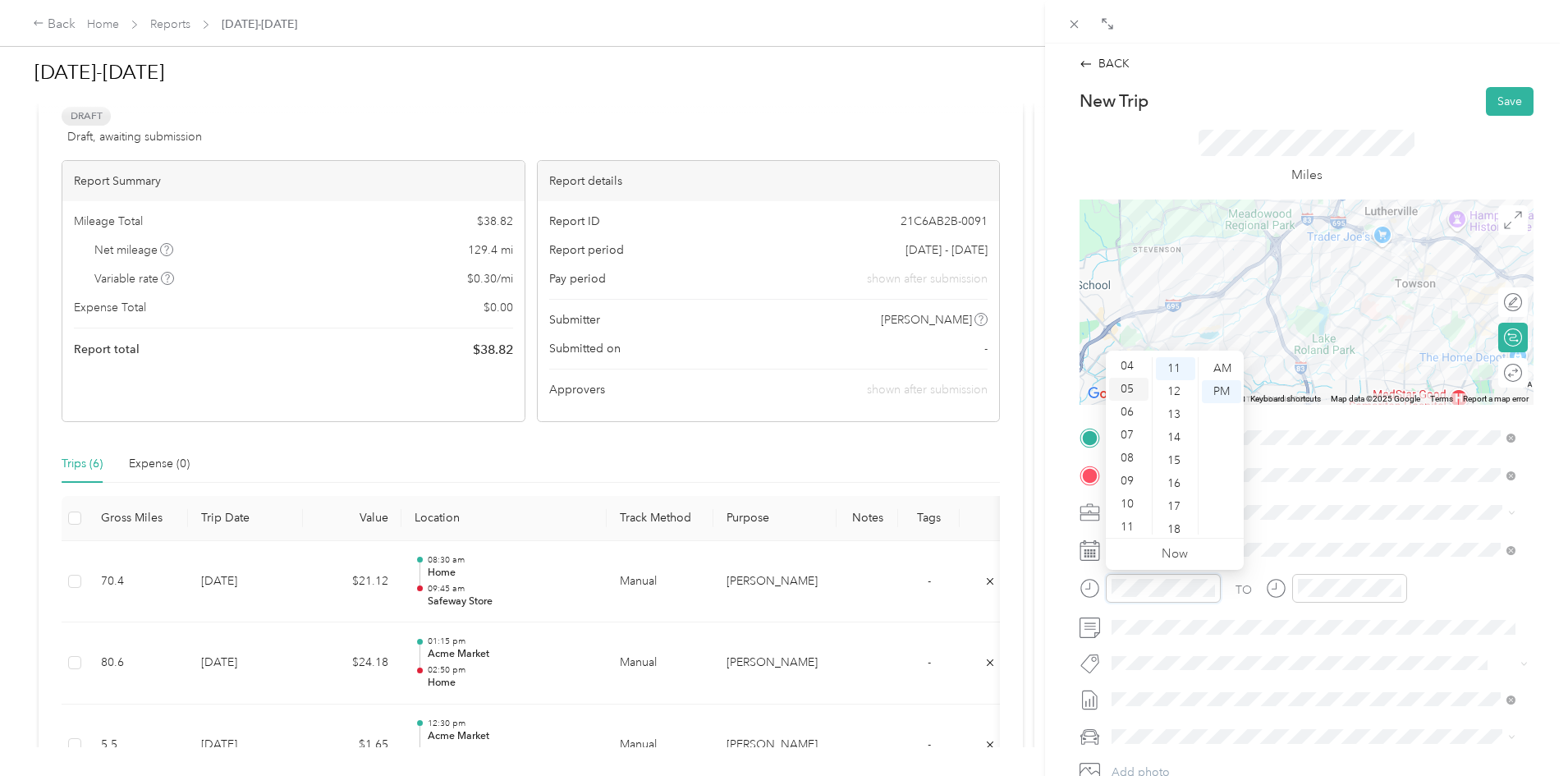
scroll to position [99, 0]
click at [1133, 494] on div "10" at bounding box center [1129, 500] width 40 height 23
click at [1177, 453] on div "15" at bounding box center [1175, 461] width 40 height 23
click at [1224, 363] on div "AM" at bounding box center [1221, 369] width 40 height 23
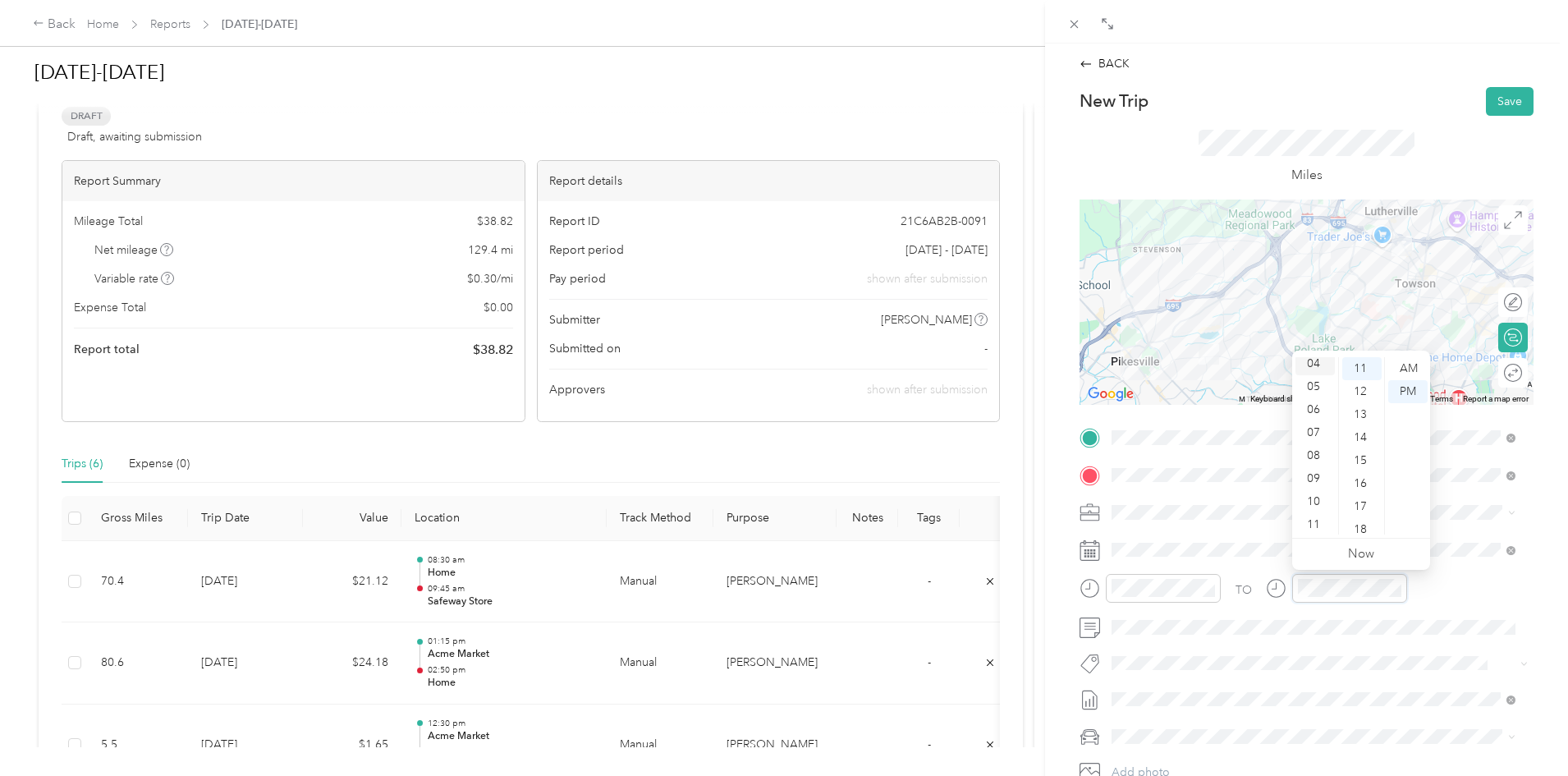
scroll to position [99, 0]
click at [1313, 492] on div "10" at bounding box center [1314, 500] width 40 height 23
click at [1363, 472] on div "30" at bounding box center [1362, 477] width 40 height 23
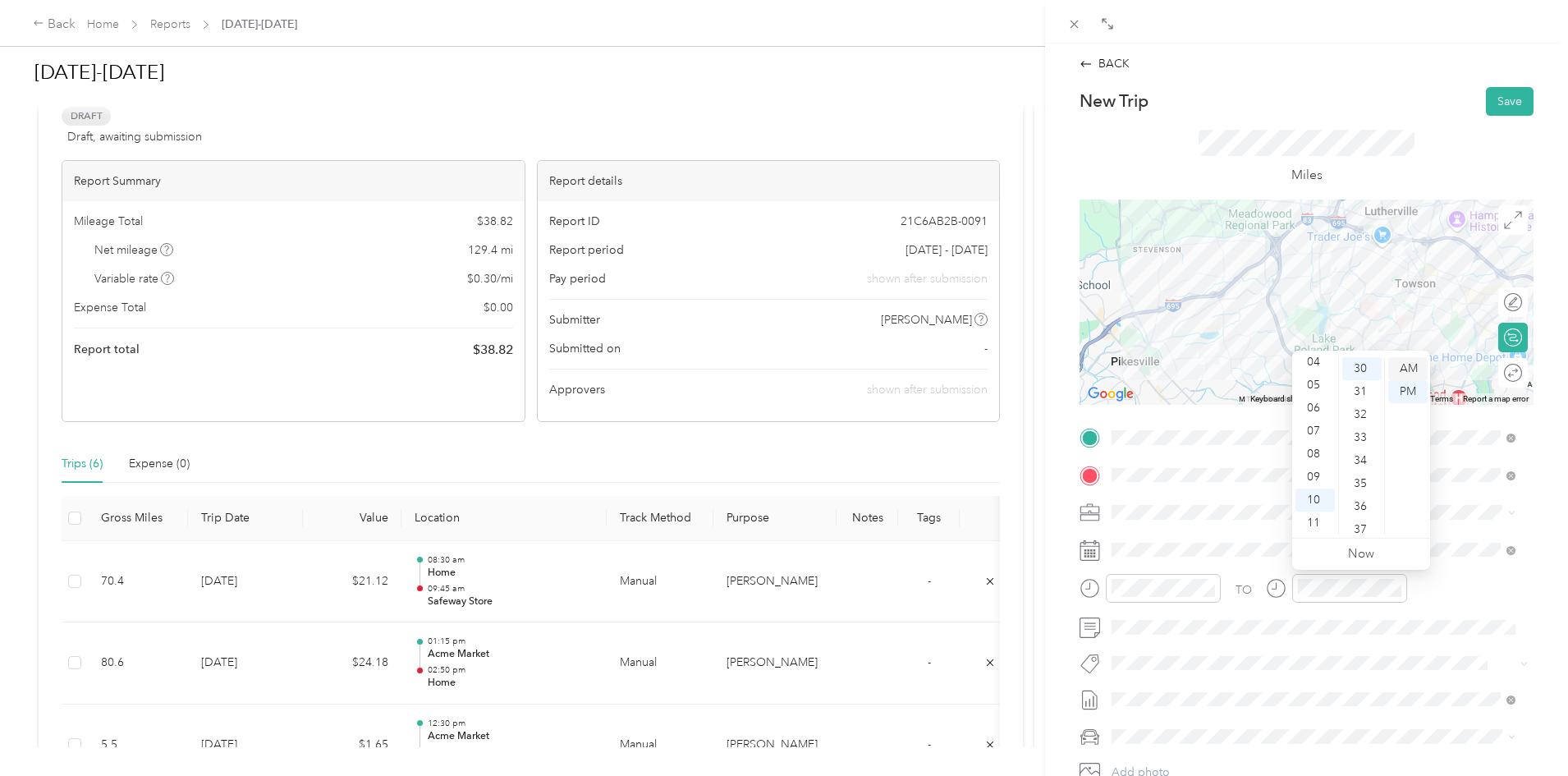
click at [1415, 366] on div "AM" at bounding box center [1408, 369] width 40 height 23
click at [1497, 99] on button "Save" at bounding box center [1510, 101] width 48 height 29
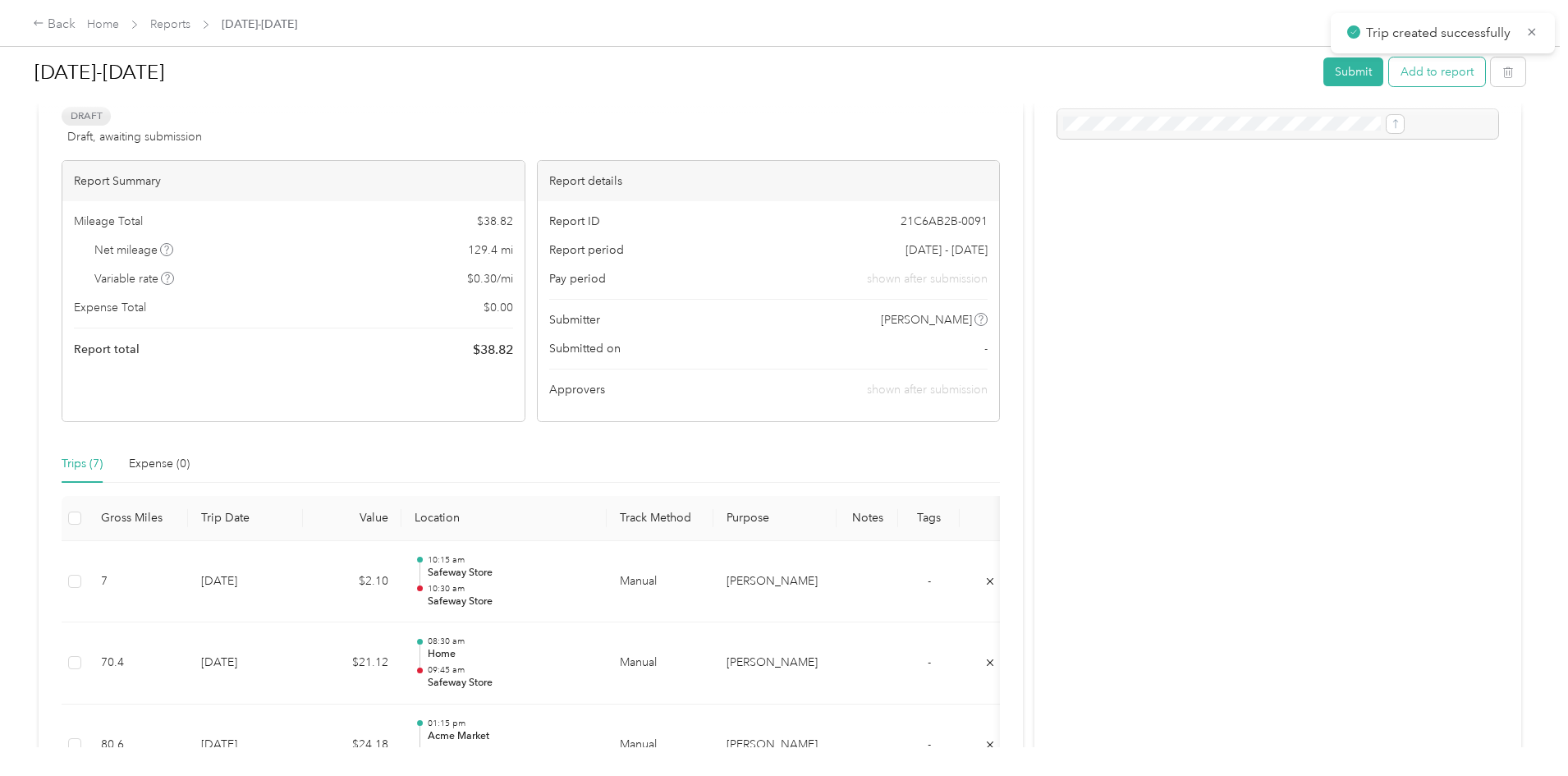
click at [1389, 81] on button "Add to report" at bounding box center [1437, 71] width 96 height 29
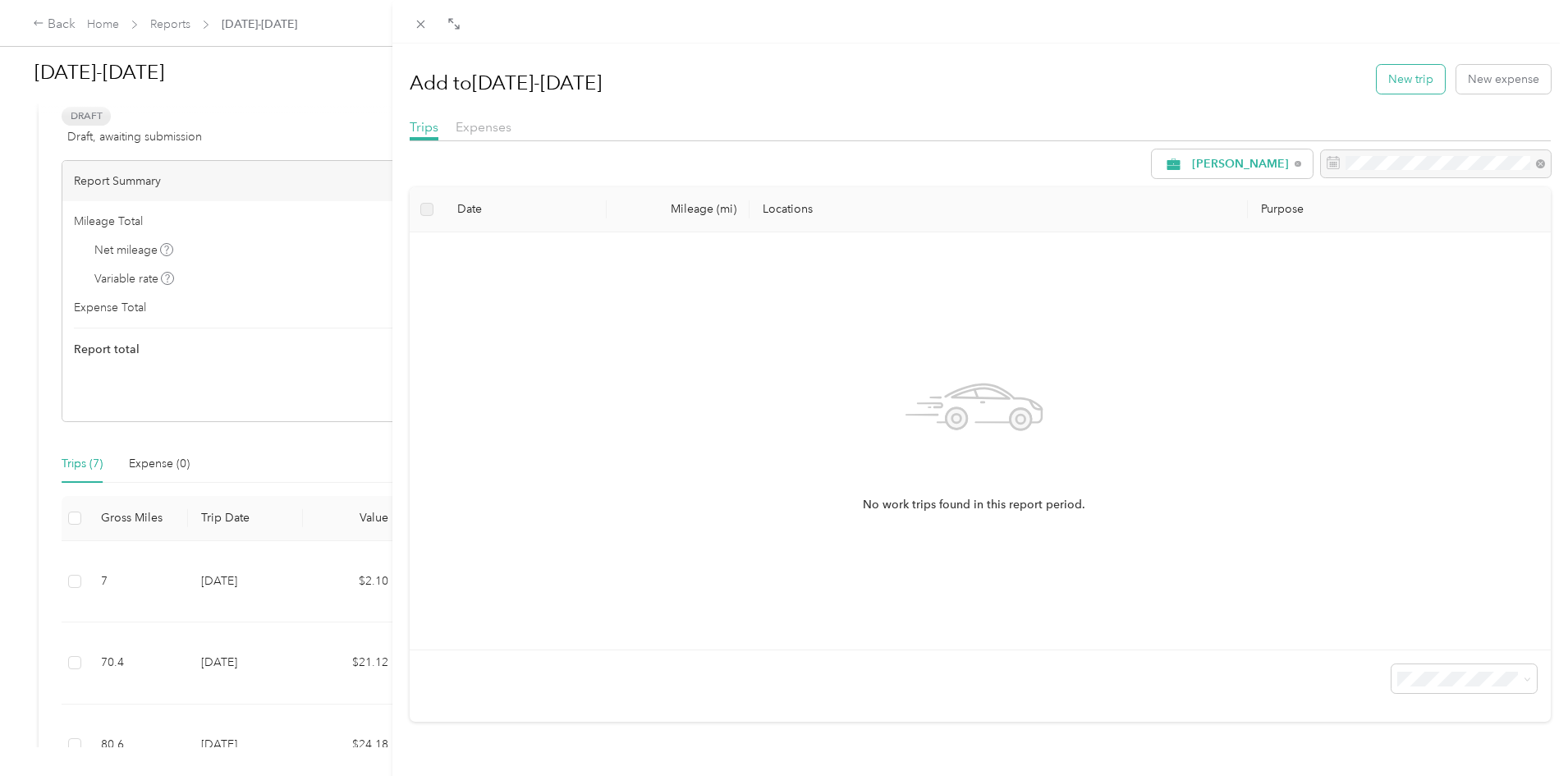
click at [1396, 80] on button "New trip" at bounding box center [1410, 79] width 68 height 29
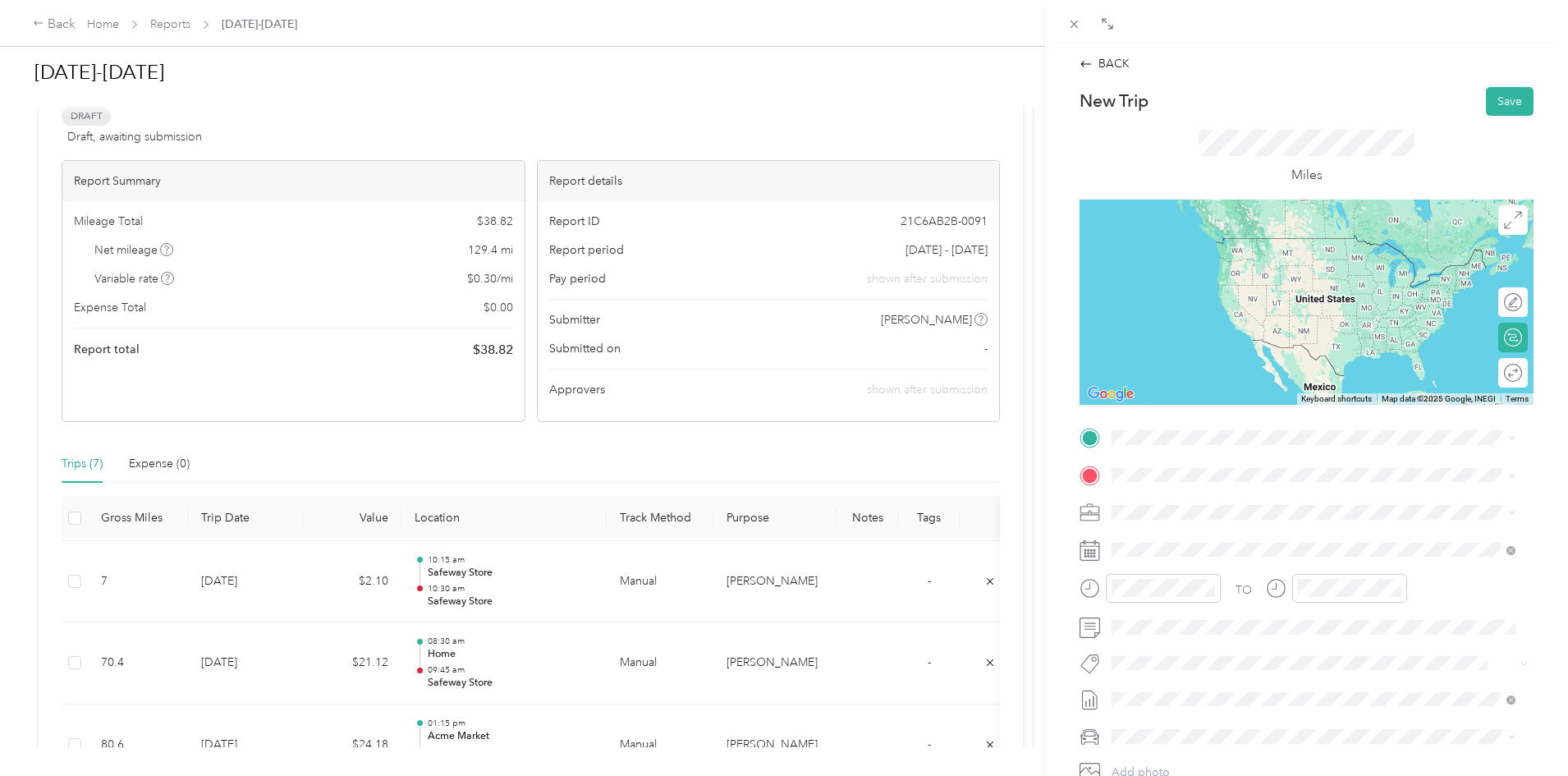
click at [1223, 517] on div "TEAM Safeway Store [STREET_ADDRESS][PERSON_NAME]" at bounding box center [1210, 515] width 134 height 41
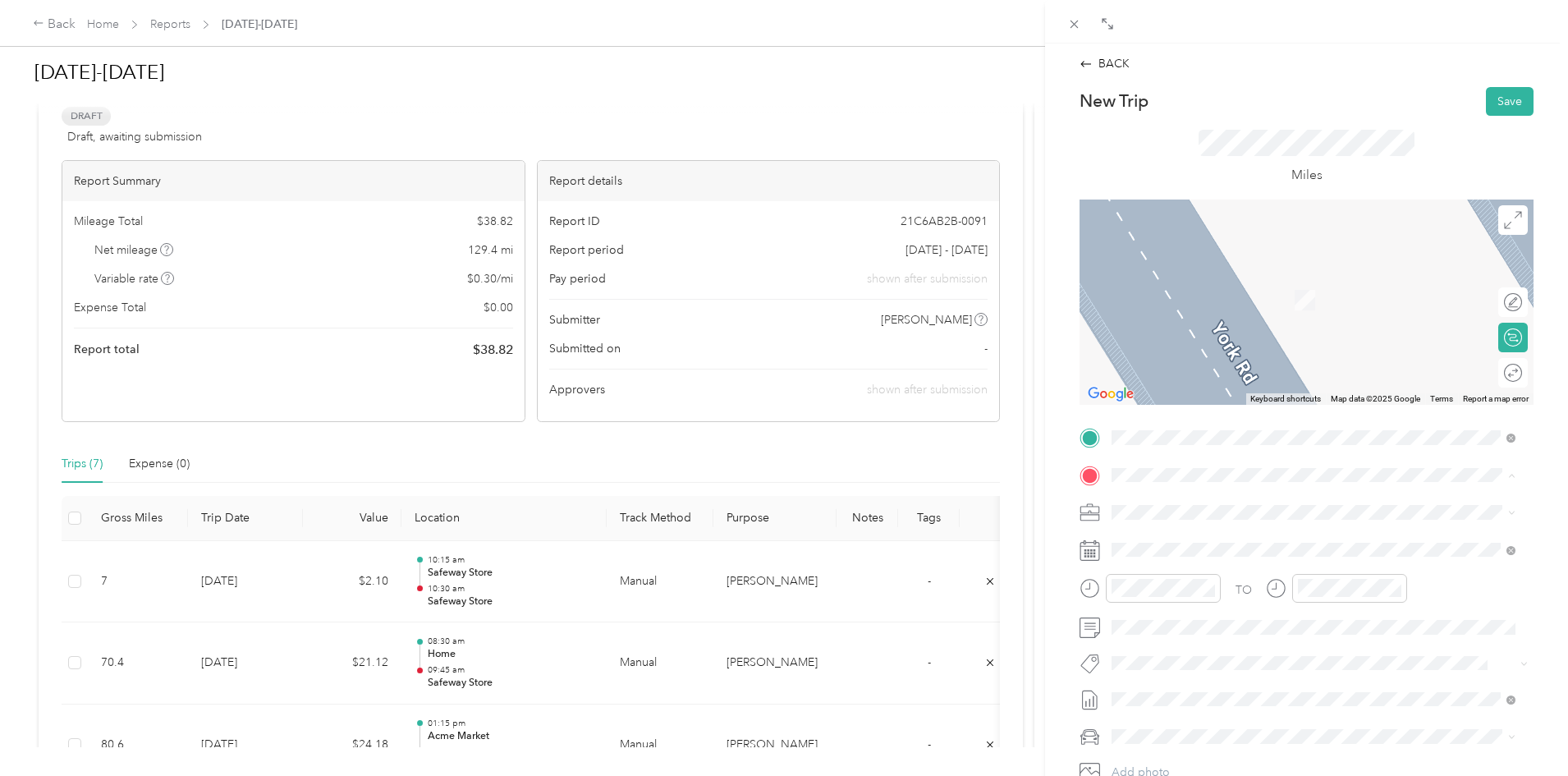
click at [1182, 555] on span "[STREET_ADDRESS][US_STATE]" at bounding box center [1225, 559] width 164 height 14
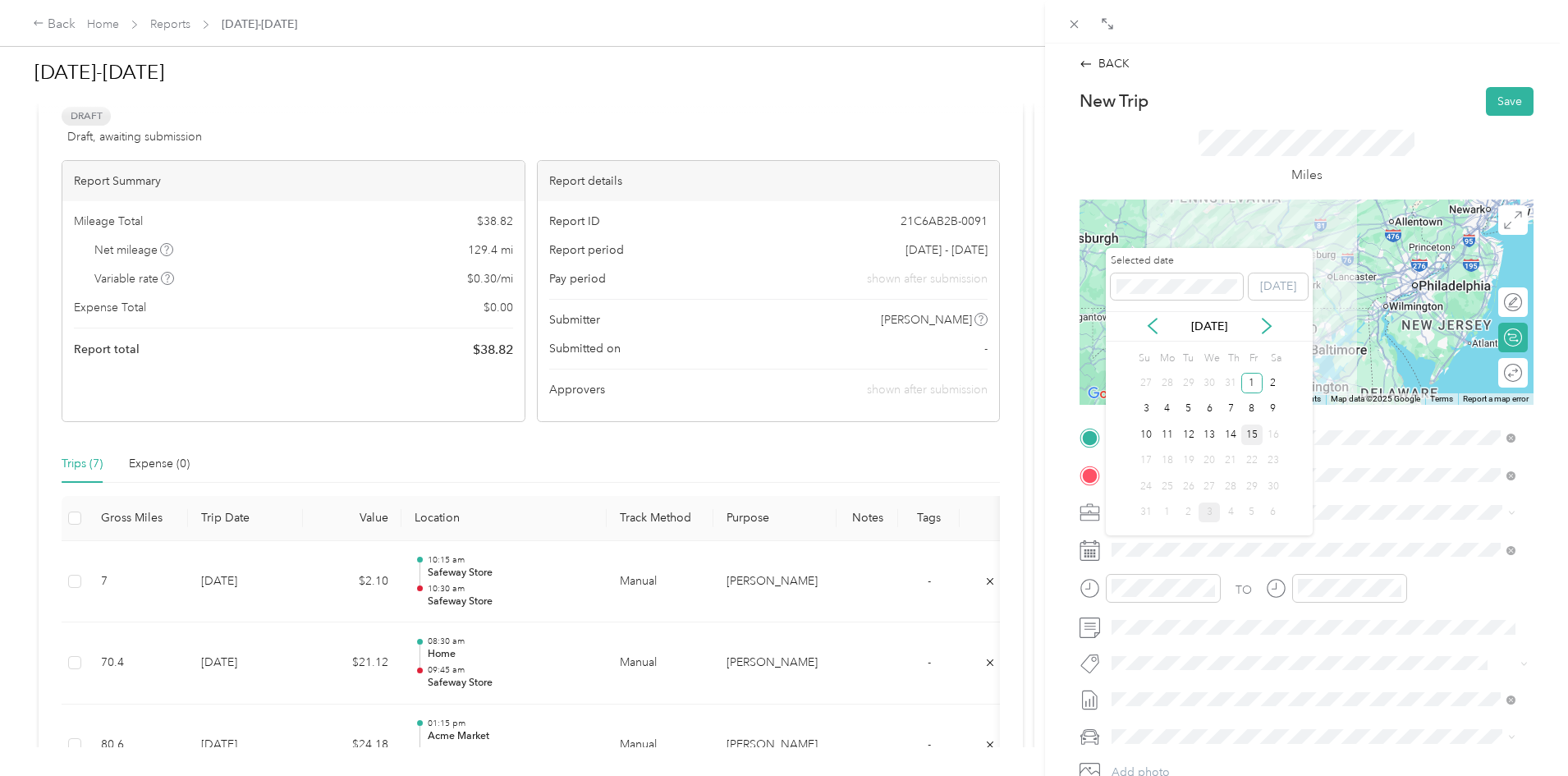
click at [1253, 435] on div "15" at bounding box center [1252, 434] width 21 height 20
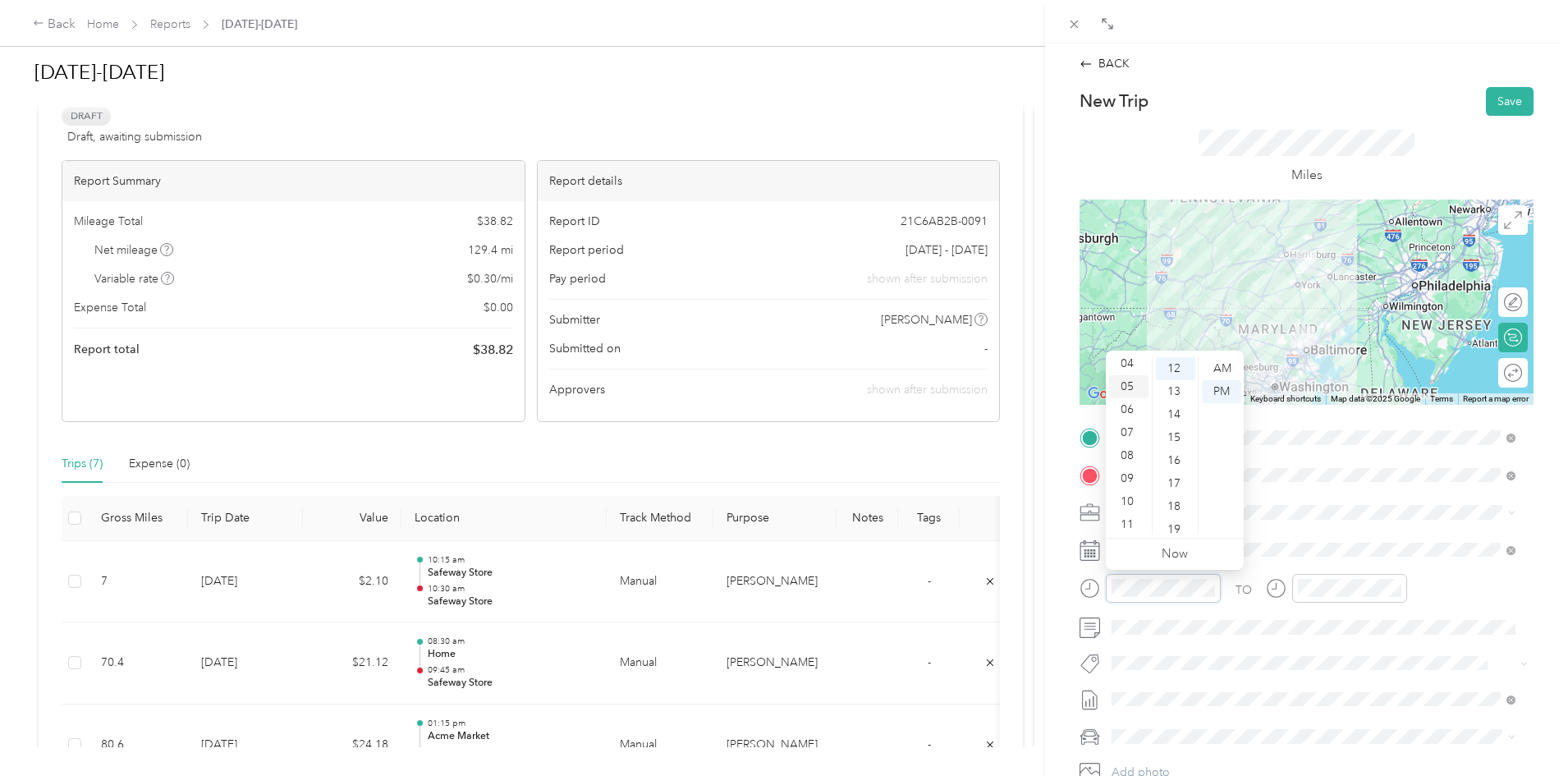
scroll to position [99, 0]
click at [1125, 518] on div "11" at bounding box center [1129, 523] width 40 height 23
click at [1175, 372] on div "00" at bounding box center [1175, 369] width 40 height 23
click at [1224, 361] on div "AM" at bounding box center [1221, 369] width 40 height 23
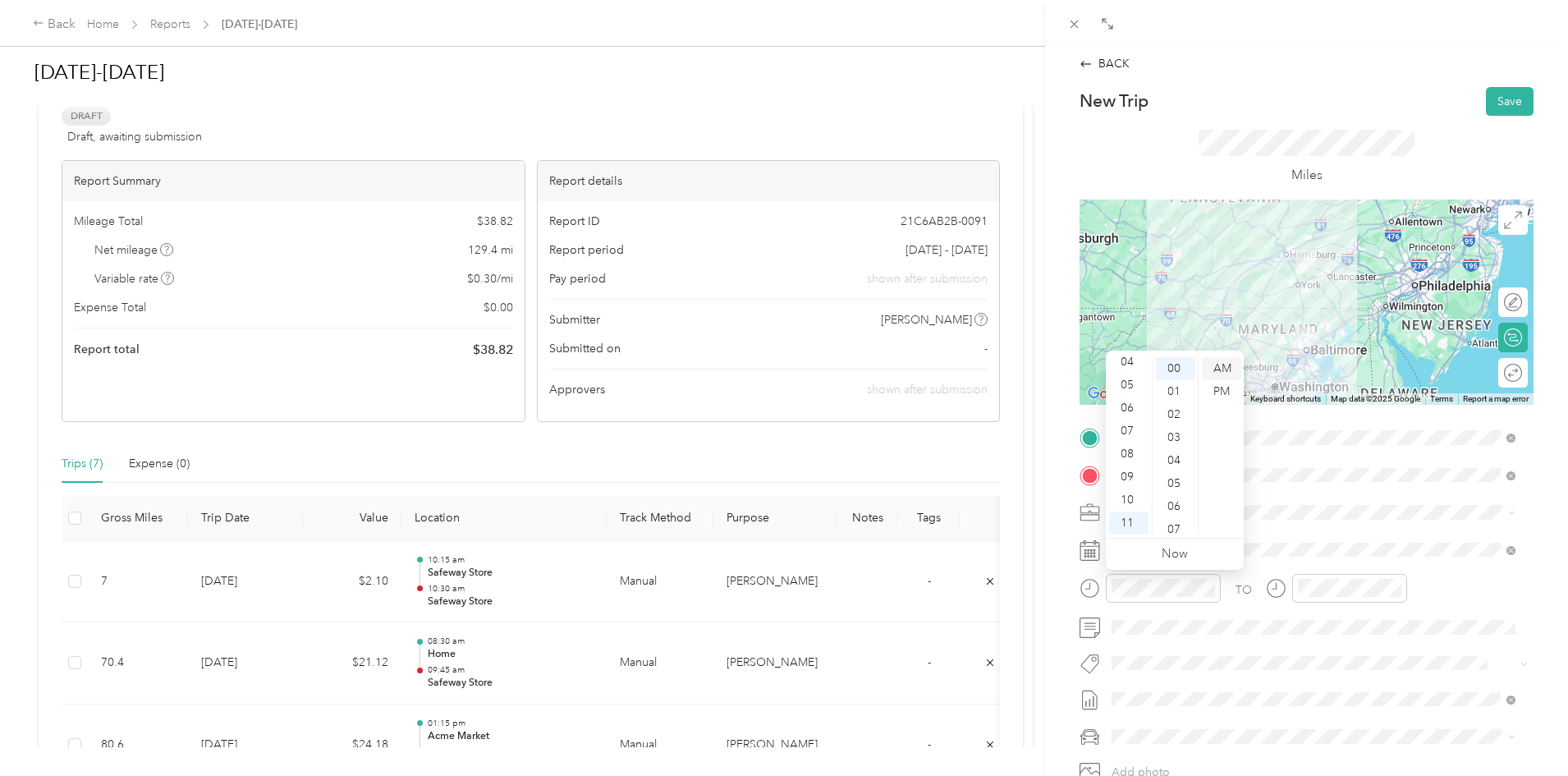
click at [1225, 371] on div "AM" at bounding box center [1221, 369] width 40 height 23
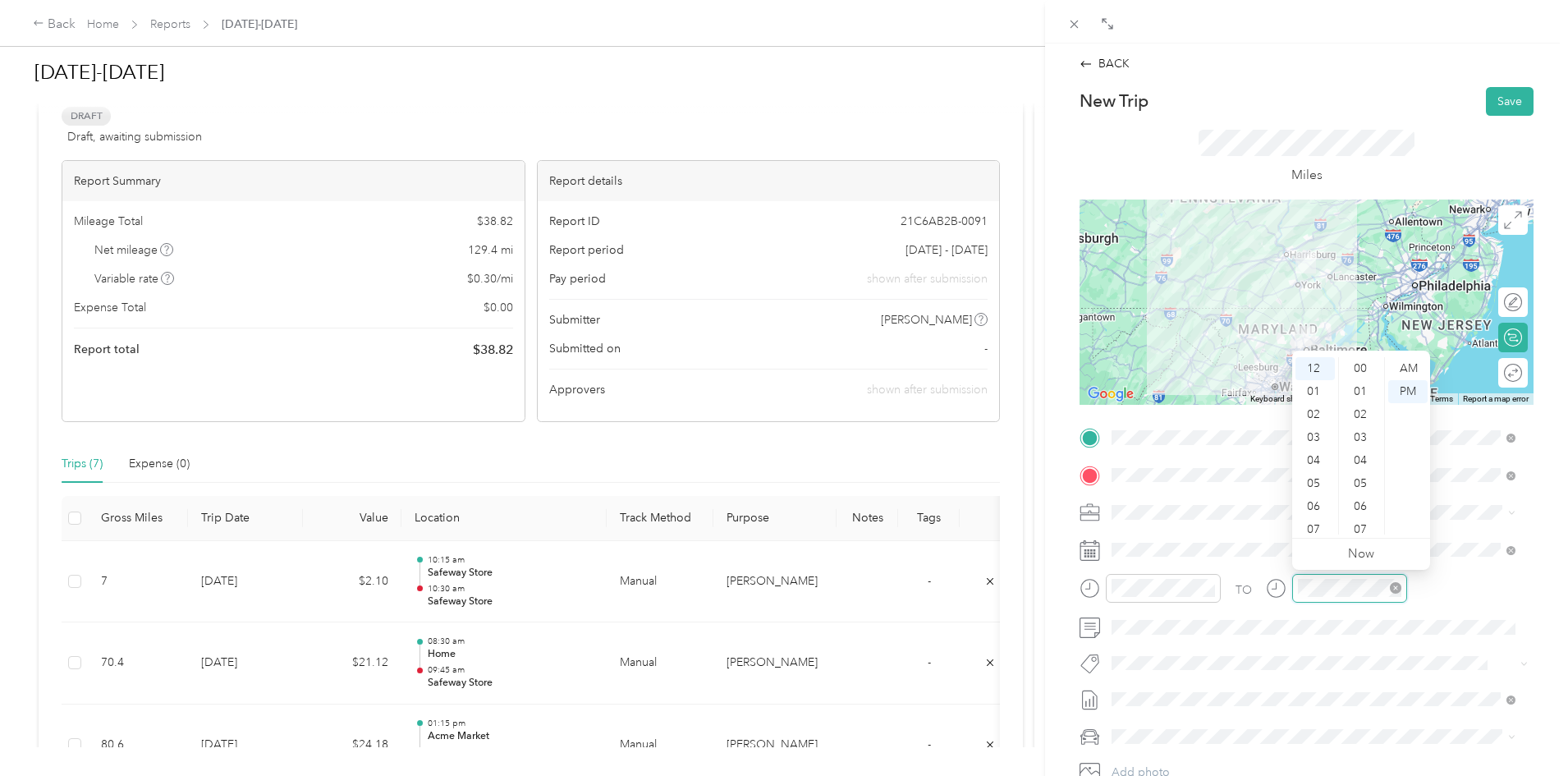
scroll to position [276, 0]
click at [1365, 436] on div "15" at bounding box center [1362, 438] width 40 height 23
click at [1358, 463] on div "30" at bounding box center [1362, 467] width 40 height 23
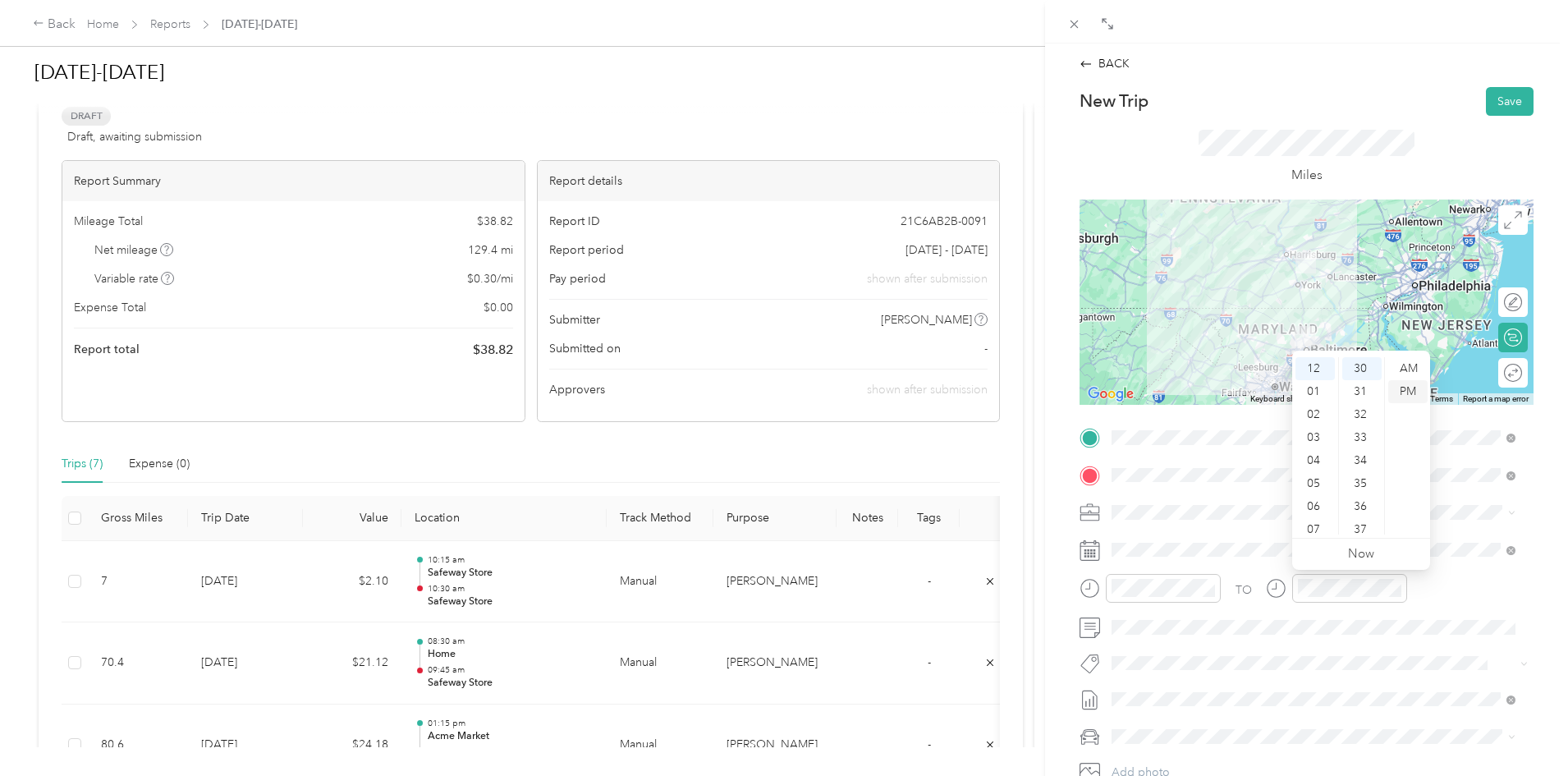
click at [1415, 386] on div "PM" at bounding box center [1408, 392] width 40 height 23
click at [1498, 104] on button "Save" at bounding box center [1510, 101] width 48 height 29
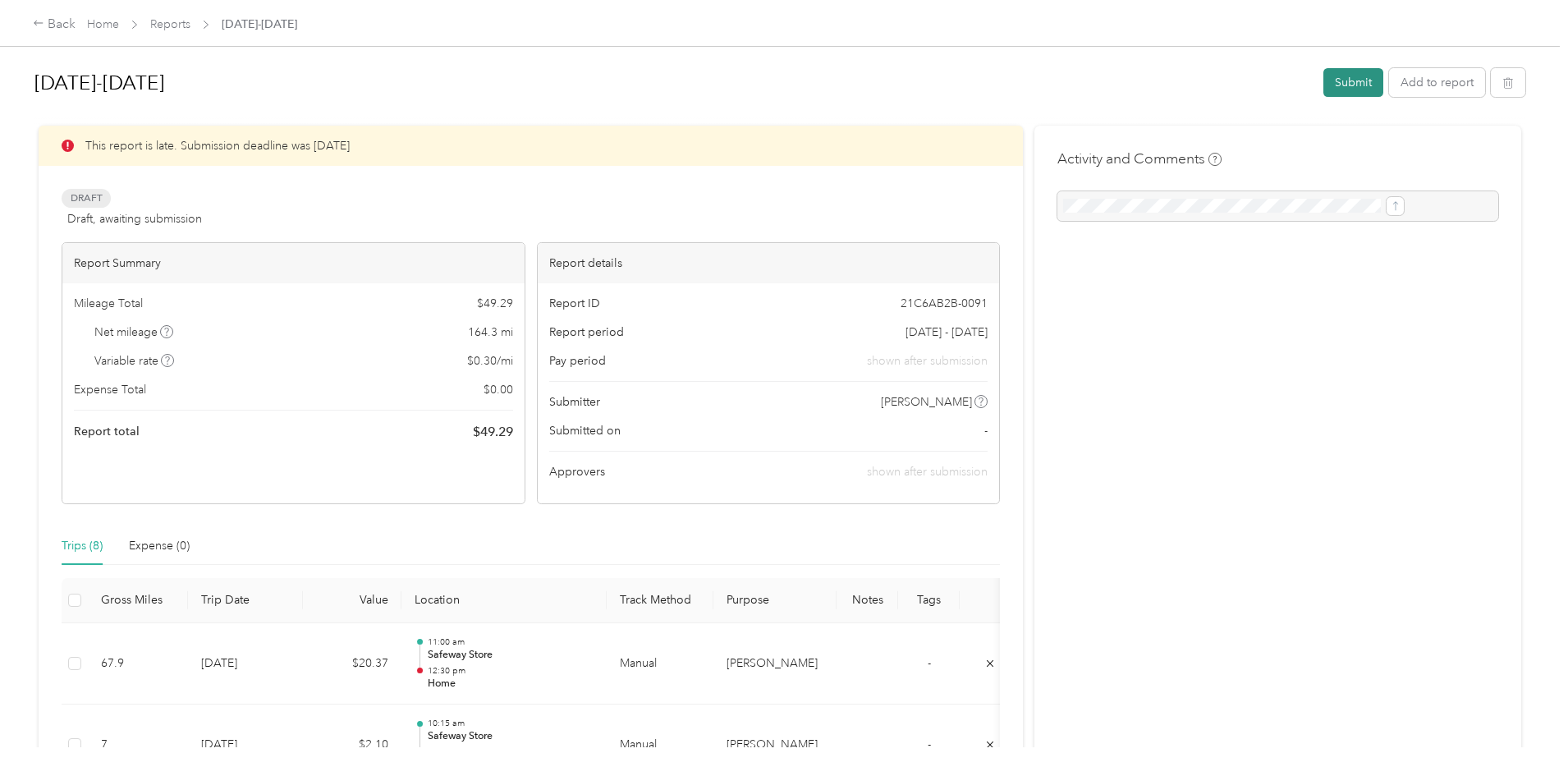
click at [1323, 84] on button "Submit" at bounding box center [1353, 82] width 60 height 29
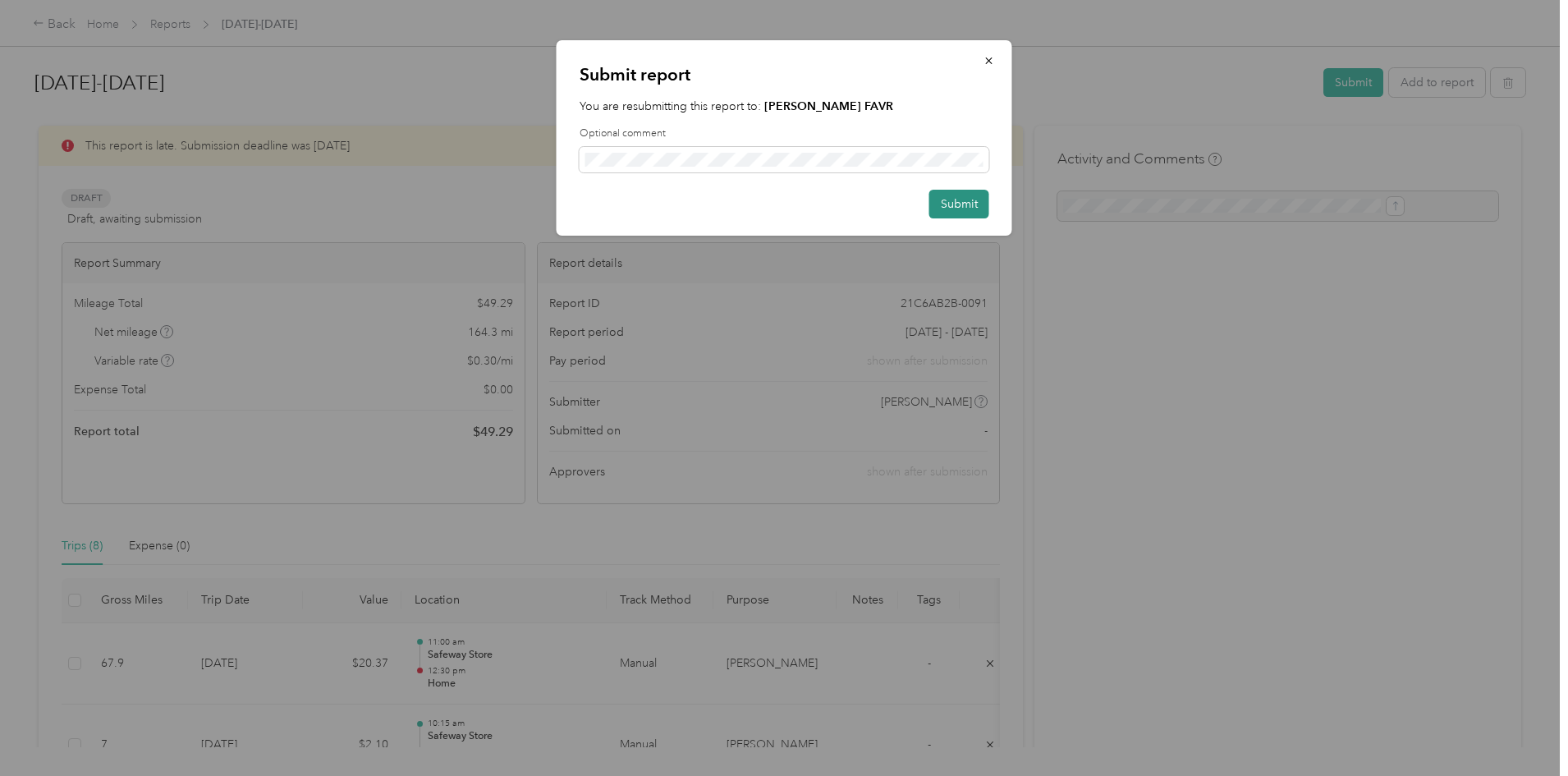
click at [953, 206] on button "Submit" at bounding box center [959, 203] width 60 height 29
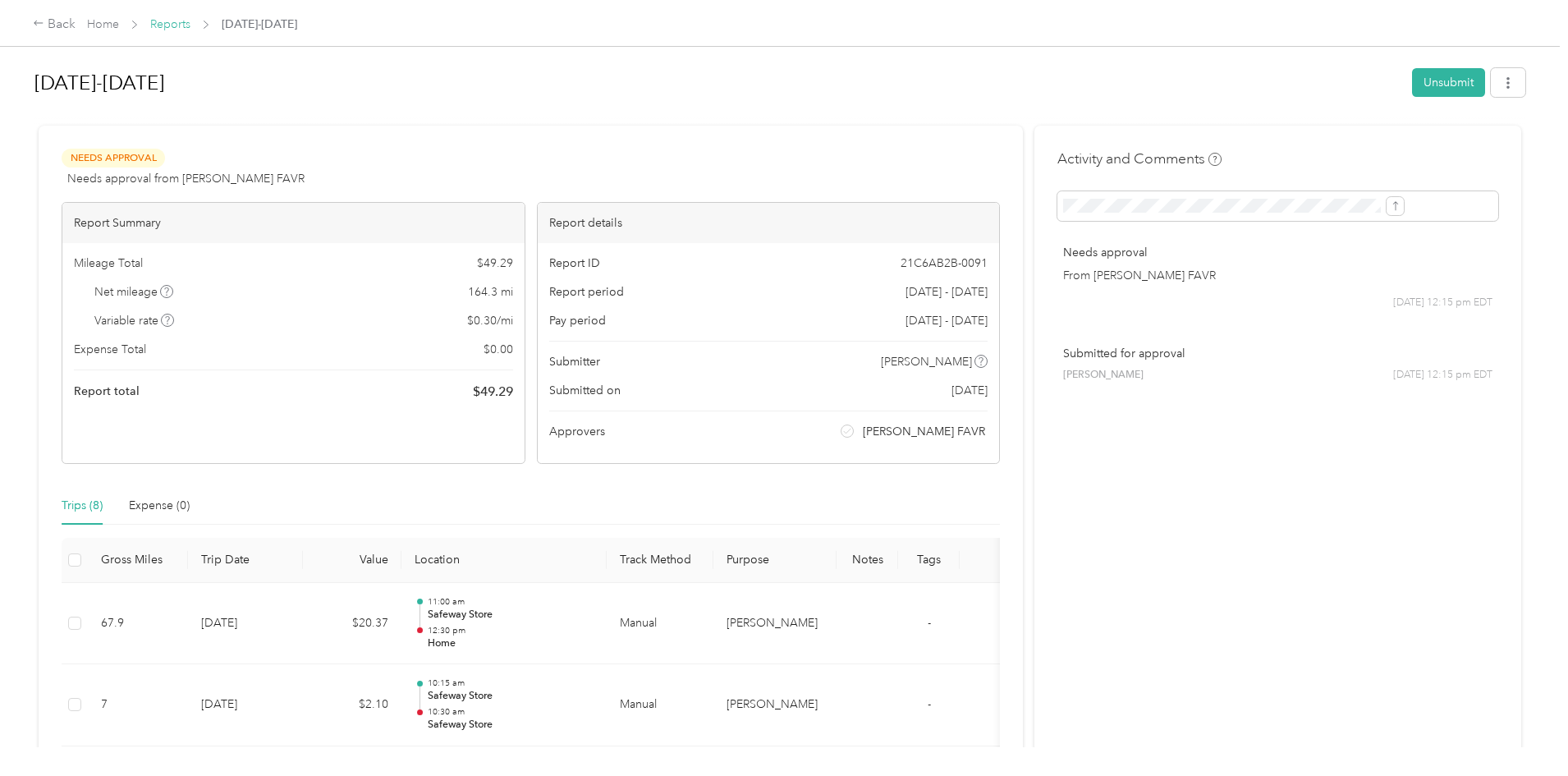
click at [190, 21] on link "Reports" at bounding box center [171, 25] width 40 height 14
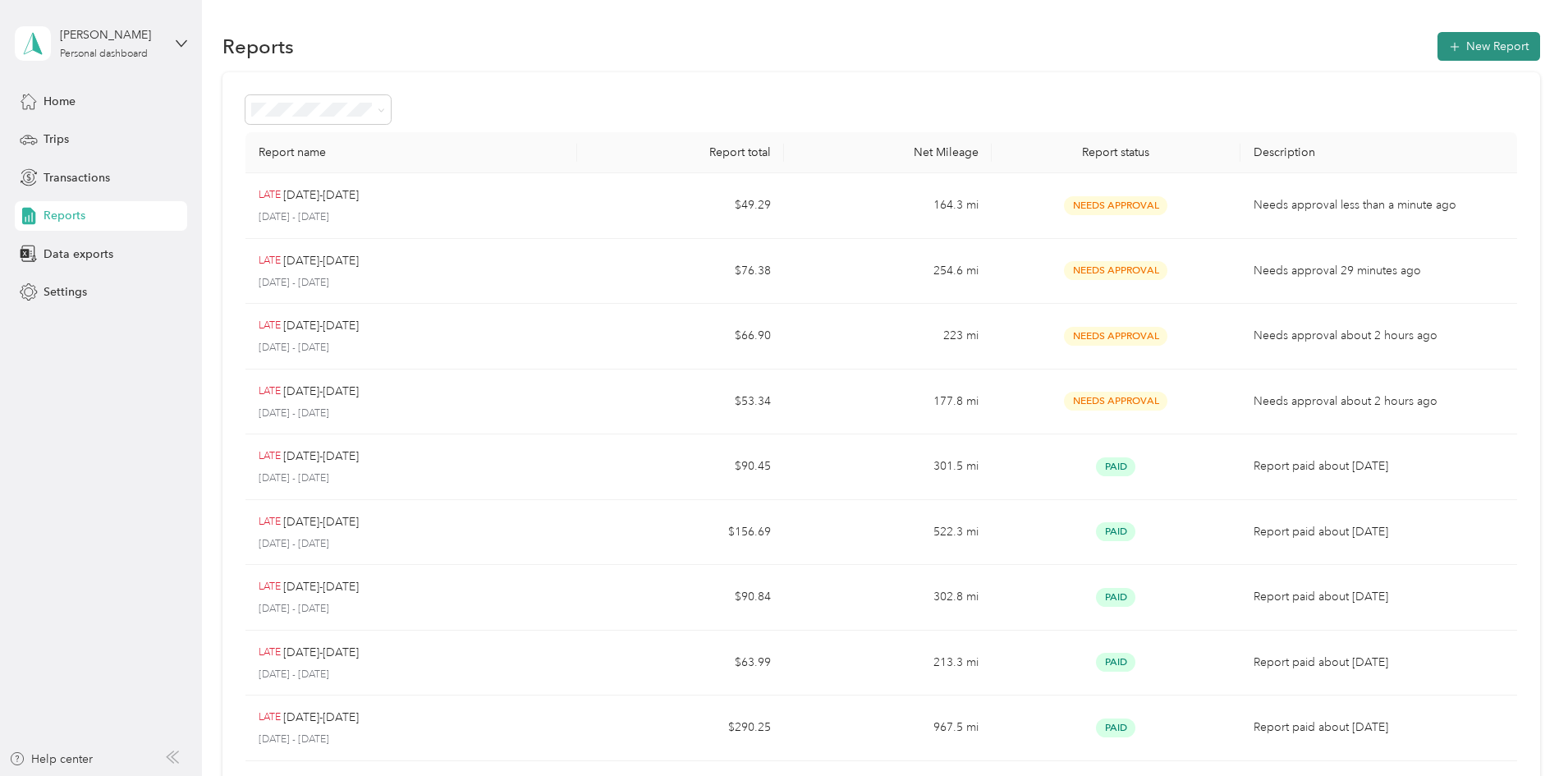
click at [1438, 48] on button "New Report" at bounding box center [1489, 46] width 103 height 29
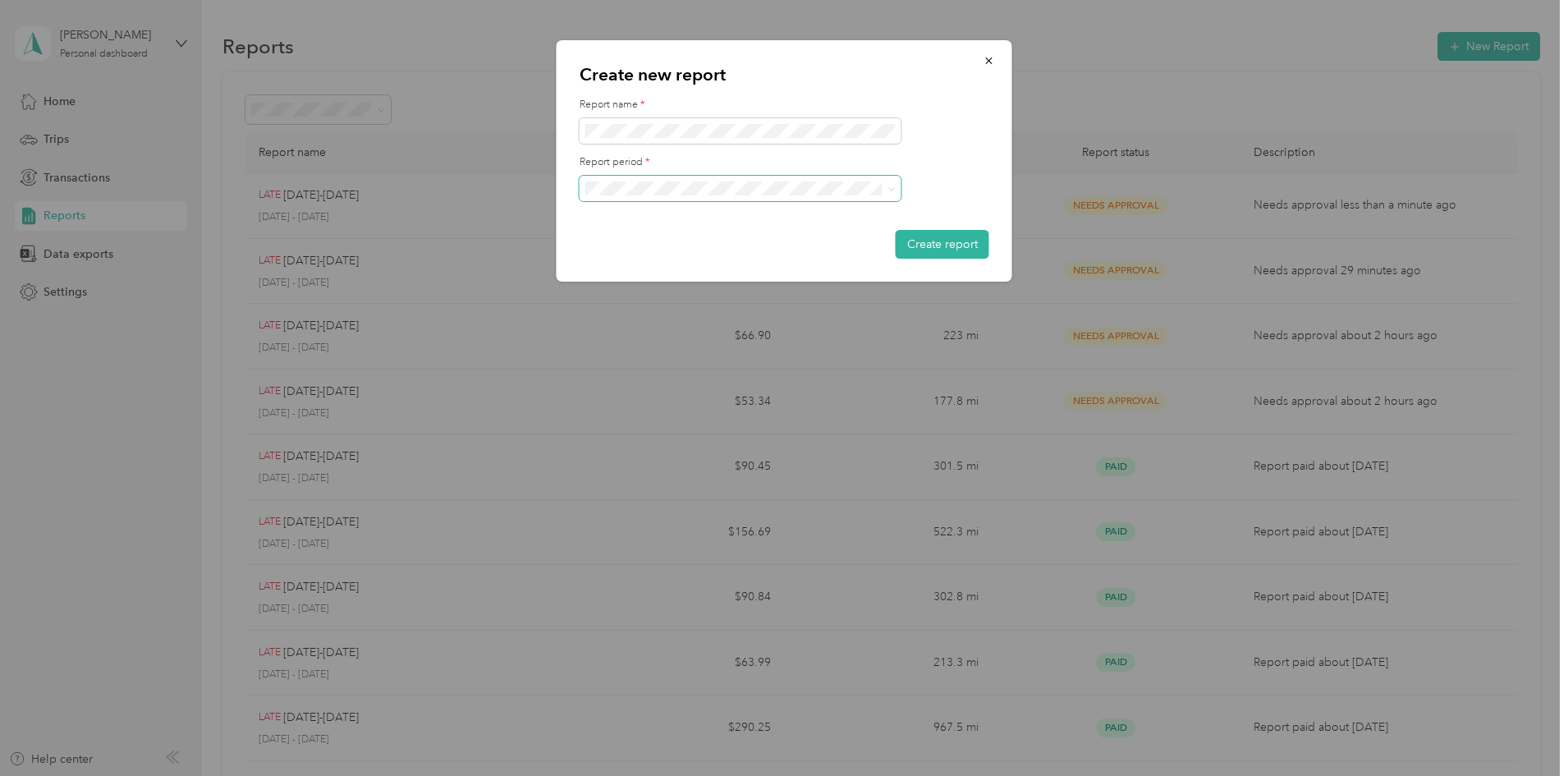
click at [726, 196] on span at bounding box center [740, 189] width 322 height 26
click at [883, 189] on span at bounding box center [888, 188] width 13 height 11
click at [897, 186] on span at bounding box center [740, 189] width 322 height 26
click at [664, 249] on li "[DATE] - [DATE]" at bounding box center [740, 246] width 322 height 29
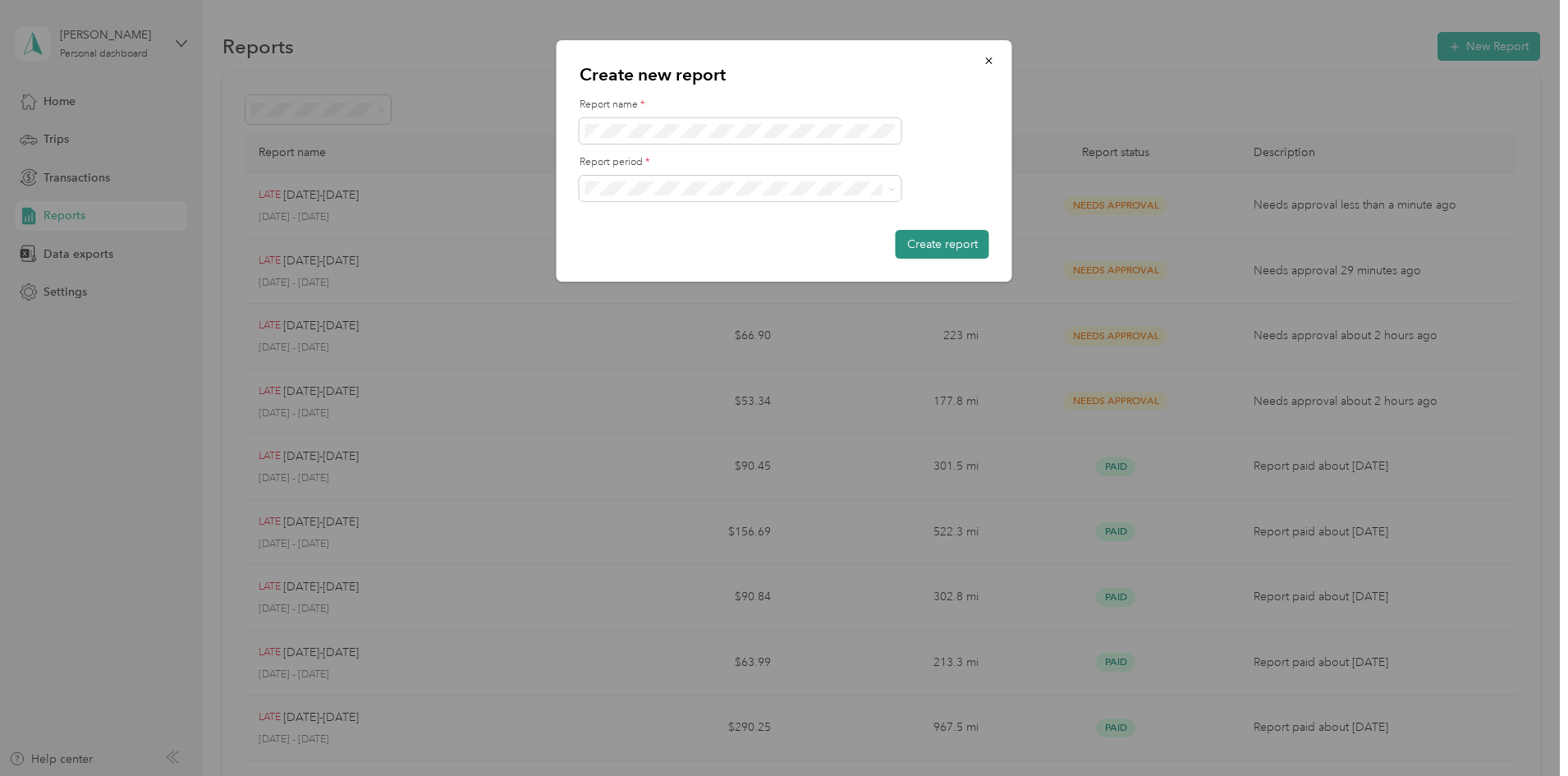
click at [929, 249] on button "Create report" at bounding box center [942, 244] width 93 height 29
